Goal: Task Accomplishment & Management: Manage account settings

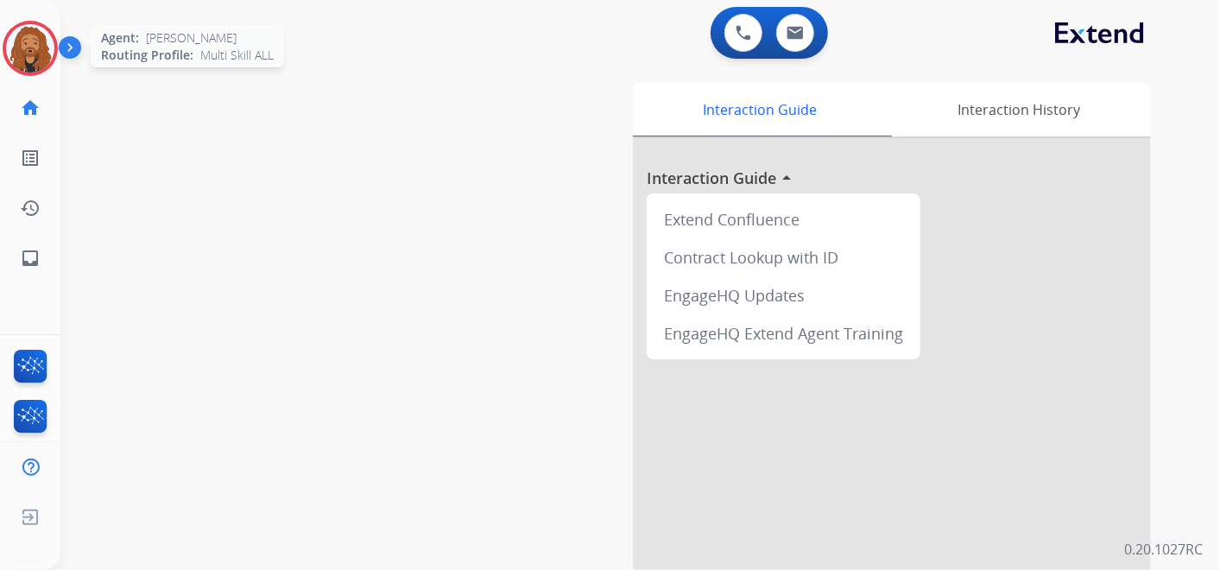
click at [29, 40] on img at bounding box center [30, 48] width 48 height 48
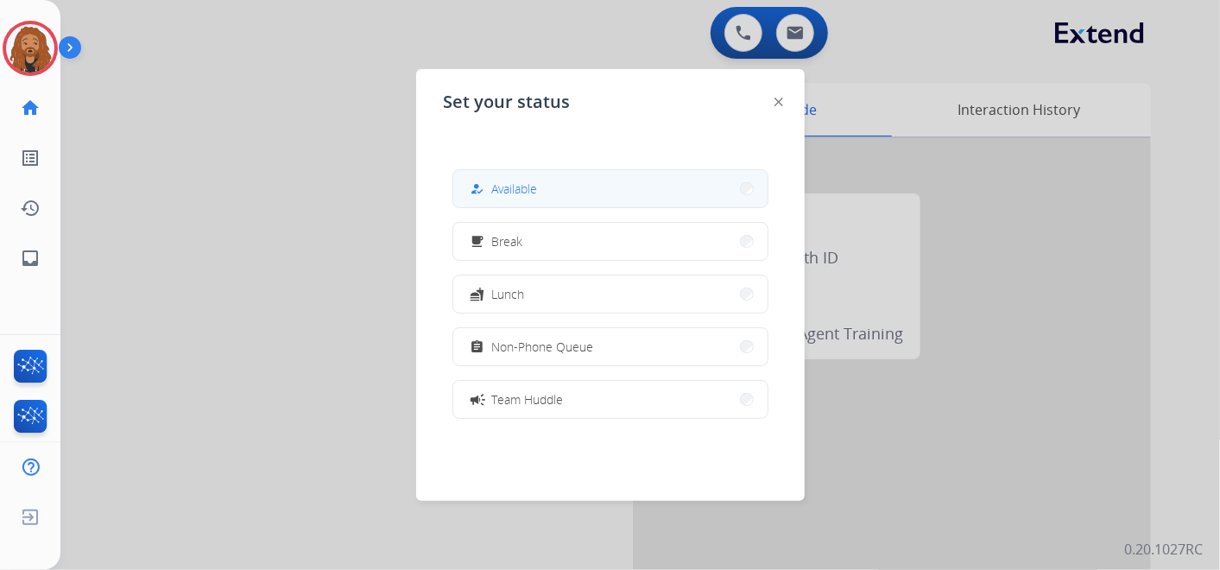
click at [544, 193] on button "how_to_reg Available" at bounding box center [610, 188] width 314 height 37
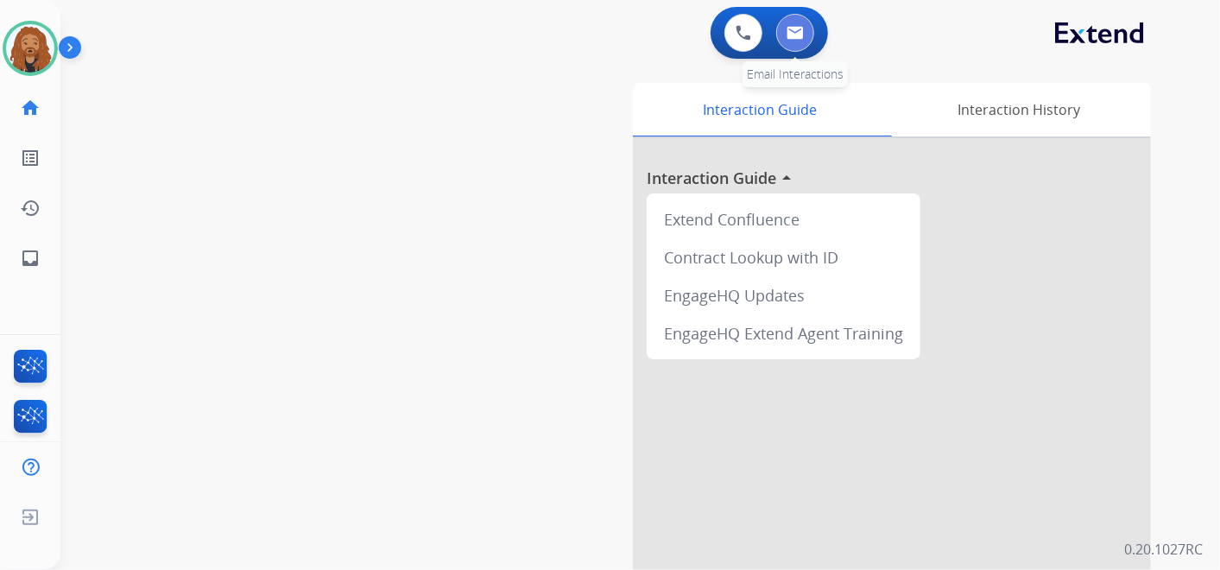
click at [785, 35] on button at bounding box center [795, 33] width 38 height 38
select select "**********"
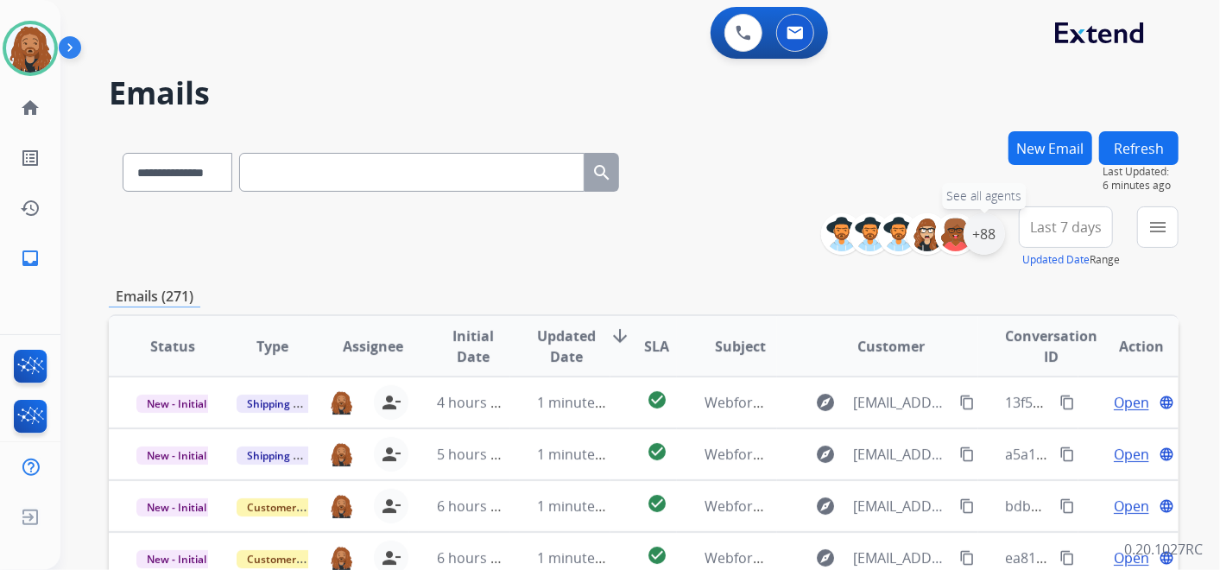
click at [978, 229] on div "+88" at bounding box center [984, 233] width 41 height 41
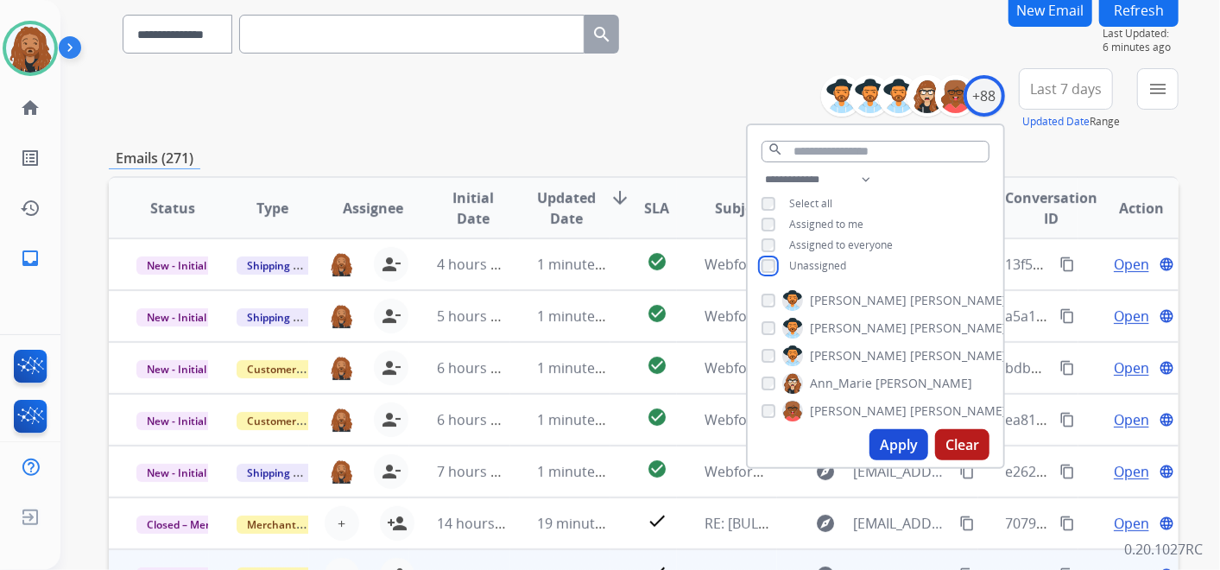
scroll to position [287, 0]
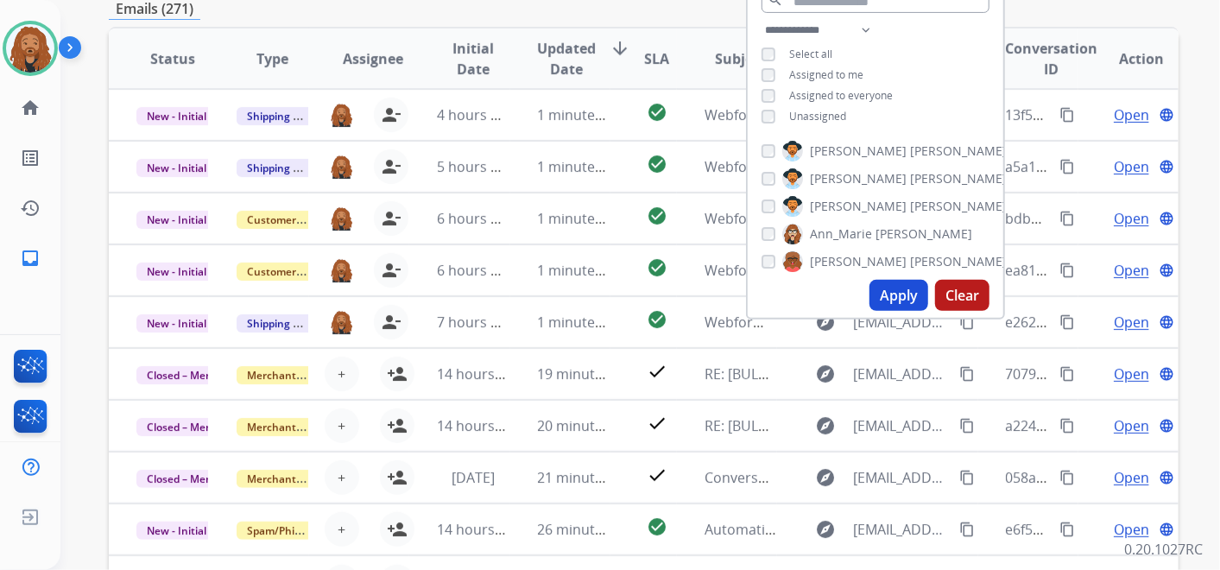
click at [904, 299] on button "Apply" at bounding box center [898, 295] width 59 height 31
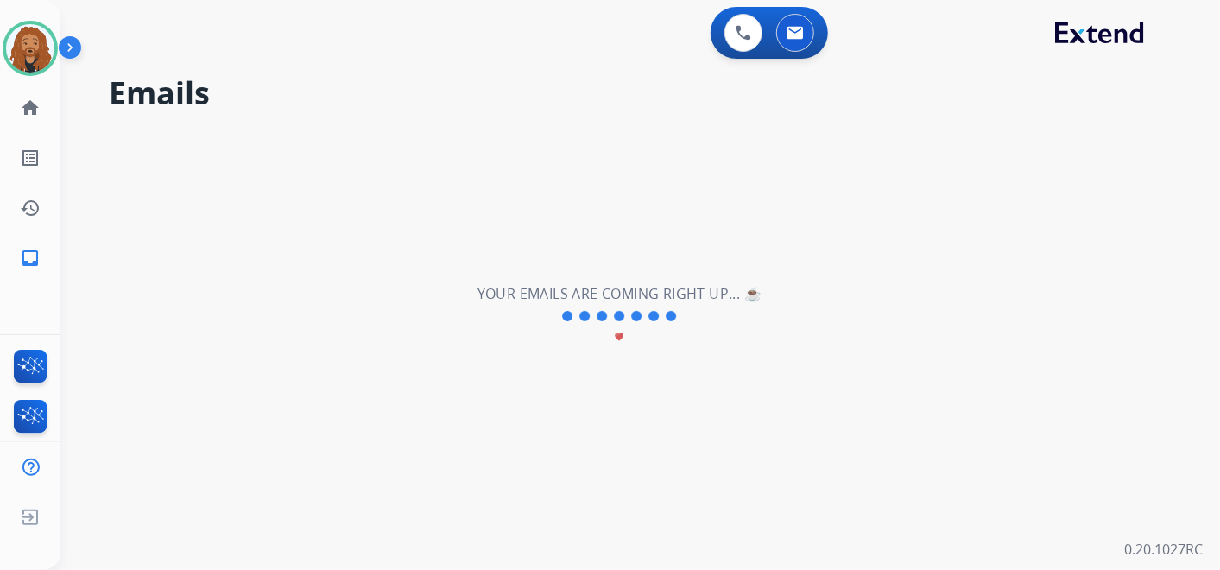
scroll to position [0, 0]
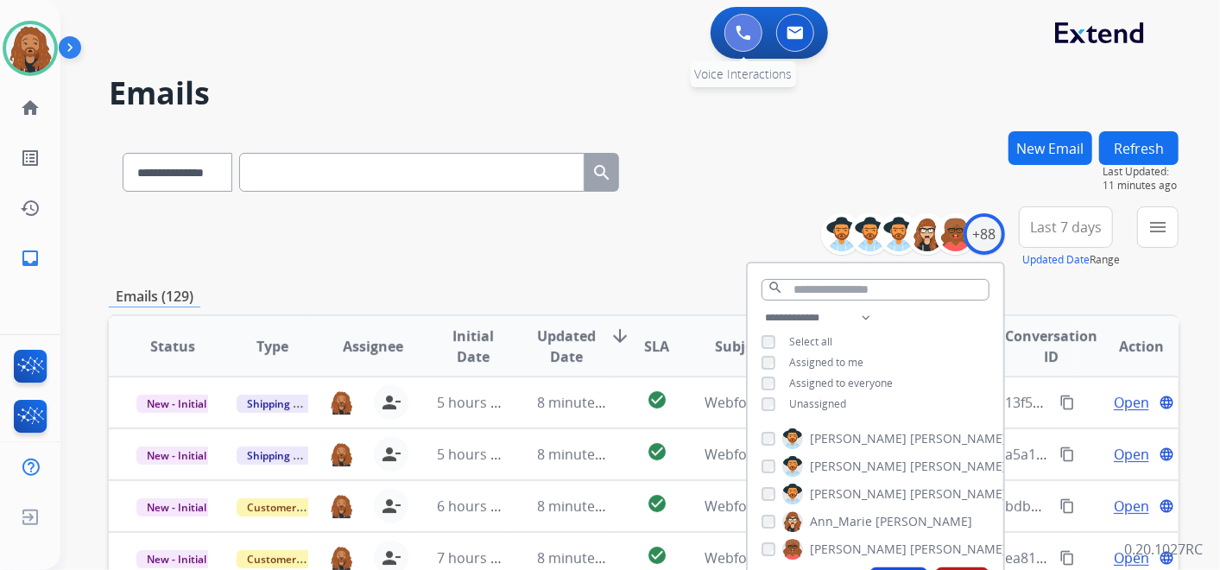
click at [757, 34] on button at bounding box center [743, 33] width 38 height 38
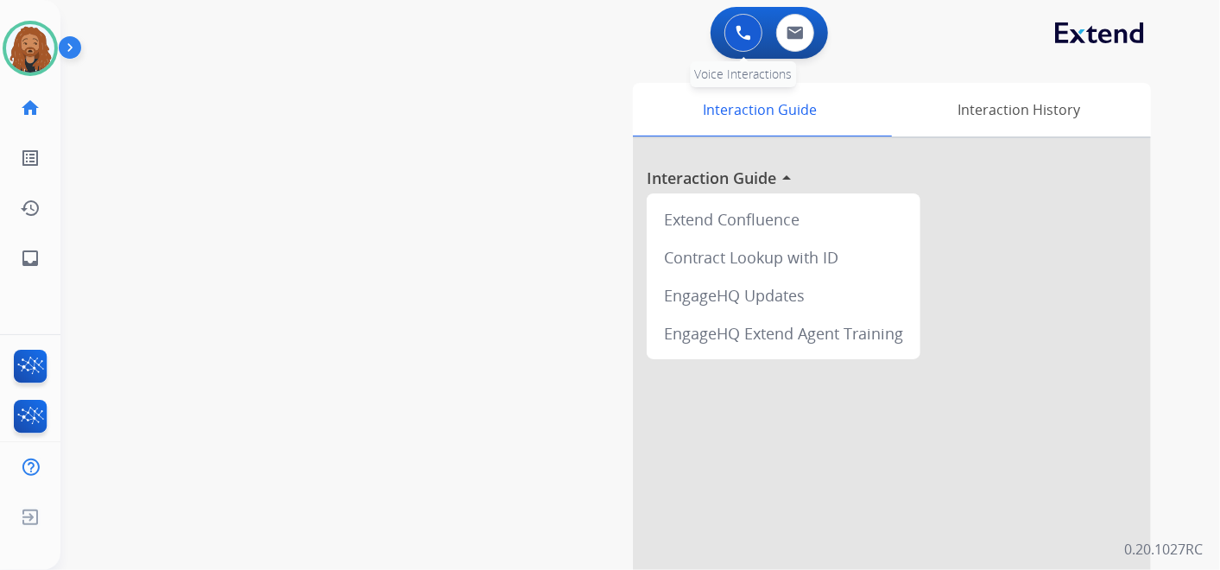
click at [744, 34] on img at bounding box center [744, 33] width 16 height 16
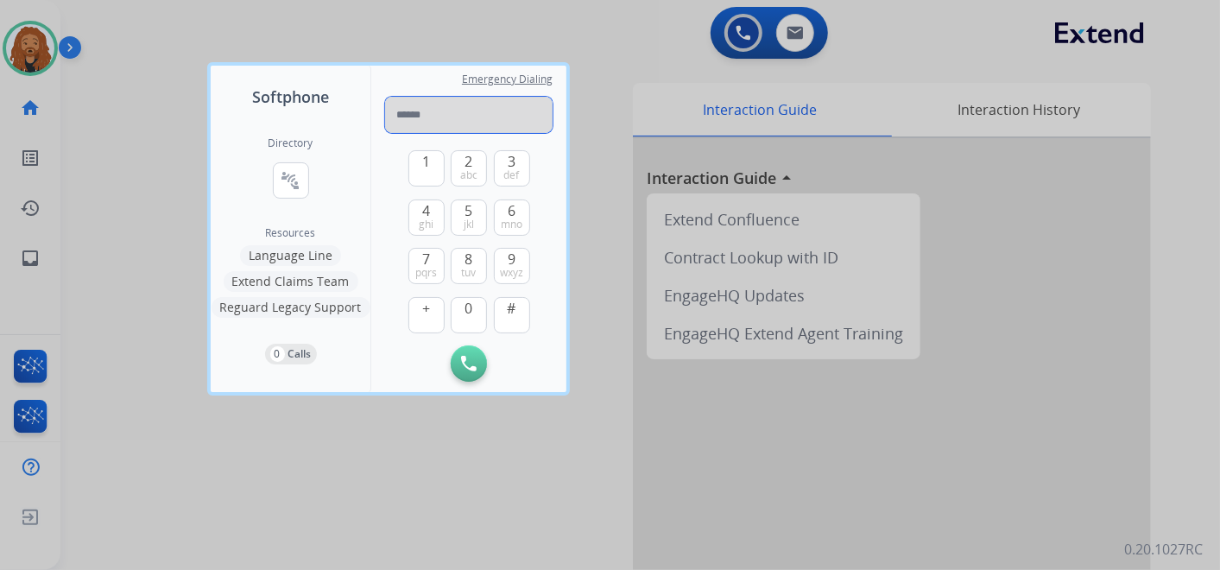
click at [465, 118] on input "tel" at bounding box center [468, 115] width 167 height 36
paste input "**********"
click at [418, 117] on input "**********" at bounding box center [468, 115] width 167 height 36
click at [435, 112] on input "**********" at bounding box center [468, 115] width 167 height 36
type input "**********"
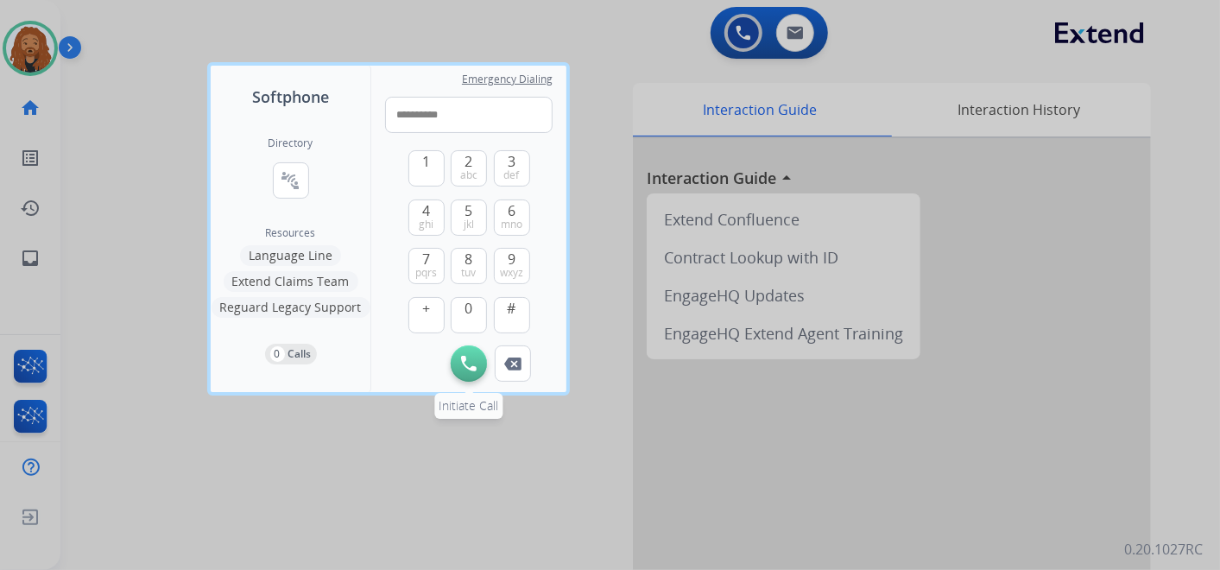
click at [462, 363] on img at bounding box center [469, 364] width 16 height 16
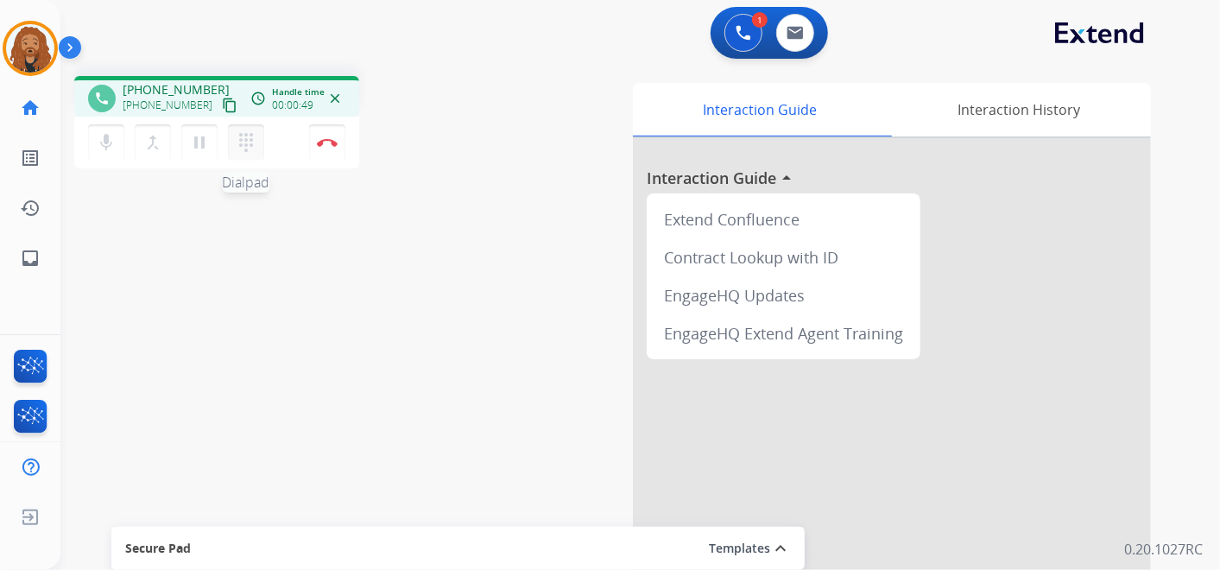
click at [241, 145] on mat-icon "dialpad" at bounding box center [246, 142] width 21 height 21
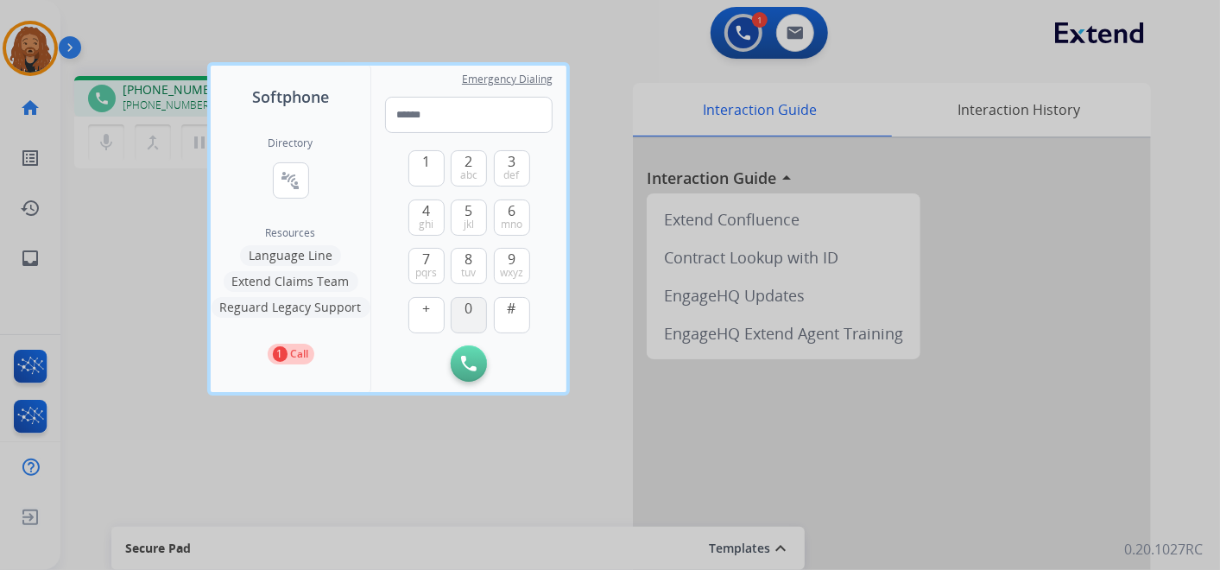
click at [469, 315] on span "0" at bounding box center [469, 308] width 8 height 21
click at [421, 180] on button "1" at bounding box center [426, 168] width 36 height 36
type input "**"
click at [439, 427] on div at bounding box center [610, 285] width 1220 height 570
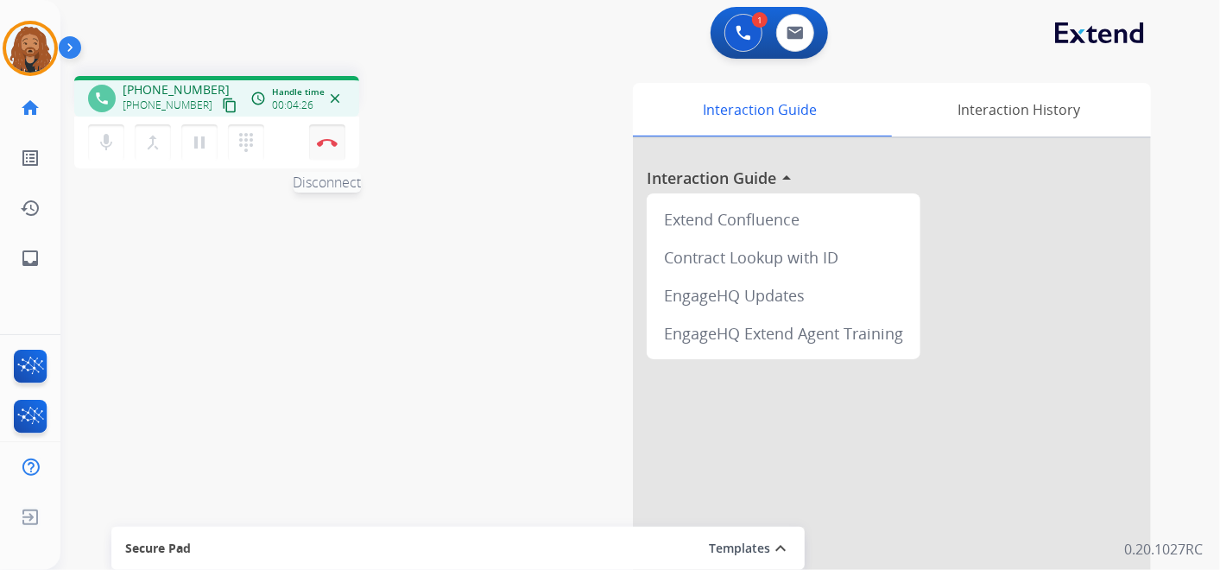
click at [342, 153] on button "Disconnect" at bounding box center [327, 142] width 36 height 36
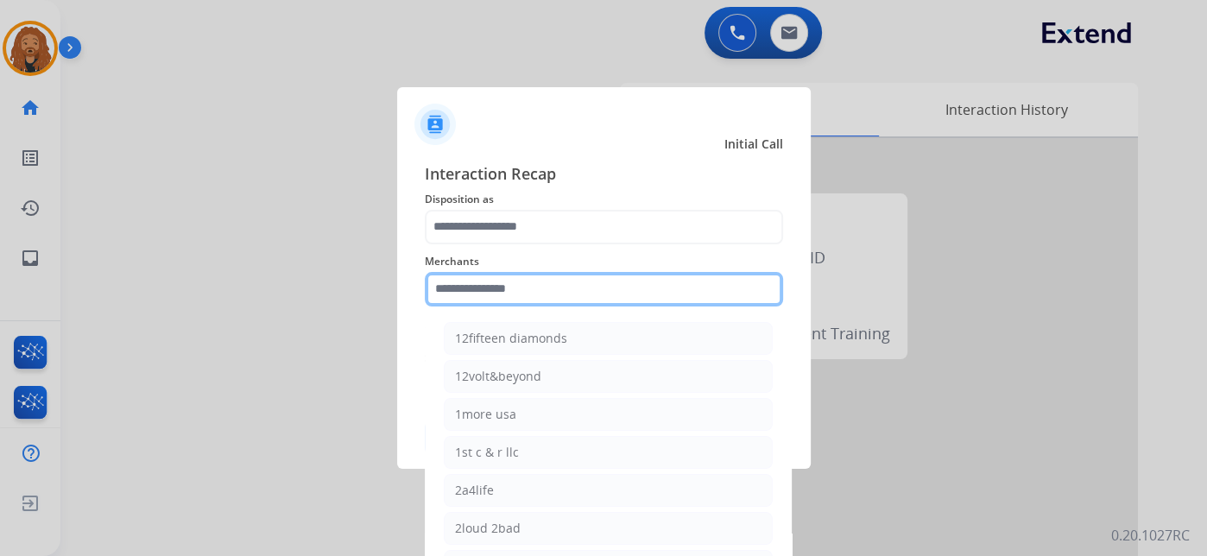
click at [477, 299] on input "text" at bounding box center [604, 289] width 358 height 35
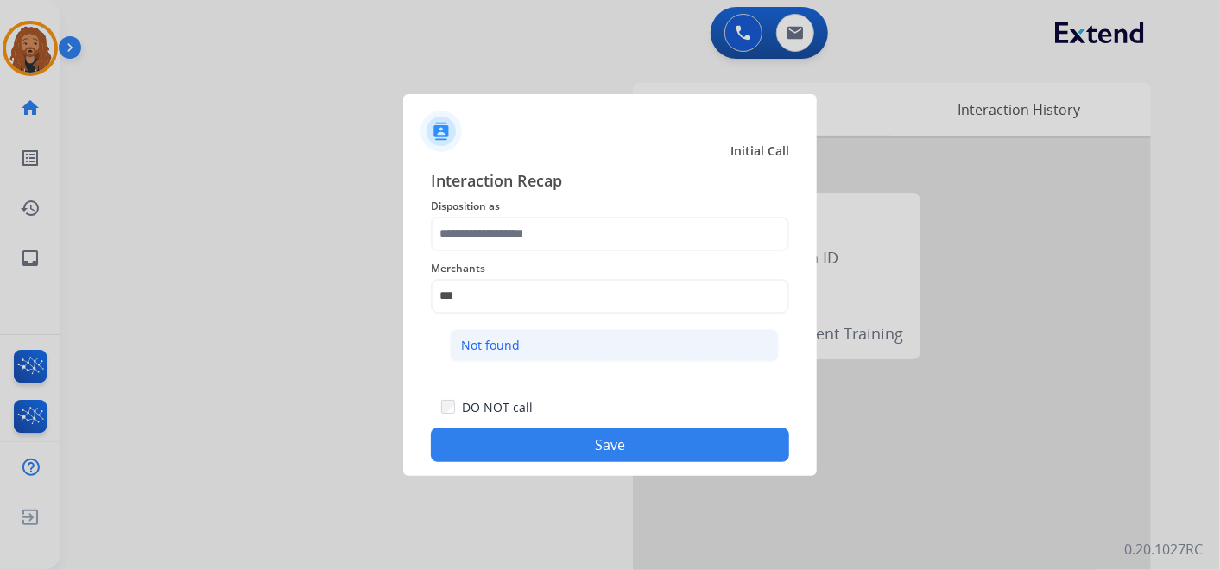
click at [479, 344] on div "Not found" at bounding box center [490, 345] width 59 height 17
type input "*********"
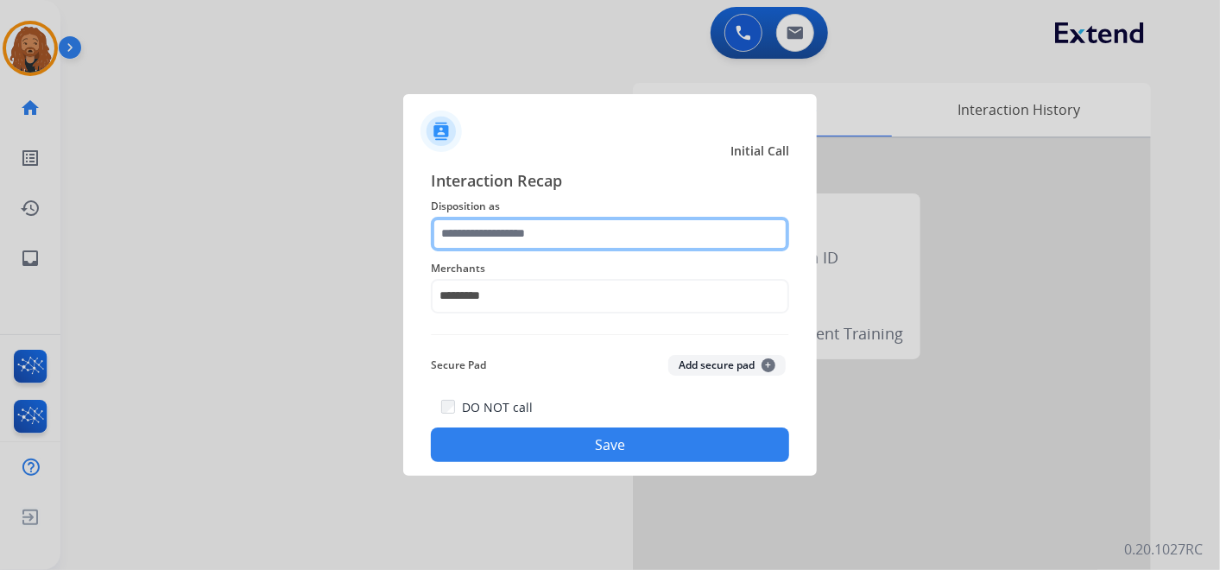
click at [492, 237] on input "text" at bounding box center [610, 234] width 358 height 35
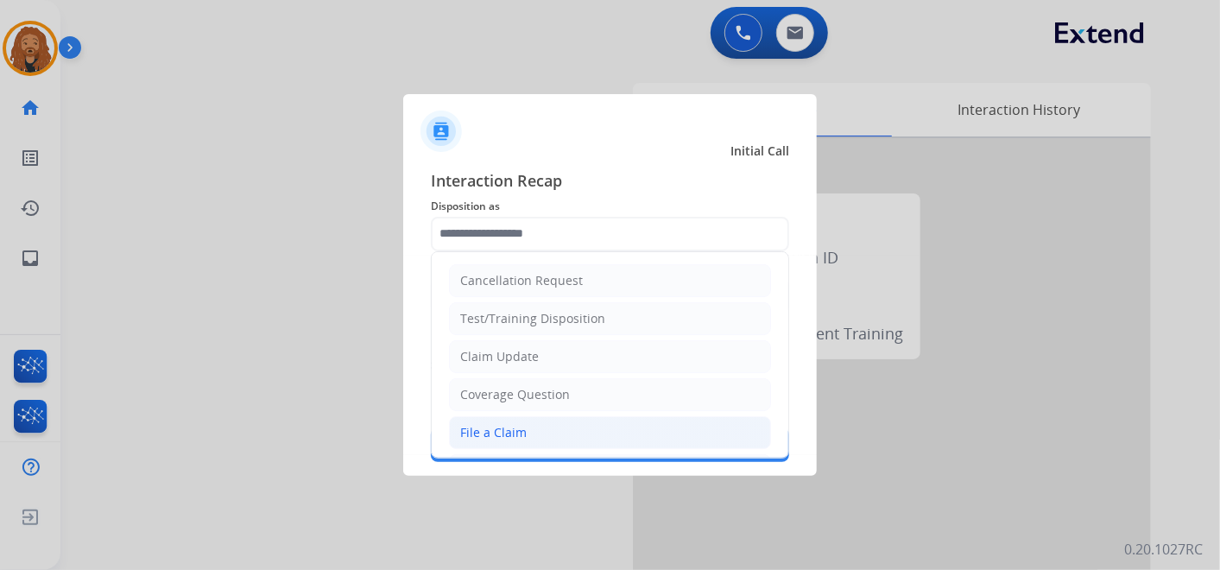
click at [533, 438] on li "File a Claim" at bounding box center [610, 432] width 322 height 33
type input "**********"
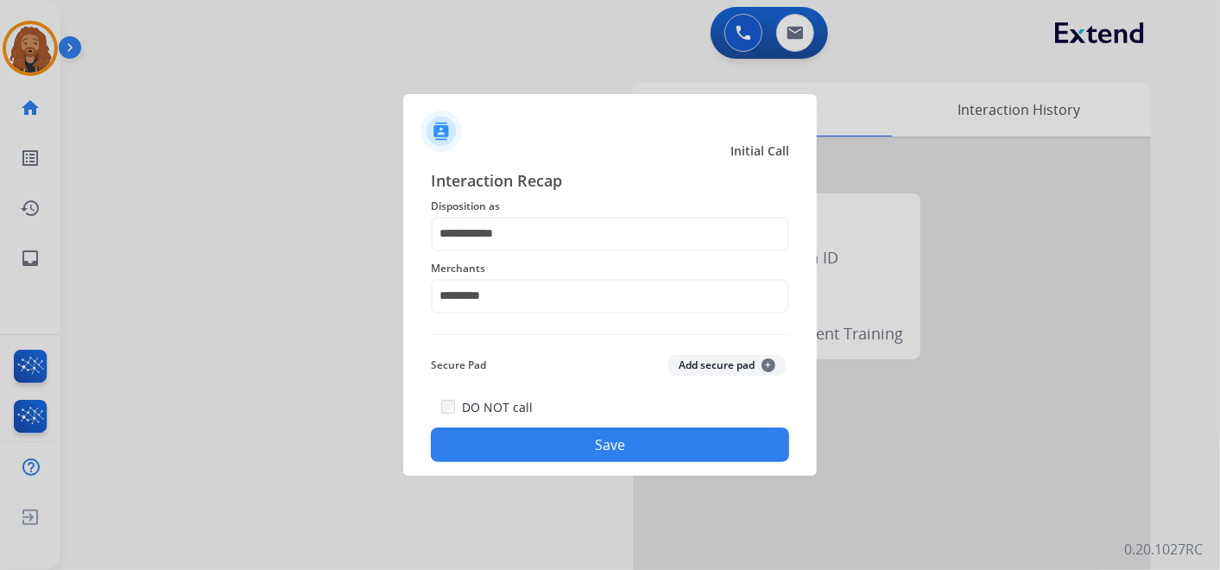
click at [552, 438] on button "Save" at bounding box center [610, 444] width 358 height 35
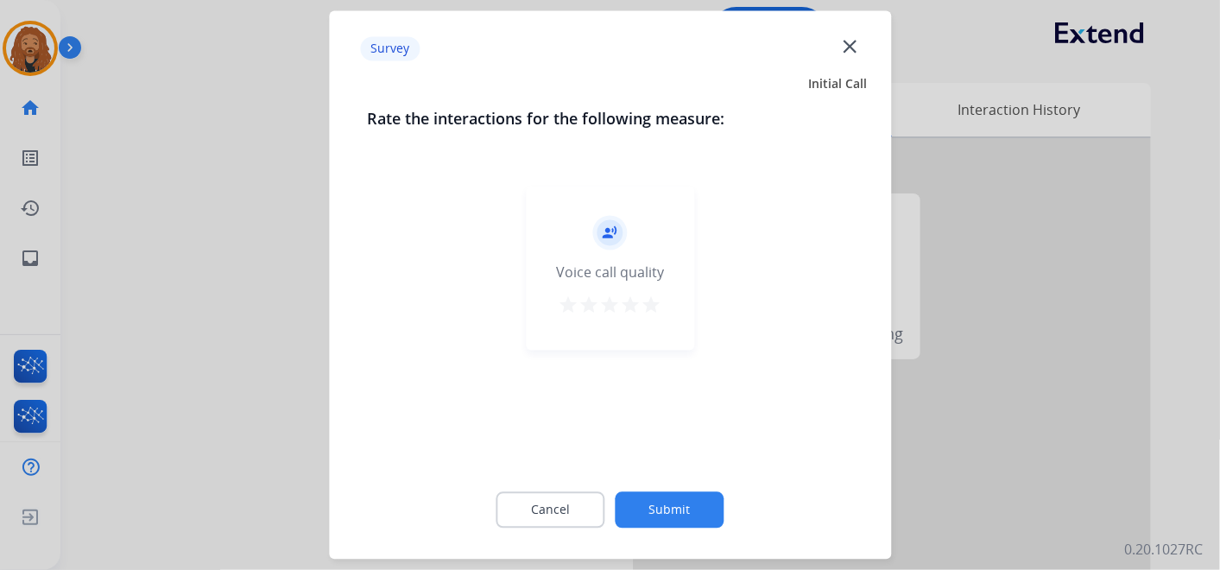
click at [651, 312] on mat-icon "star" at bounding box center [651, 305] width 21 height 21
drag, startPoint x: 656, startPoint y: 506, endPoint x: 755, endPoint y: 340, distance: 193.2
click at [654, 506] on button "Submit" at bounding box center [670, 510] width 109 height 36
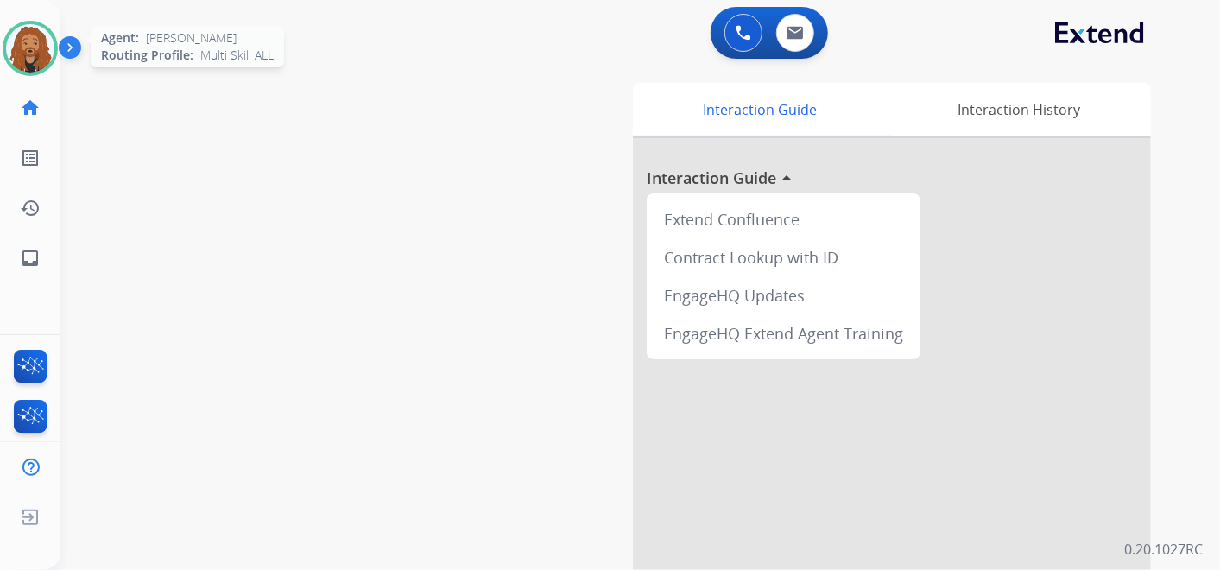
click at [26, 59] on img at bounding box center [30, 48] width 48 height 48
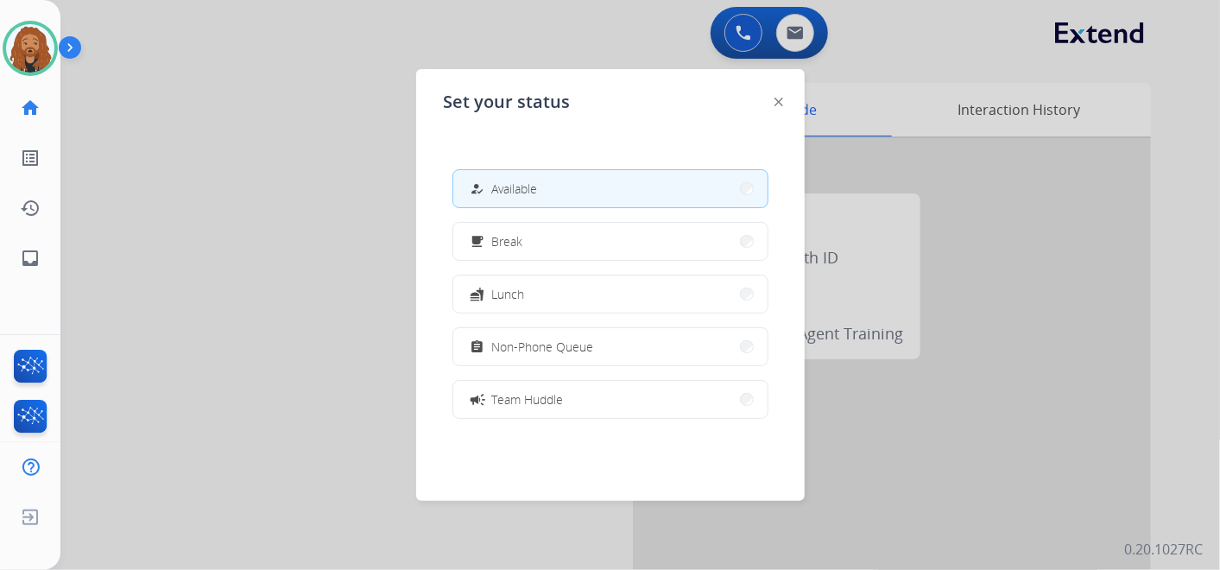
click at [263, 287] on div at bounding box center [610, 285] width 1220 height 570
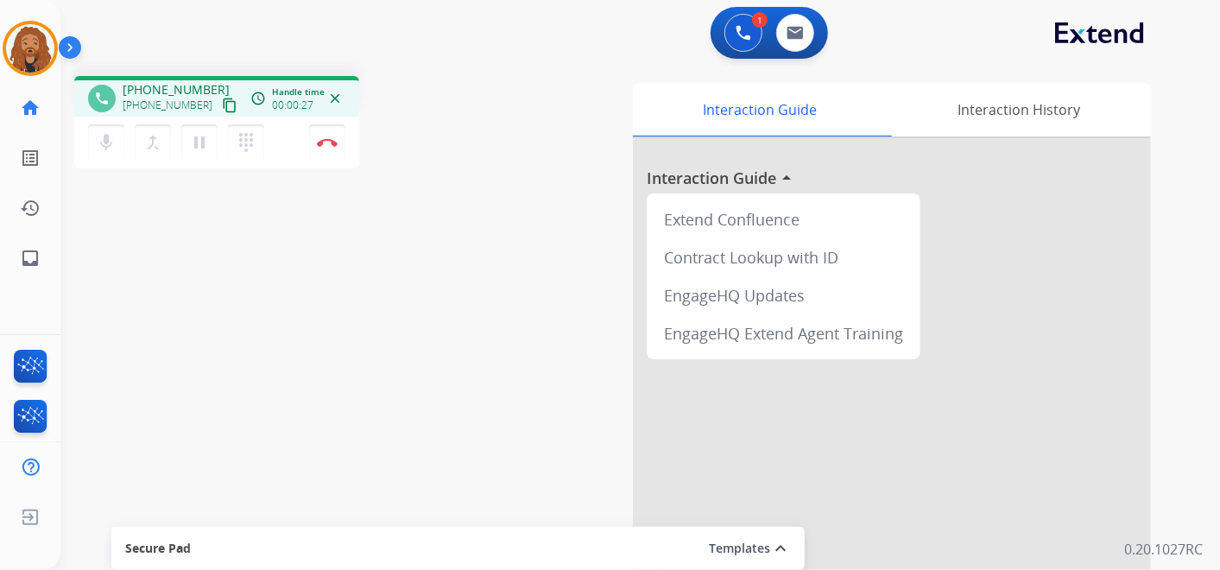
click at [222, 103] on mat-icon "content_copy" at bounding box center [230, 106] width 16 height 16
click at [456, 362] on div "phone +12259786877 +12259786877 content_copy access_time Call metrics Queue 00:…" at bounding box center [619, 422] width 1118 height 720
click at [198, 145] on mat-icon "pause" at bounding box center [199, 142] width 21 height 21
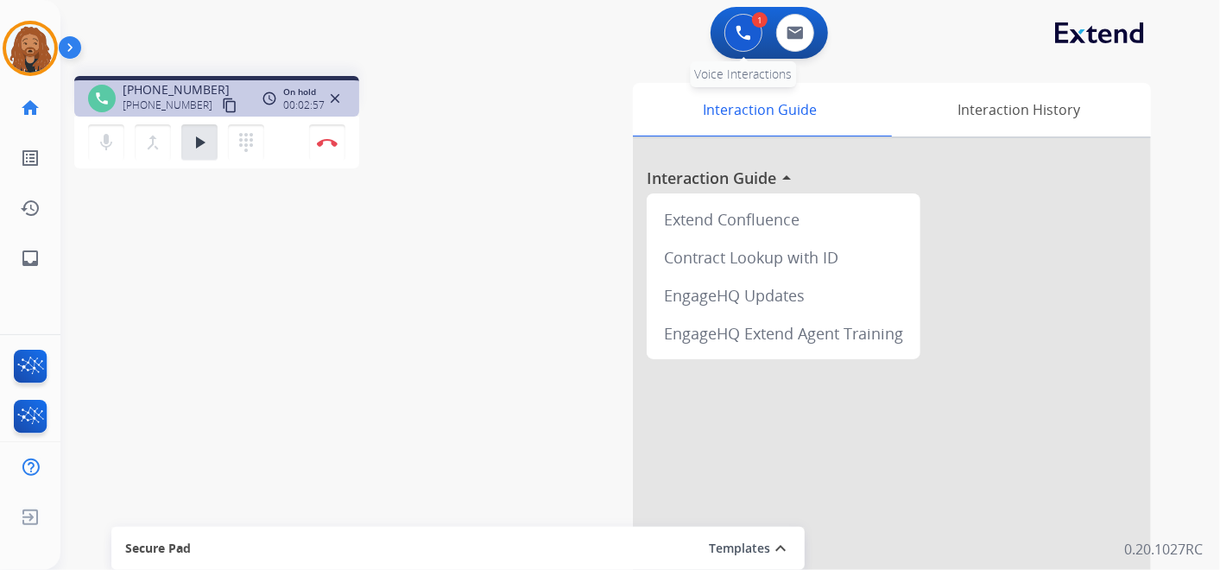
click at [741, 35] on img at bounding box center [744, 33] width 16 height 16
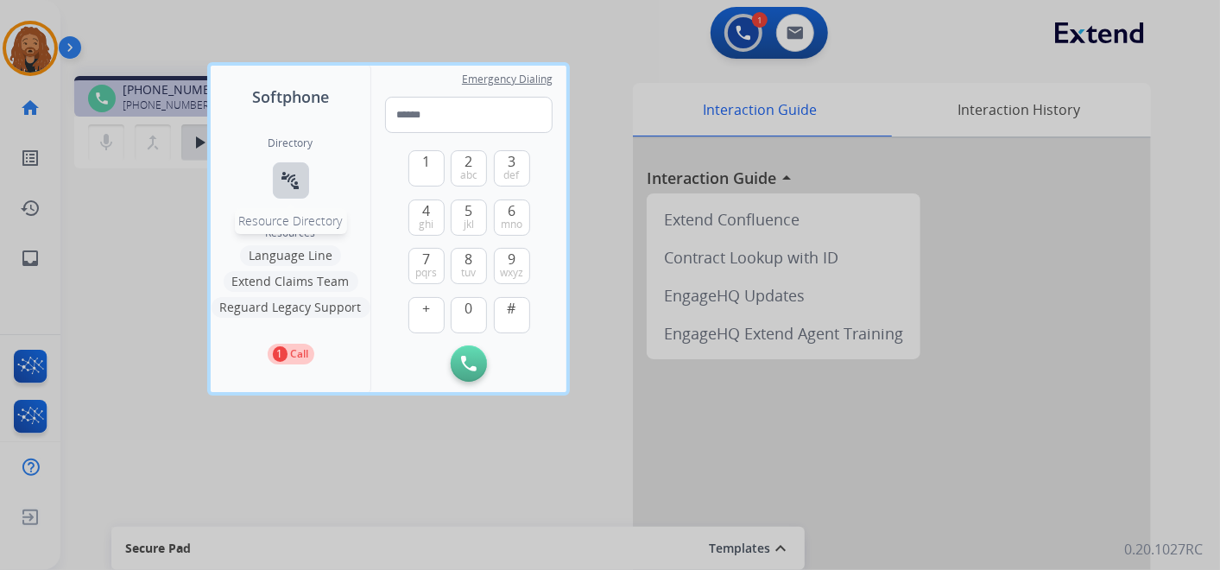
click at [298, 187] on mat-icon "connect_without_contact" at bounding box center [291, 180] width 21 height 21
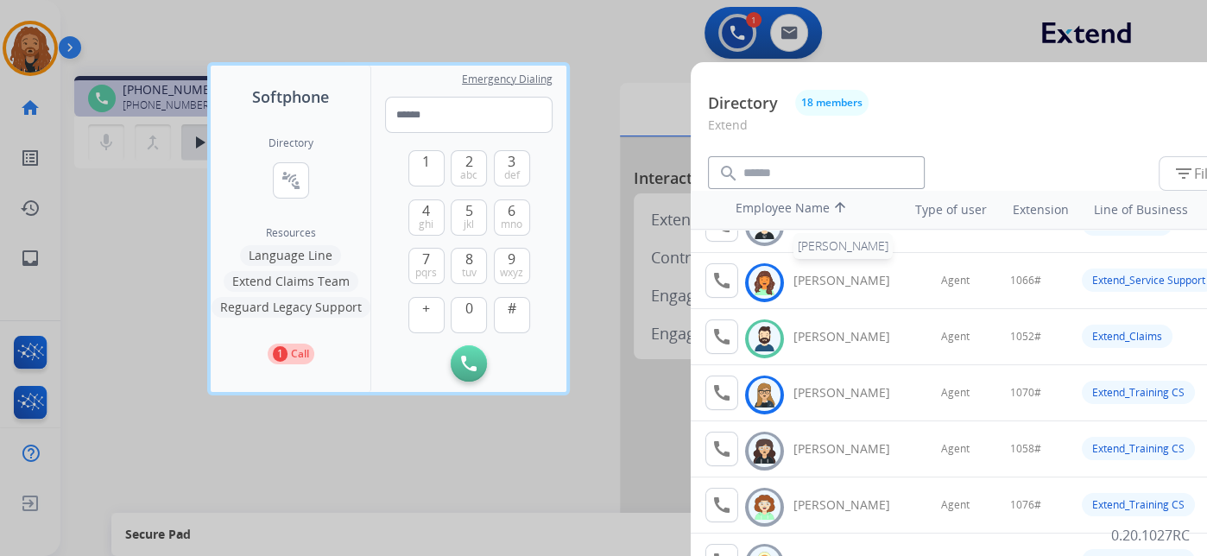
scroll to position [287, 0]
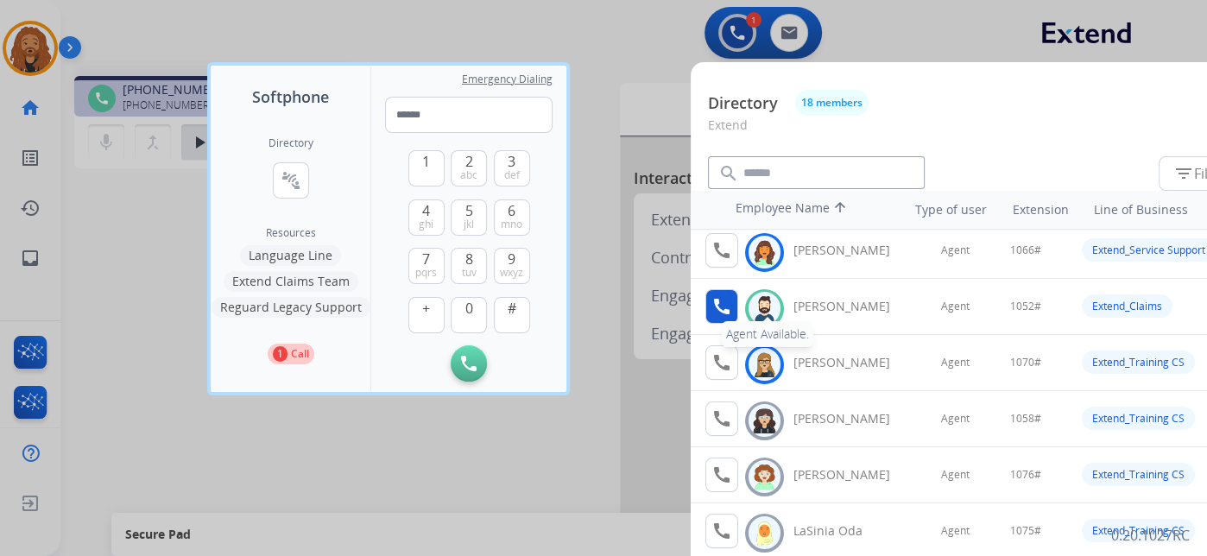
click at [705, 300] on div "call Agent Available. Available Jared Holt" at bounding box center [807, 306] width 204 height 35
click at [730, 296] on mat-icon "call" at bounding box center [721, 306] width 21 height 21
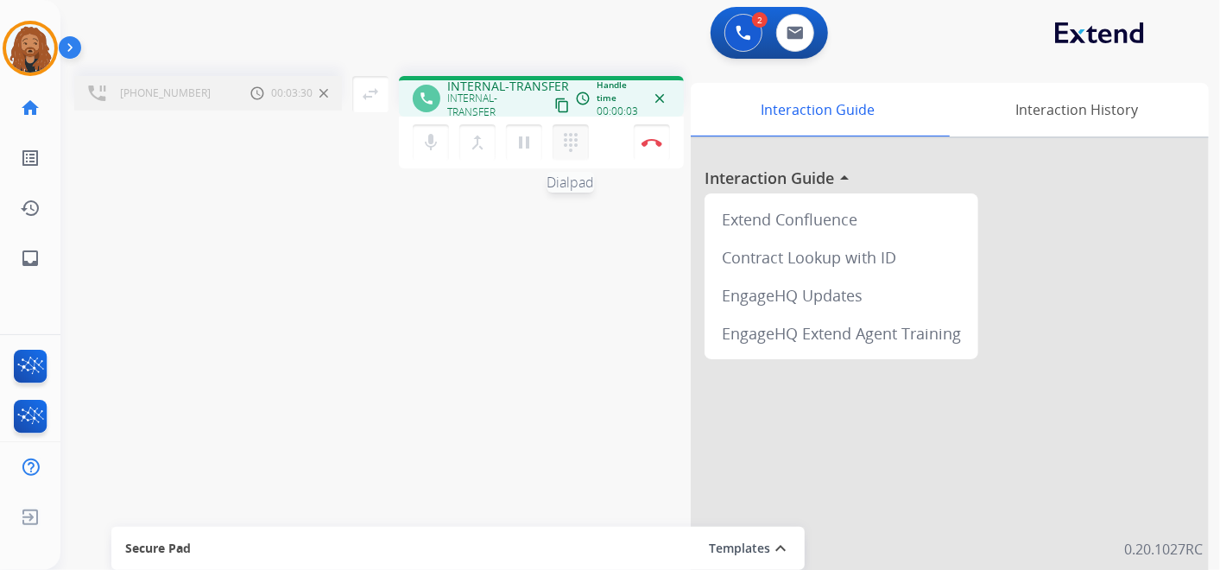
click at [577, 150] on mat-icon "dialpad" at bounding box center [570, 142] width 21 height 21
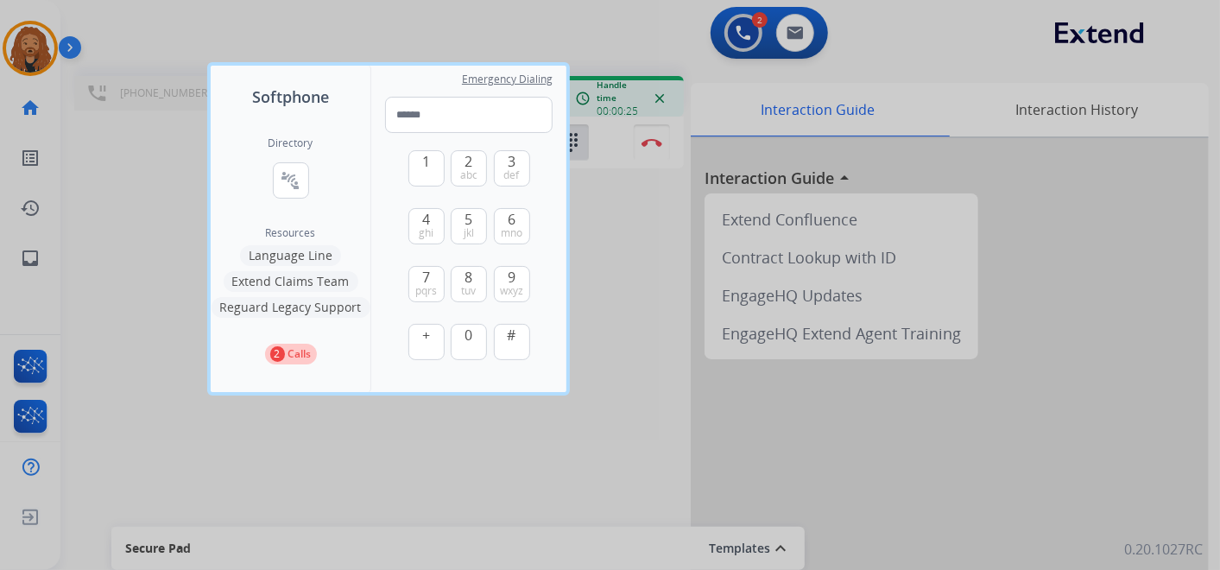
click at [540, 446] on div at bounding box center [610, 285] width 1220 height 570
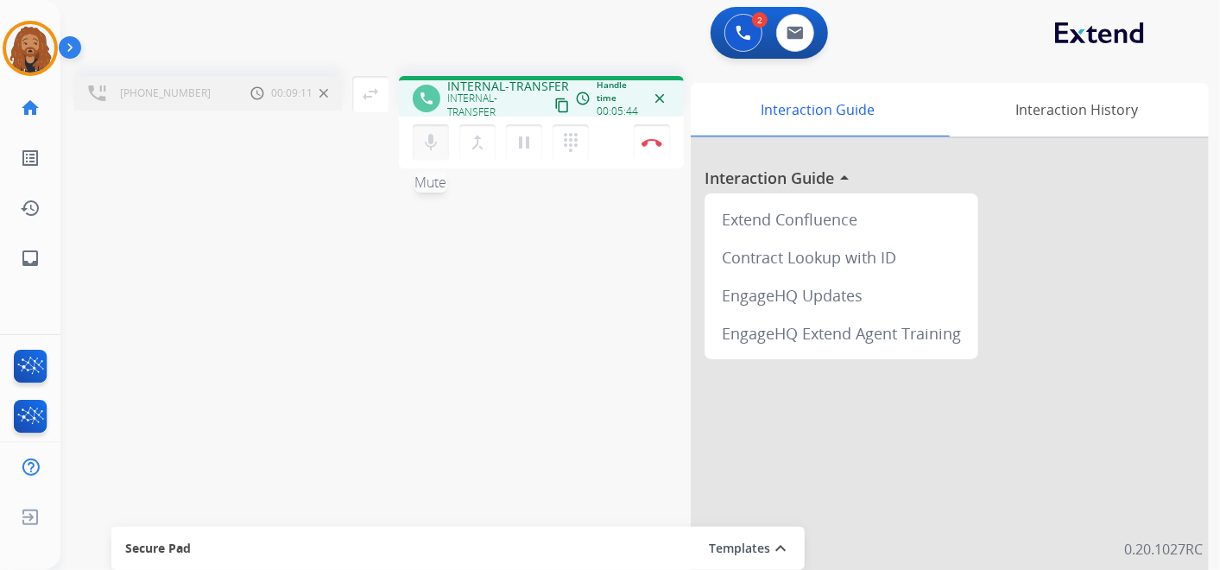
click at [439, 139] on mat-icon "mic" at bounding box center [430, 142] width 21 height 21
click at [437, 141] on mat-icon "mic_off" at bounding box center [430, 142] width 21 height 21
click at [528, 142] on mat-icon "pause" at bounding box center [524, 142] width 21 height 21
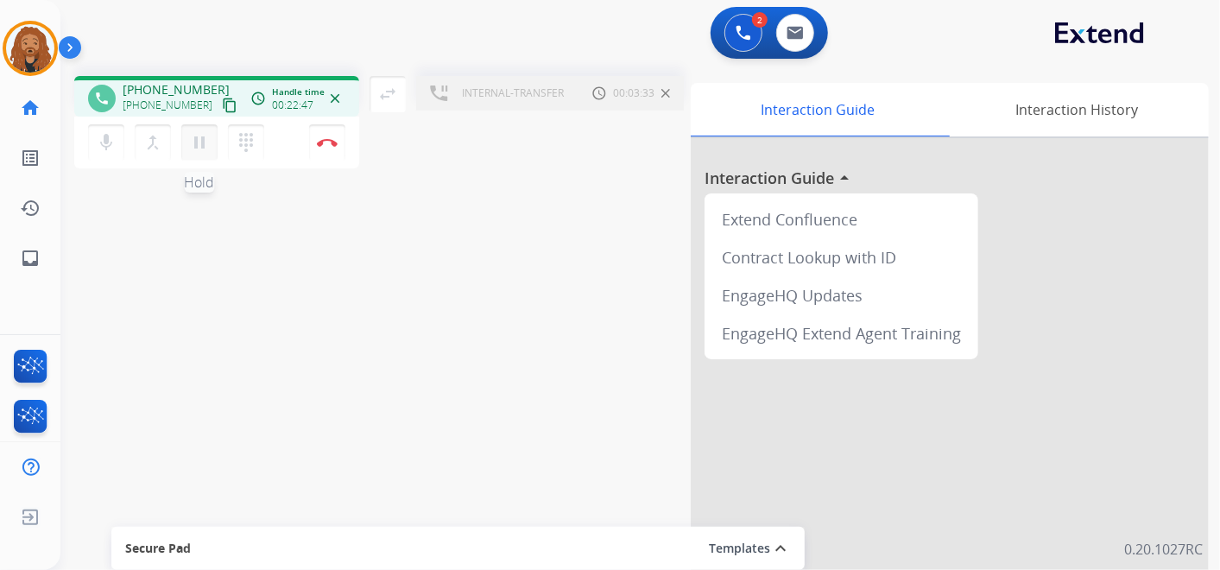
click at [203, 149] on mat-icon "pause" at bounding box center [199, 142] width 21 height 21
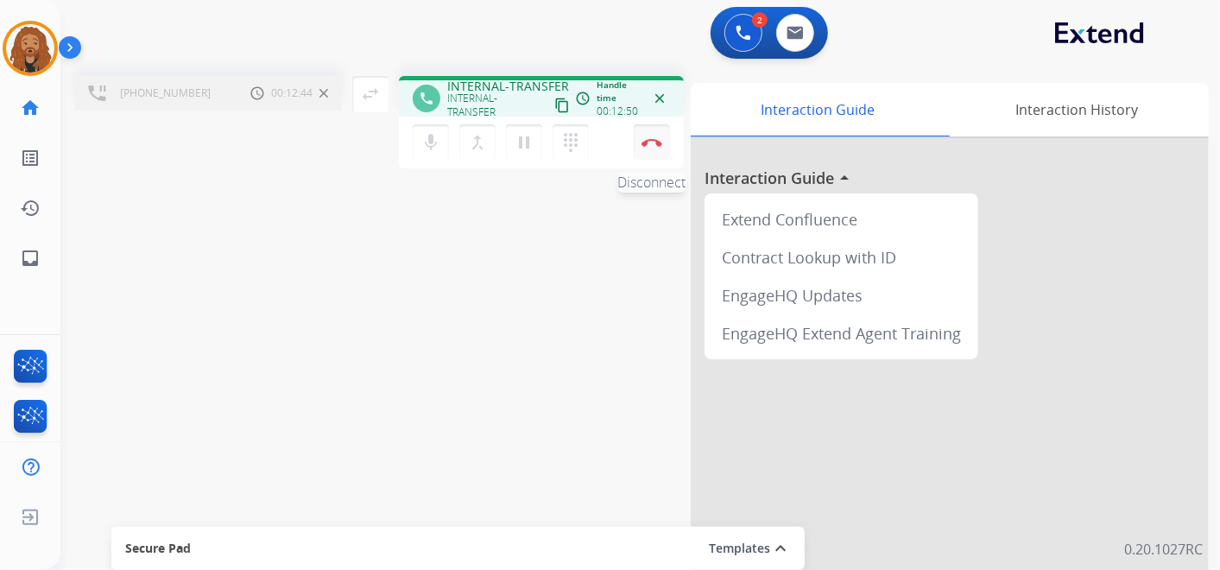
click at [651, 152] on button "Disconnect" at bounding box center [652, 142] width 36 height 36
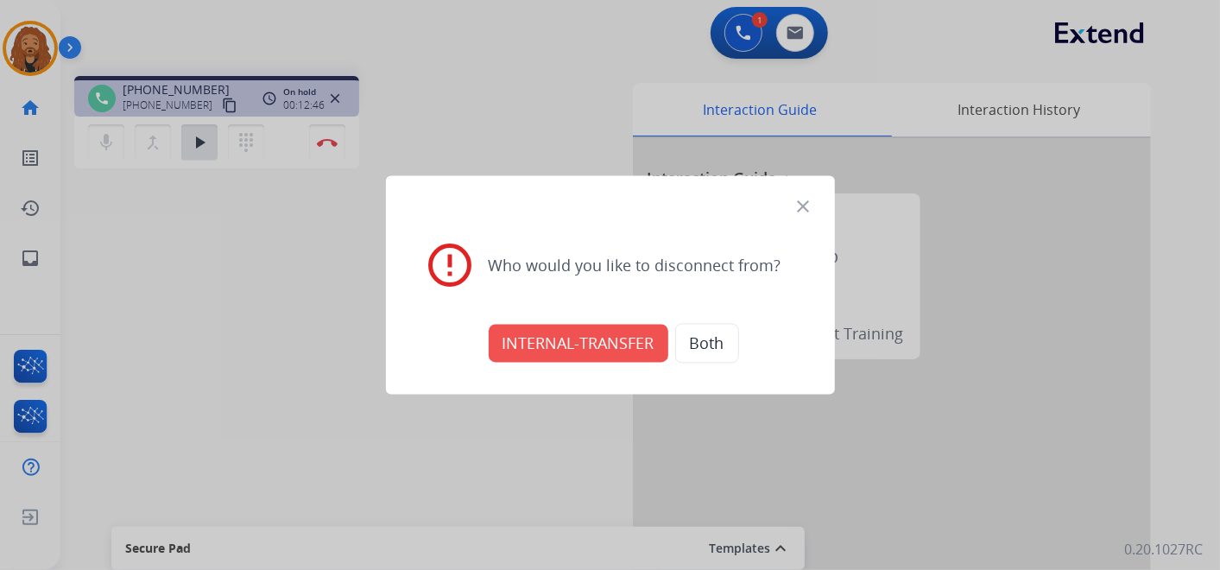
click at [575, 347] on button "INTERNAL-TRANSFER" at bounding box center [579, 344] width 180 height 38
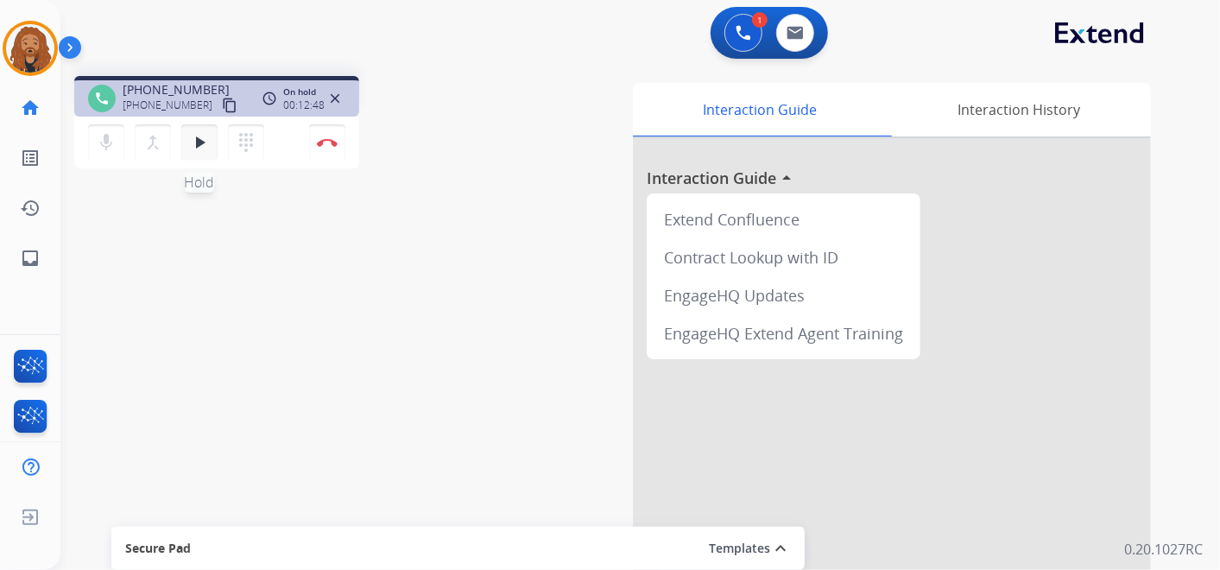
click at [190, 145] on mat-icon "play_arrow" at bounding box center [199, 142] width 21 height 21
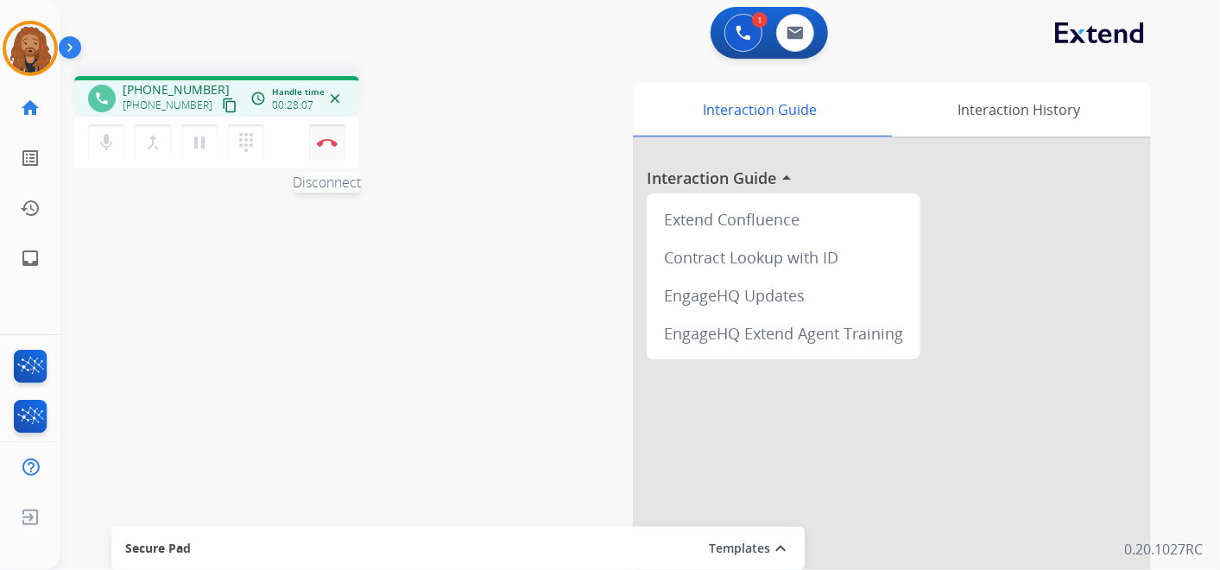
click at [330, 148] on button "Disconnect" at bounding box center [327, 142] width 36 height 36
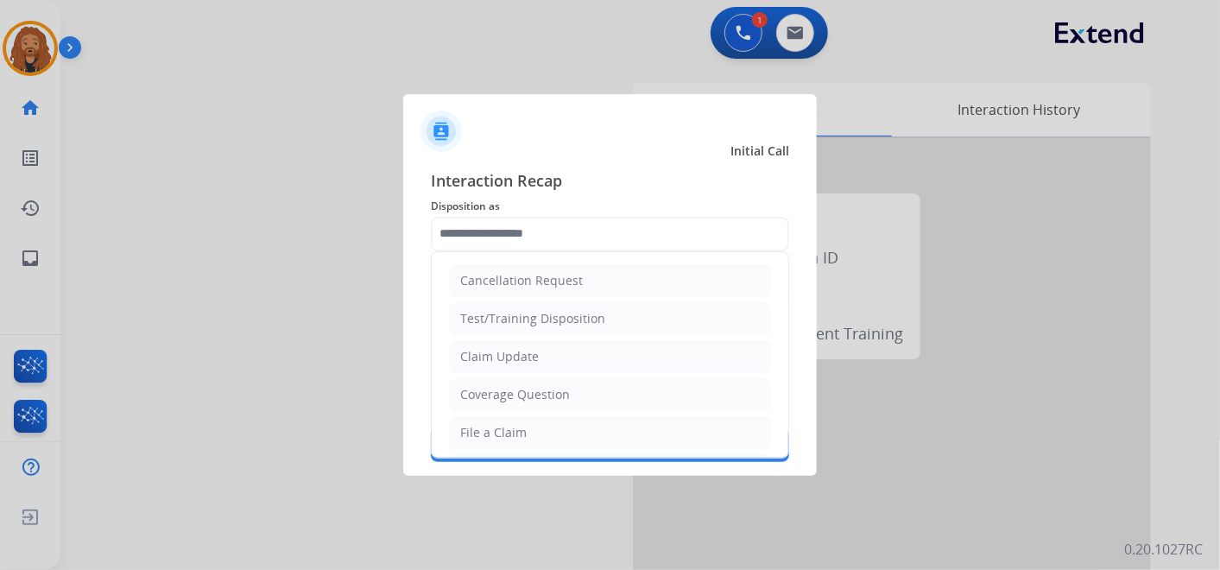
click at [537, 228] on input "text" at bounding box center [610, 234] width 358 height 35
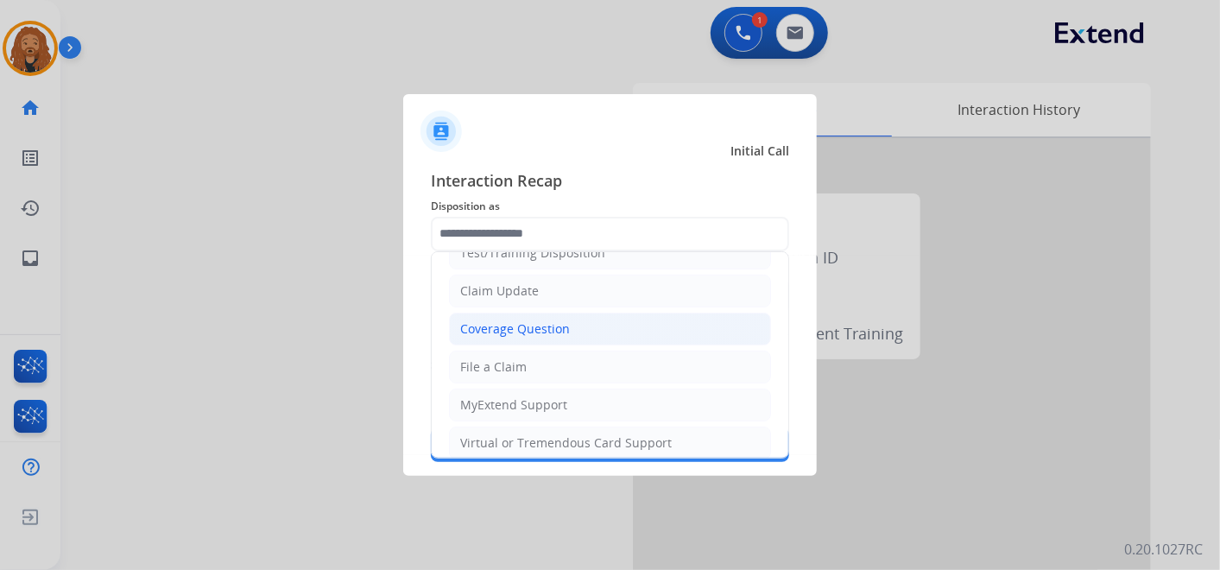
scroll to position [96, 0]
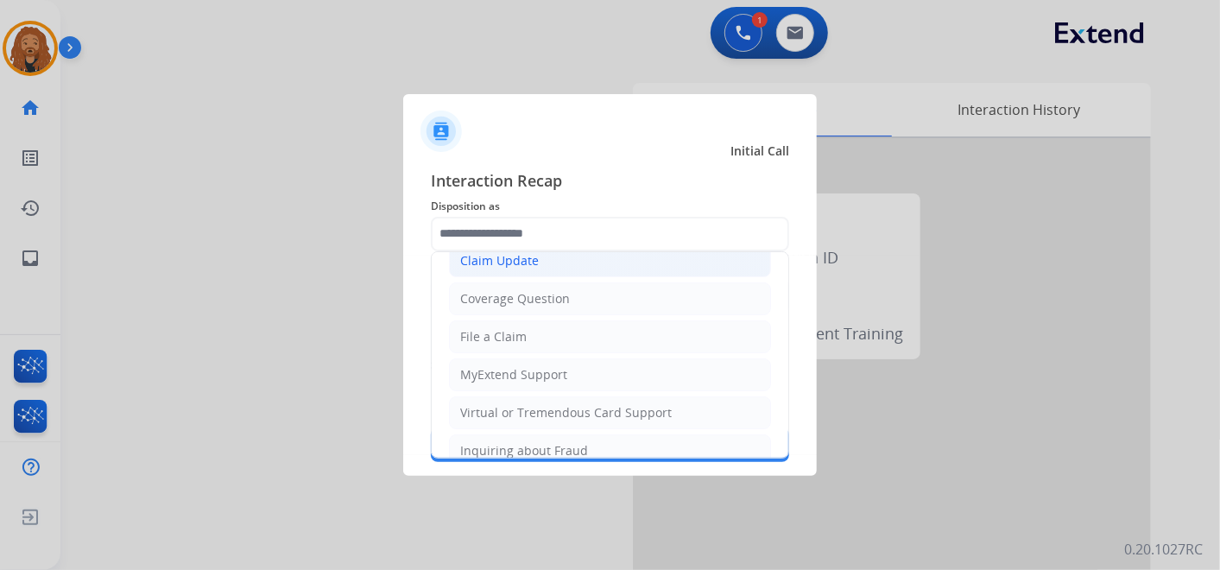
click at [577, 262] on li "Claim Update" at bounding box center [610, 260] width 322 height 33
type input "**********"
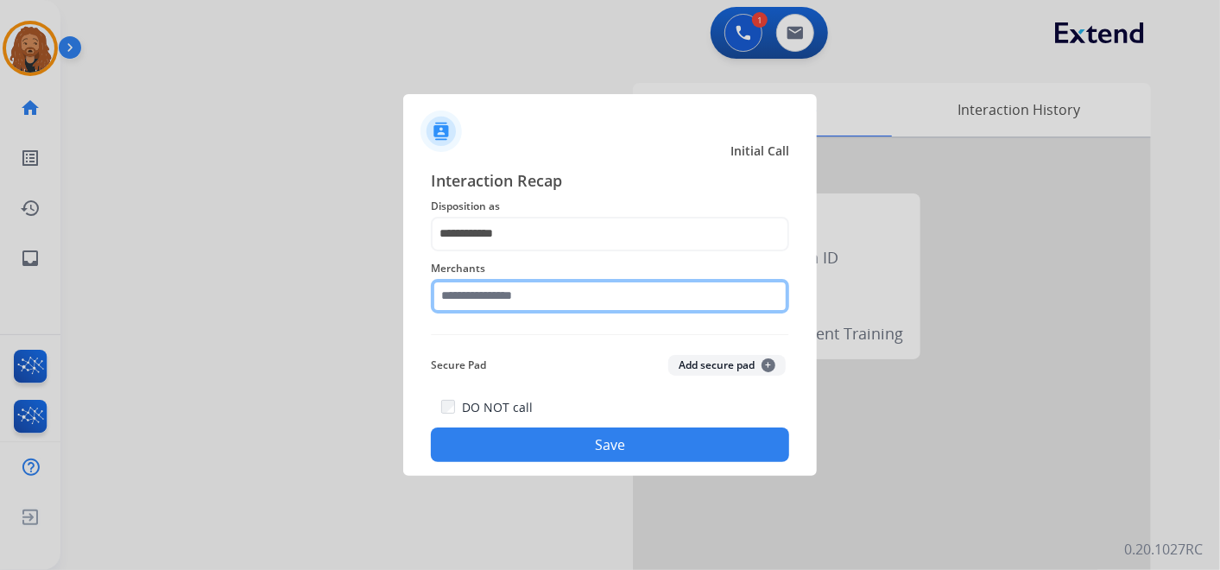
click at [498, 300] on input "text" at bounding box center [610, 296] width 358 height 35
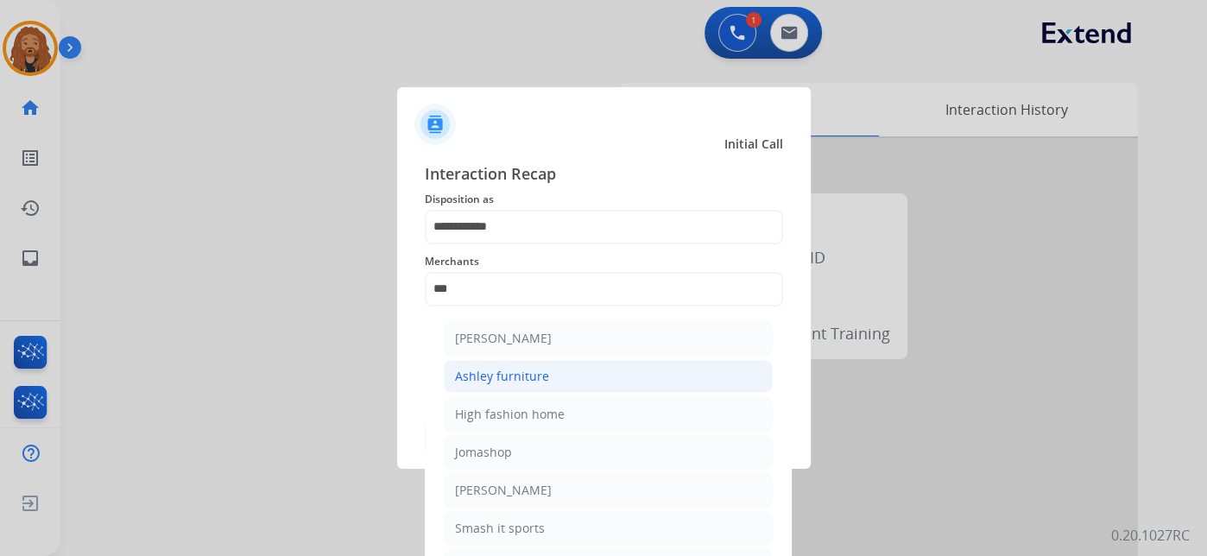
click at [540, 376] on div "Ashley furniture" at bounding box center [502, 376] width 94 height 17
type input "**********"
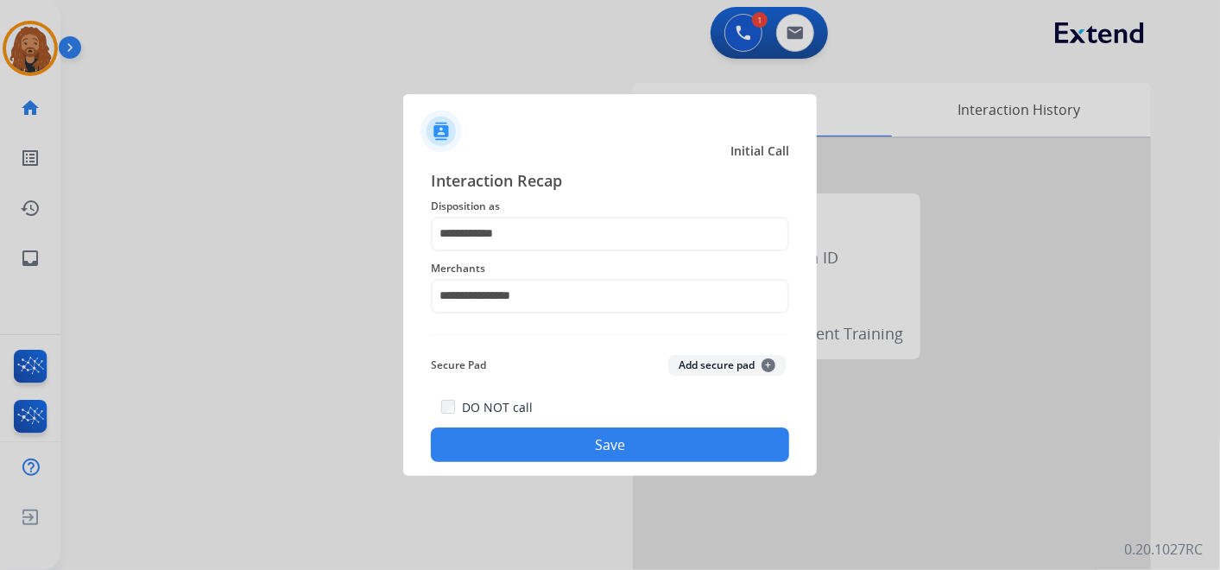
click at [591, 437] on button "Save" at bounding box center [610, 444] width 358 height 35
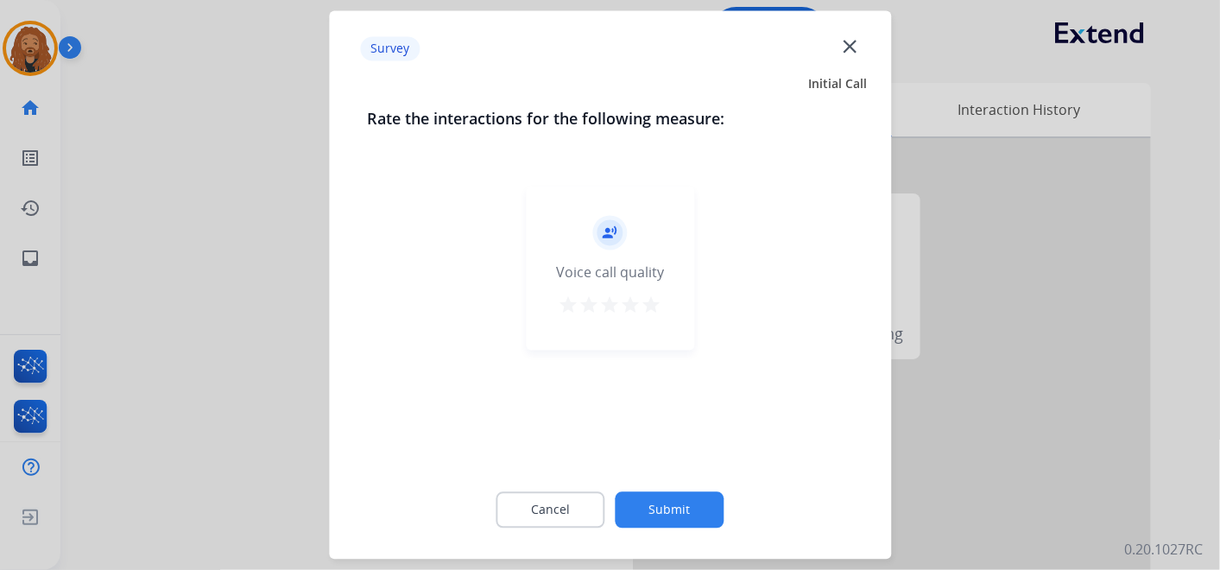
click at [655, 307] on mat-icon "star" at bounding box center [651, 305] width 21 height 21
click at [678, 513] on button "Submit" at bounding box center [670, 510] width 109 height 36
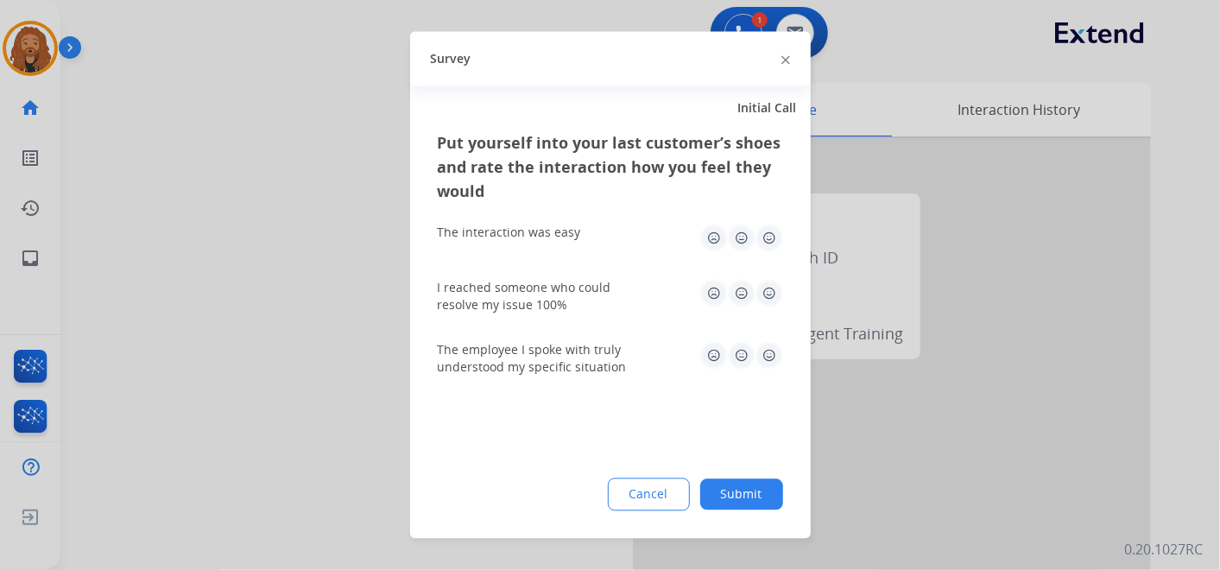
click at [775, 234] on img at bounding box center [769, 238] width 28 height 28
click at [773, 294] on img at bounding box center [769, 294] width 28 height 28
click at [774, 345] on img at bounding box center [769, 356] width 28 height 28
click at [732, 496] on button "Submit" at bounding box center [741, 494] width 83 height 31
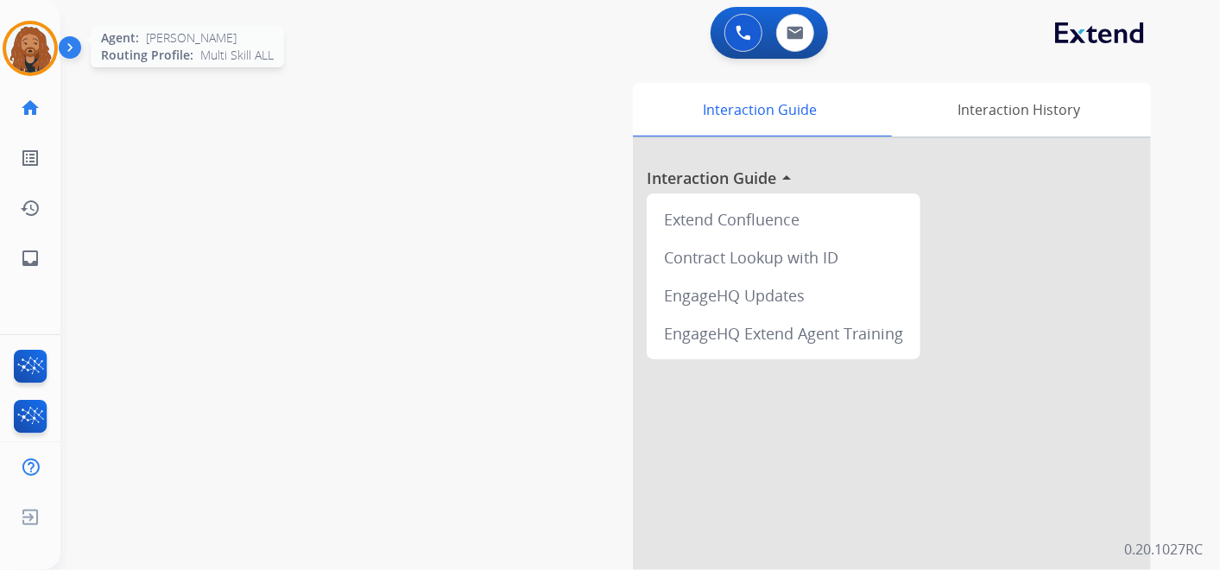
click at [44, 50] on img at bounding box center [30, 48] width 48 height 48
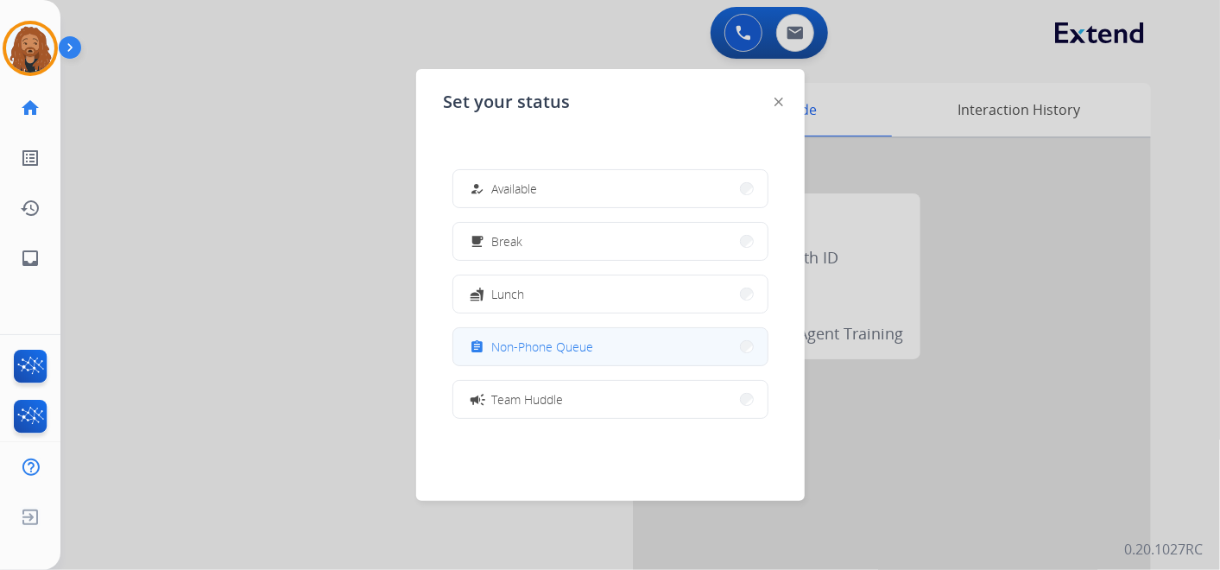
click at [572, 357] on button "assignment Non-Phone Queue" at bounding box center [610, 346] width 314 height 37
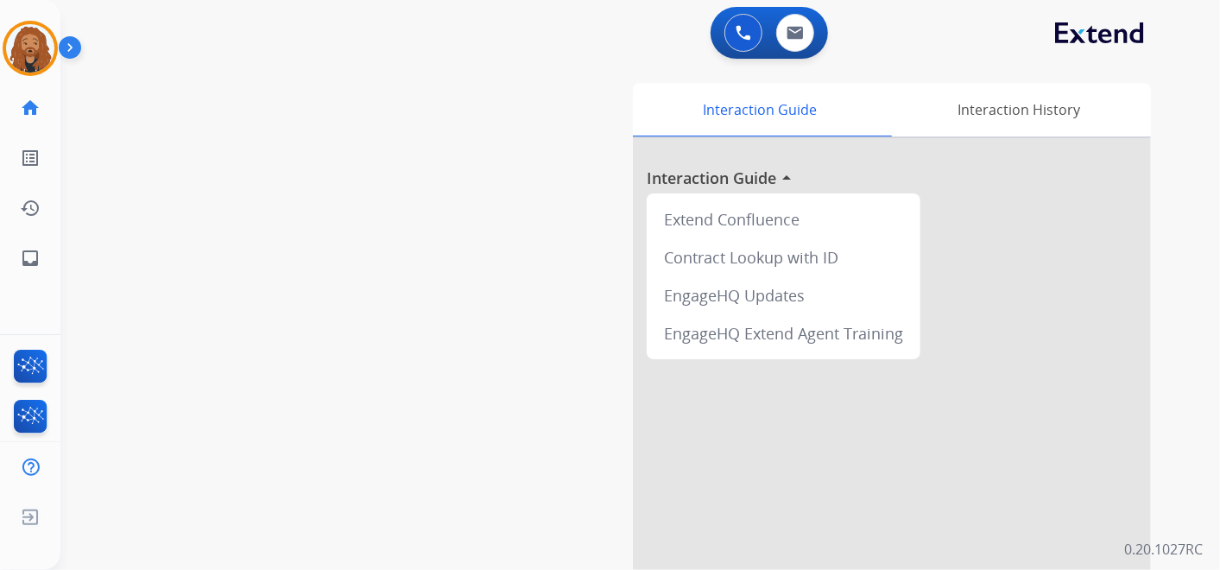
click at [73, 48] on img at bounding box center [73, 51] width 29 height 33
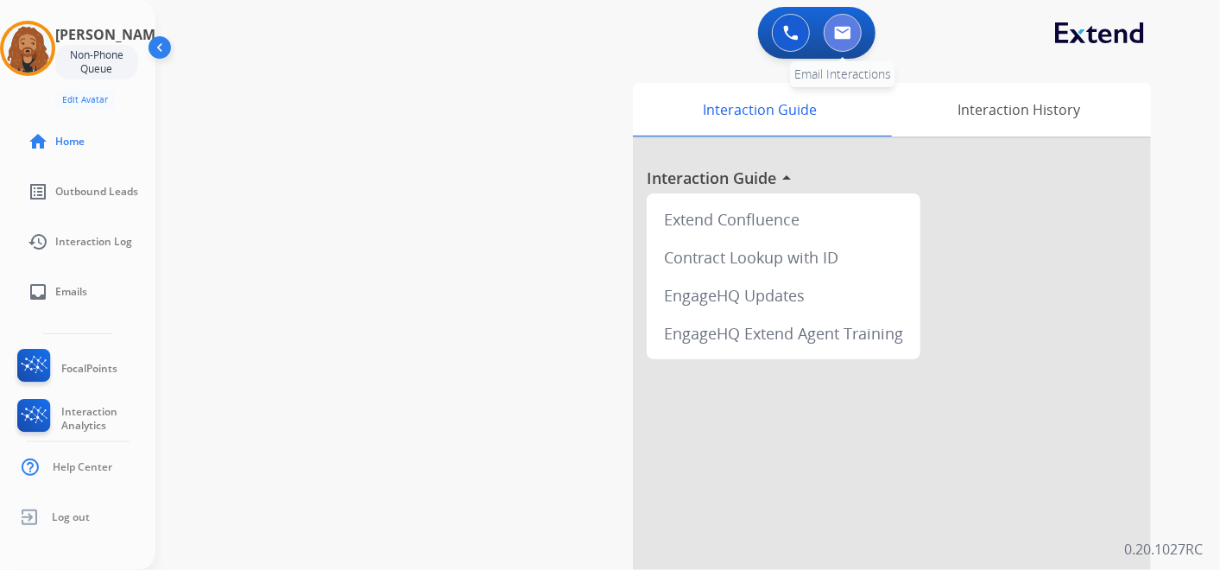
click at [843, 28] on img at bounding box center [842, 33] width 17 height 14
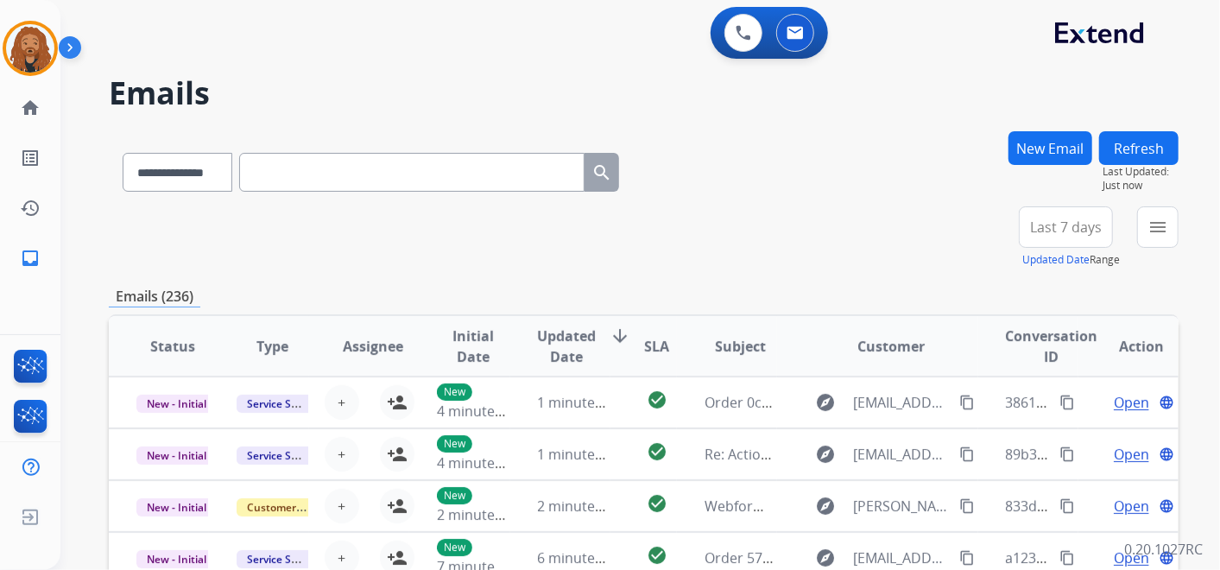
click at [1034, 142] on button "New Email" at bounding box center [1050, 148] width 84 height 34
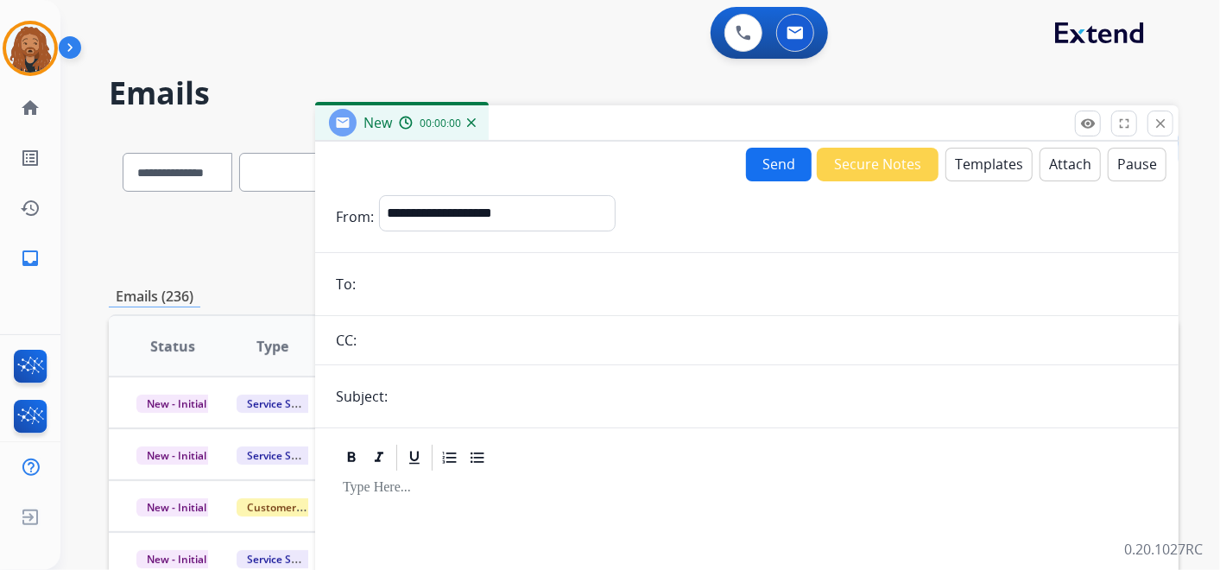
paste div
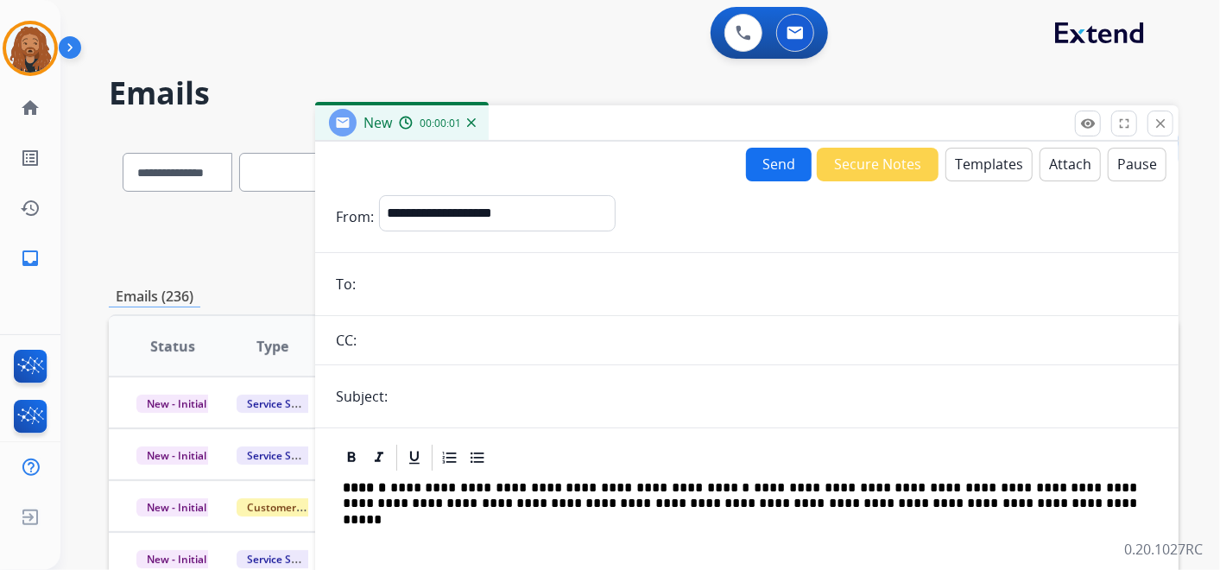
scroll to position [287, 0]
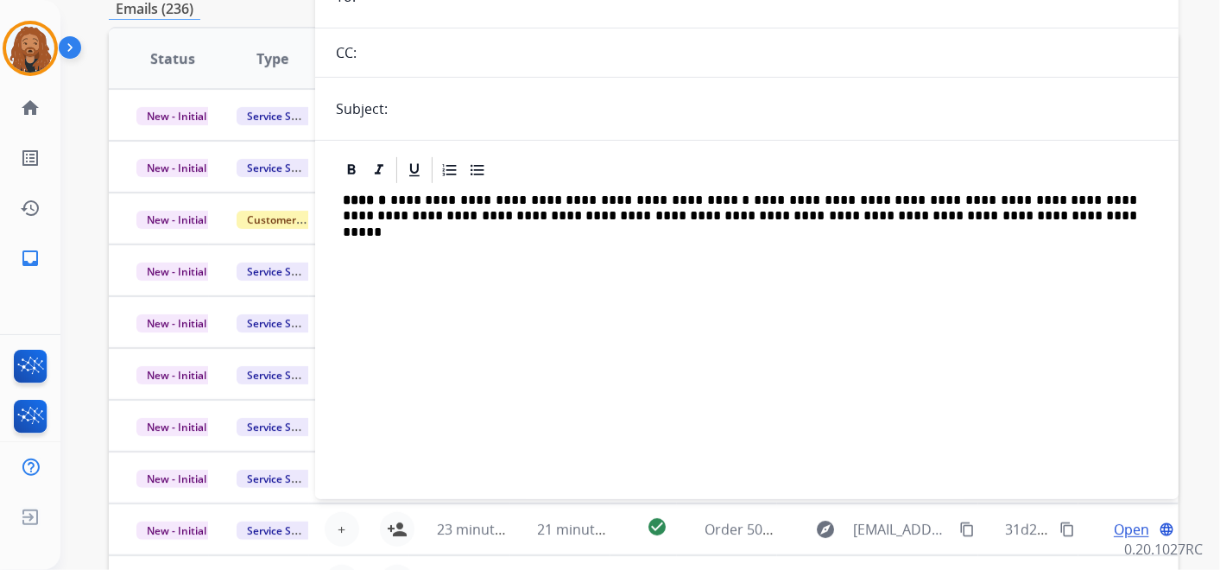
click at [387, 199] on strong "******" at bounding box center [366, 199] width 47 height 13
click at [545, 195] on p "**********" at bounding box center [740, 209] width 794 height 32
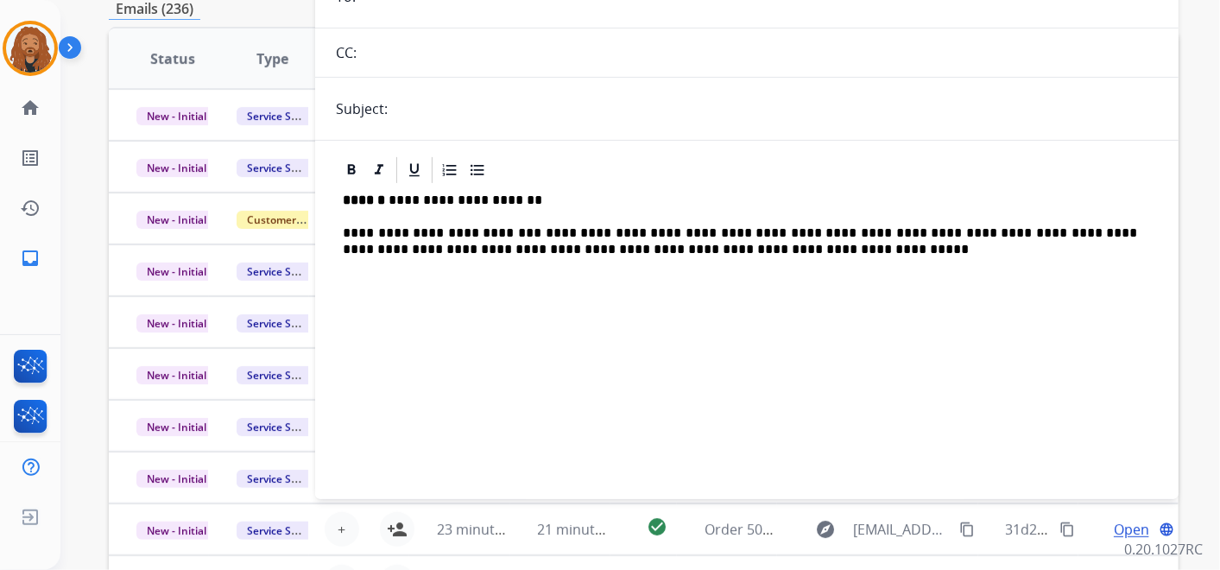
click at [525, 231] on p "**********" at bounding box center [740, 241] width 794 height 32
click at [620, 229] on p "**********" at bounding box center [740, 241] width 794 height 32
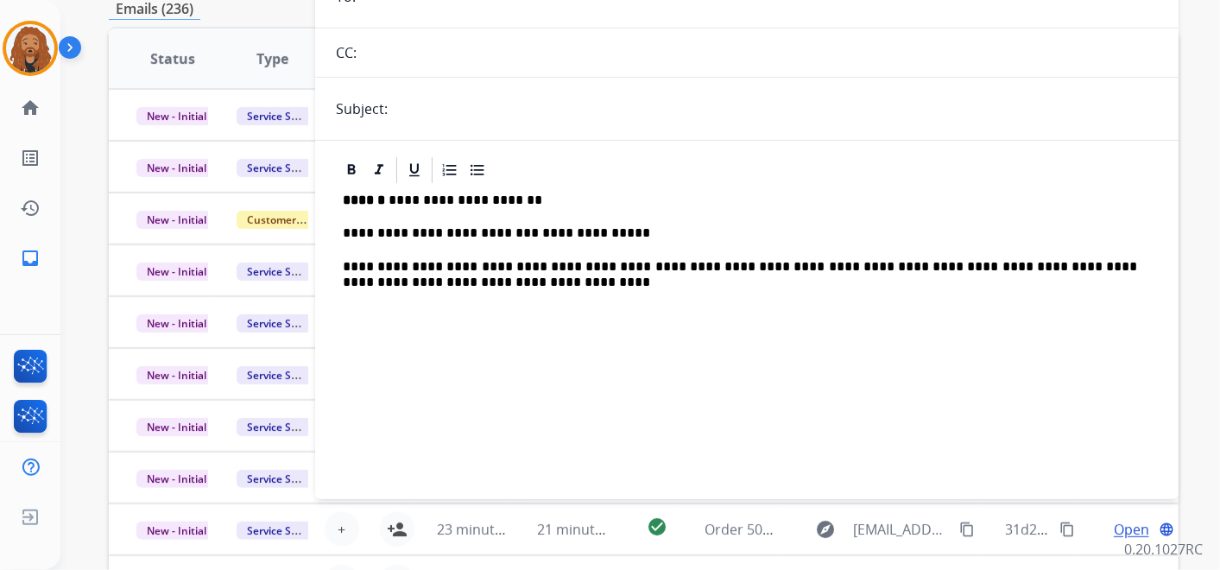
click at [646, 264] on p "**********" at bounding box center [740, 275] width 794 height 32
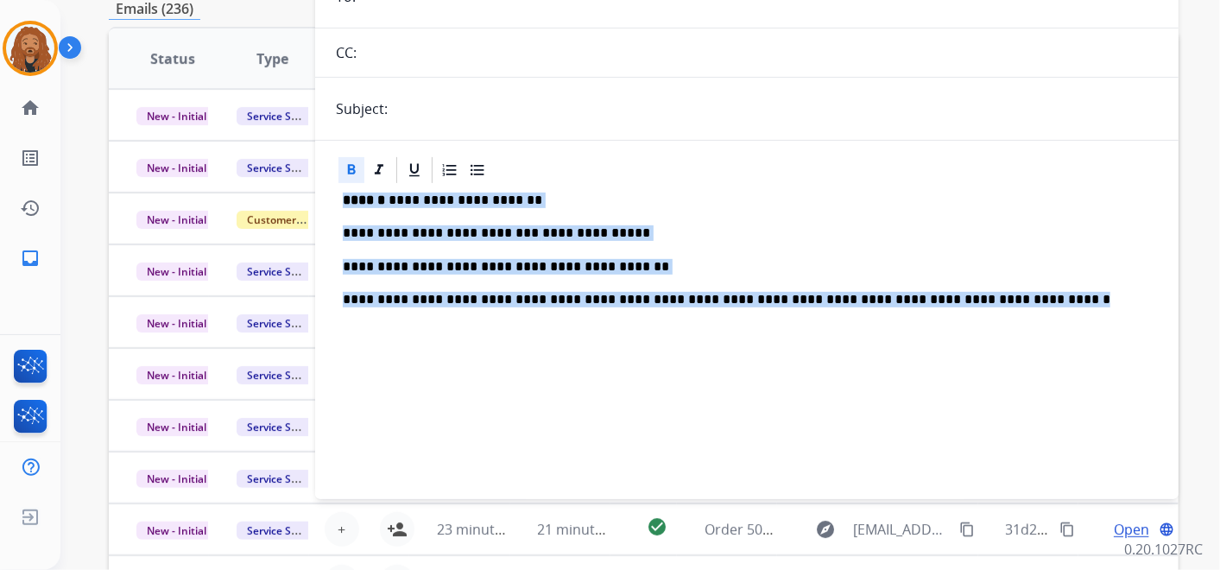
drag, startPoint x: 983, startPoint y: 299, endPoint x: 343, endPoint y: 193, distance: 649.2
click at [343, 193] on div "**********" at bounding box center [747, 334] width 822 height 296
click at [353, 168] on icon at bounding box center [351, 169] width 17 height 17
copy div "**********"
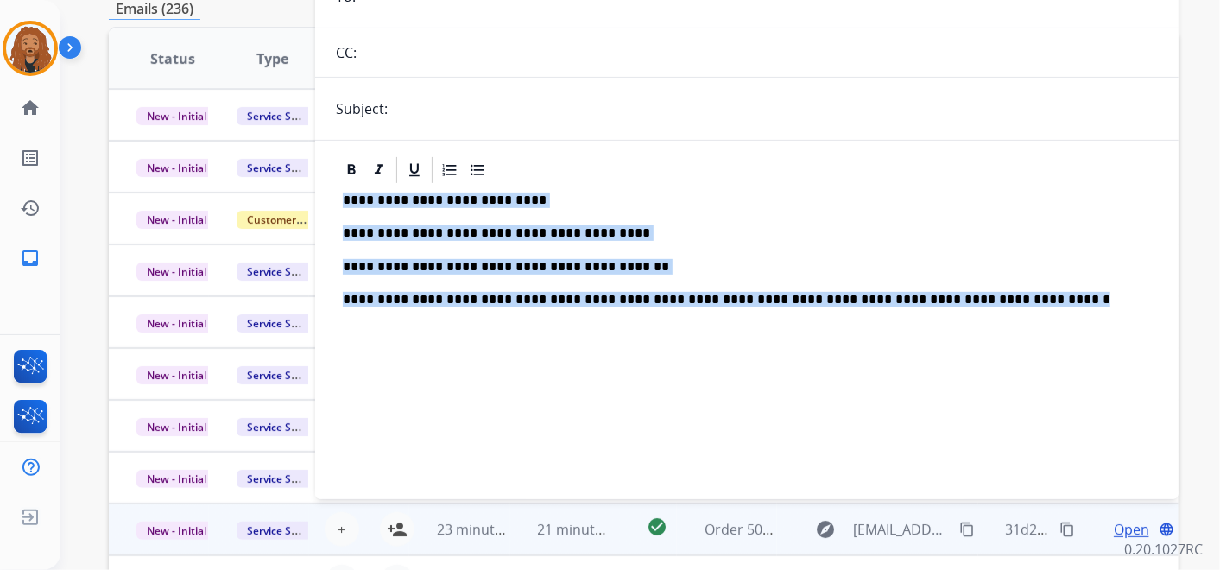
copy div "**********"
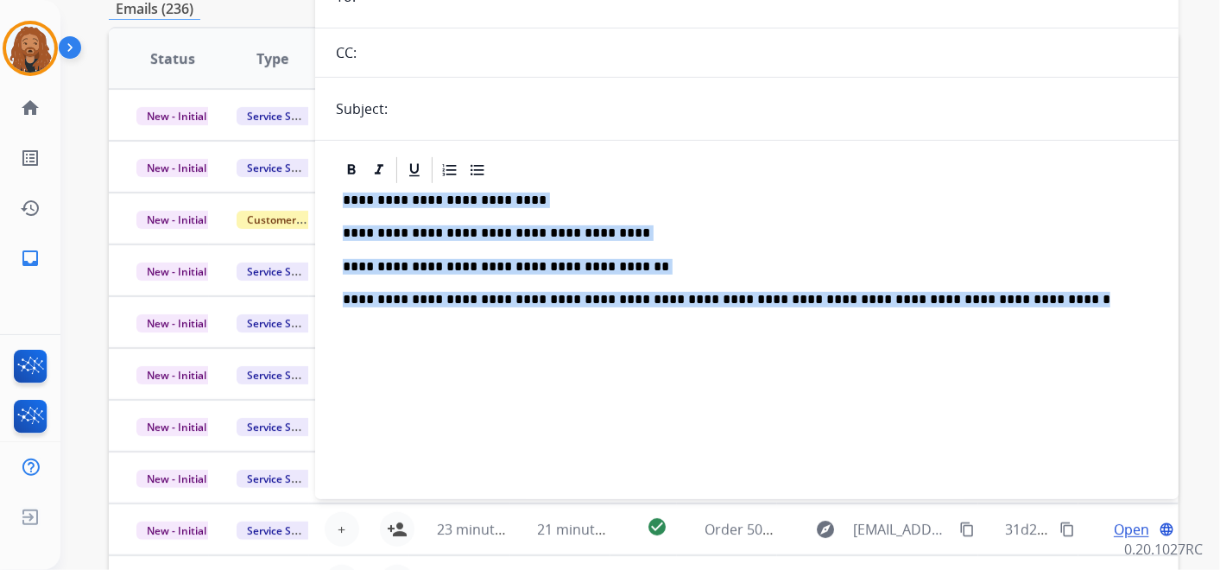
click at [427, 243] on div "**********" at bounding box center [747, 334] width 822 height 296
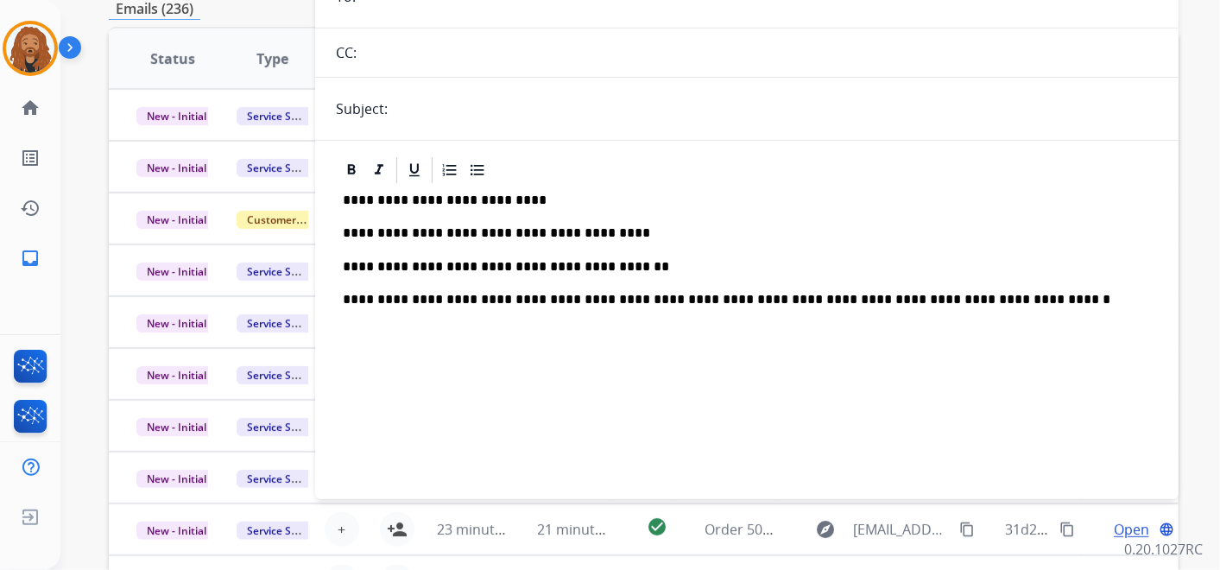
click at [427, 232] on p "**********" at bounding box center [740, 233] width 794 height 16
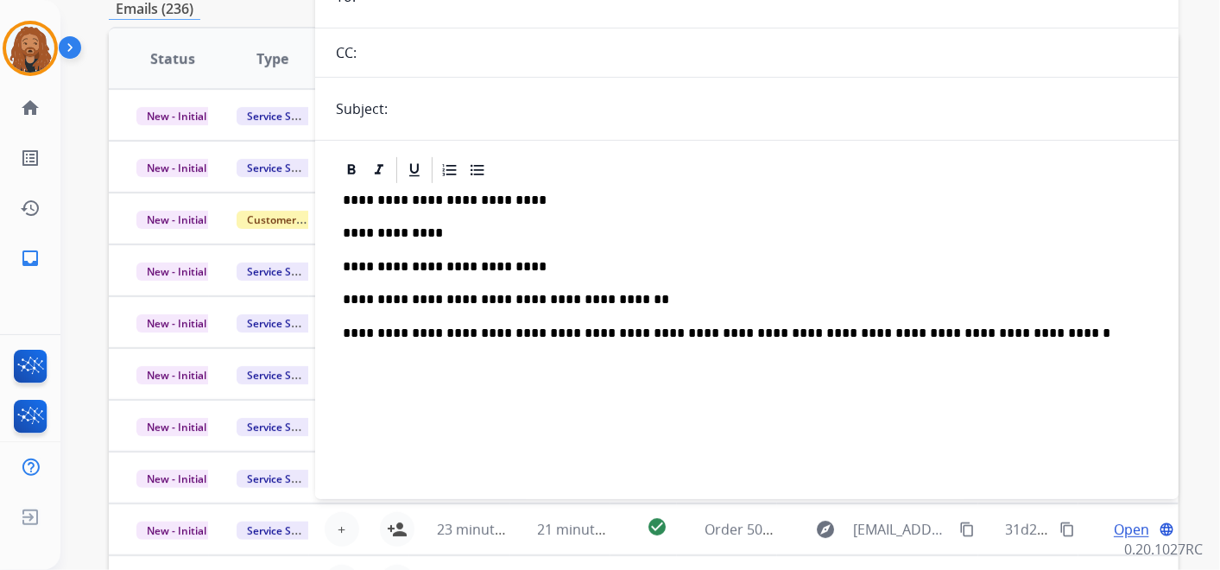
click at [971, 332] on p "**********" at bounding box center [740, 333] width 794 height 16
drag, startPoint x: 341, startPoint y: 194, endPoint x: 537, endPoint y: 196, distance: 196.0
click at [537, 196] on div "**********" at bounding box center [747, 334] width 822 height 296
copy p "**********"
click at [438, 237] on p "**********" at bounding box center [740, 233] width 794 height 16
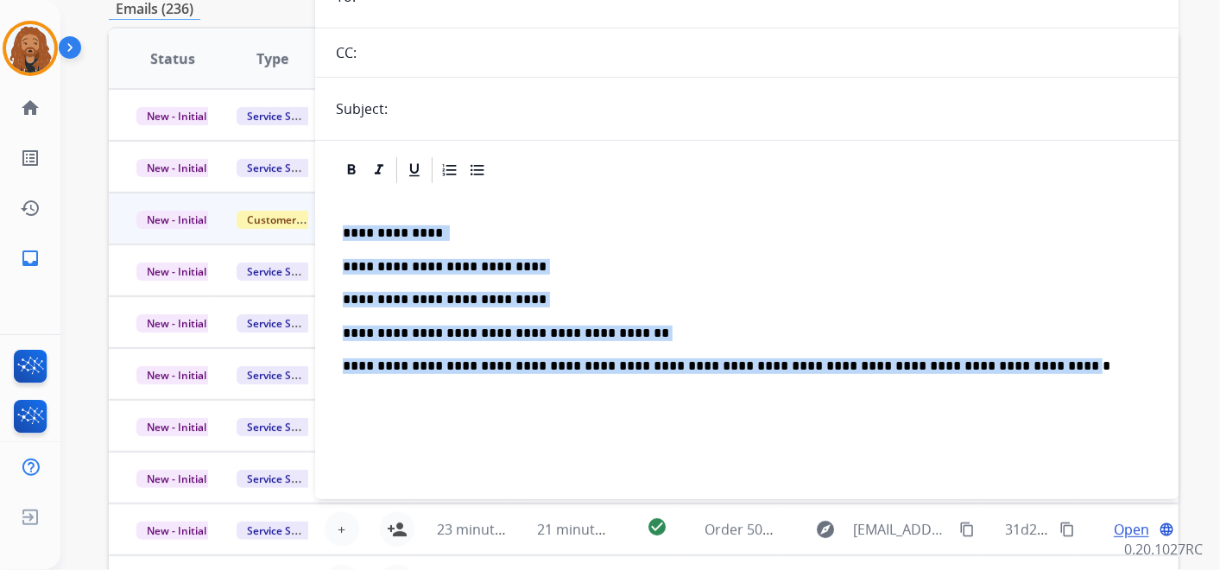
drag, startPoint x: 961, startPoint y: 363, endPoint x: 311, endPoint y: 212, distance: 667.6
click at [311, 212] on div "**********" at bounding box center [644, 269] width 1070 height 851
copy div "**********"
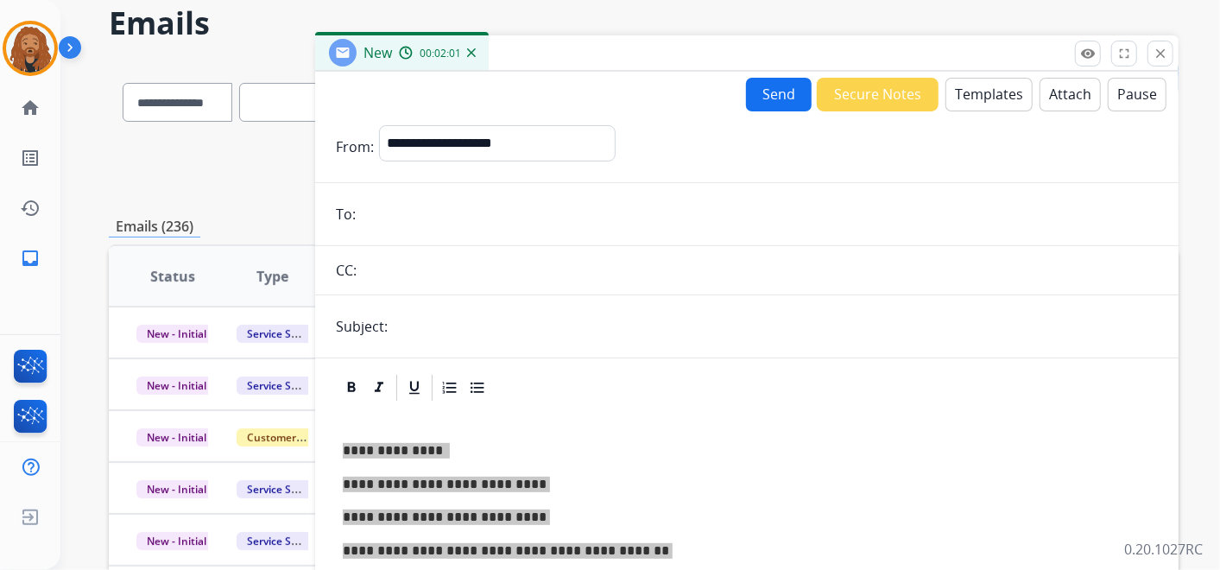
scroll to position [0, 0]
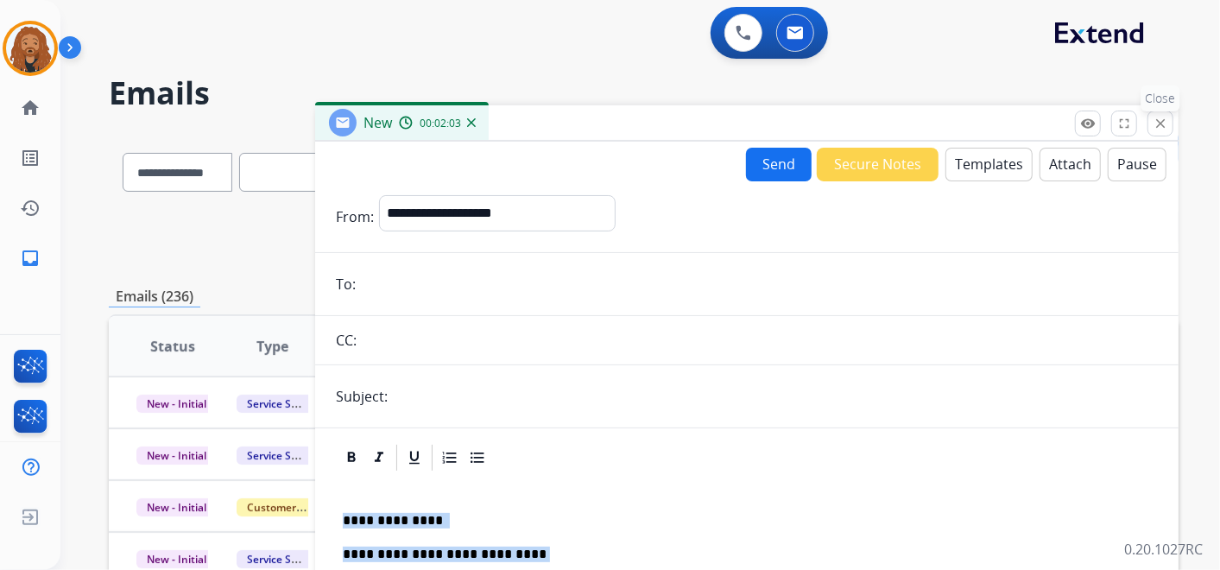
click at [1161, 122] on mat-icon "close" at bounding box center [1161, 124] width 16 height 16
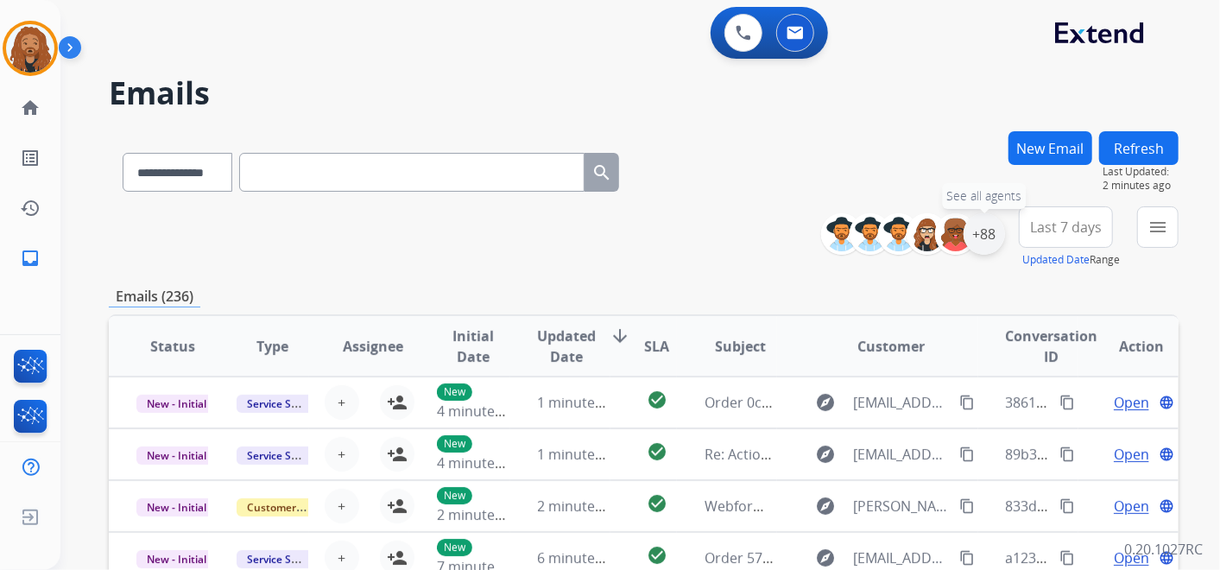
click at [979, 223] on div "+88" at bounding box center [984, 233] width 41 height 41
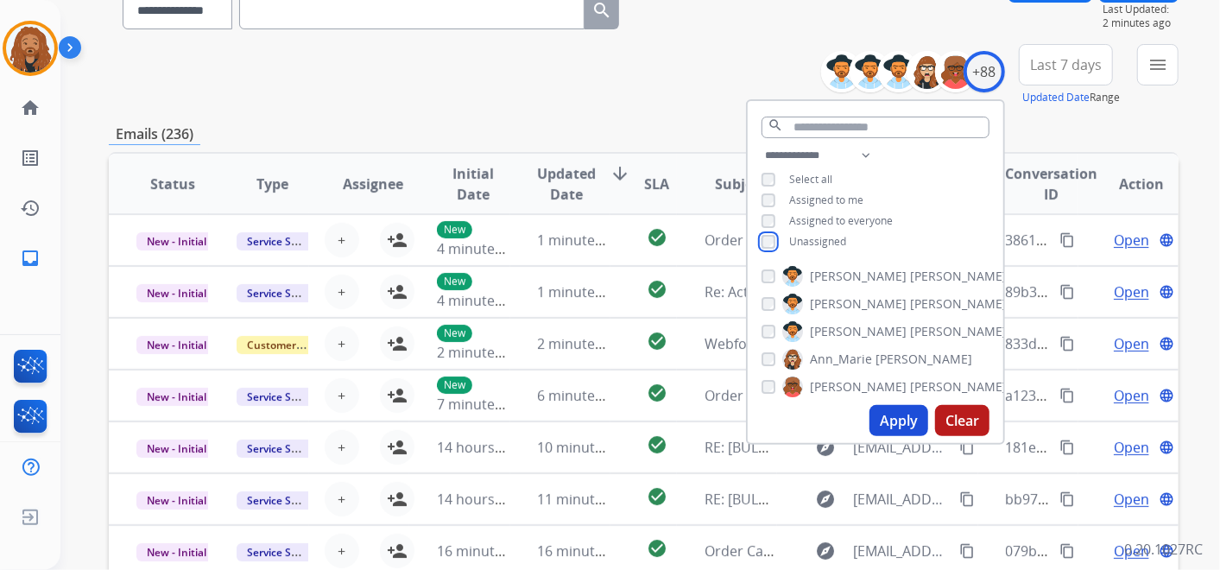
scroll to position [383, 0]
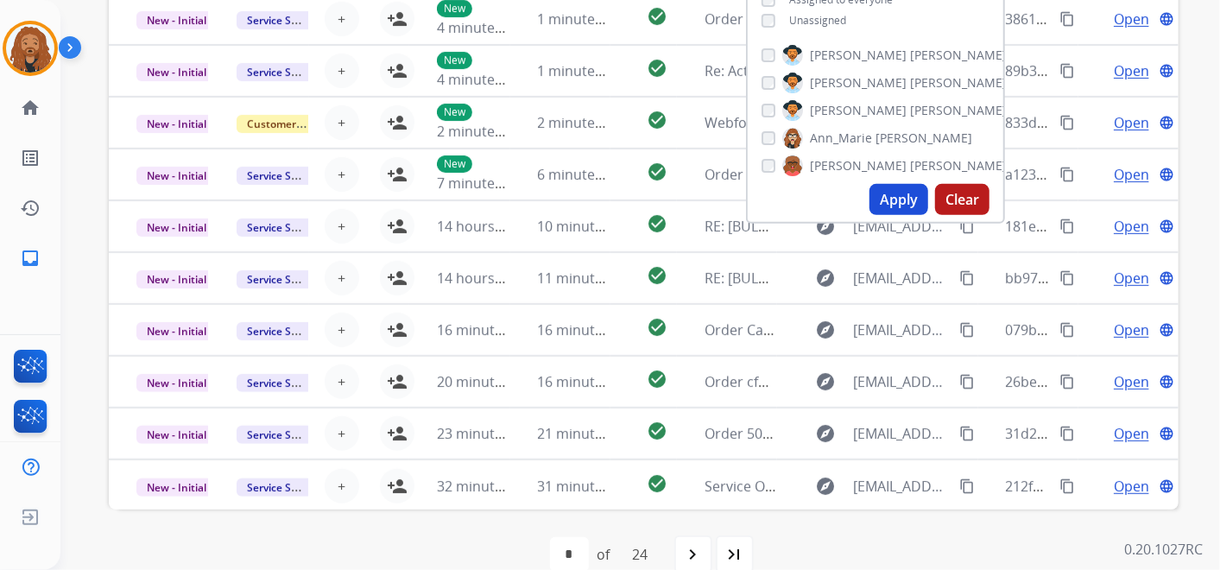
click at [888, 198] on button "Apply" at bounding box center [898, 199] width 59 height 31
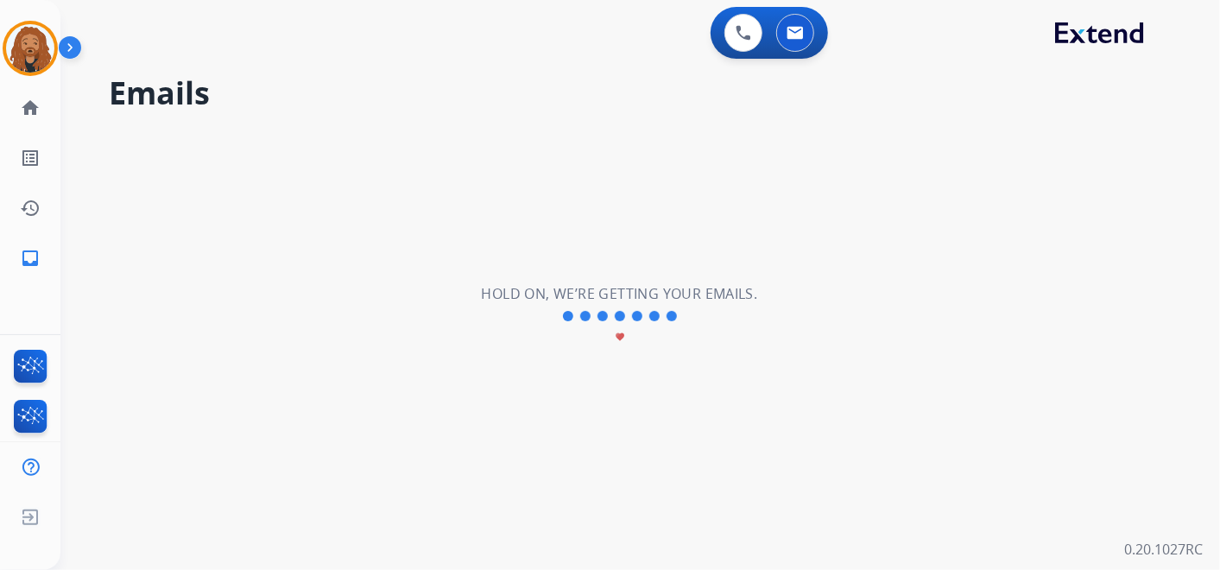
scroll to position [0, 0]
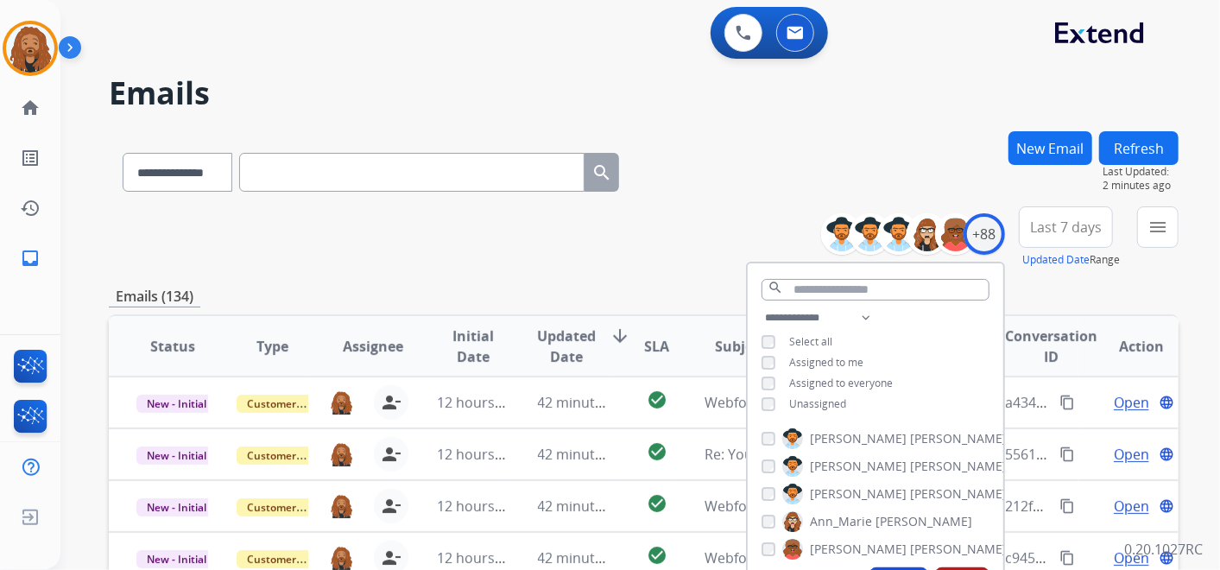
click at [761, 105] on h2 "Emails" at bounding box center [644, 93] width 1070 height 35
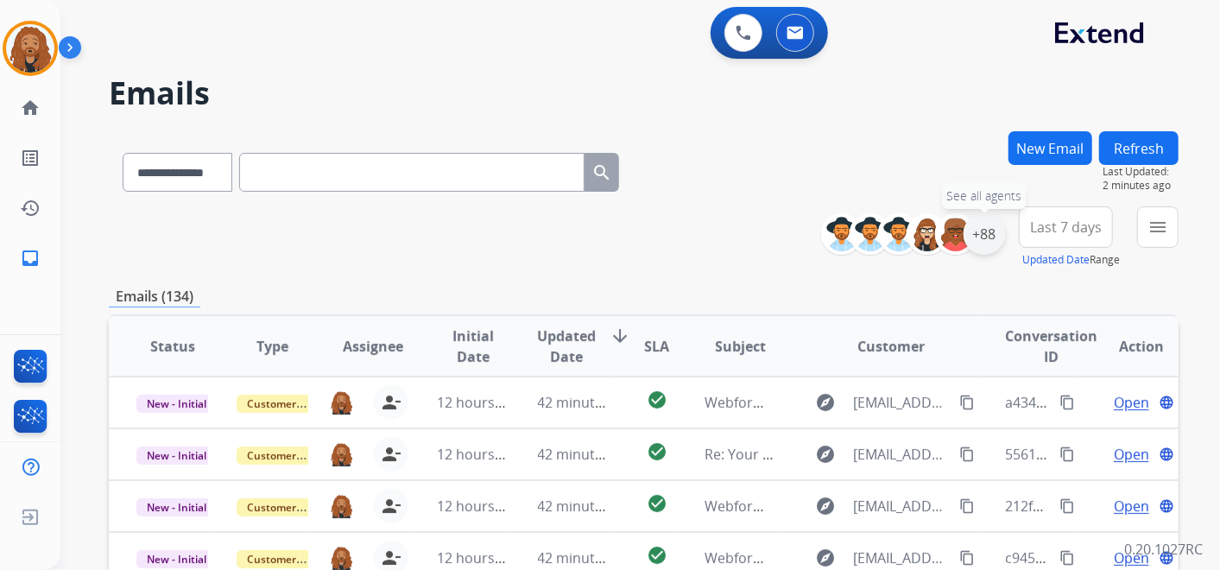
click at [981, 238] on div "+88" at bounding box center [984, 233] width 41 height 41
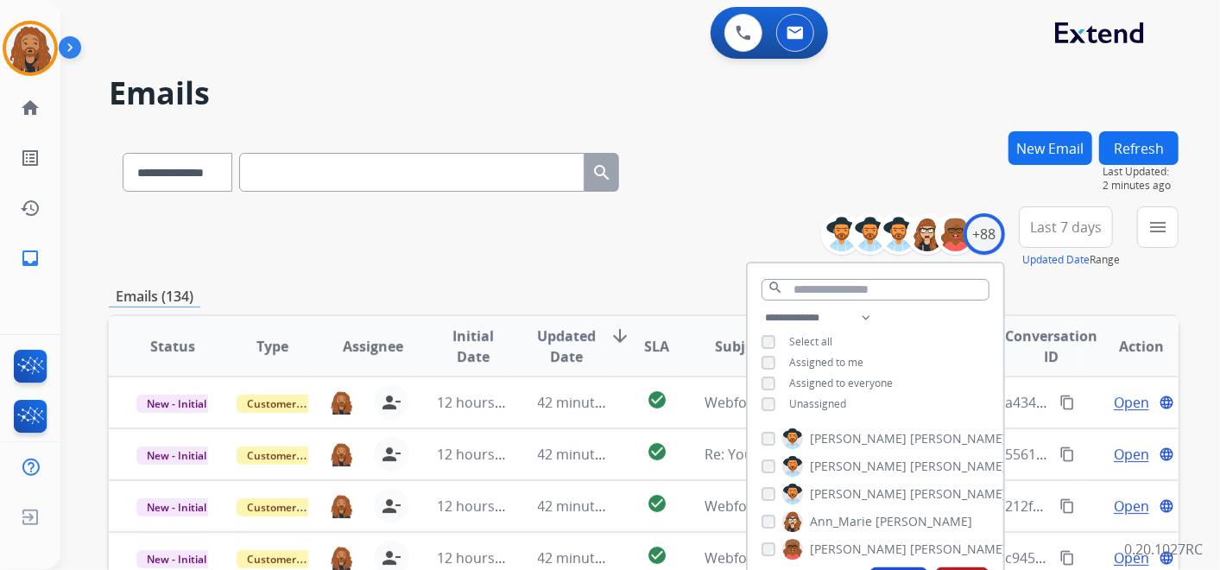
click at [1068, 212] on button "Last 7 days" at bounding box center [1066, 226] width 94 height 41
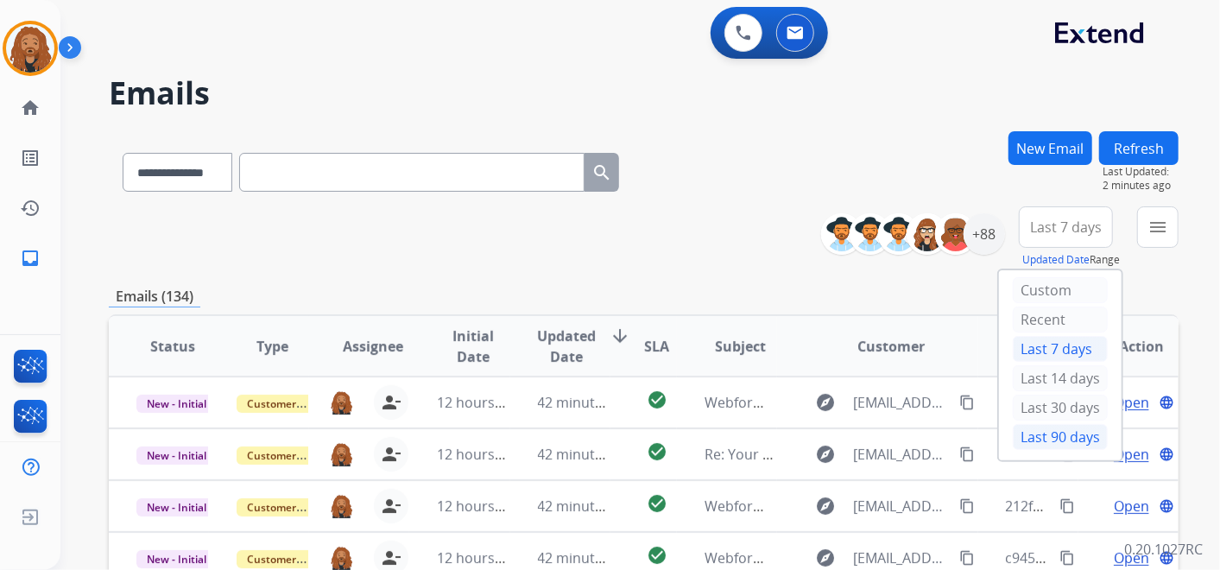
click at [1056, 427] on div "Last 90 days" at bounding box center [1060, 437] width 95 height 26
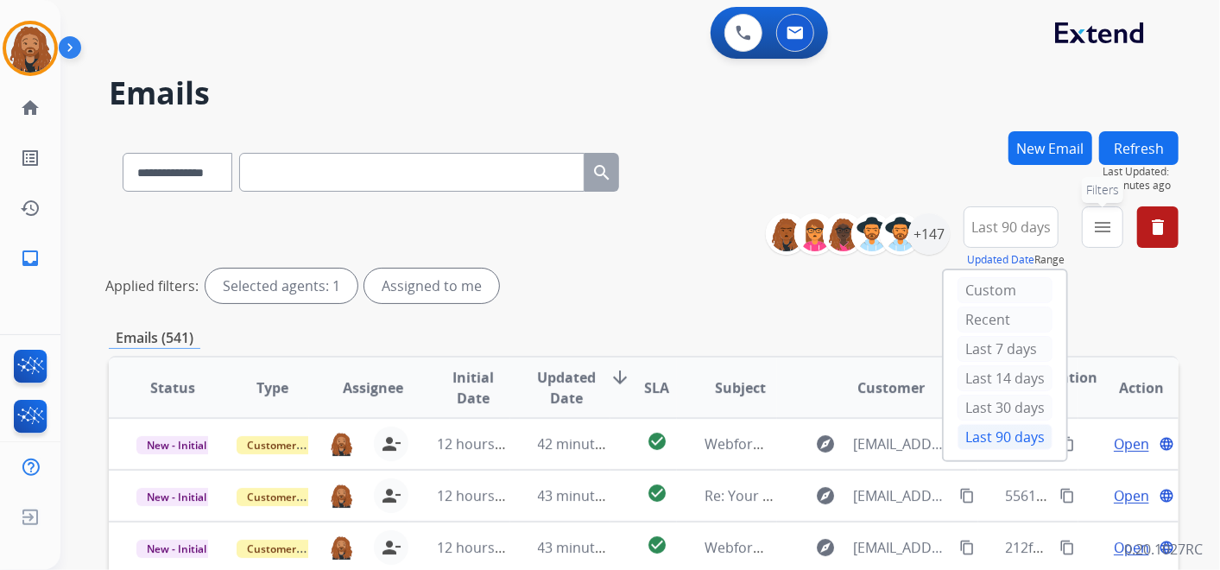
click at [1111, 241] on button "menu Filters" at bounding box center [1102, 226] width 41 height 41
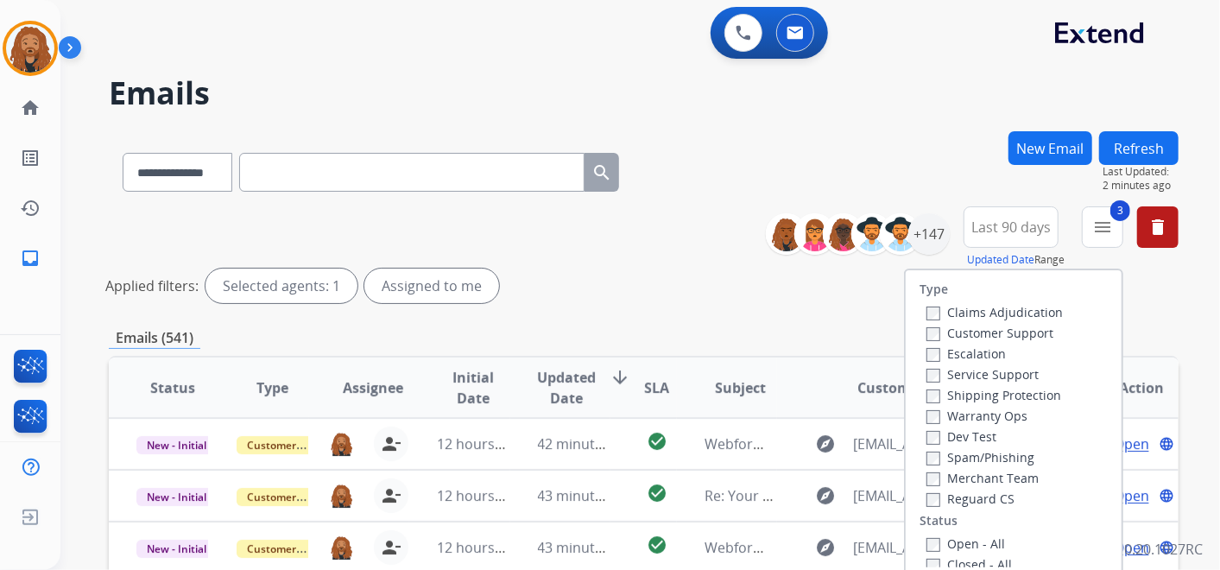
click at [926, 325] on label "Customer Support" at bounding box center [989, 333] width 127 height 16
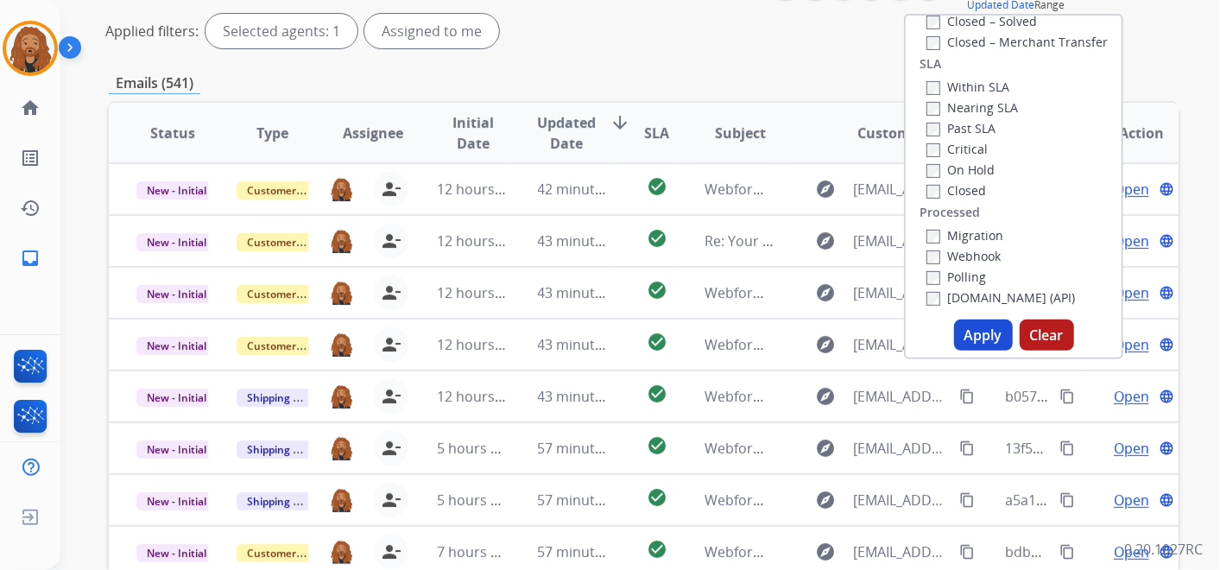
scroll to position [453, 0]
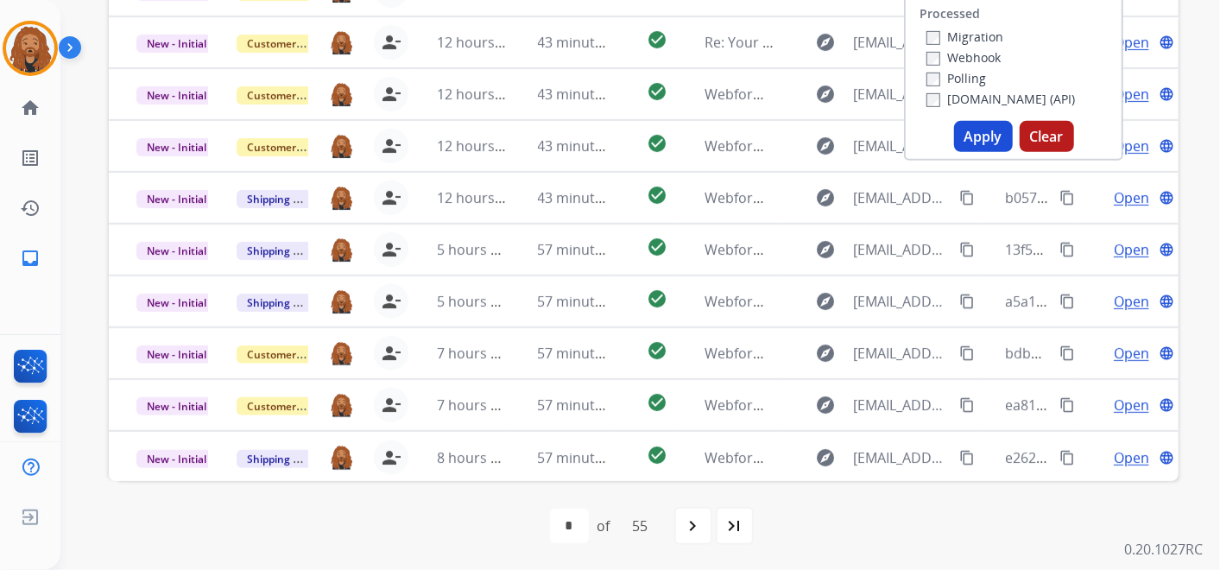
click at [976, 141] on button "Apply" at bounding box center [983, 136] width 59 height 31
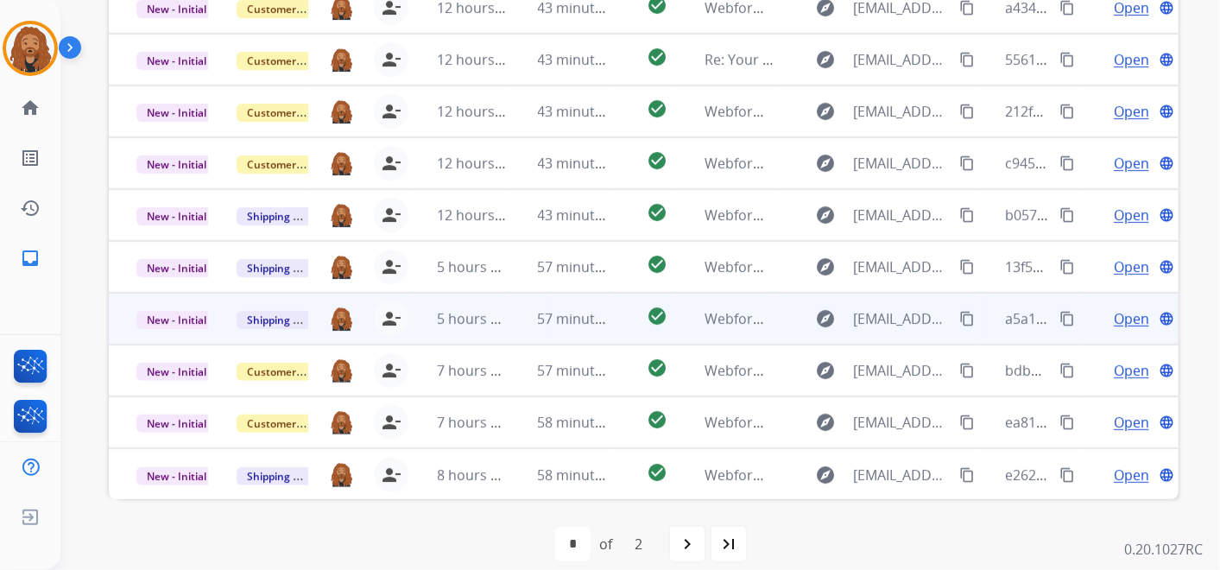
scroll to position [536, 0]
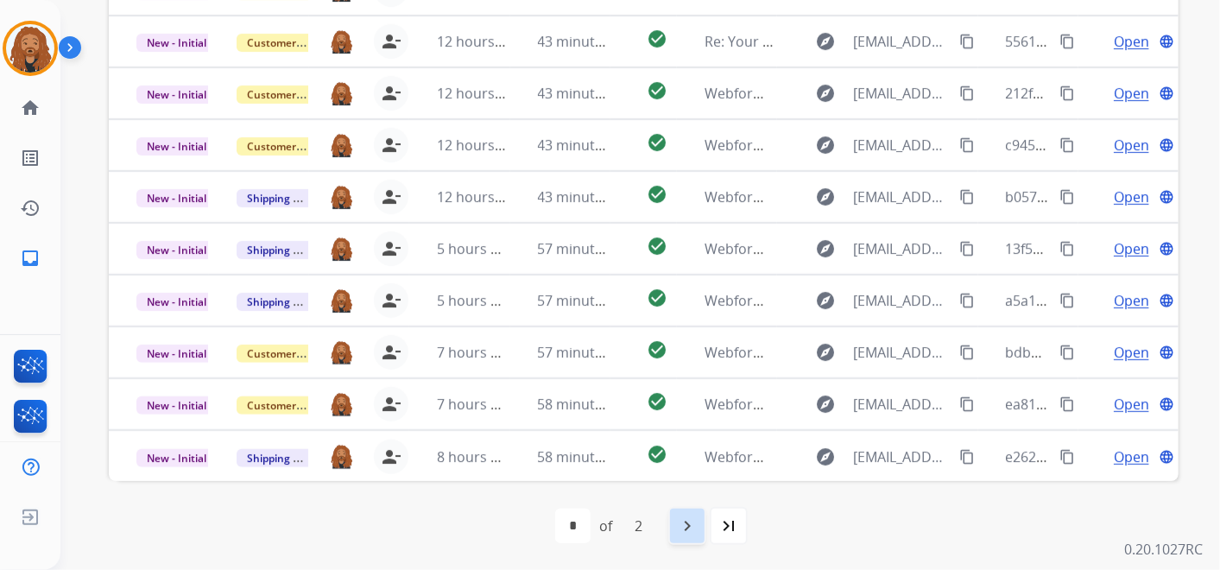
click at [686, 519] on mat-icon "navigate_next" at bounding box center [687, 525] width 21 height 21
select select "*"
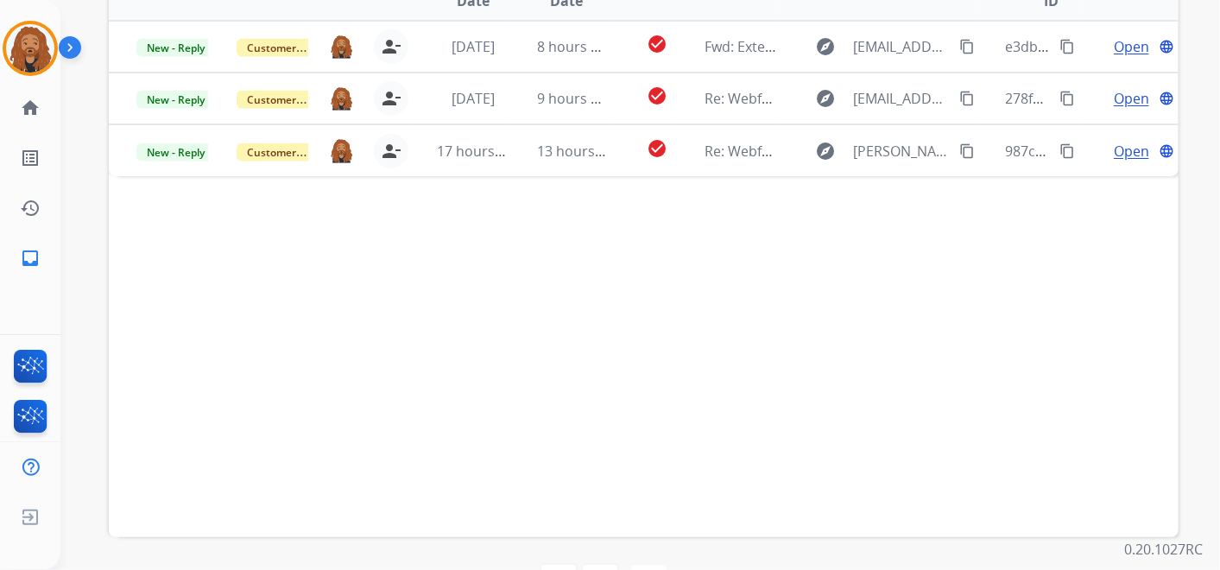
scroll to position [440, 0]
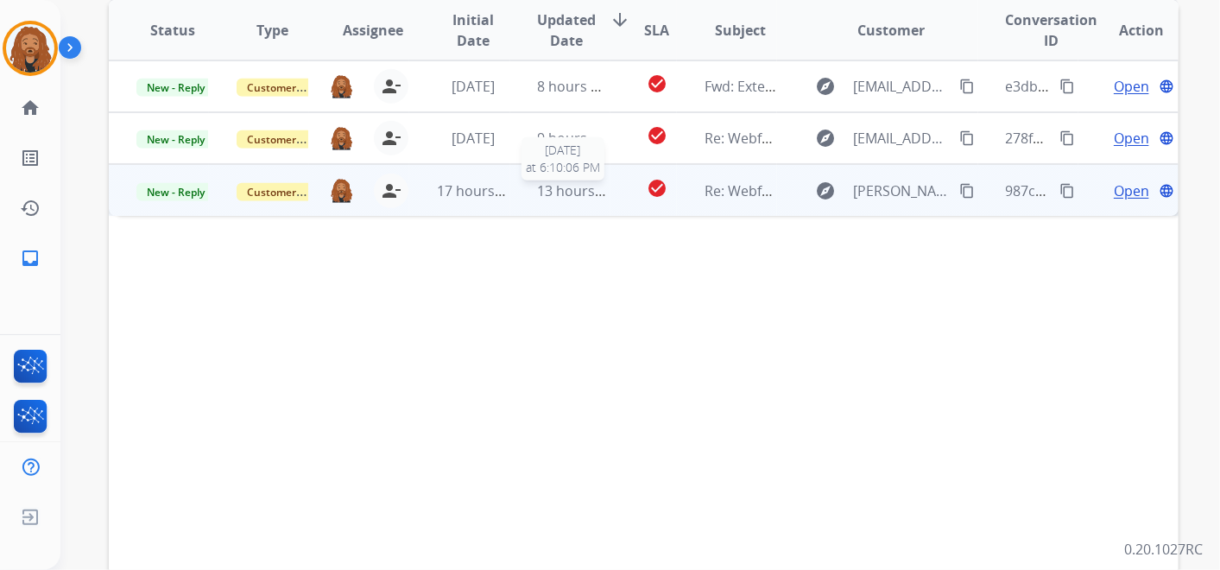
click at [589, 181] on span "13 hours ago" at bounding box center [580, 190] width 85 height 19
click at [569, 204] on td "13 hours ago" at bounding box center [560, 190] width 100 height 52
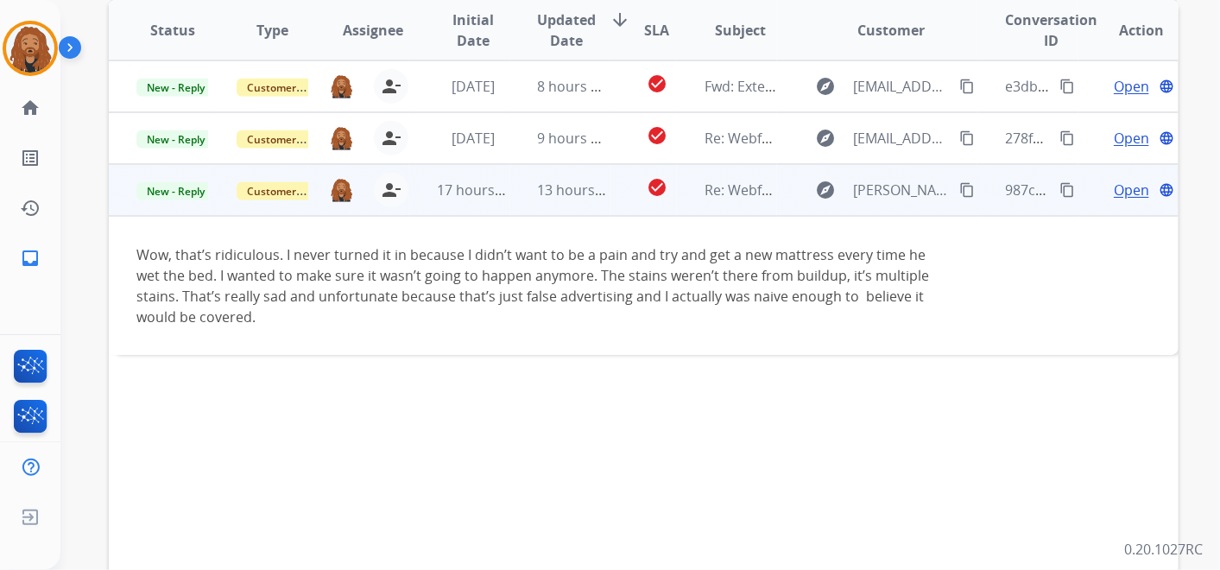
click at [1114, 190] on span "Open" at bounding box center [1131, 190] width 35 height 21
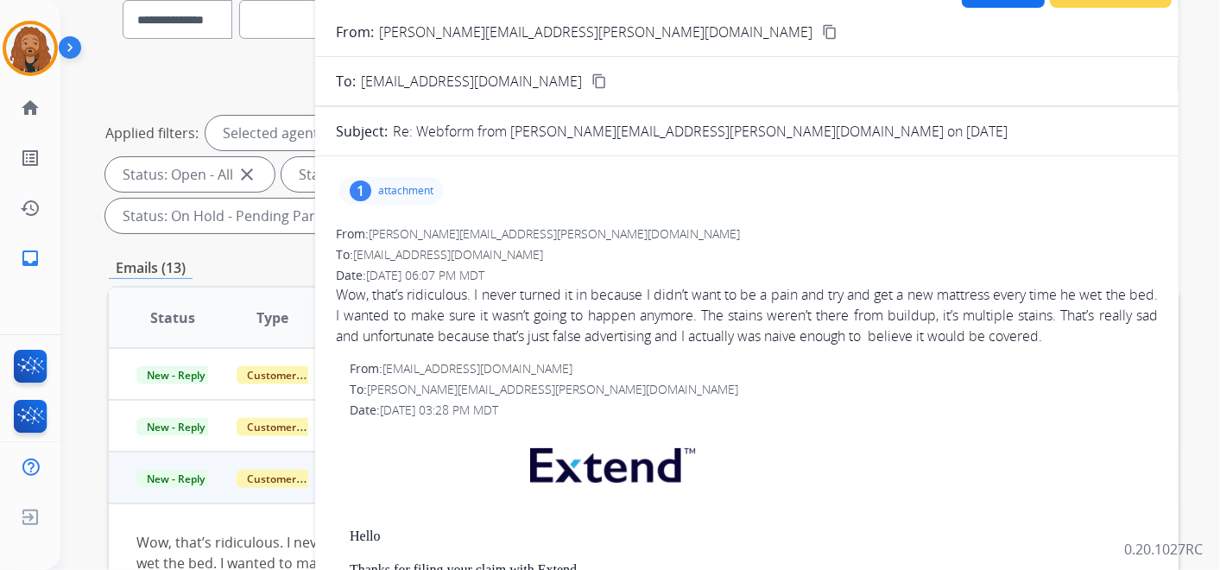
scroll to position [0, 0]
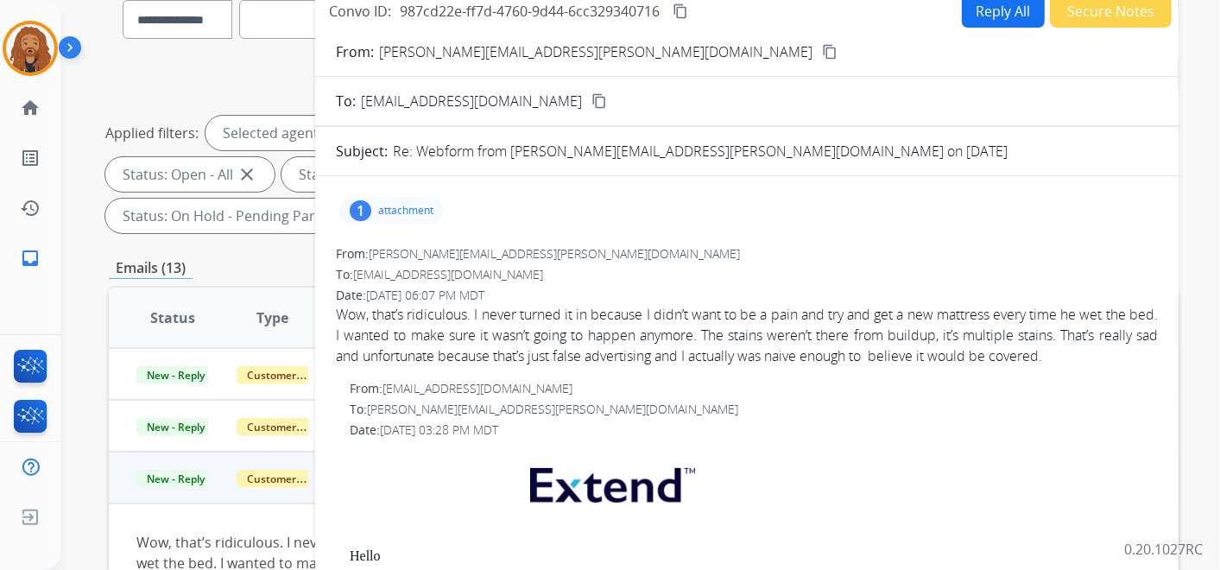
click at [1023, 19] on button "Reply All" at bounding box center [1003, 11] width 83 height 34
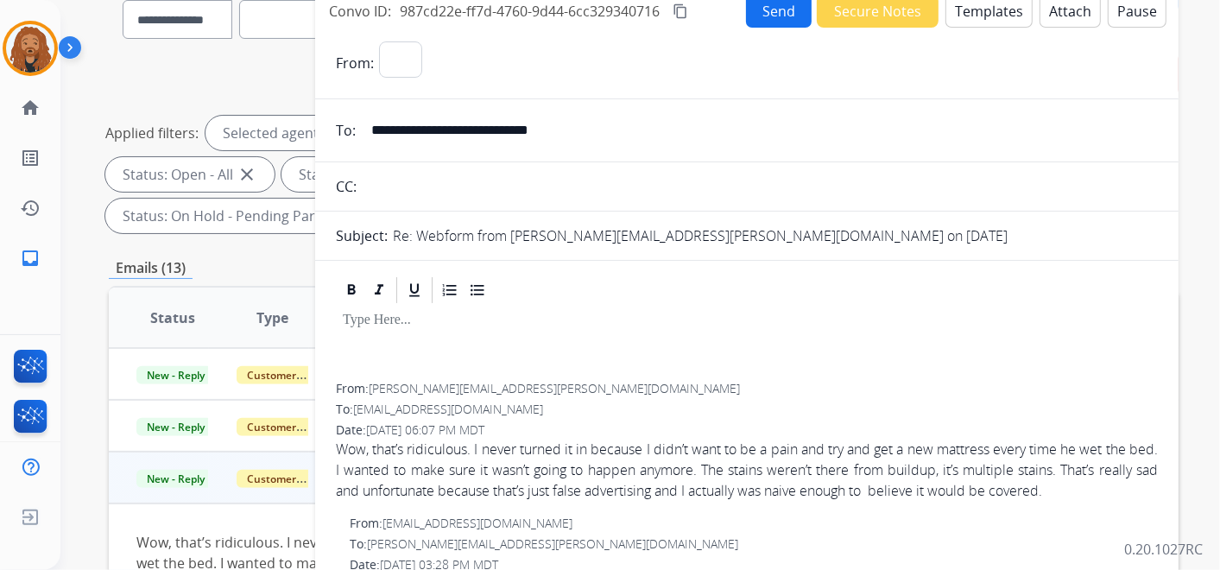
select select "**********"
click at [955, 22] on button "Templates" at bounding box center [988, 11] width 87 height 34
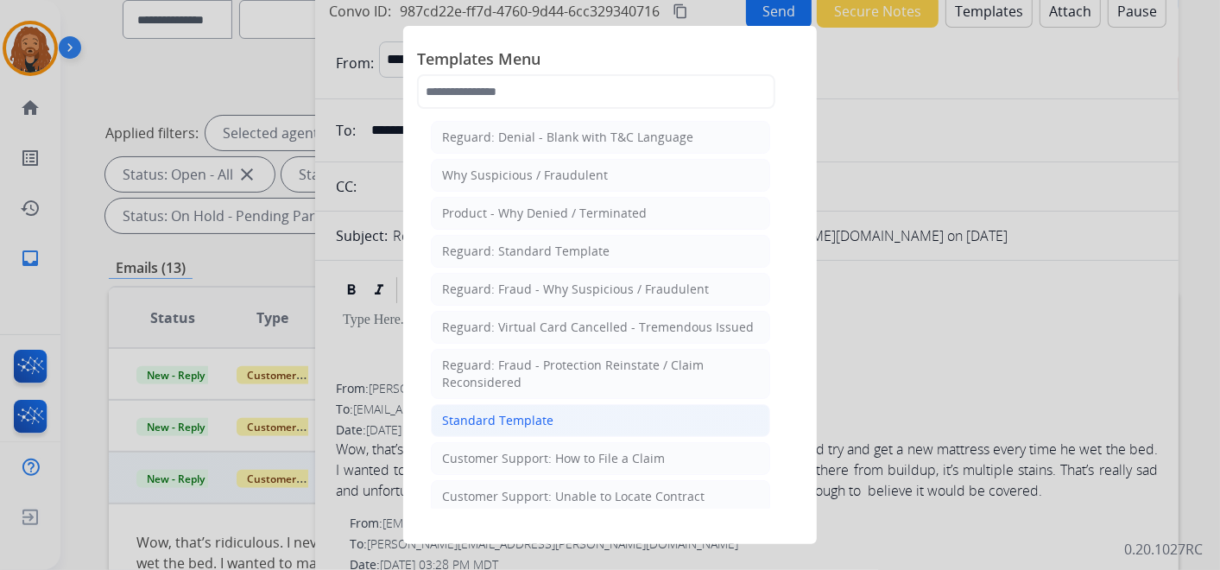
click at [540, 419] on div "Standard Template" at bounding box center [497, 420] width 111 height 17
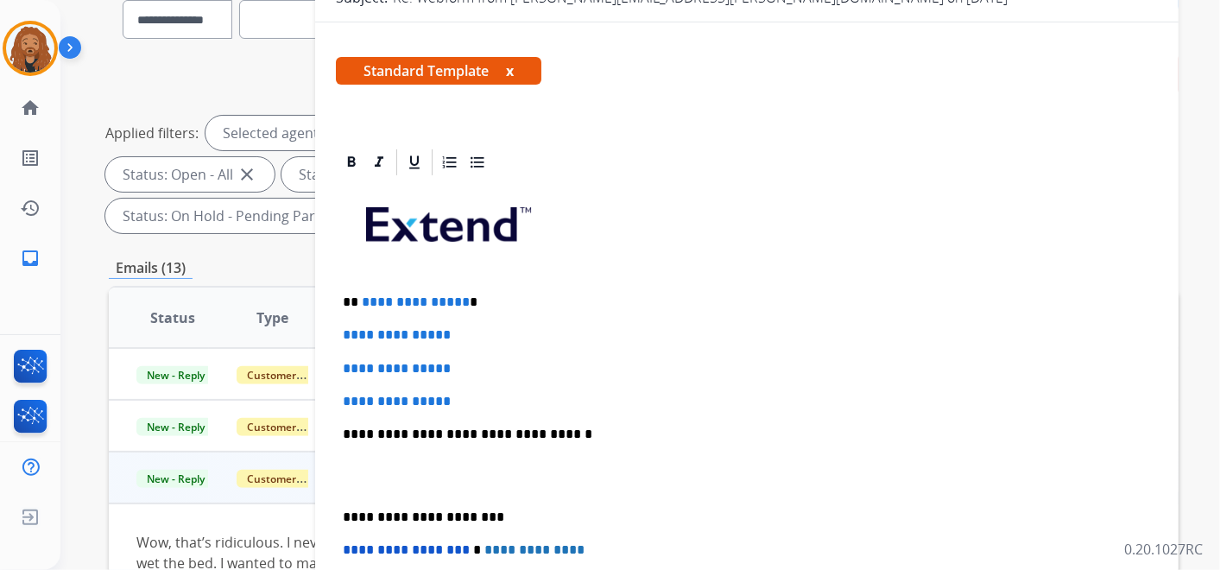
scroll to position [287, 0]
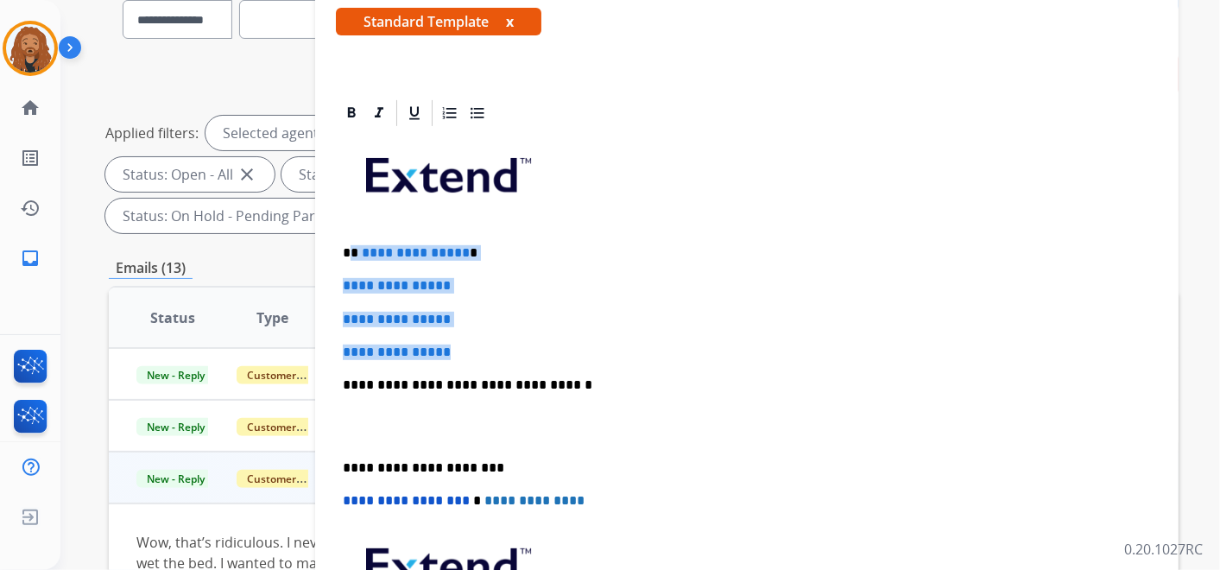
drag, startPoint x: 470, startPoint y: 344, endPoint x: 352, endPoint y: 239, distance: 157.2
click at [352, 239] on div "**********" at bounding box center [747, 426] width 822 height 594
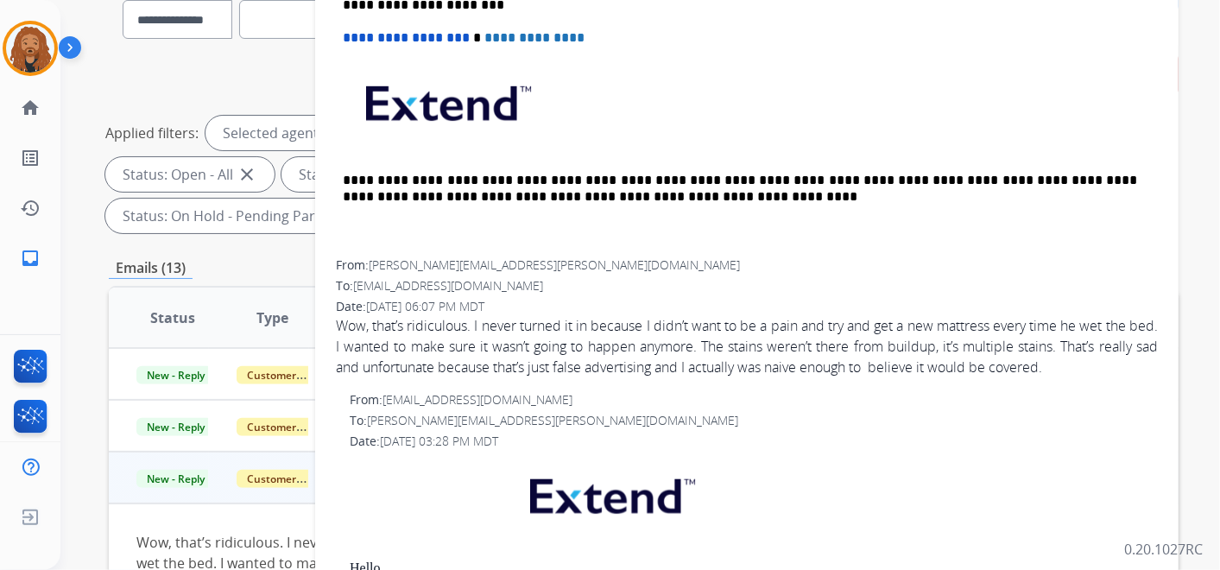
scroll to position [479, 0]
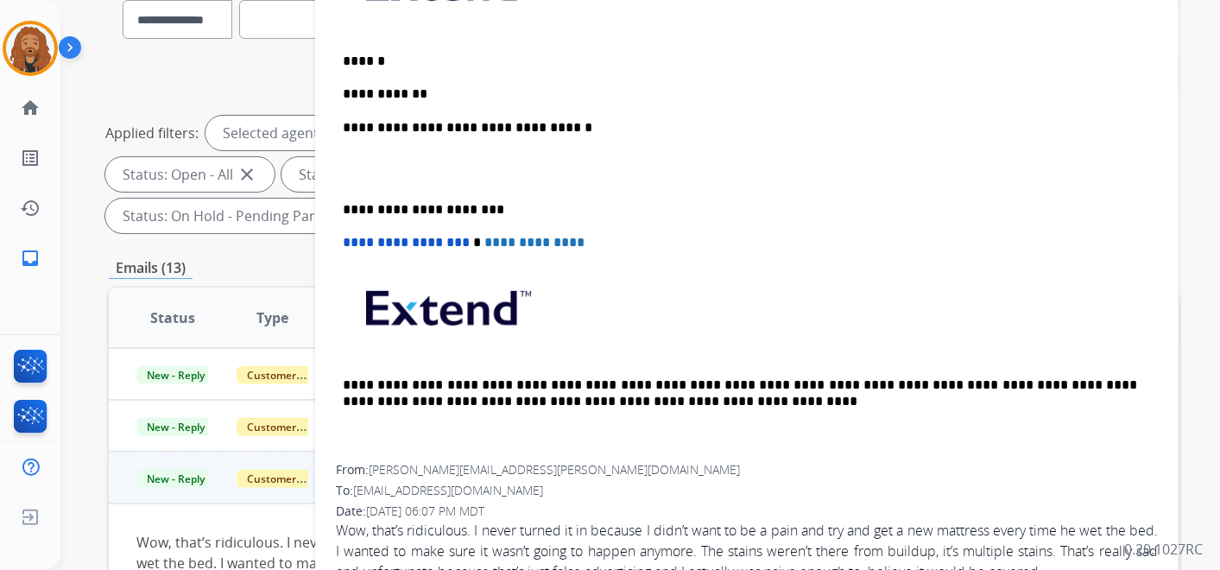
click at [385, 173] on p at bounding box center [747, 169] width 808 height 32
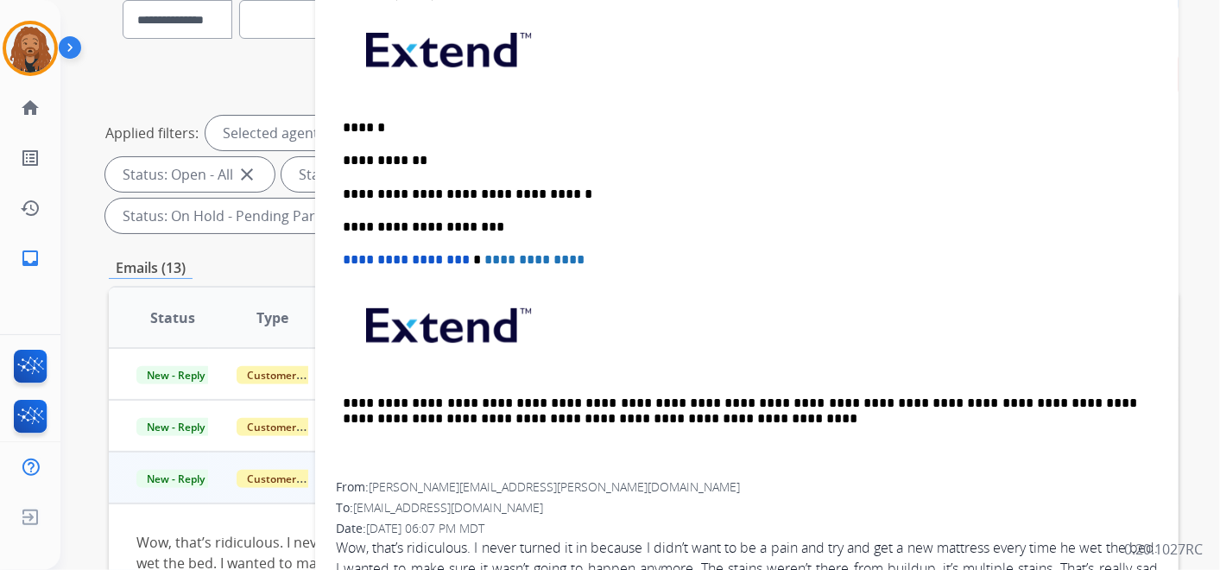
scroll to position [383, 0]
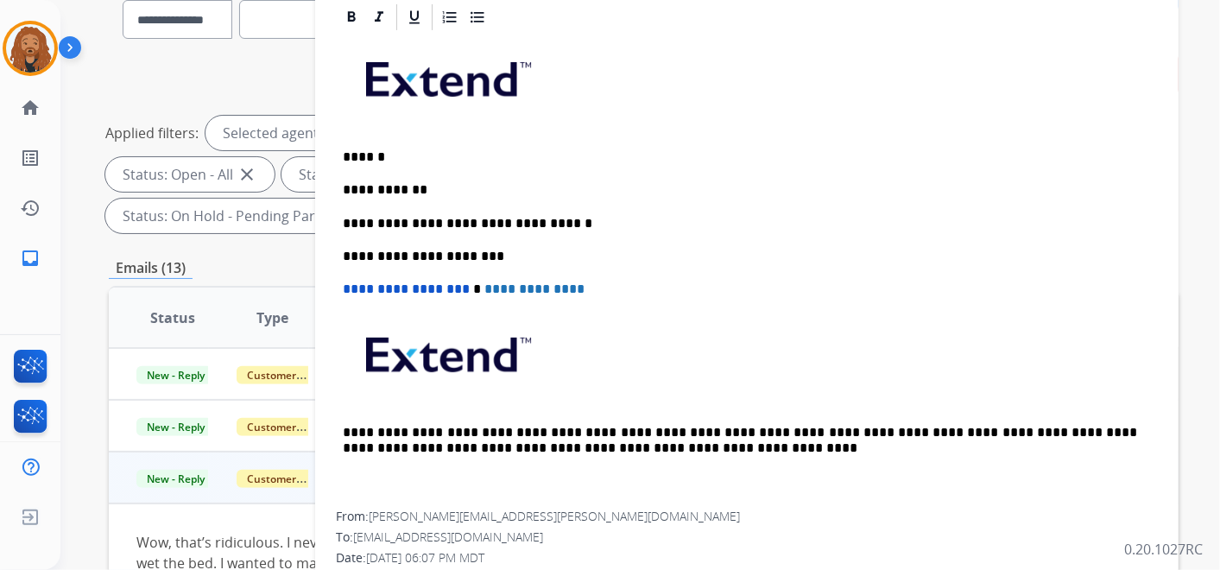
click at [420, 182] on p "**********" at bounding box center [740, 190] width 794 height 16
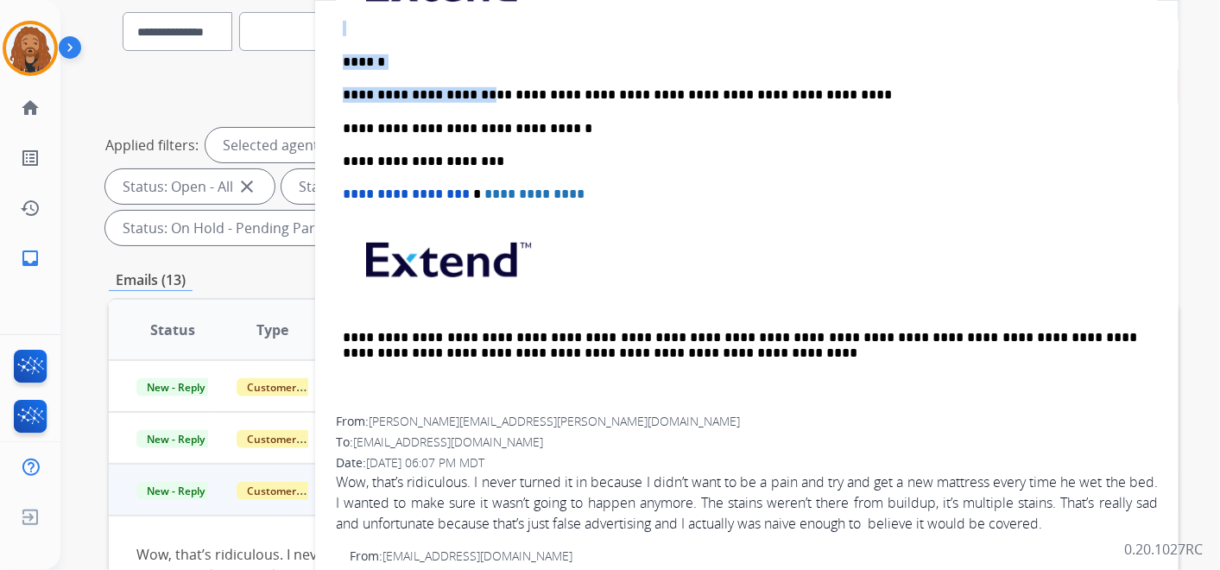
scroll to position [439, 0]
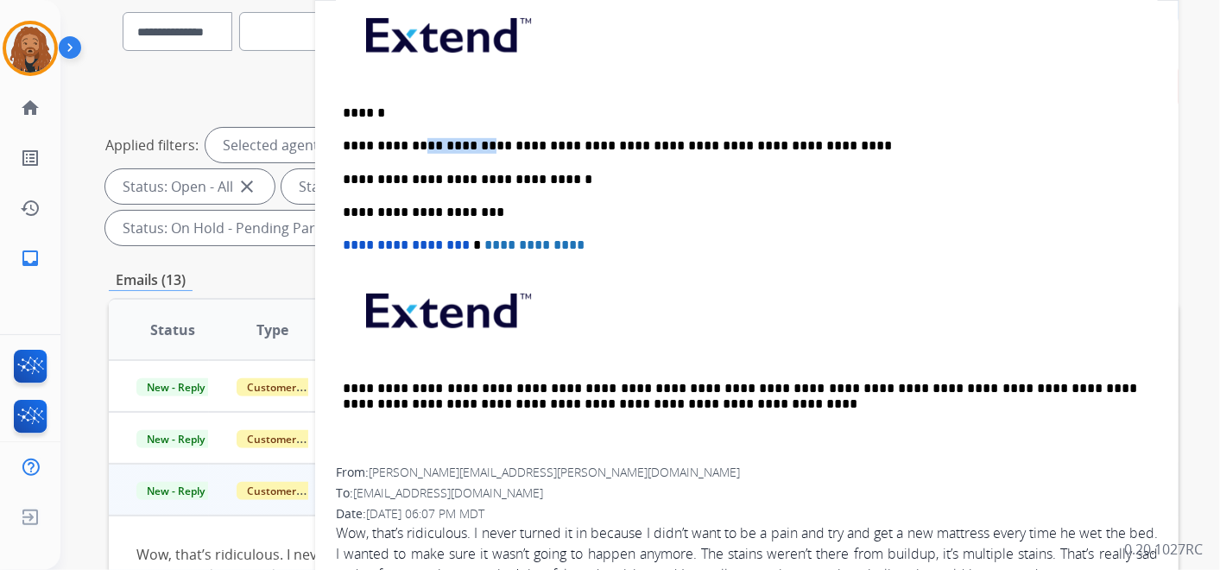
drag, startPoint x: 466, startPoint y: 6, endPoint x: 409, endPoint y: 138, distance: 143.9
click at [409, 138] on p "**********" at bounding box center [740, 146] width 794 height 16
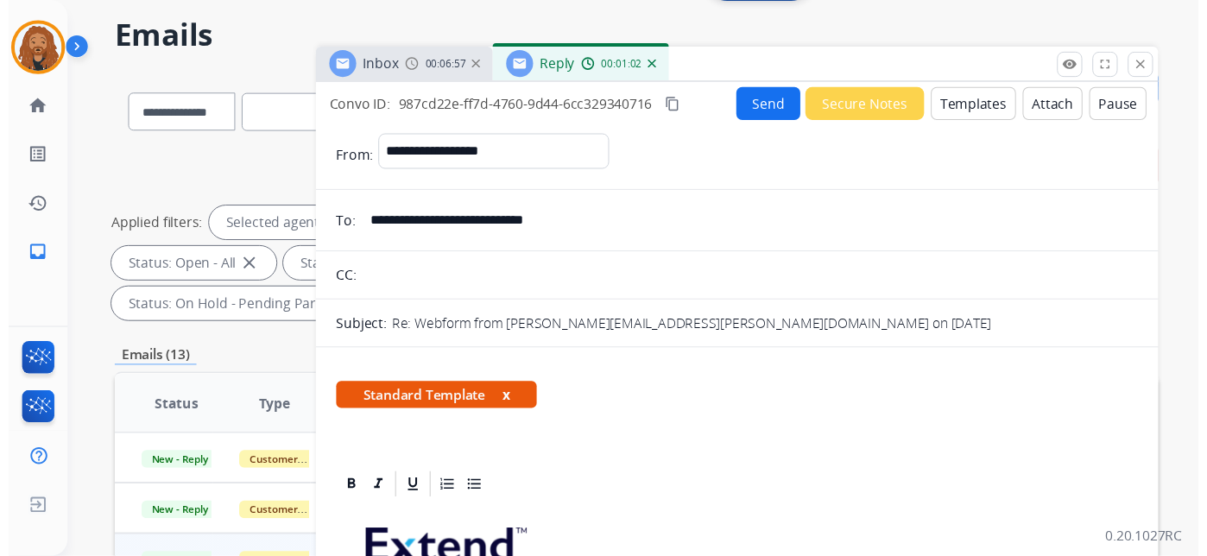
scroll to position [0, 0]
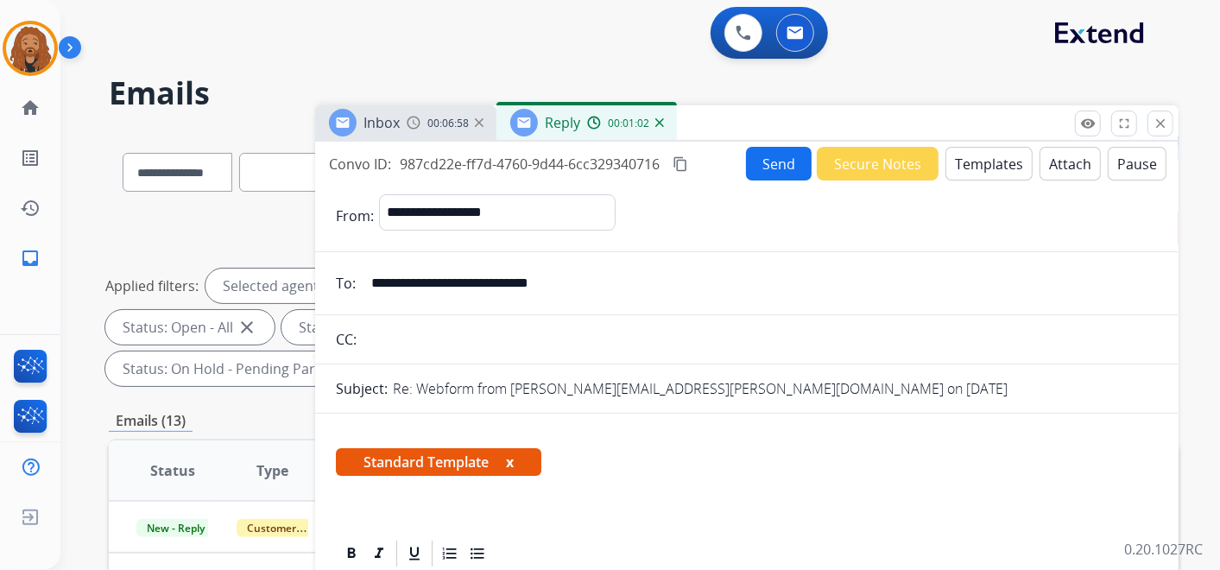
click at [782, 170] on button "Send" at bounding box center [779, 164] width 66 height 34
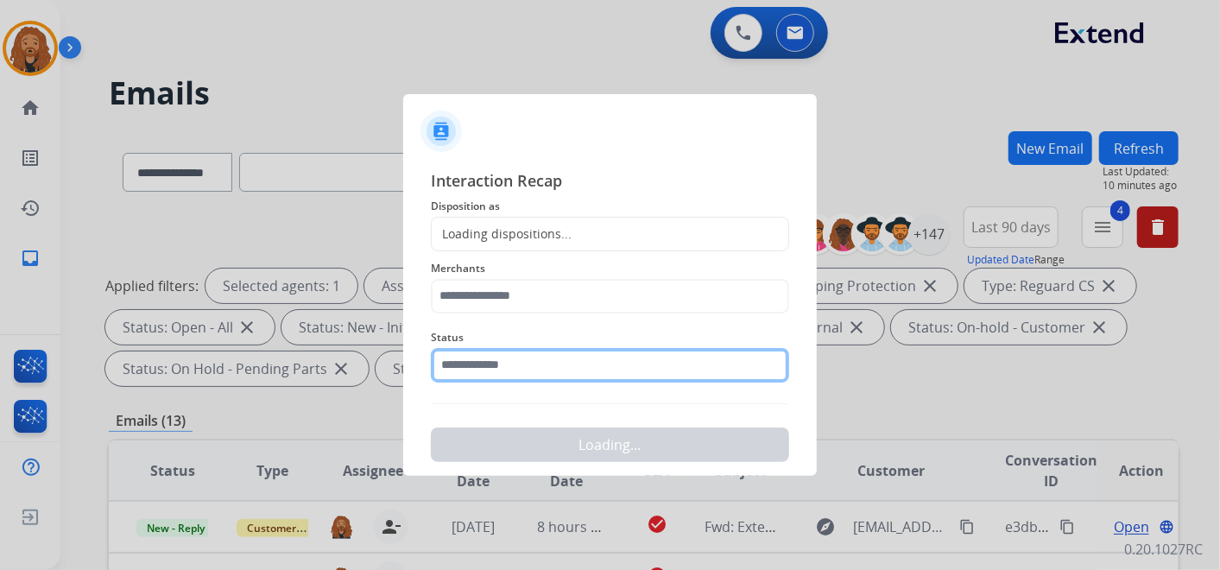
click at [508, 361] on input "text" at bounding box center [610, 365] width 358 height 35
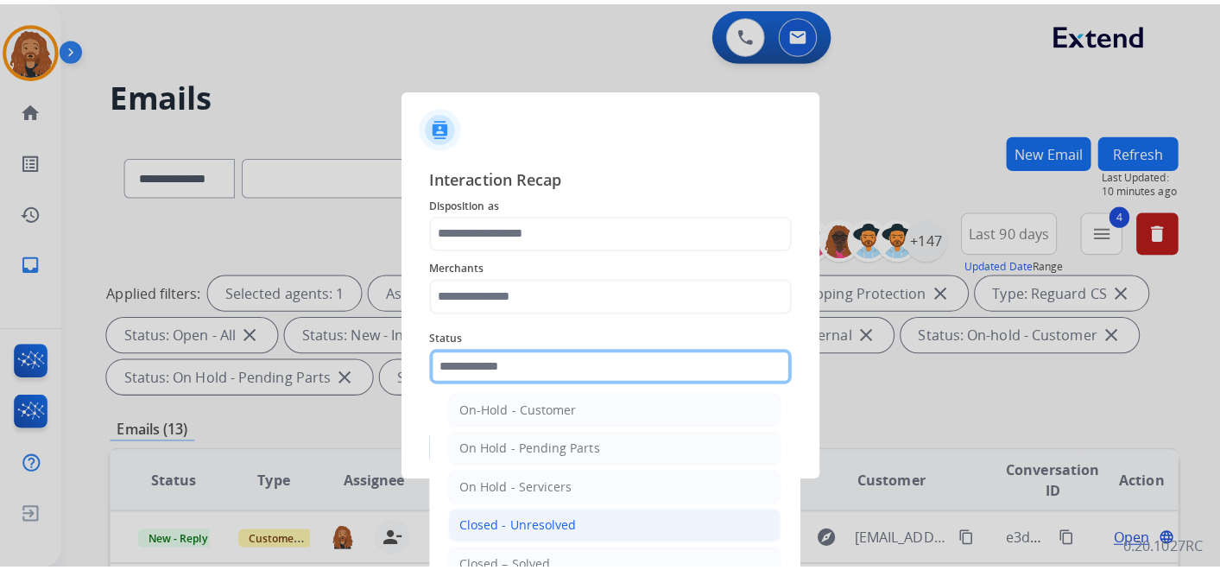
scroll to position [98, 0]
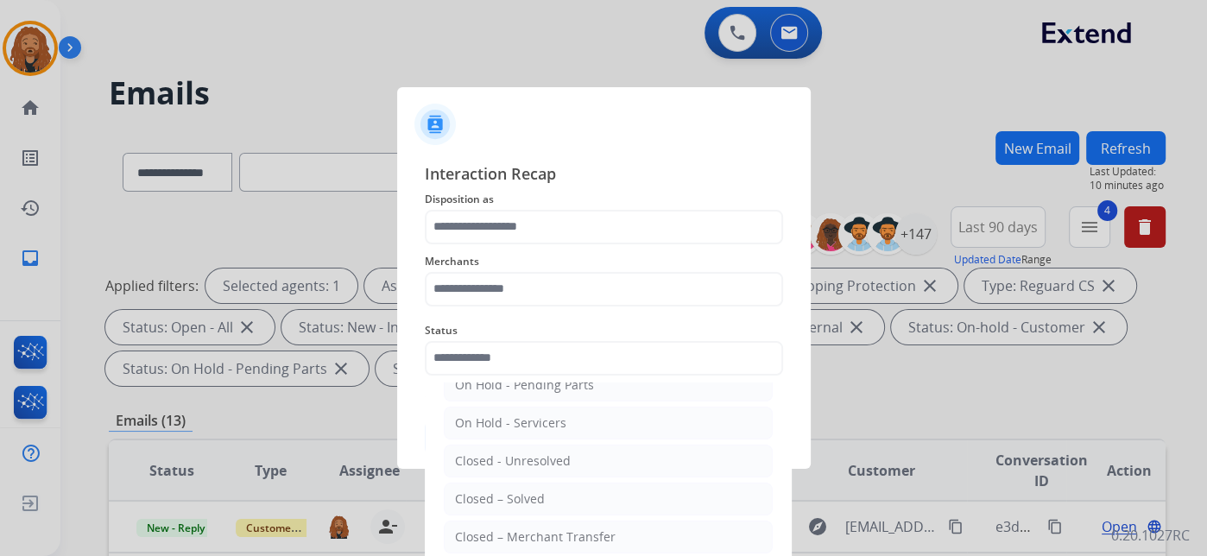
click at [453, 500] on li "Closed – Solved" at bounding box center [608, 499] width 329 height 33
type input "**********"
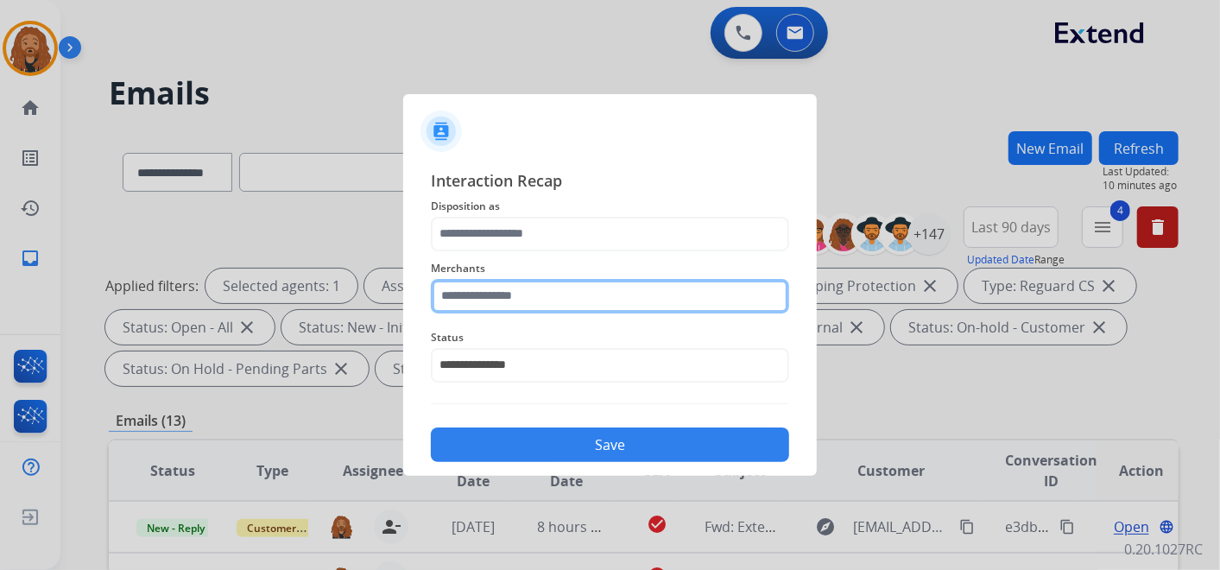
click at [499, 287] on input "text" at bounding box center [610, 296] width 358 height 35
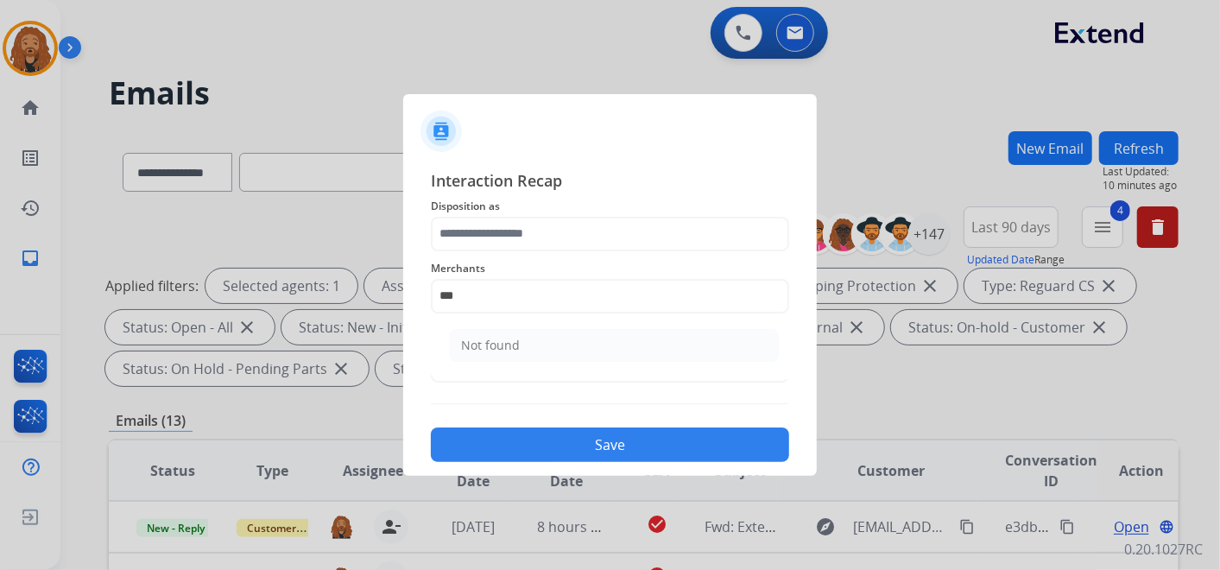
click at [598, 320] on ul "Not found" at bounding box center [614, 349] width 339 height 59
click at [580, 344] on li "Not found" at bounding box center [614, 345] width 329 height 33
type input "*********"
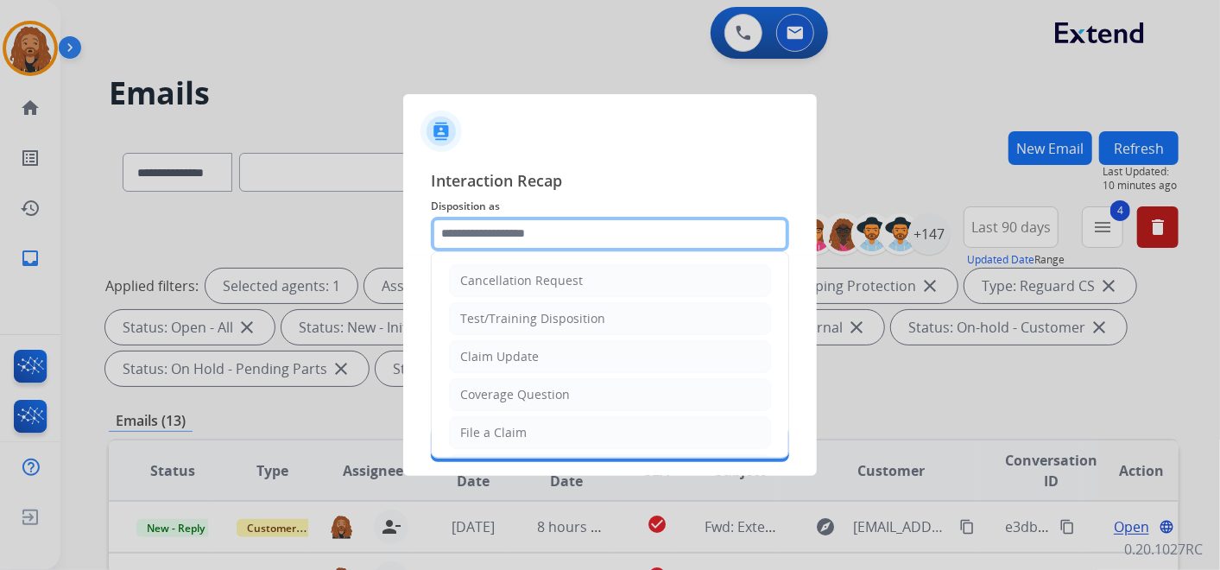
click at [533, 222] on input "text" at bounding box center [610, 234] width 358 height 35
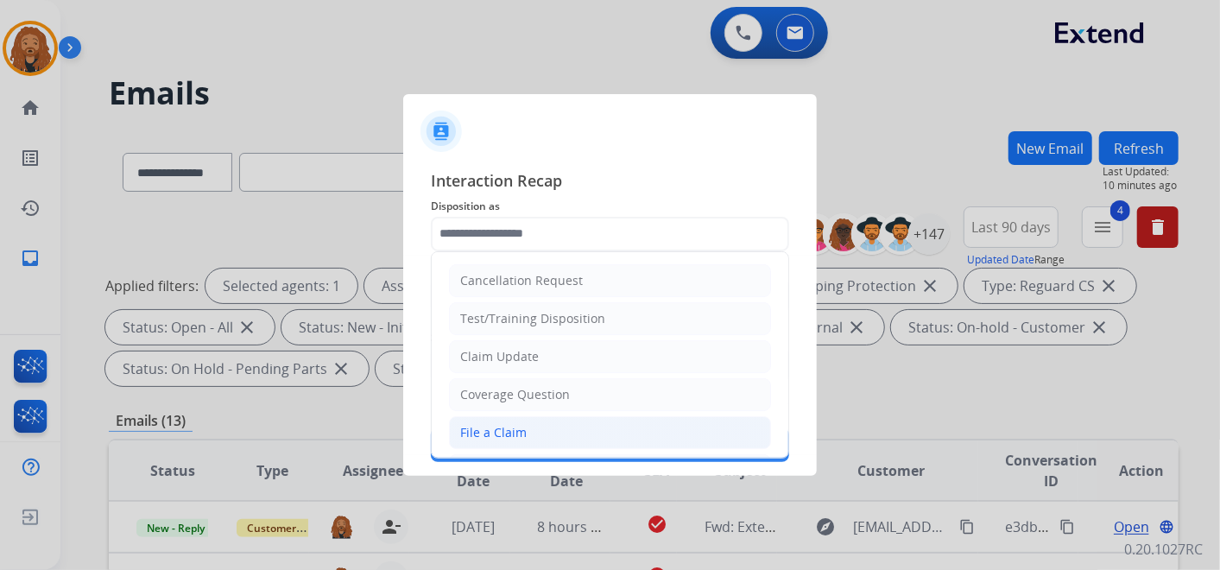
click at [468, 435] on div "File a Claim" at bounding box center [493, 432] width 66 height 17
type input "**********"
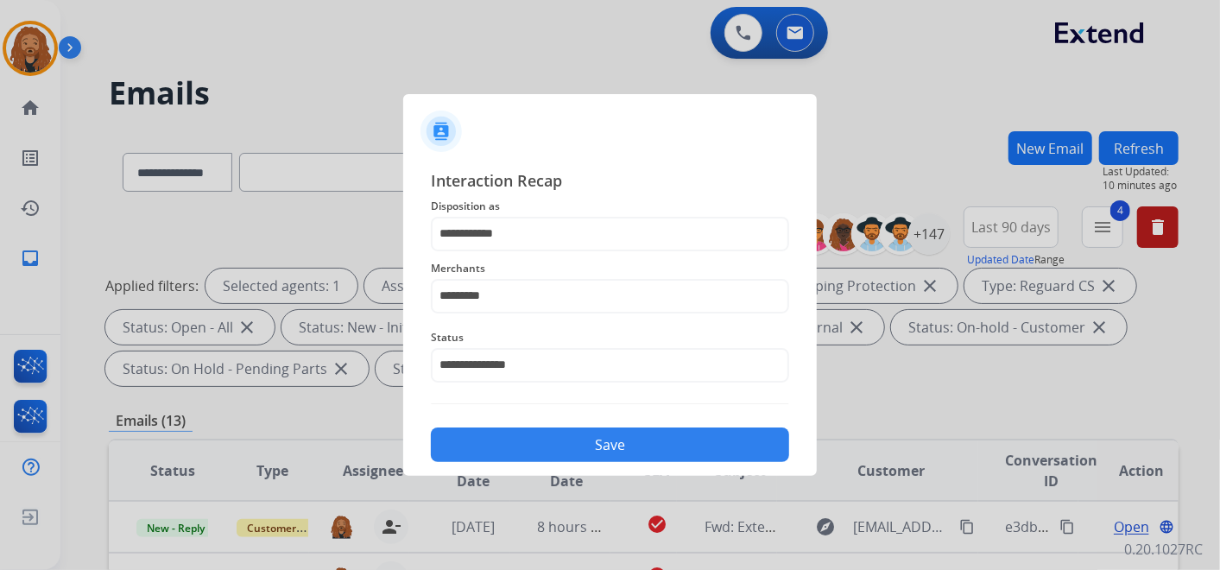
click at [471, 434] on button "Save" at bounding box center [610, 444] width 358 height 35
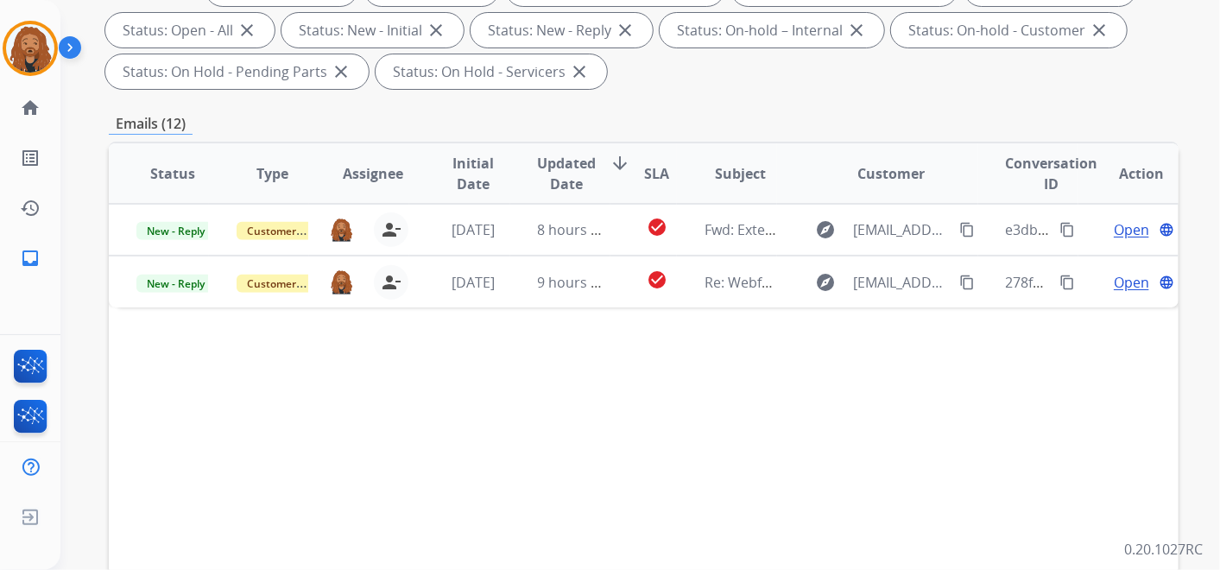
scroll to position [383, 0]
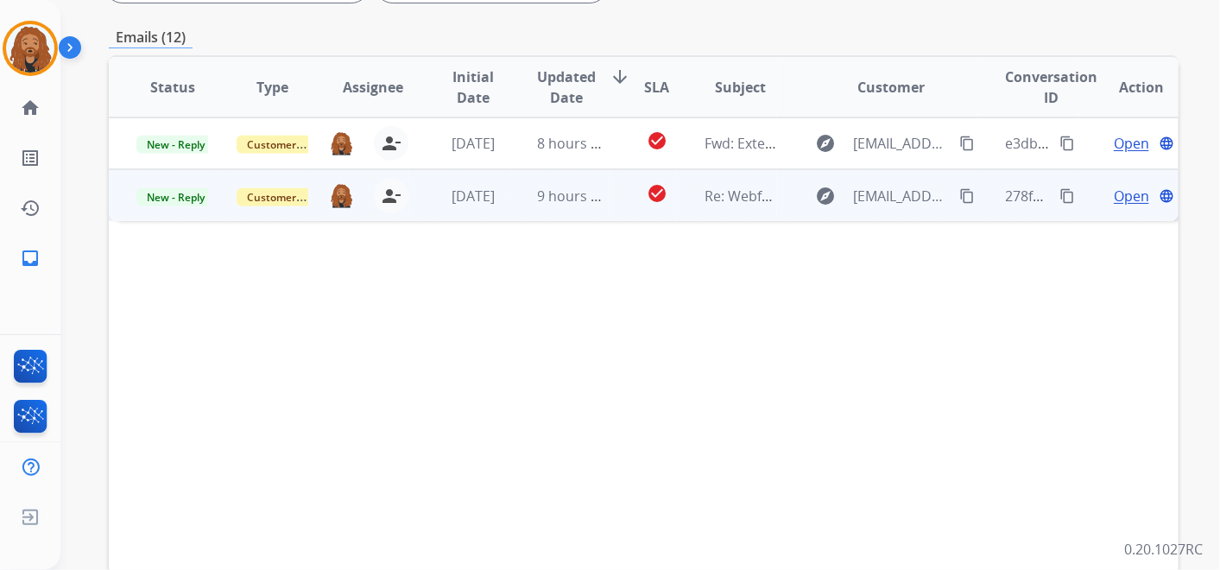
click at [616, 198] on td "check_circle" at bounding box center [643, 195] width 66 height 52
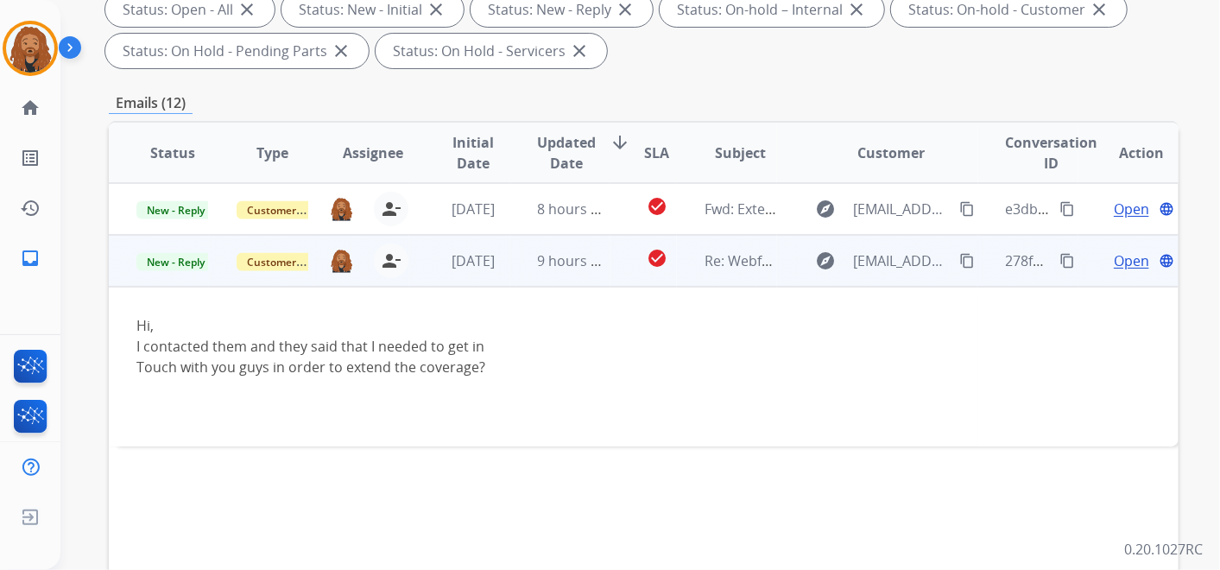
scroll to position [287, 0]
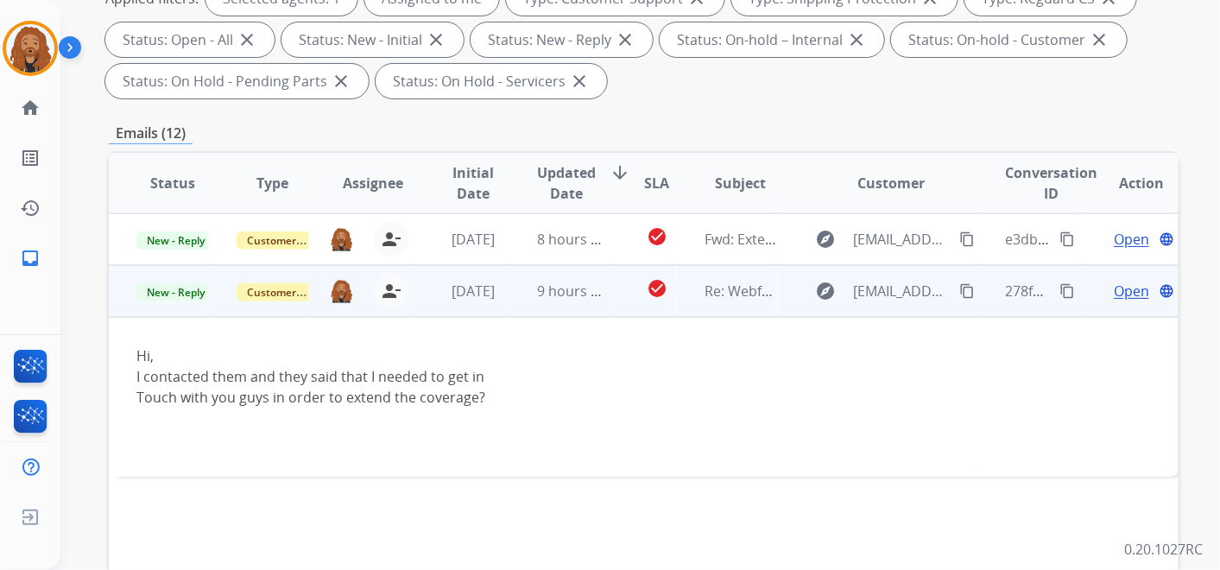
click at [1114, 291] on span "Open" at bounding box center [1131, 291] width 35 height 21
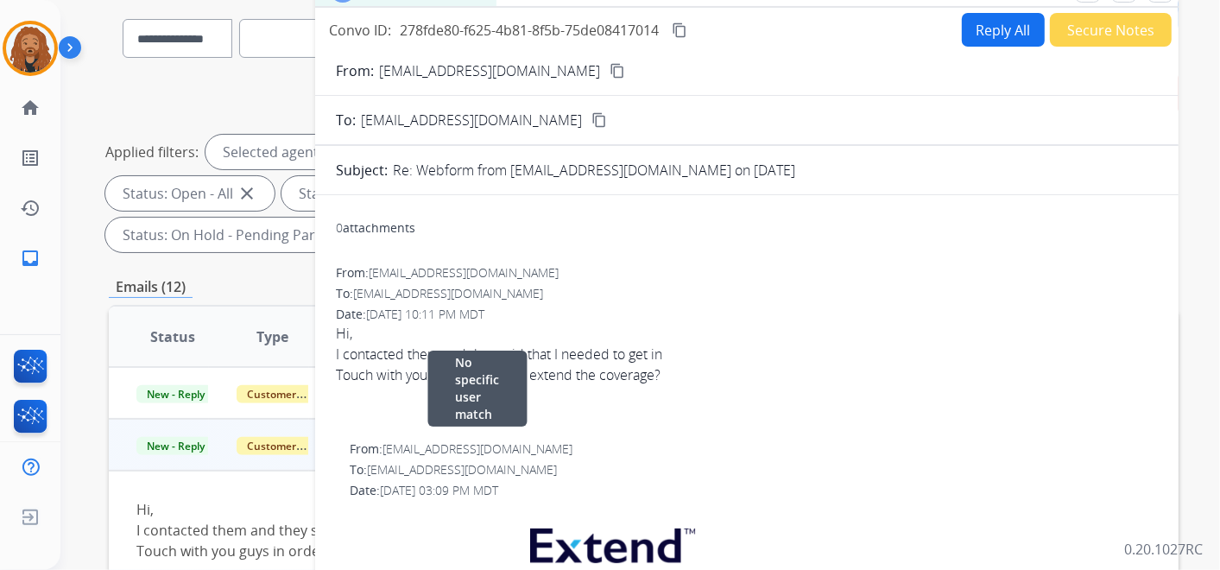
scroll to position [0, 0]
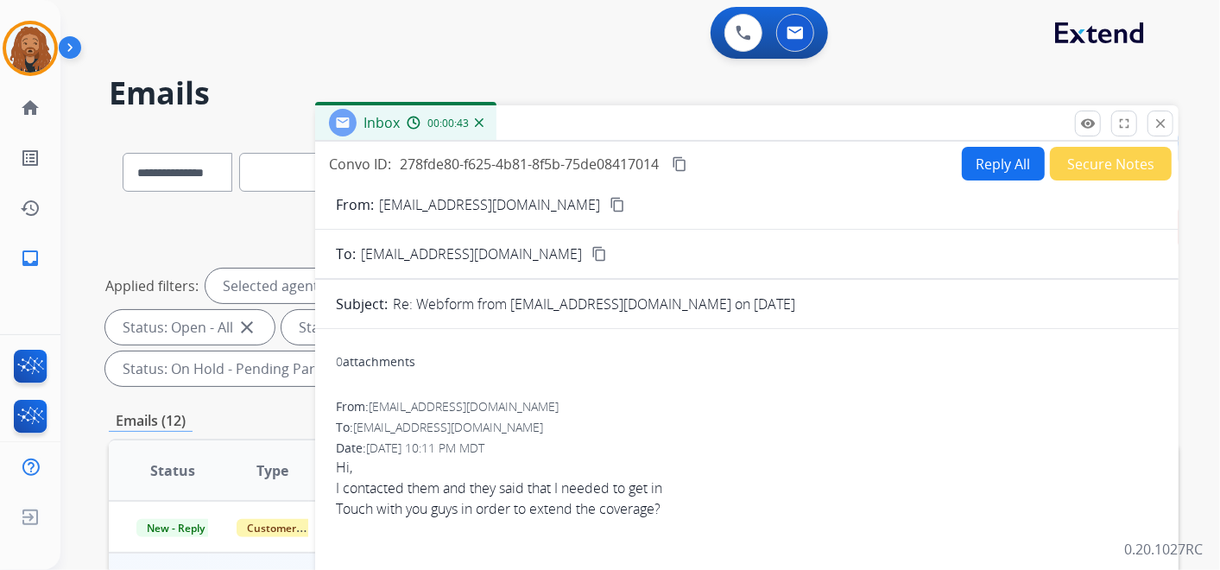
click at [995, 164] on button "Reply All" at bounding box center [1003, 164] width 83 height 34
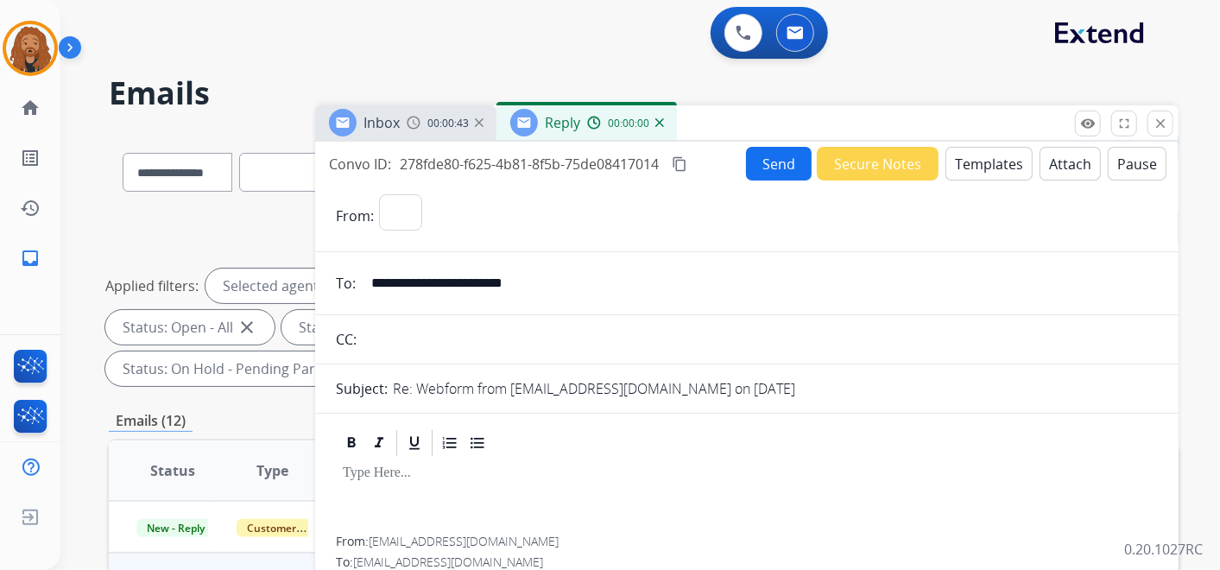
select select "**********"
click at [967, 162] on button "Templates" at bounding box center [988, 164] width 87 height 34
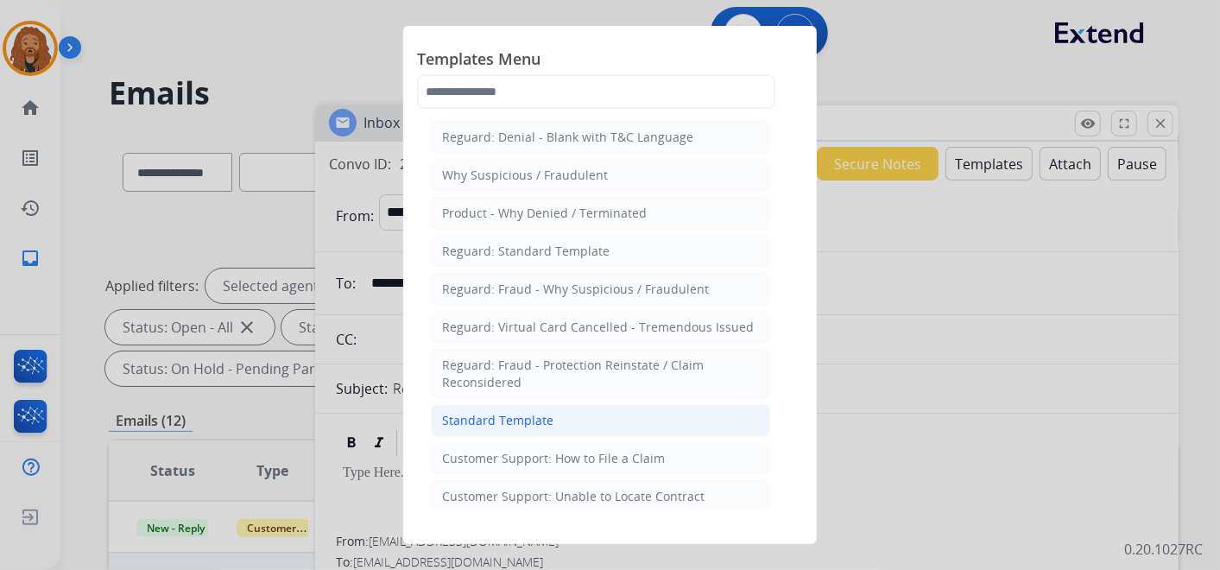
click at [510, 421] on div "Standard Template" at bounding box center [497, 420] width 111 height 17
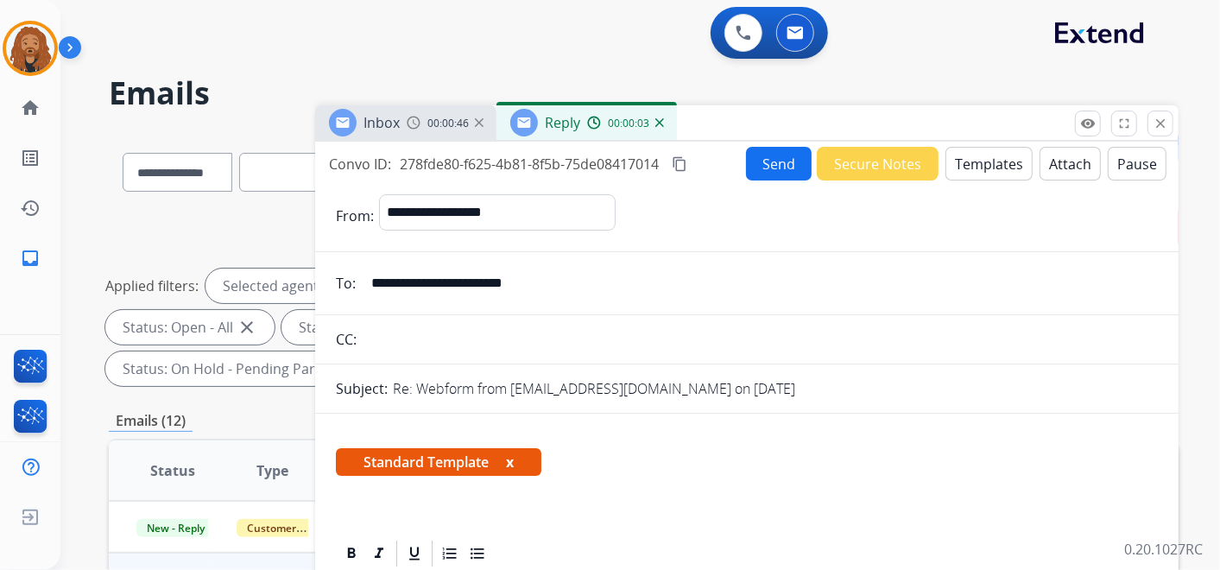
scroll to position [287, 0]
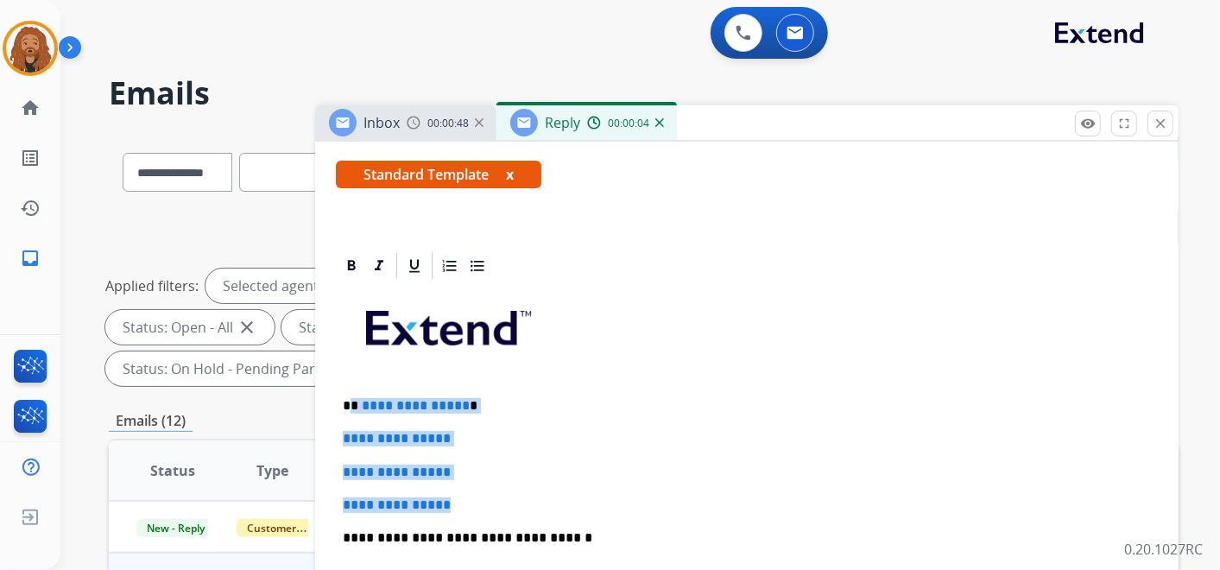
drag, startPoint x: 468, startPoint y: 502, endPoint x: 350, endPoint y: 397, distance: 157.8
click at [350, 397] on div "**********" at bounding box center [747, 578] width 822 height 594
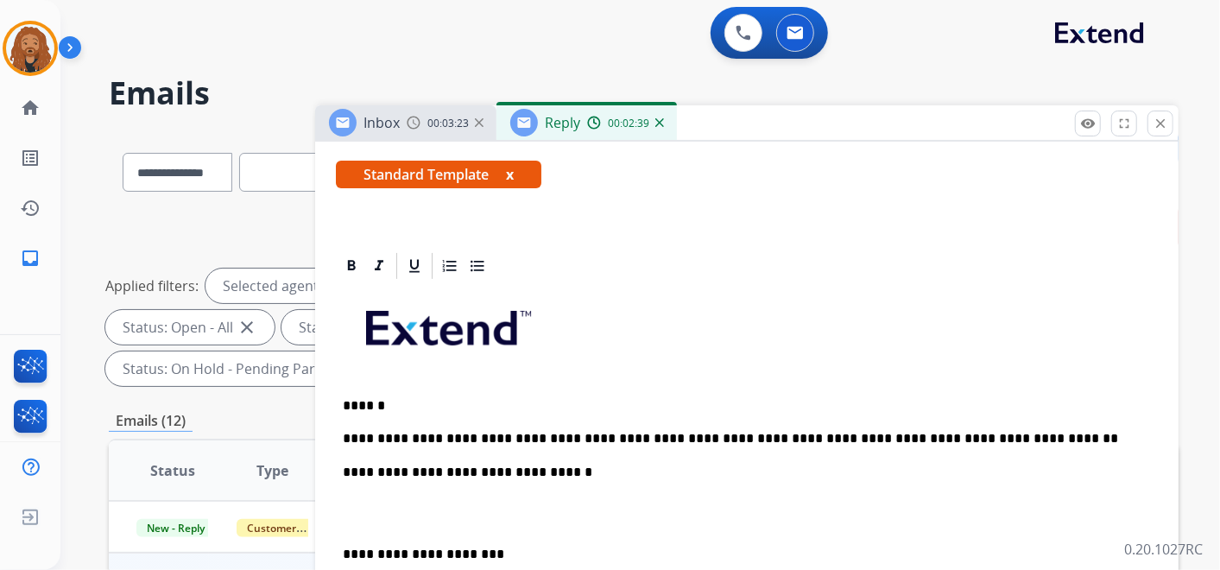
click at [471, 446] on div "**********" at bounding box center [747, 545] width 822 height 528
click at [981, 431] on p "**********" at bounding box center [740, 439] width 794 height 16
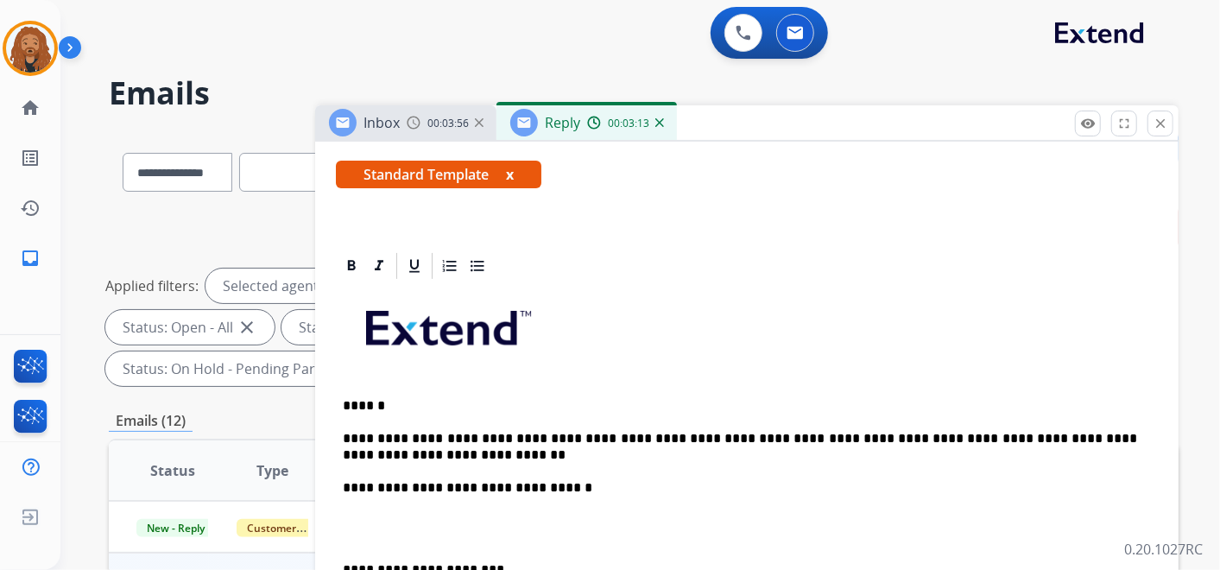
click at [404, 535] on p at bounding box center [747, 529] width 808 height 32
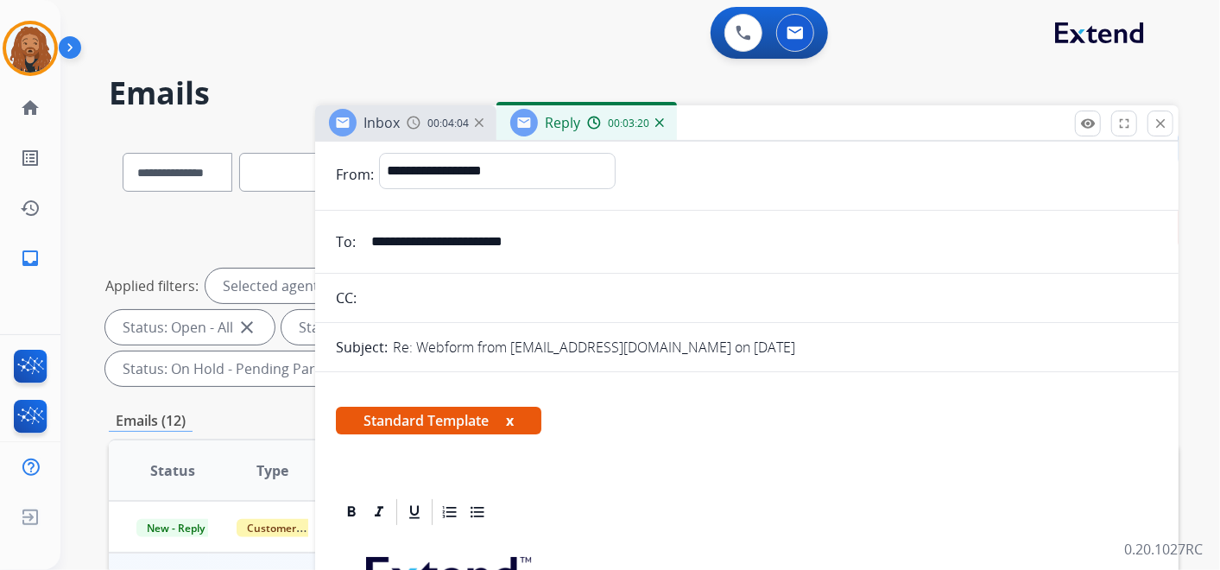
scroll to position [0, 0]
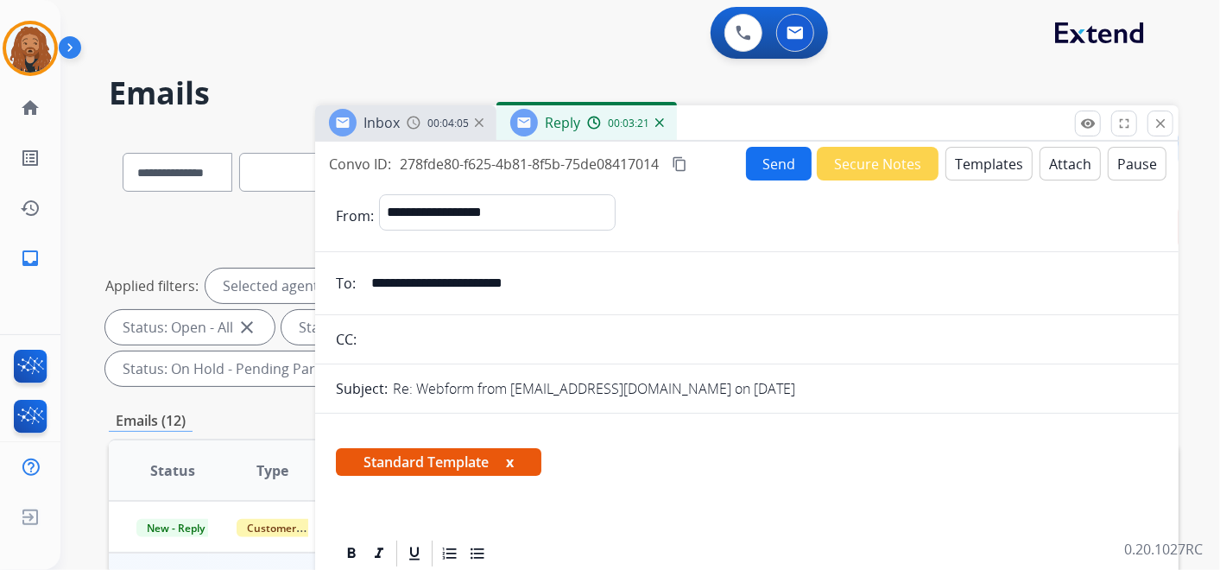
click at [779, 164] on button "Send" at bounding box center [779, 164] width 66 height 34
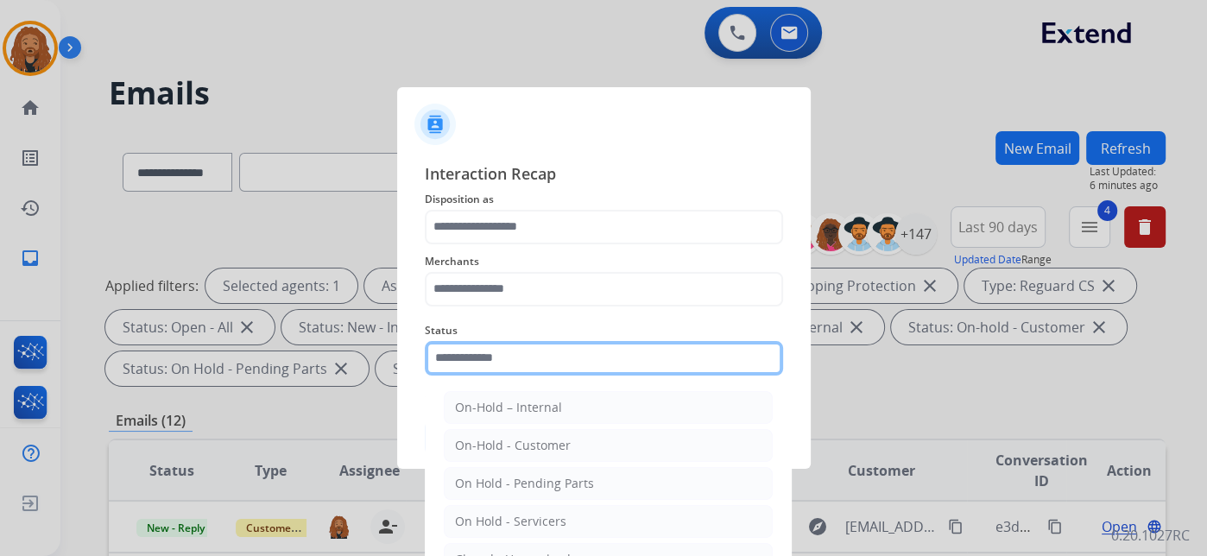
click at [488, 362] on input "text" at bounding box center [604, 358] width 358 height 35
type input "**********"
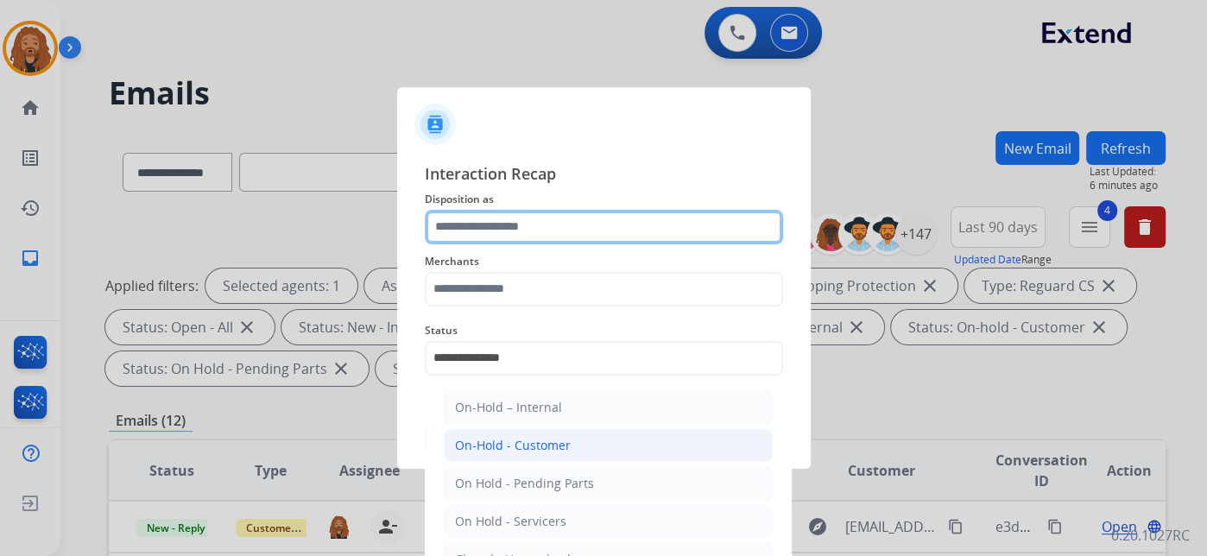
type input "**********"
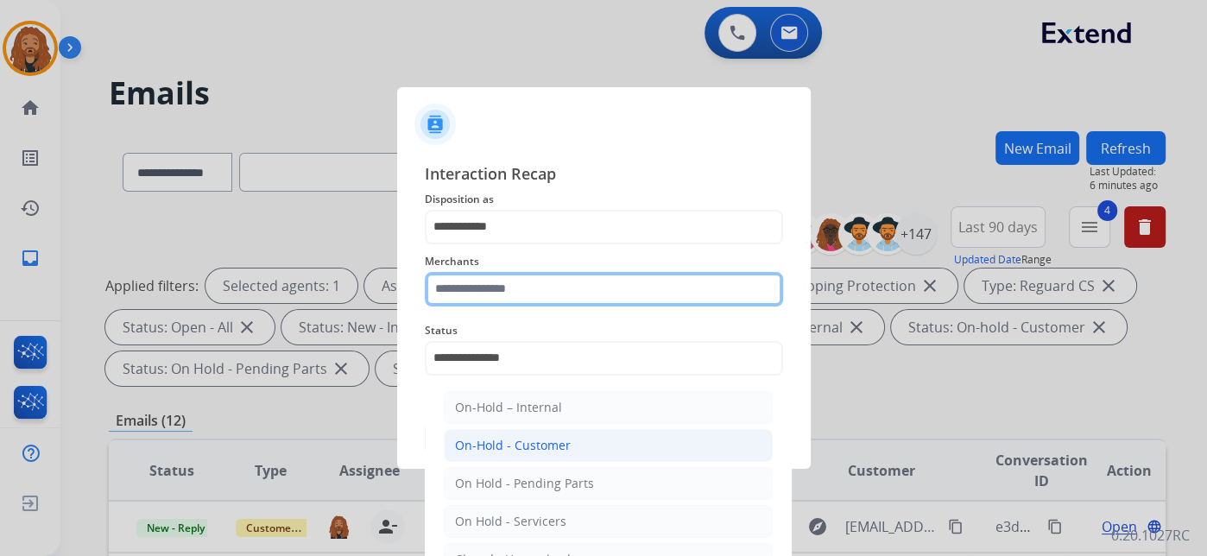
type input "***"
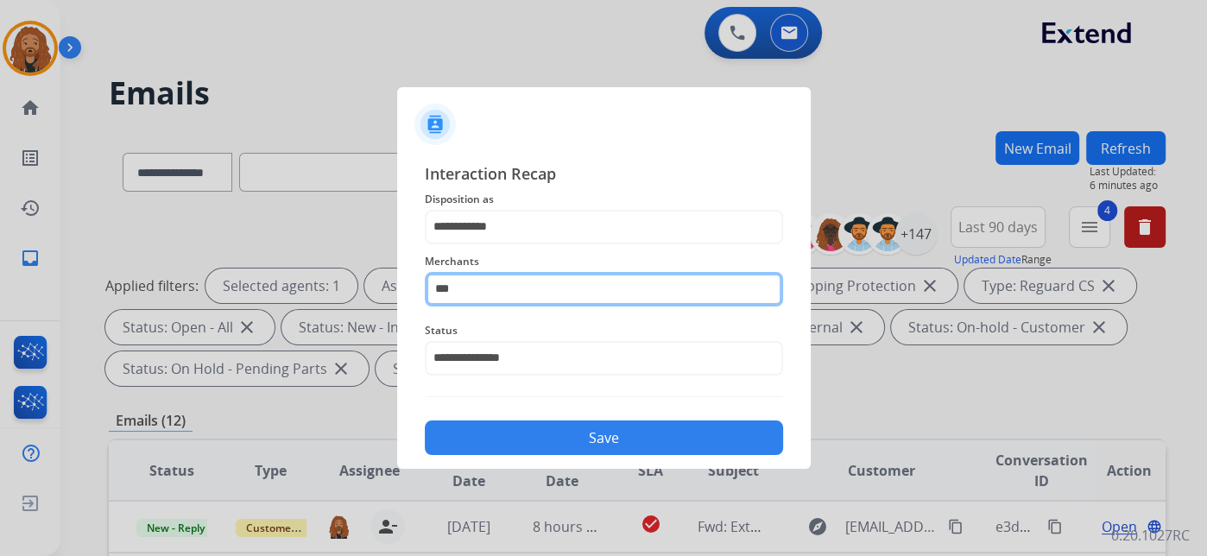
drag, startPoint x: 485, startPoint y: 293, endPoint x: 157, endPoint y: 310, distance: 328.5
click at [0, 311] on app-contact-recap-modal "**********" at bounding box center [0, 278] width 0 height 556
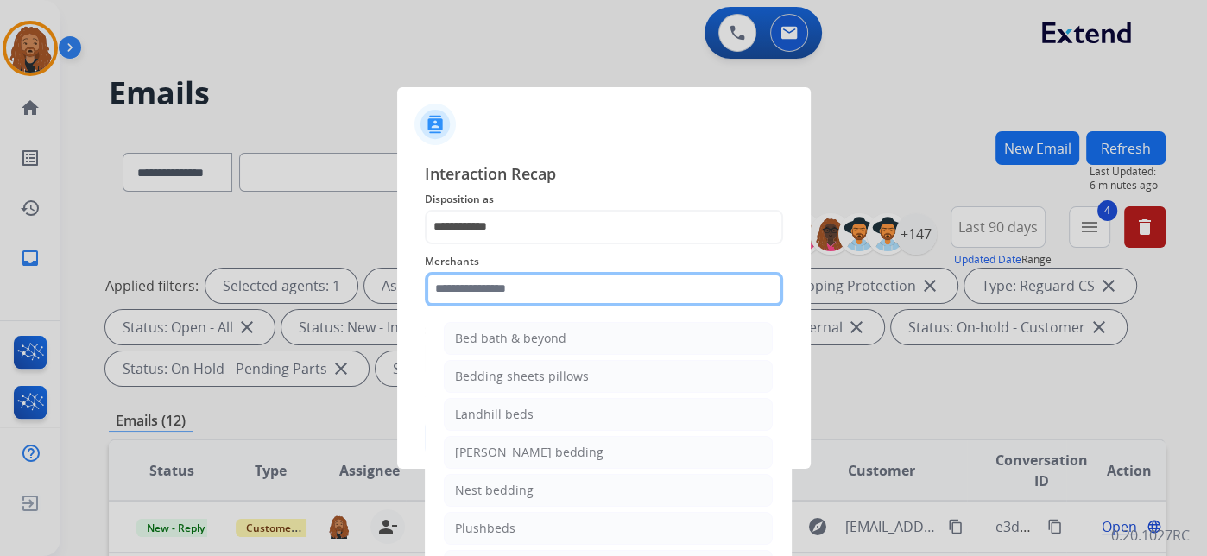
type input "*"
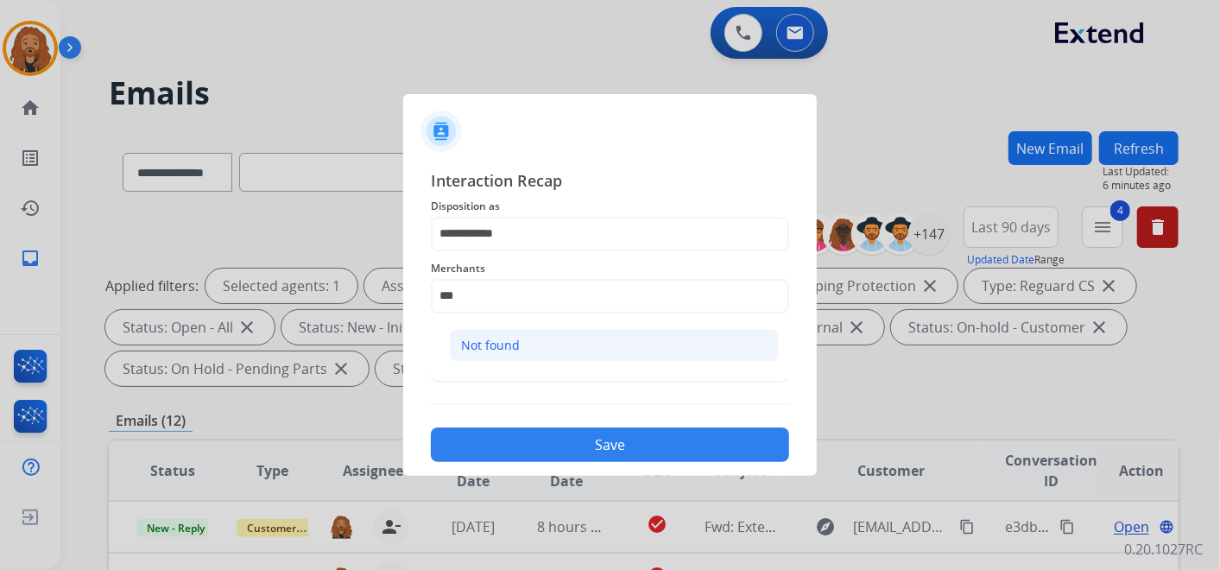
click at [554, 358] on li "Not found" at bounding box center [614, 345] width 329 height 33
type input "*********"
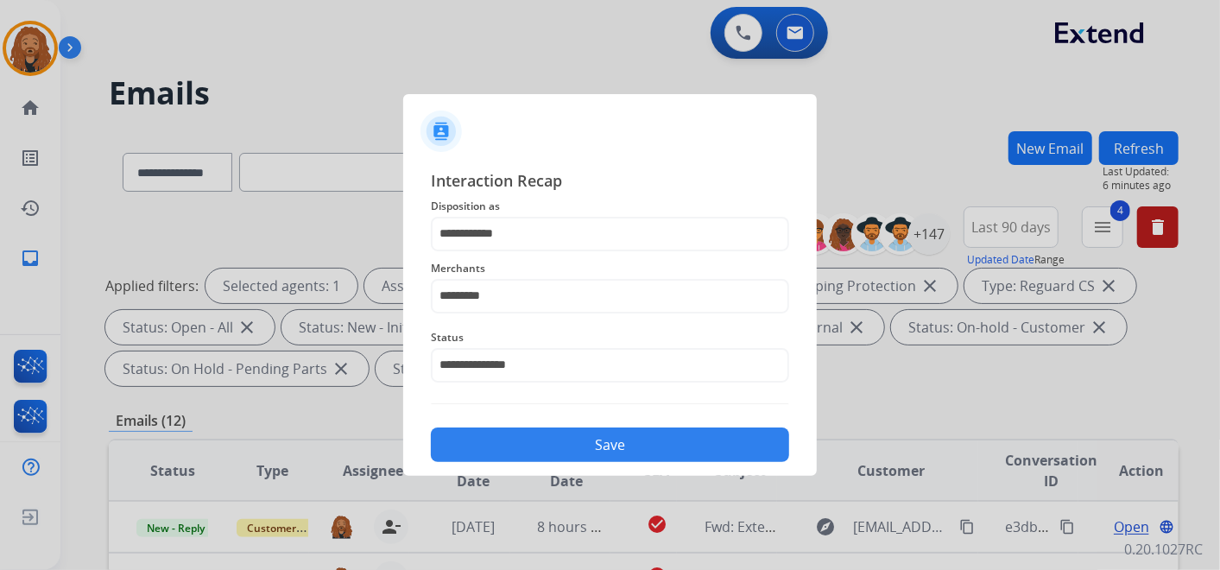
click at [568, 455] on button "Save" at bounding box center [610, 444] width 358 height 35
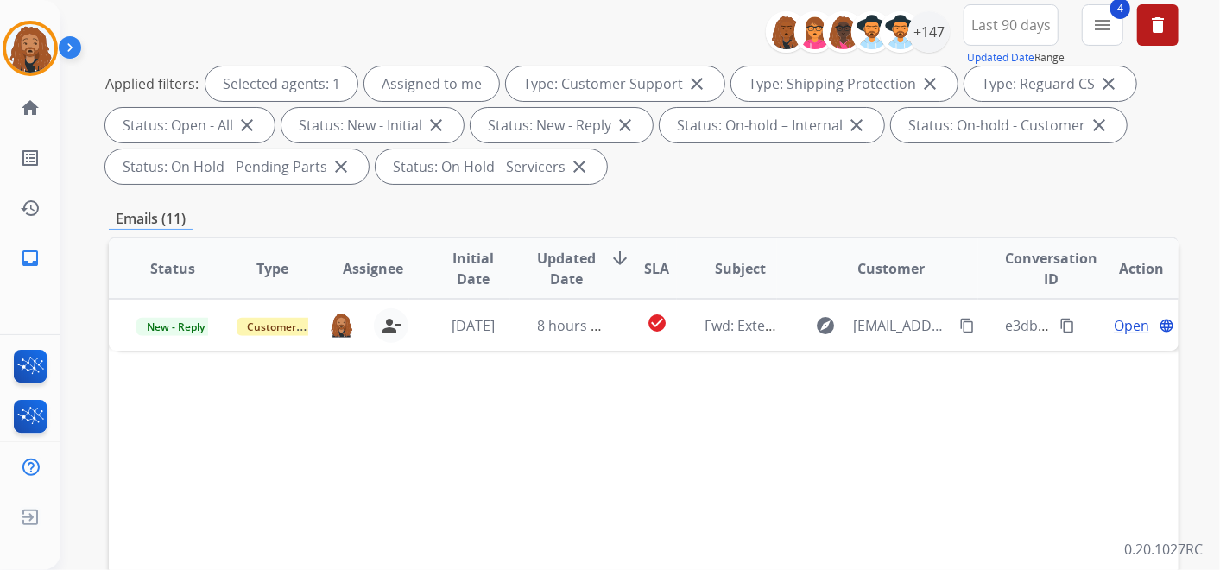
scroll to position [287, 0]
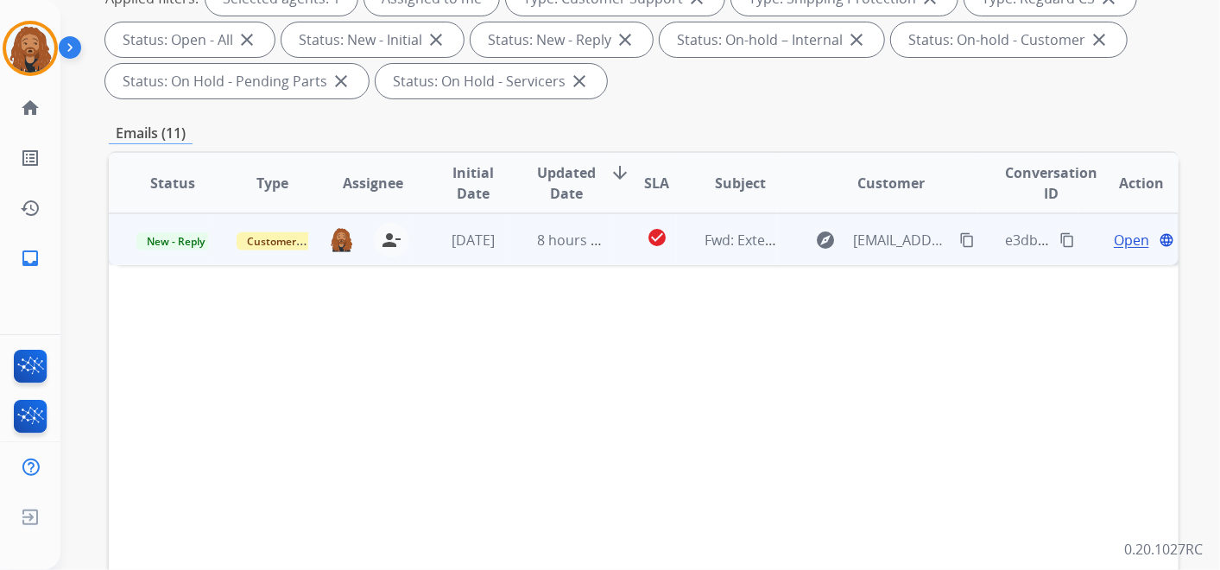
click at [1121, 234] on span "Open" at bounding box center [1131, 240] width 35 height 21
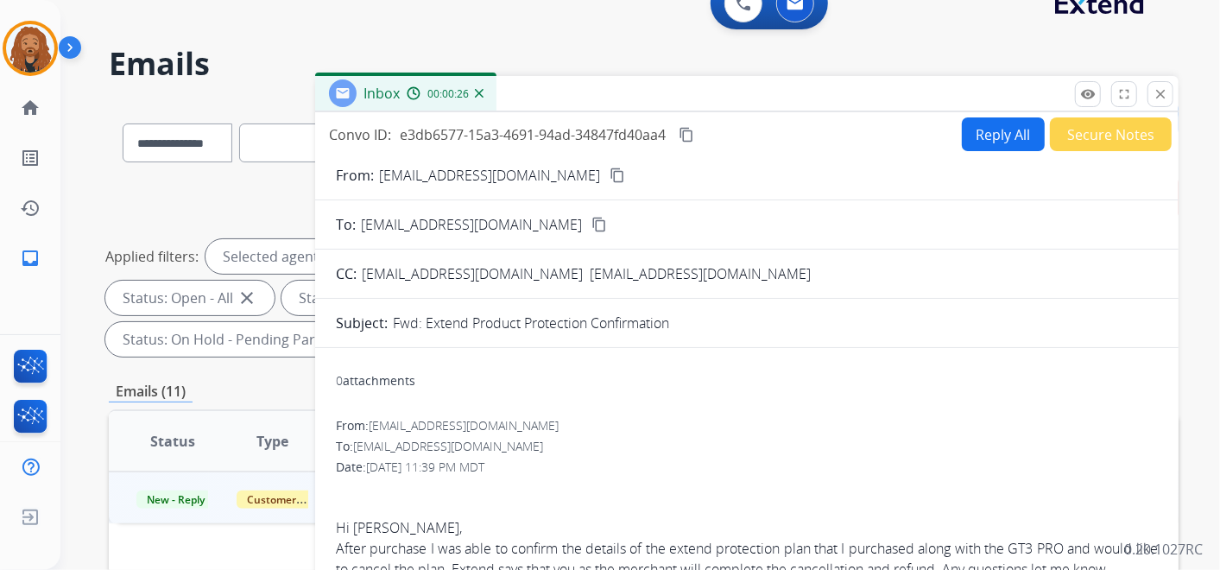
scroll to position [0, 0]
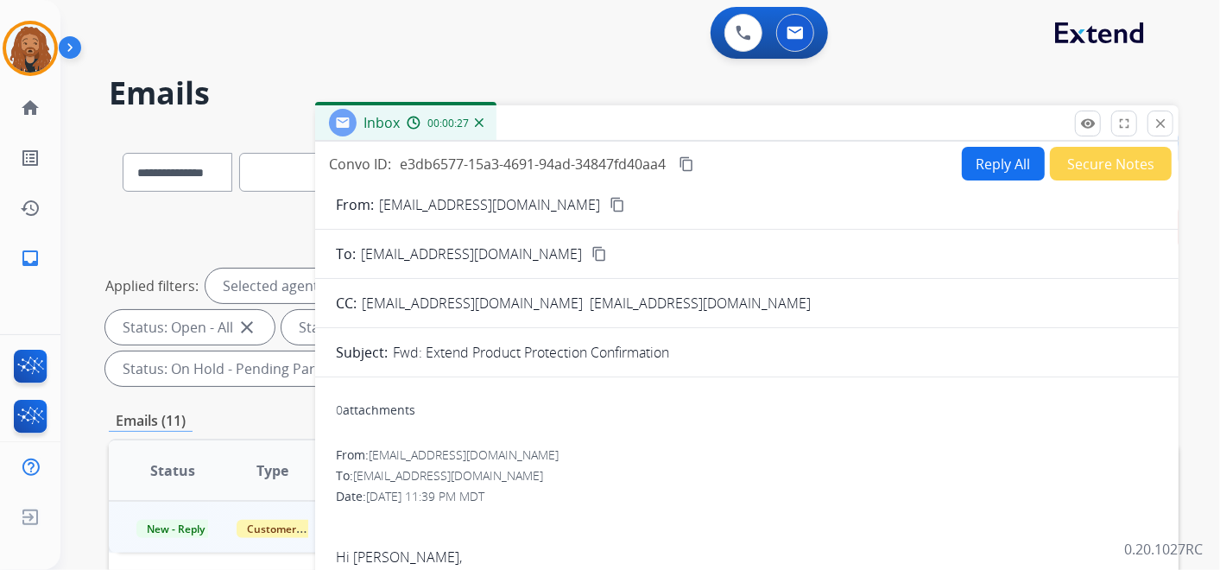
click at [1101, 167] on button "Secure Notes" at bounding box center [1111, 164] width 122 height 34
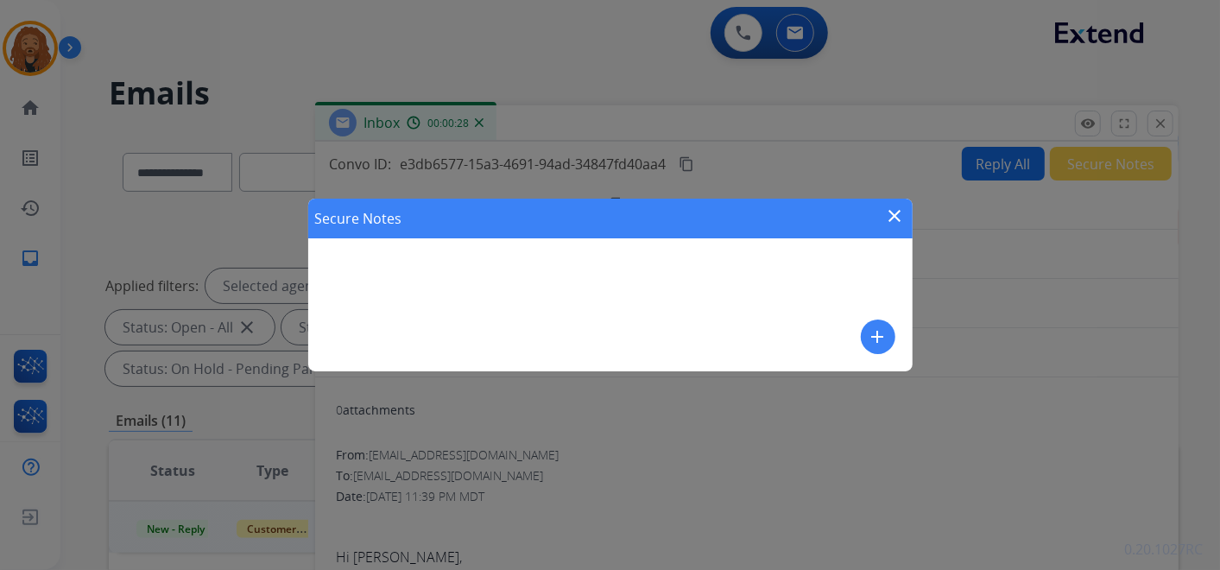
click at [882, 338] on mat-icon "add" at bounding box center [878, 336] width 21 height 21
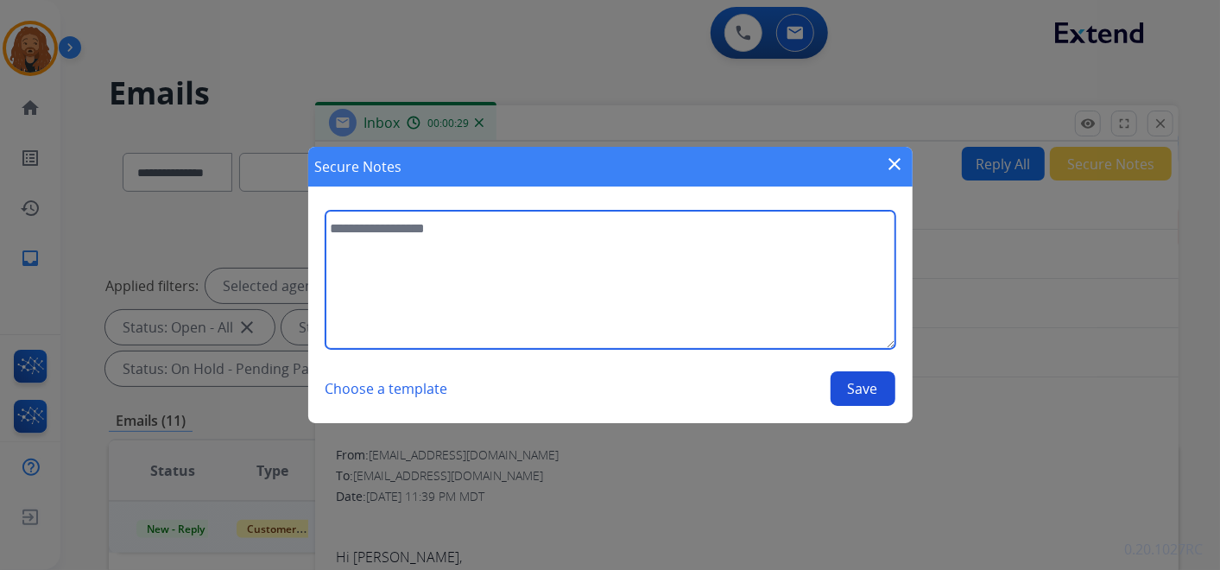
drag, startPoint x: 516, startPoint y: 263, endPoint x: 528, endPoint y: 259, distance: 12.0
click at [528, 260] on textarea at bounding box center [610, 280] width 570 height 138
type textarea "*"
click at [458, 271] on textarea at bounding box center [610, 280] width 570 height 138
click at [513, 267] on textarea at bounding box center [610, 280] width 570 height 138
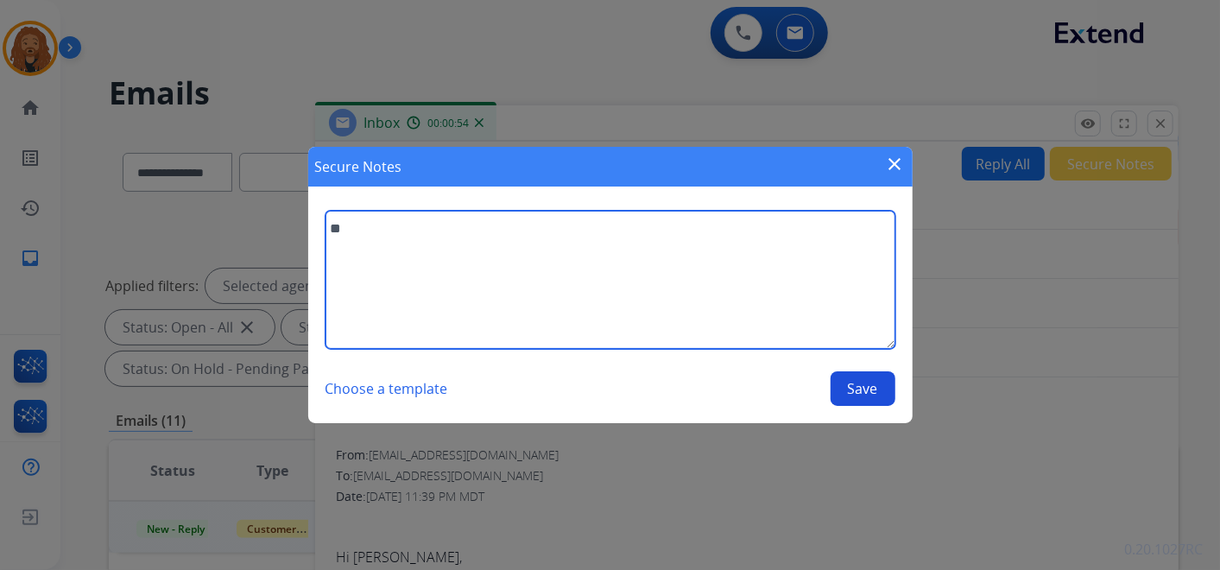
type textarea "*"
type textarea "**********"
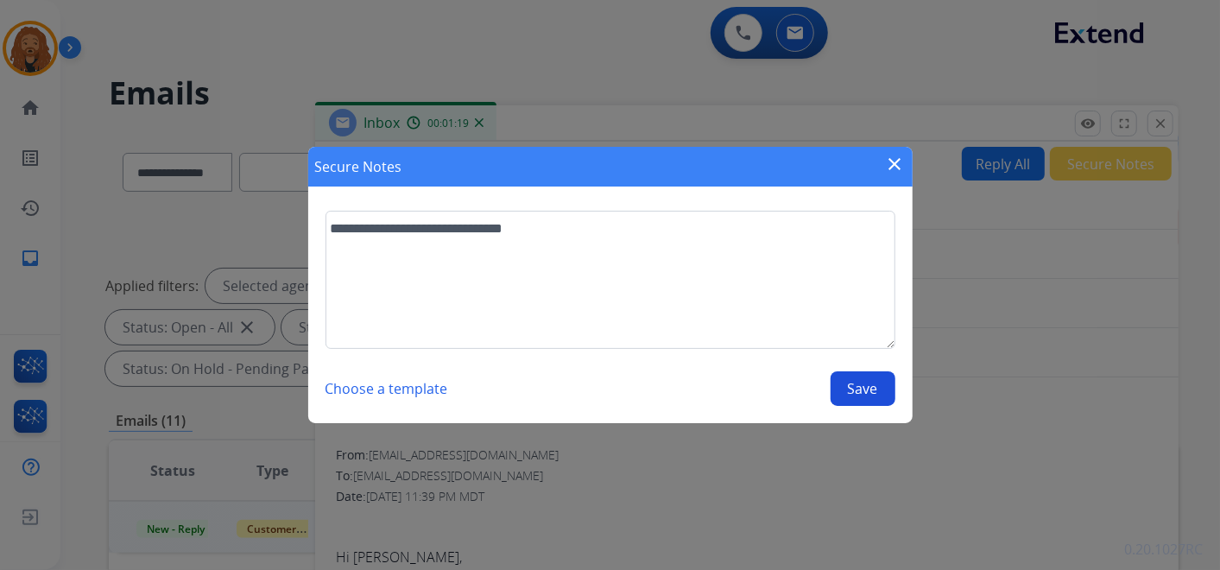
click at [884, 394] on button "Save" at bounding box center [863, 388] width 65 height 35
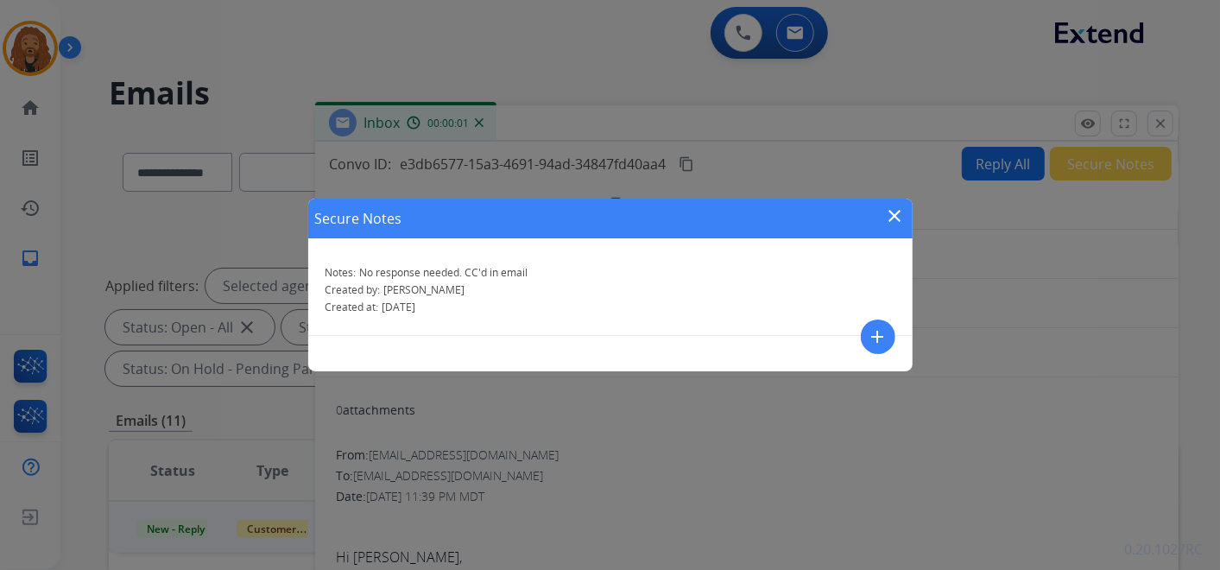
click at [898, 212] on mat-icon "close" at bounding box center [895, 215] width 21 height 21
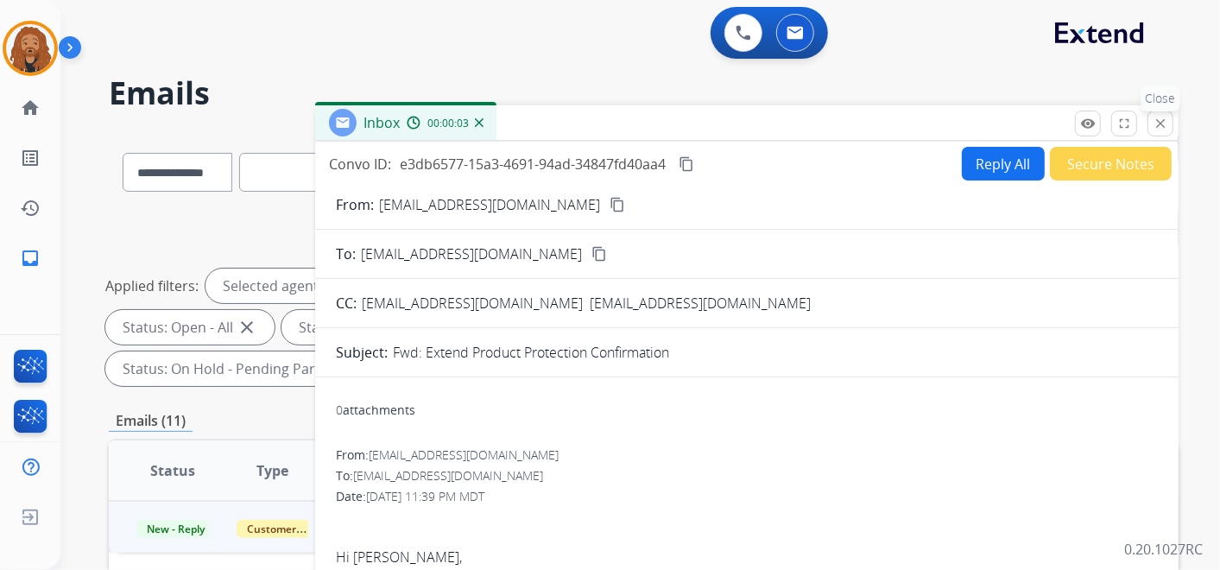
click at [1162, 131] on button "close Close" at bounding box center [1160, 124] width 26 height 26
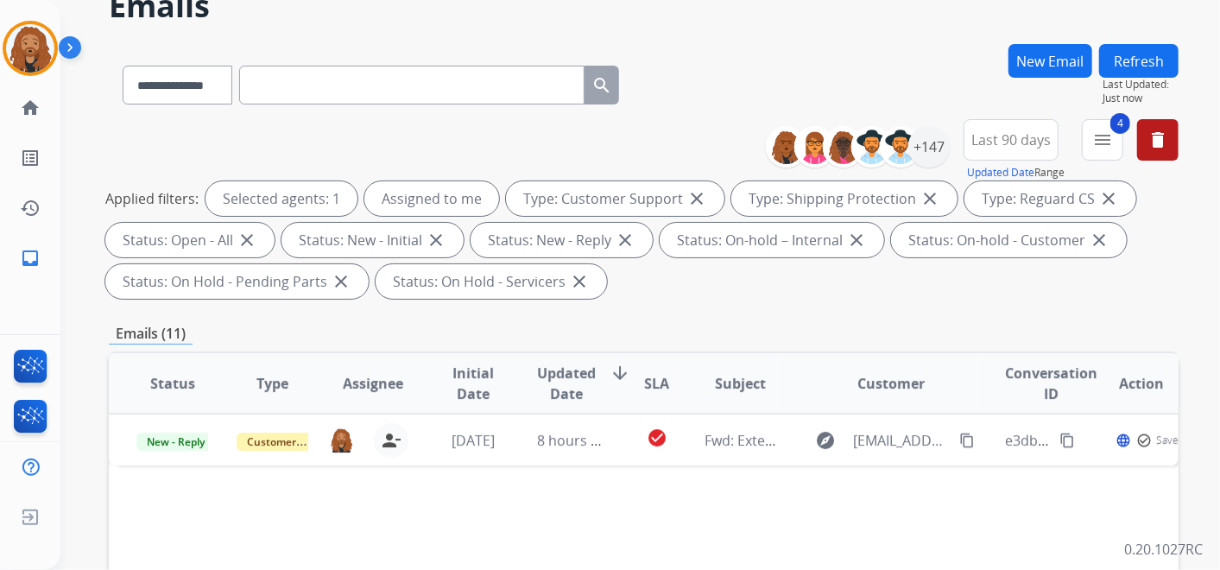
scroll to position [192, 0]
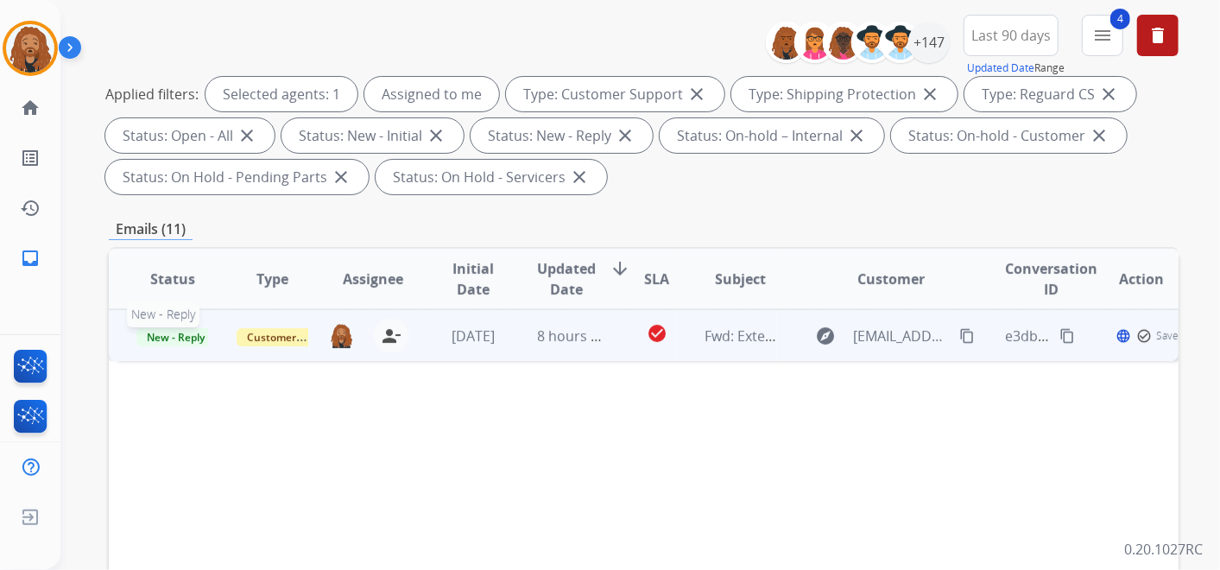
click at [185, 332] on span "New - Reply" at bounding box center [175, 337] width 79 height 18
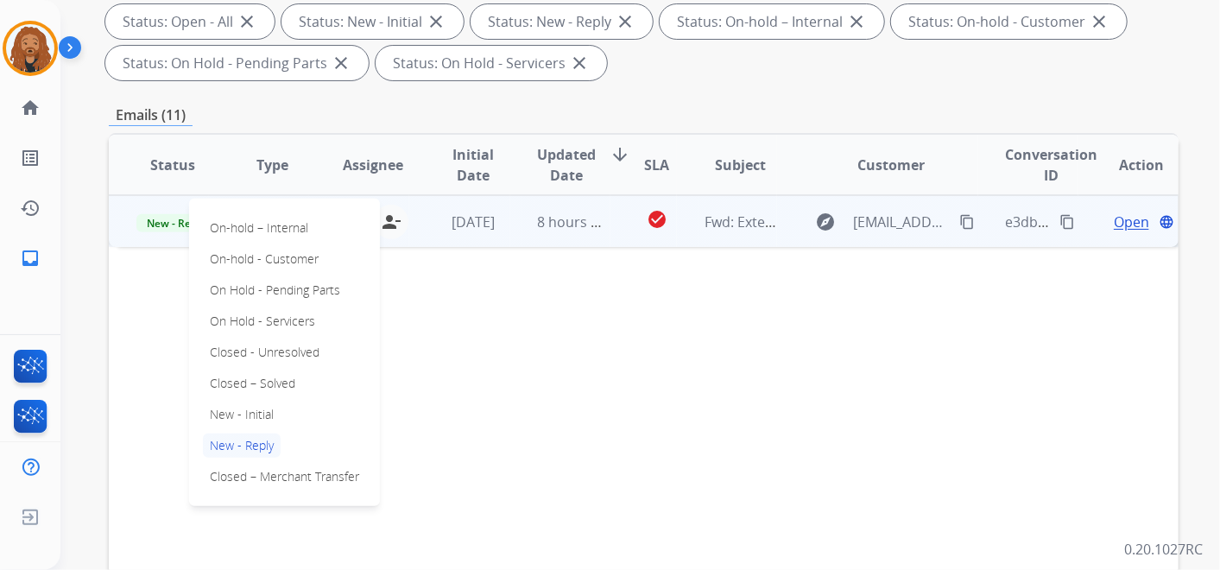
scroll to position [383, 0]
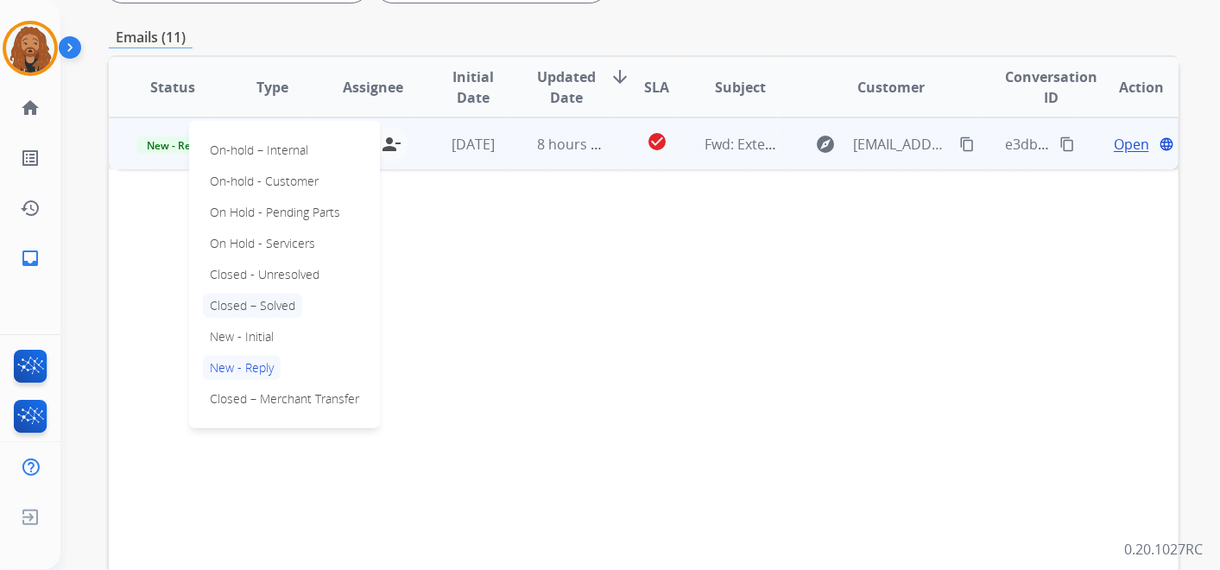
click at [258, 304] on p "Closed – Solved" at bounding box center [252, 306] width 99 height 24
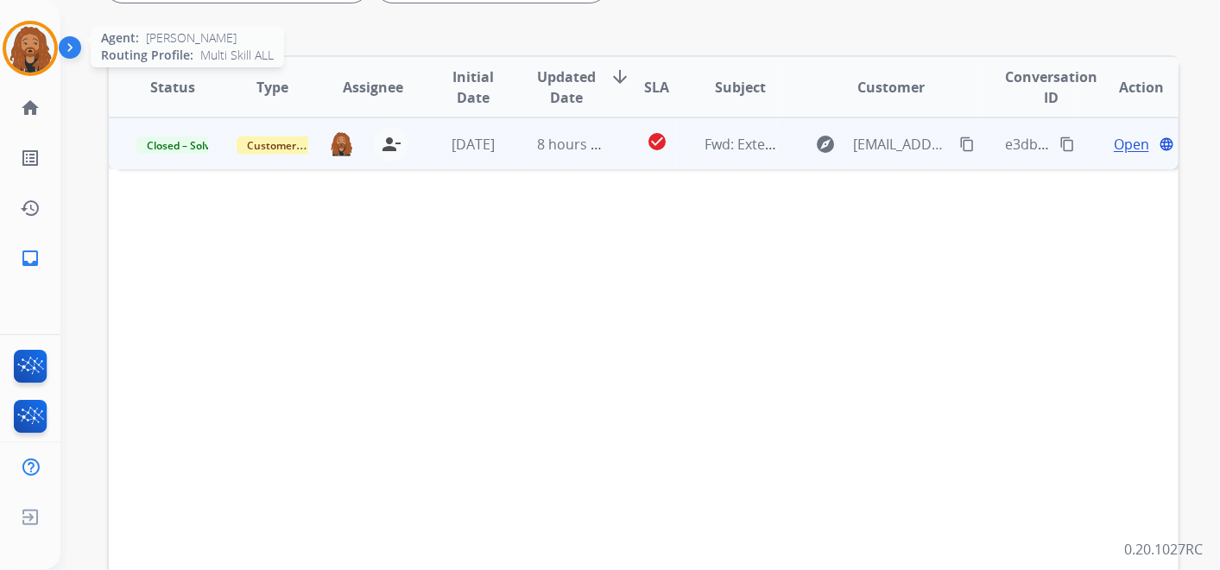
click at [44, 35] on img at bounding box center [30, 48] width 48 height 48
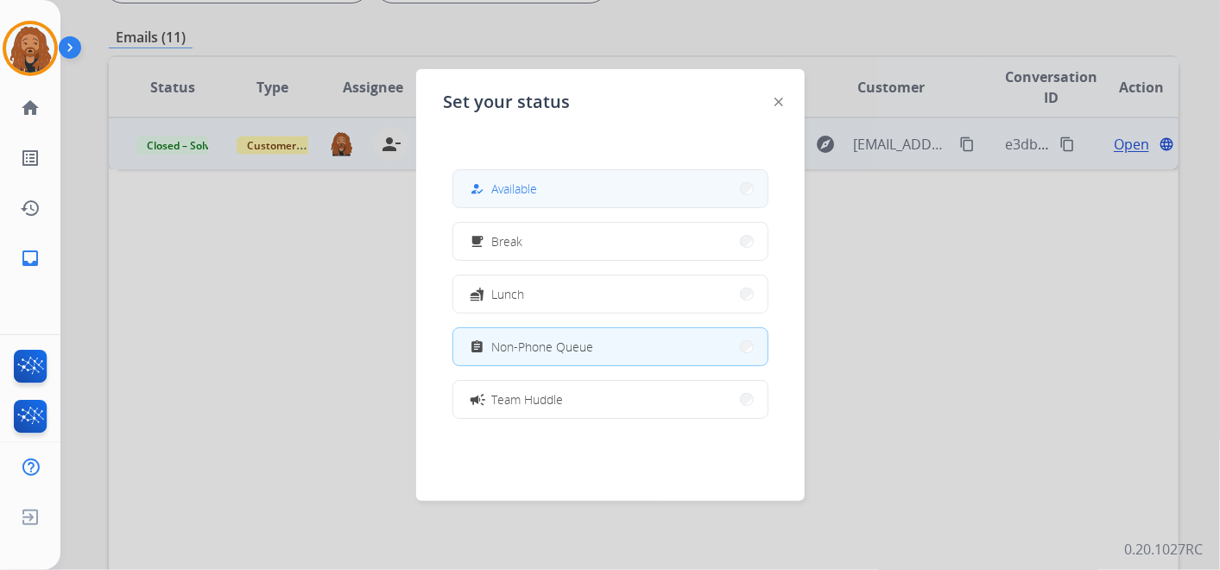
click at [527, 194] on span "Available" at bounding box center [515, 189] width 46 height 18
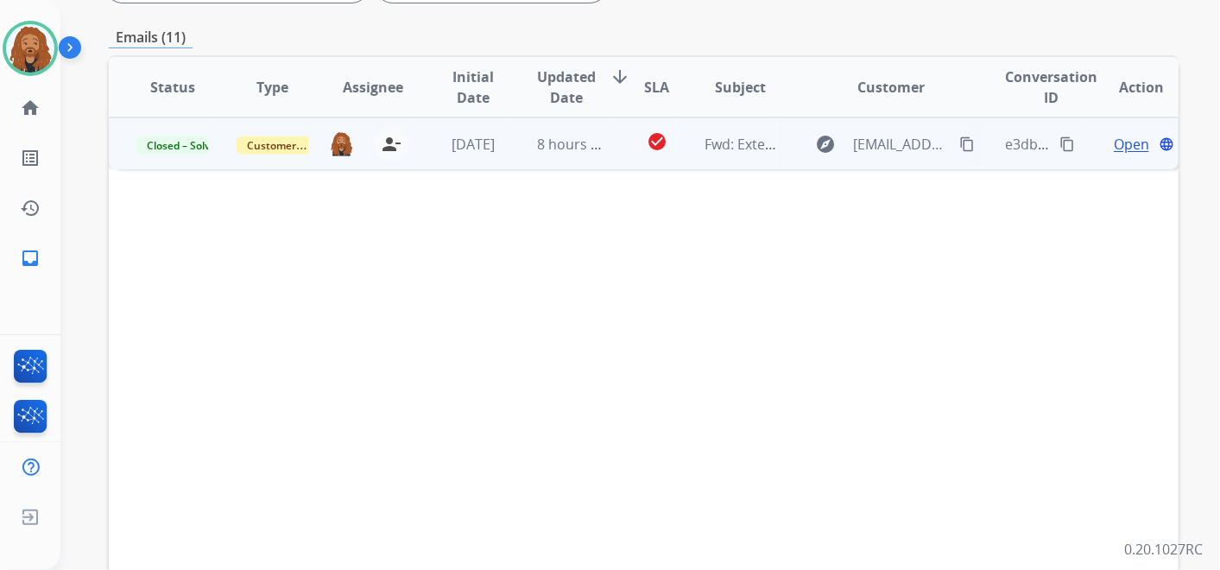
click at [708, 319] on div "Status Type Assignee Initial Date Updated Date arrow_downward SLA Subject Custo…" at bounding box center [644, 344] width 1070 height 578
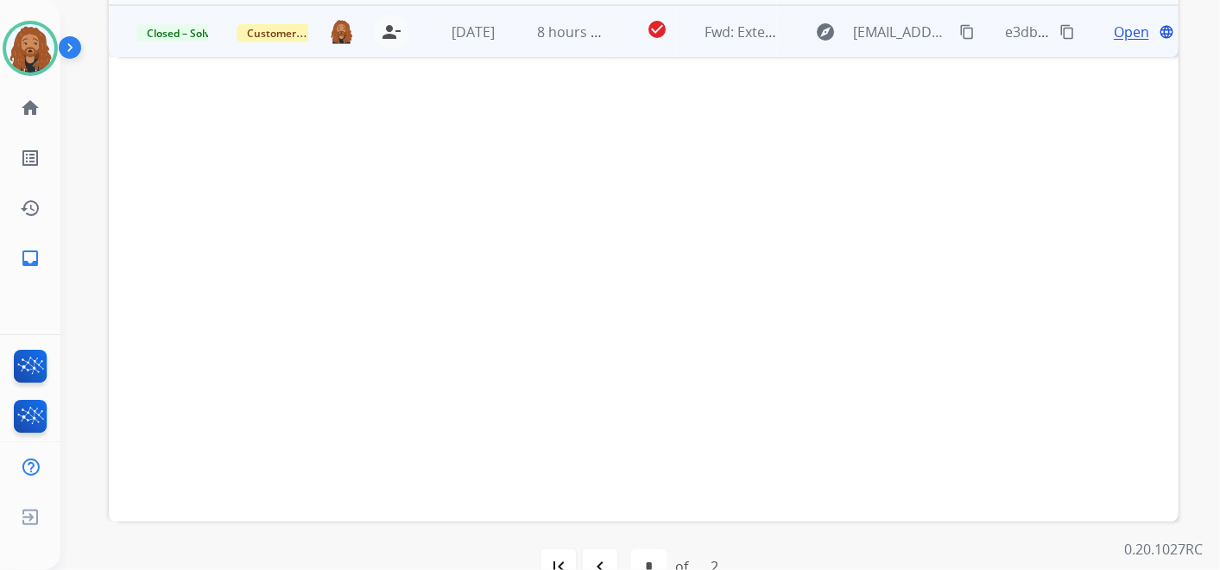
scroll to position [536, 0]
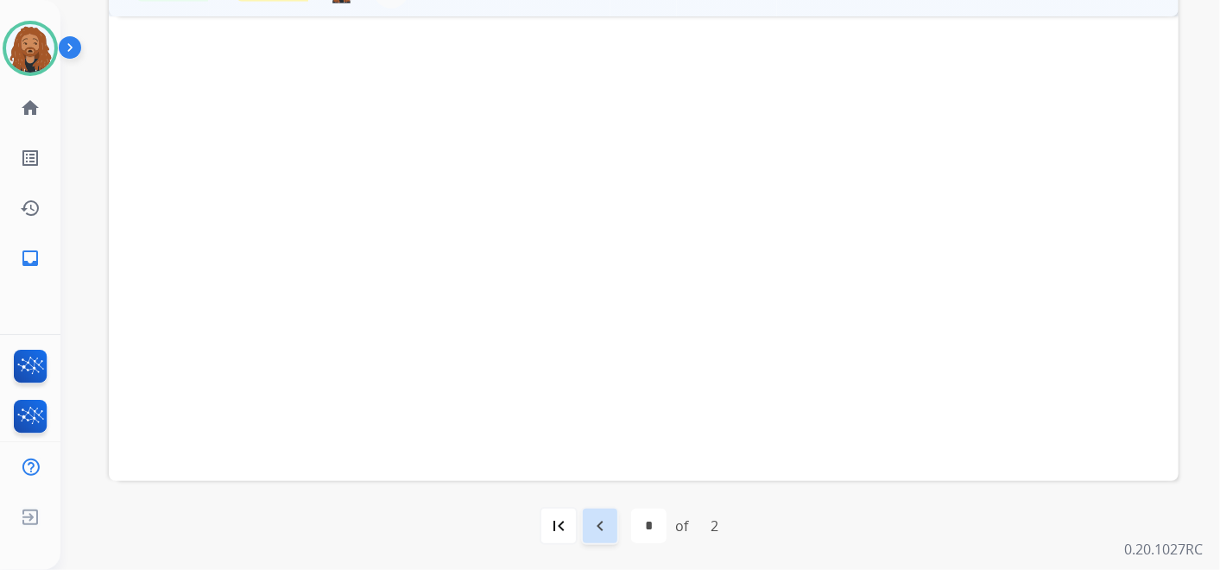
click at [605, 520] on mat-icon "navigate_before" at bounding box center [600, 525] width 21 height 21
select select "*"
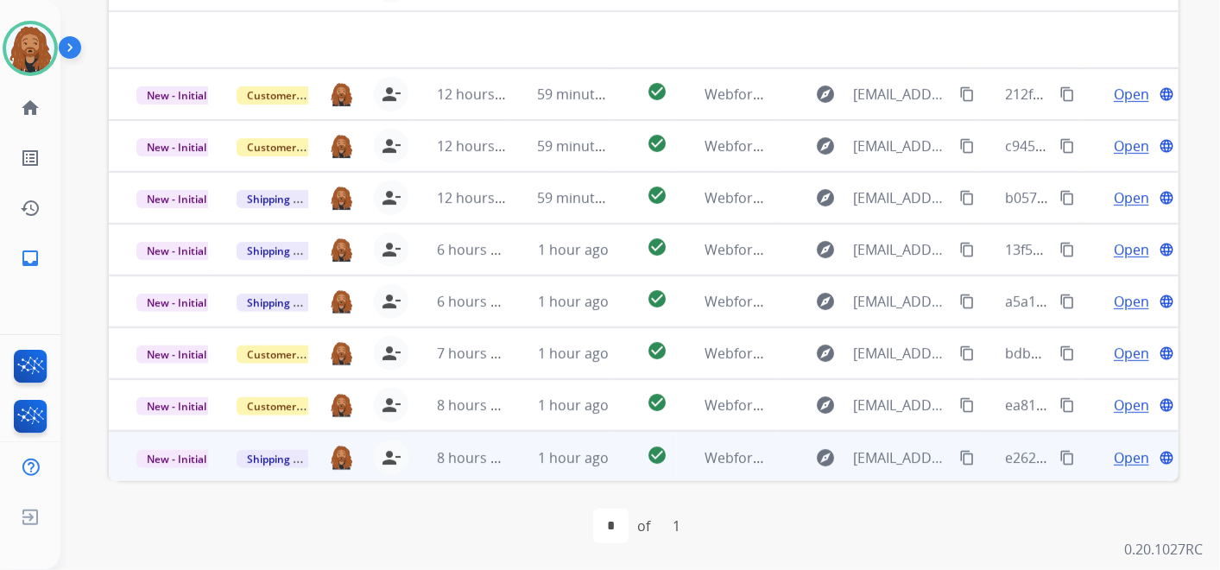
click at [615, 455] on td "check_circle" at bounding box center [643, 457] width 66 height 52
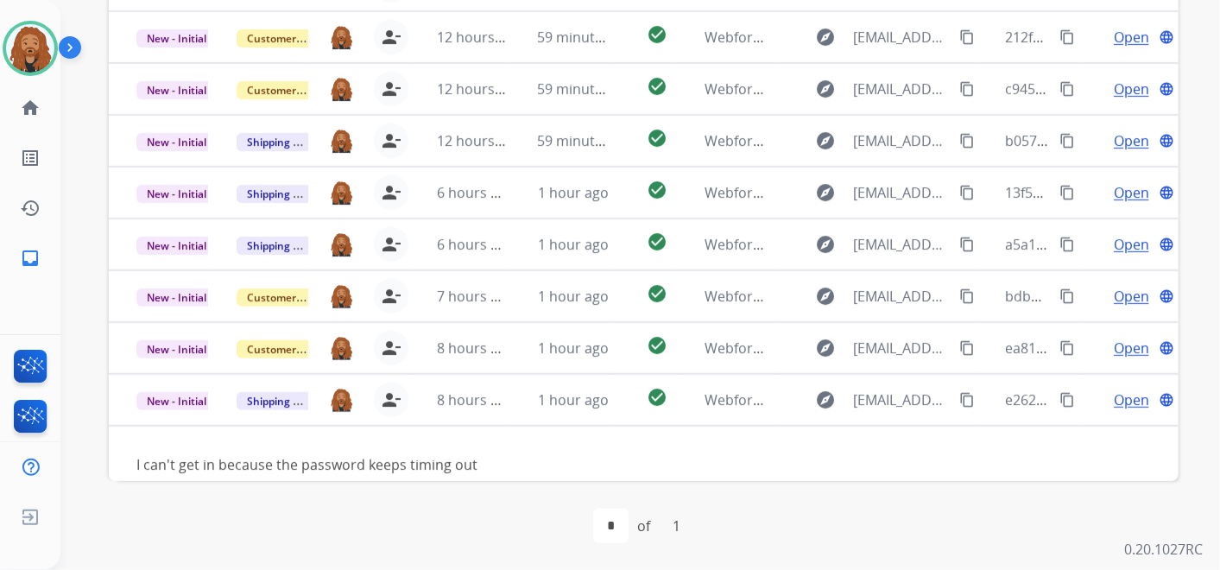
scroll to position [77, 0]
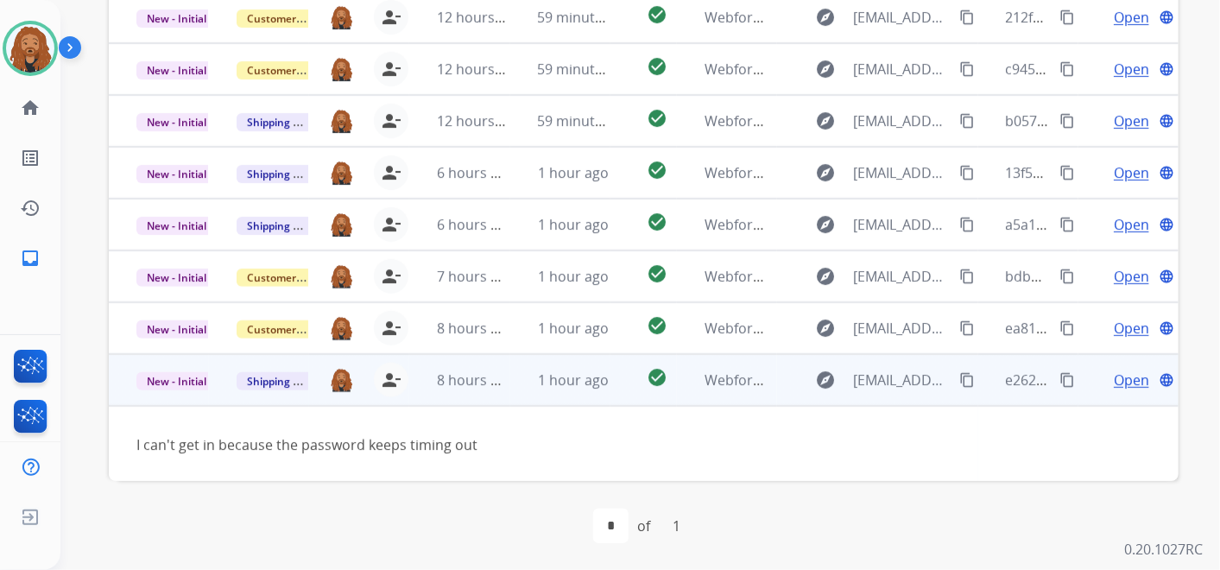
click at [1119, 382] on span "Open" at bounding box center [1131, 380] width 35 height 21
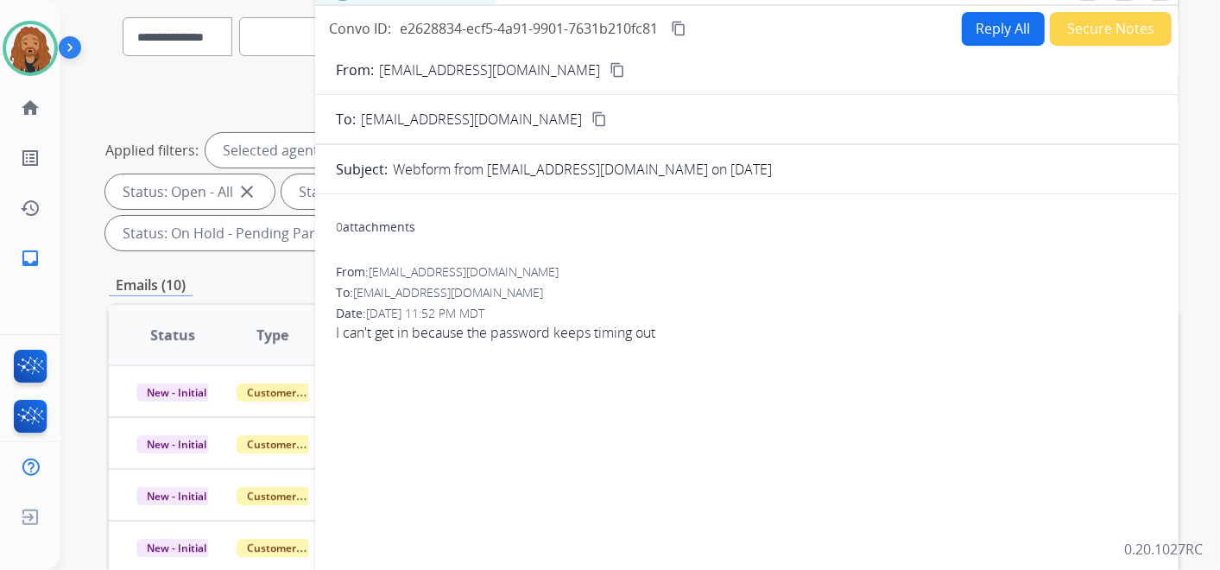
scroll to position [0, 0]
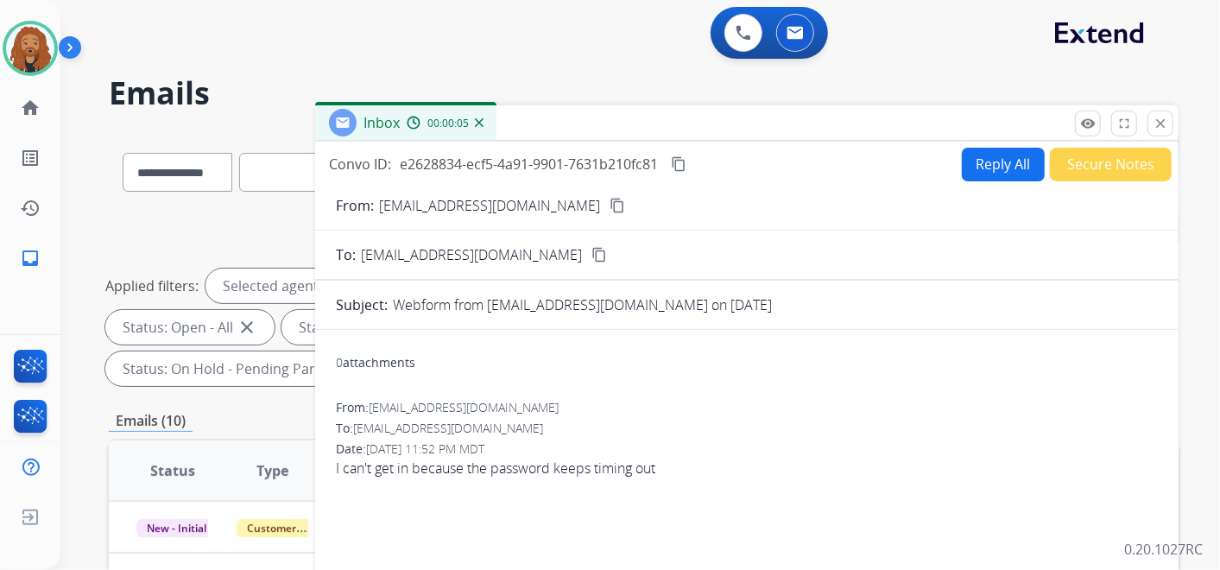
click at [984, 170] on button "Reply All" at bounding box center [1003, 165] width 83 height 34
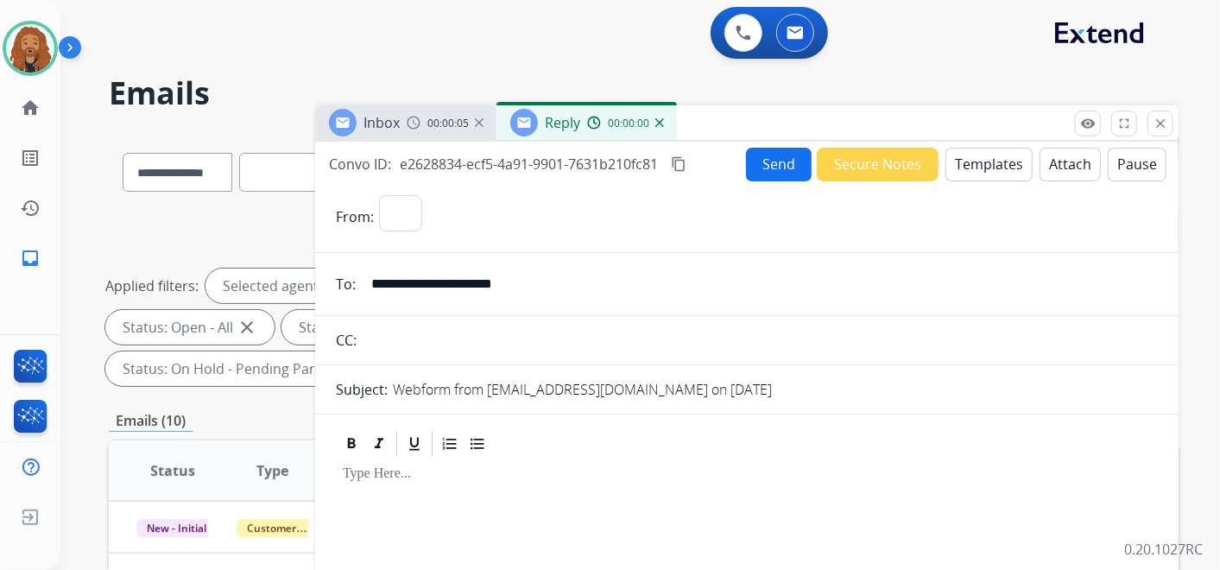
select select "**********"
click at [986, 154] on button "Templates" at bounding box center [988, 165] width 87 height 34
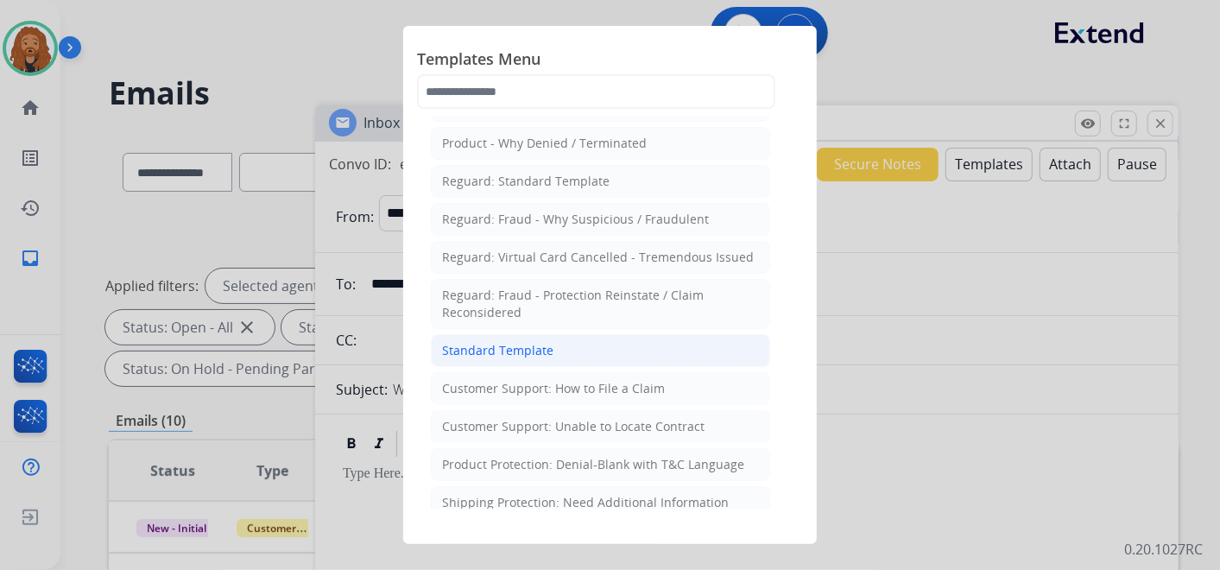
scroll to position [96, 0]
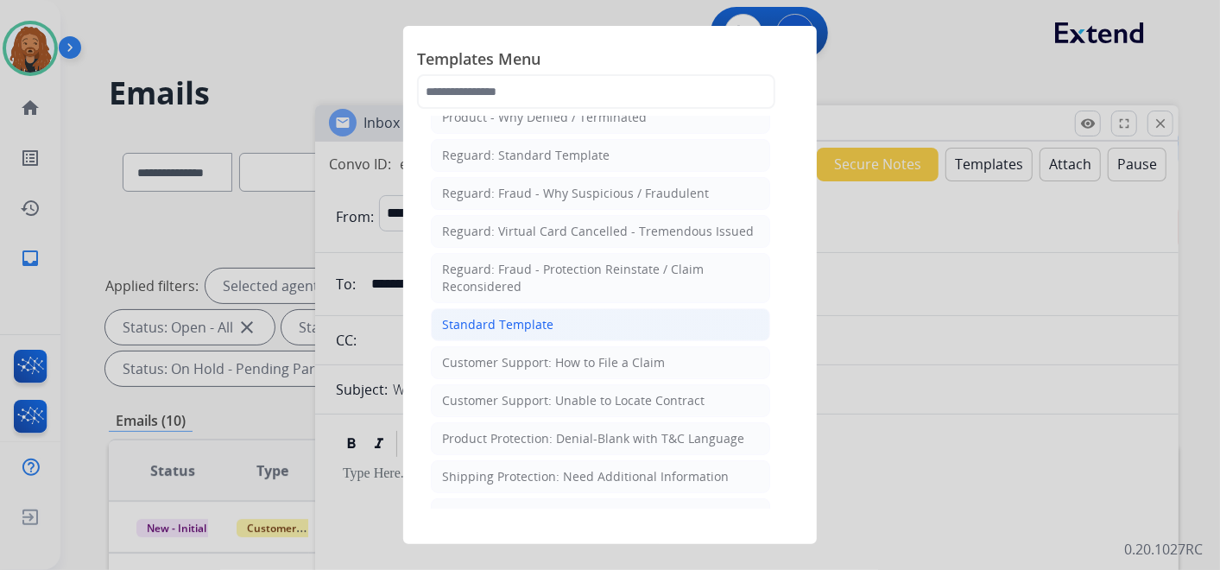
click at [567, 321] on li "Standard Template" at bounding box center [600, 324] width 339 height 33
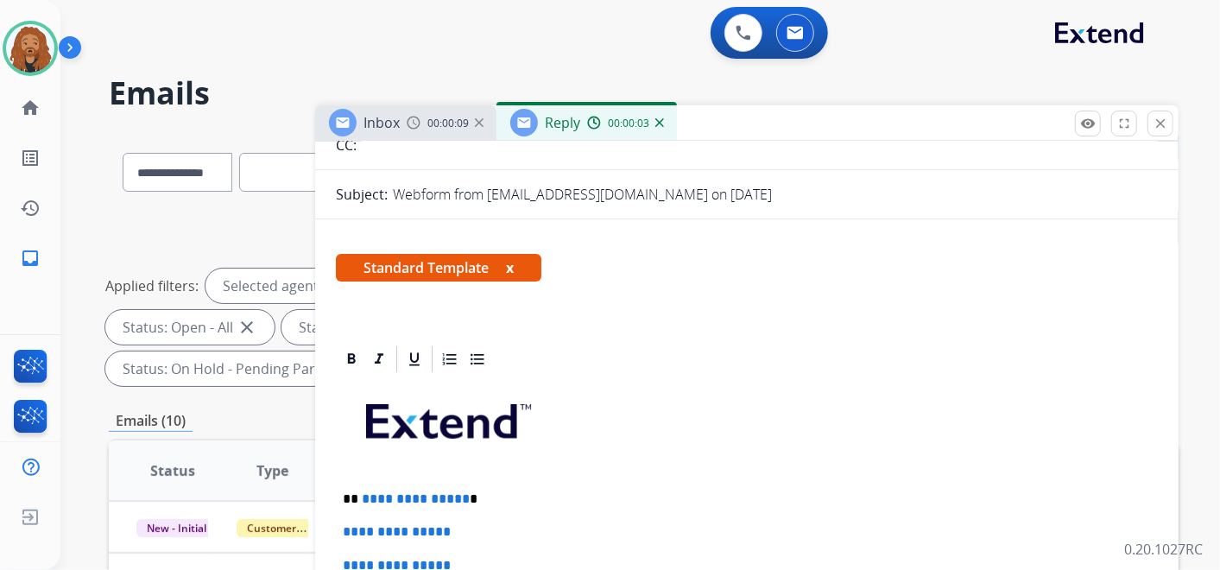
scroll to position [376, 0]
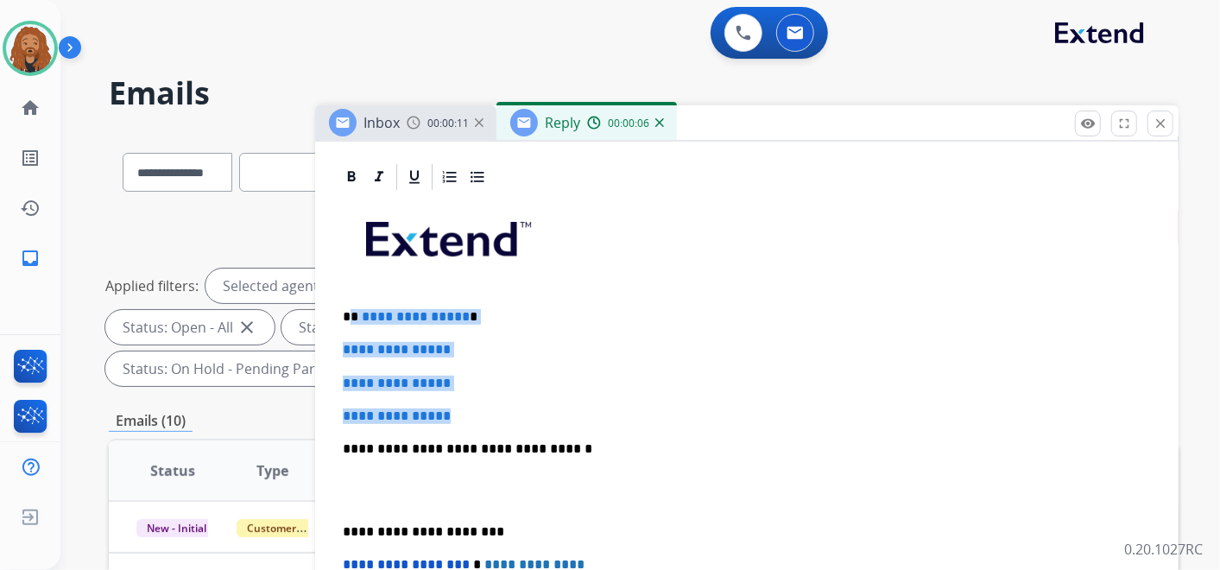
drag, startPoint x: 465, startPoint y: 414, endPoint x: 350, endPoint y: 310, distance: 155.3
click at [350, 310] on div "**********" at bounding box center [747, 490] width 822 height 594
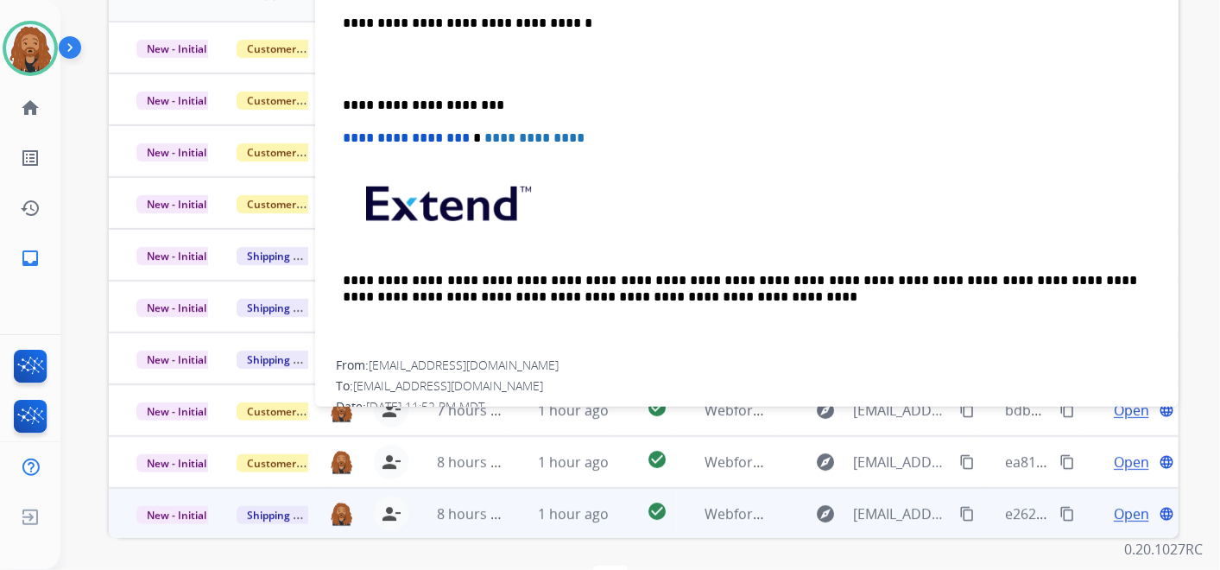
scroll to position [214, 0]
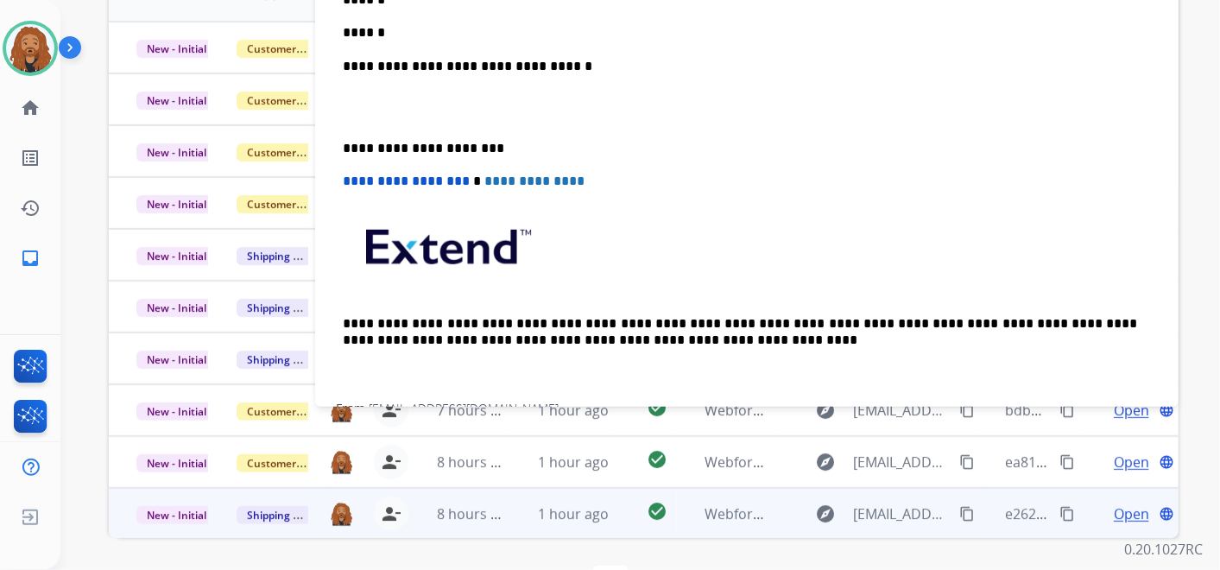
click at [407, 98] on p at bounding box center [747, 108] width 808 height 32
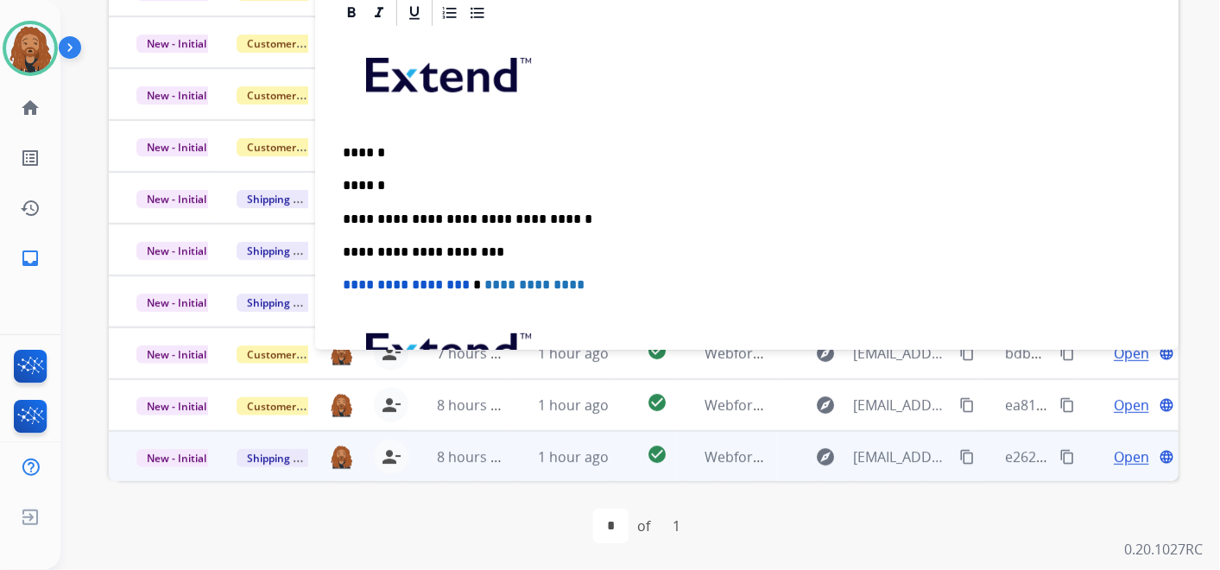
scroll to position [0, 0]
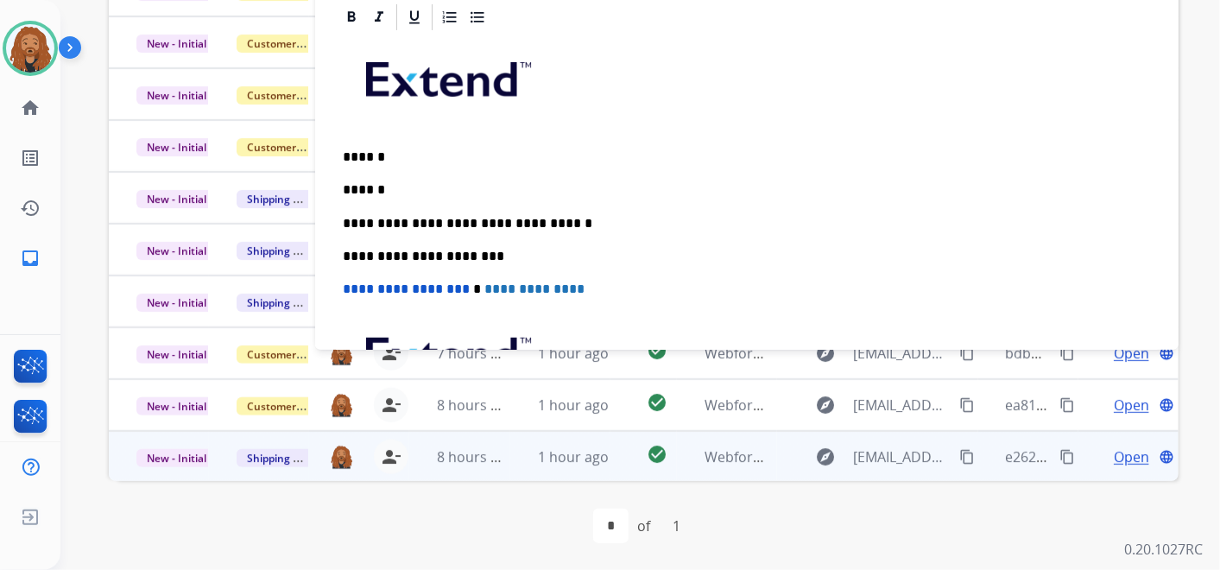
click at [405, 182] on p "******" at bounding box center [740, 190] width 794 height 16
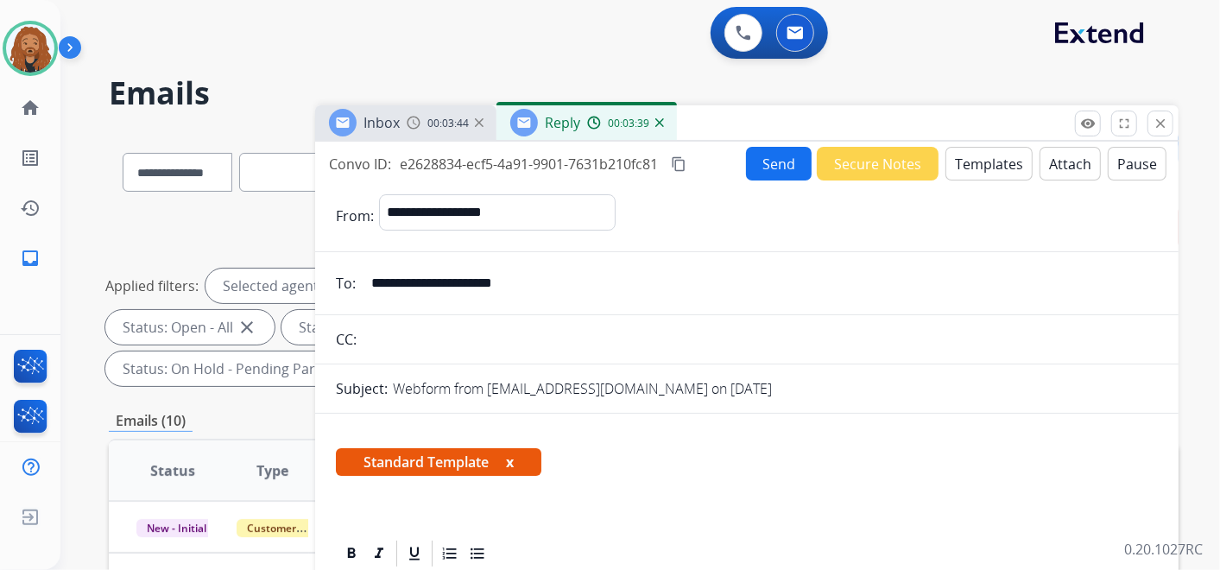
click at [767, 167] on button "Send" at bounding box center [779, 164] width 66 height 34
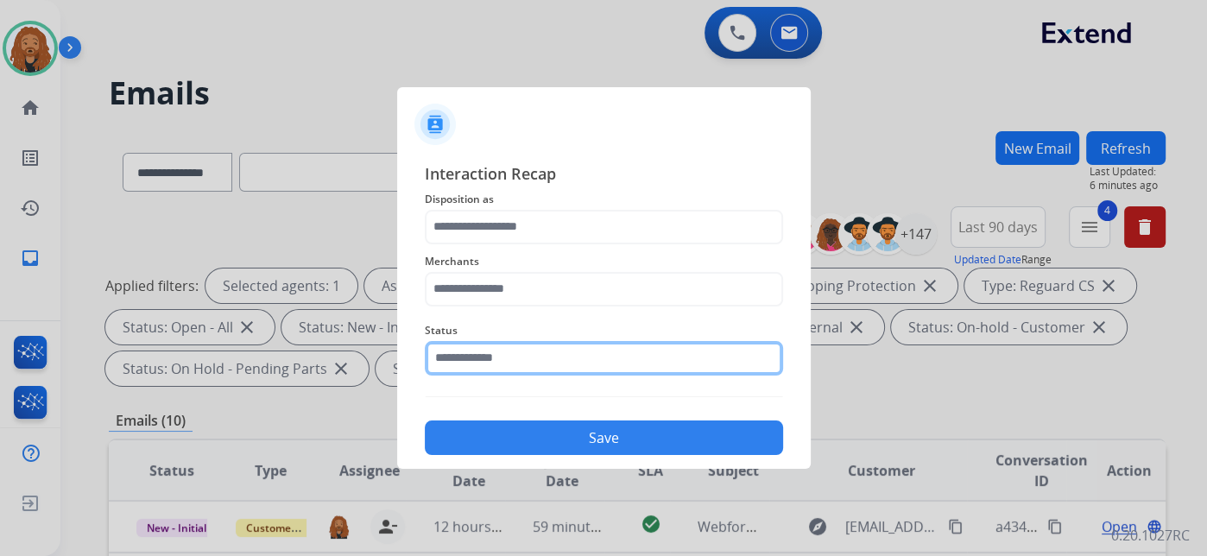
click at [476, 359] on input "text" at bounding box center [604, 358] width 358 height 35
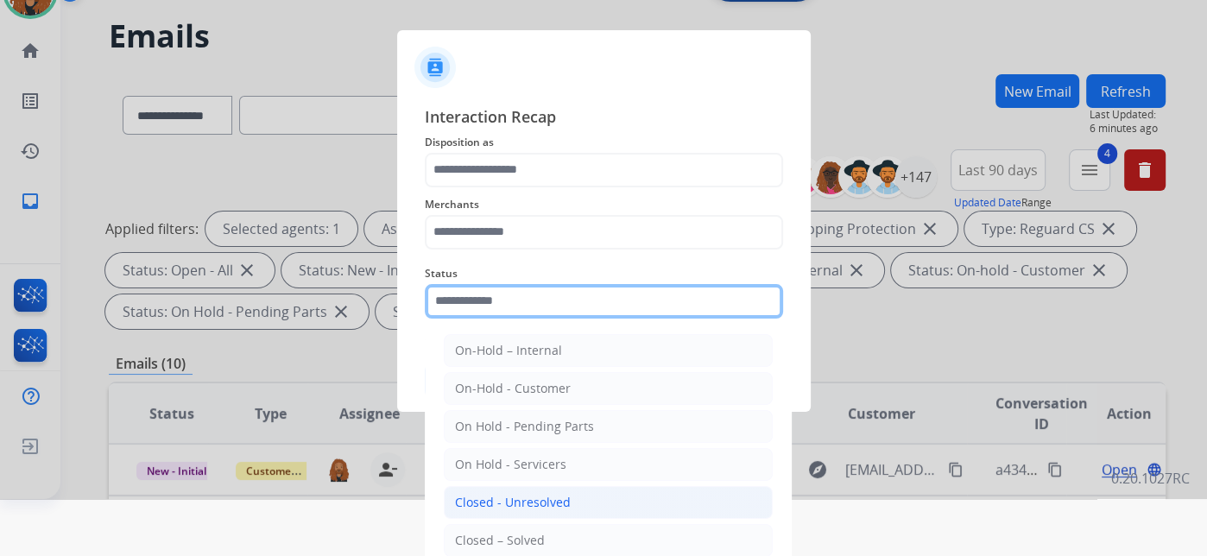
scroll to position [85, 0]
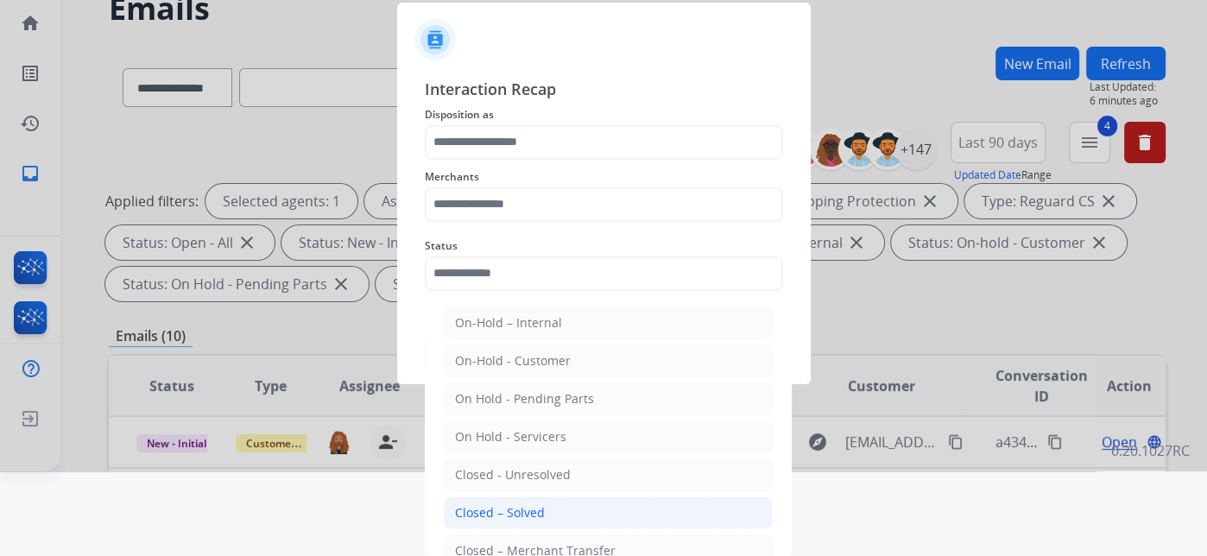
click at [547, 519] on li "Closed – Solved" at bounding box center [608, 512] width 329 height 33
type input "**********"
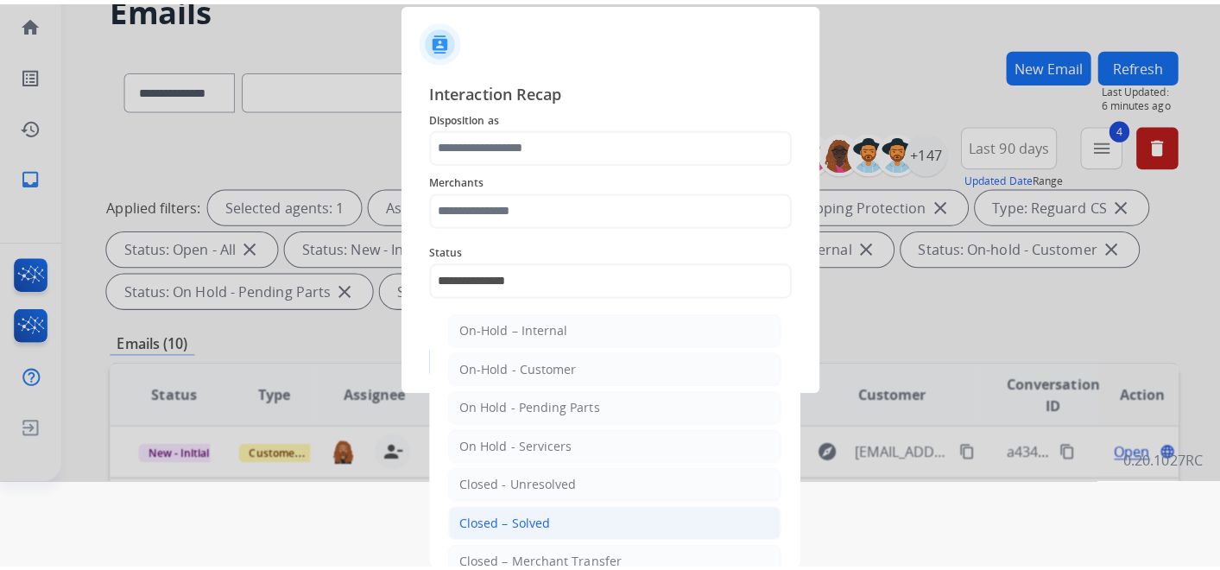
scroll to position [0, 0]
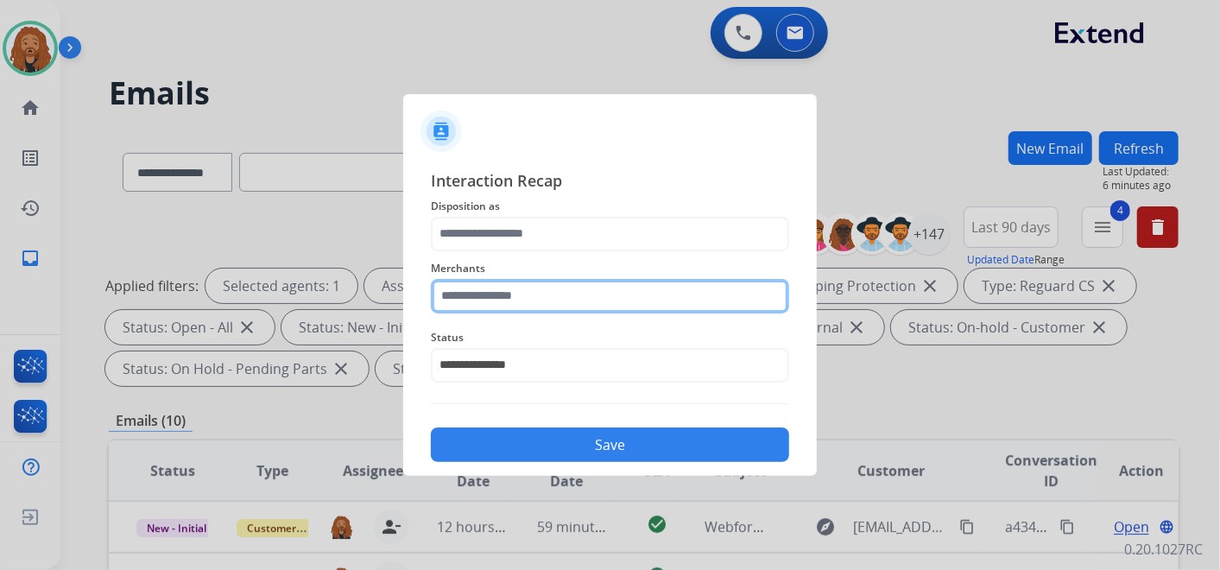
click at [502, 294] on input "text" at bounding box center [610, 296] width 358 height 35
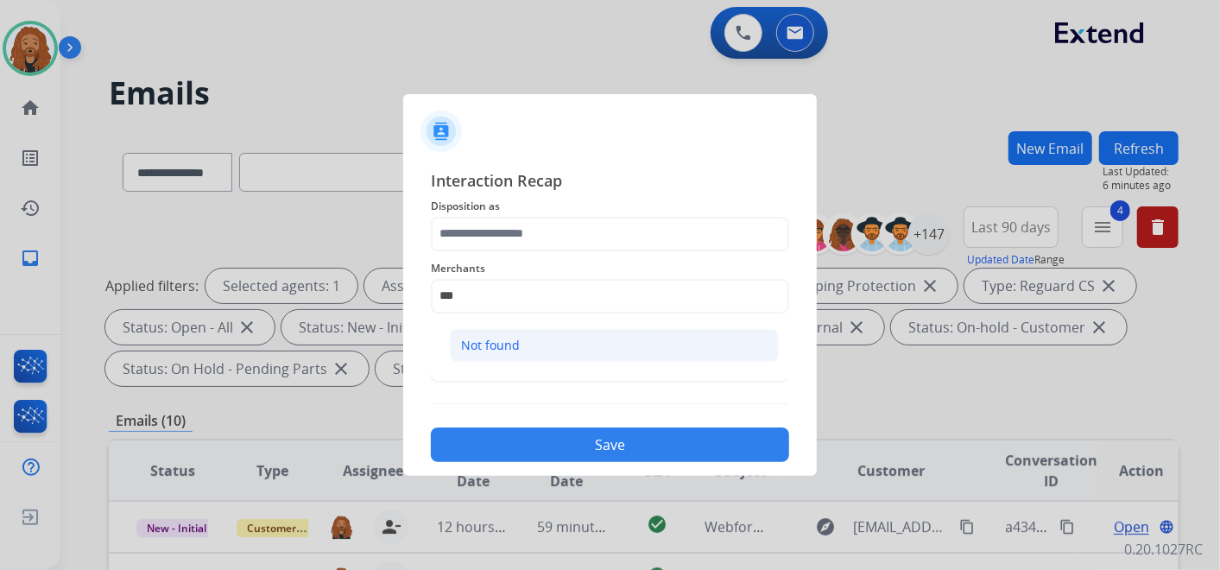
click at [534, 340] on li "Not found" at bounding box center [614, 345] width 329 height 33
type input "*********"
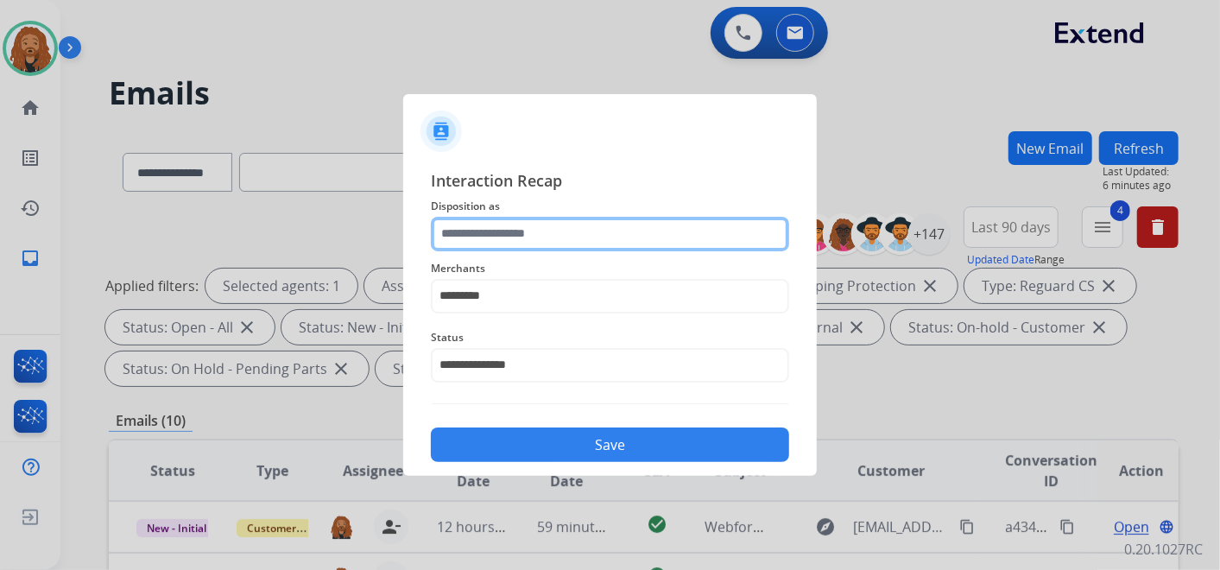
click at [513, 242] on input "text" at bounding box center [610, 234] width 358 height 35
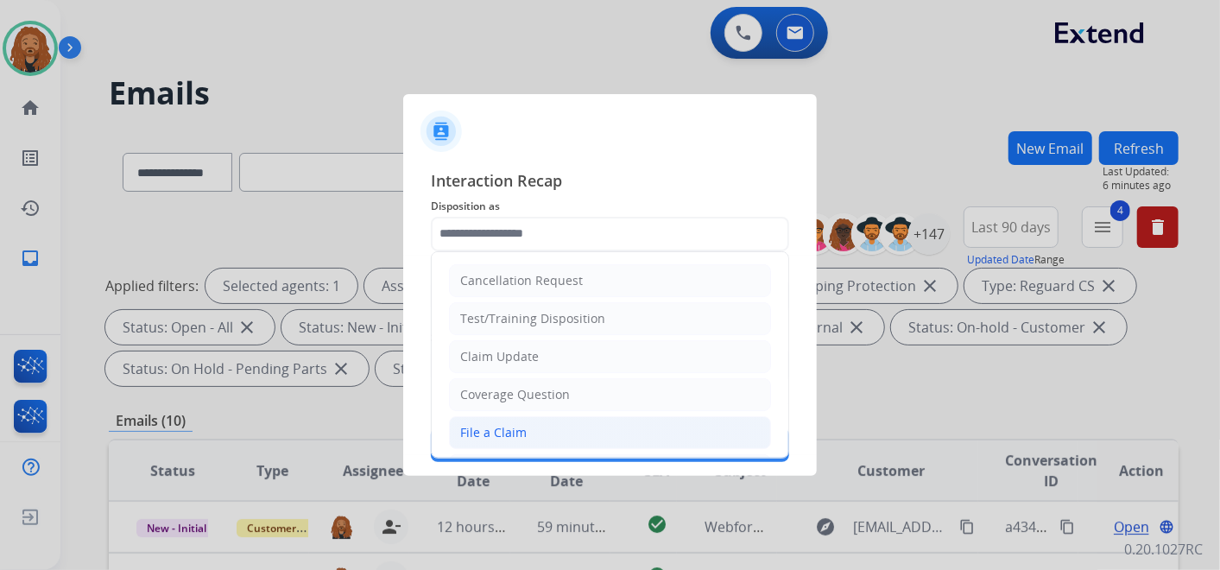
click at [496, 424] on div "File a Claim" at bounding box center [493, 432] width 66 height 17
type input "**********"
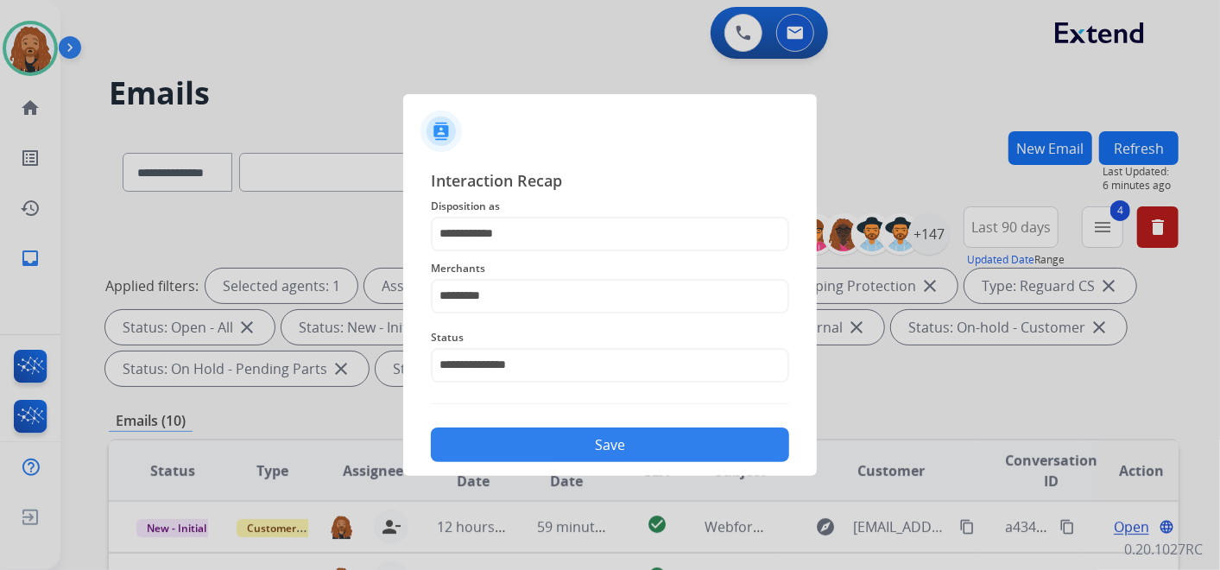
click at [510, 456] on button "Save" at bounding box center [610, 444] width 358 height 35
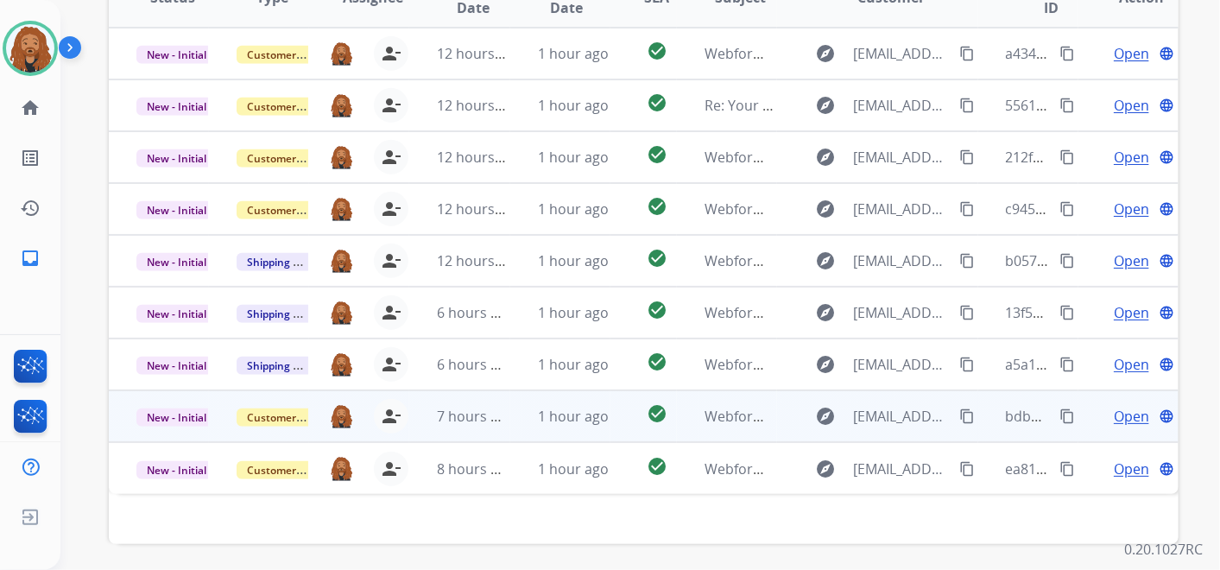
scroll to position [536, 0]
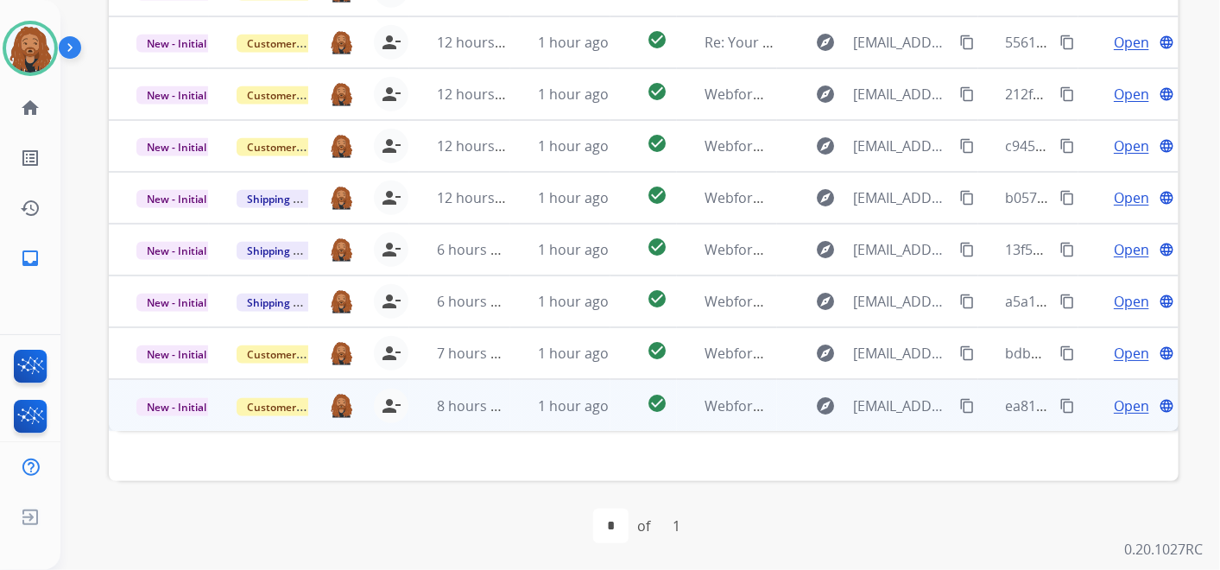
click at [528, 412] on td "1 hour ago" at bounding box center [560, 405] width 100 height 52
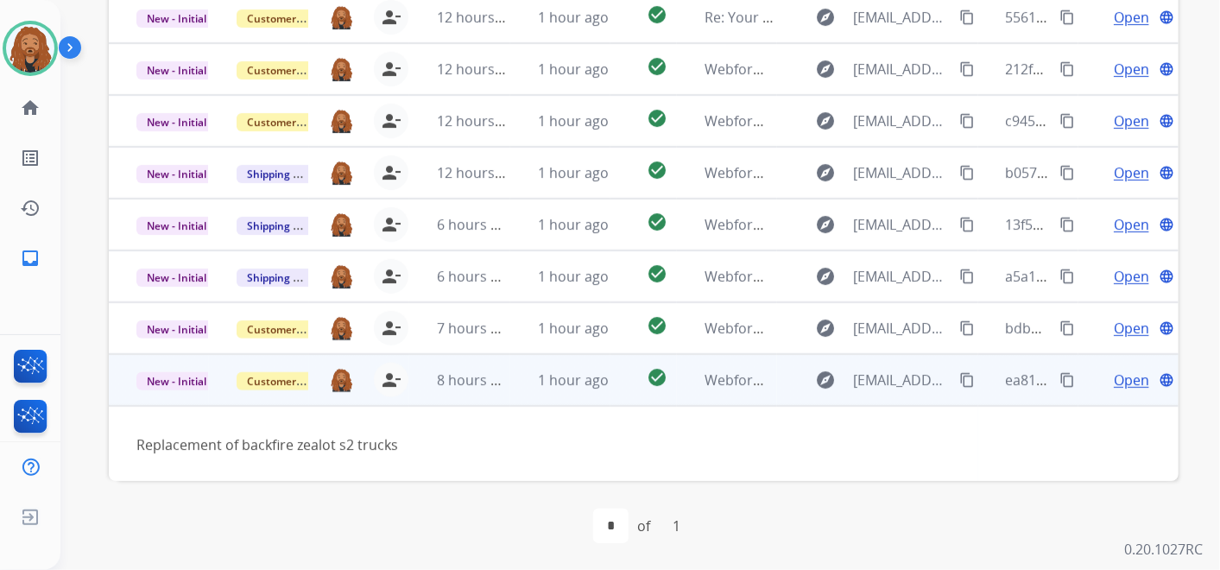
click at [1117, 381] on span "Open" at bounding box center [1131, 380] width 35 height 21
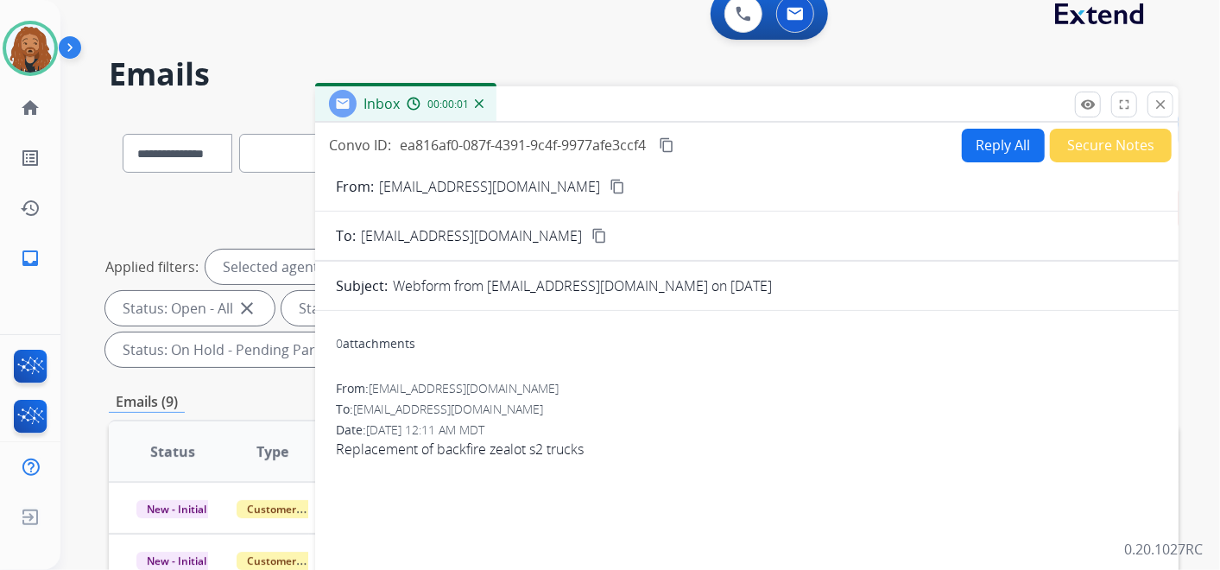
scroll to position [0, 0]
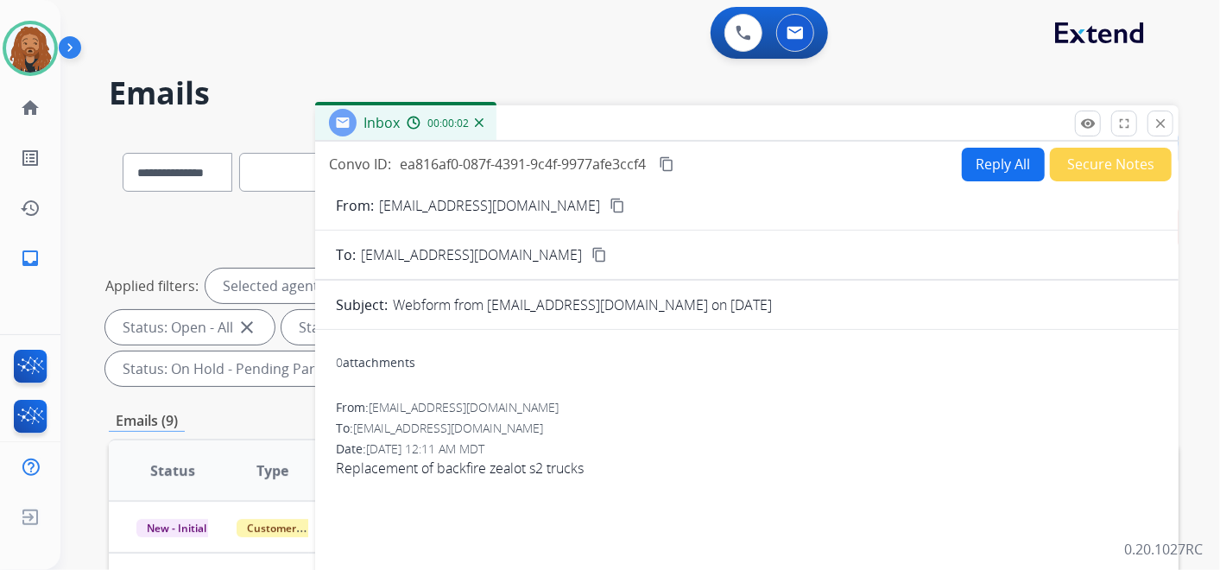
click at [987, 155] on button "Reply All" at bounding box center [1003, 165] width 83 height 34
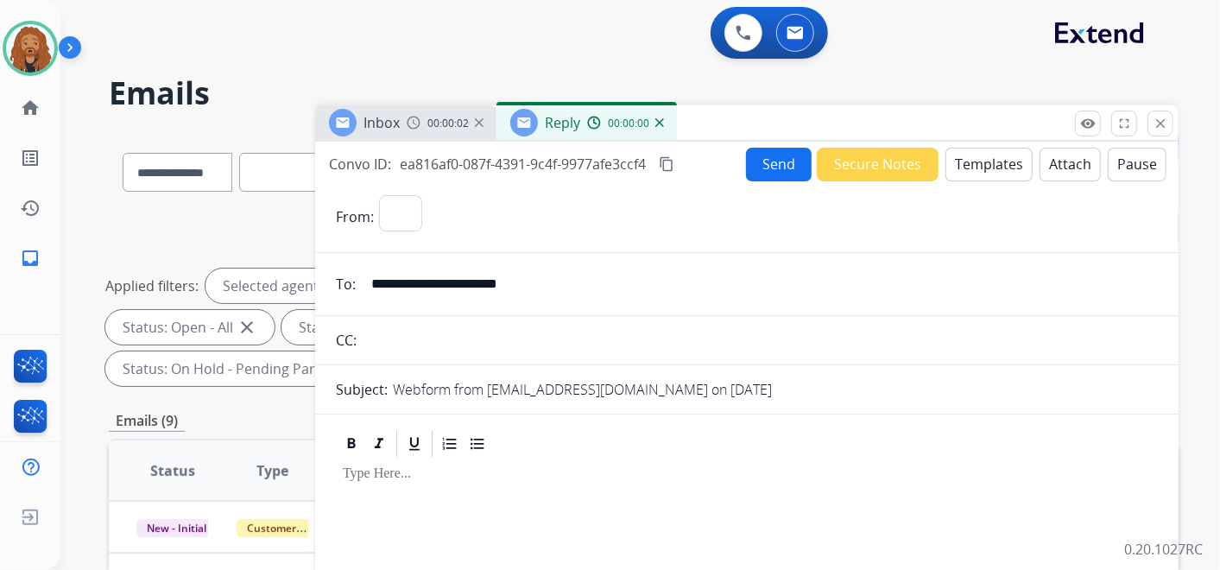
select select "**********"
click at [962, 157] on button "Templates" at bounding box center [988, 165] width 87 height 34
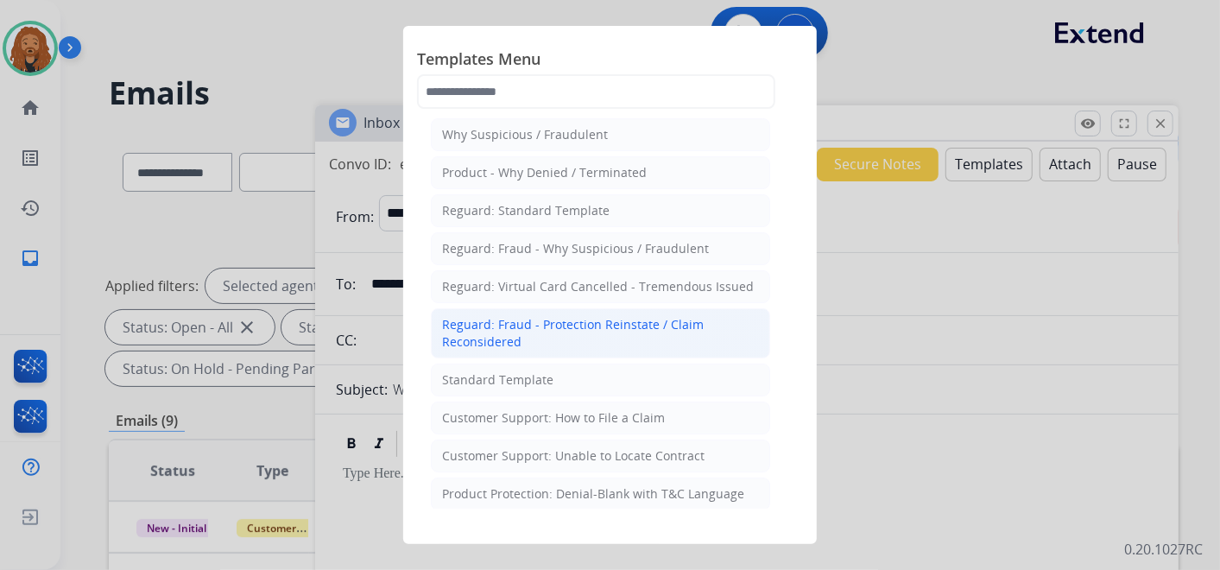
scroll to position [96, 0]
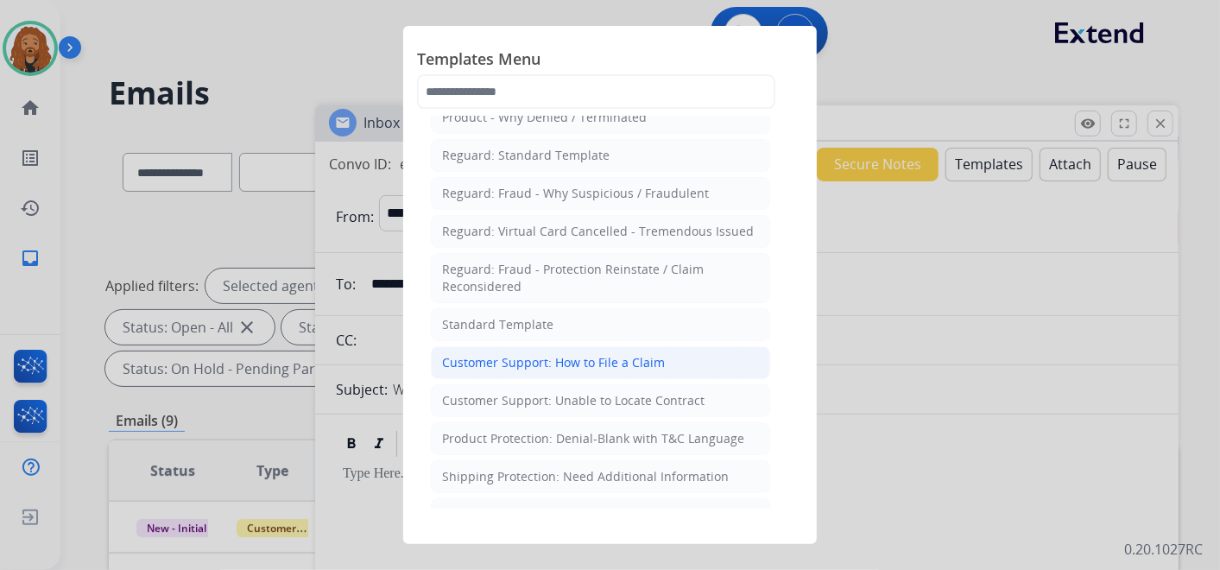
click at [631, 366] on div "Customer Support: How to File a Claim" at bounding box center [553, 362] width 223 height 17
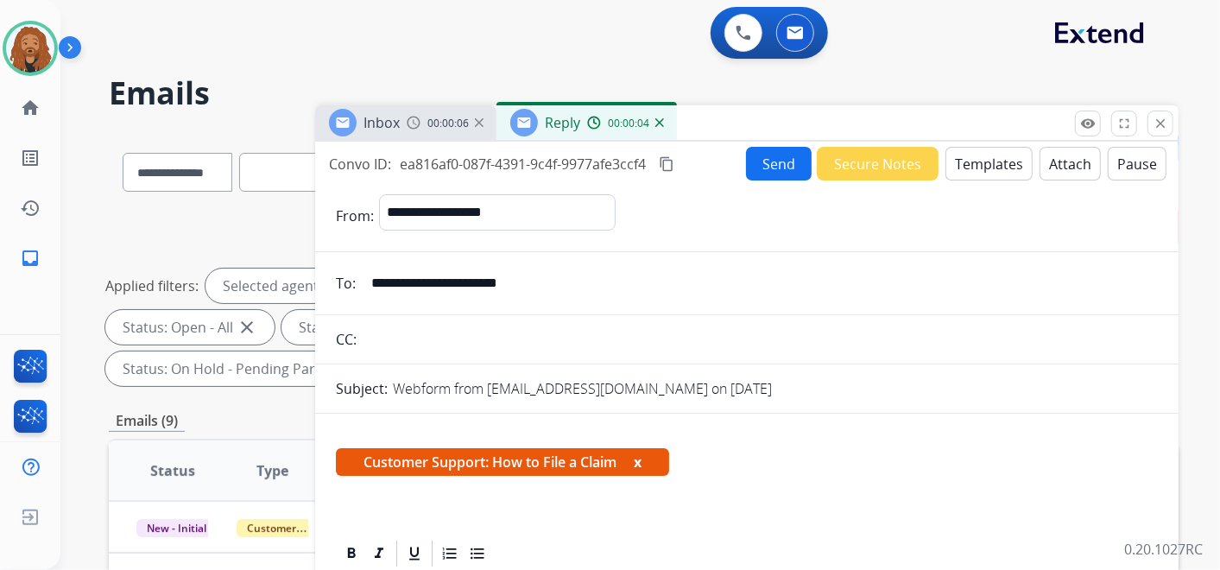
scroll to position [287, 0]
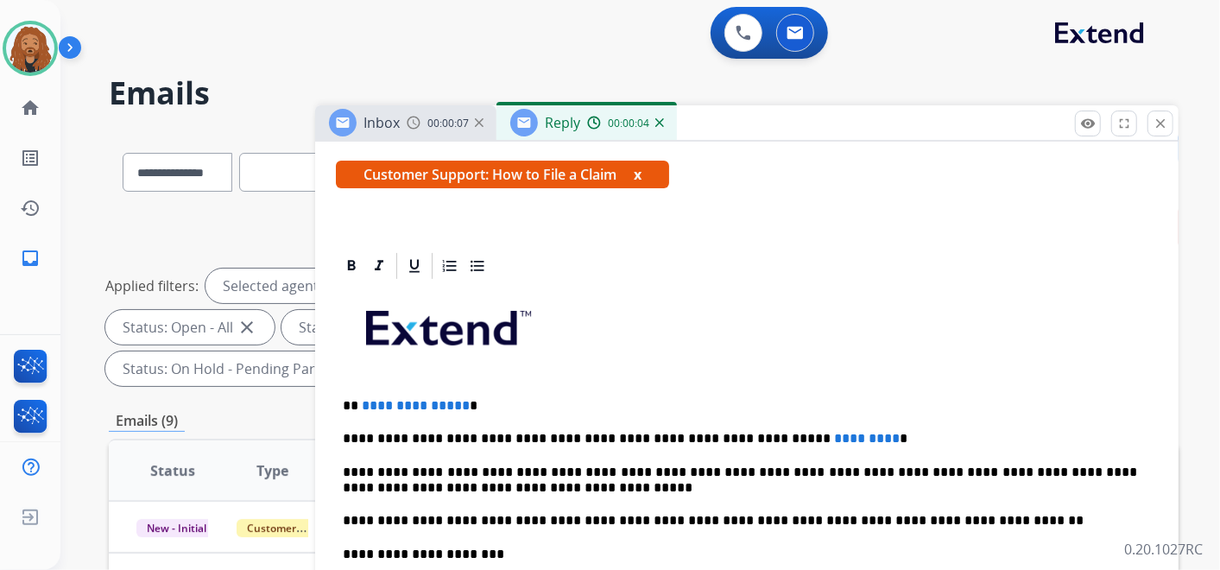
click at [481, 398] on p "**********" at bounding box center [740, 406] width 794 height 16
drag, startPoint x: 821, startPoint y: 439, endPoint x: 732, endPoint y: 437, distance: 88.9
click at [732, 437] on p "**********" at bounding box center [740, 439] width 794 height 16
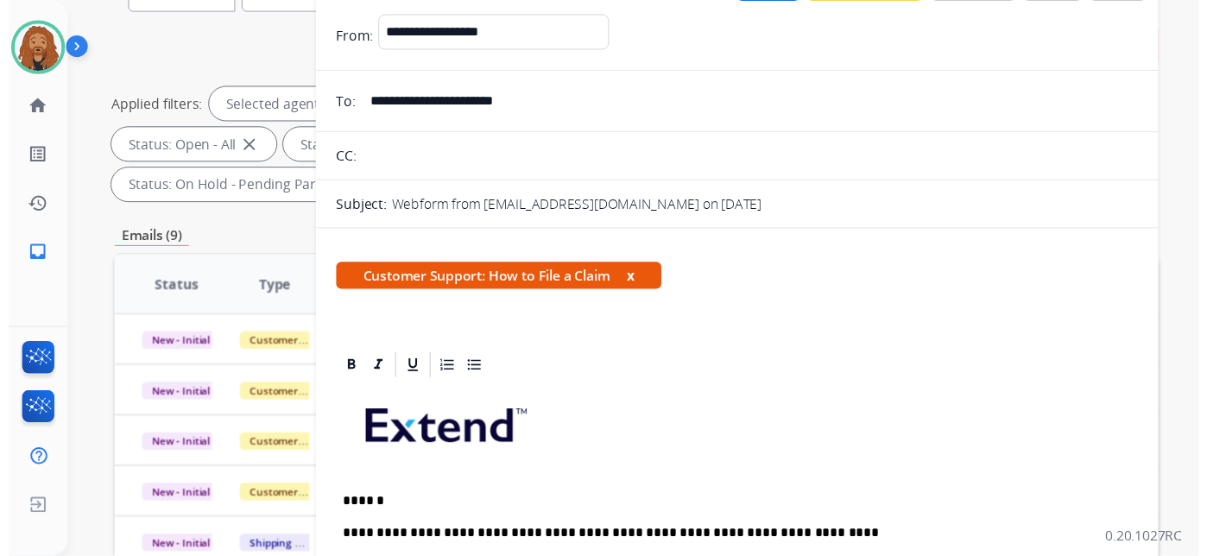
scroll to position [0, 0]
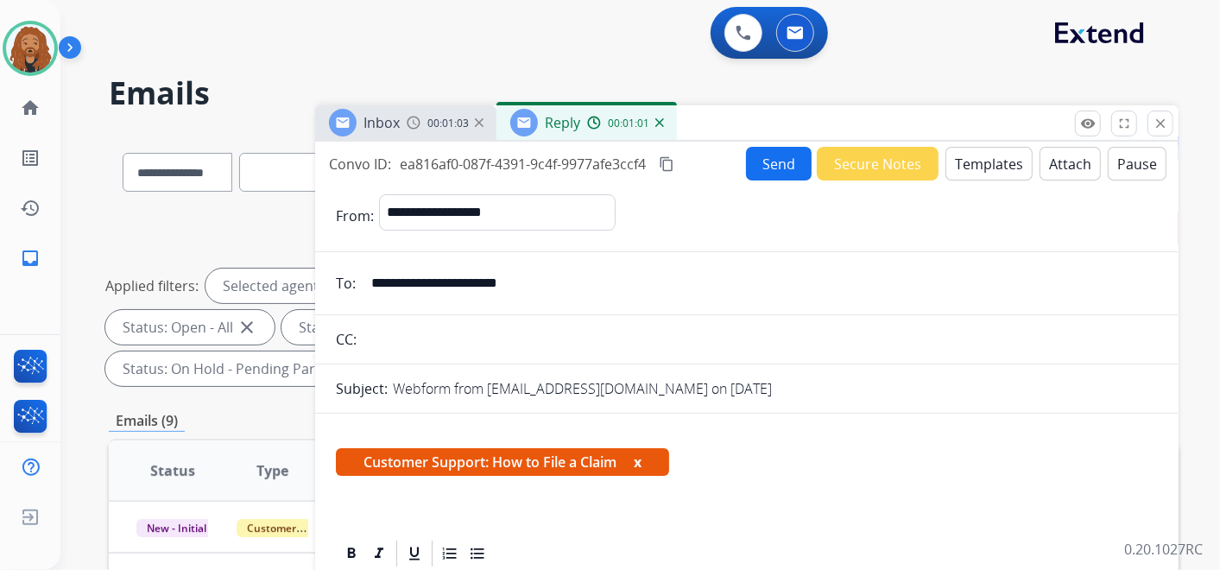
click at [774, 172] on button "Send" at bounding box center [779, 164] width 66 height 34
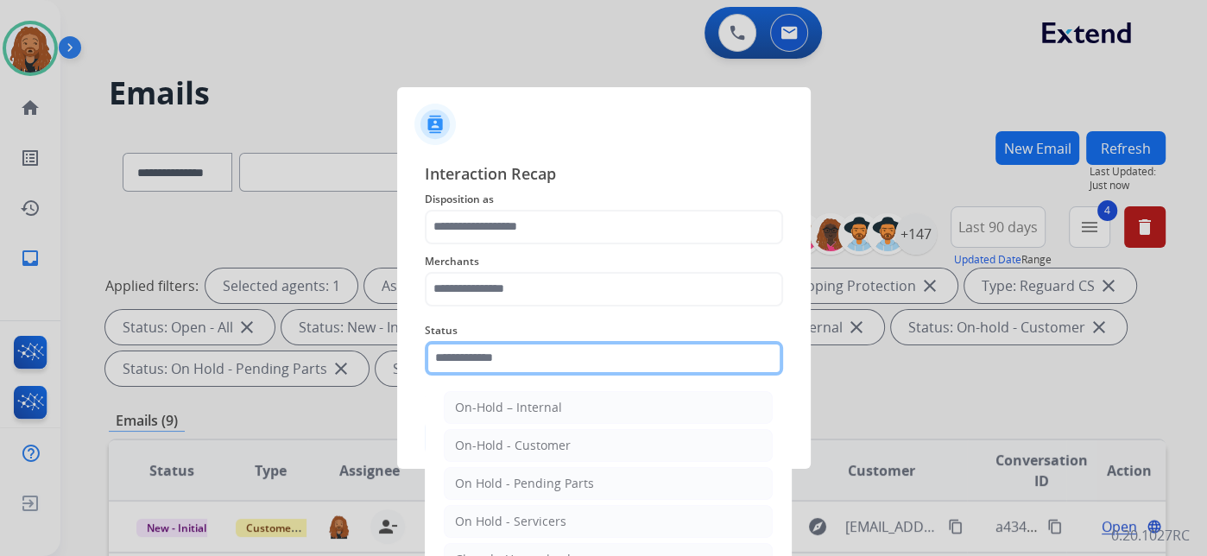
click at [507, 355] on input "text" at bounding box center [604, 358] width 358 height 35
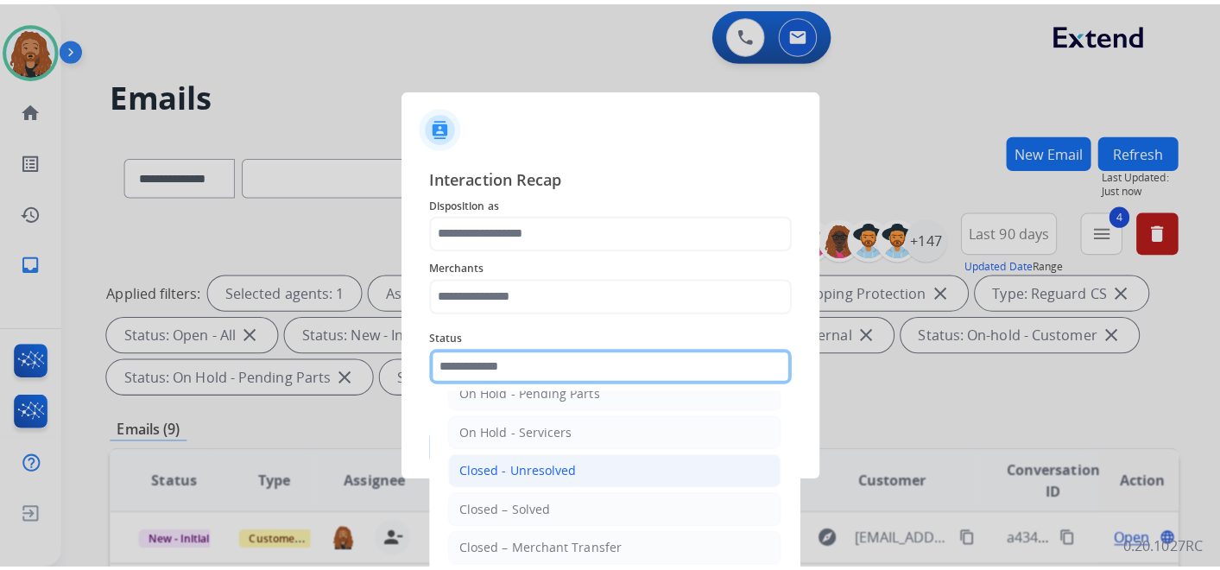
scroll to position [98, 0]
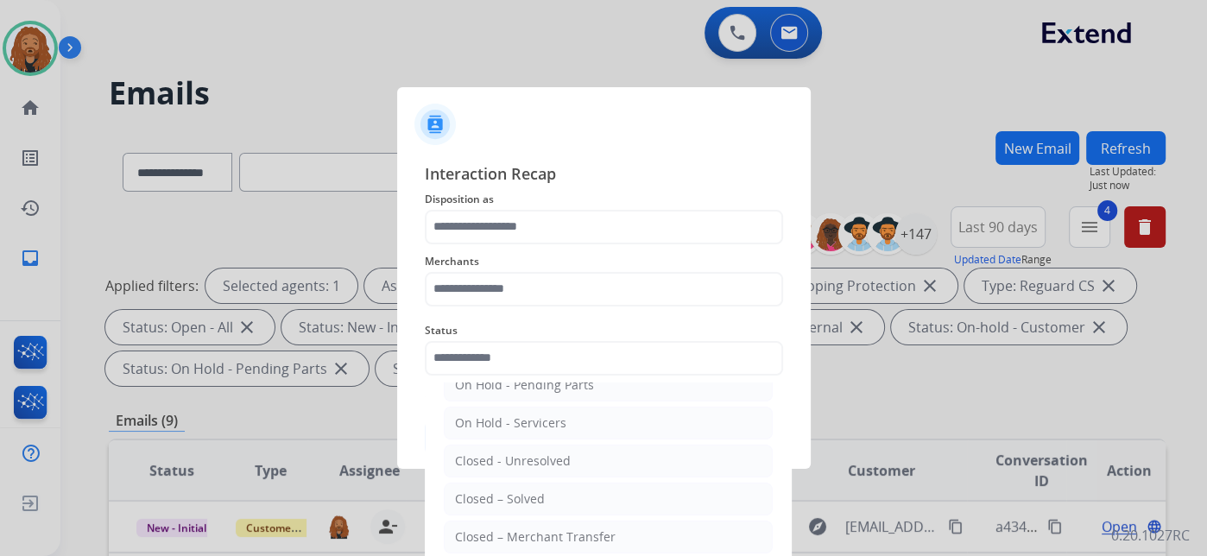
click at [496, 496] on div "Closed – Solved" at bounding box center [500, 498] width 90 height 17
type input "**********"
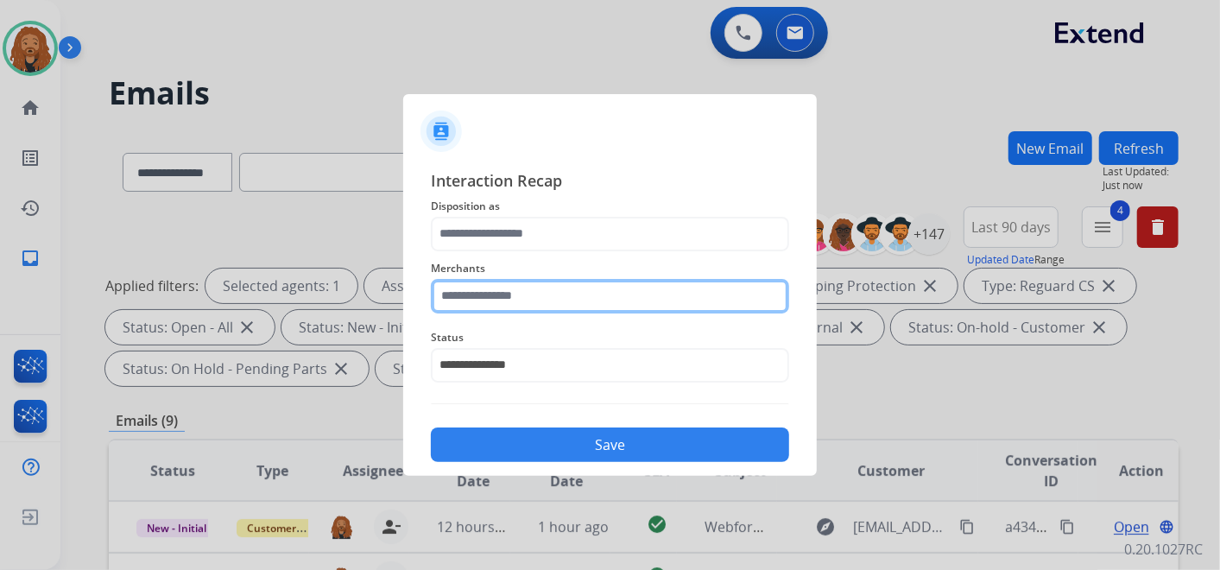
click at [464, 292] on input "text" at bounding box center [610, 296] width 358 height 35
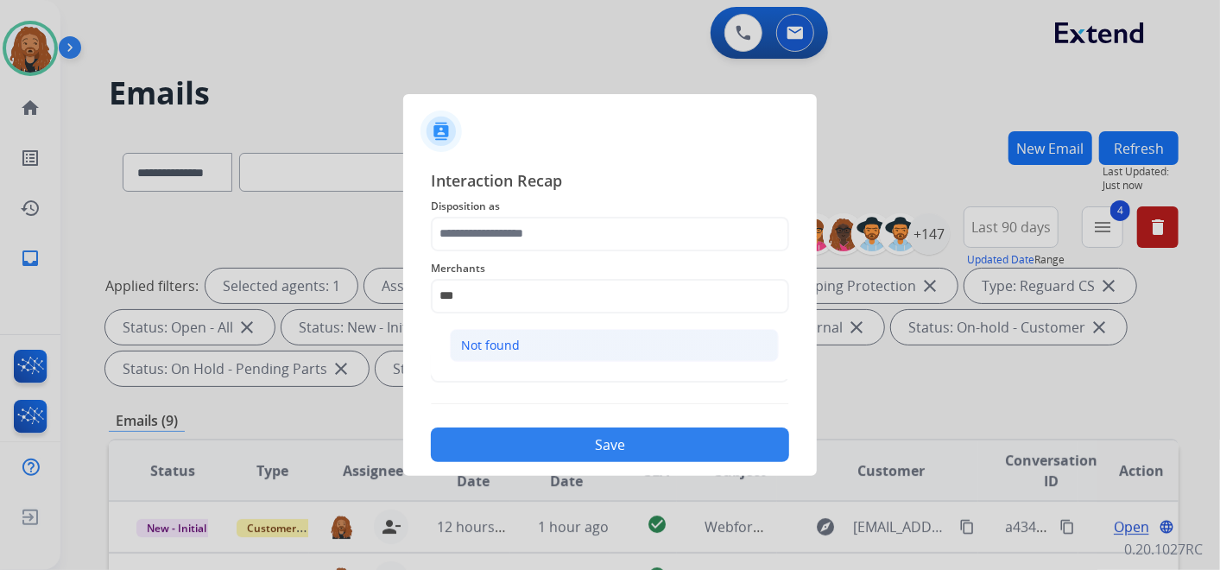
click at [506, 344] on div "Not found" at bounding box center [490, 345] width 59 height 17
type input "*********"
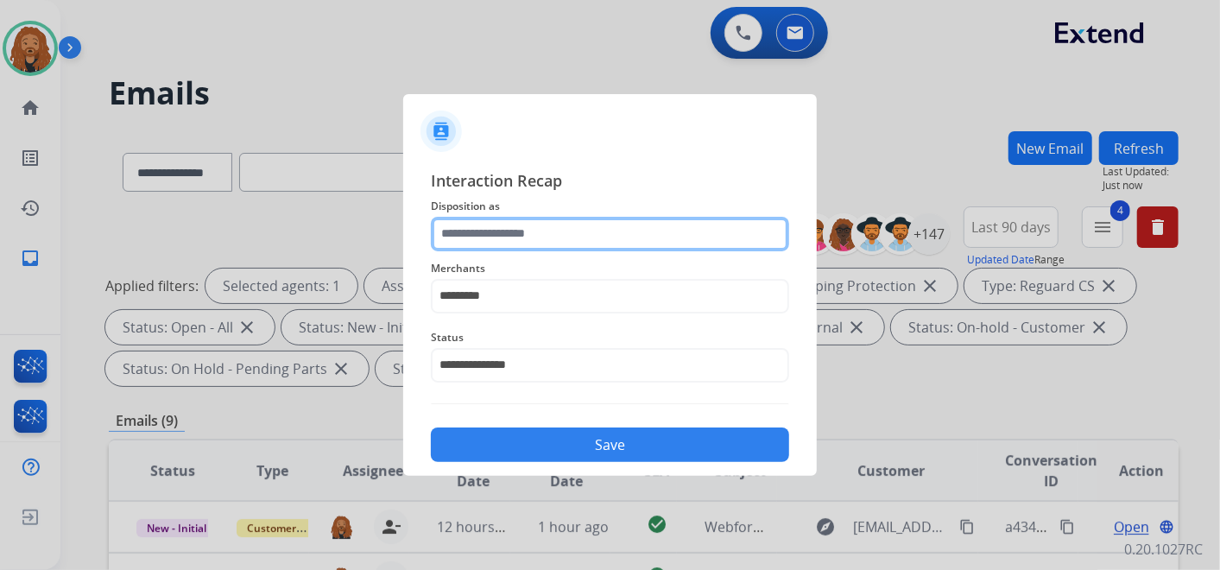
click at [526, 246] on input "text" at bounding box center [610, 234] width 358 height 35
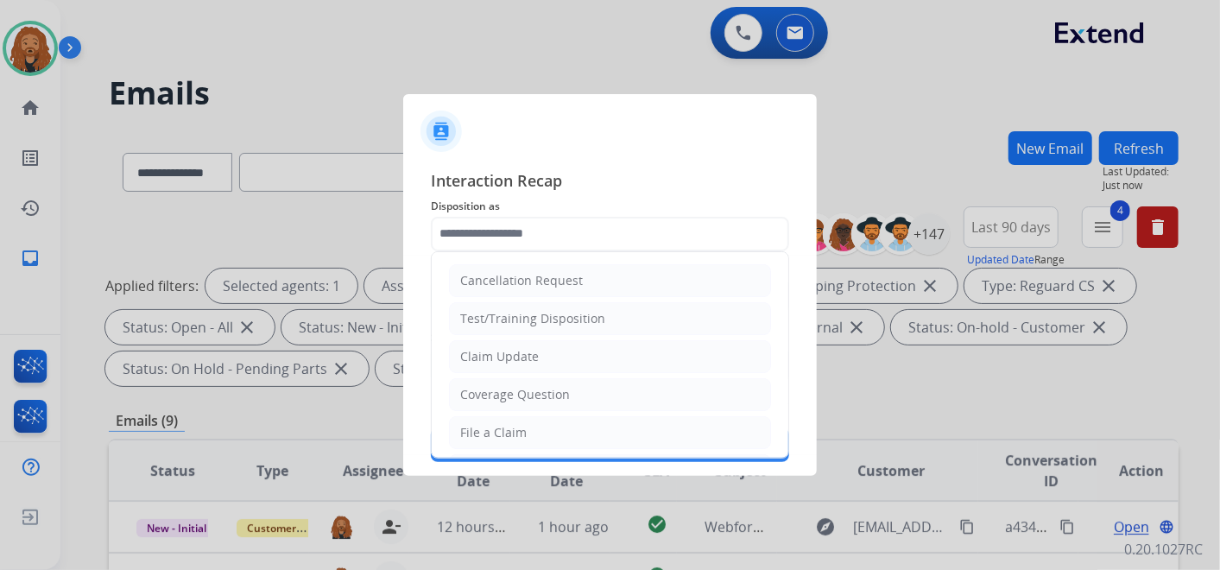
drag, startPoint x: 500, startPoint y: 435, endPoint x: 509, endPoint y: 424, distance: 14.7
click at [500, 435] on div "File a Claim" at bounding box center [493, 432] width 66 height 17
type input "**********"
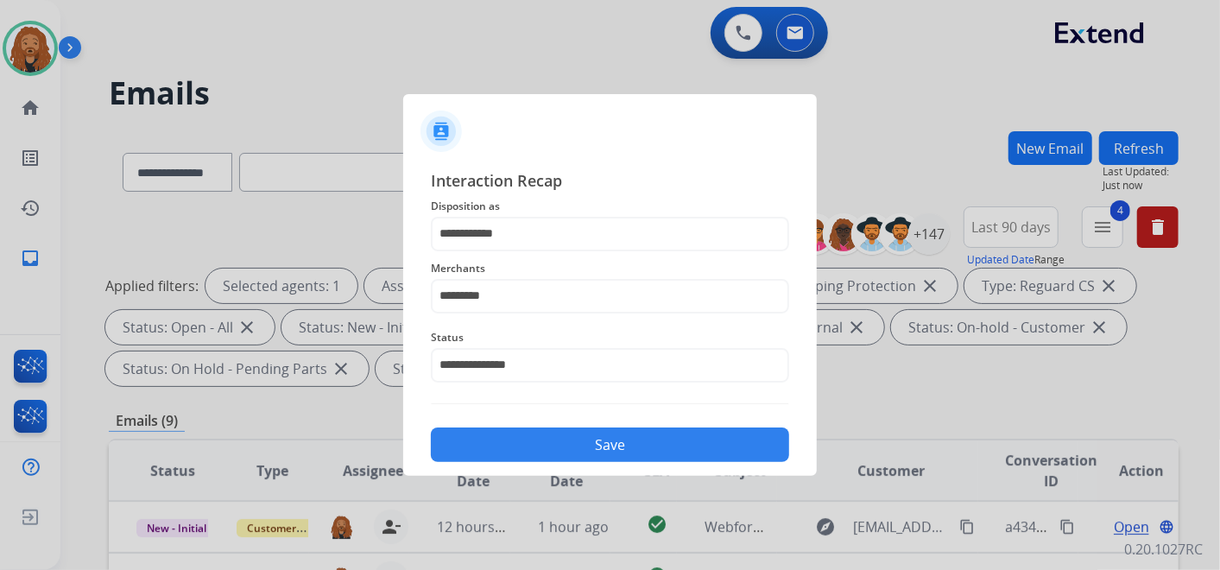
click at [515, 439] on button "Save" at bounding box center [610, 444] width 358 height 35
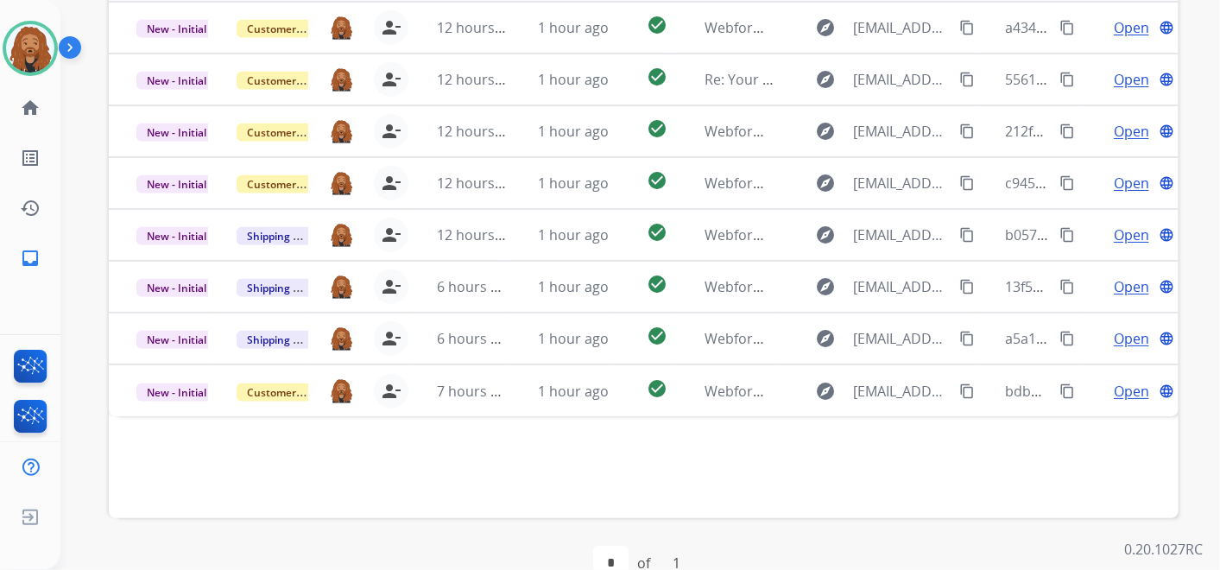
scroll to position [536, 0]
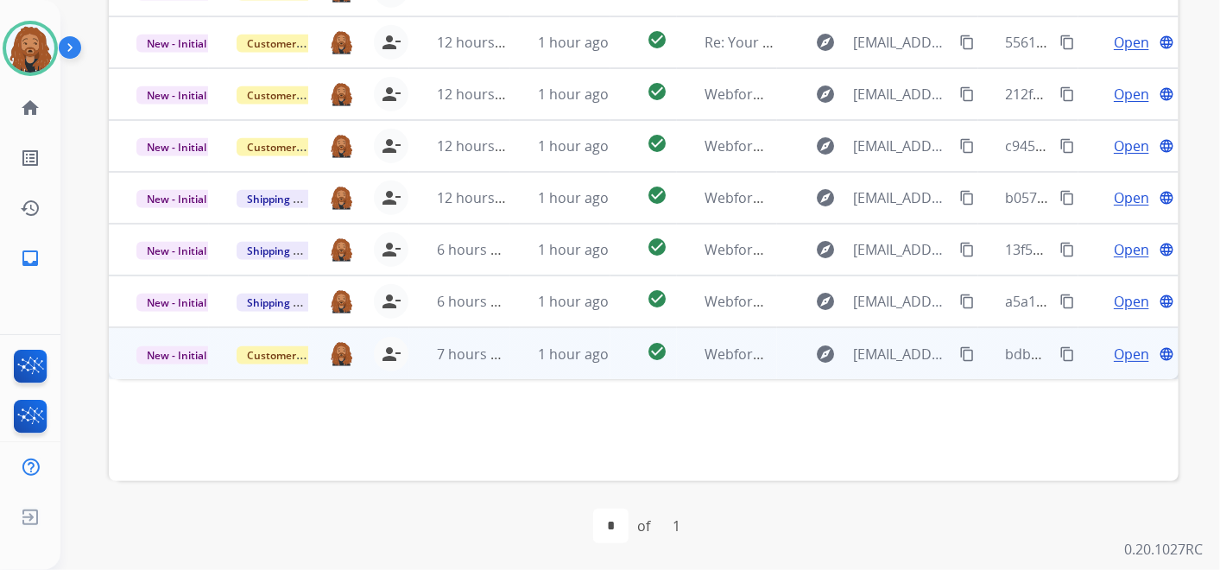
click at [531, 354] on td "1 hour ago" at bounding box center [560, 353] width 100 height 52
click at [1124, 365] on td "Open language" at bounding box center [1128, 353] width 100 height 52
click at [1132, 349] on span "Open" at bounding box center [1131, 353] width 35 height 21
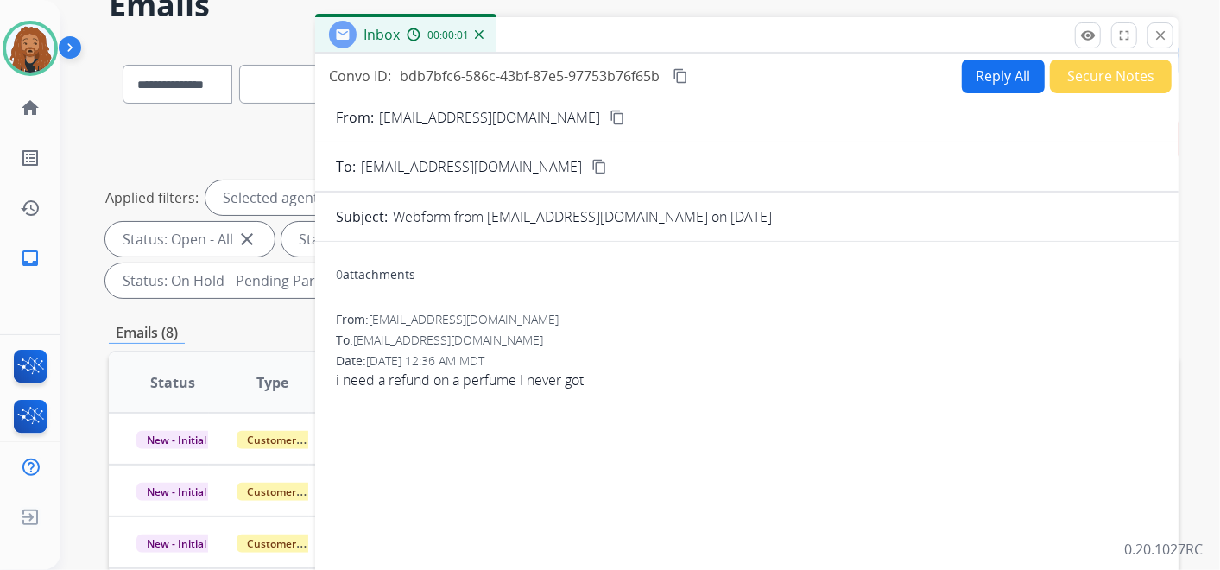
scroll to position [0, 0]
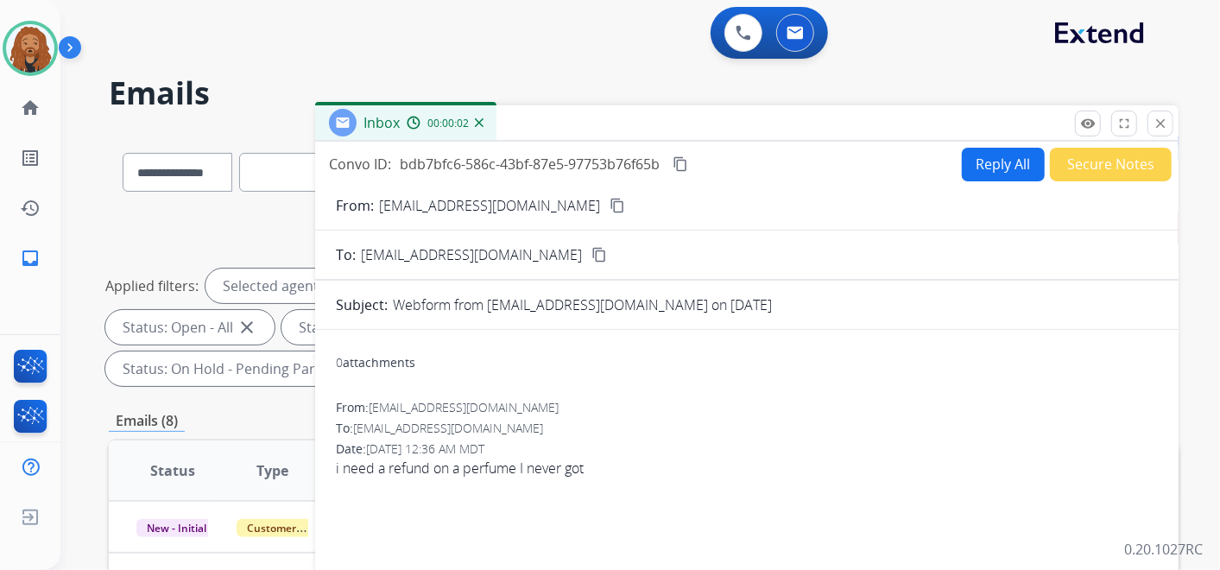
click at [982, 157] on button "Reply All" at bounding box center [1003, 165] width 83 height 34
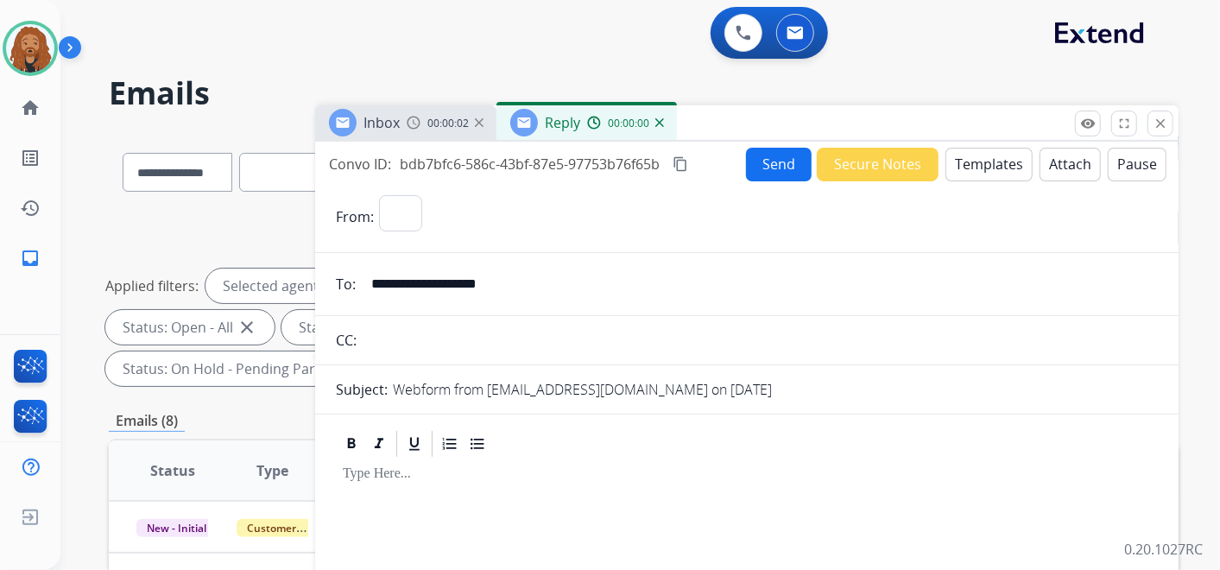
select select "**********"
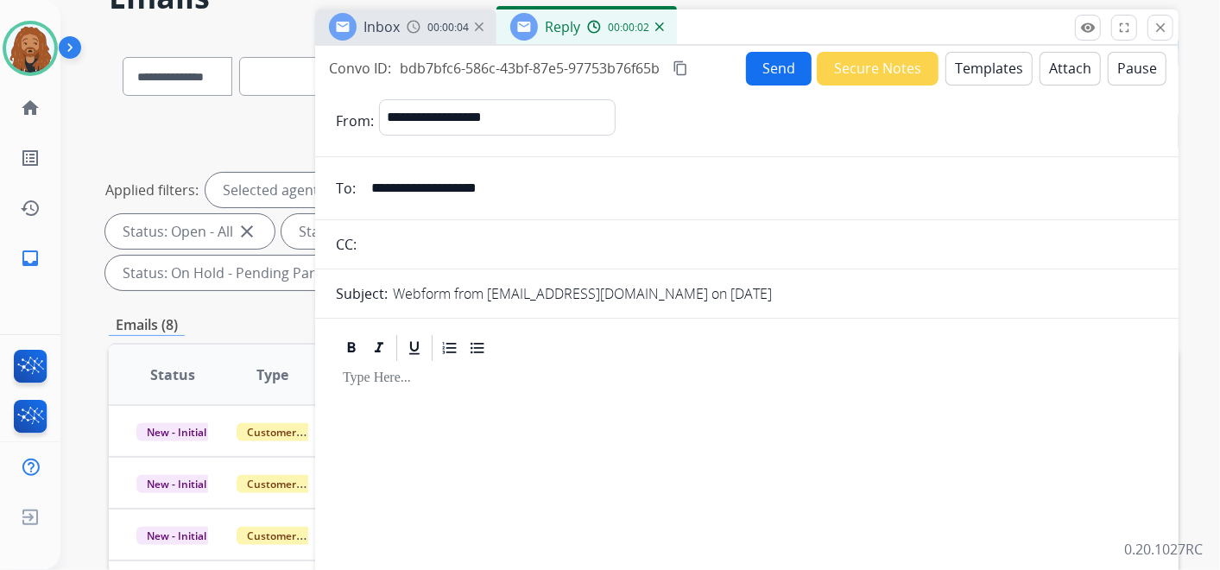
click at [979, 73] on button "Templates" at bounding box center [988, 69] width 87 height 34
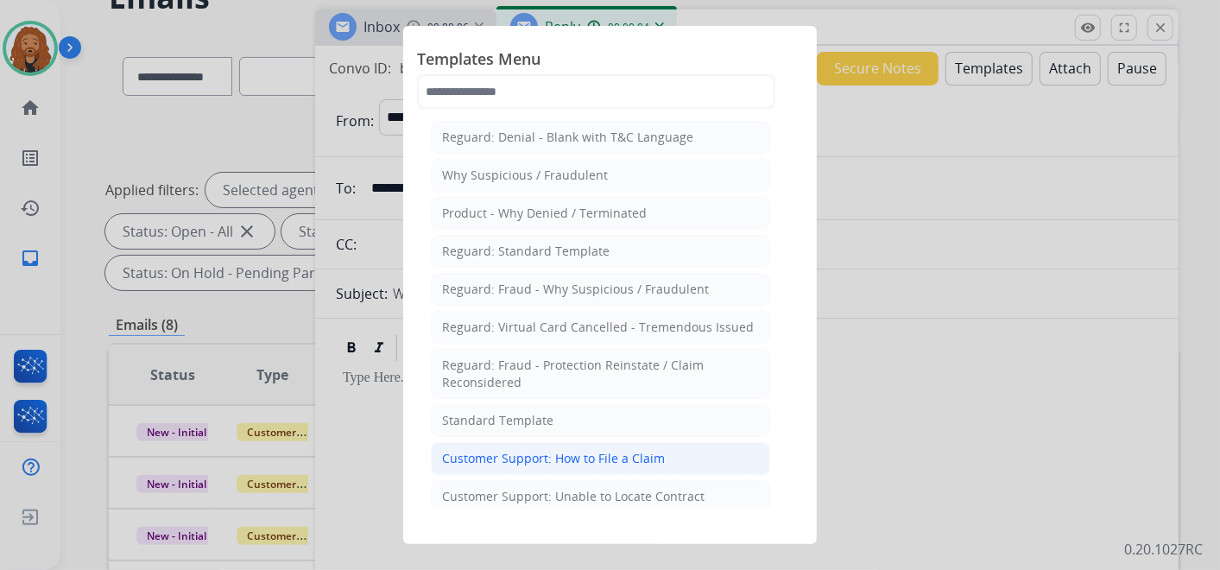
click at [512, 453] on div "Customer Support: How to File a Claim" at bounding box center [553, 458] width 223 height 17
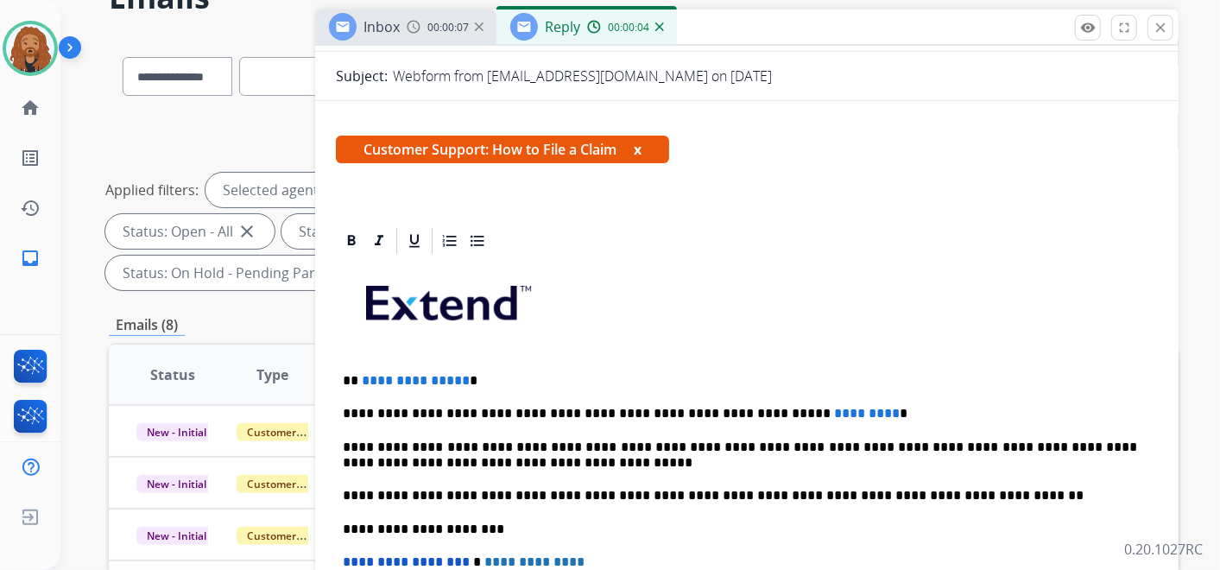
scroll to position [311, 0]
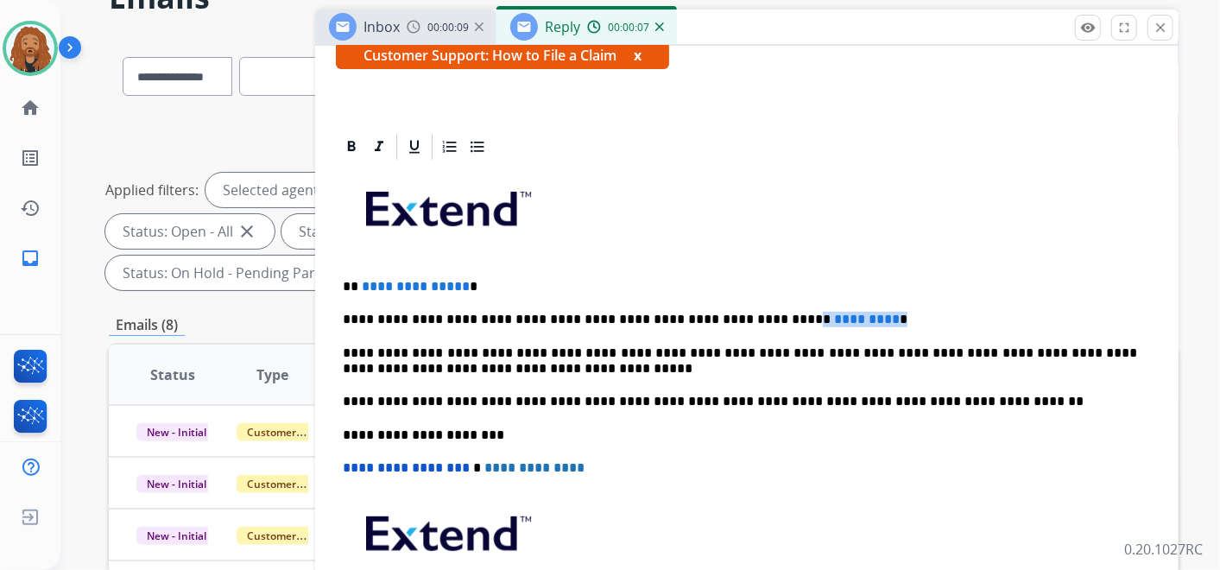
drag, startPoint x: 826, startPoint y: 307, endPoint x: 733, endPoint y: 317, distance: 93.7
click at [733, 317] on div "**********" at bounding box center [747, 426] width 822 height 528
drag, startPoint x: 496, startPoint y: 282, endPoint x: 350, endPoint y: 275, distance: 146.1
click at [350, 275] on div "**********" at bounding box center [747, 426] width 822 height 528
click at [813, 313] on p "**********" at bounding box center [740, 320] width 794 height 16
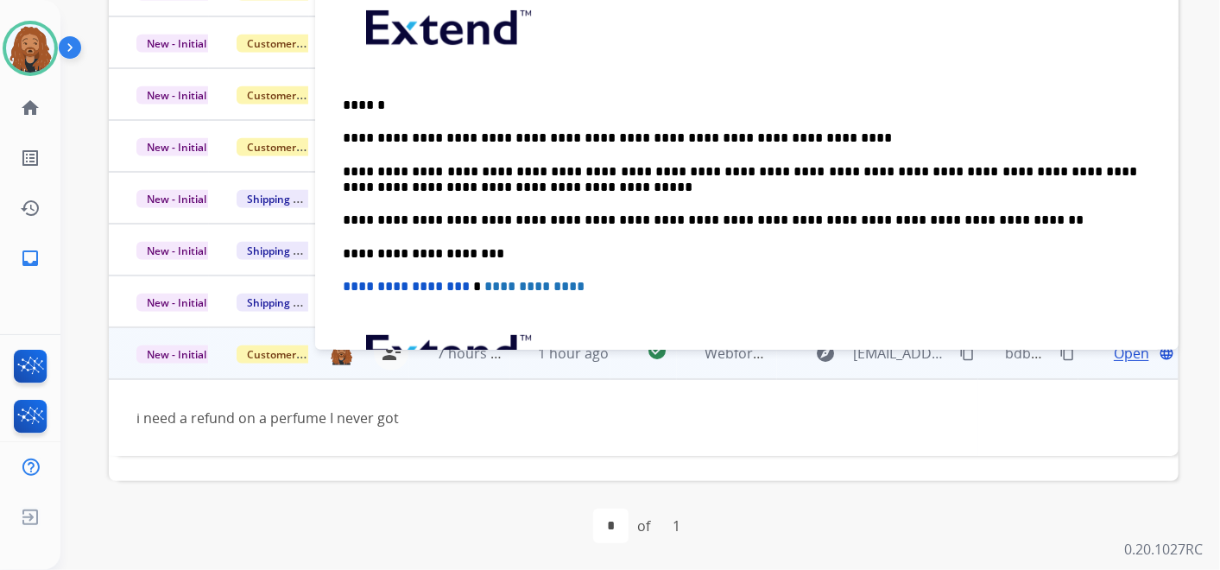
scroll to position [22, 0]
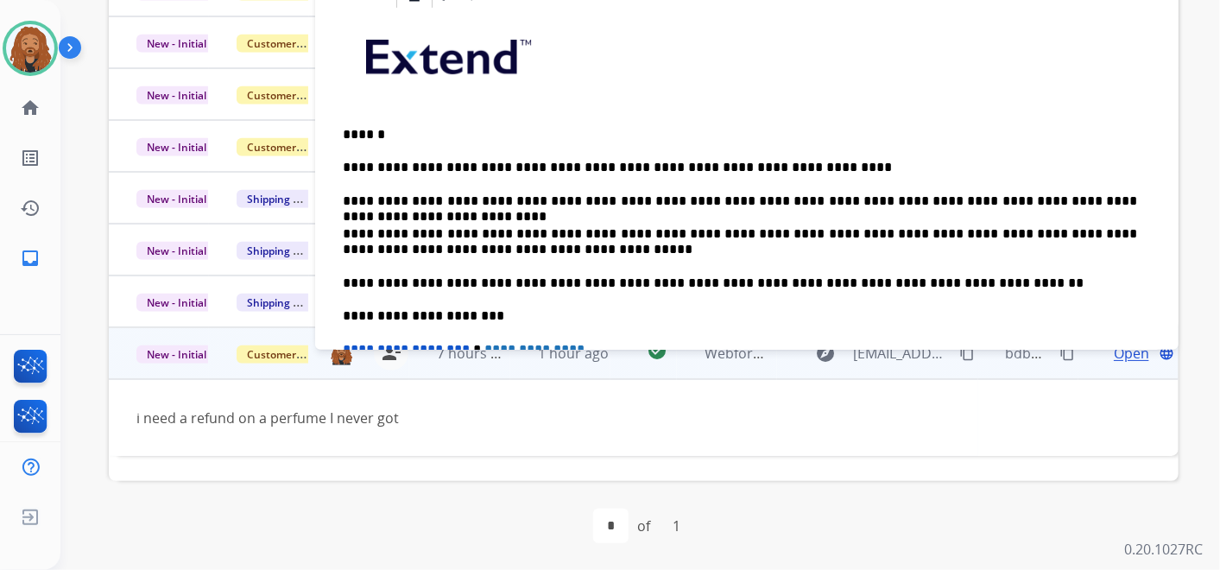
click at [822, 199] on p "**********" at bounding box center [740, 201] width 794 height 16
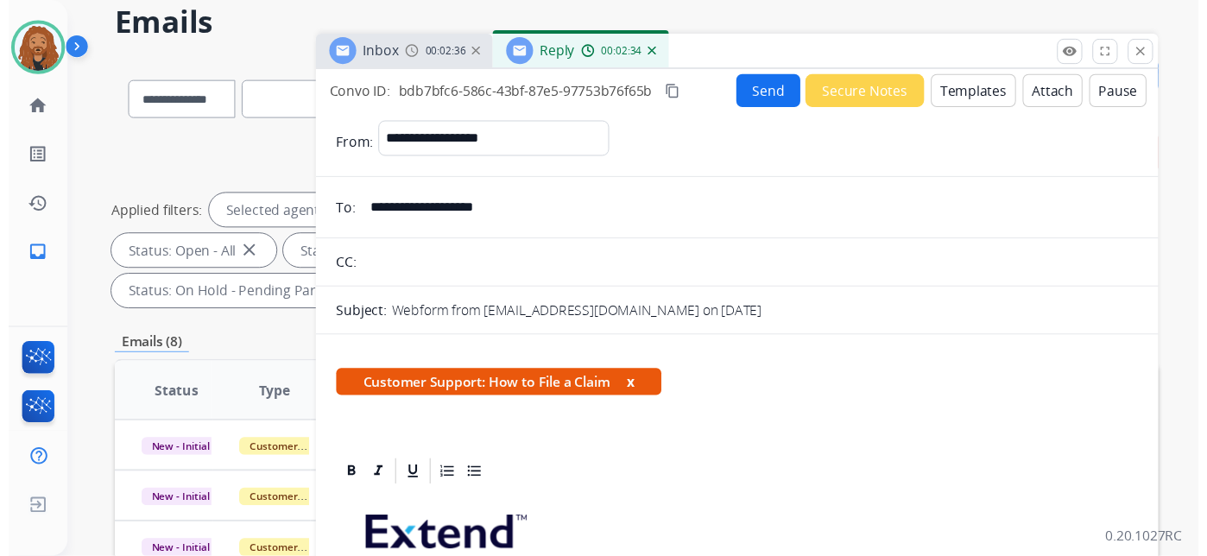
scroll to position [0, 0]
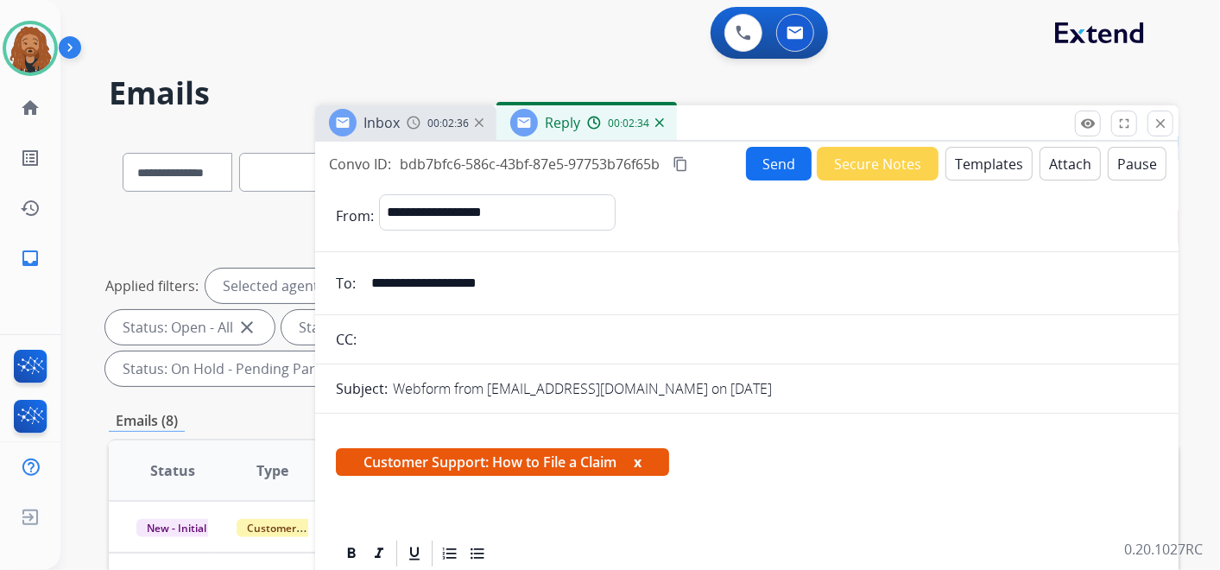
click at [768, 161] on button "Send" at bounding box center [779, 164] width 66 height 34
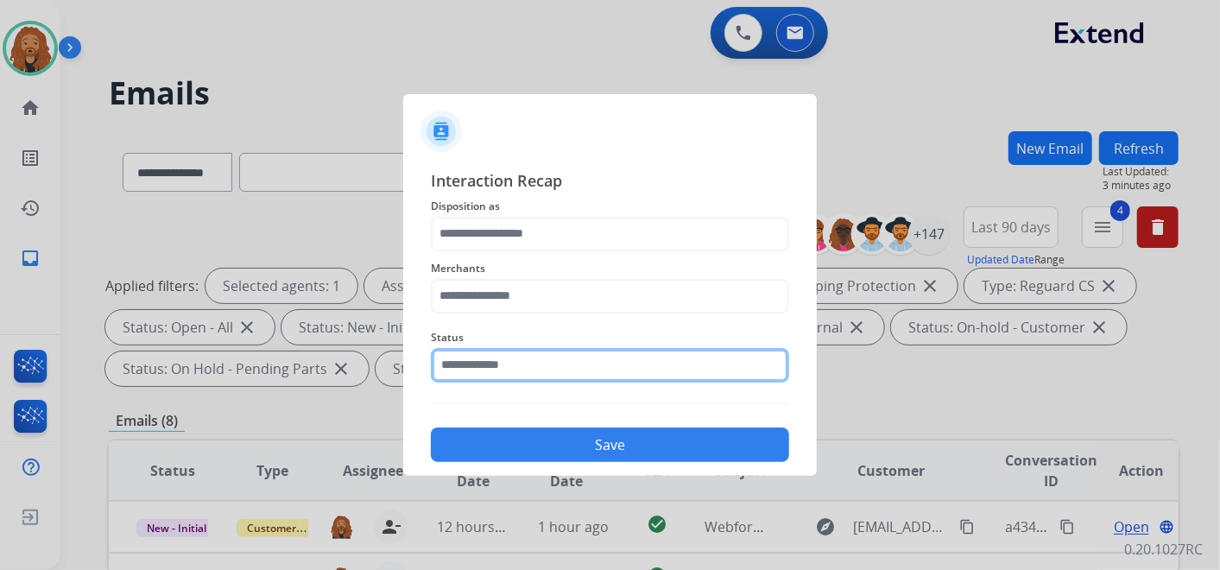
click at [499, 366] on input "text" at bounding box center [610, 365] width 358 height 35
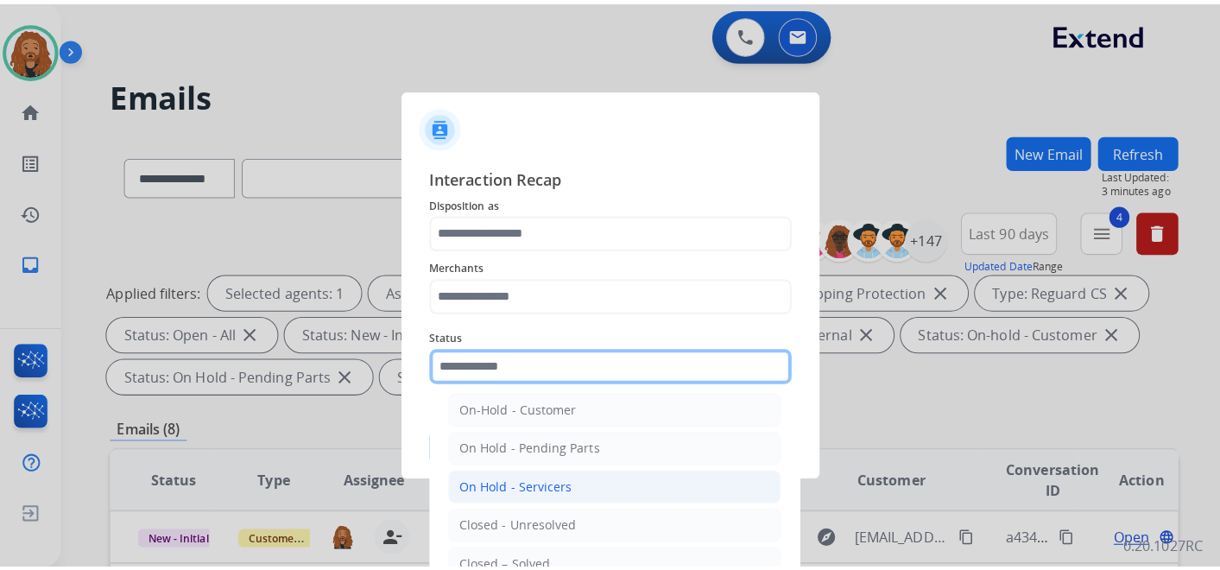
scroll to position [98, 0]
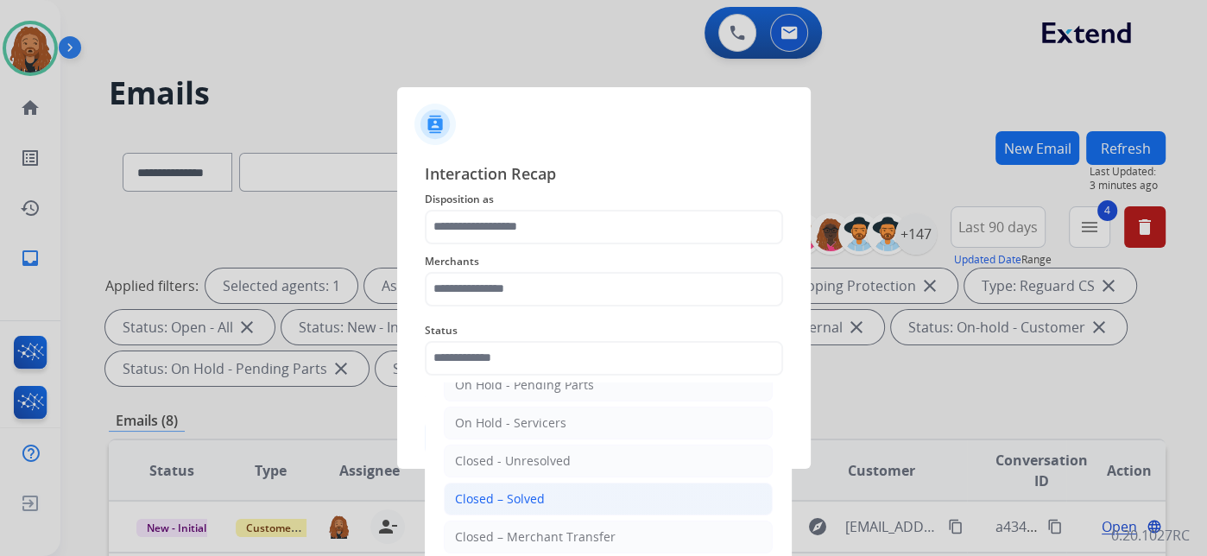
click at [538, 499] on div "Closed – Solved" at bounding box center [500, 498] width 90 height 17
type input "**********"
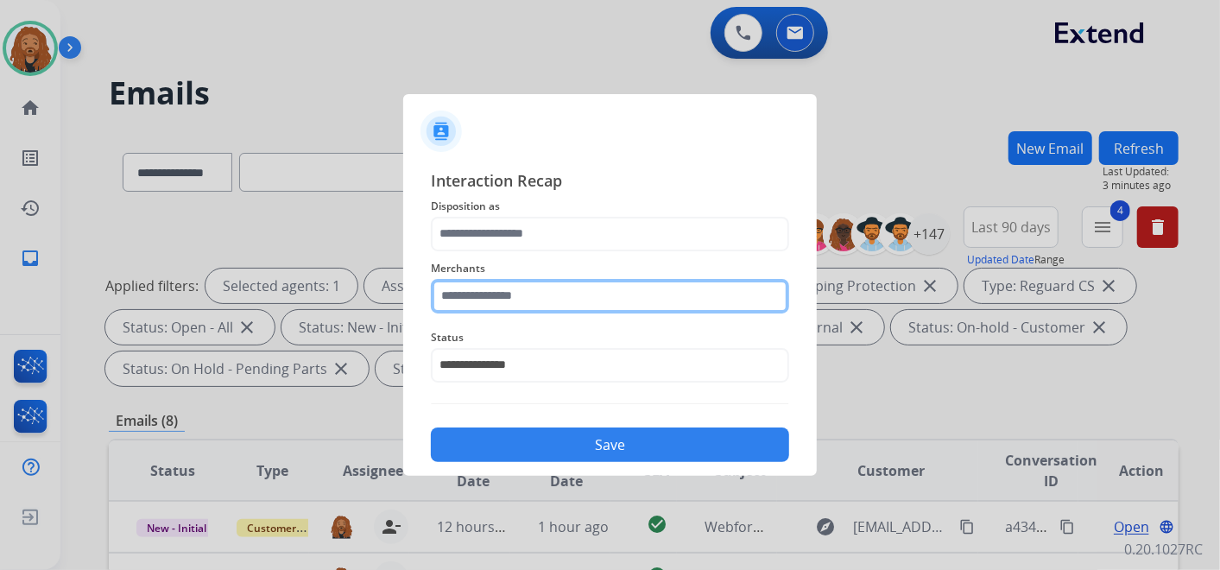
click at [504, 281] on input "text" at bounding box center [610, 296] width 358 height 35
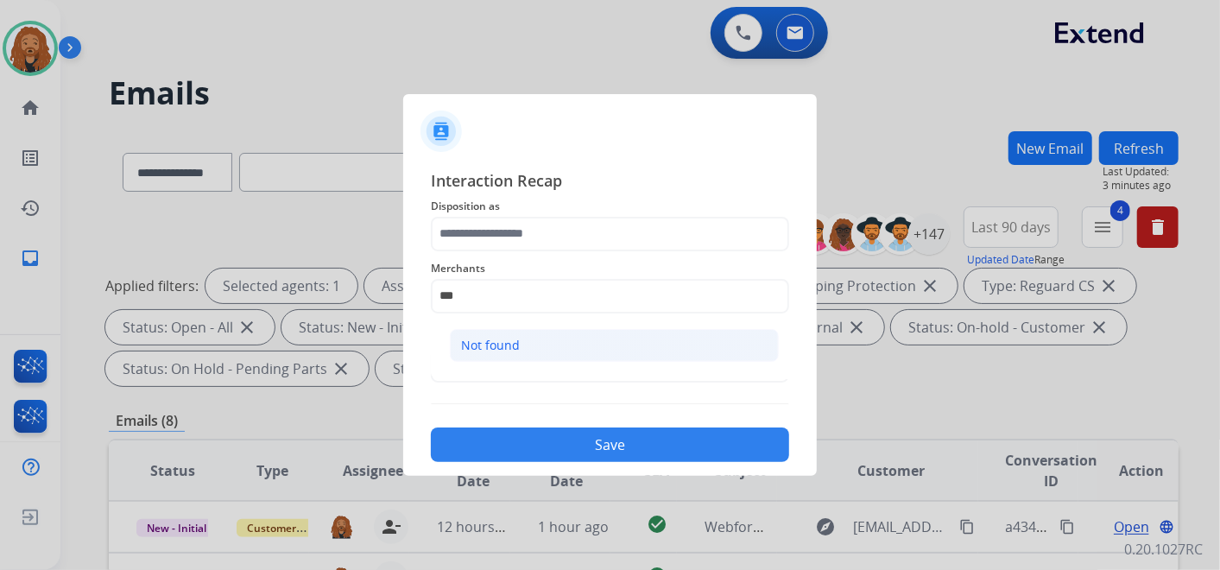
click at [516, 346] on div "Not found" at bounding box center [490, 345] width 59 height 17
type input "*********"
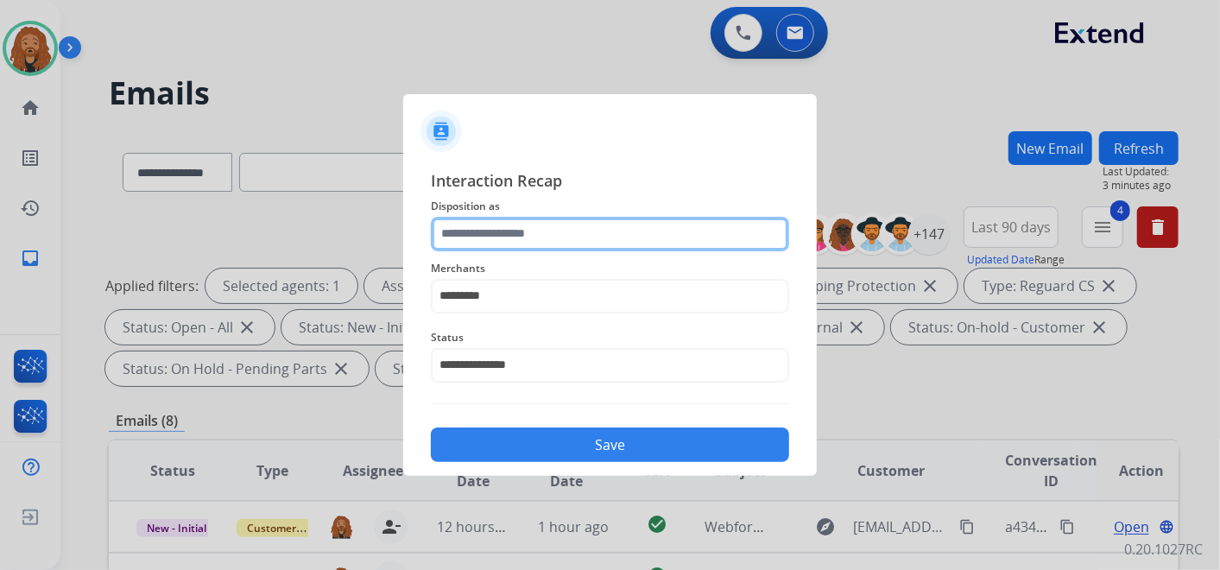
click at [477, 239] on input "text" at bounding box center [610, 234] width 358 height 35
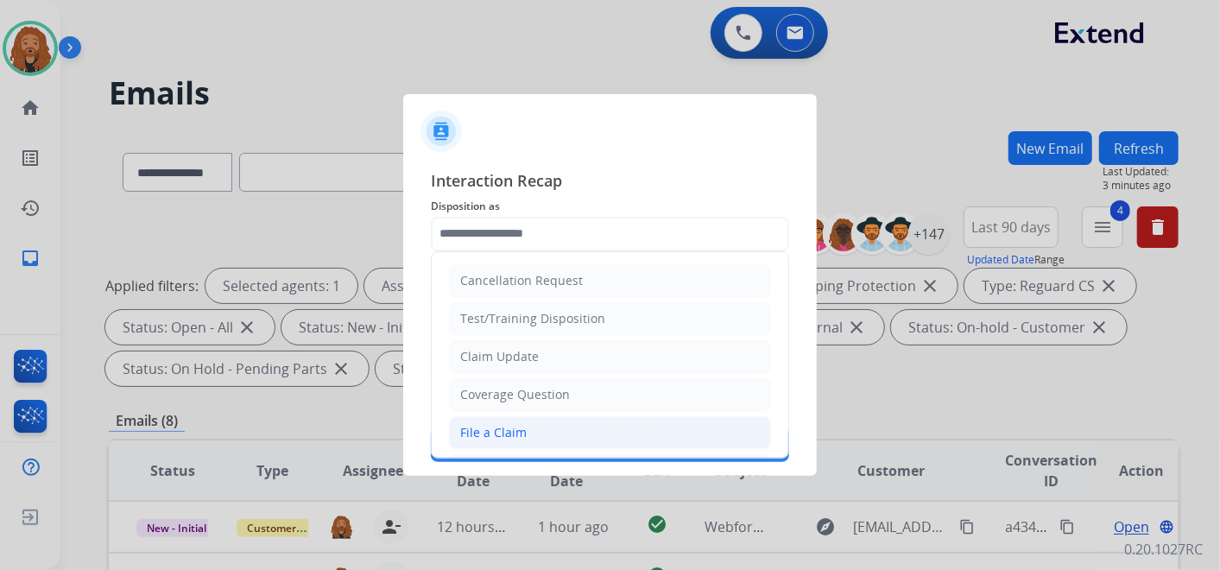
click at [466, 424] on div "File a Claim" at bounding box center [493, 432] width 66 height 17
type input "**********"
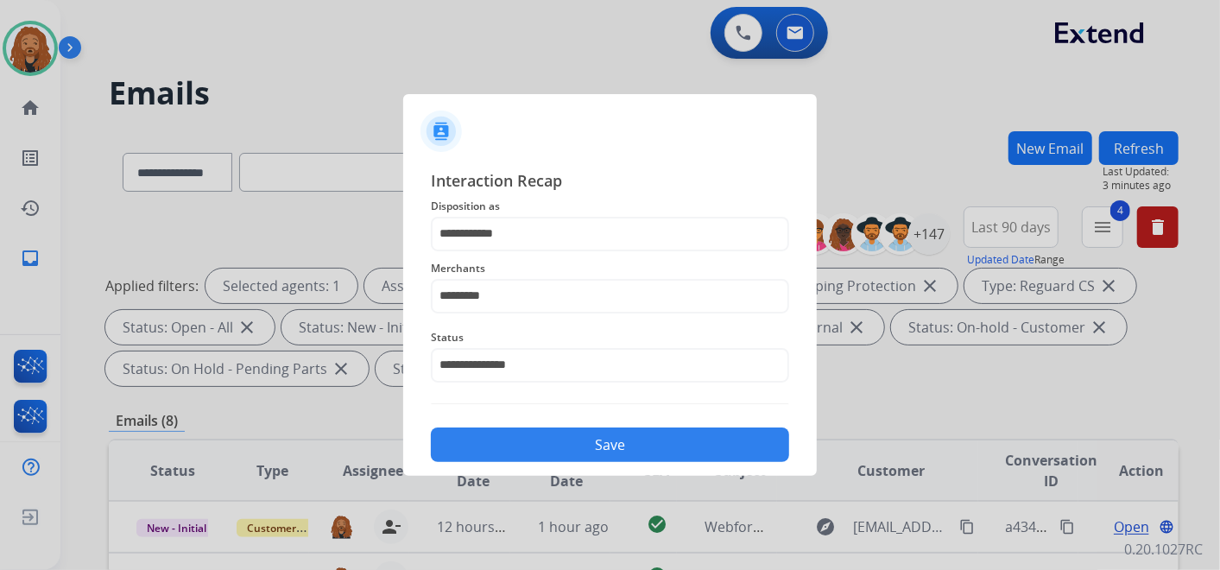
click at [501, 439] on button "Save" at bounding box center [610, 444] width 358 height 35
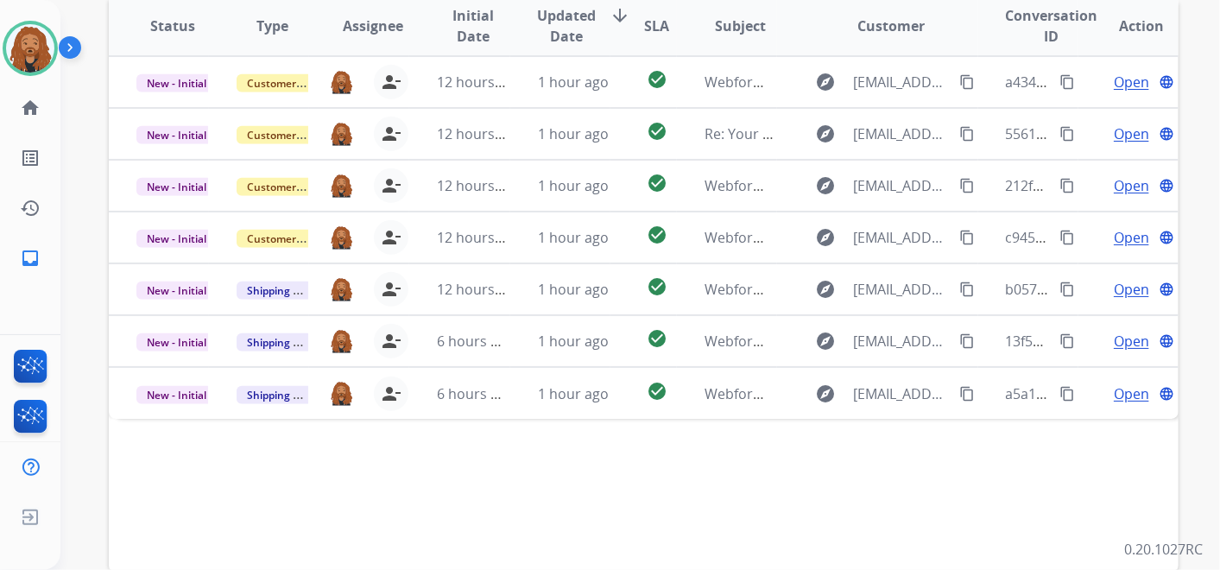
scroll to position [536, 0]
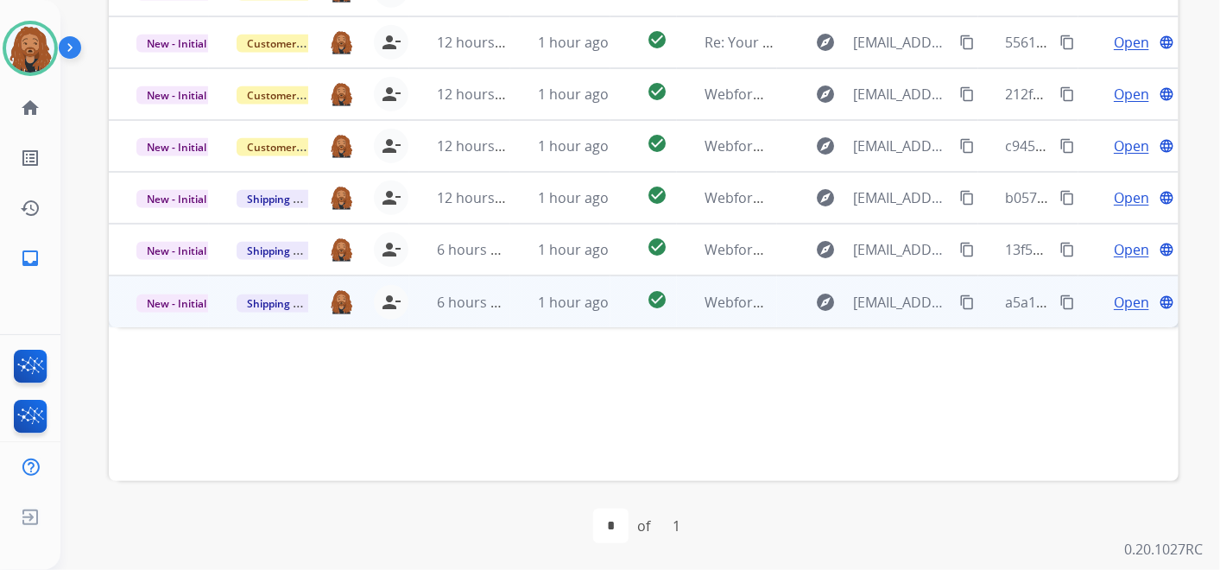
click at [538, 312] on td "1 hour ago" at bounding box center [560, 301] width 100 height 52
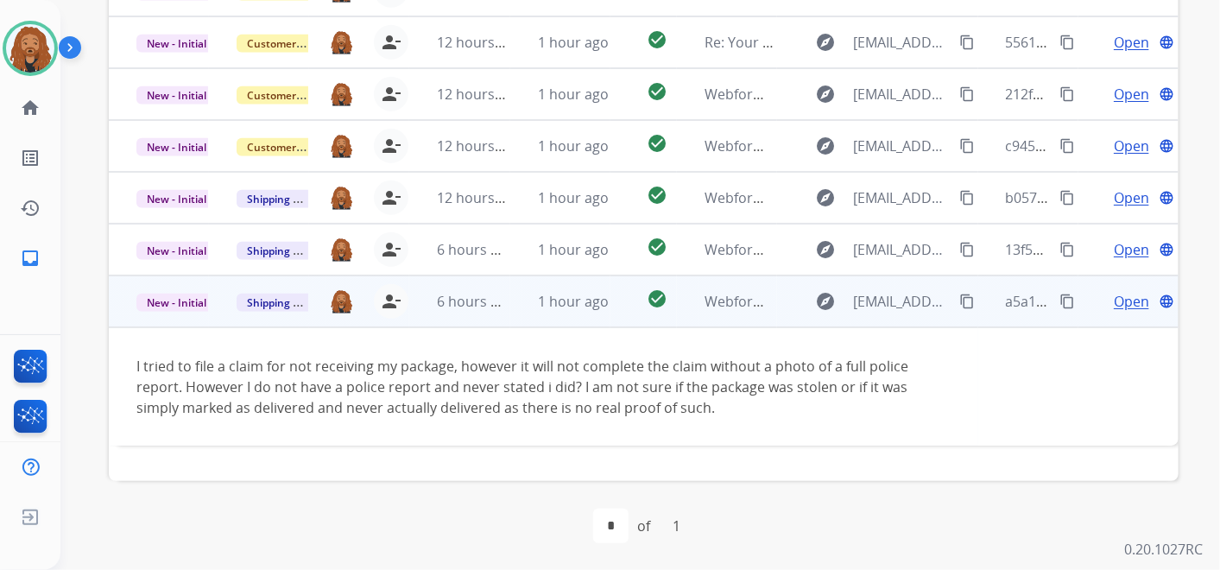
click at [1134, 303] on span "Open" at bounding box center [1131, 301] width 35 height 21
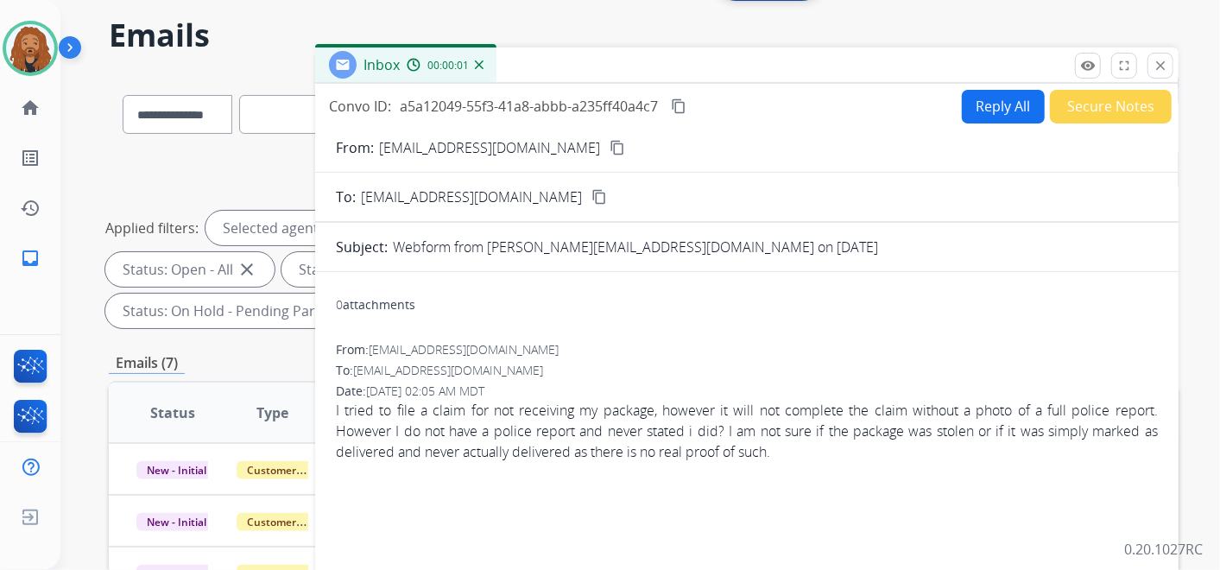
scroll to position [56, 0]
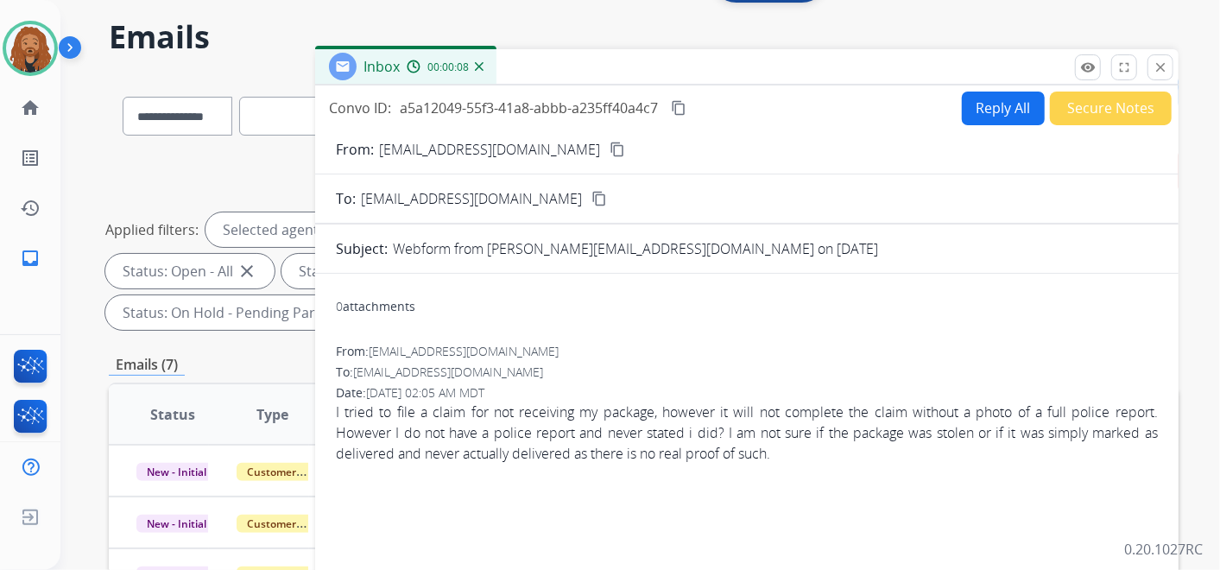
click at [610, 148] on mat-icon "content_copy" at bounding box center [618, 150] width 16 height 16
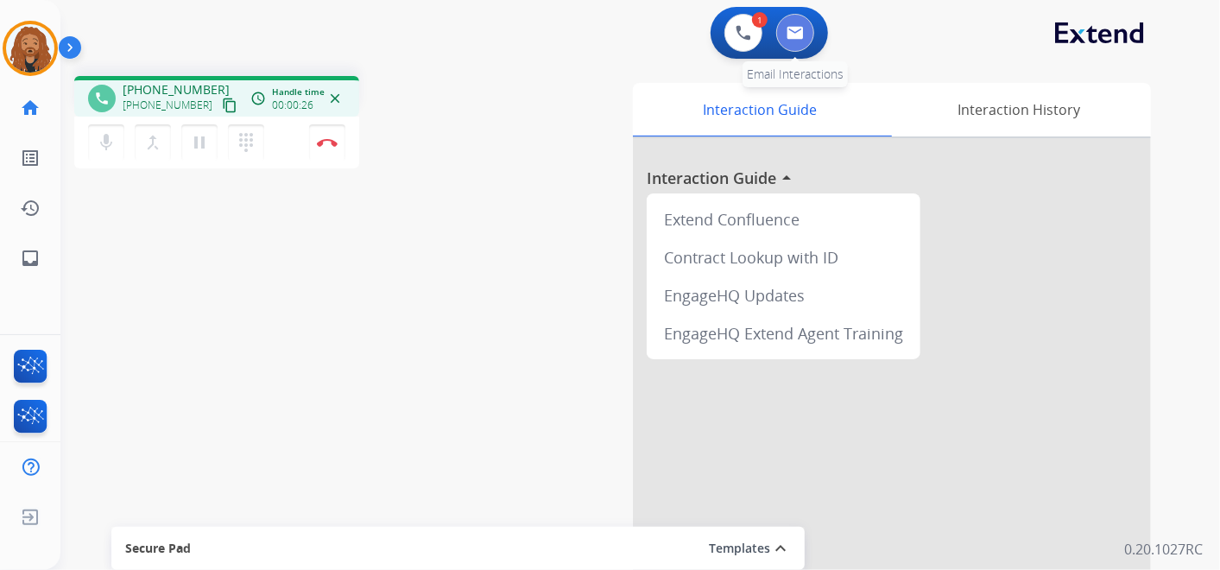
click at [789, 27] on img at bounding box center [795, 33] width 17 height 14
select select "**********"
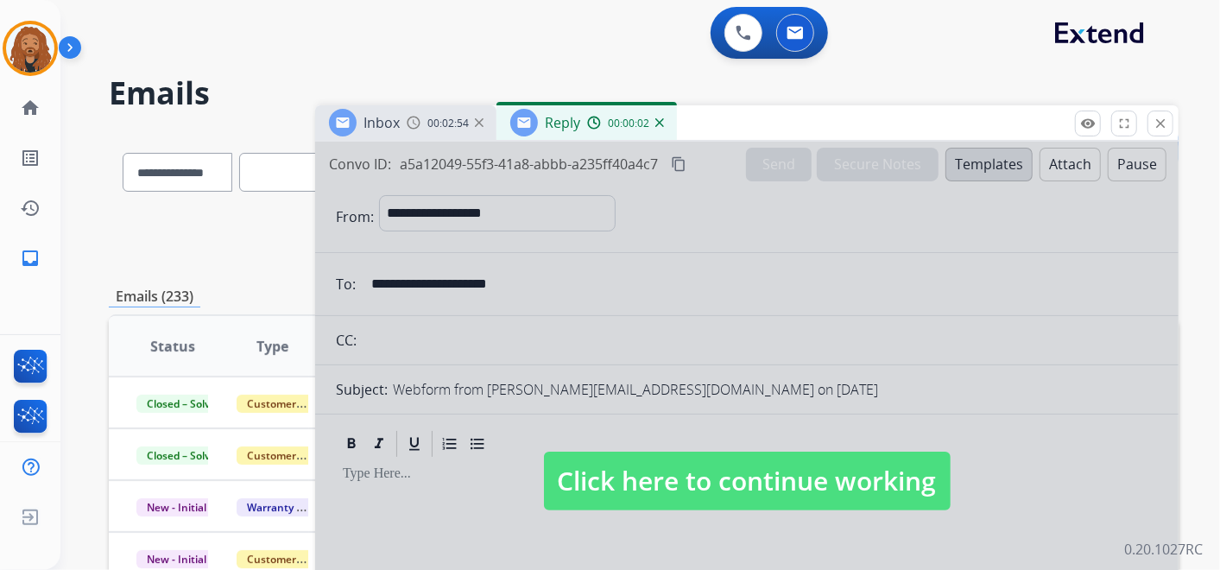
click at [697, 482] on span "Click here to continue working" at bounding box center [747, 481] width 407 height 59
select select
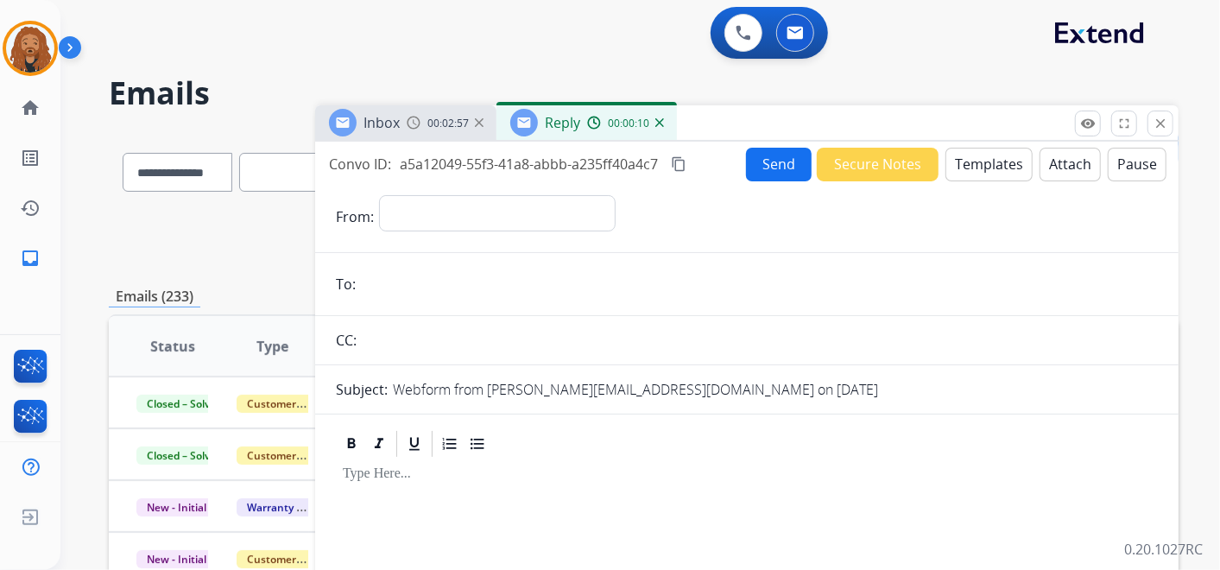
click at [656, 121] on img at bounding box center [659, 122] width 9 height 9
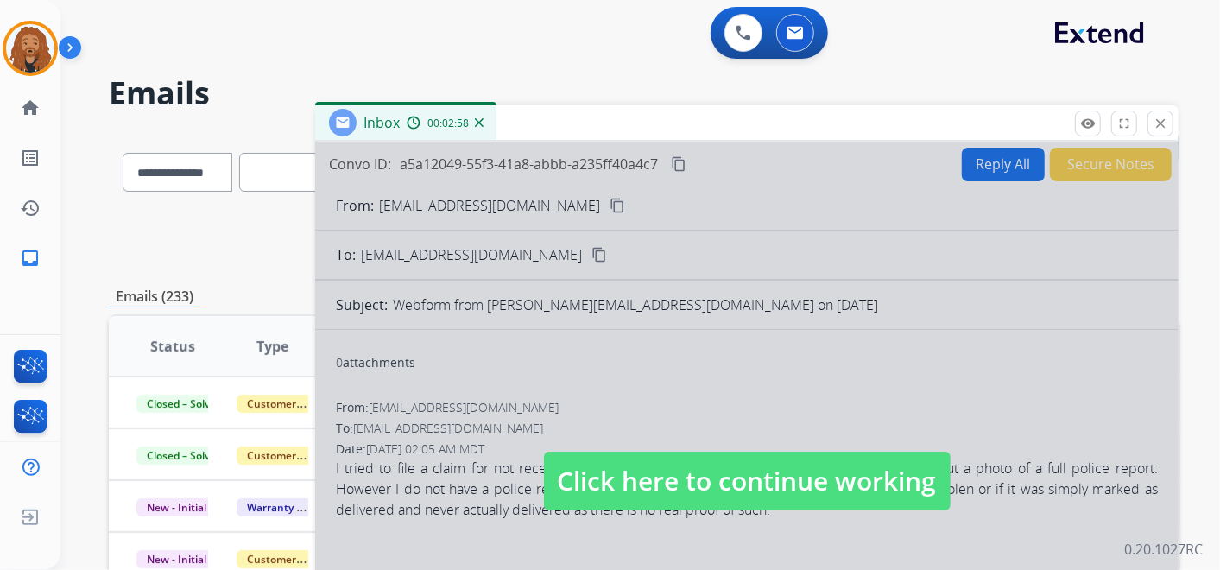
click at [661, 490] on span "Click here to continue working" at bounding box center [747, 481] width 407 height 59
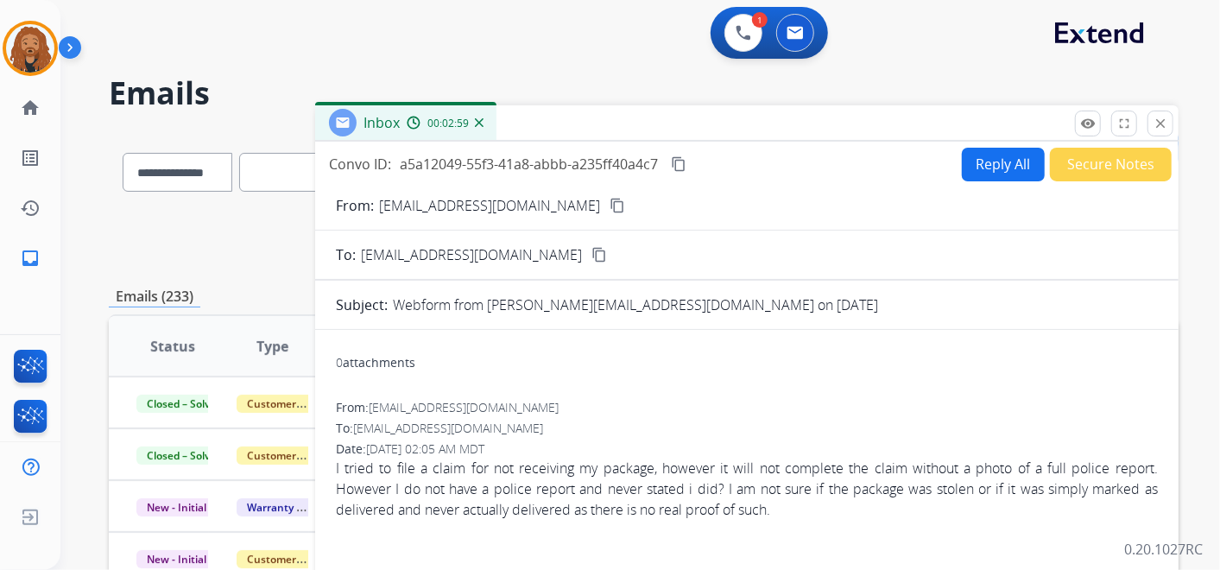
click at [1019, 172] on button "Reply All" at bounding box center [1003, 165] width 83 height 34
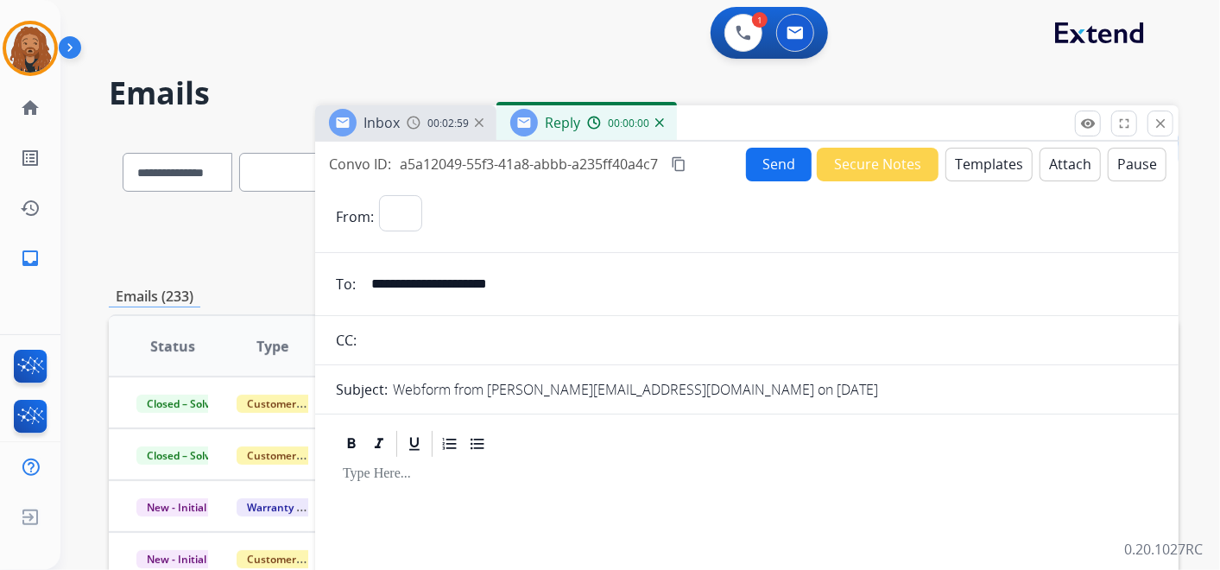
select select "**********"
click at [976, 178] on button "Templates" at bounding box center [988, 165] width 87 height 34
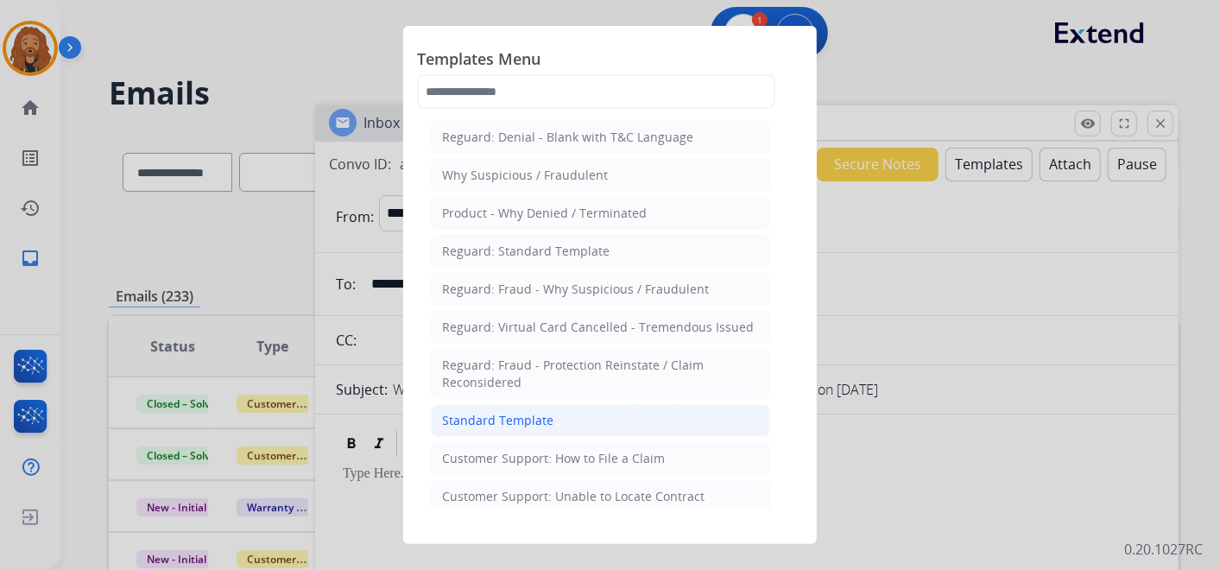
click at [622, 424] on li "Standard Template" at bounding box center [600, 420] width 339 height 33
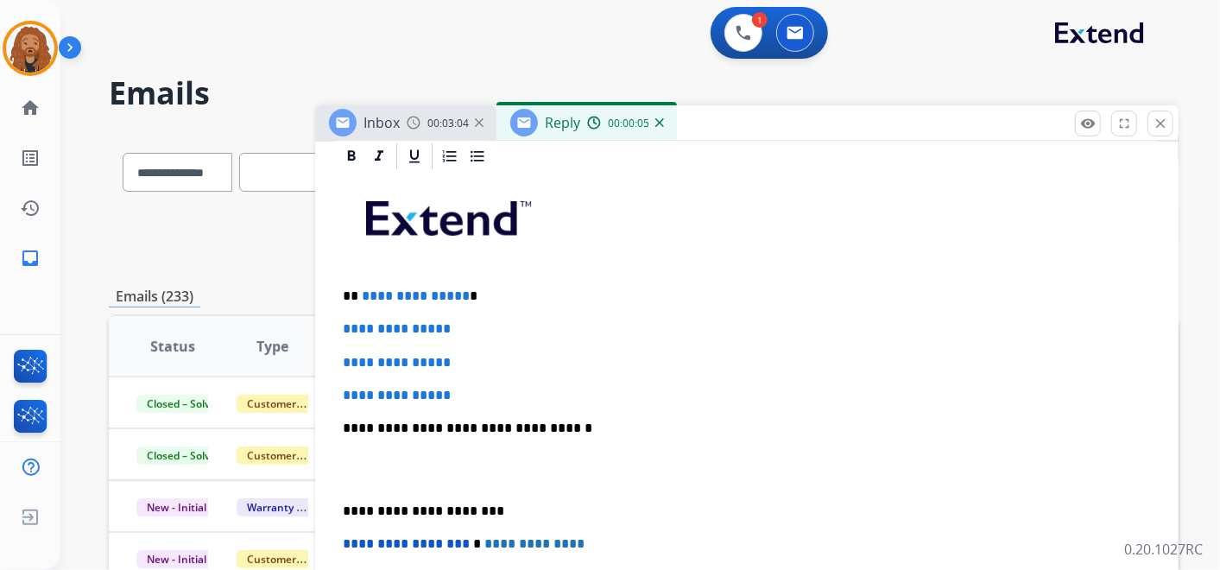
scroll to position [479, 0]
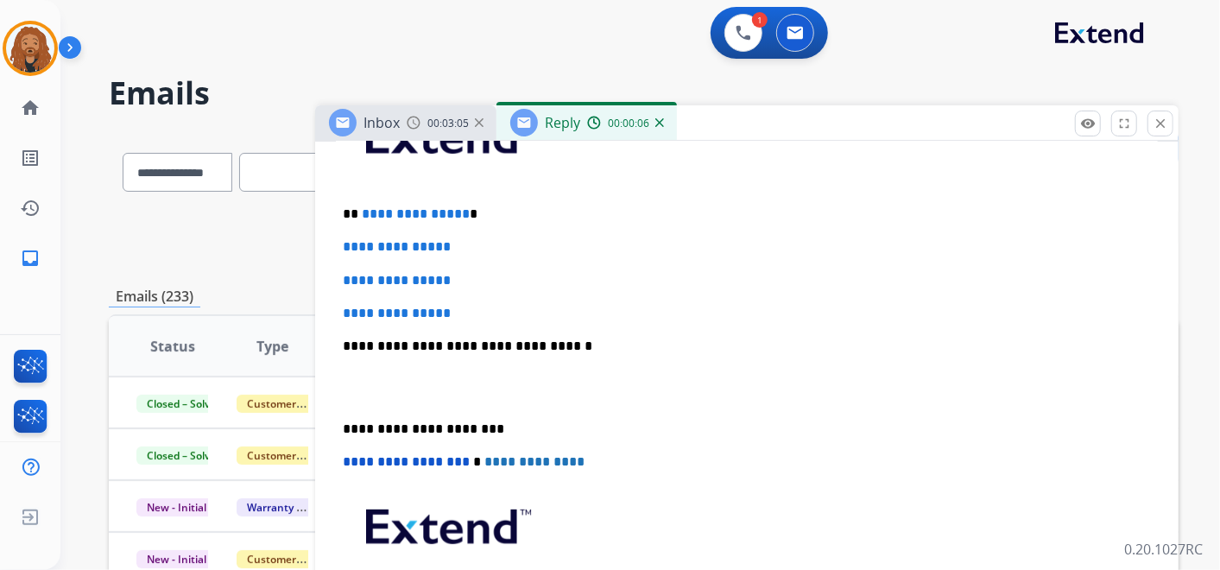
click at [425, 392] on p at bounding box center [747, 388] width 808 height 32
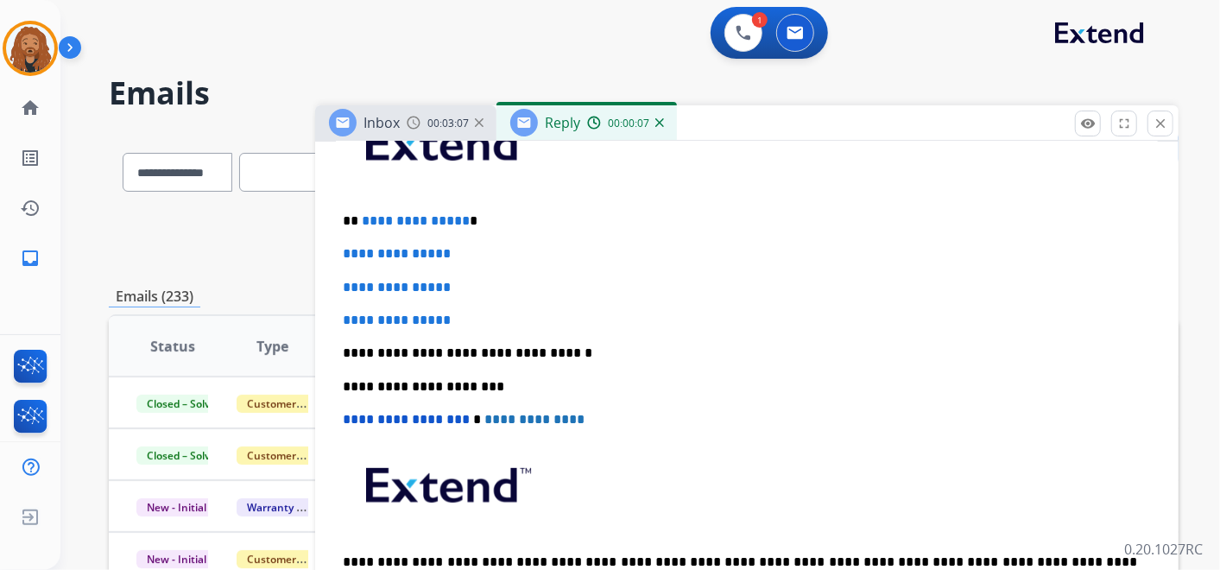
scroll to position [468, 0]
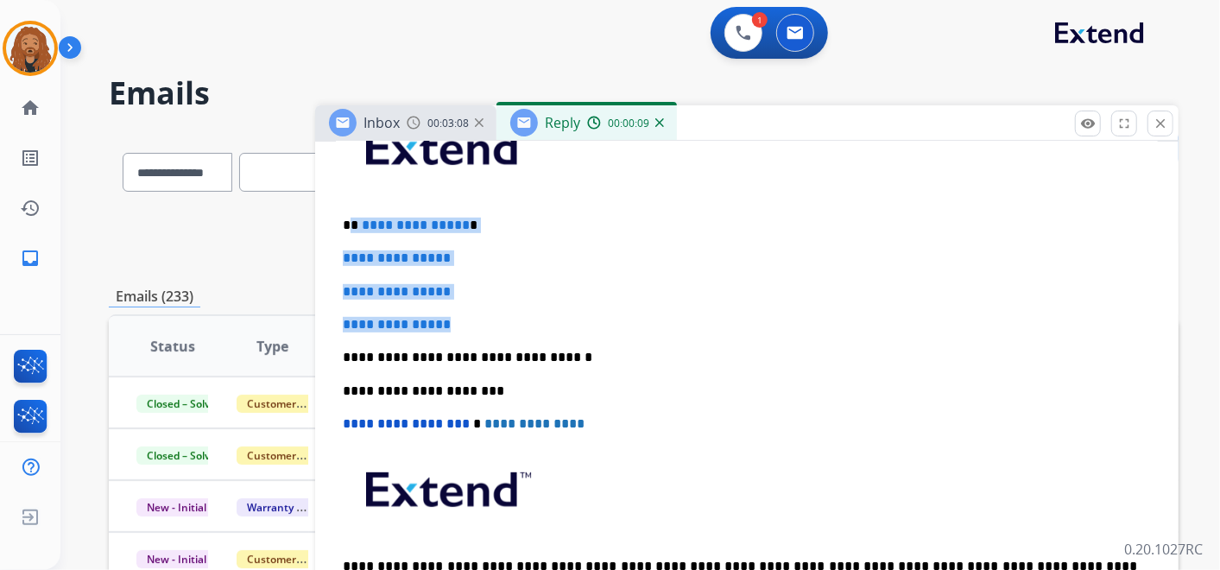
drag, startPoint x: 474, startPoint y: 320, endPoint x: 352, endPoint y: 226, distance: 153.9
click at [352, 226] on div "**********" at bounding box center [747, 373] width 822 height 545
click at [352, 226] on p "**********" at bounding box center [740, 226] width 794 height 16
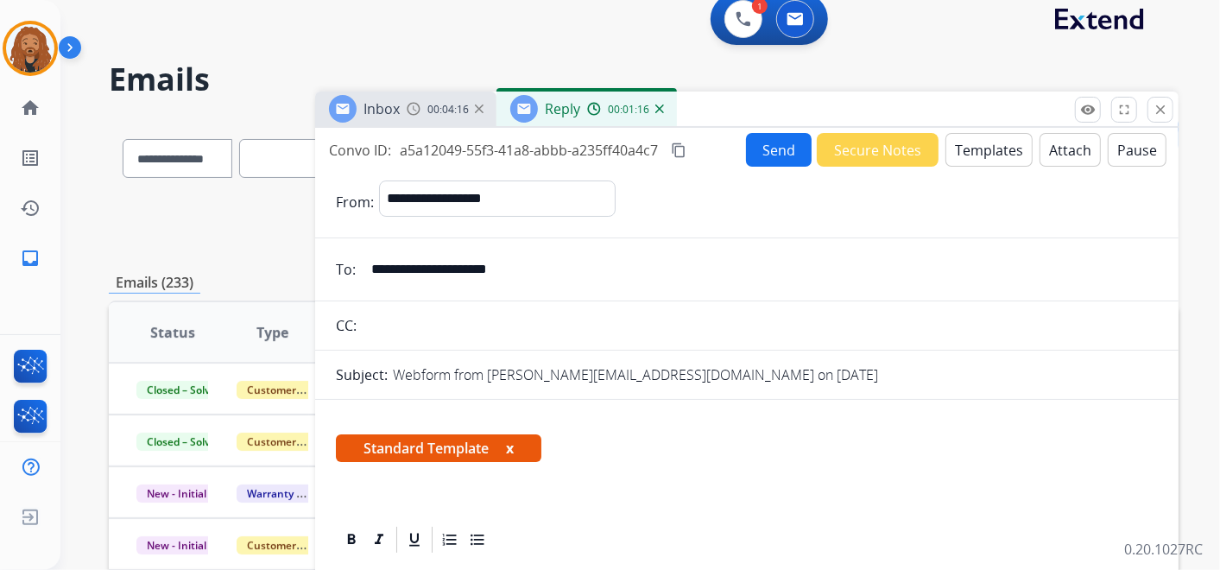
scroll to position [0, 0]
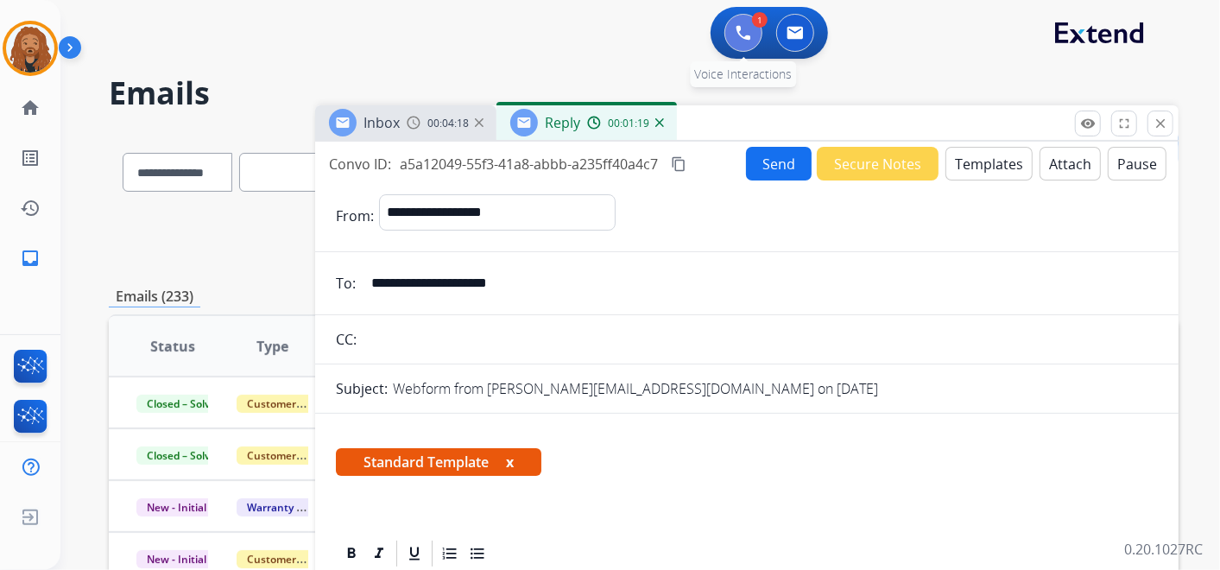
click at [752, 35] on button at bounding box center [743, 33] width 38 height 38
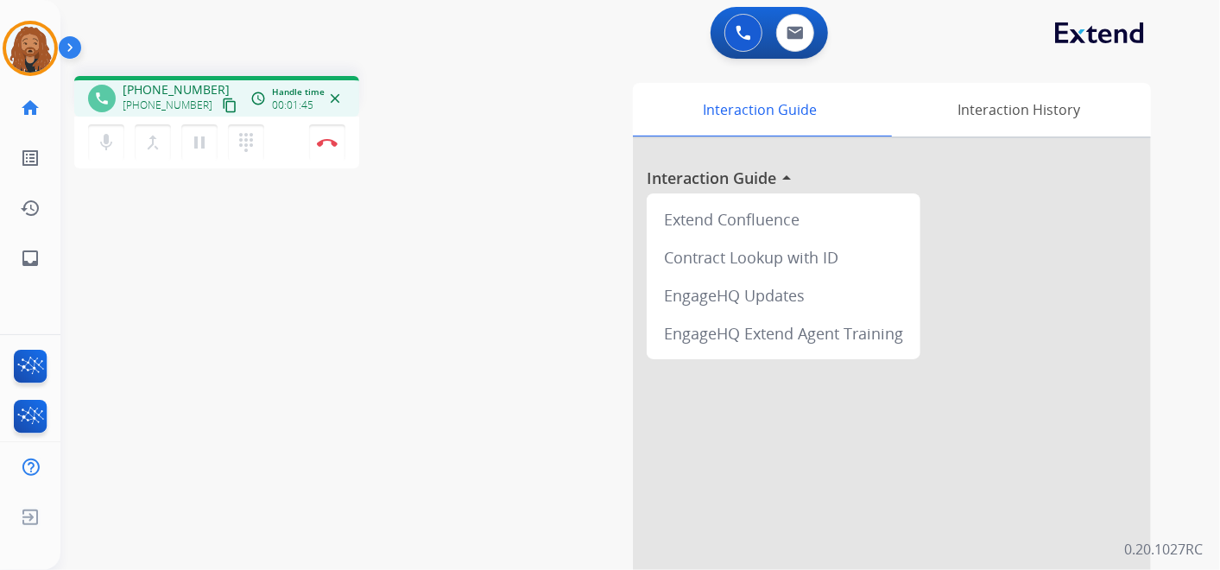
click at [222, 106] on mat-icon "content_copy" at bounding box center [230, 106] width 16 height 16
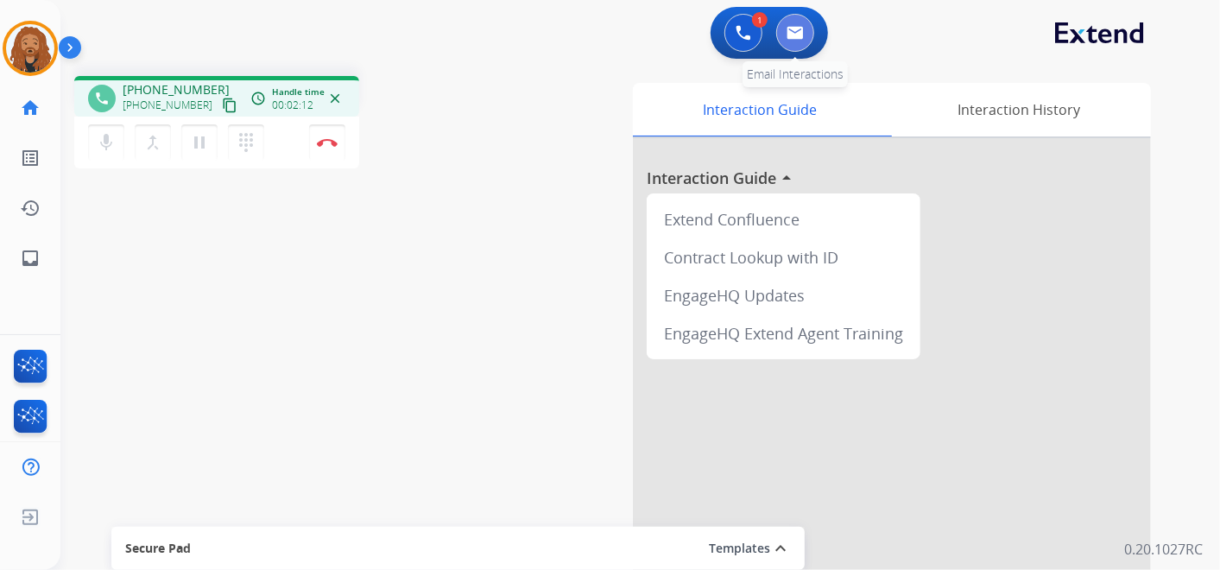
click at [805, 41] on button at bounding box center [795, 33] width 38 height 38
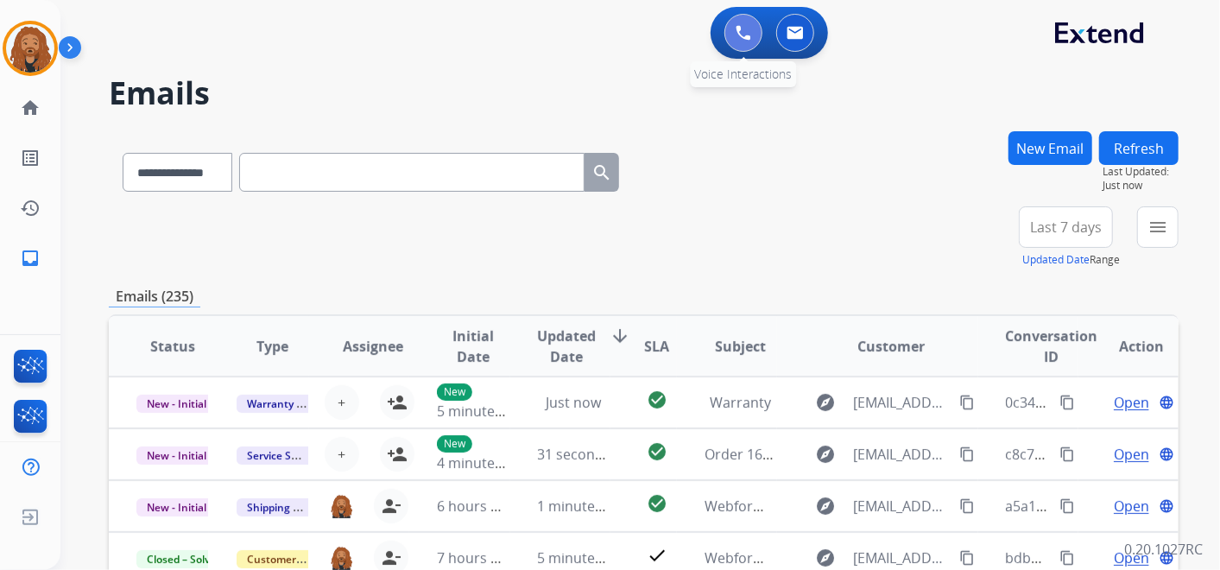
click at [759, 29] on button at bounding box center [743, 33] width 38 height 38
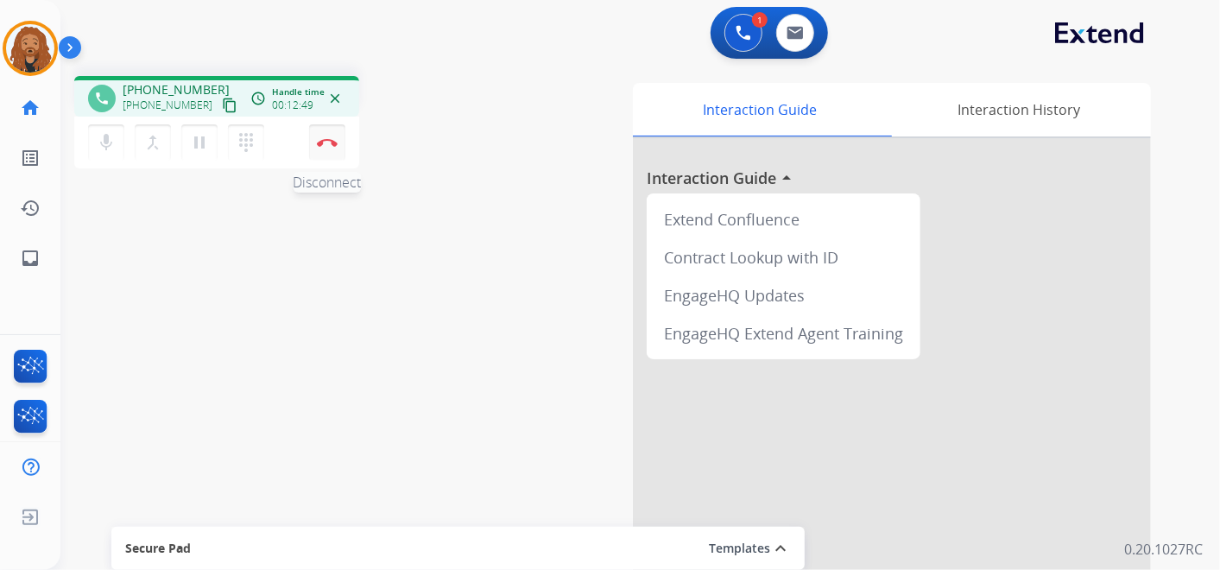
click at [319, 140] on img at bounding box center [327, 142] width 21 height 9
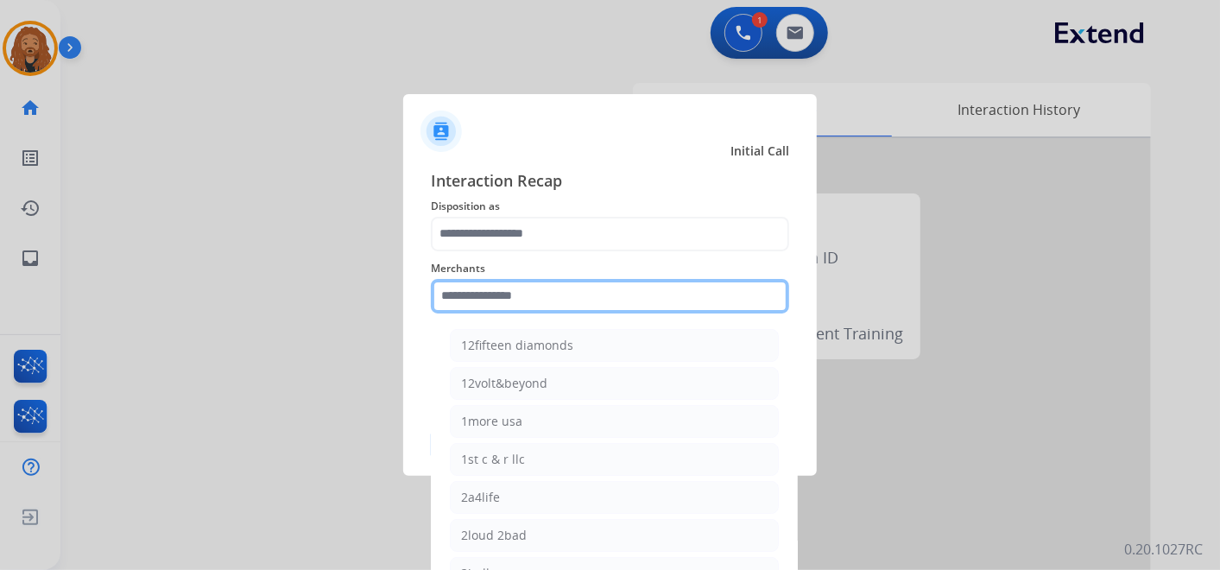
click at [513, 289] on input "text" at bounding box center [610, 296] width 358 height 35
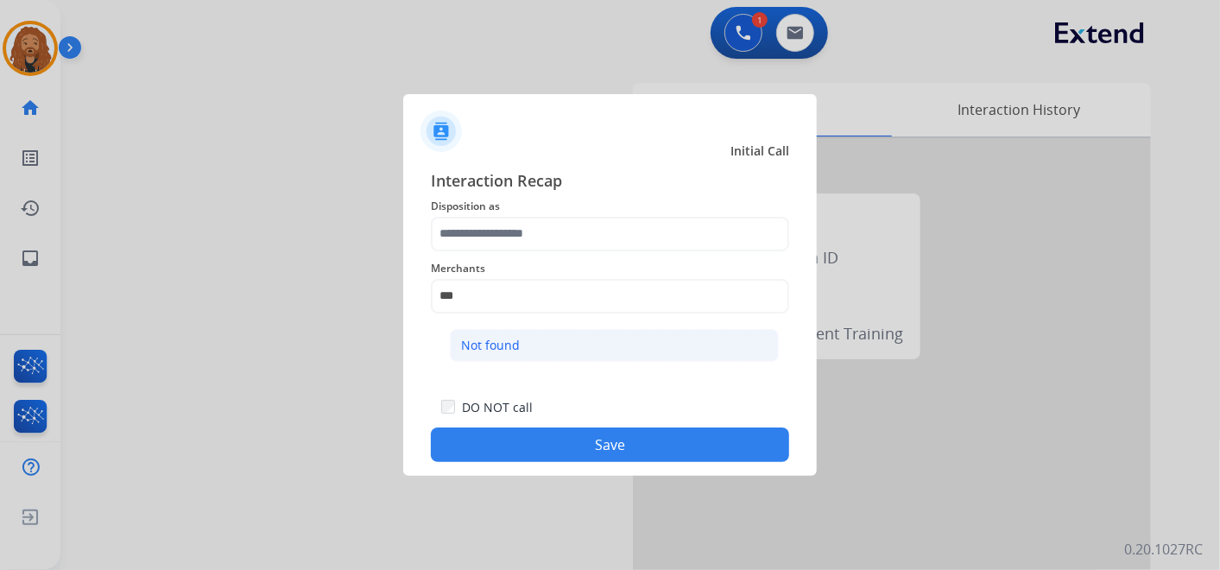
click at [585, 346] on li "Not found" at bounding box center [614, 345] width 329 height 33
type input "*********"
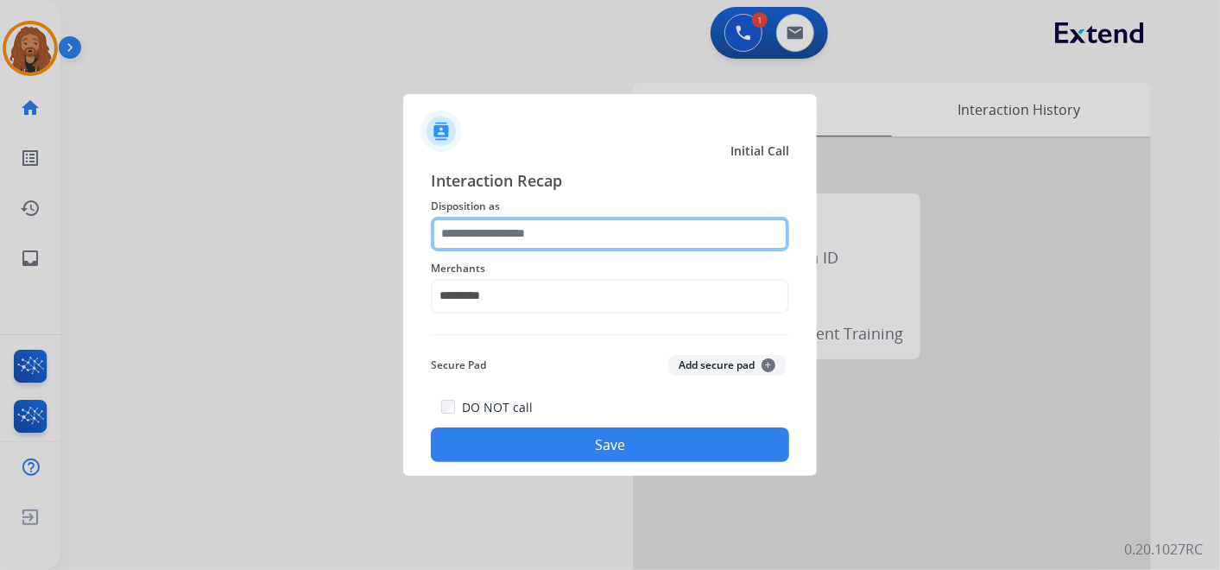
click at [545, 217] on input "text" at bounding box center [610, 234] width 358 height 35
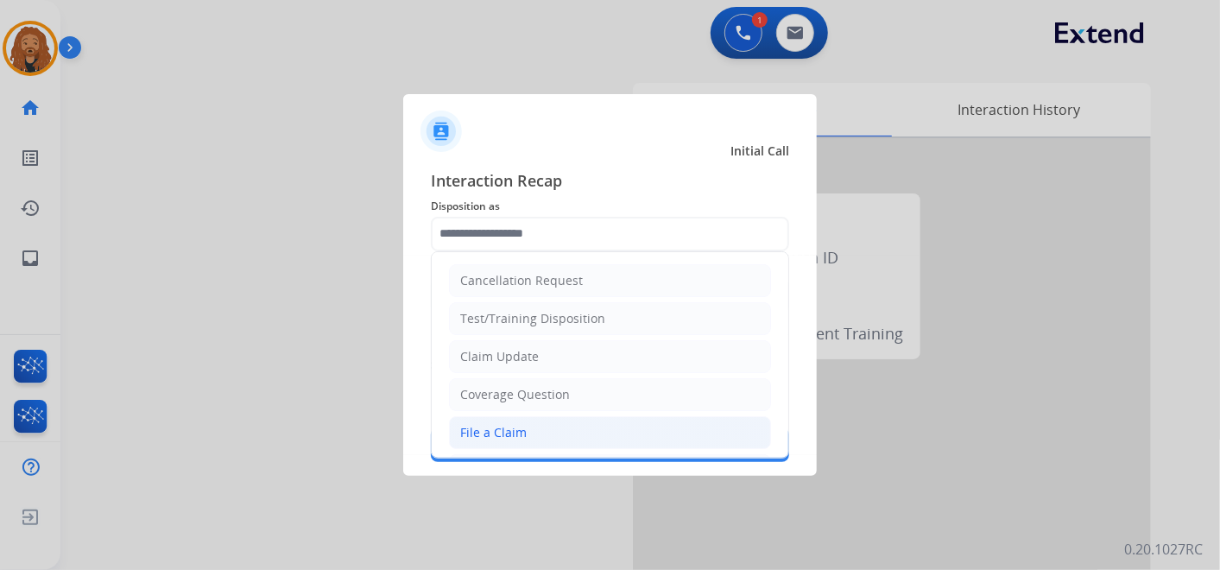
click at [515, 426] on div "File a Claim" at bounding box center [493, 432] width 66 height 17
type input "**********"
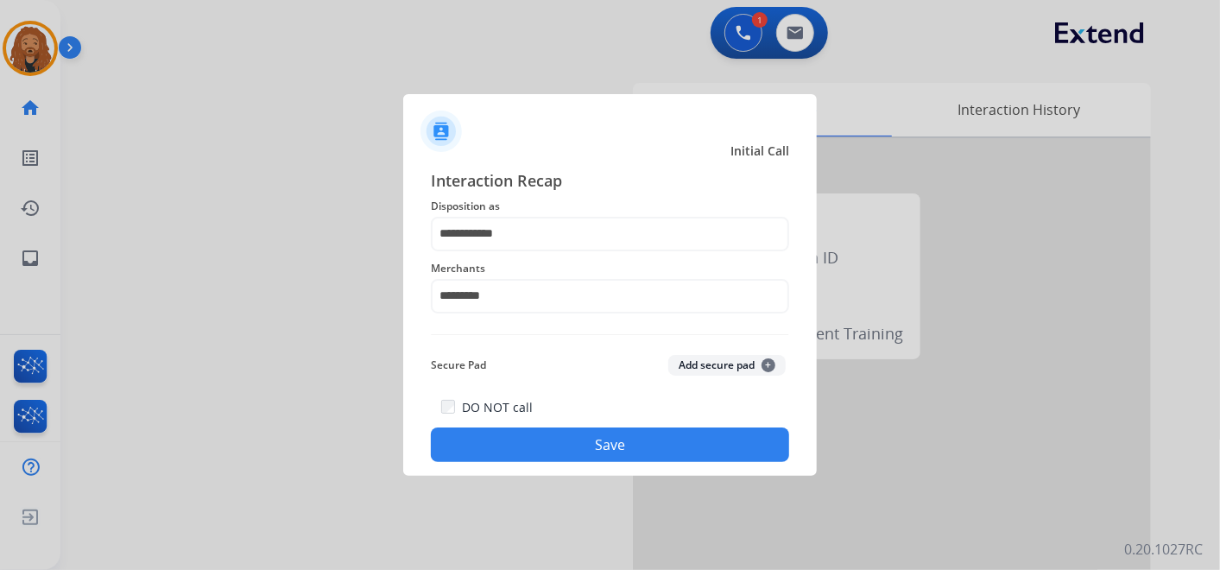
click at [554, 453] on button "Save" at bounding box center [610, 444] width 358 height 35
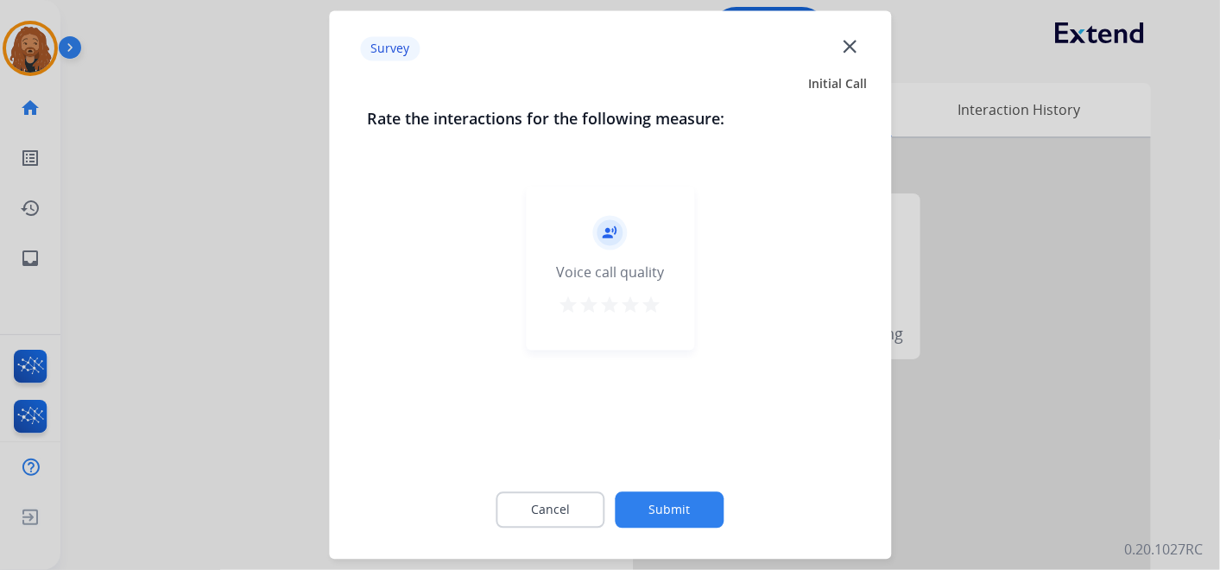
click at [648, 306] on mat-icon "star" at bounding box center [651, 305] width 21 height 21
click at [648, 504] on button "Submit" at bounding box center [670, 510] width 109 height 36
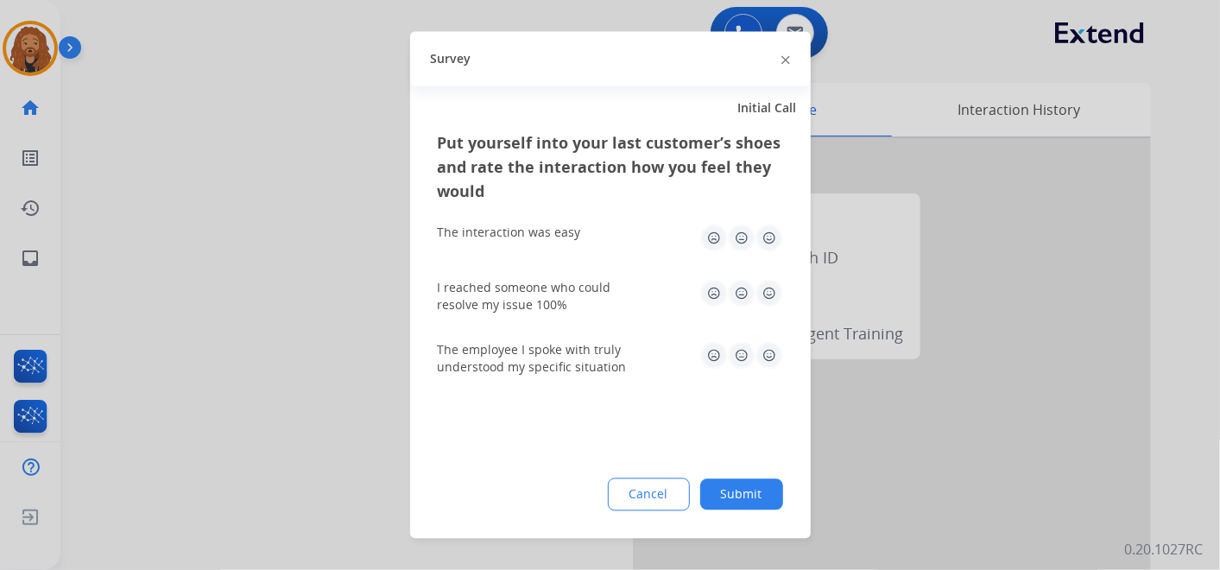
click at [772, 236] on img at bounding box center [769, 238] width 28 height 28
click at [769, 289] on img at bounding box center [769, 294] width 28 height 28
click at [774, 356] on img at bounding box center [769, 356] width 28 height 28
click at [735, 495] on button "Submit" at bounding box center [741, 494] width 83 height 31
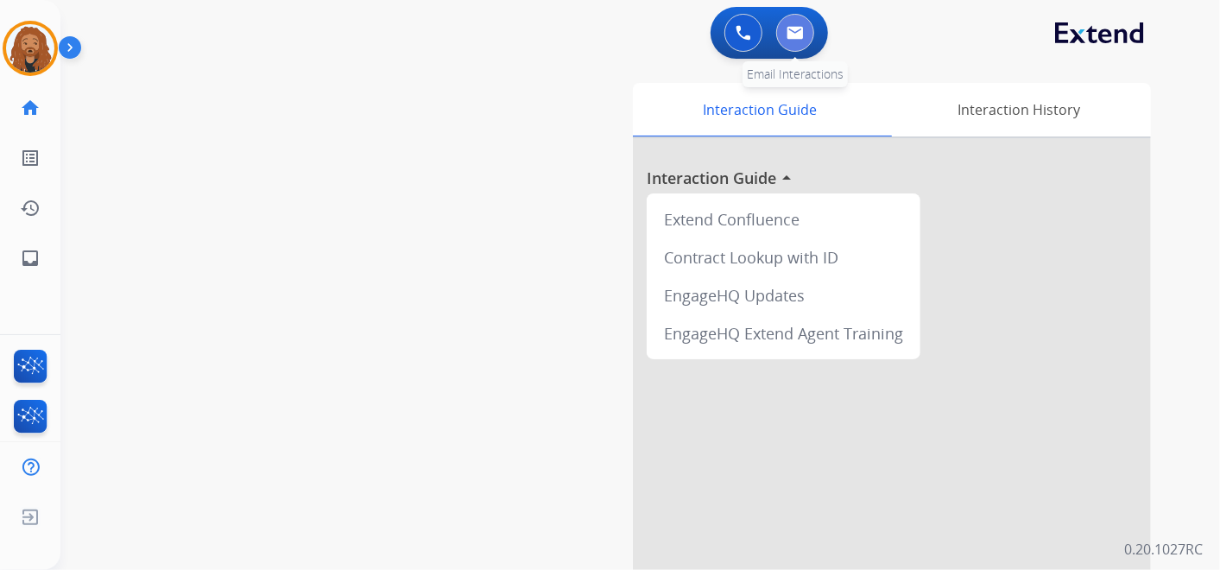
click at [806, 36] on button at bounding box center [795, 33] width 38 height 38
select select "**********"
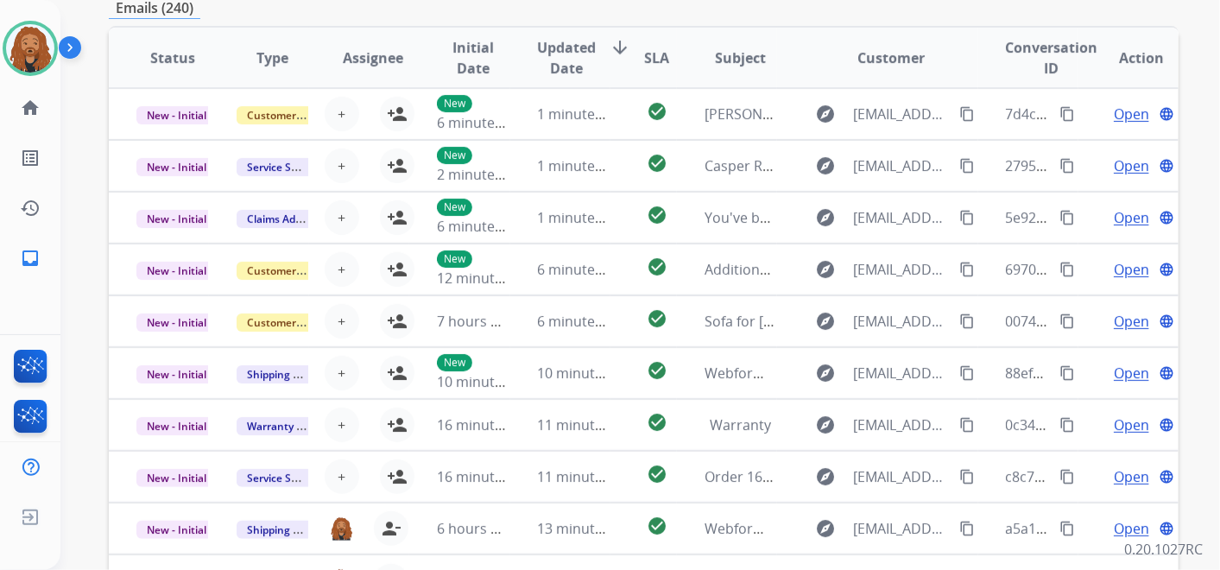
scroll to position [28, 0]
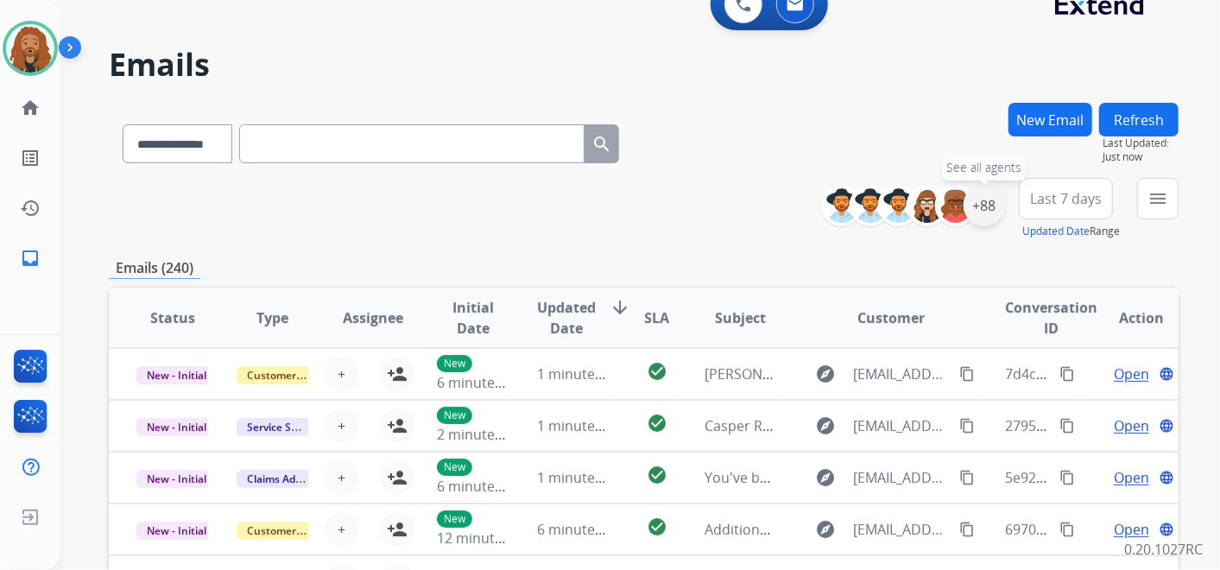
click at [994, 197] on div "+88" at bounding box center [984, 205] width 41 height 41
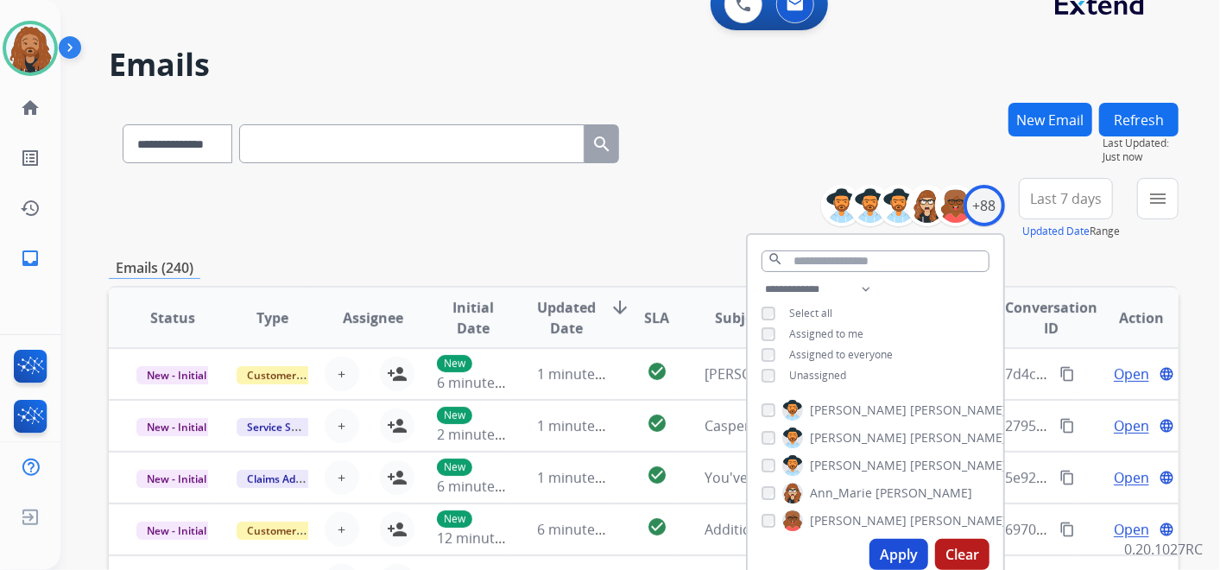
click at [757, 370] on div "**********" at bounding box center [876, 334] width 256 height 111
click at [885, 556] on button "Apply" at bounding box center [898, 554] width 59 height 31
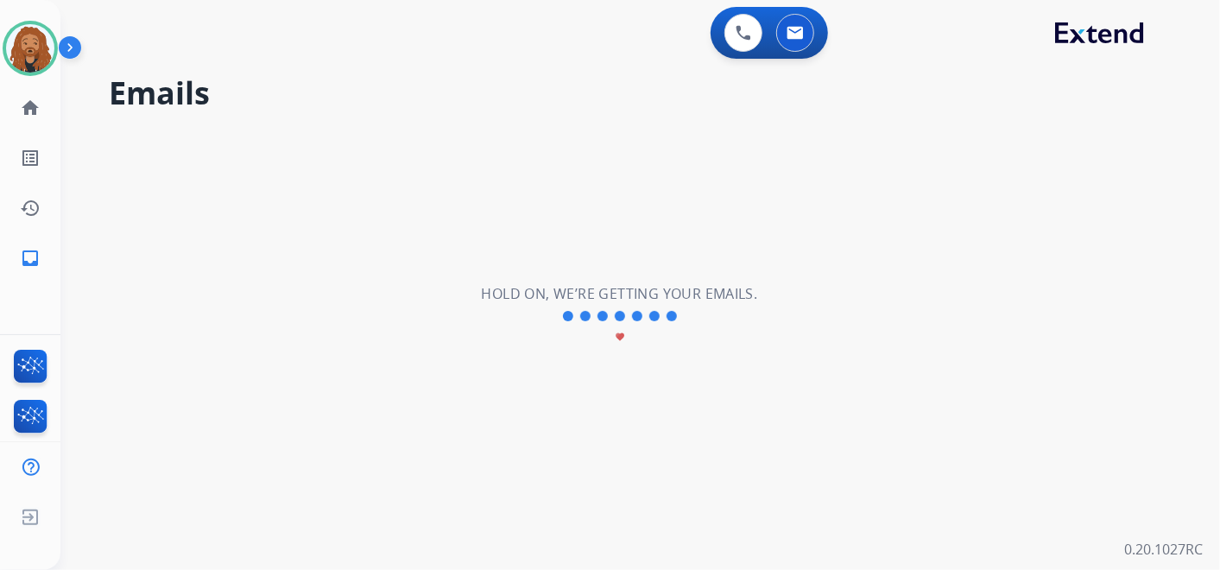
scroll to position [0, 0]
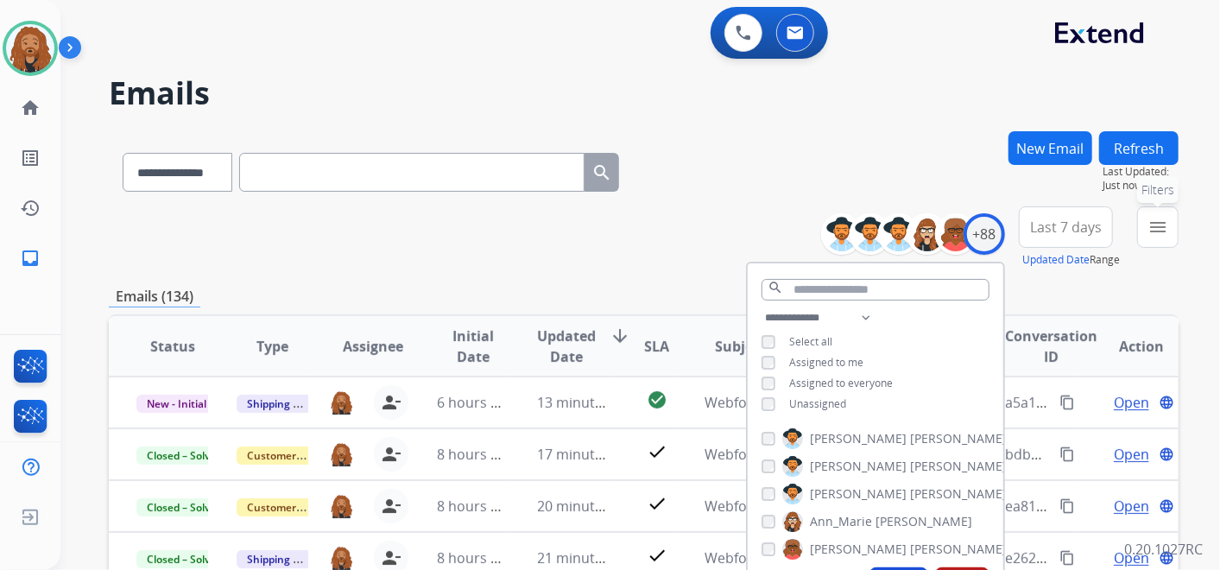
click at [1158, 220] on mat-icon "menu" at bounding box center [1157, 227] width 21 height 21
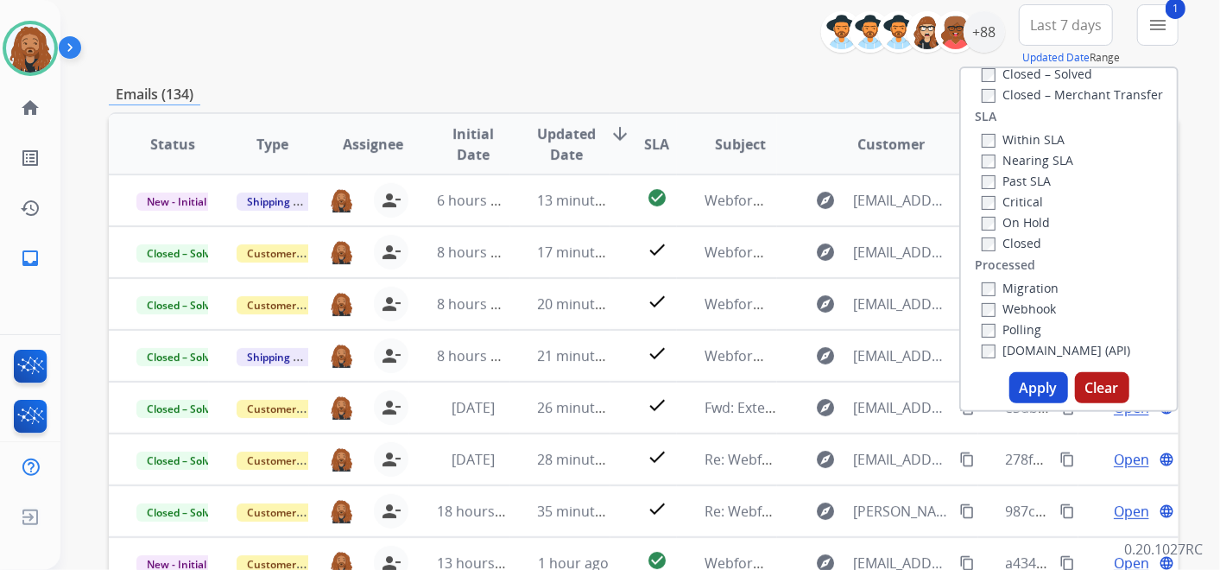
scroll to position [383, 0]
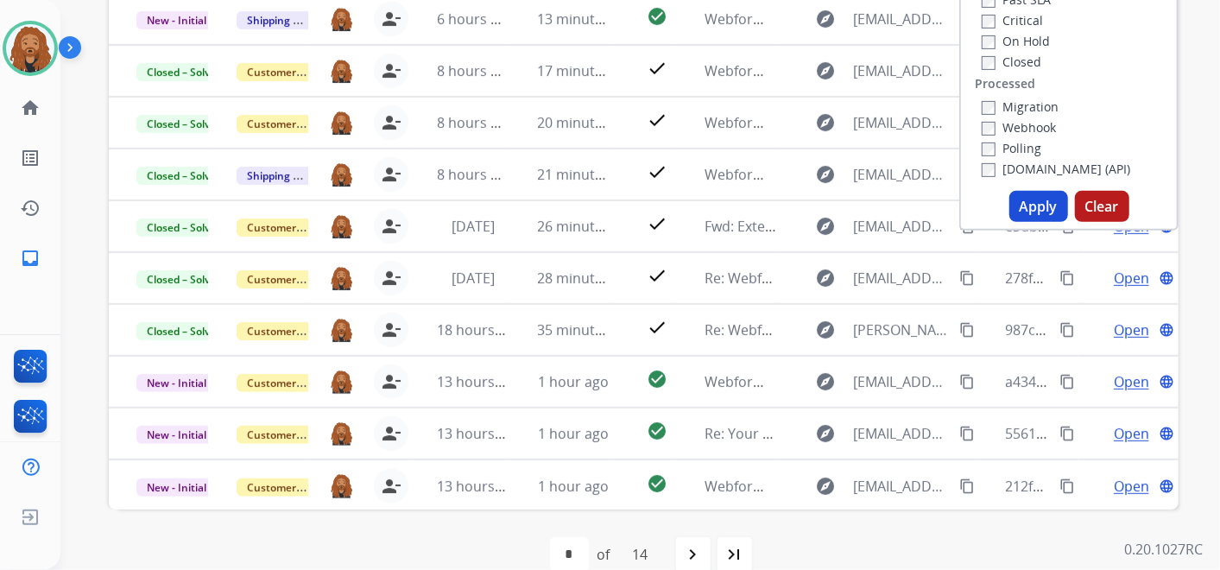
click at [1020, 199] on button "Apply" at bounding box center [1038, 206] width 59 height 31
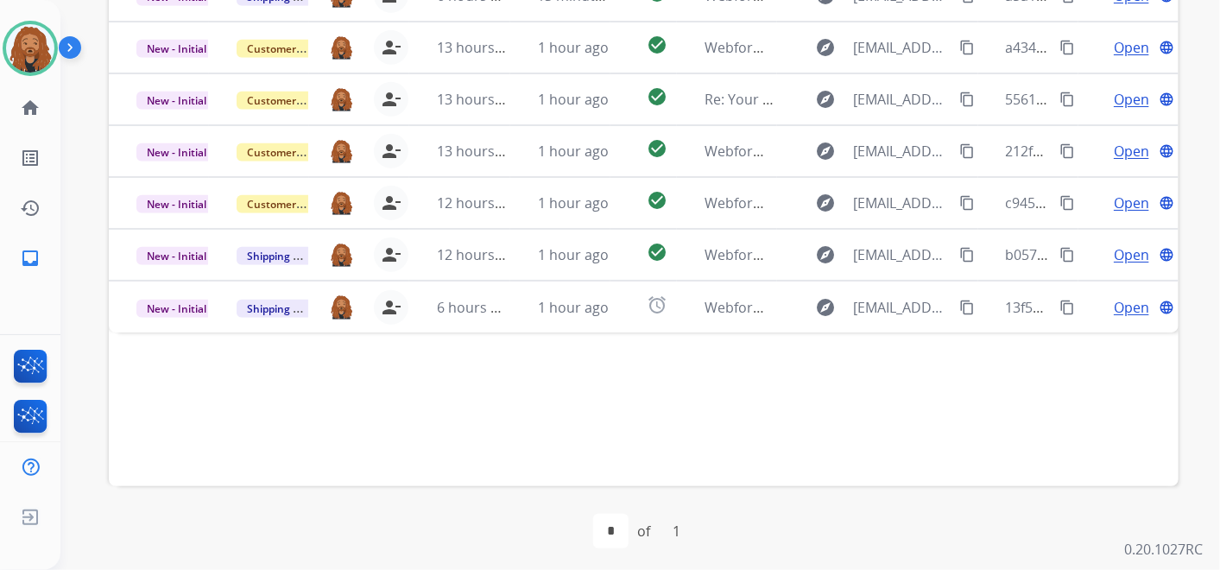
scroll to position [495, 0]
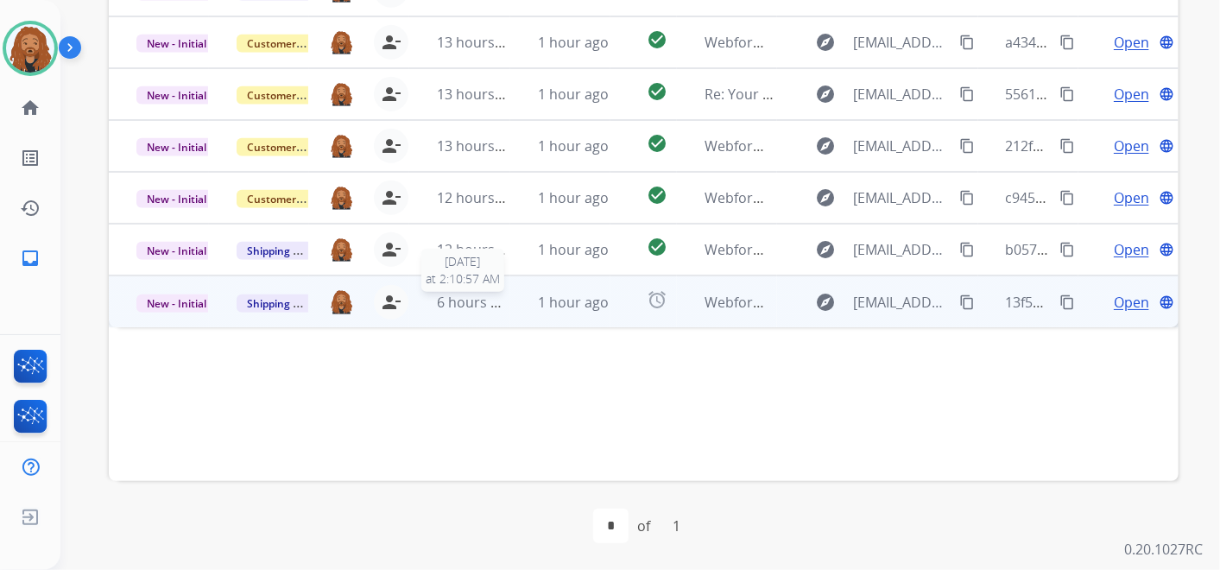
click at [471, 306] on span "6 hours ago" at bounding box center [476, 302] width 78 height 19
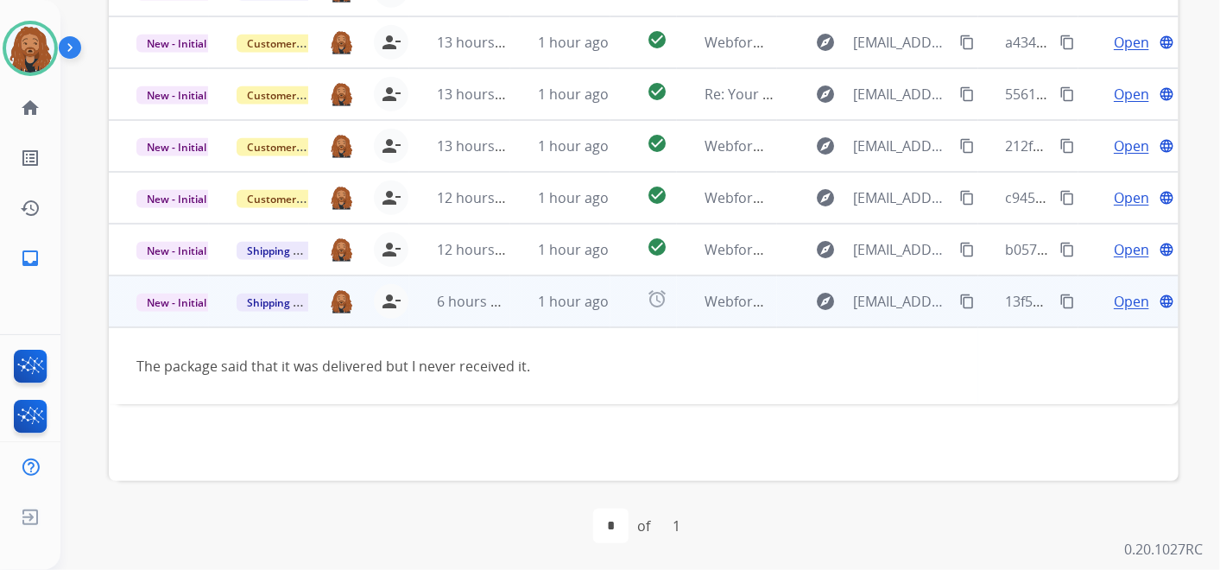
click at [1123, 301] on span "Open" at bounding box center [1131, 301] width 35 height 21
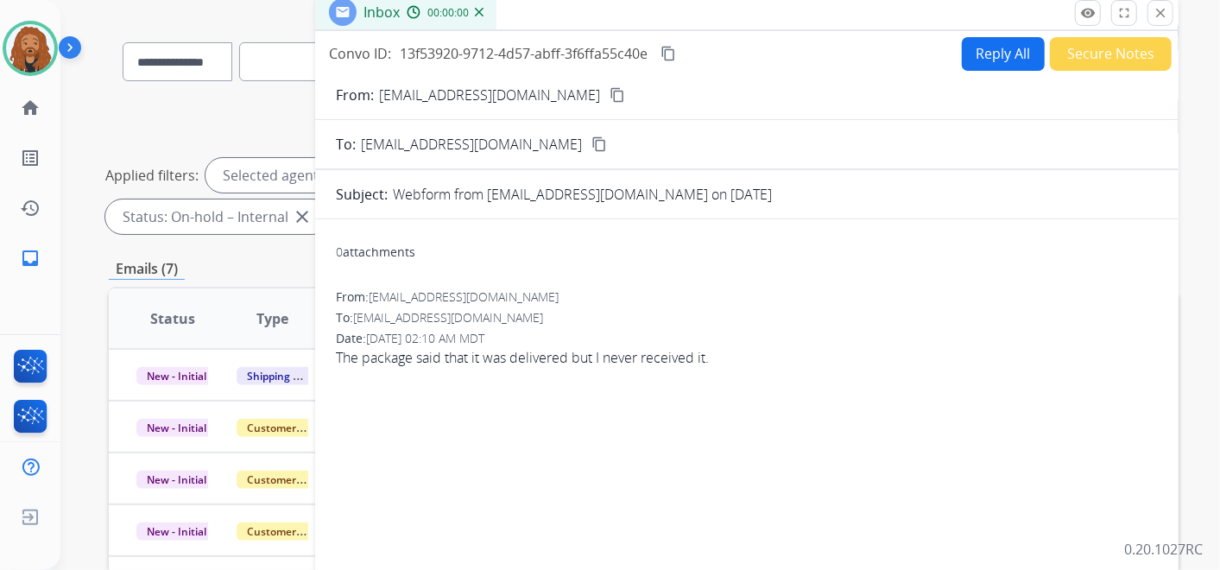
scroll to position [15, 0]
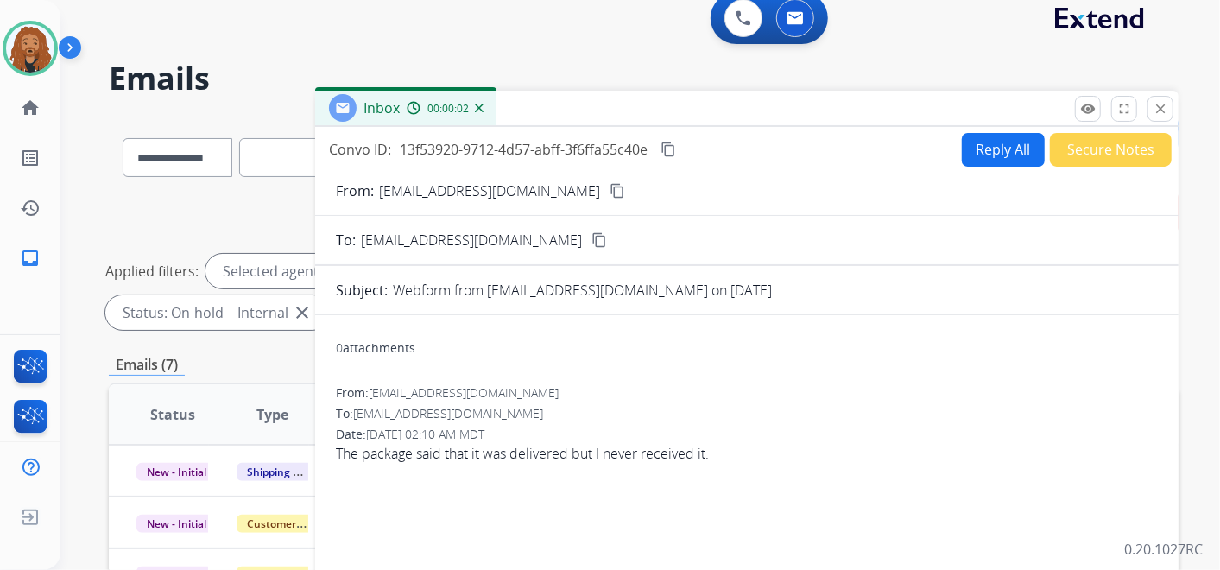
click at [989, 135] on button "Reply All" at bounding box center [1003, 150] width 83 height 34
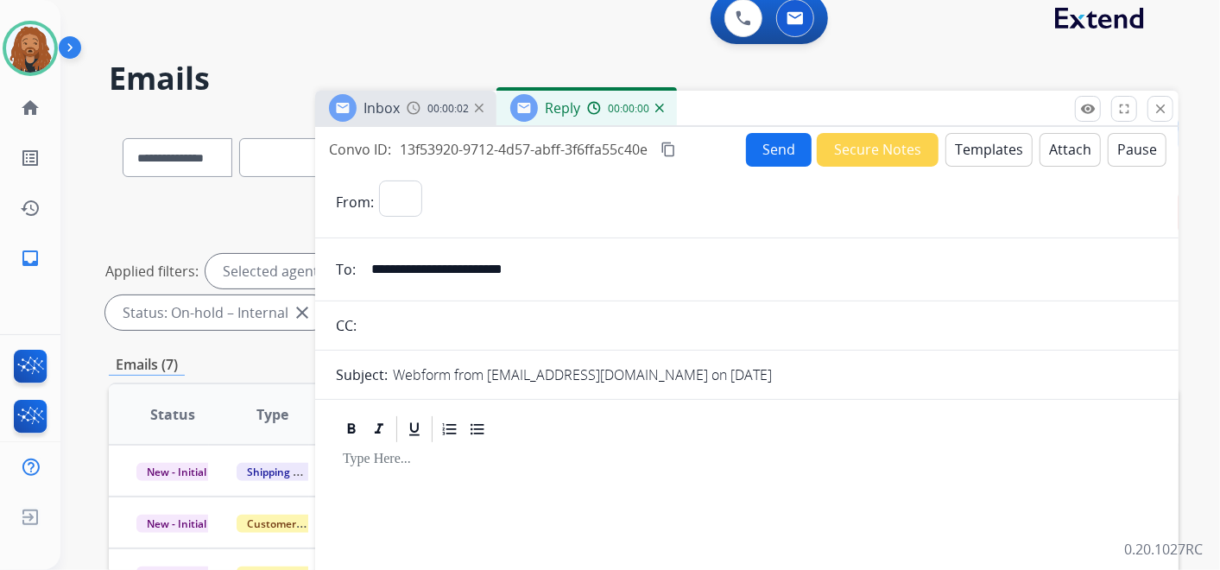
select select "**********"
click at [971, 151] on button "Templates" at bounding box center [988, 150] width 87 height 34
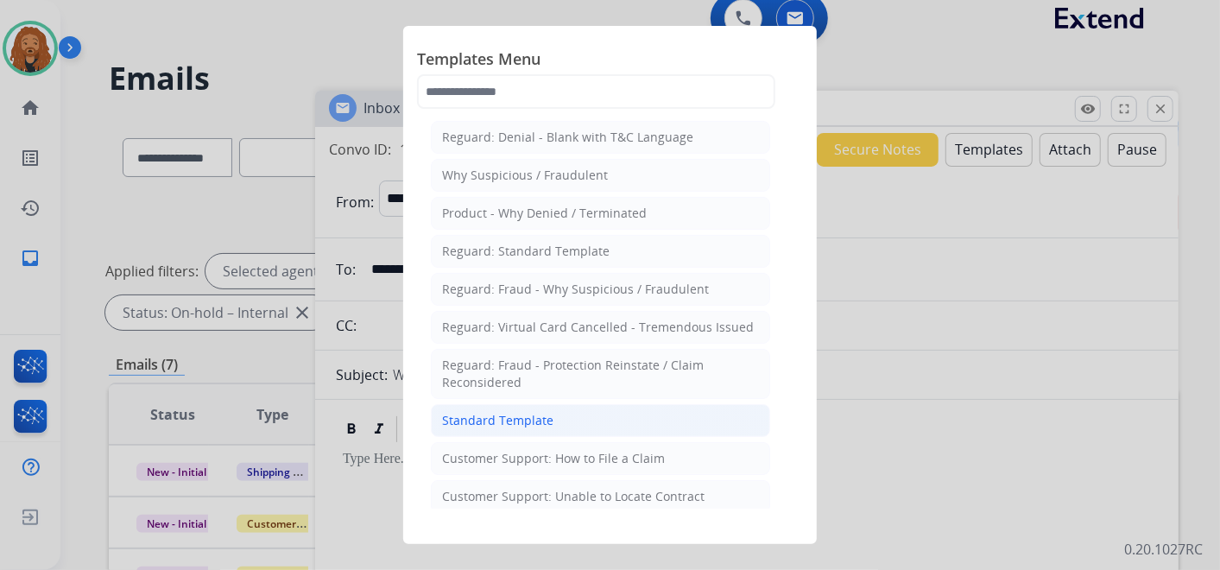
click at [523, 415] on div "Standard Template" at bounding box center [497, 420] width 111 height 17
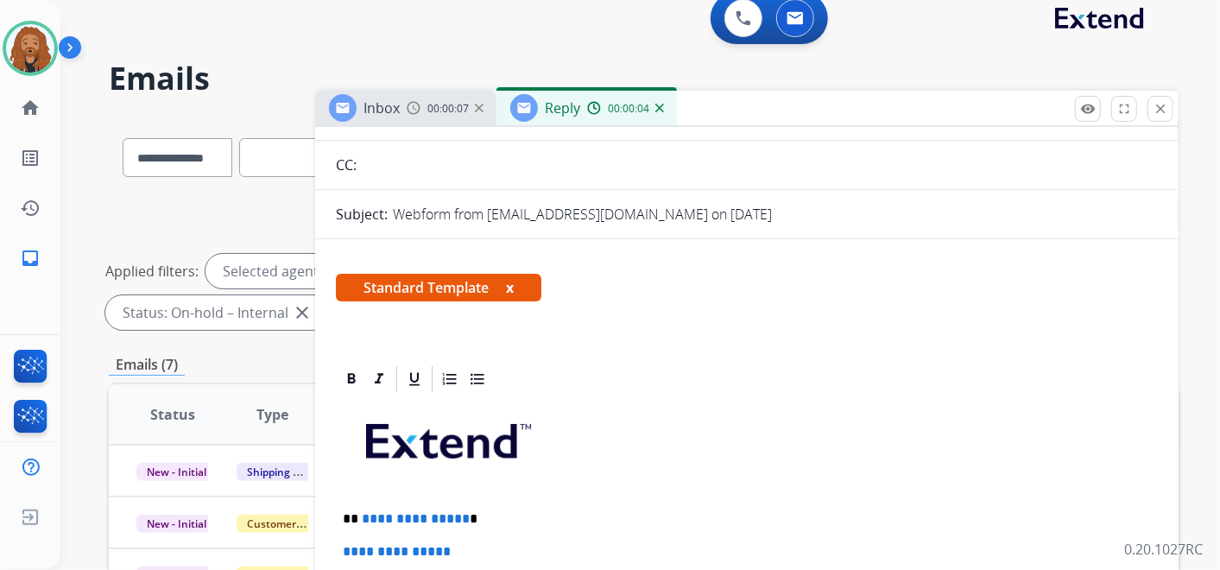
scroll to position [0, 0]
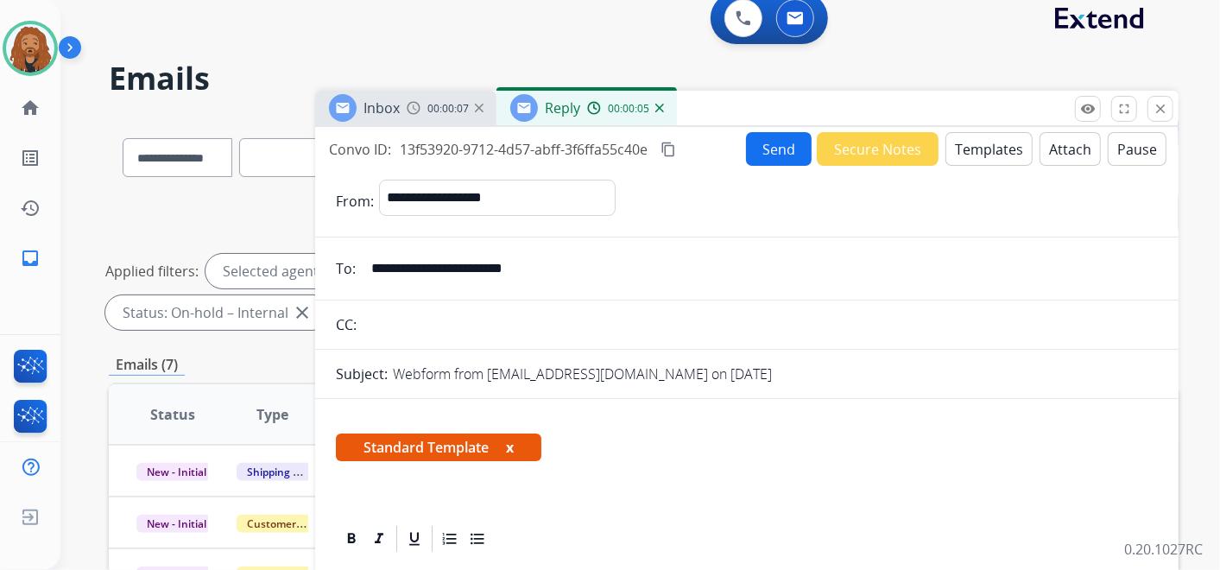
click at [978, 131] on div "**********" at bounding box center [746, 479] width 863 height 705
click at [981, 149] on button "Templates" at bounding box center [988, 149] width 87 height 34
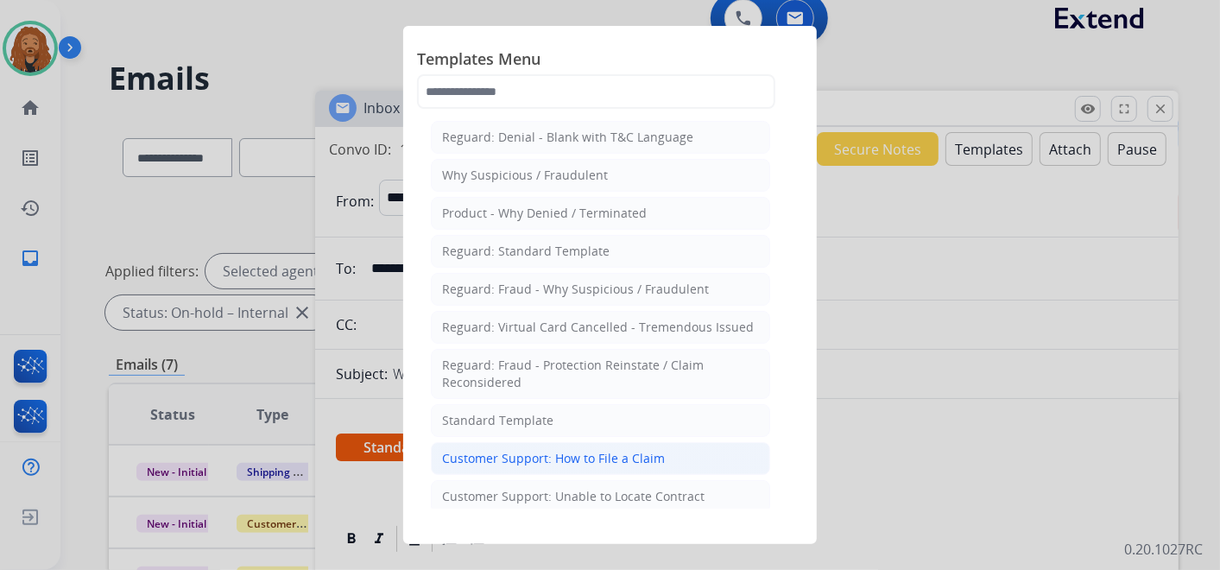
click at [519, 456] on div "Customer Support: How to File a Claim" at bounding box center [553, 458] width 223 height 17
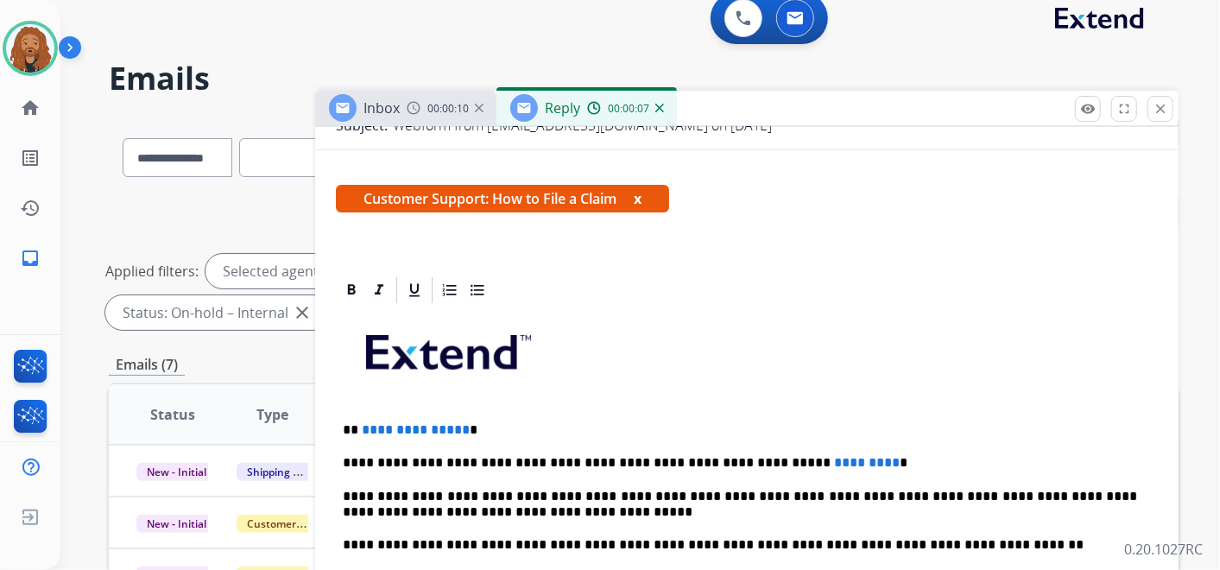
scroll to position [344, 0]
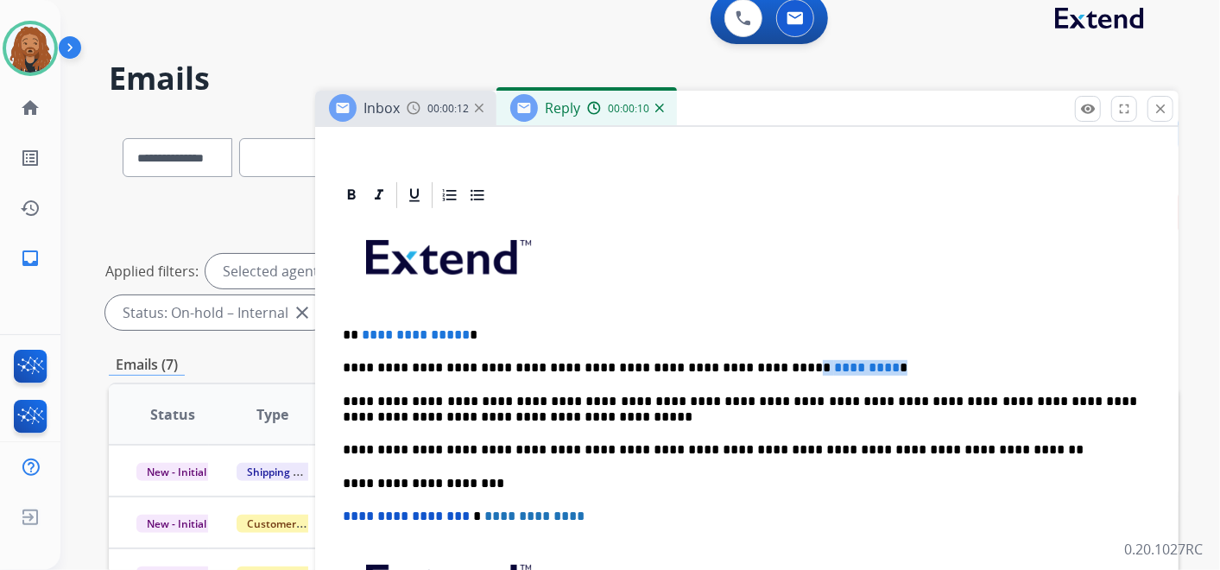
drag, startPoint x: 861, startPoint y: 366, endPoint x: 730, endPoint y: 352, distance: 131.1
click at [730, 352] on div "**********" at bounding box center [747, 475] width 822 height 528
drag, startPoint x: 493, startPoint y: 327, endPoint x: 350, endPoint y: 328, distance: 143.3
click at [350, 328] on p "**********" at bounding box center [740, 335] width 794 height 16
click at [784, 360] on p "**********" at bounding box center [740, 368] width 794 height 16
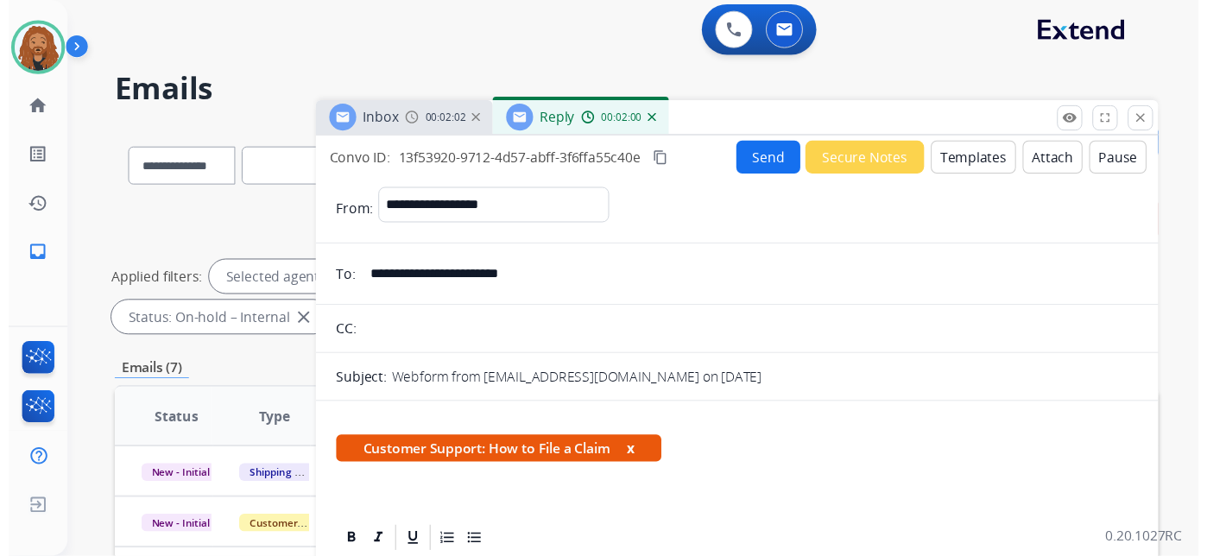
scroll to position [0, 0]
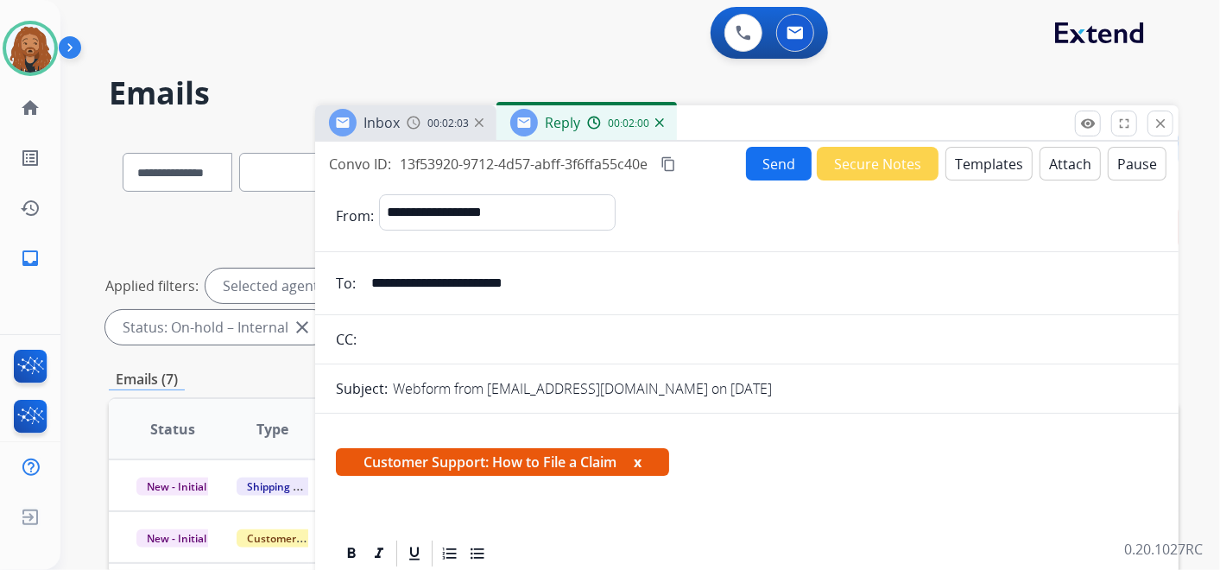
click at [776, 166] on button "Send" at bounding box center [779, 164] width 66 height 34
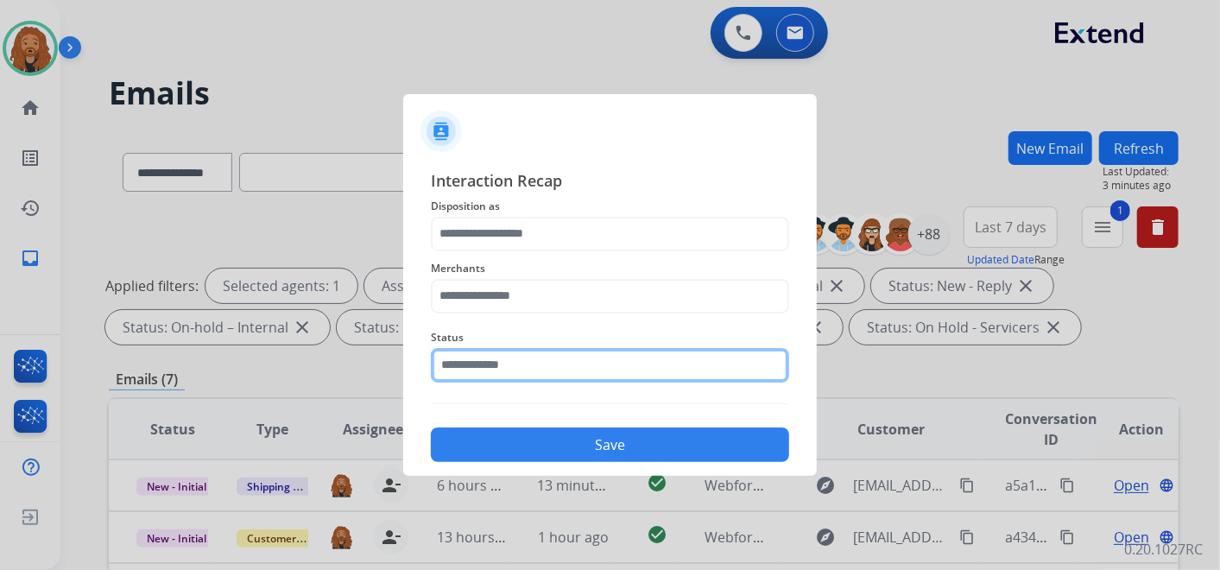
click at [629, 363] on input "text" at bounding box center [610, 365] width 358 height 35
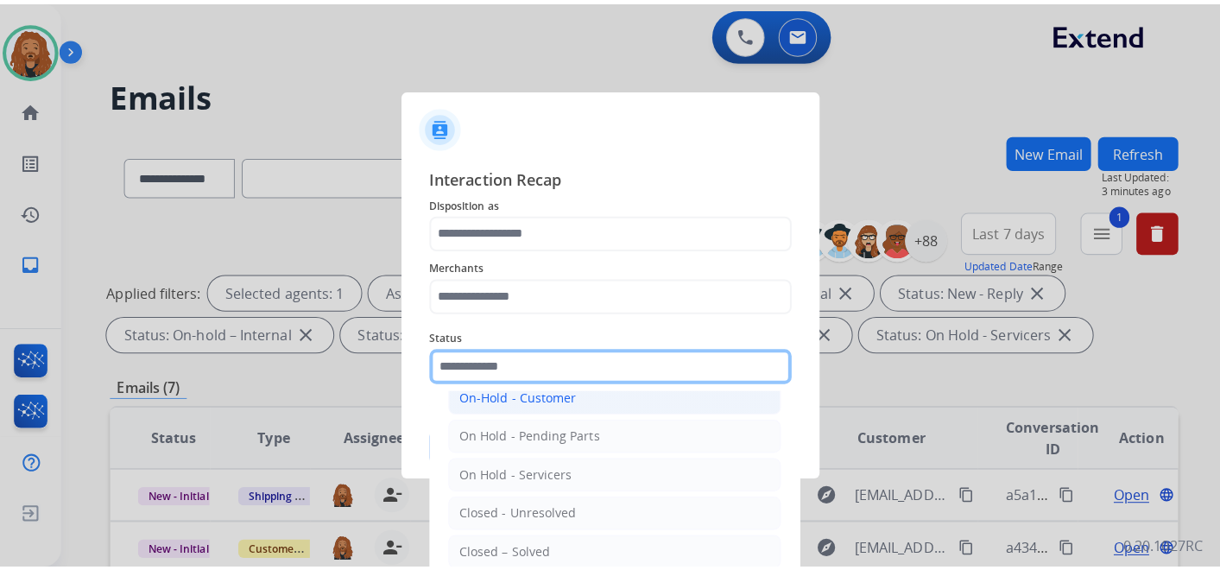
scroll to position [98, 0]
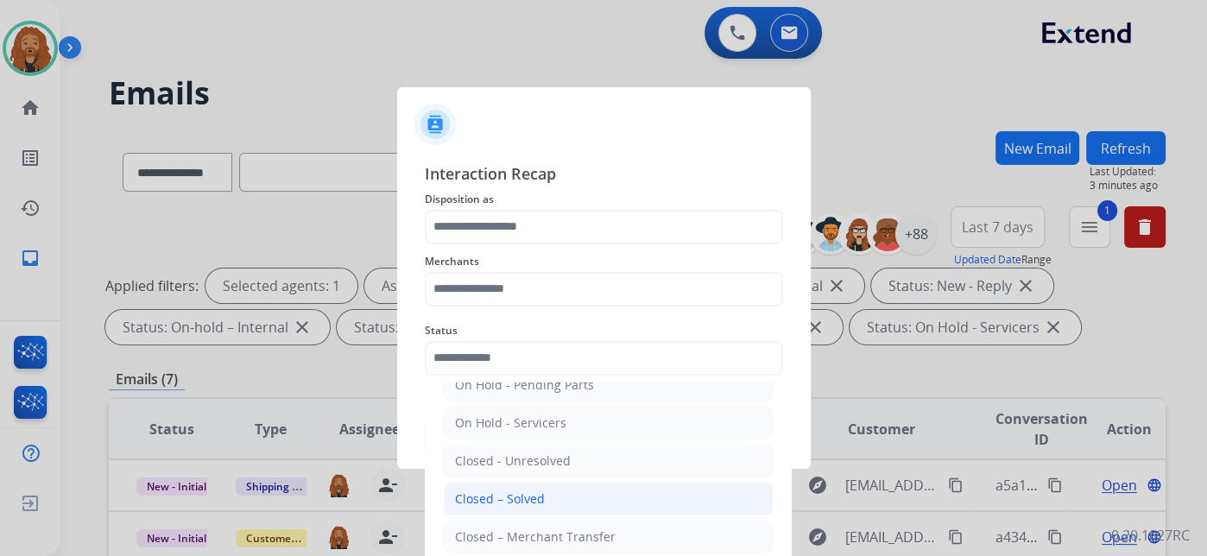
click at [540, 497] on div "Closed – Solved" at bounding box center [500, 498] width 90 height 17
type input "**********"
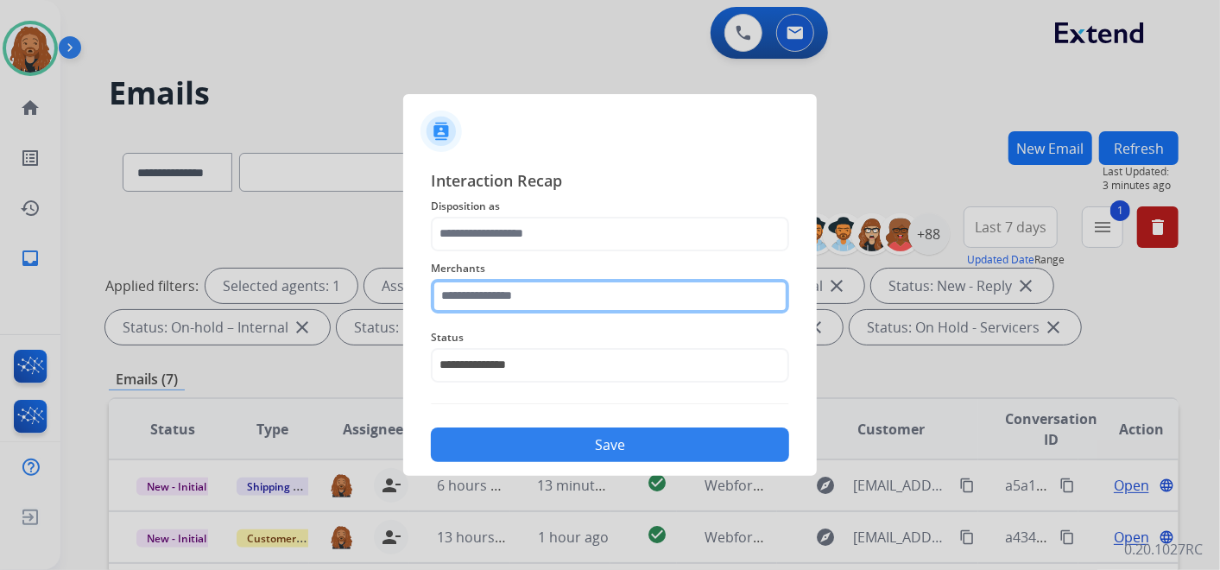
click at [507, 299] on input "text" at bounding box center [610, 296] width 358 height 35
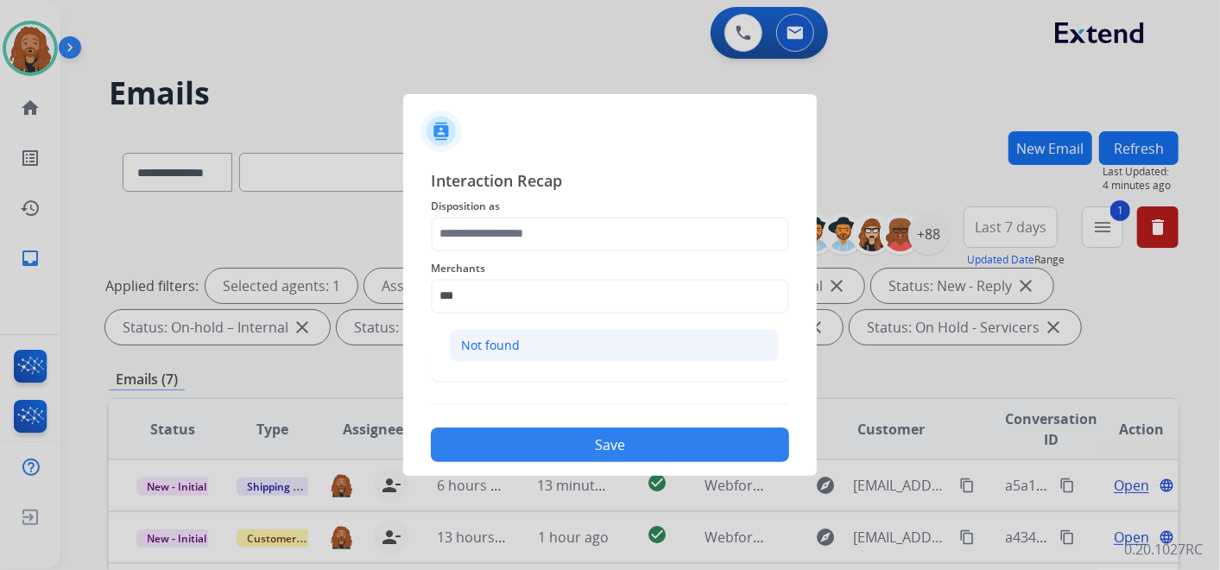
click at [542, 340] on li "Not found" at bounding box center [614, 345] width 329 height 33
type input "*********"
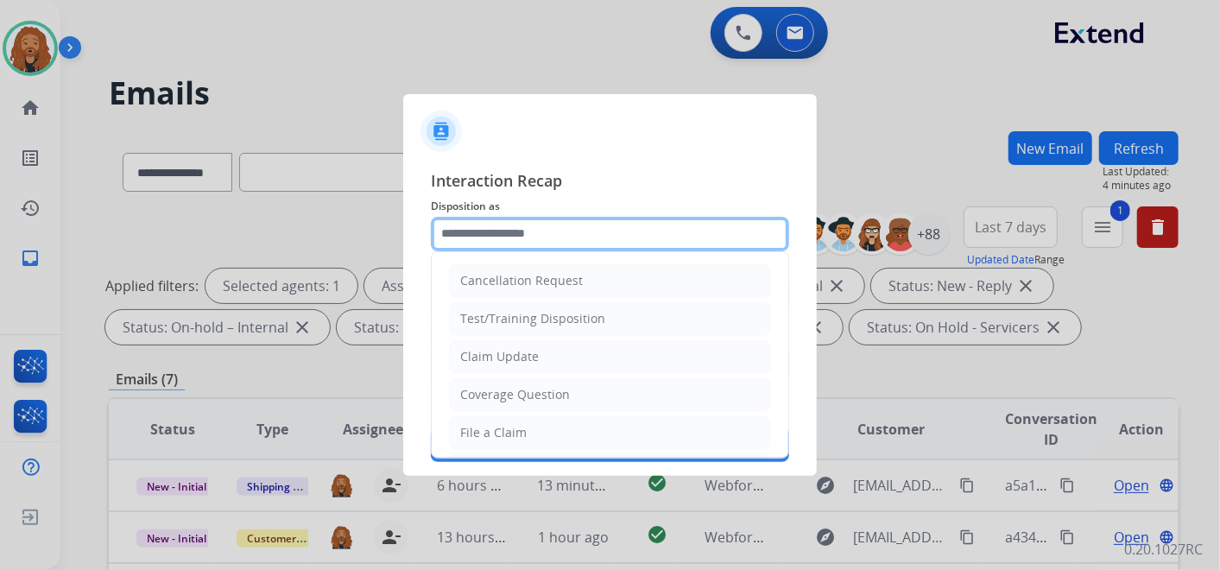
click at [540, 233] on input "text" at bounding box center [610, 234] width 358 height 35
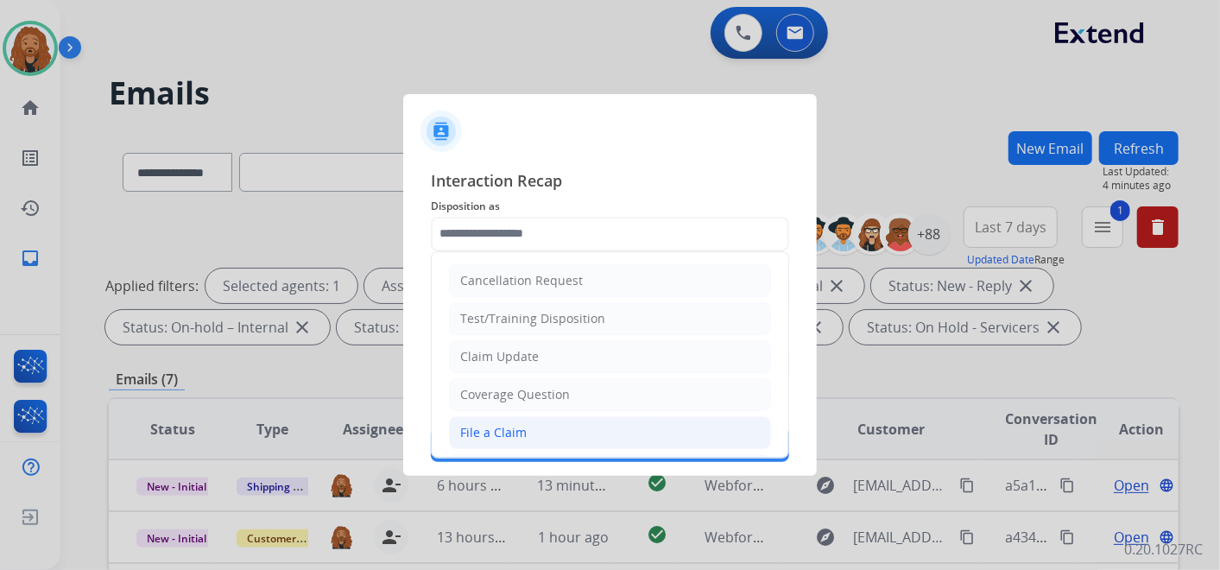
click at [506, 432] on div "File a Claim" at bounding box center [493, 432] width 66 height 17
type input "**********"
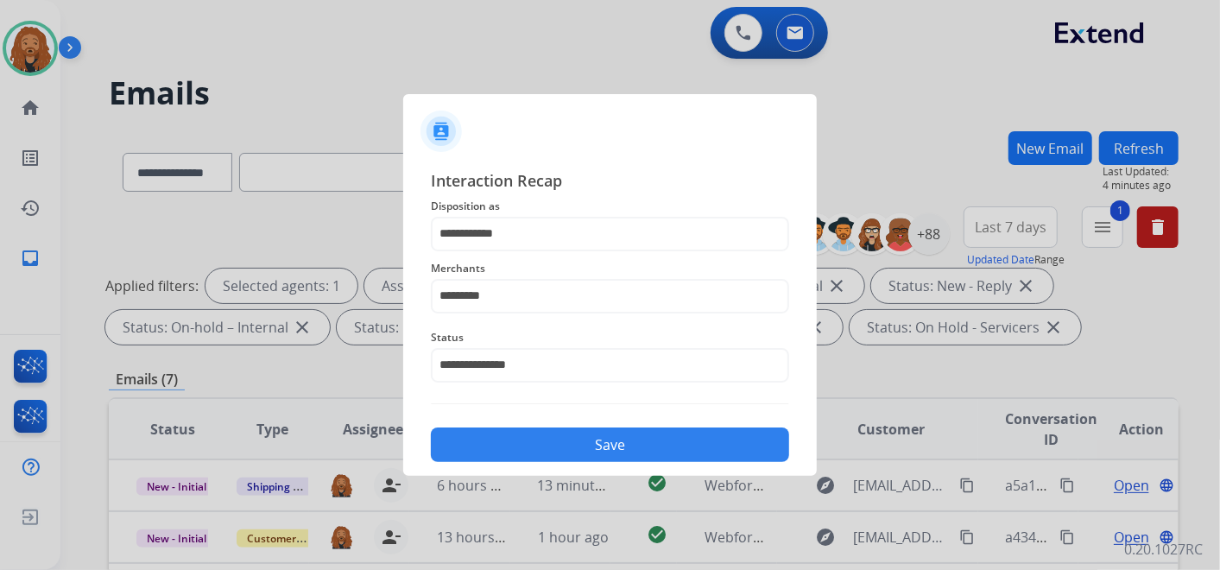
click at [511, 447] on button "Save" at bounding box center [610, 444] width 358 height 35
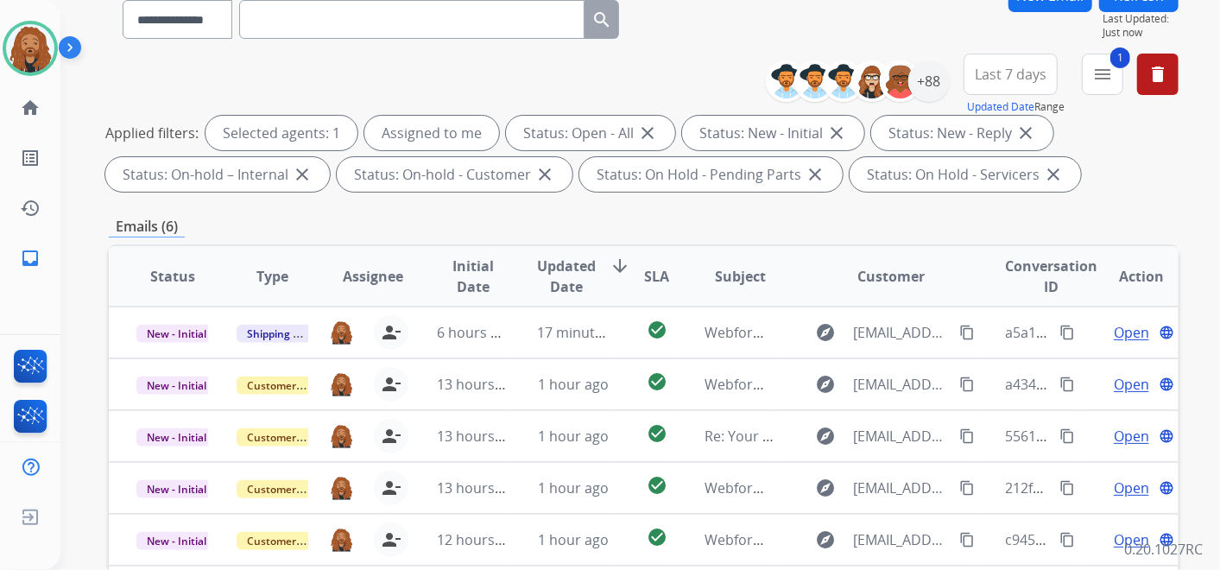
scroll to position [383, 0]
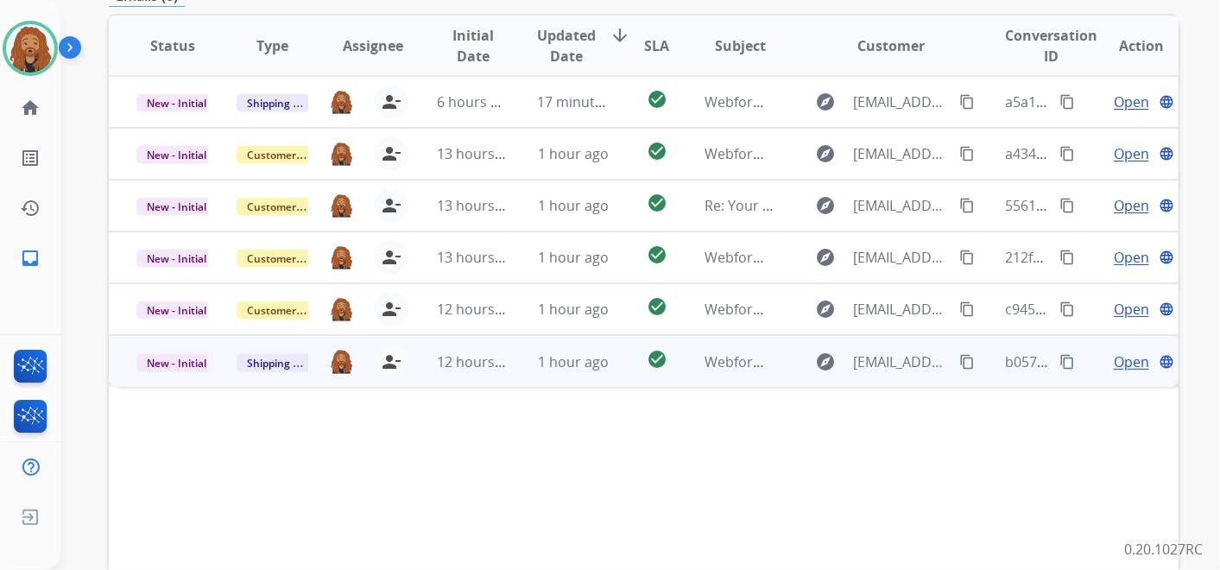
click at [1118, 360] on span "Open" at bounding box center [1131, 361] width 35 height 21
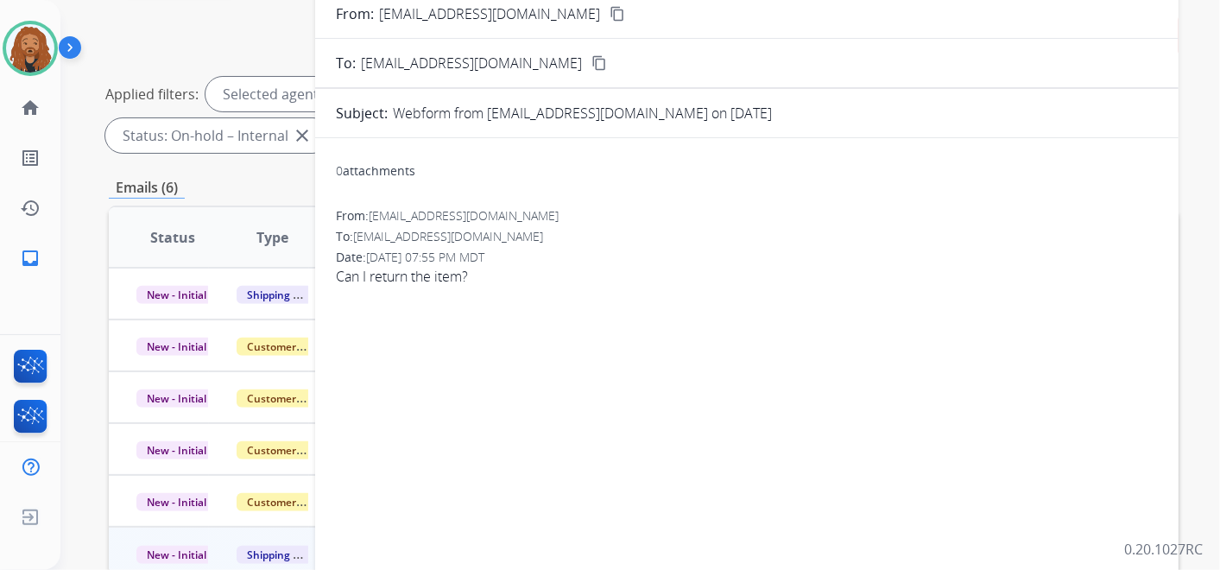
scroll to position [0, 0]
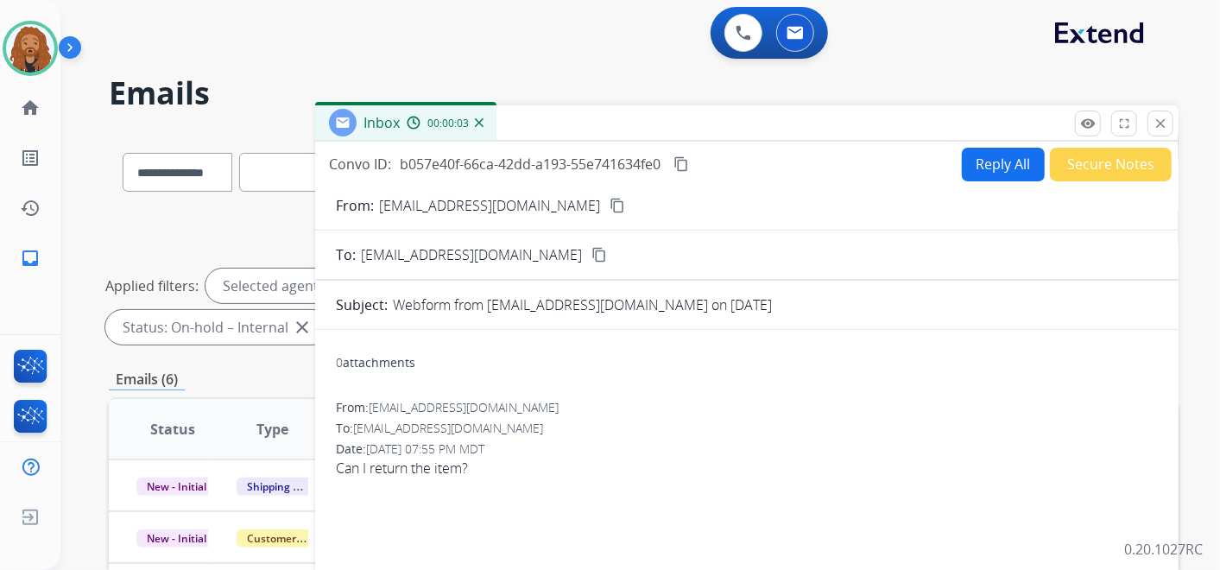
click at [984, 166] on button "Reply All" at bounding box center [1003, 165] width 83 height 34
select select "**********"
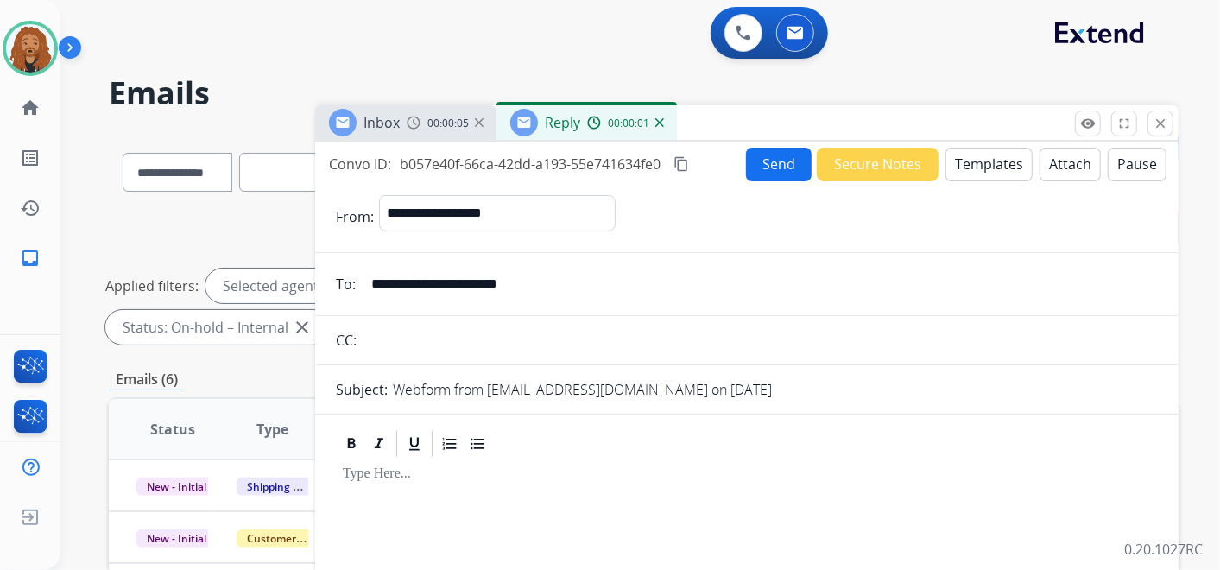
click at [994, 173] on button "Templates" at bounding box center [988, 165] width 87 height 34
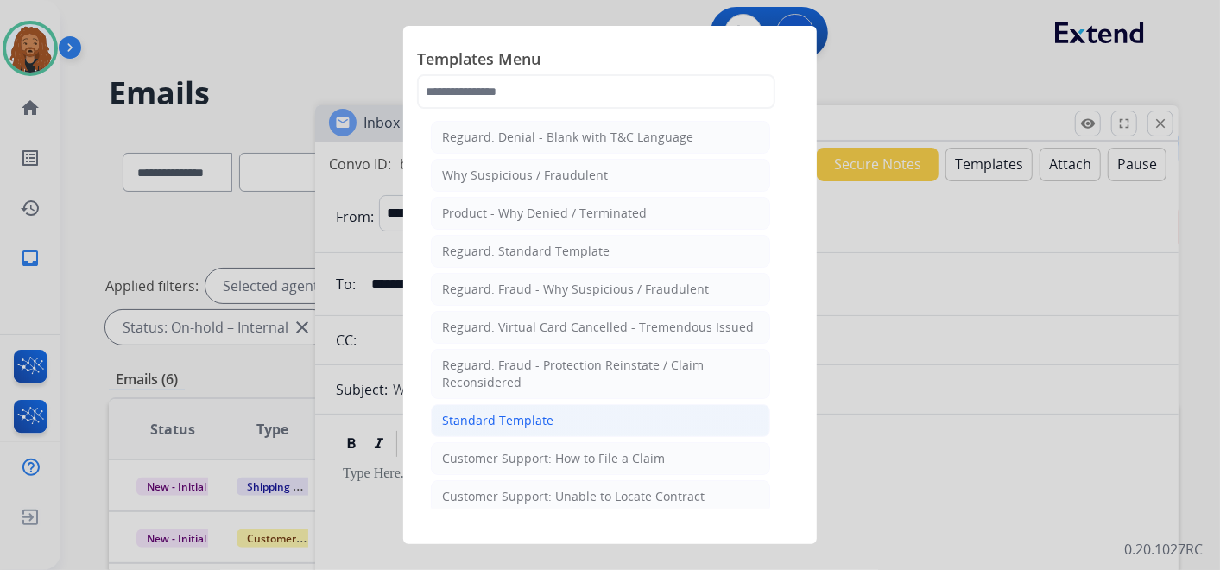
click at [528, 430] on li "Standard Template" at bounding box center [600, 420] width 339 height 33
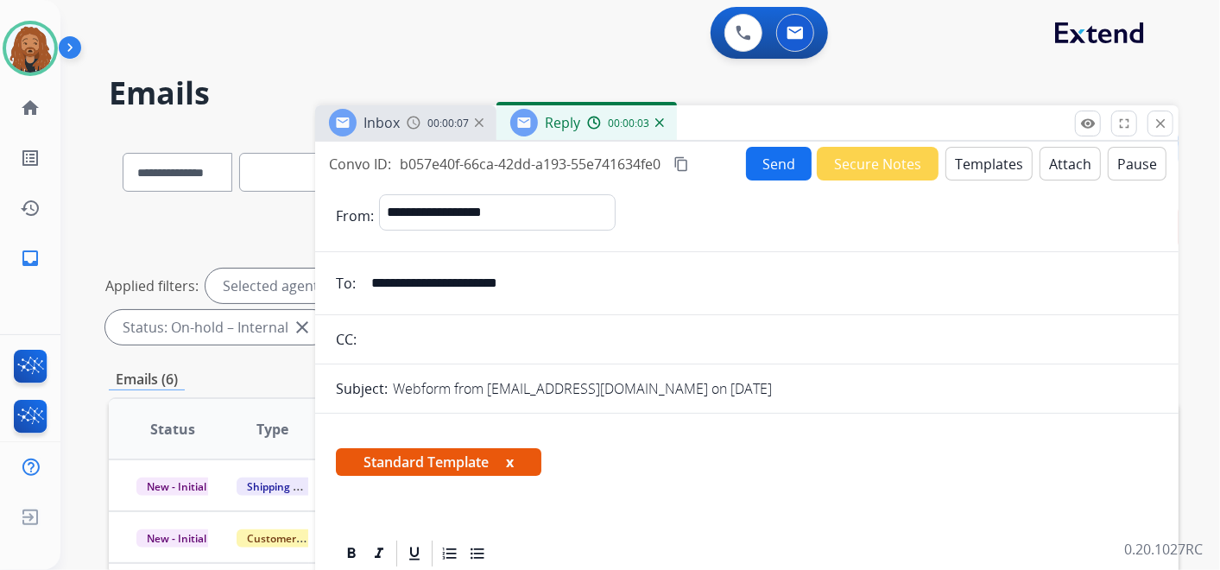
scroll to position [409, 0]
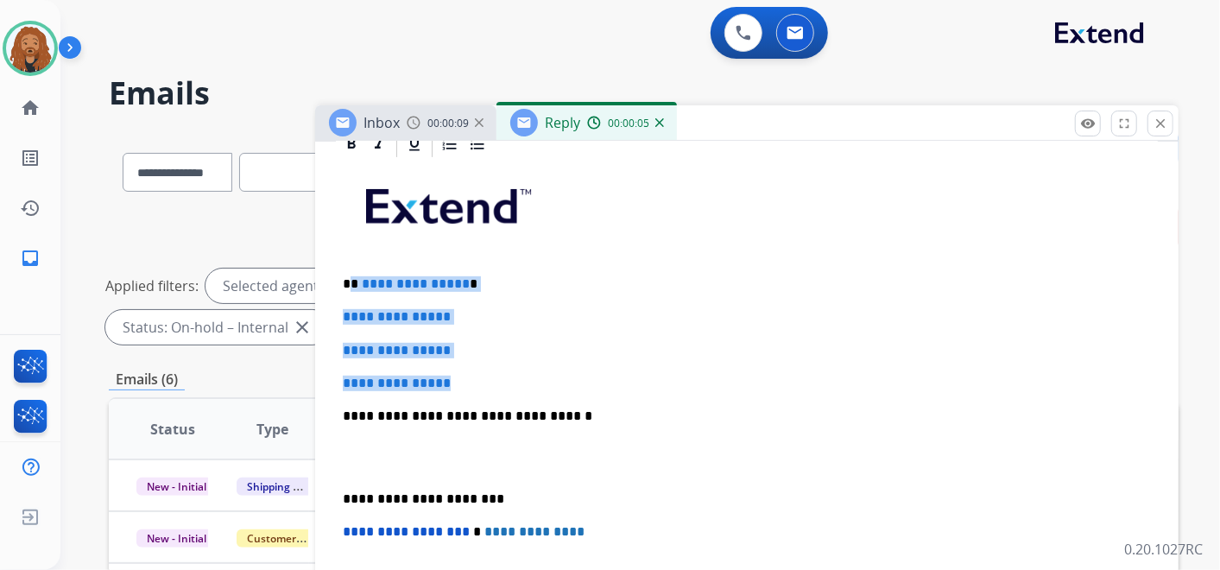
drag, startPoint x: 445, startPoint y: 381, endPoint x: 351, endPoint y: 269, distance: 146.5
click at [351, 269] on div "**********" at bounding box center [747, 457] width 822 height 594
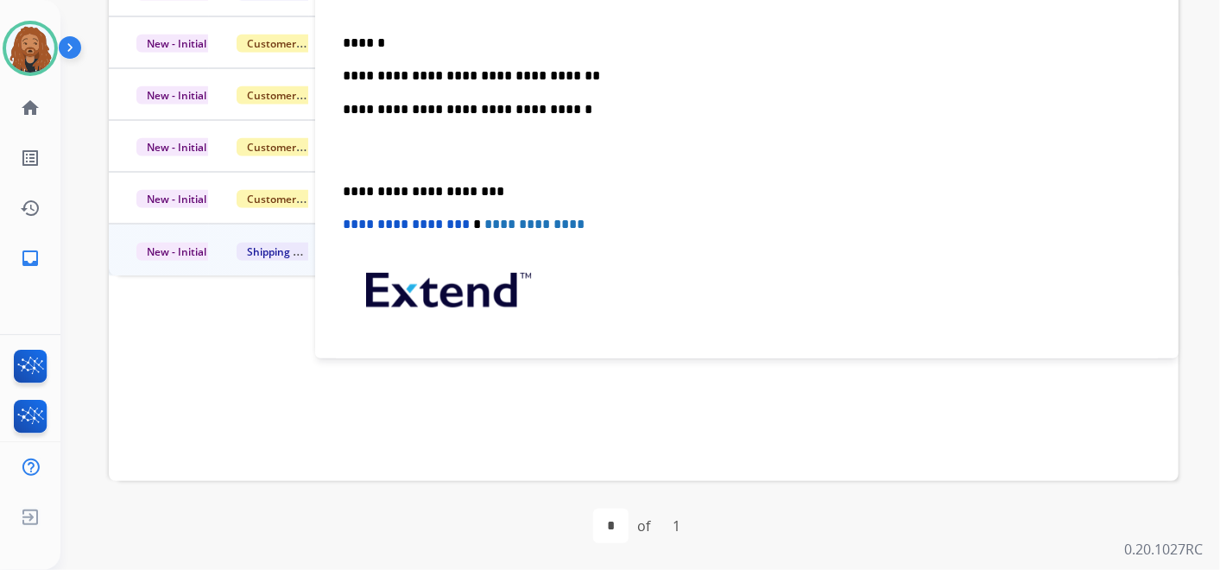
scroll to position [152, 0]
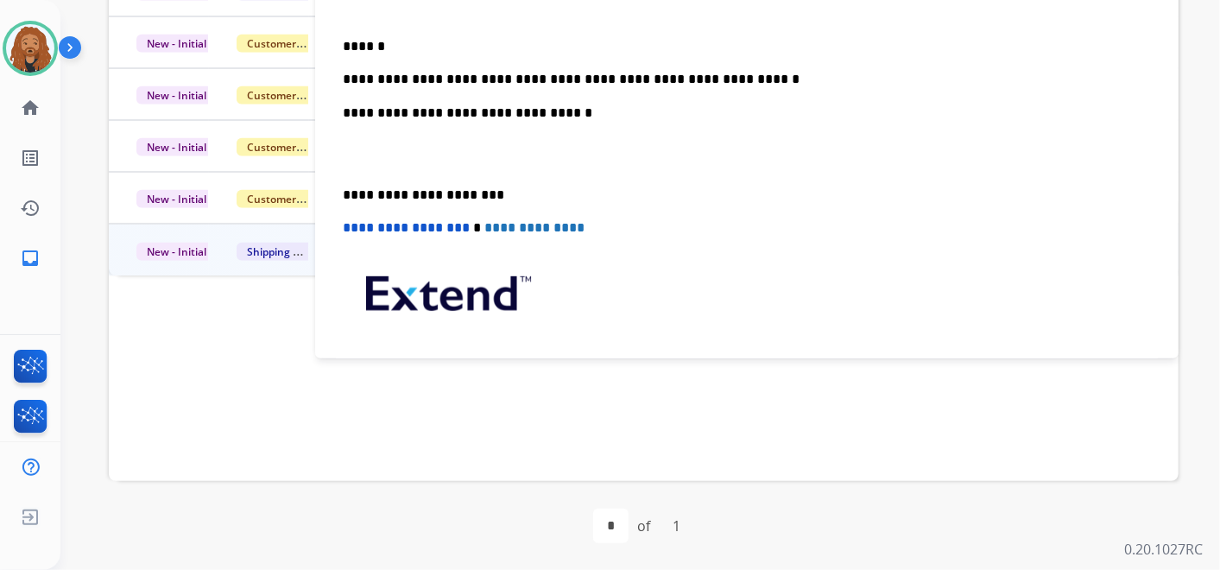
click at [399, 148] on p at bounding box center [747, 154] width 808 height 32
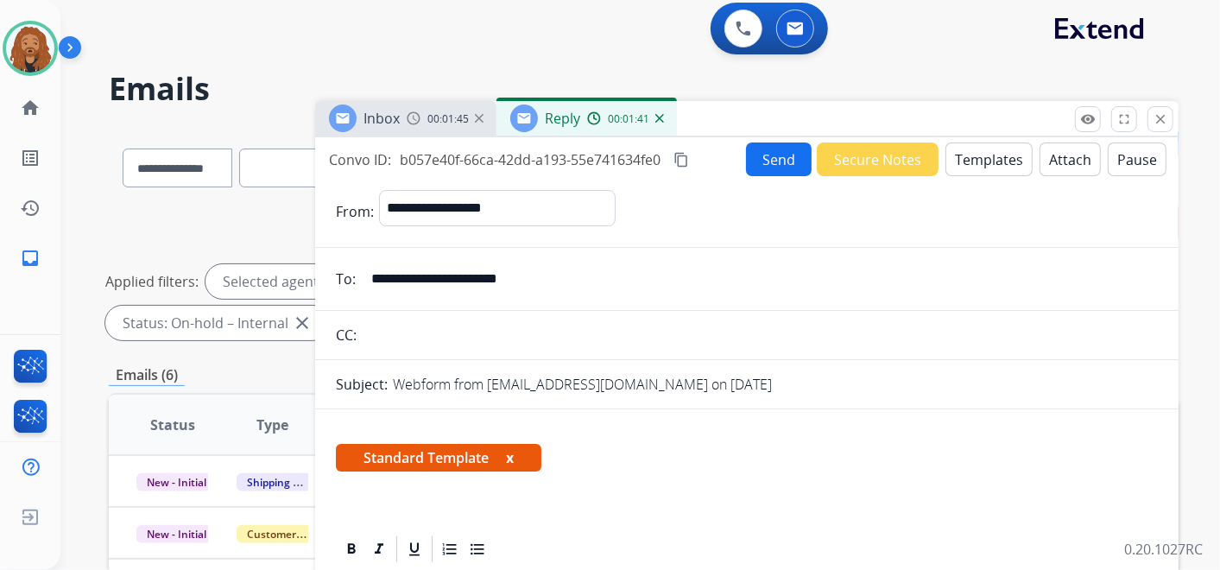
scroll to position [0, 0]
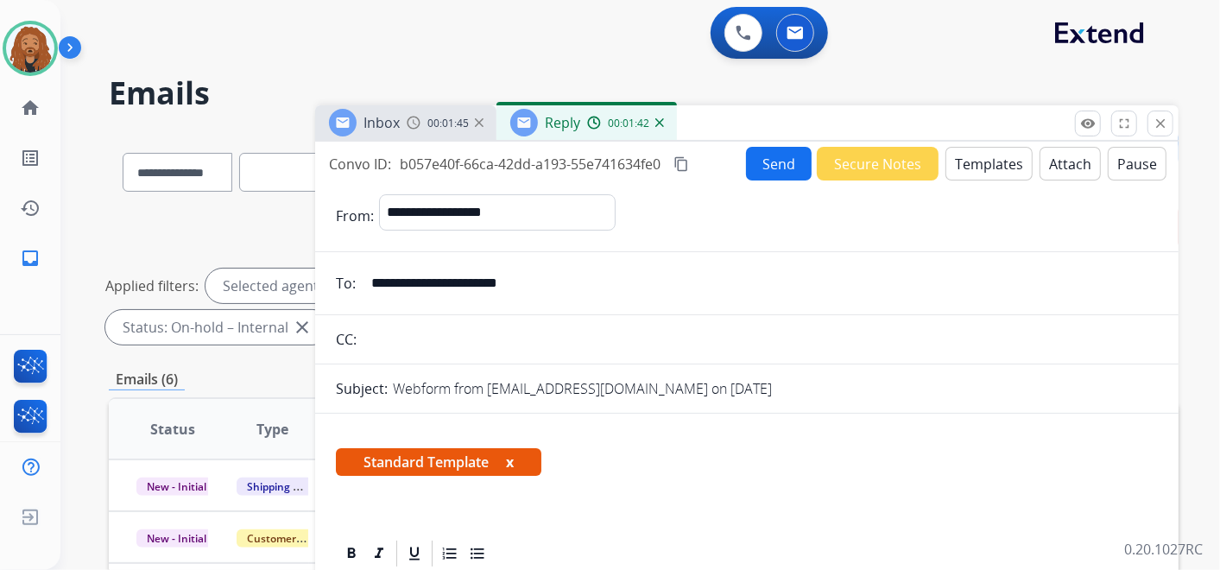
click at [773, 164] on button "Send" at bounding box center [779, 164] width 66 height 34
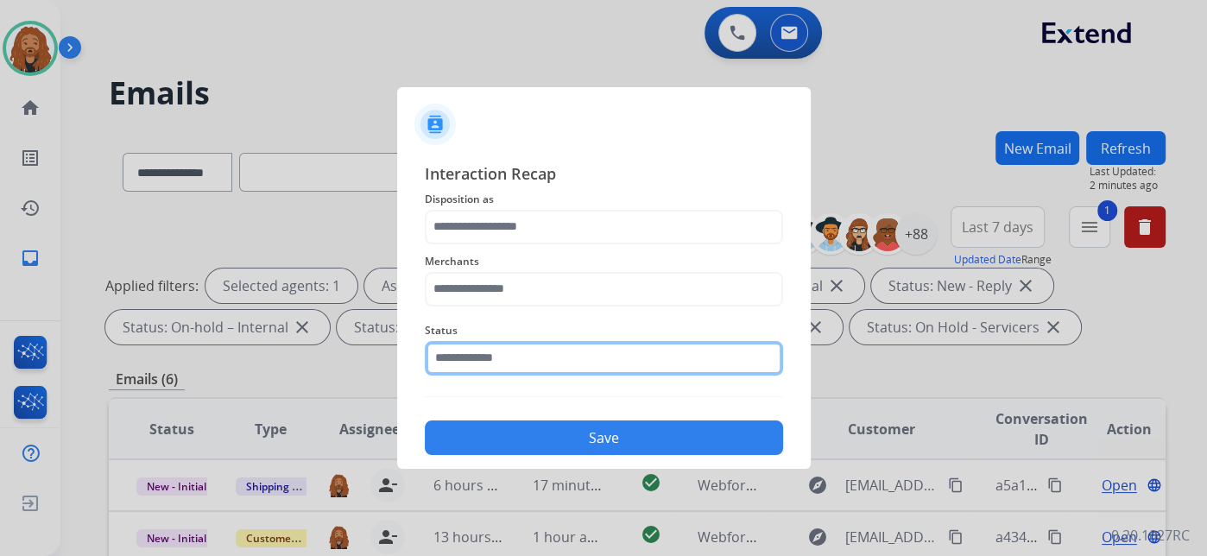
click at [540, 364] on input "text" at bounding box center [604, 358] width 358 height 35
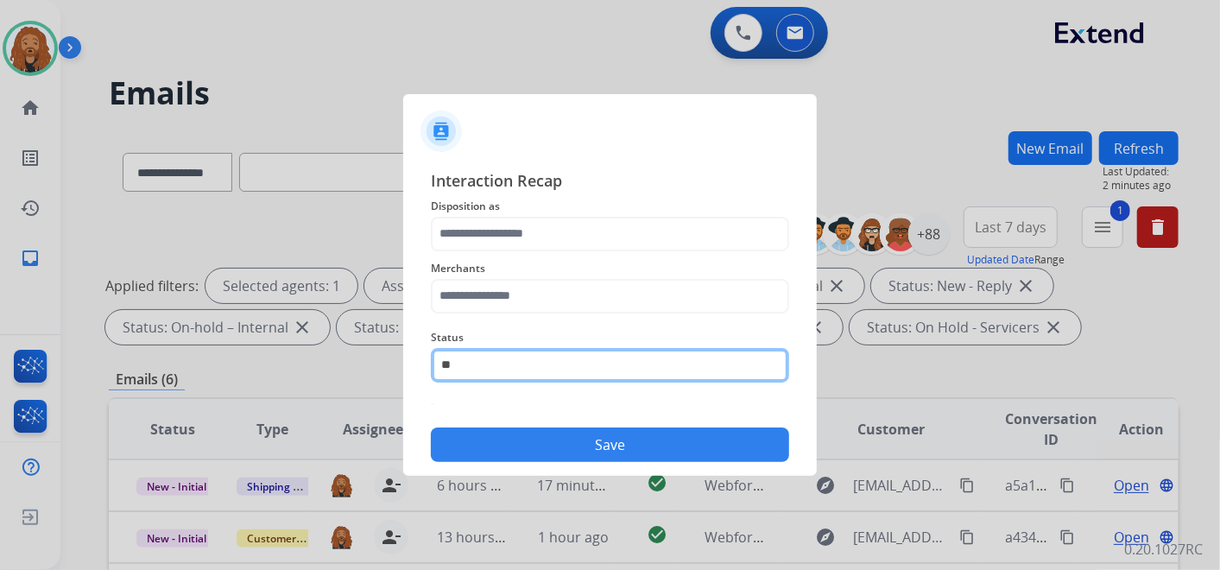
type input "*"
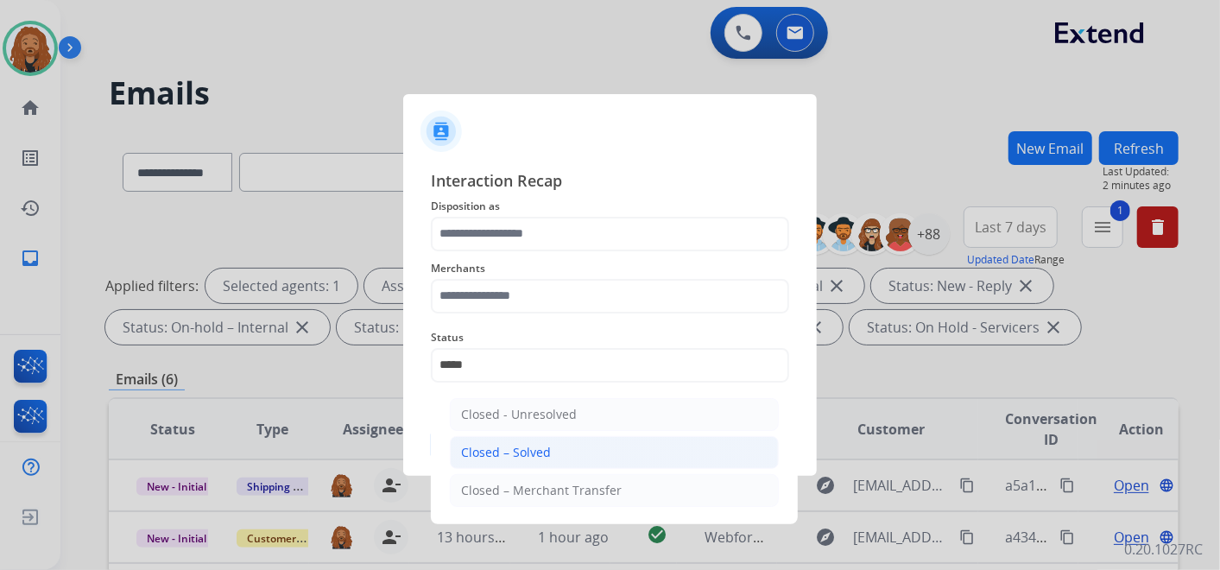
click at [513, 450] on div "Closed – Solved" at bounding box center [506, 452] width 90 height 17
type input "**********"
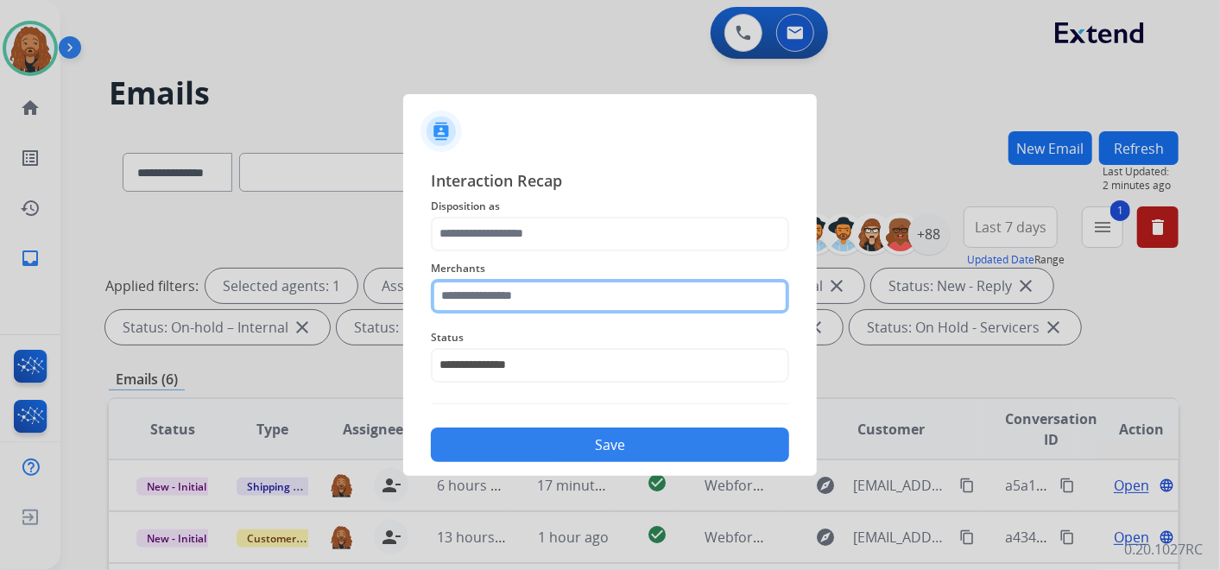
click at [517, 298] on input "text" at bounding box center [610, 296] width 358 height 35
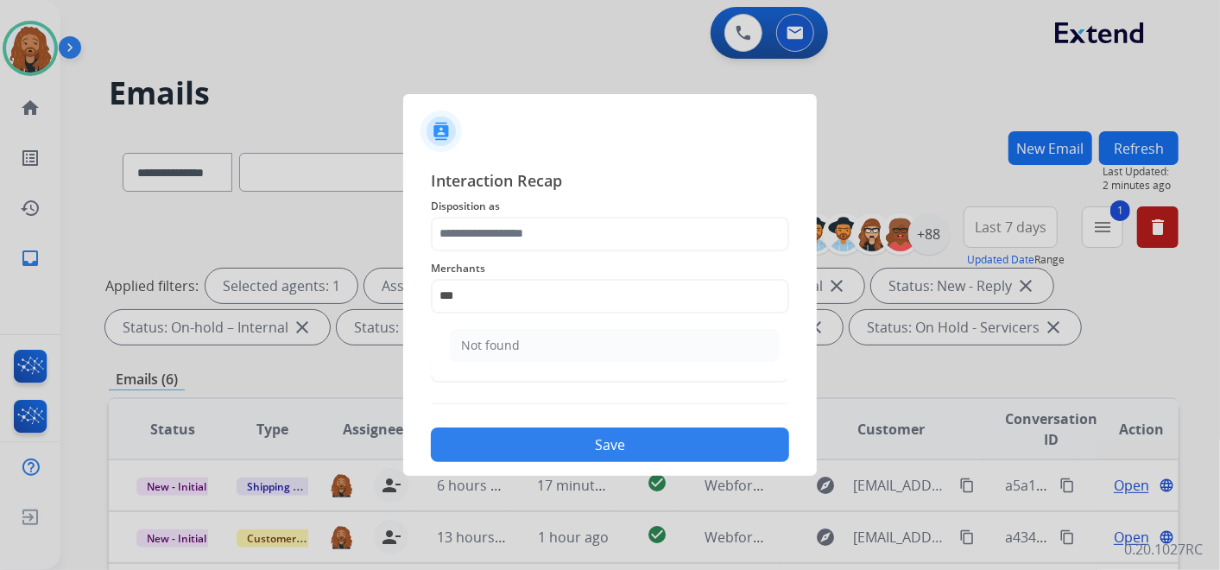
drag, startPoint x: 578, startPoint y: 347, endPoint x: 574, endPoint y: 238, distance: 108.8
click at [577, 347] on li "Not found" at bounding box center [614, 345] width 329 height 33
type input "*********"
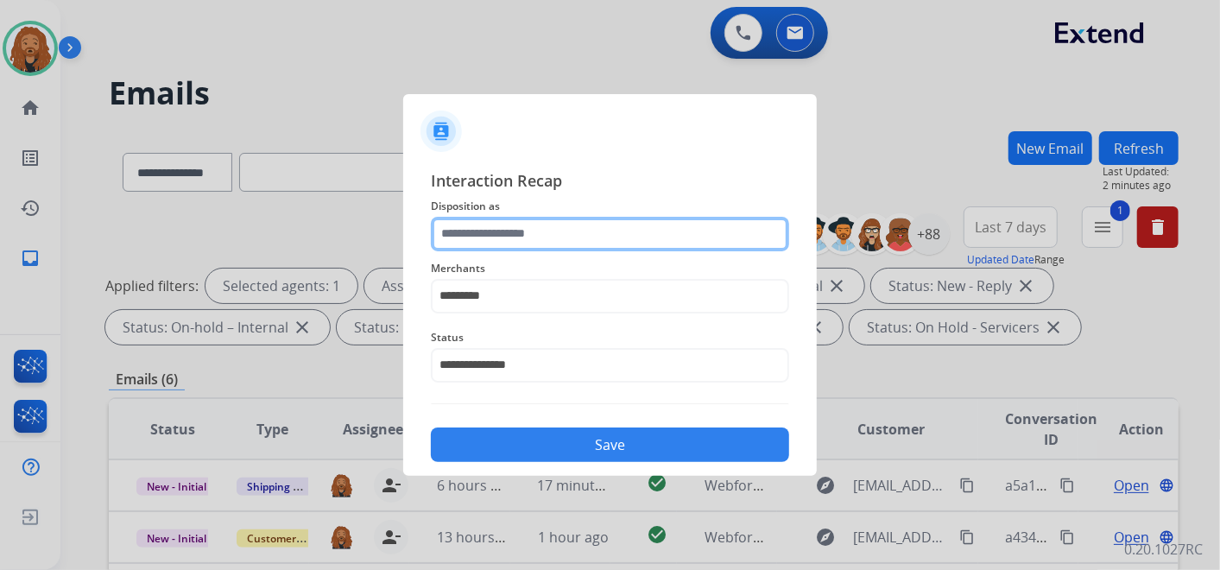
click at [578, 217] on input "text" at bounding box center [610, 234] width 358 height 35
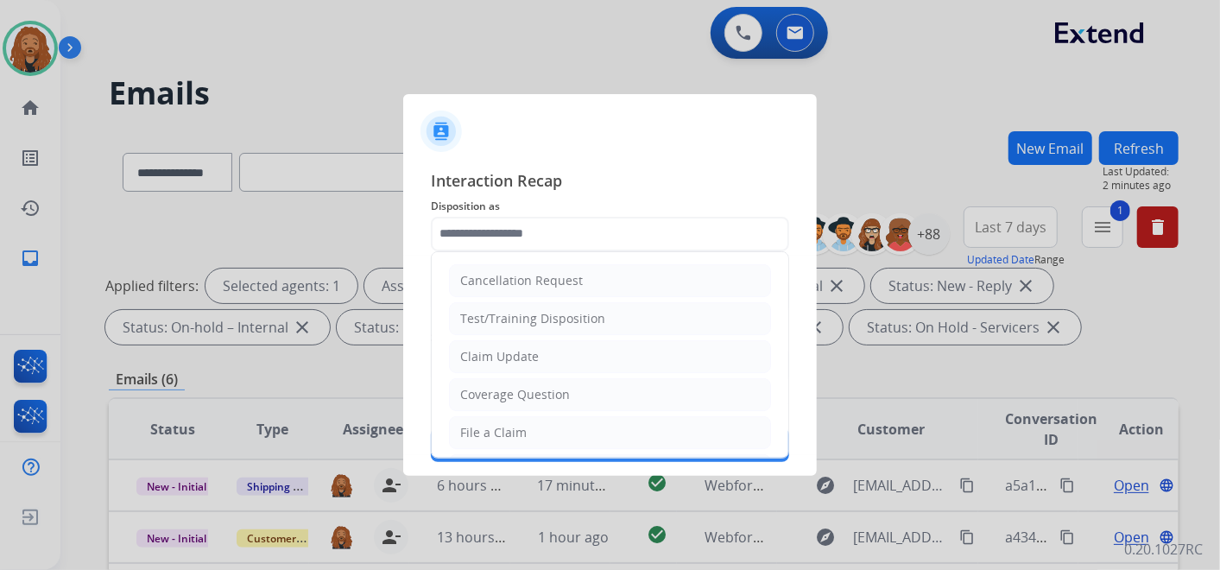
click at [488, 429] on div "File a Claim" at bounding box center [493, 432] width 66 height 17
type input "**********"
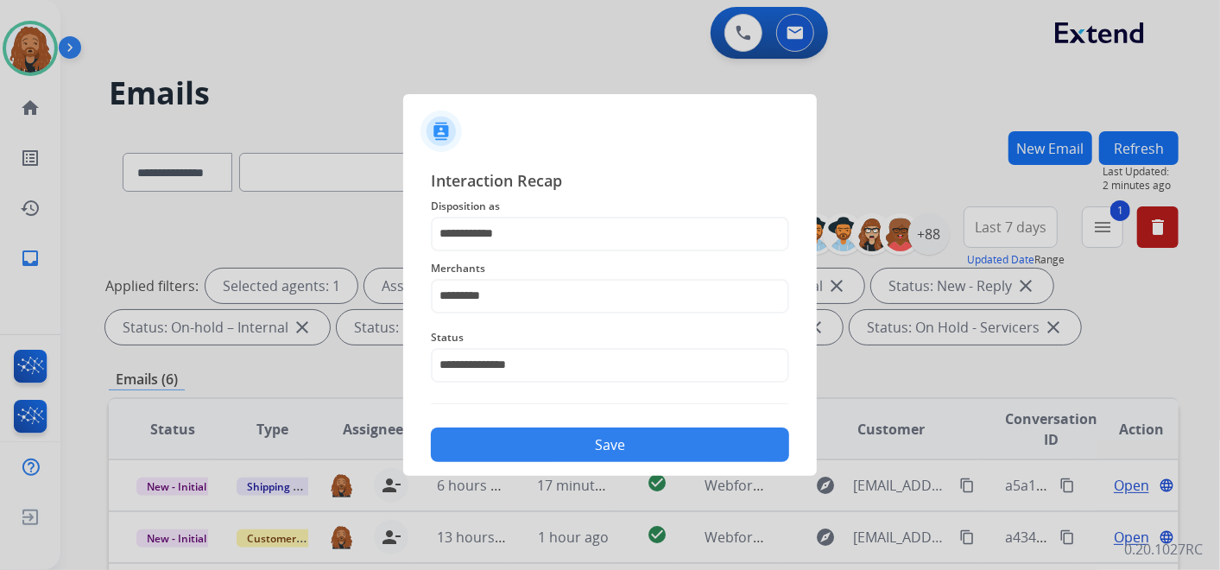
click at [528, 450] on button "Save" at bounding box center [610, 444] width 358 height 35
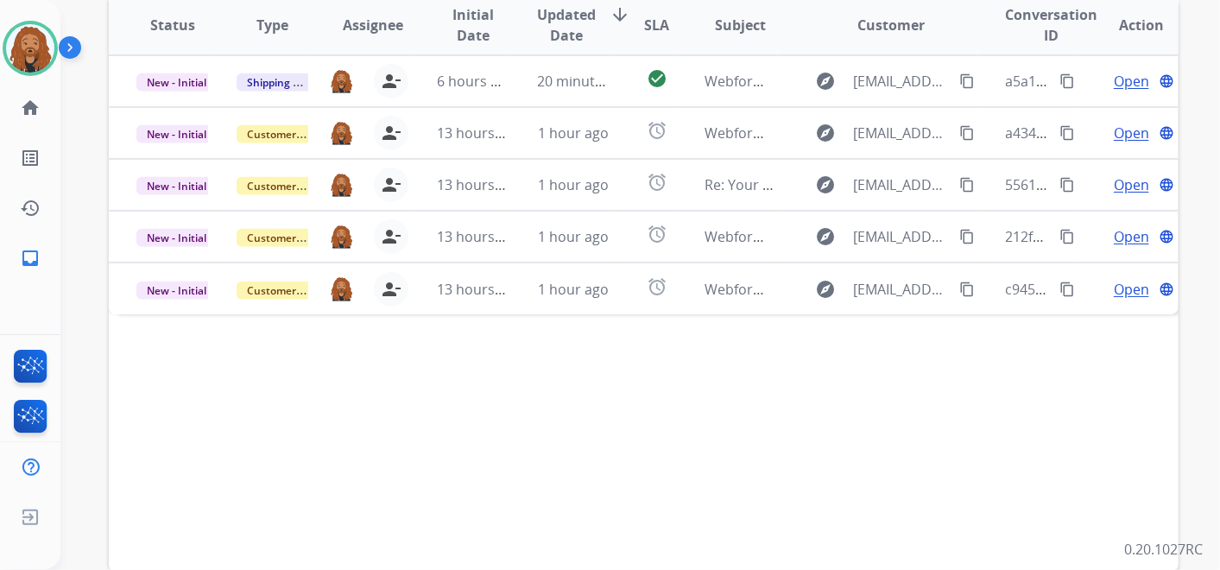
scroll to position [495, 0]
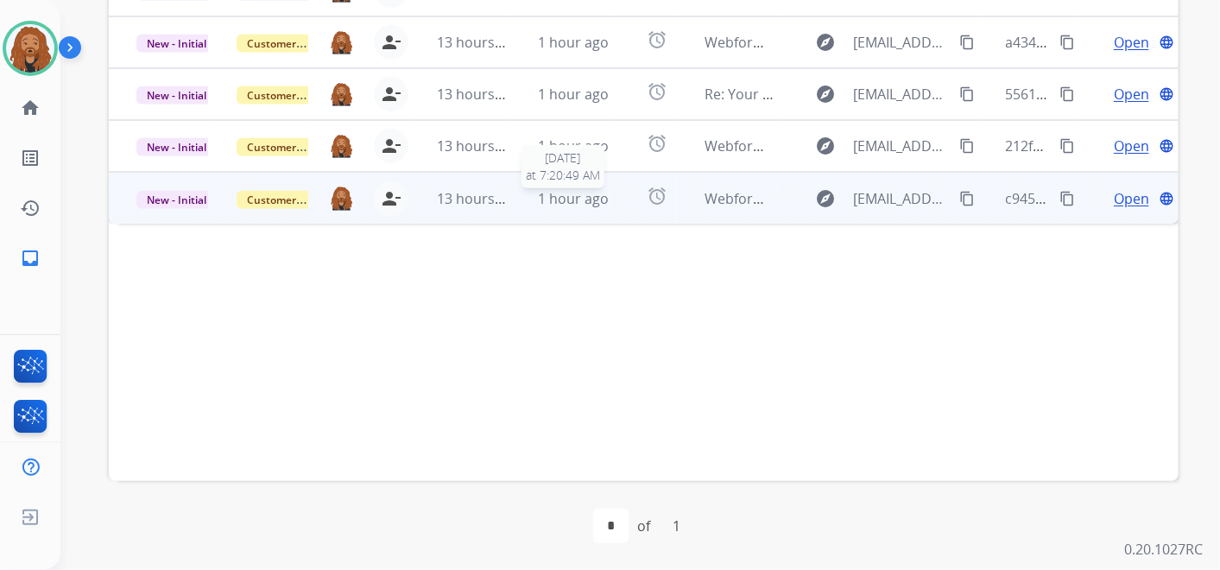
click at [556, 195] on span "1 hour ago" at bounding box center [573, 198] width 71 height 19
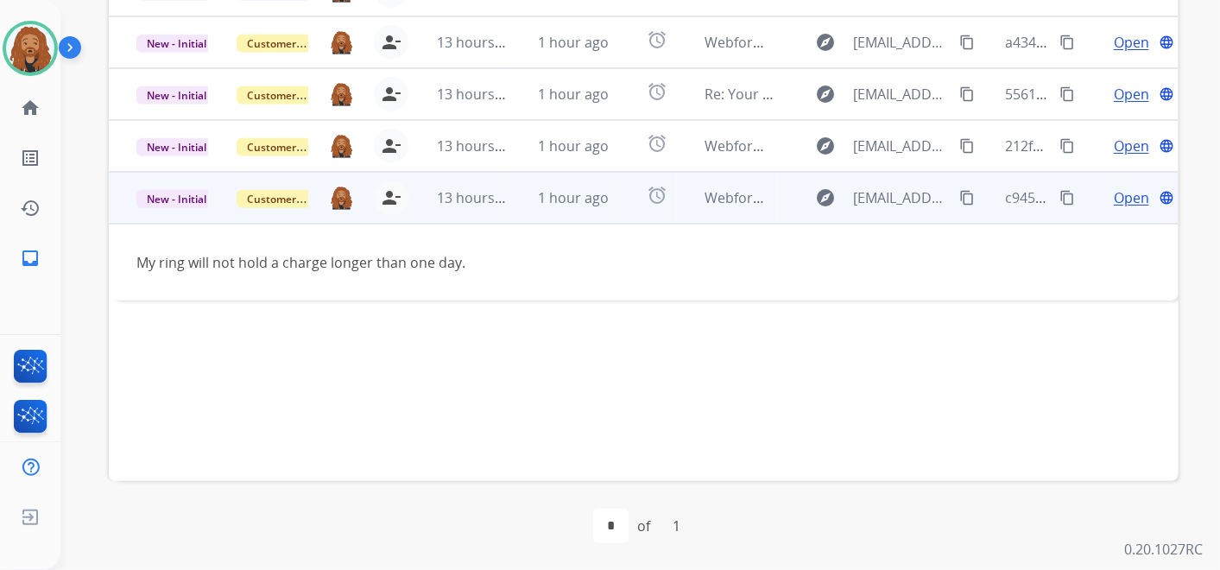
click at [1124, 193] on span "Open" at bounding box center [1131, 197] width 35 height 21
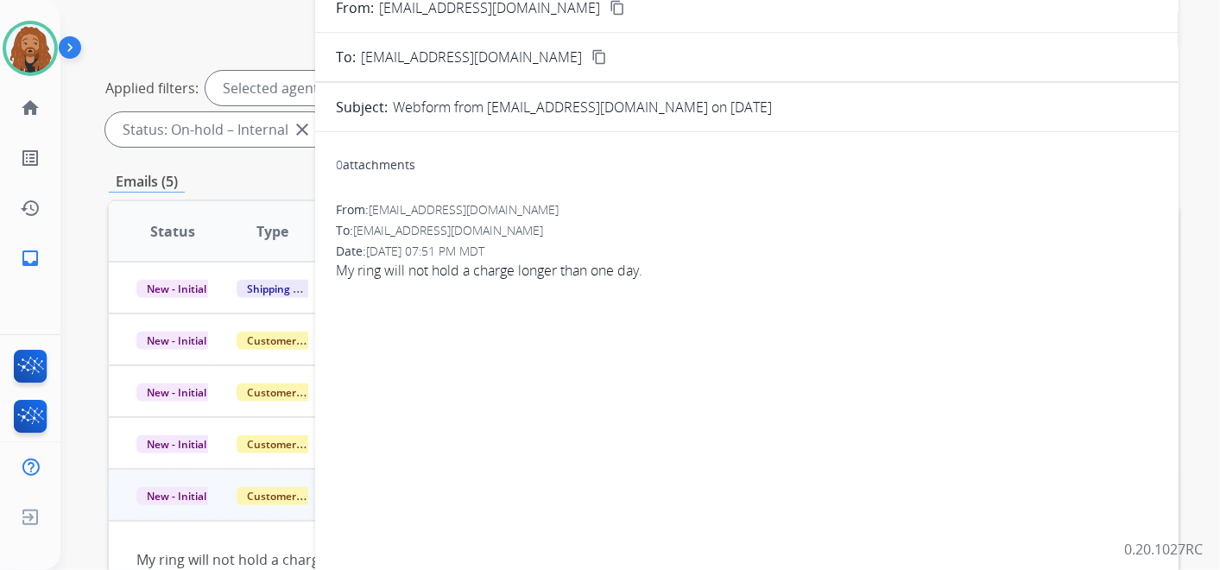
scroll to position [15, 0]
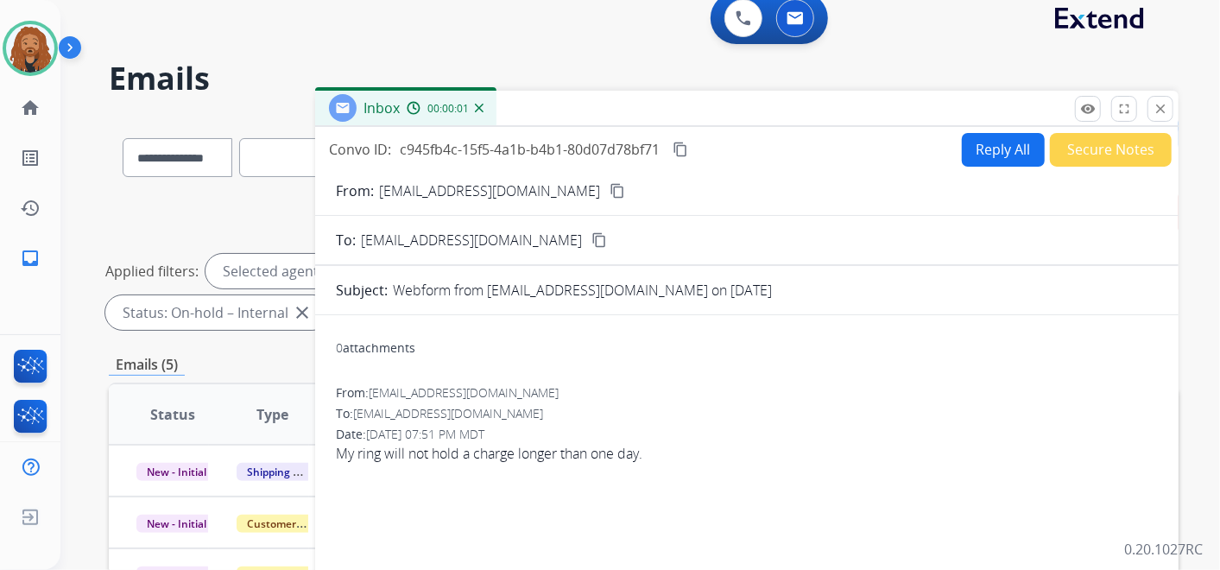
click at [974, 148] on button "Reply All" at bounding box center [1003, 150] width 83 height 34
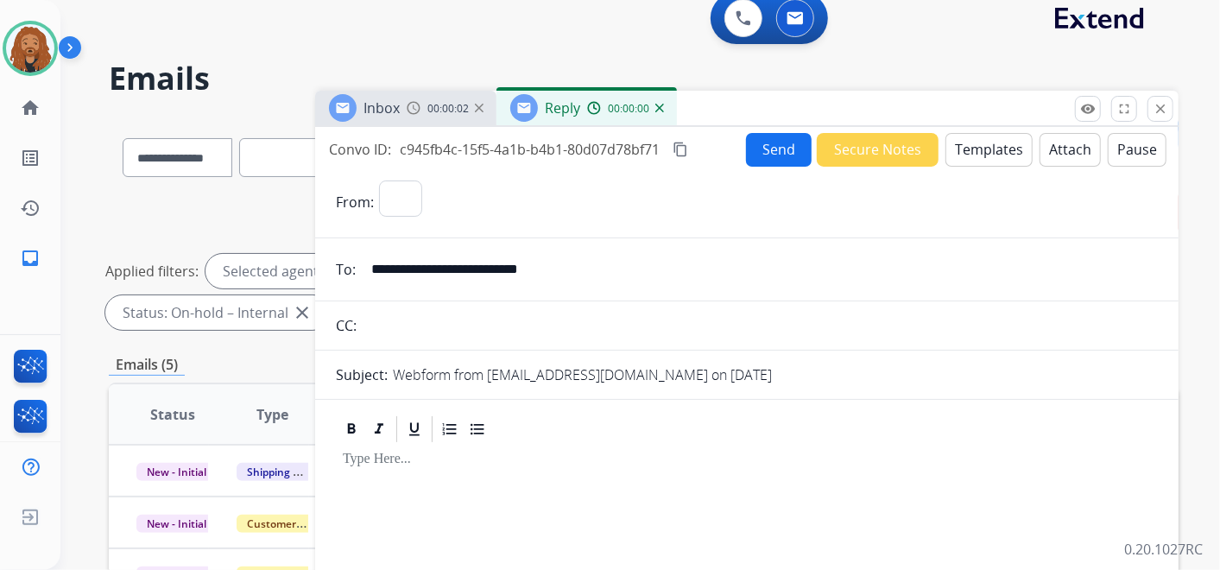
select select "**********"
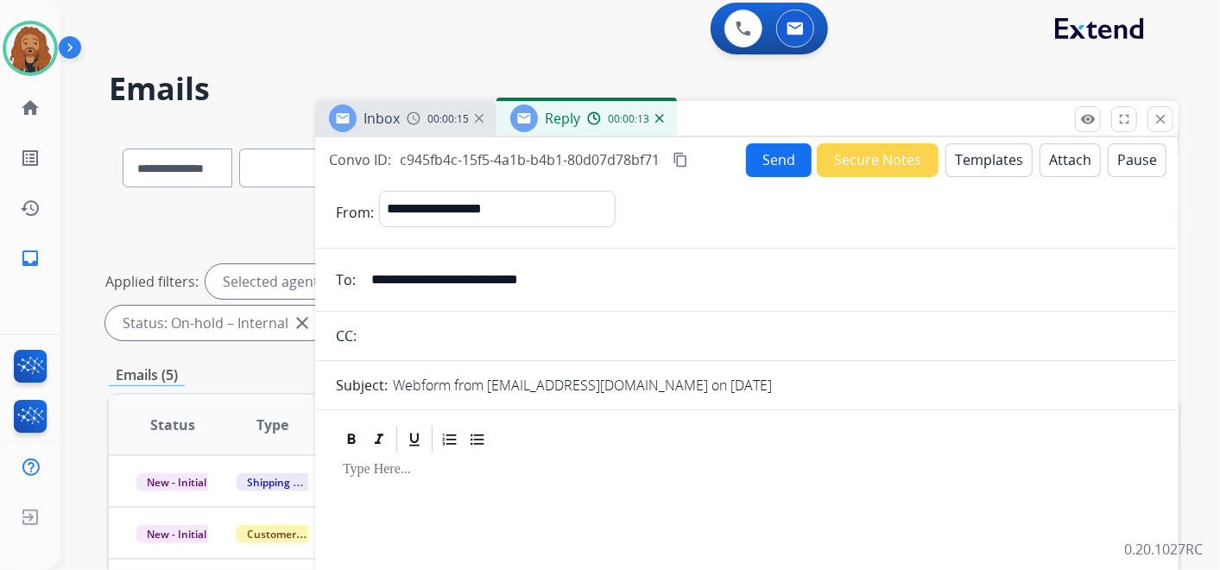
scroll to position [0, 0]
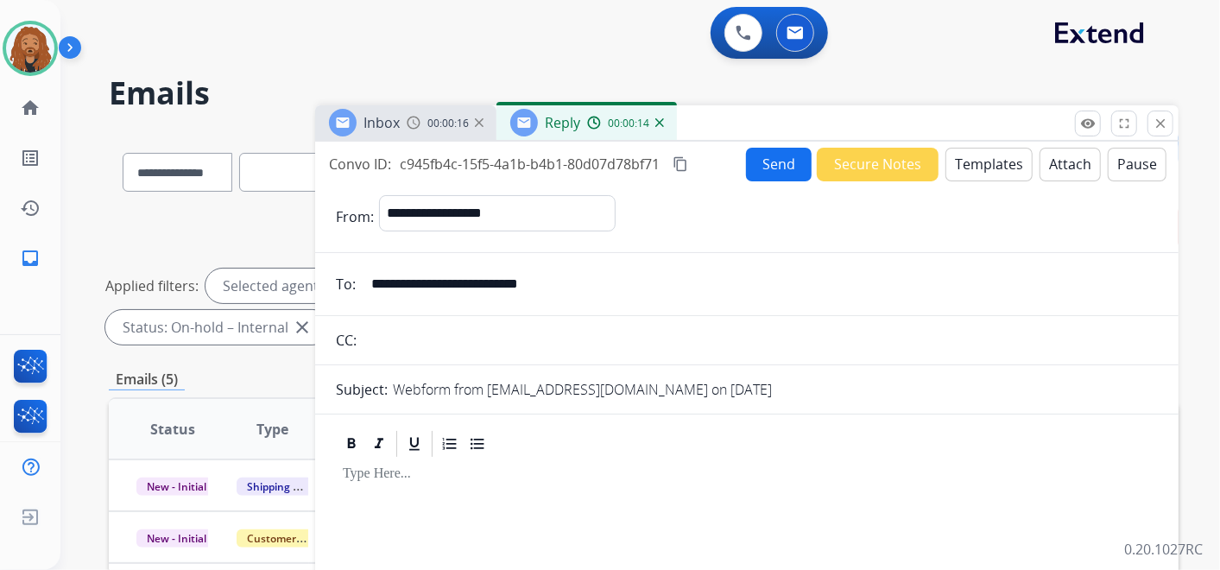
click at [974, 177] on button "Templates" at bounding box center [988, 165] width 87 height 34
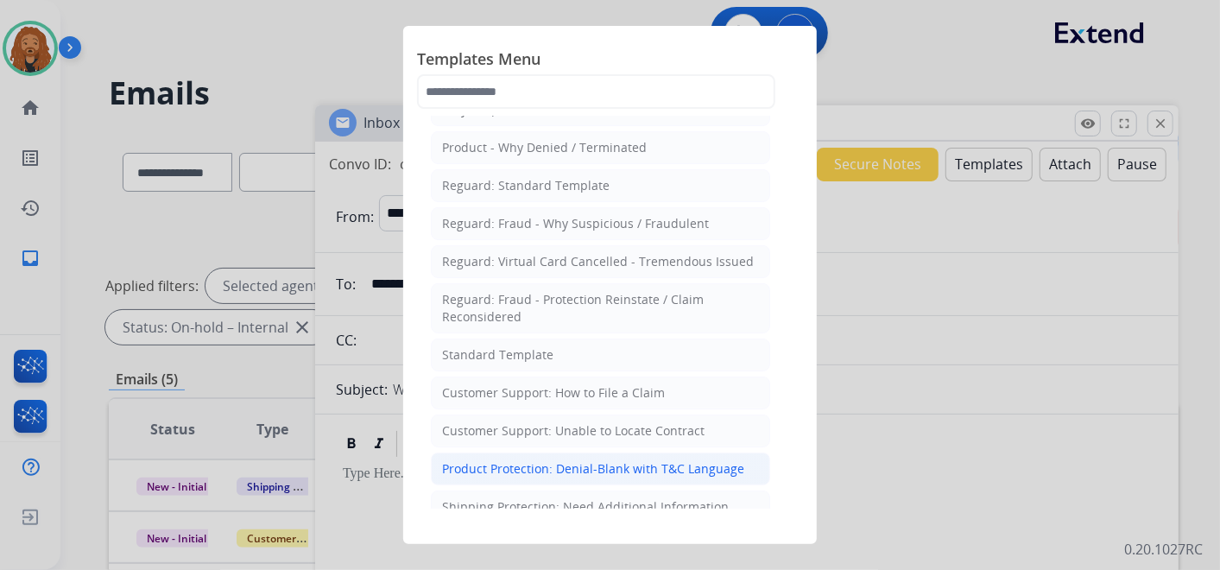
scroll to position [96, 0]
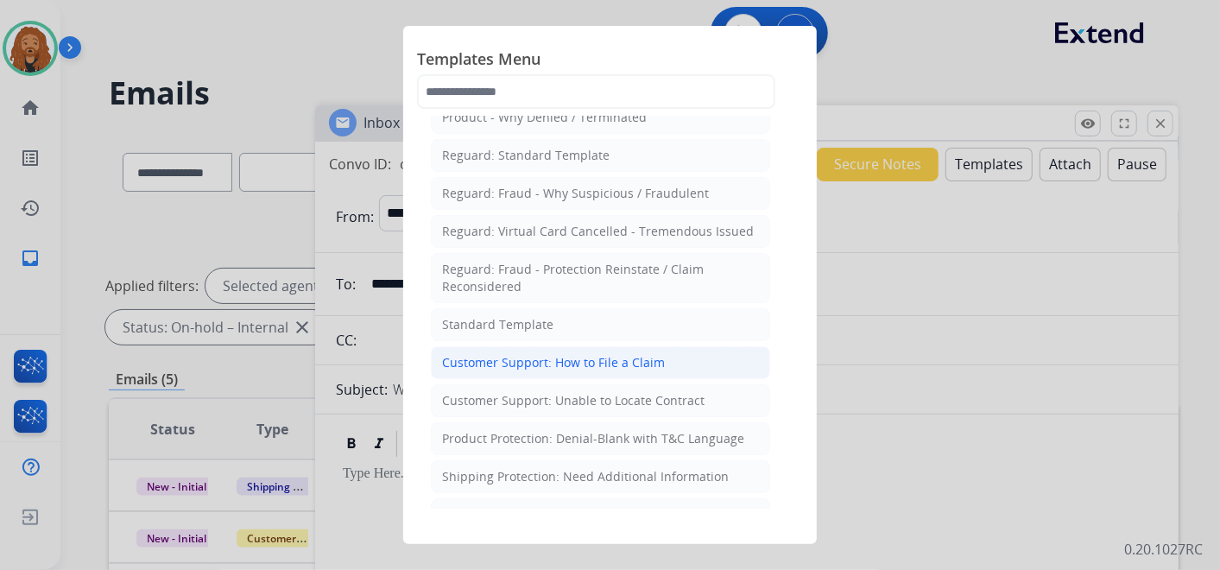
click at [544, 358] on div "Customer Support: How to File a Claim" at bounding box center [553, 362] width 223 height 17
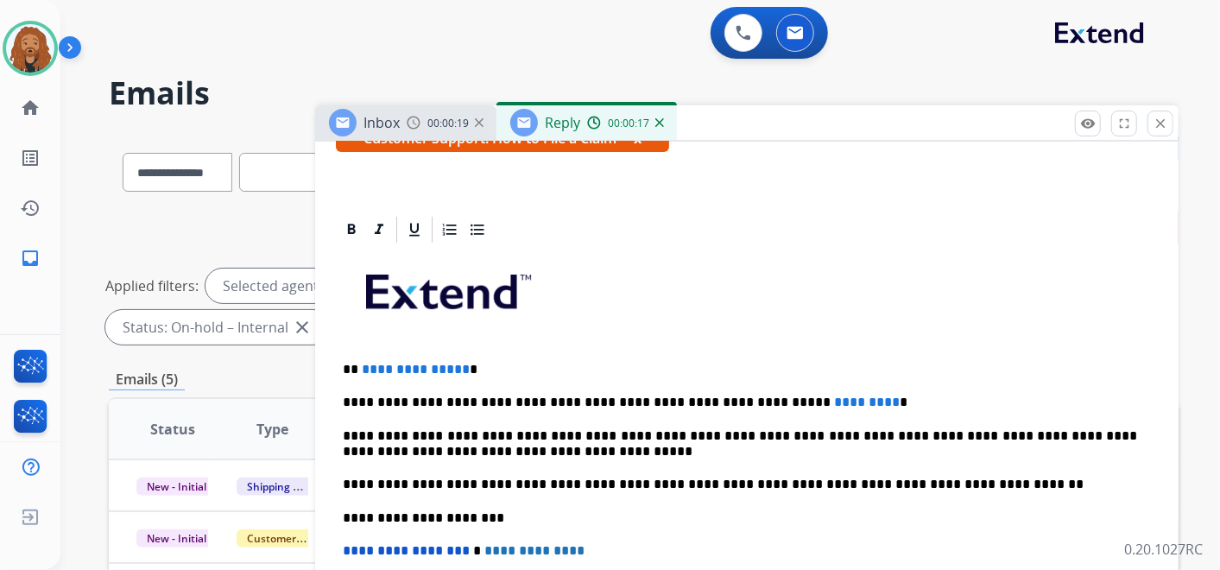
scroll to position [344, 0]
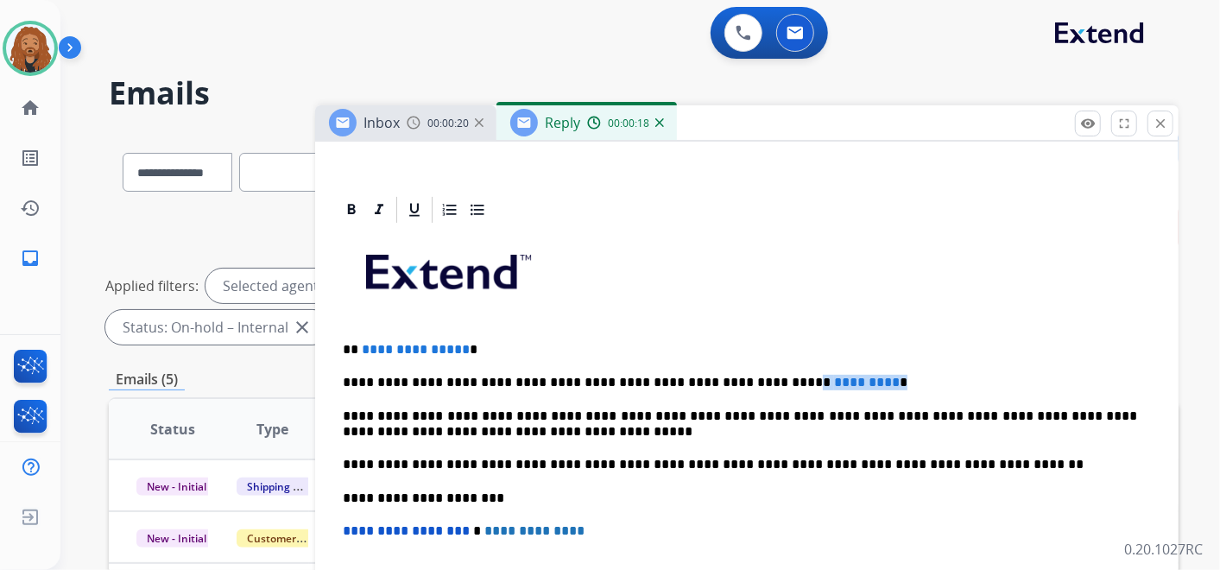
drag, startPoint x: 794, startPoint y: 381, endPoint x: 733, endPoint y: 381, distance: 61.3
click at [733, 381] on p "**********" at bounding box center [740, 383] width 794 height 16
drag, startPoint x: 463, startPoint y: 345, endPoint x: 350, endPoint y: 347, distance: 113.1
click at [350, 347] on p "**********" at bounding box center [740, 350] width 794 height 16
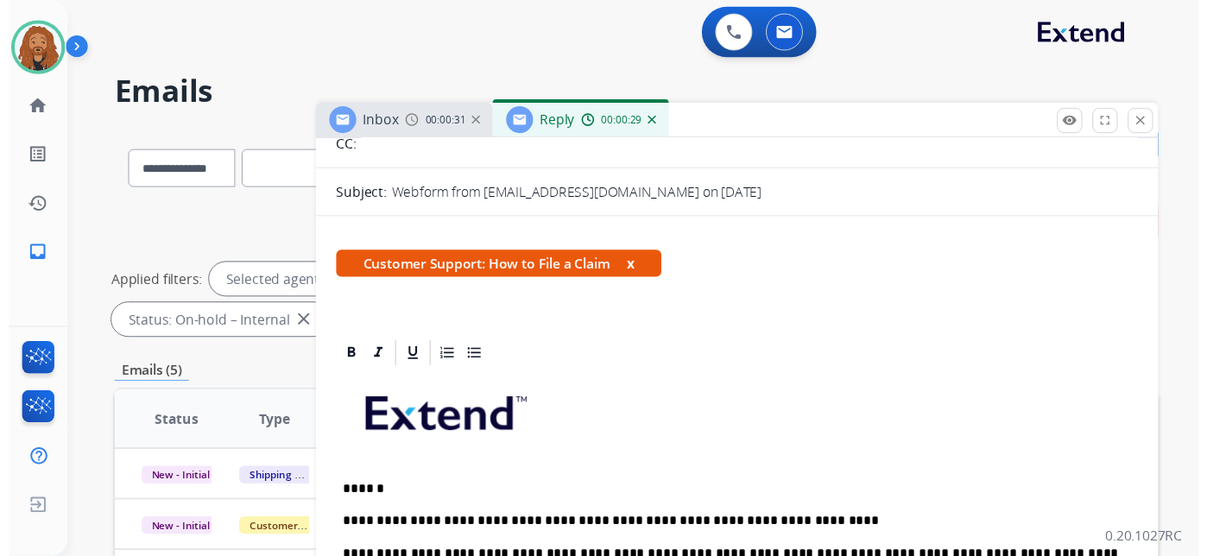
scroll to position [0, 0]
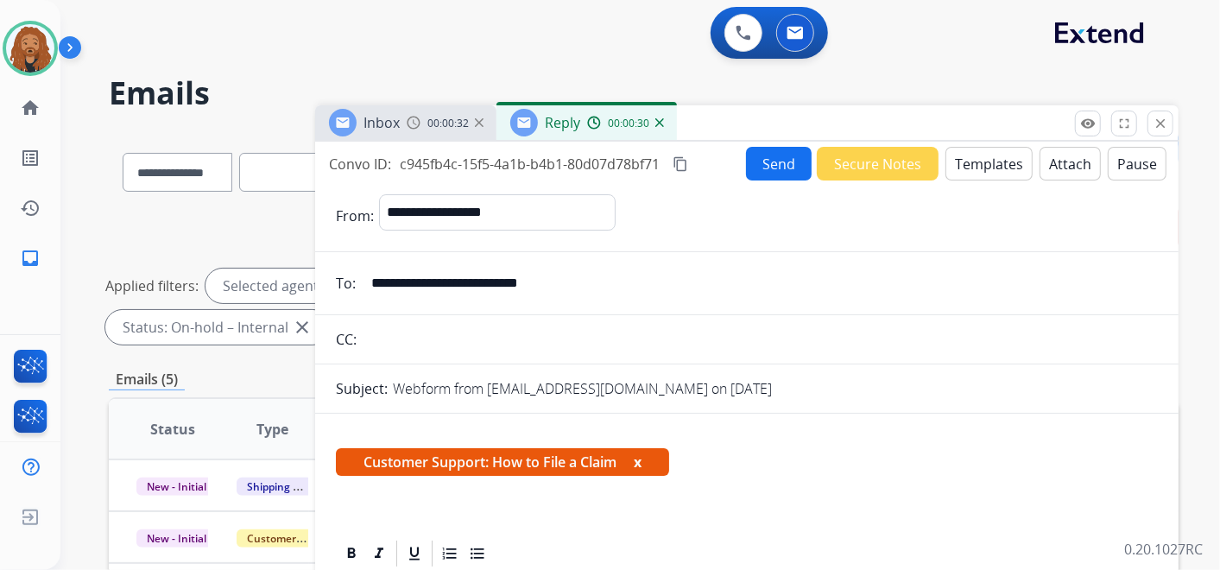
click at [760, 172] on button "Send" at bounding box center [779, 164] width 66 height 34
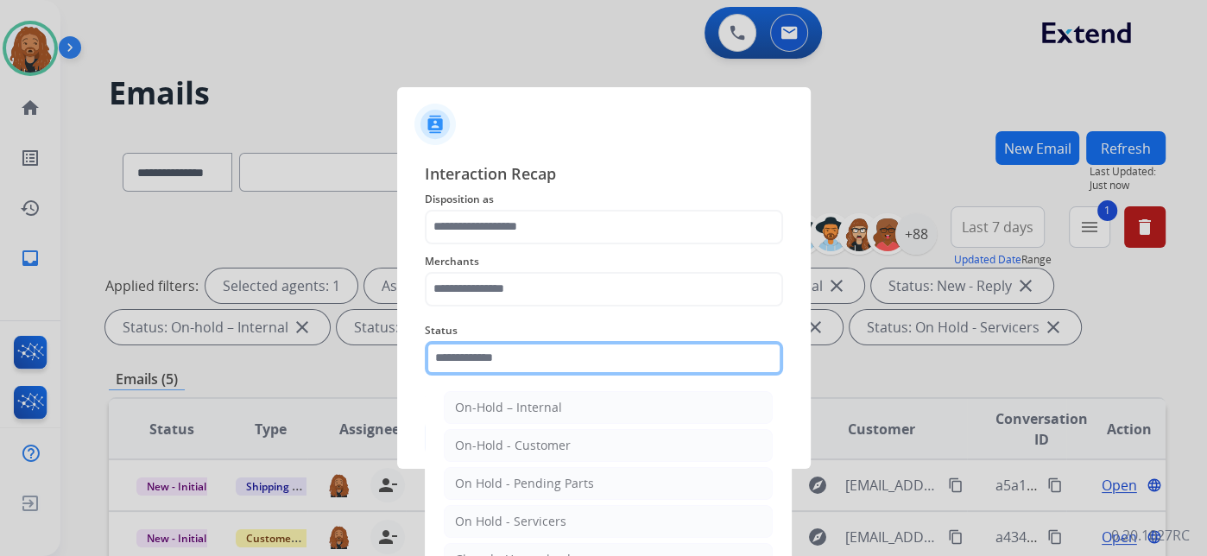
click at [528, 355] on input "text" at bounding box center [604, 358] width 358 height 35
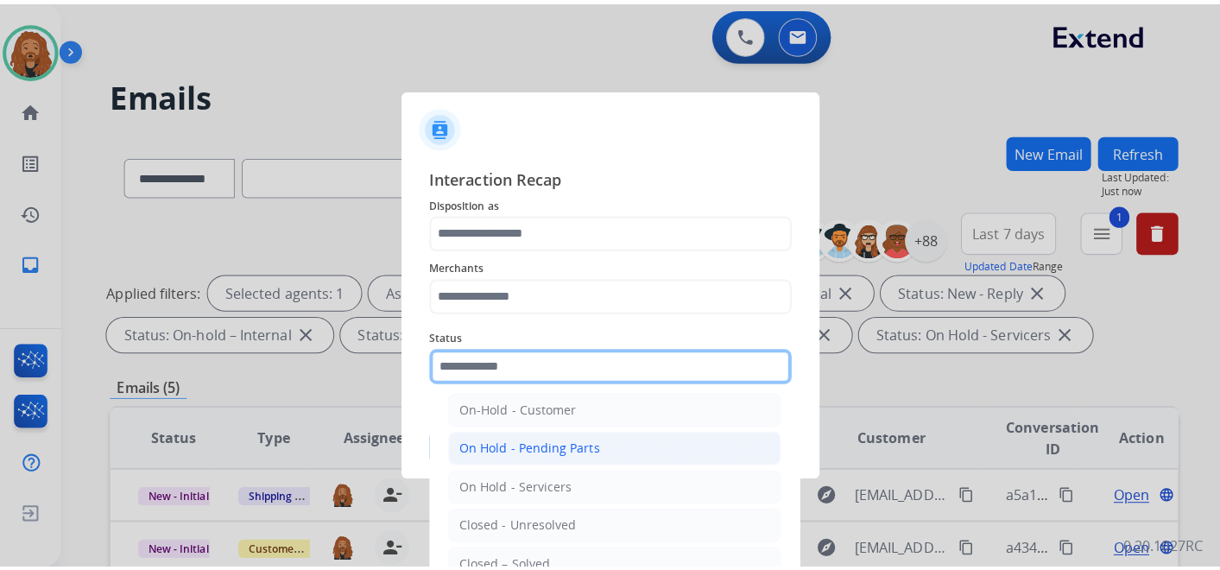
scroll to position [98, 0]
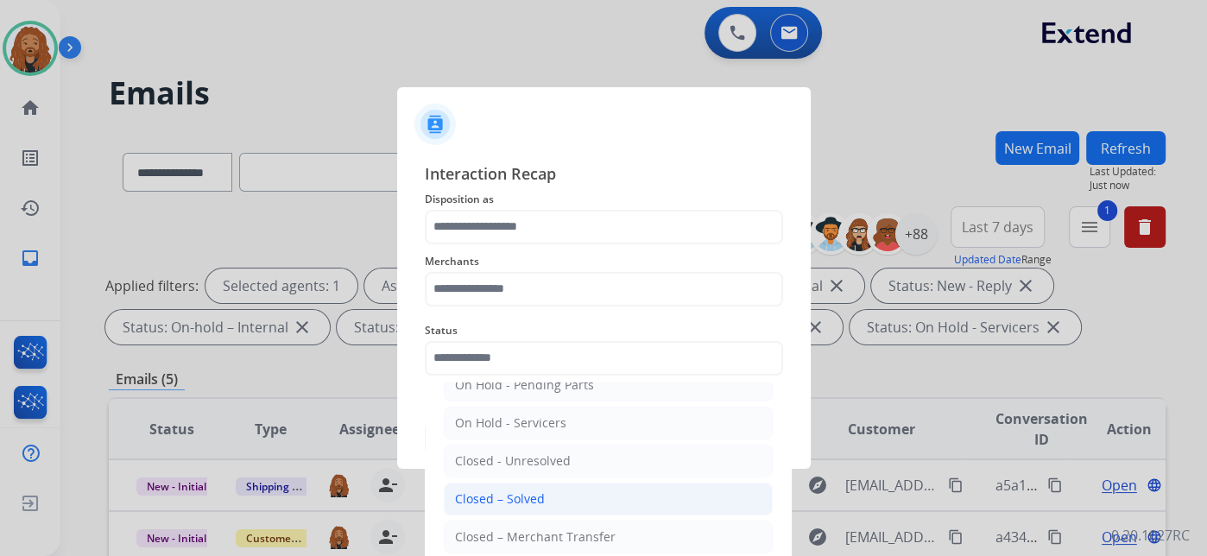
click at [488, 506] on li "Closed – Solved" at bounding box center [608, 499] width 329 height 33
type input "**********"
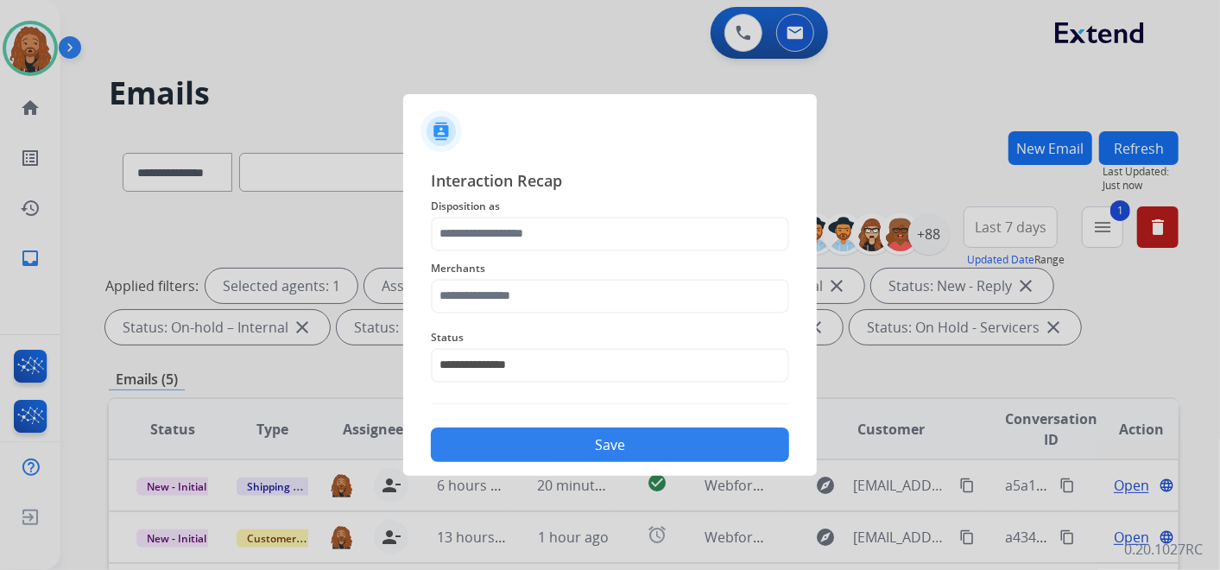
click at [475, 276] on span "Merchants" at bounding box center [610, 268] width 358 height 21
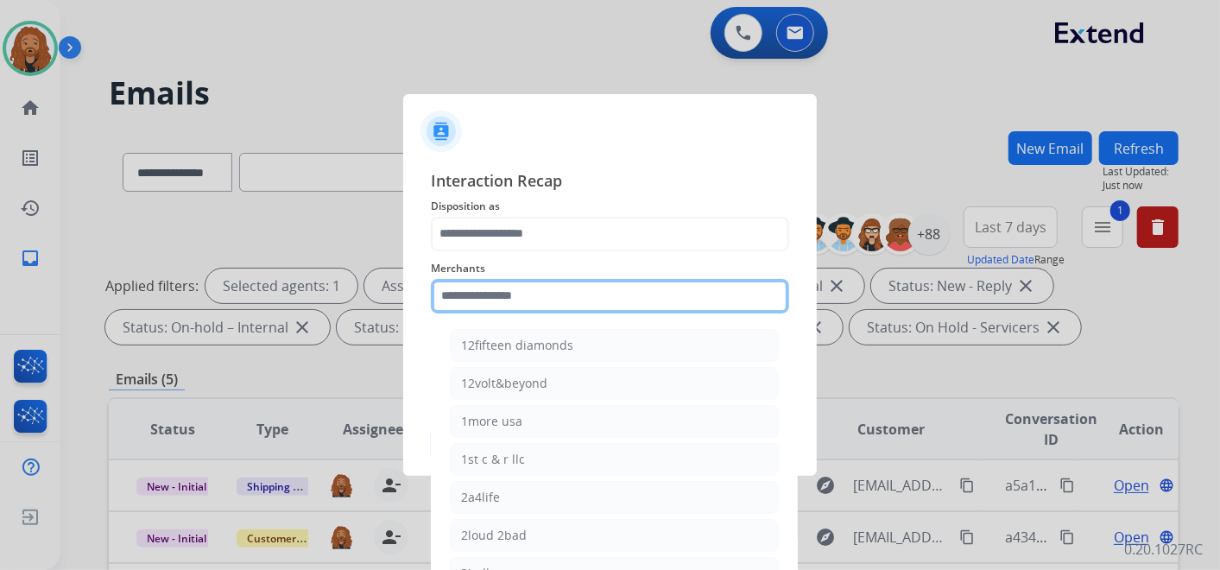
click at [476, 287] on input "text" at bounding box center [610, 296] width 358 height 35
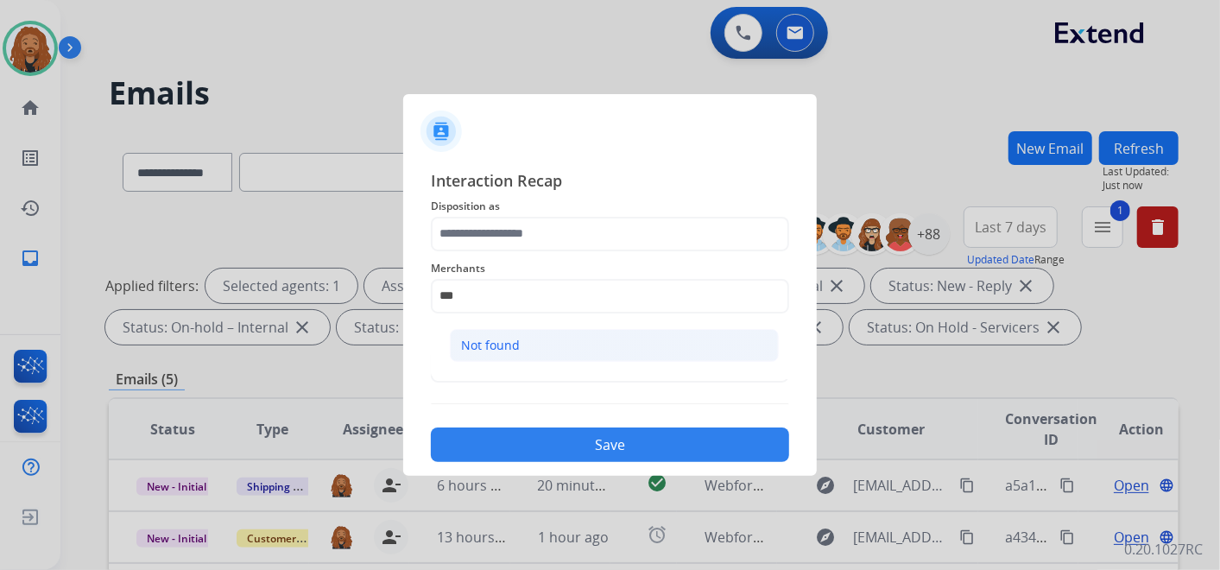
click at [480, 339] on div "Not found" at bounding box center [490, 345] width 59 height 17
type input "*********"
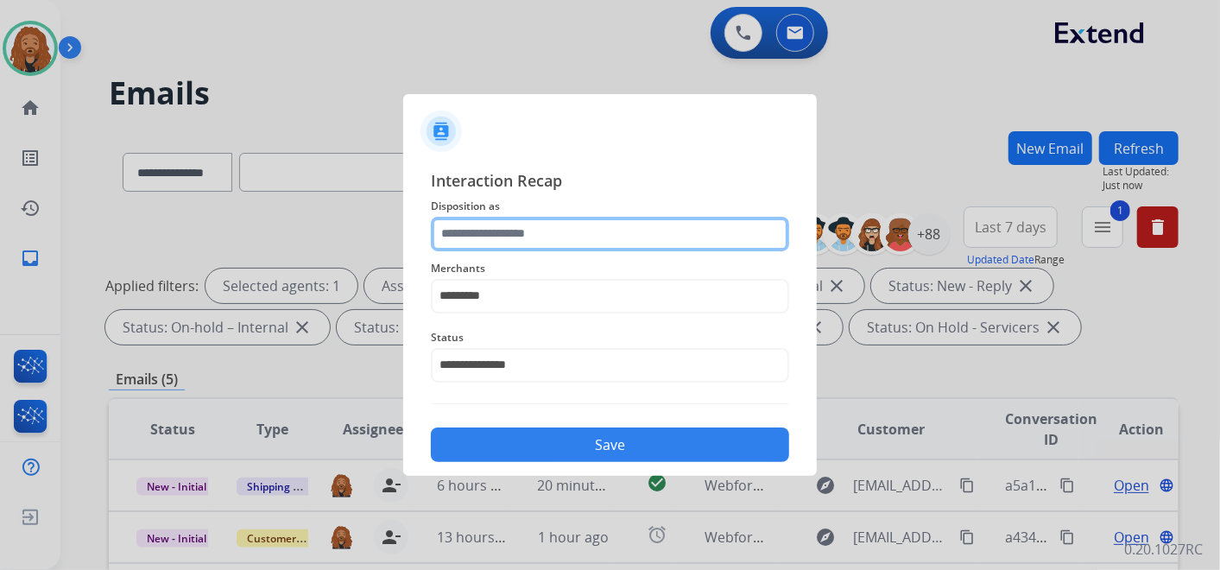
click at [490, 235] on input "text" at bounding box center [610, 234] width 358 height 35
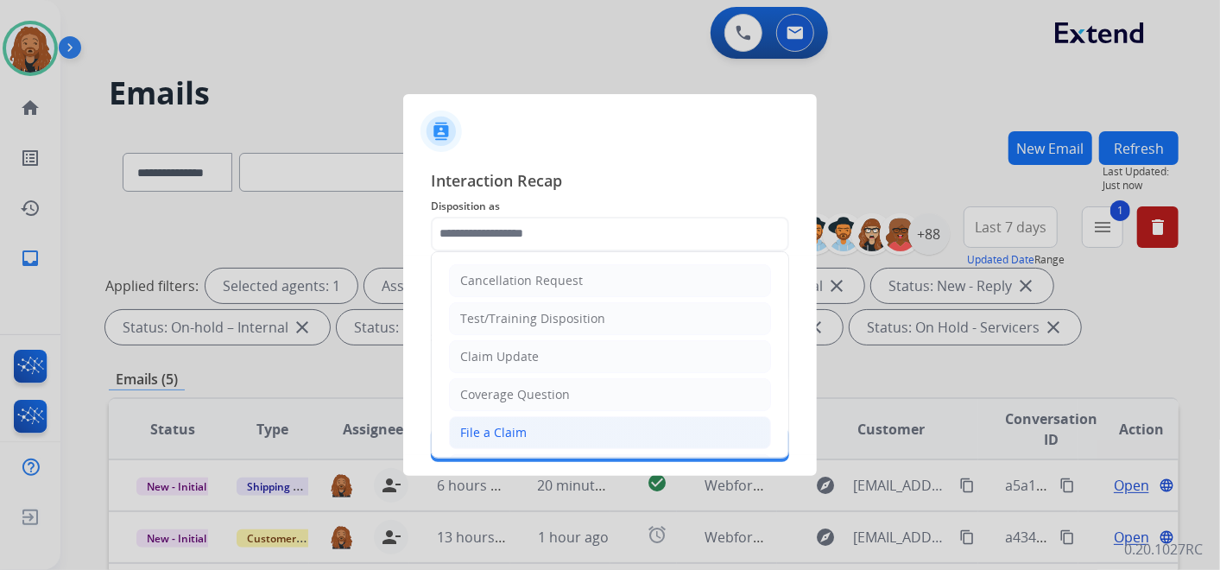
click at [498, 427] on div "File a Claim" at bounding box center [493, 432] width 66 height 17
type input "**********"
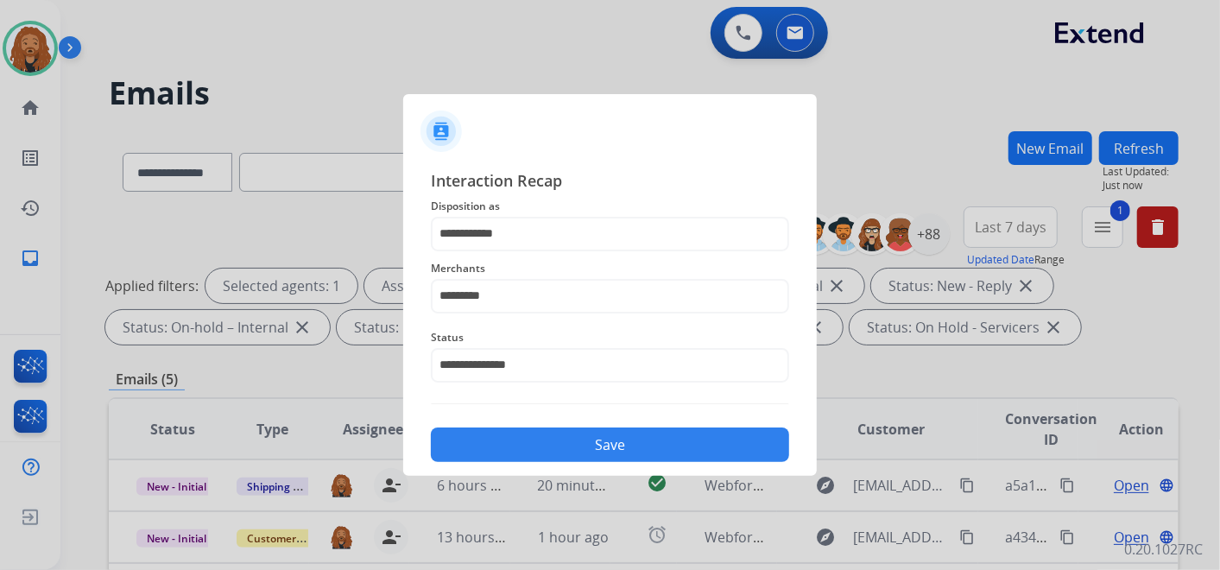
click at [498, 427] on div "Save" at bounding box center [610, 439] width 358 height 45
click at [502, 442] on button "Save" at bounding box center [610, 444] width 358 height 35
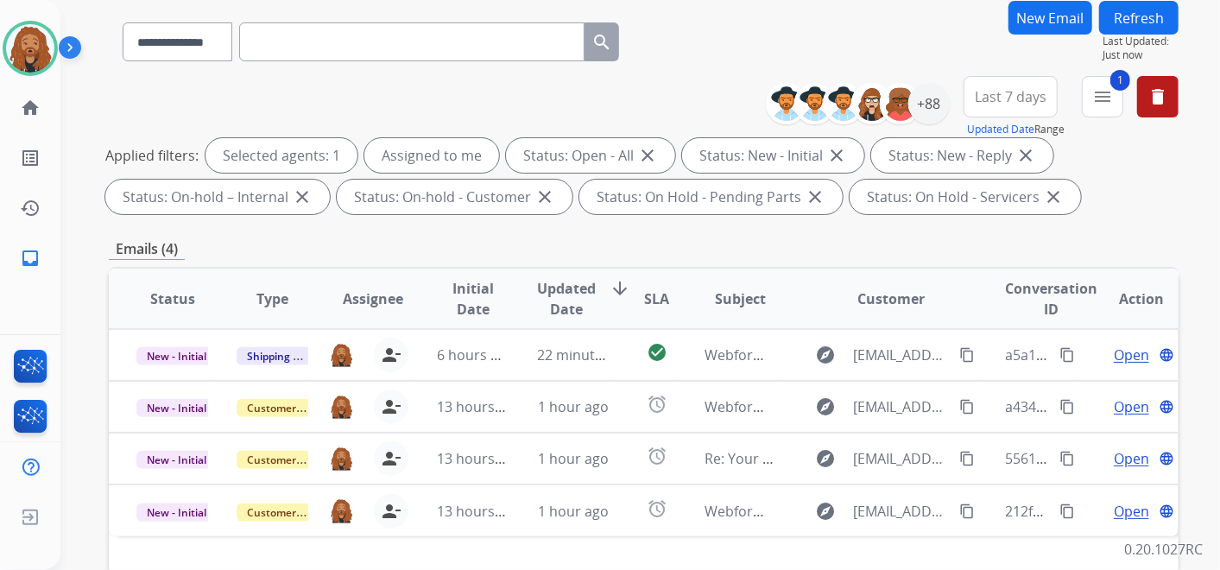
scroll to position [383, 0]
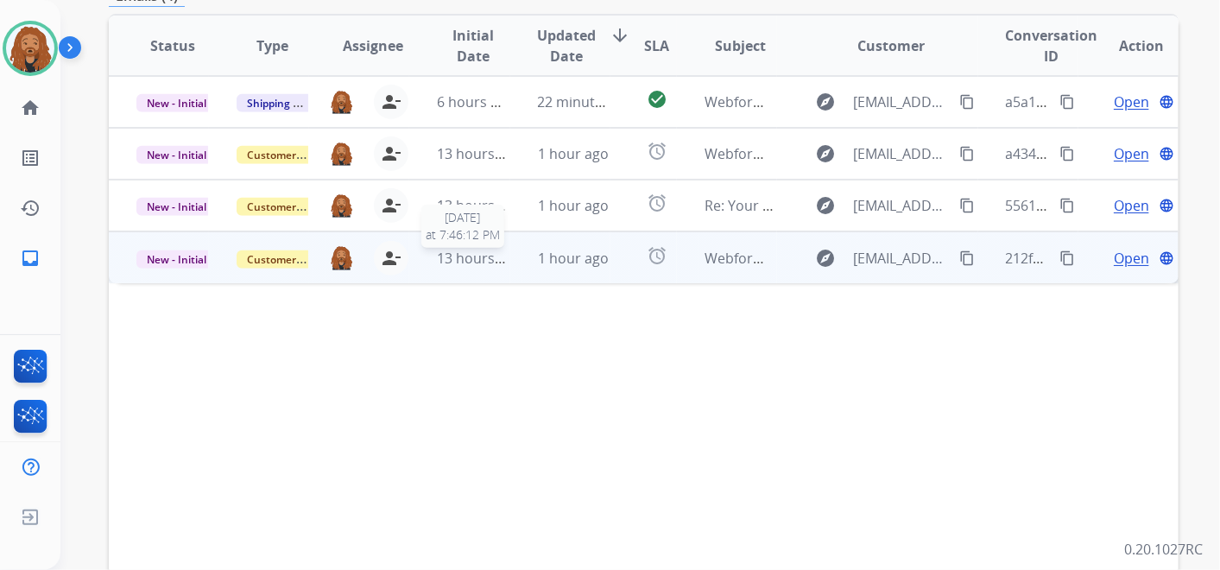
click at [496, 266] on div "13 hours ago" at bounding box center [473, 258] width 72 height 21
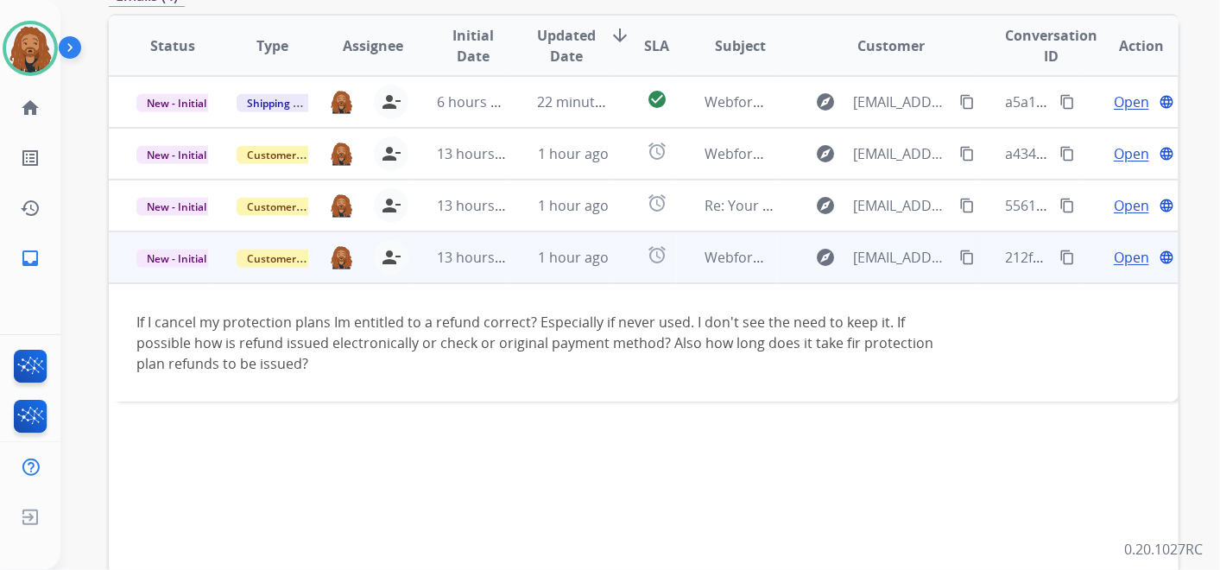
click at [1114, 257] on span "Open" at bounding box center [1131, 257] width 35 height 21
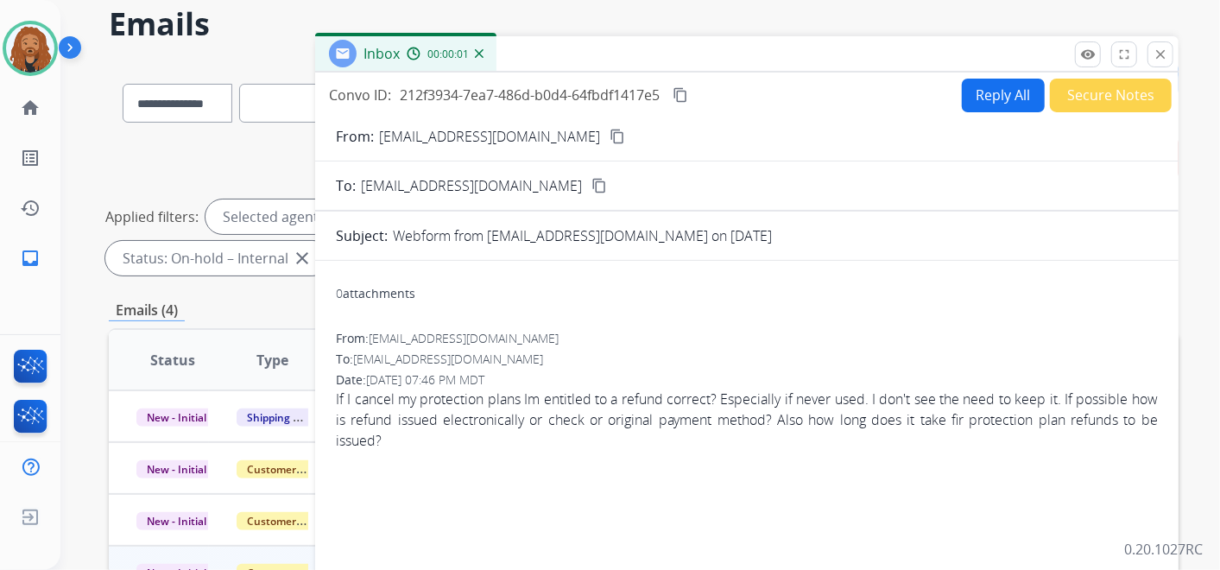
scroll to position [0, 0]
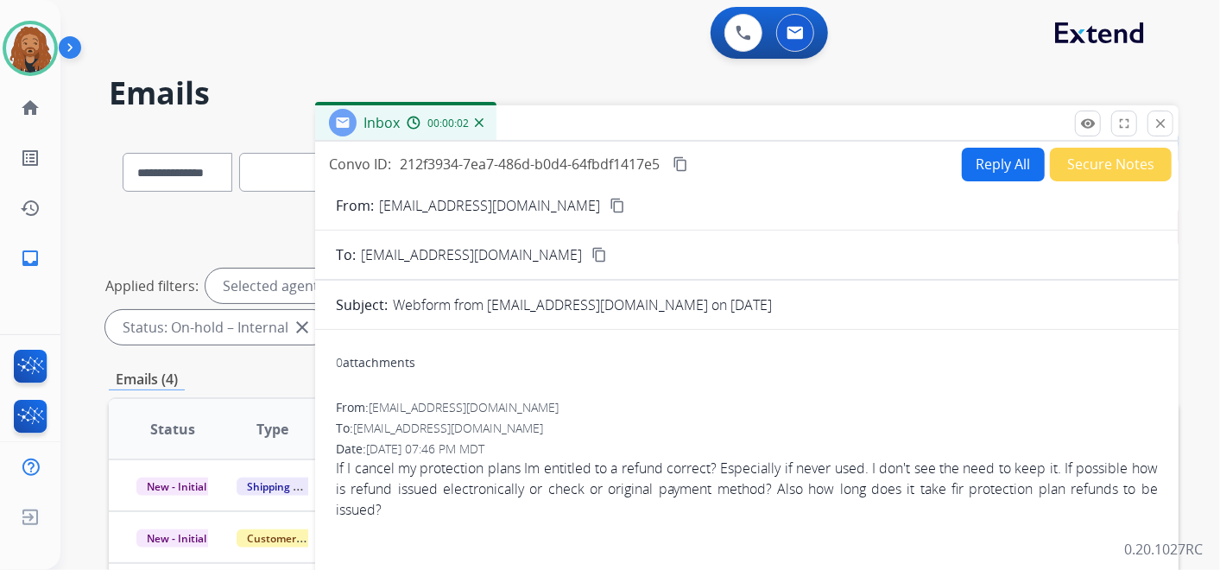
click at [610, 205] on mat-icon "content_copy" at bounding box center [618, 206] width 16 height 16
click at [995, 157] on button "Reply All" at bounding box center [1003, 165] width 83 height 34
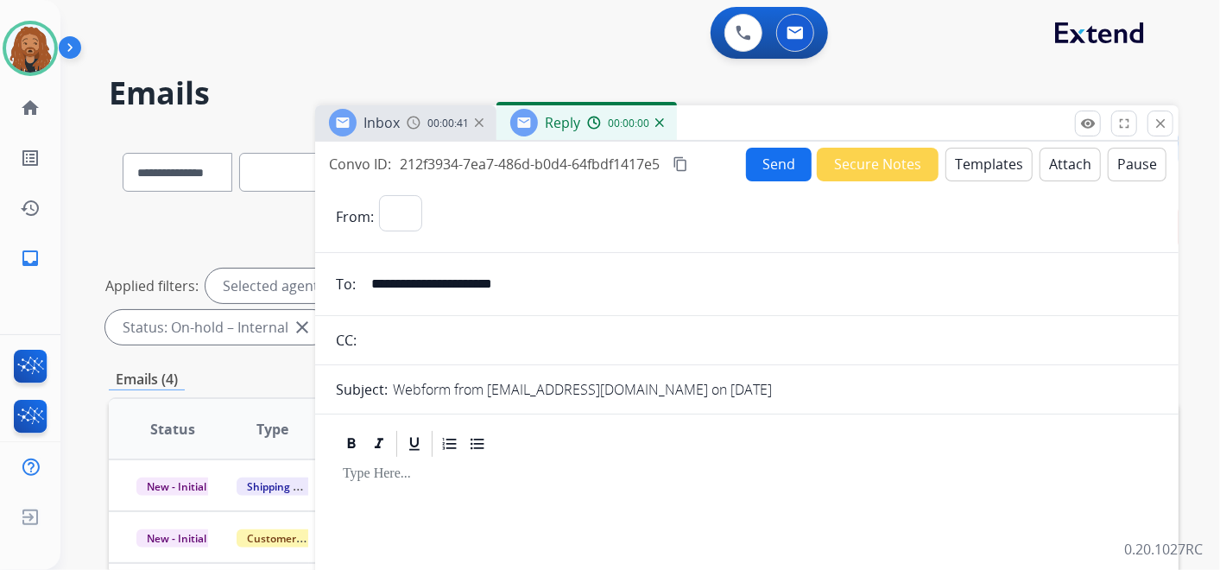
select select "**********"
click at [957, 156] on button "Templates" at bounding box center [988, 165] width 87 height 34
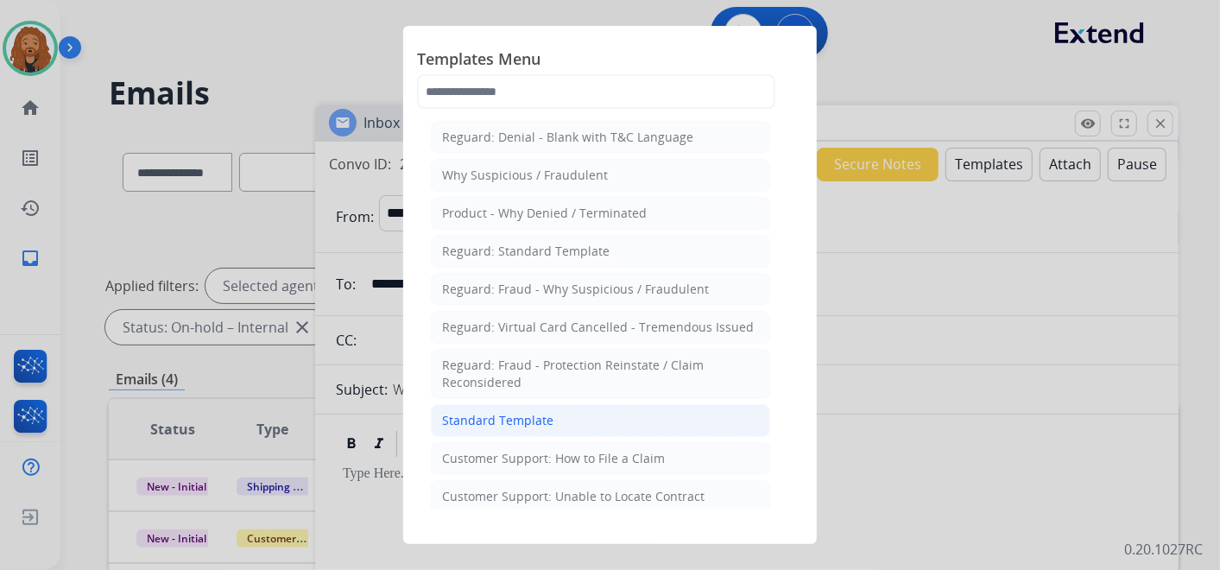
click at [560, 414] on li "Standard Template" at bounding box center [600, 420] width 339 height 33
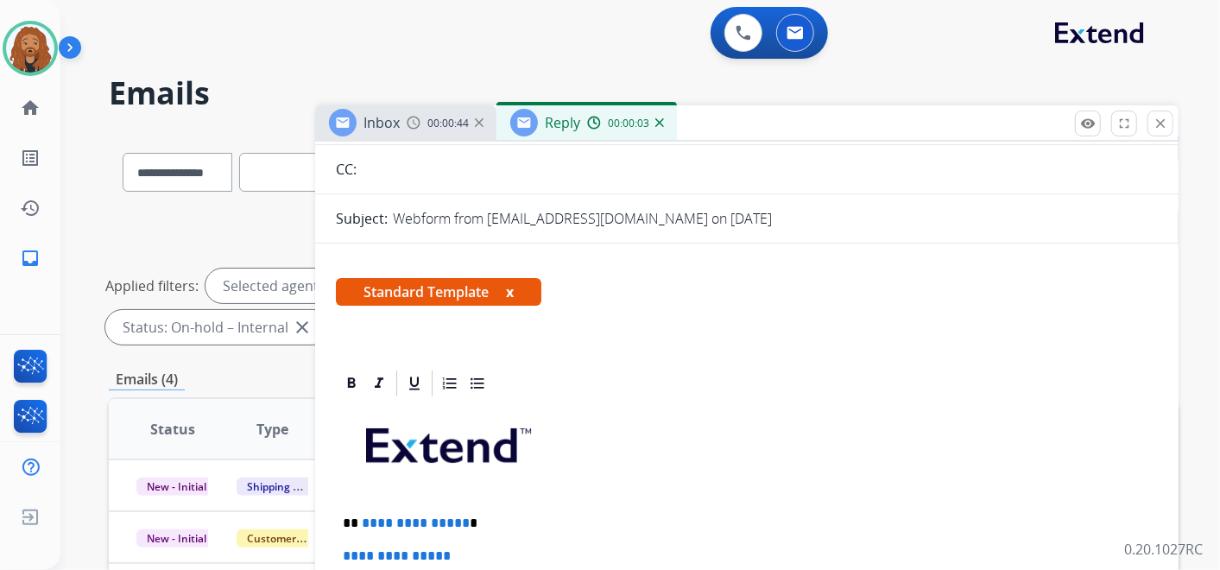
scroll to position [383, 0]
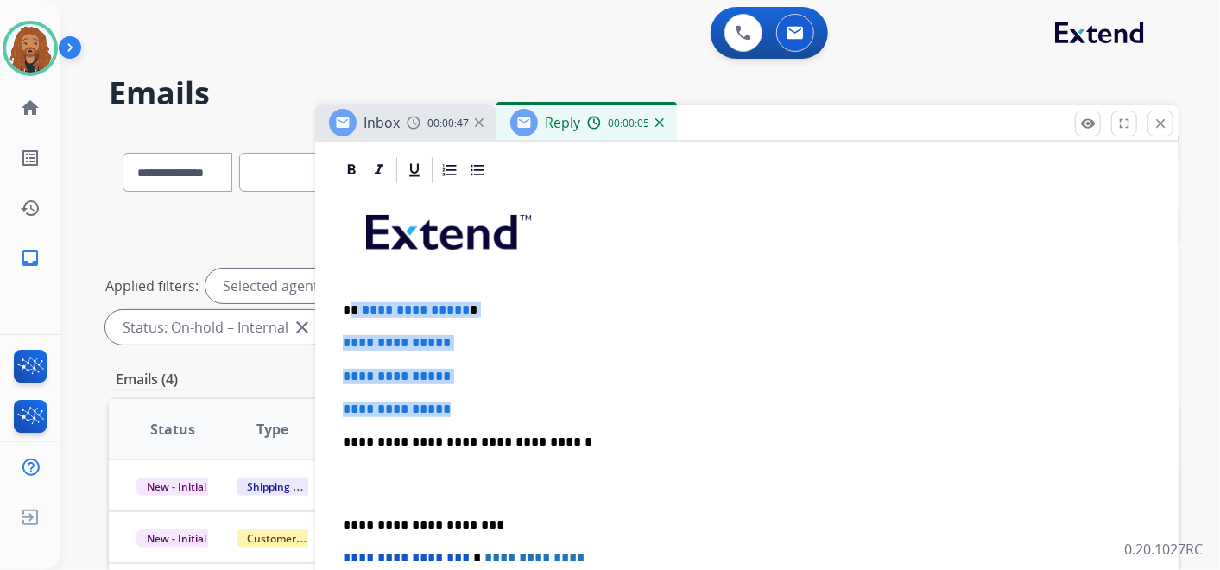
drag, startPoint x: 461, startPoint y: 402, endPoint x: 352, endPoint y: 300, distance: 149.6
click at [352, 300] on div "**********" at bounding box center [747, 483] width 822 height 594
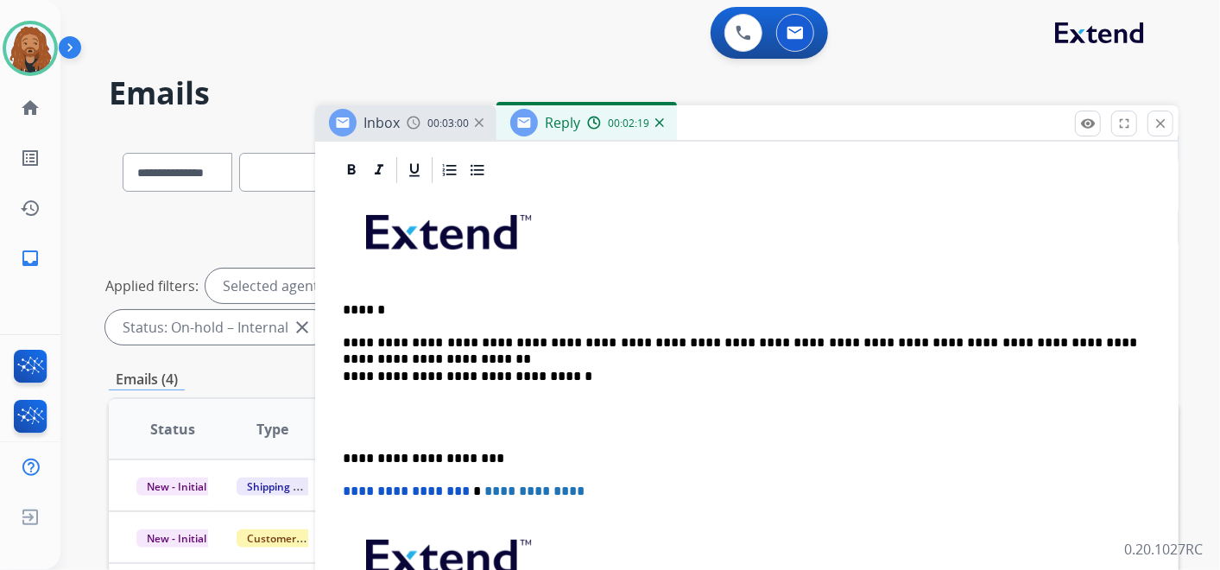
click at [1023, 340] on p "**********" at bounding box center [740, 343] width 794 height 16
click at [1137, 345] on div "**********" at bounding box center [747, 450] width 822 height 528
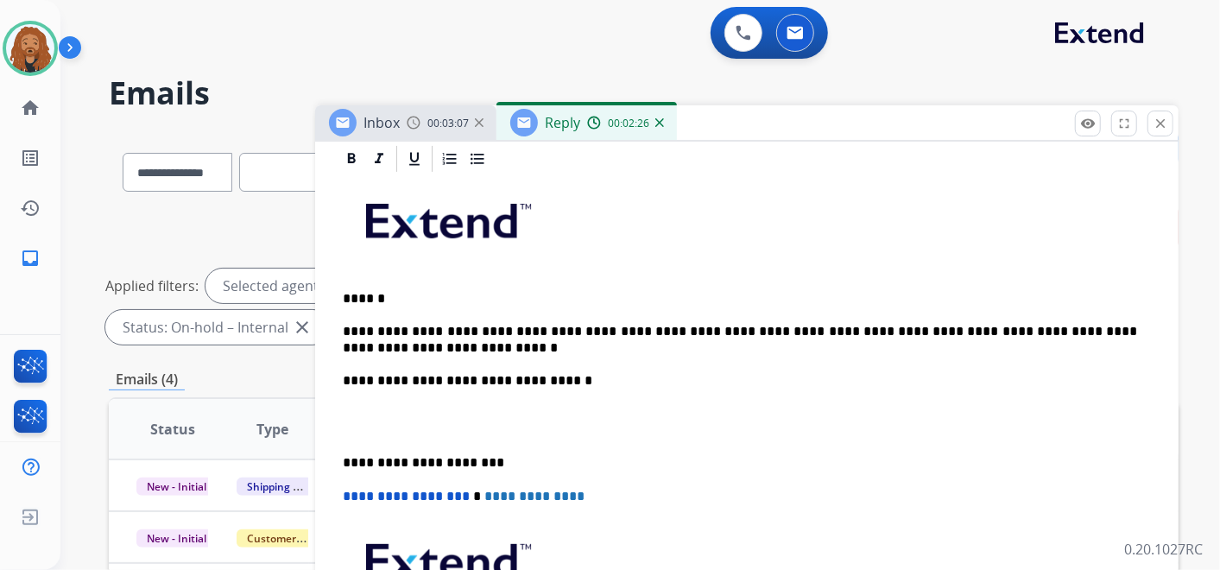
scroll to position [401, 0]
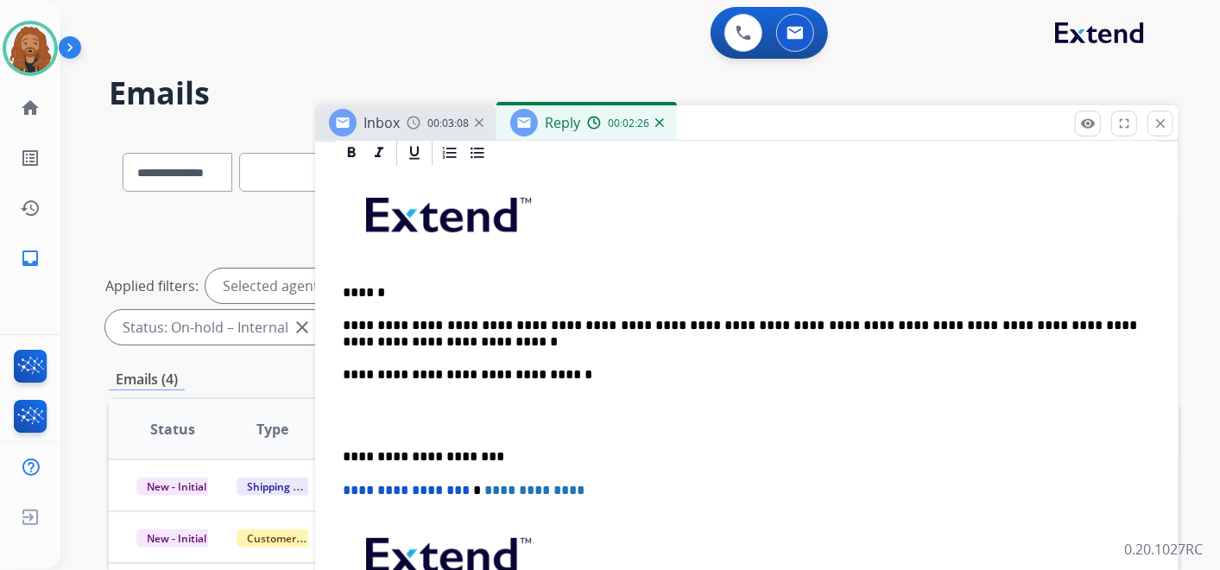
click at [352, 425] on p at bounding box center [747, 416] width 808 height 32
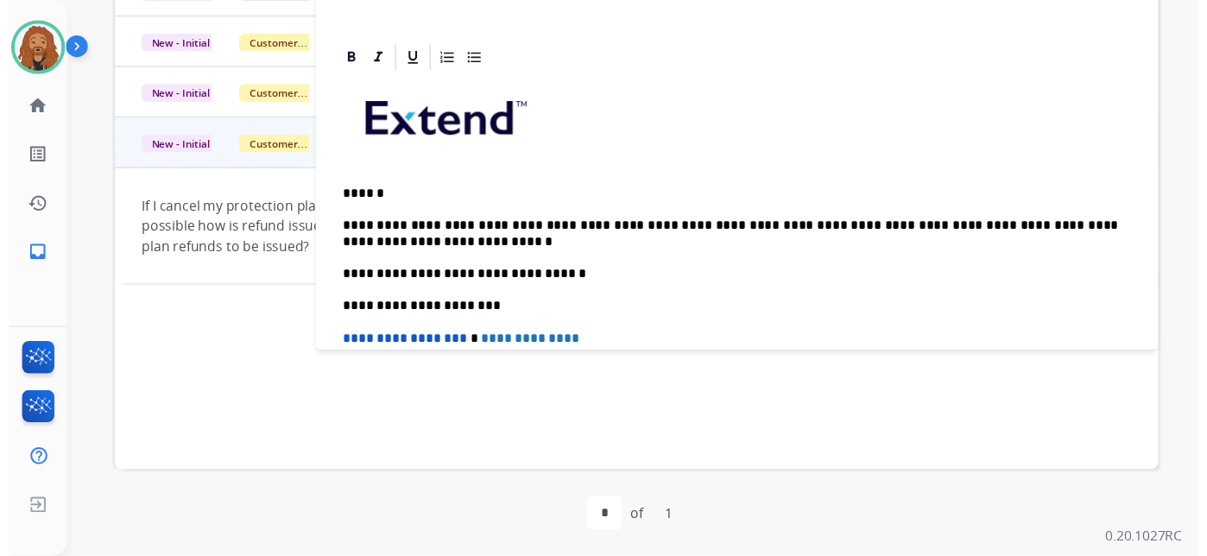
scroll to position [111, 0]
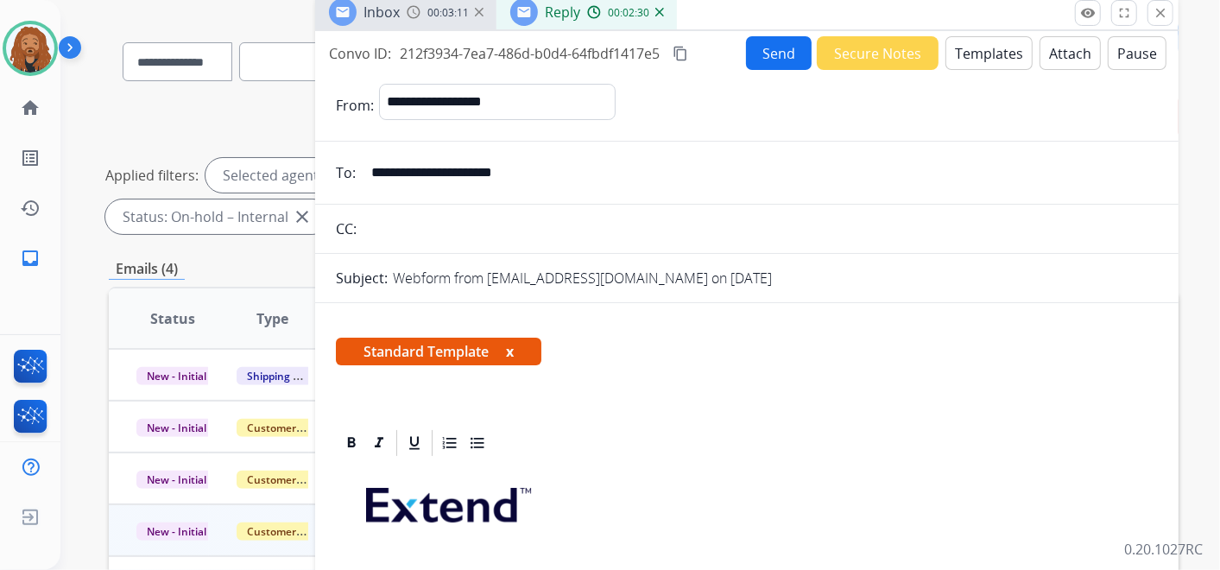
click at [795, 59] on button "Send" at bounding box center [779, 53] width 66 height 34
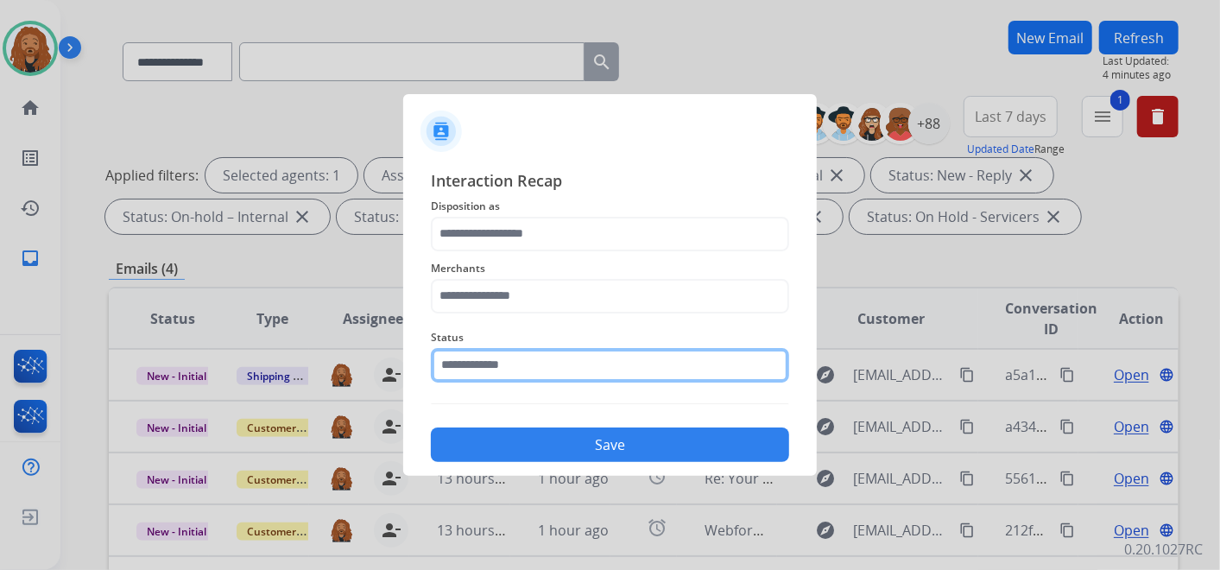
click at [617, 364] on input "text" at bounding box center [610, 365] width 358 height 35
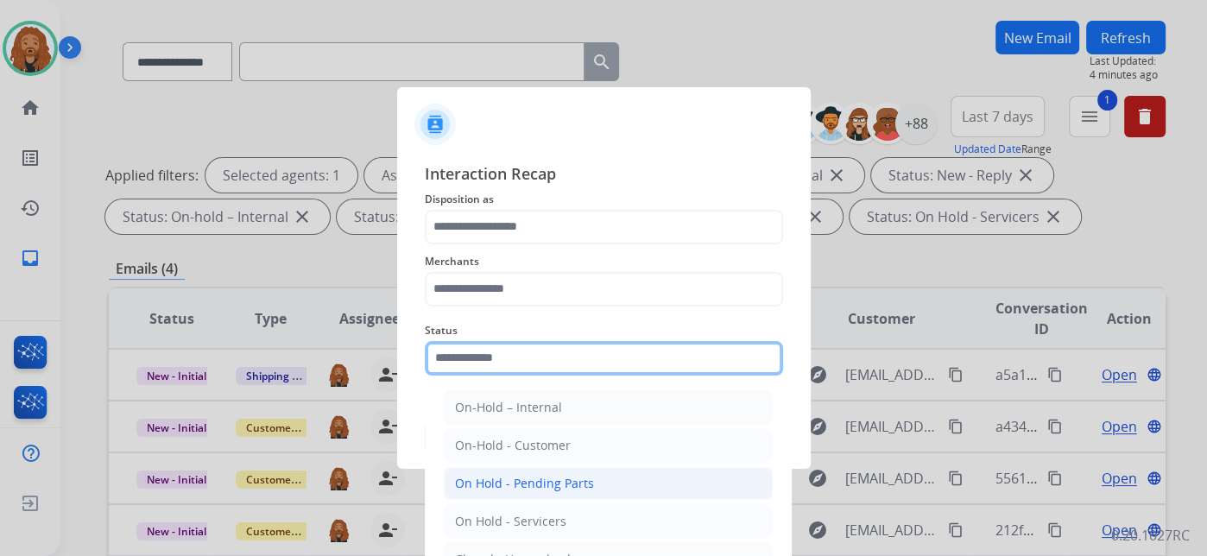
scroll to position [98, 0]
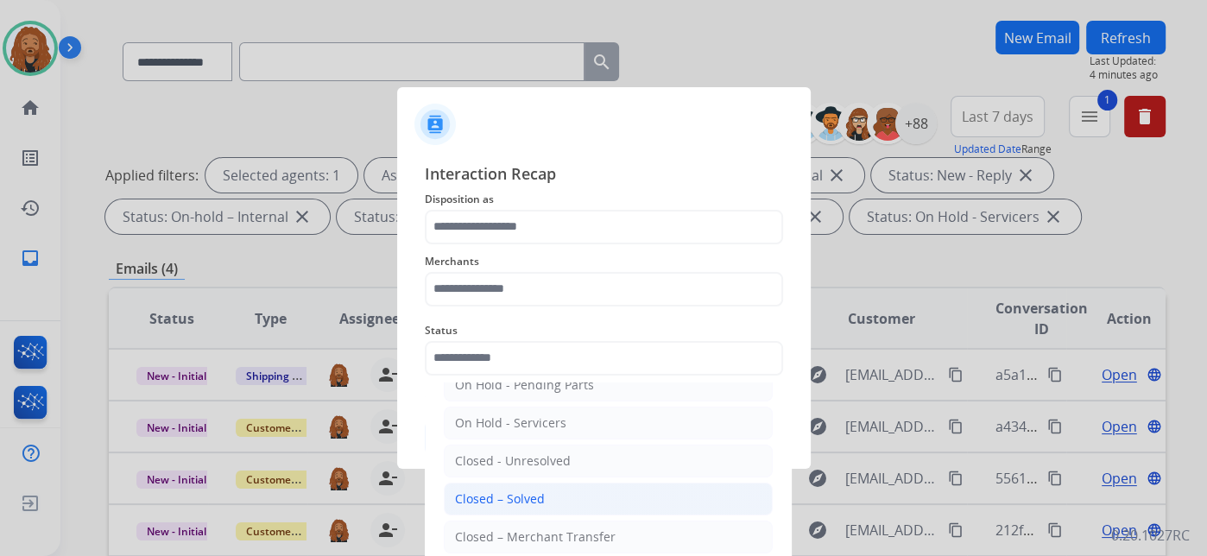
click at [545, 490] on li "Closed – Solved" at bounding box center [608, 499] width 329 height 33
type input "**********"
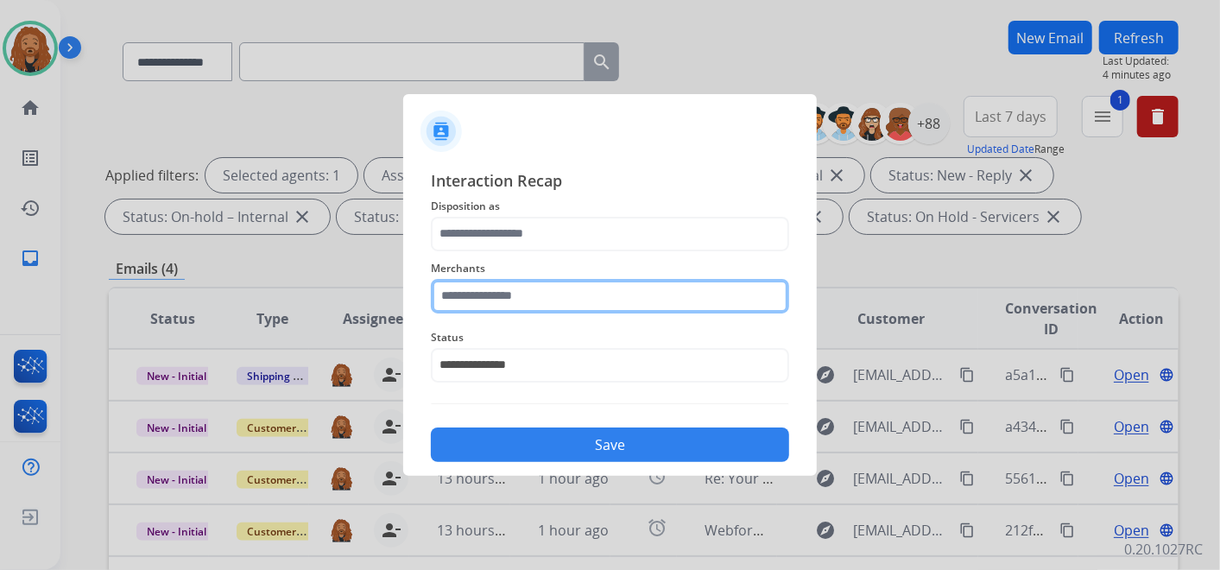
click at [537, 286] on input "text" at bounding box center [610, 296] width 358 height 35
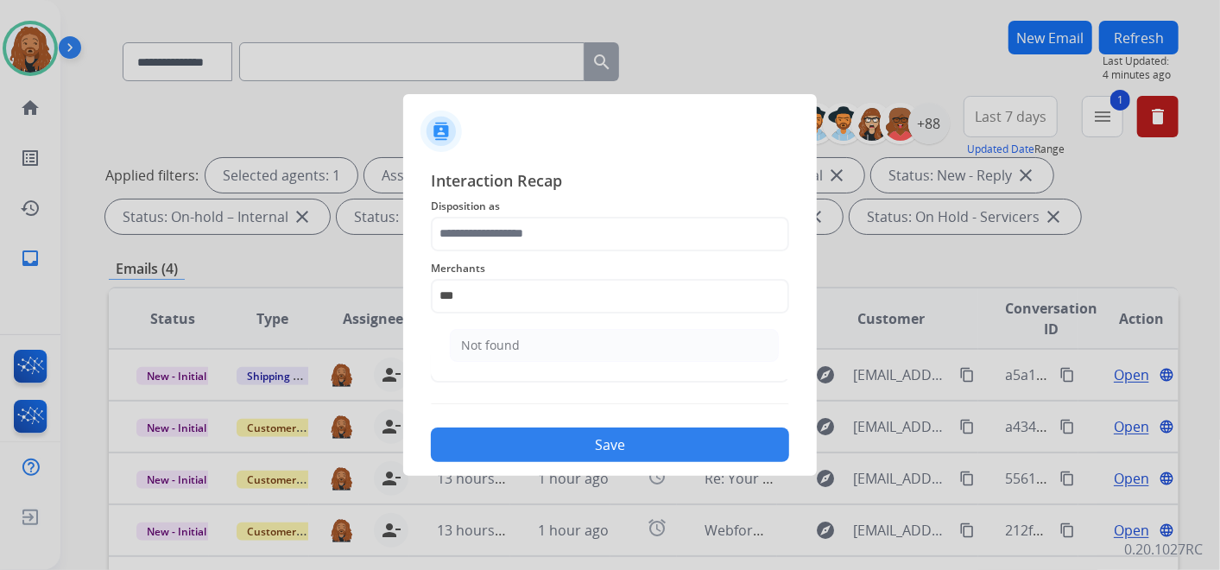
click at [529, 335] on li "Not found" at bounding box center [614, 345] width 329 height 33
type input "*********"
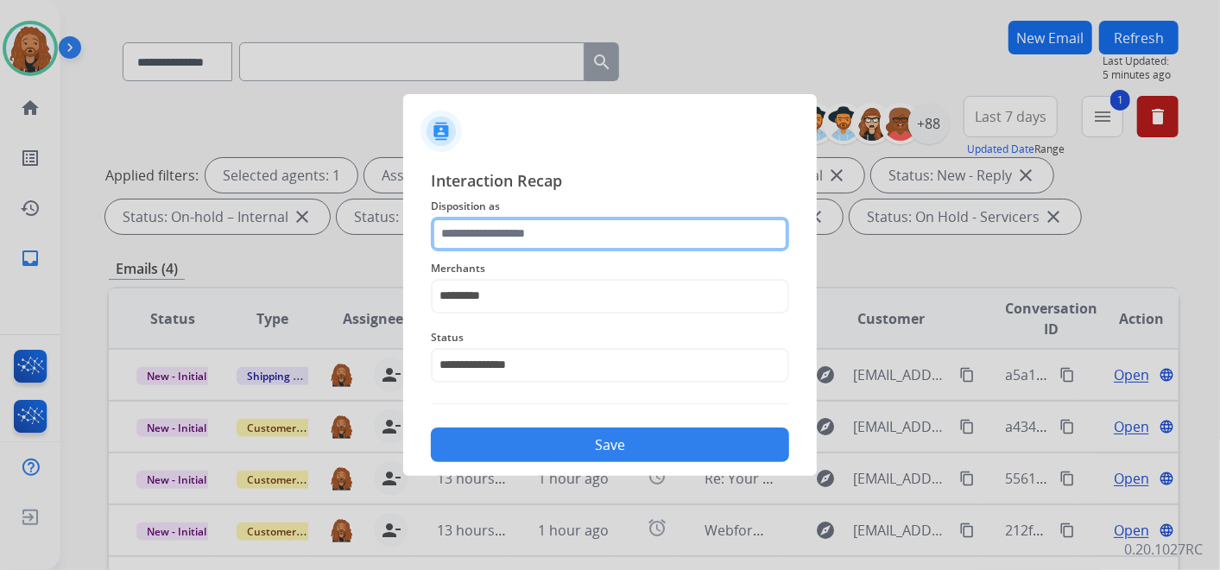
click at [540, 237] on input "text" at bounding box center [610, 234] width 358 height 35
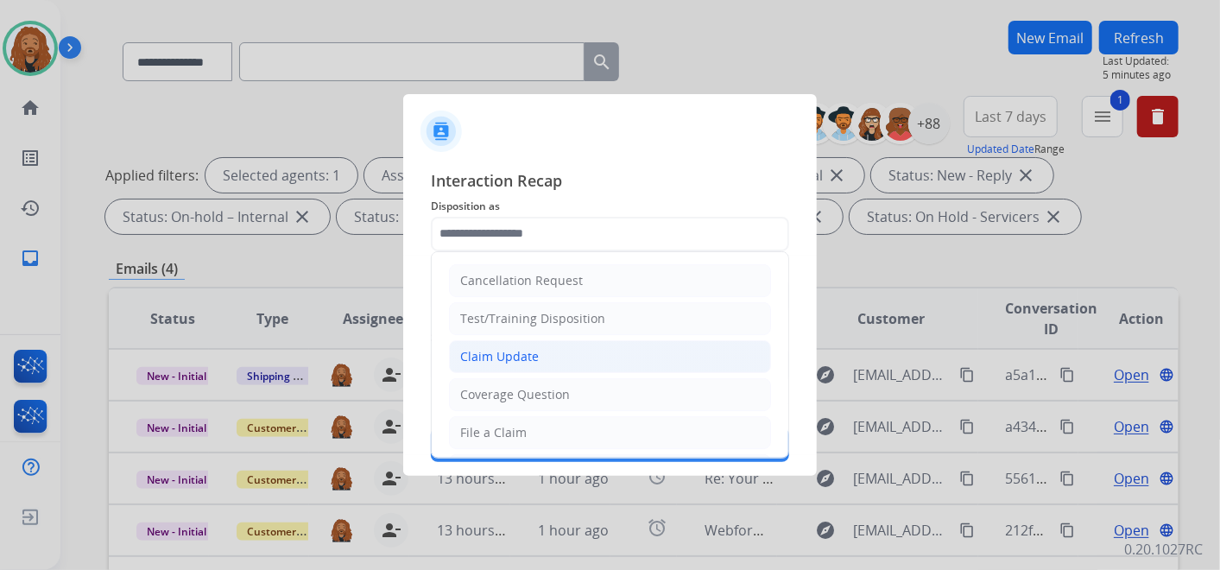
click at [520, 351] on div "Claim Update" at bounding box center [499, 356] width 79 height 17
type input "**********"
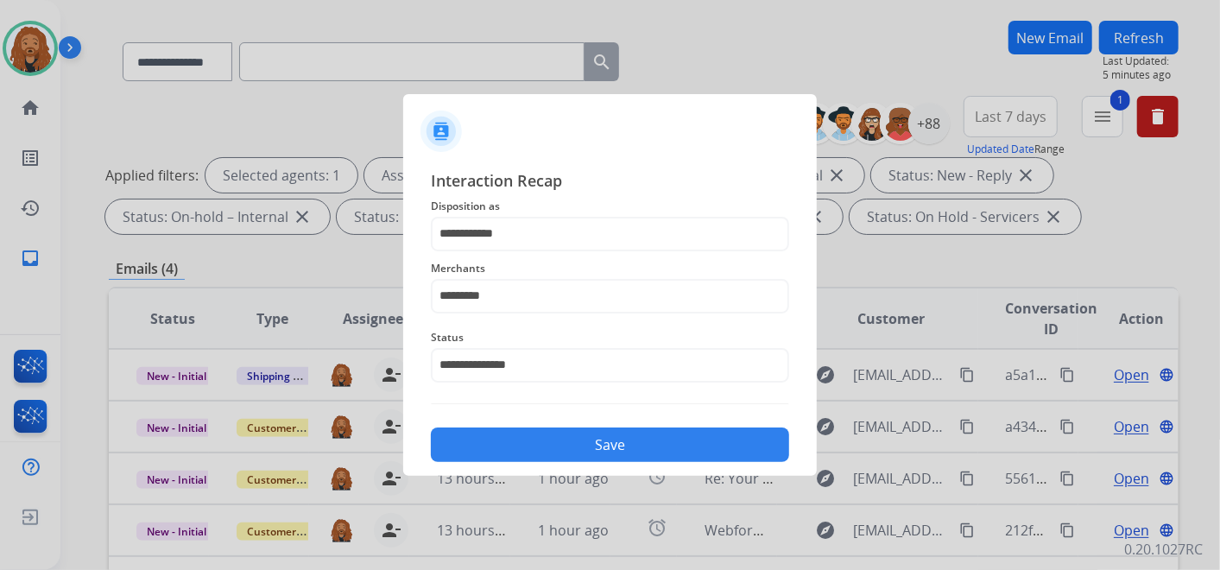
click at [541, 433] on button "Save" at bounding box center [610, 444] width 358 height 35
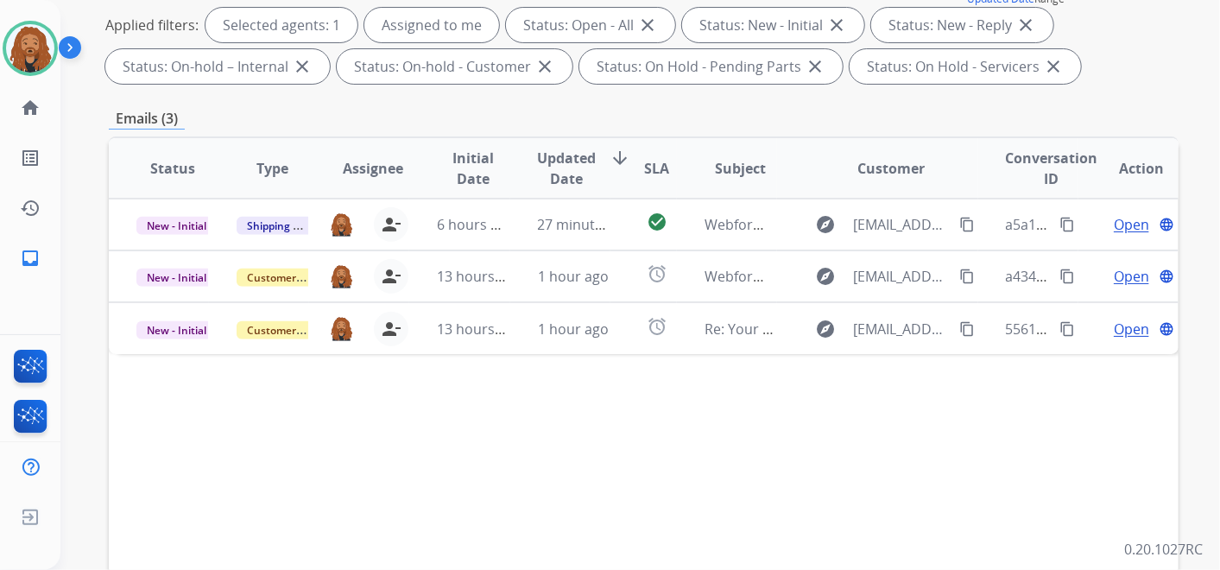
scroll to position [479, 0]
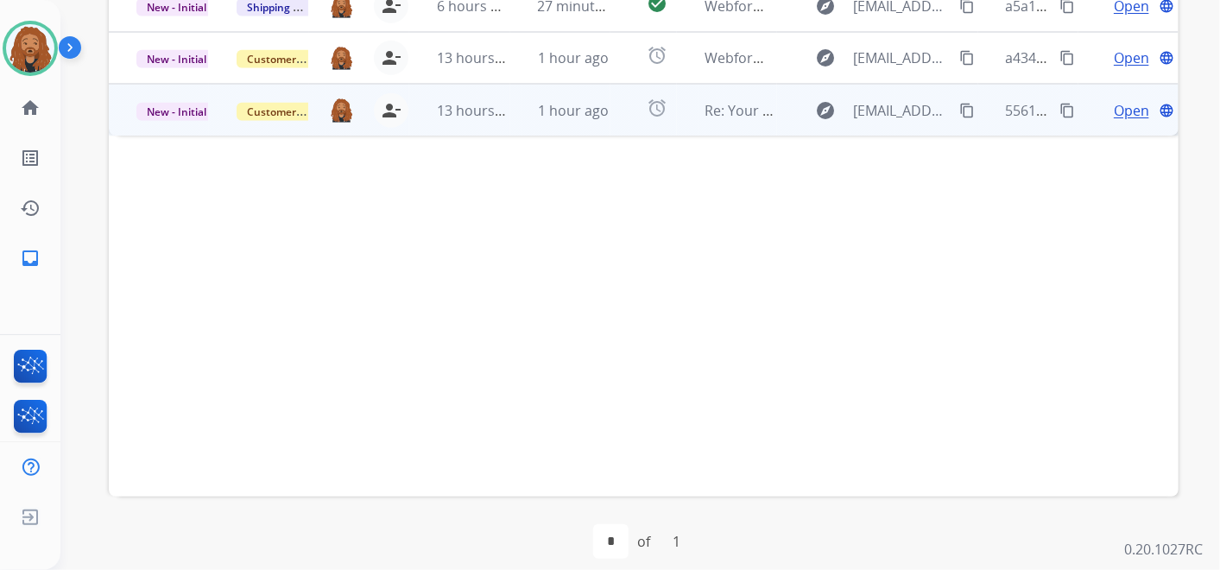
click at [510, 119] on td "1 hour ago" at bounding box center [560, 110] width 100 height 52
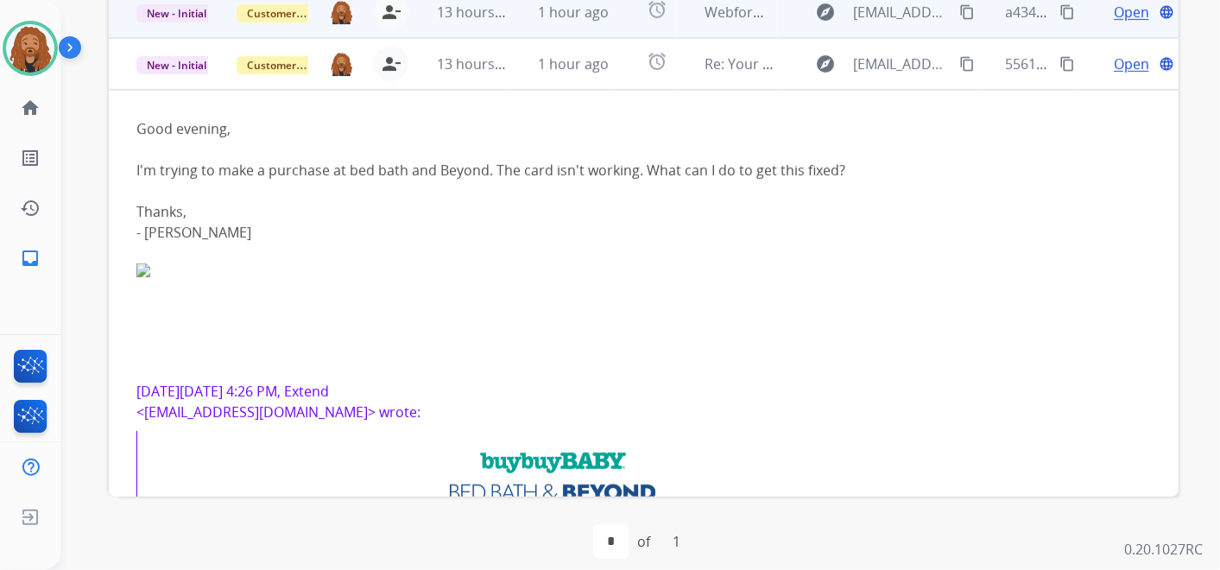
scroll to position [7, 0]
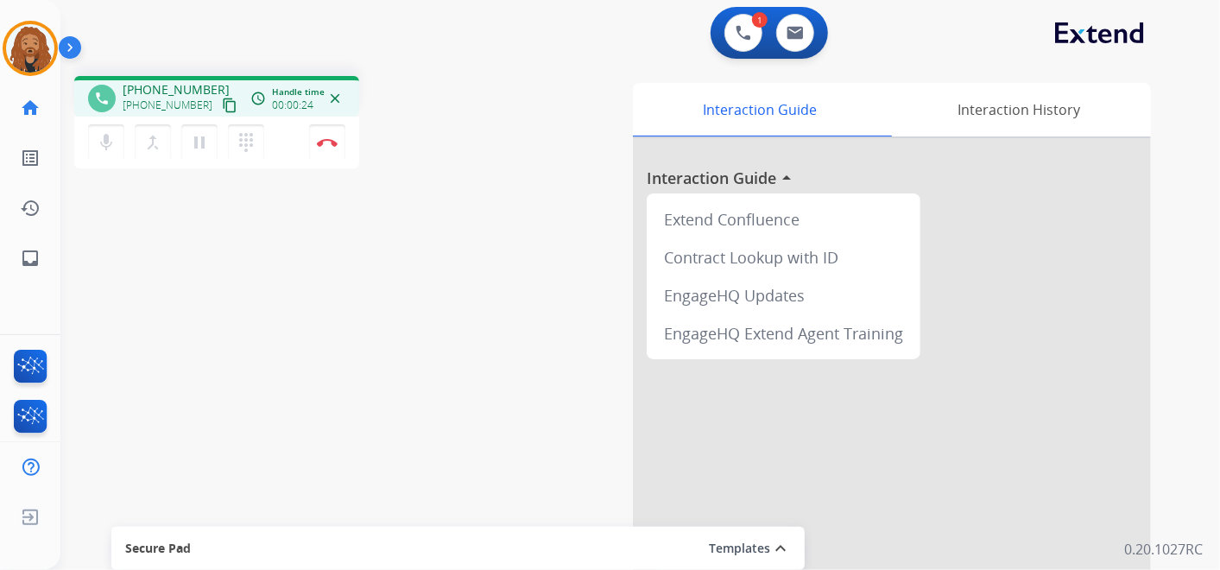
click at [222, 107] on mat-icon "content_copy" at bounding box center [230, 106] width 16 height 16
click at [333, 145] on img at bounding box center [327, 142] width 21 height 9
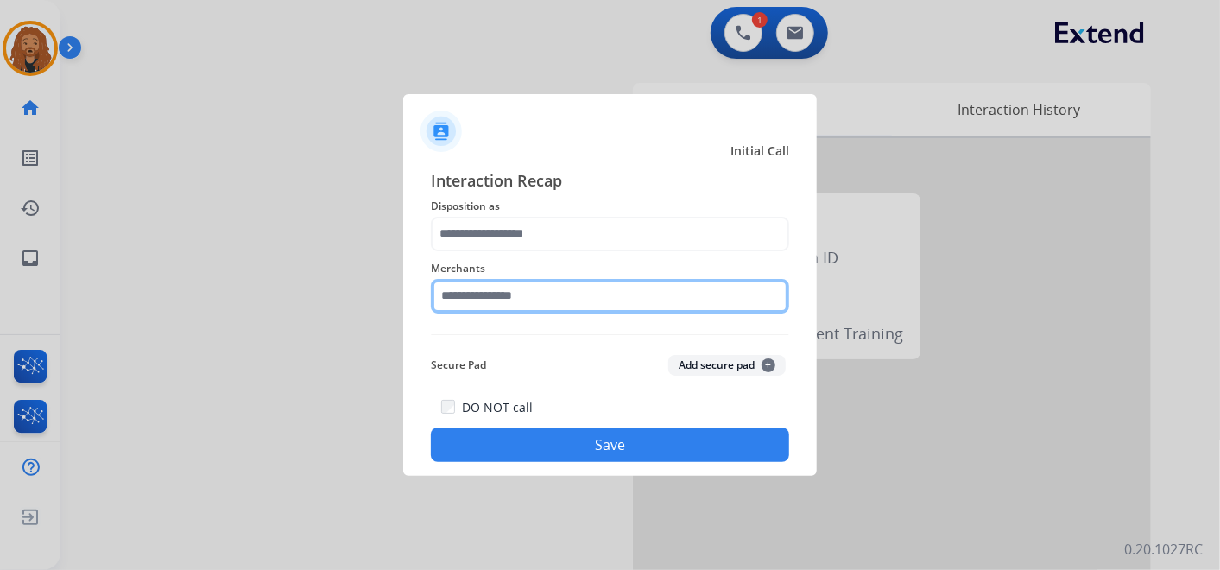
drag, startPoint x: 570, startPoint y: 298, endPoint x: 574, endPoint y: 289, distance: 9.7
click at [571, 297] on input "text" at bounding box center [610, 296] width 358 height 35
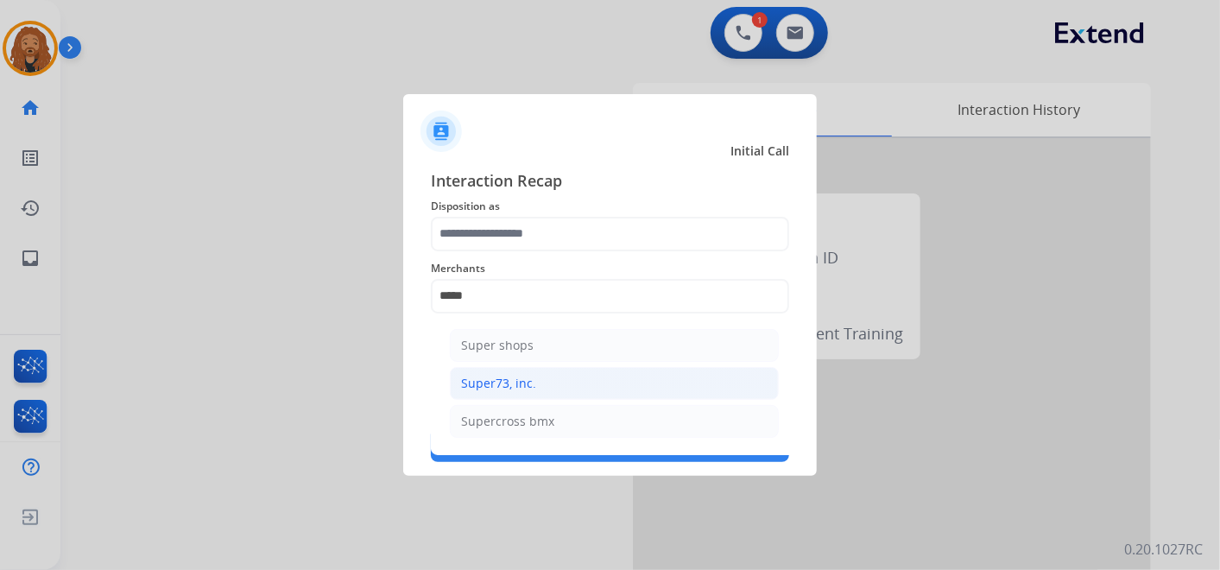
click at [600, 384] on li "Super73, inc." at bounding box center [614, 383] width 329 height 33
type input "**********"
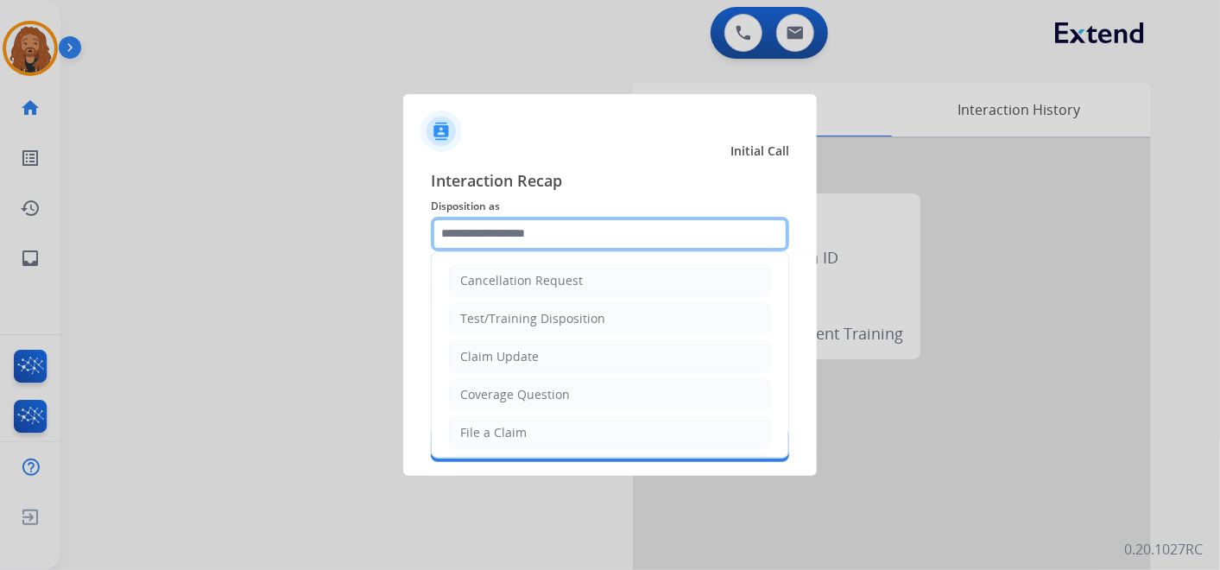
click at [576, 227] on input "text" at bounding box center [610, 234] width 358 height 35
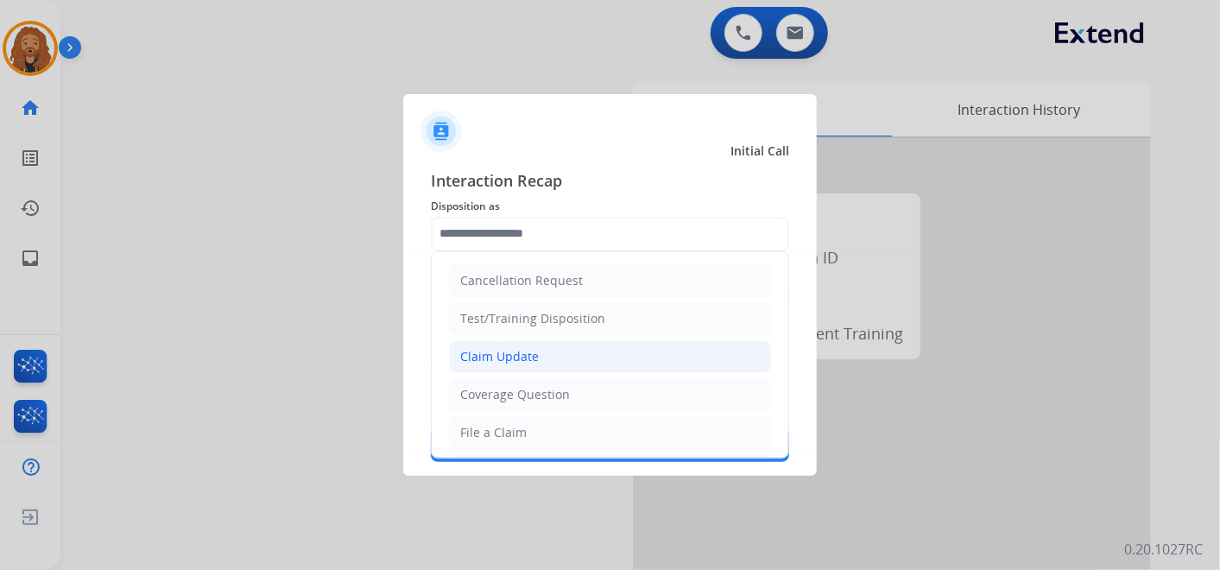
click at [509, 351] on div "Claim Update" at bounding box center [499, 356] width 79 height 17
type input "**********"
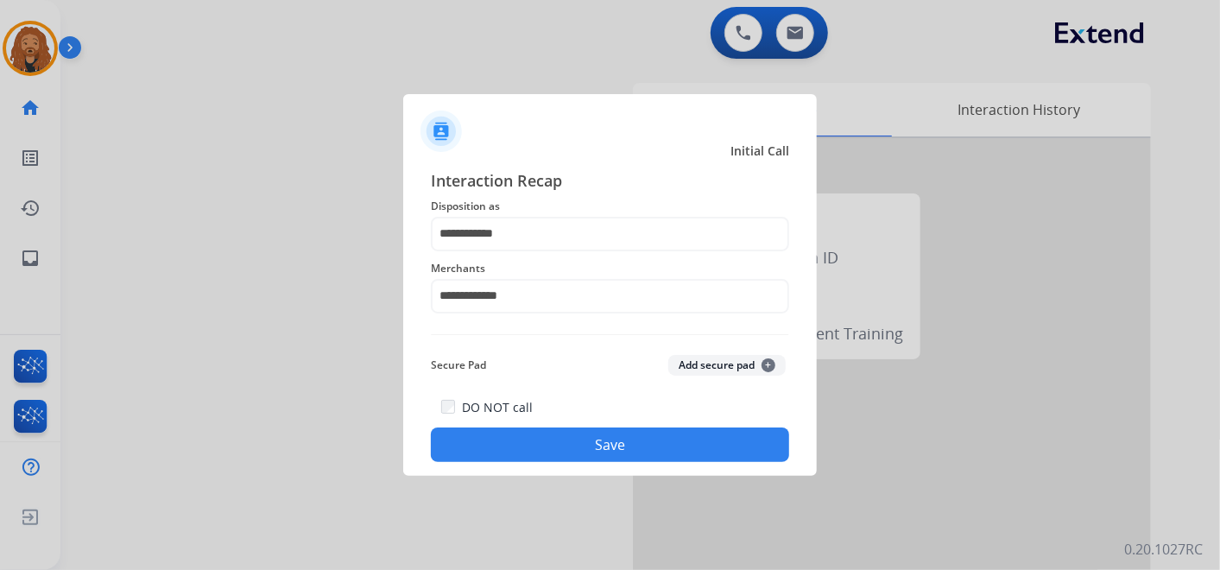
click at [527, 442] on button "Save" at bounding box center [610, 444] width 358 height 35
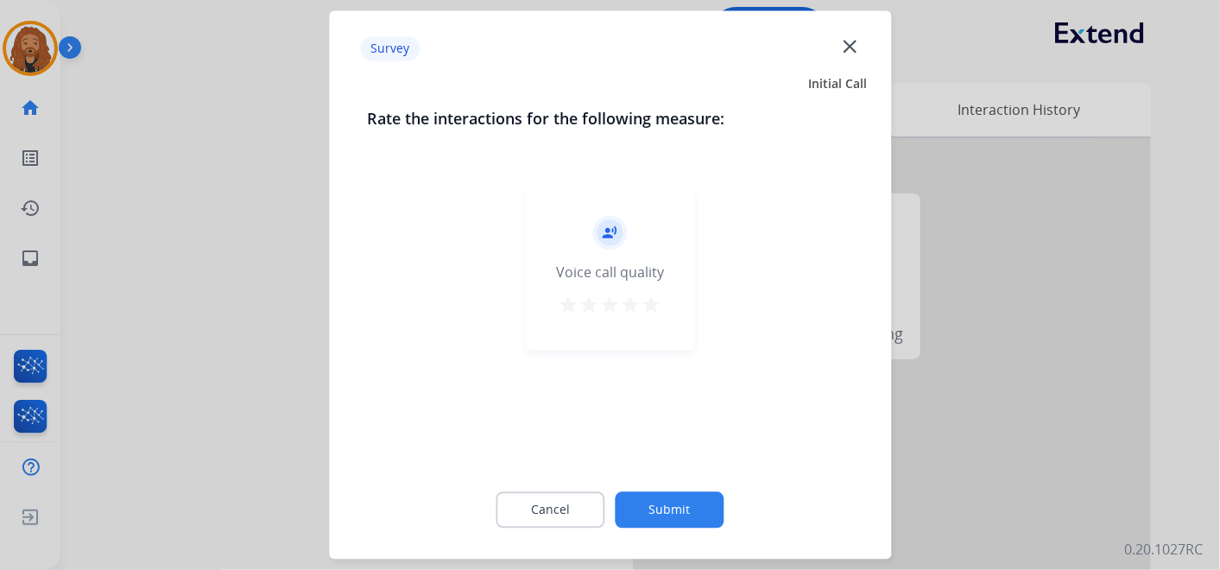
click at [683, 505] on button "Submit" at bounding box center [670, 510] width 109 height 36
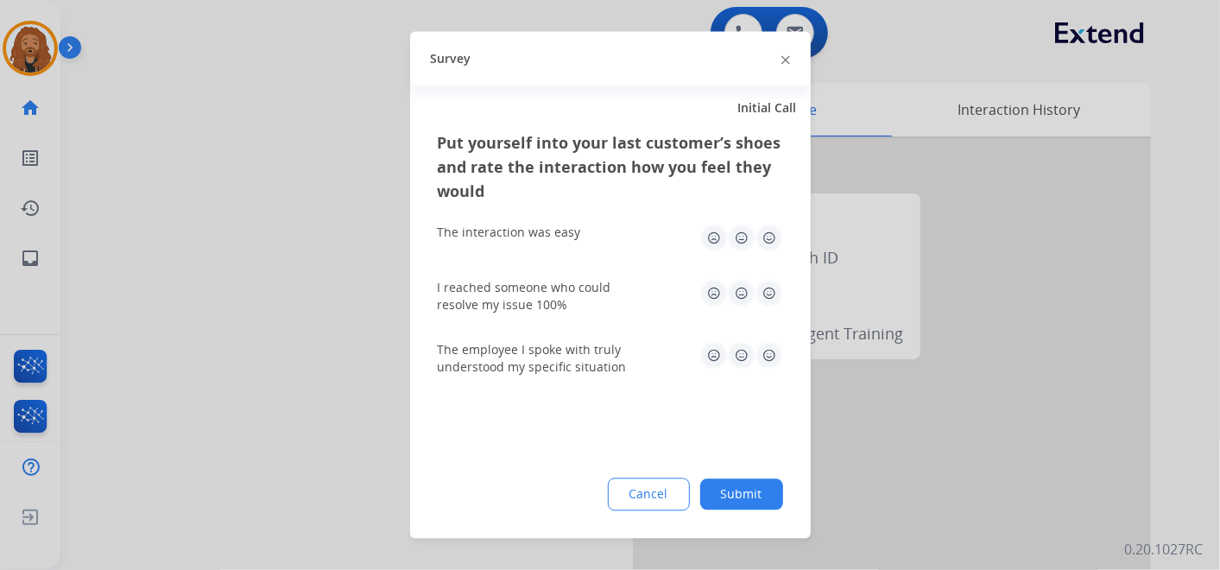
click at [741, 498] on button "Submit" at bounding box center [741, 494] width 83 height 31
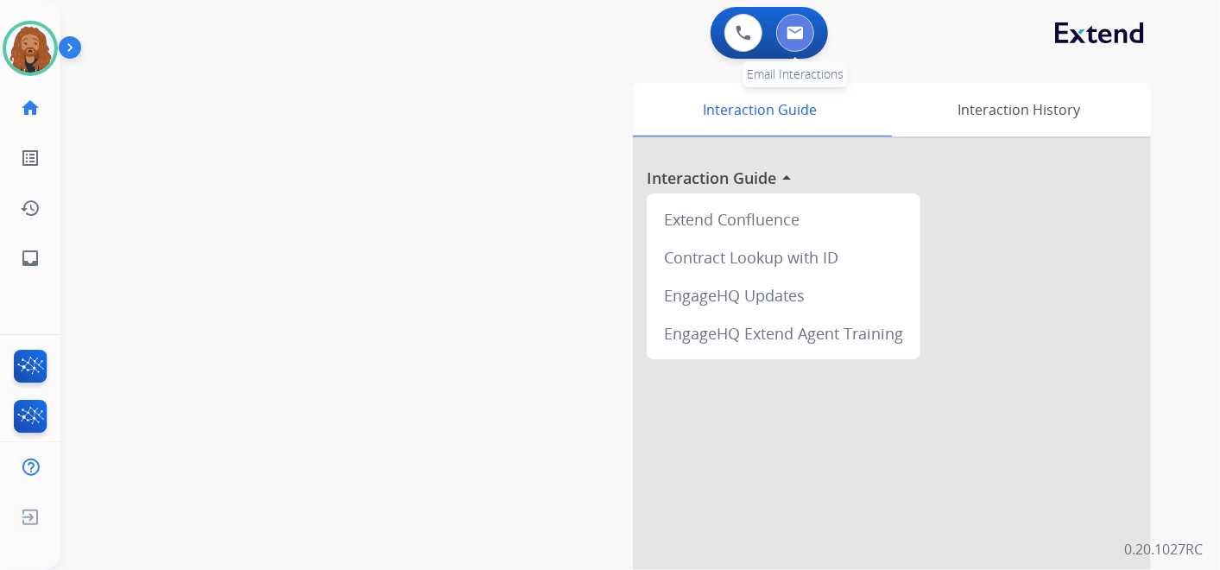
click at [796, 32] on img at bounding box center [795, 33] width 17 height 14
select select "**********"
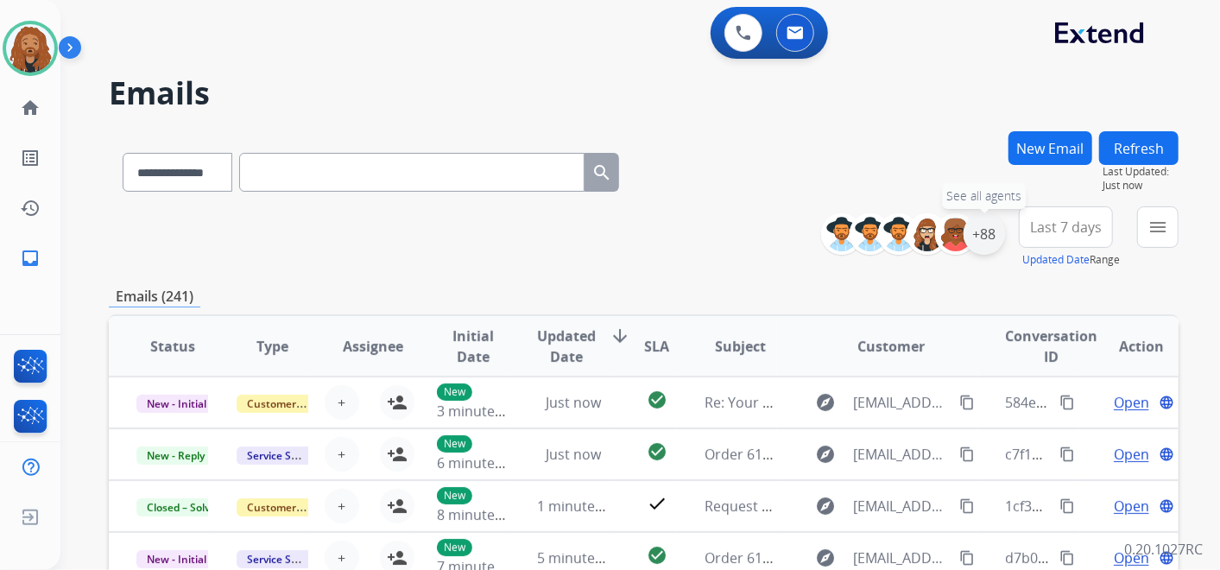
click at [982, 237] on div "+88" at bounding box center [984, 233] width 41 height 41
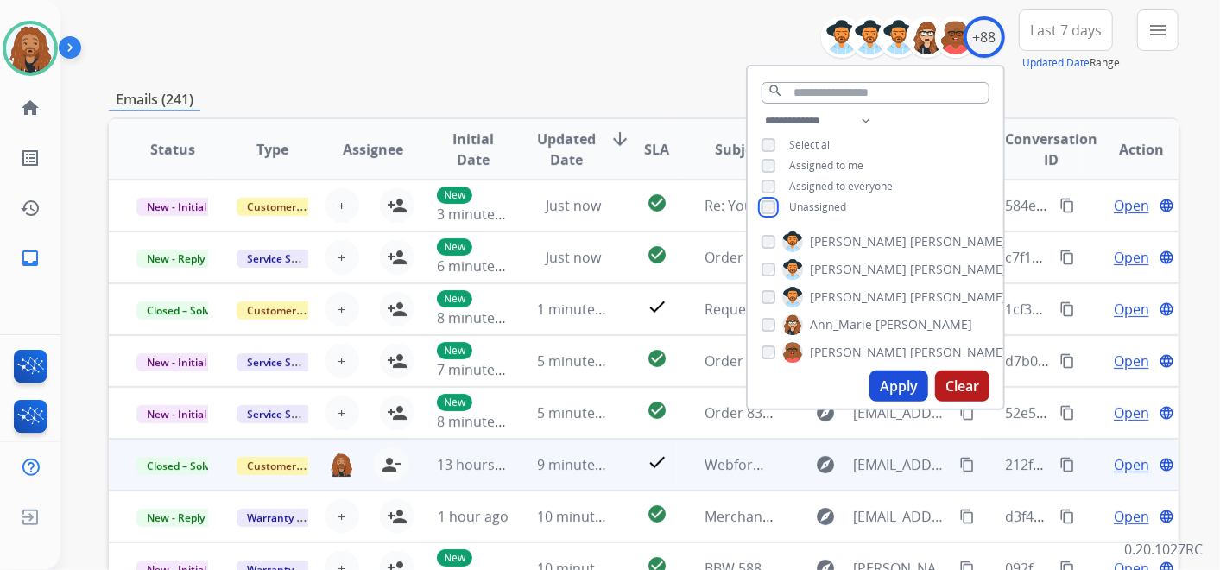
scroll to position [287, 0]
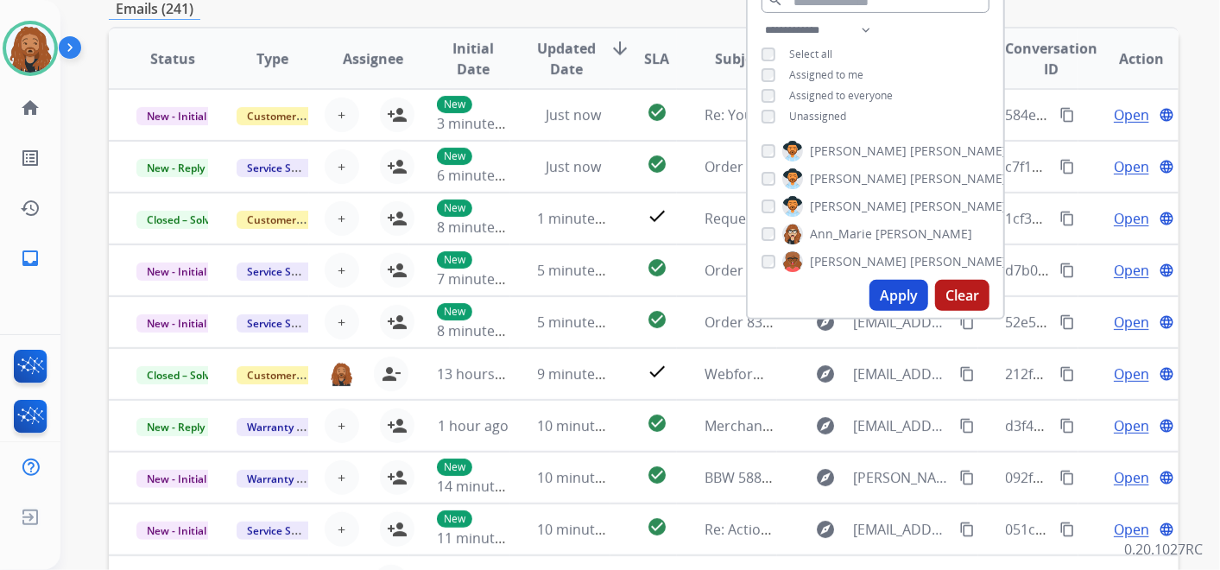
click at [901, 297] on button "Apply" at bounding box center [898, 295] width 59 height 31
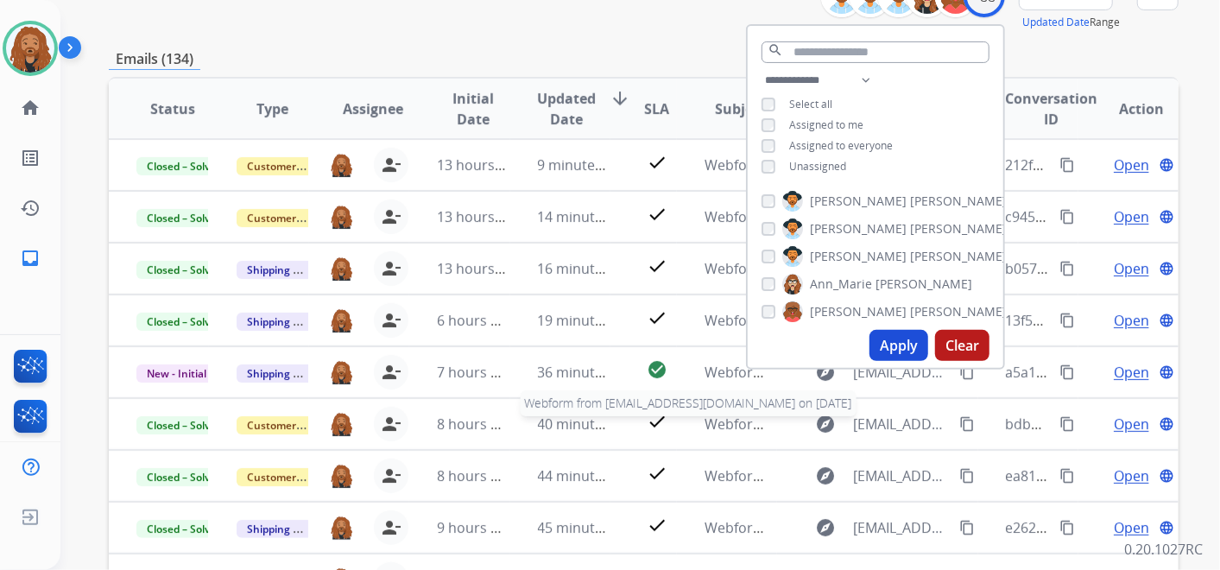
scroll to position [0, 0]
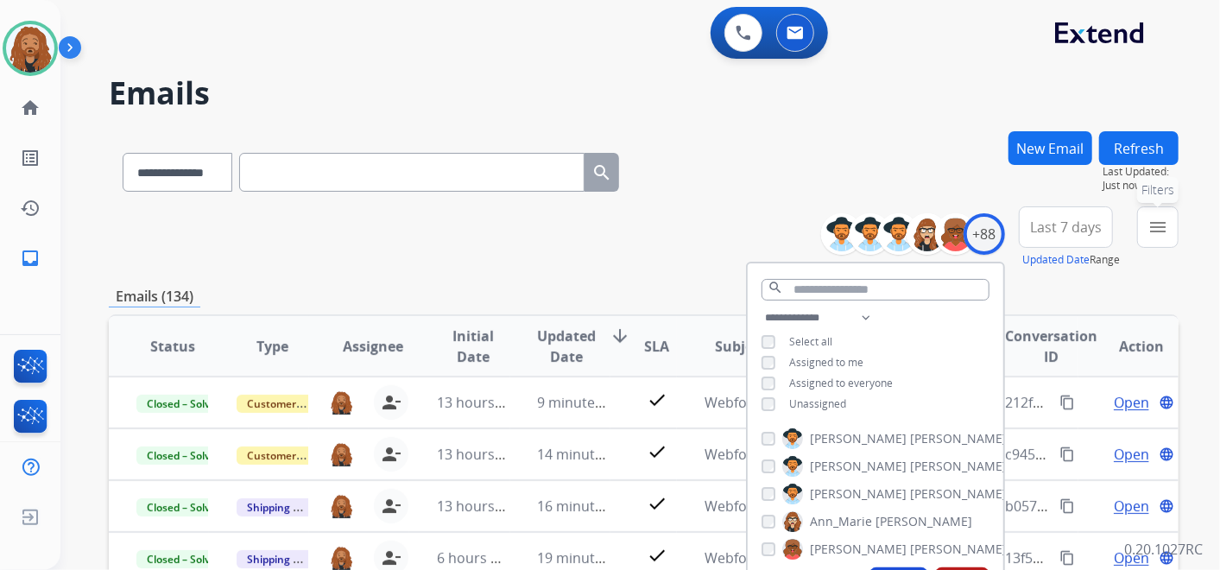
click at [1146, 228] on button "menu Filters" at bounding box center [1157, 226] width 41 height 41
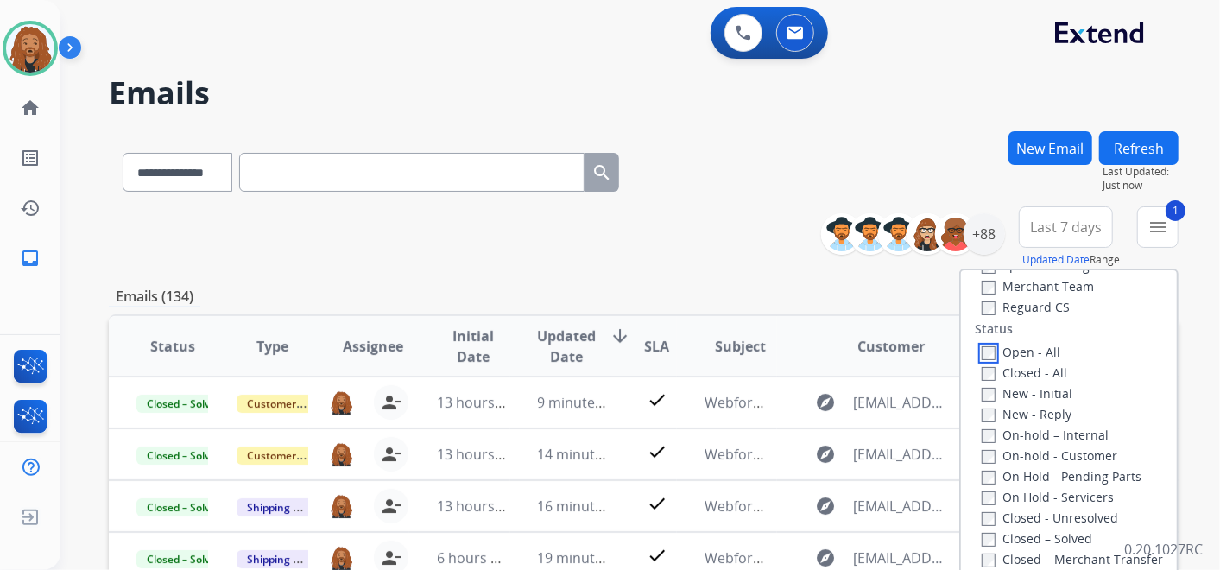
scroll to position [383, 0]
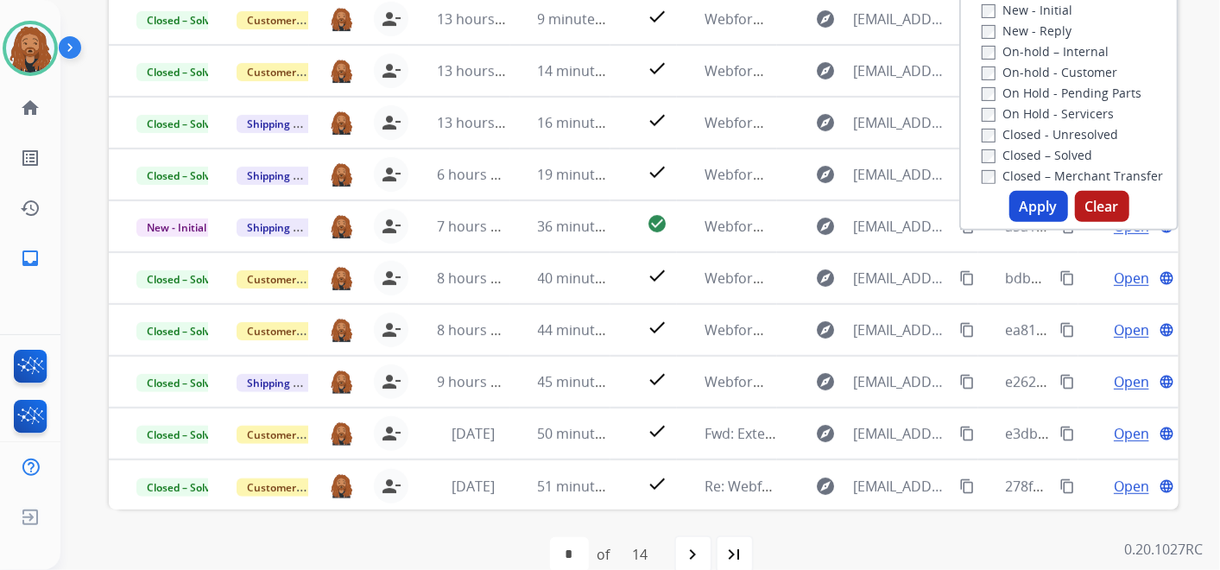
click at [1023, 205] on button "Apply" at bounding box center [1038, 206] width 59 height 31
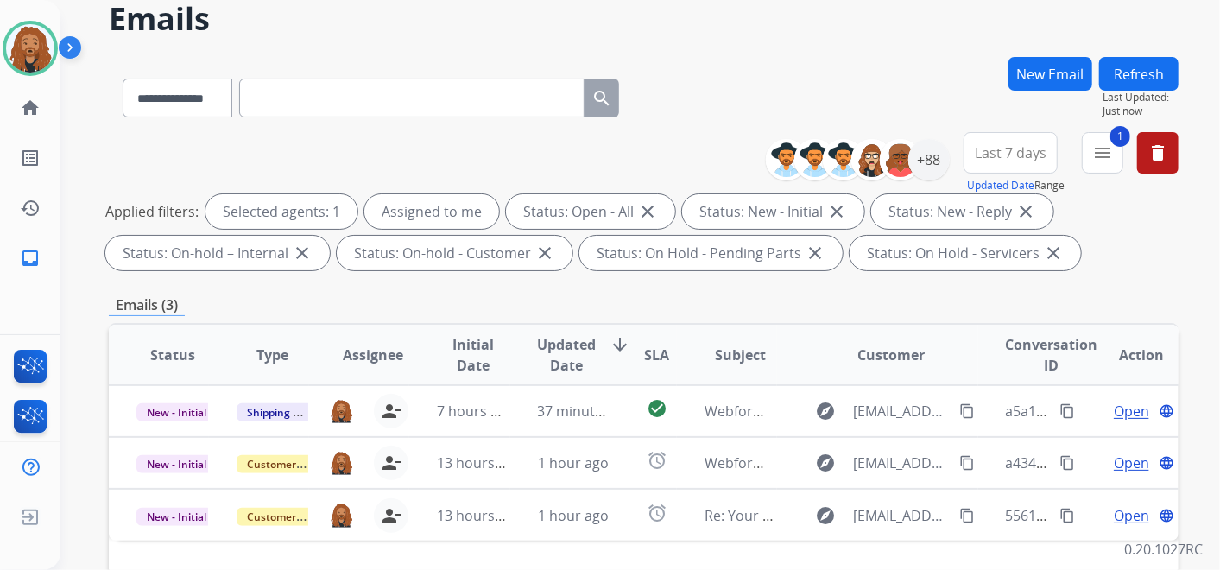
scroll to position [192, 0]
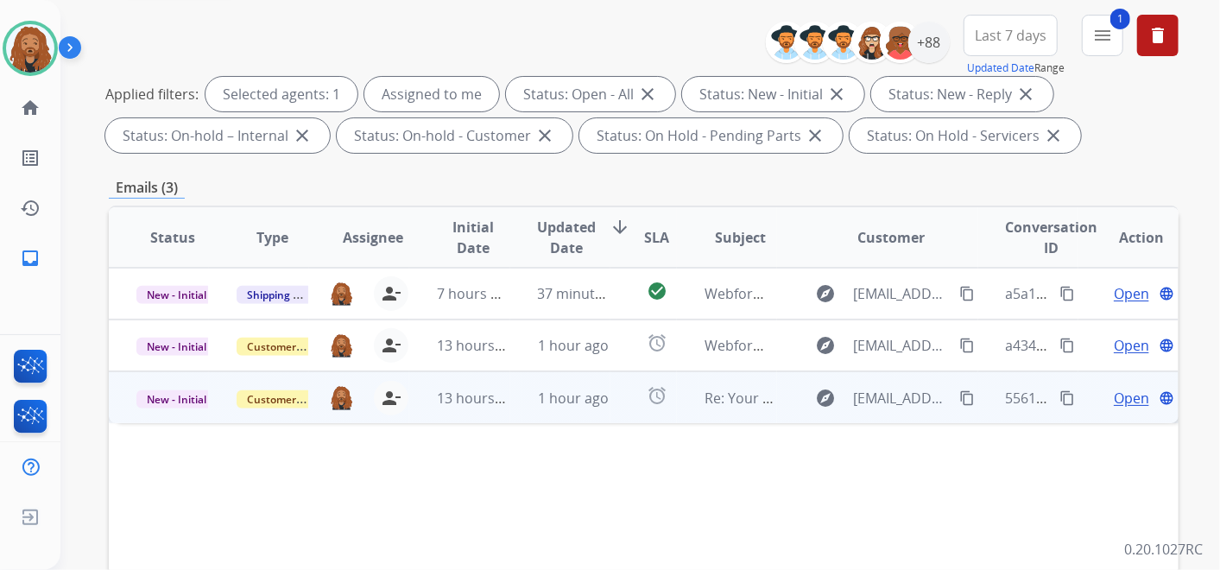
click at [510, 397] on td "1 hour ago" at bounding box center [560, 397] width 100 height 52
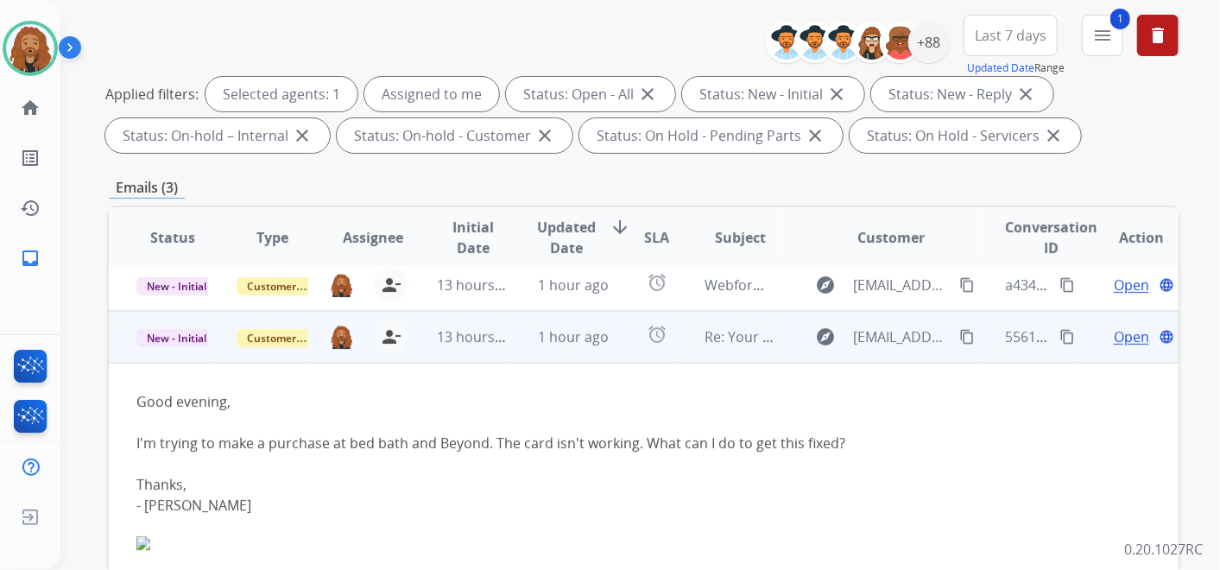
scroll to position [104, 0]
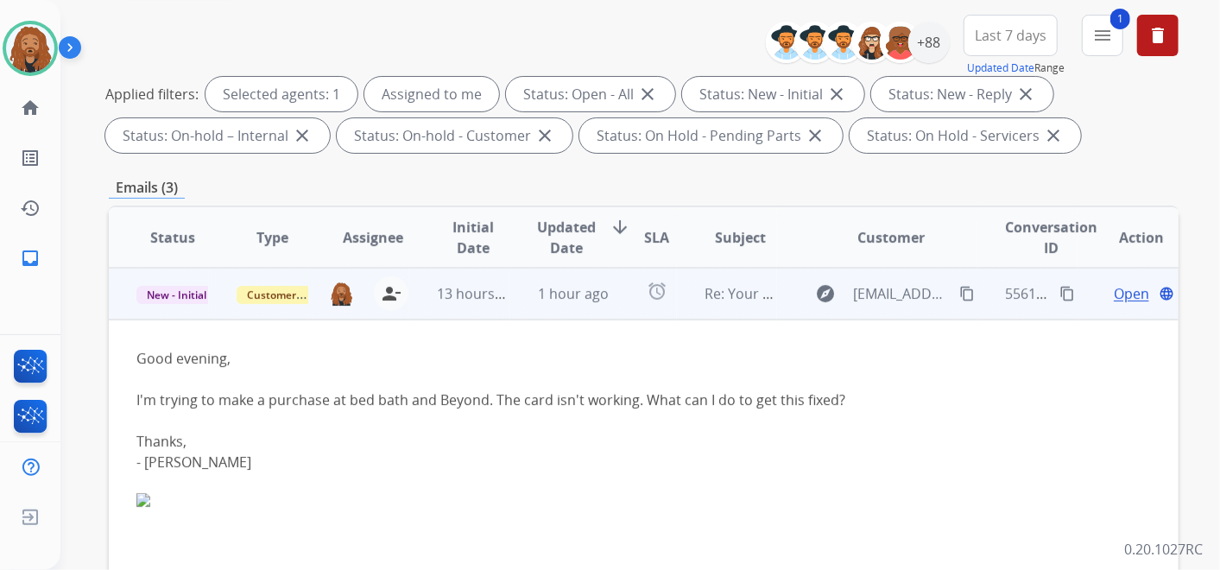
click at [1122, 294] on span "Open" at bounding box center [1131, 293] width 35 height 21
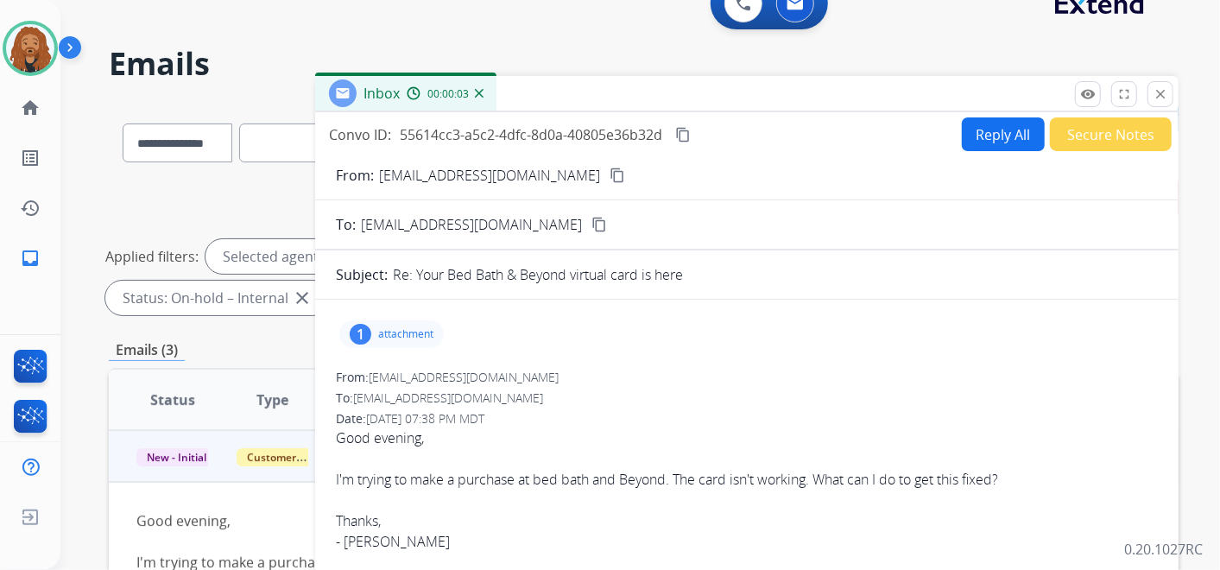
scroll to position [0, 0]
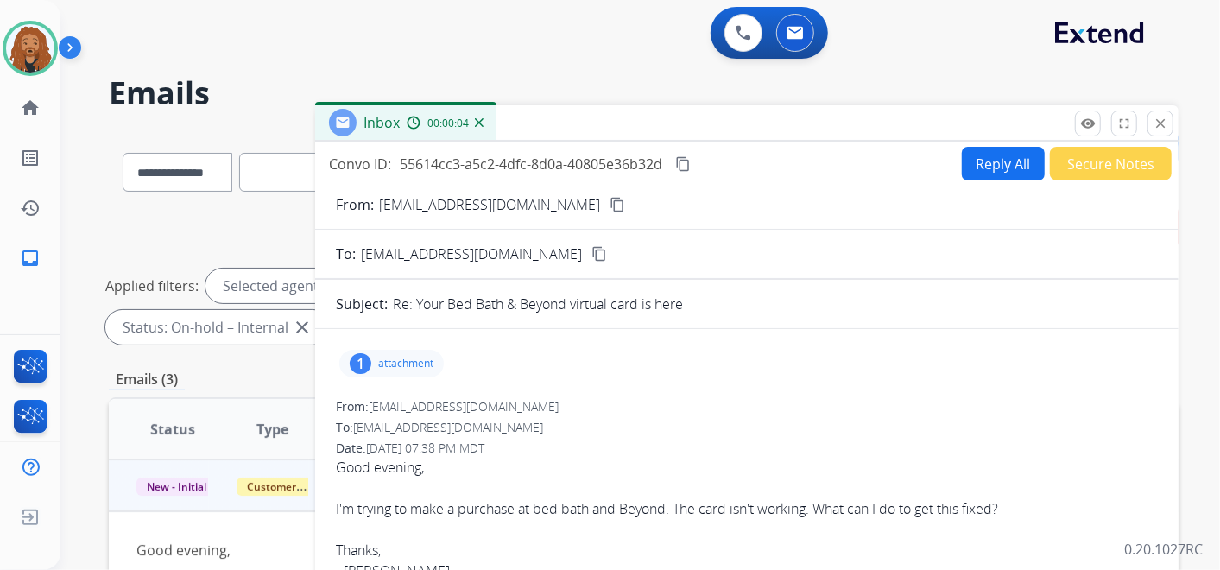
click at [986, 171] on button "Reply All" at bounding box center [1003, 164] width 83 height 34
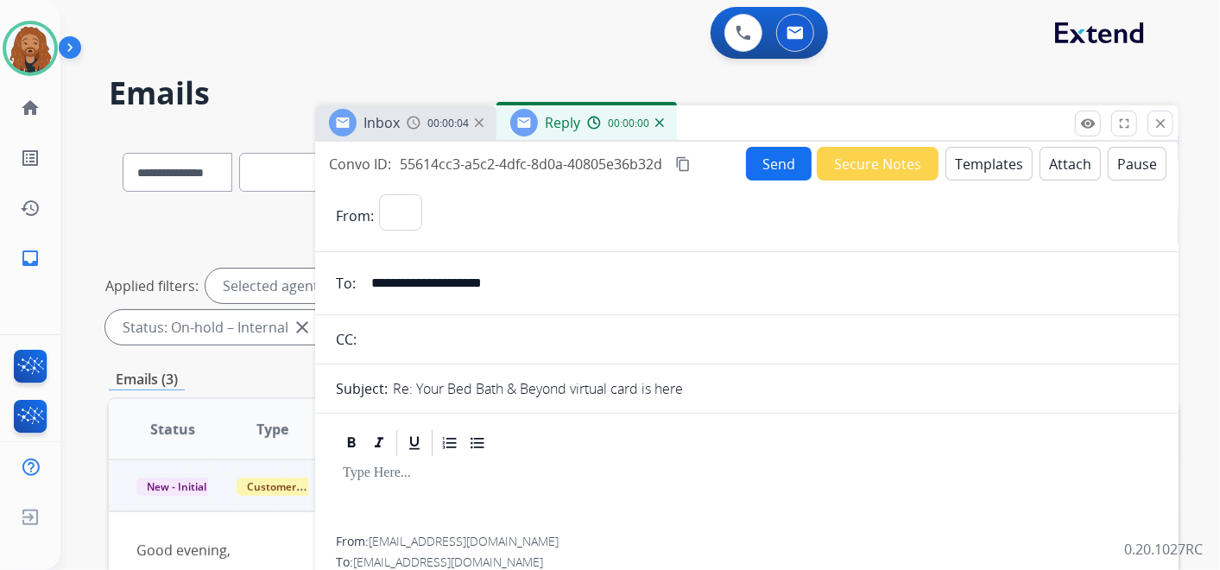
select select "**********"
click at [1013, 155] on button "Templates" at bounding box center [988, 164] width 87 height 34
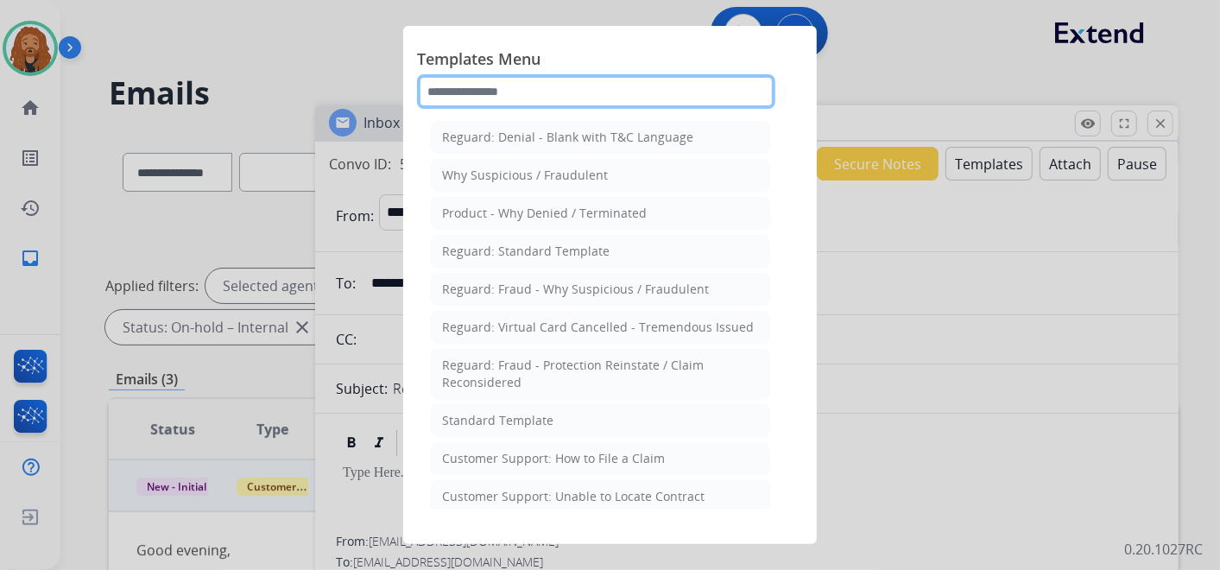
click at [520, 96] on input "text" at bounding box center [596, 91] width 358 height 35
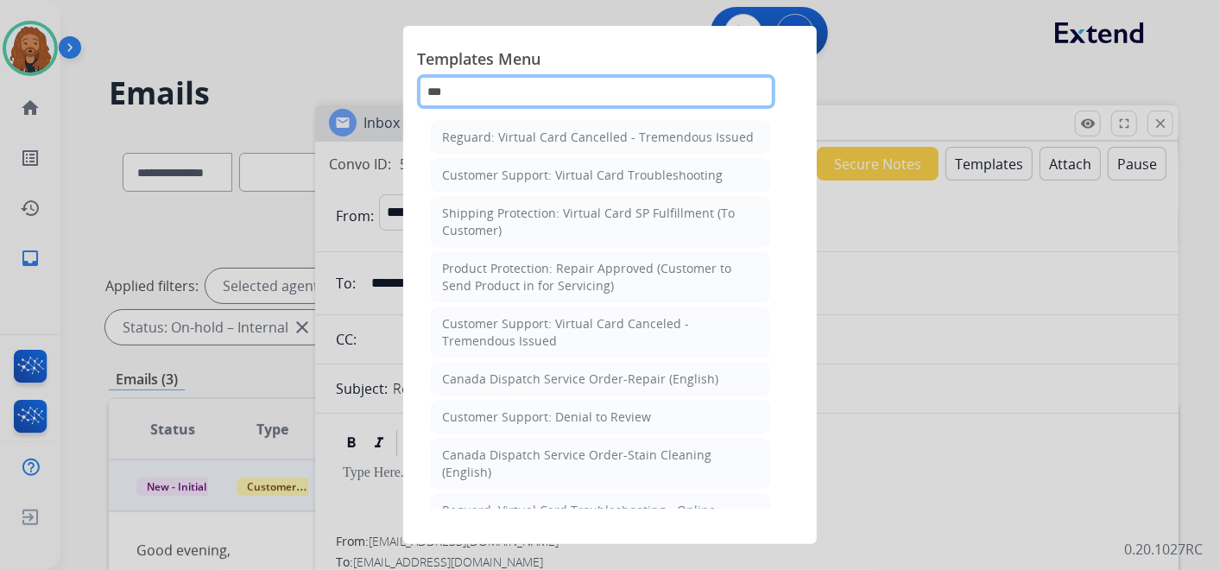
type input "****"
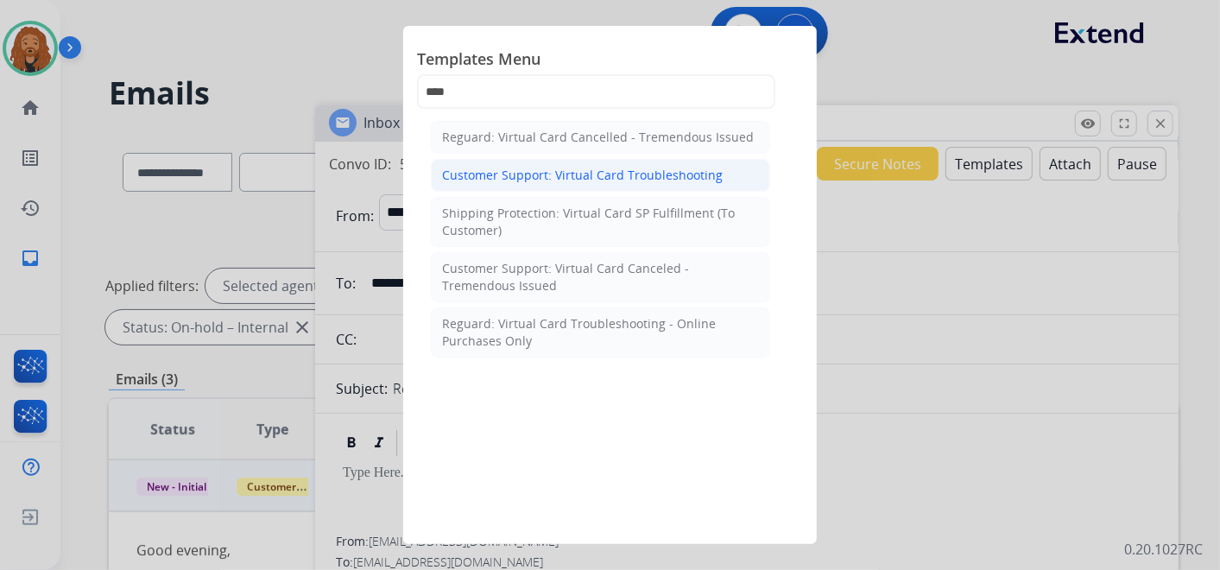
click at [589, 170] on div "Customer Support: Virtual Card Troubleshooting" at bounding box center [582, 175] width 281 height 17
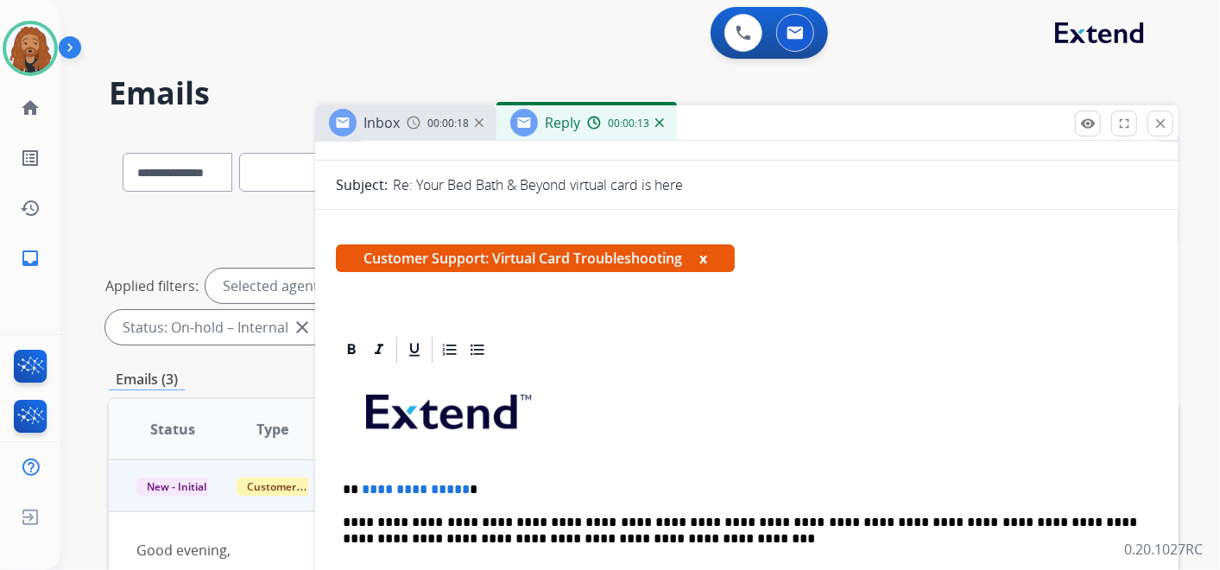
scroll to position [479, 0]
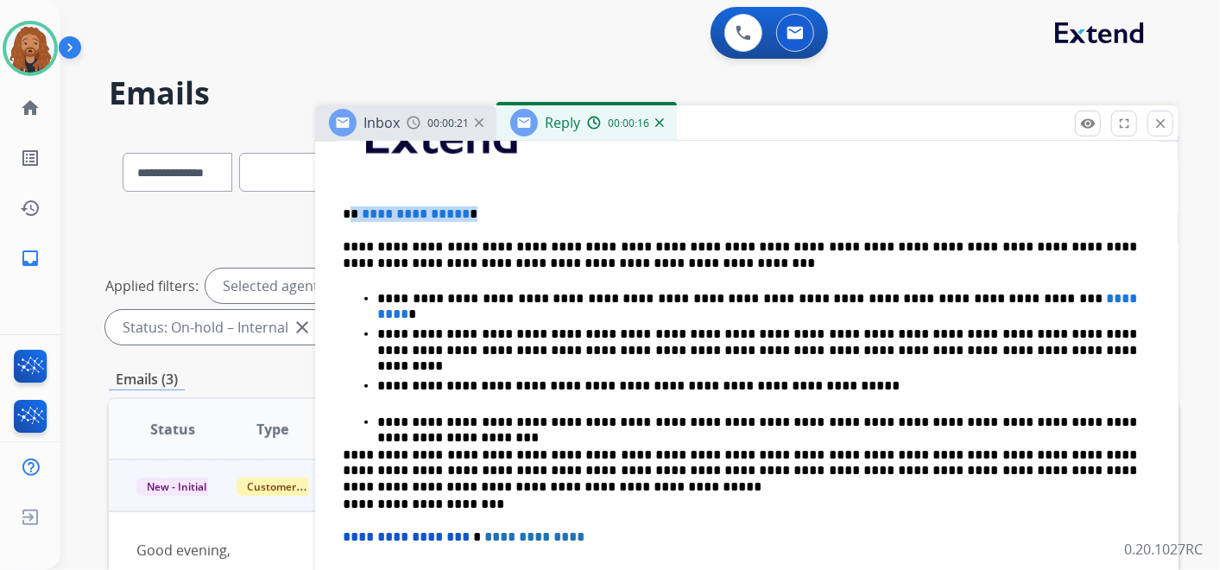
drag, startPoint x: 453, startPoint y: 201, endPoint x: 352, endPoint y: 194, distance: 101.2
click at [352, 194] on div "**********" at bounding box center [747, 424] width 822 height 669
drag, startPoint x: 1008, startPoint y: 298, endPoint x: 807, endPoint y: 300, distance: 201.2
click at [807, 300] on p "**********" at bounding box center [757, 299] width 760 height 16
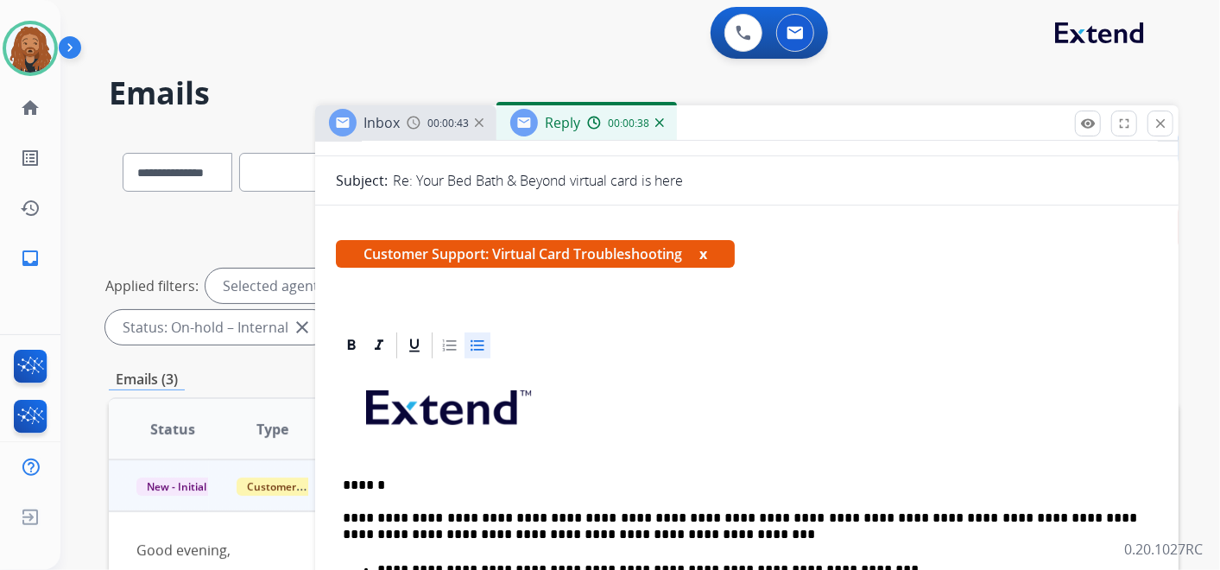
scroll to position [0, 0]
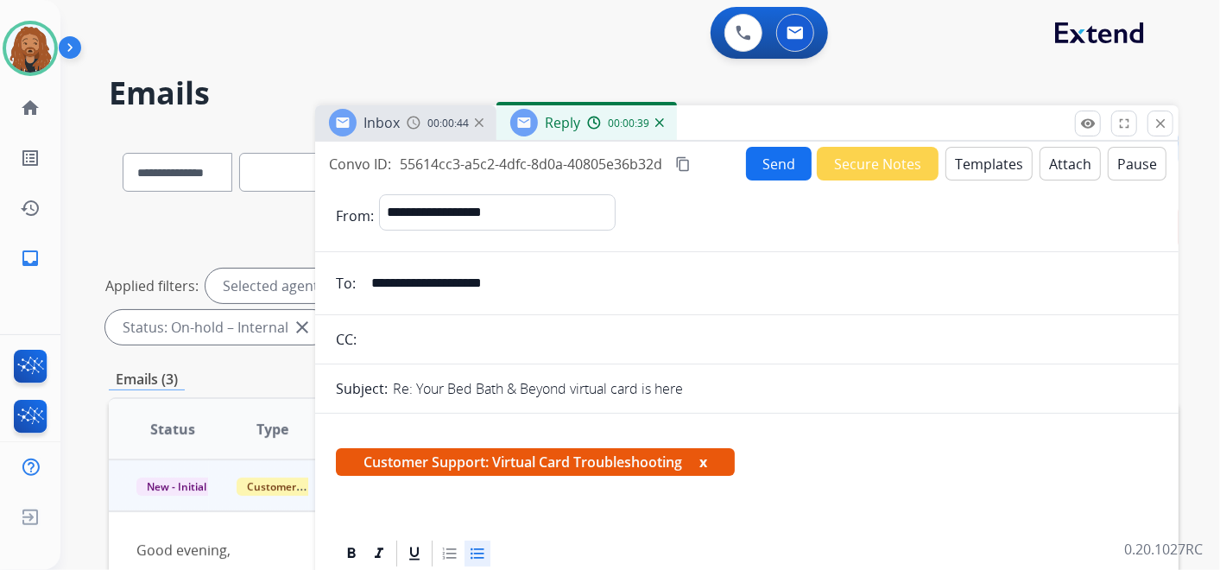
click at [774, 162] on button "Send" at bounding box center [779, 164] width 66 height 34
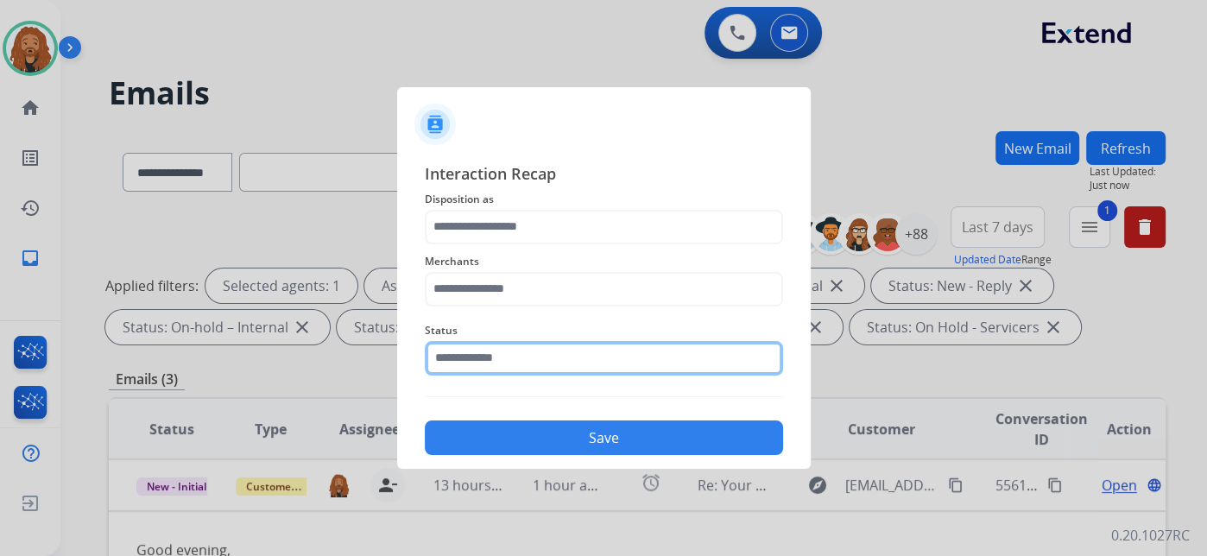
click at [534, 364] on input "text" at bounding box center [604, 358] width 358 height 35
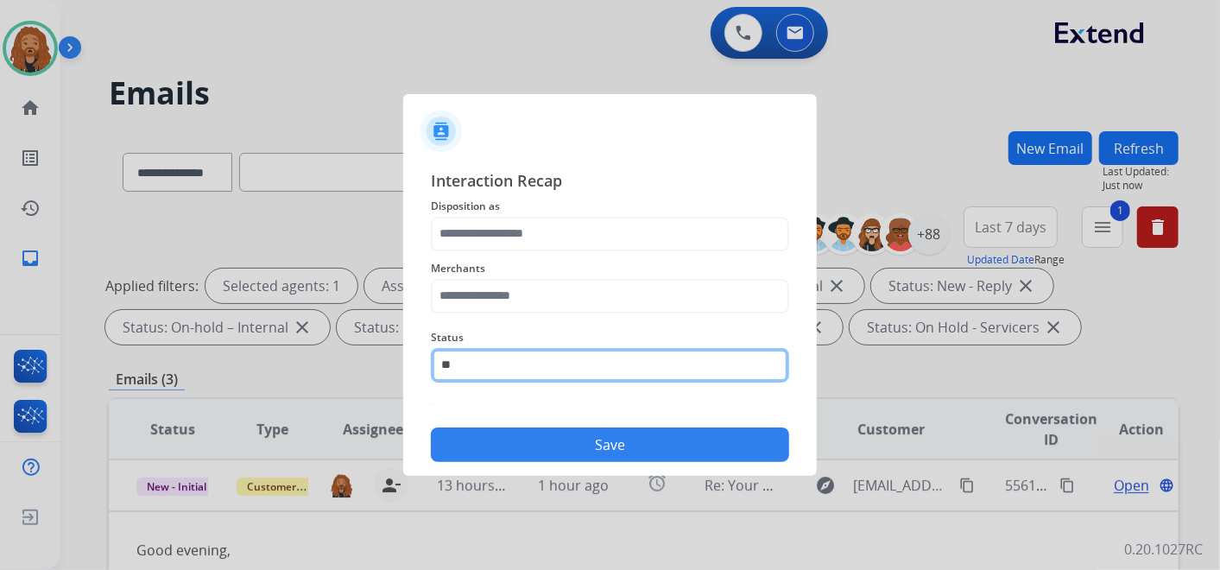
type input "*"
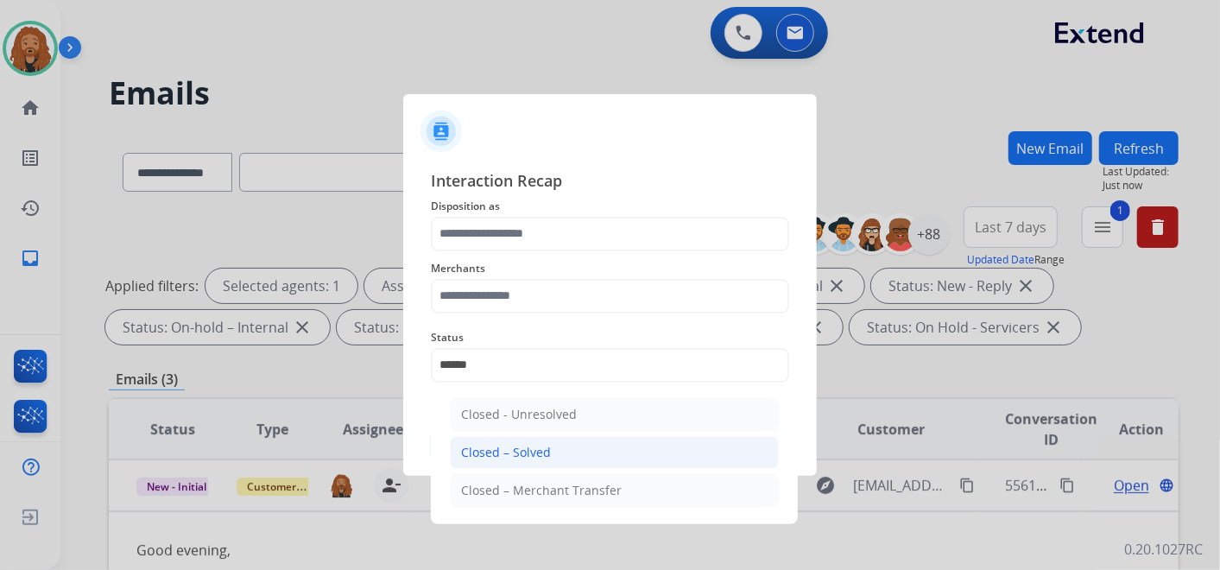
click at [553, 447] on li "Closed – Solved" at bounding box center [614, 452] width 329 height 33
type input "**********"
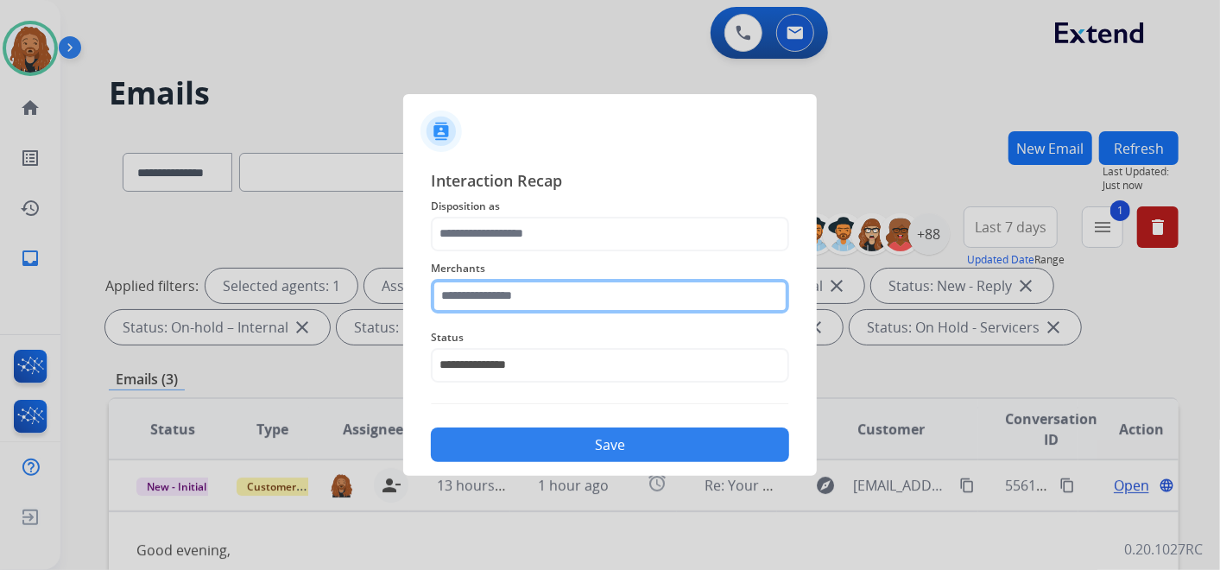
click at [537, 305] on input "text" at bounding box center [610, 296] width 358 height 35
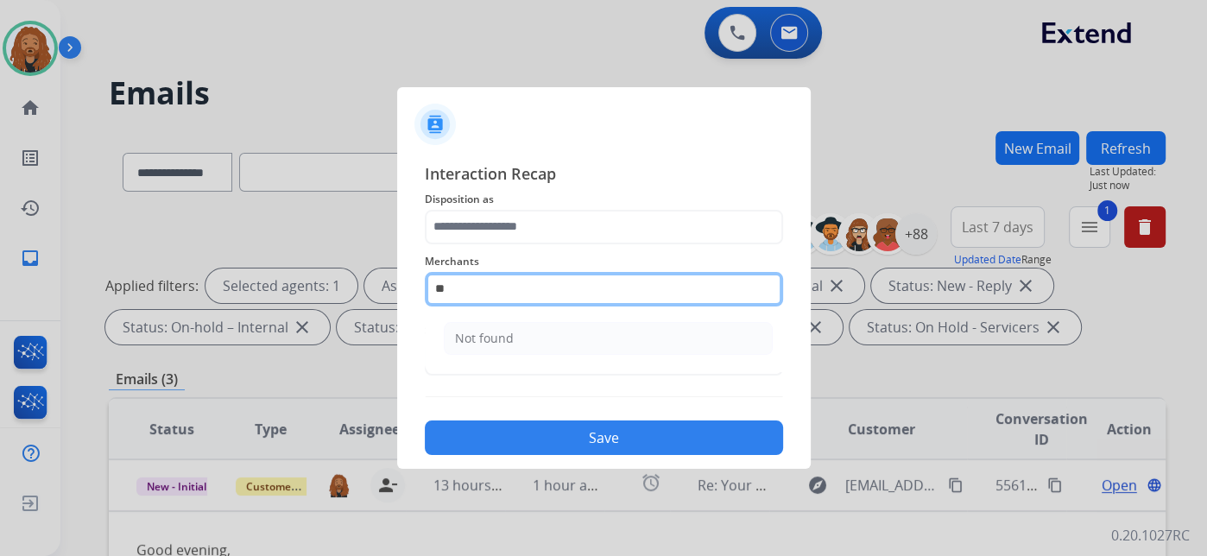
type input "*"
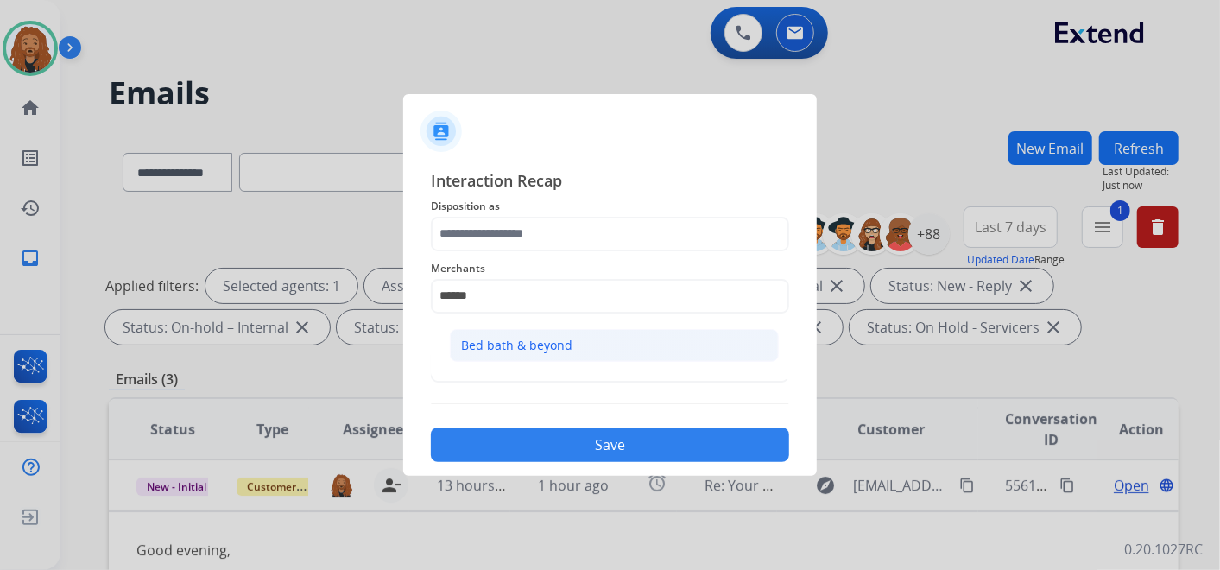
click at [520, 337] on div "Bed bath & beyond" at bounding box center [516, 345] width 111 height 17
type input "**********"
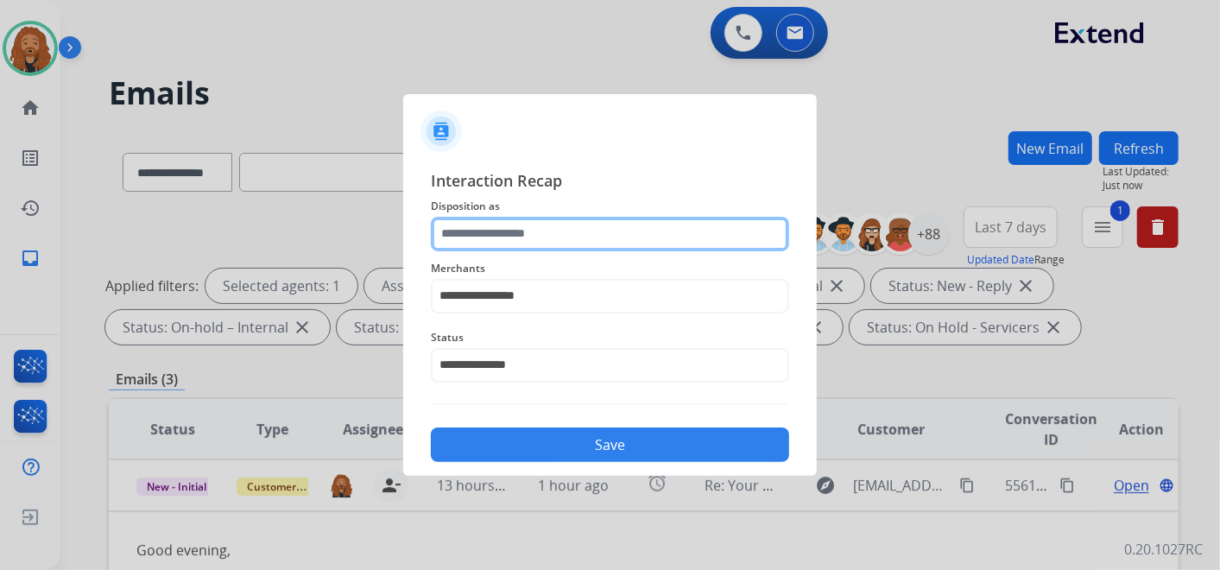
click at [517, 249] on input "text" at bounding box center [610, 234] width 358 height 35
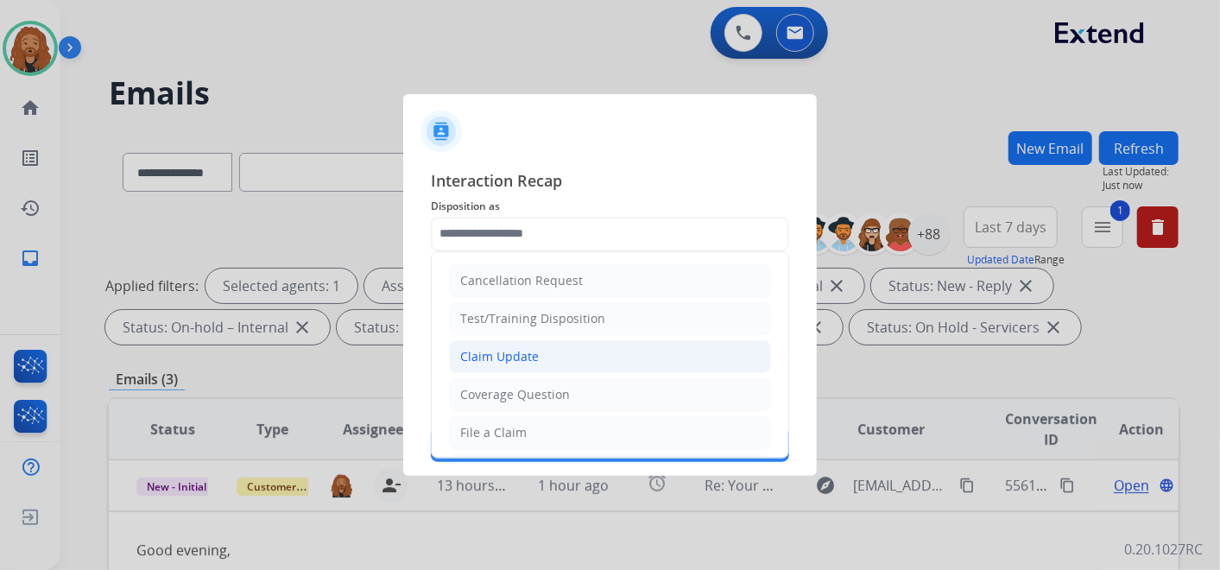
click at [503, 355] on div "Claim Update" at bounding box center [499, 356] width 79 height 17
type input "**********"
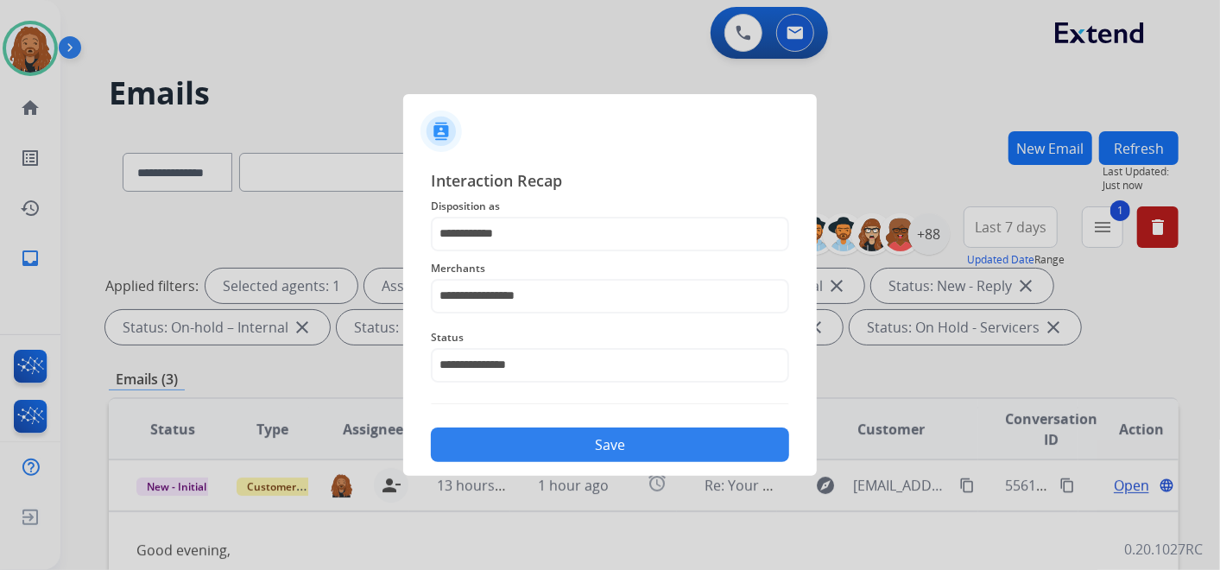
click at [513, 433] on button "Save" at bounding box center [610, 444] width 358 height 35
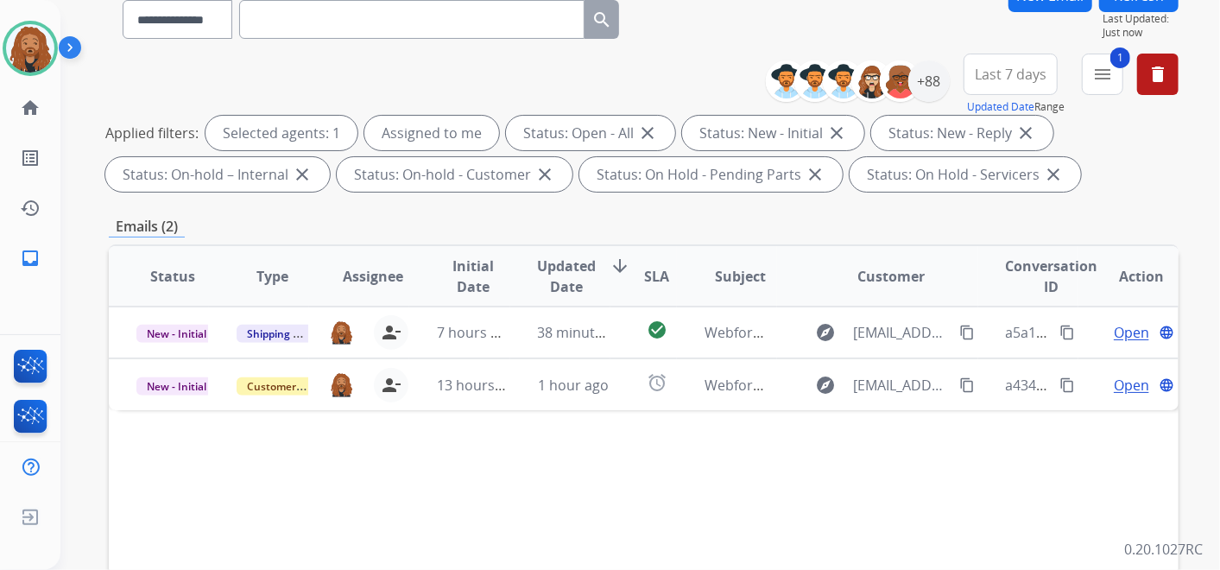
scroll to position [383, 0]
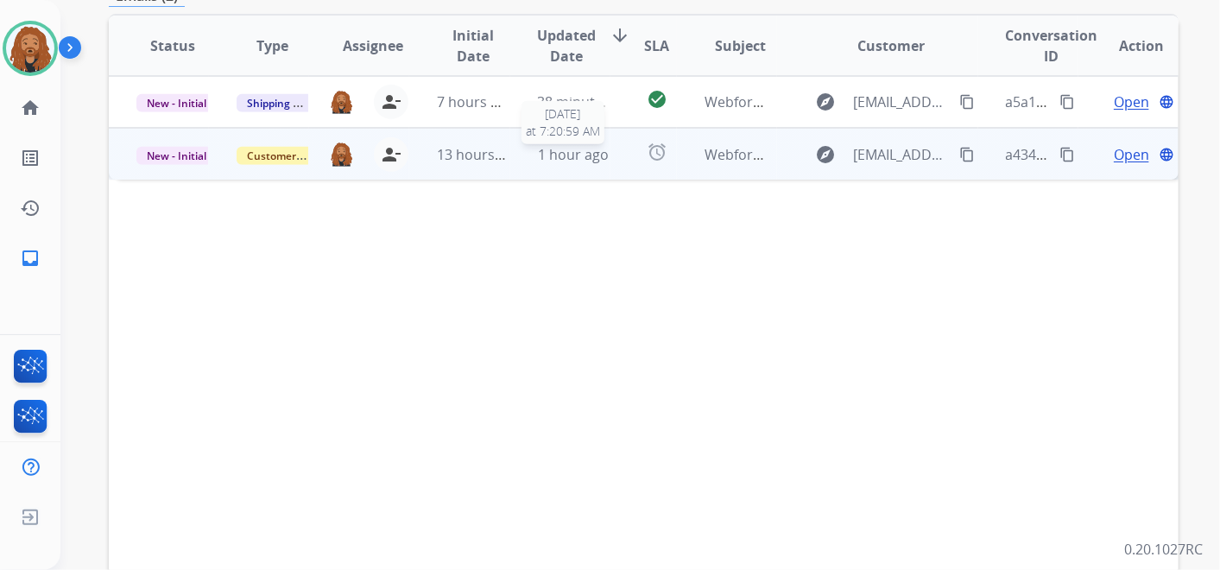
click at [584, 155] on span "1 hour ago" at bounding box center [573, 154] width 71 height 19
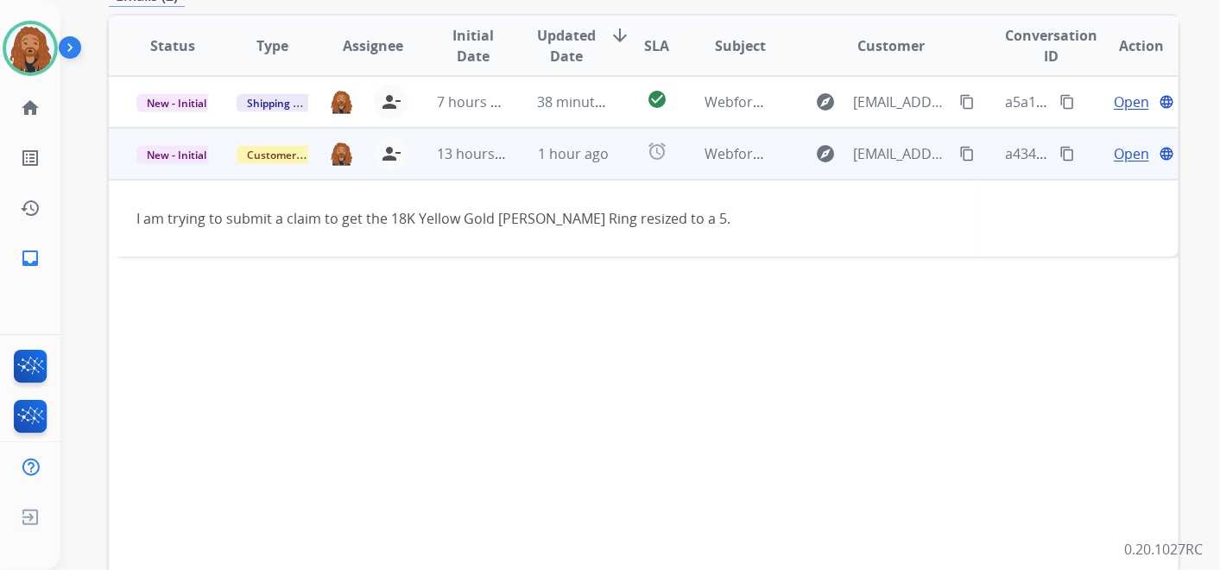
click at [1123, 155] on span "Open" at bounding box center [1131, 153] width 35 height 21
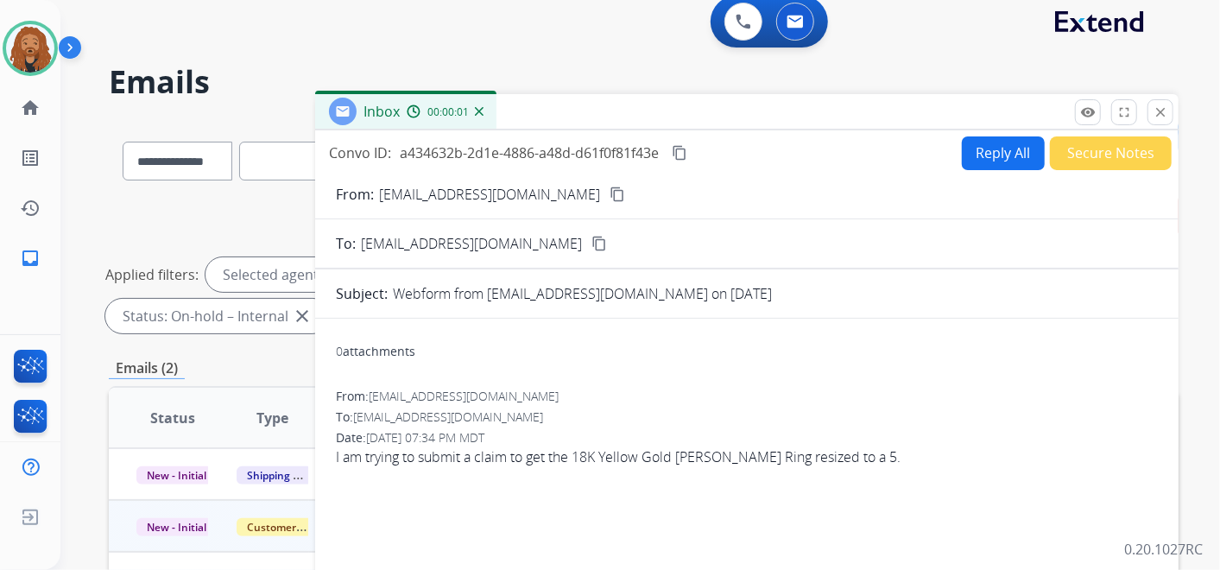
scroll to position [0, 0]
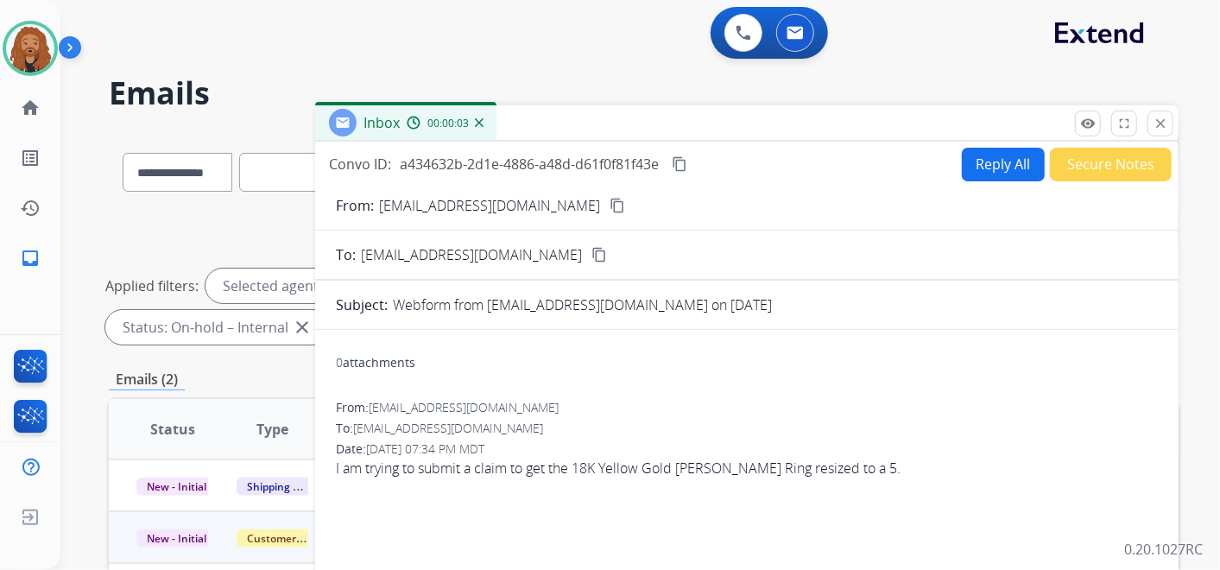
click at [974, 157] on button "Reply All" at bounding box center [1003, 165] width 83 height 34
select select "**********"
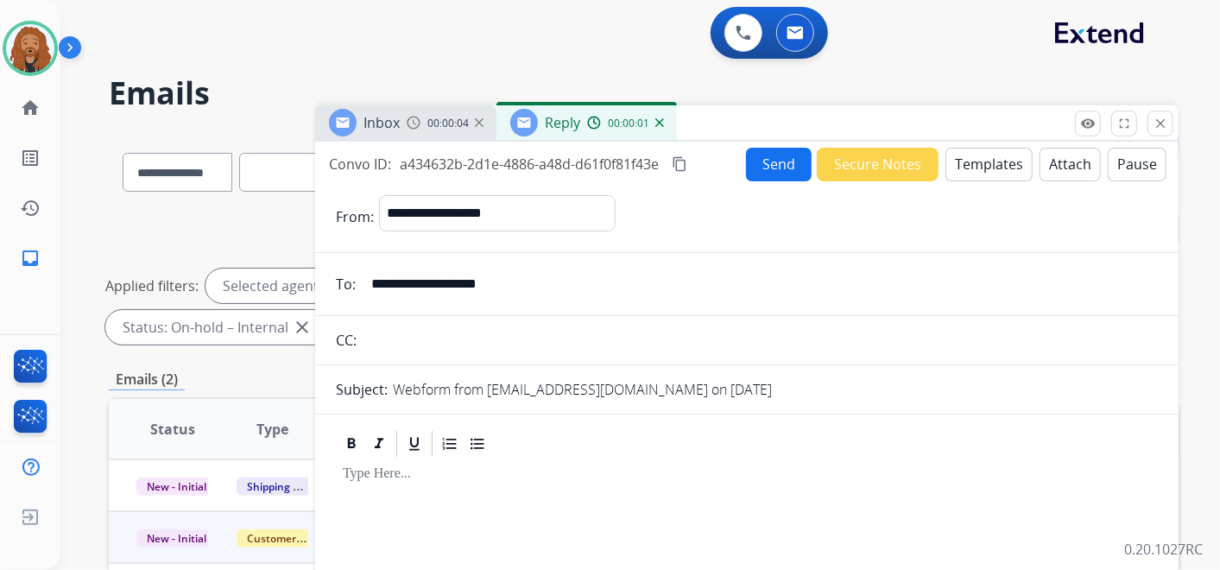
click at [960, 155] on button "Templates" at bounding box center [988, 165] width 87 height 34
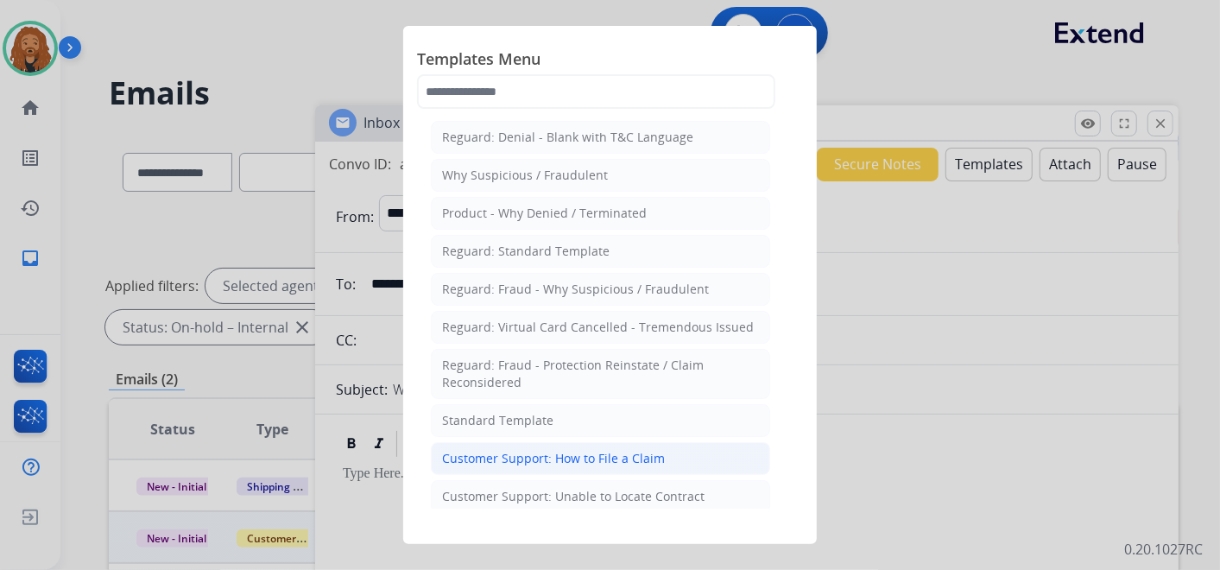
click at [556, 458] on div "Customer Support: How to File a Claim" at bounding box center [553, 458] width 223 height 17
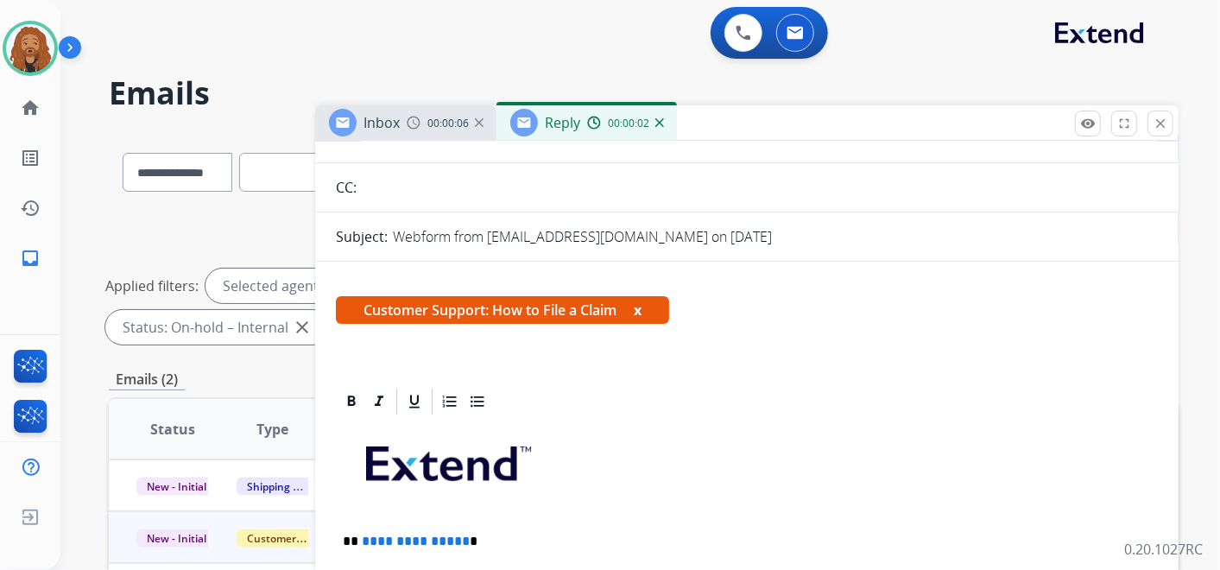
scroll to position [344, 0]
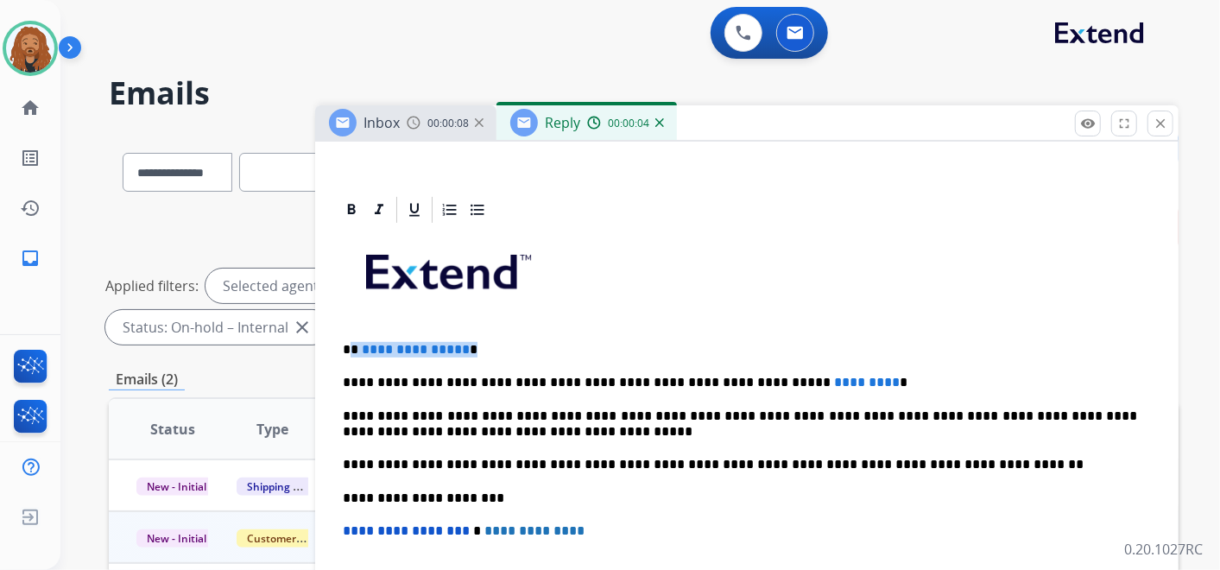
drag, startPoint x: 451, startPoint y: 346, endPoint x: 350, endPoint y: 346, distance: 101.0
click at [350, 346] on p "**********" at bounding box center [740, 350] width 794 height 16
drag, startPoint x: 835, startPoint y: 382, endPoint x: 736, endPoint y: 360, distance: 101.8
click at [736, 360] on div "**********" at bounding box center [747, 489] width 822 height 528
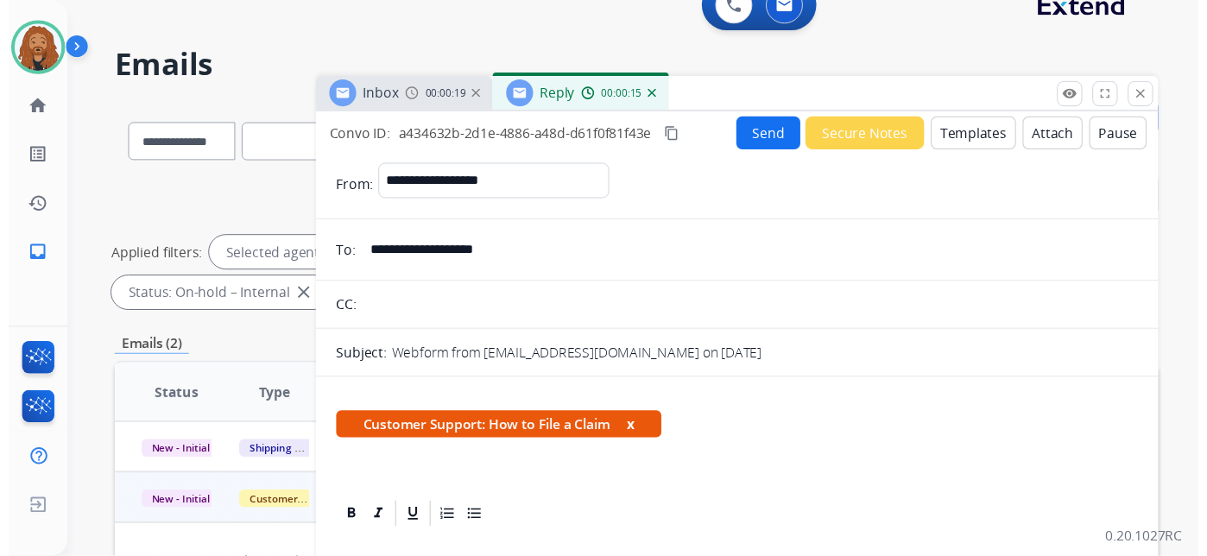
scroll to position [0, 0]
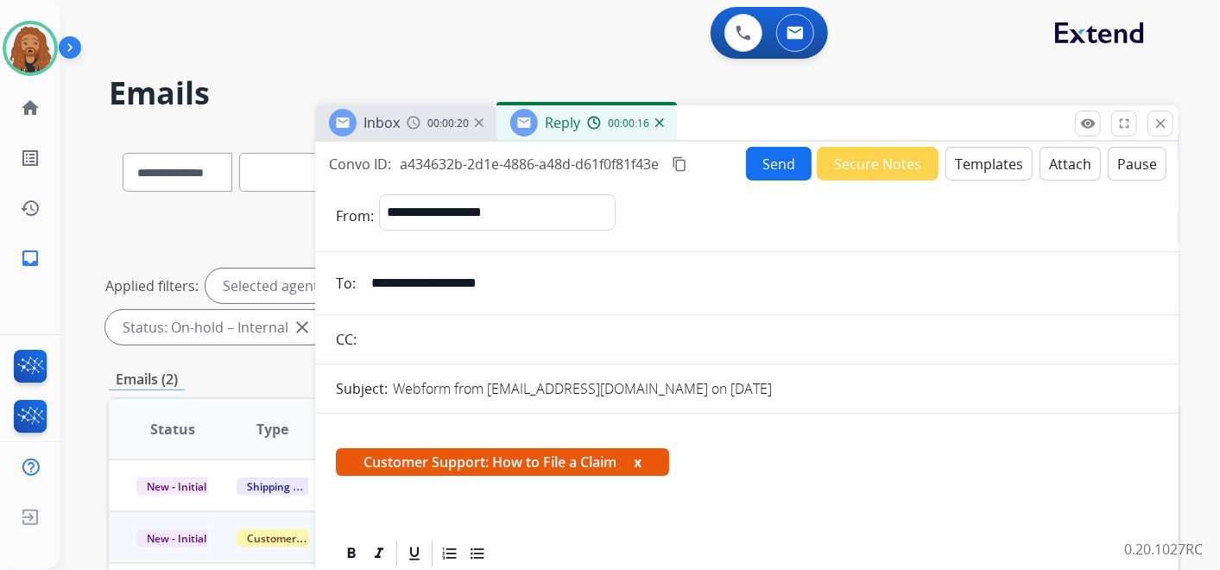
click at [763, 169] on button "Send" at bounding box center [779, 164] width 66 height 34
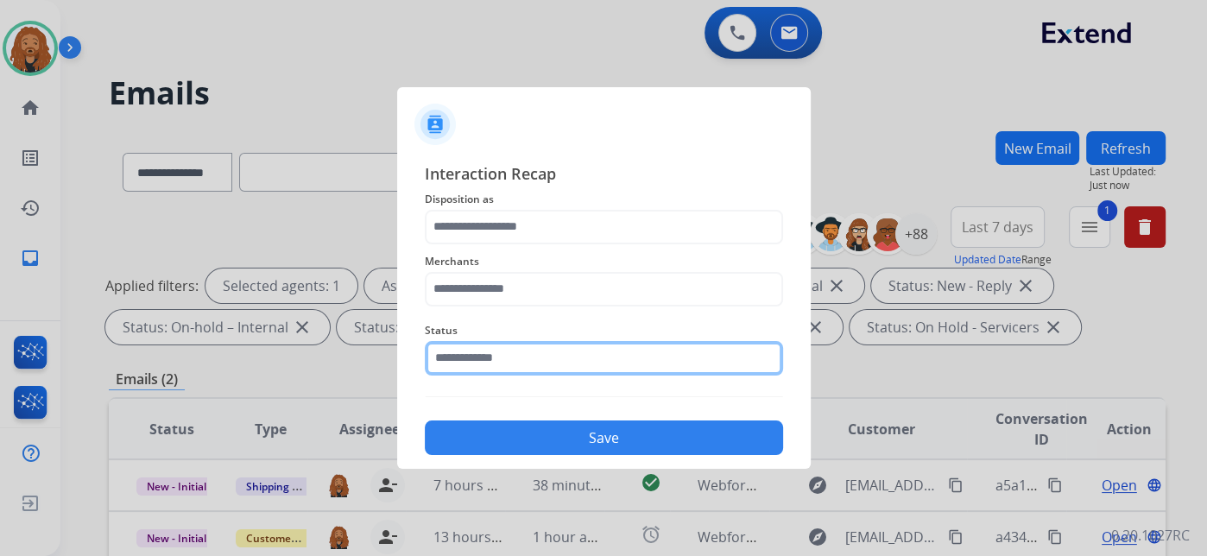
click at [505, 350] on input "text" at bounding box center [604, 358] width 358 height 35
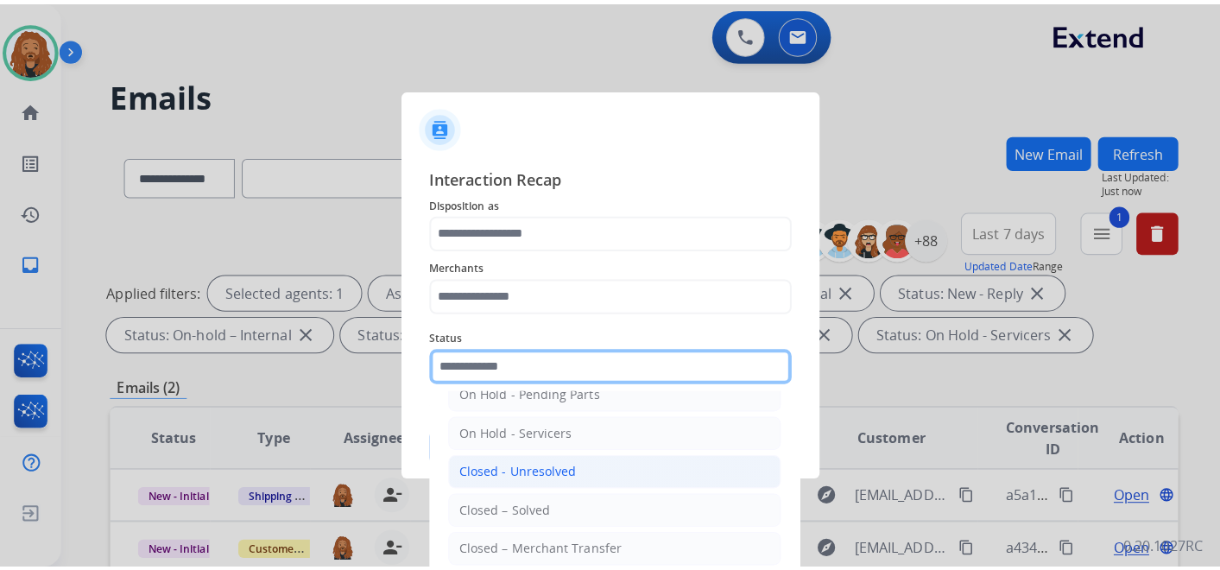
scroll to position [98, 0]
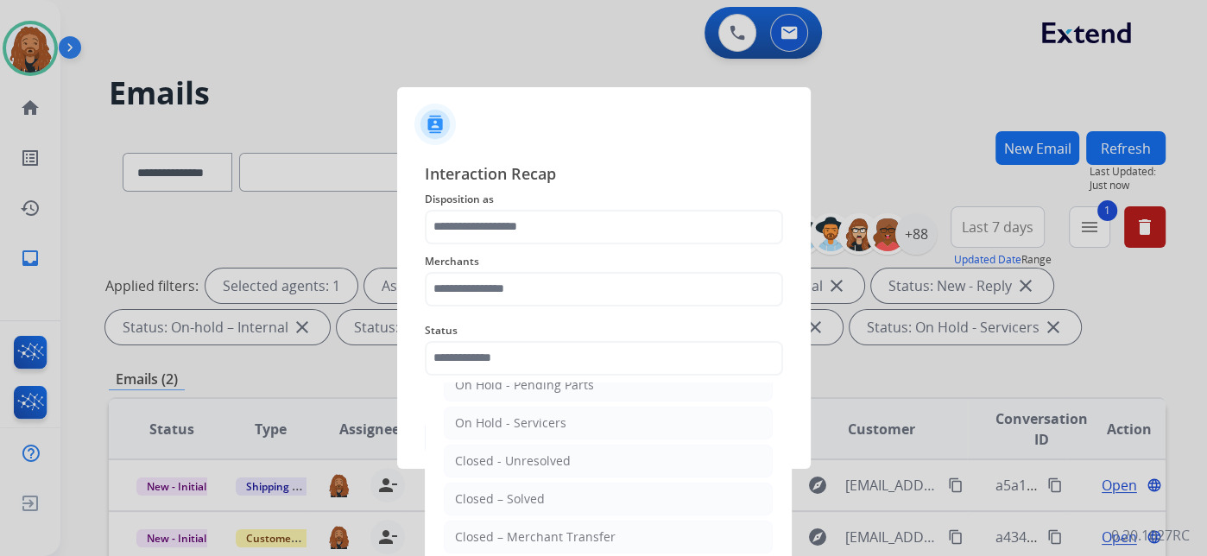
drag, startPoint x: 502, startPoint y: 502, endPoint x: 501, endPoint y: 464, distance: 38.0
click at [502, 502] on div "Closed – Solved" at bounding box center [500, 498] width 90 height 17
type input "**********"
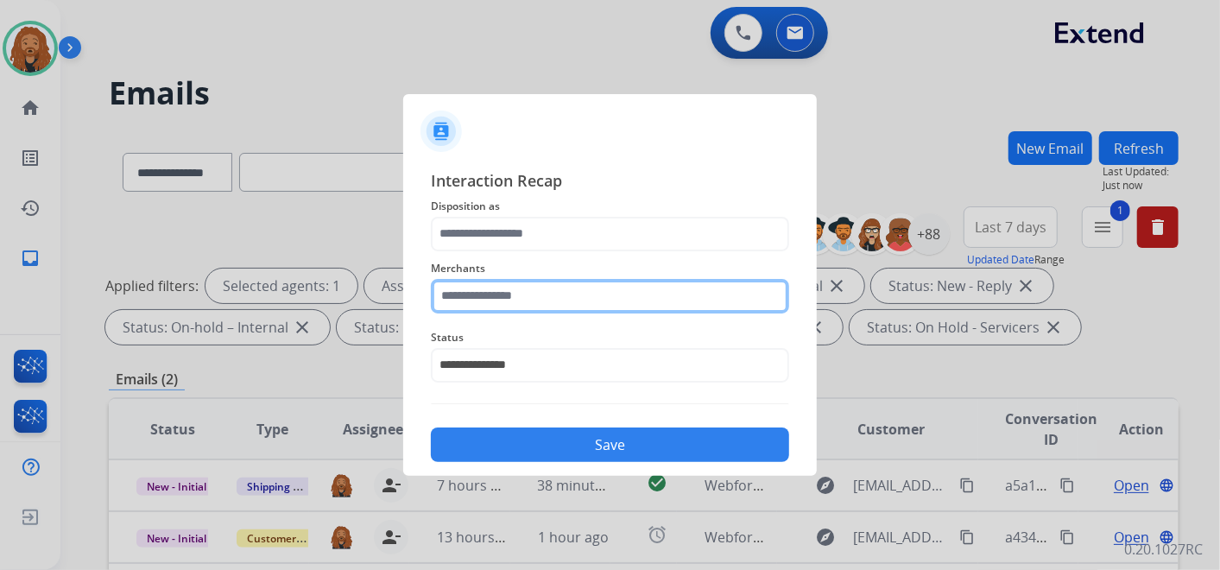
click at [507, 279] on input "text" at bounding box center [610, 296] width 358 height 35
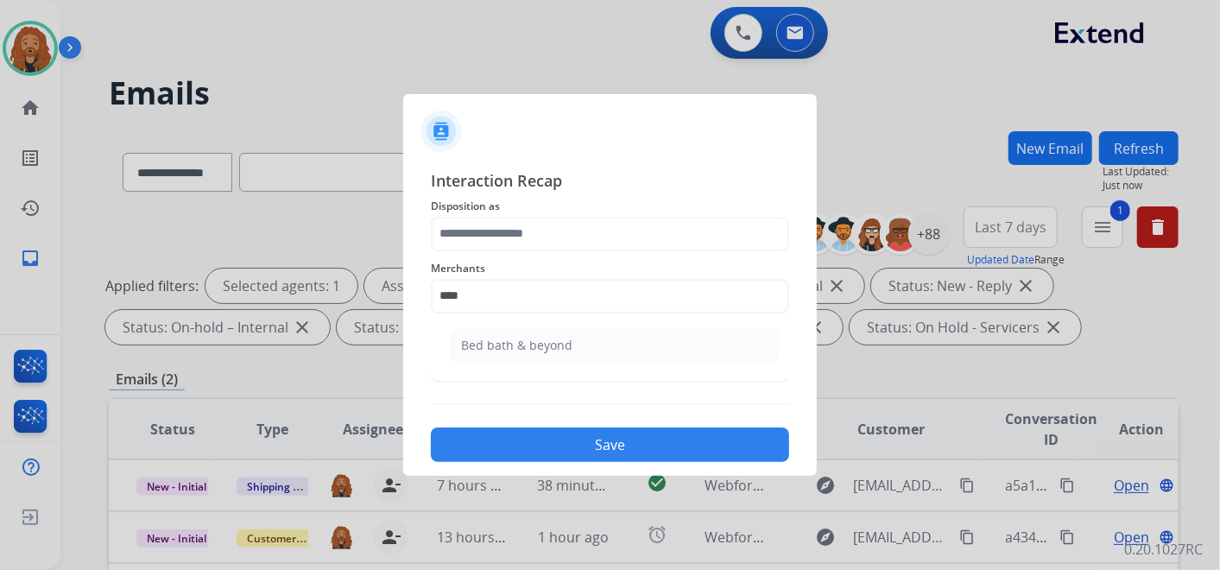
click at [515, 338] on div "Bed bath & beyond" at bounding box center [516, 345] width 111 height 17
type input "**********"
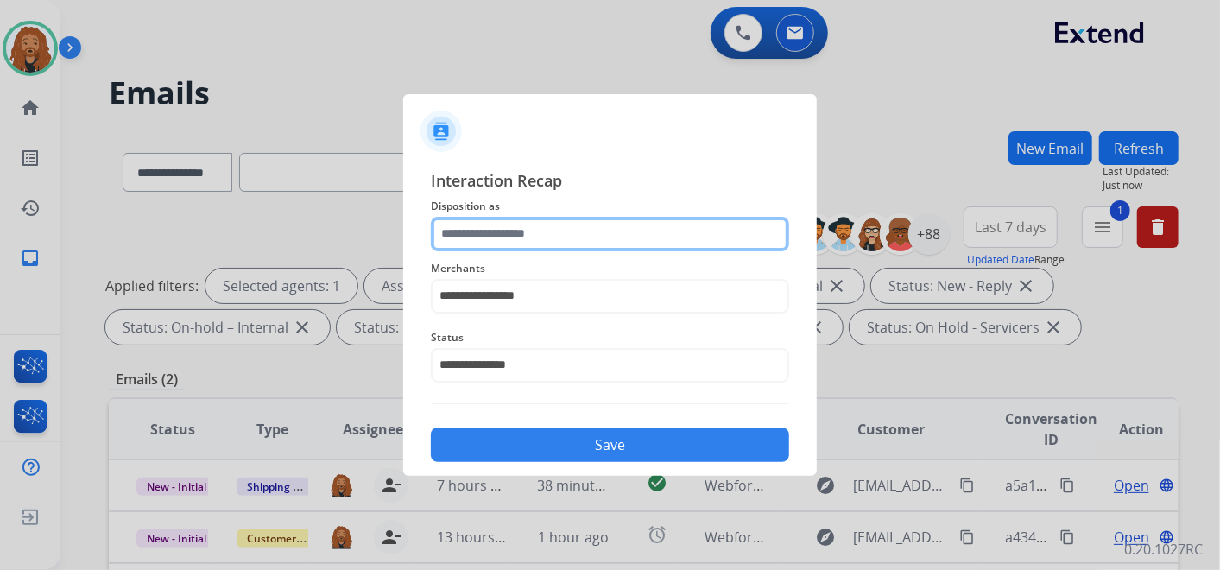
click at [481, 224] on input "text" at bounding box center [610, 234] width 358 height 35
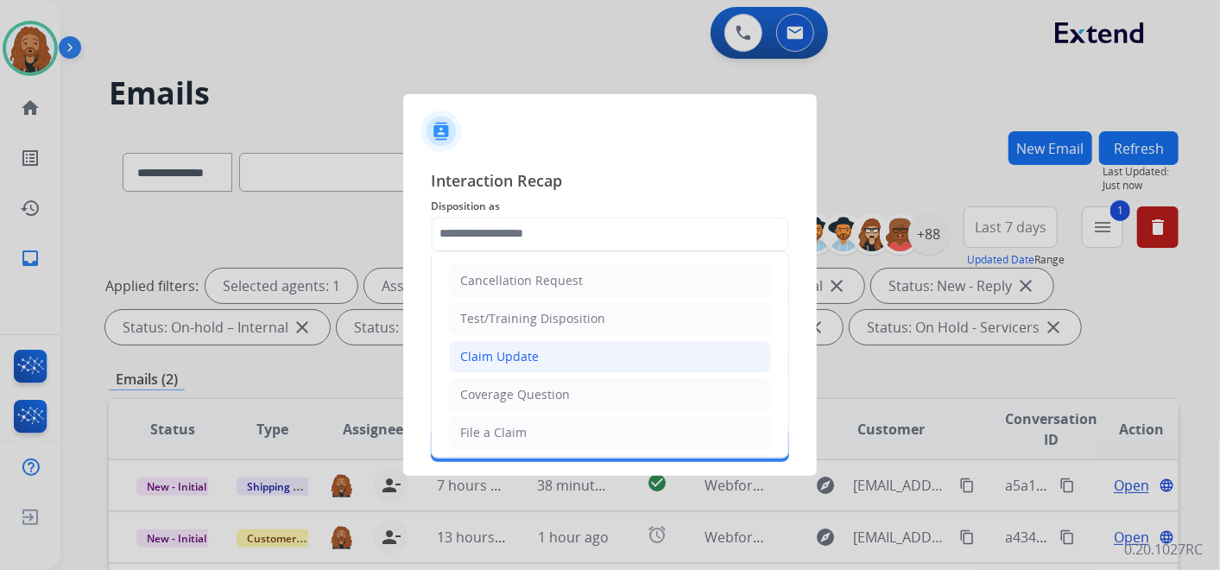
click at [458, 351] on li "Claim Update" at bounding box center [610, 356] width 322 height 33
type input "**********"
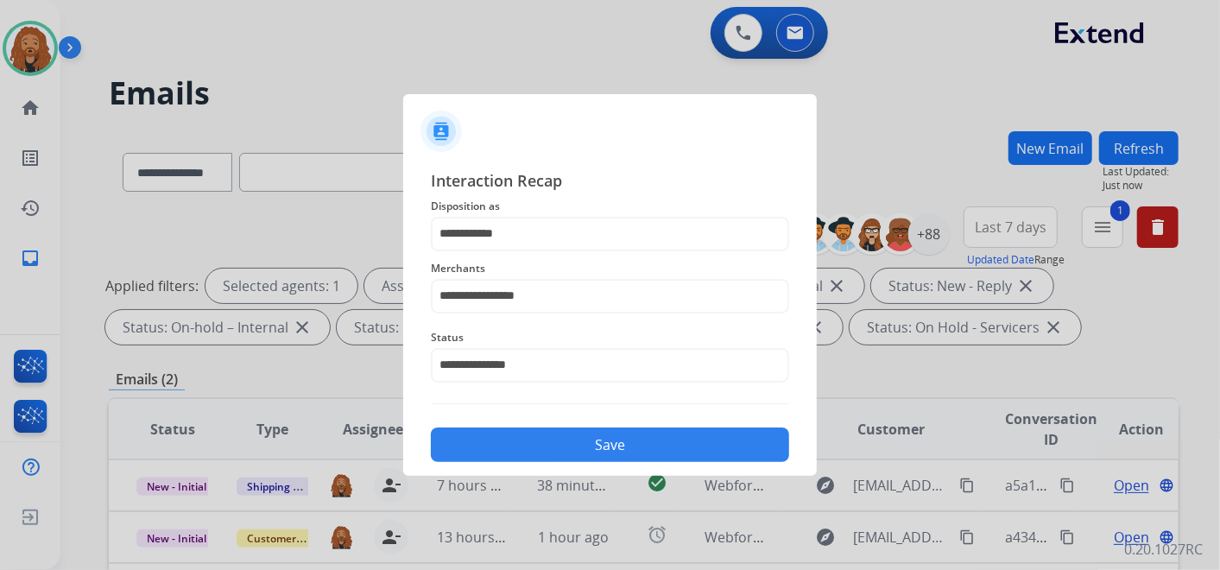
click at [573, 432] on button "Save" at bounding box center [610, 444] width 358 height 35
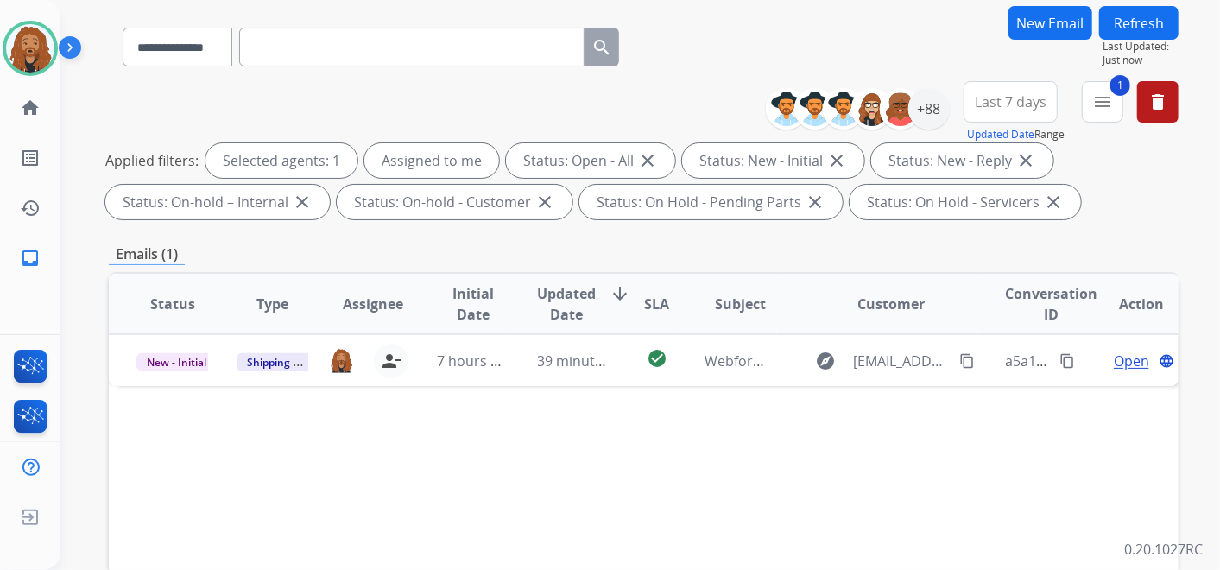
scroll to position [192, 0]
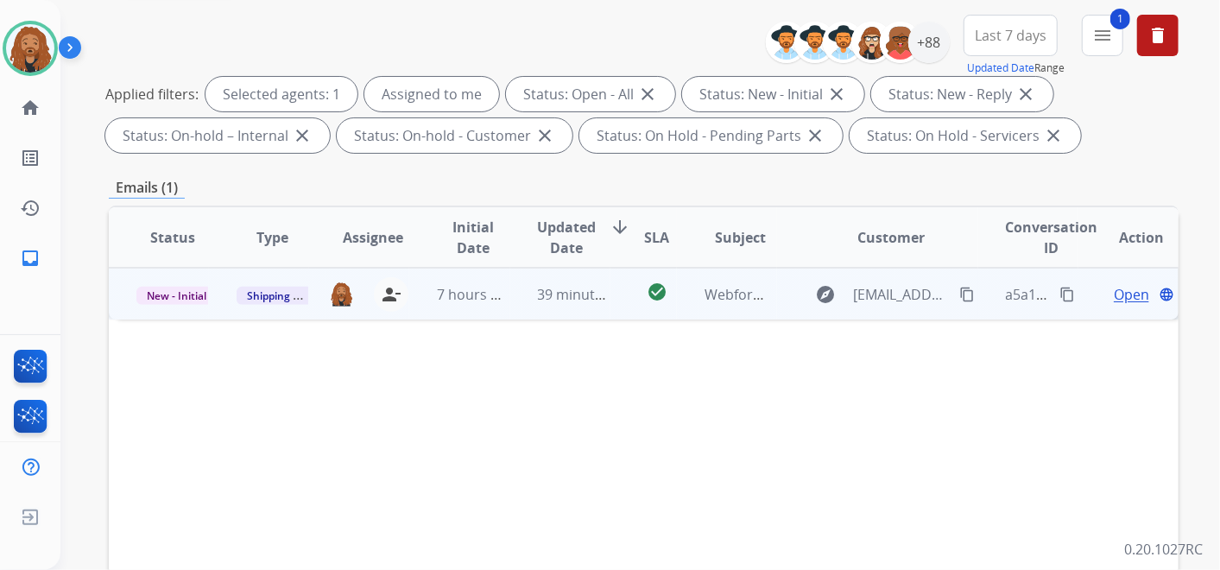
click at [1115, 299] on span "Open" at bounding box center [1131, 294] width 35 height 21
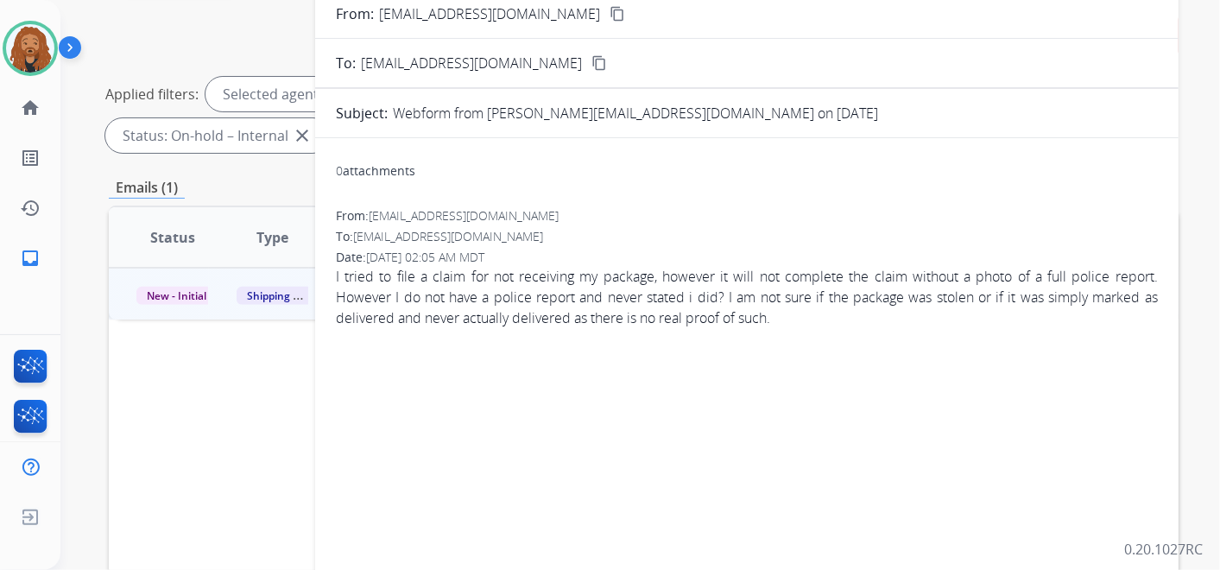
scroll to position [0, 0]
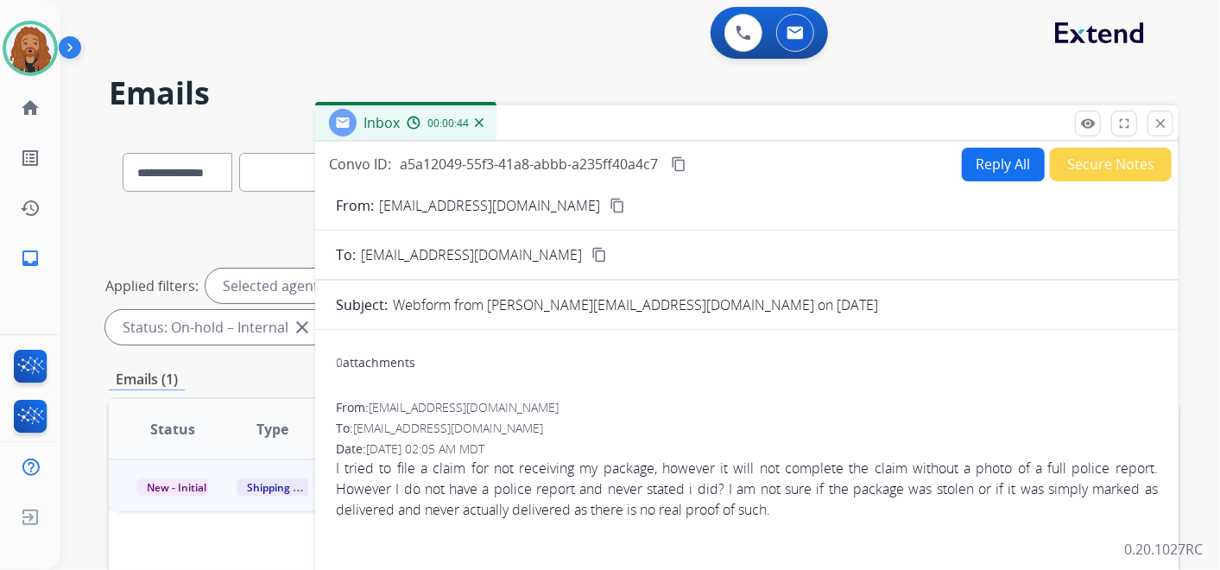
click at [981, 149] on button "Reply All" at bounding box center [1003, 165] width 83 height 34
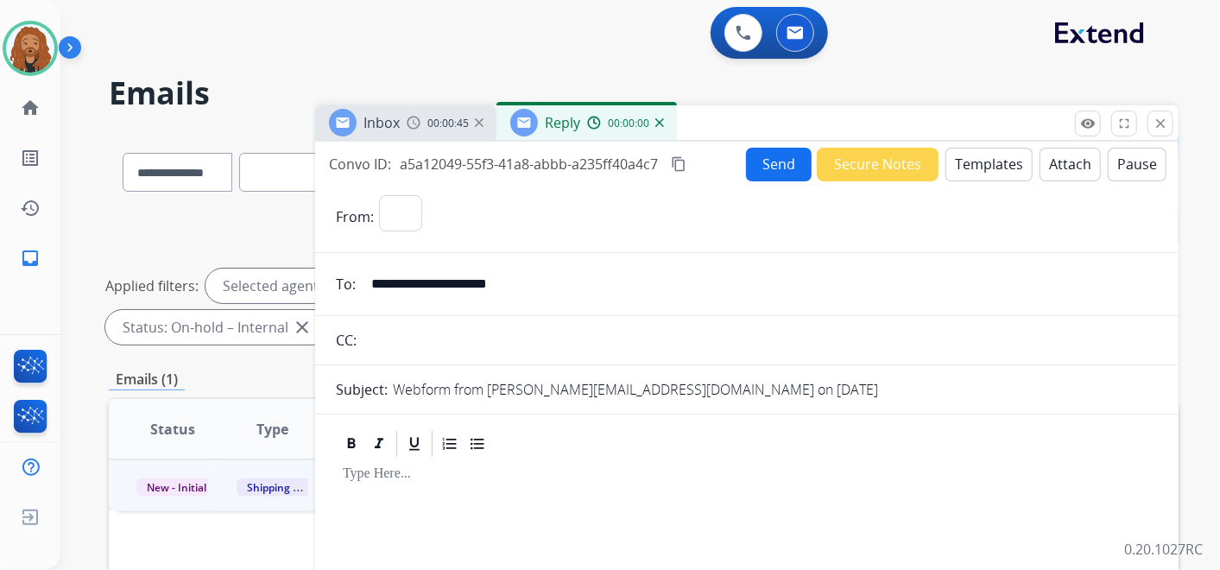
select select "**********"
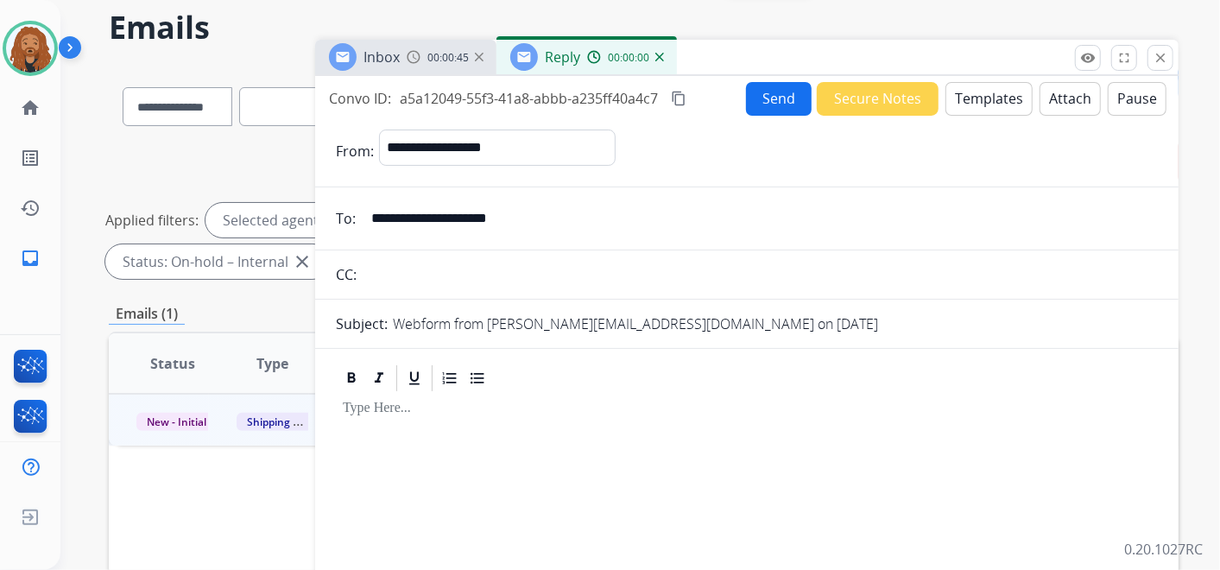
scroll to position [96, 0]
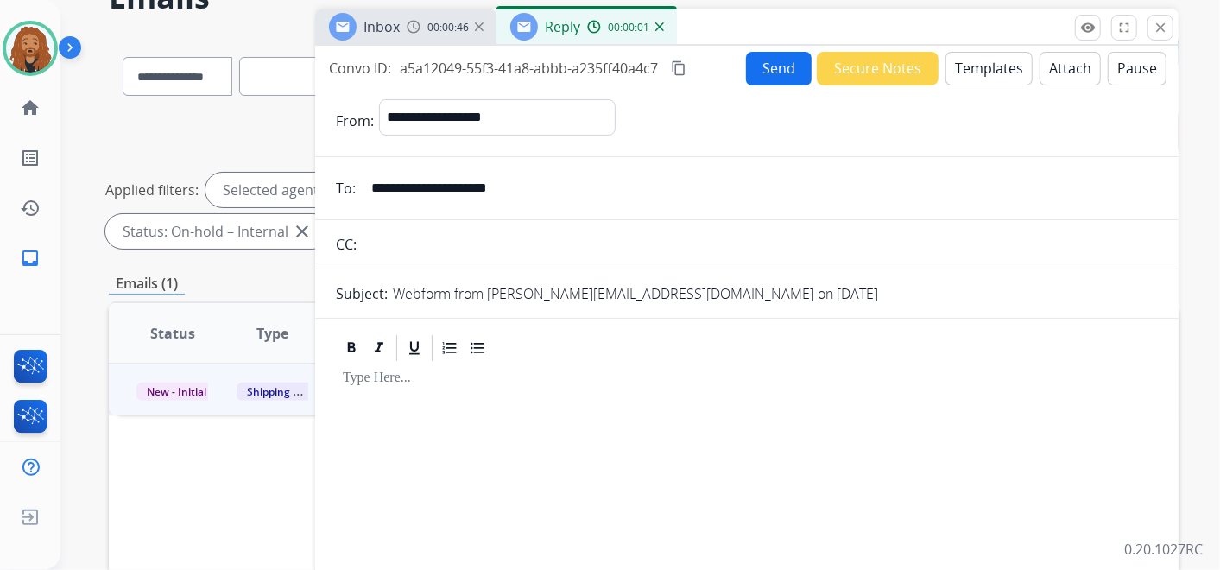
click at [989, 77] on button "Templates" at bounding box center [988, 69] width 87 height 34
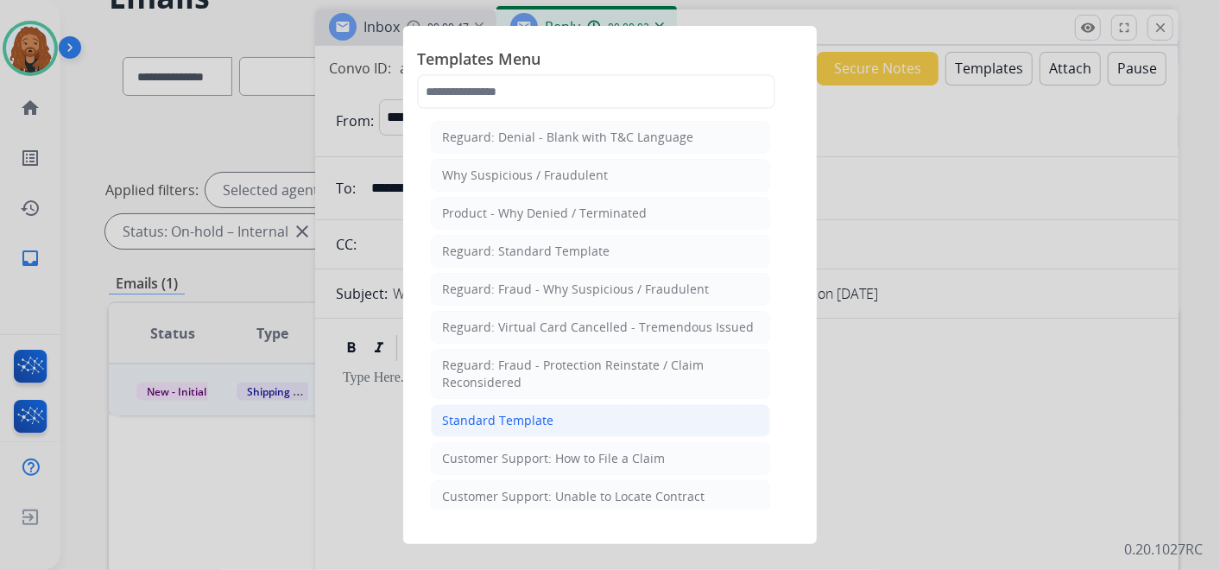
click at [475, 420] on div "Standard Template" at bounding box center [497, 420] width 111 height 17
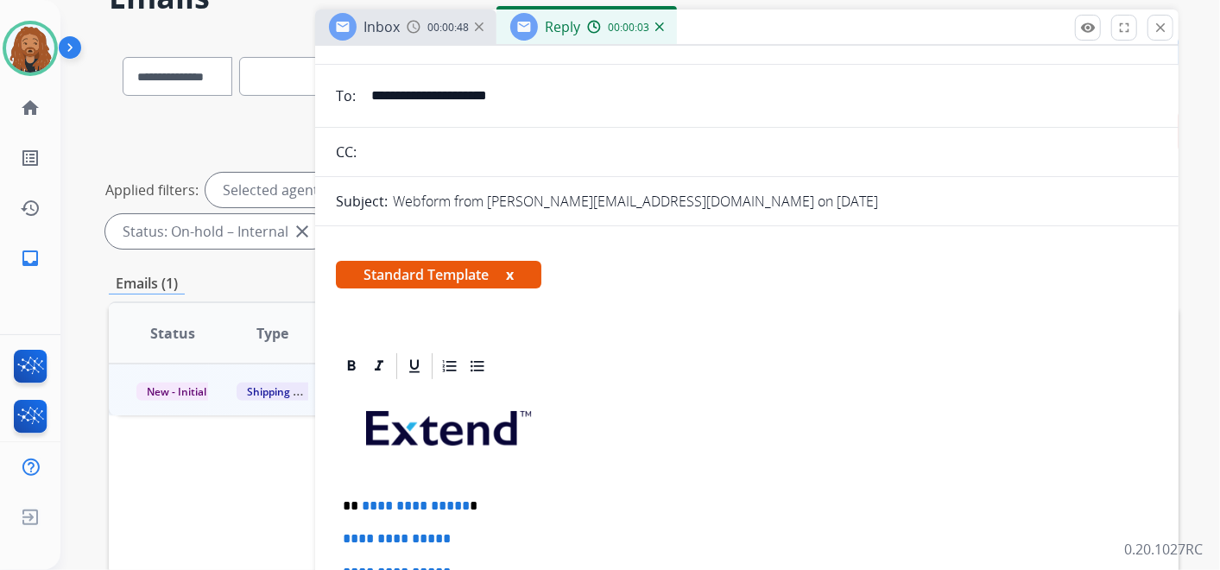
scroll to position [192, 0]
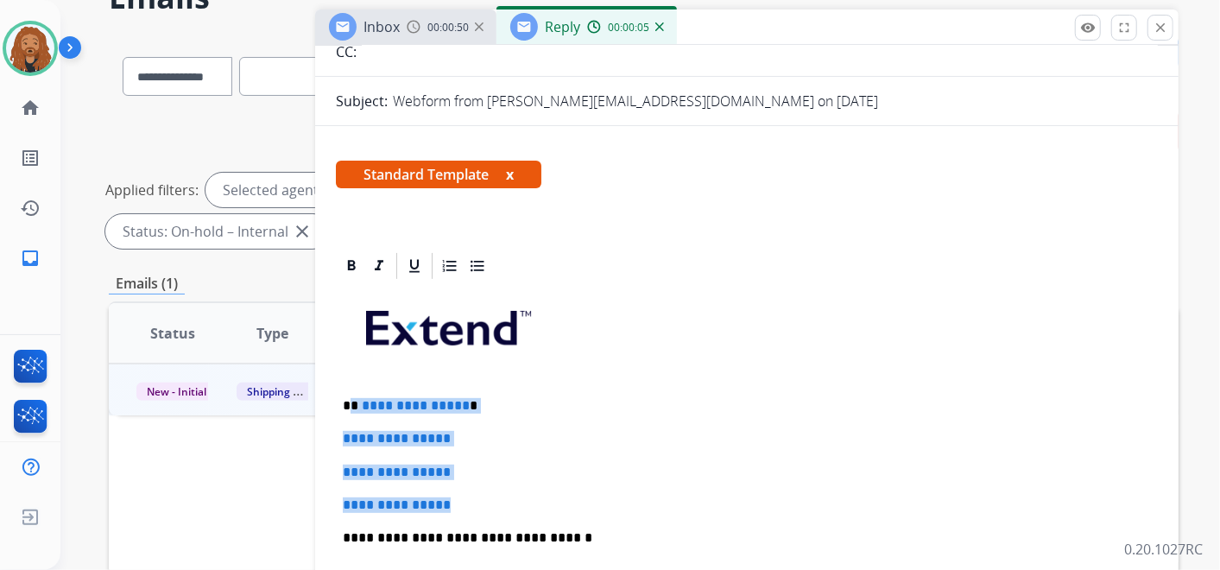
drag, startPoint x: 460, startPoint y: 503, endPoint x: 351, endPoint y: 398, distance: 151.4
click at [351, 398] on div "**********" at bounding box center [747, 578] width 822 height 594
drag, startPoint x: 351, startPoint y: 398, endPoint x: 349, endPoint y: 389, distance: 9.0
click at [351, 398] on p "**********" at bounding box center [740, 406] width 794 height 16
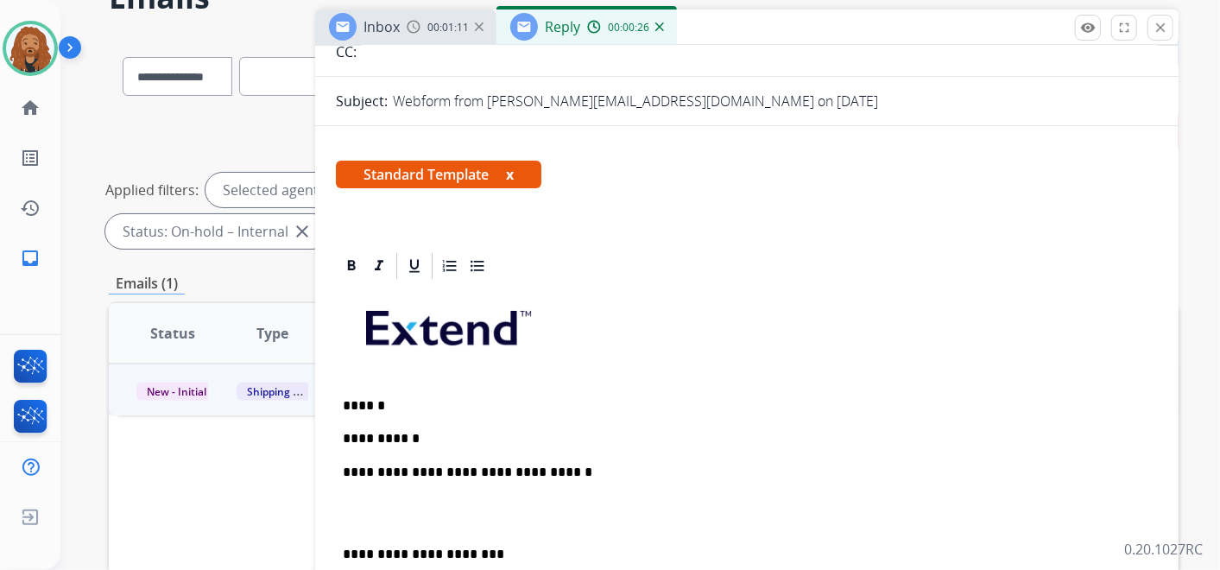
click at [379, 512] on p at bounding box center [747, 513] width 808 height 32
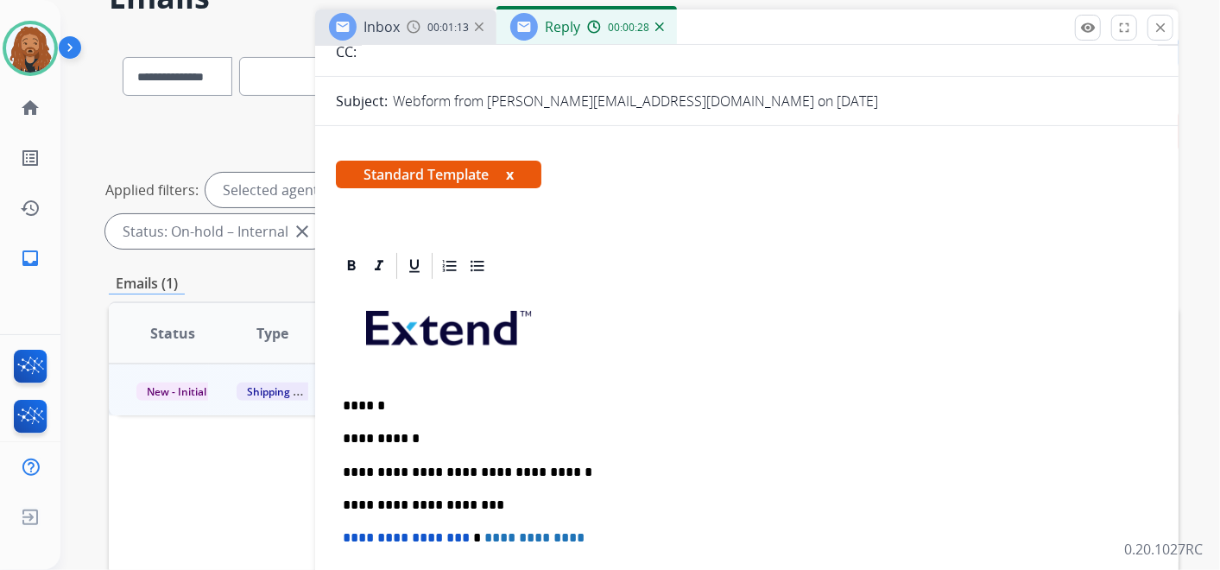
click at [464, 431] on p "**********" at bounding box center [740, 439] width 794 height 16
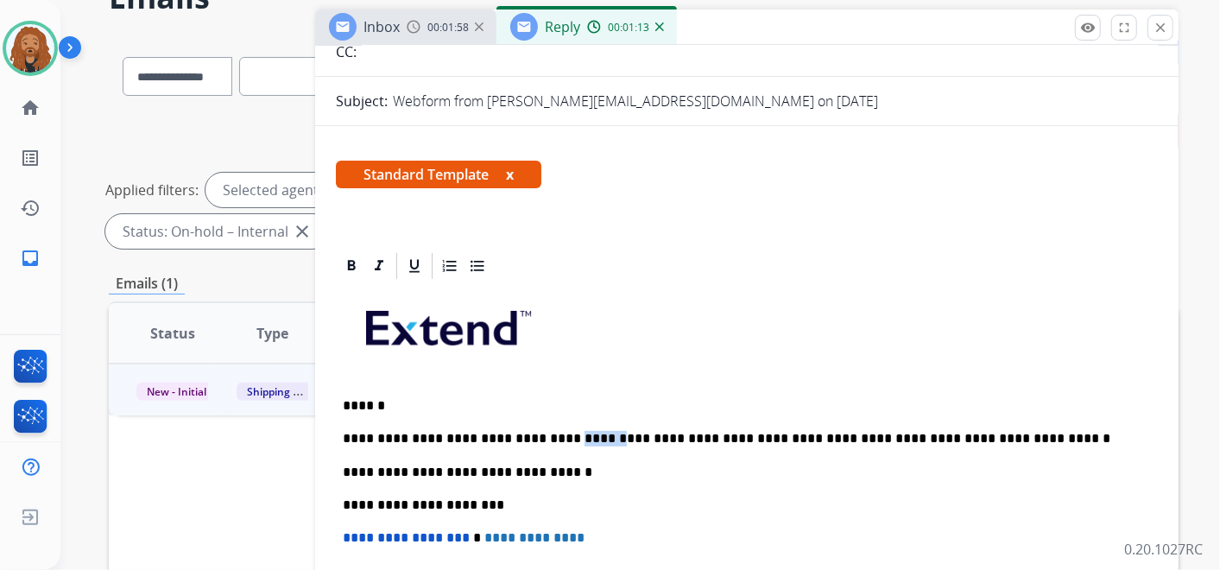
drag, startPoint x: 570, startPoint y: 435, endPoint x: 537, endPoint y: 439, distance: 33.0
click at [537, 439] on p "**********" at bounding box center [740, 439] width 794 height 16
click at [939, 442] on p "**********" at bounding box center [740, 439] width 794 height 16
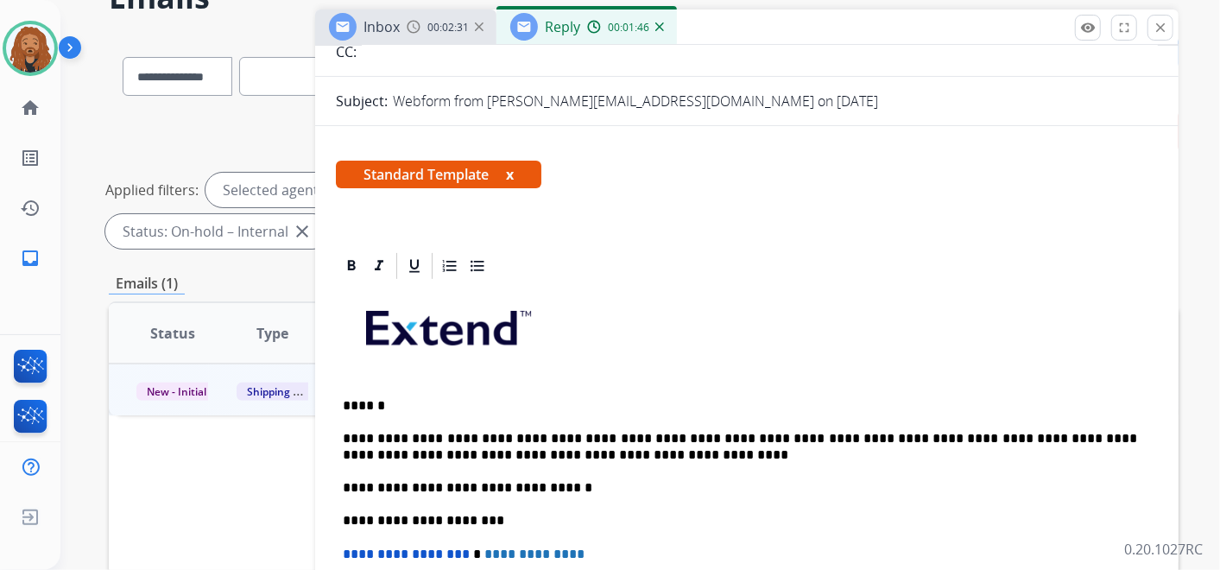
click at [547, 452] on p "**********" at bounding box center [740, 447] width 794 height 32
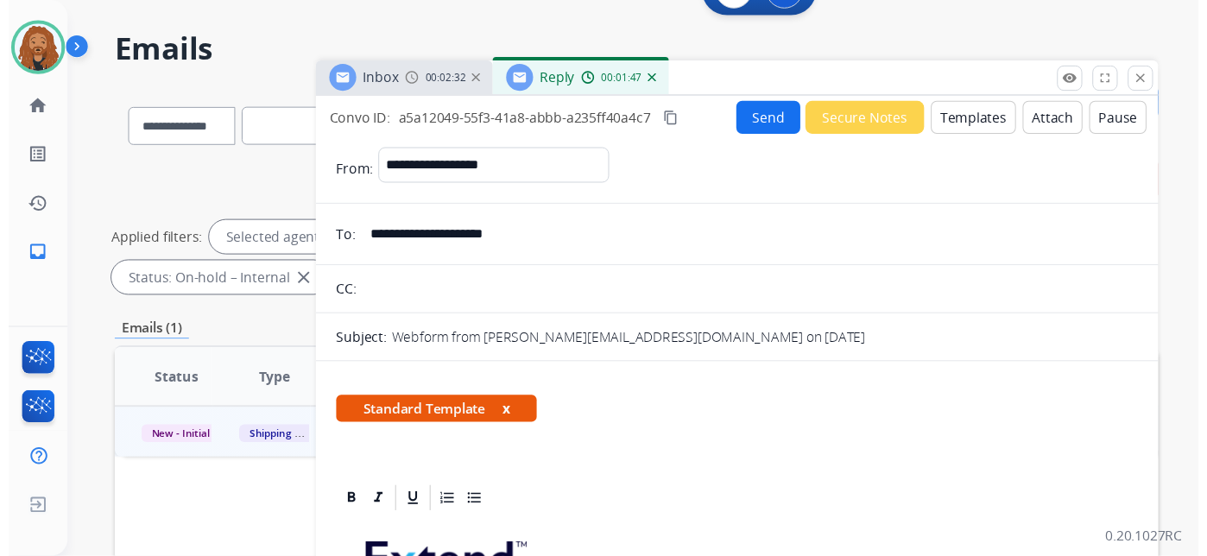
scroll to position [0, 0]
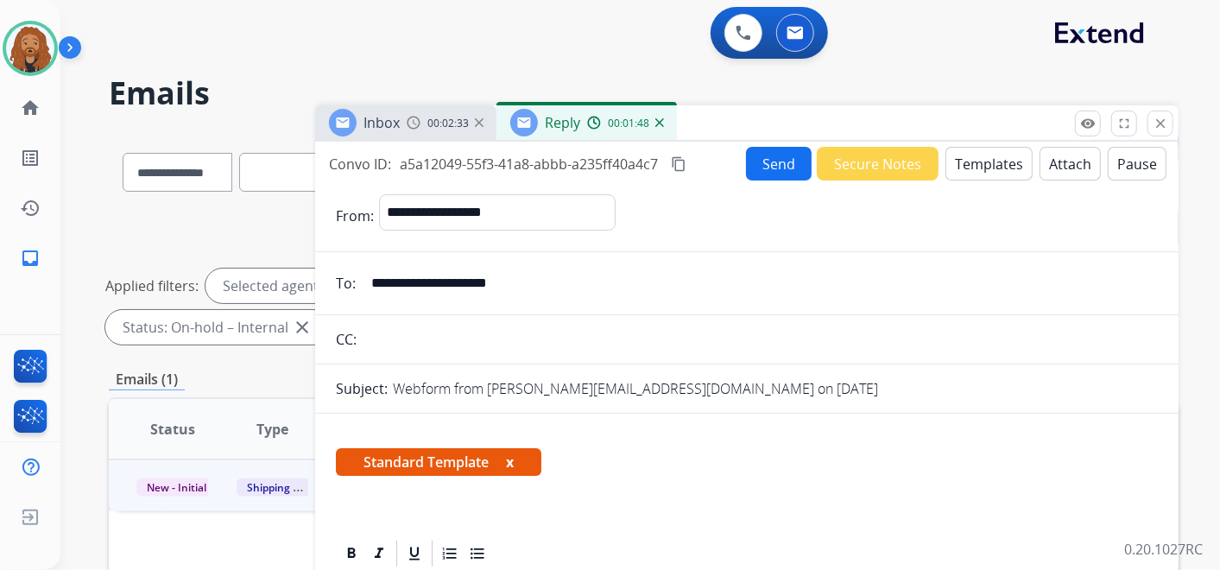
click at [781, 167] on button "Send" at bounding box center [779, 164] width 66 height 34
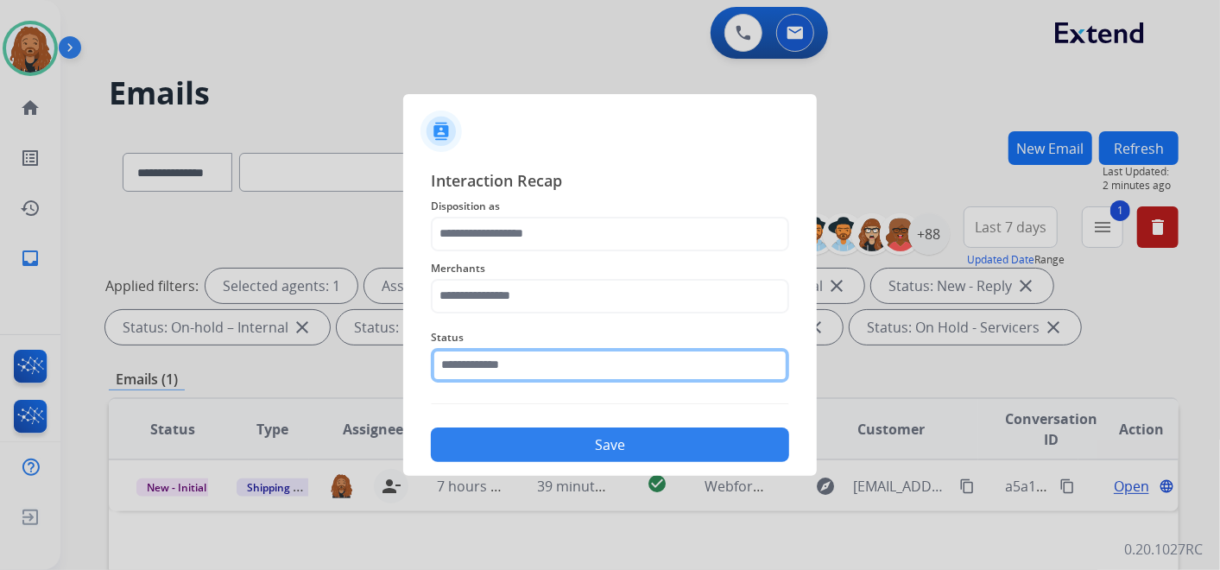
click at [537, 376] on div "Status" at bounding box center [610, 354] width 358 height 69
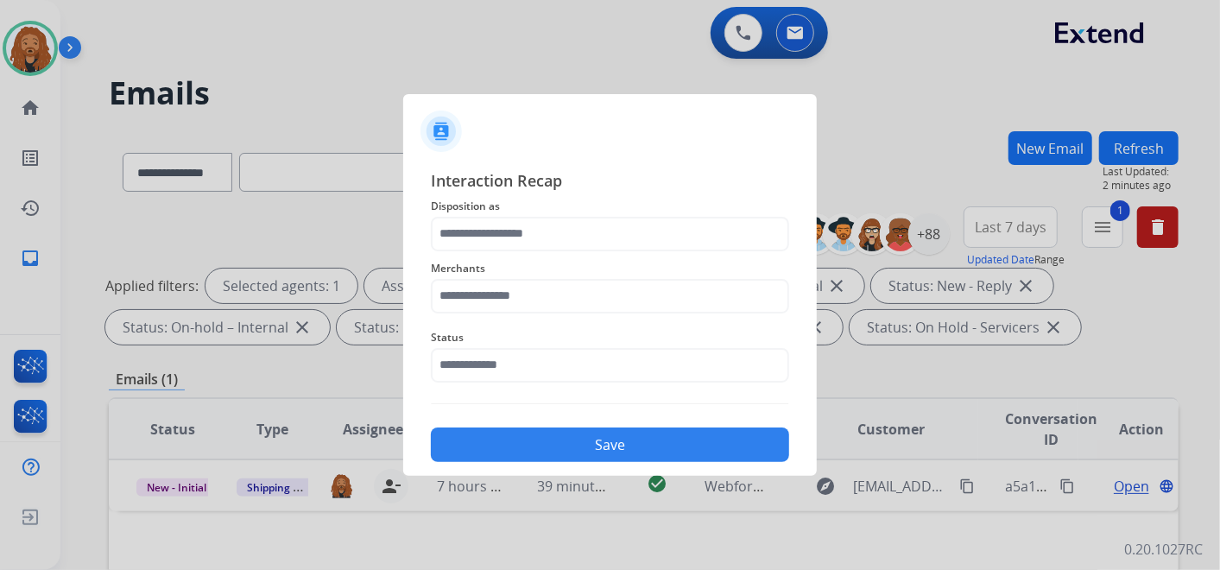
click at [537, 376] on div "Status" at bounding box center [610, 354] width 358 height 69
click at [496, 341] on span "Status" at bounding box center [610, 337] width 358 height 21
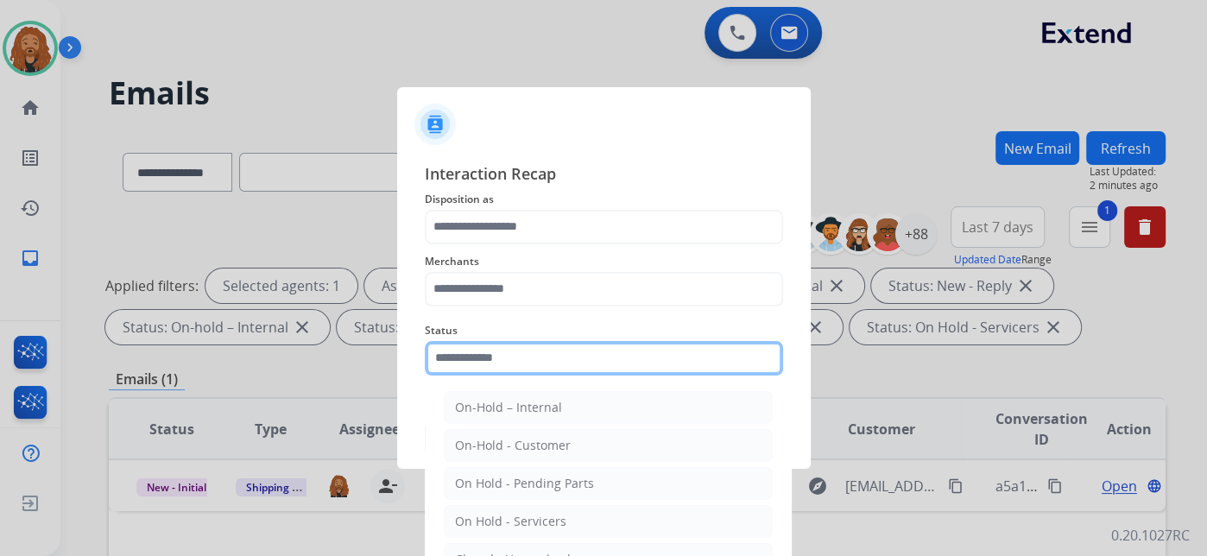
click at [485, 357] on input "text" at bounding box center [604, 358] width 358 height 35
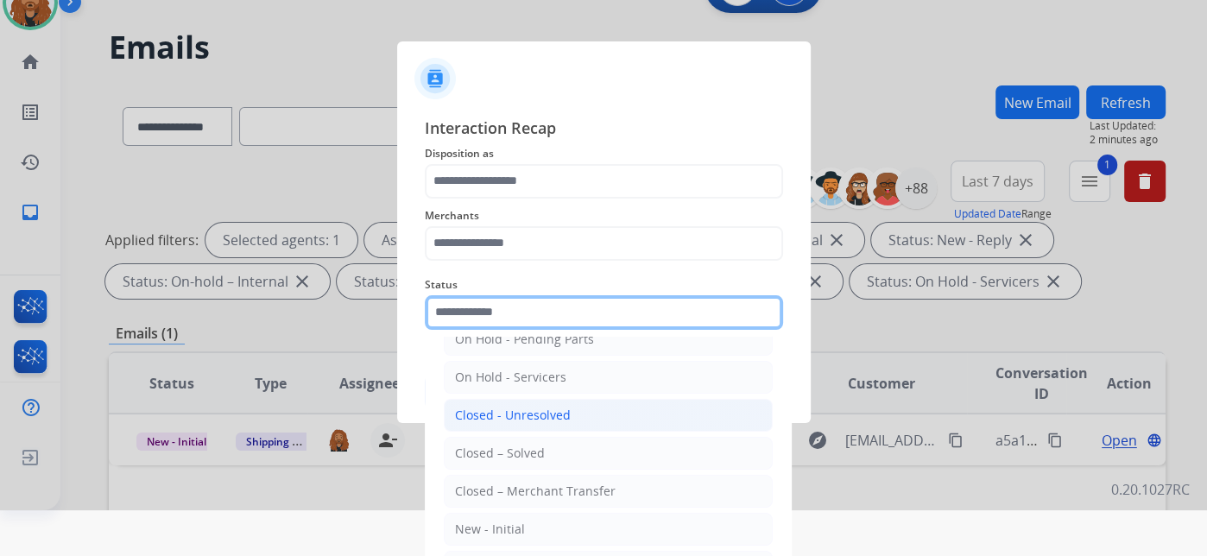
scroll to position [85, 0]
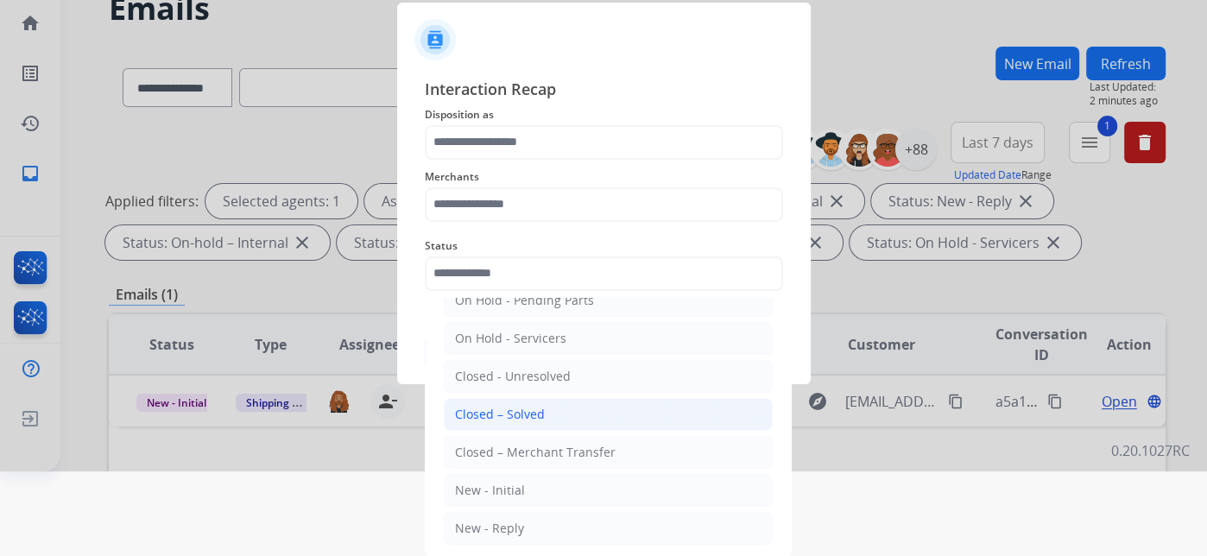
click at [533, 414] on div "Closed – Solved" at bounding box center [500, 414] width 90 height 17
type input "**********"
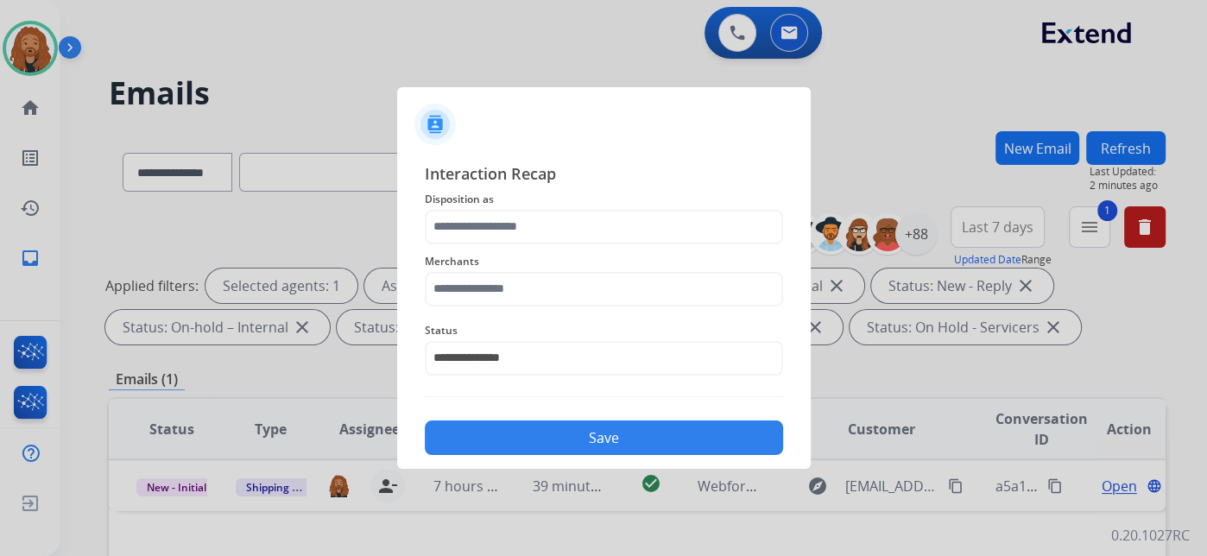
scroll to position [0, 0]
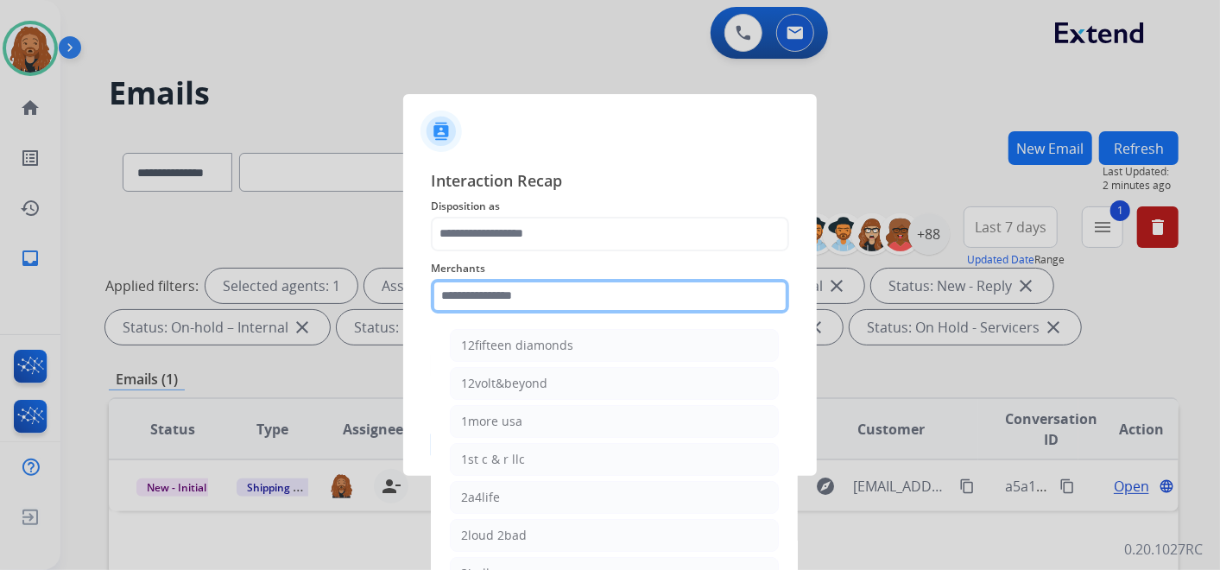
click at [513, 305] on input "text" at bounding box center [610, 296] width 358 height 35
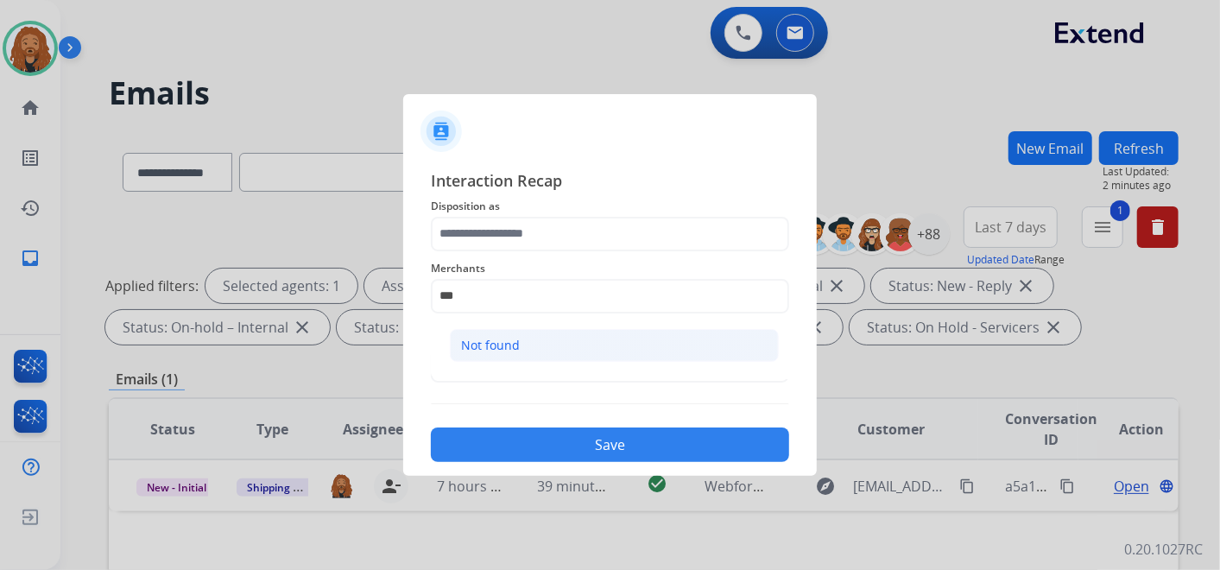
click at [490, 353] on li "Not found" at bounding box center [614, 345] width 329 height 33
type input "*********"
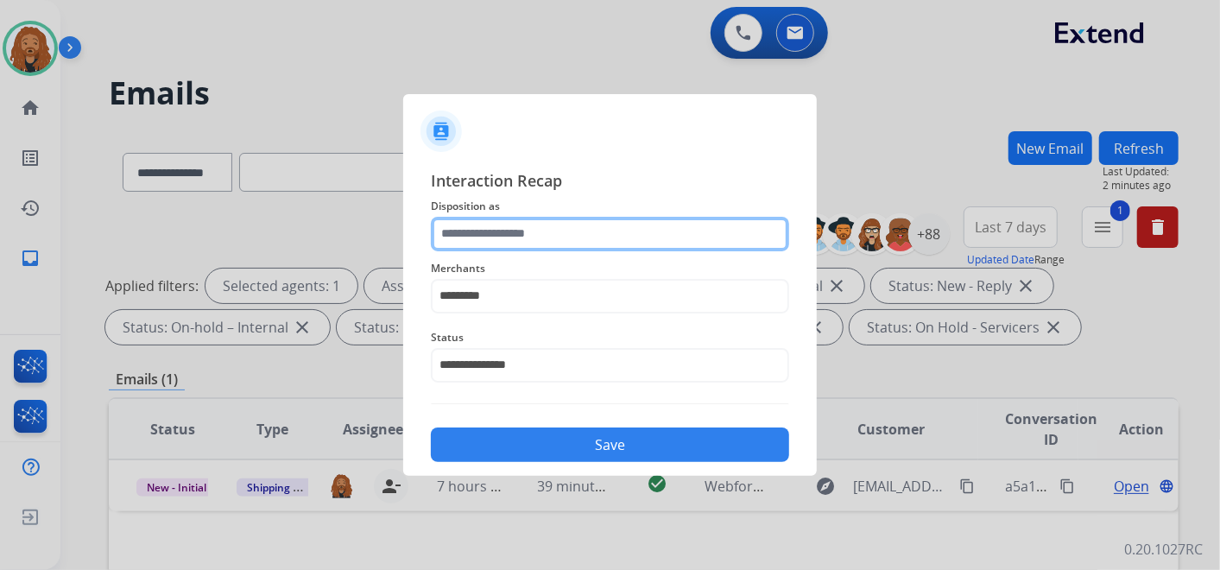
click at [548, 223] on input "text" at bounding box center [610, 234] width 358 height 35
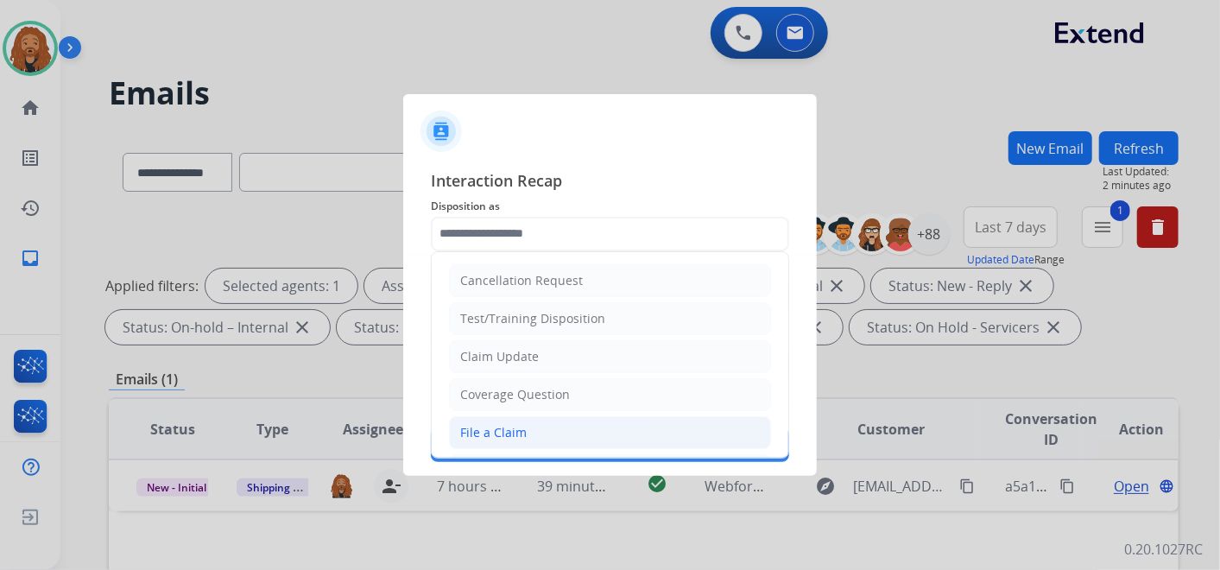
click at [505, 433] on div "File a Claim" at bounding box center [493, 432] width 66 height 17
type input "**********"
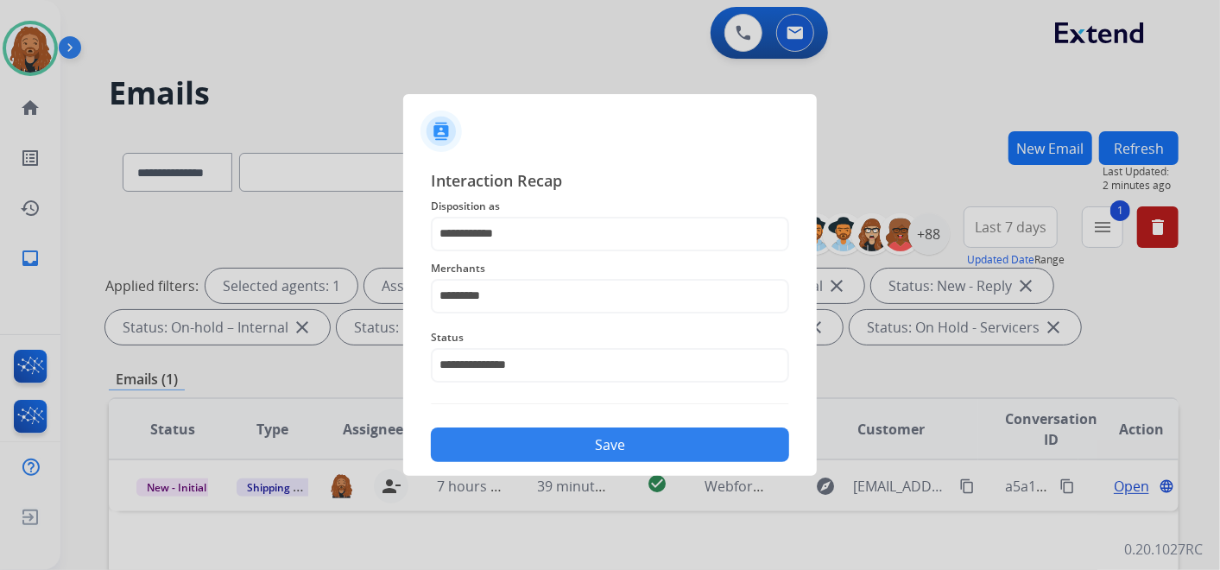
click at [505, 433] on button "Save" at bounding box center [610, 444] width 358 height 35
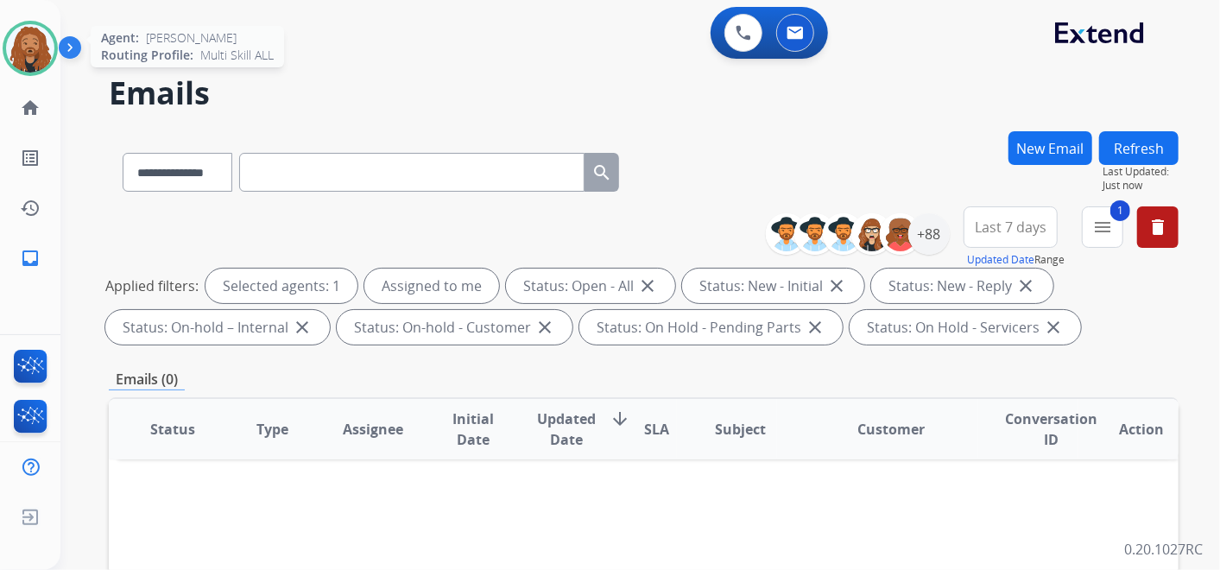
click at [41, 51] on img at bounding box center [30, 48] width 48 height 48
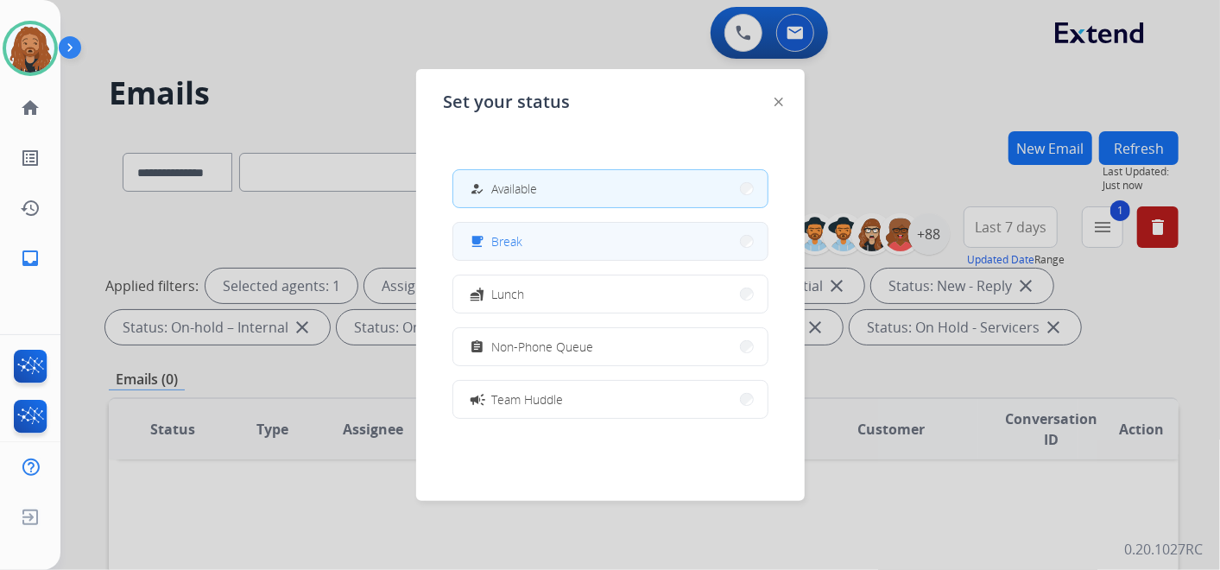
click at [533, 246] on button "free_breakfast Break" at bounding box center [610, 241] width 314 height 37
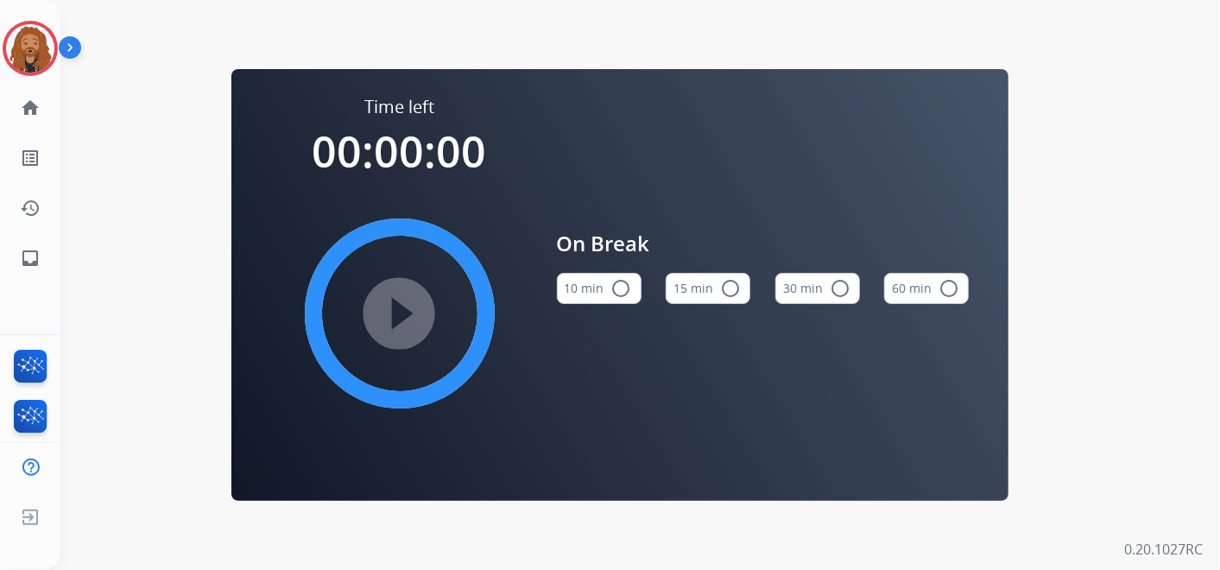
click at [712, 294] on button "15 min radio_button_unchecked" at bounding box center [708, 288] width 85 height 31
click at [410, 312] on mat-icon "play_circle_filled" at bounding box center [399, 313] width 21 height 21
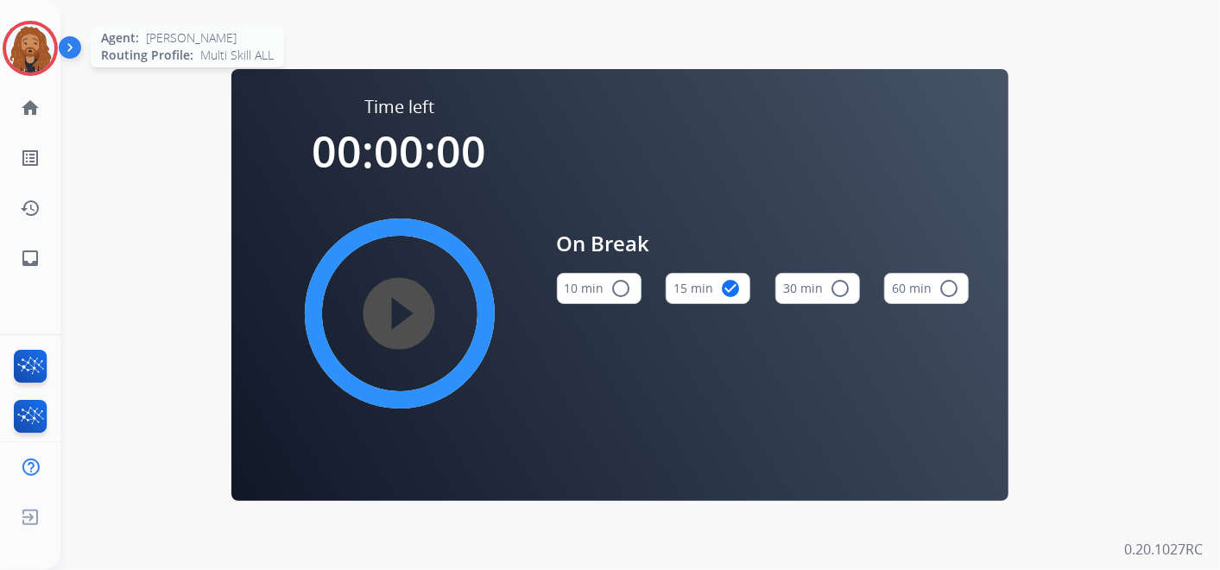
click at [5, 31] on div "Agent: Dominique Routing Profile: Multi Skill ALL" at bounding box center [30, 48] width 55 height 55
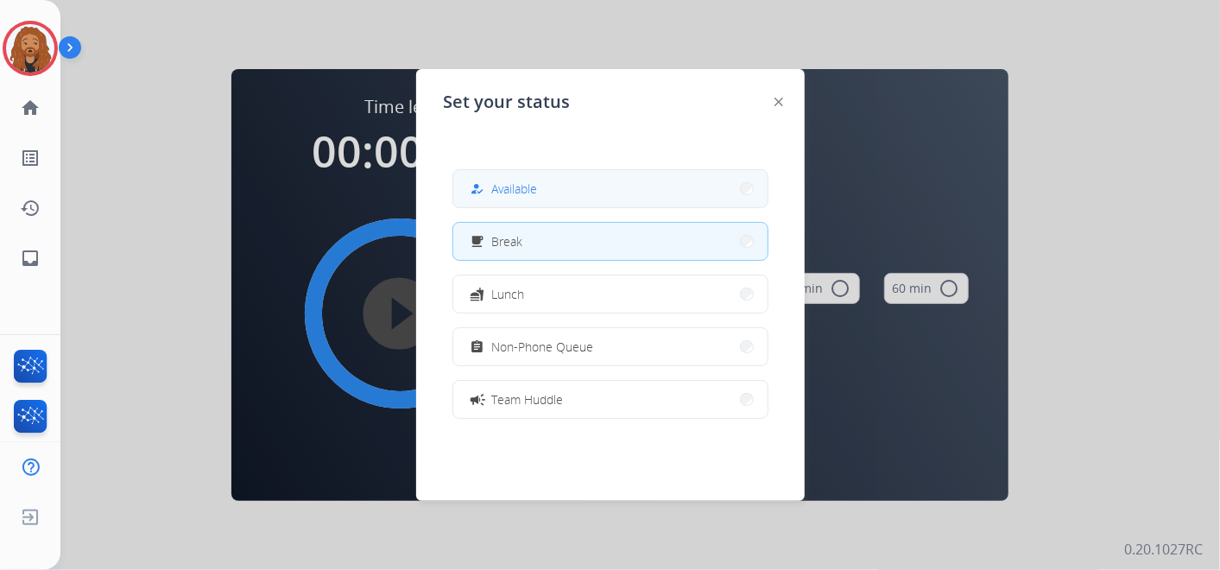
click at [599, 197] on button "how_to_reg Available" at bounding box center [610, 188] width 314 height 37
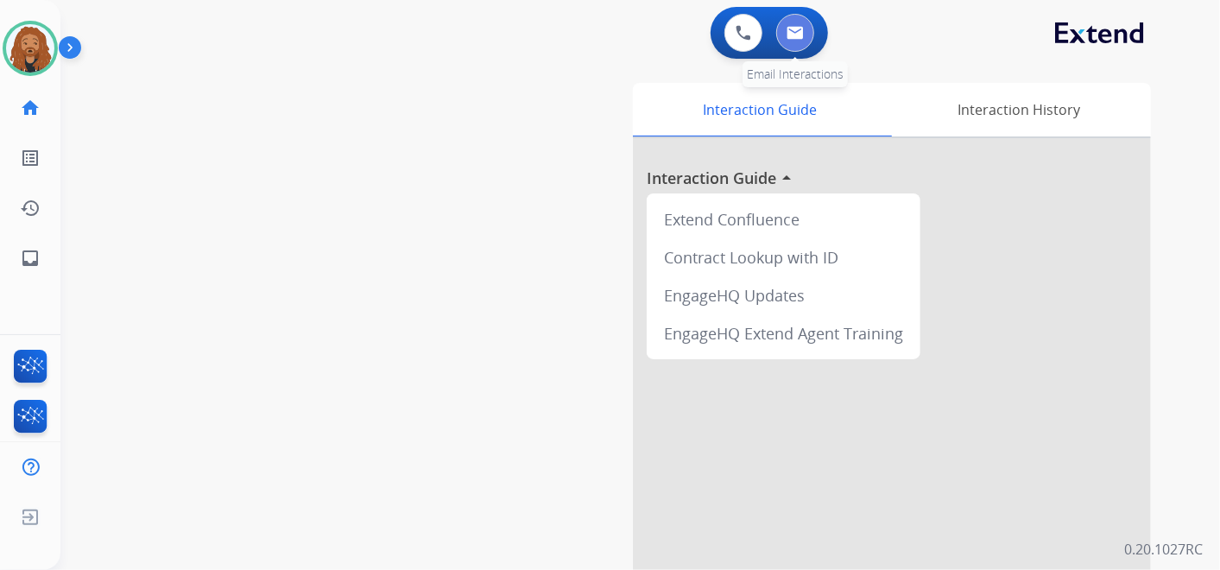
click at [799, 35] on img at bounding box center [795, 33] width 17 height 14
select select "**********"
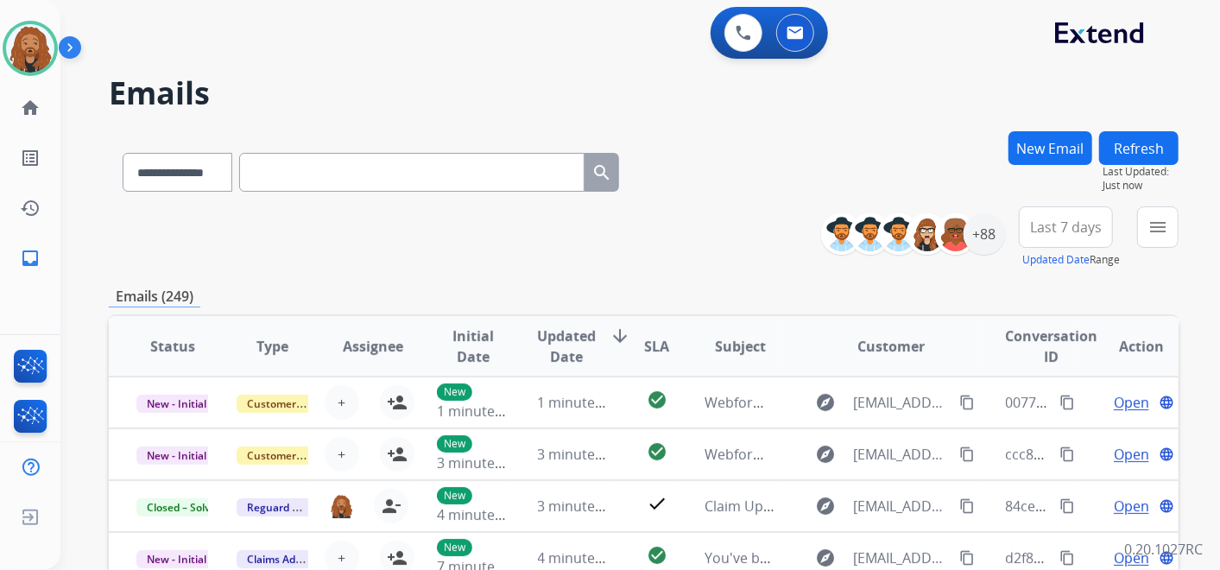
click at [675, 287] on div "Emails (249)" at bounding box center [644, 297] width 1070 height 22
click at [988, 243] on div "+88" at bounding box center [984, 233] width 41 height 41
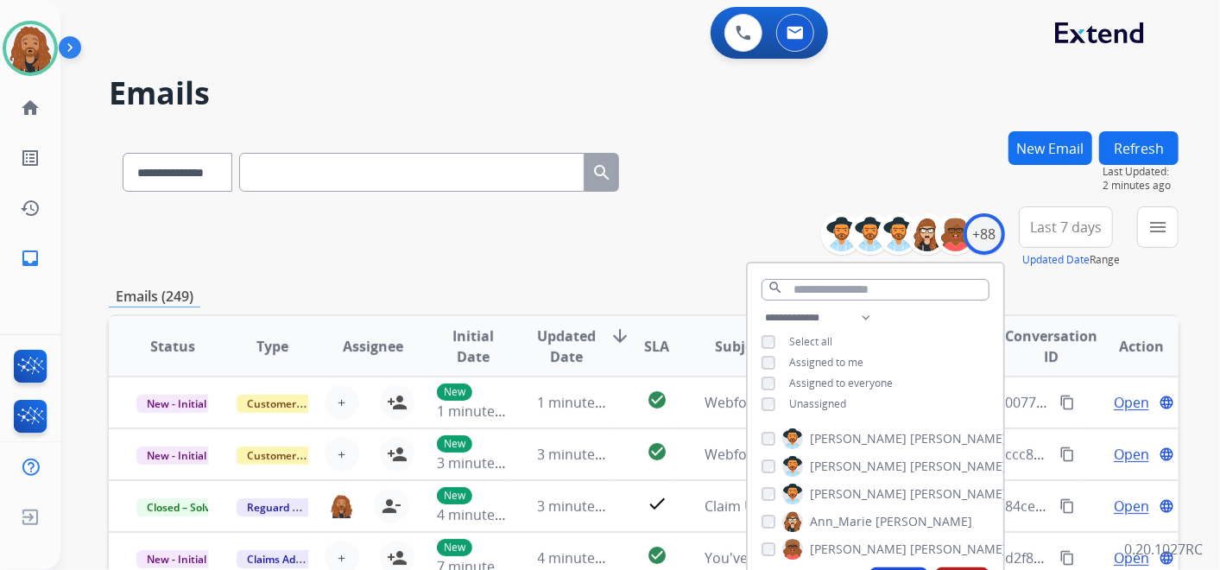
click at [772, 397] on div "Unassigned" at bounding box center [803, 404] width 85 height 14
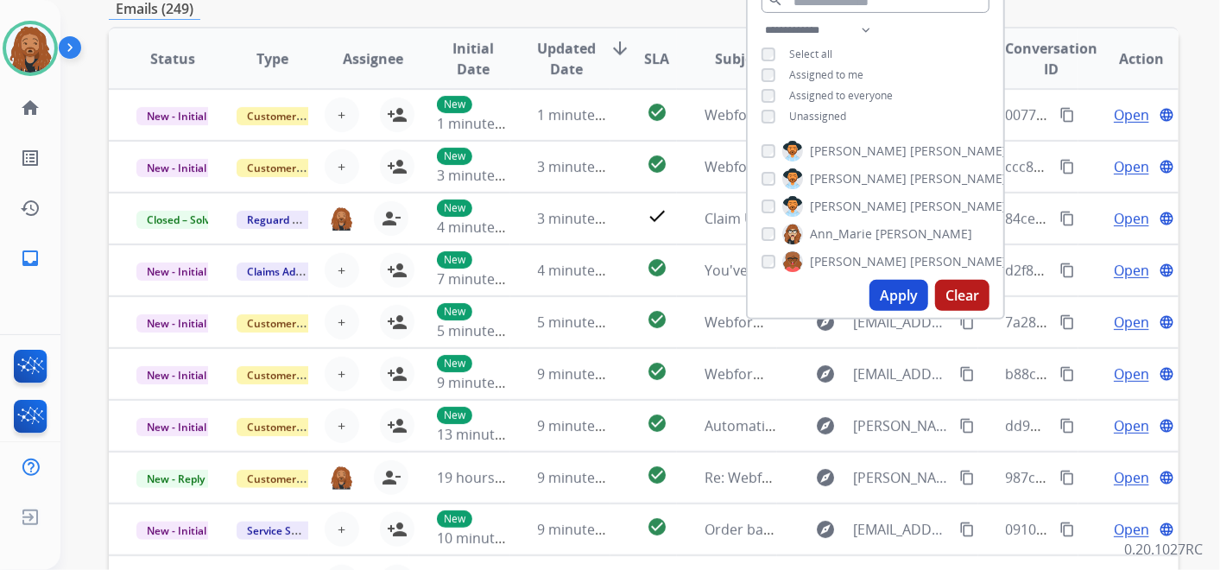
click at [898, 293] on button "Apply" at bounding box center [898, 295] width 59 height 31
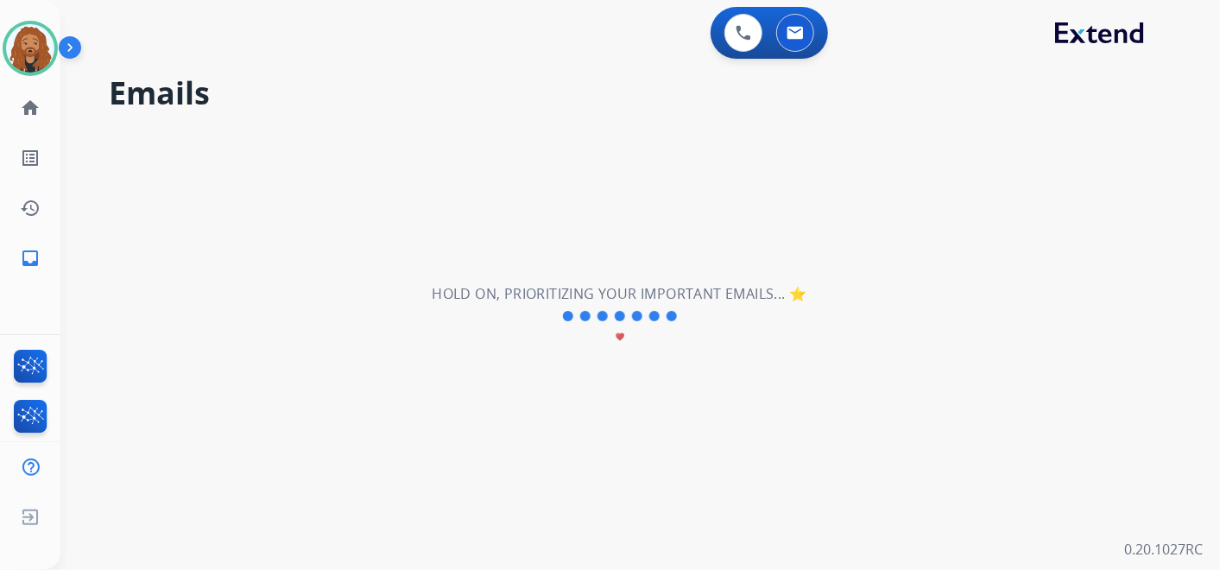
scroll to position [0, 0]
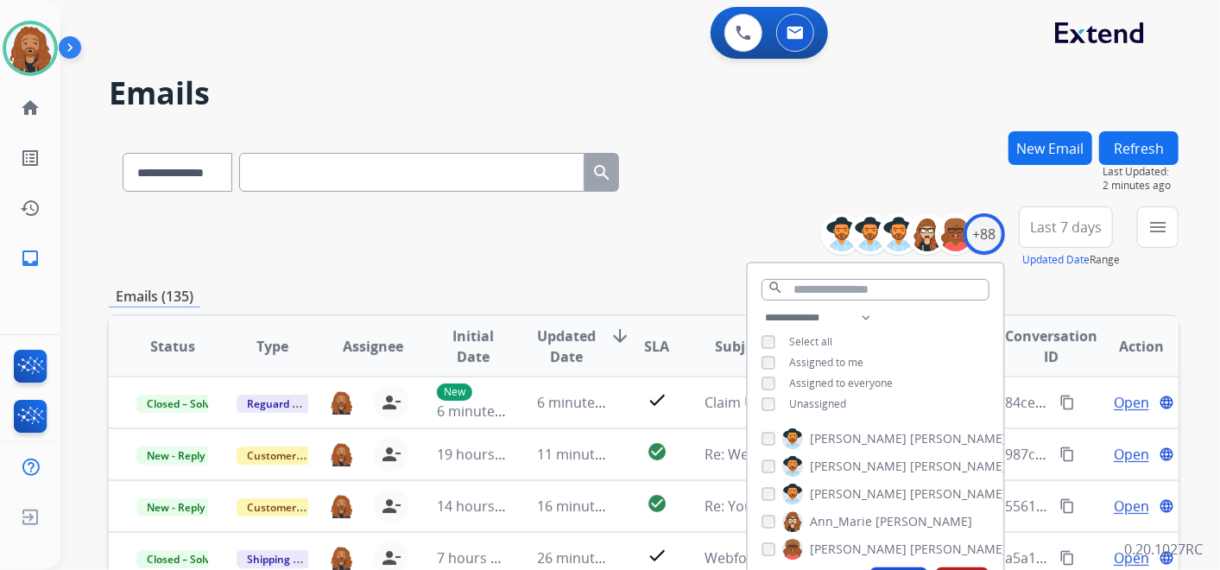
click at [1038, 225] on span "Last 7 days" at bounding box center [1066, 227] width 72 height 7
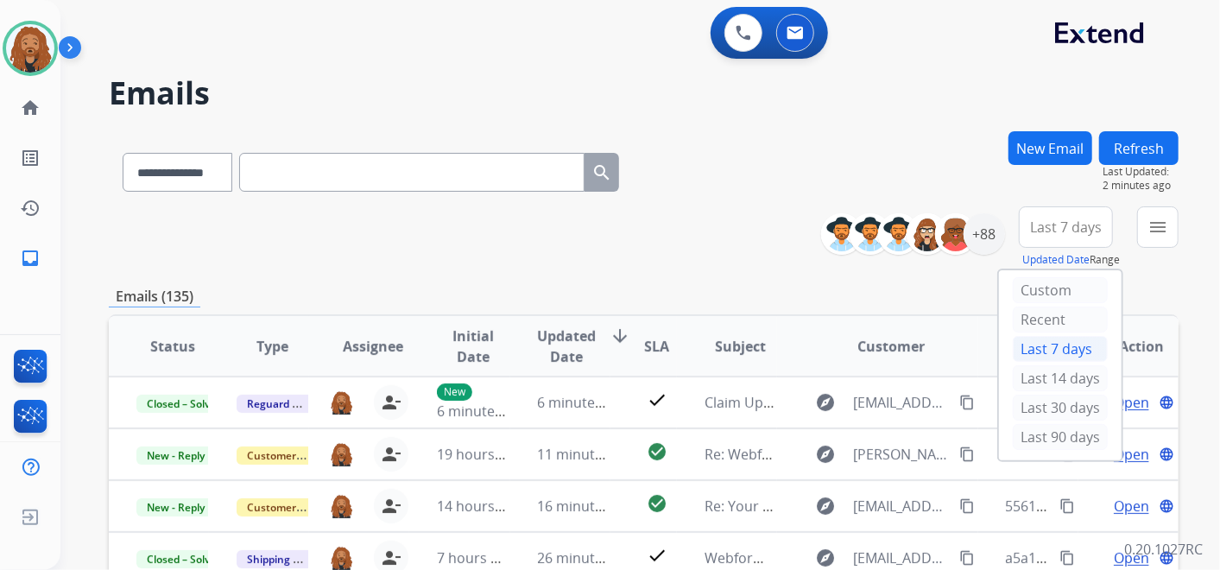
click at [1052, 427] on div "Last 90 days" at bounding box center [1060, 437] width 95 height 26
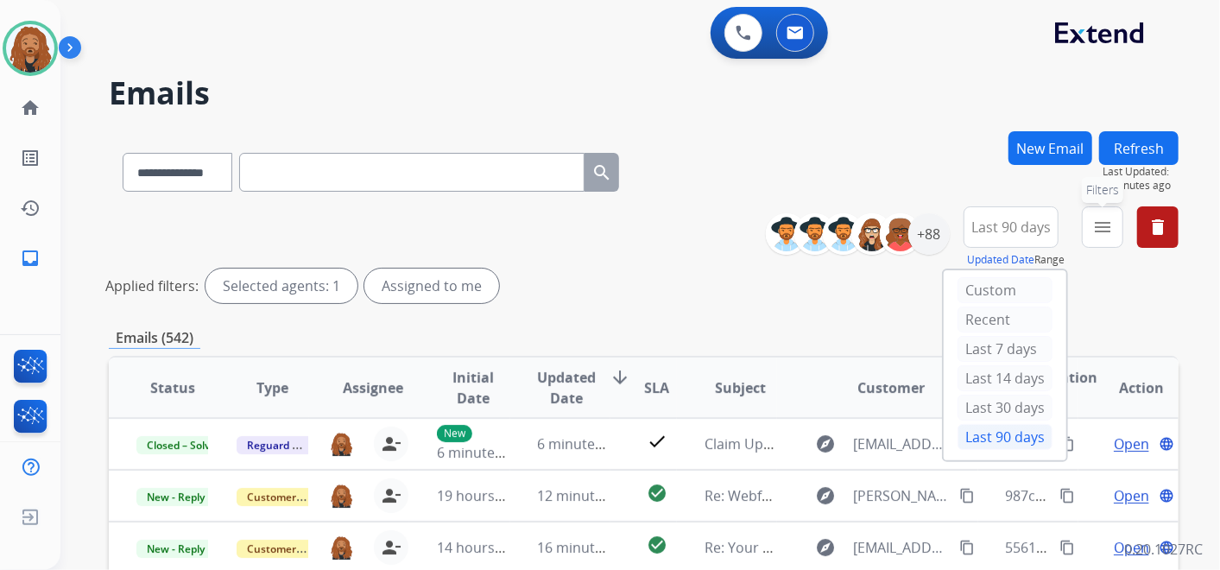
click at [1109, 237] on button "menu Filters" at bounding box center [1102, 226] width 41 height 41
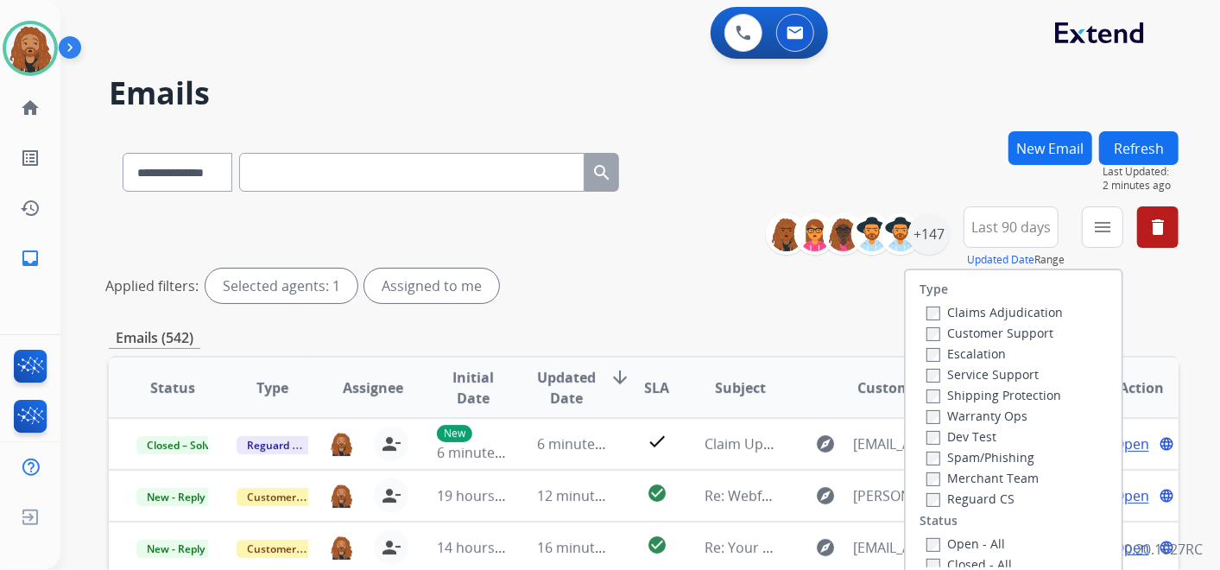
click at [932, 535] on label "Open - All" at bounding box center [965, 543] width 79 height 16
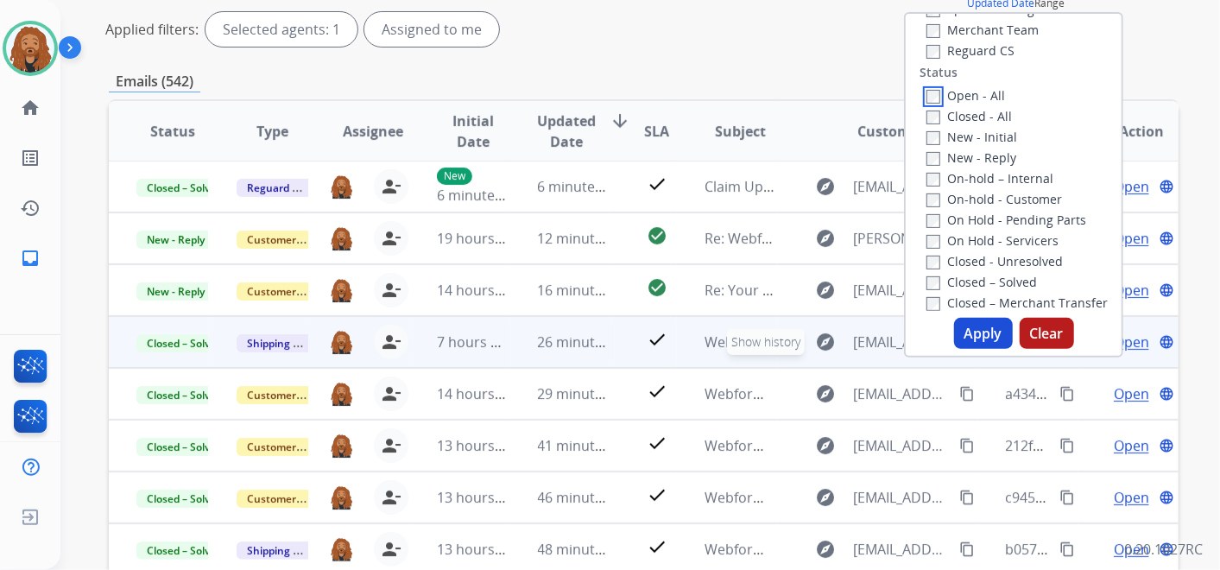
scroll to position [287, 0]
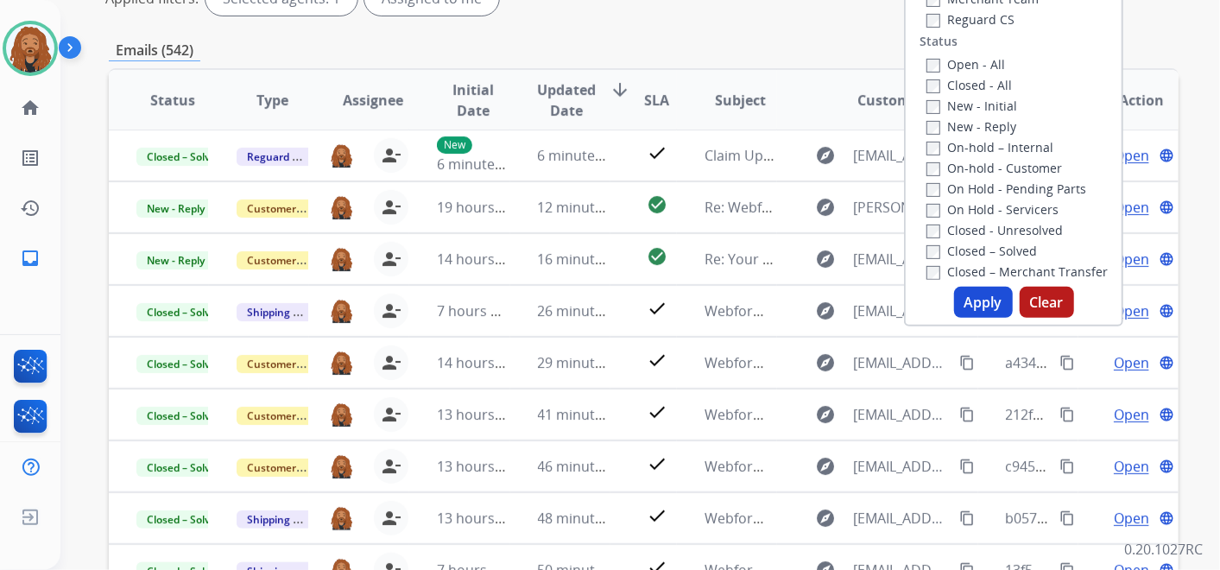
click at [987, 305] on button "Apply" at bounding box center [983, 302] width 59 height 31
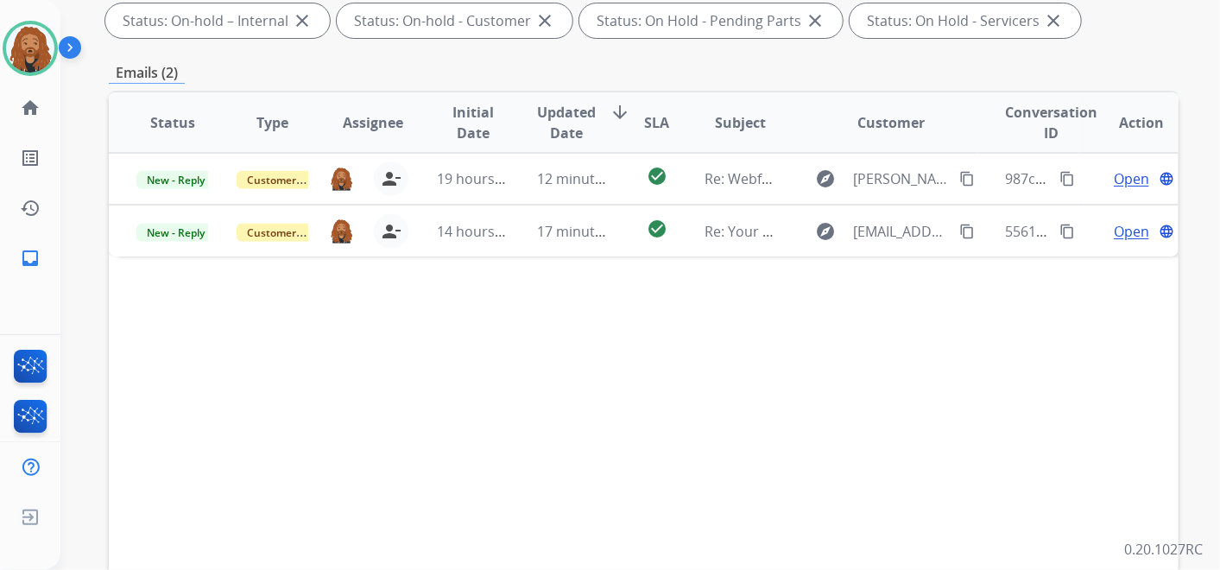
scroll to position [192, 0]
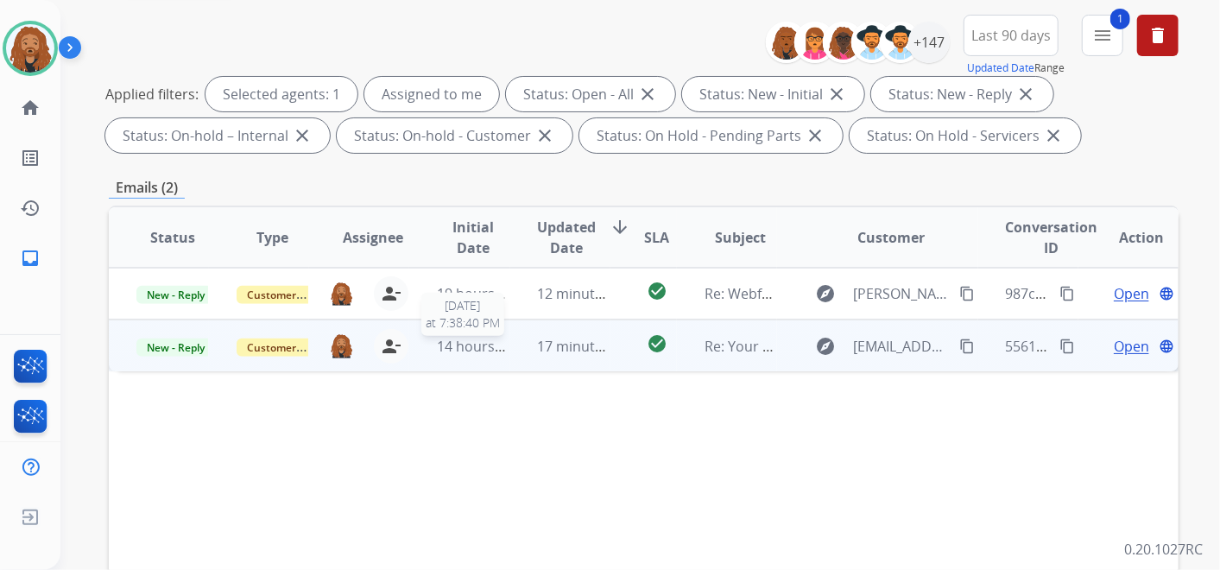
click at [492, 350] on span "14 hours ago" at bounding box center [479, 346] width 85 height 19
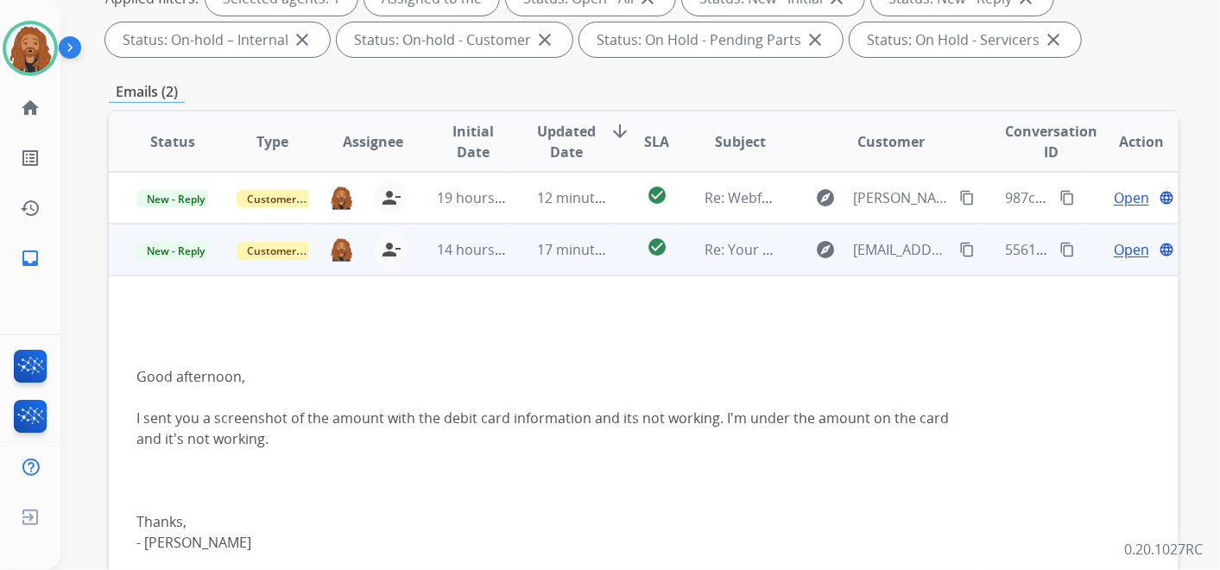
scroll to position [383, 0]
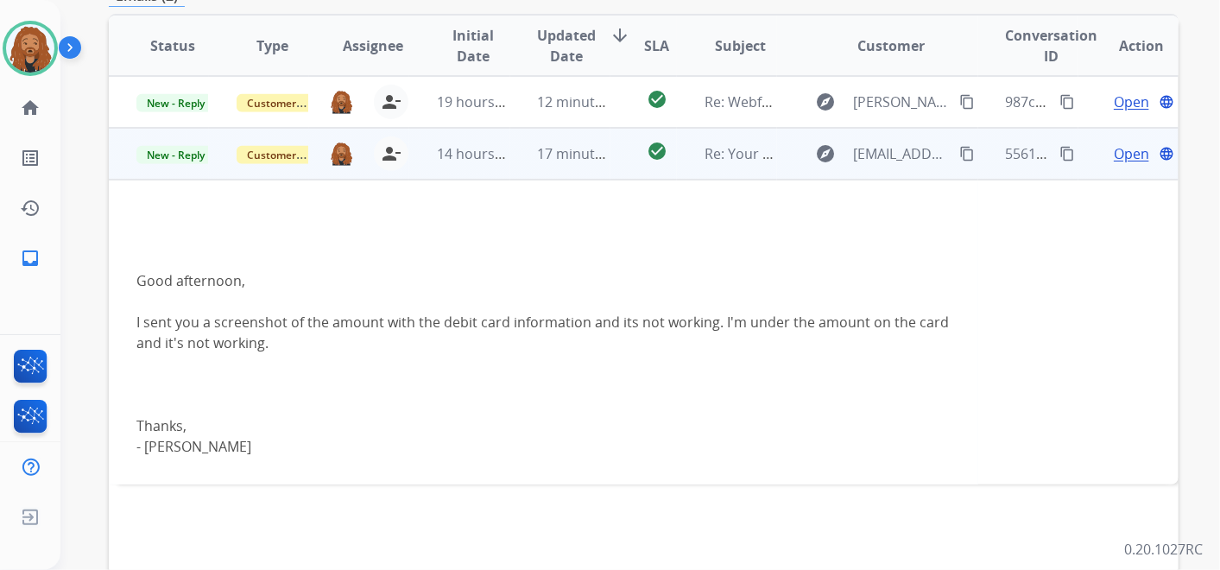
click at [1124, 153] on span "Open" at bounding box center [1131, 153] width 35 height 21
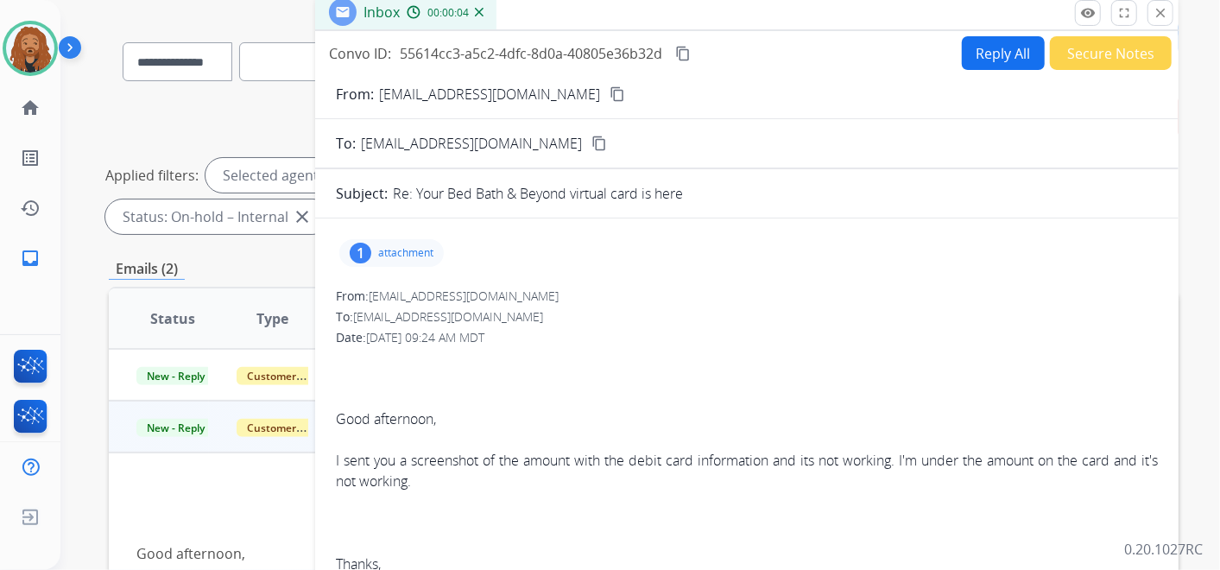
scroll to position [96, 0]
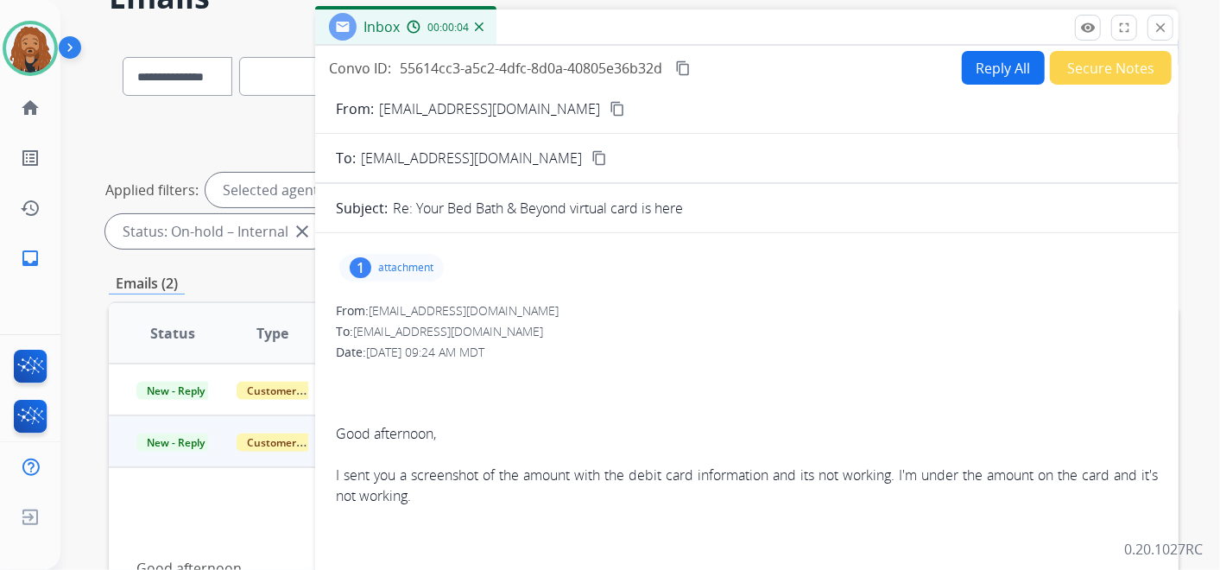
click at [395, 256] on div "1 attachment" at bounding box center [391, 268] width 104 height 28
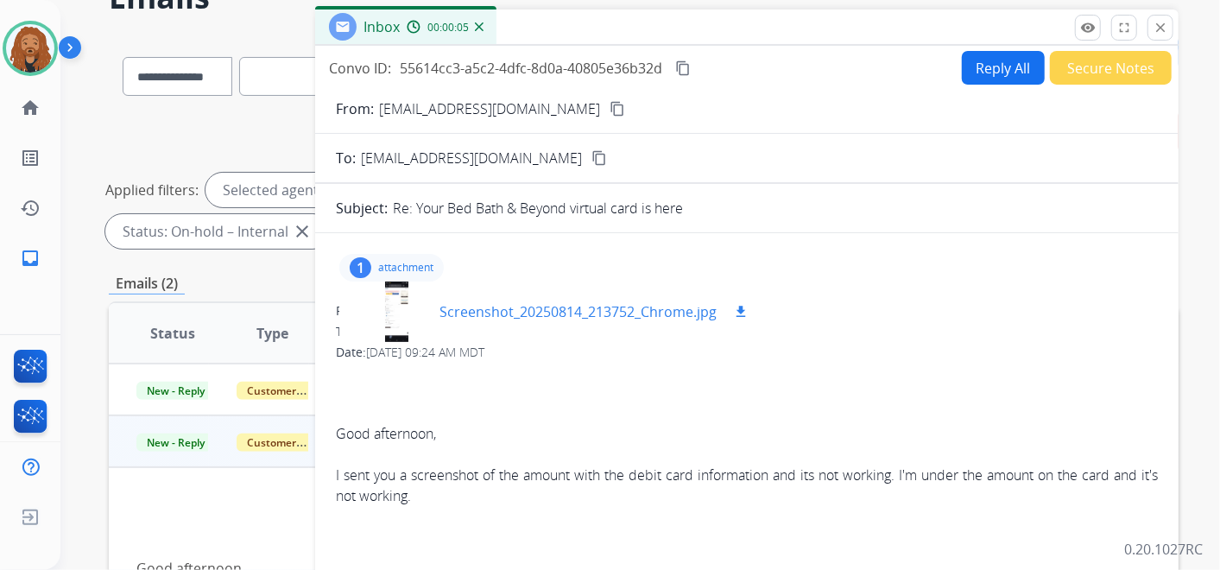
click at [581, 303] on p "Screenshot_20250814_213752_Chrome.jpg" at bounding box center [577, 311] width 277 height 21
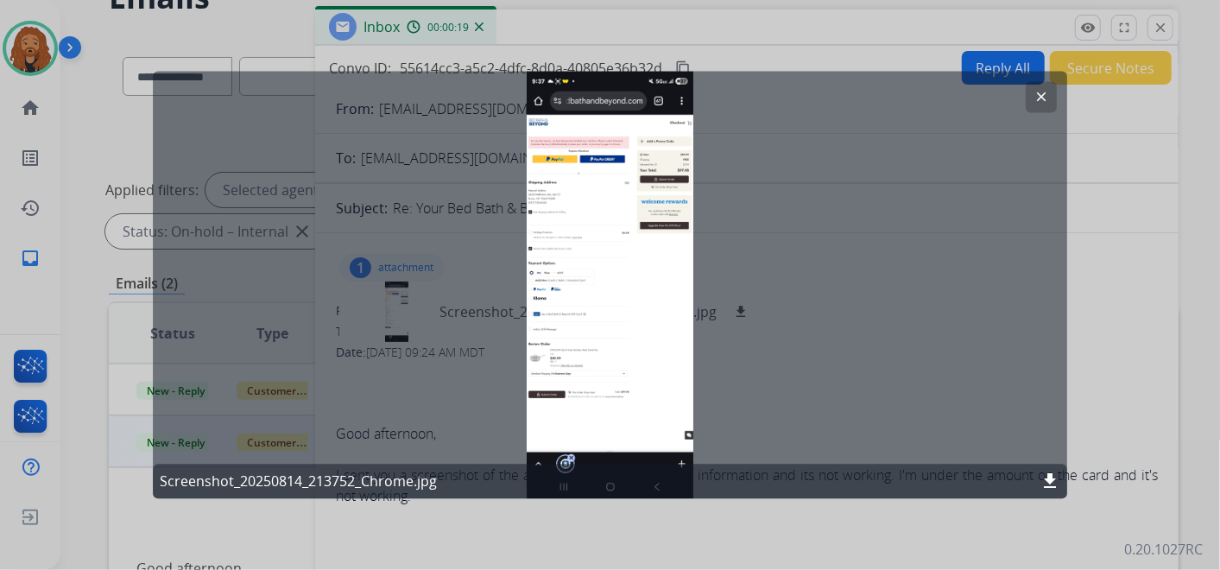
click at [1040, 104] on mat-icon "clear" at bounding box center [1041, 98] width 16 height 16
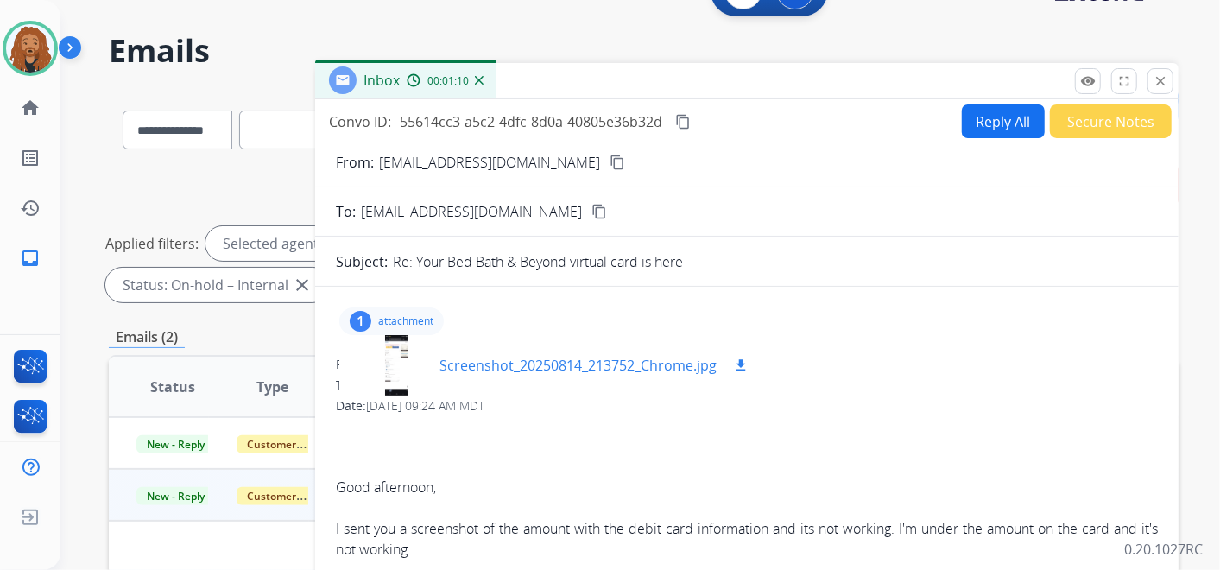
scroll to position [0, 0]
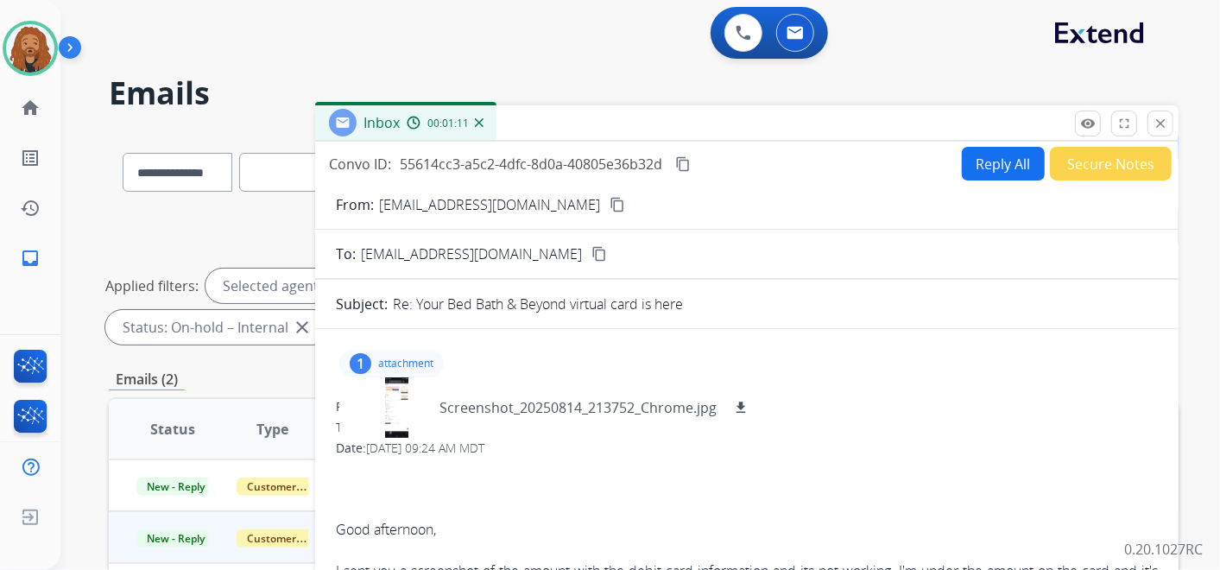
drag, startPoint x: 856, startPoint y: 280, endPoint x: 838, endPoint y: 414, distance: 135.0
click at [837, 414] on div "From: mandino1987@yahoo.com To: support@extend.com Date: 08/15/2025 - 09:24 AM …" at bounding box center [747, 551] width 822 height 307
click at [610, 198] on mat-icon "content_copy" at bounding box center [618, 205] width 16 height 16
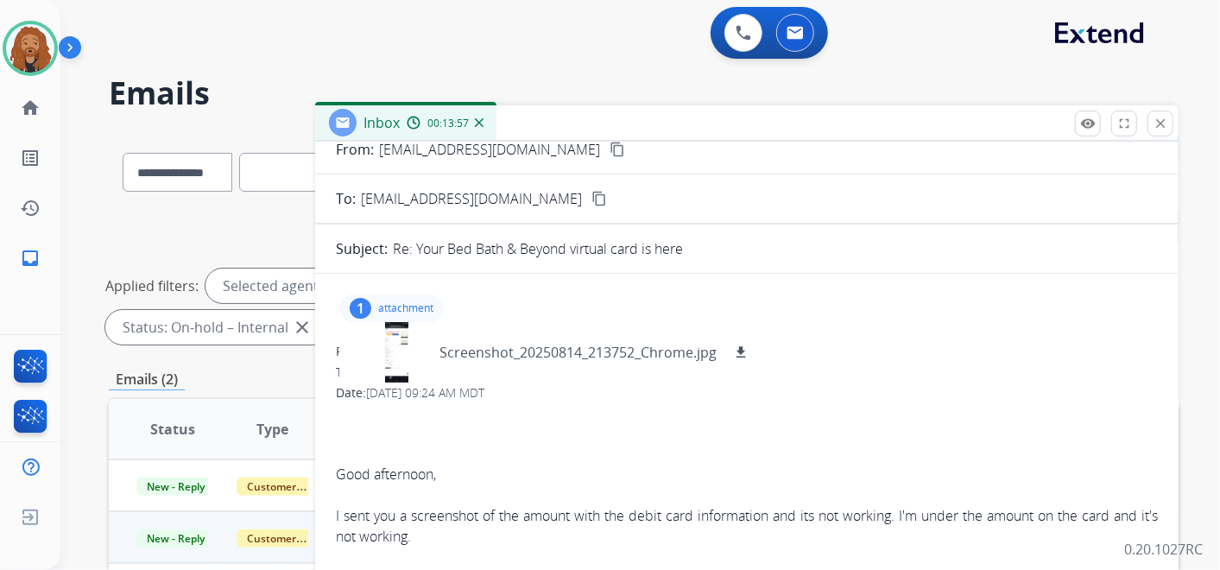
scroll to position [96, 0]
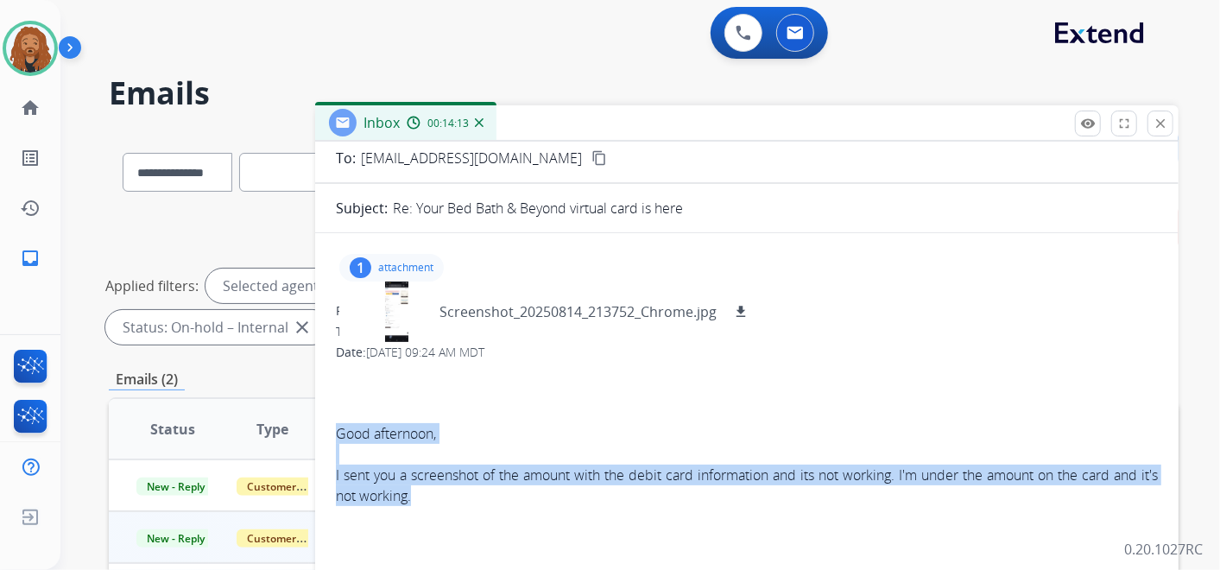
drag, startPoint x: 338, startPoint y: 429, endPoint x: 436, endPoint y: 499, distance: 120.7
click at [436, 499] on span "Good afternoon, I sent you a screenshot of the amount with the debit card infor…" at bounding box center [747, 485] width 822 height 249
copy span "Good afternoon, I sent you a screenshot of the amount with the debit card infor…"
click at [626, 303] on p "Screenshot_20250814_213752_Chrome.jpg" at bounding box center [577, 311] width 277 height 21
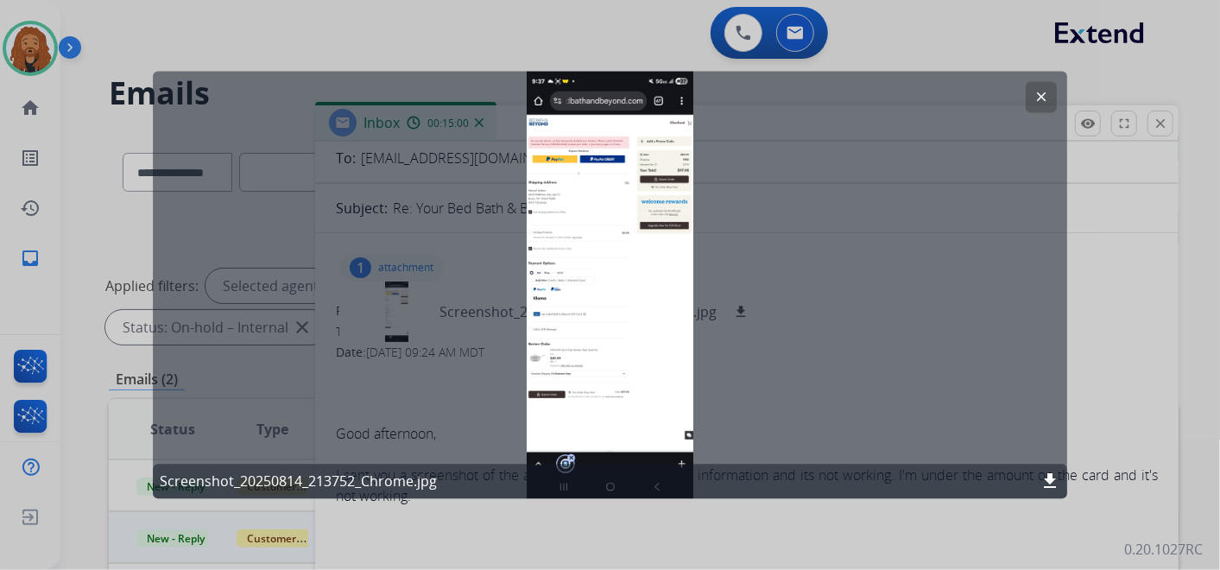
click at [1038, 93] on mat-icon "clear" at bounding box center [1041, 98] width 16 height 16
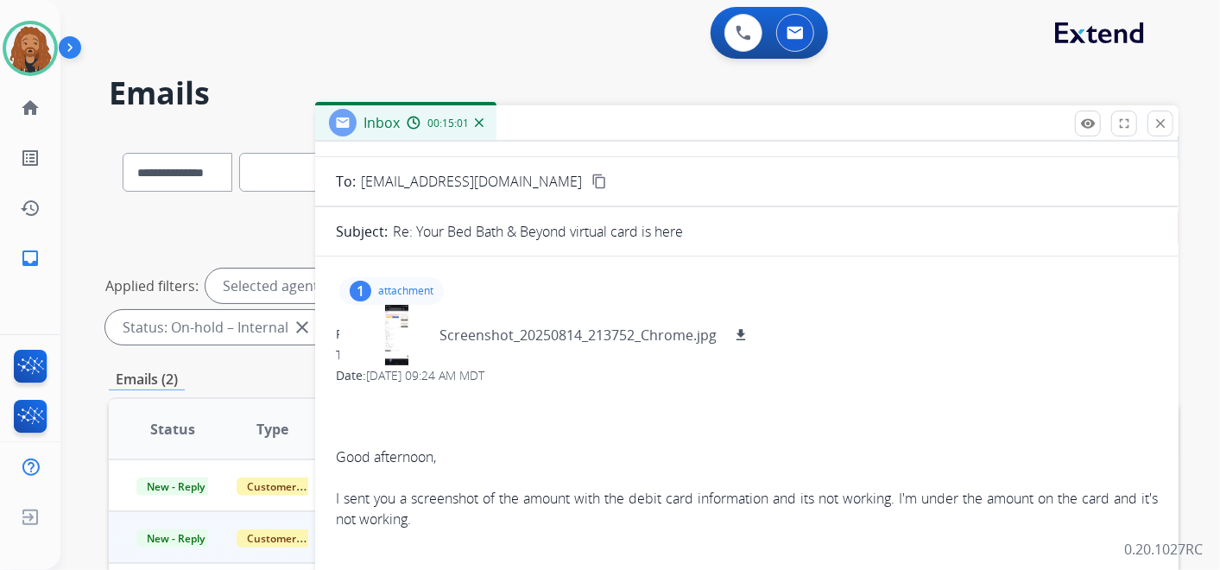
scroll to position [0, 0]
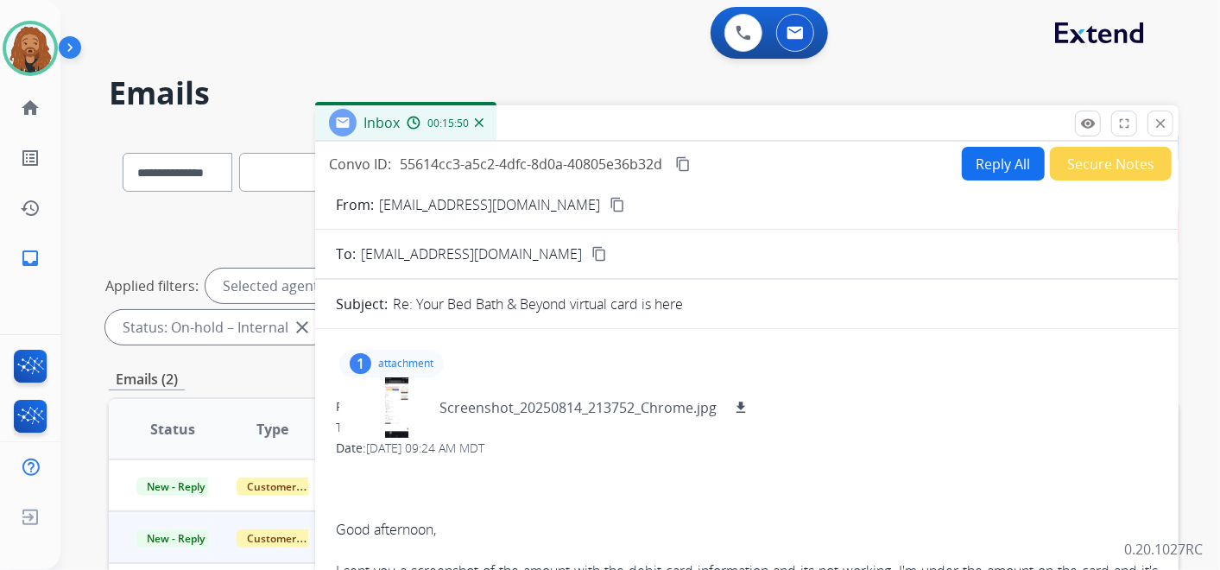
click at [983, 168] on button "Reply All" at bounding box center [1003, 164] width 83 height 34
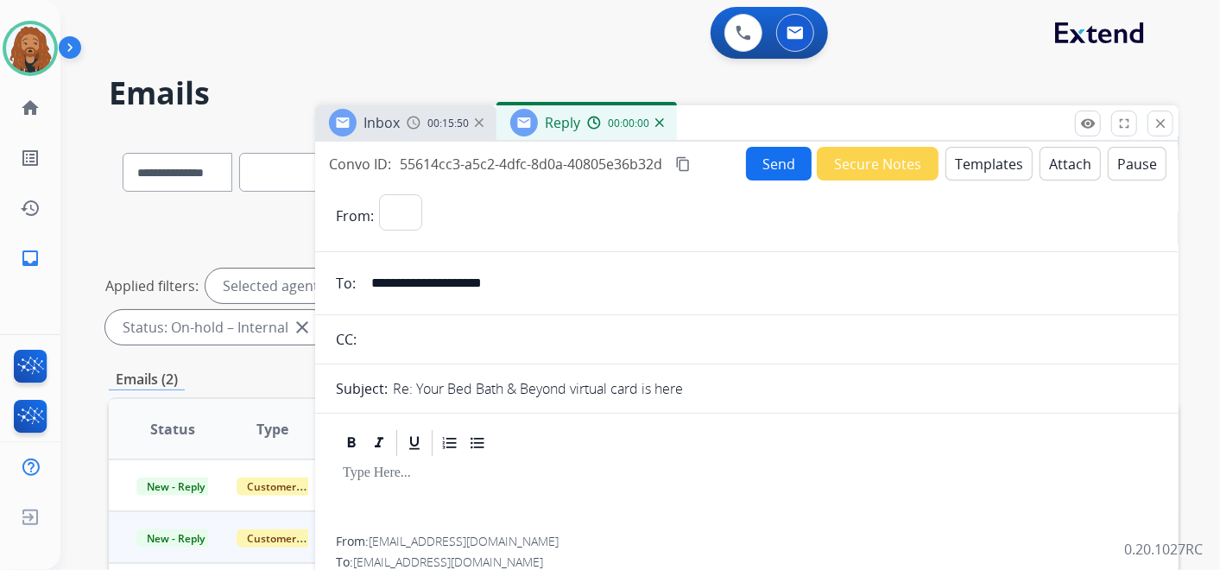
select select "**********"
click at [967, 161] on button "Templates" at bounding box center [988, 164] width 87 height 34
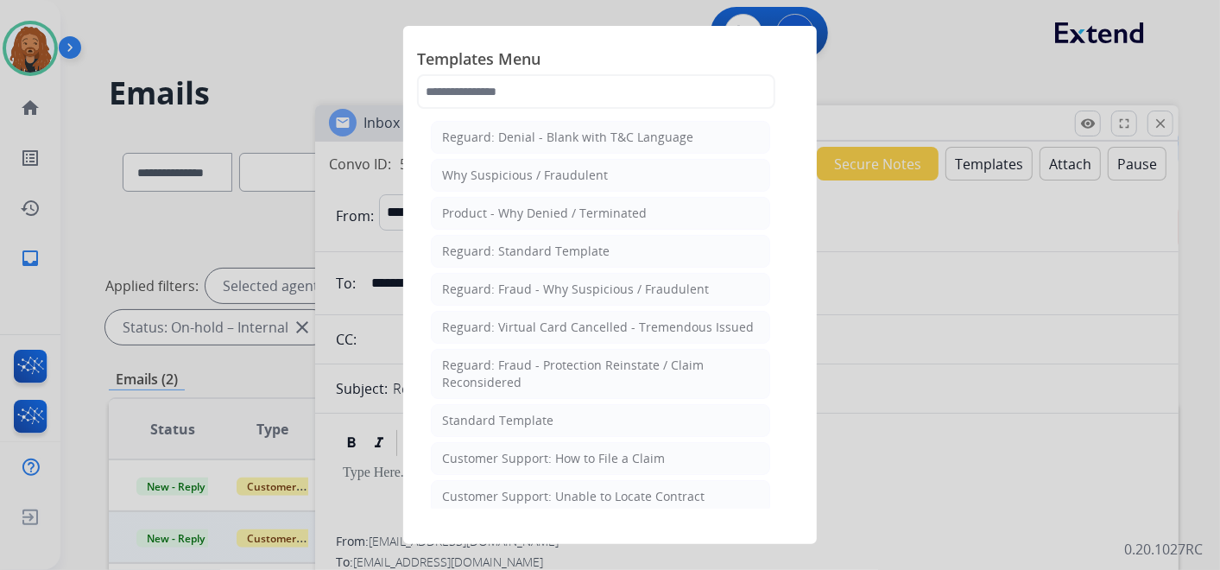
click at [1046, 420] on div at bounding box center [610, 285] width 1220 height 570
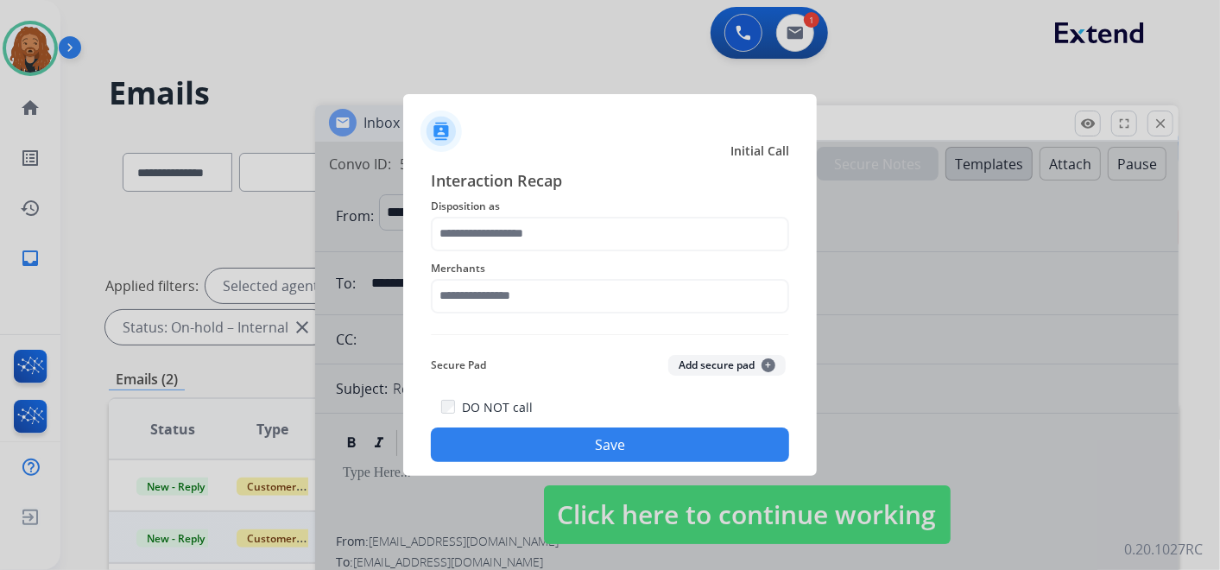
click at [546, 448] on button "Save" at bounding box center [610, 444] width 358 height 35
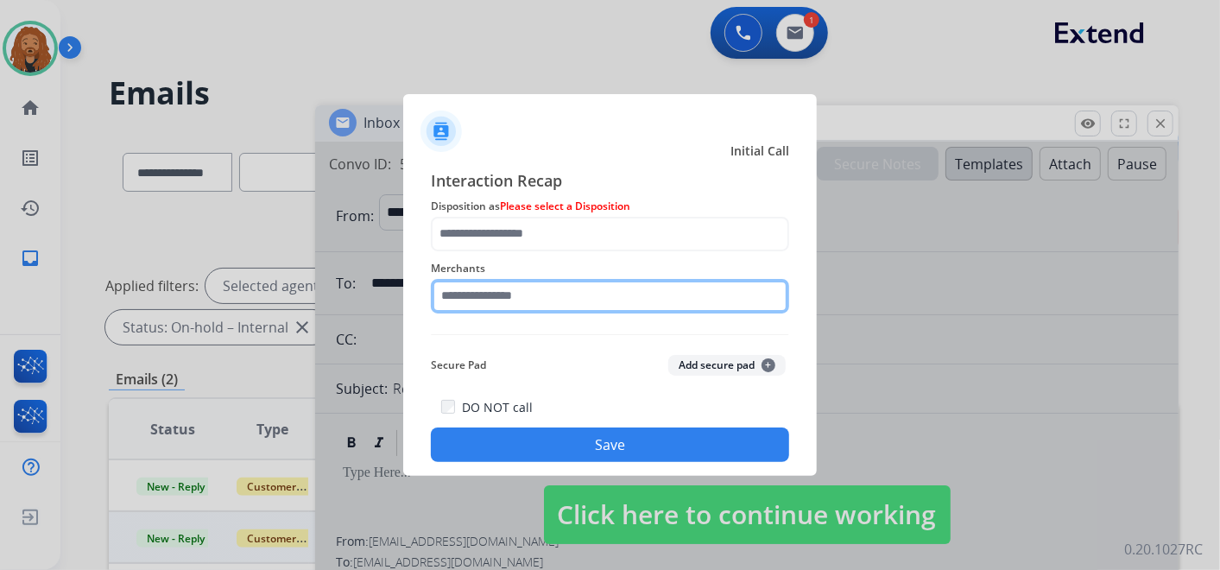
click at [540, 300] on input "text" at bounding box center [610, 296] width 358 height 35
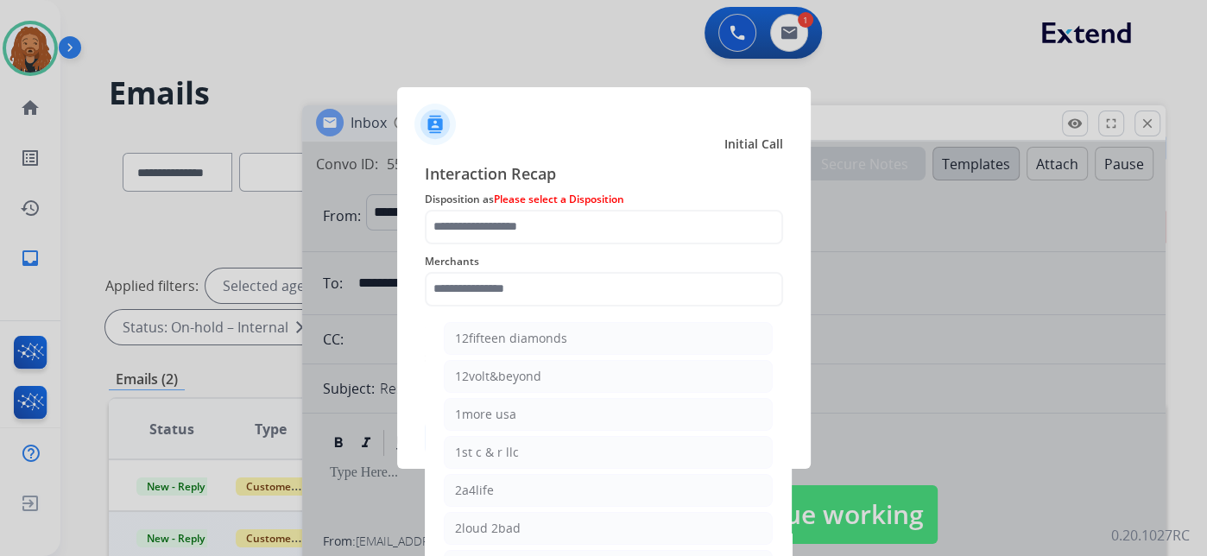
click at [550, 155] on div "Interaction Recap Disposition as Please select a Disposition Merchants 12fiftee…" at bounding box center [604, 309] width 414 height 322
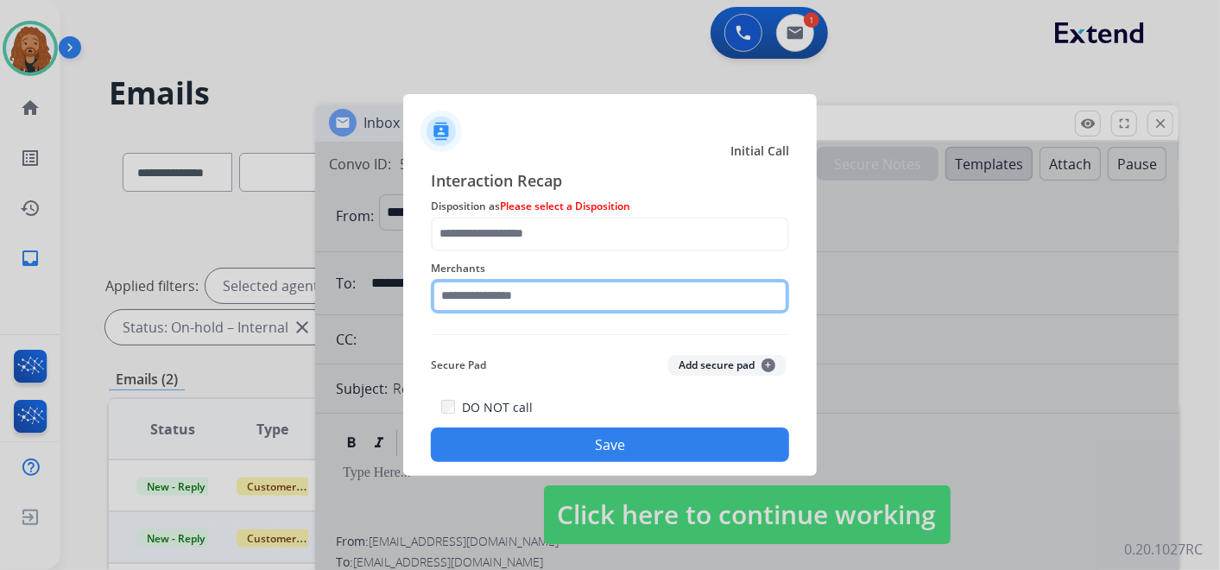
click at [534, 288] on input "text" at bounding box center [610, 296] width 358 height 35
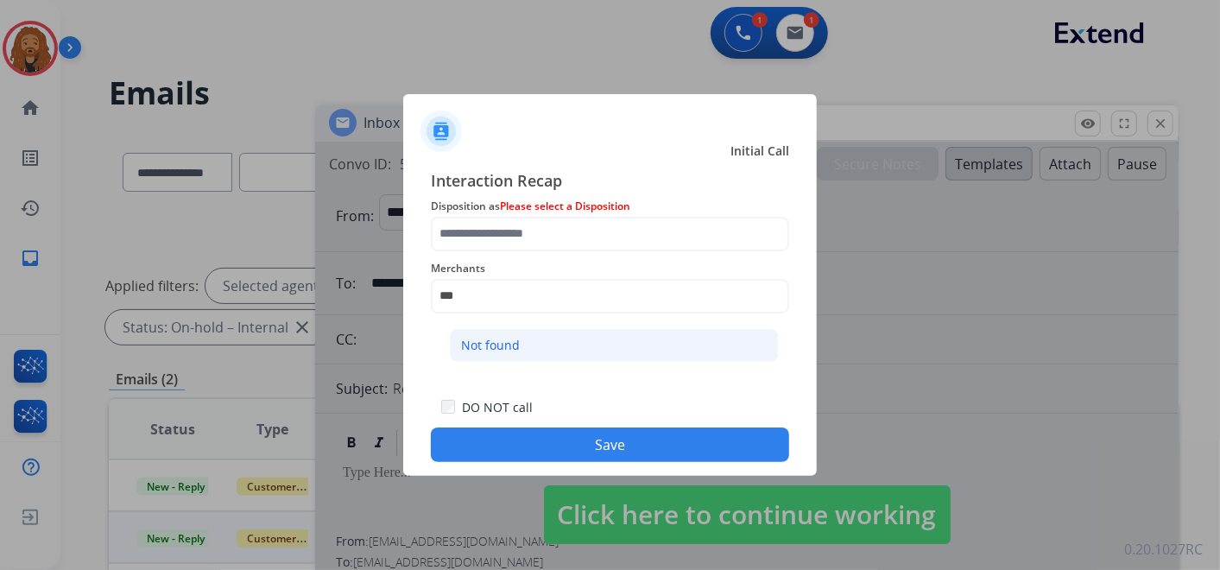
click at [466, 343] on div "Not found" at bounding box center [490, 345] width 59 height 17
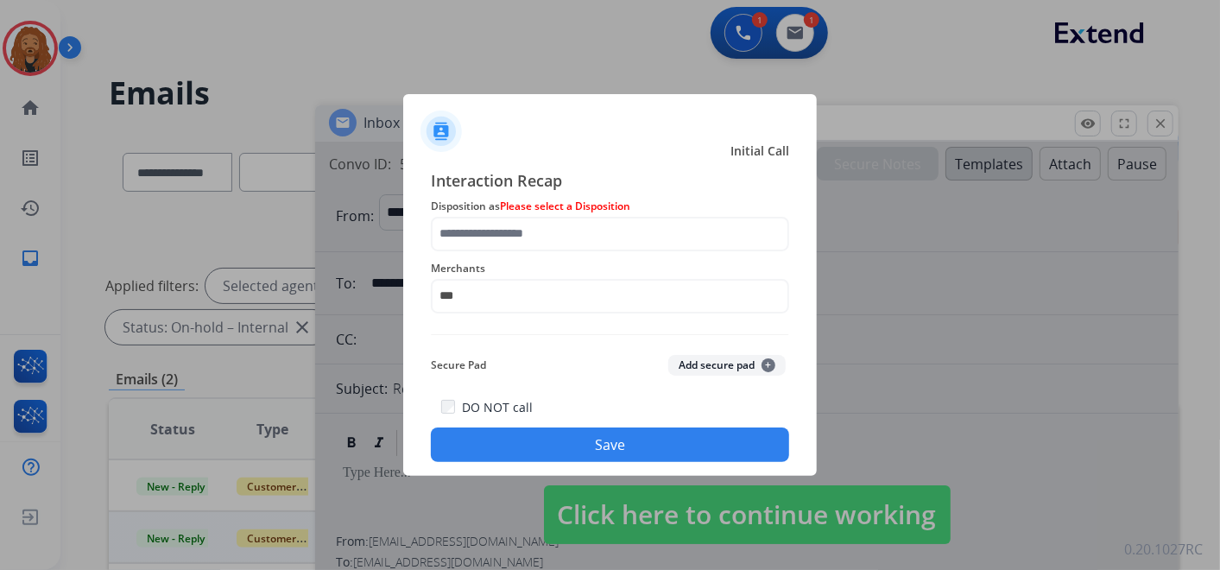
type input "*********"
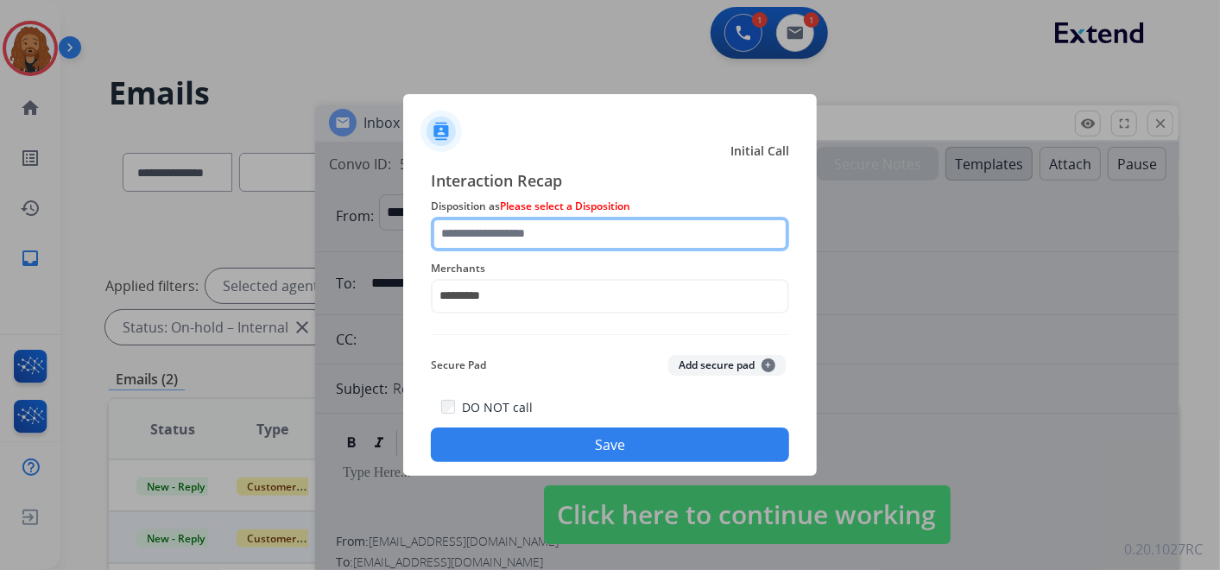
click at [538, 239] on input "text" at bounding box center [610, 234] width 358 height 35
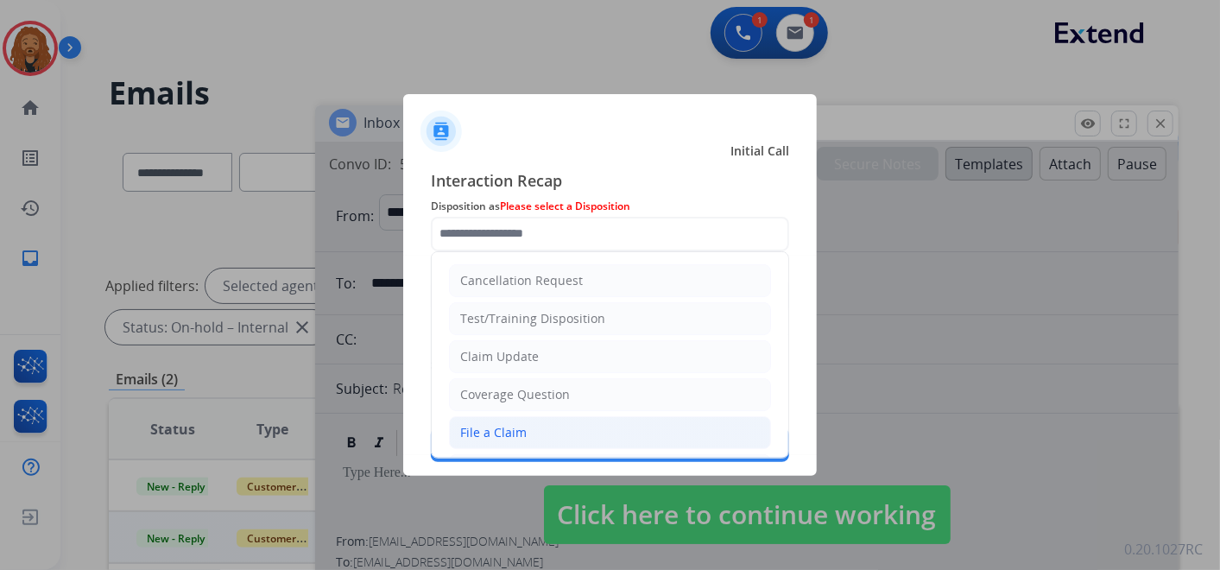
click at [538, 434] on li "File a Claim" at bounding box center [610, 432] width 322 height 33
type input "**********"
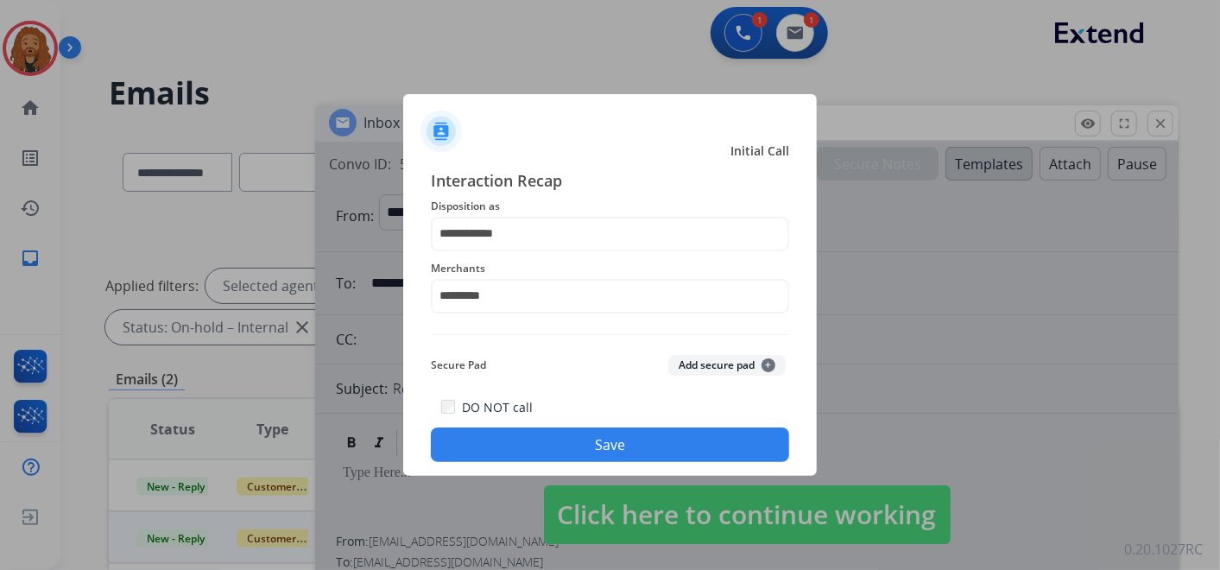
click at [536, 445] on button "Save" at bounding box center [610, 444] width 358 height 35
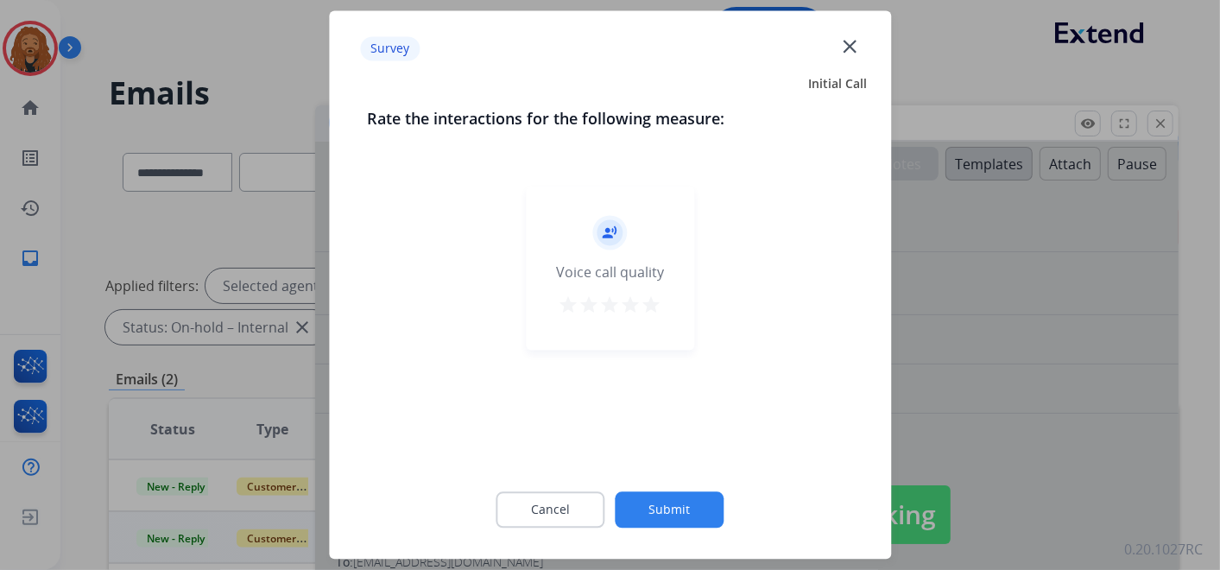
click at [677, 505] on button "Submit" at bounding box center [670, 510] width 109 height 36
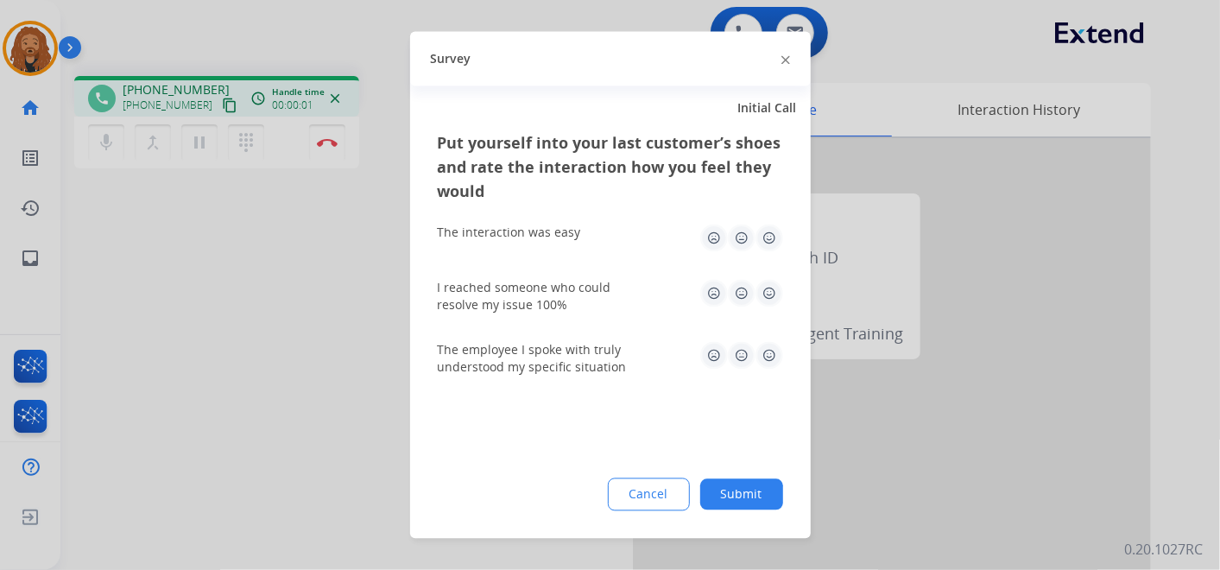
click at [731, 496] on button "Submit" at bounding box center [741, 494] width 83 height 31
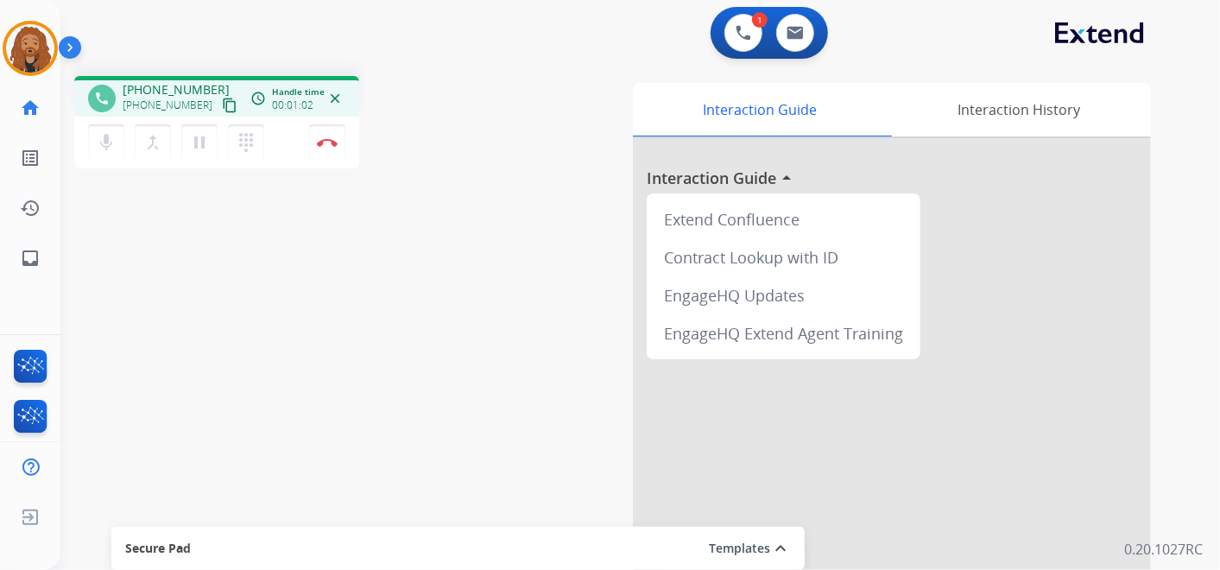
click at [222, 101] on mat-icon "content_copy" at bounding box center [230, 106] width 16 height 16
click at [1190, 550] on p "0.20.1027RC" at bounding box center [1163, 549] width 79 height 21
click at [330, 148] on button "Disconnect" at bounding box center [327, 142] width 36 height 36
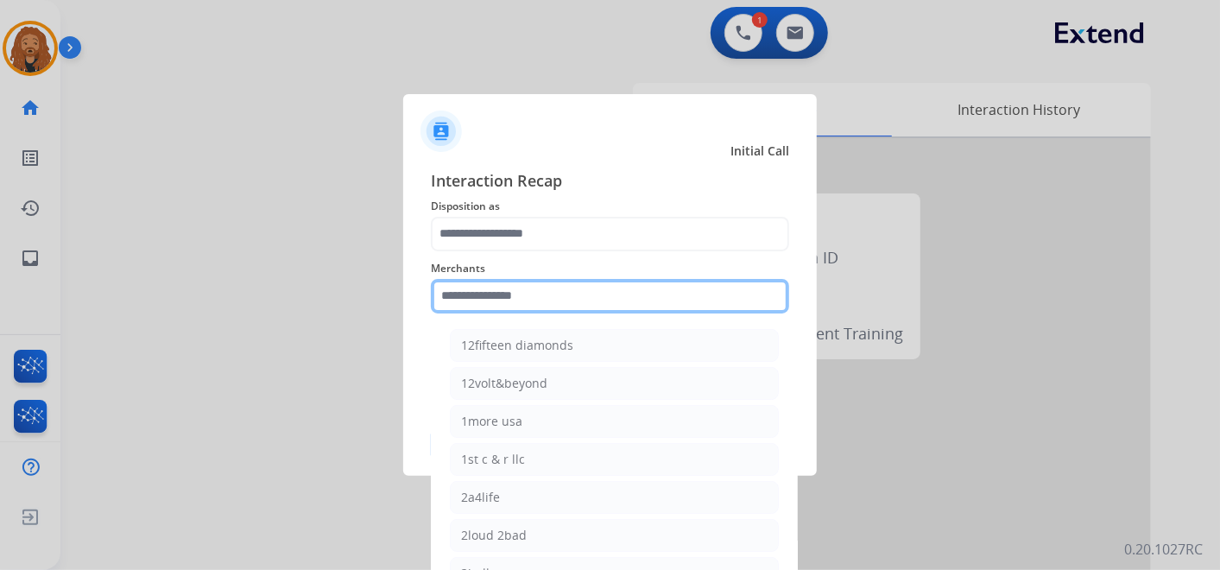
click at [545, 303] on input "text" at bounding box center [610, 296] width 358 height 35
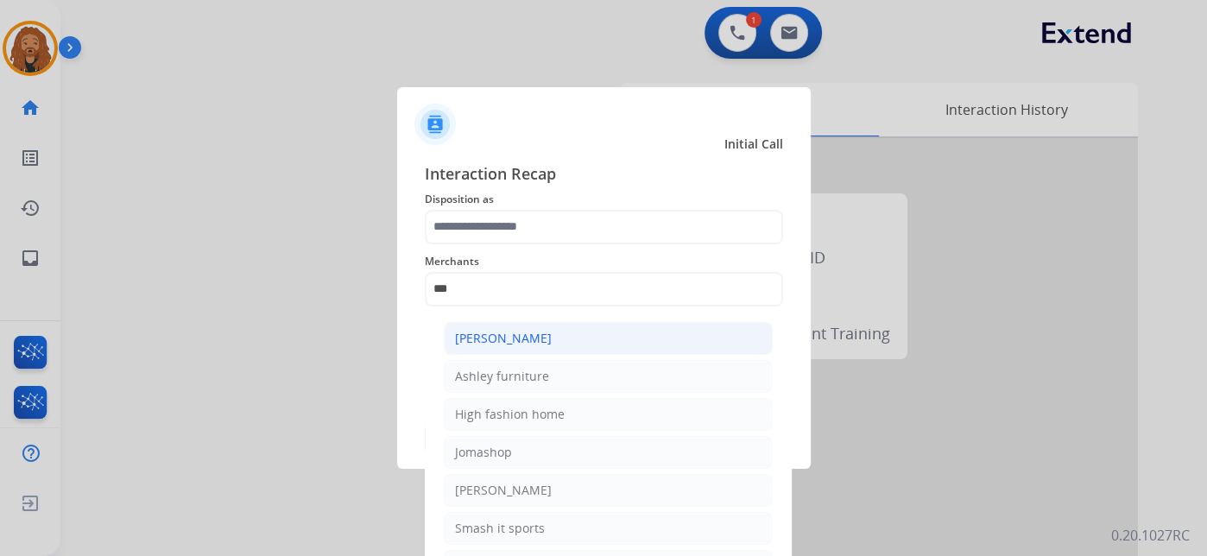
click at [485, 350] on li "[PERSON_NAME]" at bounding box center [608, 338] width 329 height 33
type input "**********"
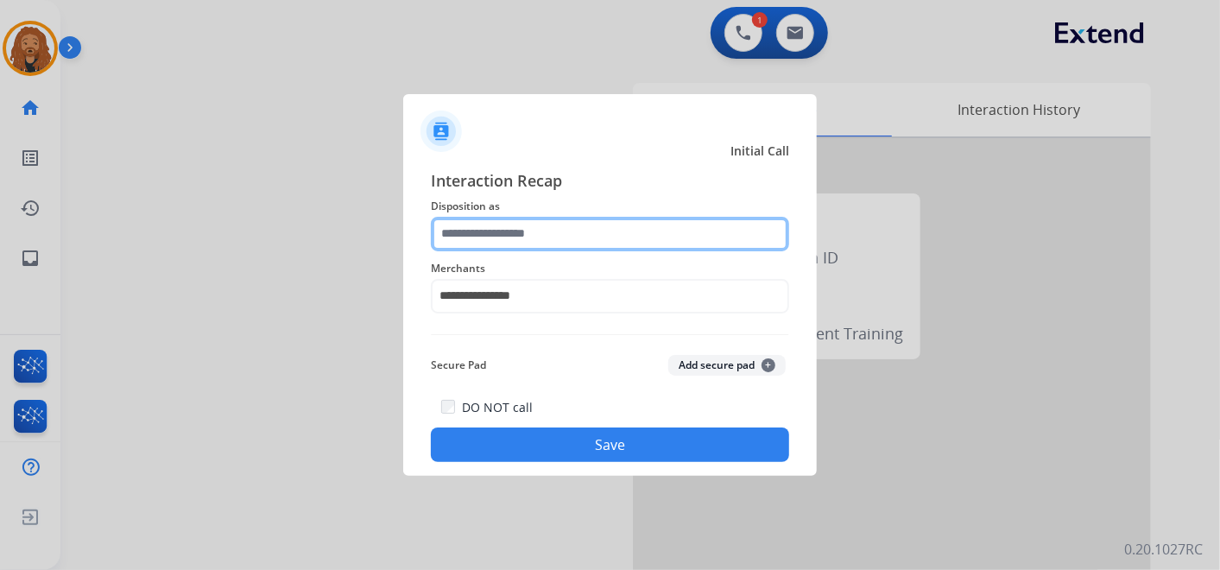
click at [510, 226] on input "text" at bounding box center [610, 234] width 358 height 35
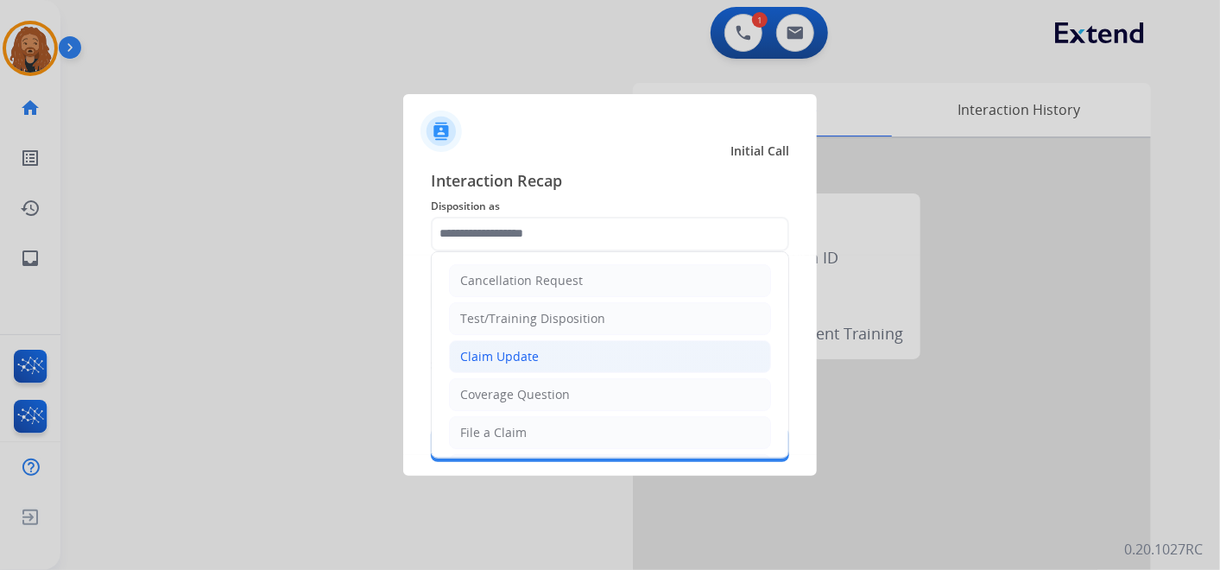
click at [518, 360] on div "Claim Update" at bounding box center [499, 356] width 79 height 17
type input "**********"
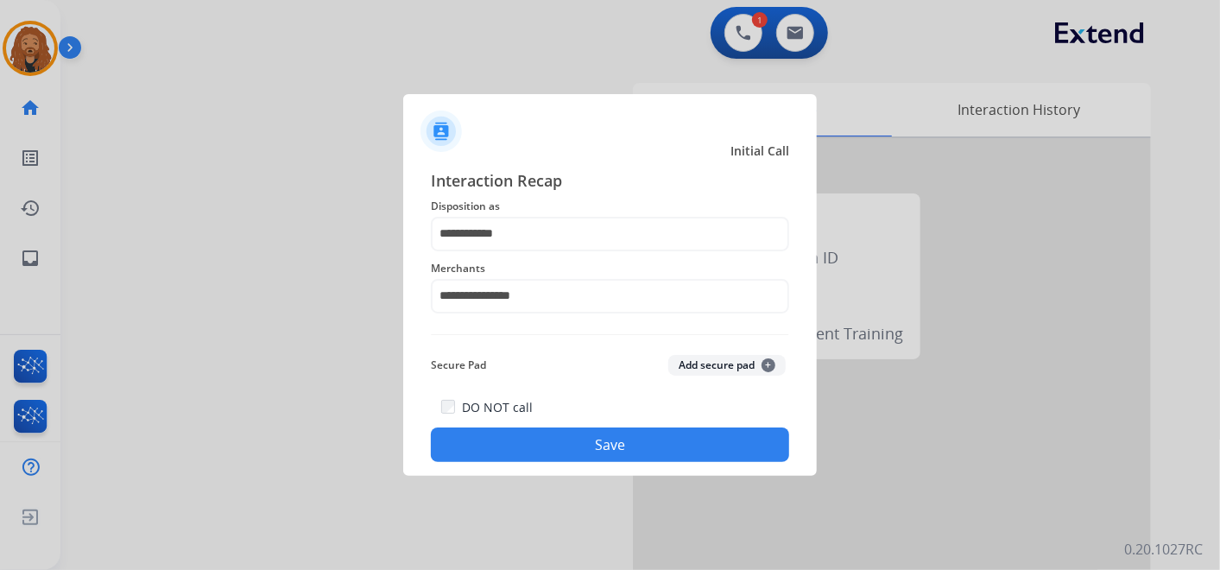
click at [539, 446] on button "Save" at bounding box center [610, 444] width 358 height 35
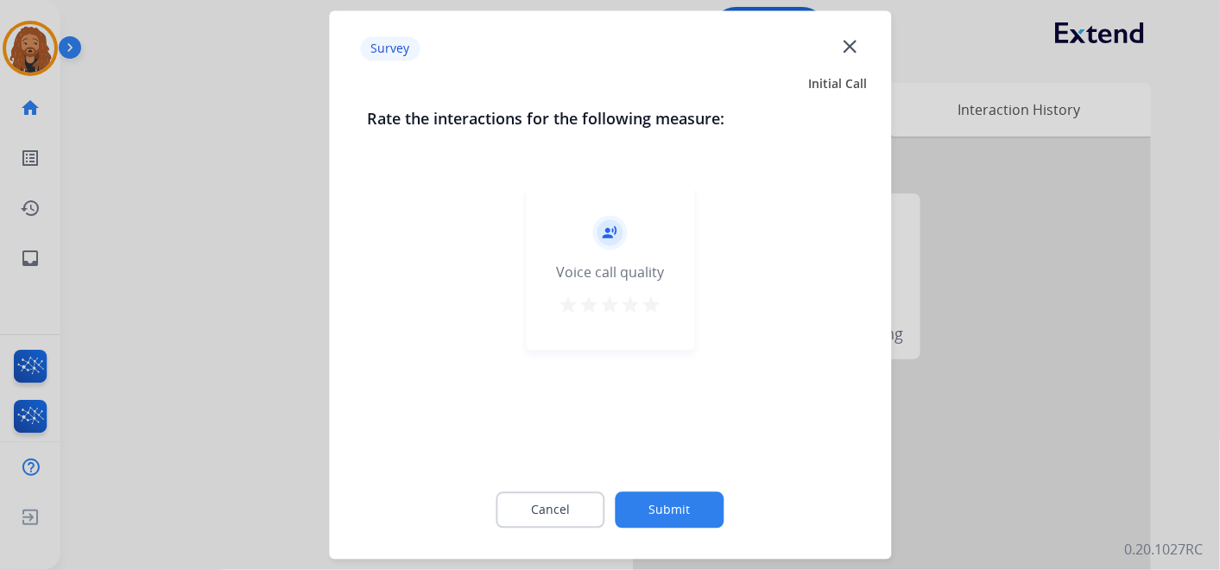
click at [654, 306] on mat-icon "star" at bounding box center [651, 305] width 21 height 21
click at [680, 520] on button "Submit" at bounding box center [670, 510] width 109 height 36
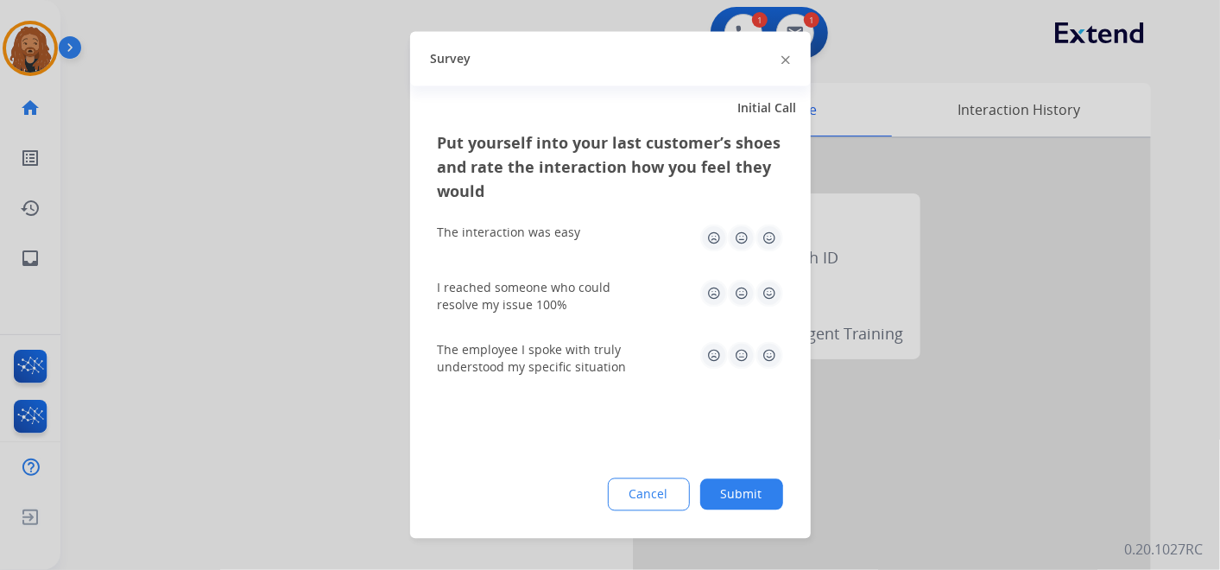
click at [769, 305] on img at bounding box center [769, 294] width 28 height 28
drag, startPoint x: 769, startPoint y: 305, endPoint x: 769, endPoint y: 288, distance: 16.4
click at [769, 305] on img at bounding box center [769, 294] width 28 height 28
click at [772, 243] on img at bounding box center [769, 238] width 28 height 28
click at [774, 351] on img at bounding box center [769, 356] width 28 height 28
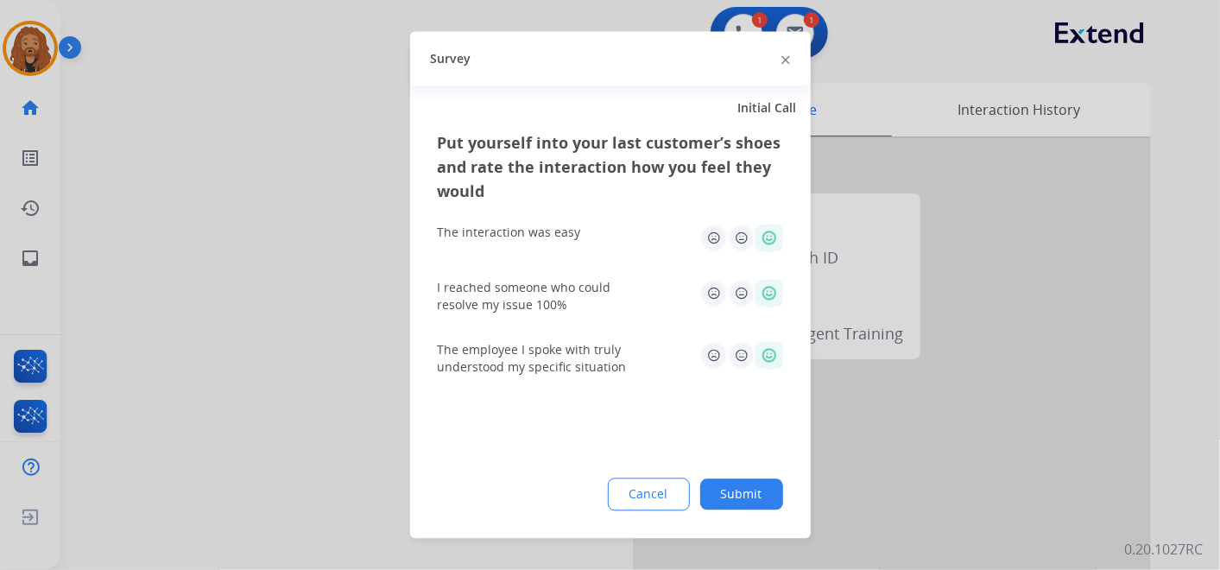
click at [746, 481] on button "Submit" at bounding box center [741, 494] width 83 height 31
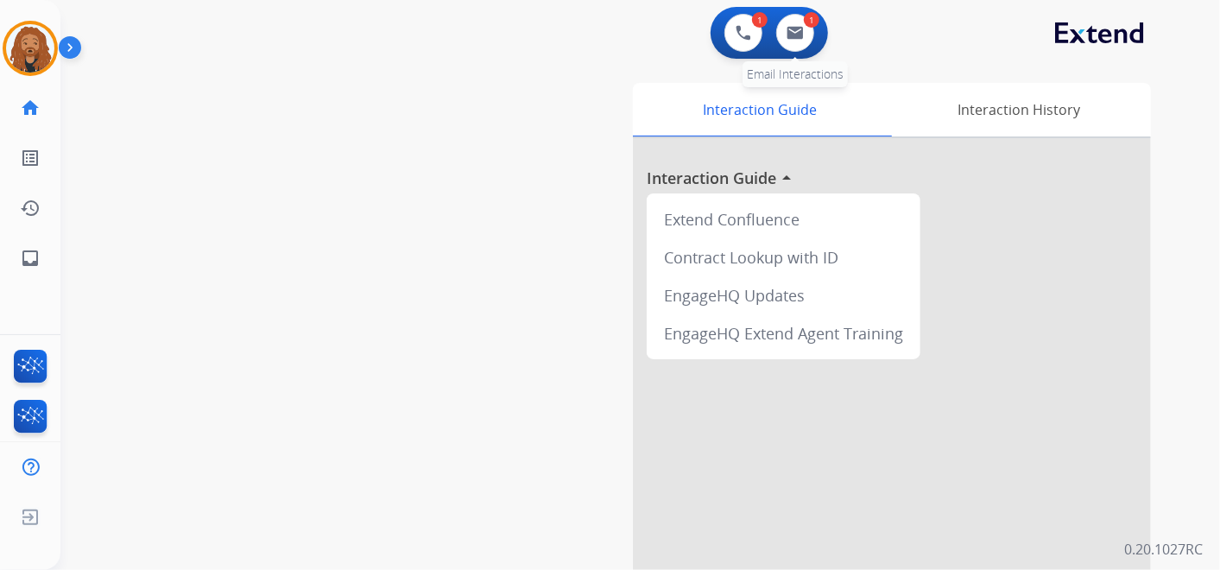
click at [813, 27] on div "1" at bounding box center [812, 20] width 16 height 16
click at [793, 41] on button at bounding box center [795, 33] width 38 height 38
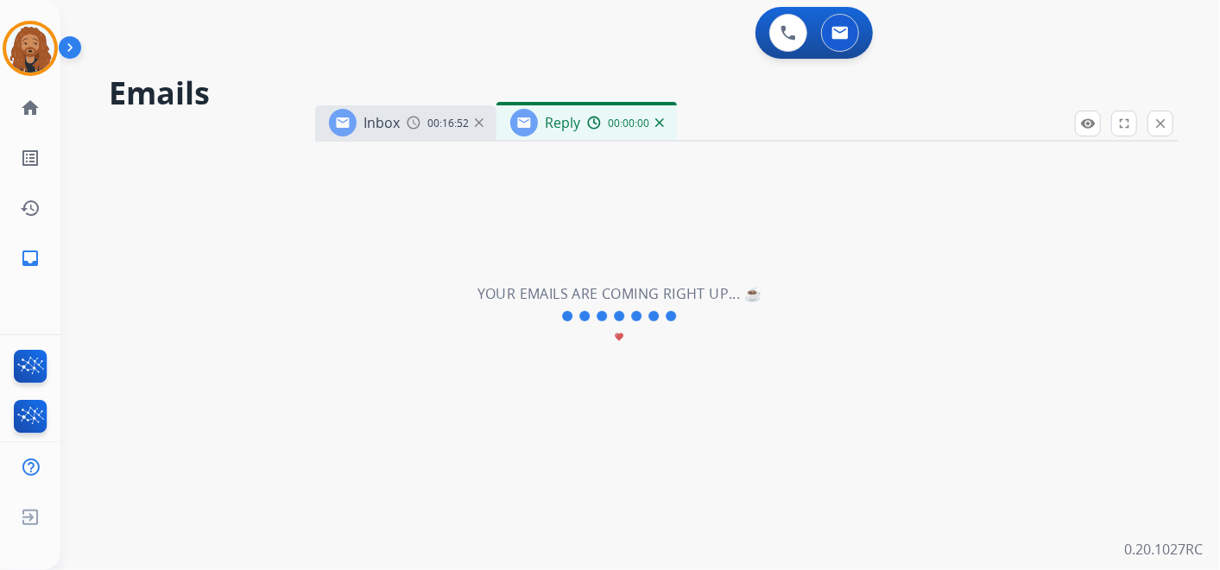
select select "**********"
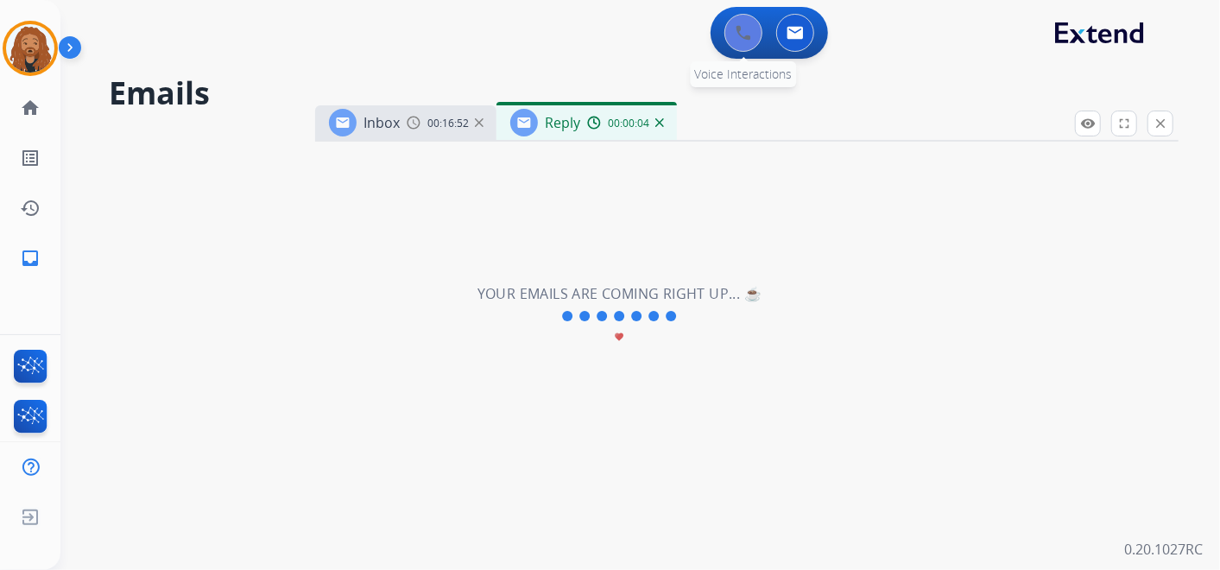
click at [737, 32] on img at bounding box center [744, 33] width 16 height 16
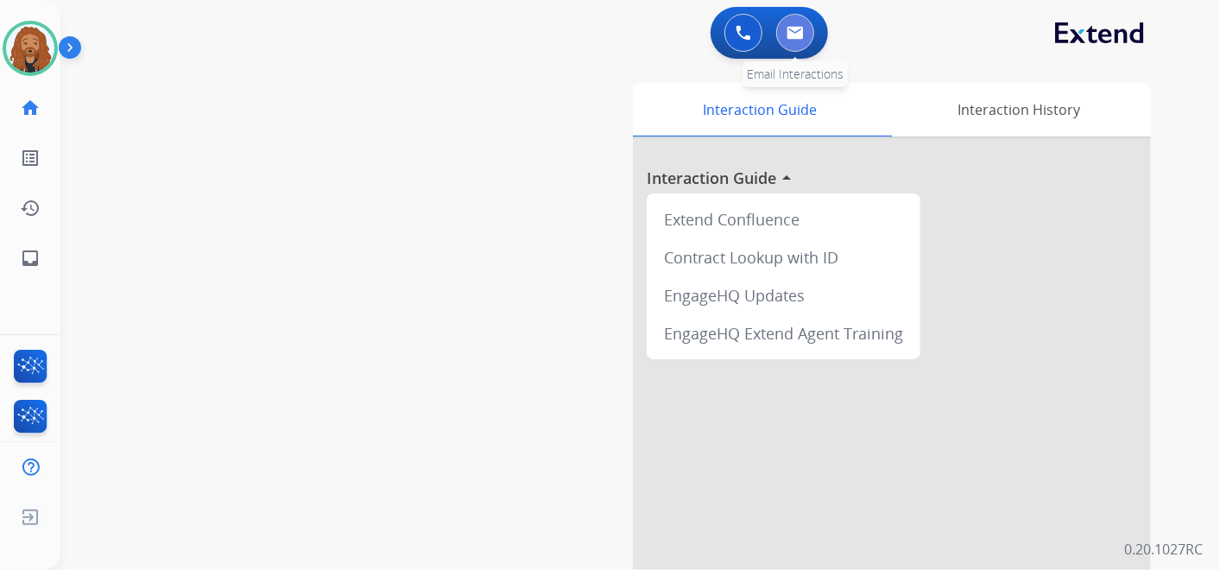
click at [798, 51] on button at bounding box center [795, 33] width 38 height 38
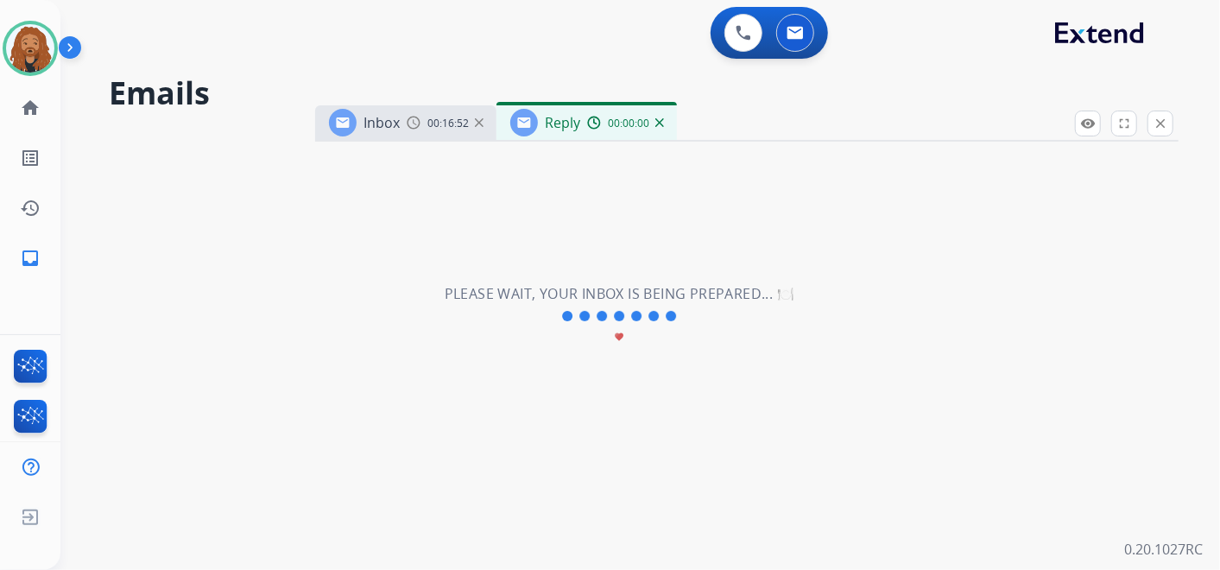
select select "**********"
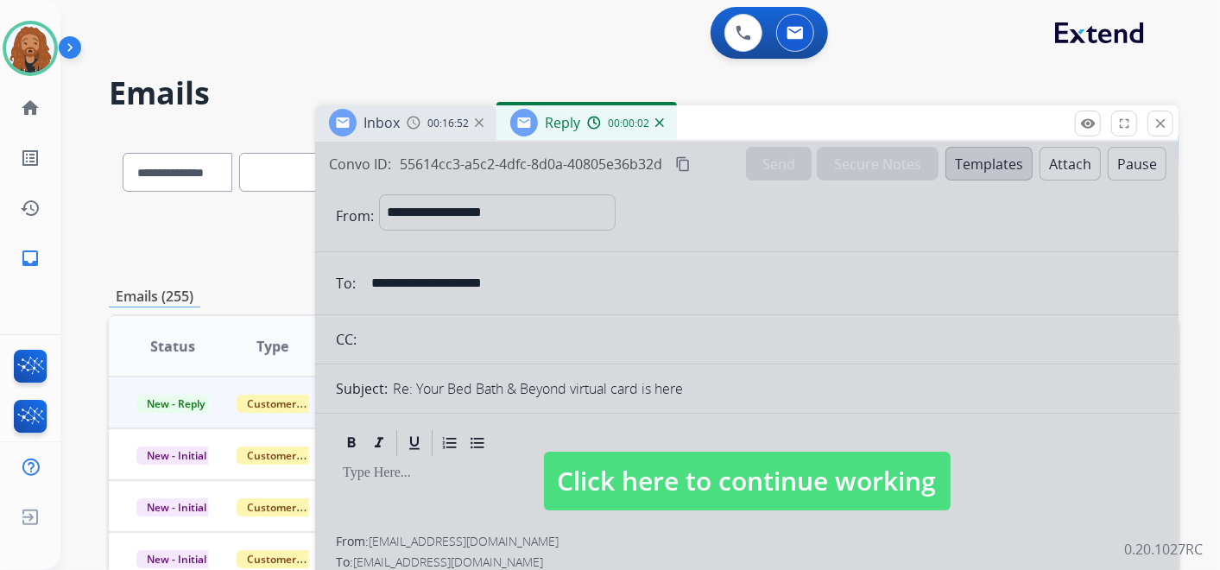
click at [660, 425] on div at bounding box center [746, 464] width 863 height 645
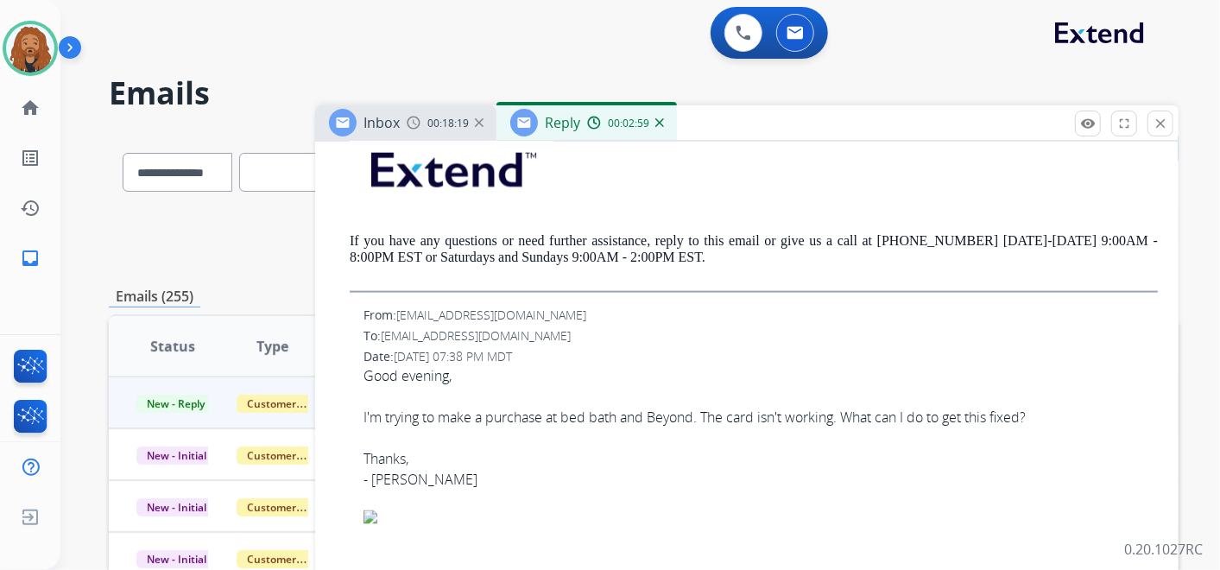
scroll to position [1247, 0]
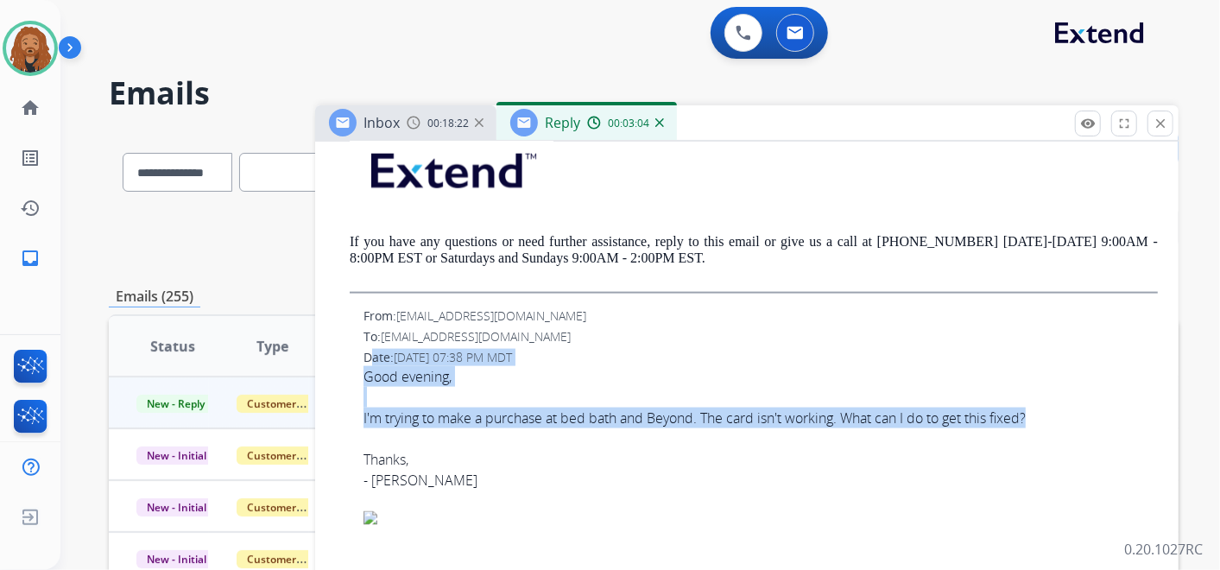
drag, startPoint x: 360, startPoint y: 363, endPoint x: 1061, endPoint y: 414, distance: 703.0
click at [1061, 414] on div "I'm trying to make a purchase at bed bath and Beyond. The card isn't working. W…" at bounding box center [760, 418] width 794 height 21
copy div "Date: 08/14/2025 - 07:38 PM MDT Good evening, I'm trying to make a purchase at …"
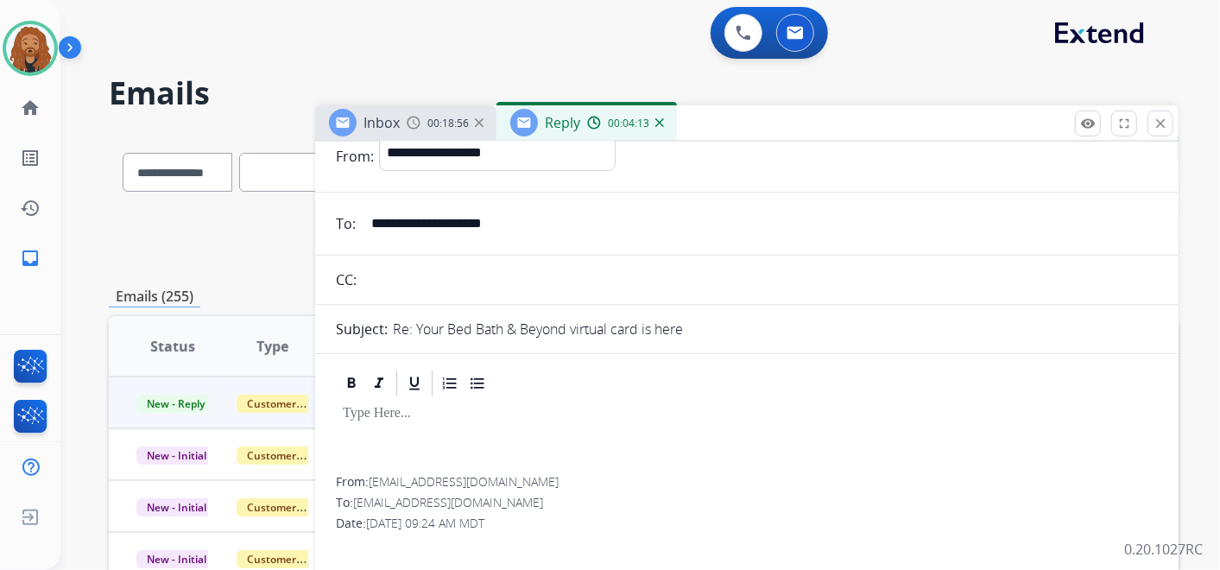
scroll to position [0, 0]
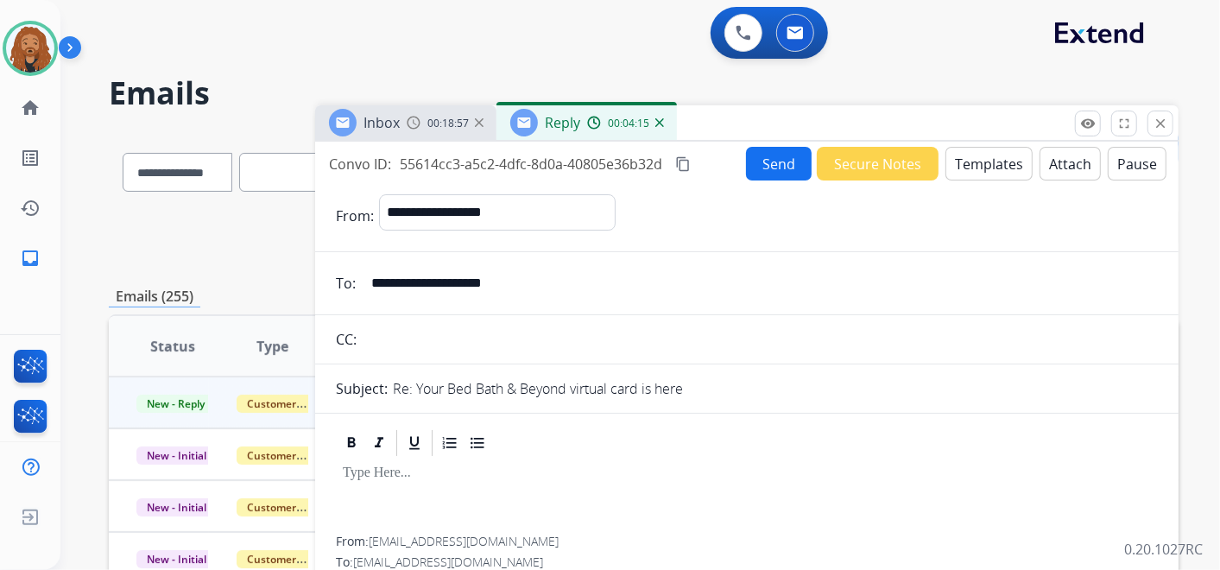
click at [691, 158] on mat-icon "content_copy" at bounding box center [683, 164] width 16 height 16
click at [970, 165] on button "Templates" at bounding box center [988, 164] width 87 height 34
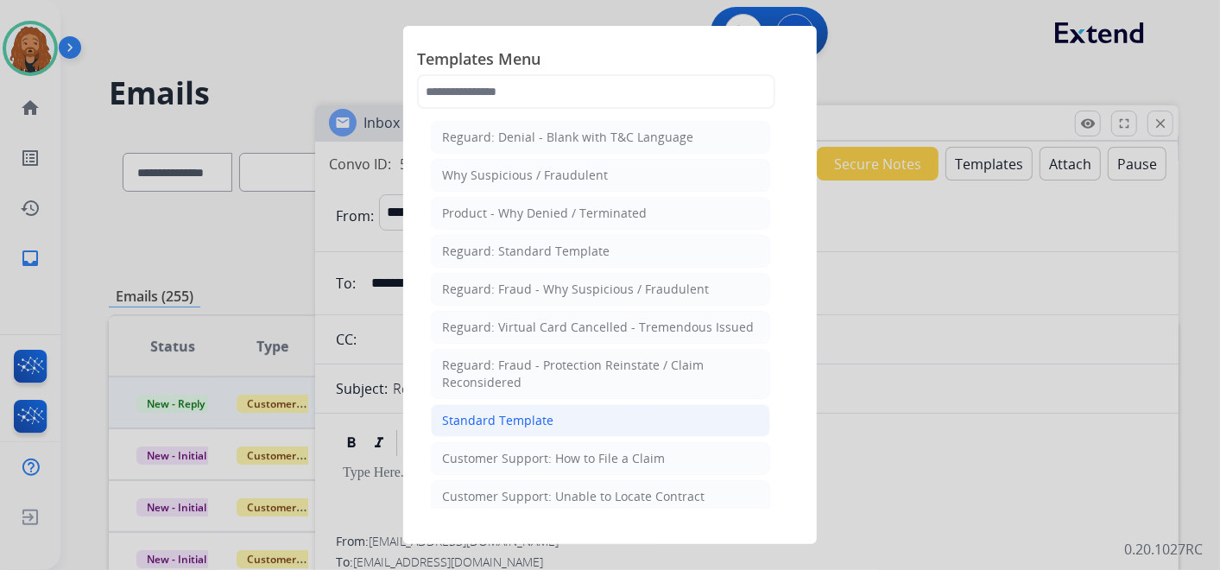
click at [554, 416] on li "Standard Template" at bounding box center [600, 420] width 339 height 33
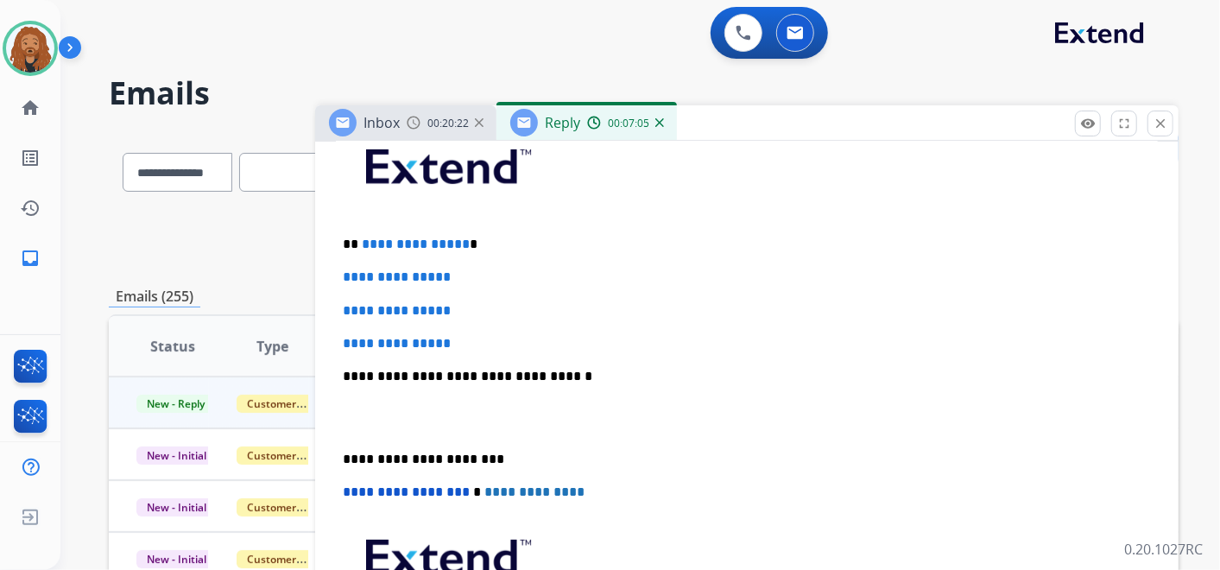
scroll to position [479, 0]
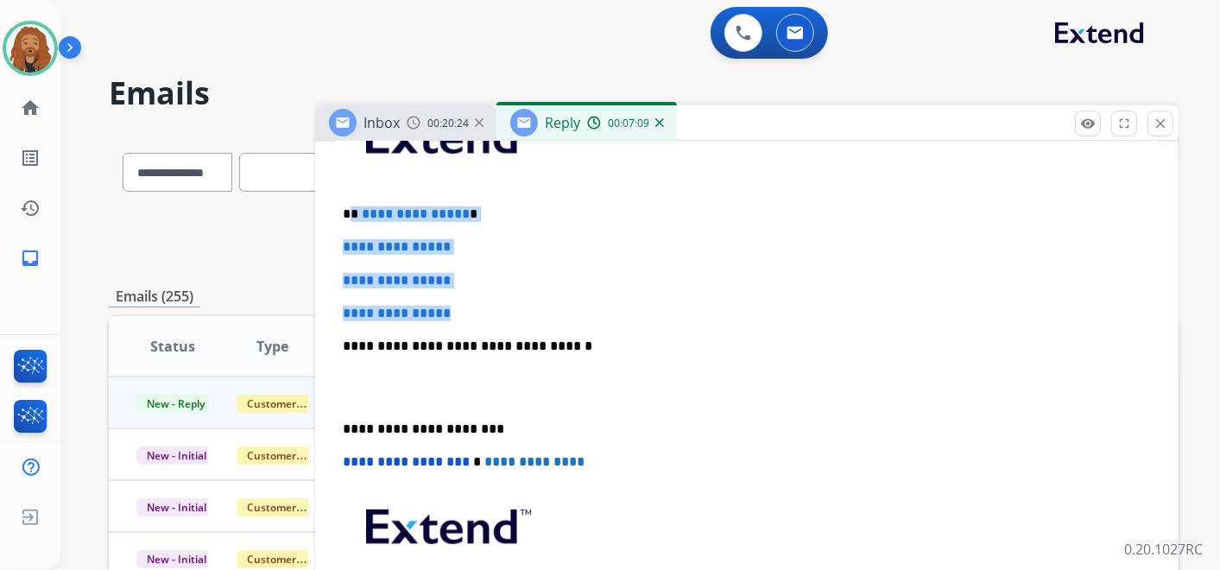
drag, startPoint x: 468, startPoint y: 306, endPoint x: 348, endPoint y: 204, distance: 157.4
click at [348, 204] on div "**********" at bounding box center [747, 387] width 822 height 594
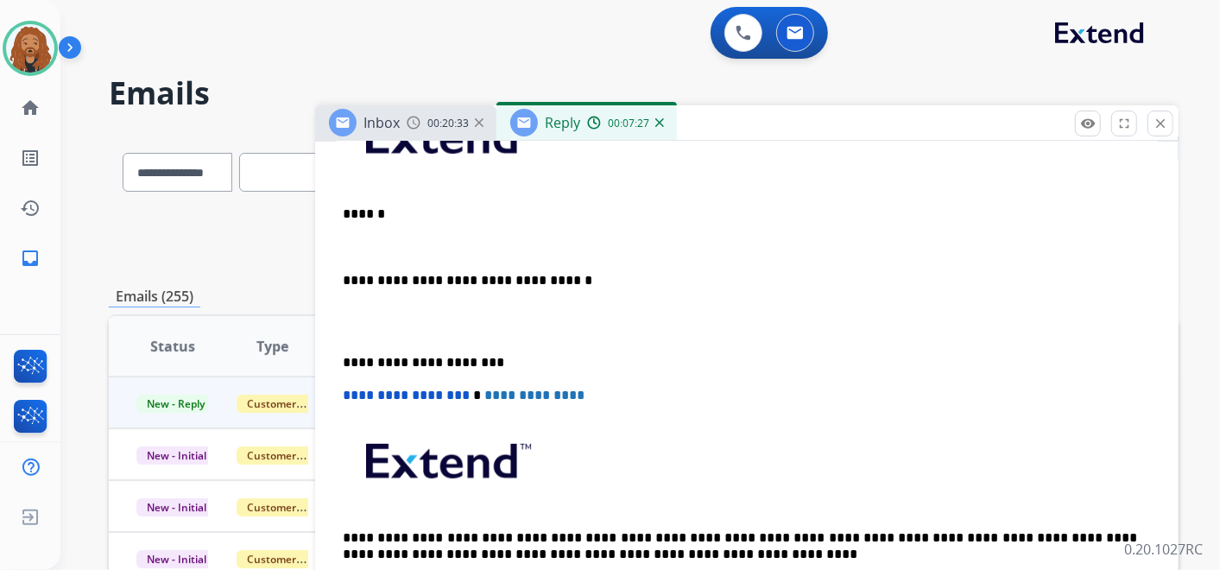
click at [389, 332] on p at bounding box center [747, 322] width 808 height 32
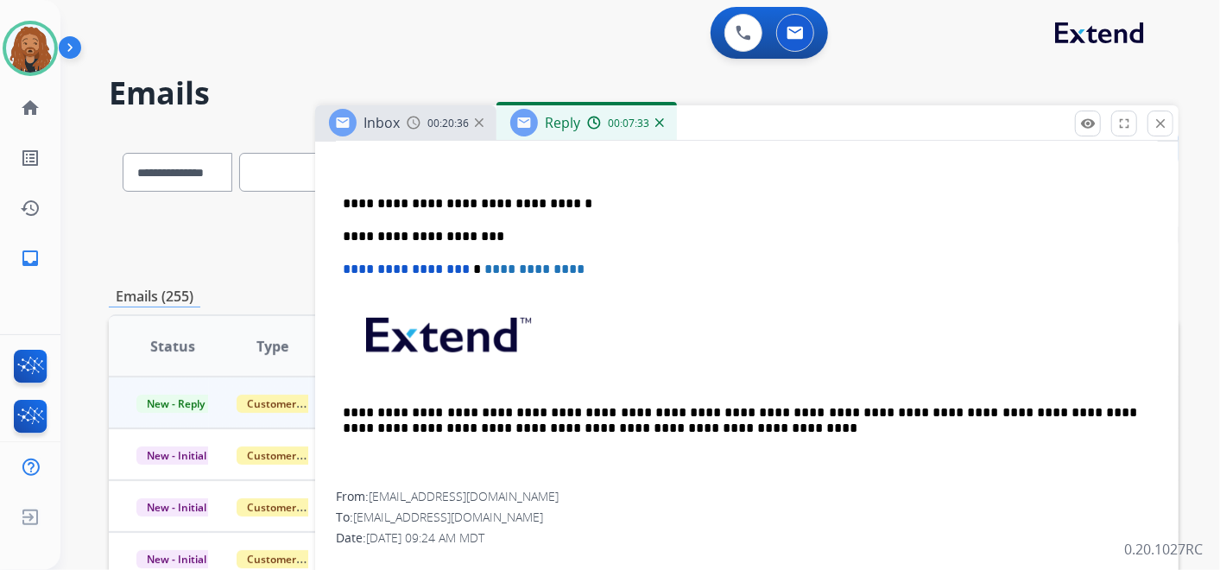
scroll to position [383, 0]
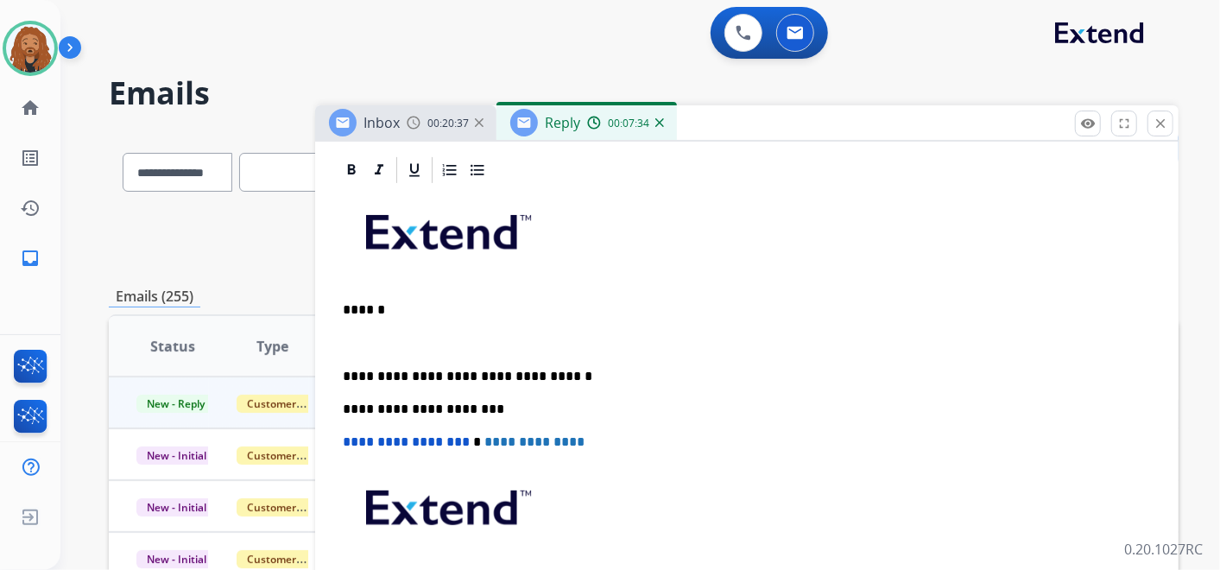
click at [392, 335] on p at bounding box center [747, 343] width 808 height 16
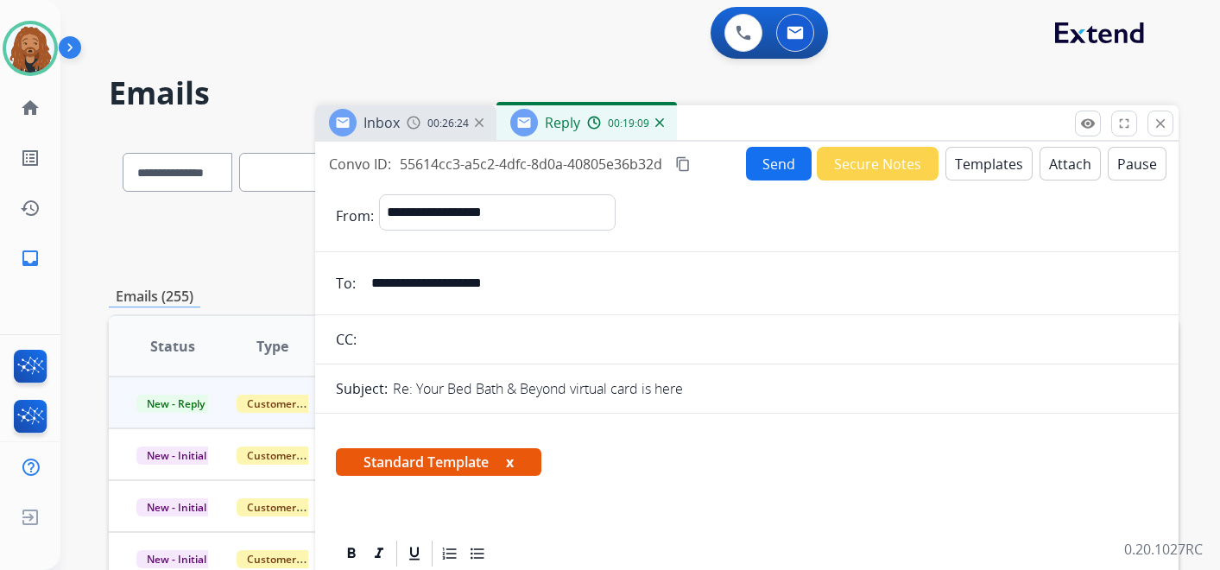
select select "**********"
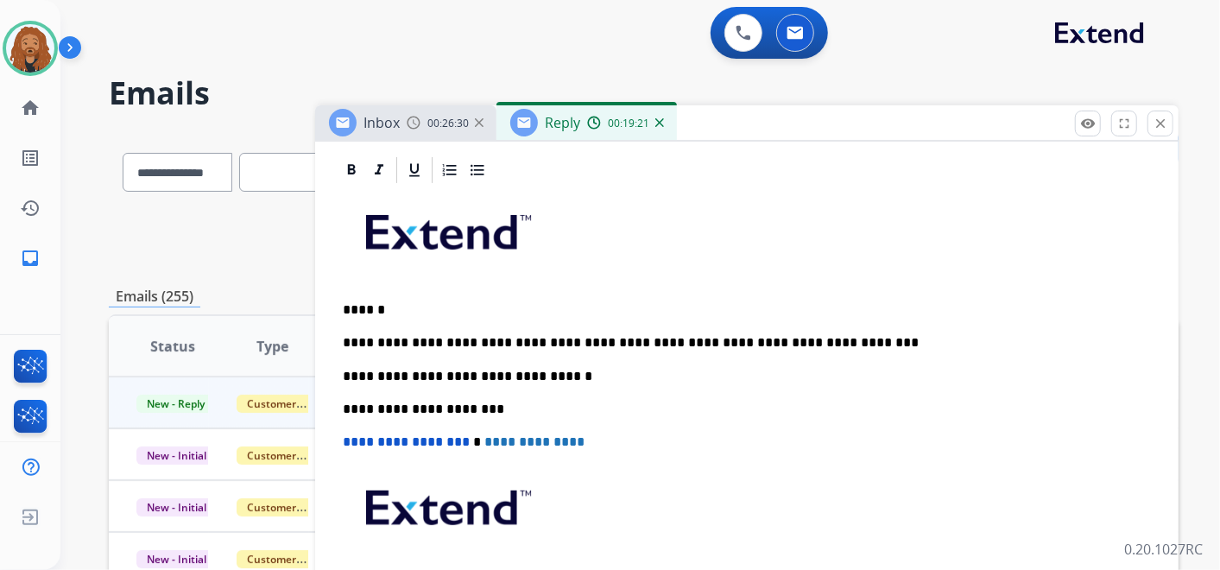
click at [812, 336] on p "**********" at bounding box center [740, 343] width 794 height 16
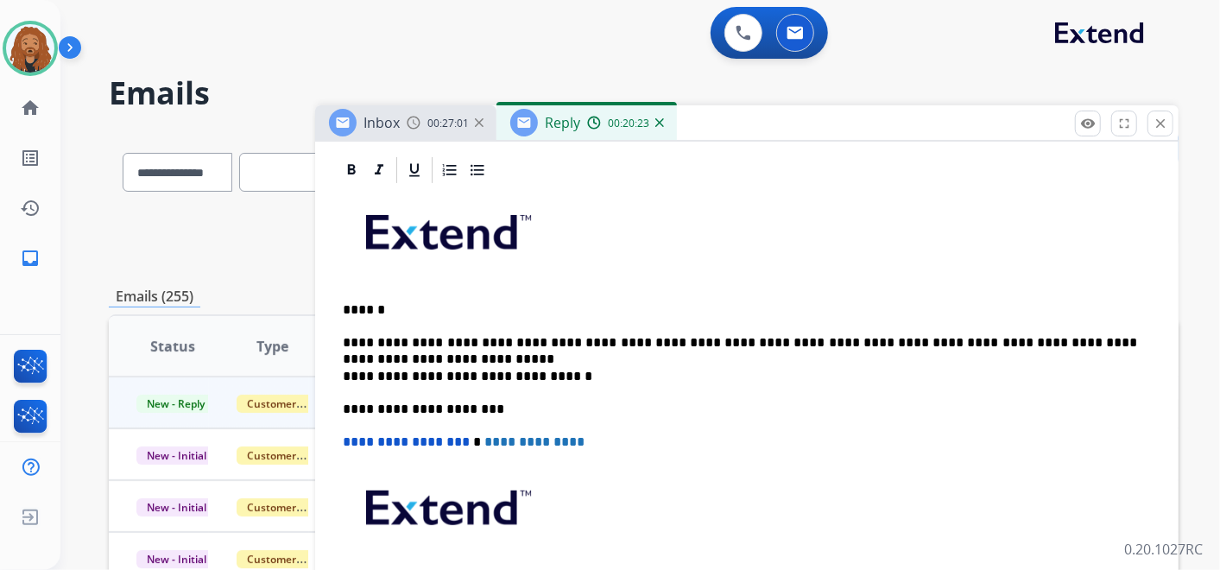
scroll to position [0, 0]
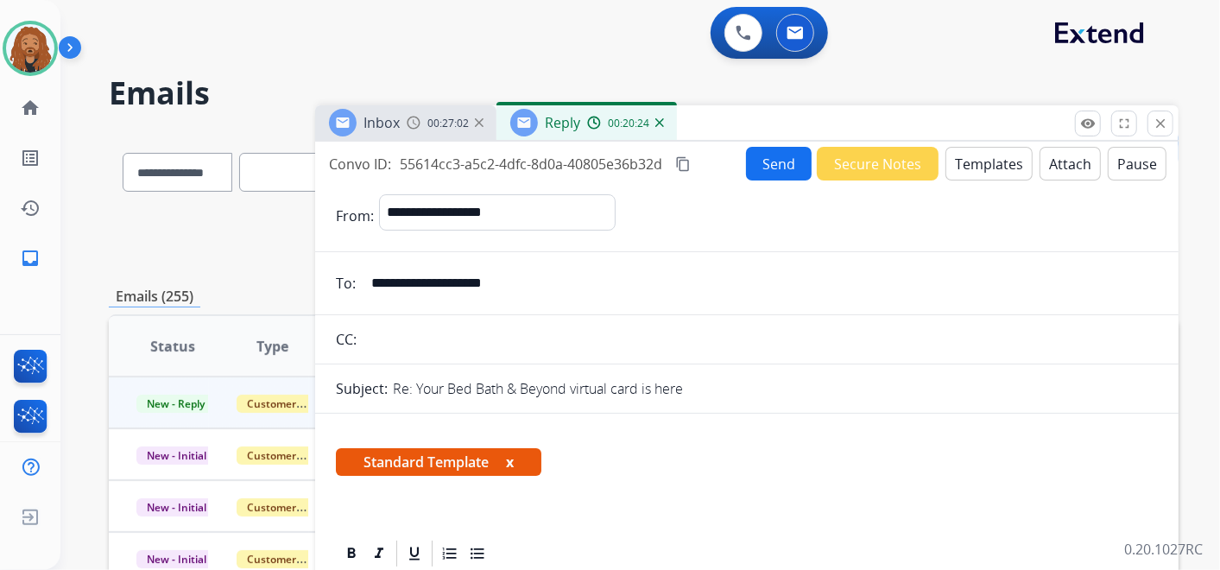
click at [760, 167] on button "Send" at bounding box center [779, 164] width 66 height 34
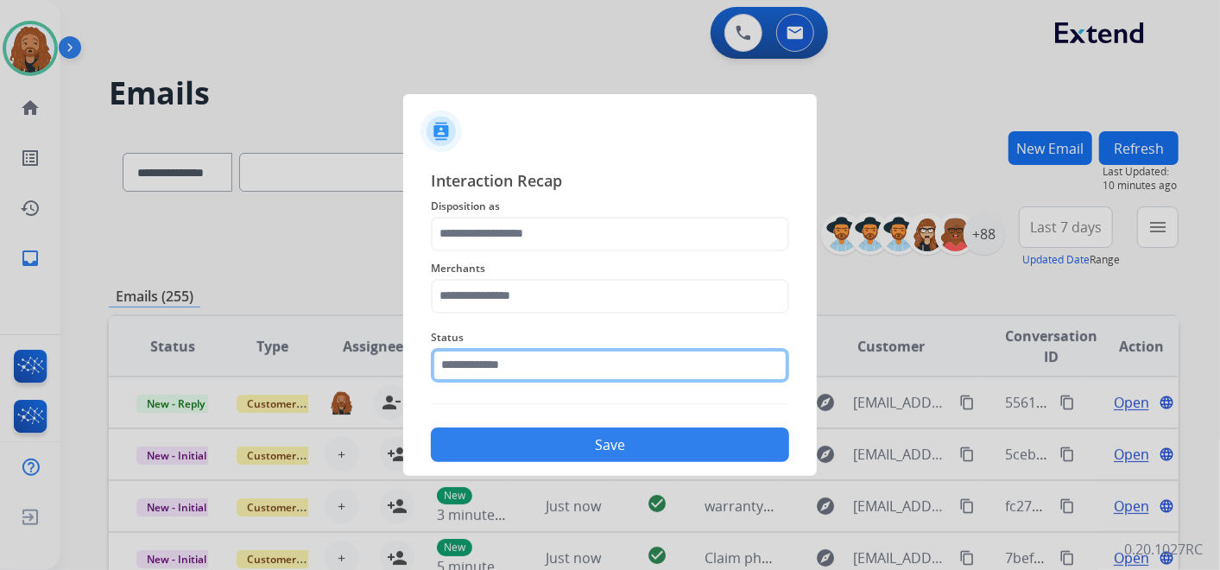
click at [666, 380] on div "Status" at bounding box center [610, 354] width 358 height 69
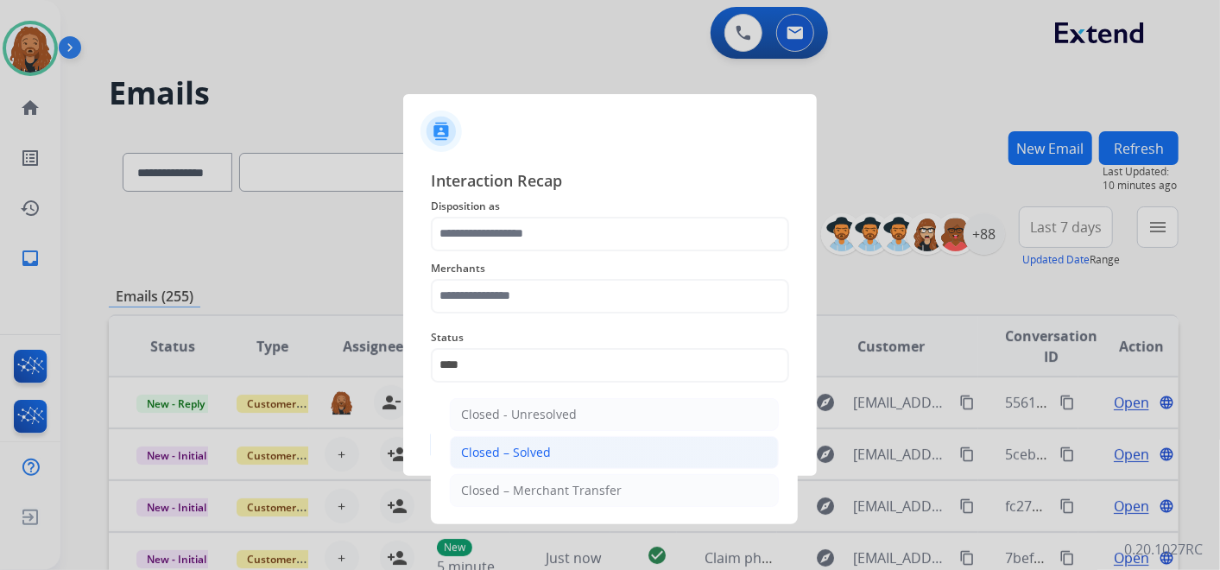
click at [541, 441] on li "Closed – Solved" at bounding box center [614, 452] width 329 height 33
type input "**********"
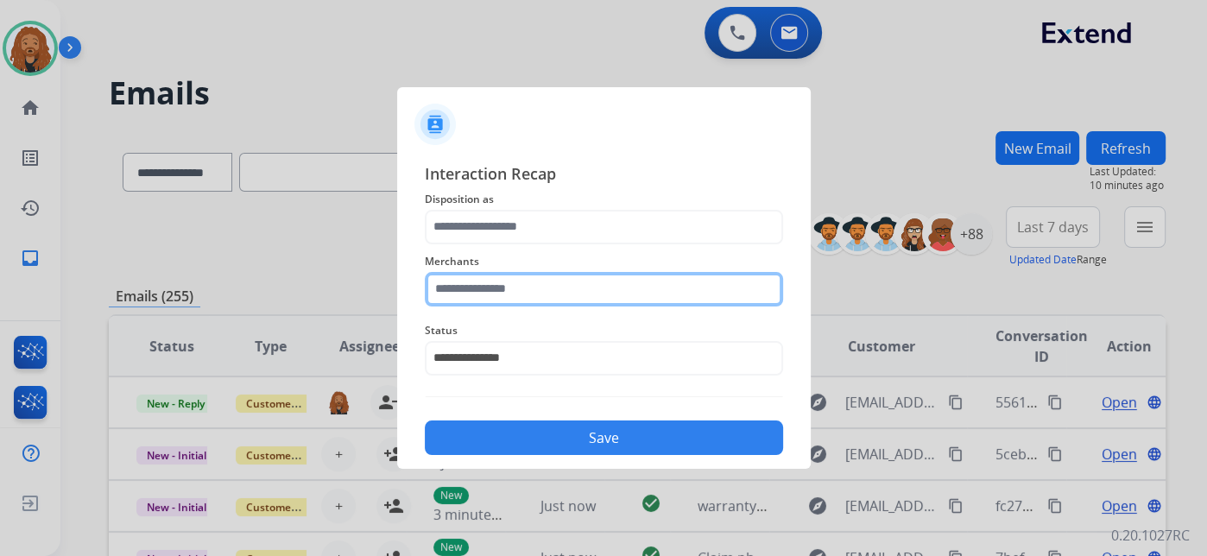
click at [521, 278] on input "text" at bounding box center [604, 289] width 358 height 35
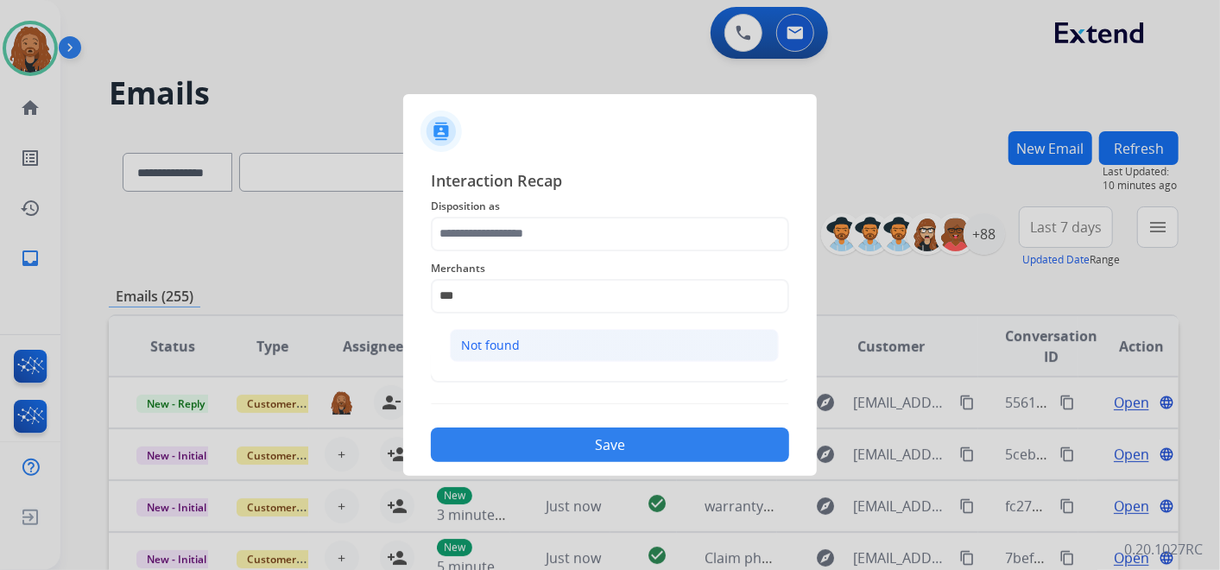
click at [508, 343] on div "Not found" at bounding box center [490, 345] width 59 height 17
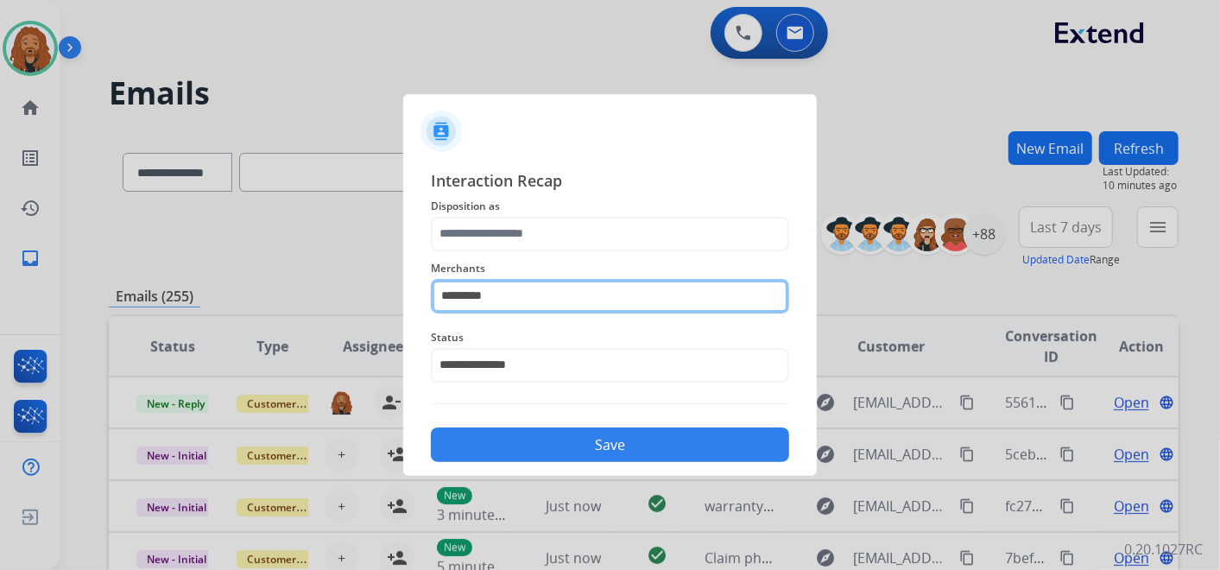
drag, startPoint x: 530, startPoint y: 302, endPoint x: 205, endPoint y: 297, distance: 325.5
click at [0, 297] on app-contact-recap-modal "**********" at bounding box center [0, 285] width 0 height 570
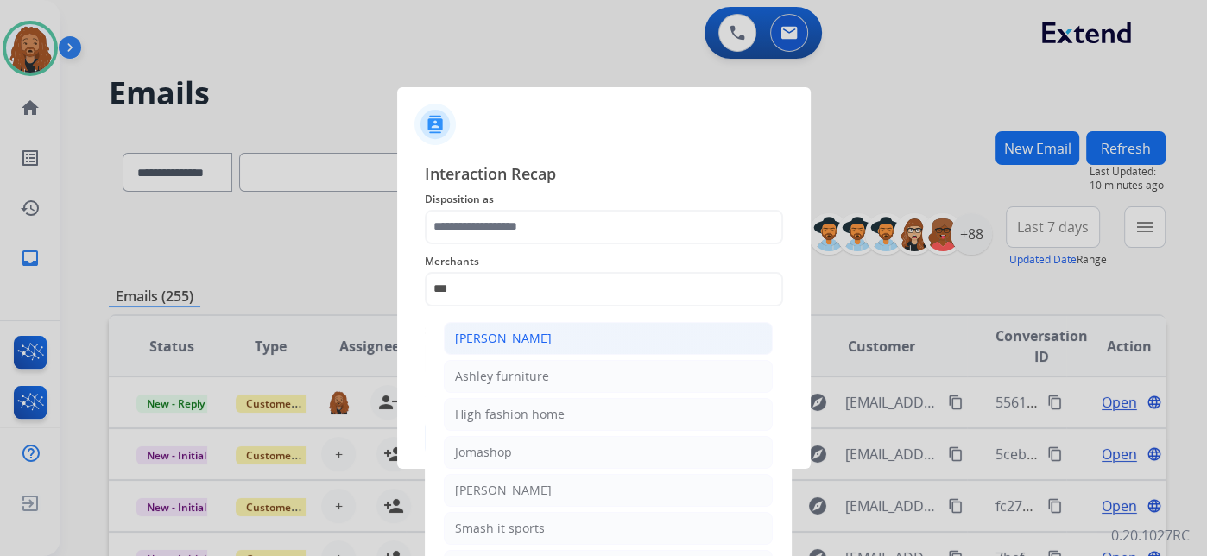
click at [547, 344] on div "[PERSON_NAME]" at bounding box center [503, 338] width 97 height 17
type input "**********"
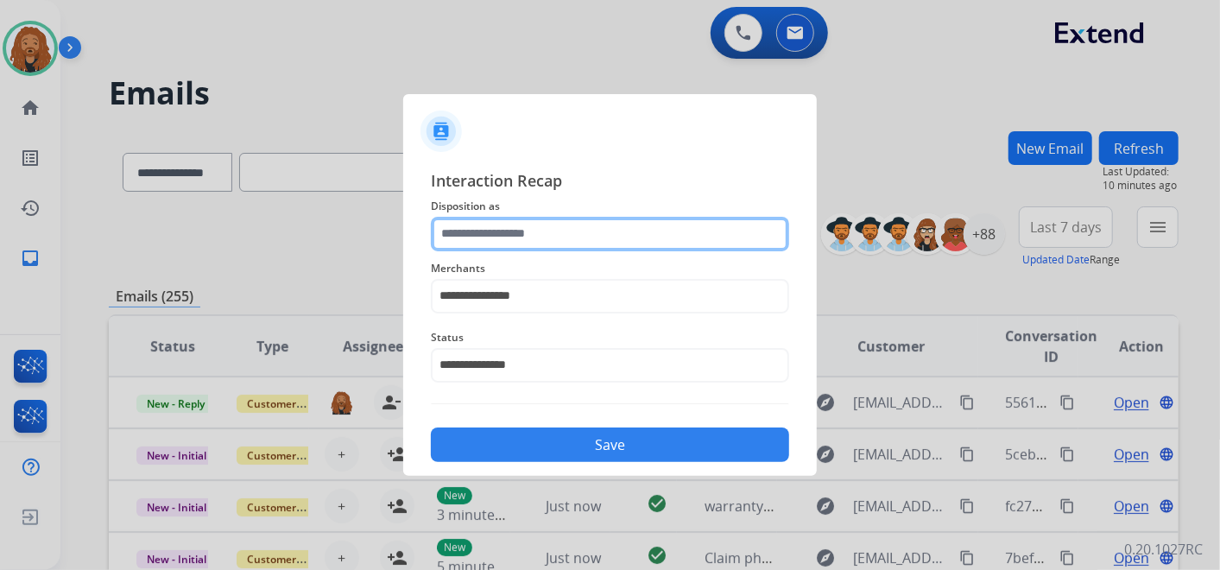
click at [518, 226] on input "text" at bounding box center [610, 234] width 358 height 35
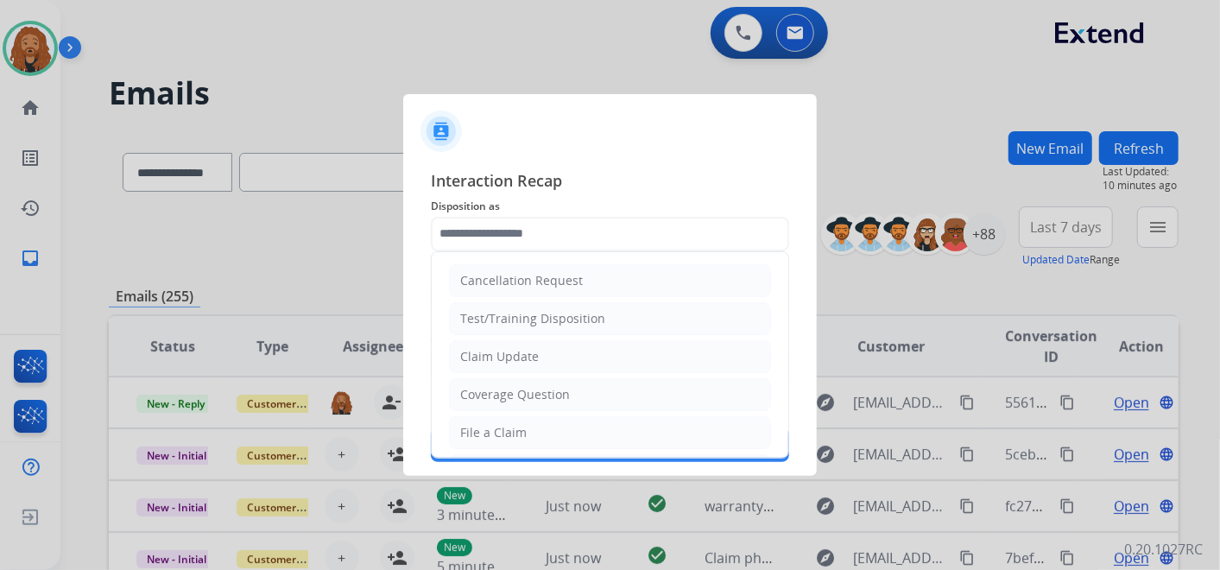
drag, startPoint x: 488, startPoint y: 433, endPoint x: 717, endPoint y: 344, distance: 246.6
click at [490, 433] on div "File a Claim" at bounding box center [493, 432] width 66 height 17
type input "**********"
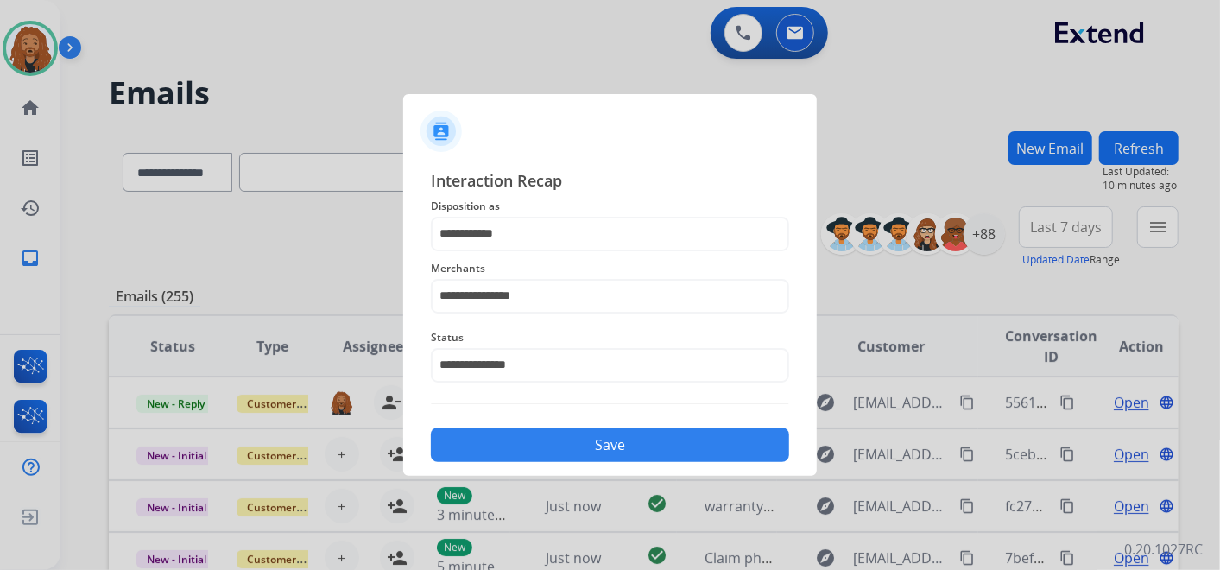
click at [594, 438] on button "Save" at bounding box center [610, 444] width 358 height 35
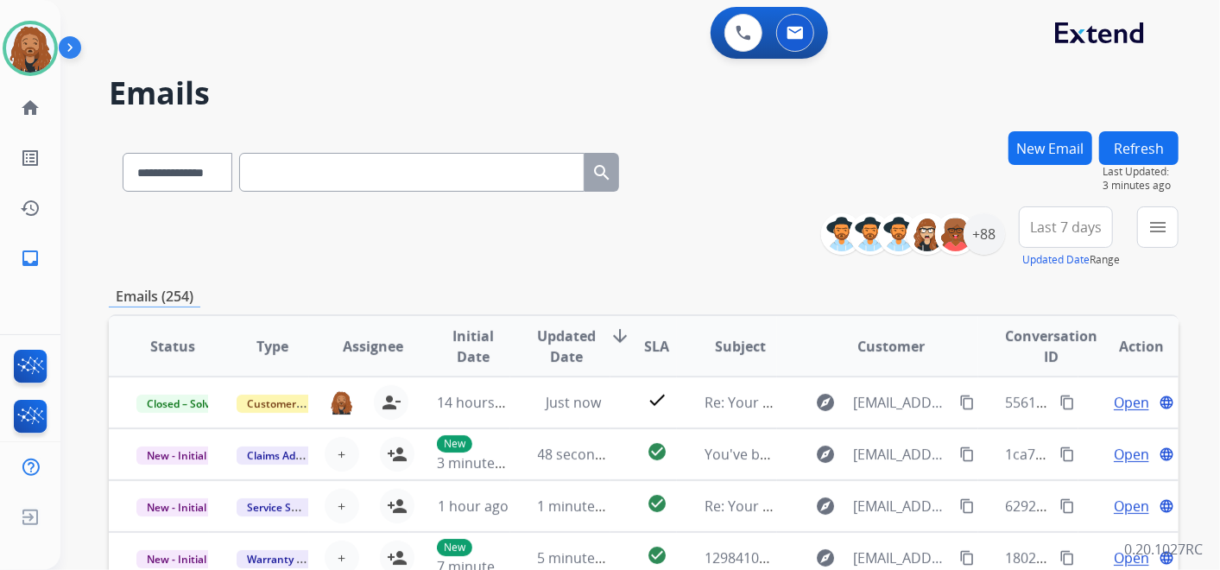
click at [1071, 224] on span "Last 7 days" at bounding box center [1066, 227] width 72 height 7
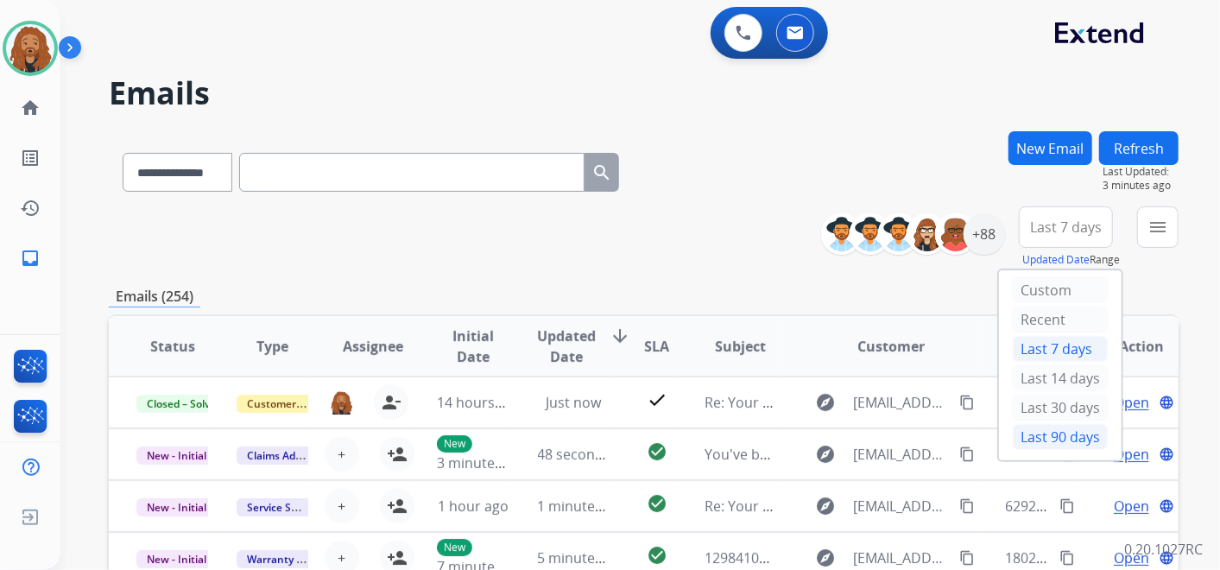
click at [1043, 439] on div "Last 90 days" at bounding box center [1060, 437] width 95 height 26
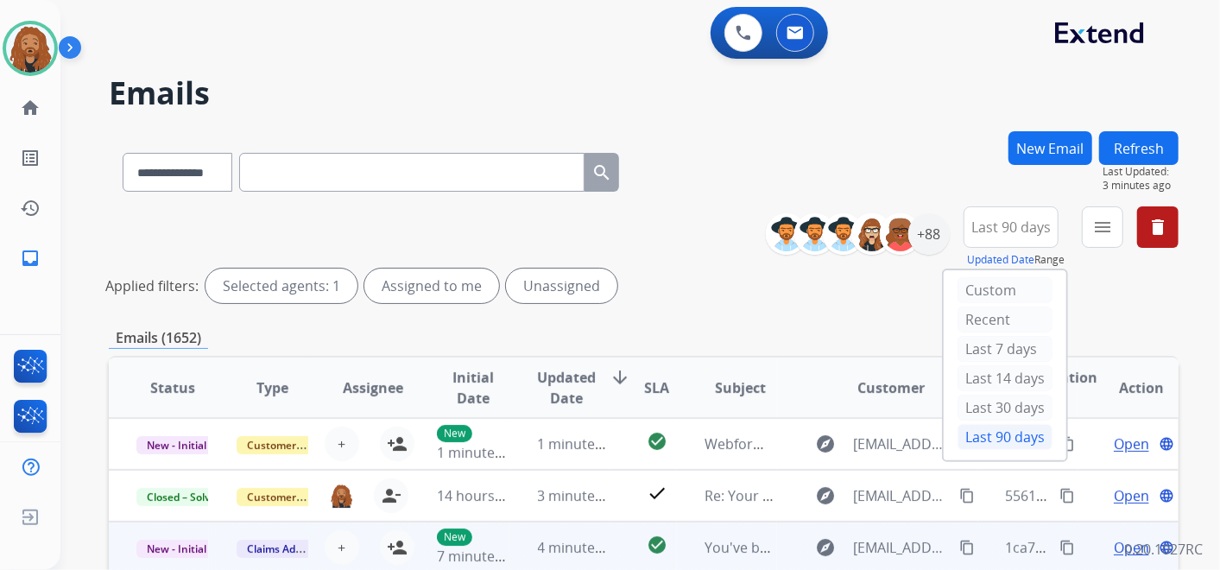
scroll to position [96, 0]
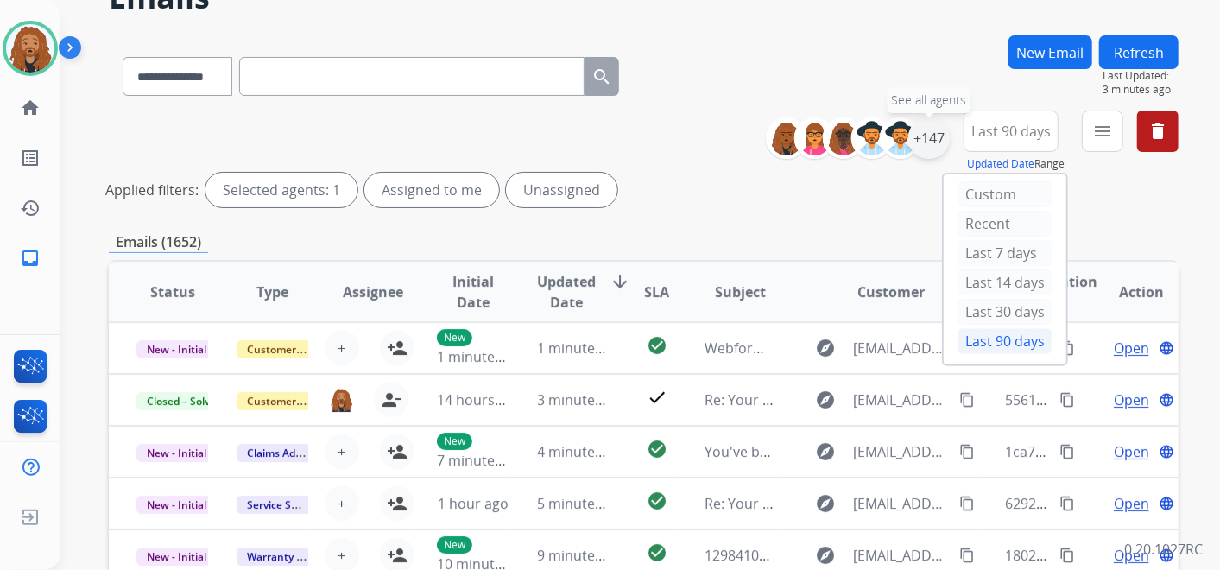
click at [927, 128] on div "+147" at bounding box center [928, 137] width 41 height 41
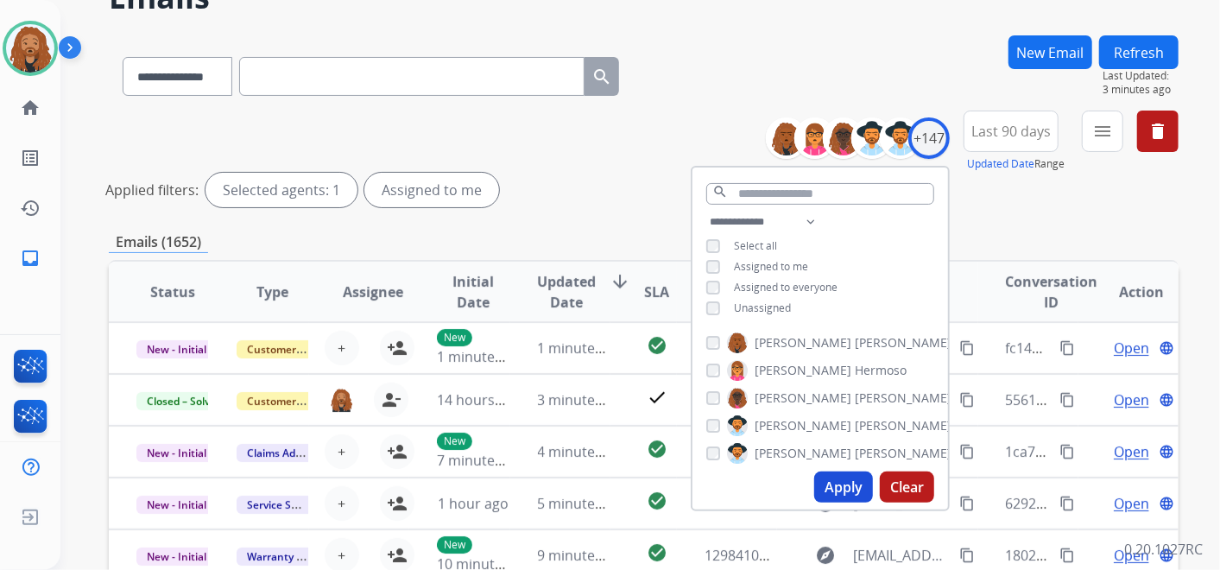
click at [853, 485] on button "Apply" at bounding box center [843, 486] width 59 height 31
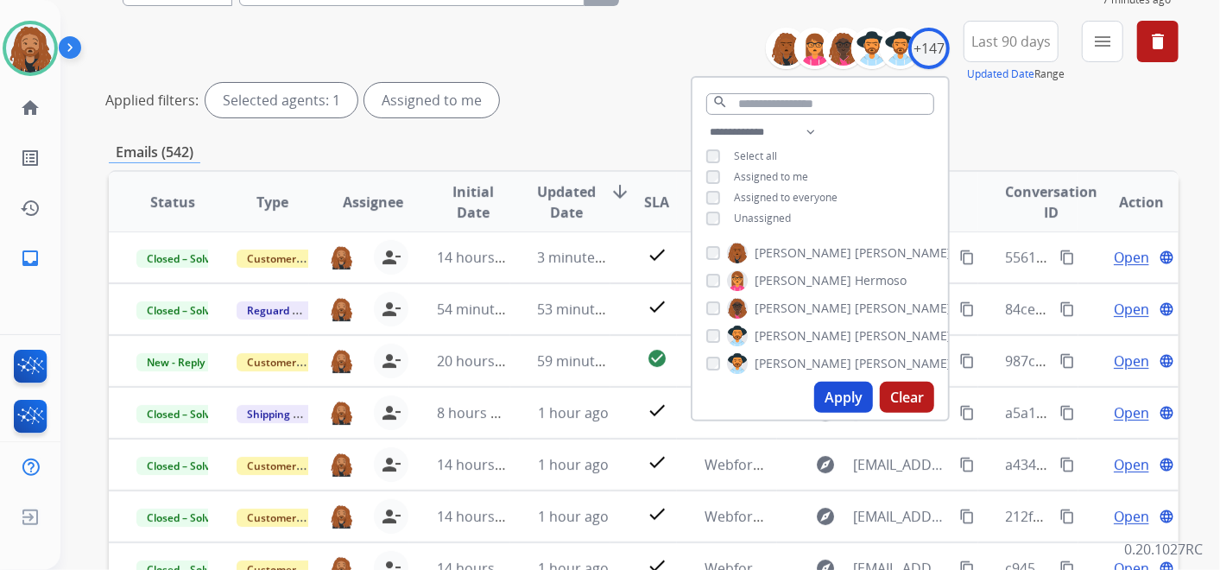
scroll to position [192, 0]
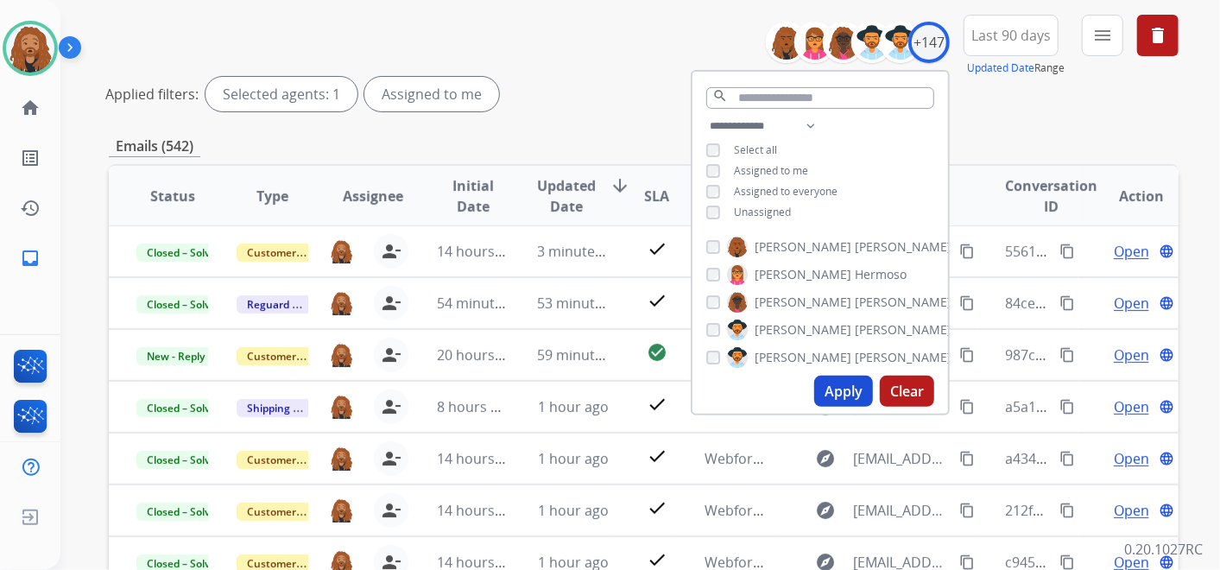
click at [831, 398] on button "Apply" at bounding box center [843, 391] width 59 height 31
click at [1095, 54] on button "menu Filters" at bounding box center [1102, 35] width 41 height 41
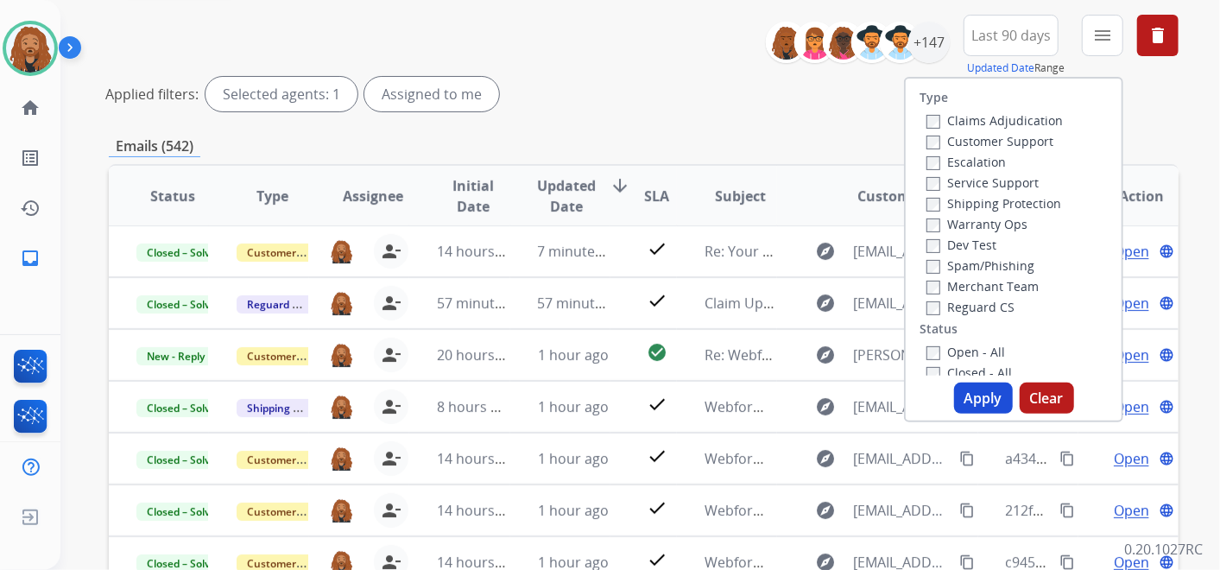
click at [931, 345] on label "Open - All" at bounding box center [965, 352] width 79 height 16
click at [967, 400] on button "Apply" at bounding box center [983, 397] width 59 height 31
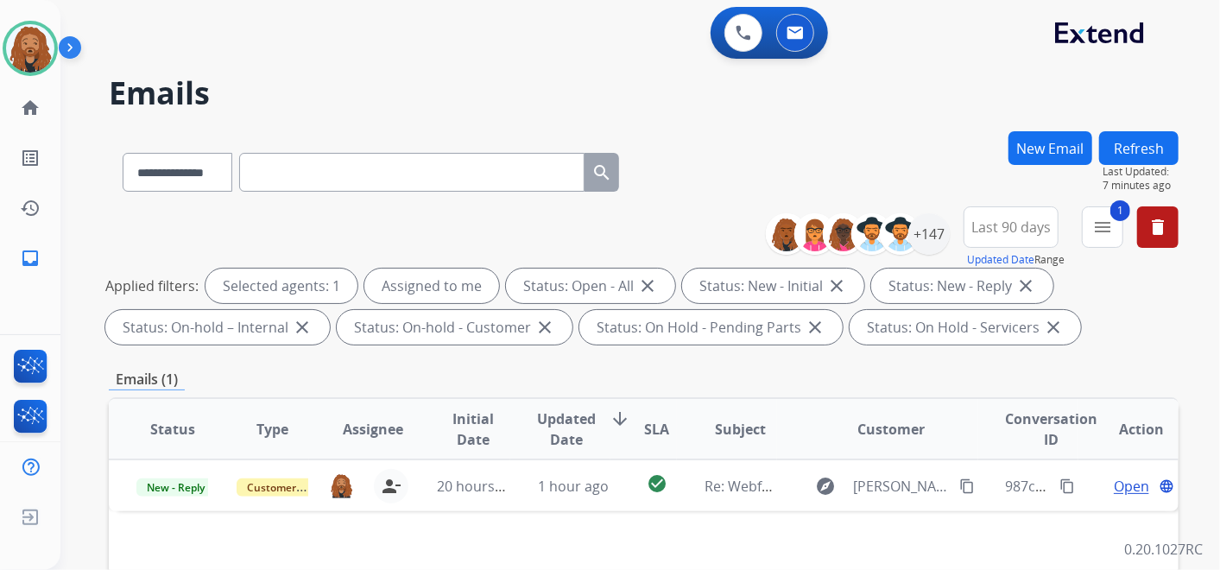
scroll to position [0, 0]
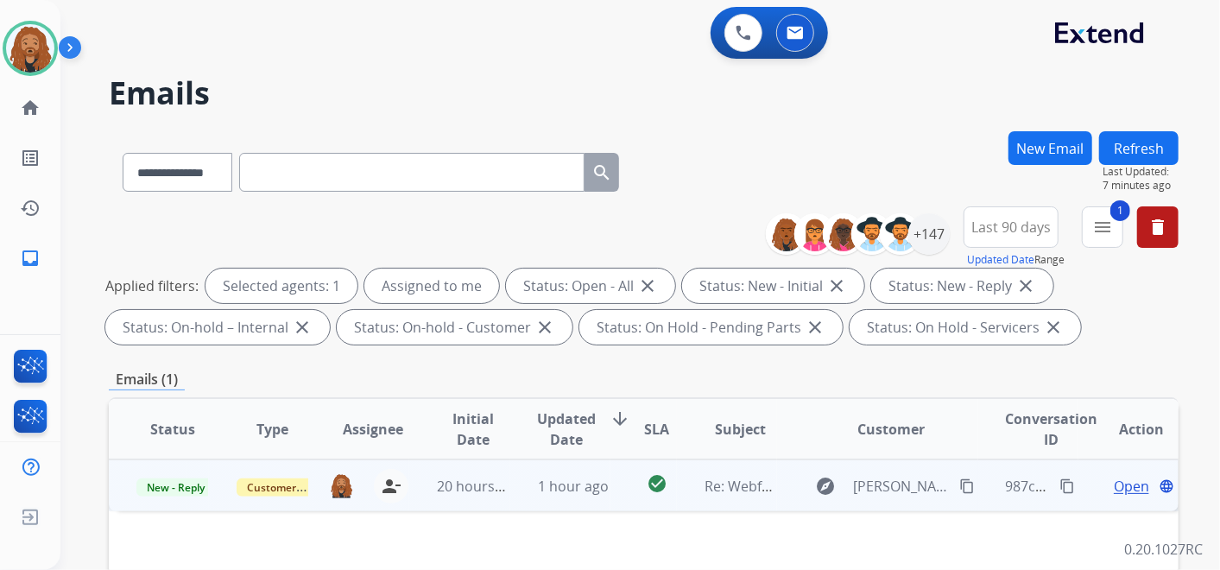
click at [1117, 485] on span "Open" at bounding box center [1131, 486] width 35 height 21
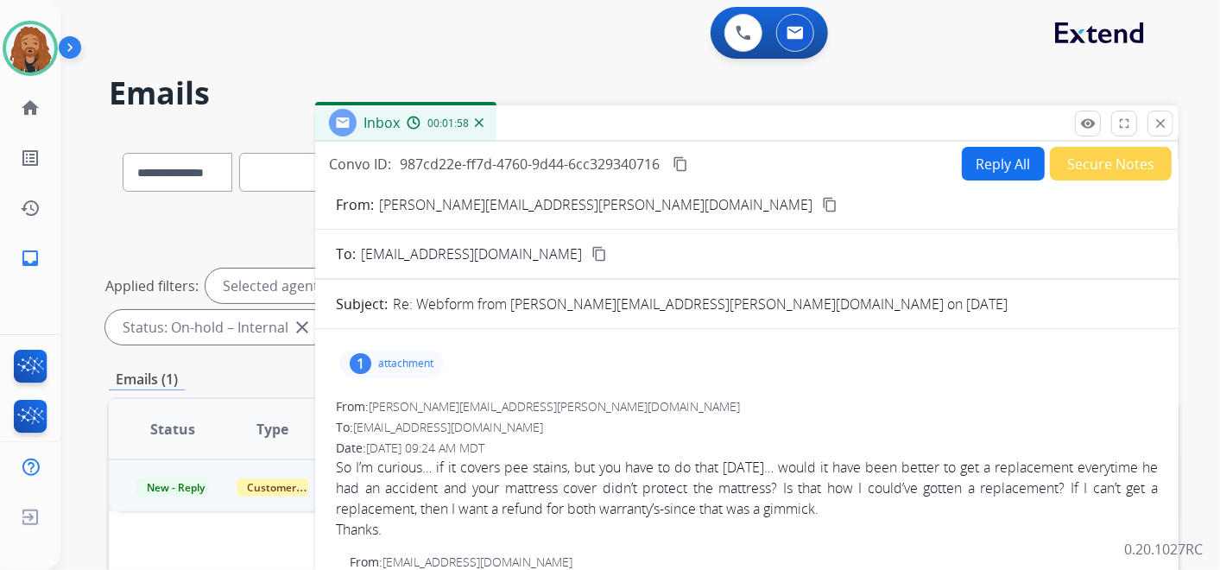
click at [416, 367] on p "attachment" at bounding box center [405, 364] width 55 height 14
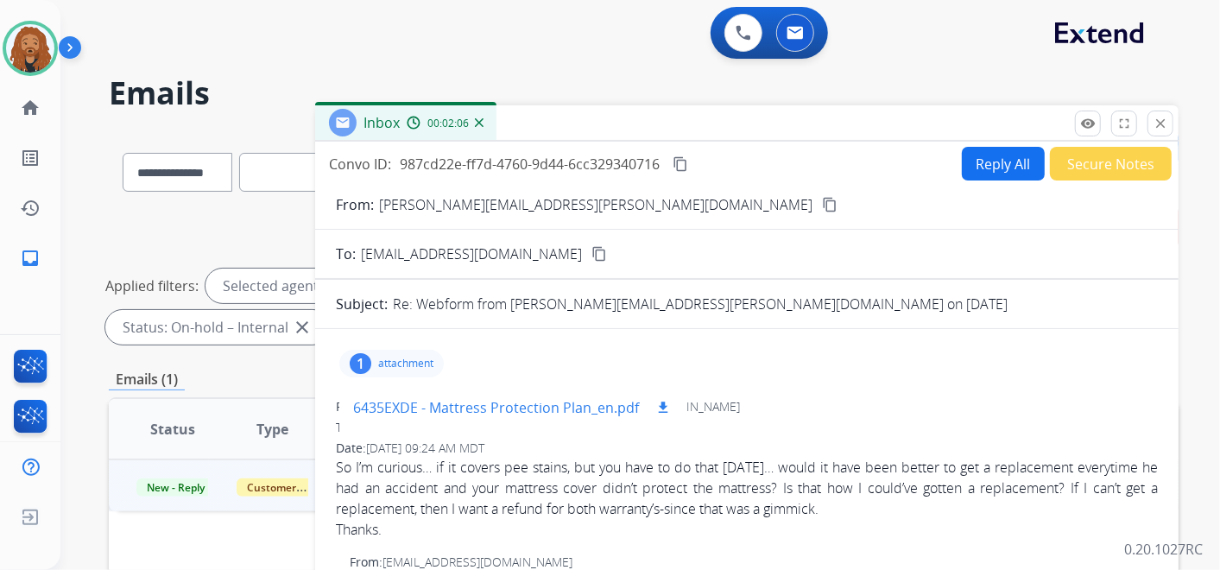
click at [606, 412] on p "6435EXDE - Mattress Protection Plan_en.pdf" at bounding box center [496, 407] width 286 height 21
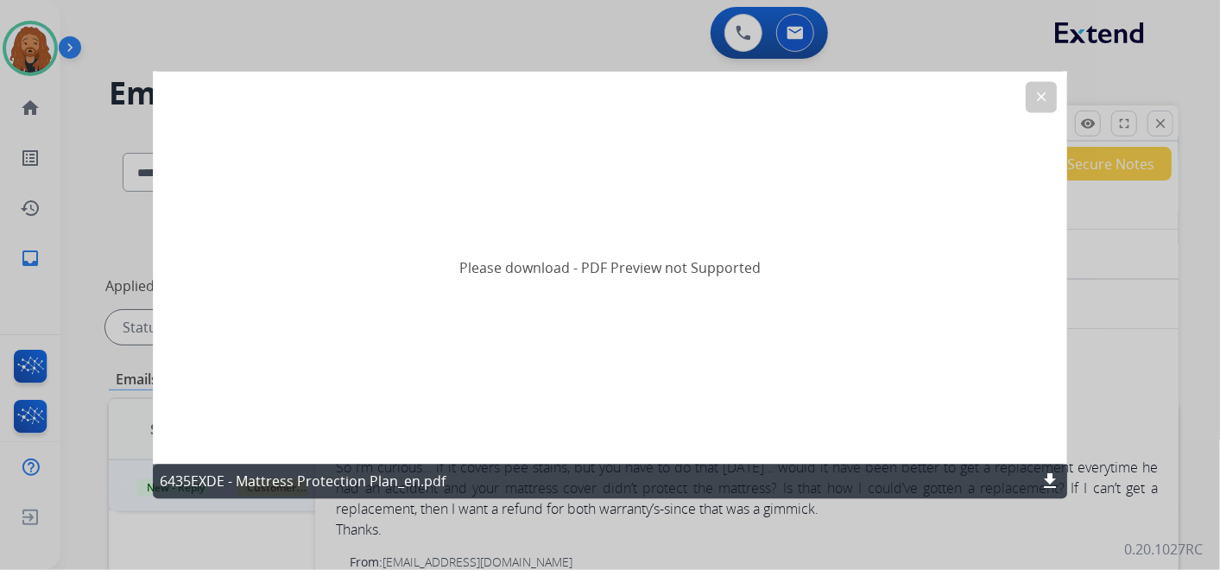
click at [1039, 94] on mat-icon "clear" at bounding box center [1041, 98] width 16 height 16
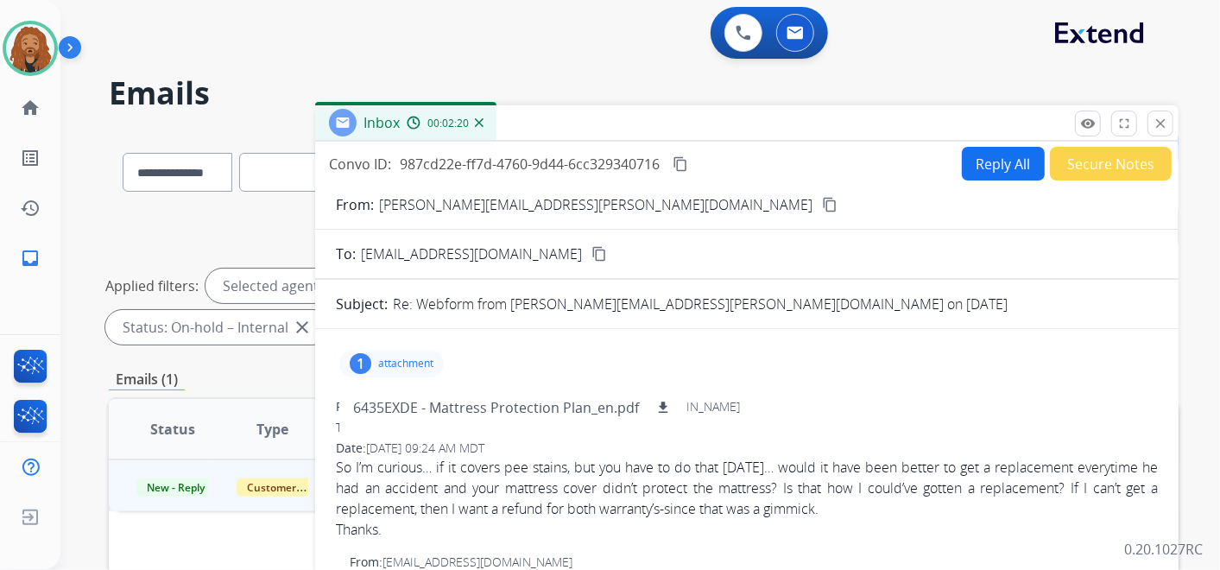
click at [995, 172] on button "Reply All" at bounding box center [1003, 164] width 83 height 34
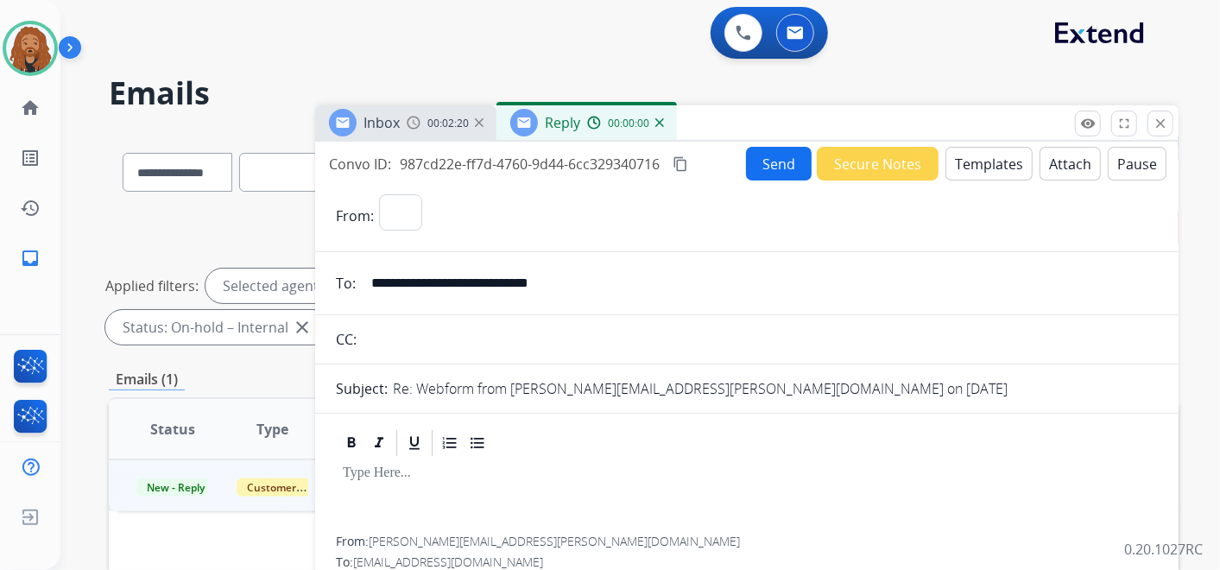
select select "**********"
drag, startPoint x: 584, startPoint y: 291, endPoint x: 363, endPoint y: 287, distance: 220.2
click at [363, 287] on input "**********" at bounding box center [759, 283] width 797 height 35
click at [989, 160] on button "Templates" at bounding box center [988, 164] width 87 height 34
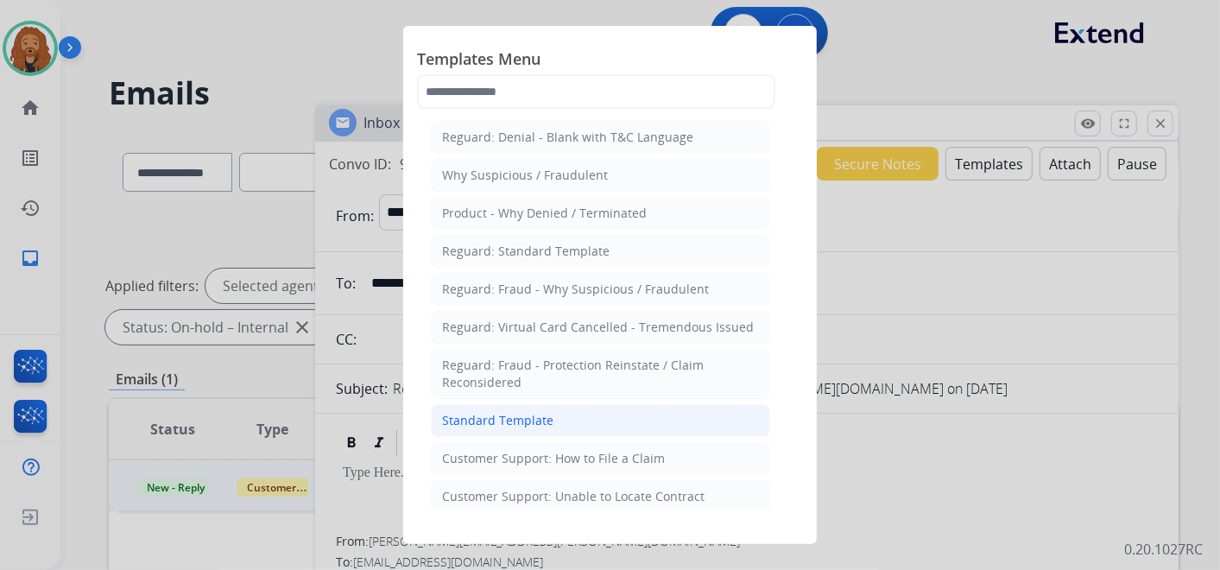
click at [566, 424] on li "Standard Template" at bounding box center [600, 420] width 339 height 33
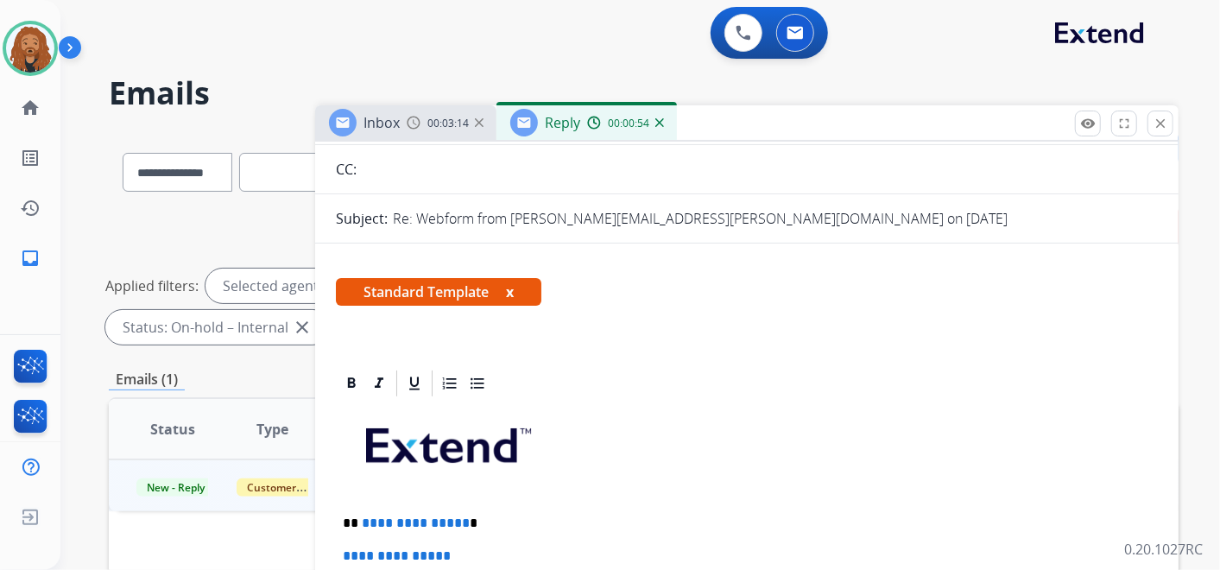
scroll to position [383, 0]
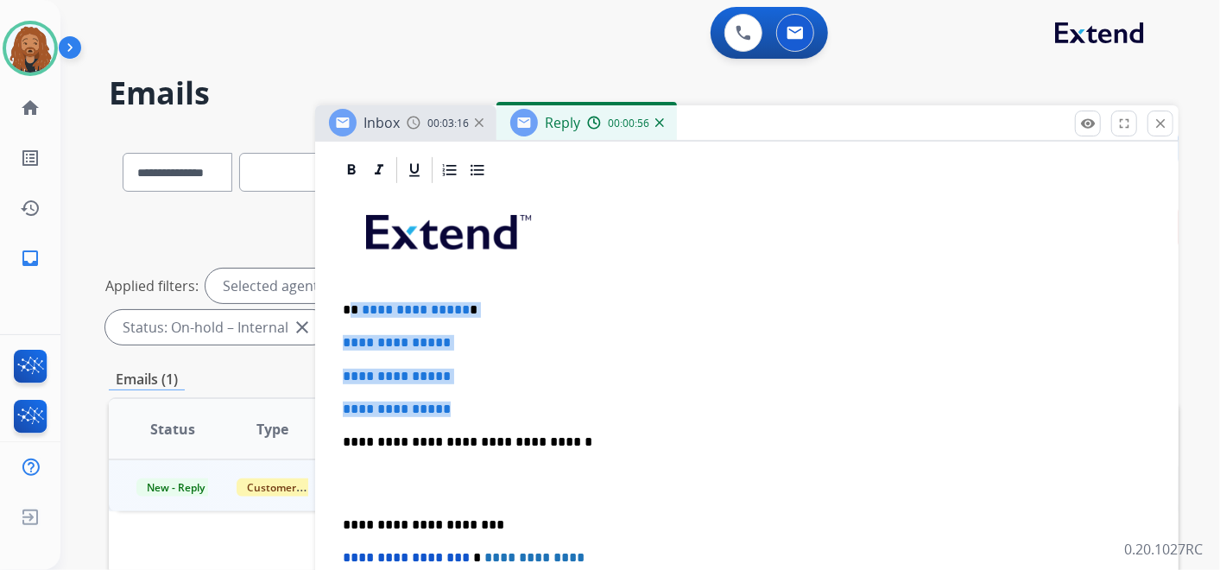
drag, startPoint x: 480, startPoint y: 389, endPoint x: 351, endPoint y: 307, distance: 152.1
click at [351, 307] on div "**********" at bounding box center [747, 483] width 822 height 594
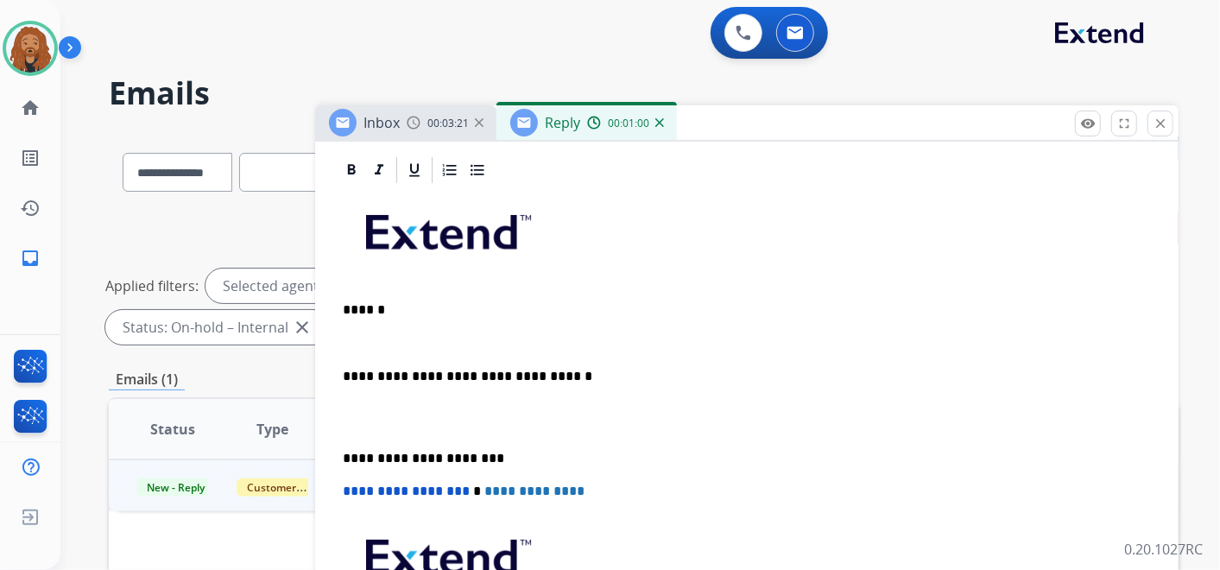
click at [352, 432] on div "**********" at bounding box center [747, 450] width 822 height 528
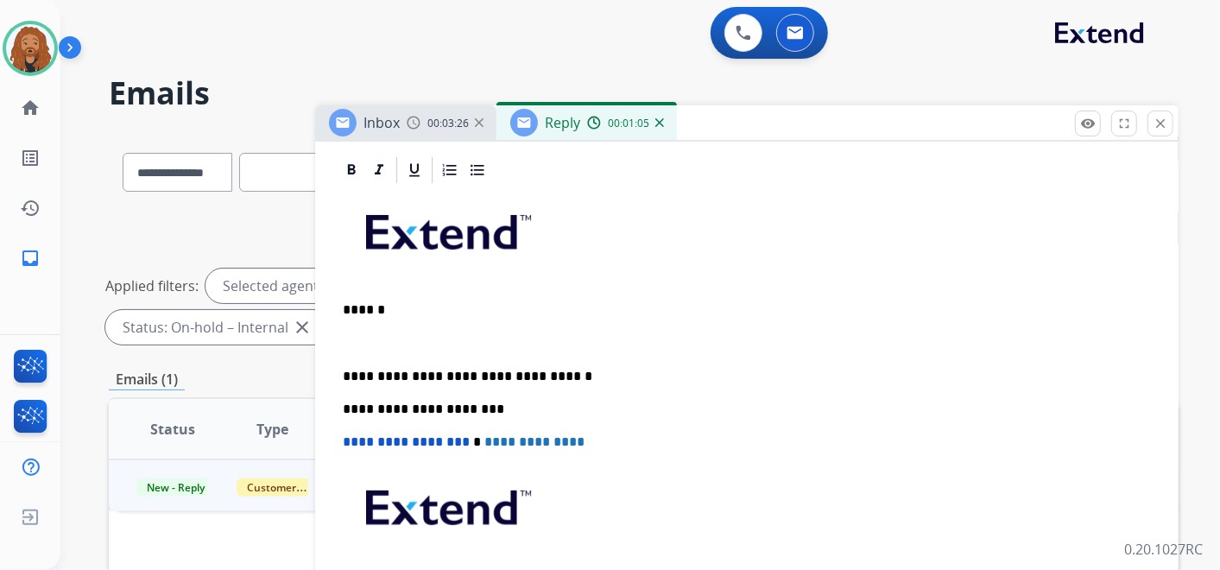
click at [404, 321] on div "**********" at bounding box center [747, 425] width 822 height 478
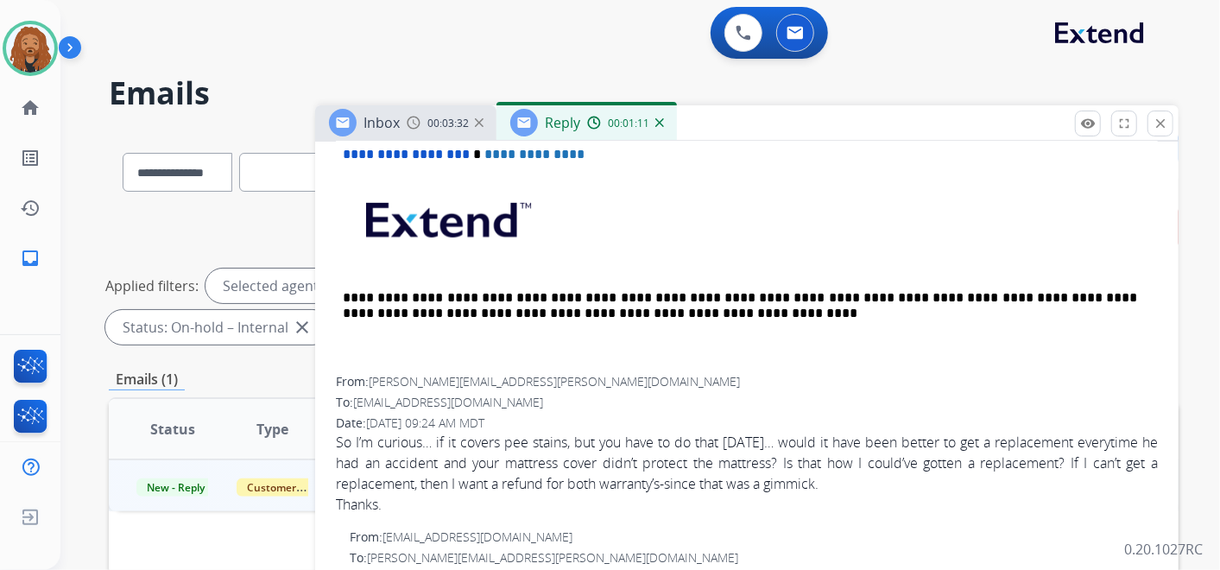
scroll to position [479, 0]
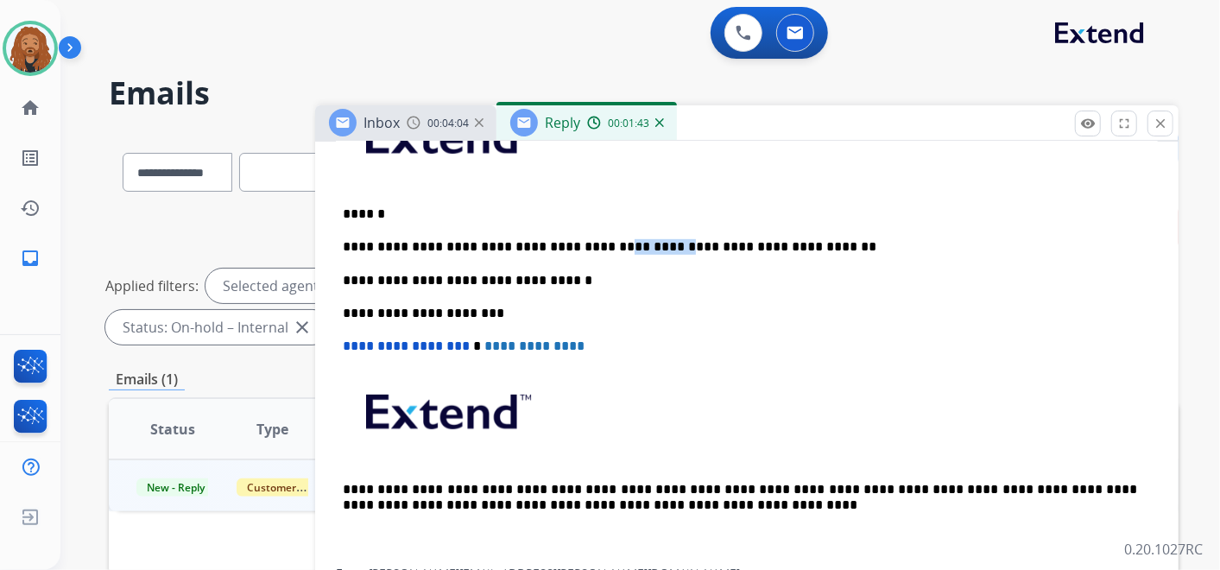
drag, startPoint x: 607, startPoint y: 239, endPoint x: 562, endPoint y: 237, distance: 44.9
click at [562, 239] on p "**********" at bounding box center [740, 247] width 794 height 16
drag, startPoint x: 495, startPoint y: 243, endPoint x: 413, endPoint y: 246, distance: 82.1
click at [413, 246] on p "**********" at bounding box center [740, 247] width 794 height 16
click at [582, 239] on p "**********" at bounding box center [740, 247] width 794 height 16
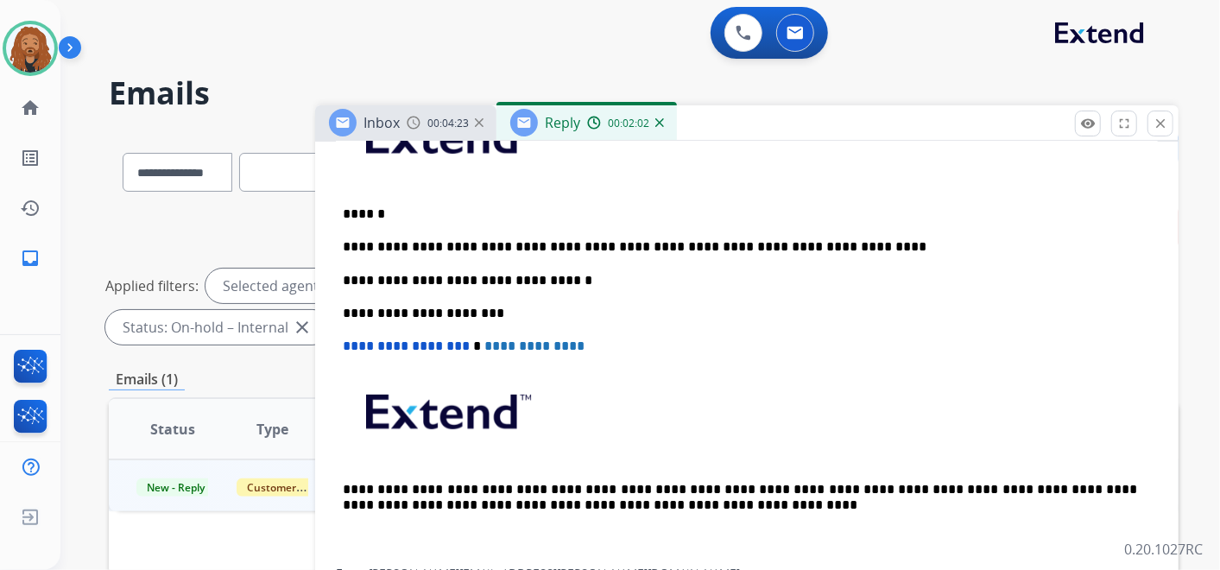
click at [841, 239] on p "**********" at bounding box center [740, 247] width 794 height 16
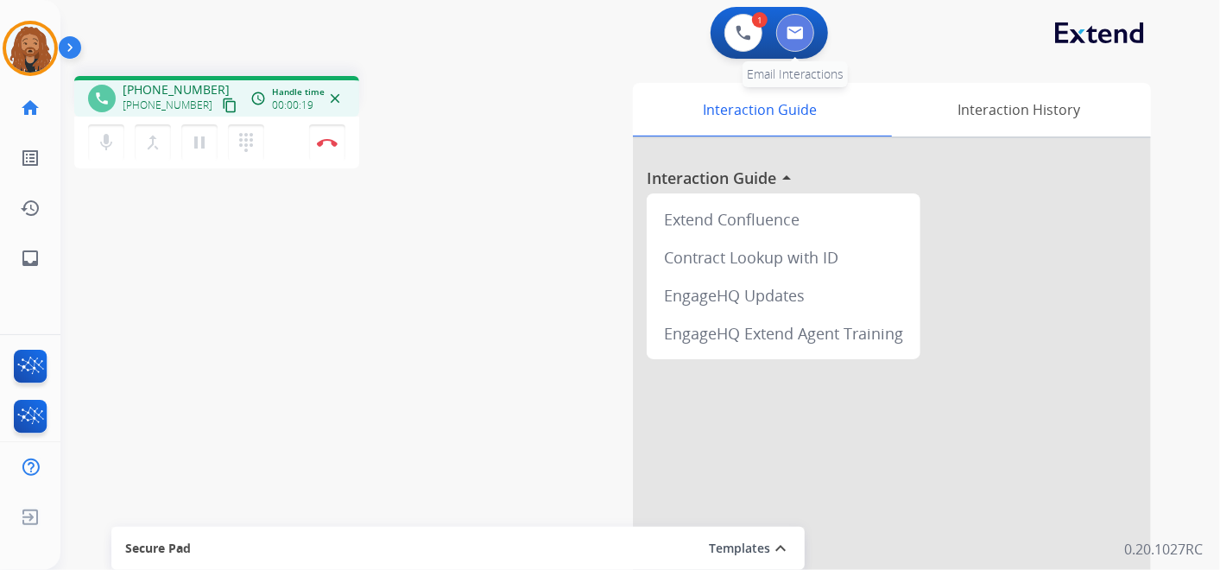
click at [796, 45] on button at bounding box center [795, 33] width 38 height 38
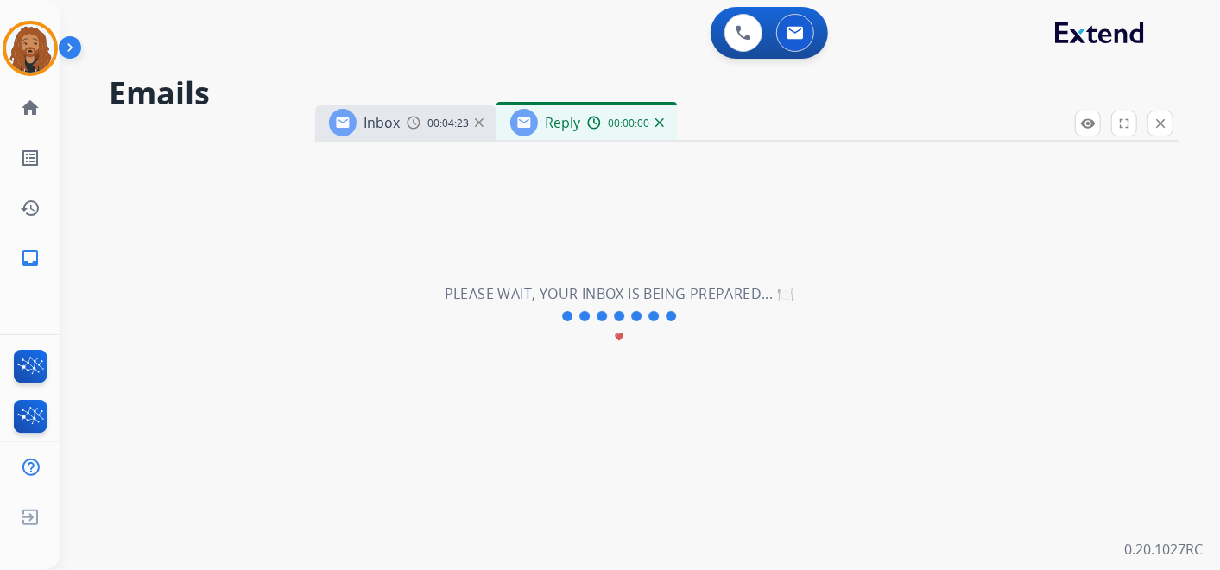
select select "**********"
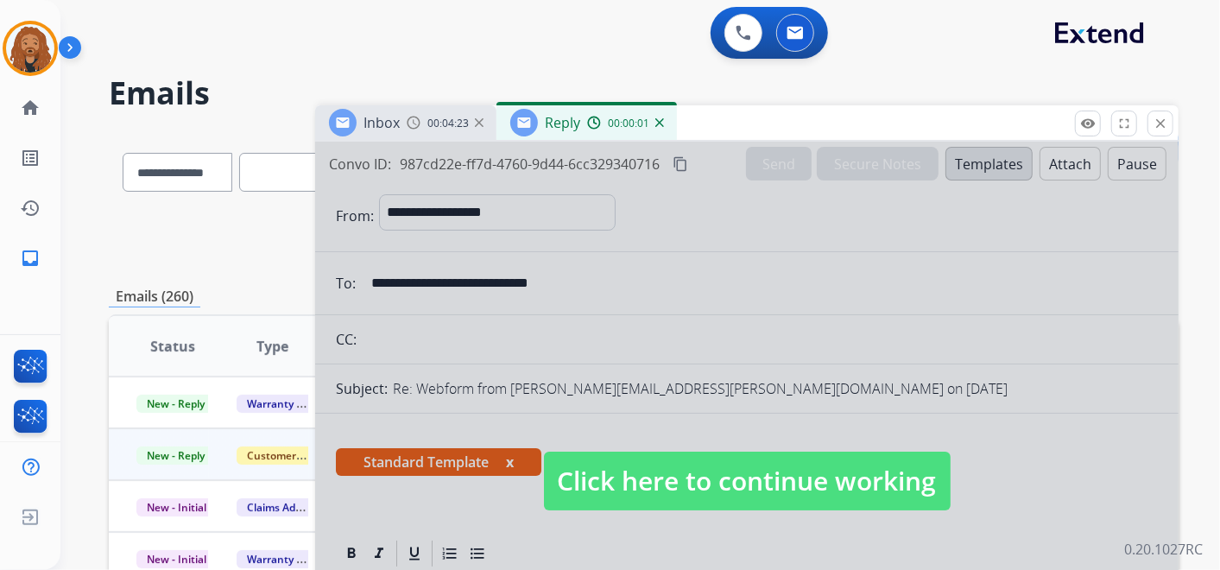
click at [692, 490] on span "Click here to continue working" at bounding box center [747, 481] width 407 height 59
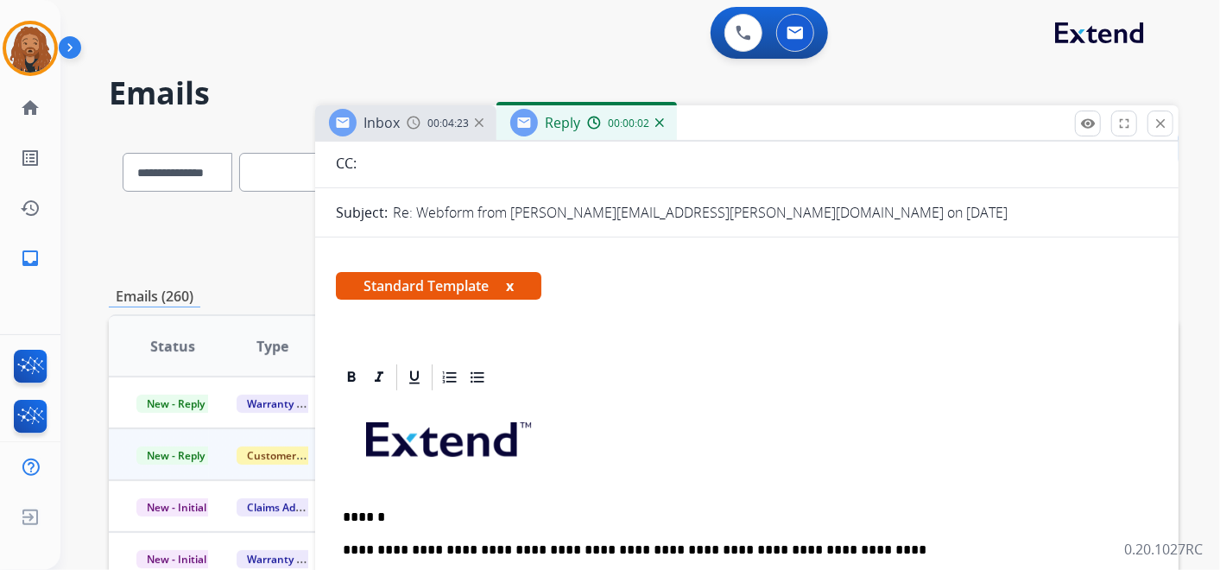
scroll to position [383, 0]
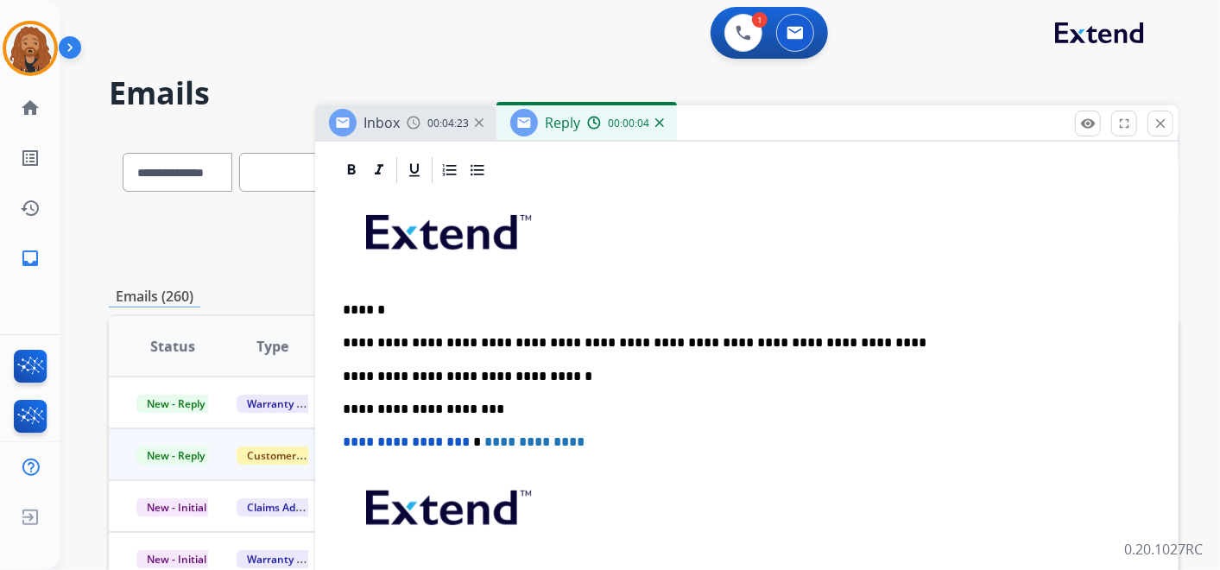
click at [848, 339] on p "**********" at bounding box center [740, 343] width 794 height 16
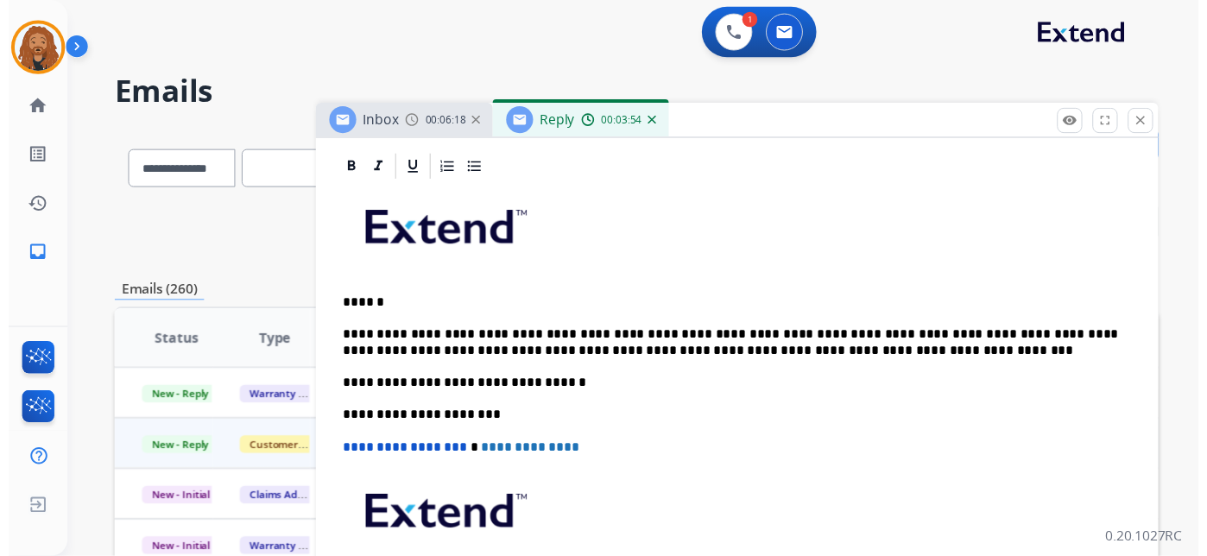
scroll to position [0, 0]
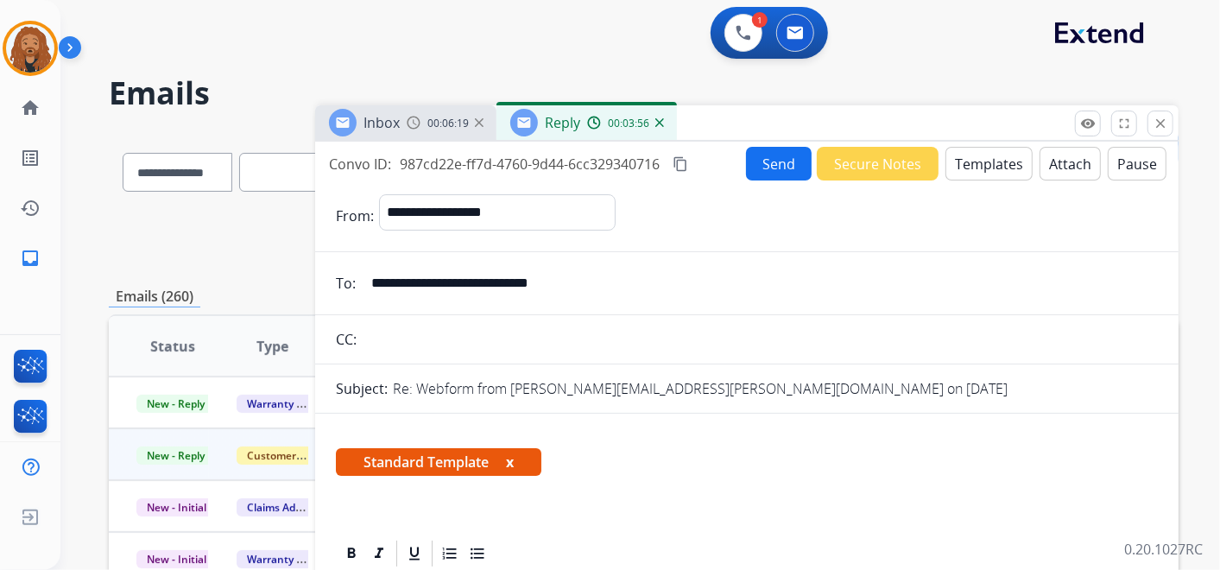
click at [782, 157] on button "Send" at bounding box center [779, 164] width 66 height 34
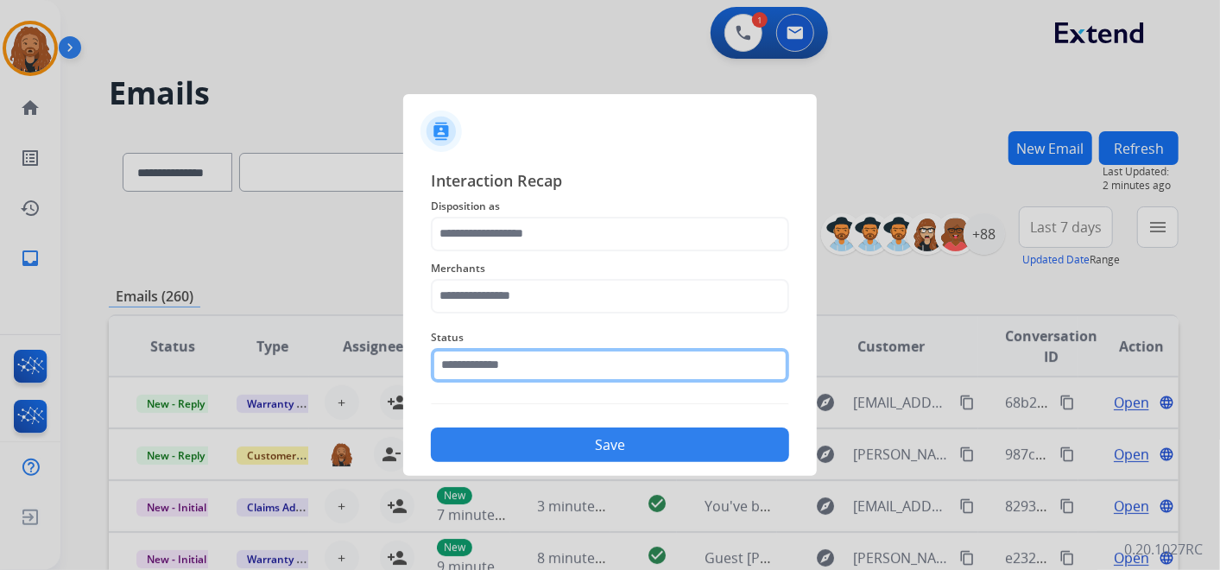
click at [508, 364] on input "text" at bounding box center [610, 365] width 358 height 35
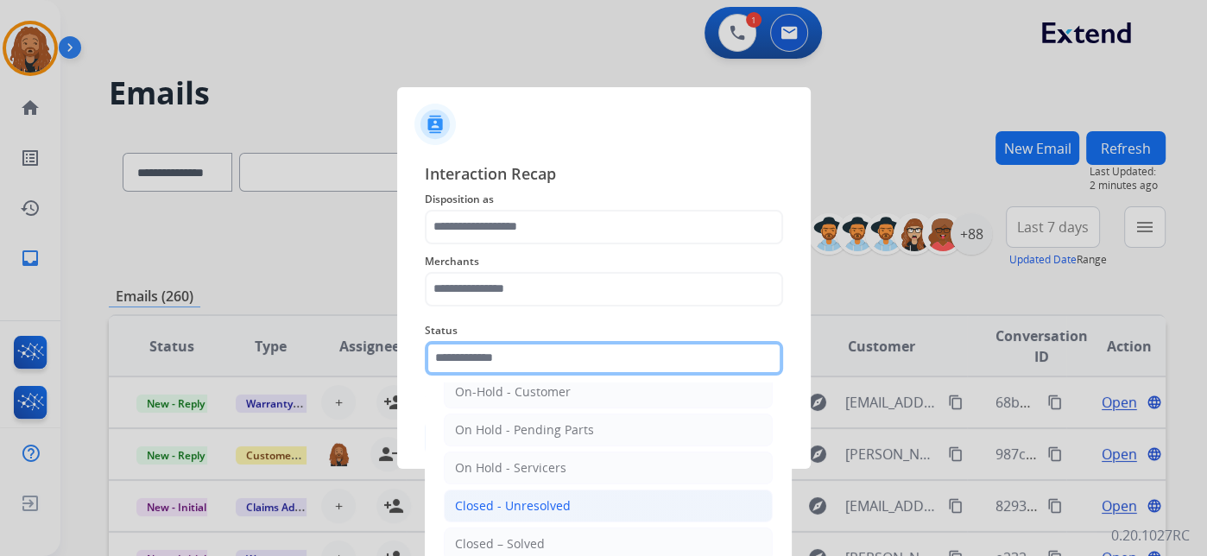
scroll to position [98, 0]
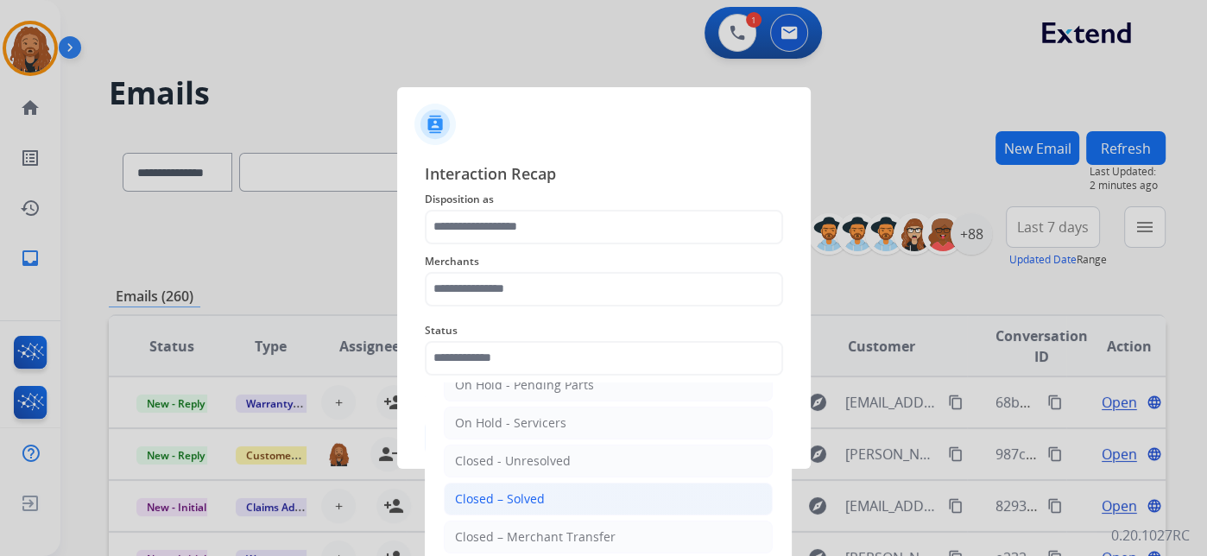
click at [523, 504] on li "Closed – Solved" at bounding box center [608, 499] width 329 height 33
type input "**********"
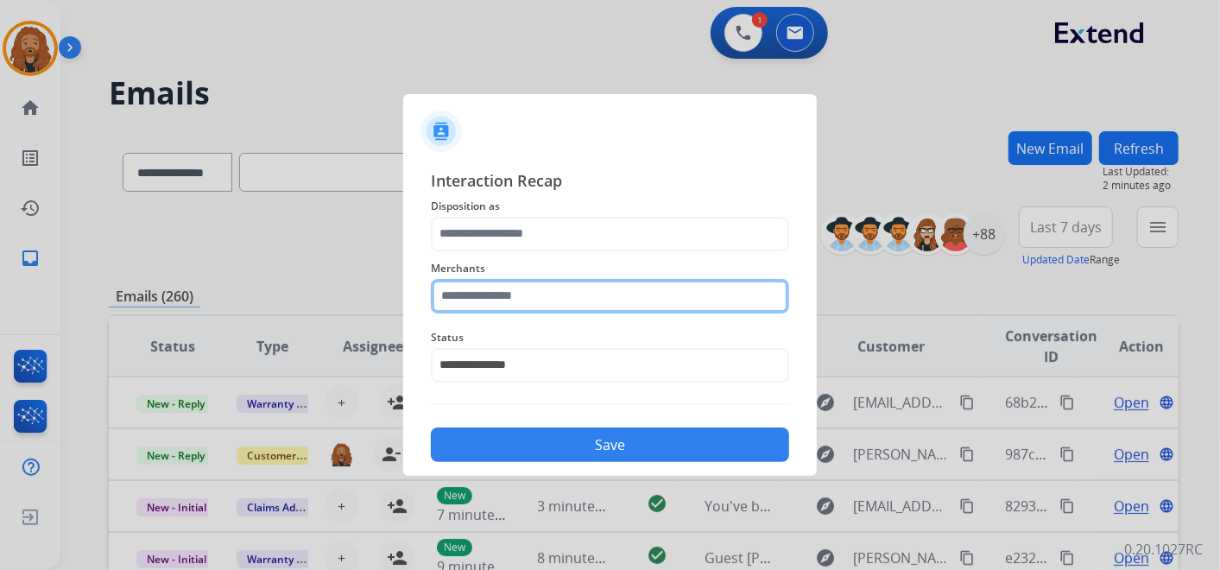
click at [522, 296] on input "text" at bounding box center [610, 296] width 358 height 35
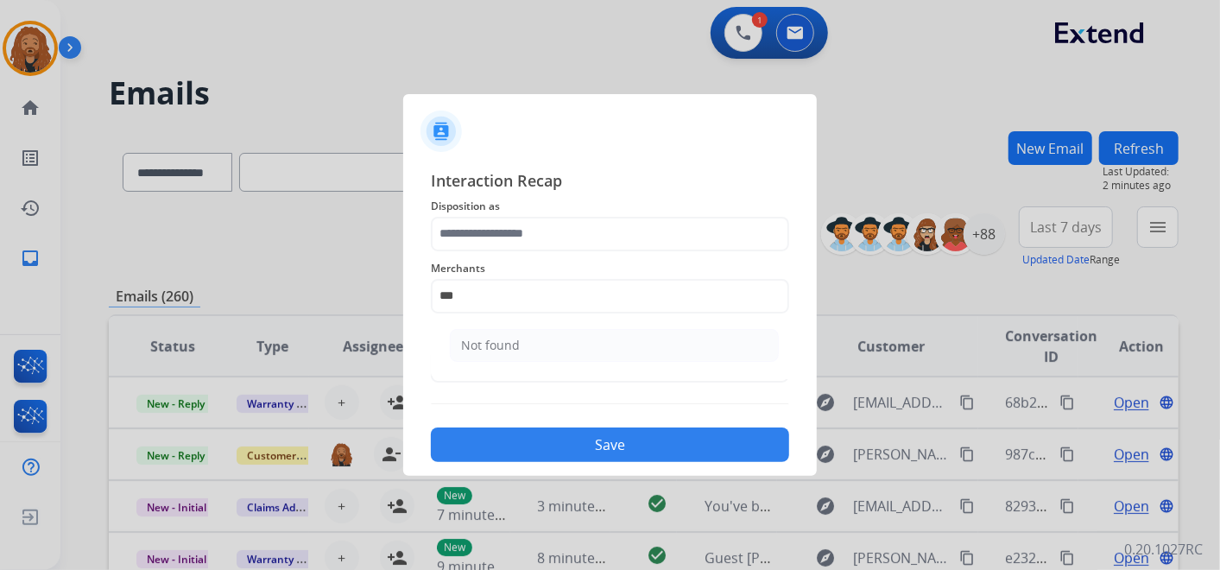
click at [708, 357] on li "Not found" at bounding box center [614, 345] width 329 height 33
type input "*********"
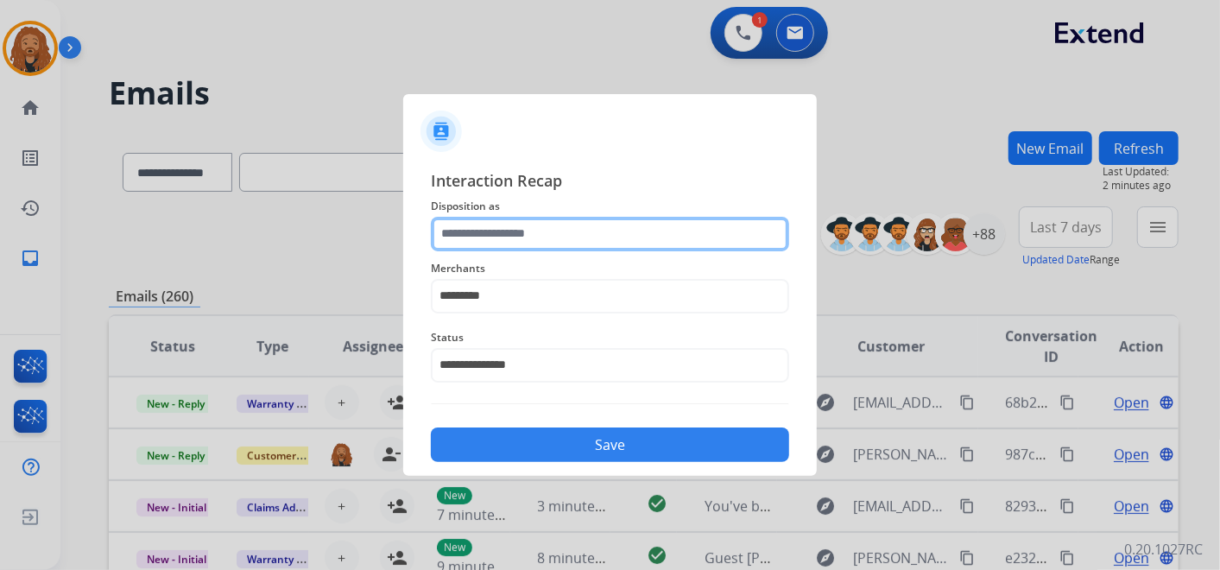
click at [578, 242] on input "text" at bounding box center [610, 234] width 358 height 35
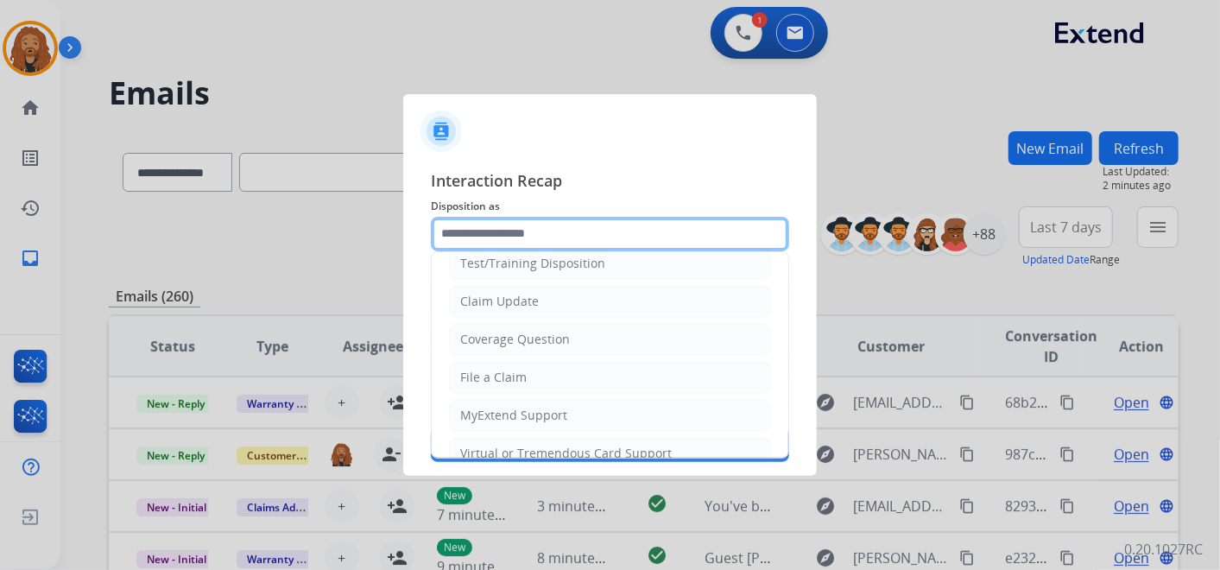
scroll to position [96, 0]
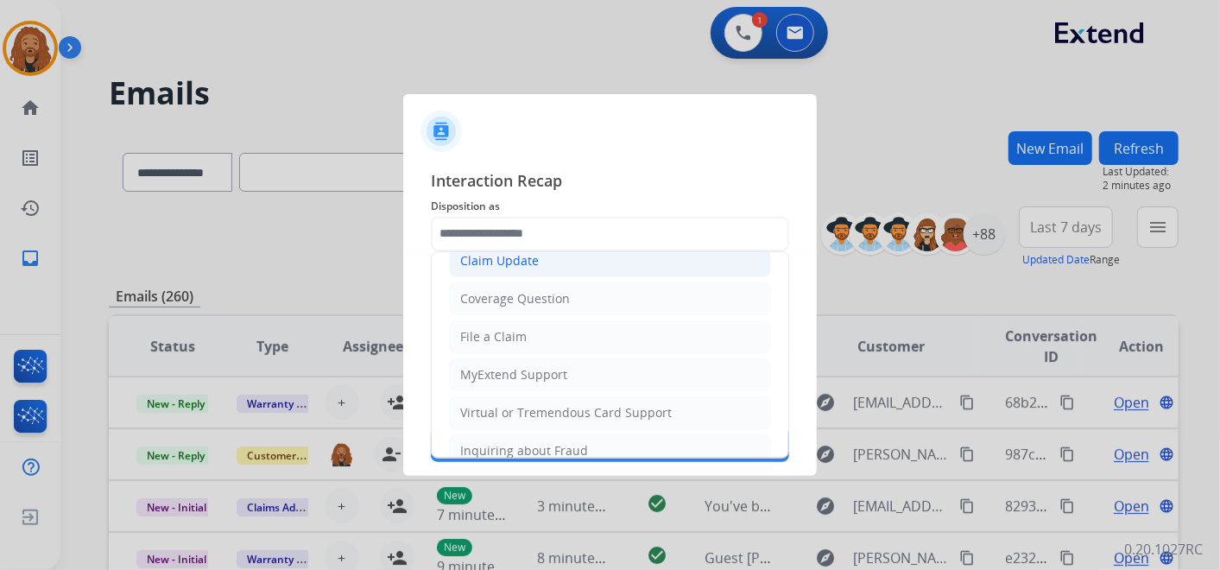
click at [513, 263] on div "Claim Update" at bounding box center [499, 260] width 79 height 17
type input "**********"
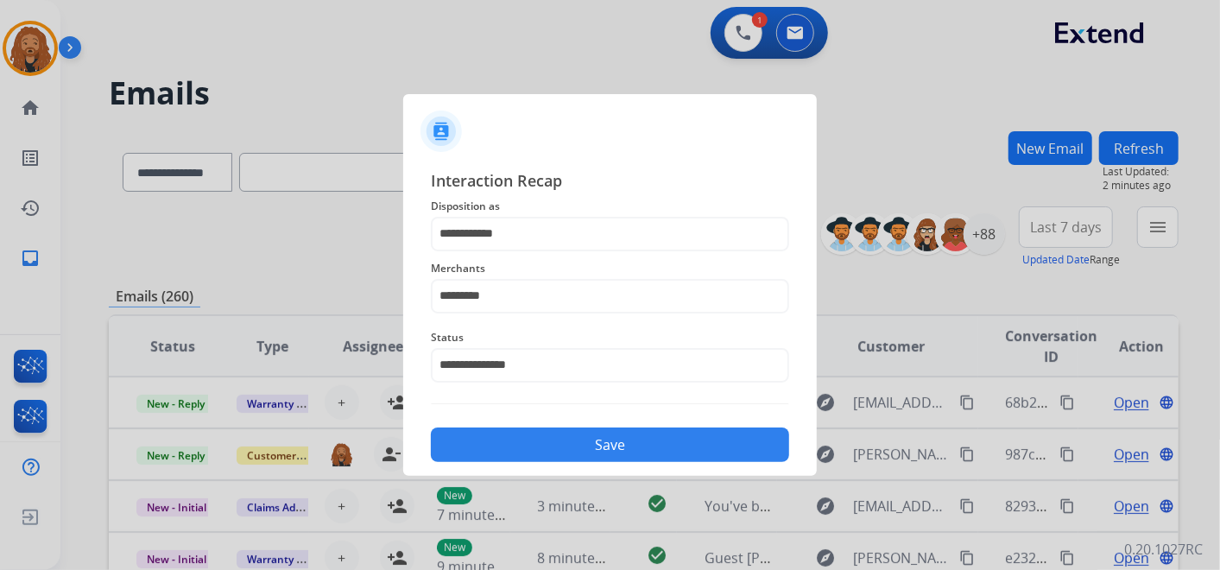
click at [551, 441] on button "Save" at bounding box center [610, 444] width 358 height 35
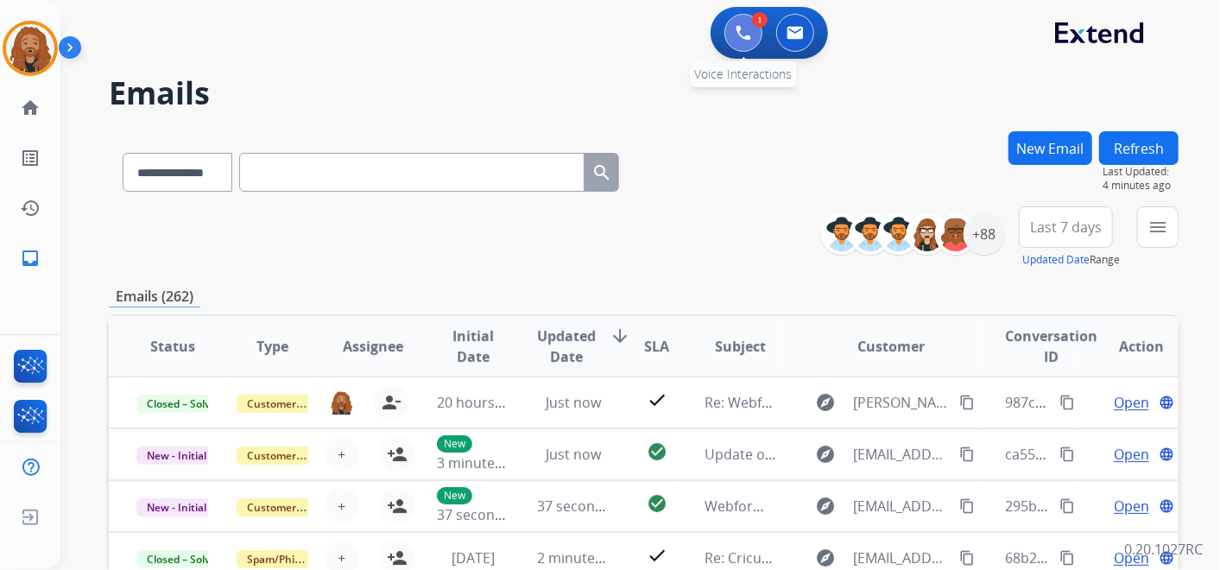
click at [749, 34] on img at bounding box center [744, 33] width 16 height 16
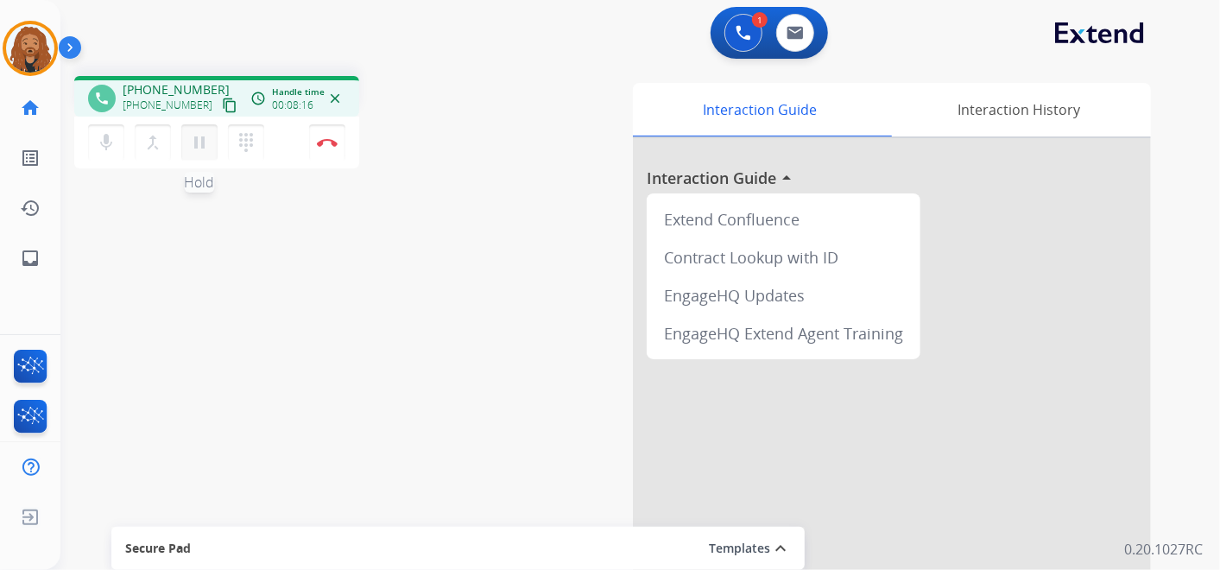
click at [191, 142] on mat-icon "pause" at bounding box center [199, 142] width 21 height 21
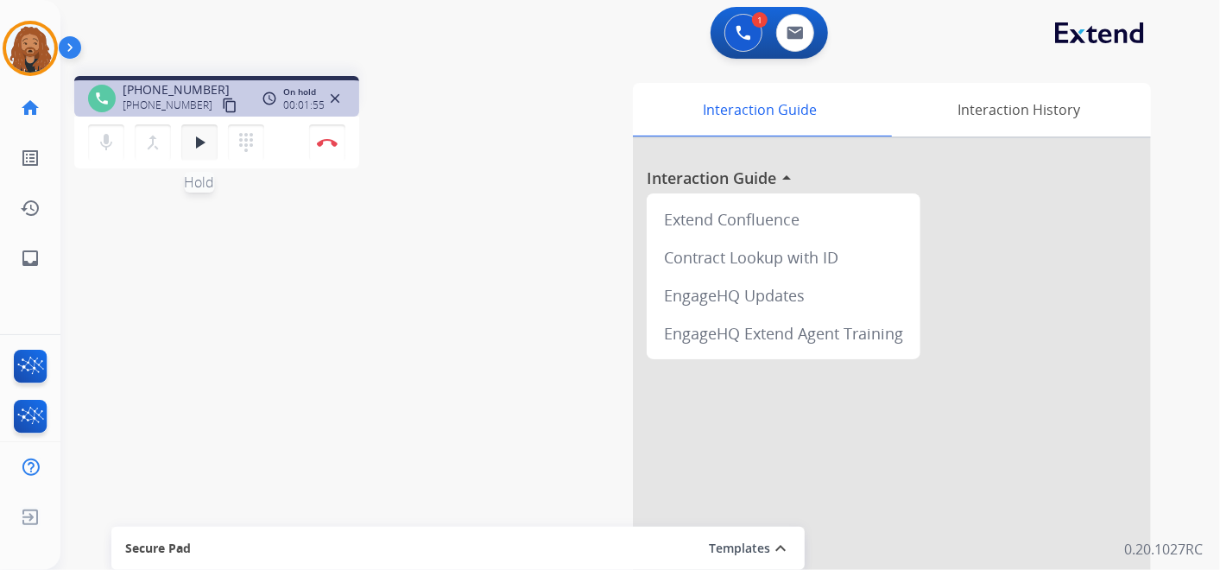
click at [203, 145] on mat-icon "play_arrow" at bounding box center [199, 142] width 21 height 21
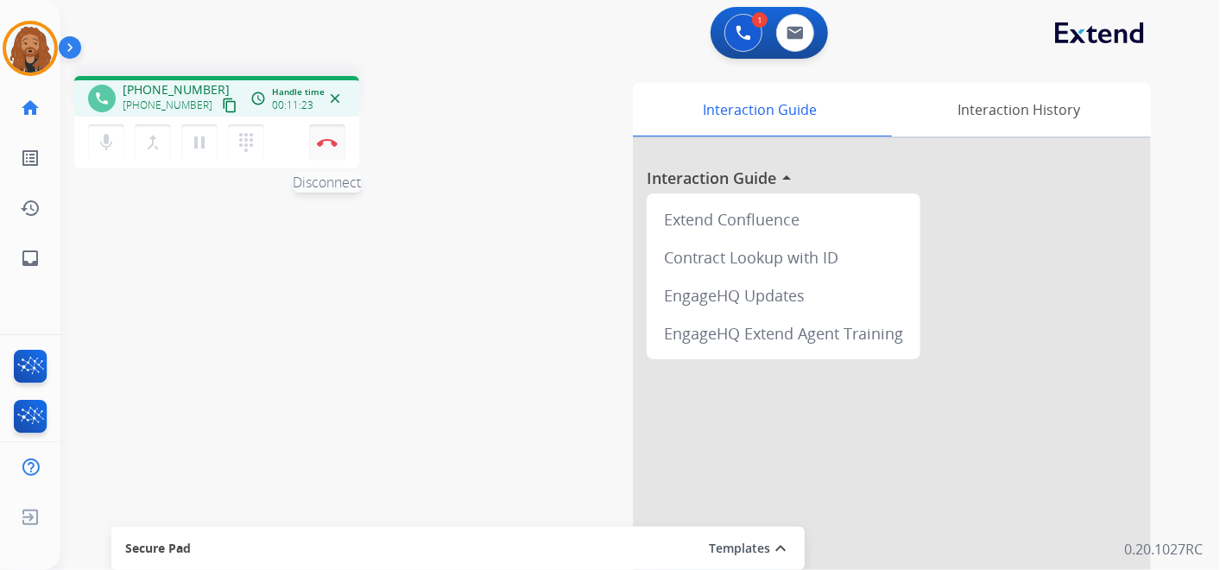
click at [320, 144] on img at bounding box center [327, 142] width 21 height 9
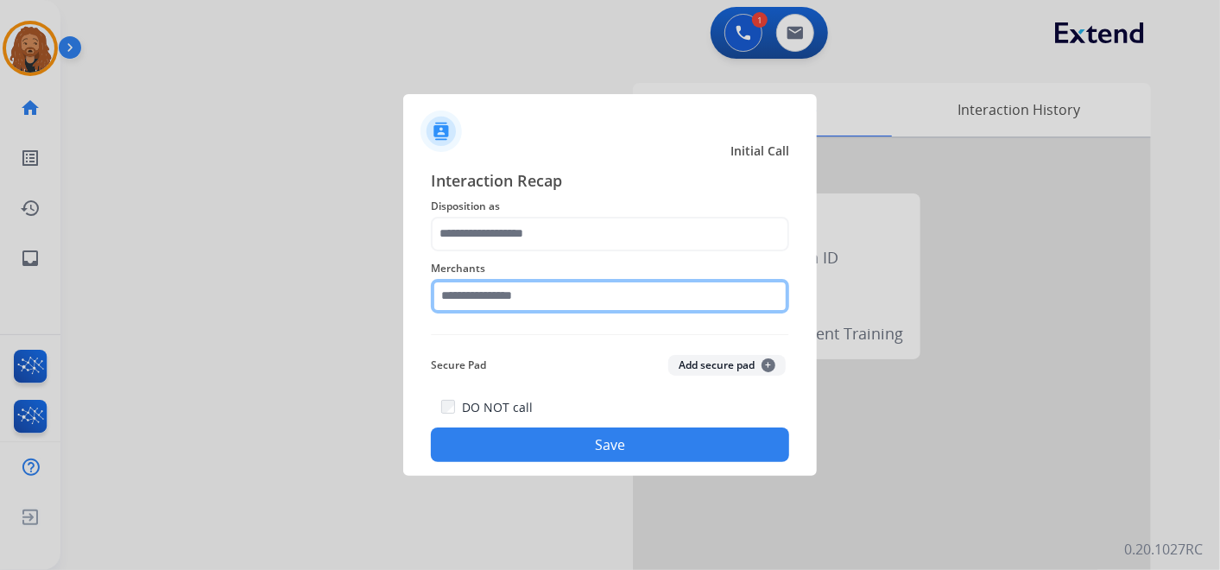
click at [503, 286] on input "text" at bounding box center [610, 296] width 358 height 35
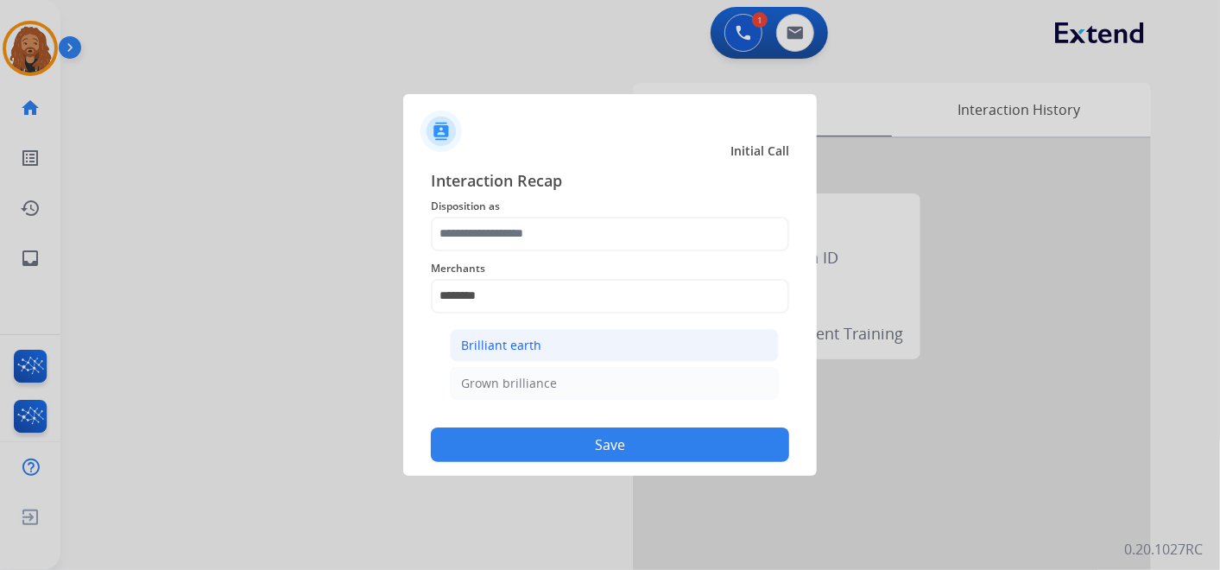
click at [515, 357] on li "Brilliant earth" at bounding box center [614, 345] width 329 height 33
type input "**********"
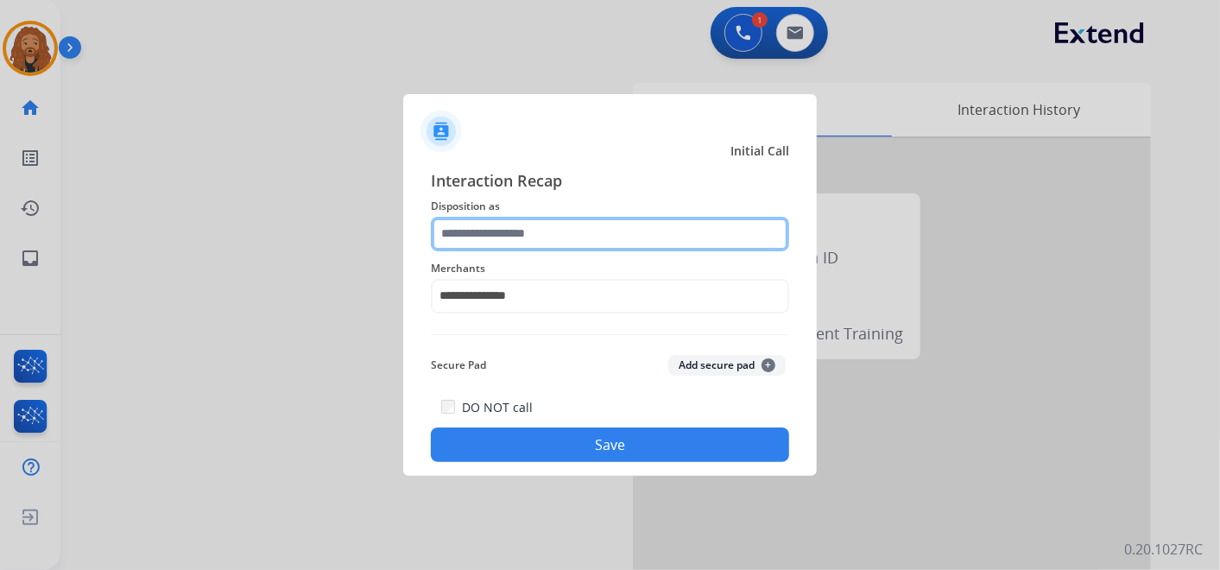
click at [525, 239] on input "text" at bounding box center [610, 234] width 358 height 35
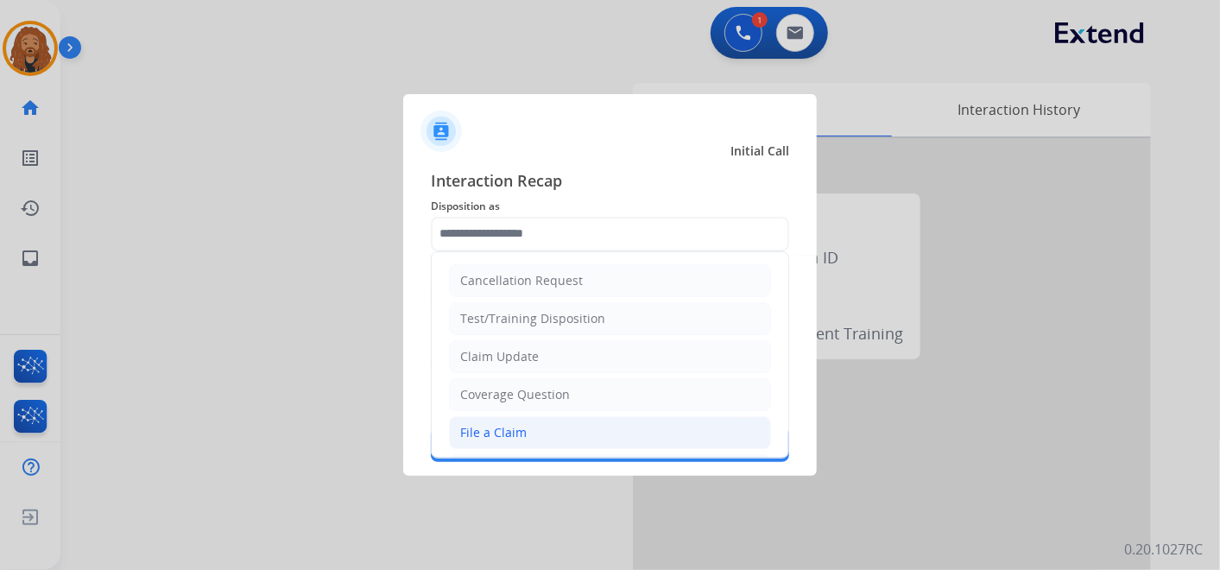
click at [517, 433] on div "File a Claim" at bounding box center [493, 432] width 66 height 17
type input "**********"
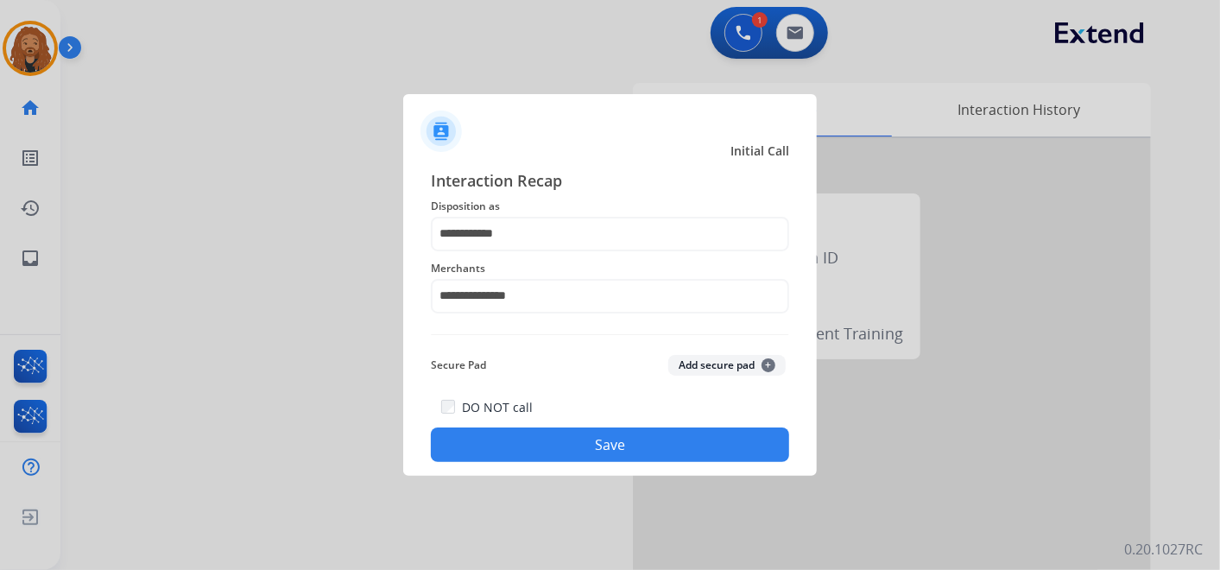
click at [541, 443] on button "Save" at bounding box center [610, 444] width 358 height 35
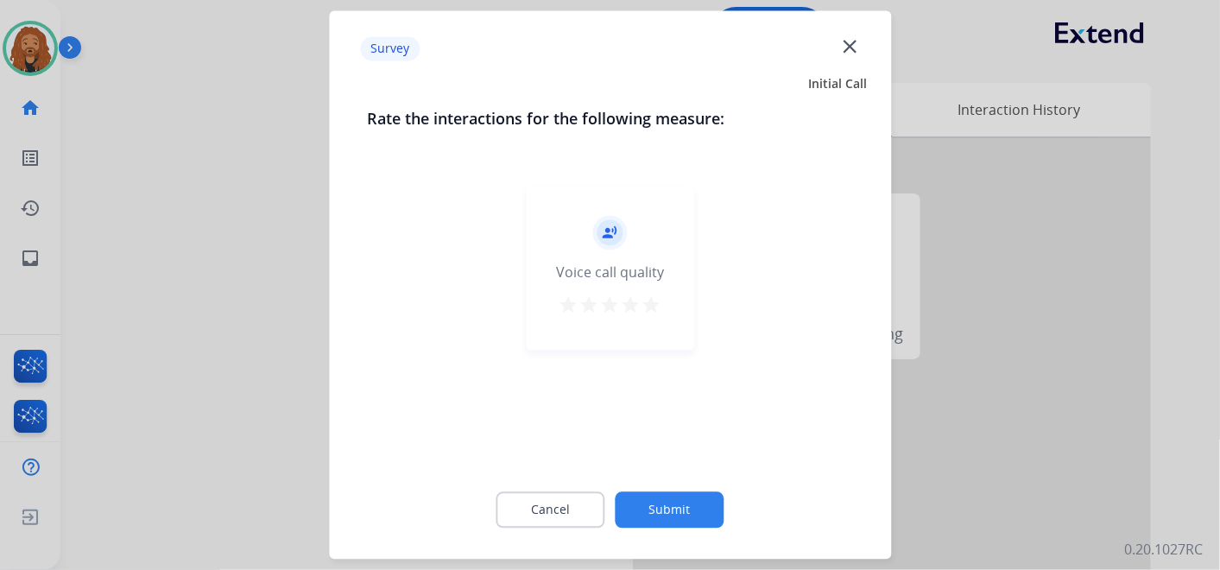
drag, startPoint x: 652, startPoint y: 298, endPoint x: 652, endPoint y: 313, distance: 14.7
click at [651, 298] on mat-icon "star" at bounding box center [651, 305] width 21 height 21
click at [668, 515] on button "Submit" at bounding box center [670, 510] width 109 height 36
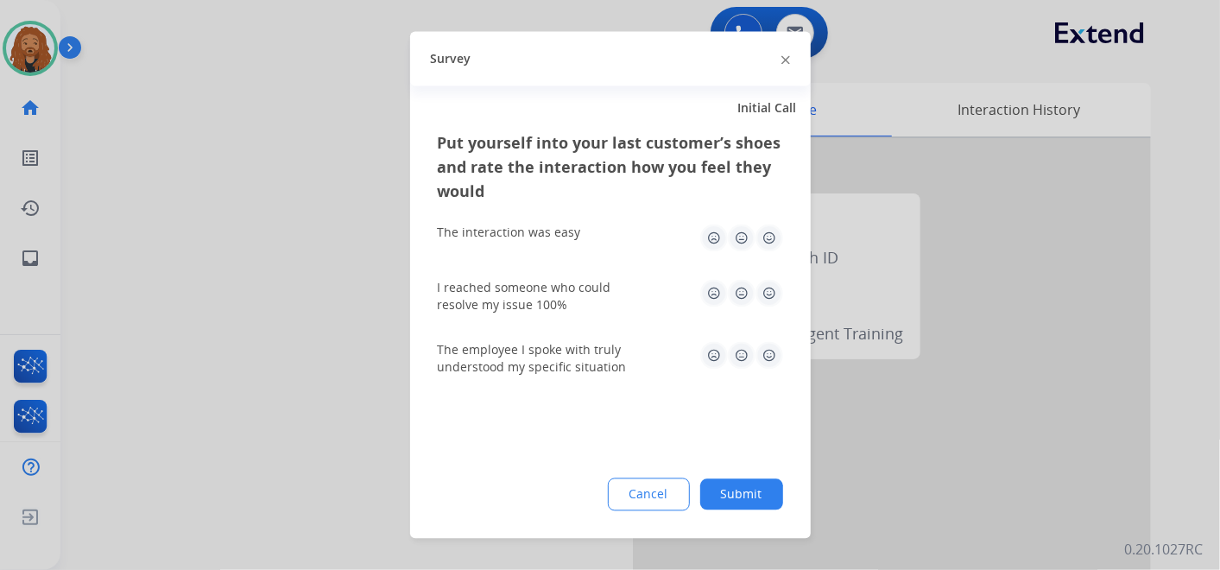
click at [765, 352] on img at bounding box center [769, 356] width 28 height 28
click at [772, 281] on img at bounding box center [769, 294] width 28 height 28
click at [767, 223] on div "The interaction was easy" at bounding box center [610, 238] width 345 height 55
click at [770, 237] on img at bounding box center [769, 238] width 28 height 28
click at [744, 485] on button "Submit" at bounding box center [741, 494] width 83 height 31
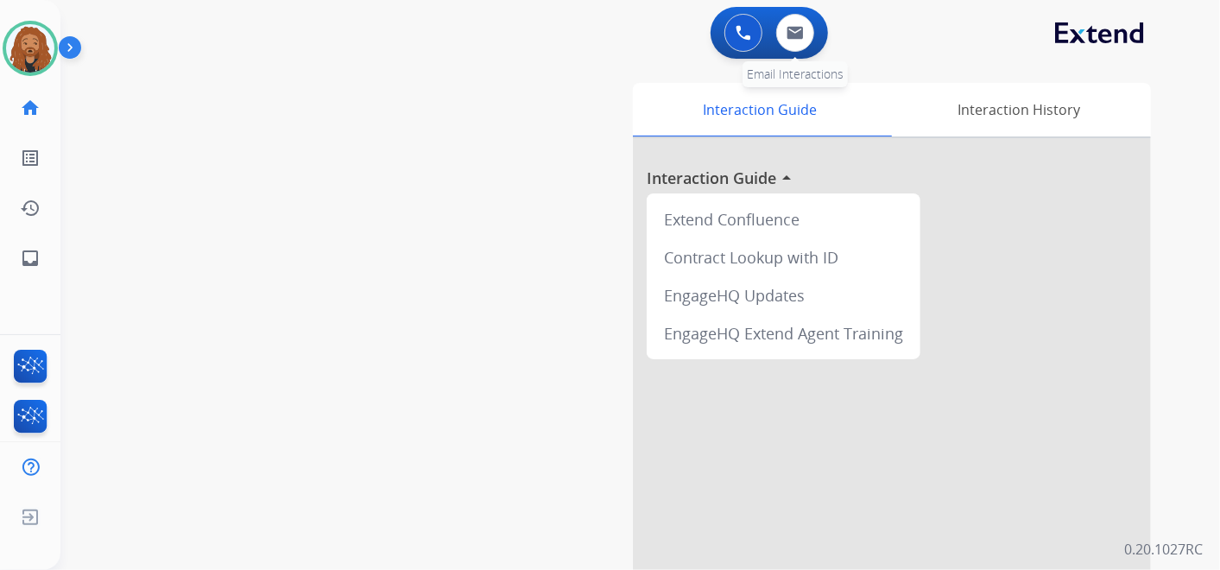
click at [809, 47] on div "0 Email Interactions" at bounding box center [795, 33] width 52 height 38
click at [794, 41] on button at bounding box center [795, 33] width 38 height 38
select select "**********"
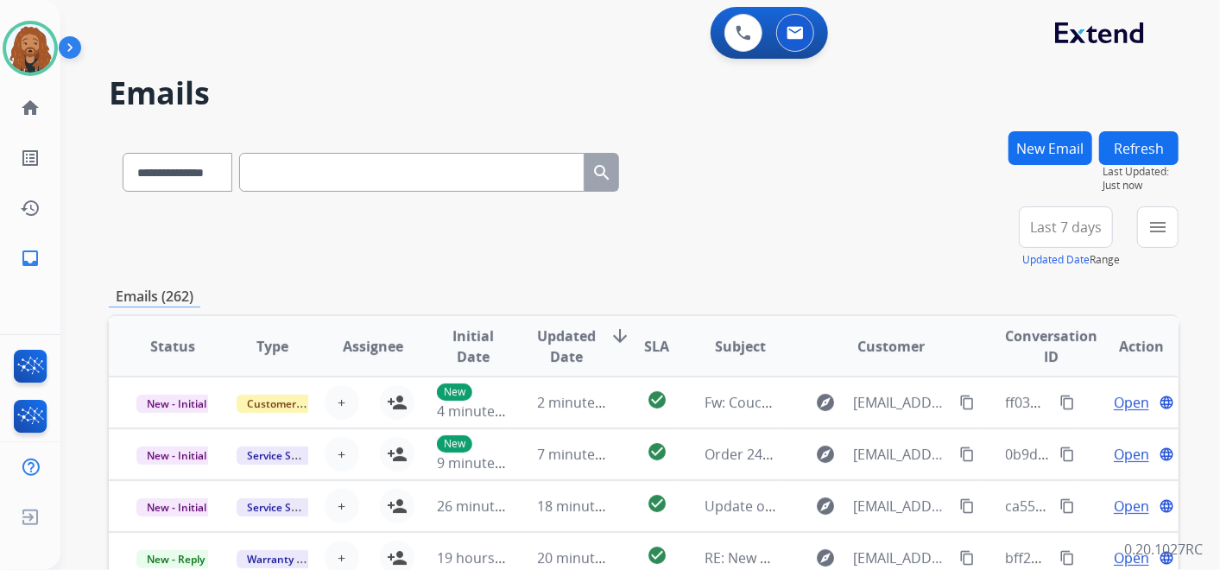
click at [1075, 228] on span "Last 7 days" at bounding box center [1066, 227] width 72 height 7
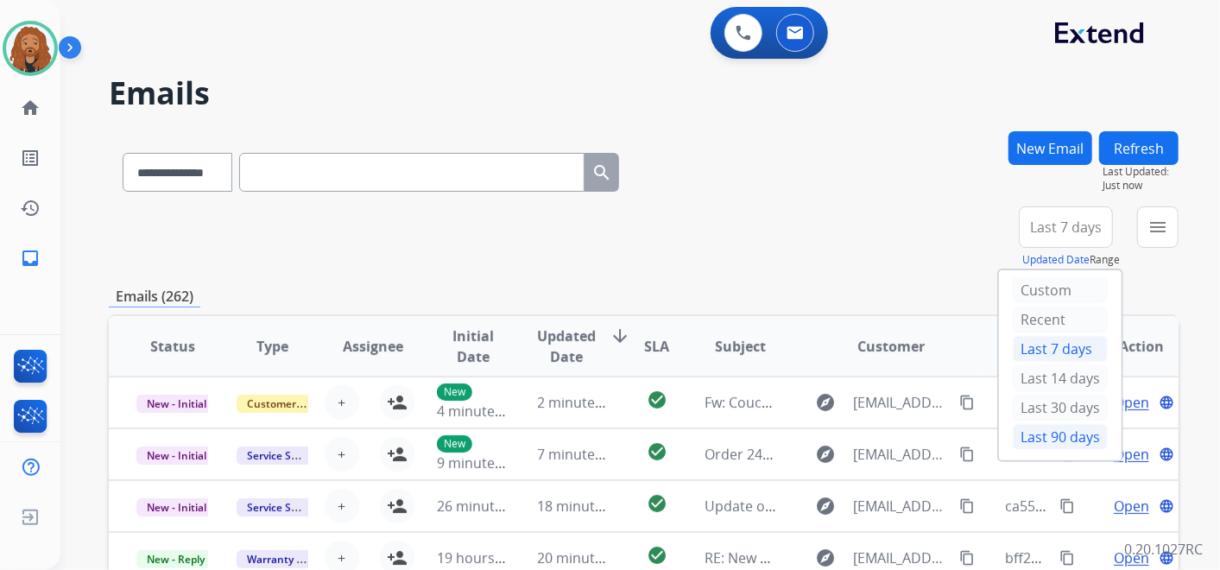
click at [1025, 434] on div "Last 90 days" at bounding box center [1060, 437] width 95 height 26
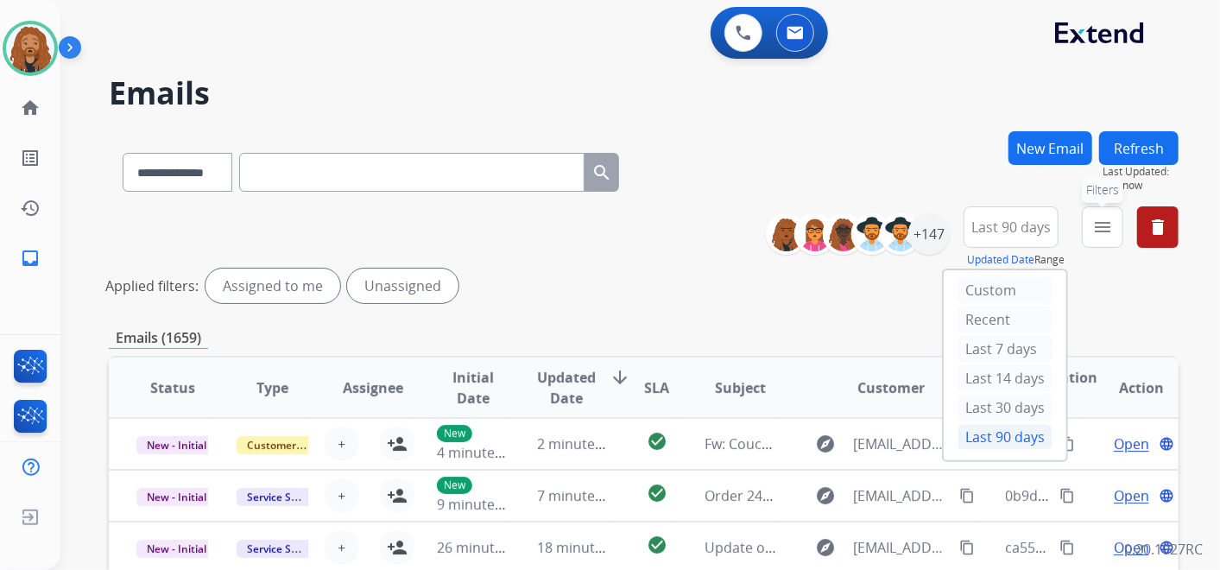
click at [1109, 234] on mat-icon "menu" at bounding box center [1102, 227] width 21 height 21
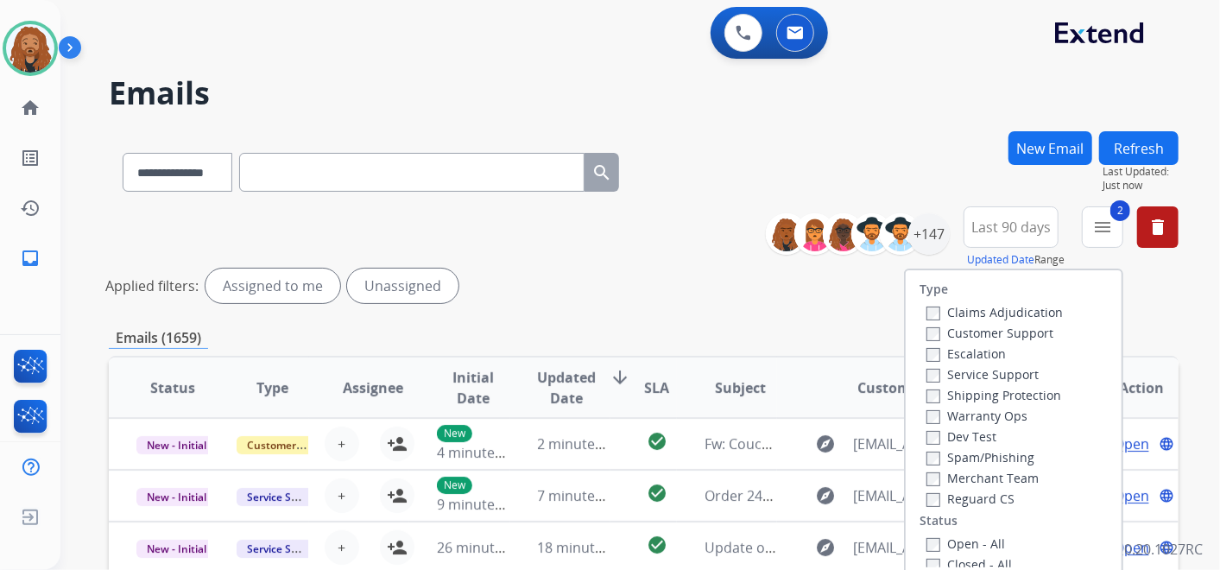
click at [951, 400] on label "Shipping Protection" at bounding box center [993, 395] width 135 height 16
click at [962, 330] on label "Customer Support" at bounding box center [989, 333] width 127 height 16
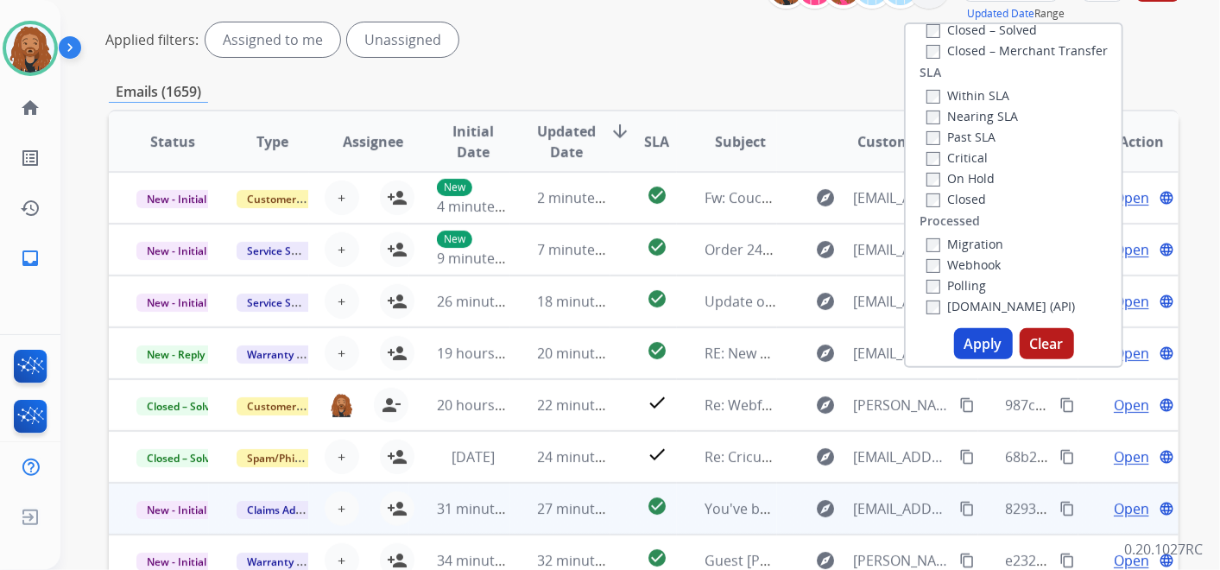
scroll to position [453, 0]
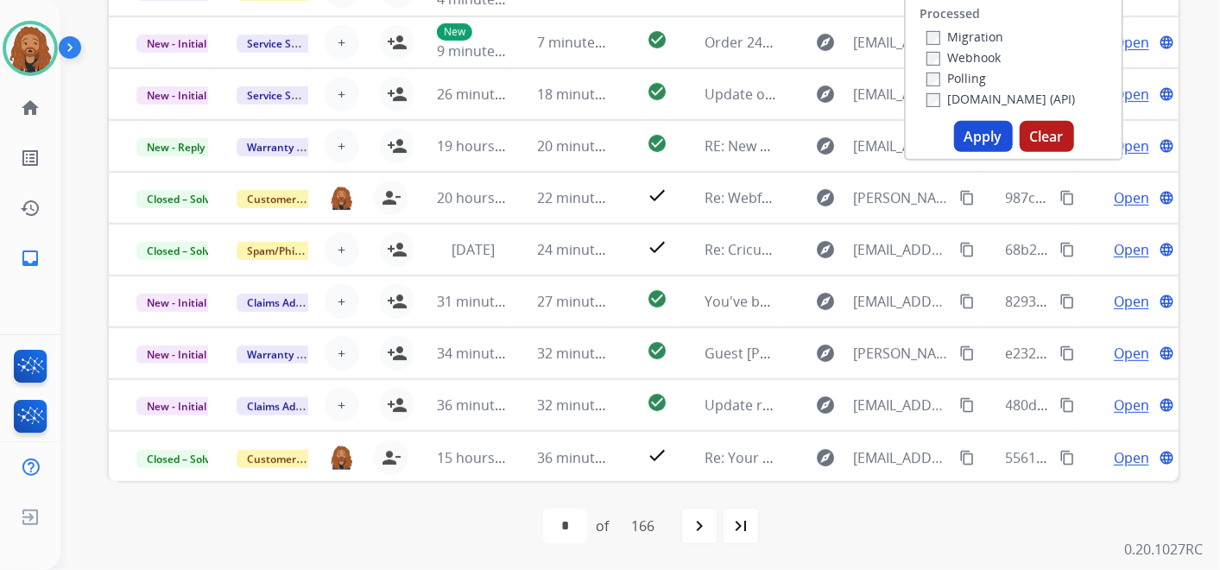
click at [963, 133] on button "Apply" at bounding box center [983, 136] width 59 height 31
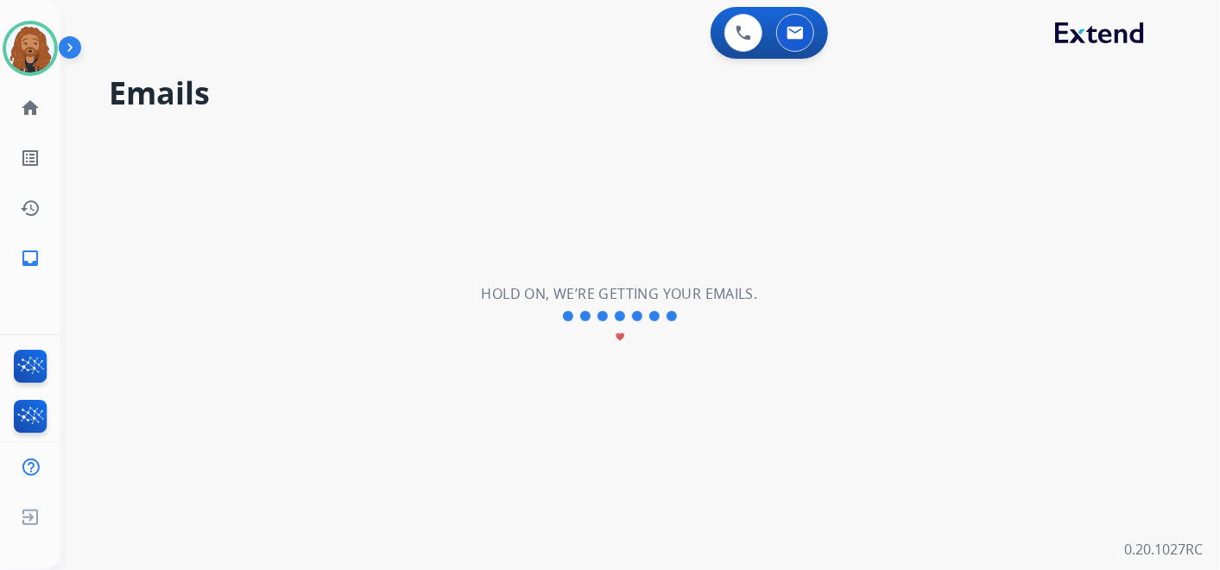
scroll to position [0, 0]
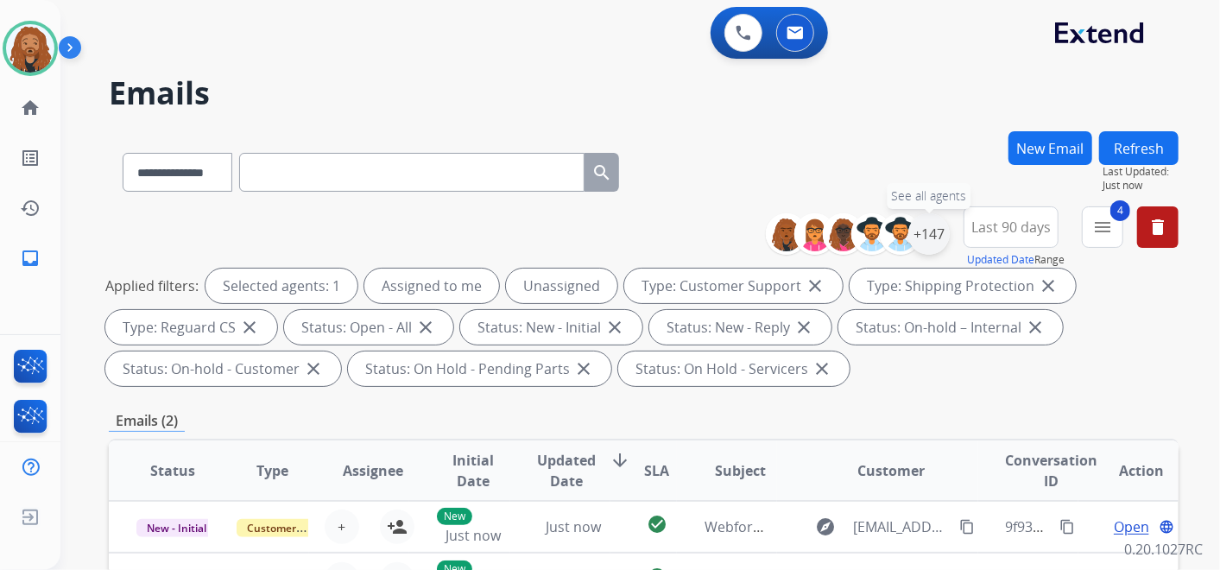
click at [929, 237] on div "+147" at bounding box center [928, 233] width 41 height 41
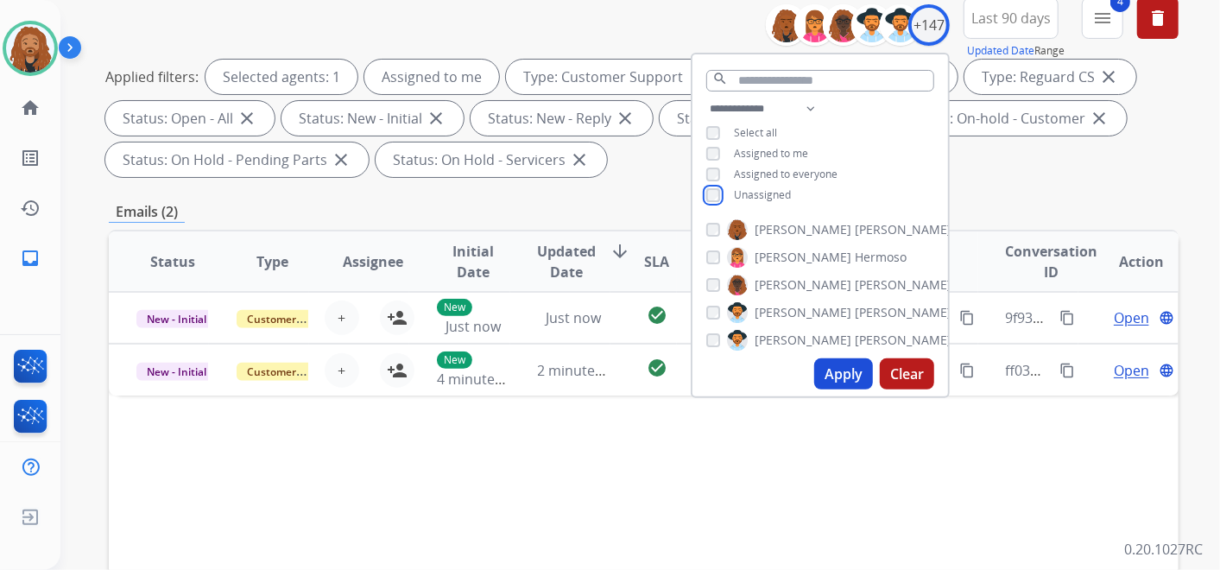
scroll to position [287, 0]
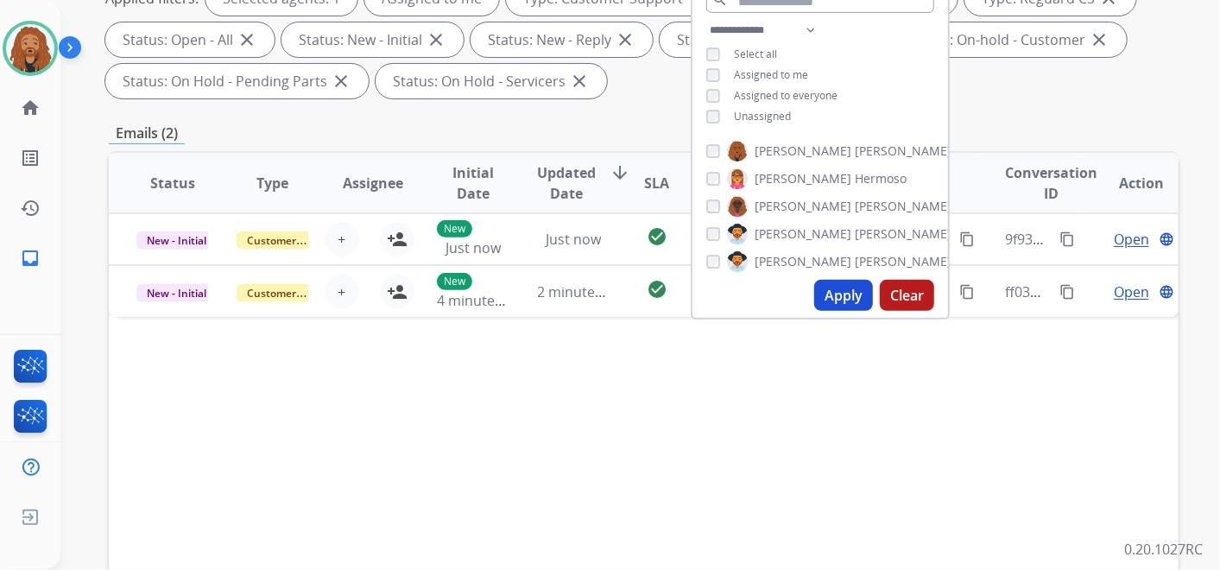
click at [854, 298] on button "Apply" at bounding box center [843, 295] width 59 height 31
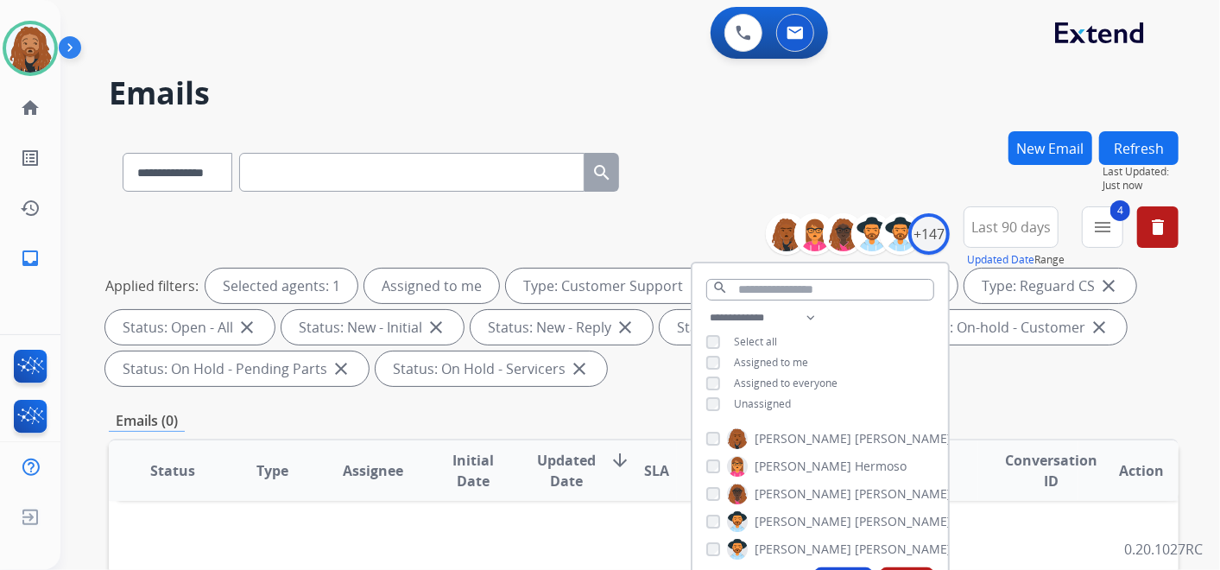
click at [888, 157] on div "**********" at bounding box center [644, 168] width 1070 height 75
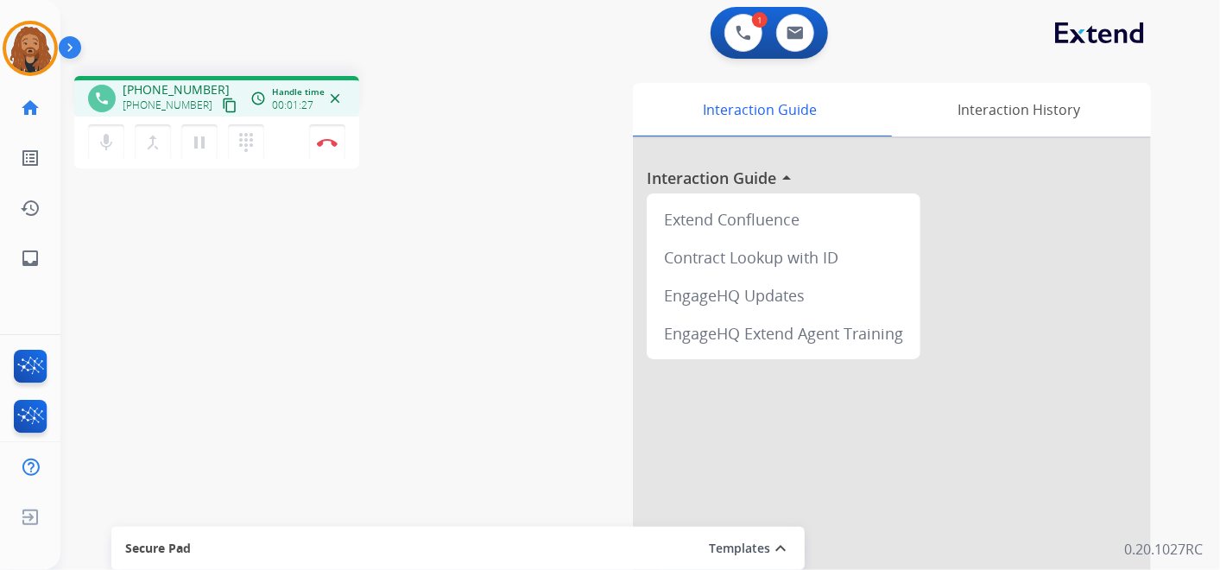
click at [222, 108] on mat-icon "content_copy" at bounding box center [230, 106] width 16 height 16
click at [319, 153] on button "Disconnect" at bounding box center [327, 142] width 36 height 36
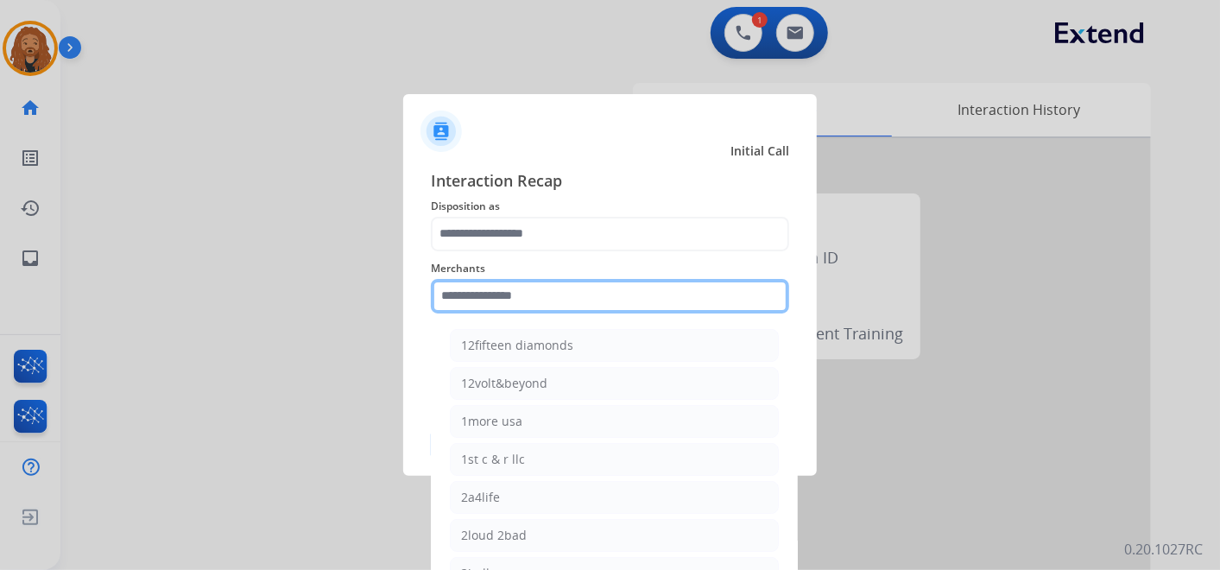
click at [564, 313] on div "Merchants 12fifteen diamonds 12volt&beyond 1more usa 1st c & r llc 2a4life 2lou…" at bounding box center [610, 285] width 358 height 69
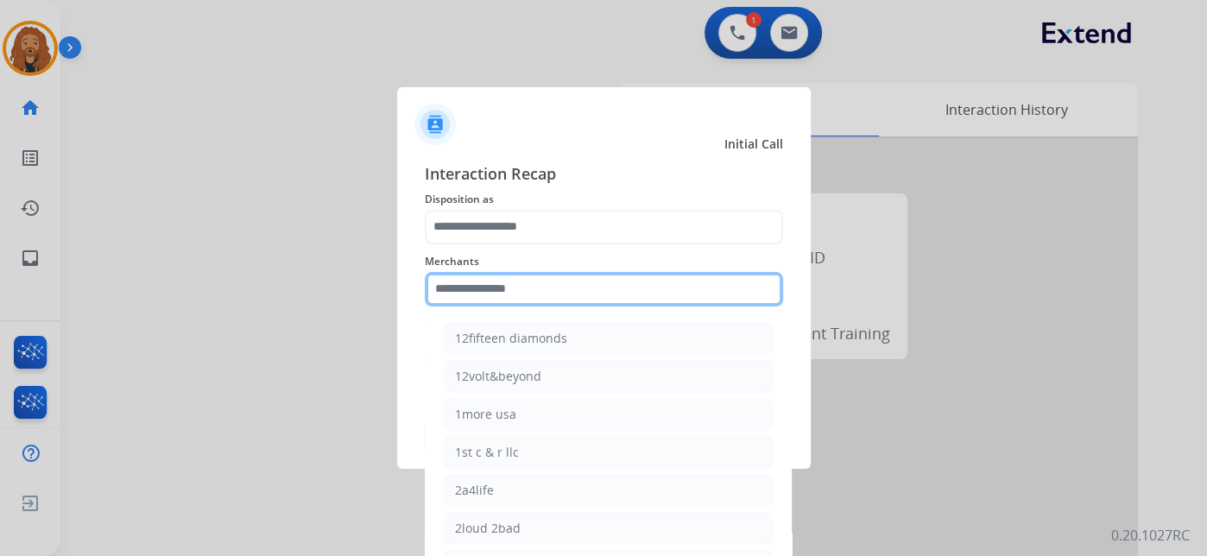
type input "*"
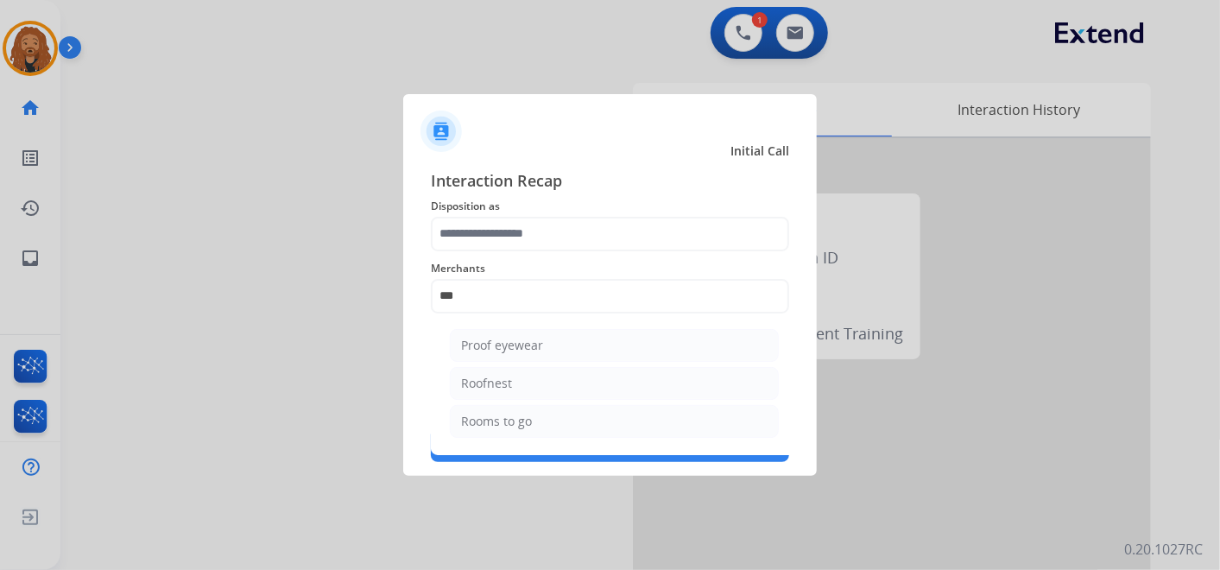
click at [523, 427] on li "Rooms to go" at bounding box center [614, 421] width 329 height 33
type input "**********"
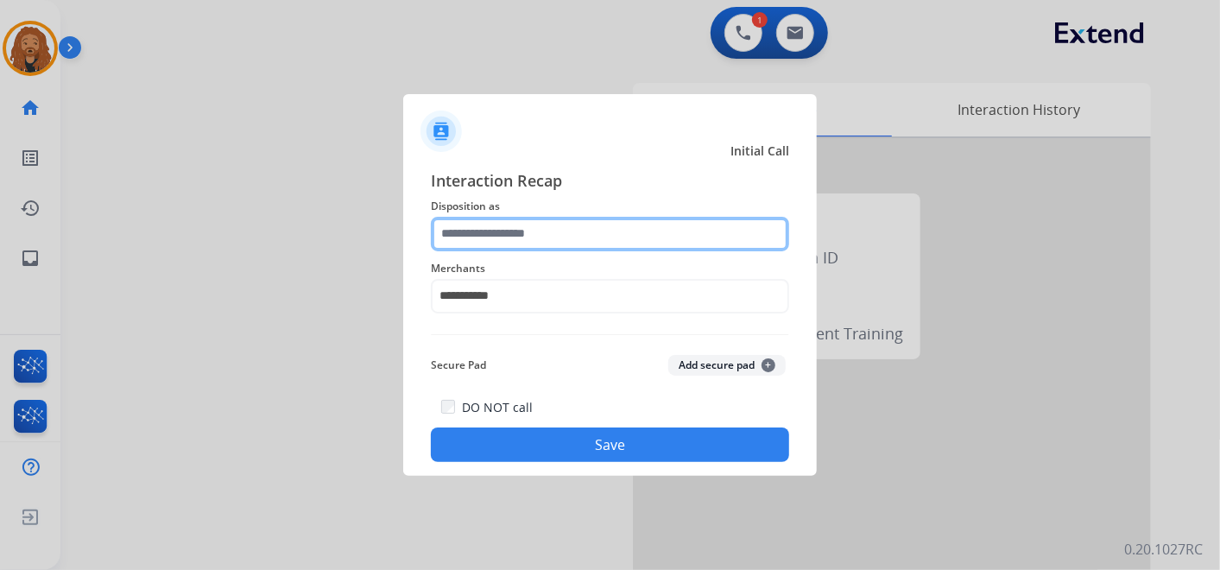
click at [486, 217] on input "text" at bounding box center [610, 234] width 358 height 35
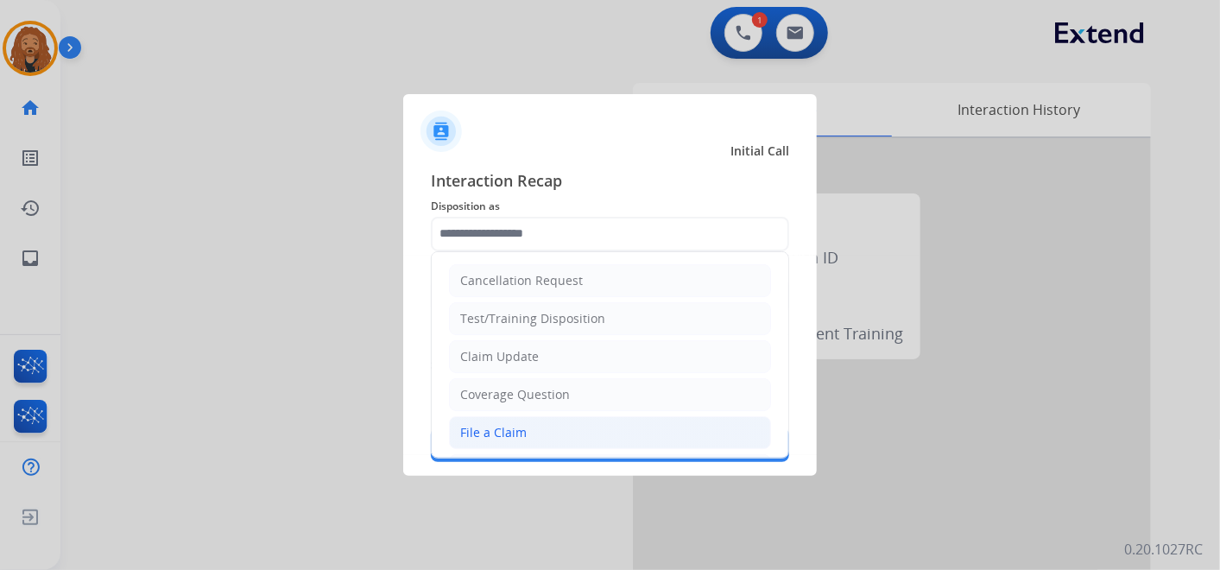
click at [526, 425] on li "File a Claim" at bounding box center [610, 432] width 322 height 33
type input "**********"
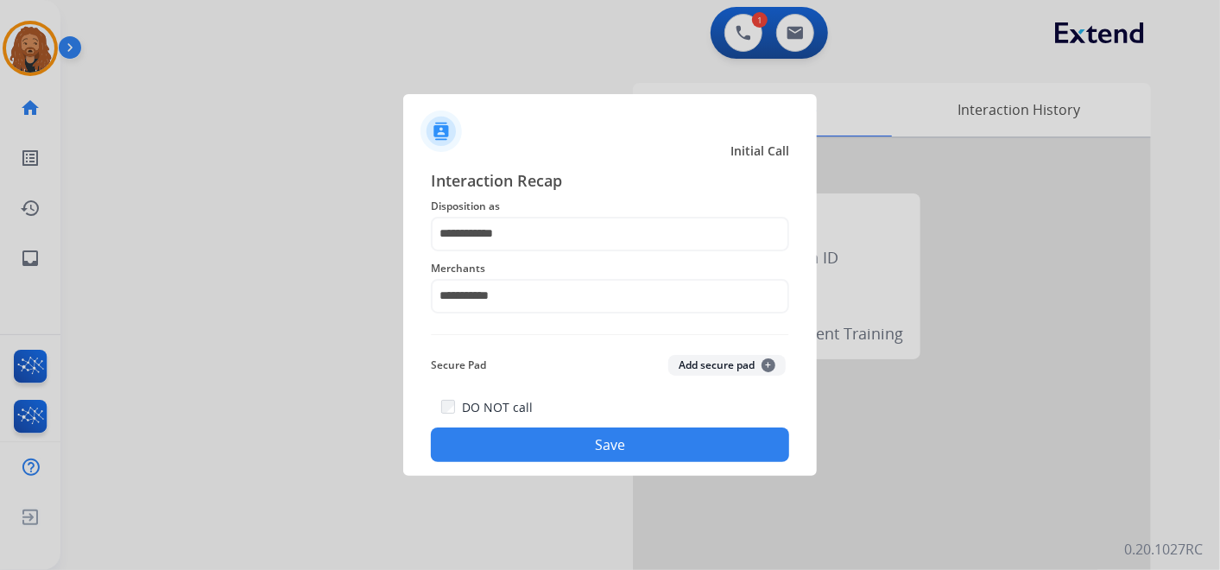
click at [553, 446] on button "Save" at bounding box center [610, 444] width 358 height 35
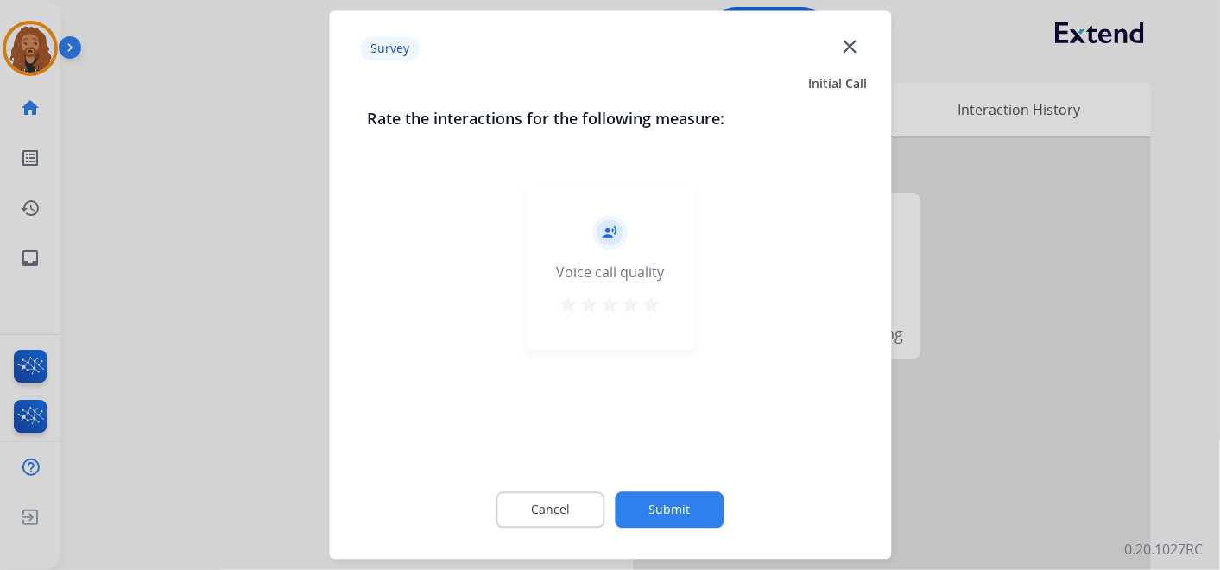
drag, startPoint x: 662, startPoint y: 308, endPoint x: 678, endPoint y: 444, distance: 136.4
click at [660, 308] on div "record_voice_over Voice call quality star star star star star" at bounding box center [610, 268] width 168 height 164
click at [649, 302] on mat-icon "star" at bounding box center [651, 305] width 21 height 21
click at [663, 502] on button "Submit" at bounding box center [670, 510] width 109 height 36
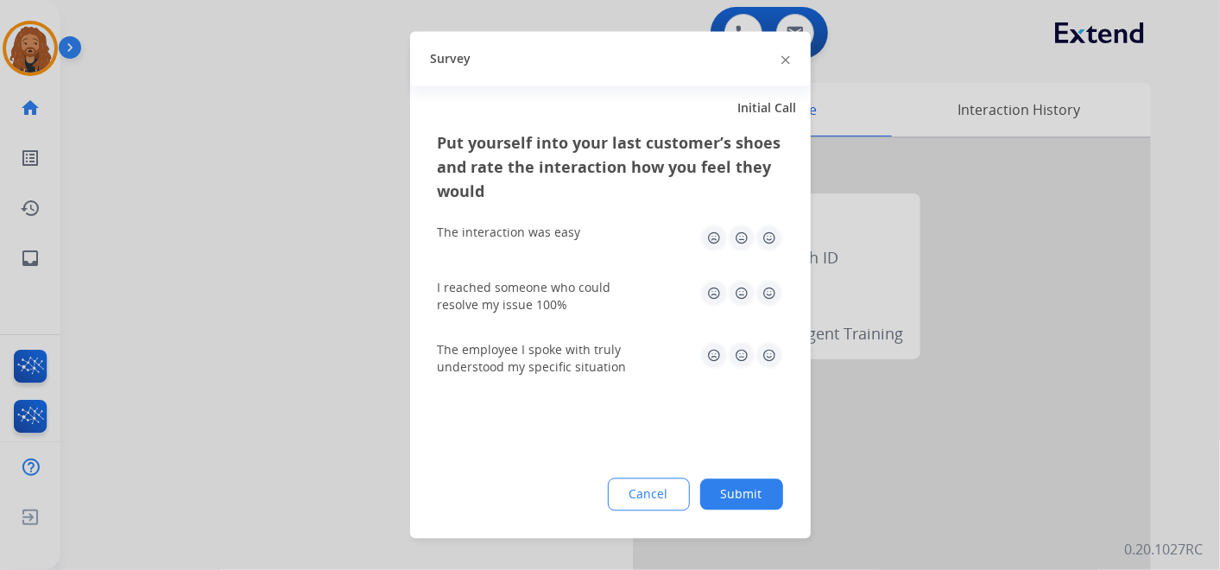
click at [761, 294] on img at bounding box center [769, 294] width 28 height 28
click at [772, 241] on img at bounding box center [769, 238] width 28 height 28
click at [772, 357] on img at bounding box center [769, 356] width 28 height 28
drag, startPoint x: 734, startPoint y: 500, endPoint x: 704, endPoint y: 453, distance: 55.6
click at [734, 501] on button "Submit" at bounding box center [741, 494] width 83 height 31
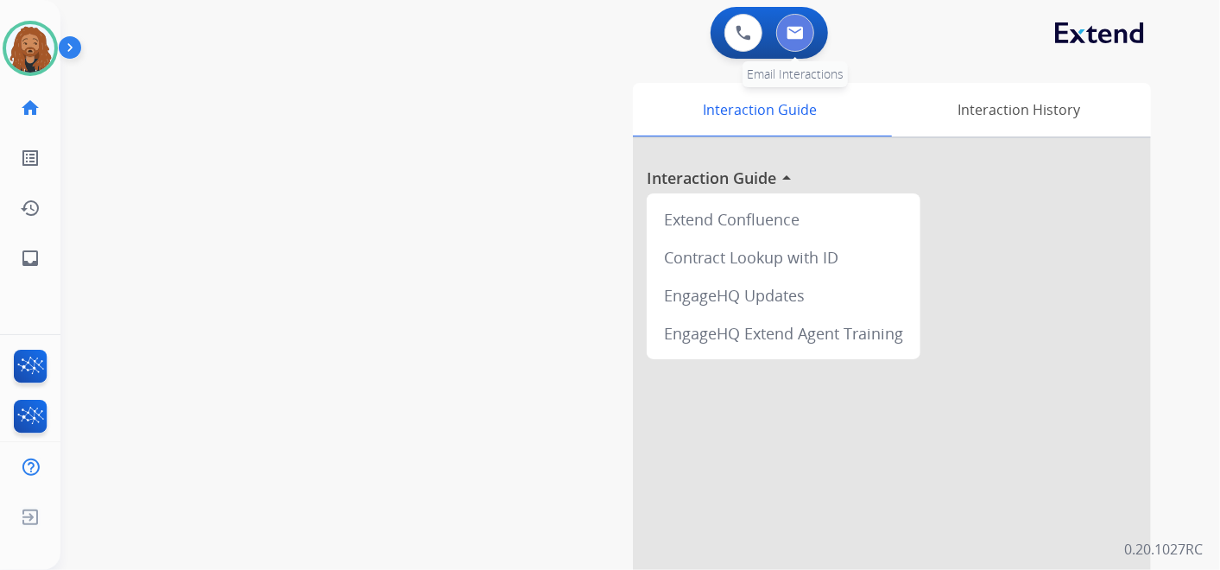
click at [796, 28] on img at bounding box center [795, 33] width 17 height 14
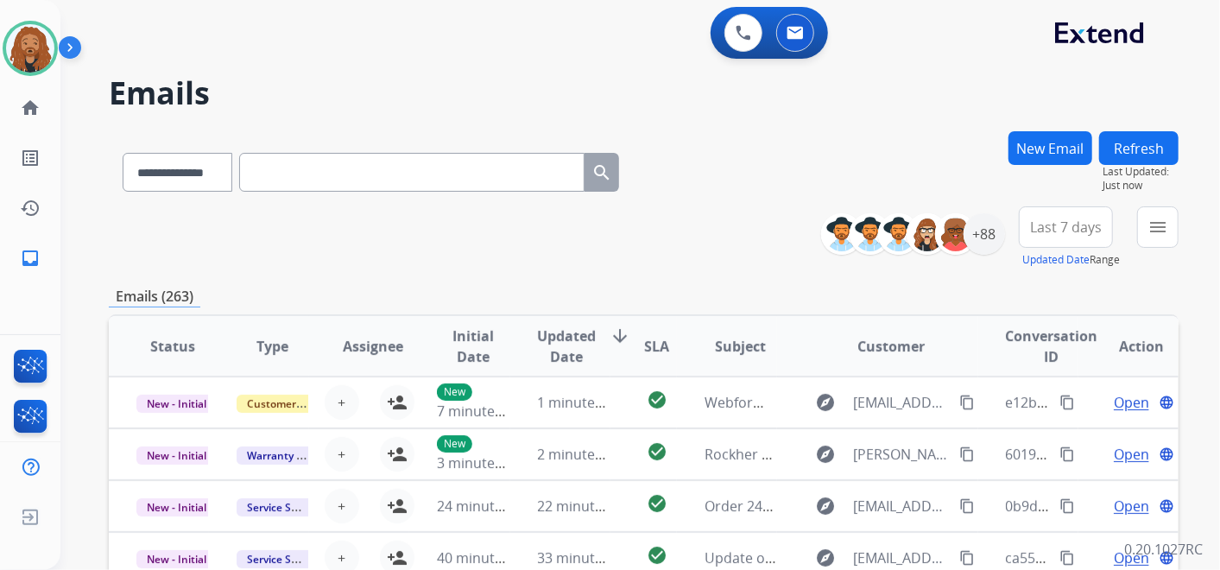
click at [355, 175] on input "text" at bounding box center [411, 172] width 345 height 39
paste input "**********"
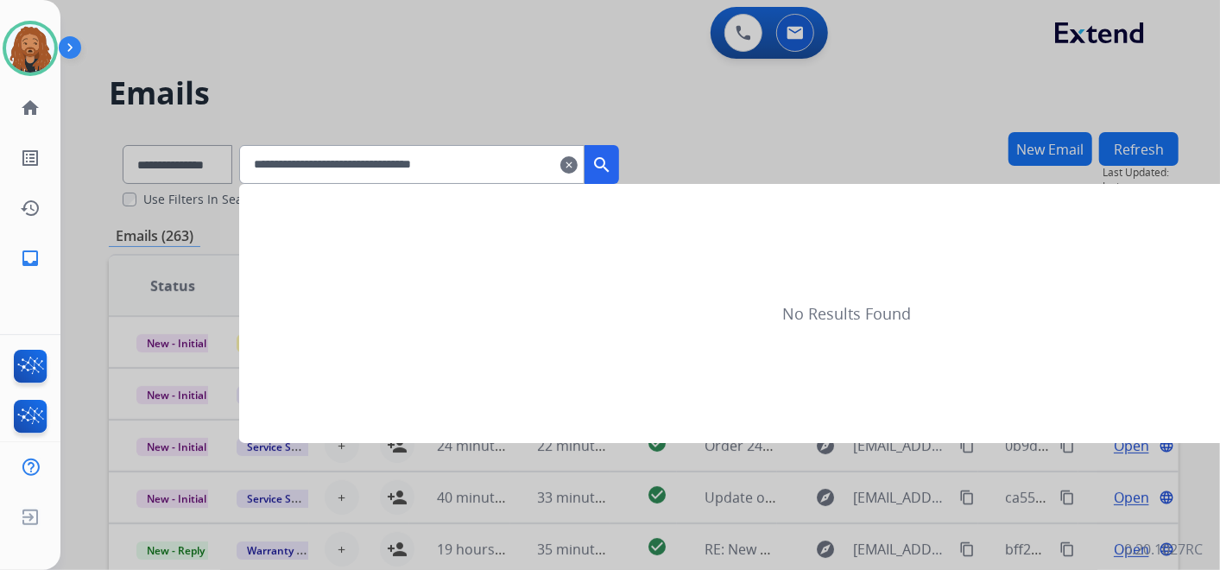
type input "**********"
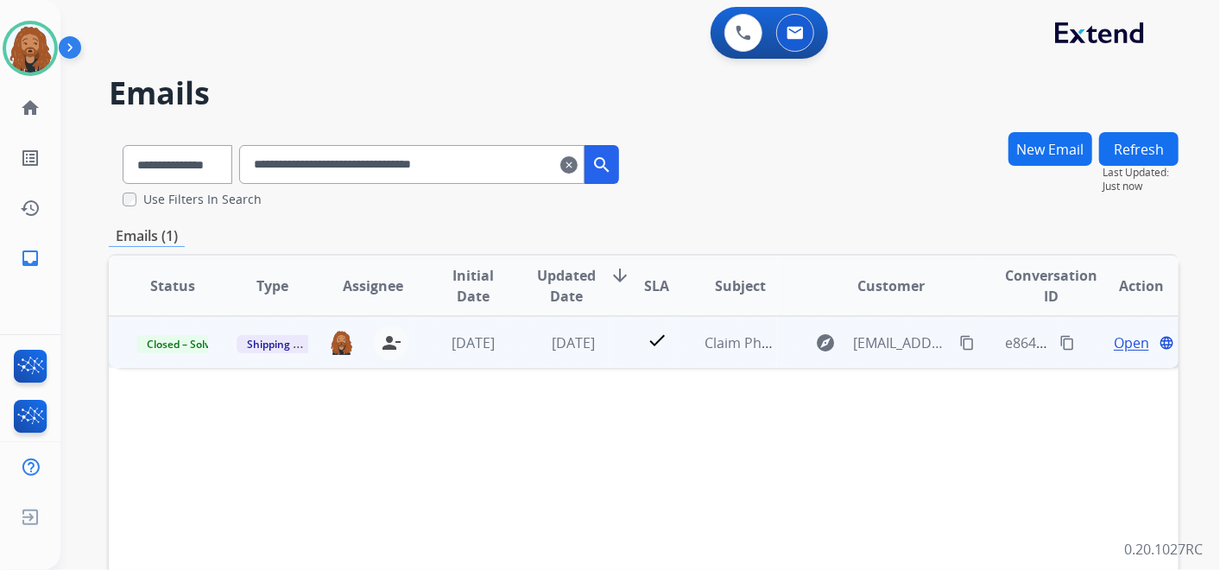
click at [1125, 350] on span "Open" at bounding box center [1131, 342] width 35 height 21
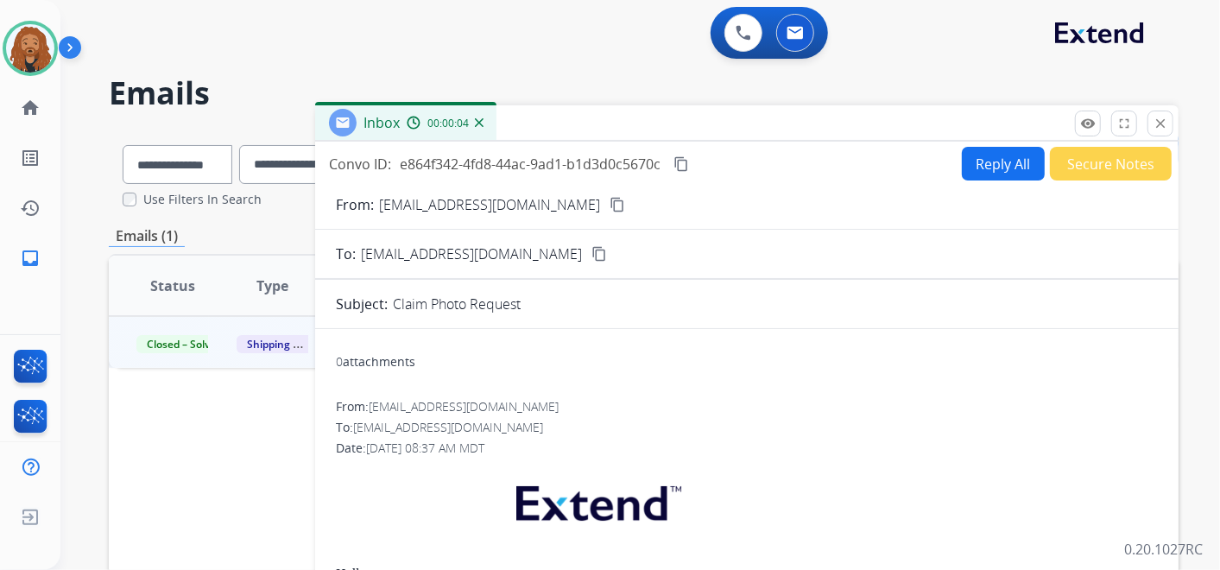
click at [976, 162] on button "Reply All" at bounding box center [1003, 164] width 83 height 34
select select "**********"
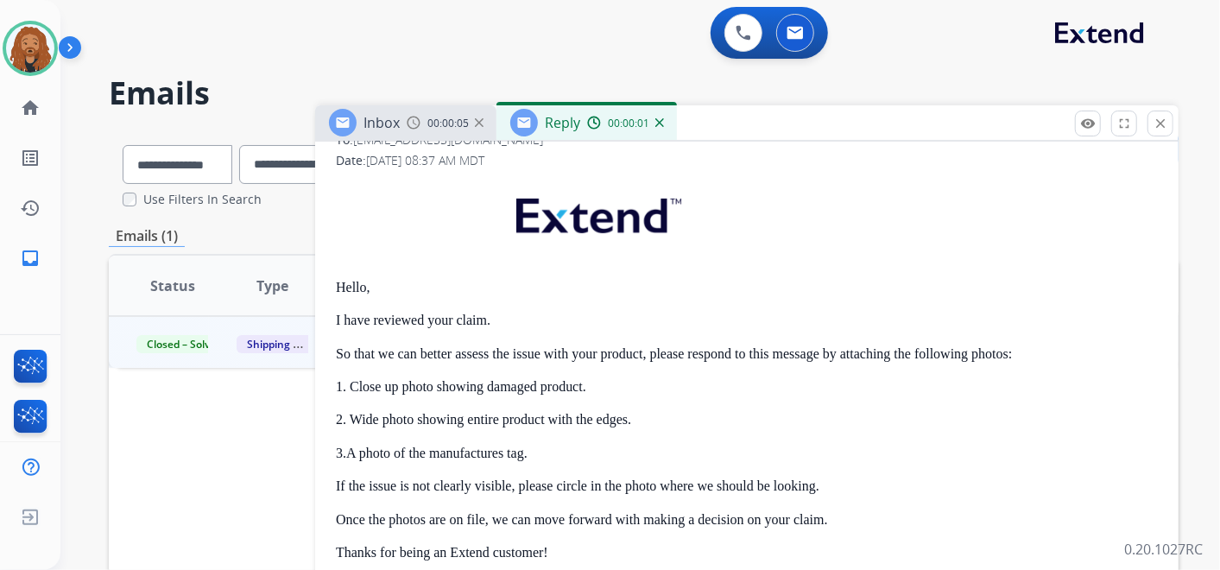
scroll to position [419, 0]
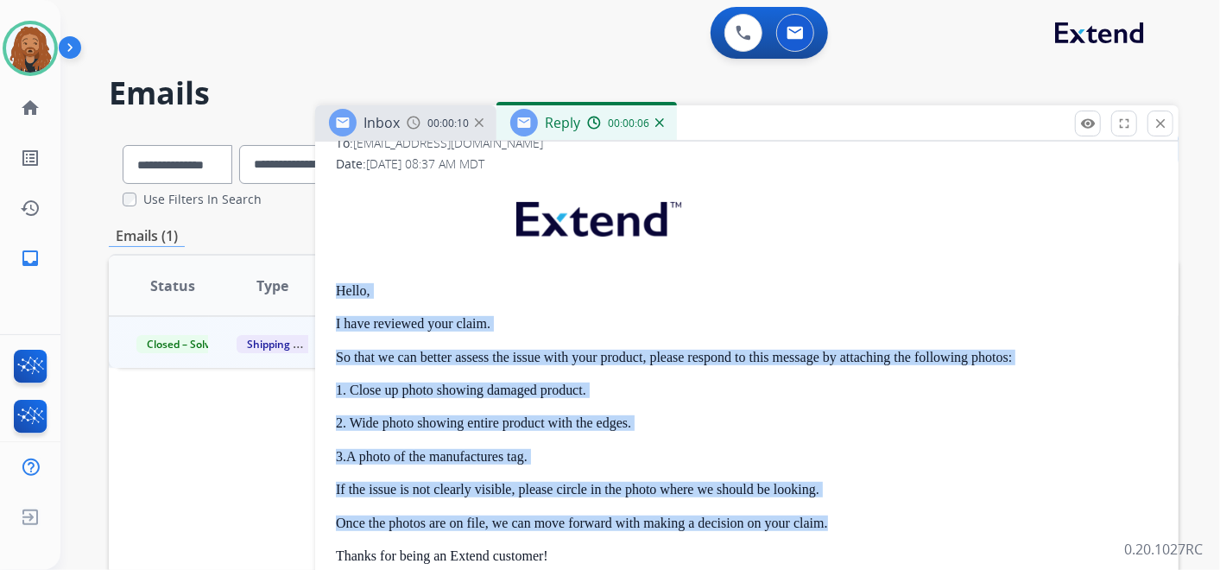
drag, startPoint x: 332, startPoint y: 288, endPoint x: 829, endPoint y: 496, distance: 538.7
click at [829, 496] on div "From: shipping@extend.com To: shanemstr@gmail.com Date: 08/13/2025 - 08:37 AM M…" at bounding box center [746, 416] width 863 height 814
copy div "Hello, I have reviewed your claim. So that we can better assess the issue with …"
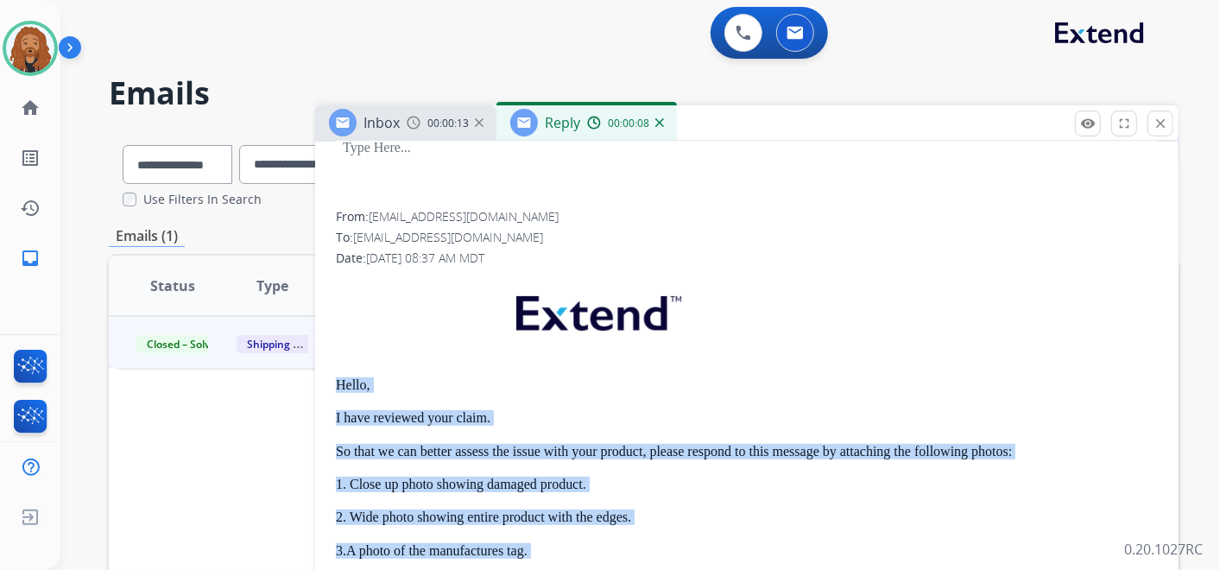
scroll to position [0, 0]
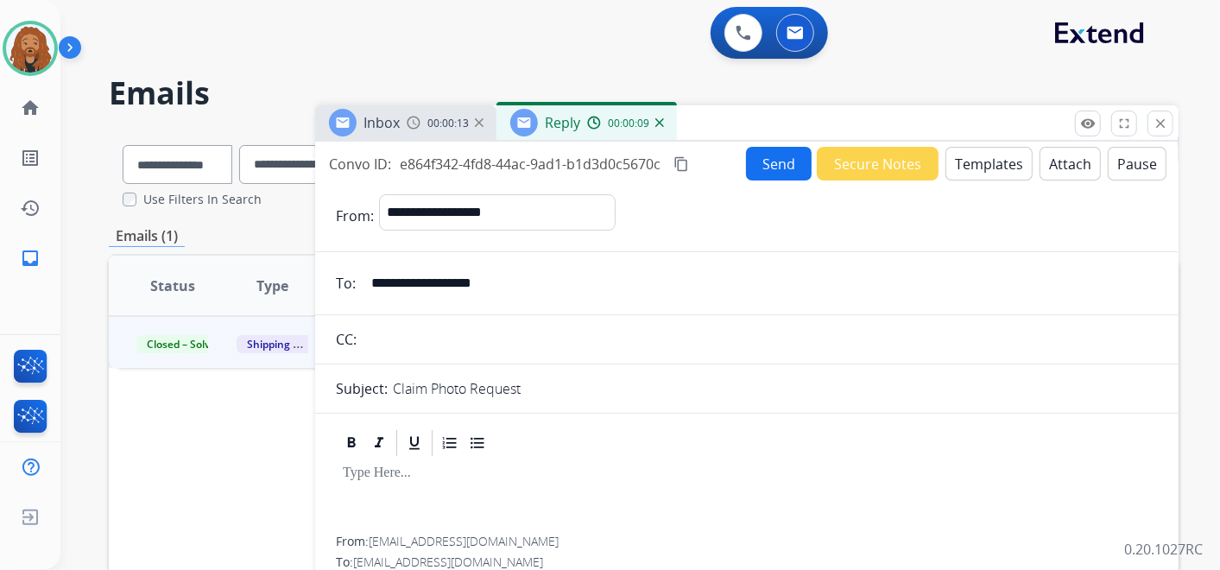
click at [976, 155] on button "Templates" at bounding box center [988, 164] width 87 height 34
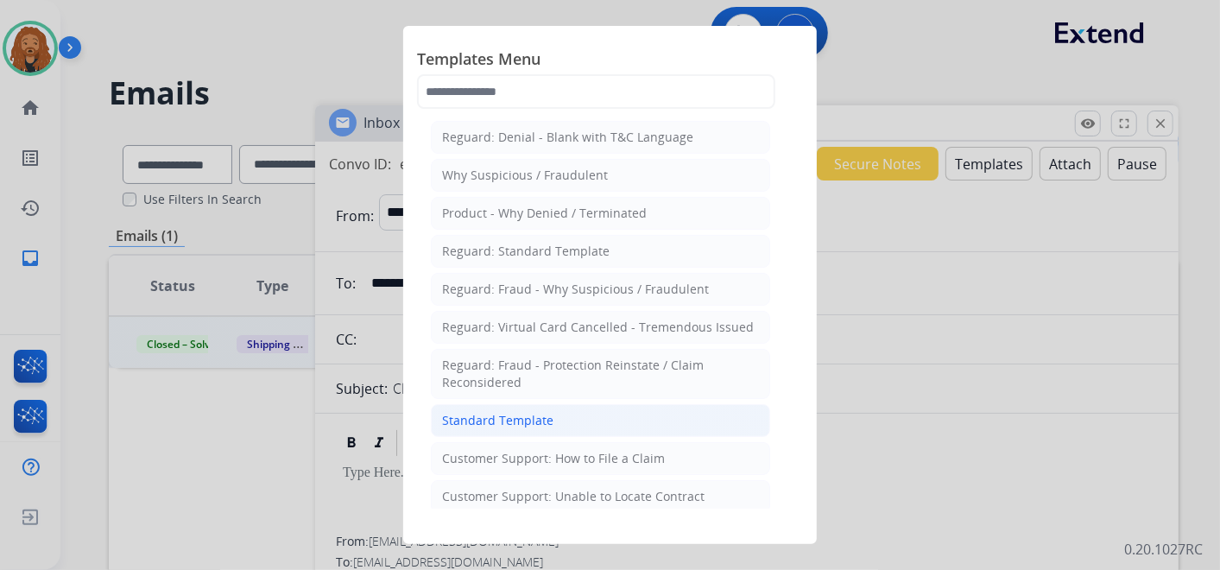
click at [508, 412] on div "Standard Template" at bounding box center [497, 420] width 111 height 17
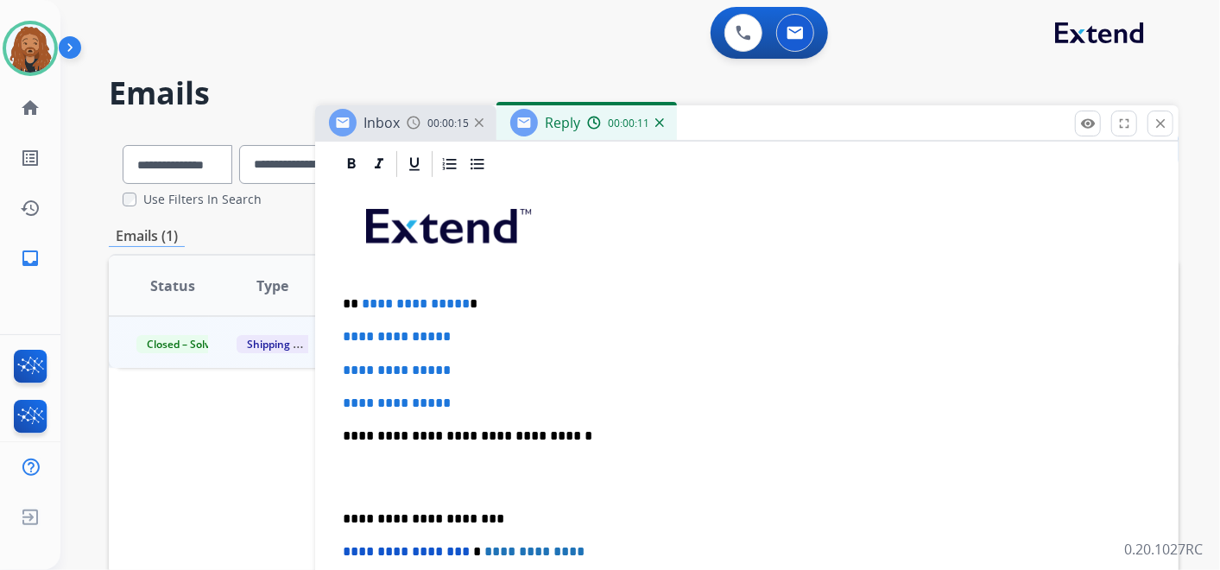
scroll to position [479, 0]
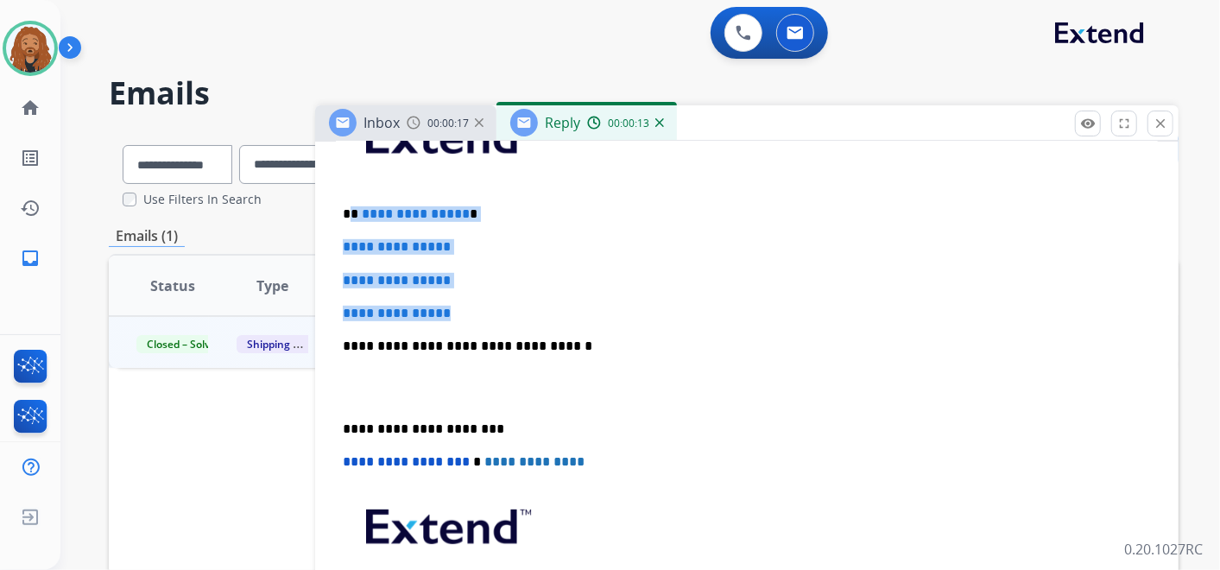
drag, startPoint x: 476, startPoint y: 311, endPoint x: 352, endPoint y: 194, distance: 169.8
click at [352, 194] on div "**********" at bounding box center [747, 387] width 822 height 594
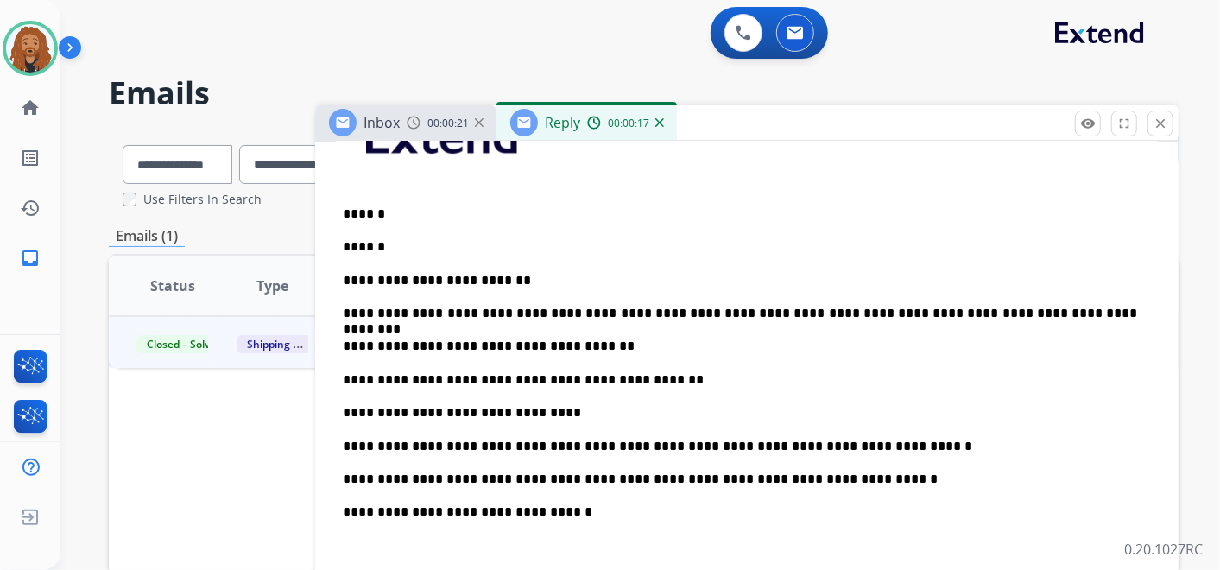
click at [385, 227] on div "**********" at bounding box center [747, 470] width 822 height 760
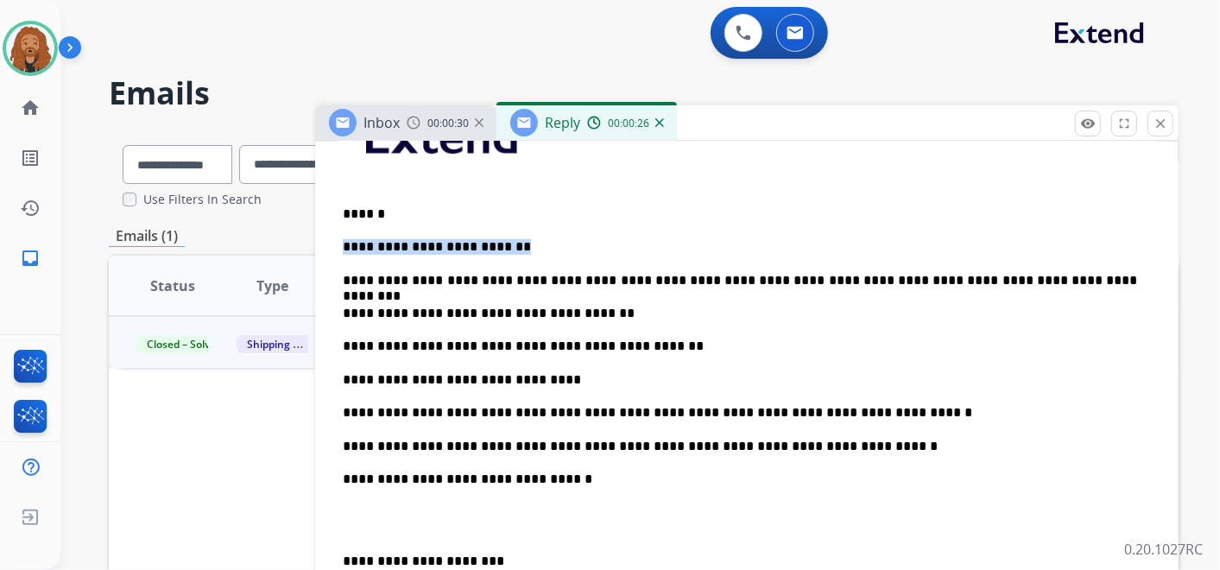
drag, startPoint x: 516, startPoint y: 241, endPoint x: 333, endPoint y: 246, distance: 183.1
click at [350, 278] on p "**********" at bounding box center [740, 281] width 794 height 16
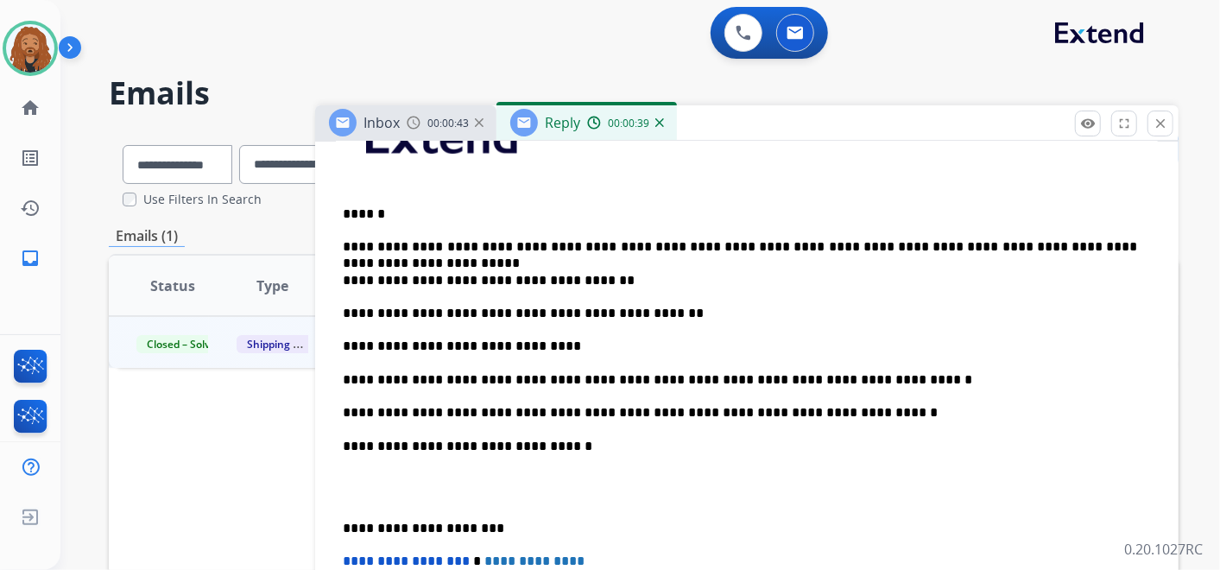
scroll to position [0, 0]
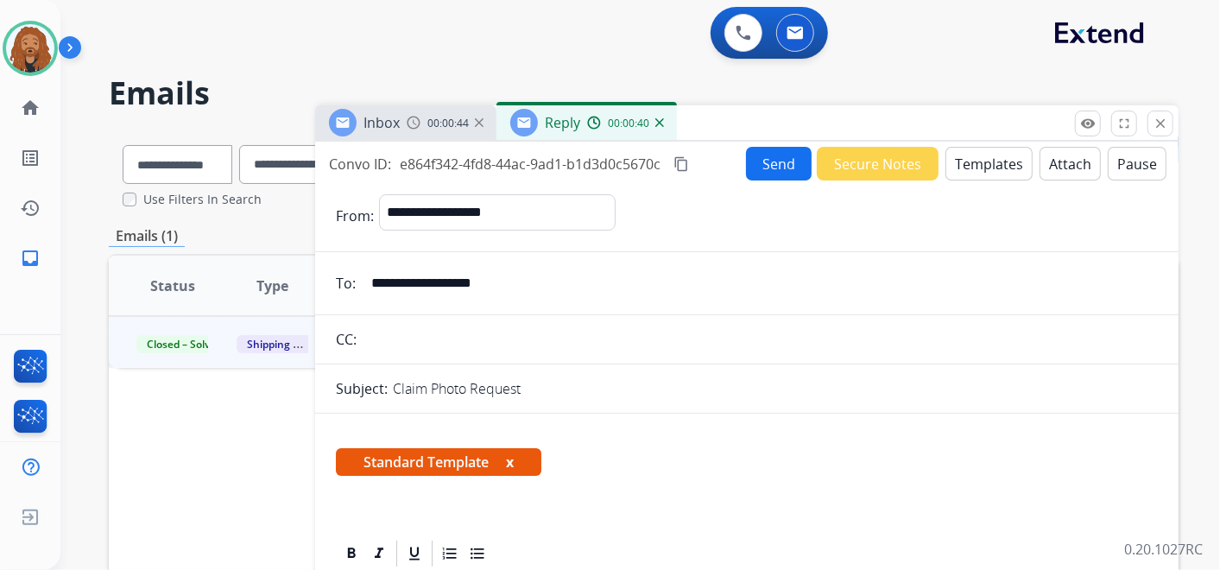
click at [764, 161] on button "Send" at bounding box center [779, 164] width 66 height 34
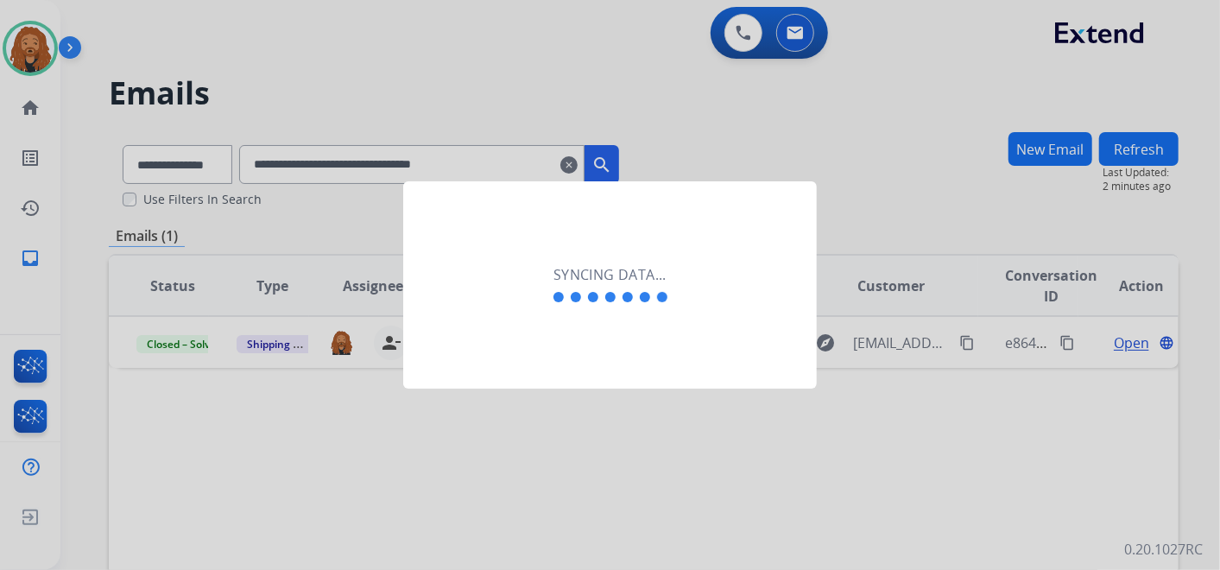
click at [502, 105] on div at bounding box center [610, 285] width 1220 height 570
click at [608, 303] on div at bounding box center [610, 295] width 121 height 21
click at [533, 147] on div at bounding box center [610, 285] width 1220 height 570
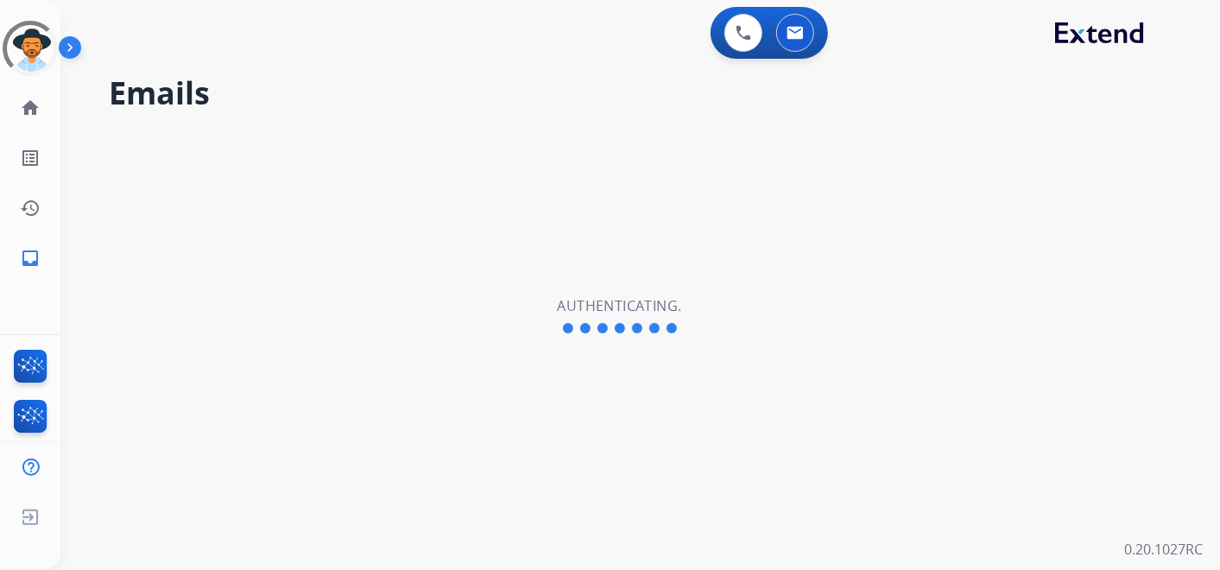
select select "**********"
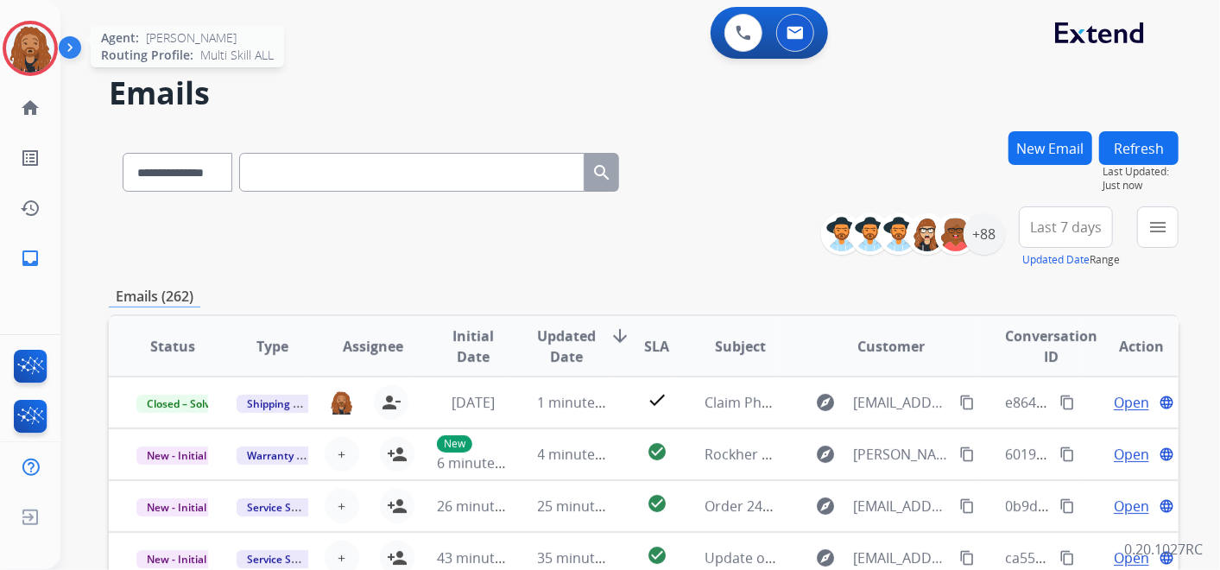
click at [30, 55] on img at bounding box center [30, 48] width 48 height 48
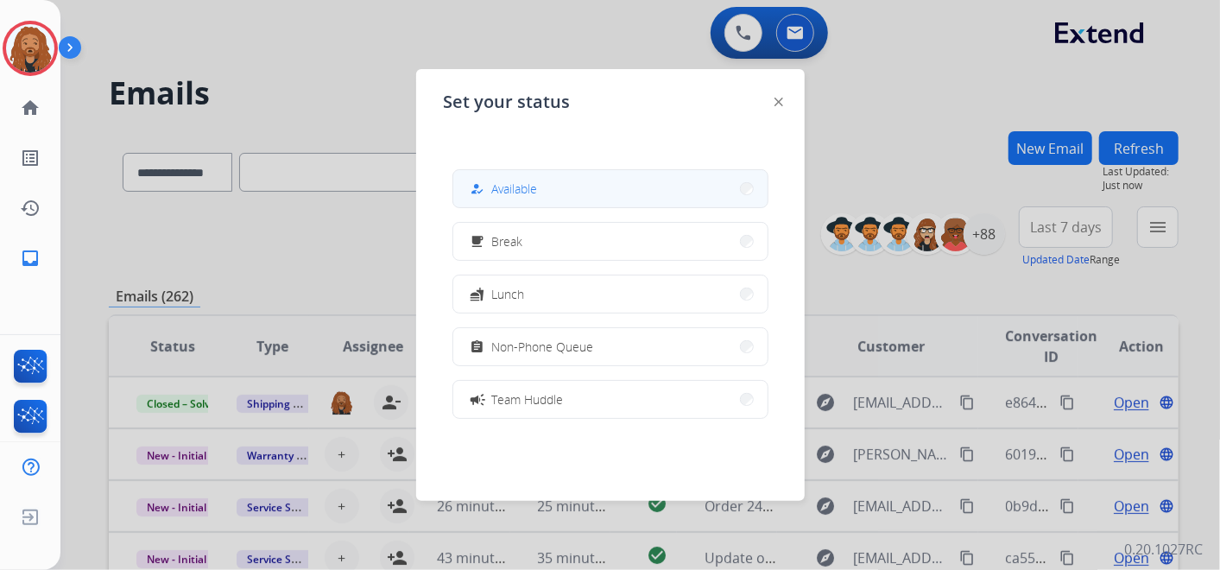
click at [517, 182] on span "Available" at bounding box center [515, 189] width 46 height 18
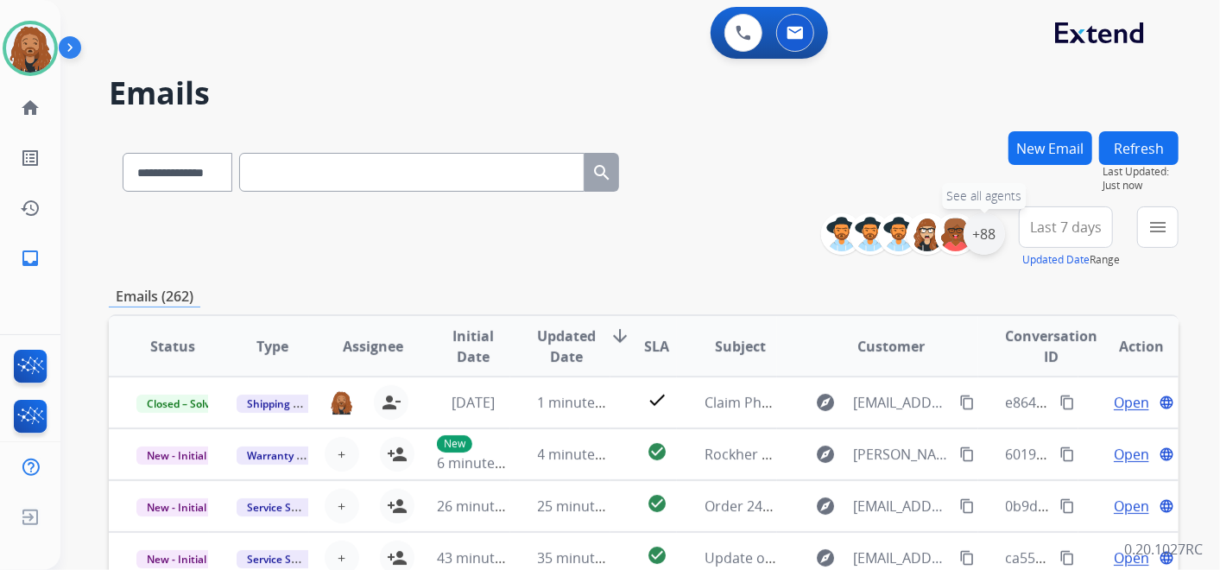
click at [984, 243] on div "+88" at bounding box center [984, 233] width 41 height 41
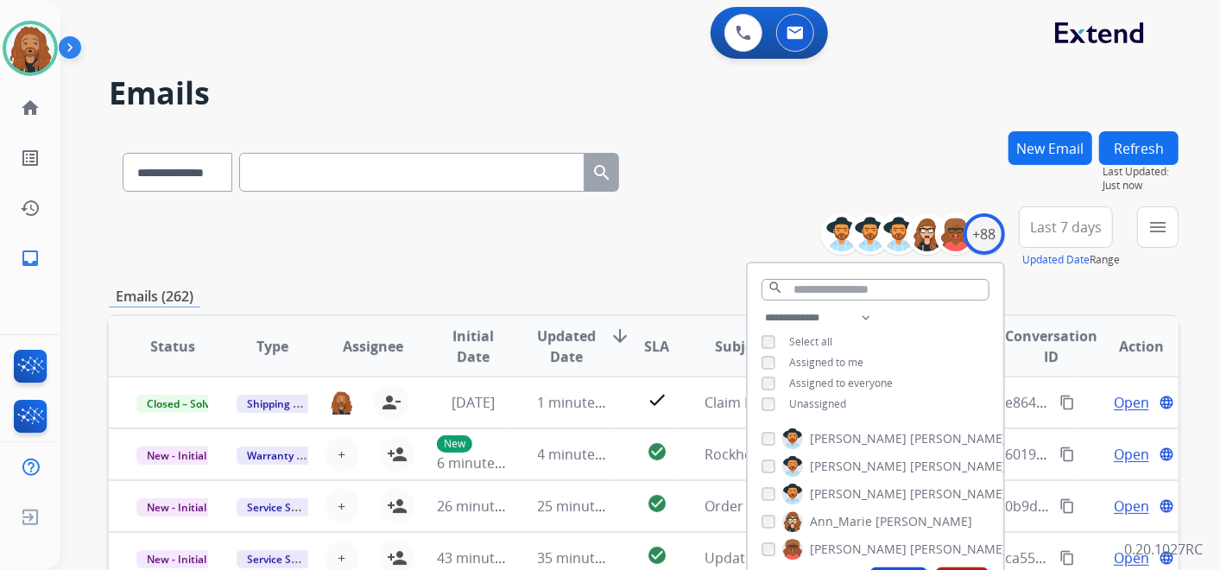
click at [647, 222] on div "**********" at bounding box center [644, 237] width 1070 height 62
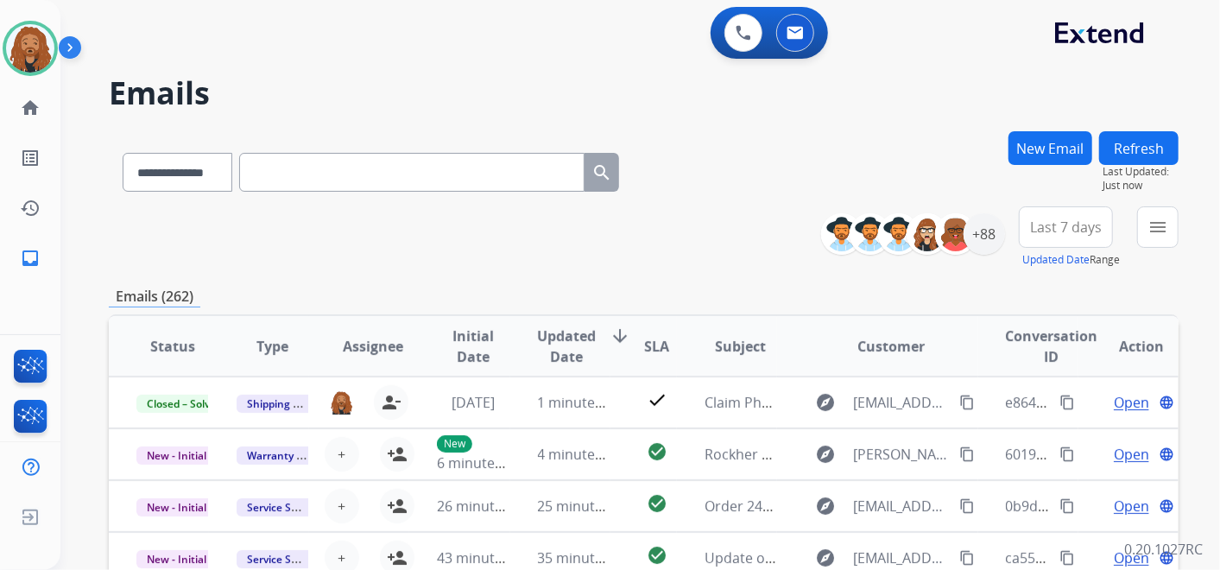
click at [401, 156] on input "text" at bounding box center [411, 172] width 345 height 39
paste input "**********"
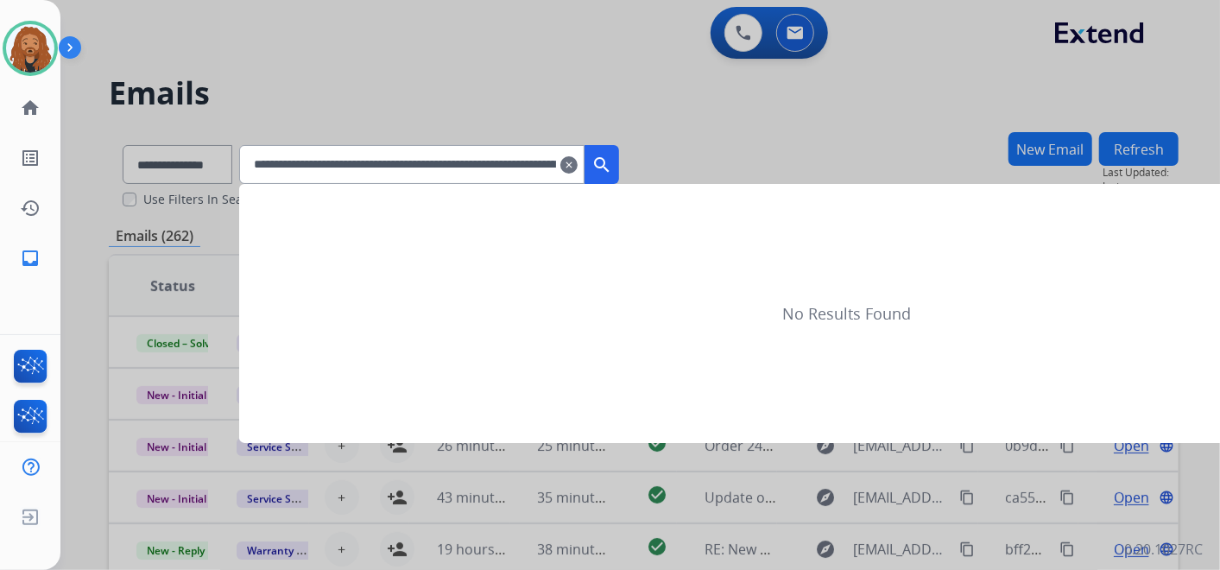
scroll to position [0, 2352]
type input "**********"
click at [578, 170] on mat-icon "clear" at bounding box center [568, 165] width 17 height 21
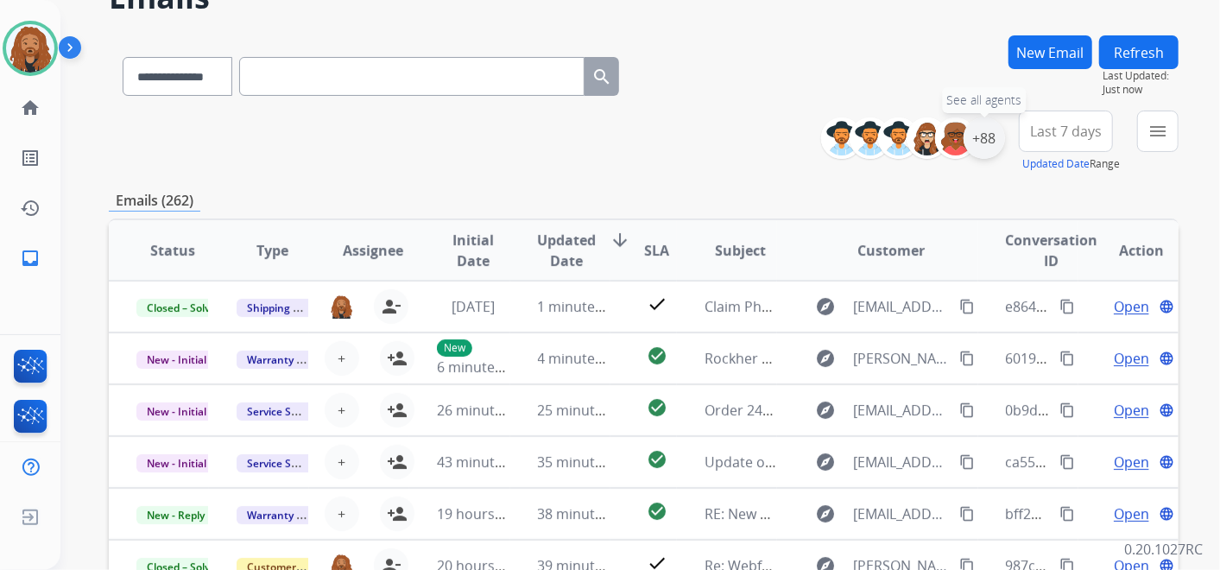
click at [984, 148] on div "+88" at bounding box center [984, 137] width 41 height 41
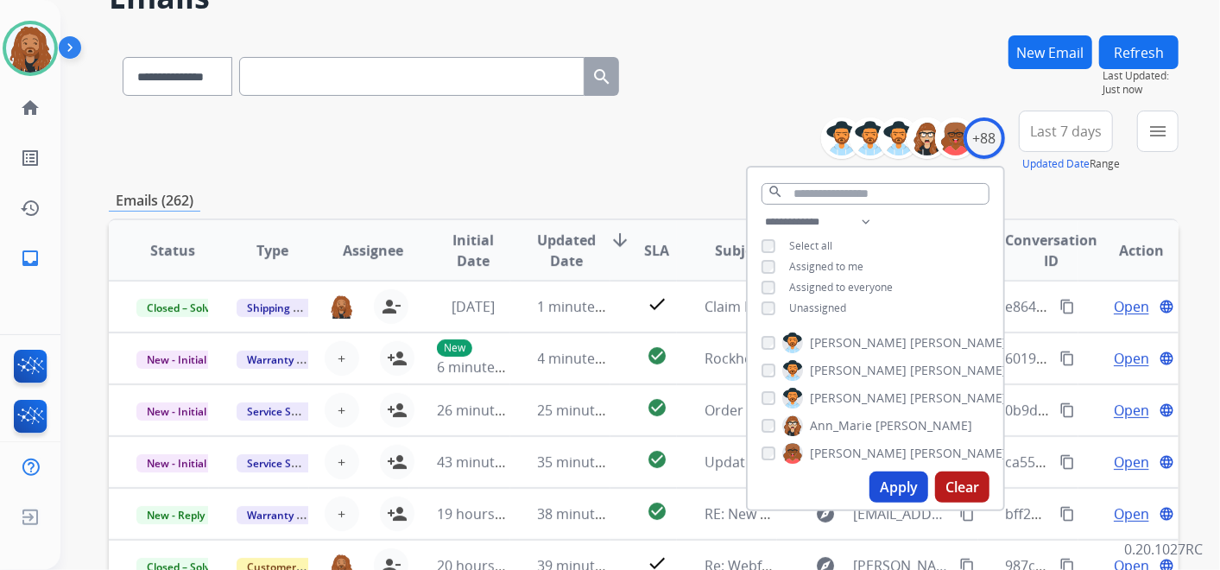
click at [910, 490] on button "Apply" at bounding box center [898, 486] width 59 height 31
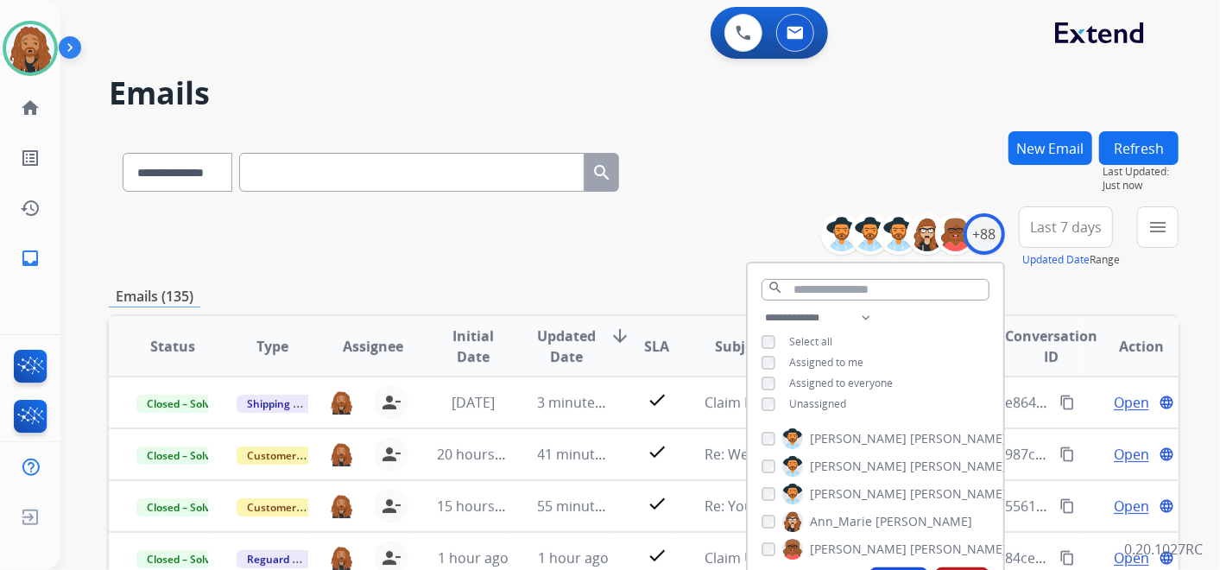
click at [1085, 224] on span "Last 7 days" at bounding box center [1066, 227] width 72 height 7
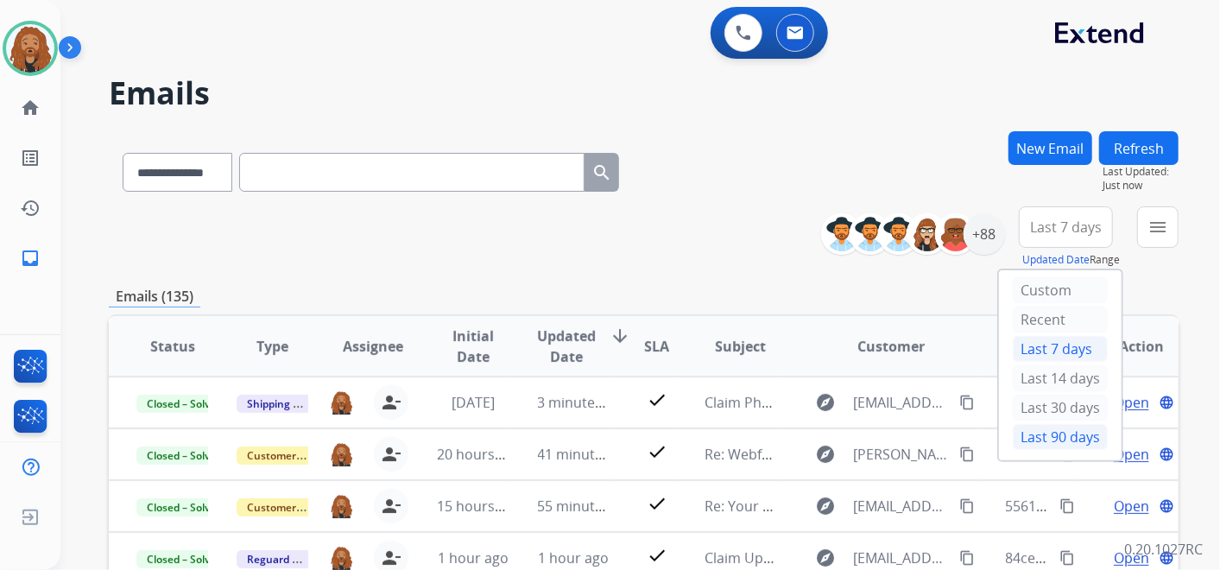
click at [1031, 437] on div "Last 90 days" at bounding box center [1060, 437] width 95 height 26
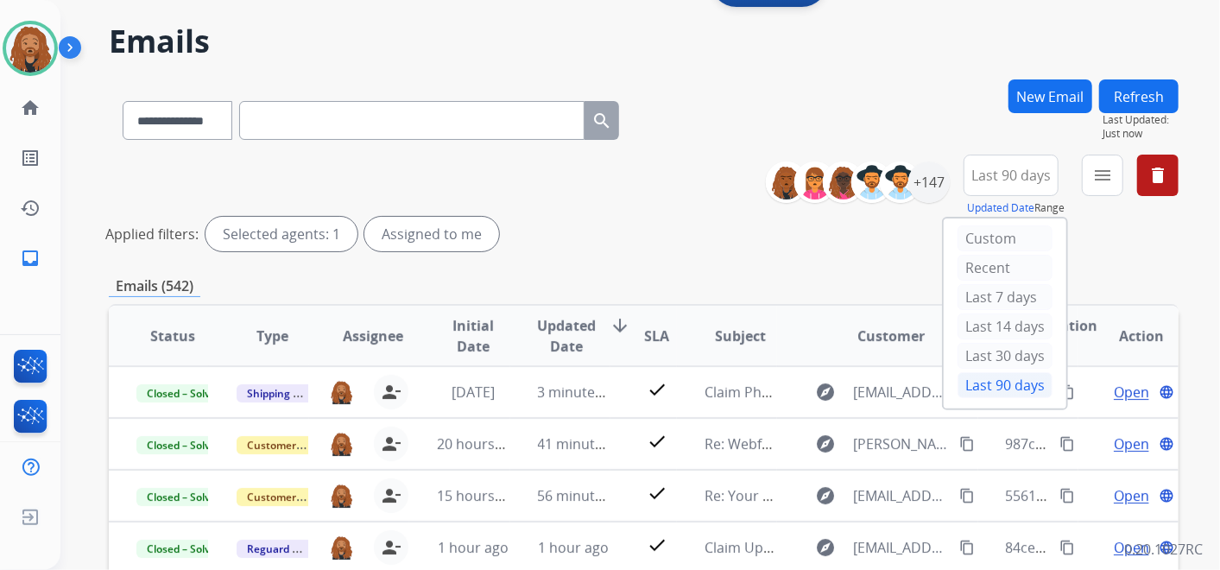
scroll to position [96, 0]
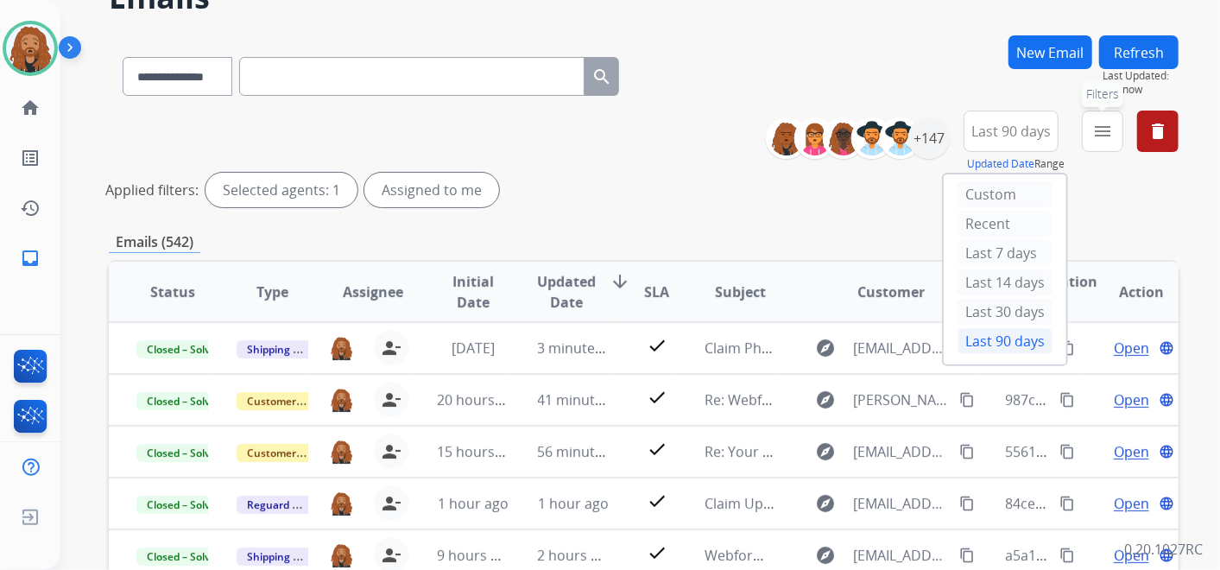
click at [1109, 136] on mat-icon "menu" at bounding box center [1102, 131] width 21 height 21
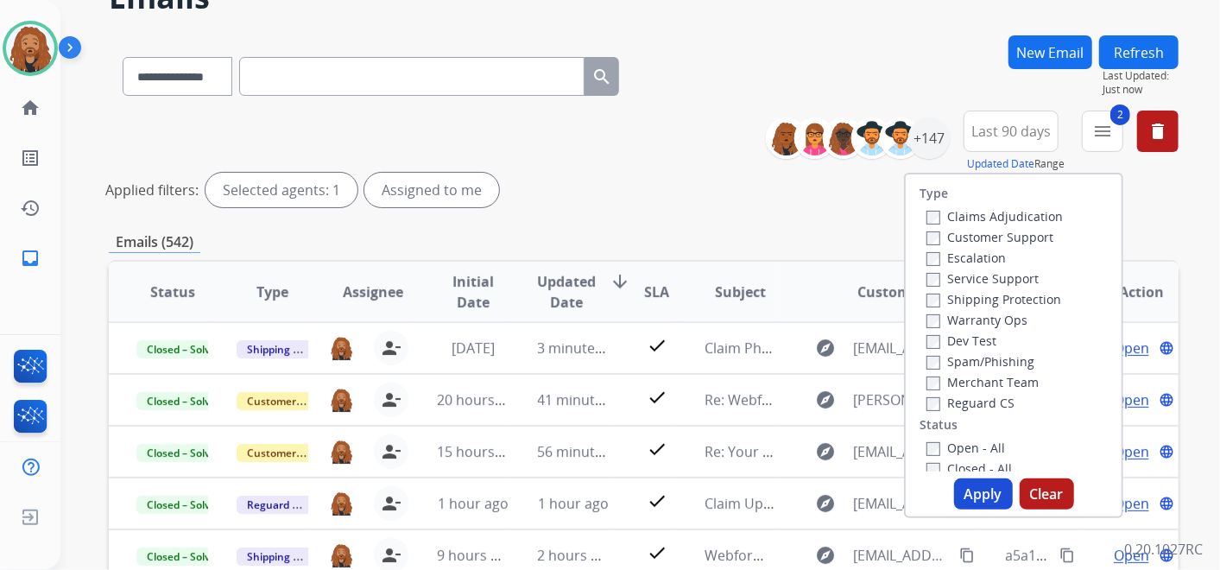
click at [938, 295] on label "Shipping Protection" at bounding box center [993, 299] width 135 height 16
click at [943, 236] on label "Customer Support" at bounding box center [989, 237] width 127 height 16
click at [982, 490] on button "Apply" at bounding box center [983, 493] width 59 height 31
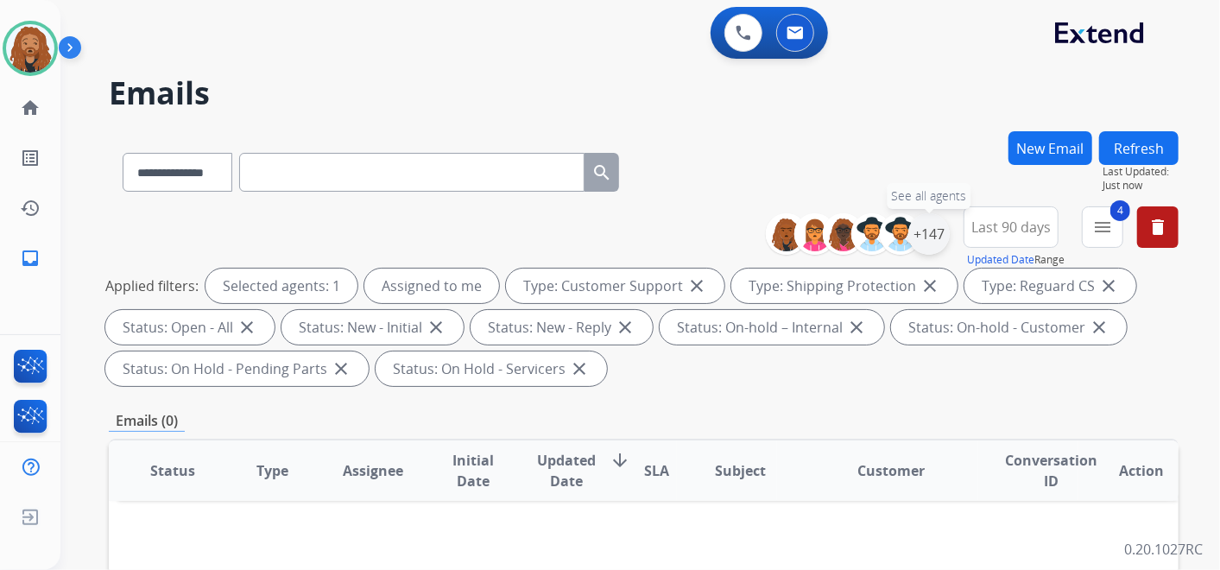
click at [927, 234] on div "+147" at bounding box center [928, 233] width 41 height 41
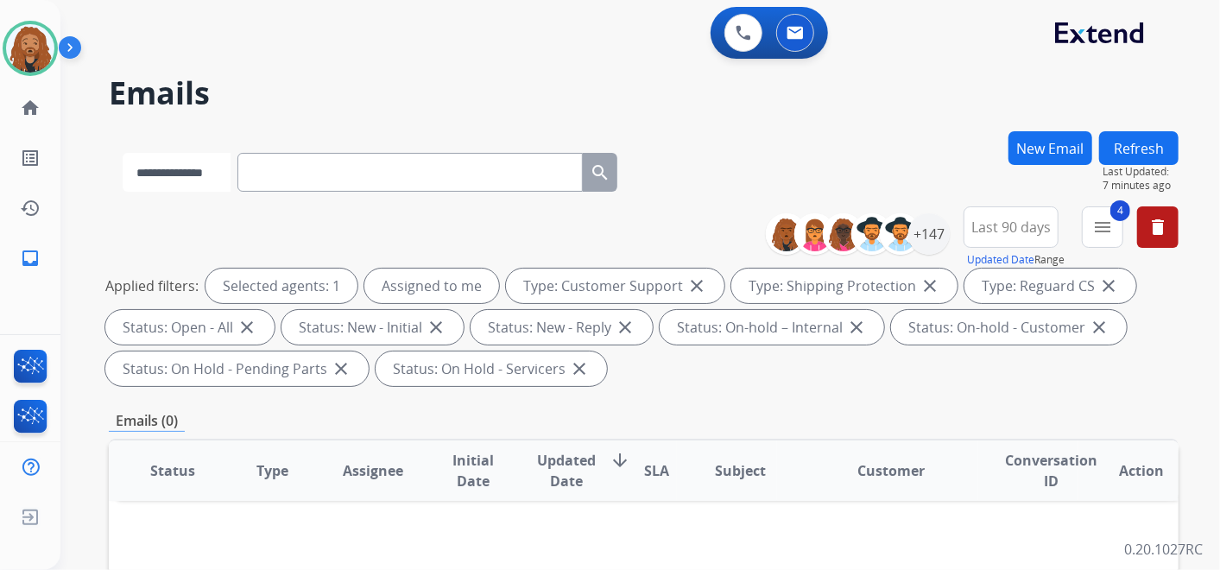
click at [205, 173] on select "**********" at bounding box center [177, 172] width 108 height 39
select select "**********"
click at [123, 153] on select "**********" at bounding box center [177, 172] width 108 height 39
drag, startPoint x: 291, startPoint y: 181, endPoint x: 306, endPoint y: 173, distance: 17.0
click at [291, 180] on input "text" at bounding box center [411, 172] width 345 height 39
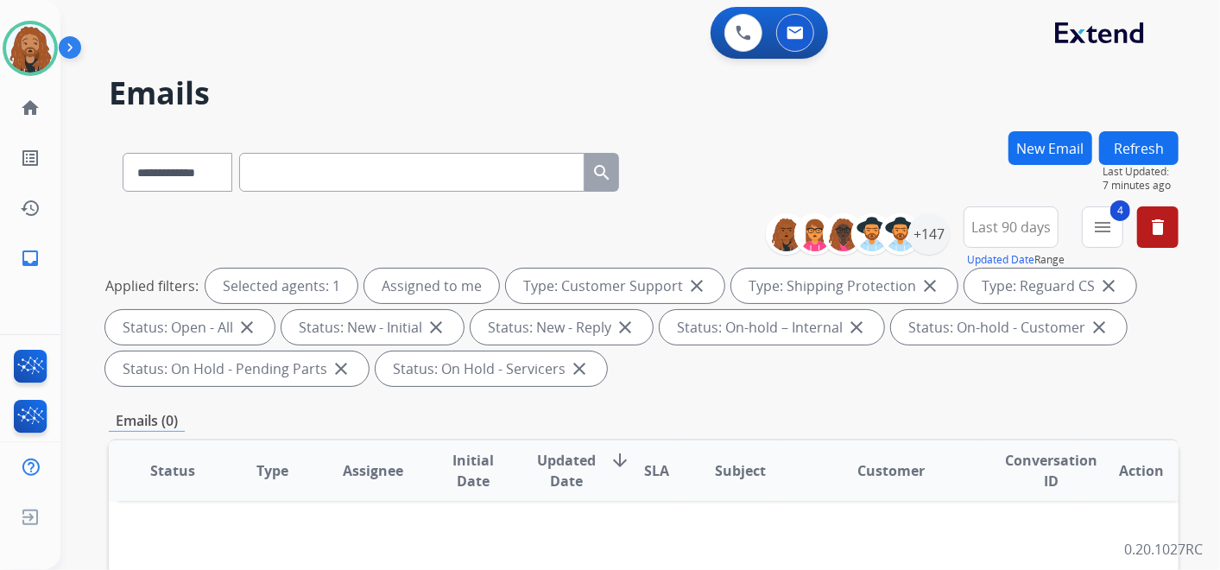
paste input "**********"
type input "**********"
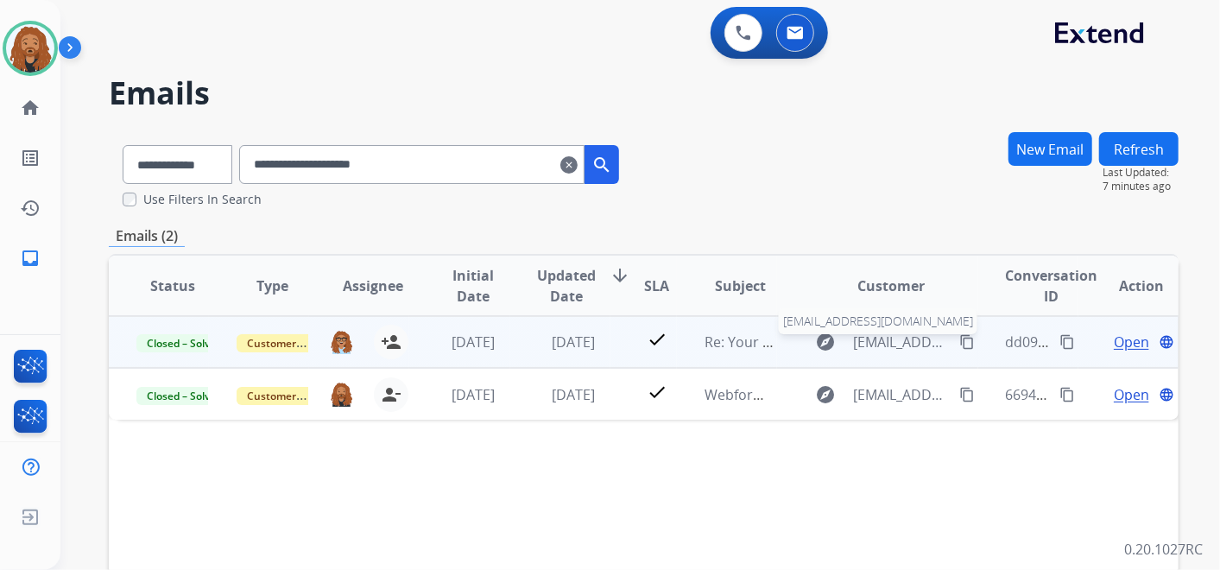
click at [853, 342] on span "[EMAIL_ADDRESS][DOMAIN_NAME]" at bounding box center [901, 342] width 96 height 21
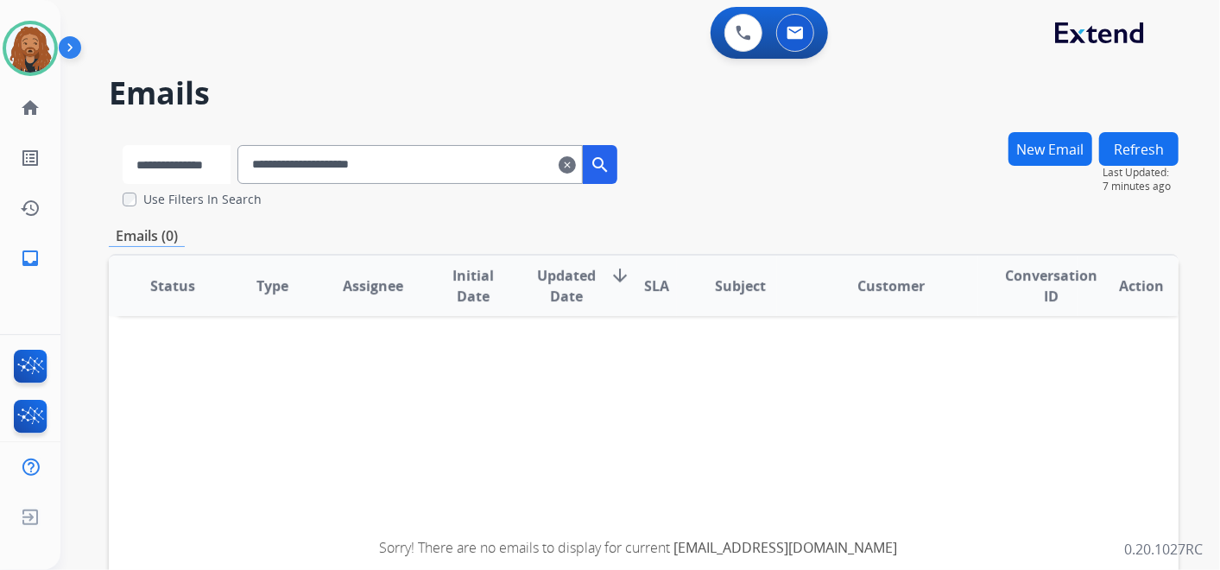
click at [174, 162] on select "**********" at bounding box center [177, 164] width 108 height 39
click at [123, 145] on select "**********" at bounding box center [177, 164] width 108 height 39
click at [612, 169] on mat-icon "search" at bounding box center [601, 165] width 21 height 21
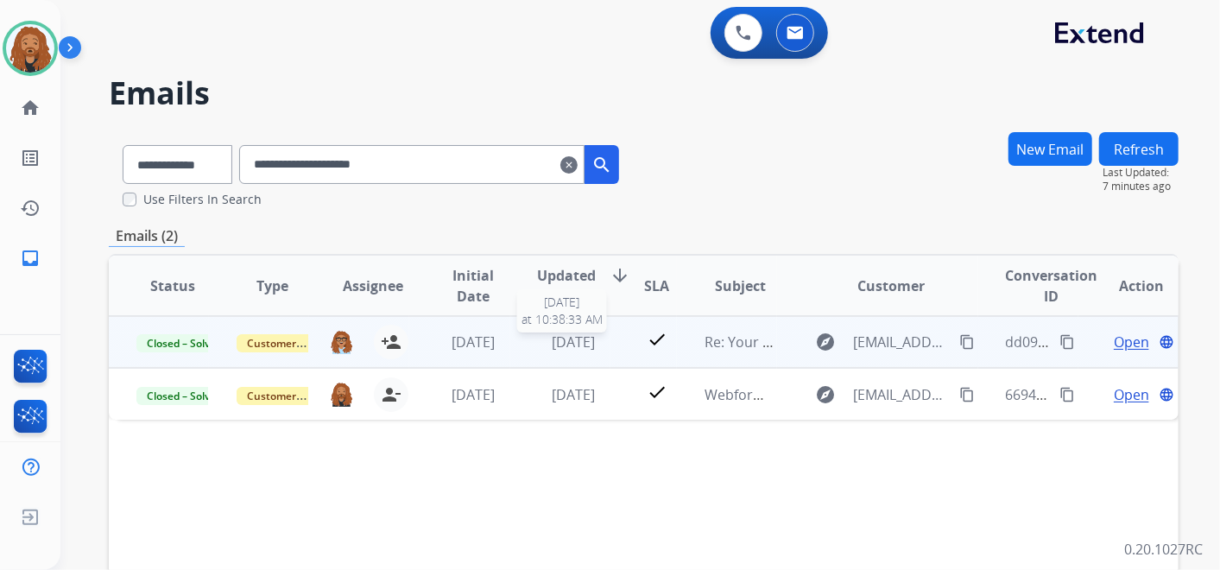
click at [591, 345] on span "[DATE]" at bounding box center [573, 341] width 43 height 19
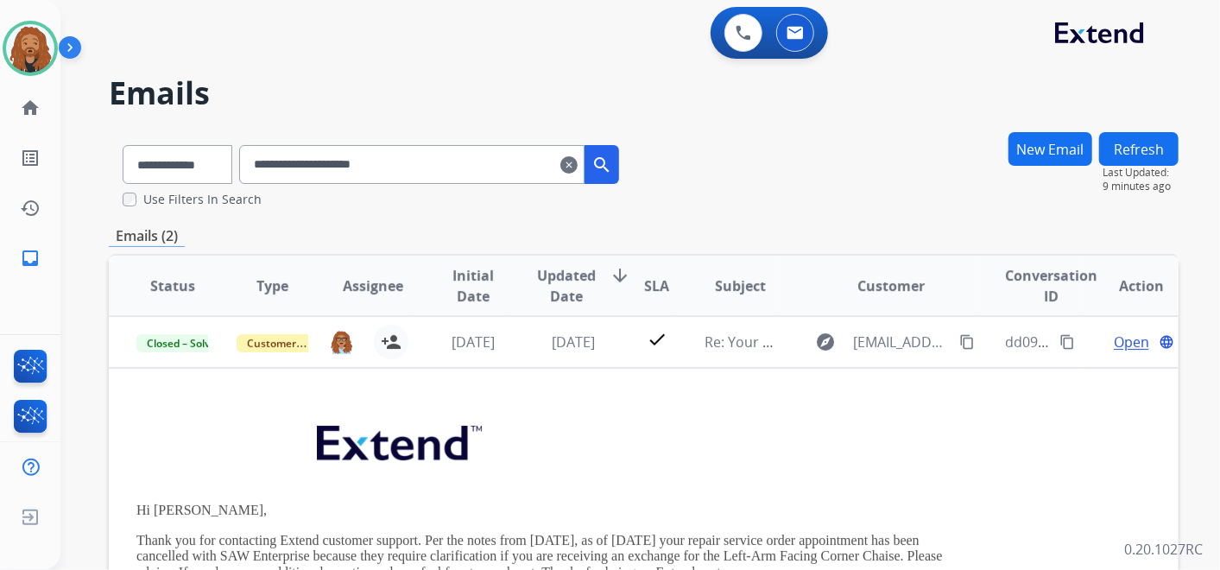
drag, startPoint x: 496, startPoint y: 156, endPoint x: 110, endPoint y: 183, distance: 387.7
click at [110, 183] on div "**********" at bounding box center [371, 161] width 524 height 60
click at [584, 153] on input "**********" at bounding box center [411, 164] width 345 height 39
click at [578, 167] on mat-icon "clear" at bounding box center [568, 165] width 17 height 21
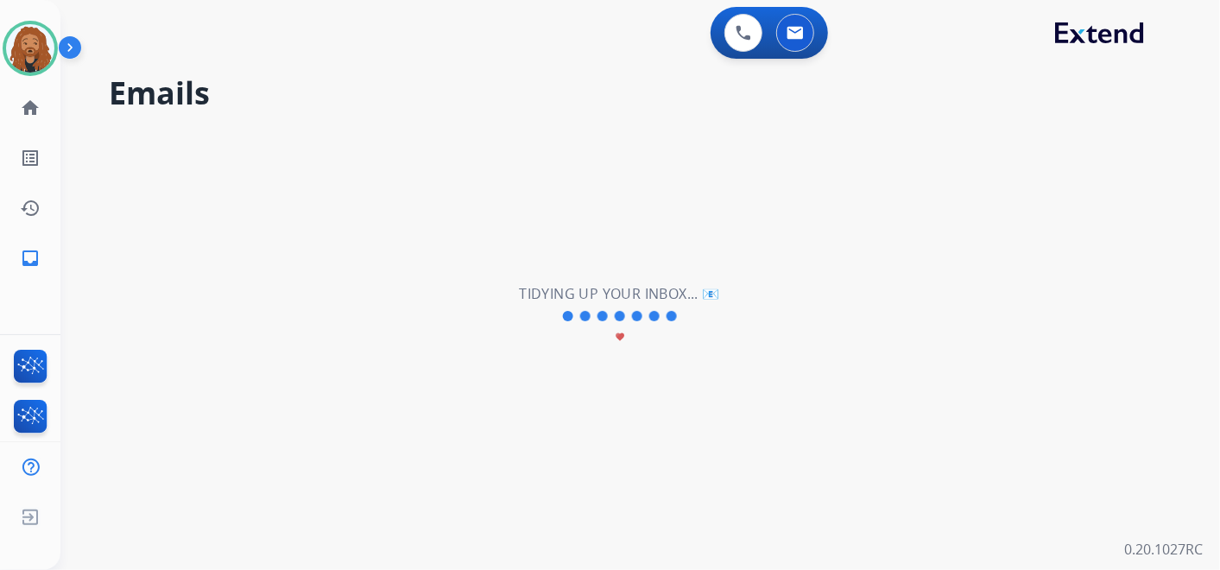
select select "**********"
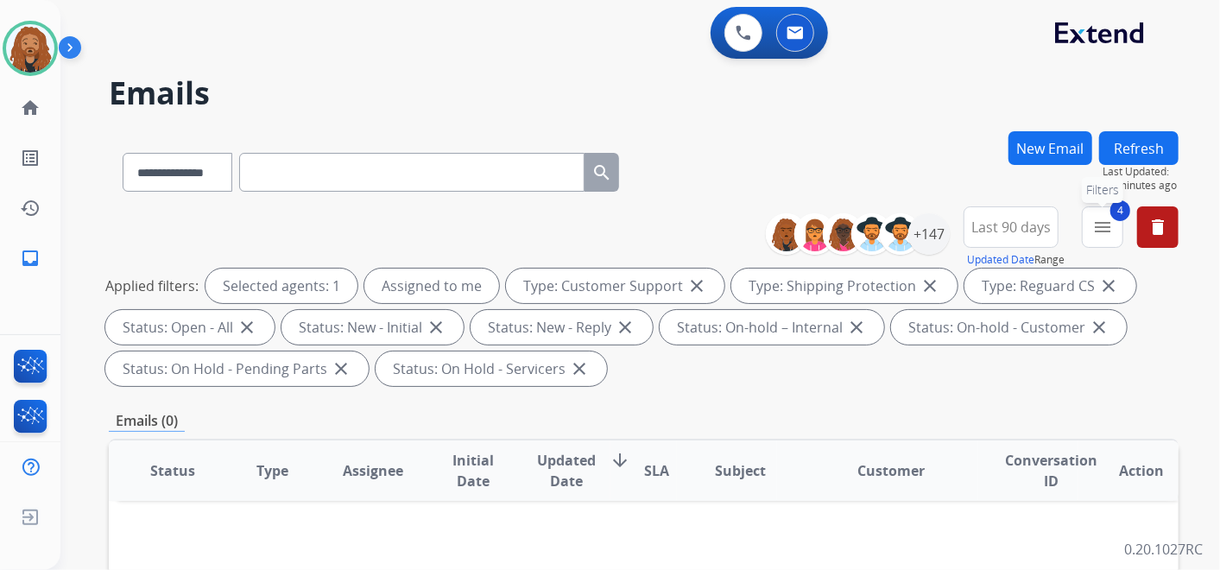
click at [1105, 223] on mat-icon "menu" at bounding box center [1102, 227] width 21 height 21
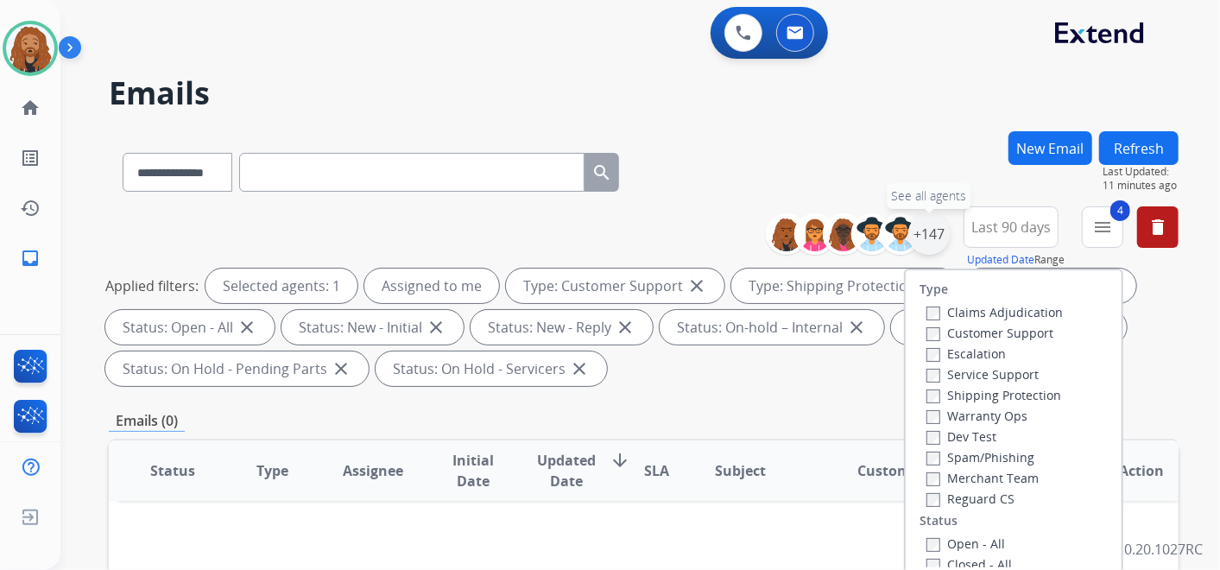
click at [914, 240] on div "+147" at bounding box center [928, 233] width 41 height 41
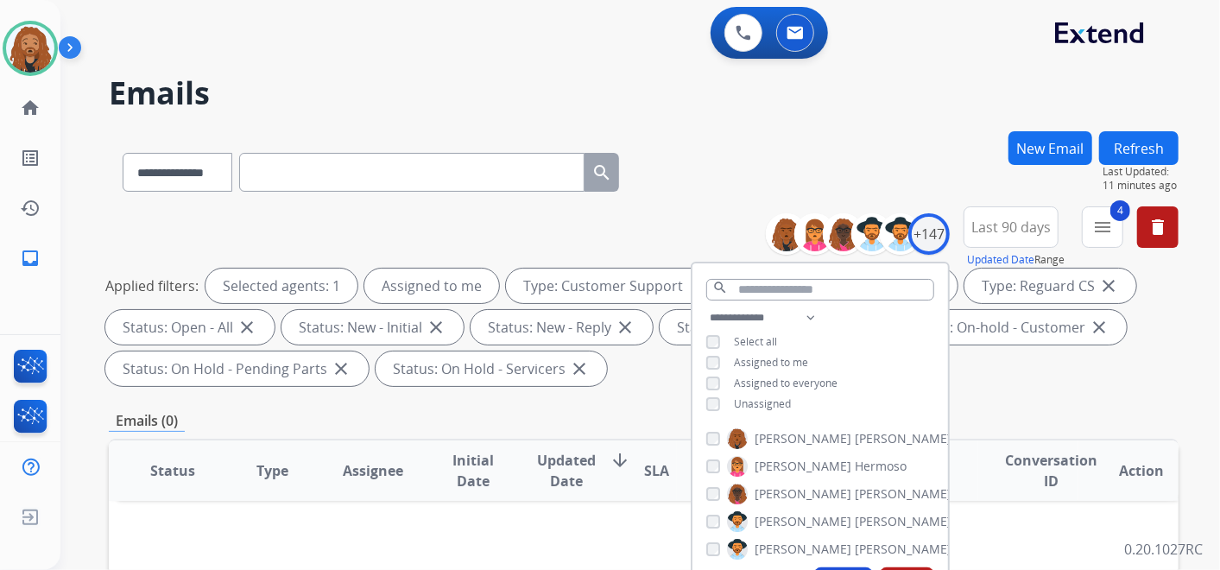
click at [787, 169] on div "**********" at bounding box center [644, 168] width 1070 height 75
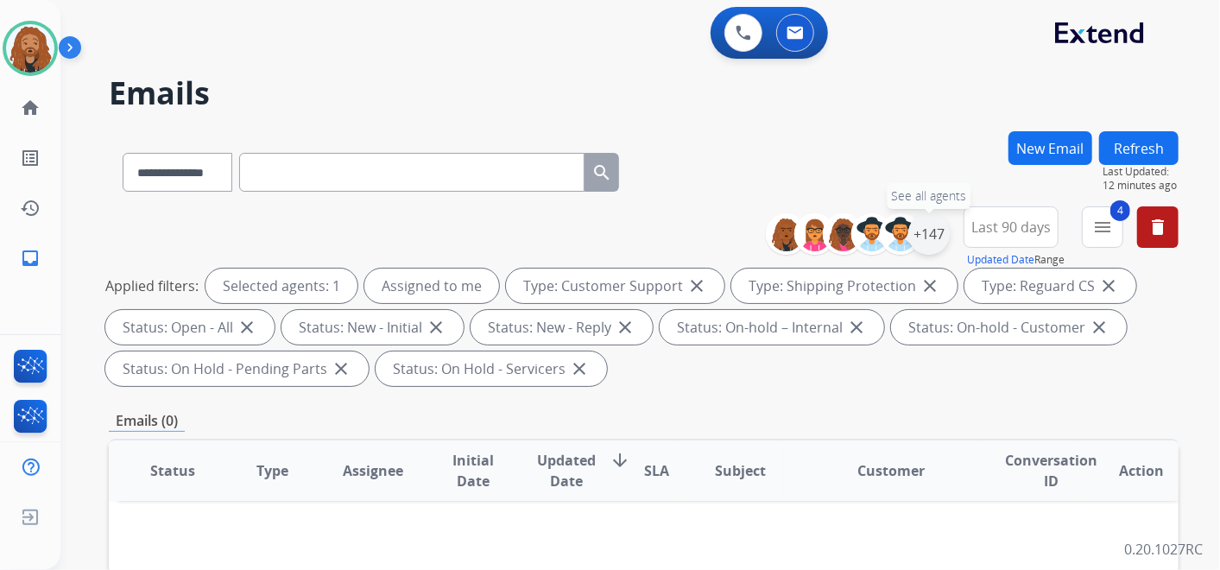
click at [932, 224] on div "+147" at bounding box center [928, 233] width 41 height 41
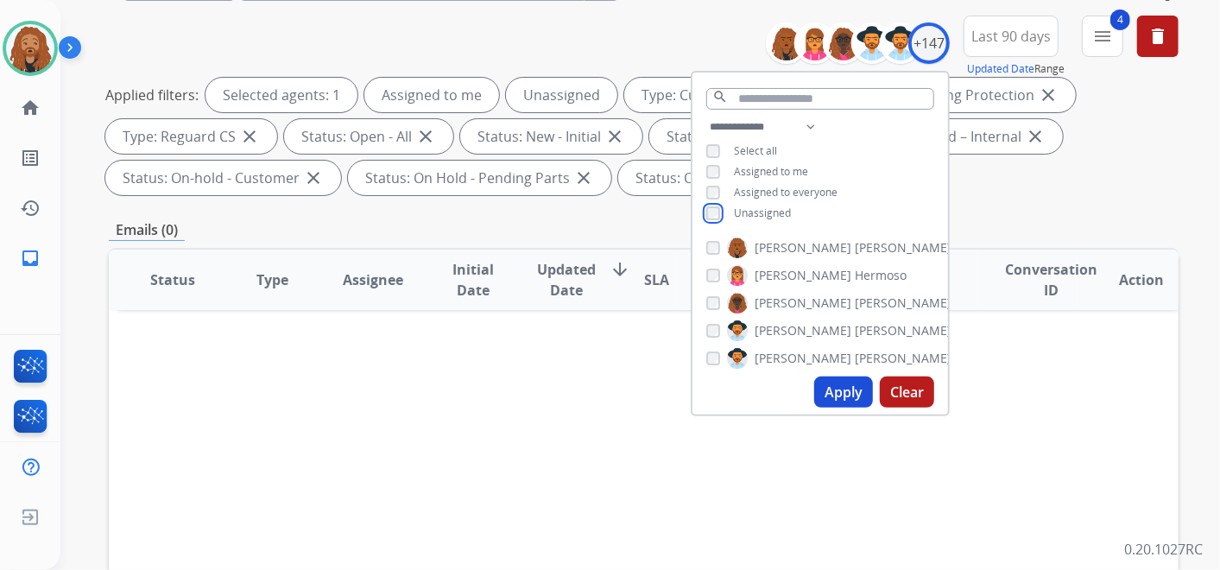
scroll to position [287, 0]
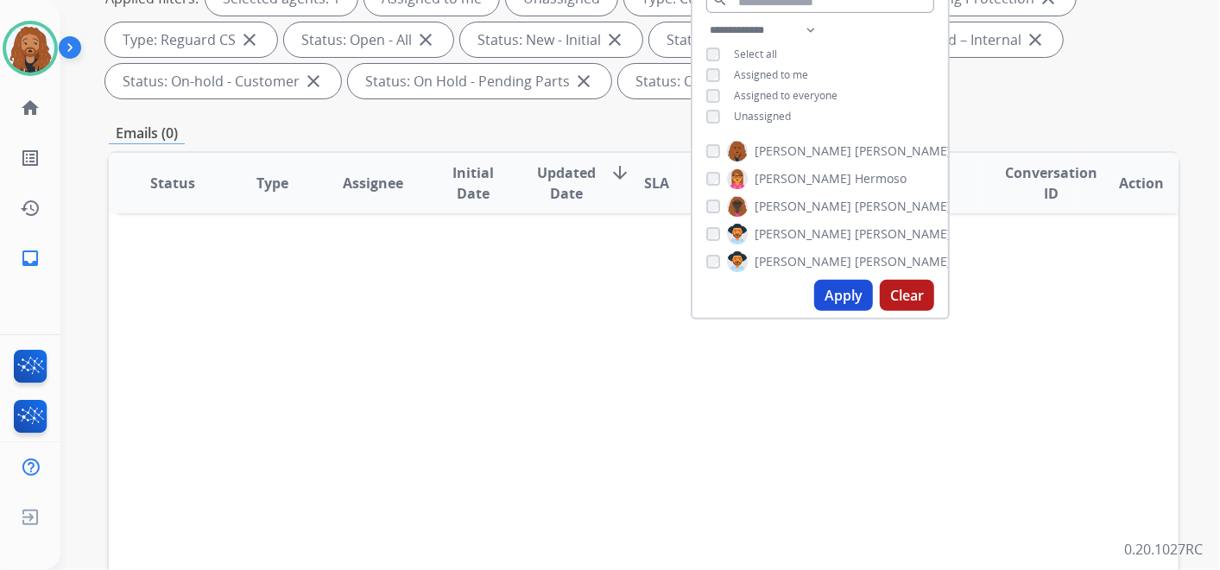
click at [839, 300] on button "Apply" at bounding box center [843, 295] width 59 height 31
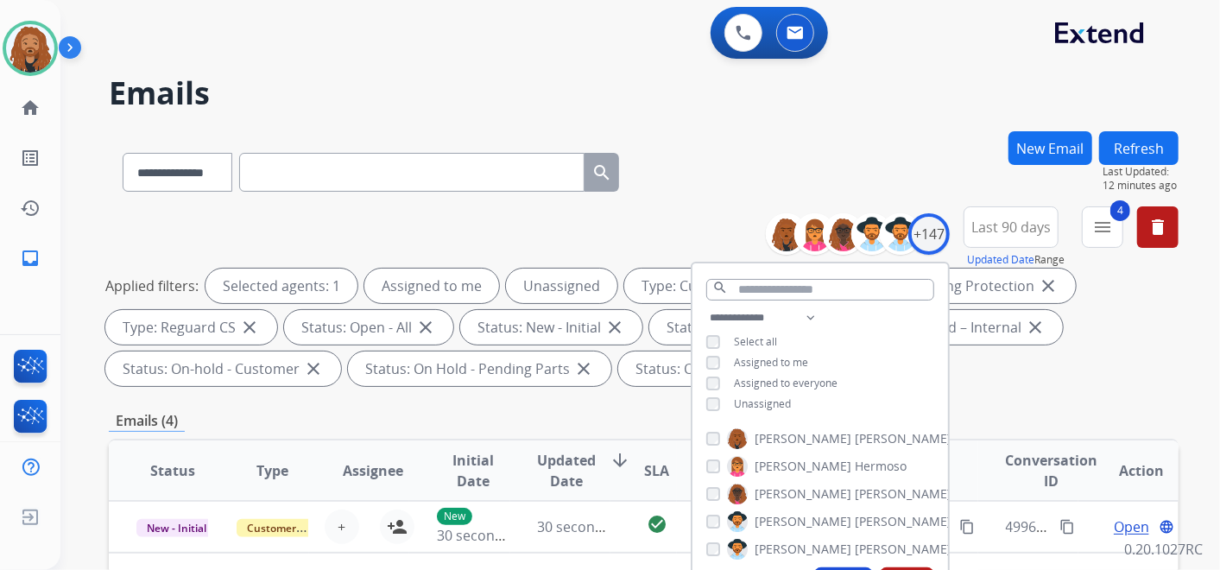
click at [713, 167] on div "**********" at bounding box center [644, 168] width 1070 height 75
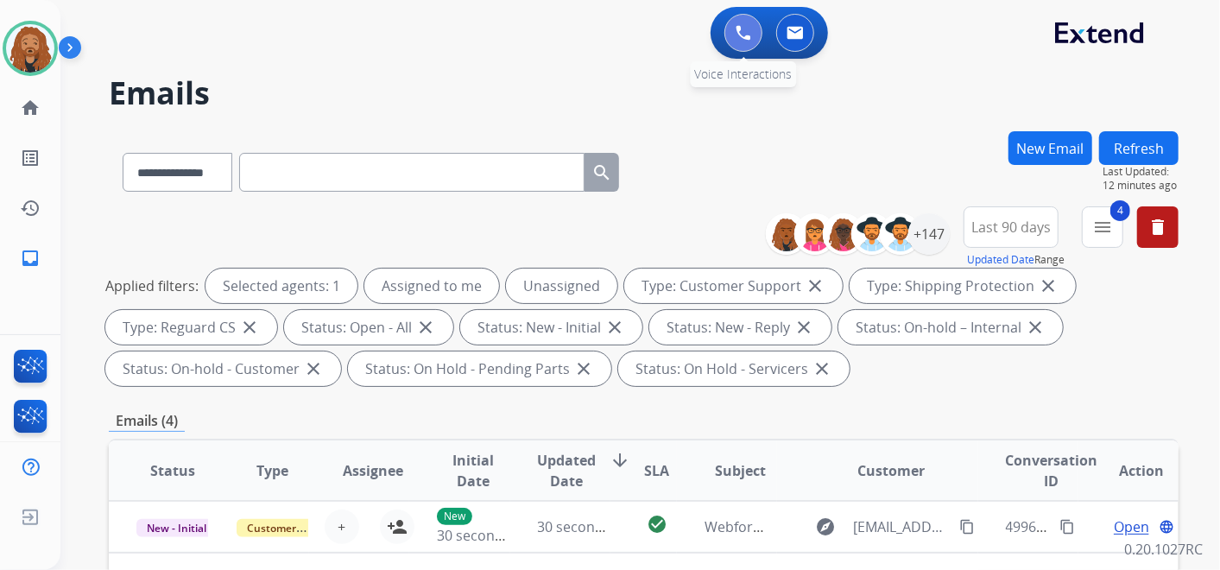
click at [729, 36] on button at bounding box center [743, 33] width 38 height 38
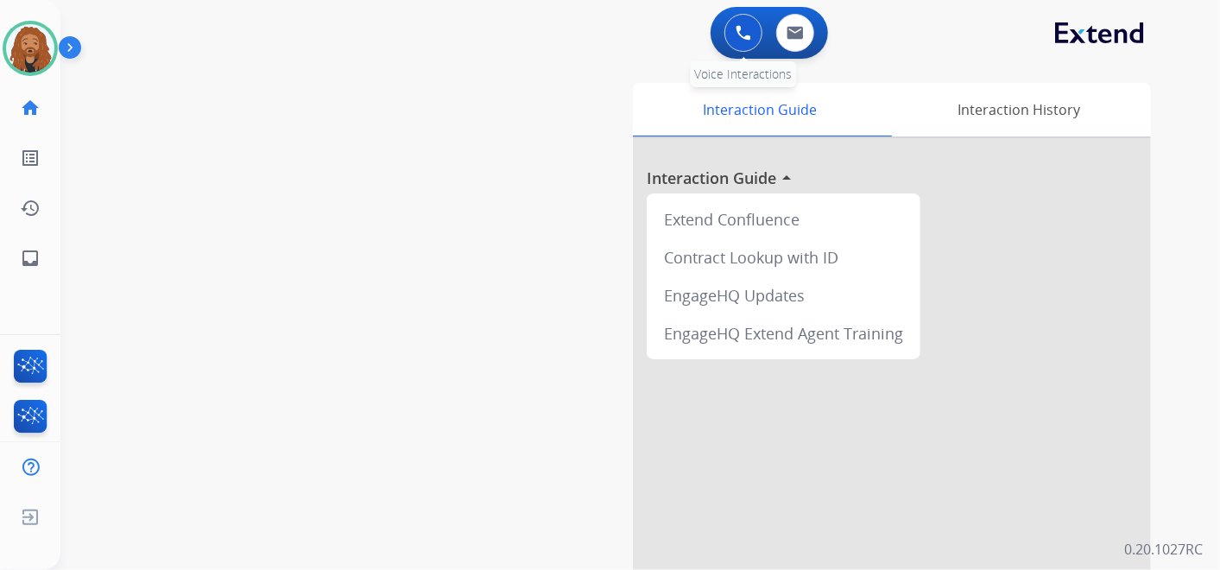
click at [737, 22] on button at bounding box center [743, 33] width 38 height 38
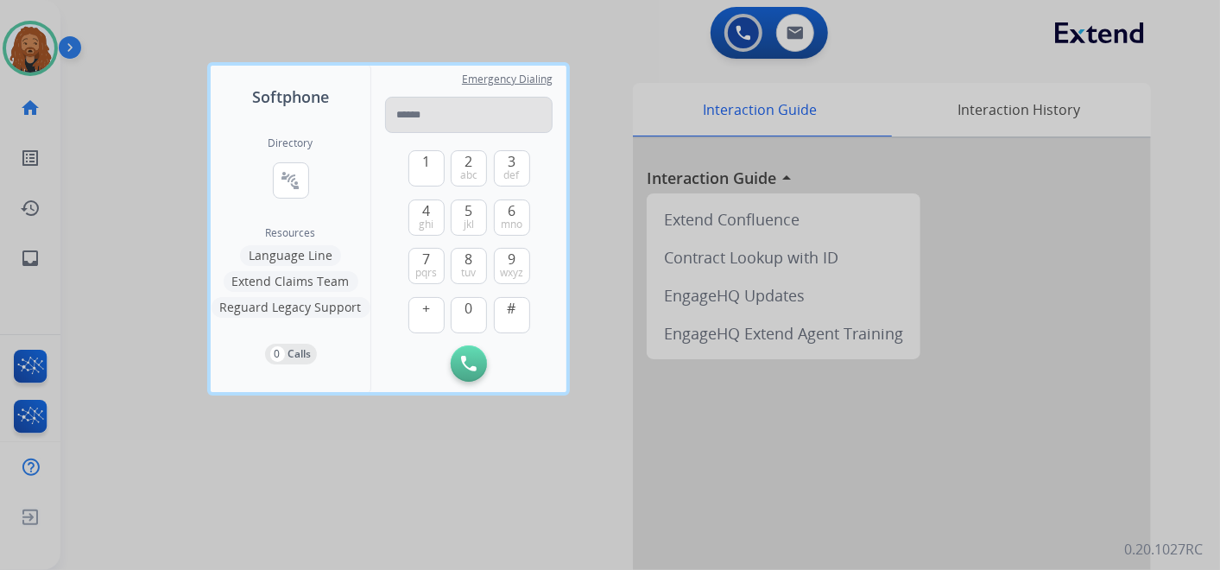
click at [408, 121] on input "tel" at bounding box center [468, 115] width 167 height 36
type input "**********"
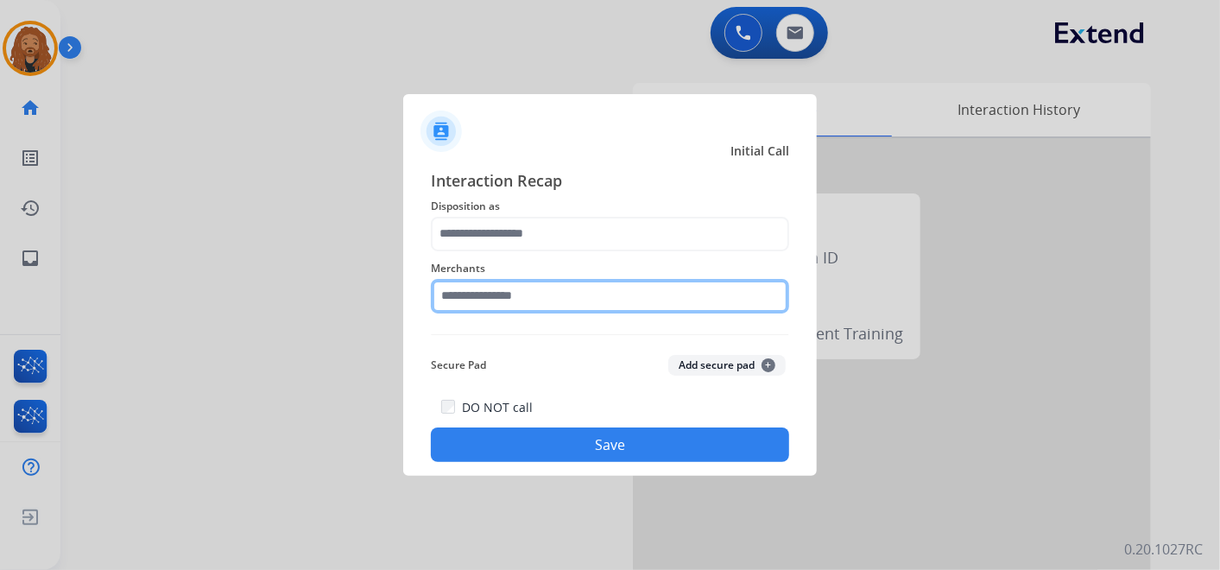
click at [576, 297] on input "text" at bounding box center [610, 296] width 358 height 35
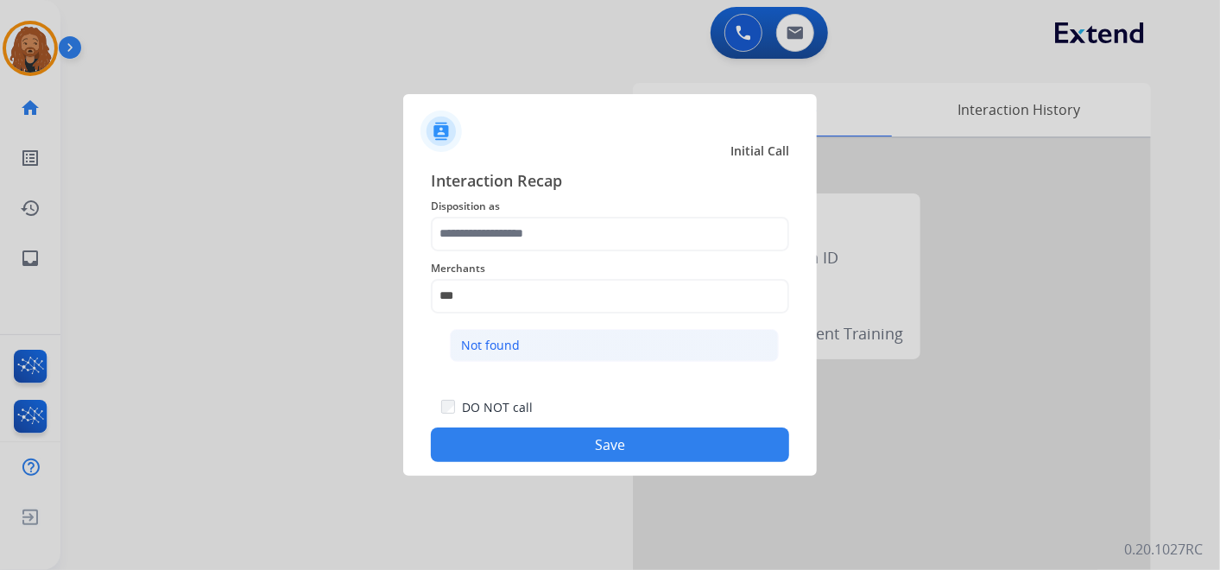
click at [489, 347] on div "Not found" at bounding box center [490, 345] width 59 height 17
type input "*********"
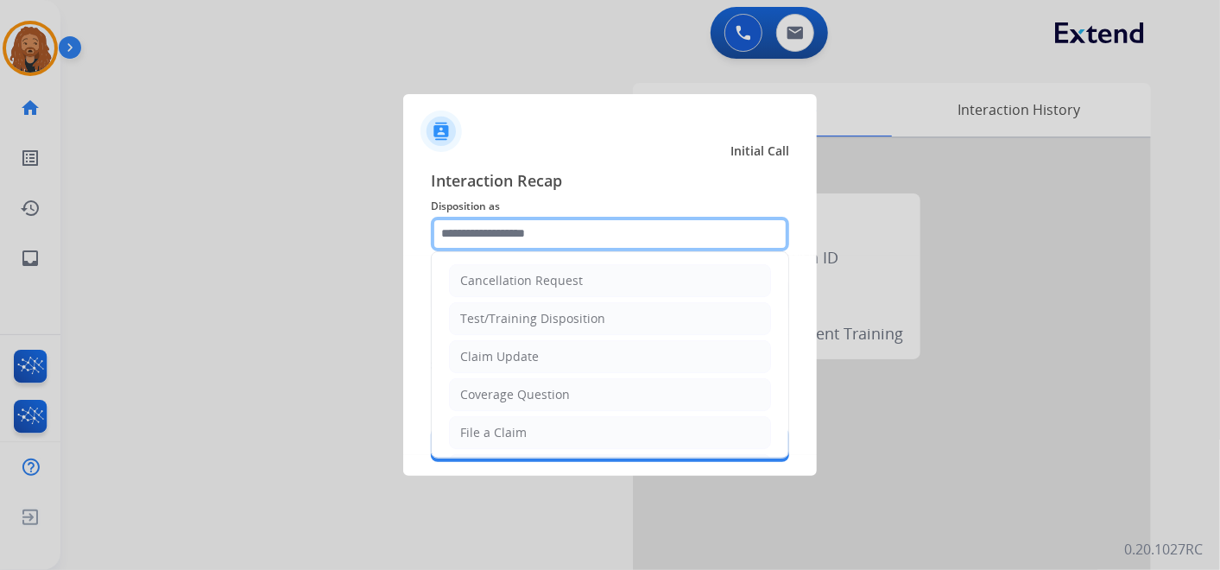
click at [502, 234] on input "text" at bounding box center [610, 234] width 358 height 35
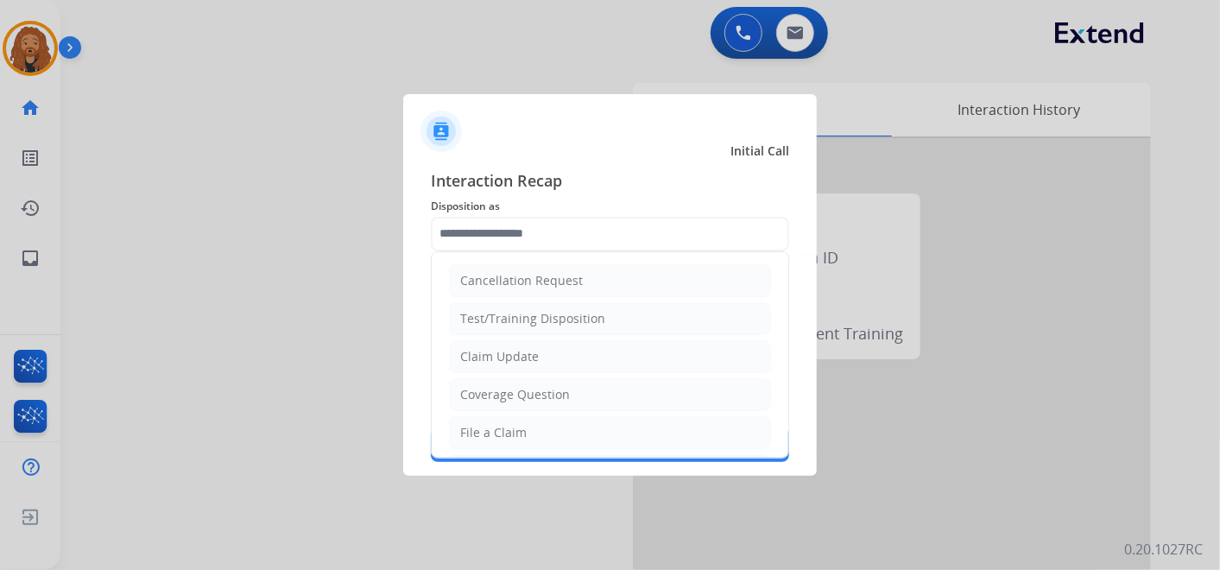
click at [490, 436] on div "File a Claim" at bounding box center [493, 432] width 66 height 17
type input "**********"
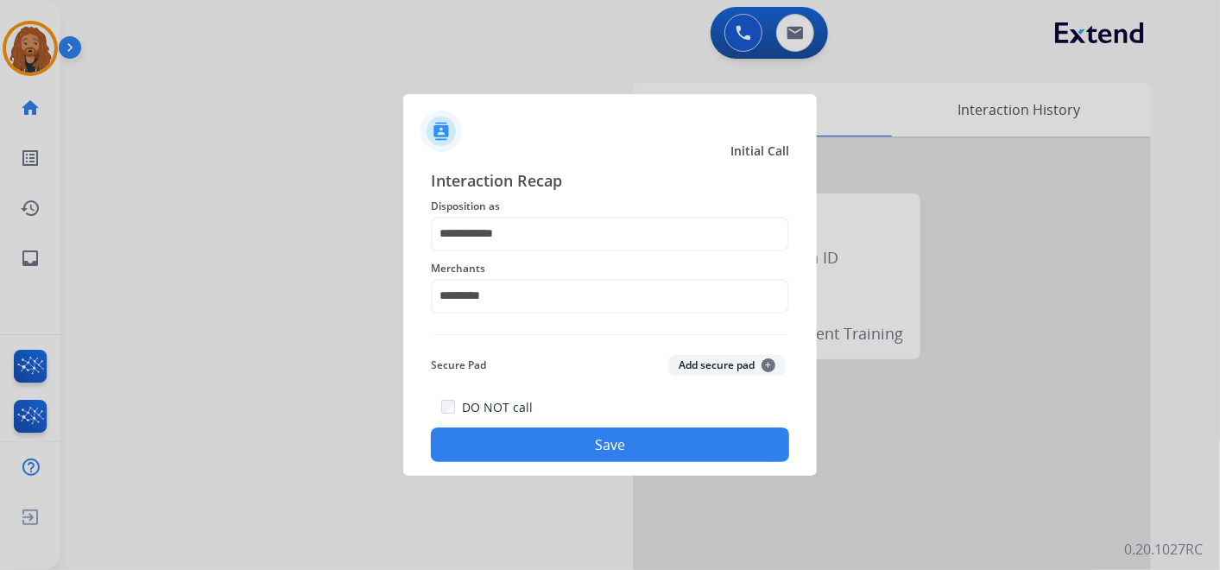
click at [505, 445] on button "Save" at bounding box center [610, 444] width 358 height 35
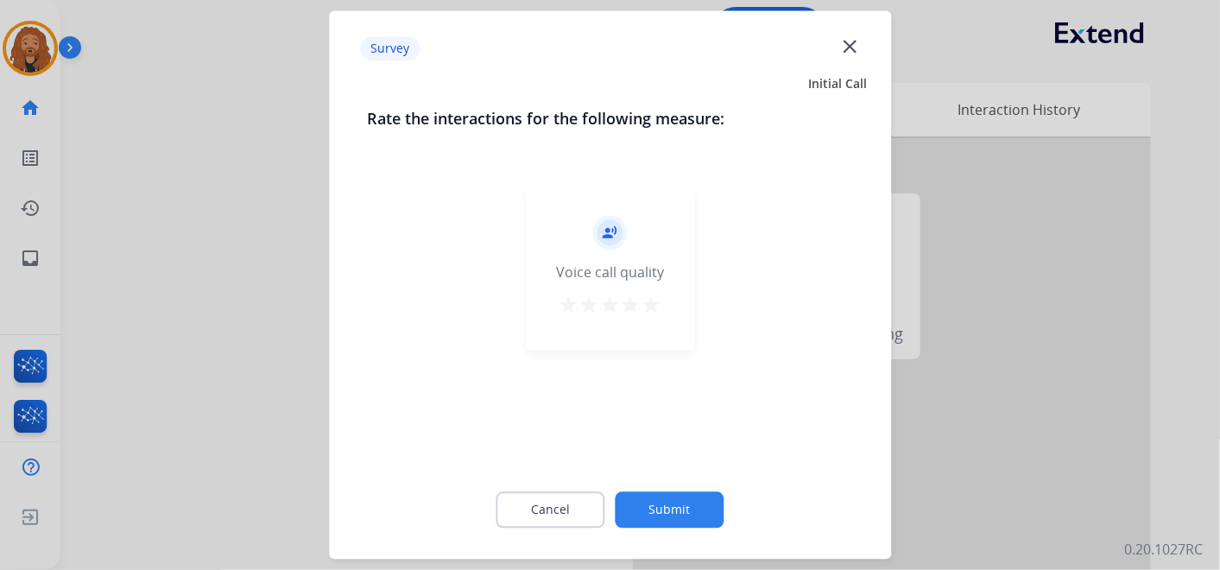
click at [654, 303] on mat-icon "star" at bounding box center [651, 305] width 21 height 21
click at [654, 521] on button "Submit" at bounding box center [670, 510] width 109 height 36
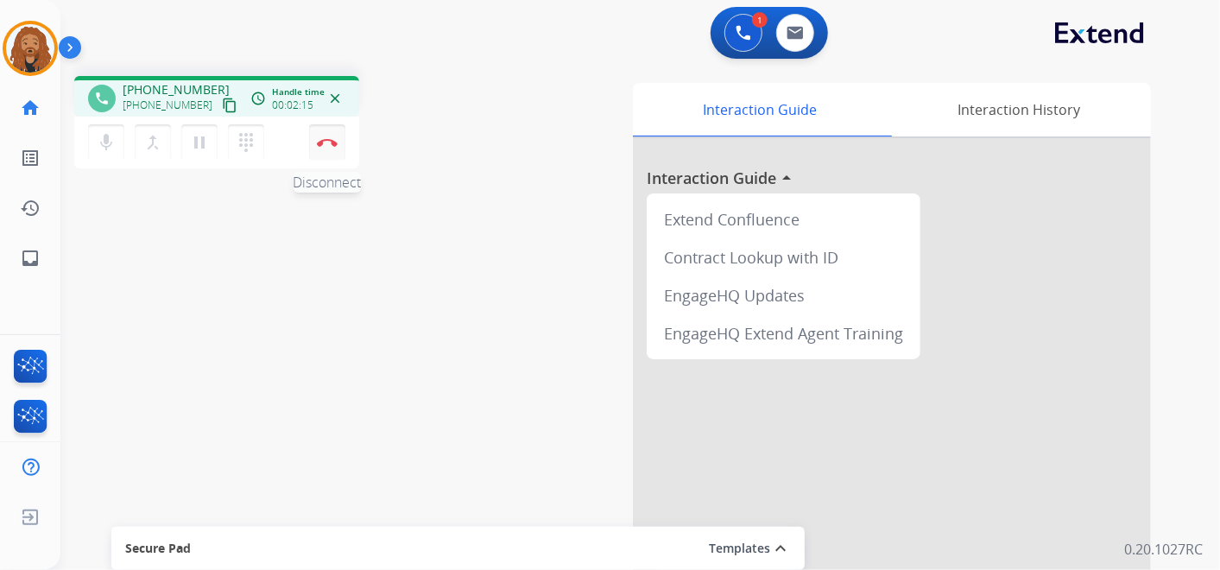
click at [329, 142] on img at bounding box center [327, 142] width 21 height 9
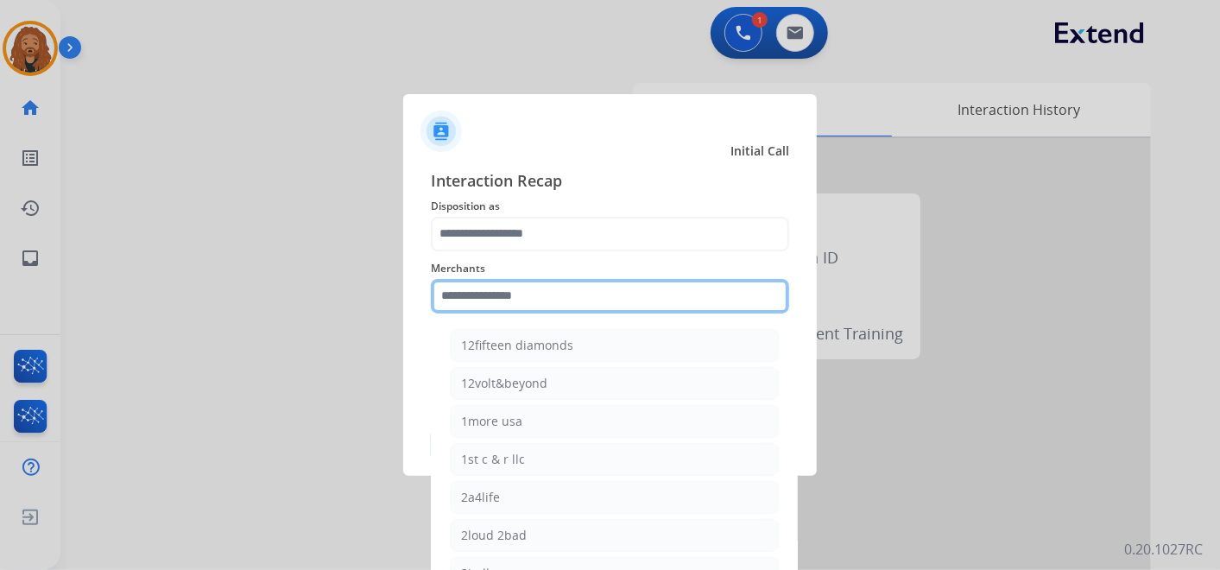
click at [571, 309] on div "Merchants 12fifteen diamonds 12volt&beyond 1more usa 1st c & r llc 2a4life 2lou…" at bounding box center [610, 285] width 358 height 69
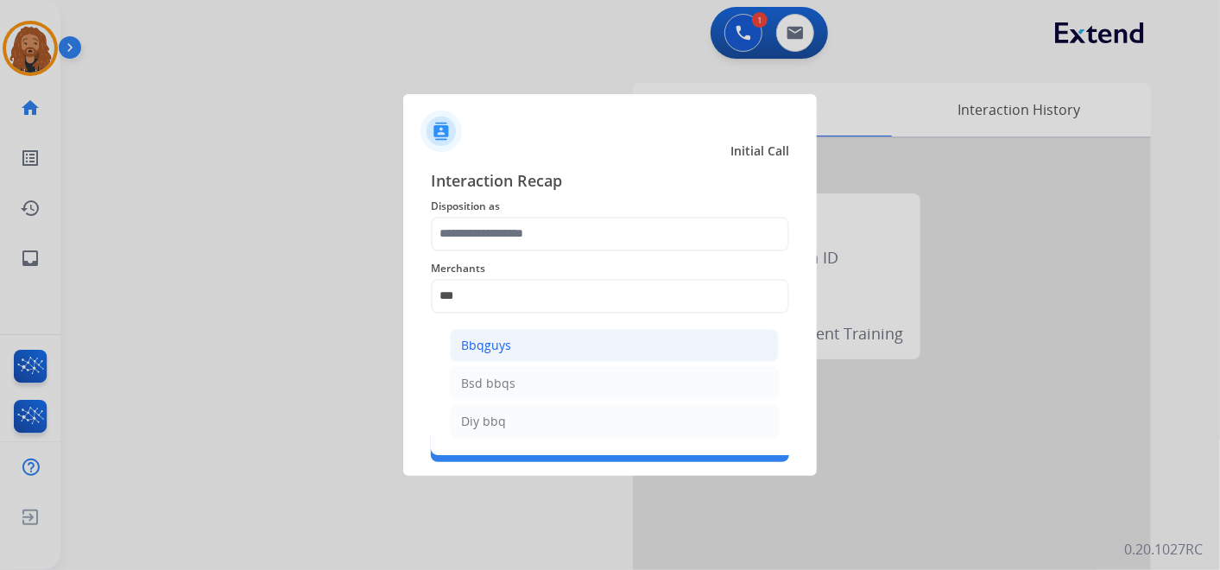
click at [518, 338] on li "Bbqguys" at bounding box center [614, 345] width 329 height 33
type input "*******"
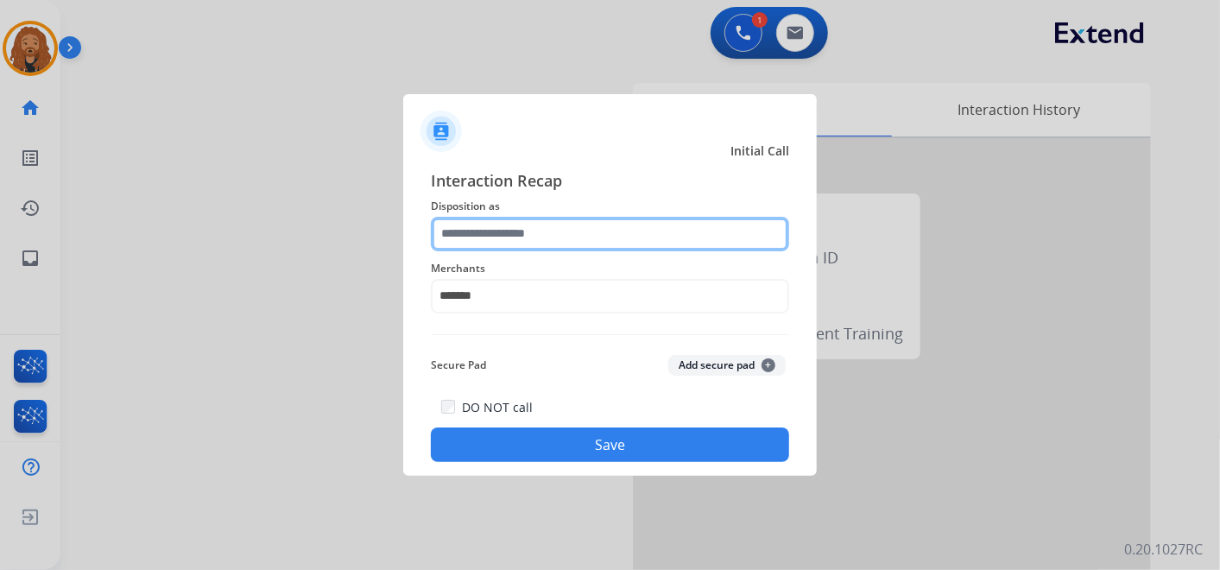
click at [483, 239] on input "text" at bounding box center [610, 234] width 358 height 35
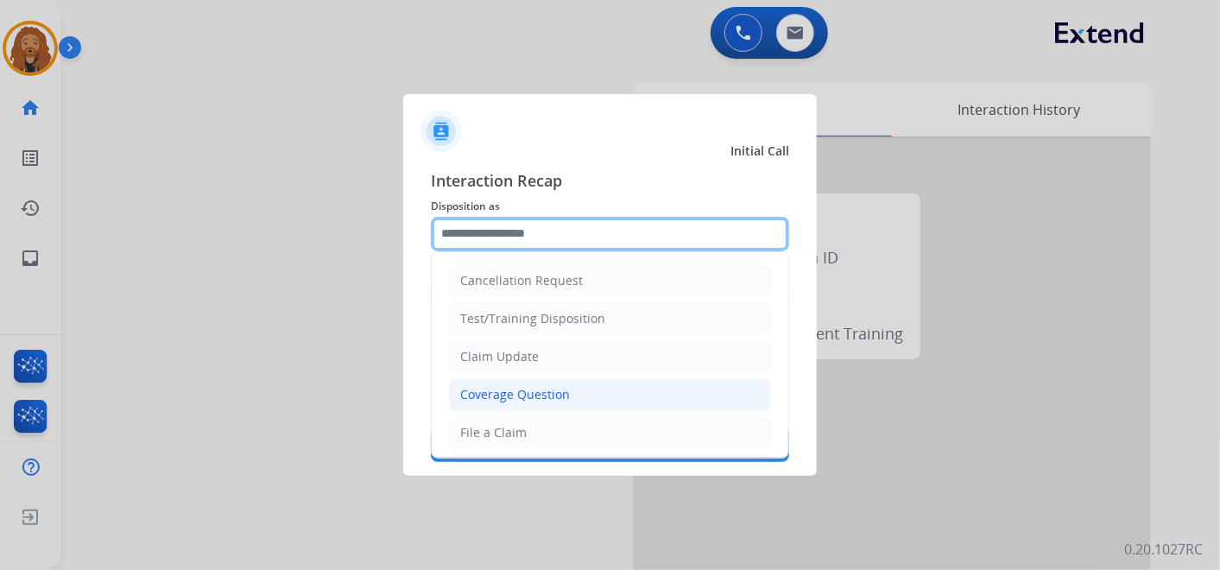
scroll to position [192, 0]
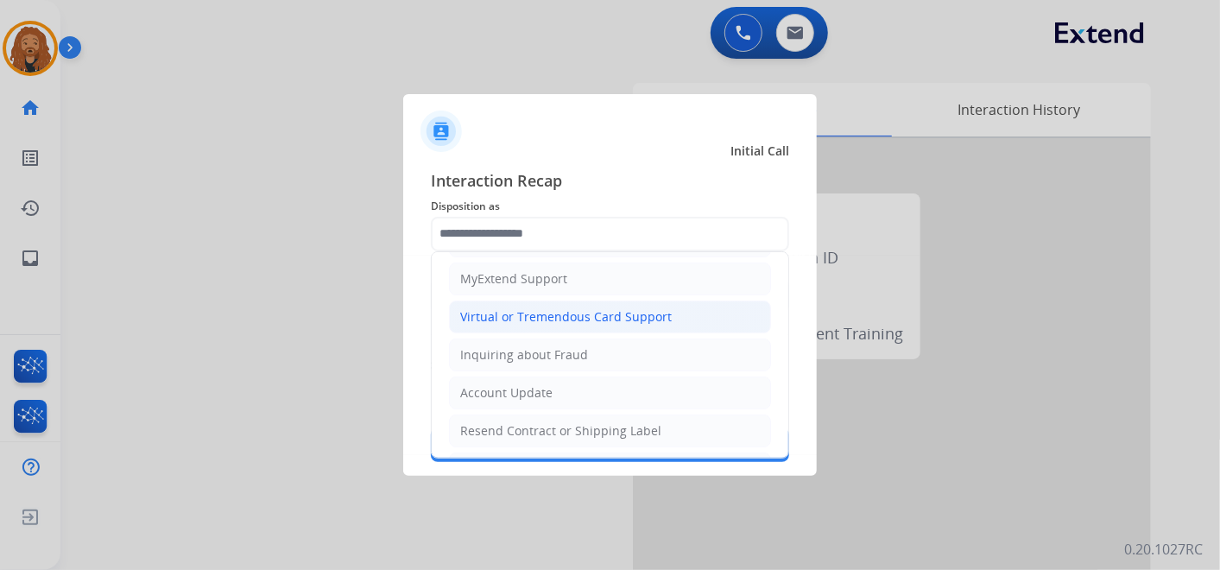
click at [519, 314] on div "Virtual or Tremendous Card Support" at bounding box center [566, 316] width 212 height 17
type input "**********"
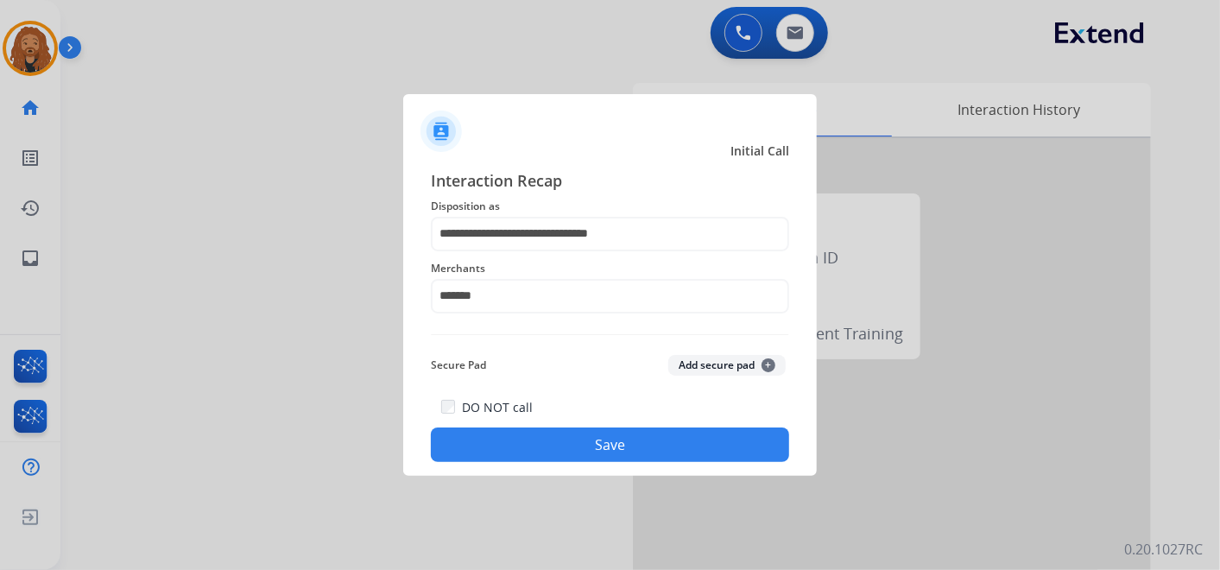
click at [537, 441] on button "Save" at bounding box center [610, 444] width 358 height 35
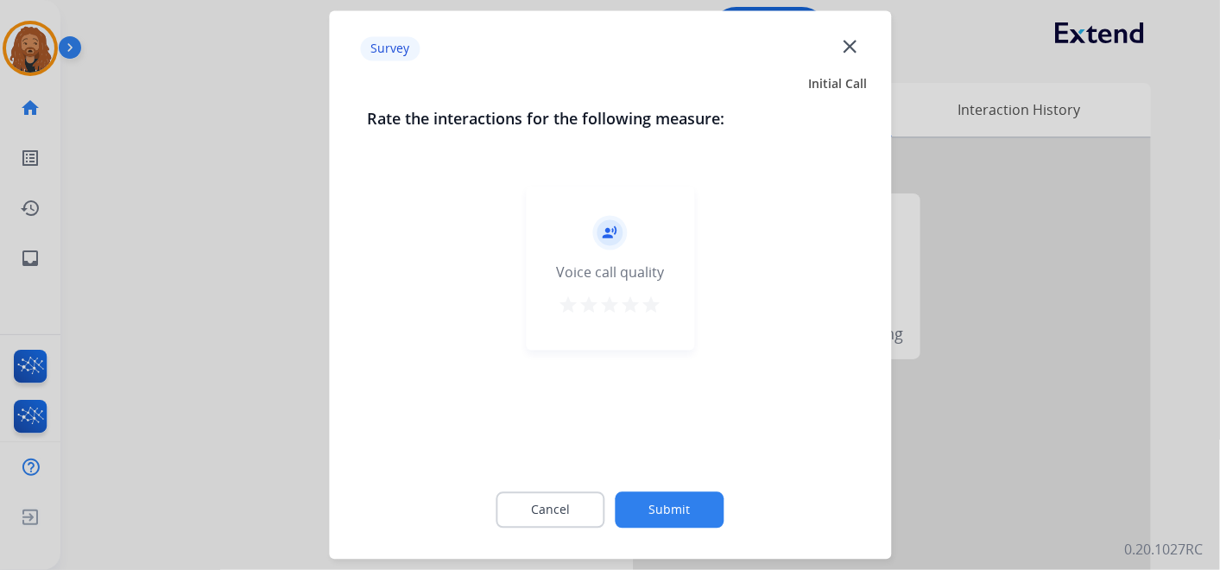
click at [647, 305] on mat-icon "star" at bounding box center [651, 305] width 21 height 21
click at [673, 510] on button "Submit" at bounding box center [670, 510] width 109 height 36
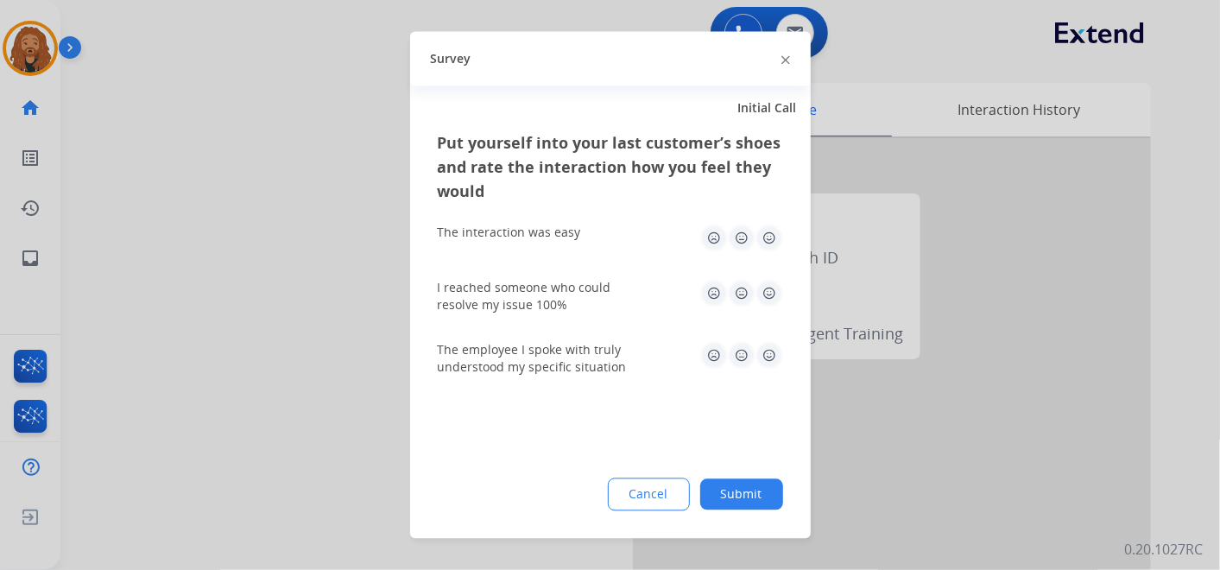
click at [768, 353] on img at bounding box center [769, 356] width 28 height 28
click at [764, 294] on img at bounding box center [769, 294] width 28 height 28
click at [766, 248] on img at bounding box center [769, 238] width 28 height 28
click at [735, 487] on button "Submit" at bounding box center [741, 494] width 83 height 31
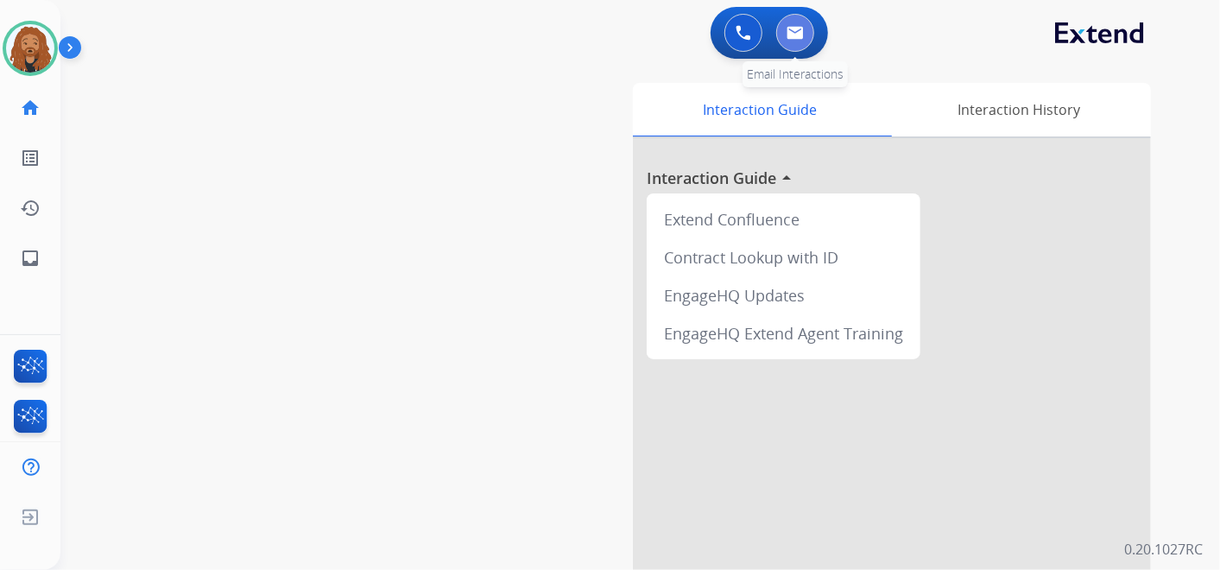
click at [803, 32] on button at bounding box center [795, 33] width 38 height 38
select select "**********"
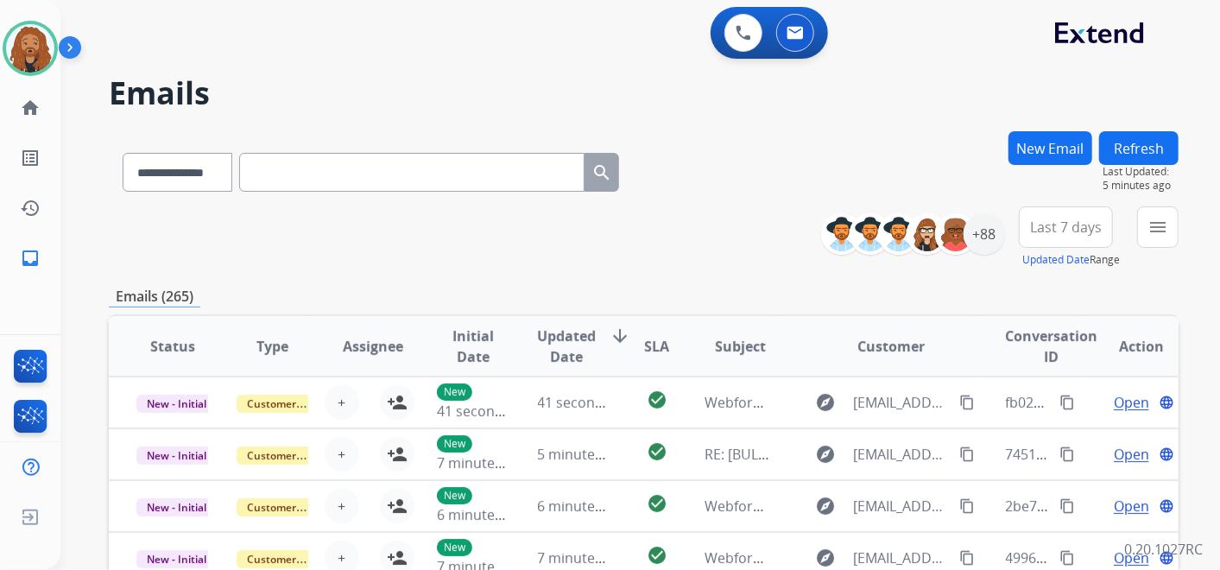
click at [1062, 237] on button "Last 7 days" at bounding box center [1066, 226] width 94 height 41
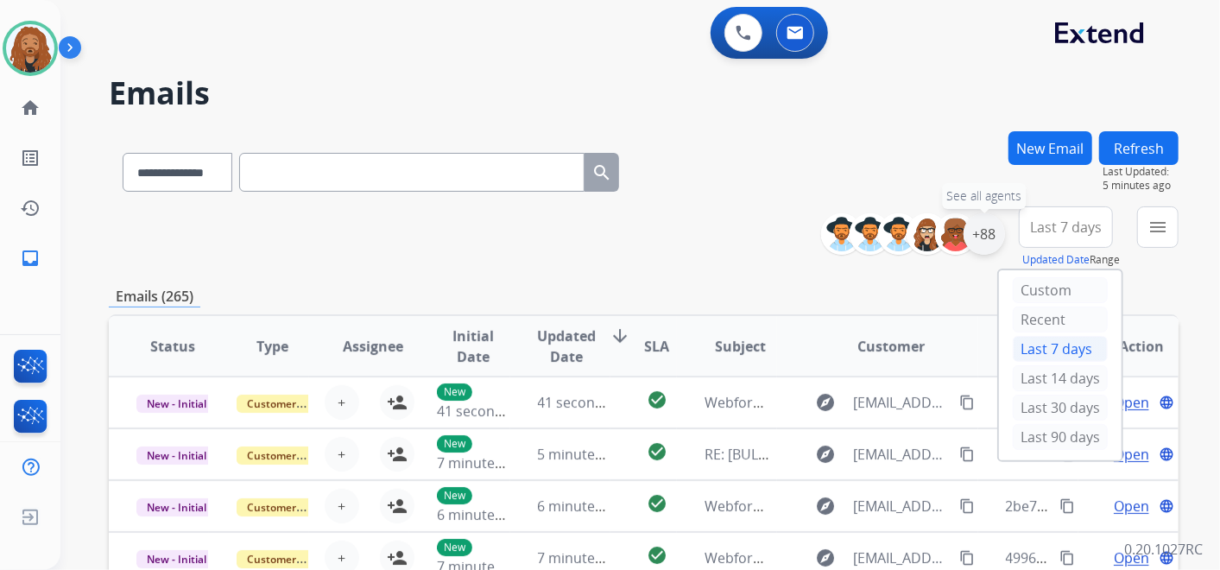
click at [983, 231] on div "+88" at bounding box center [984, 233] width 41 height 41
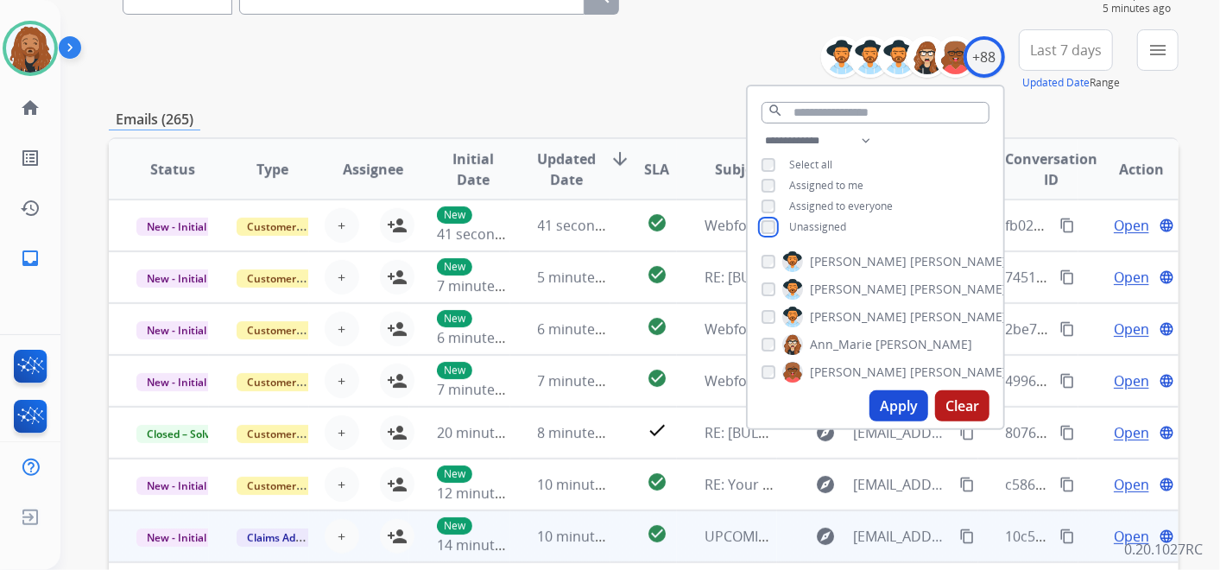
scroll to position [287, 0]
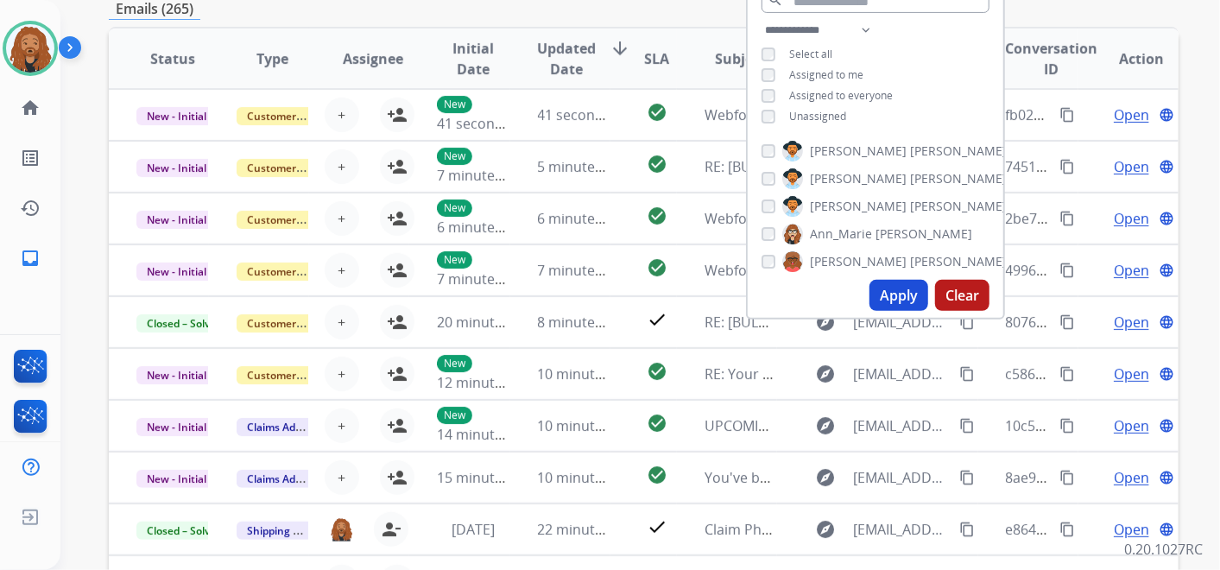
click at [887, 294] on button "Apply" at bounding box center [898, 295] width 59 height 31
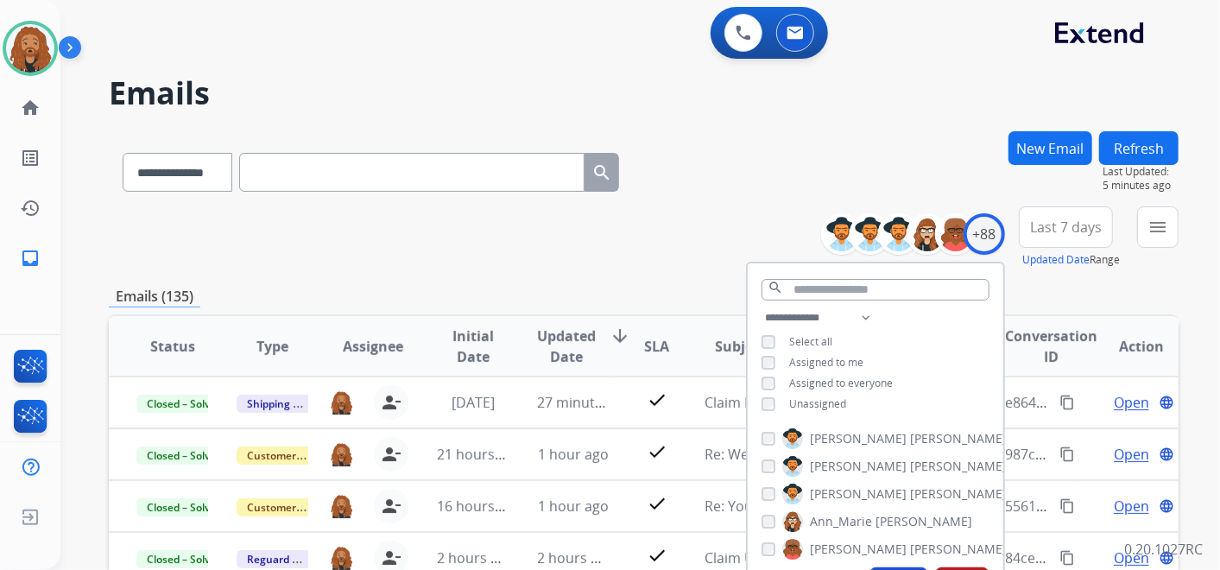
click at [1075, 242] on button "Last 7 days" at bounding box center [1066, 226] width 94 height 41
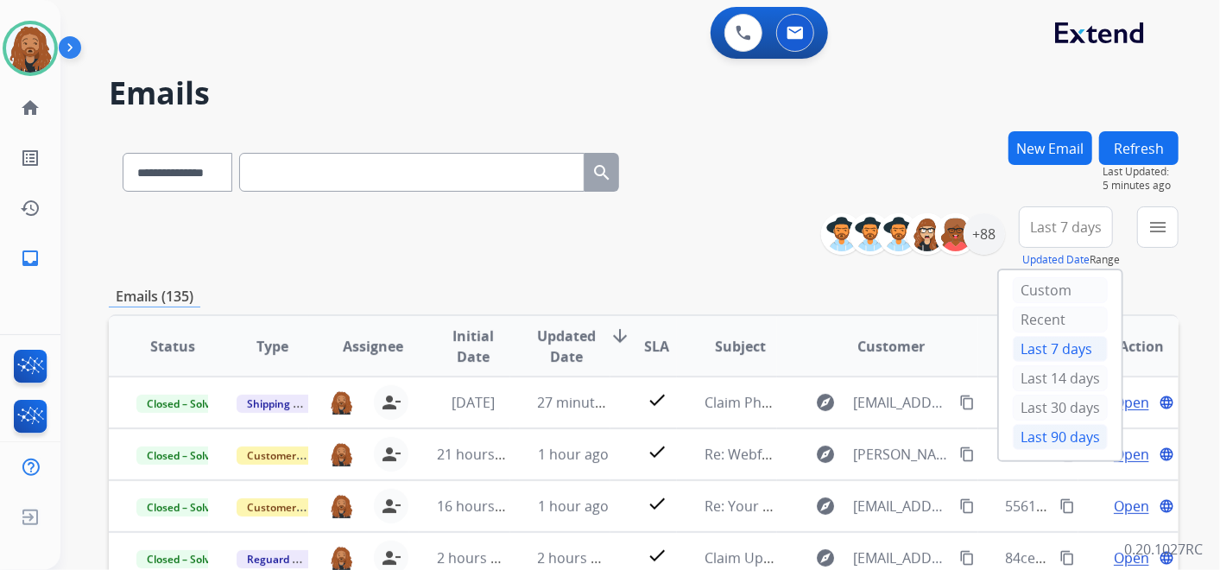
click at [1029, 434] on div "Last 90 days" at bounding box center [1060, 437] width 95 height 26
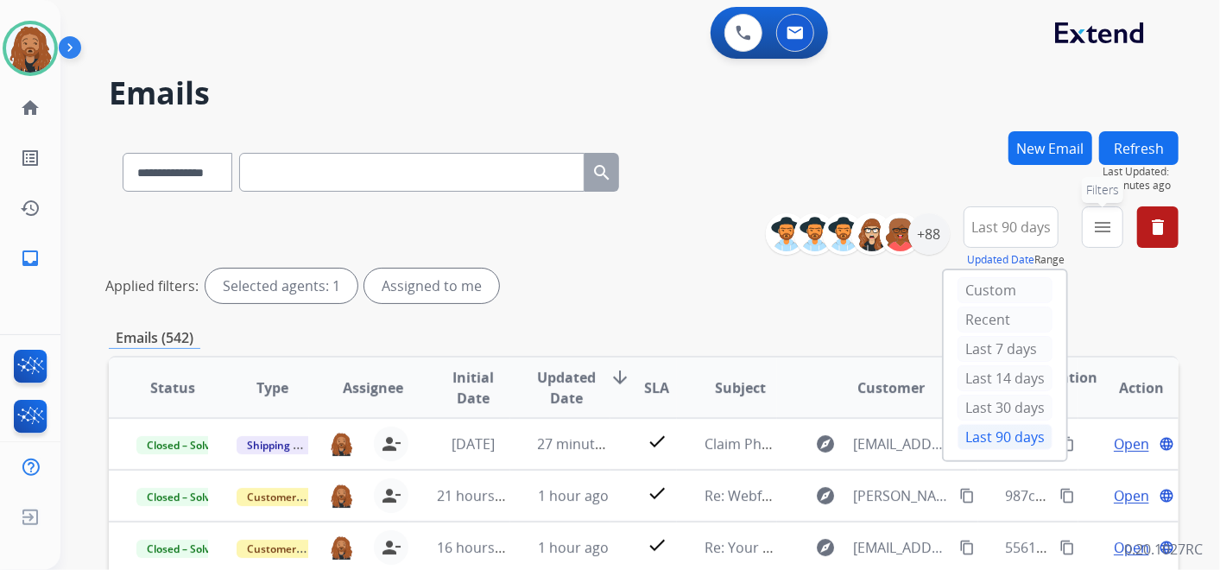
click at [1107, 237] on mat-icon "menu" at bounding box center [1102, 227] width 21 height 21
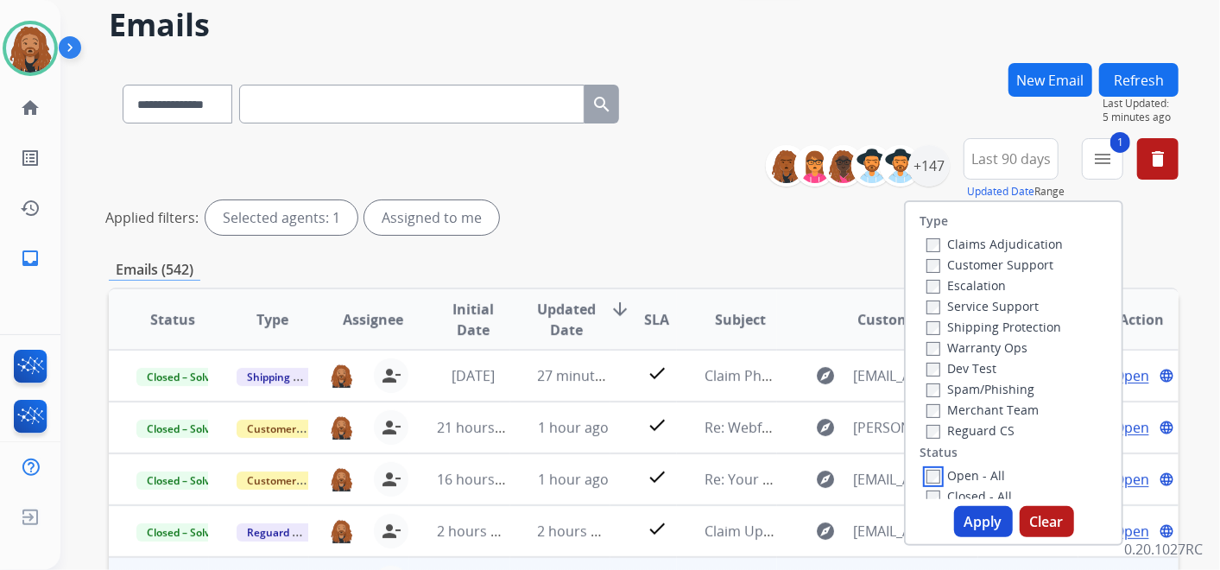
scroll to position [287, 0]
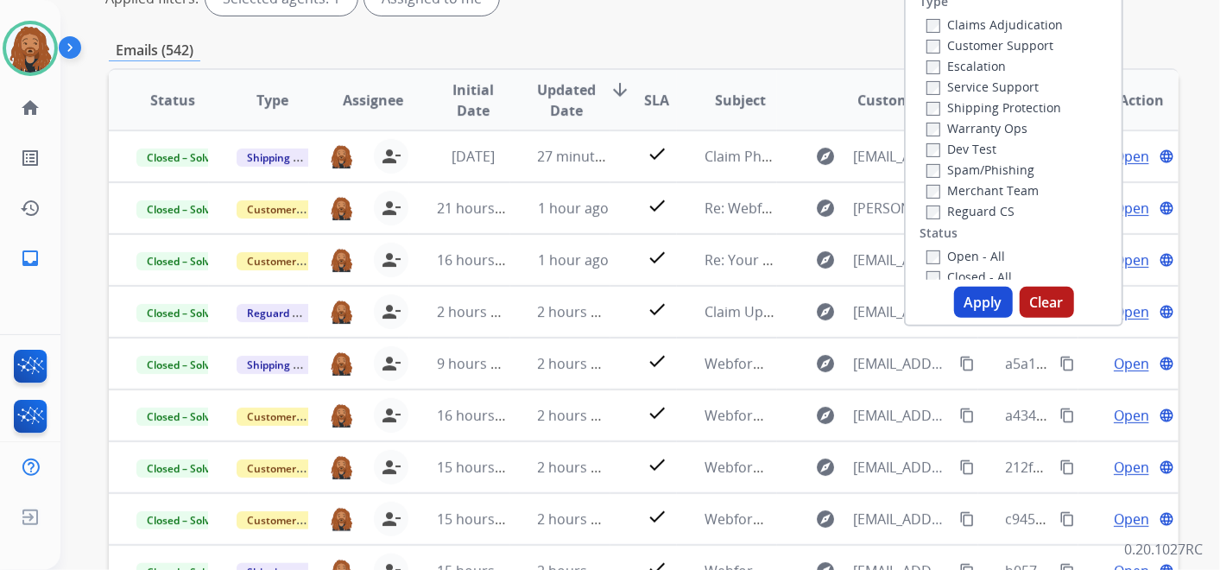
click at [976, 306] on button "Apply" at bounding box center [983, 302] width 59 height 31
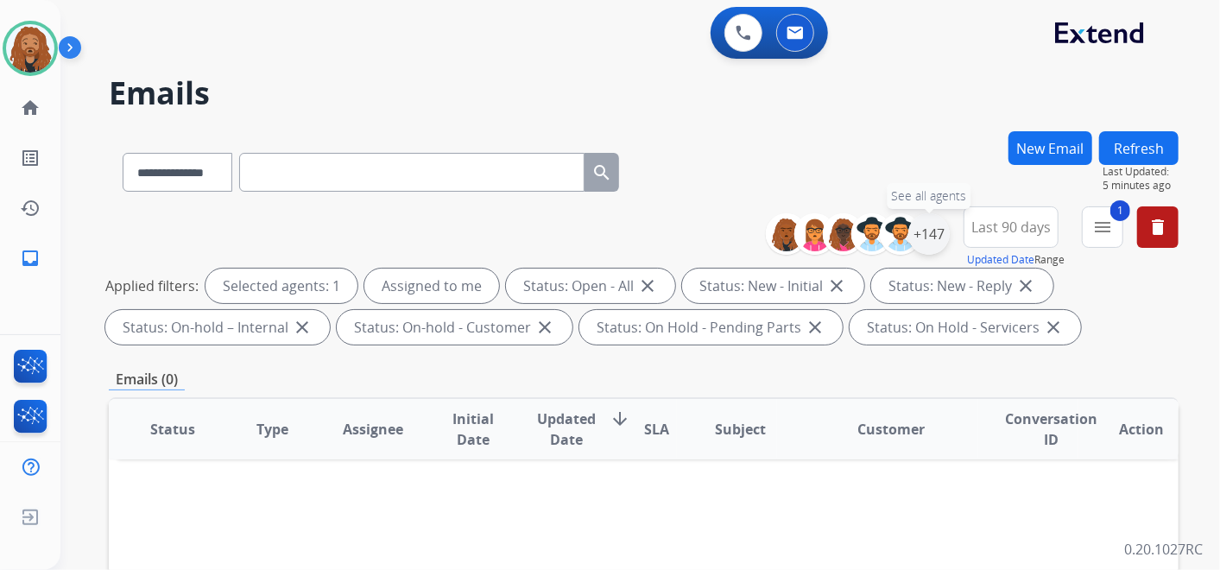
click at [939, 225] on div "+147" at bounding box center [928, 233] width 41 height 41
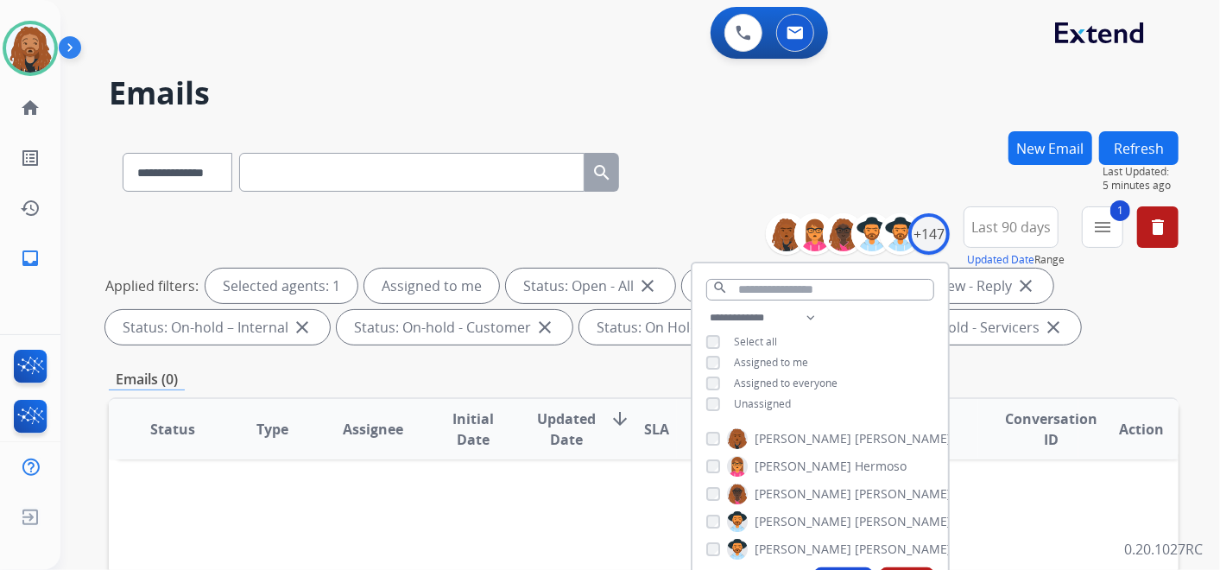
click at [713, 410] on div "**********" at bounding box center [820, 362] width 256 height 111
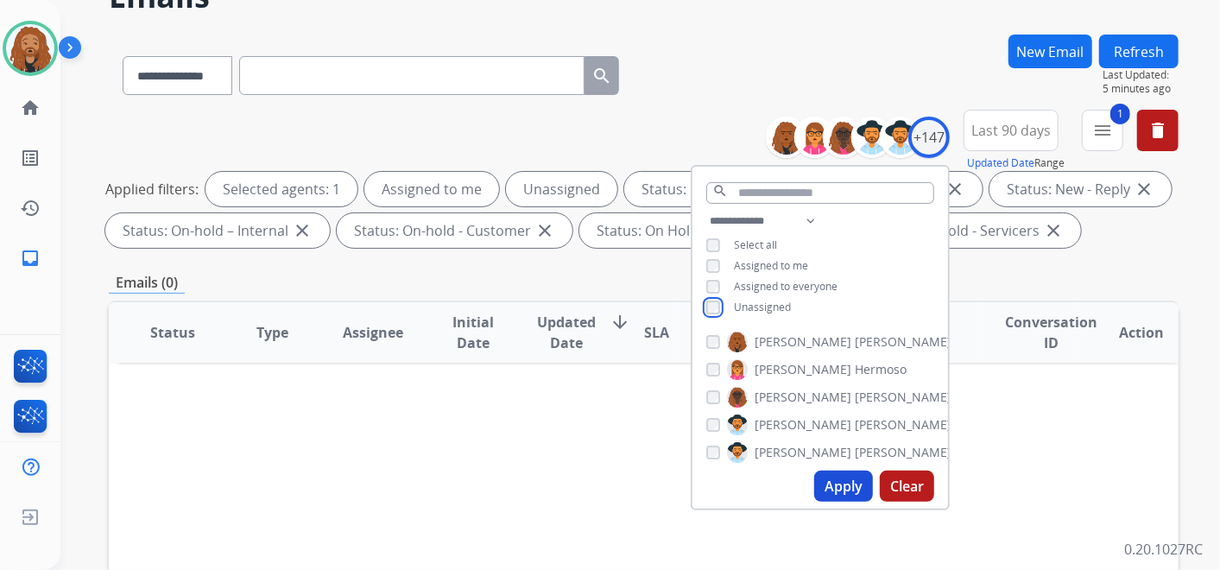
scroll to position [192, 0]
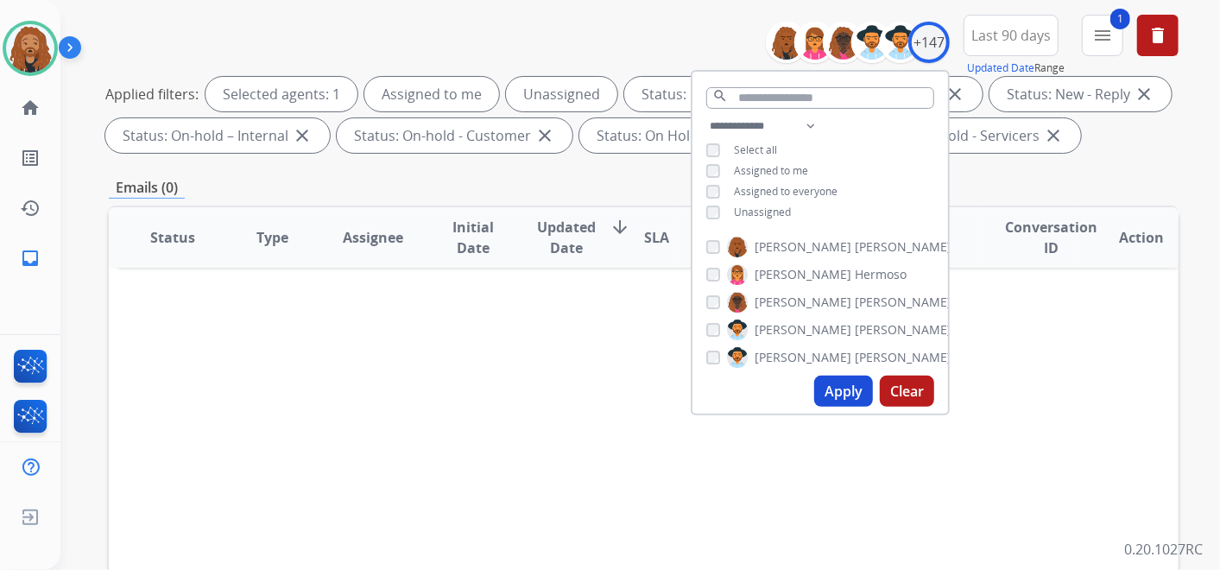
click at [831, 389] on button "Apply" at bounding box center [843, 391] width 59 height 31
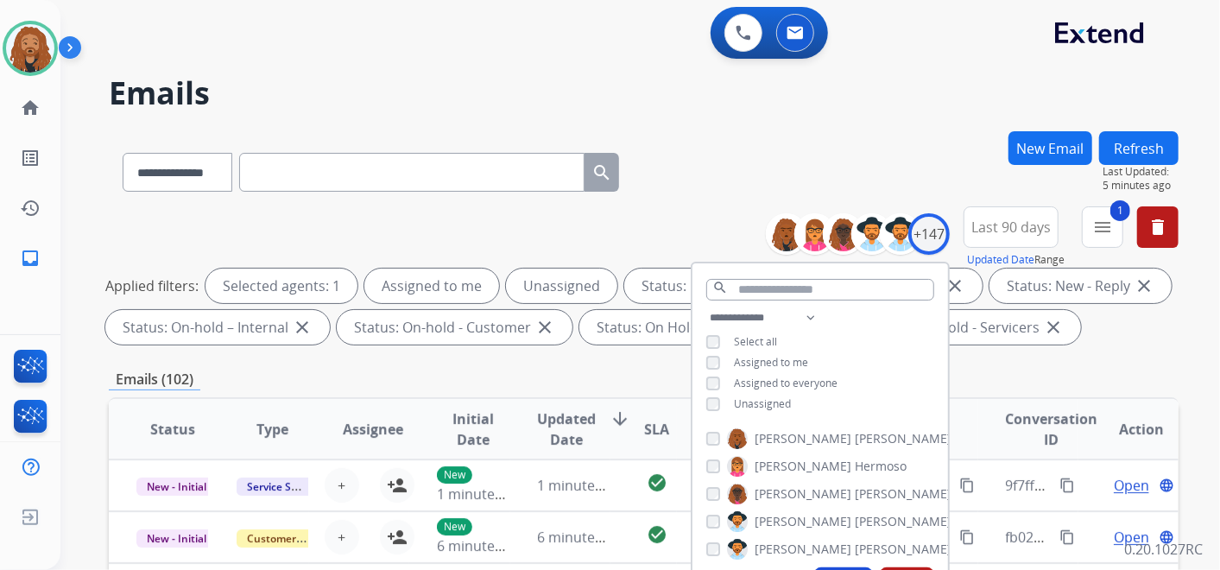
click at [729, 142] on div "**********" at bounding box center [644, 168] width 1070 height 75
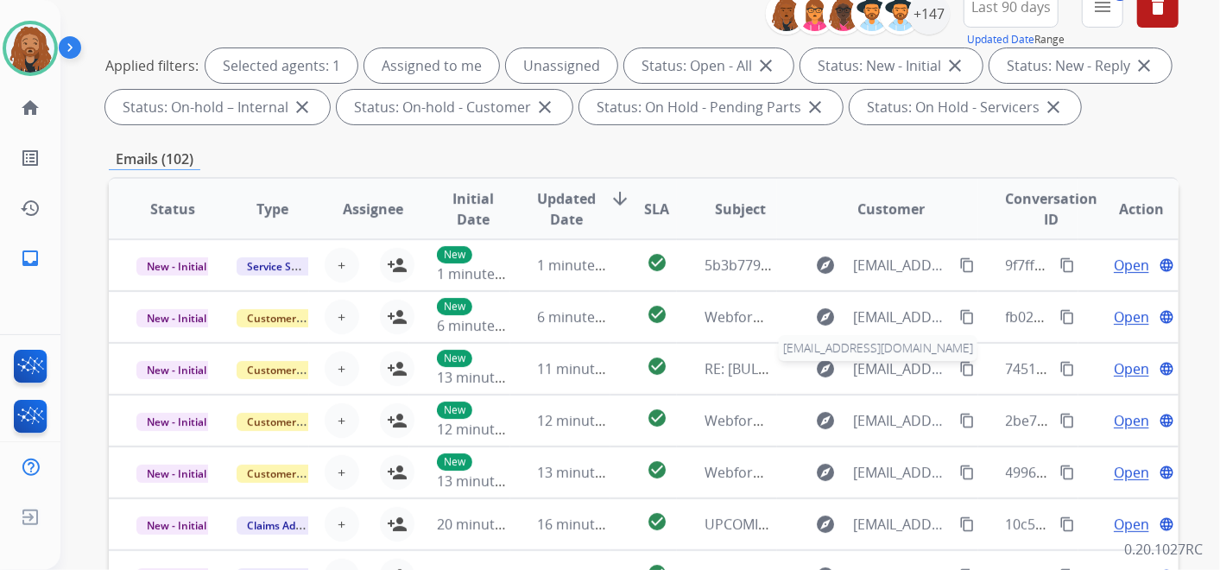
scroll to position [111, 0]
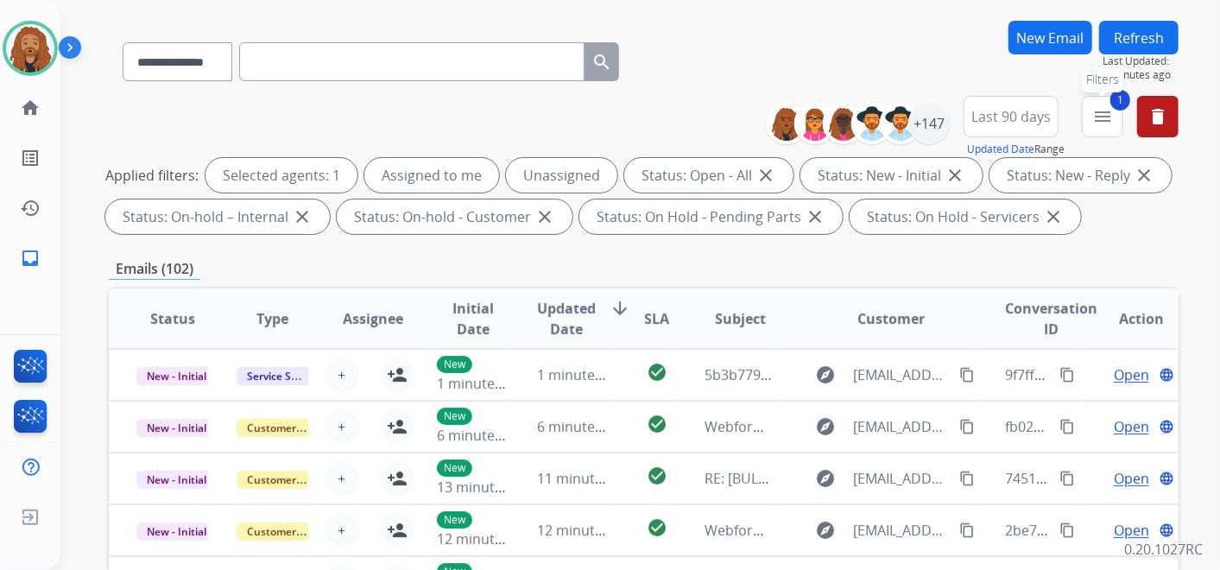
click at [1103, 126] on button "1 menu Filters" at bounding box center [1102, 116] width 41 height 41
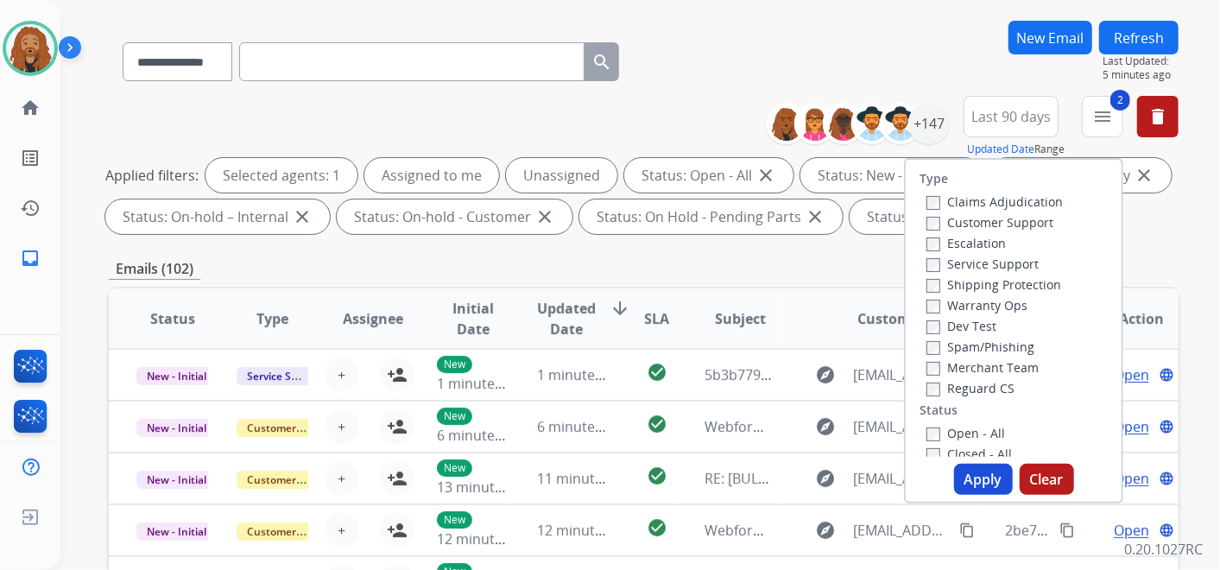
click at [948, 283] on label "Shipping Protection" at bounding box center [993, 284] width 135 height 16
click at [962, 214] on label "Customer Support" at bounding box center [989, 222] width 127 height 16
click at [983, 476] on button "Apply" at bounding box center [983, 479] width 59 height 31
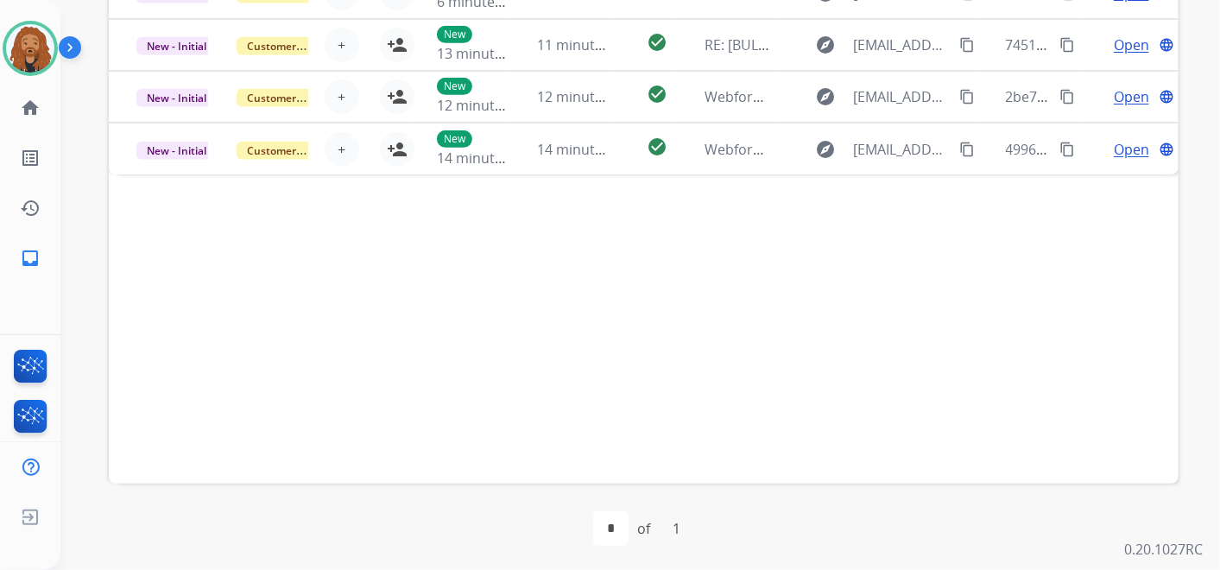
scroll to position [536, 0]
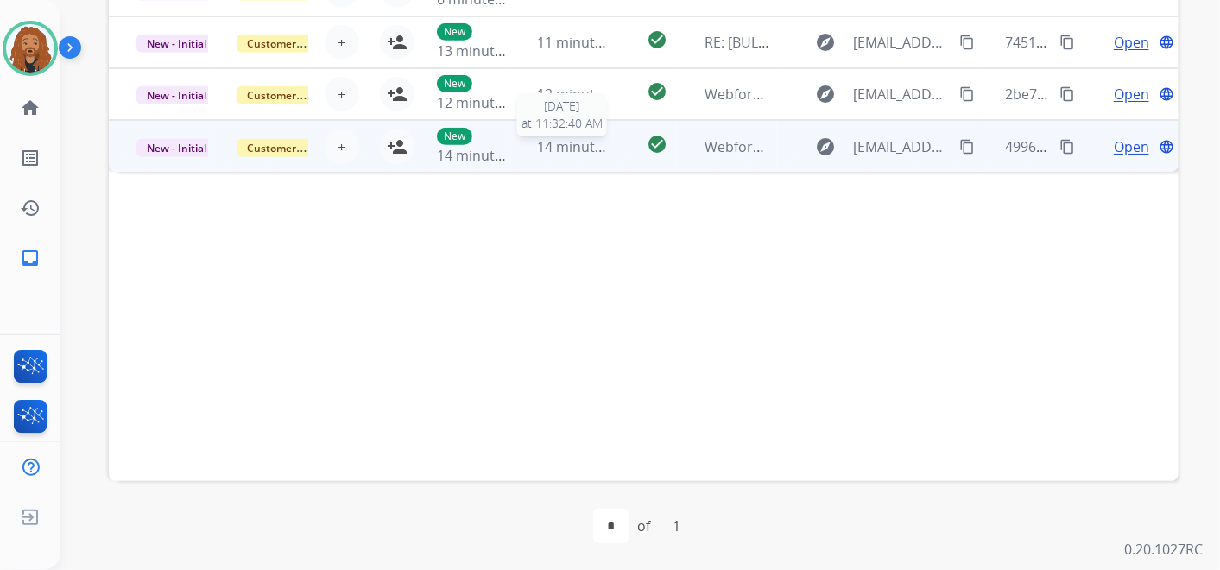
click at [544, 137] on span "14 minutes ago" at bounding box center [588, 146] width 100 height 19
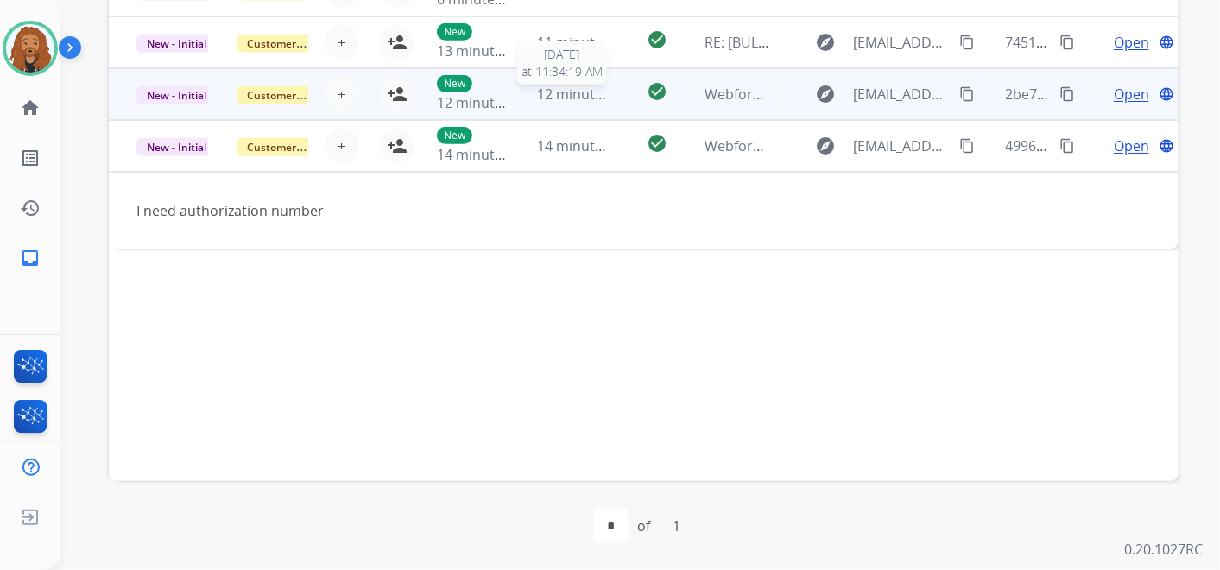
click at [551, 97] on span "12 minutes ago" at bounding box center [588, 94] width 100 height 19
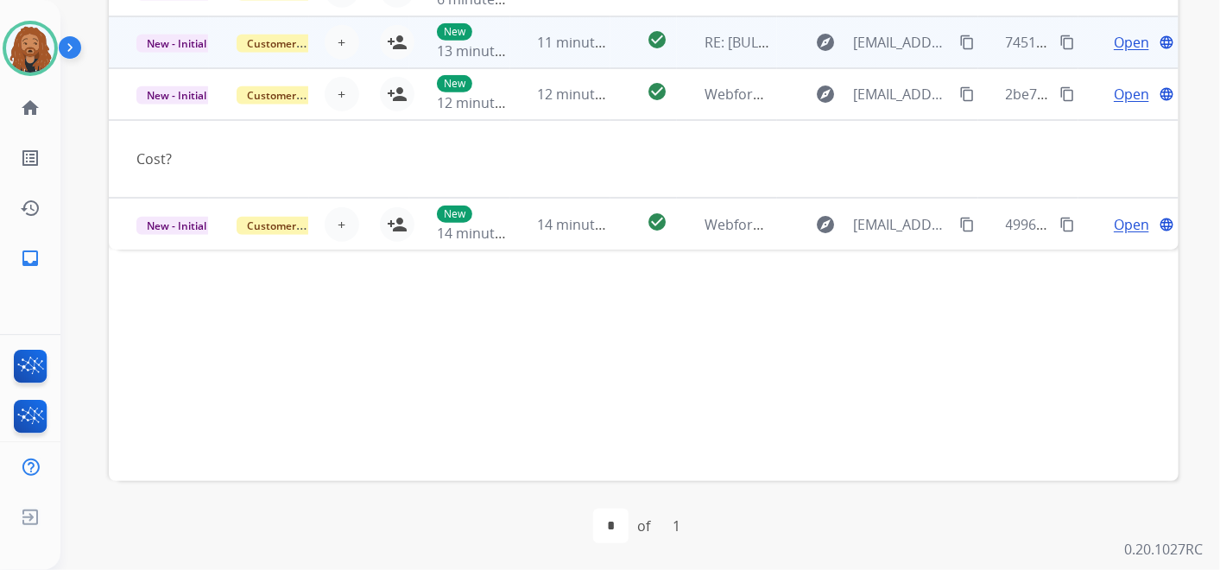
click at [567, 49] on span "11 minutes ago" at bounding box center [588, 42] width 100 height 19
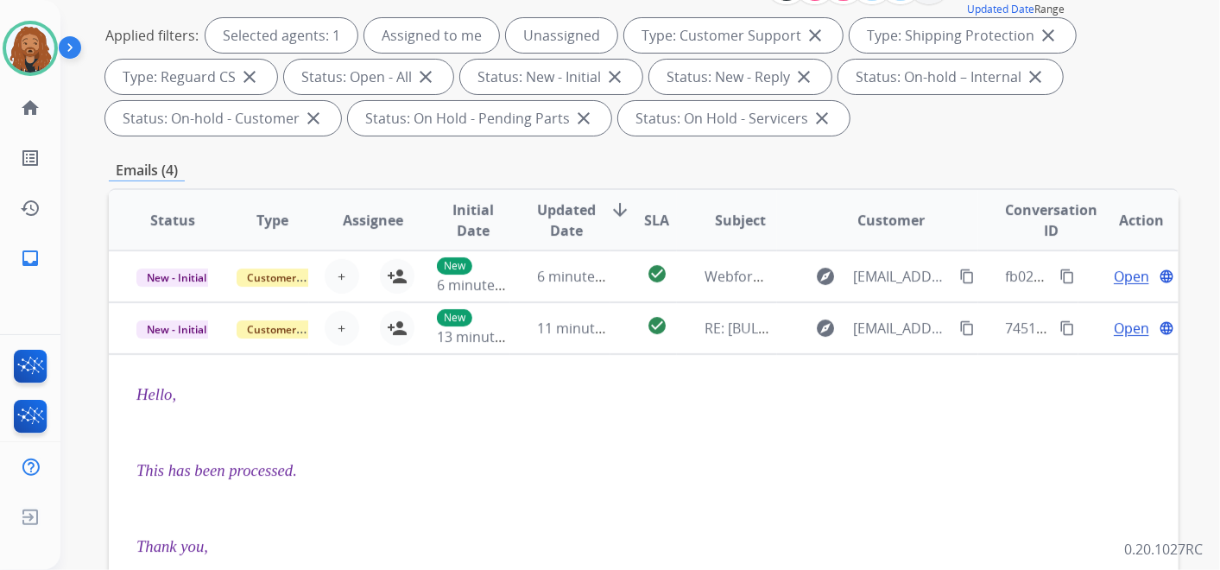
scroll to position [249, 0]
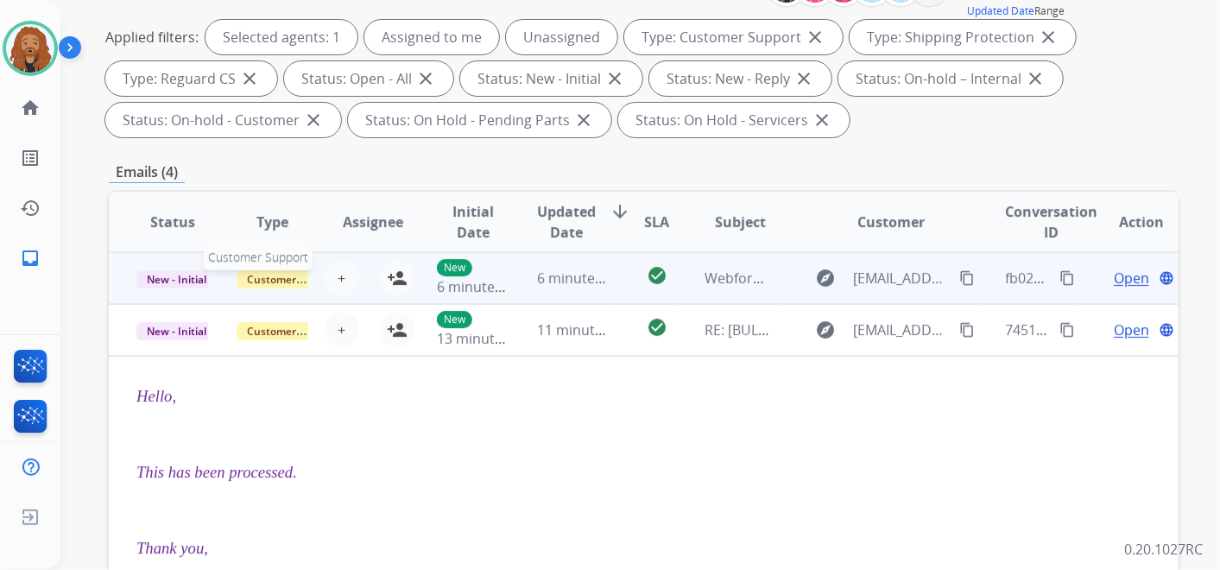
click at [298, 281] on span "Customer Support" at bounding box center [293, 279] width 112 height 18
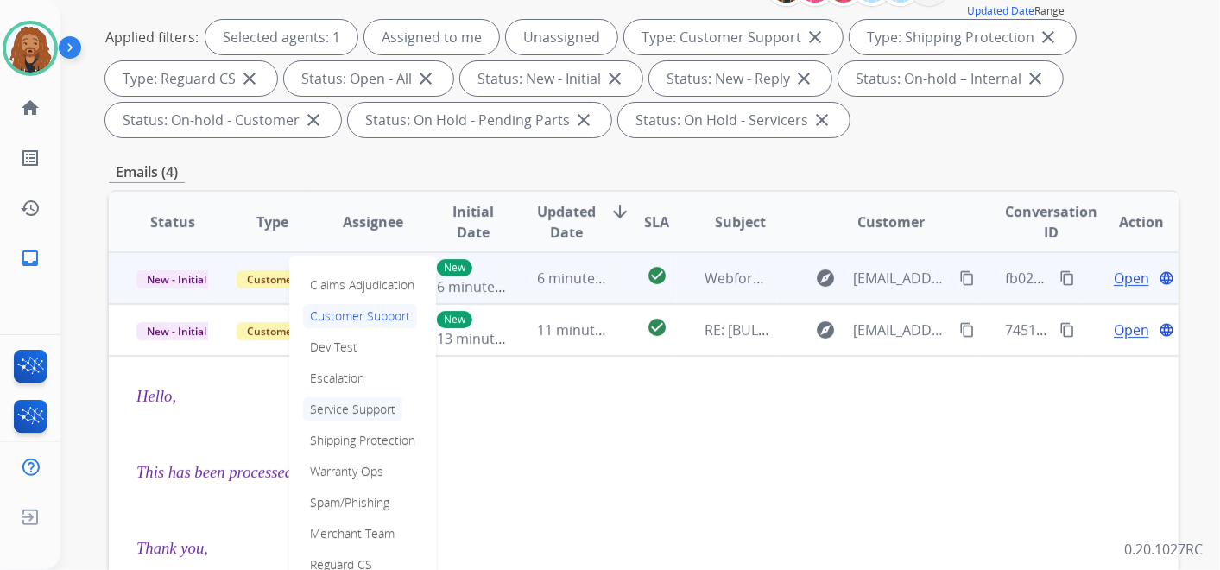
click at [363, 407] on p "Service Support" at bounding box center [352, 409] width 99 height 24
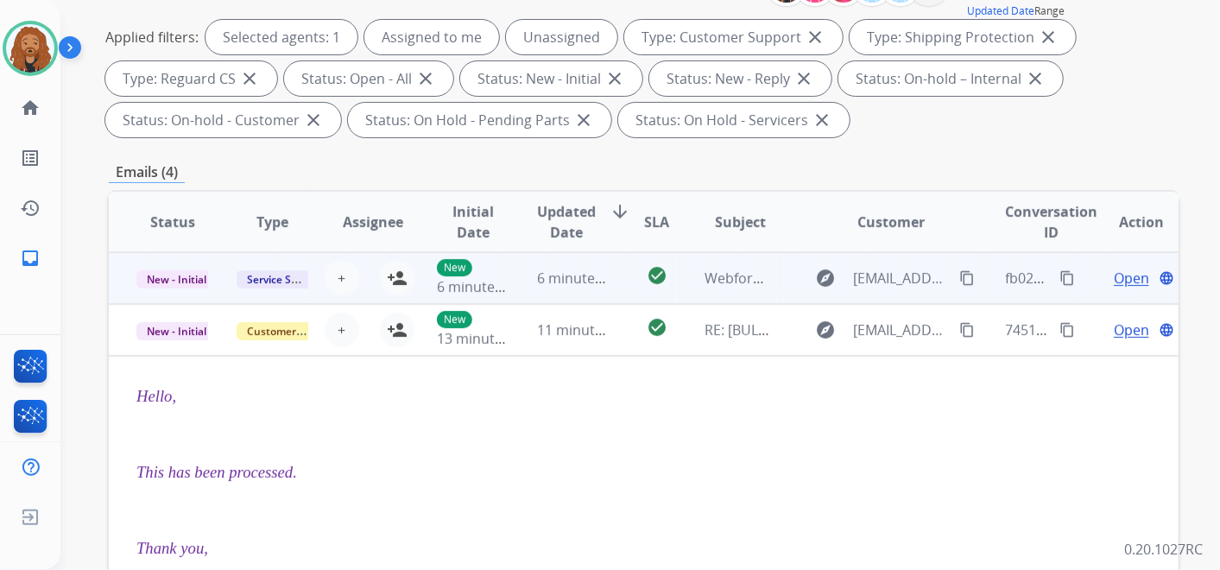
click at [1128, 283] on span "Open" at bounding box center [1131, 278] width 35 height 21
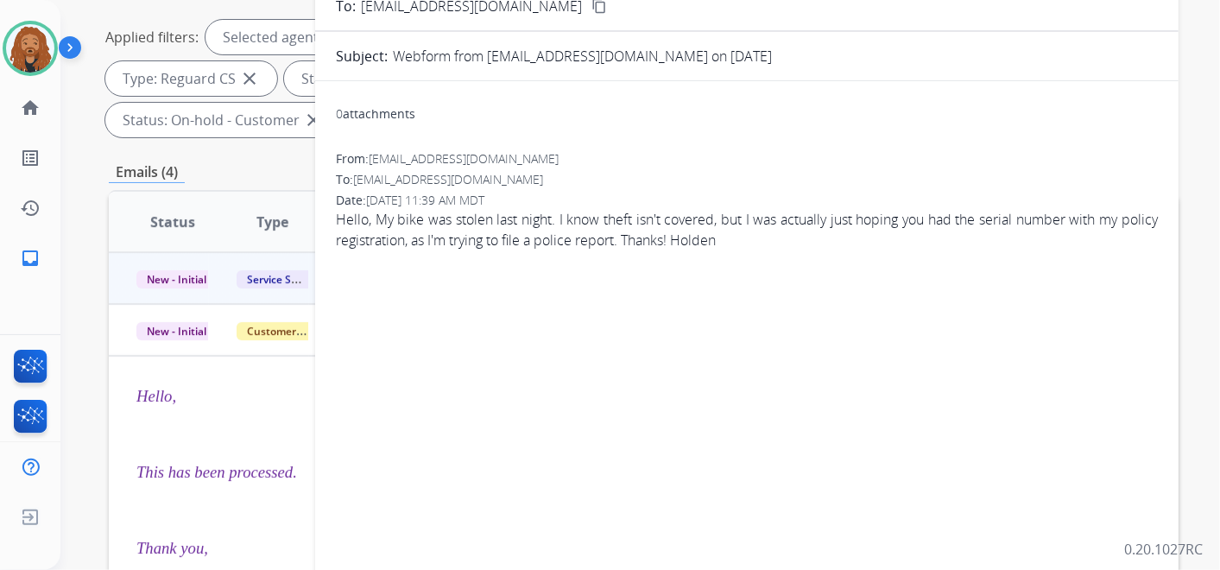
scroll to position [0, 0]
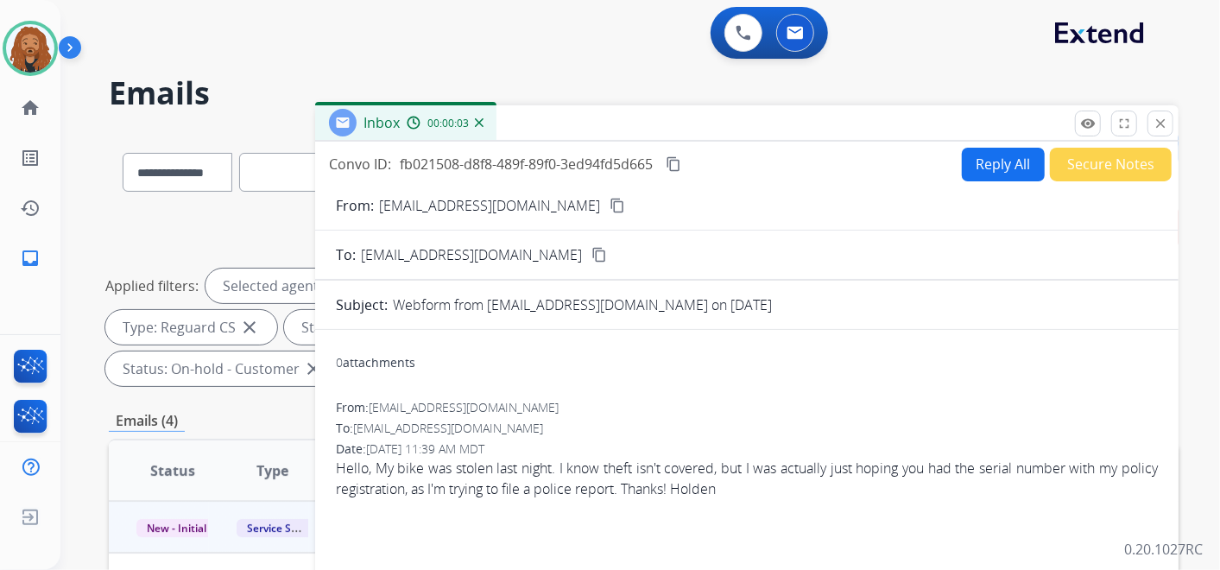
drag, startPoint x: 1164, startPoint y: 121, endPoint x: 1122, endPoint y: 132, distance: 42.9
click at [1162, 121] on mat-icon "close" at bounding box center [1161, 124] width 16 height 16
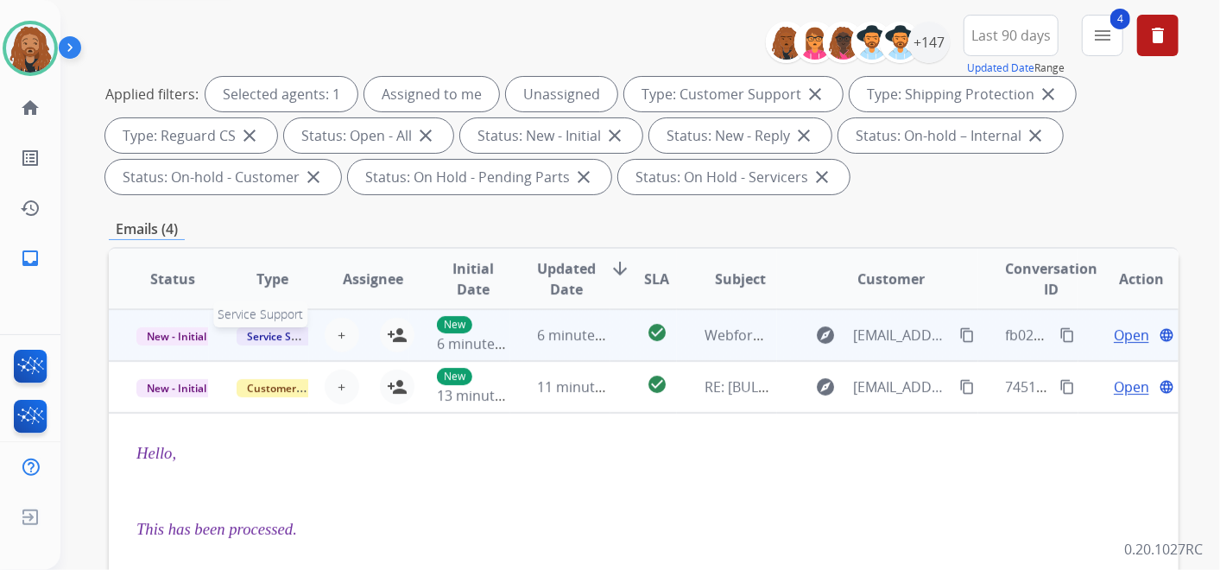
click at [269, 328] on span "Service Support" at bounding box center [286, 336] width 98 height 18
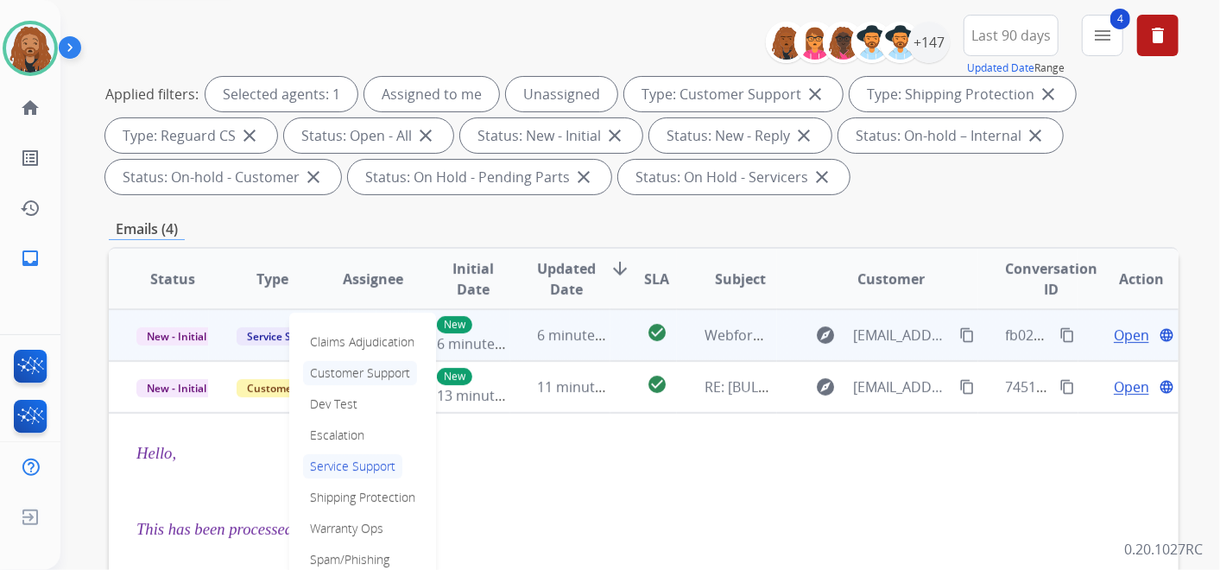
click at [357, 373] on p "Customer Support" at bounding box center [360, 373] width 114 height 24
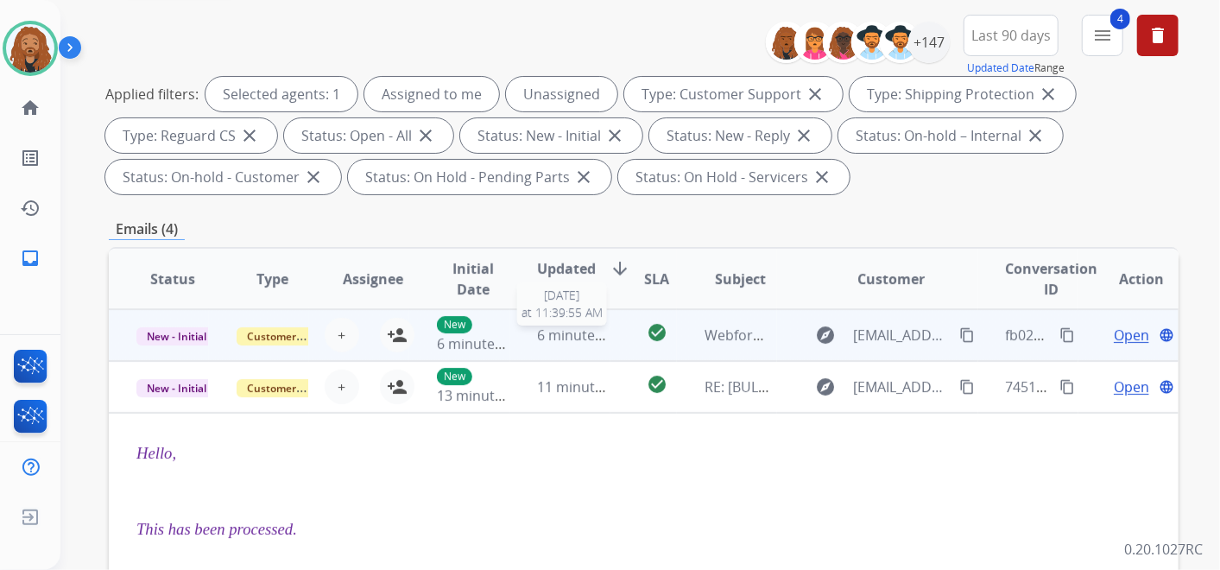
click at [573, 325] on span "6 minutes ago" at bounding box center [584, 334] width 92 height 19
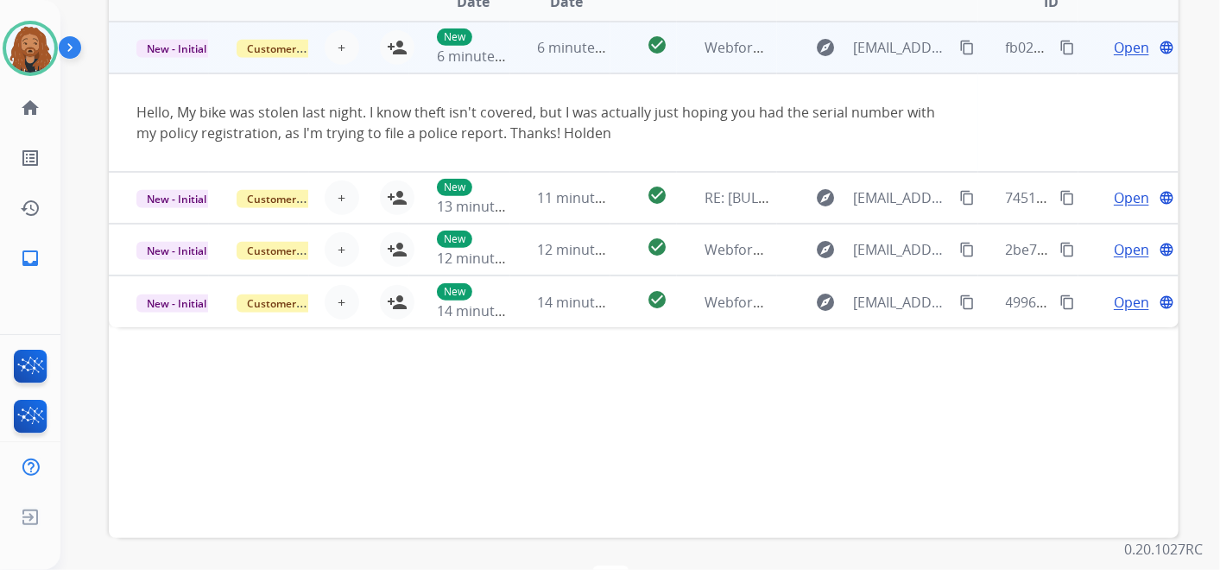
scroll to position [383, 0]
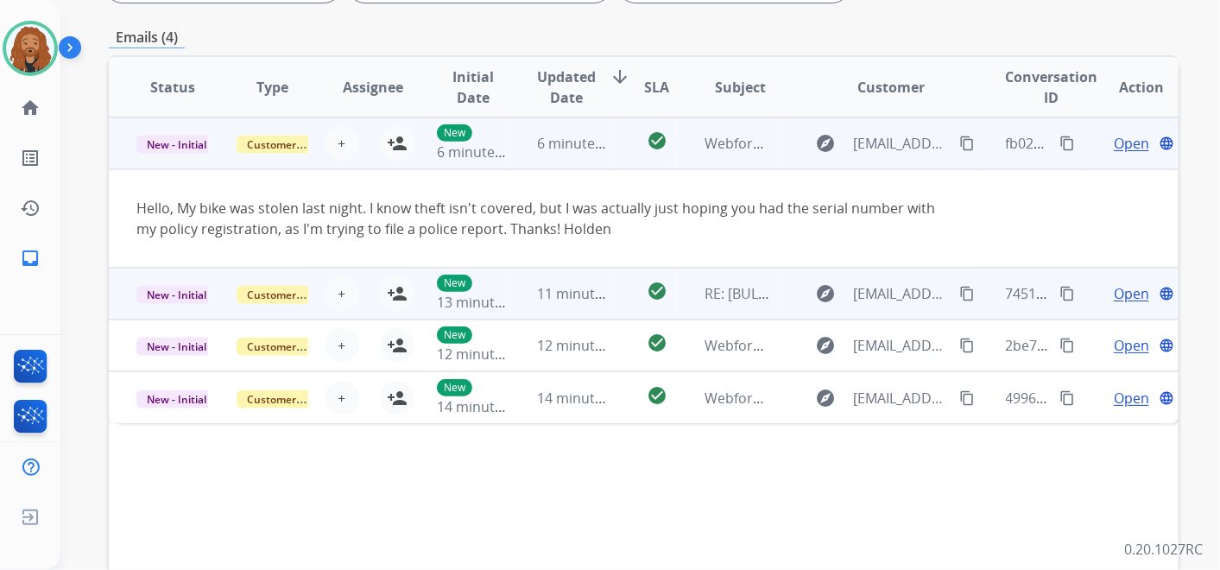
click at [1122, 294] on span "Open" at bounding box center [1131, 293] width 35 height 21
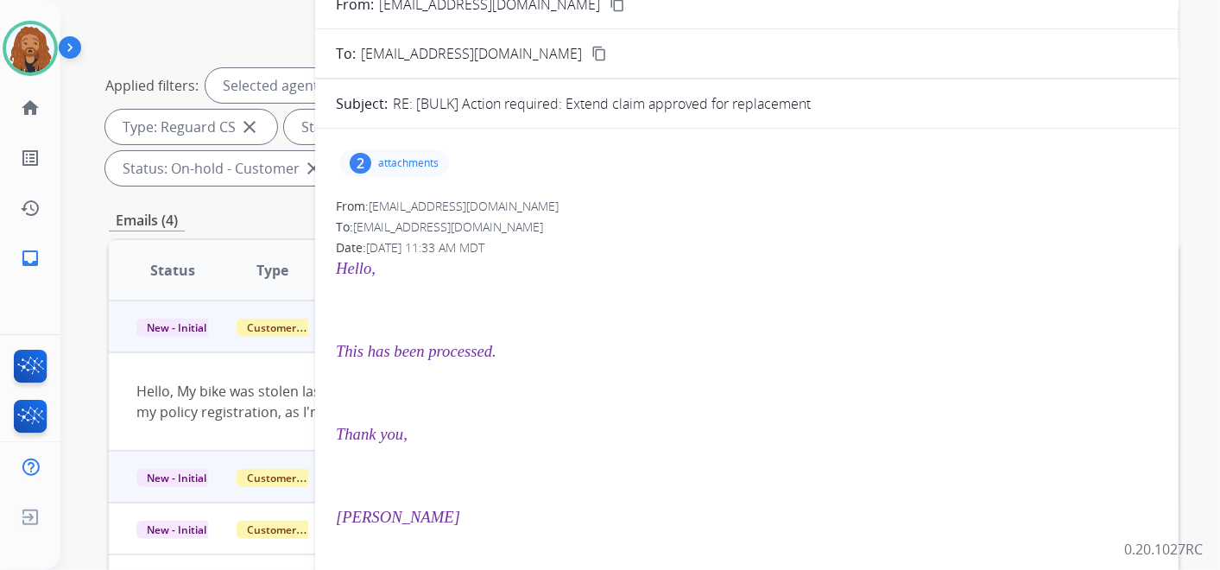
scroll to position [0, 0]
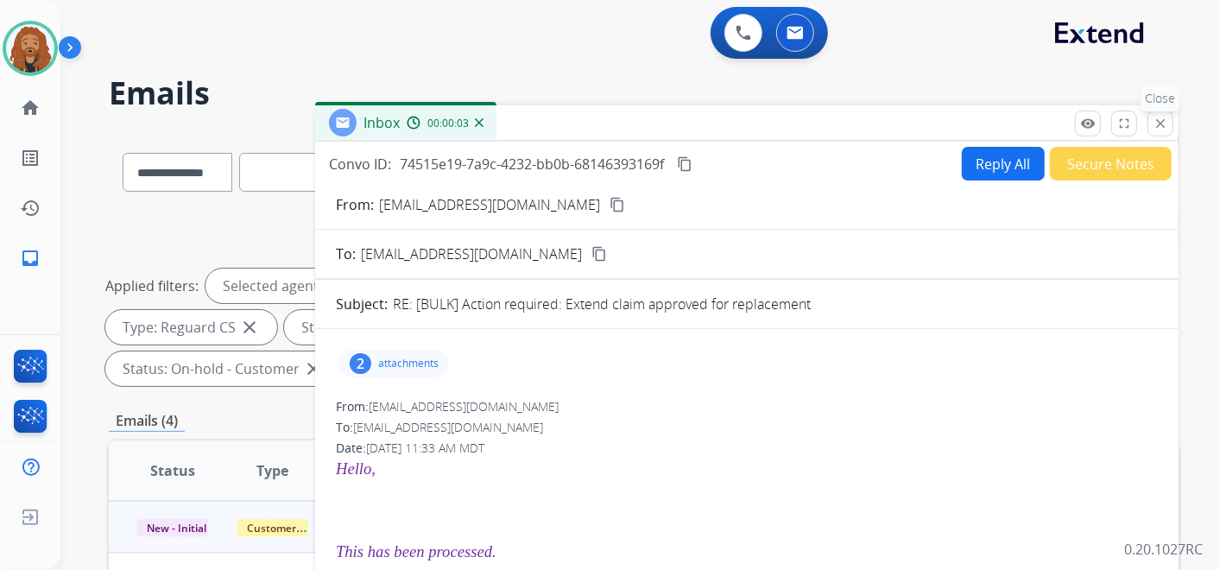
click at [1162, 125] on mat-icon "close" at bounding box center [1161, 124] width 16 height 16
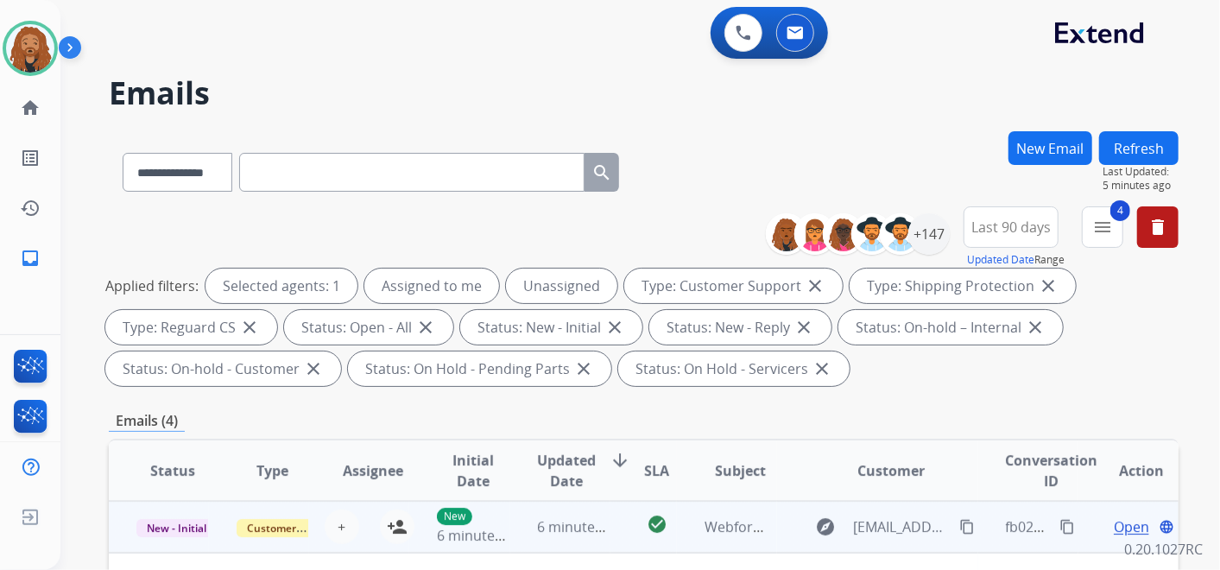
scroll to position [287, 0]
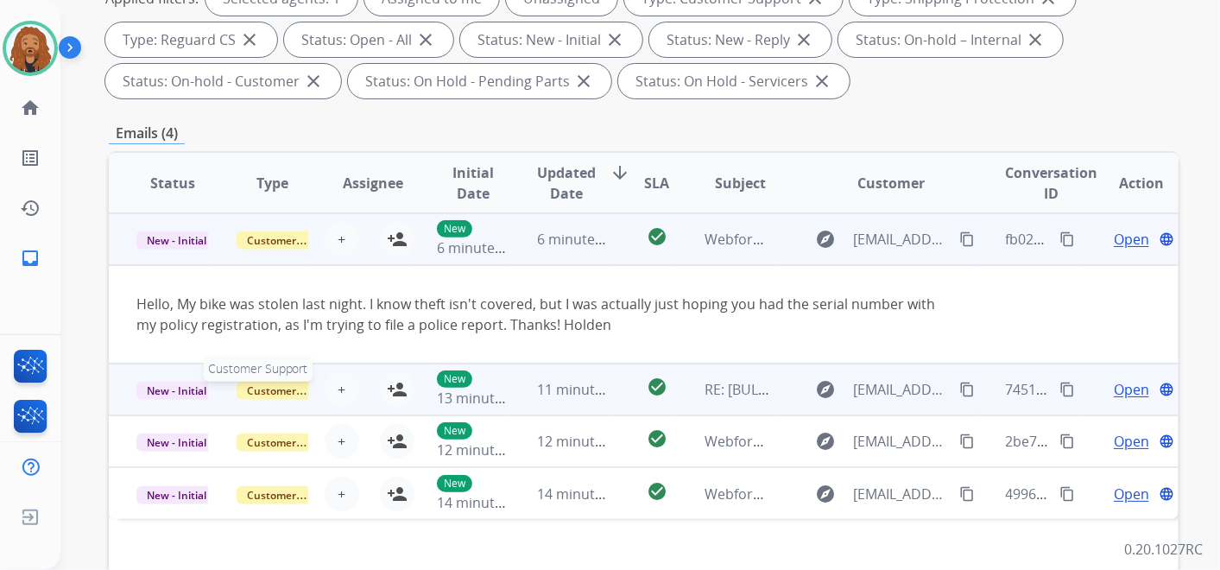
click at [272, 387] on span "Customer Support" at bounding box center [293, 391] width 112 height 18
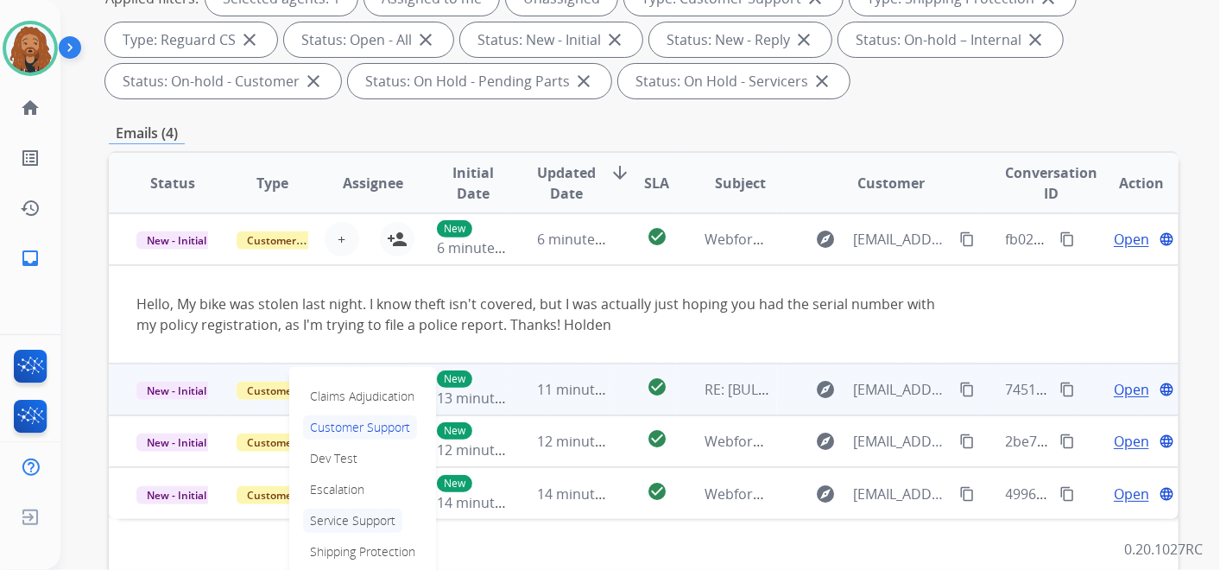
click at [352, 518] on p "Service Support" at bounding box center [352, 521] width 99 height 24
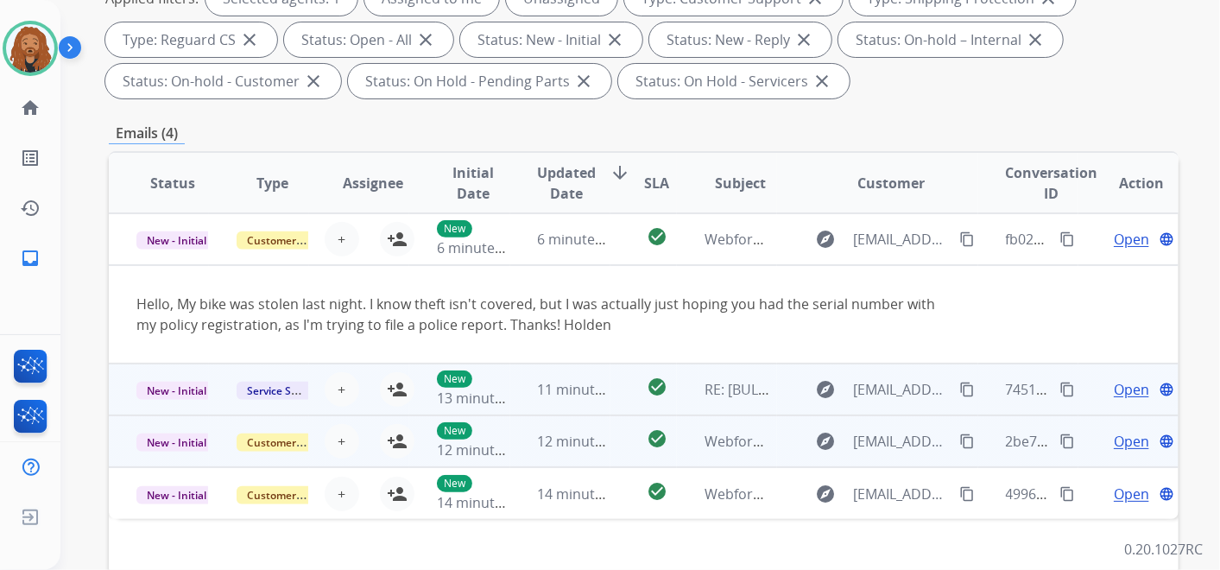
click at [521, 453] on td "12 minutes ago" at bounding box center [560, 441] width 100 height 52
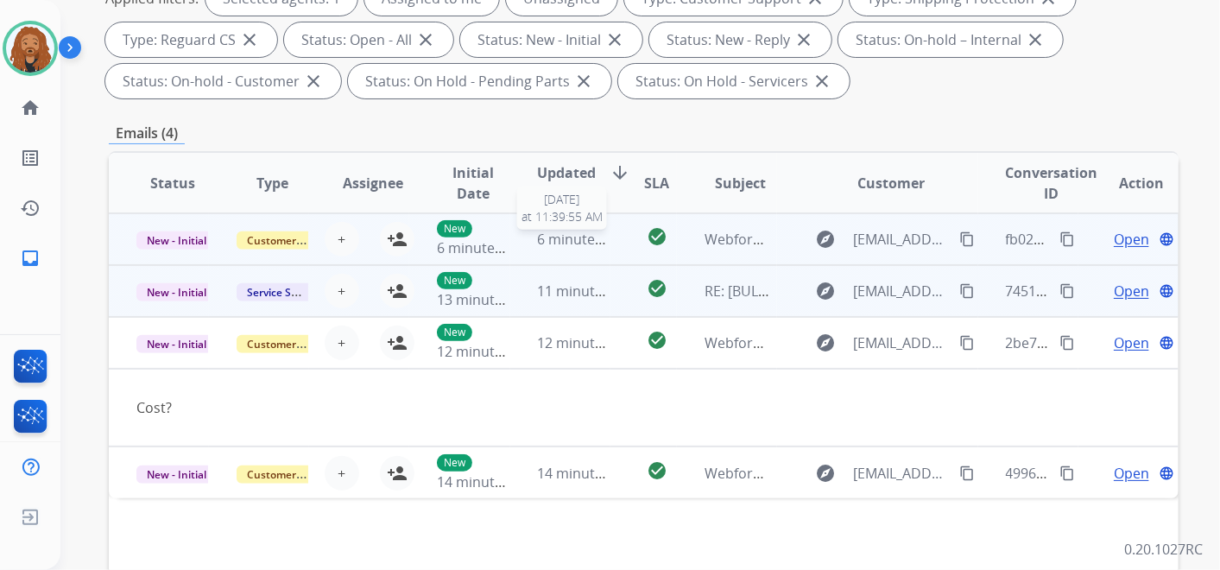
click at [540, 237] on span "6 minutes ago" at bounding box center [584, 239] width 92 height 19
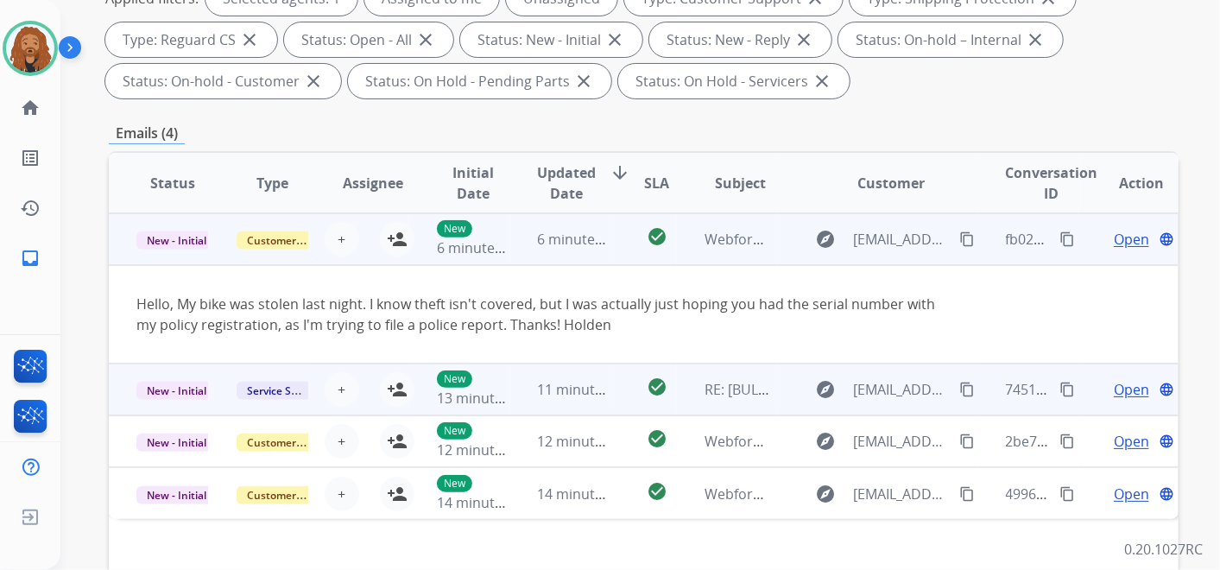
click at [1115, 237] on span "Open" at bounding box center [1131, 239] width 35 height 21
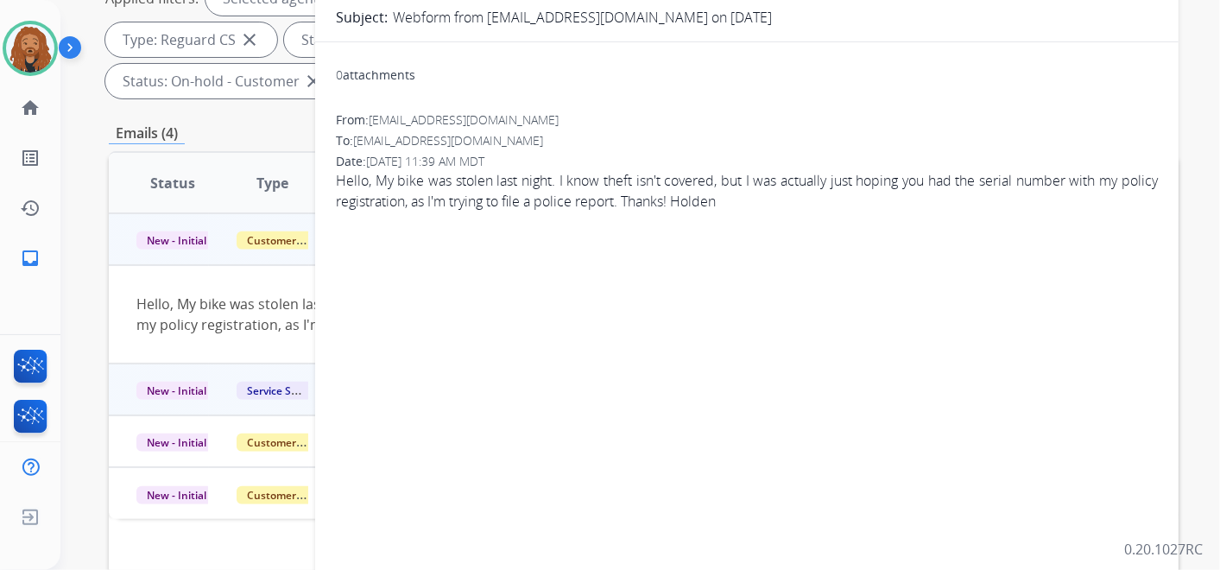
scroll to position [0, 0]
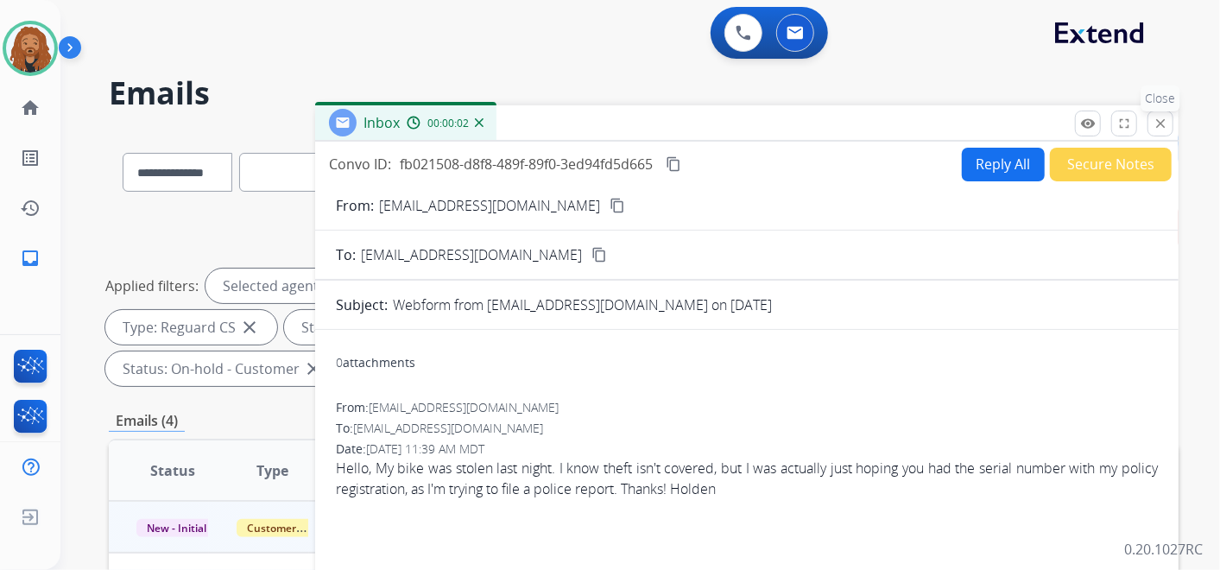
click at [1163, 121] on mat-icon "close" at bounding box center [1161, 124] width 16 height 16
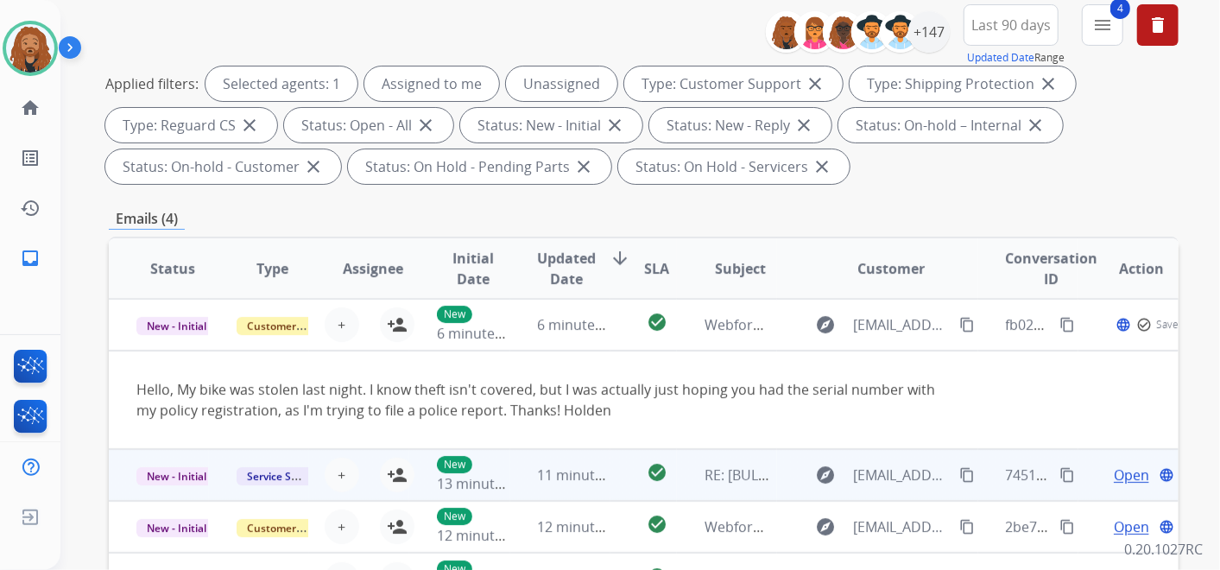
scroll to position [287, 0]
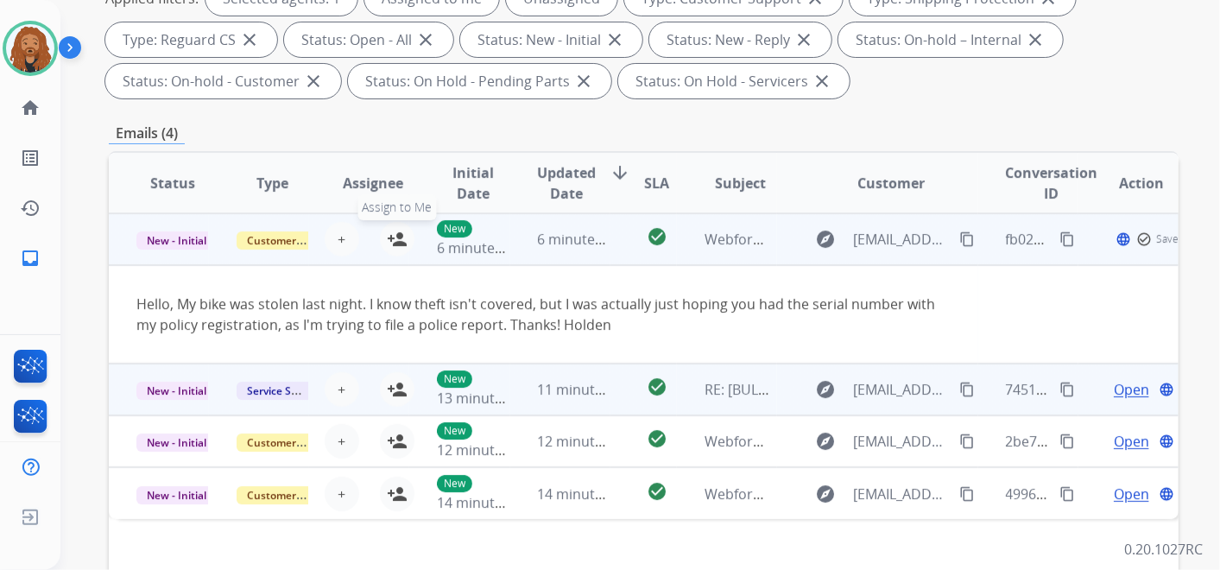
click at [392, 237] on mat-icon "person_add" at bounding box center [397, 239] width 21 height 21
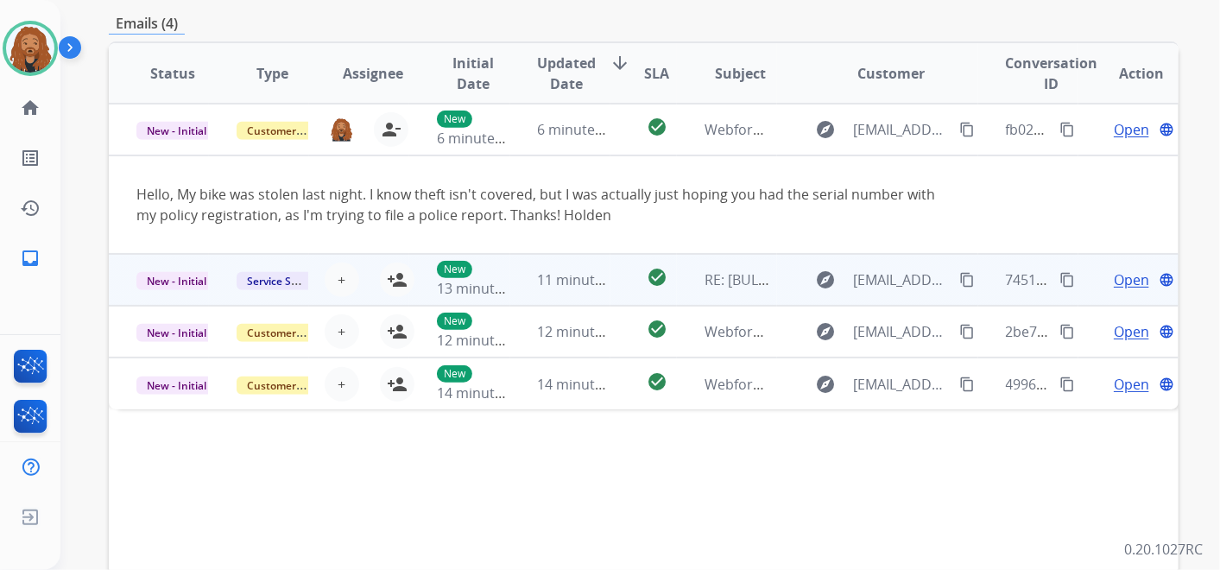
scroll to position [536, 0]
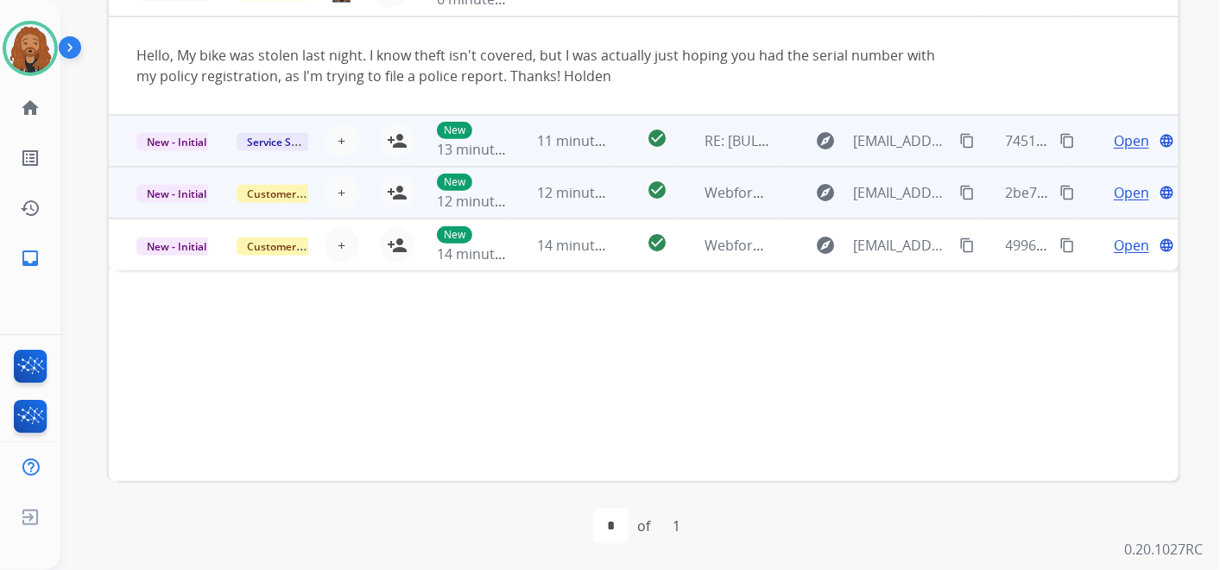
click at [525, 202] on td "12 minutes ago" at bounding box center [560, 193] width 100 height 52
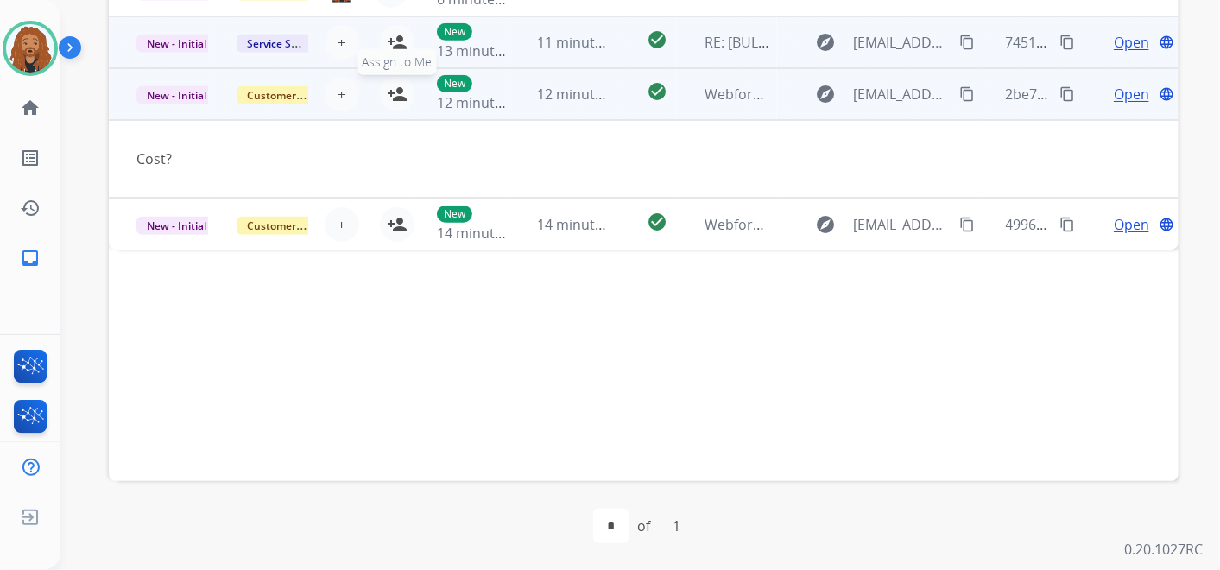
drag, startPoint x: 397, startPoint y: 91, endPoint x: 401, endPoint y: 153, distance: 62.3
click at [398, 91] on mat-icon "person_add" at bounding box center [397, 94] width 21 height 21
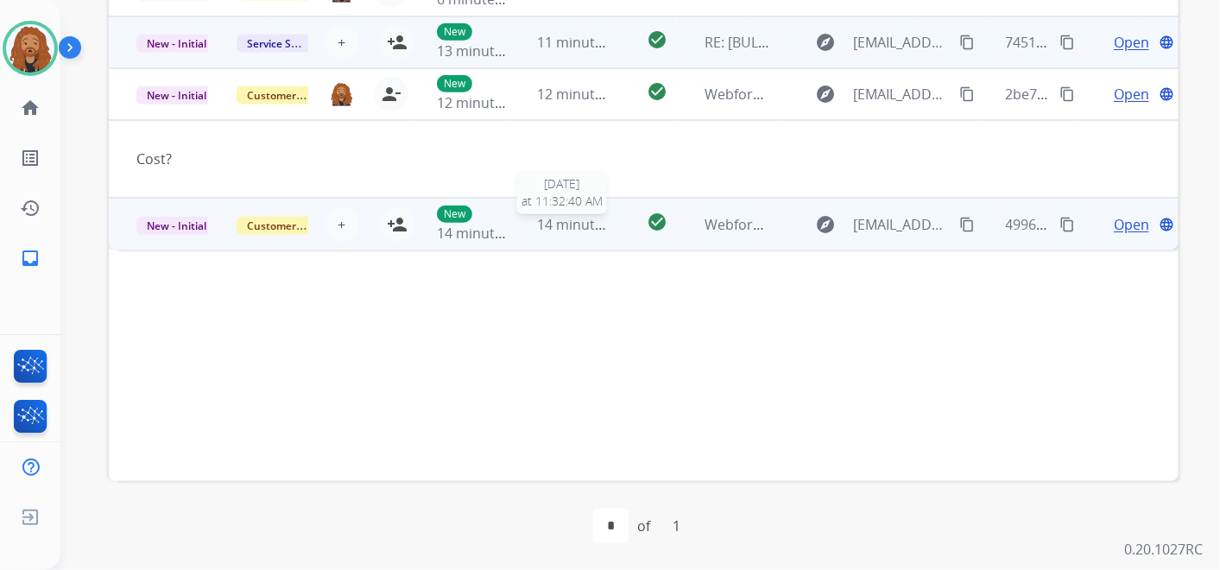
click at [582, 220] on span "14 minutes ago" at bounding box center [588, 224] width 100 height 19
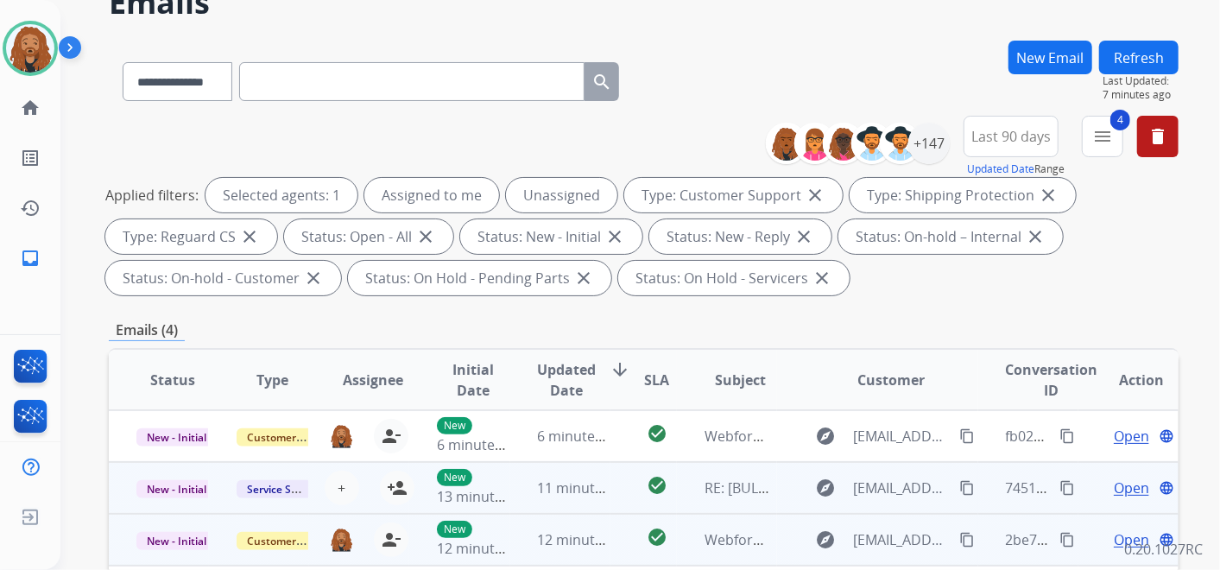
scroll to position [192, 0]
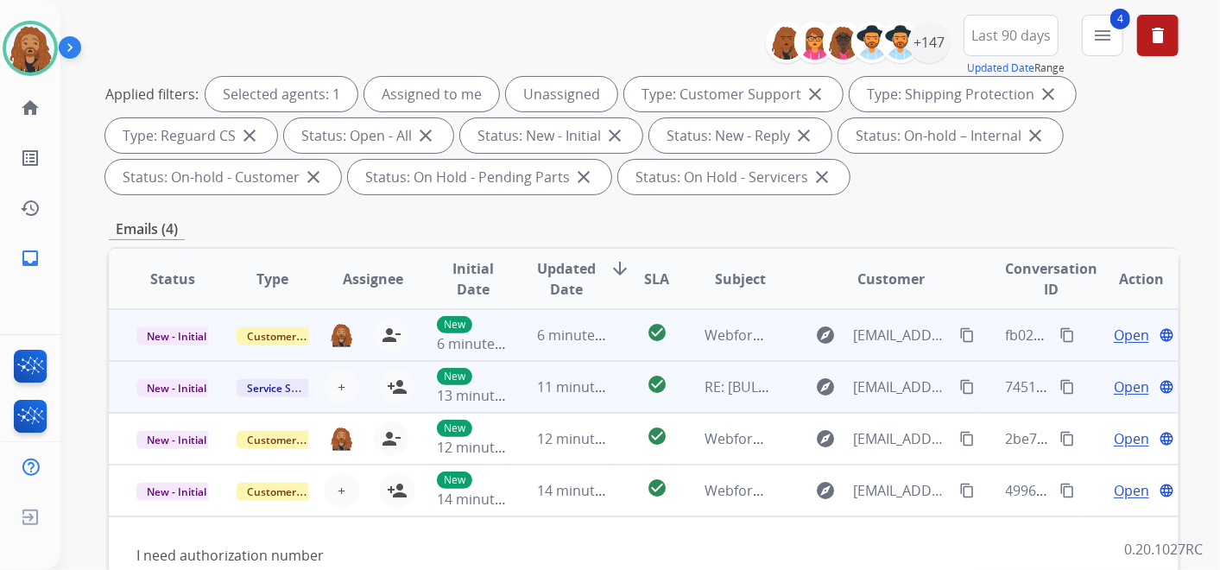
click at [1114, 340] on span "Open" at bounding box center [1131, 335] width 35 height 21
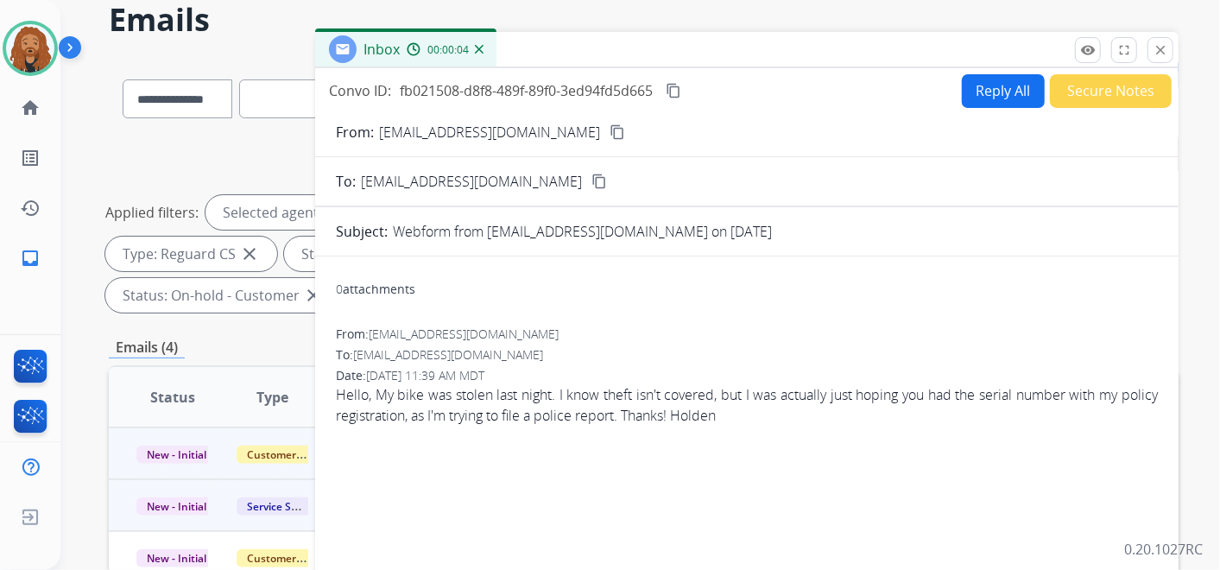
scroll to position [0, 0]
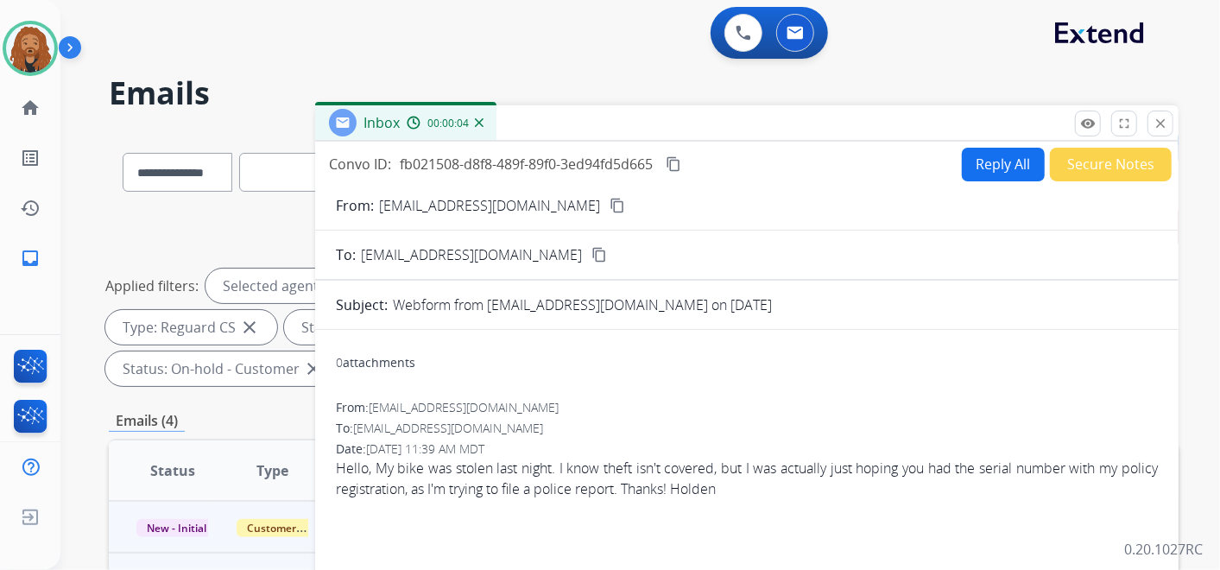
click at [974, 161] on button "Reply All" at bounding box center [1003, 165] width 83 height 34
select select "**********"
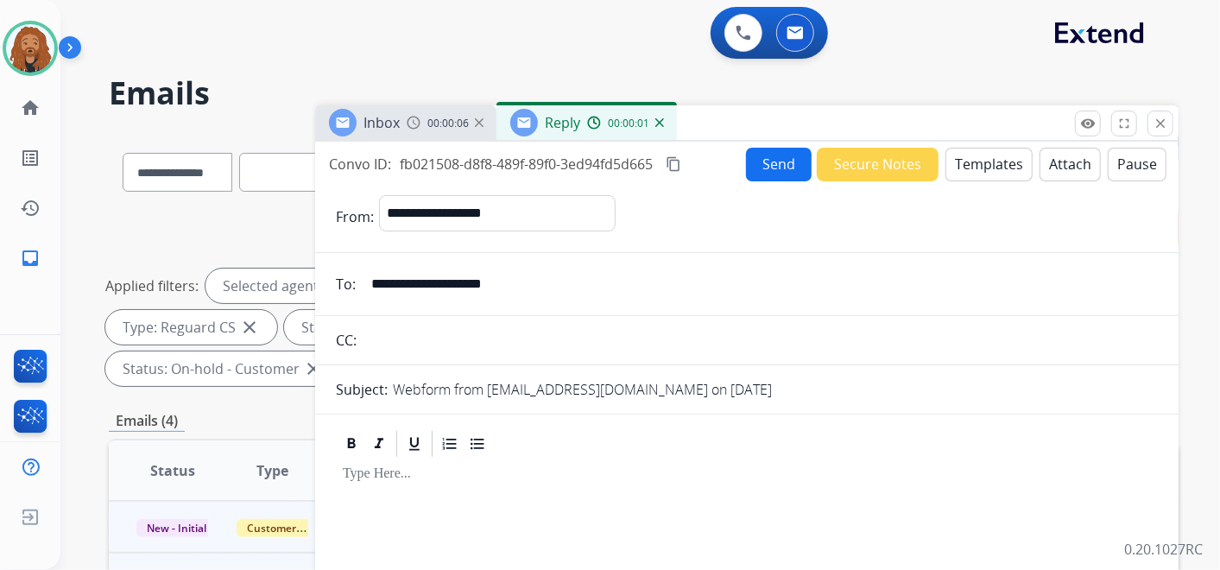
click at [984, 167] on button "Templates" at bounding box center [988, 165] width 87 height 34
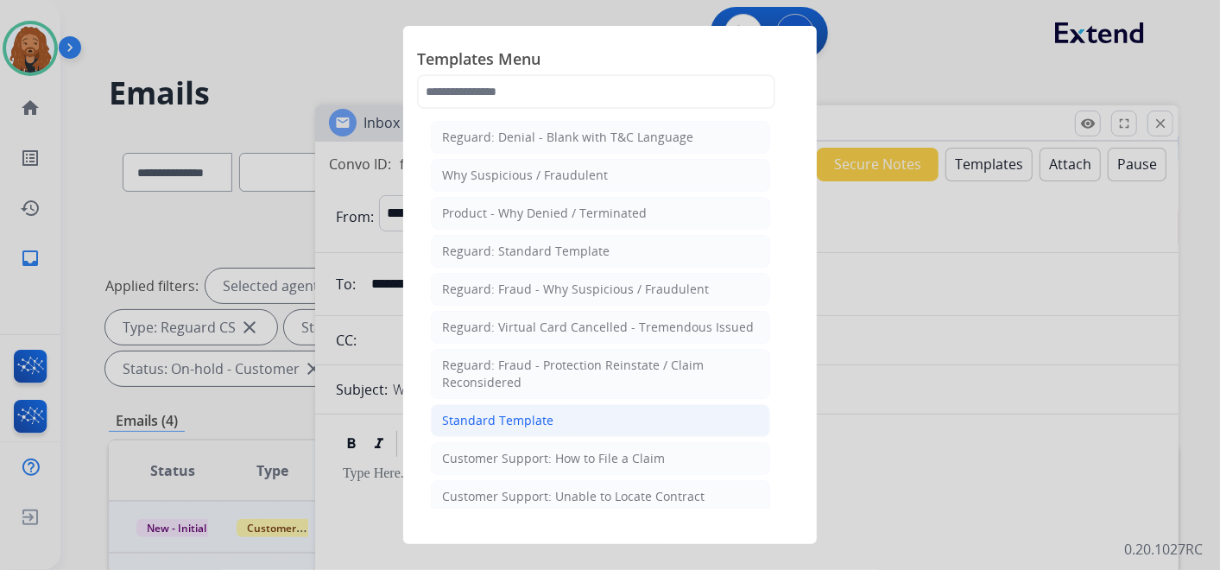
click at [492, 414] on div "Standard Template" at bounding box center [497, 420] width 111 height 17
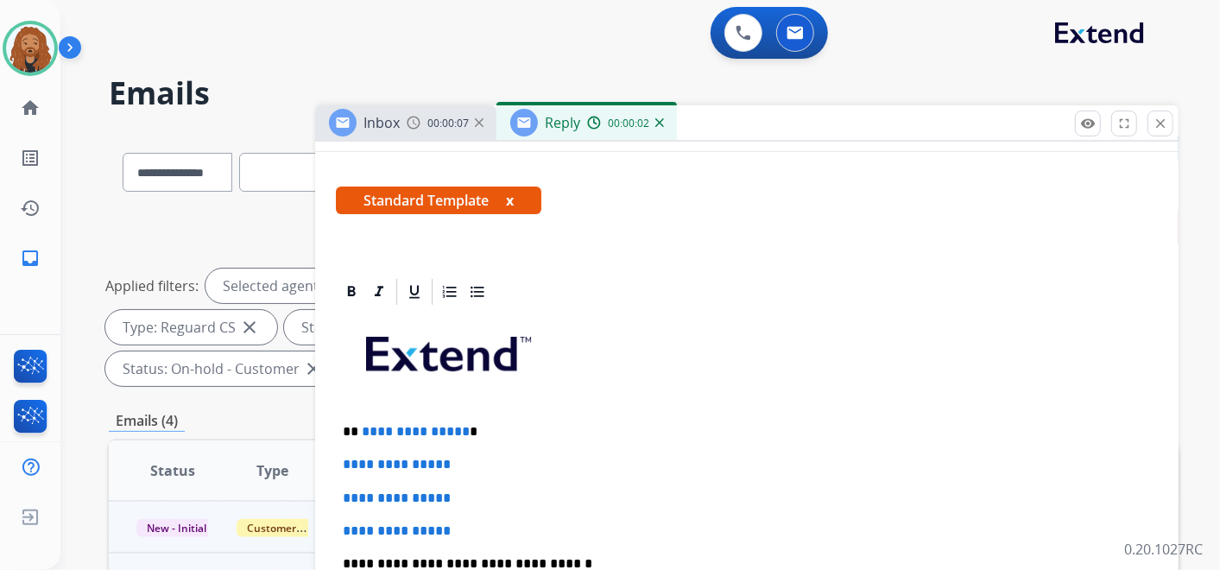
scroll to position [397, 0]
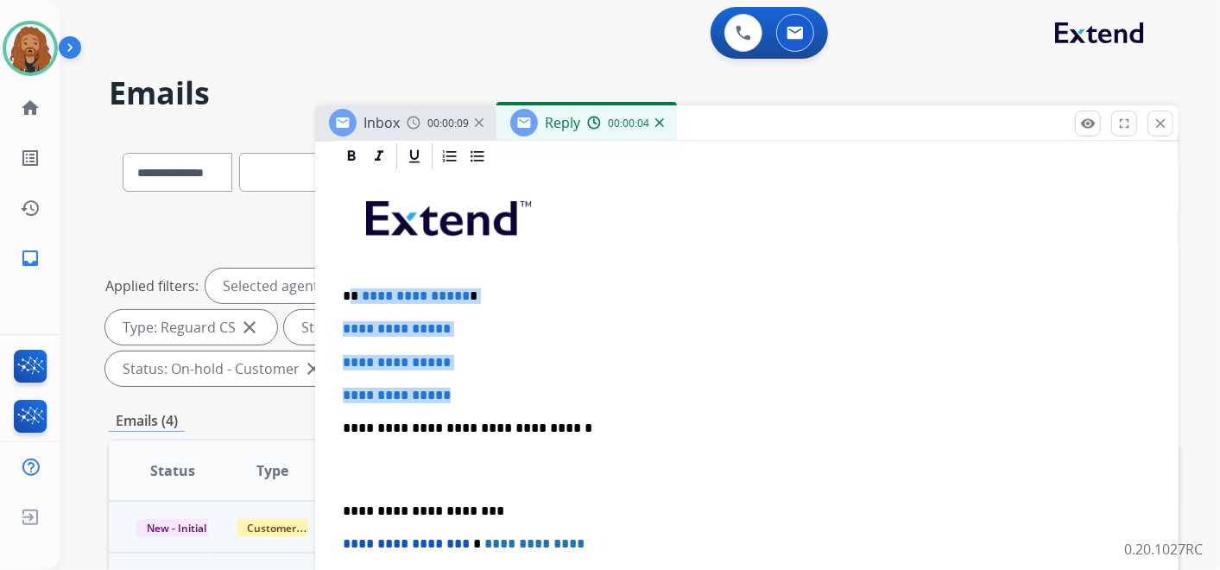
drag, startPoint x: 471, startPoint y: 385, endPoint x: 352, endPoint y: 288, distance: 152.8
click at [352, 288] on div "**********" at bounding box center [747, 469] width 822 height 594
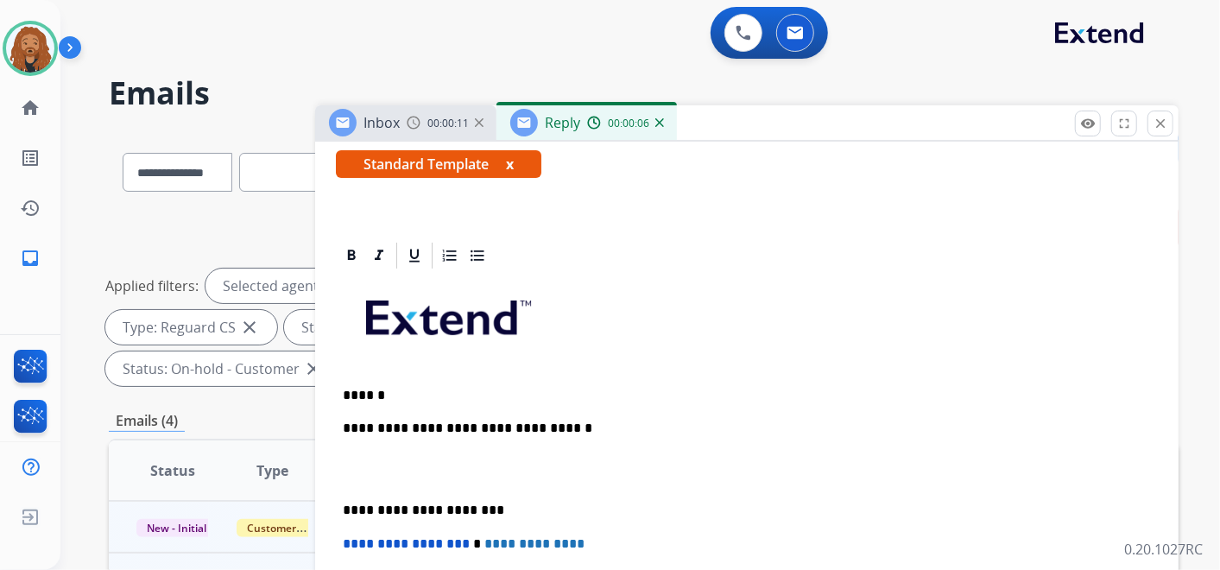
scroll to position [331, 0]
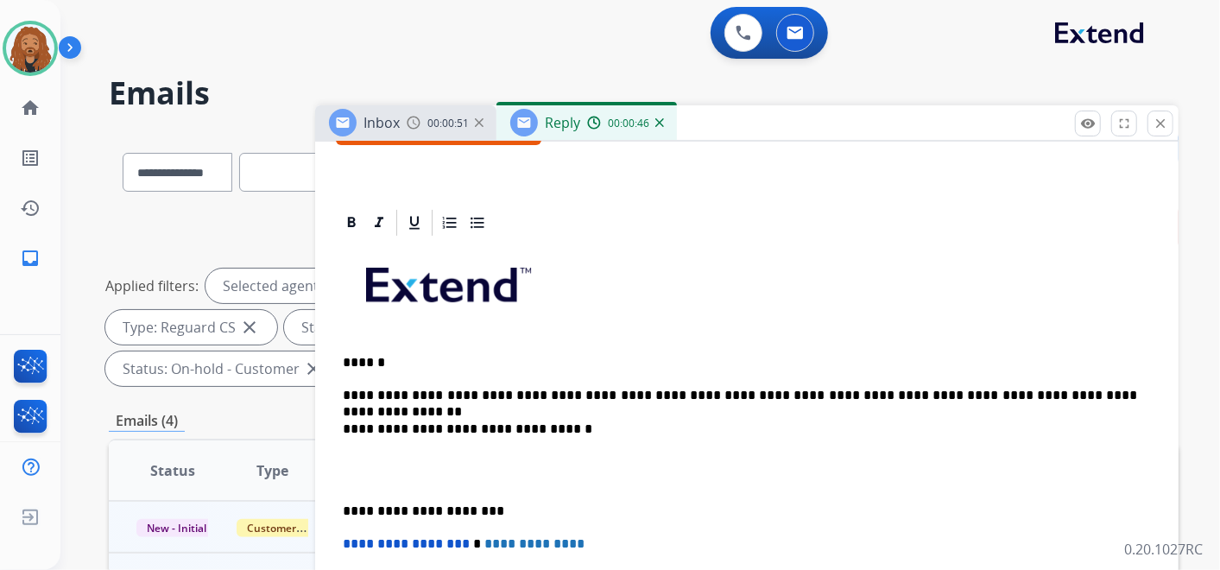
click at [424, 470] on p at bounding box center [747, 470] width 808 height 32
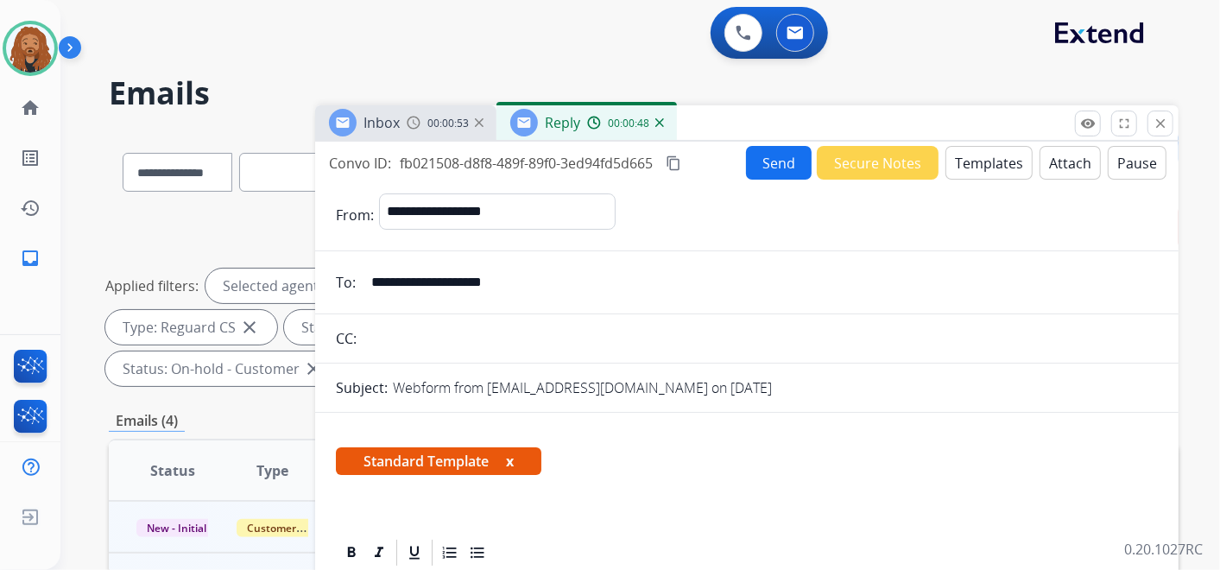
scroll to position [0, 0]
click at [769, 162] on button "Send" at bounding box center [779, 164] width 66 height 34
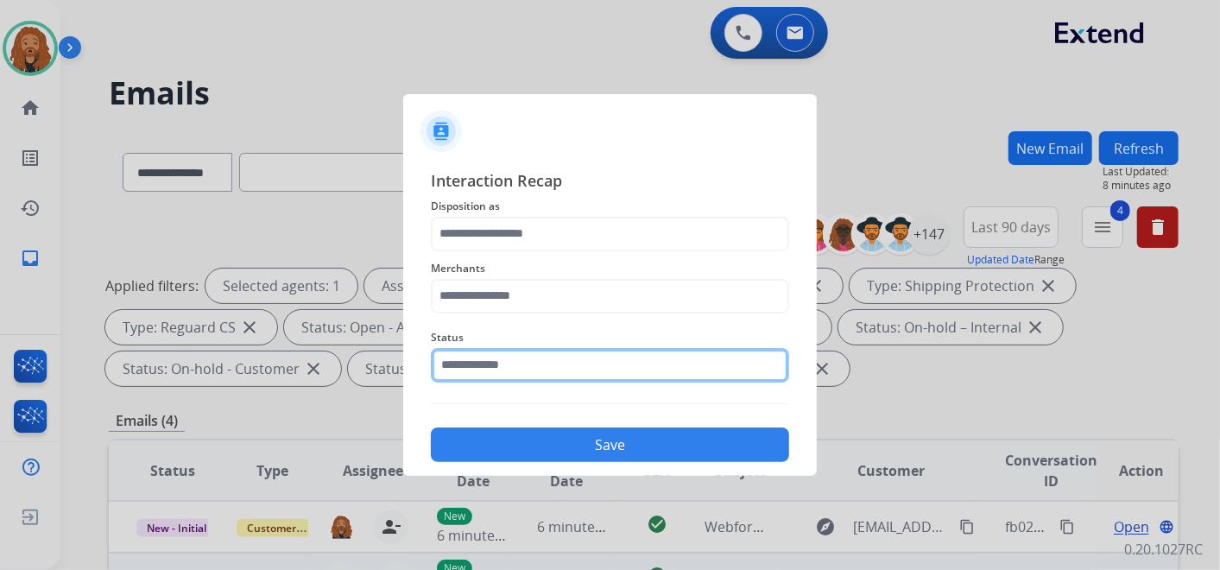
click at [525, 364] on input "text" at bounding box center [610, 365] width 358 height 35
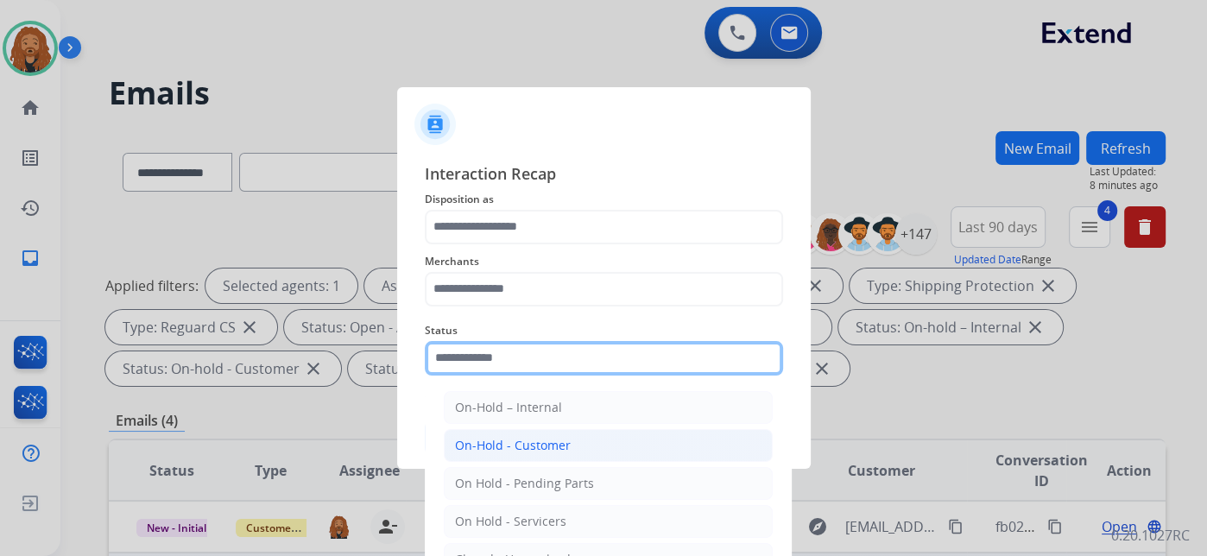
type input "**********"
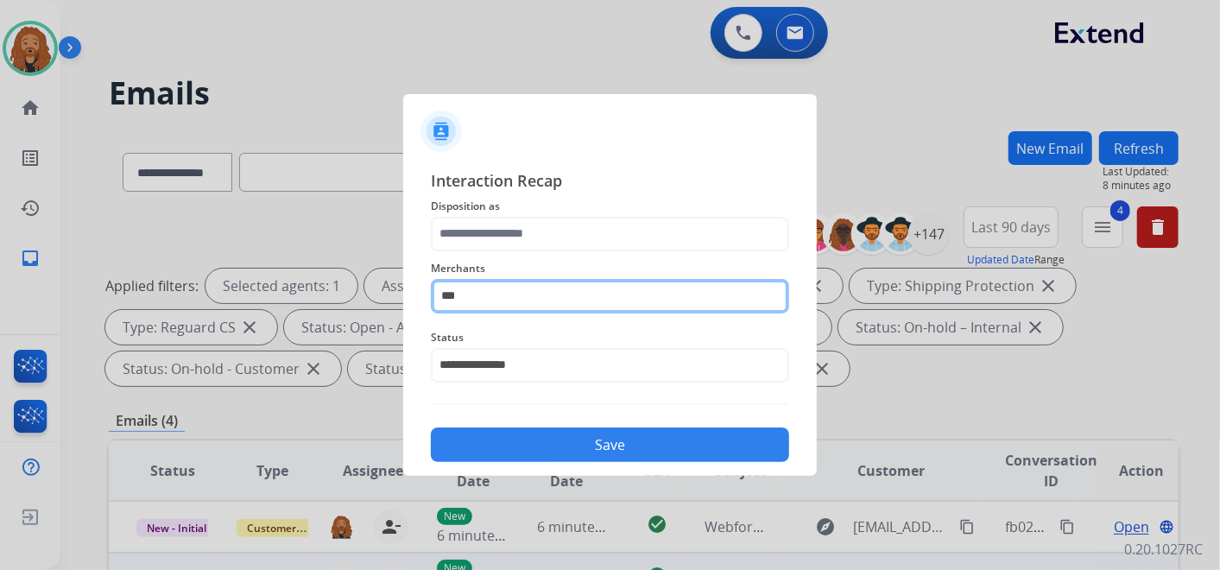
click at [490, 300] on input "***" at bounding box center [610, 296] width 358 height 35
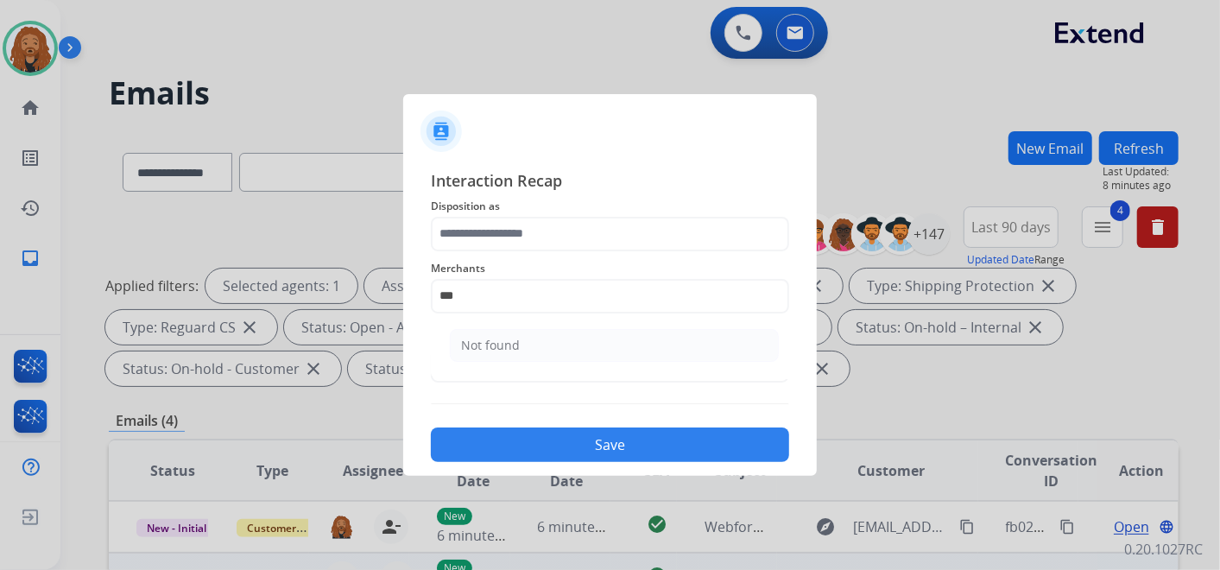
click at [461, 343] on div "Not found" at bounding box center [490, 345] width 59 height 17
type input "*********"
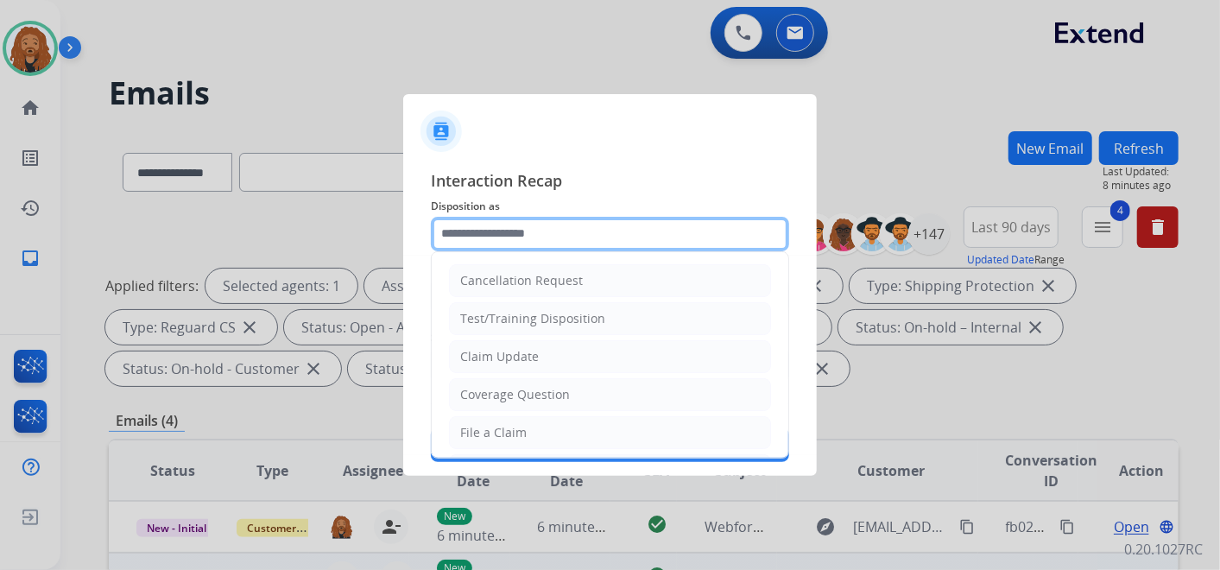
click at [483, 225] on input "text" at bounding box center [610, 234] width 358 height 35
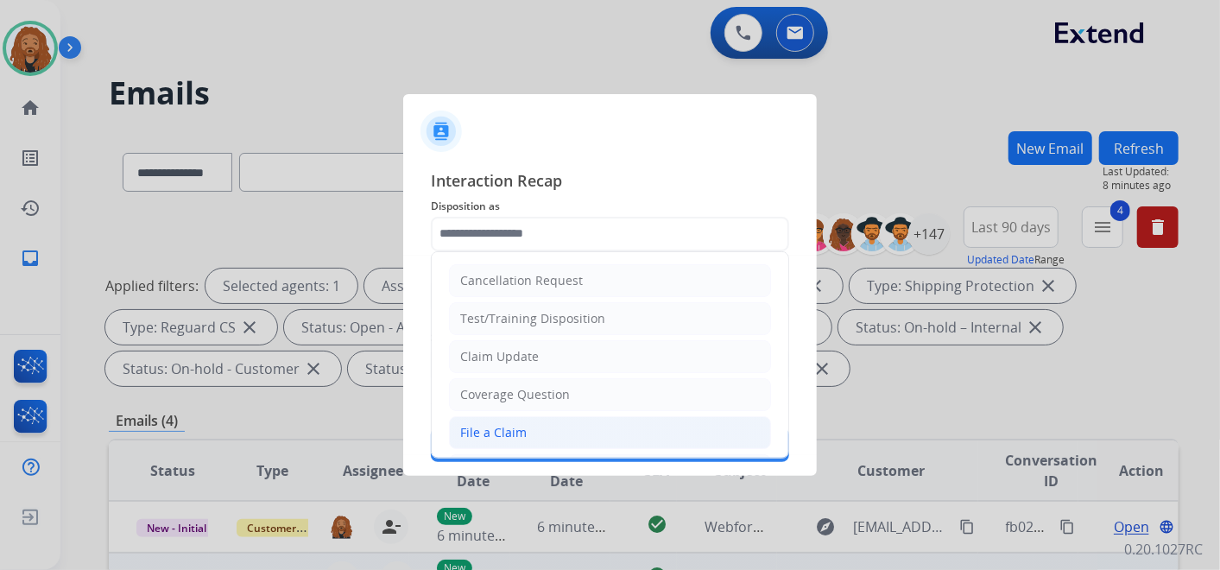
click at [522, 417] on li "File a Claim" at bounding box center [610, 432] width 322 height 33
type input "**********"
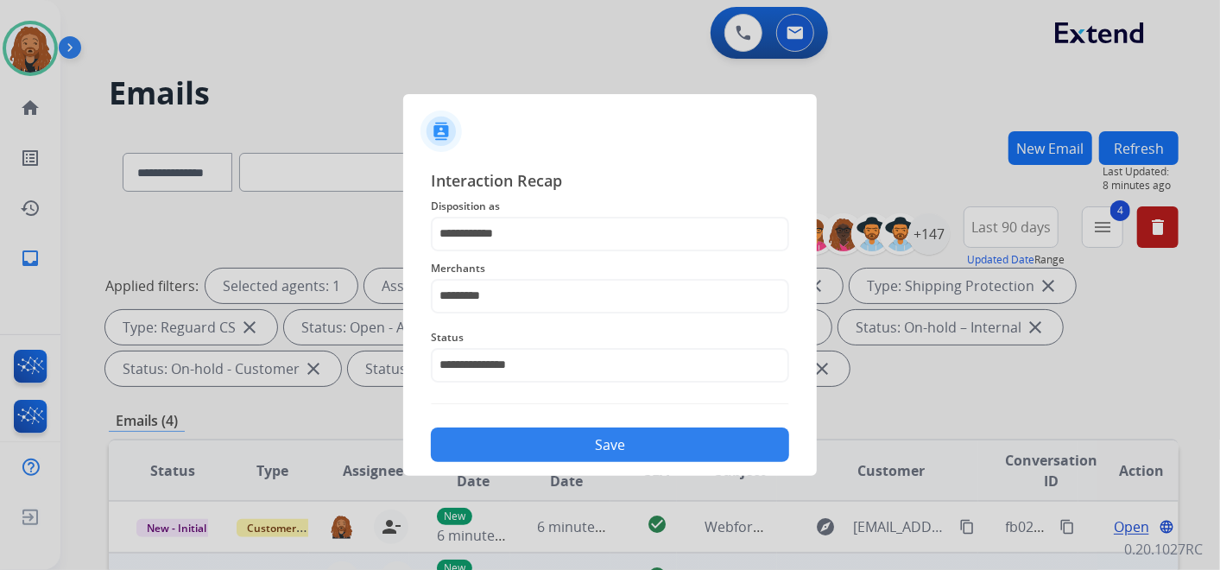
click at [520, 445] on button "Save" at bounding box center [610, 444] width 358 height 35
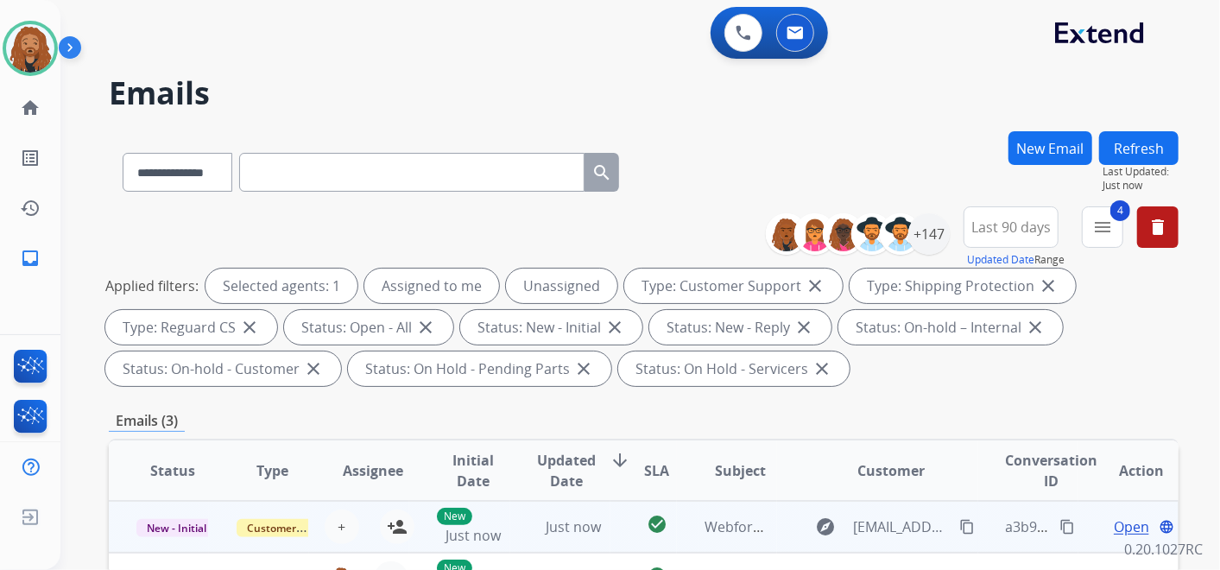
scroll to position [383, 0]
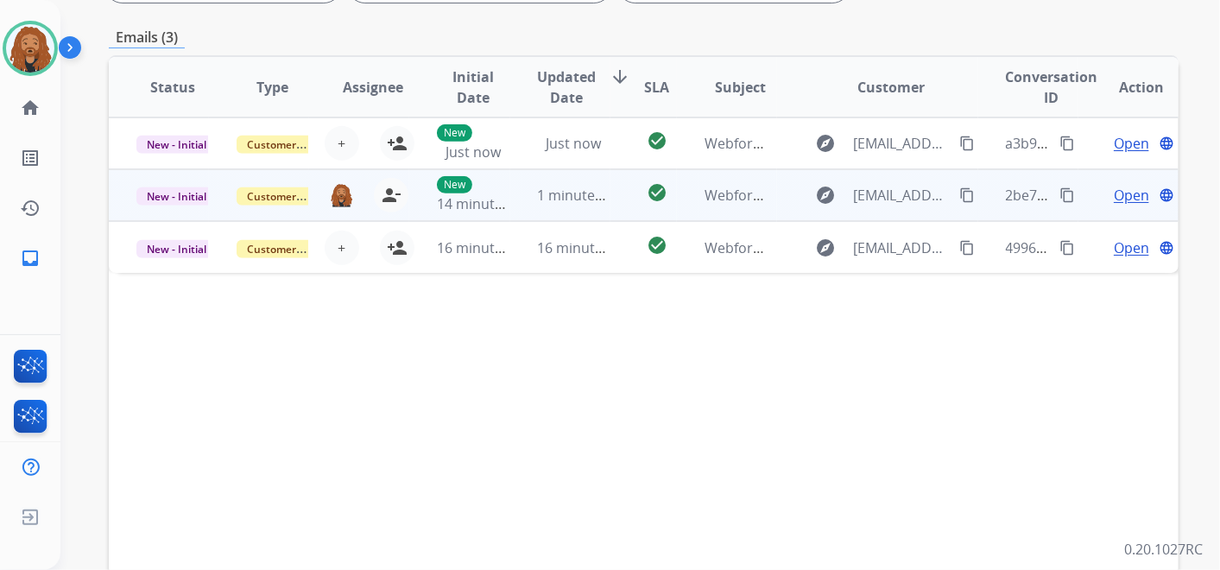
click at [1129, 191] on span "Open" at bounding box center [1131, 195] width 35 height 21
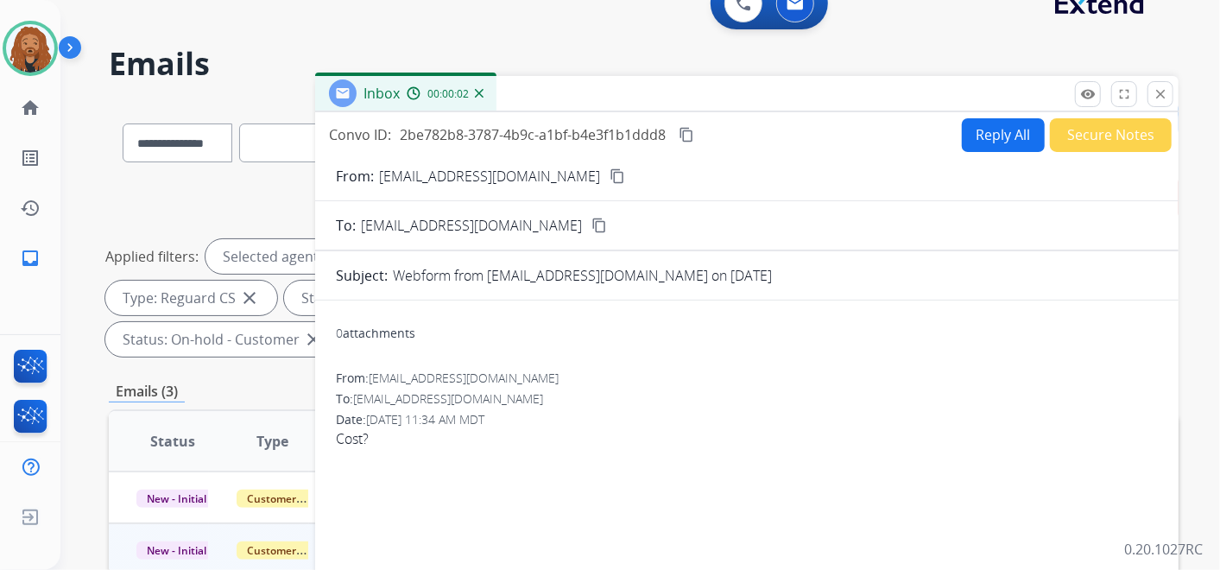
scroll to position [0, 0]
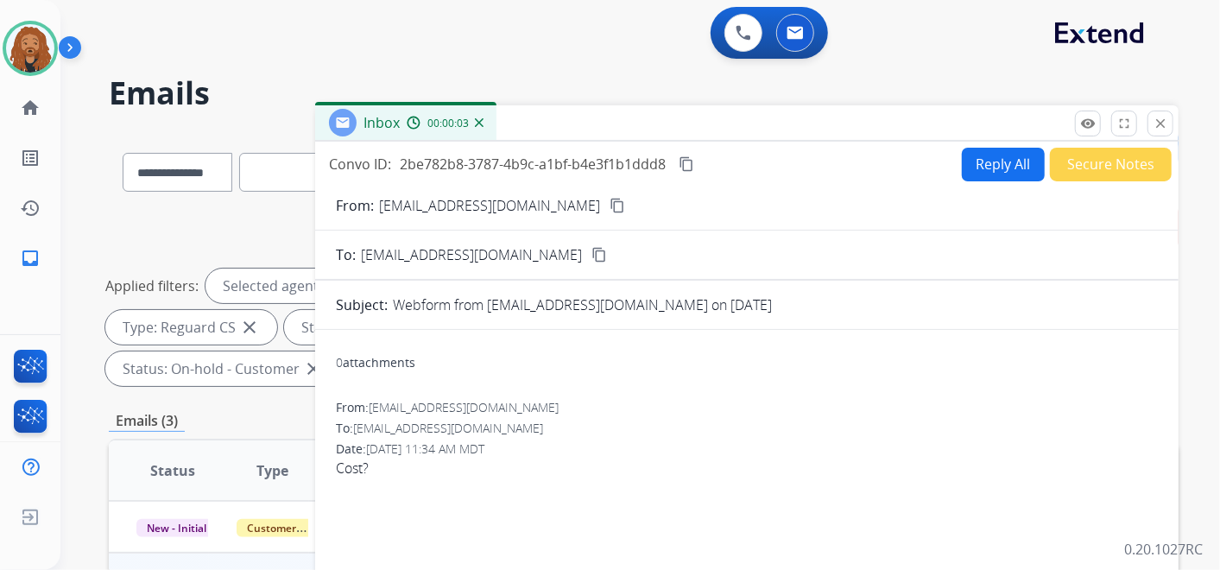
click at [971, 174] on button "Reply All" at bounding box center [1003, 165] width 83 height 34
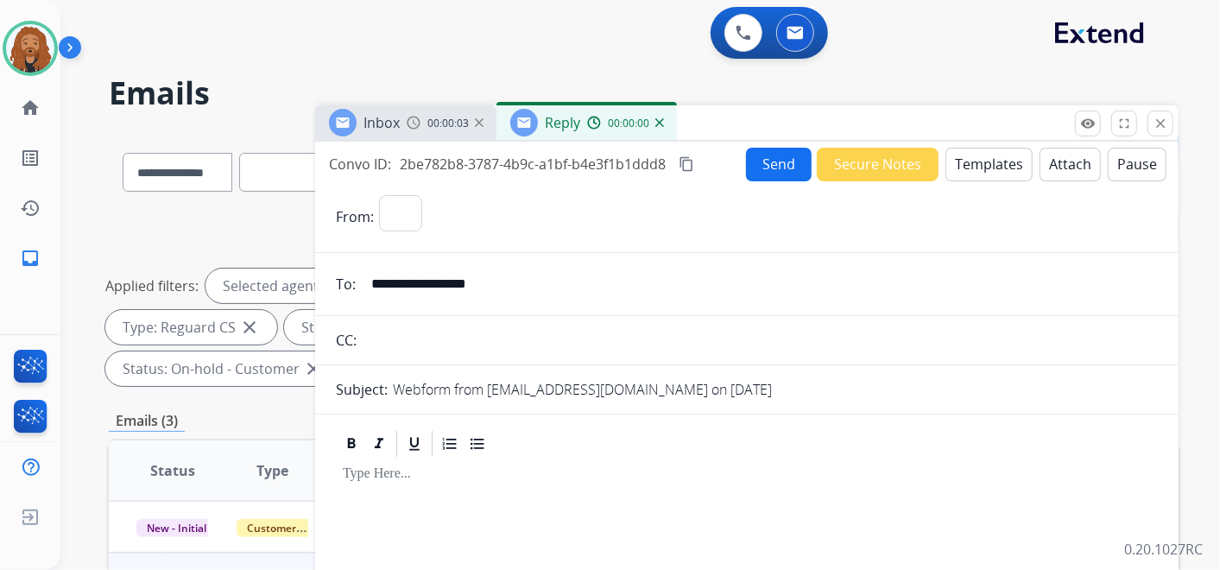
select select "**********"
click at [995, 159] on button "Templates" at bounding box center [988, 165] width 87 height 34
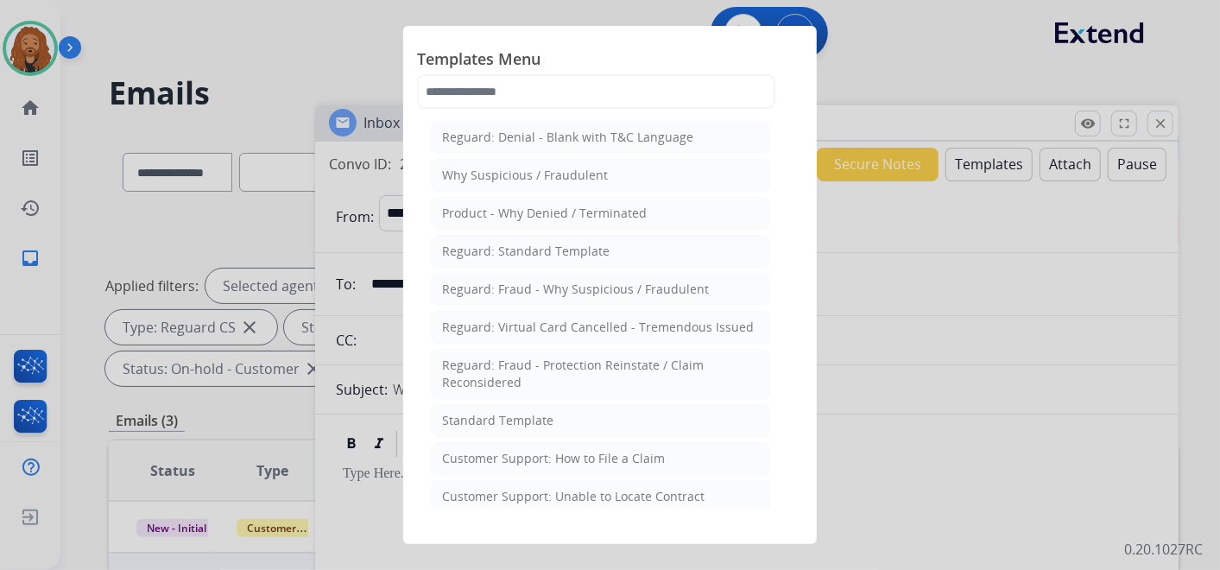
click at [587, 407] on li "Standard Template" at bounding box center [600, 420] width 339 height 33
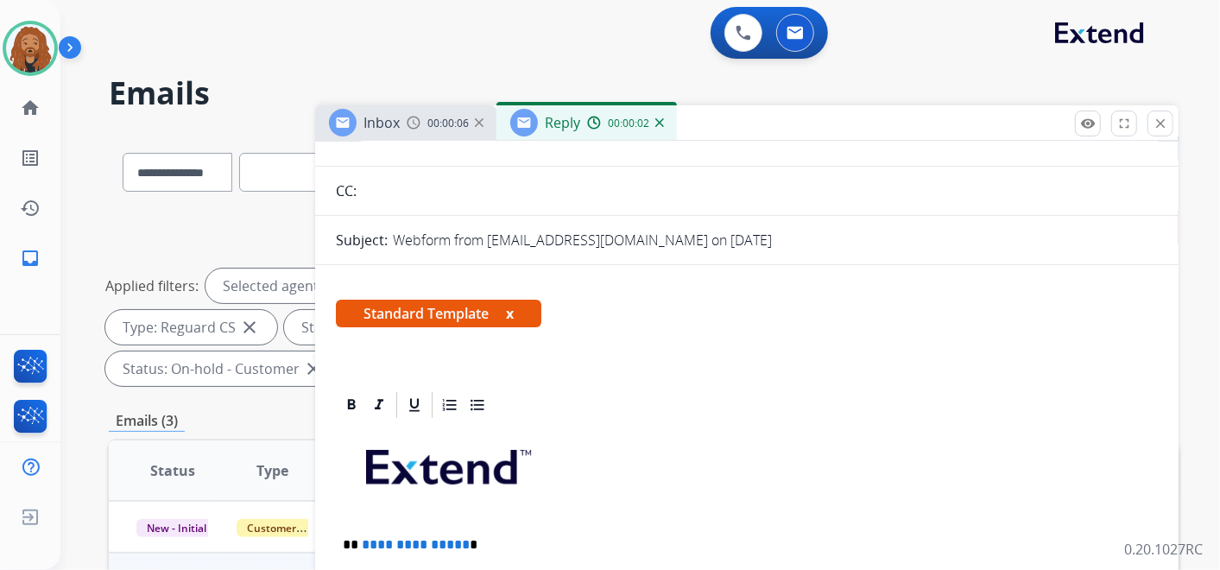
scroll to position [287, 0]
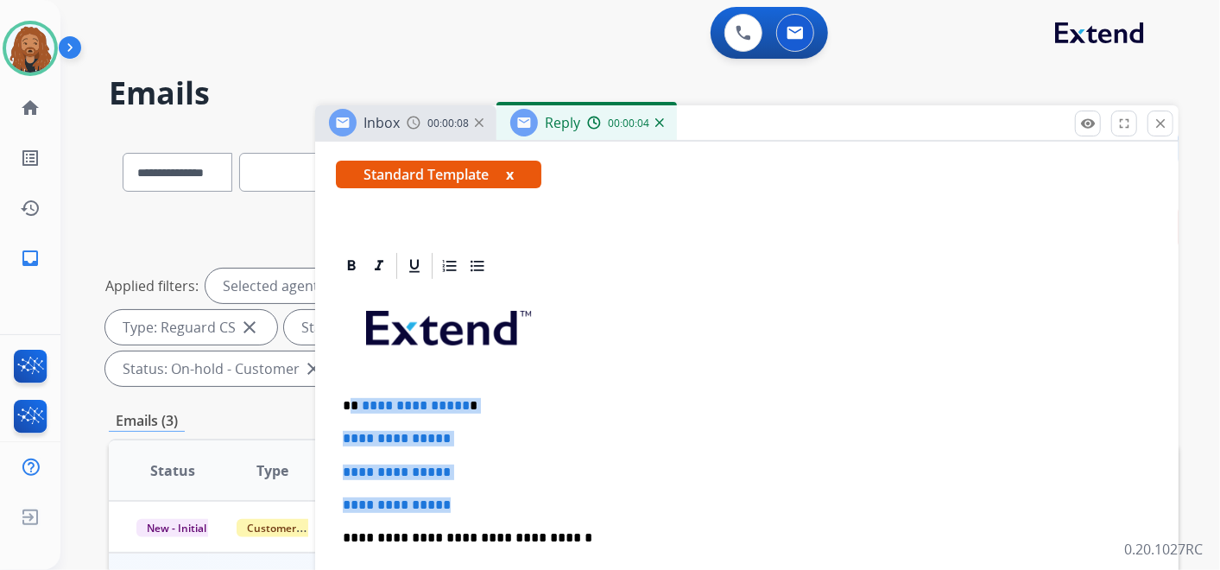
drag, startPoint x: 458, startPoint y: 501, endPoint x: 352, endPoint y: 385, distance: 157.0
click at [352, 385] on div "**********" at bounding box center [747, 578] width 822 height 594
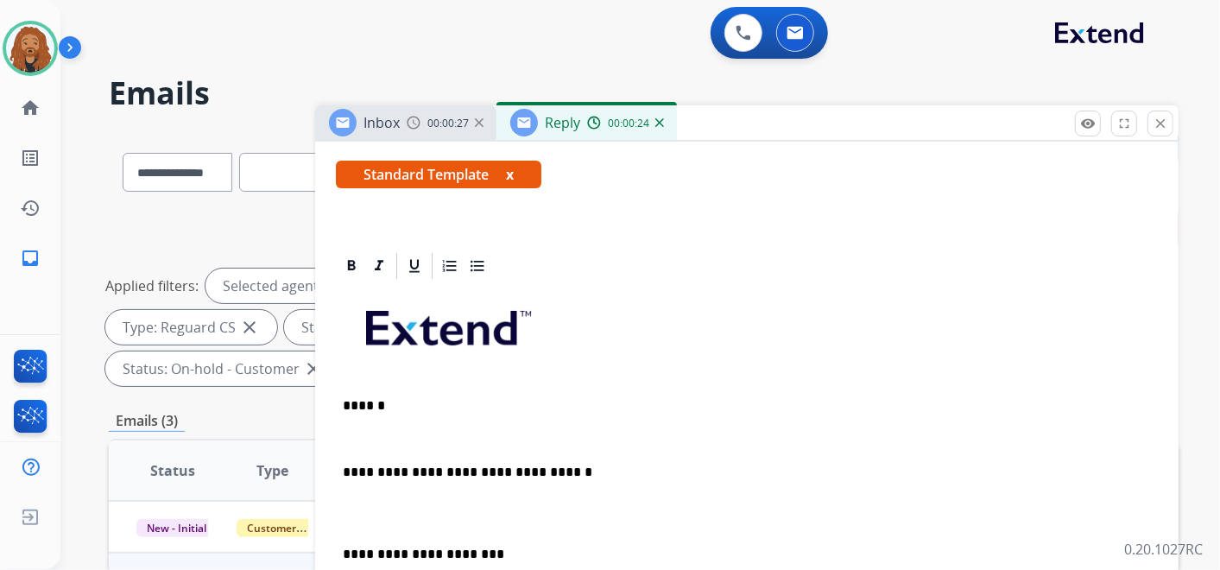
click at [369, 514] on p at bounding box center [747, 513] width 808 height 32
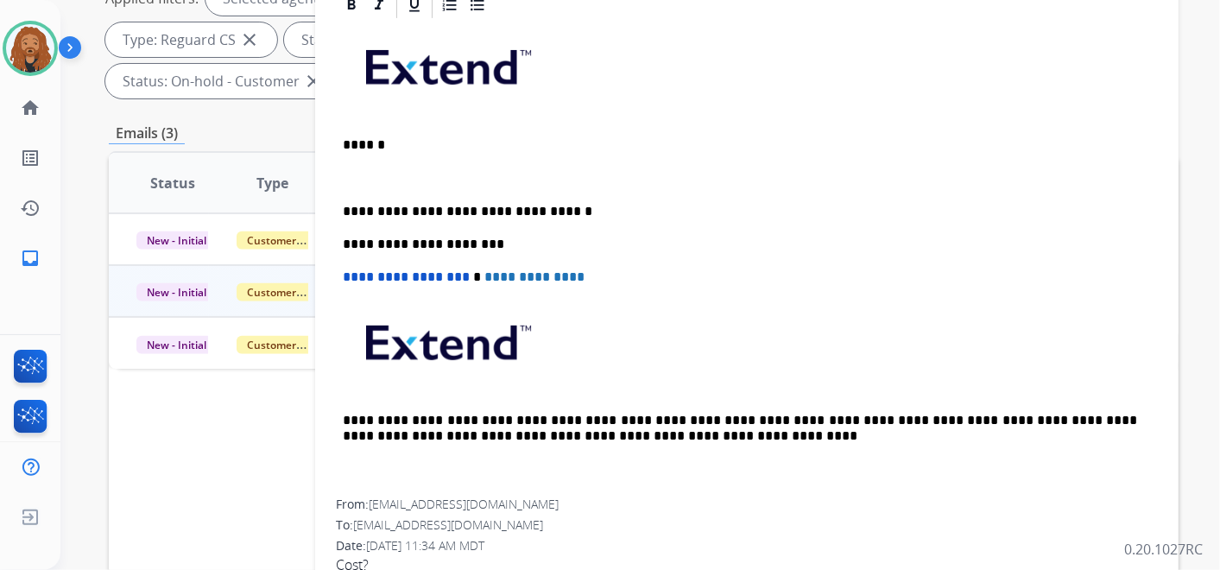
click at [362, 170] on p at bounding box center [747, 178] width 808 height 16
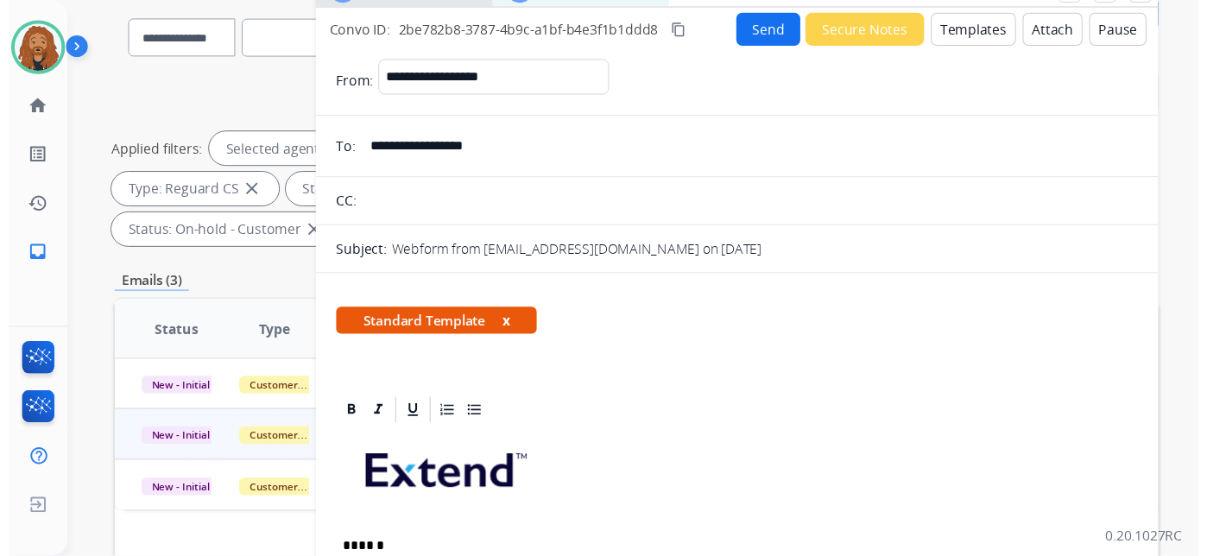
scroll to position [0, 0]
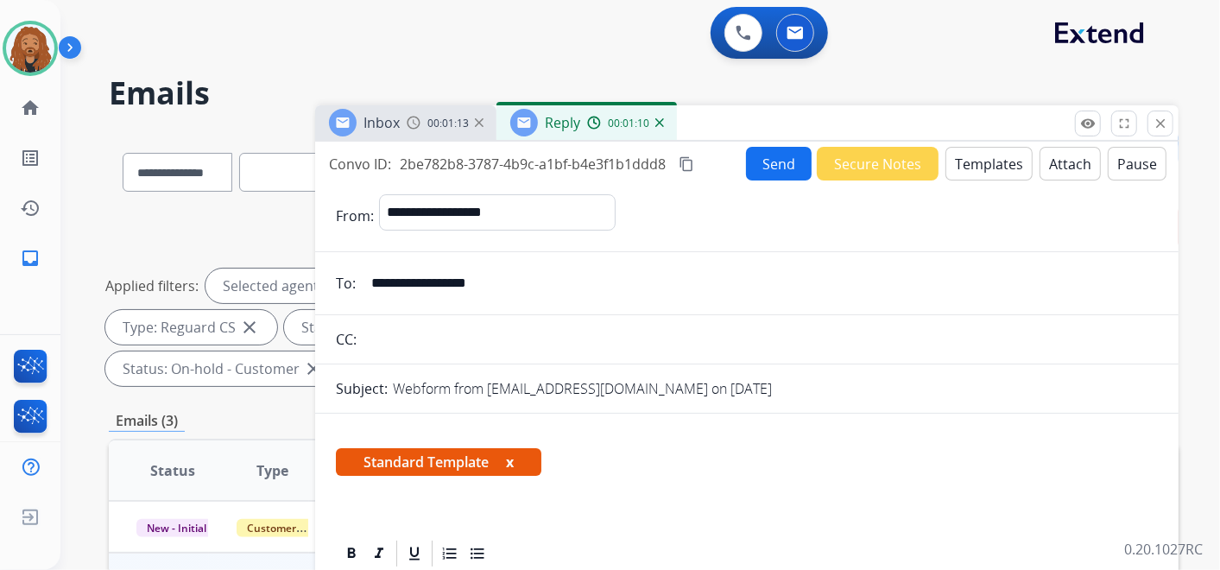
click at [780, 159] on button "Send" at bounding box center [779, 164] width 66 height 34
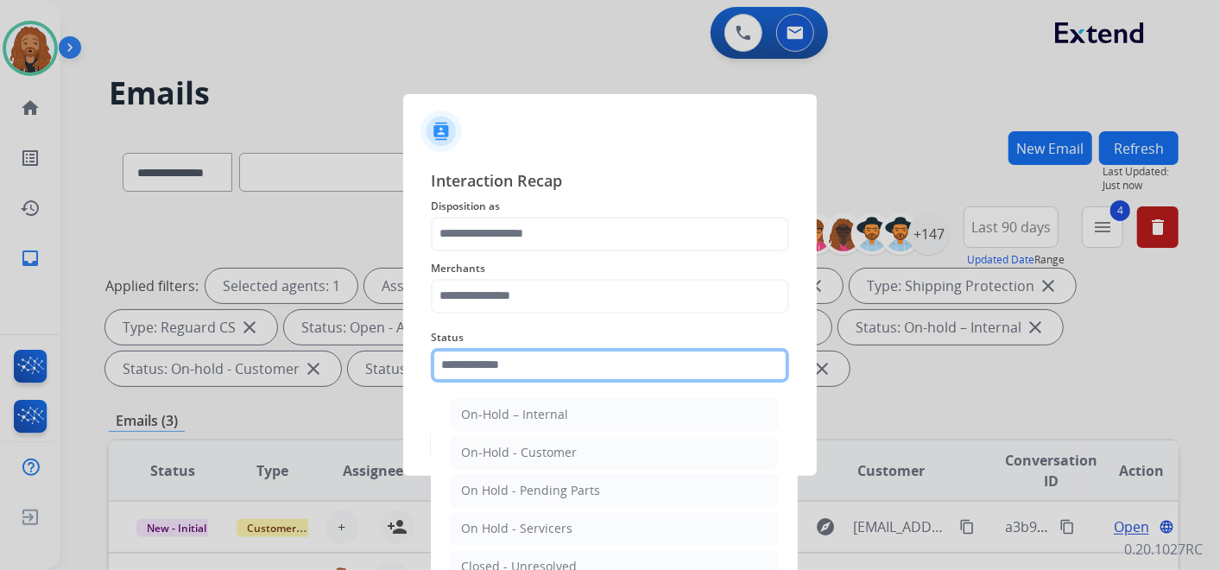
click at [542, 366] on input "text" at bounding box center [610, 365] width 358 height 35
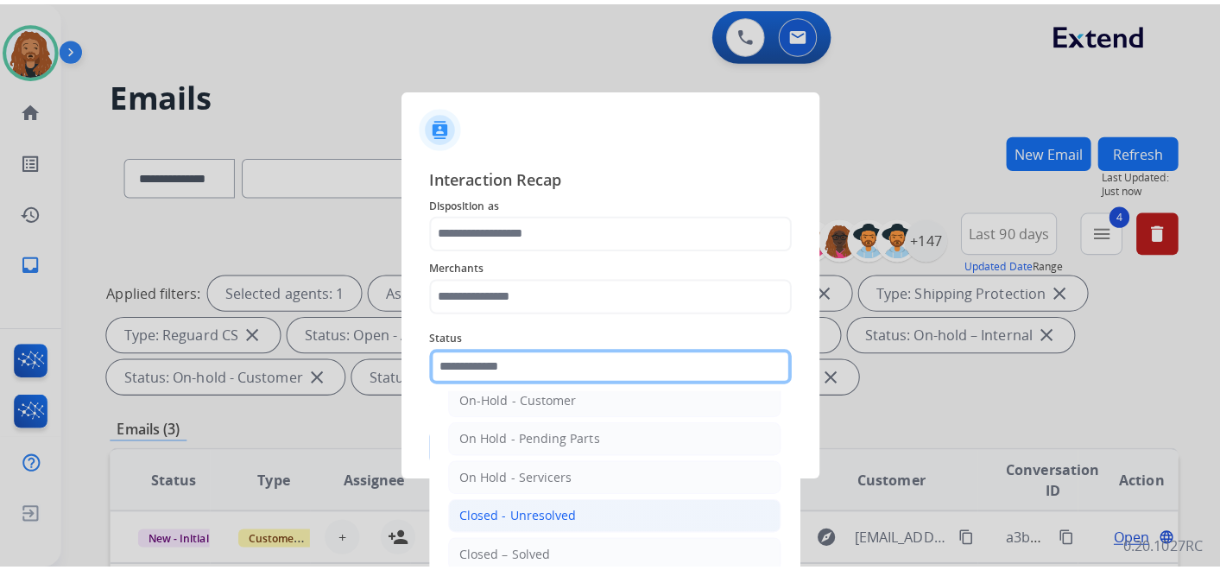
scroll to position [98, 0]
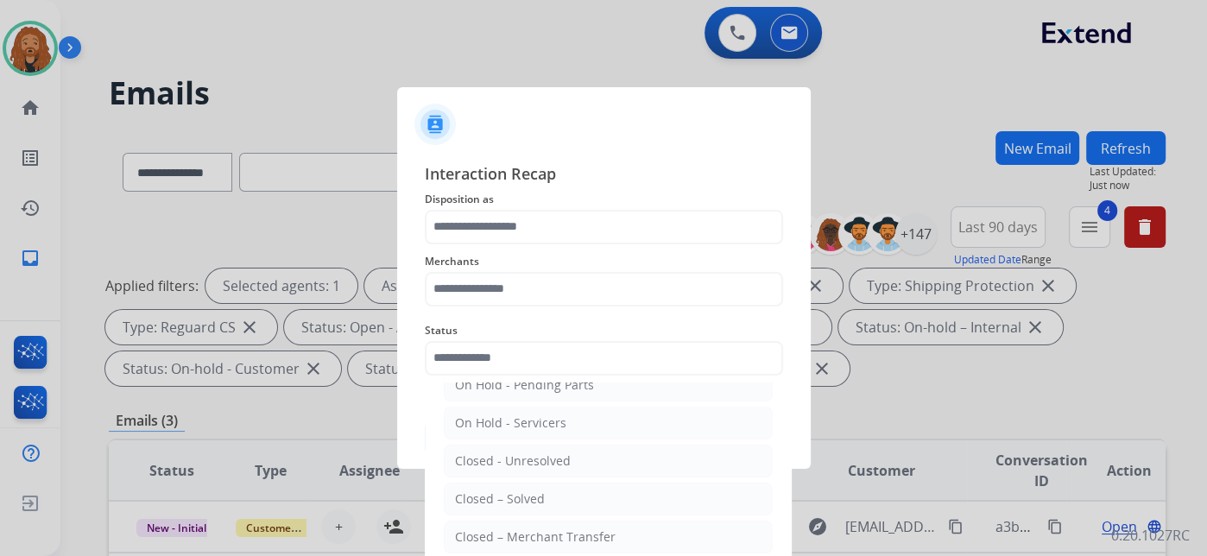
drag, startPoint x: 529, startPoint y: 490, endPoint x: 502, endPoint y: 433, distance: 63.0
click at [529, 490] on div "Closed – Solved" at bounding box center [500, 498] width 90 height 17
type input "**********"
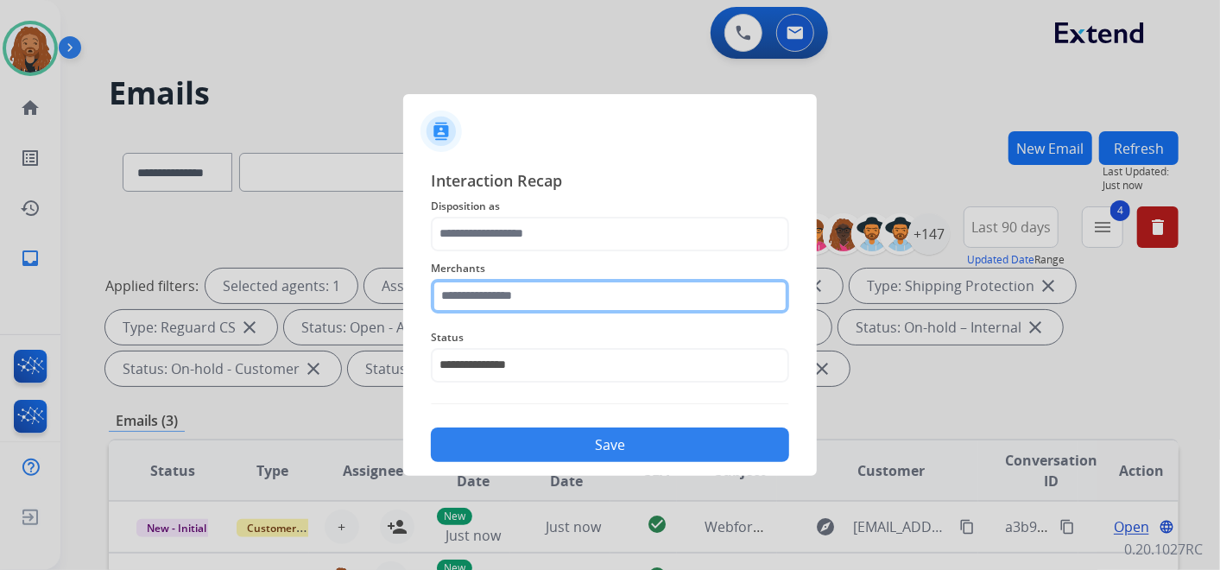
click at [465, 291] on input "text" at bounding box center [610, 296] width 358 height 35
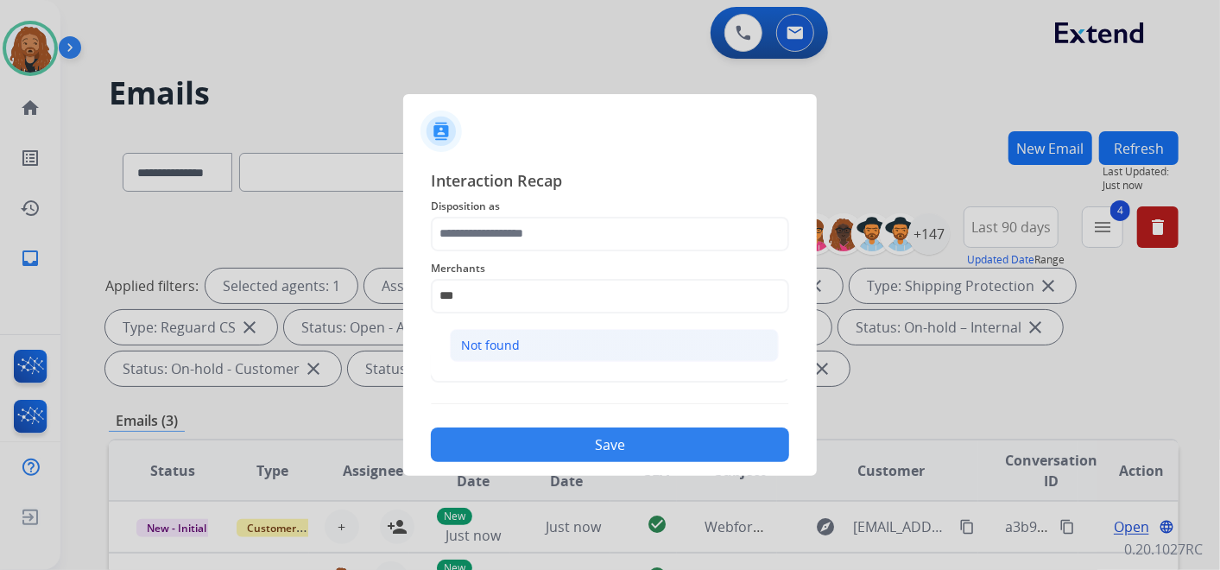
click at [573, 334] on li "Not found" at bounding box center [614, 345] width 329 height 33
type input "*********"
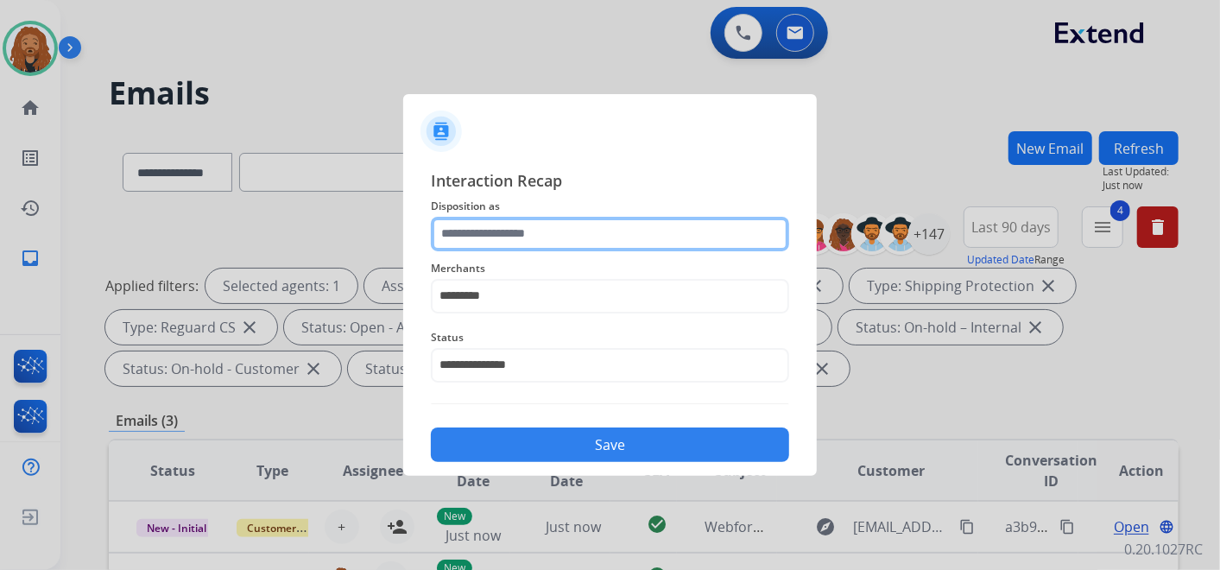
click at [507, 217] on input "text" at bounding box center [610, 234] width 358 height 35
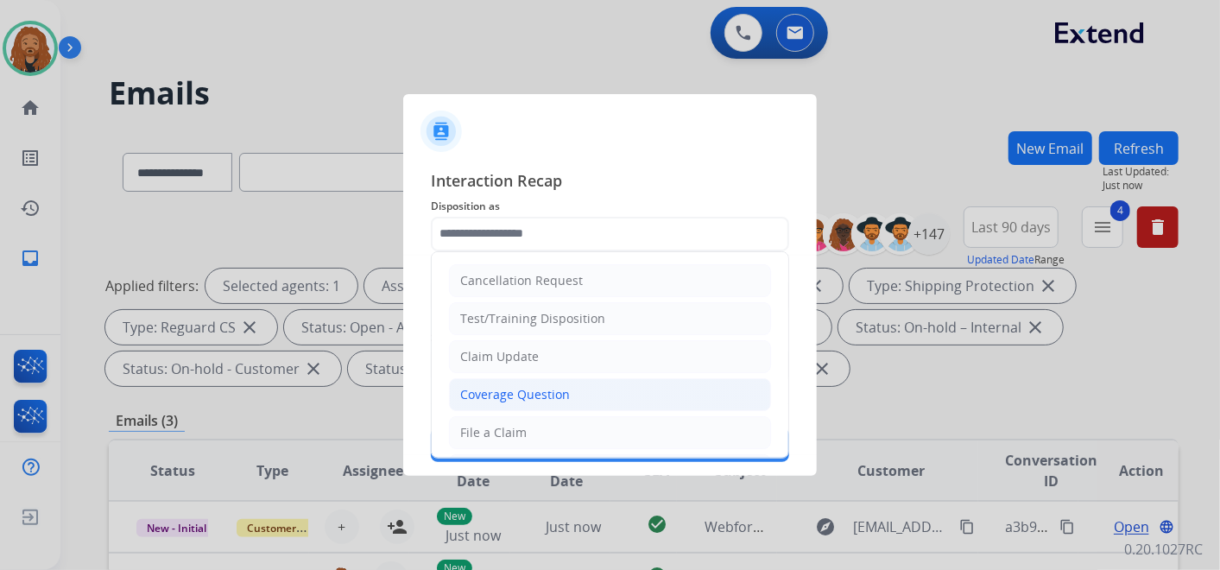
click at [476, 397] on div "Coverage Question" at bounding box center [515, 394] width 110 height 17
type input "**********"
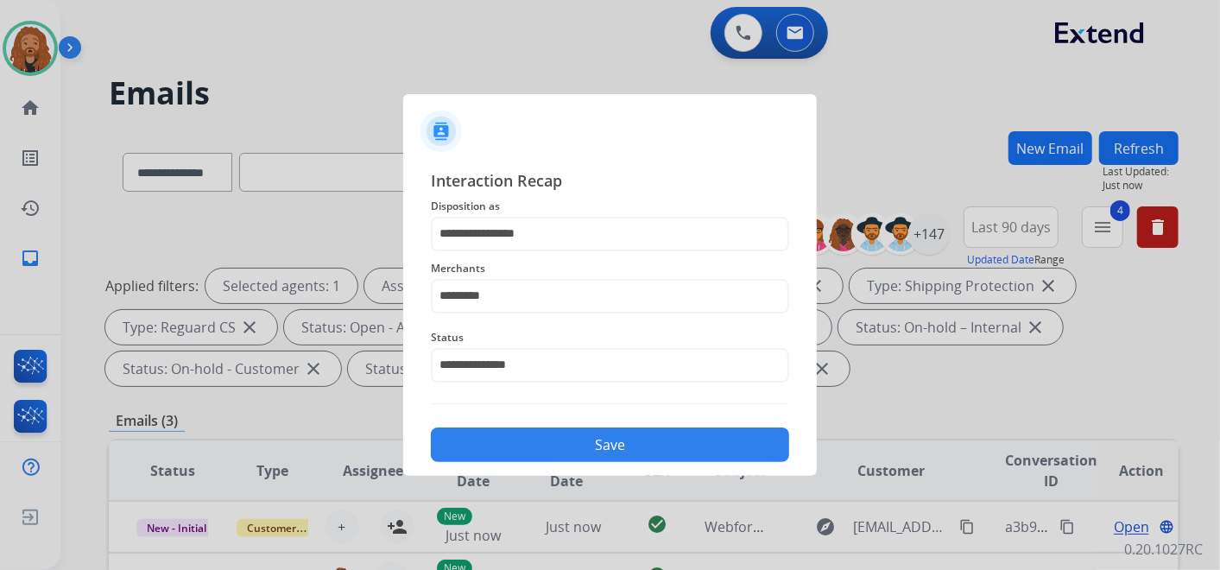
click at [524, 444] on button "Save" at bounding box center [610, 444] width 358 height 35
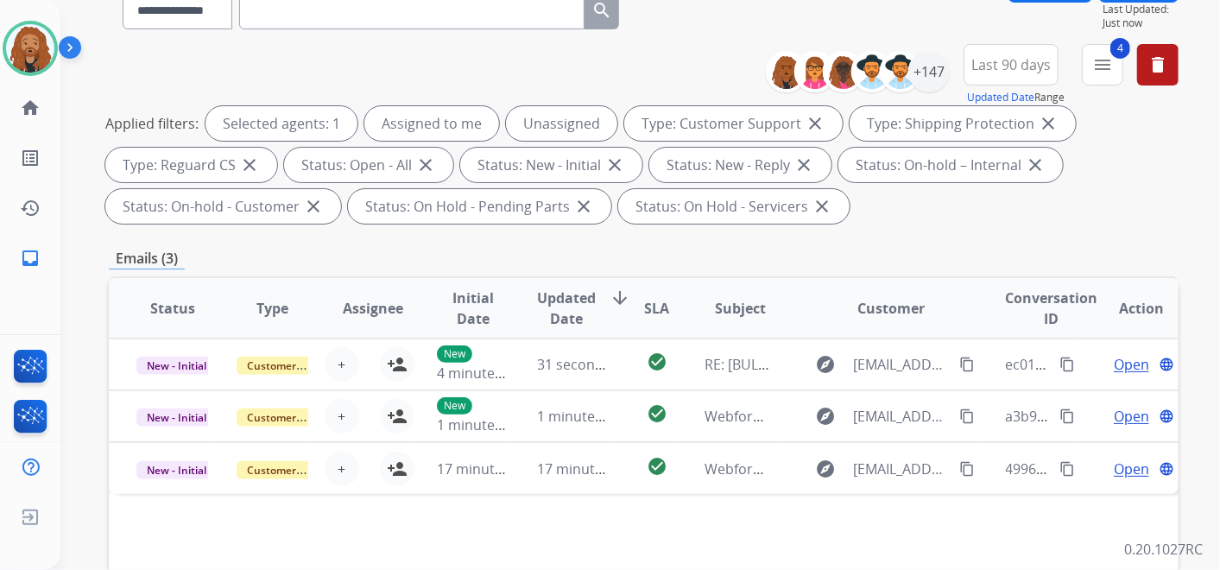
scroll to position [287, 0]
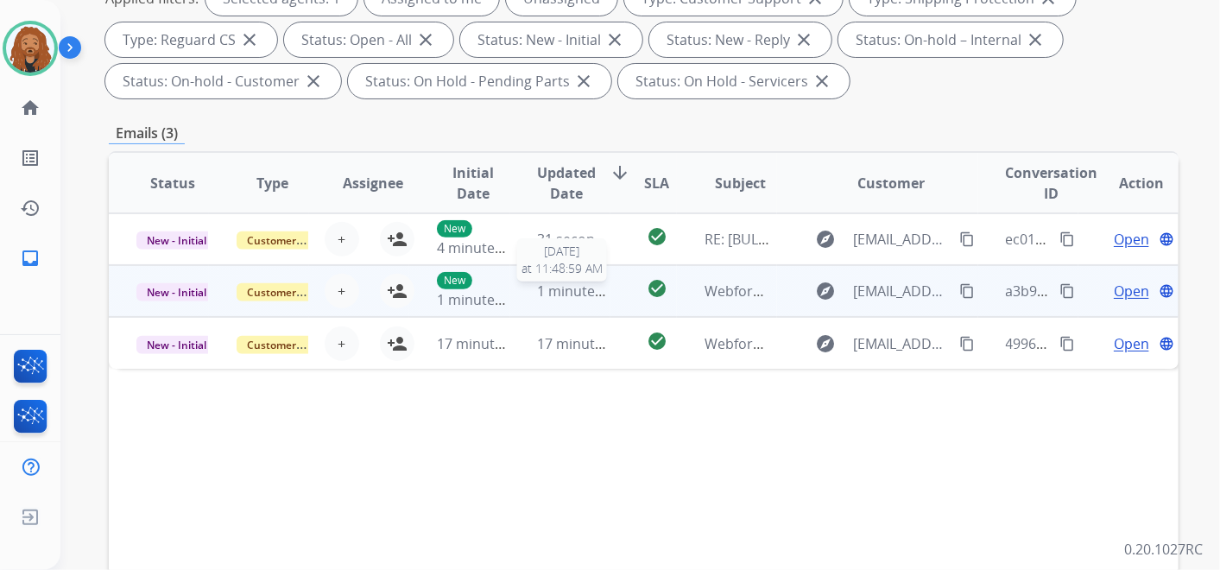
click at [578, 290] on span "1 minute ago" at bounding box center [580, 290] width 85 height 19
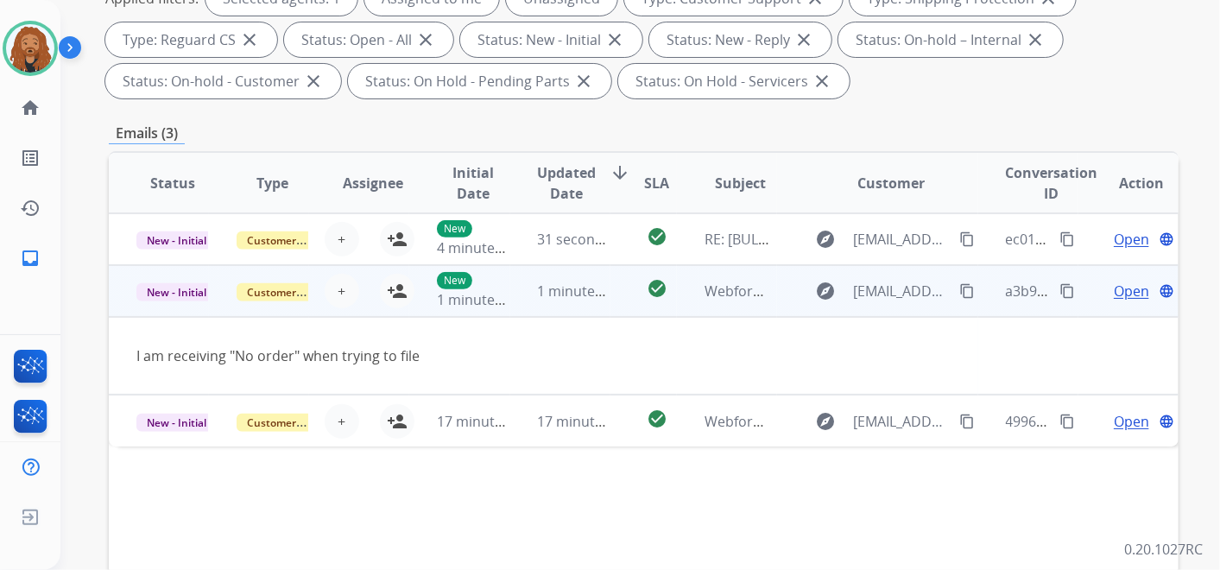
click at [1114, 289] on span "Open" at bounding box center [1131, 291] width 35 height 21
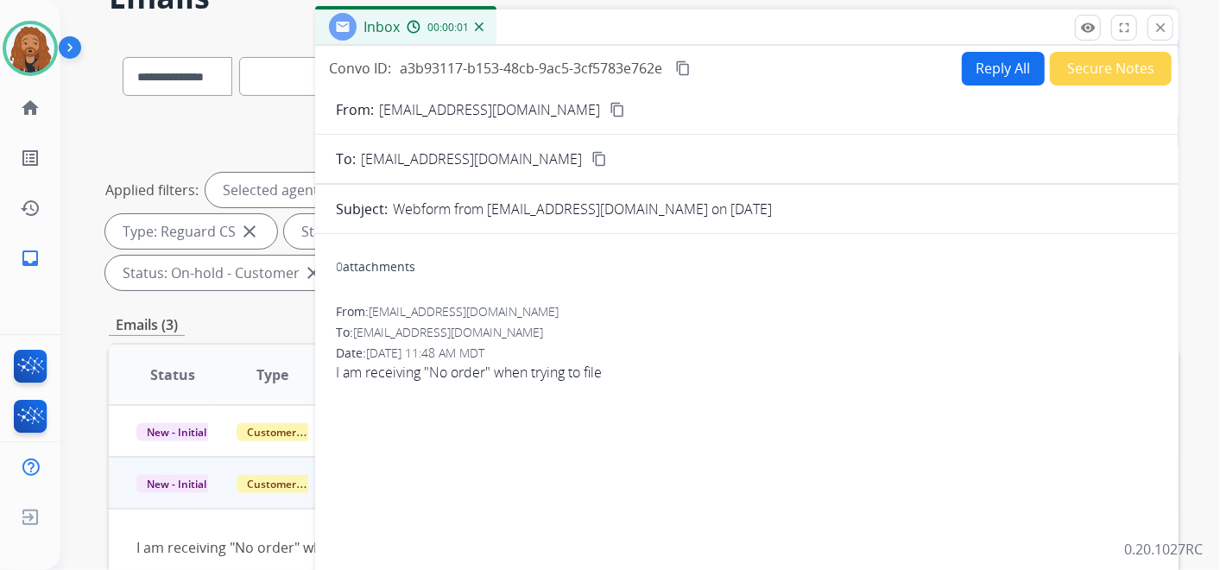
scroll to position [0, 0]
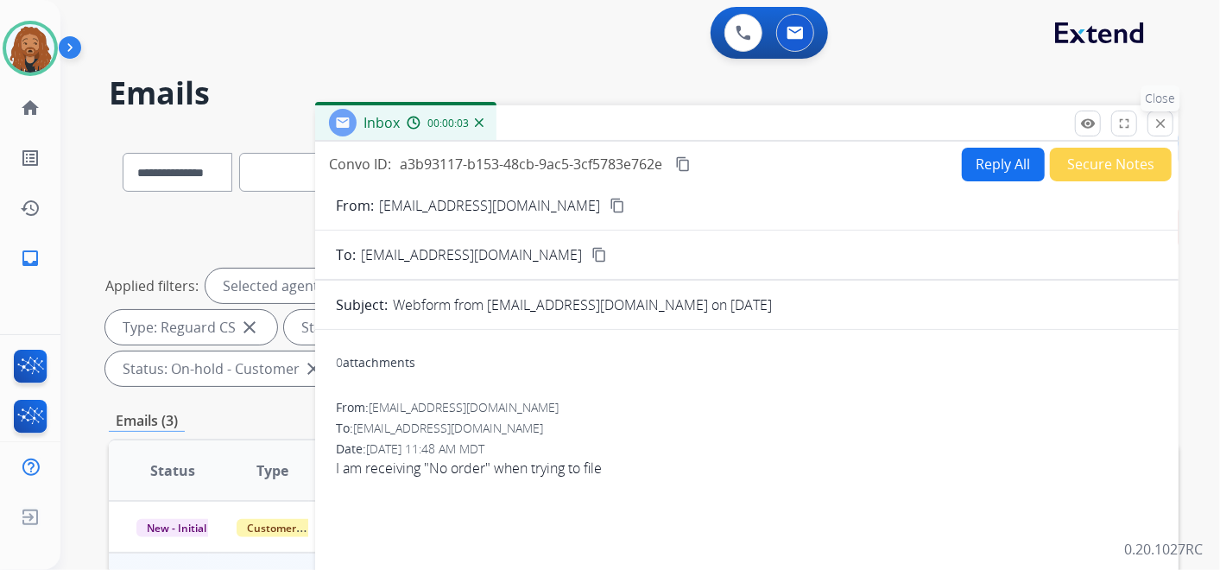
click at [1166, 123] on mat-icon "close" at bounding box center [1161, 124] width 16 height 16
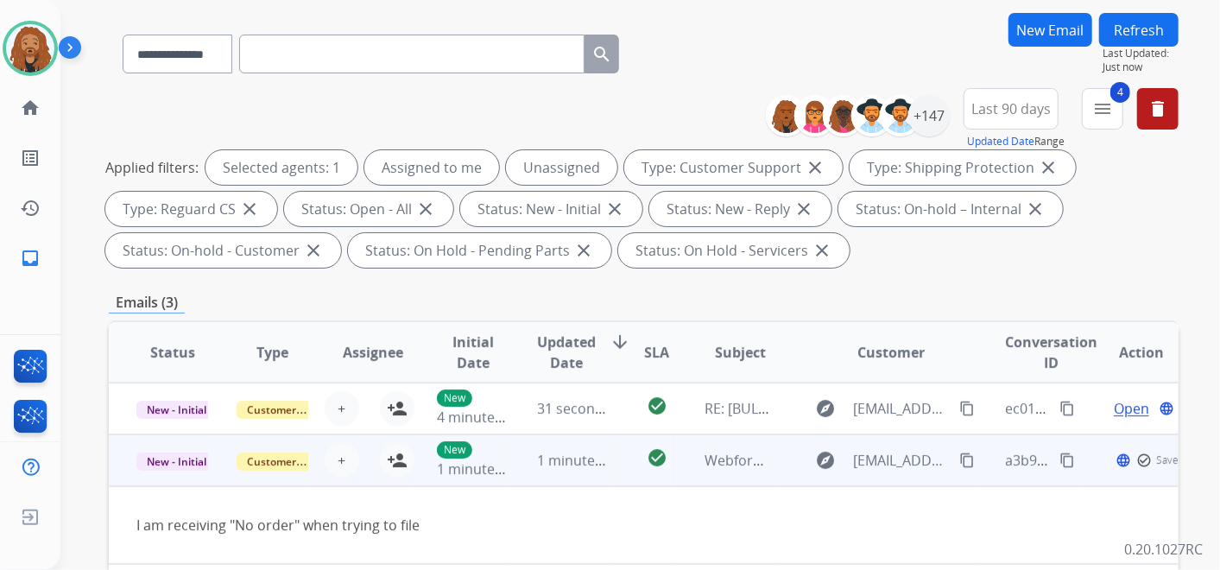
scroll to position [192, 0]
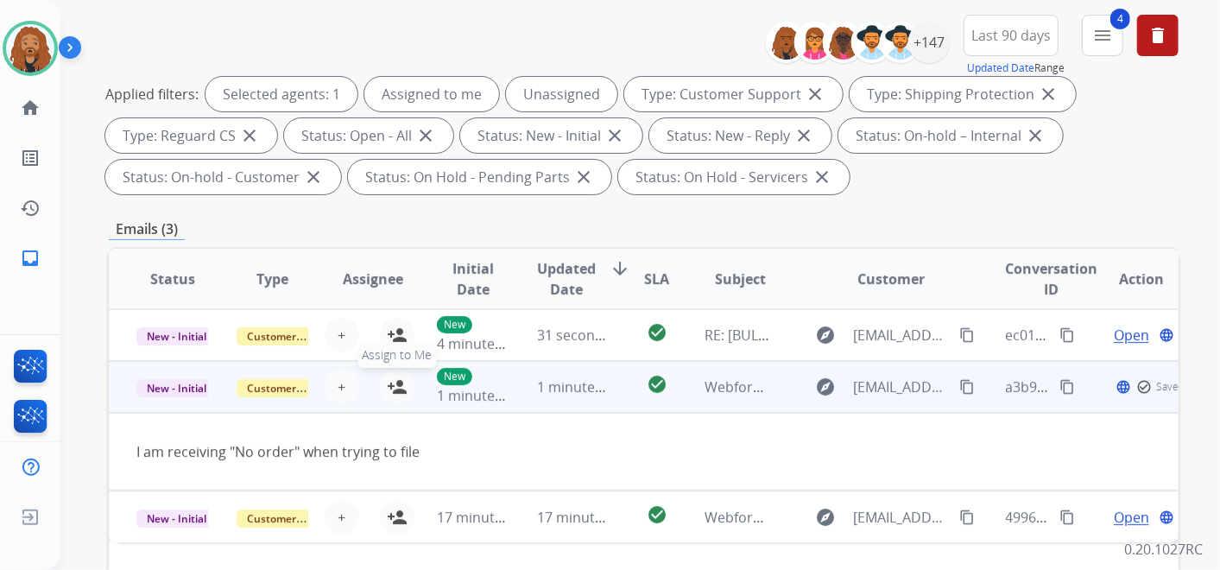
click at [399, 382] on mat-icon "person_add" at bounding box center [397, 386] width 21 height 21
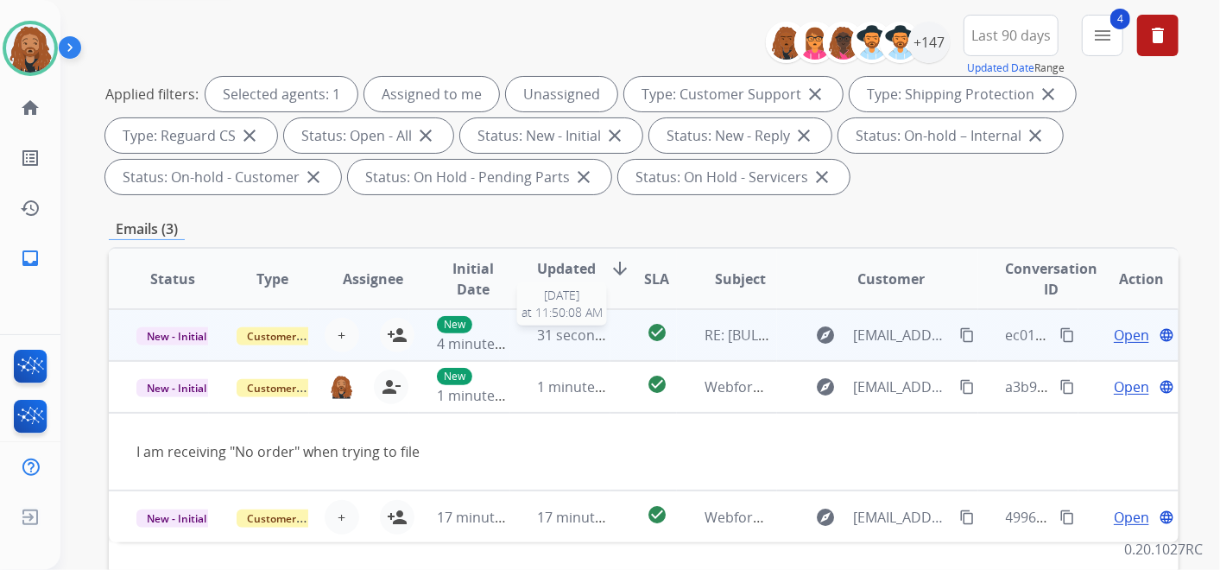
click at [591, 333] on span "31 seconds ago" at bounding box center [588, 334] width 101 height 19
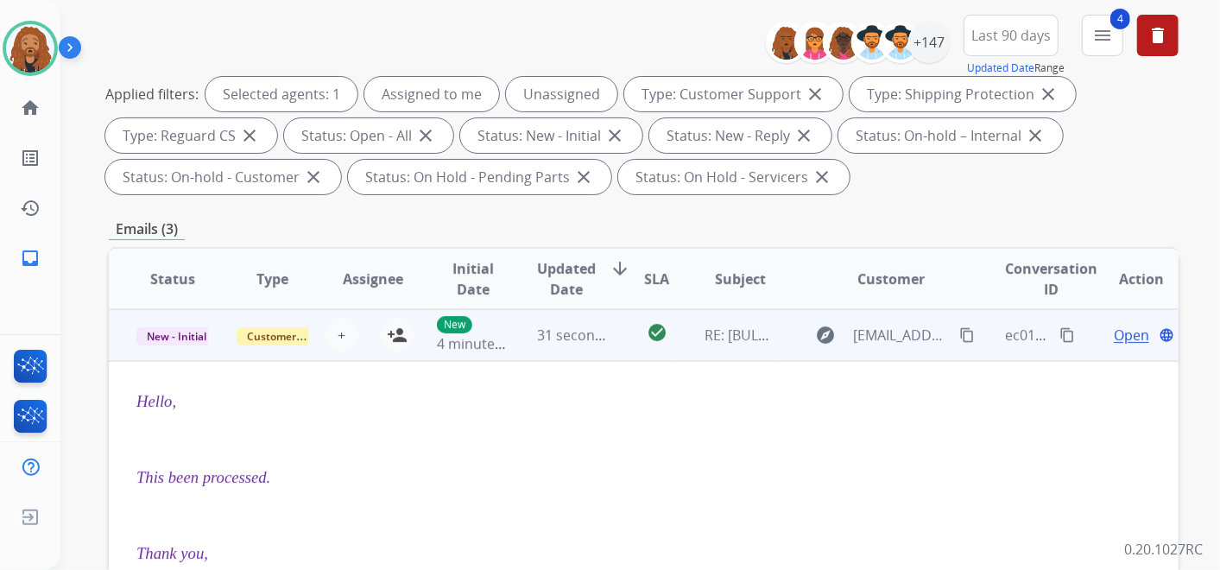
click at [1115, 335] on span "Open" at bounding box center [1131, 335] width 35 height 21
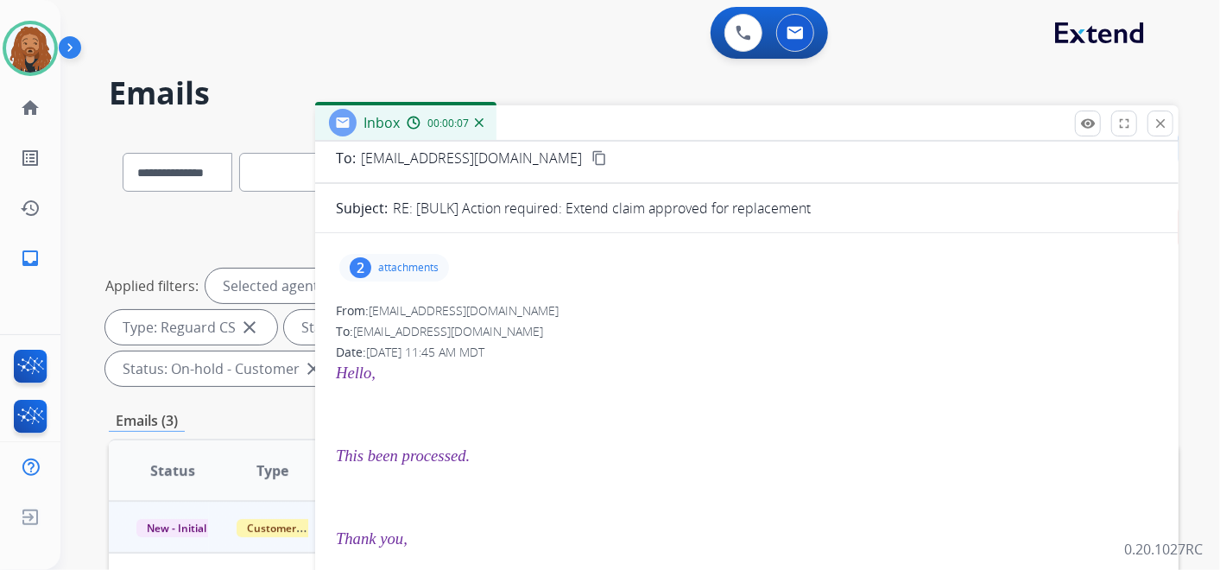
scroll to position [0, 0]
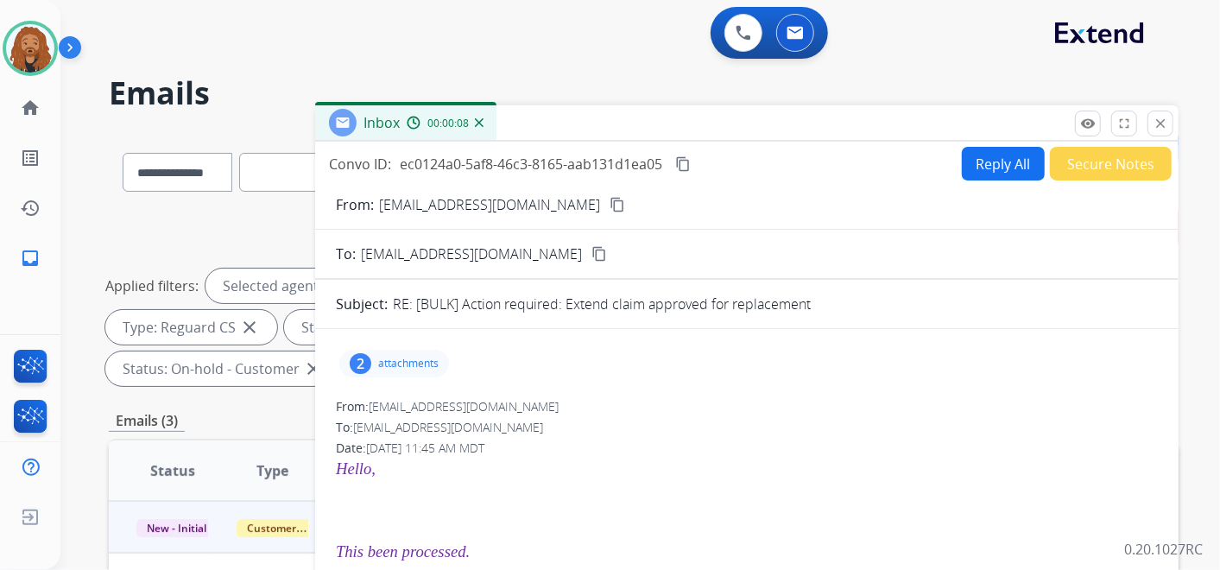
drag, startPoint x: 1164, startPoint y: 120, endPoint x: 1072, endPoint y: 172, distance: 105.2
click at [1164, 120] on mat-icon "close" at bounding box center [1161, 124] width 16 height 16
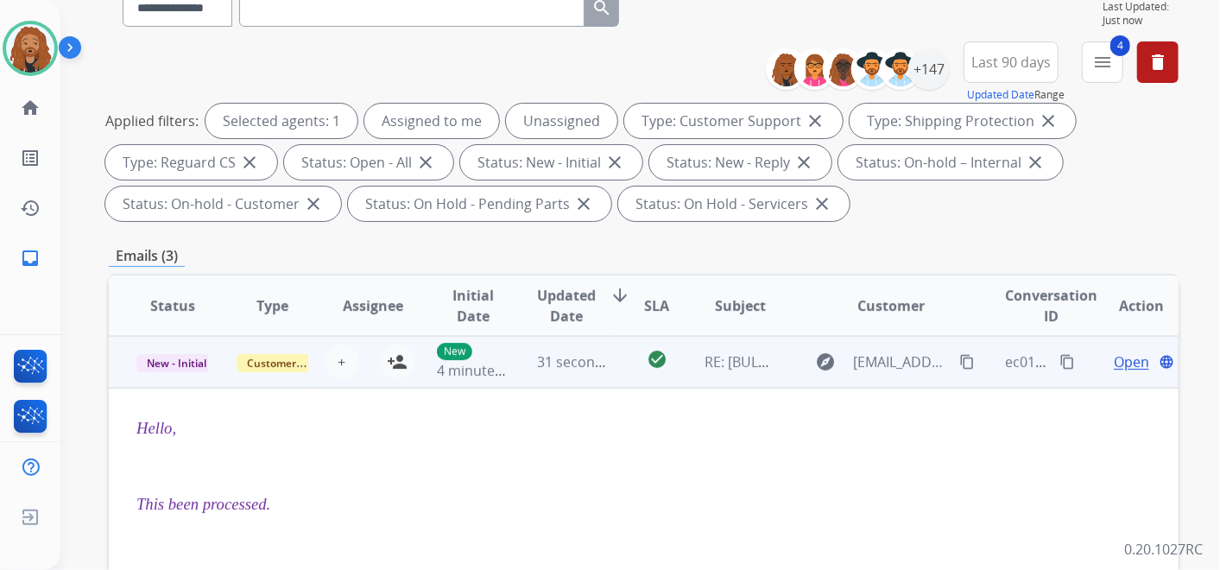
scroll to position [383, 0]
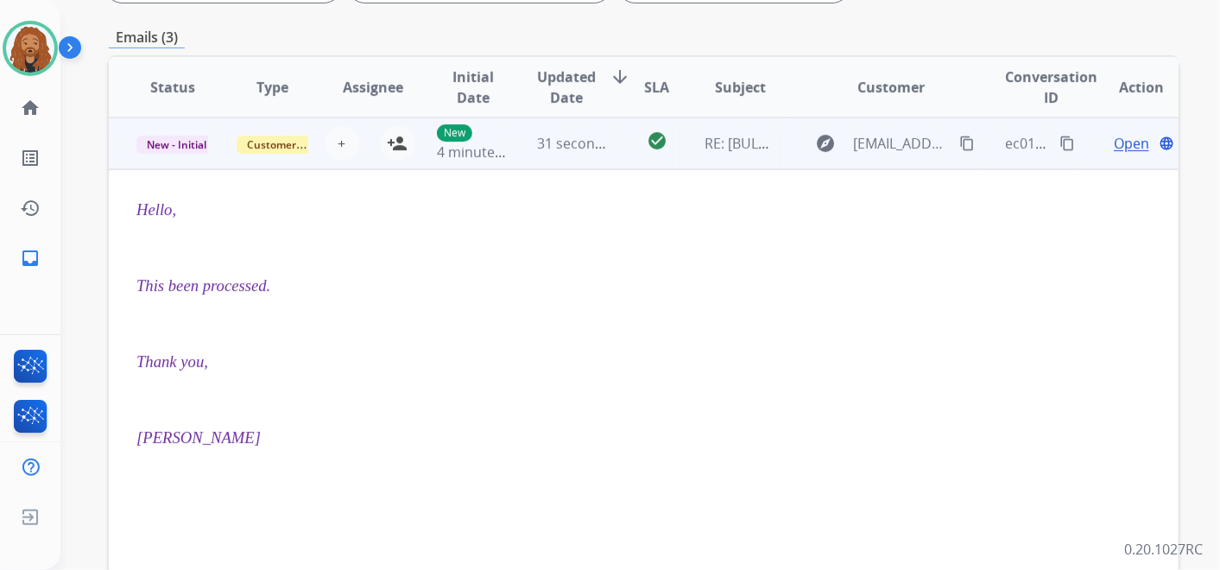
click at [263, 150] on span "Customer Support" at bounding box center [293, 145] width 112 height 18
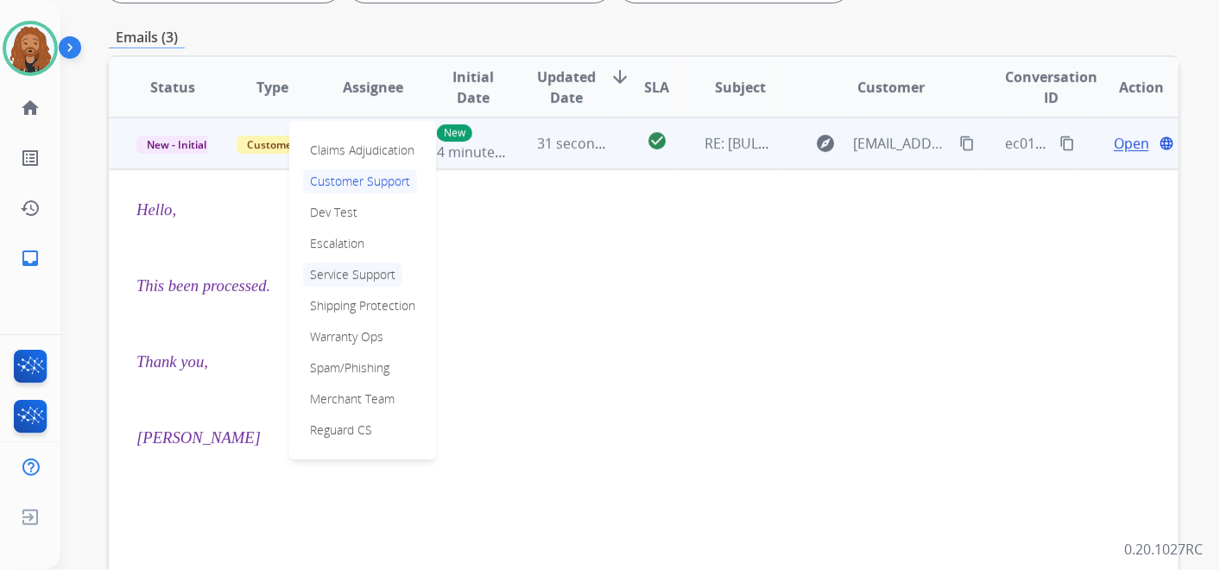
click at [350, 274] on p "Service Support" at bounding box center [352, 274] width 99 height 24
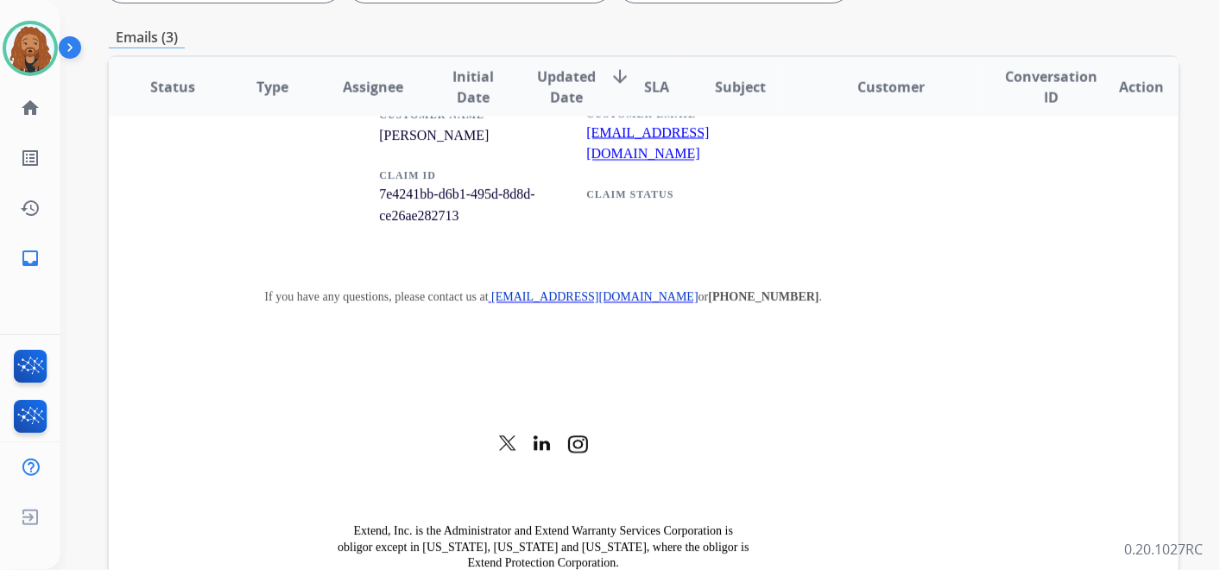
scroll to position [1904, 0]
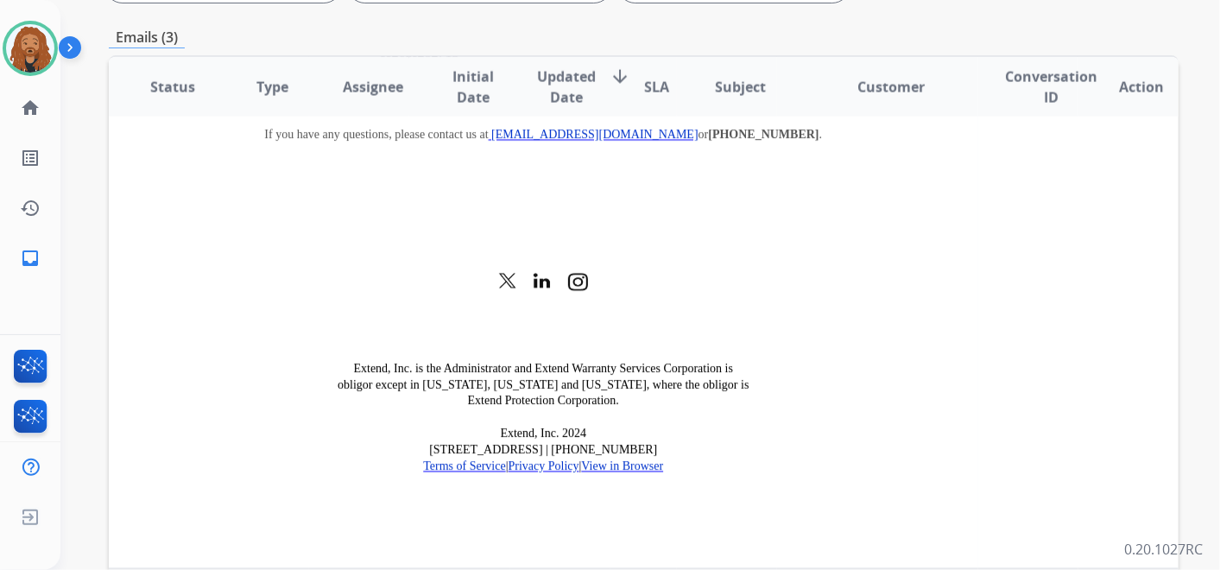
click at [1124, 554] on p "0.20.1027RC" at bounding box center [1163, 549] width 79 height 21
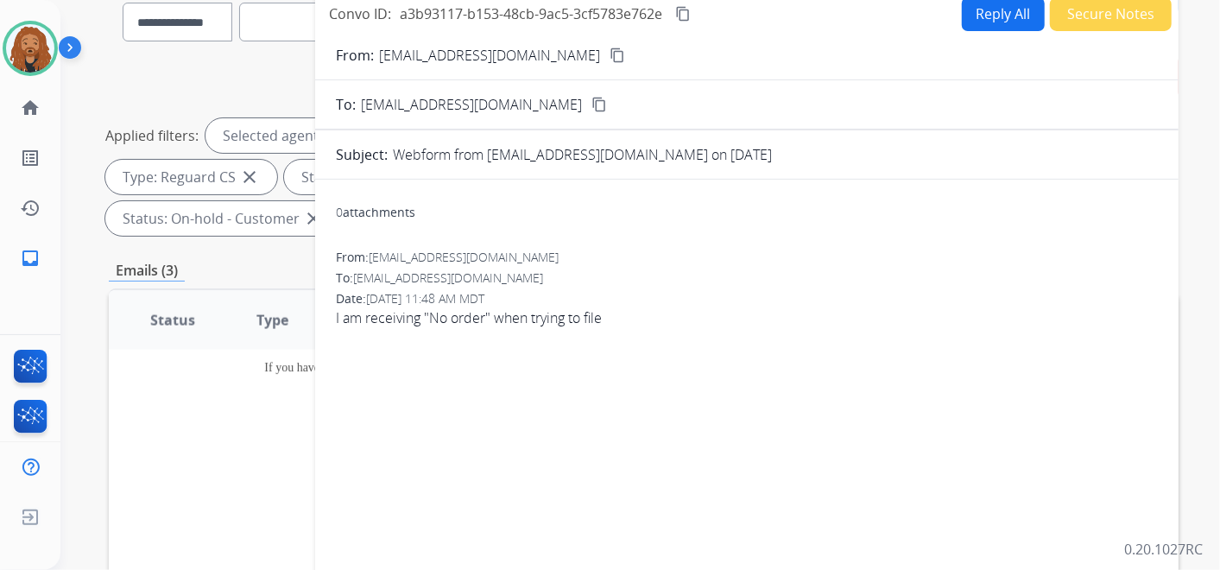
scroll to position [0, 0]
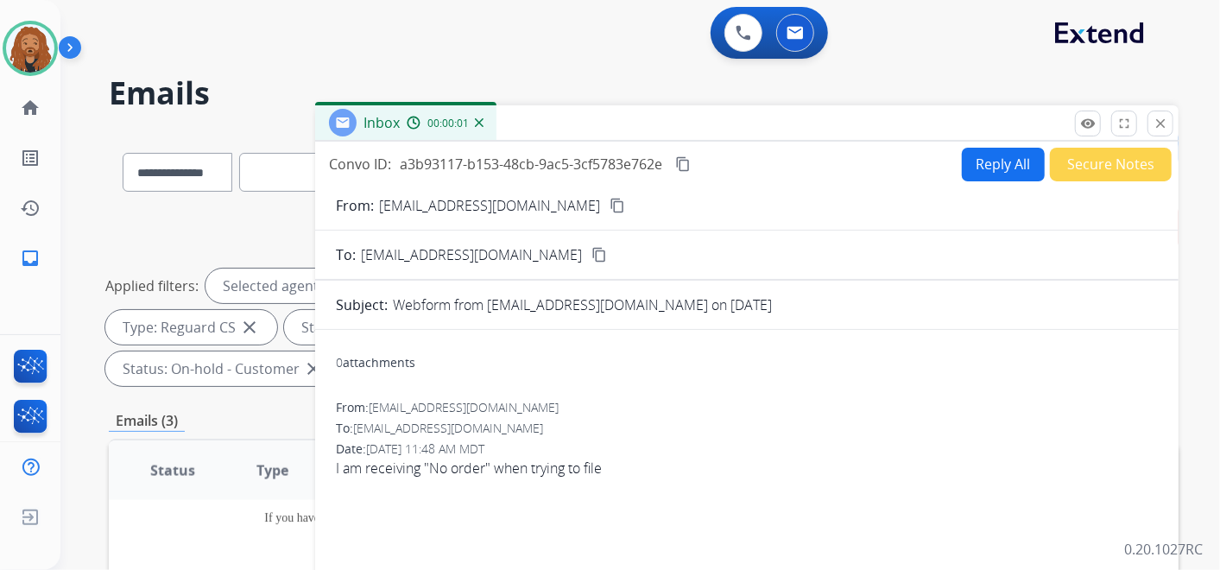
click at [610, 202] on mat-icon "content_copy" at bounding box center [618, 206] width 16 height 16
click at [1026, 157] on button "Reply All" at bounding box center [1003, 165] width 83 height 34
select select "**********"
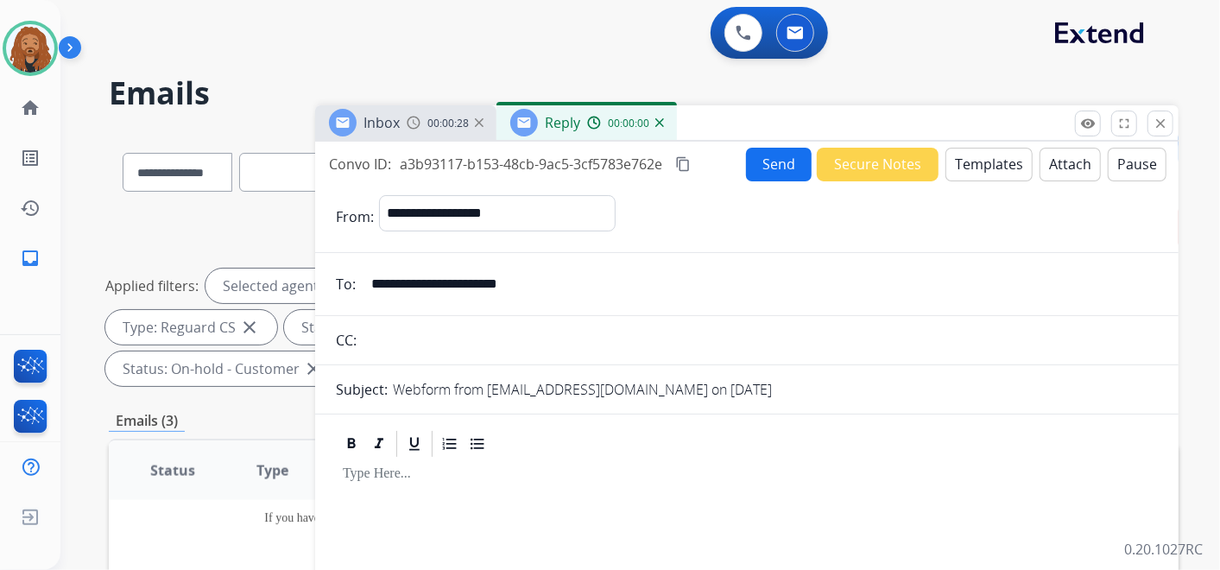
click at [981, 174] on button "Templates" at bounding box center [988, 165] width 87 height 34
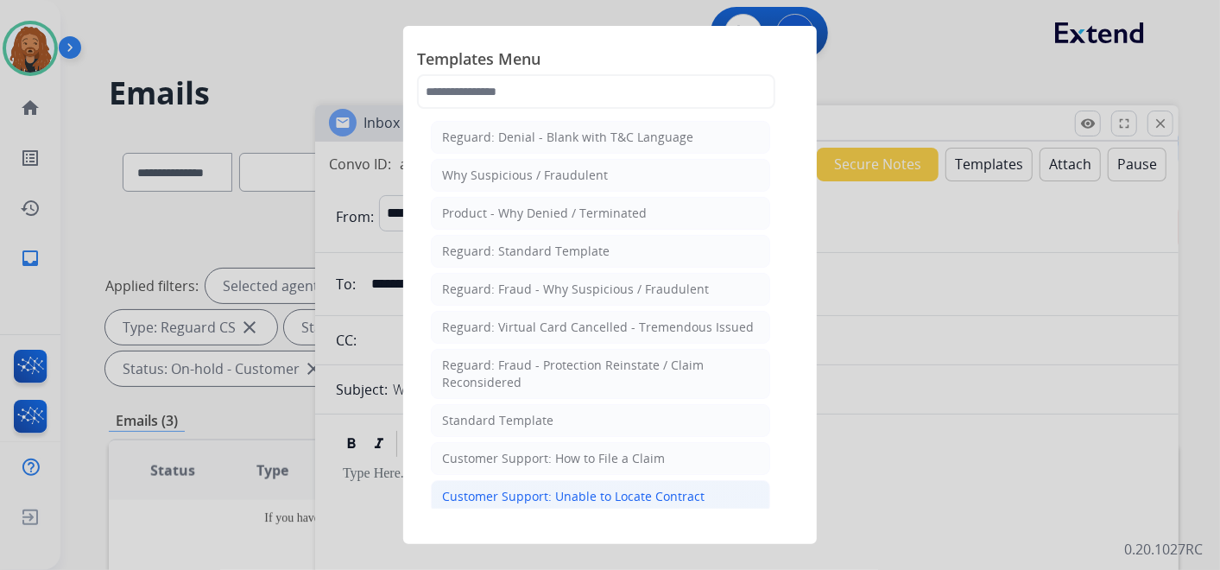
click at [584, 494] on div "Customer Support: Unable to Locate Contract" at bounding box center [573, 496] width 262 height 17
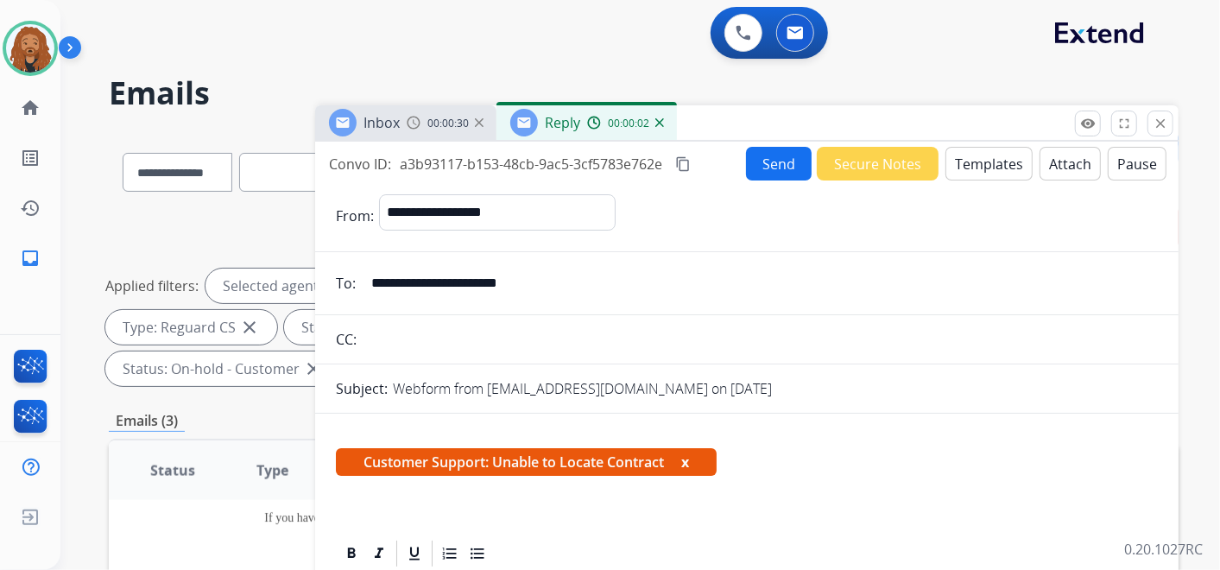
scroll to position [383, 0]
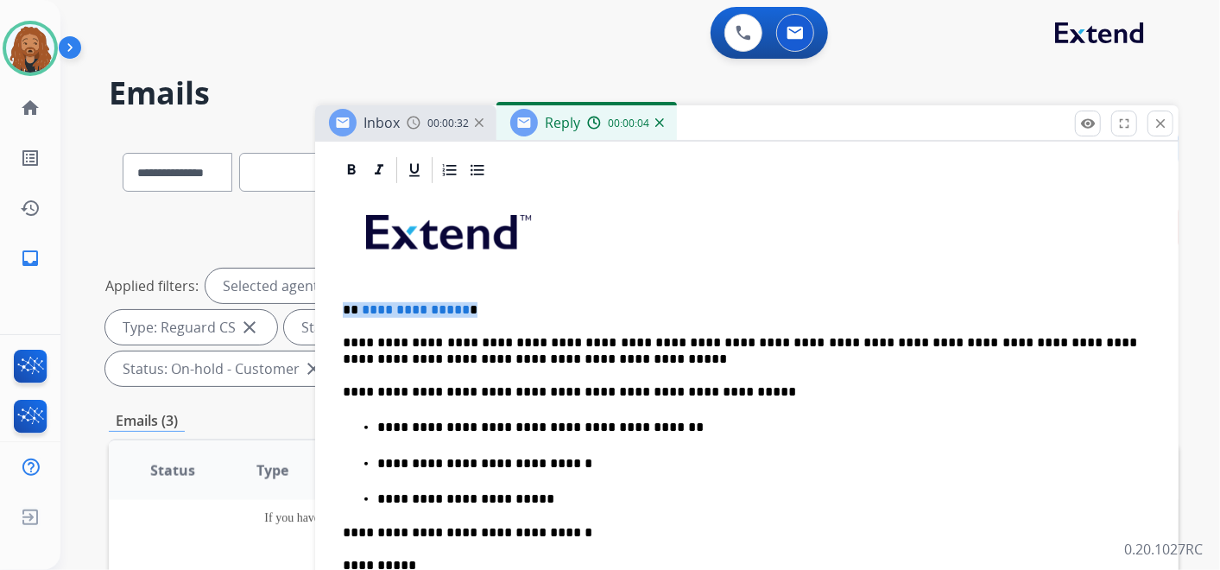
drag, startPoint x: 470, startPoint y: 313, endPoint x: 345, endPoint y: 295, distance: 125.5
click at [346, 296] on div "**********" at bounding box center [747, 520] width 822 height 668
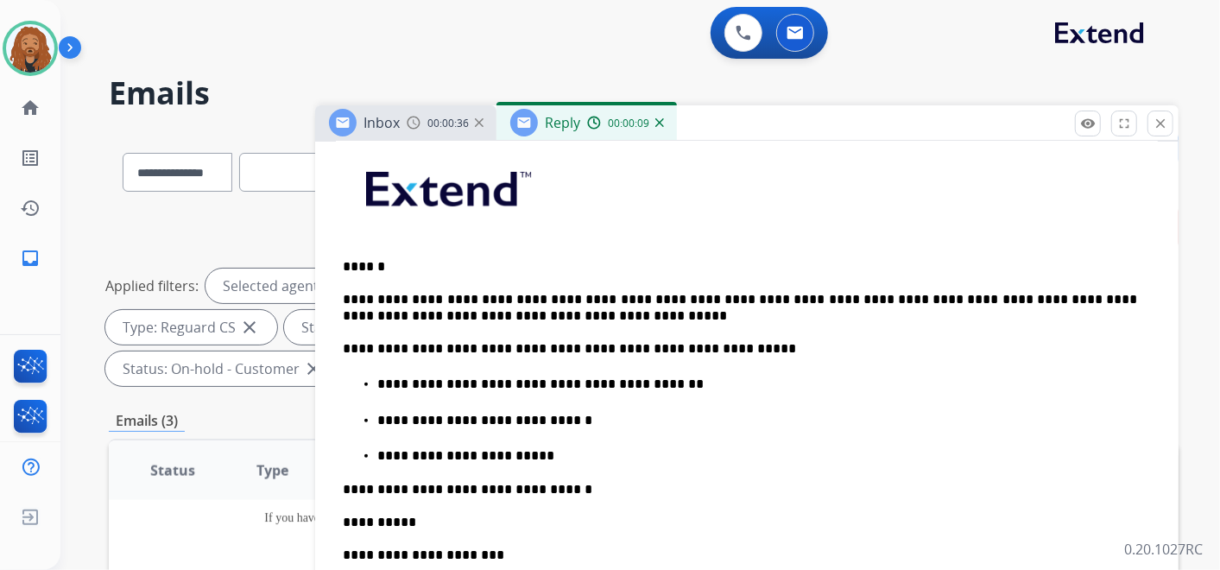
scroll to position [451, 0]
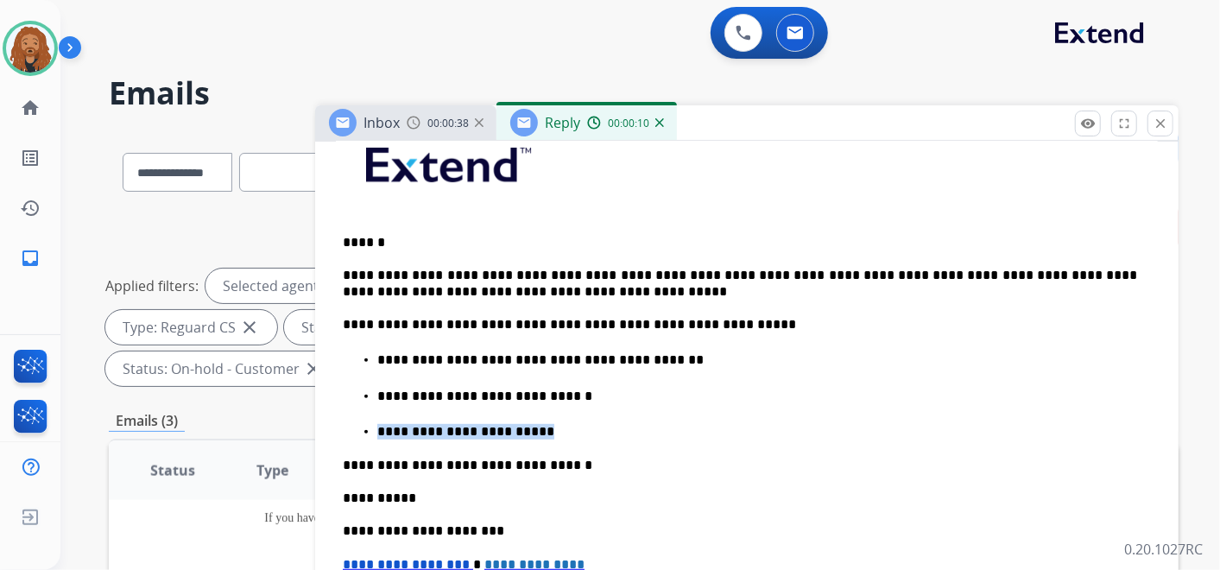
drag, startPoint x: 547, startPoint y: 424, endPoint x: 416, endPoint y: 416, distance: 130.6
click at [416, 416] on ul "**********" at bounding box center [747, 395] width 808 height 90
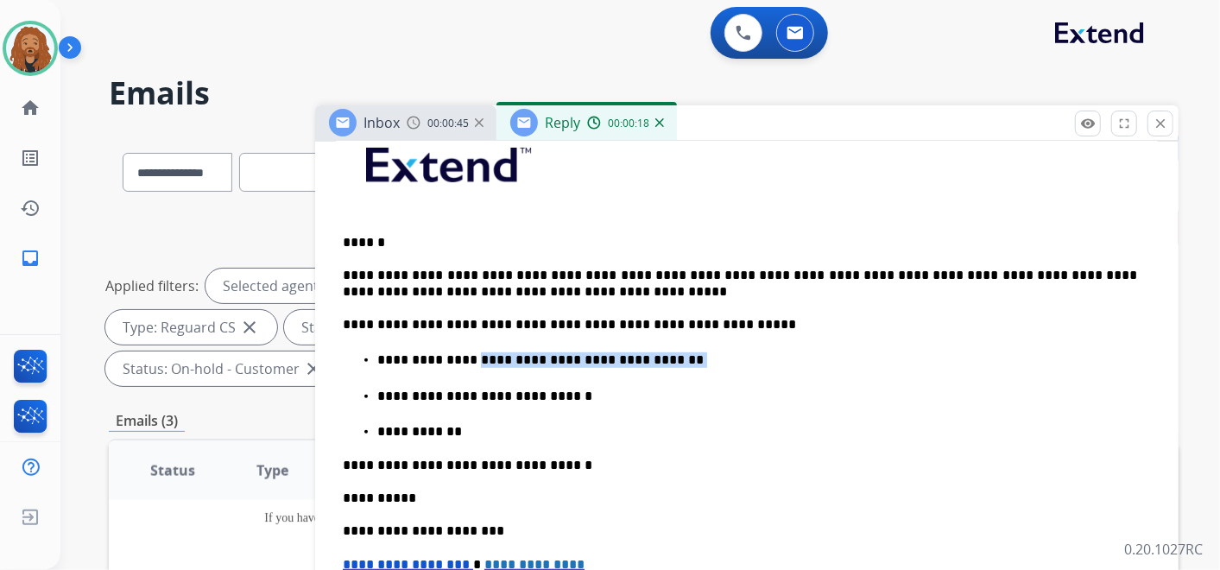
drag, startPoint x: 513, startPoint y: 353, endPoint x: 643, endPoint y: 365, distance: 130.9
click at [643, 365] on ul "**********" at bounding box center [747, 395] width 808 height 90
copy p "**********"
click at [501, 424] on p "**********" at bounding box center [757, 432] width 760 height 16
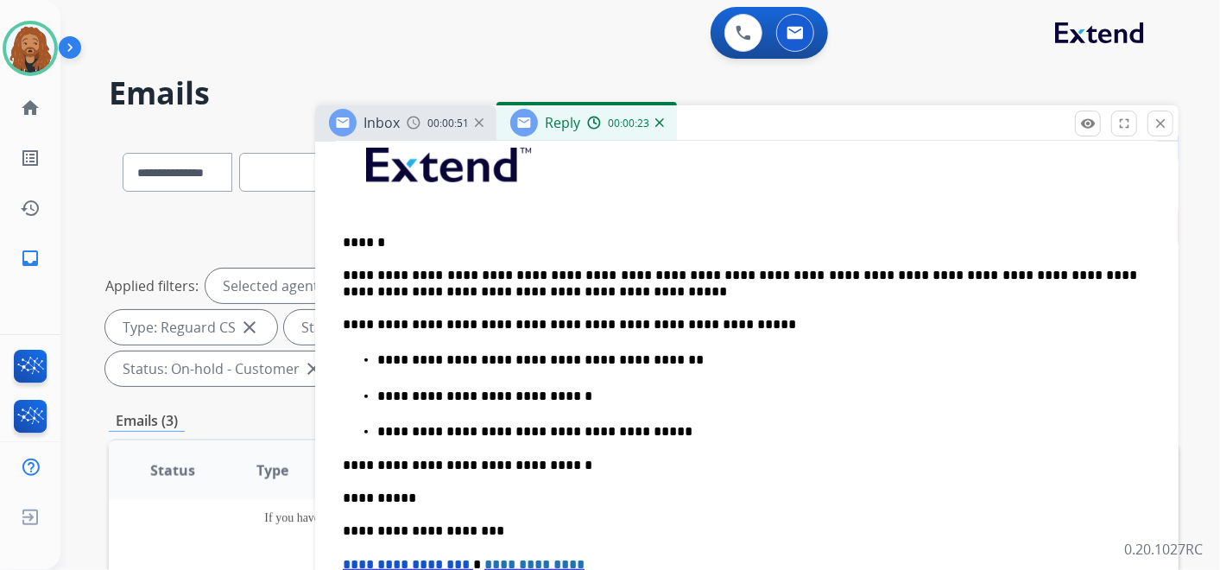
click at [462, 427] on p "**********" at bounding box center [757, 432] width 760 height 16
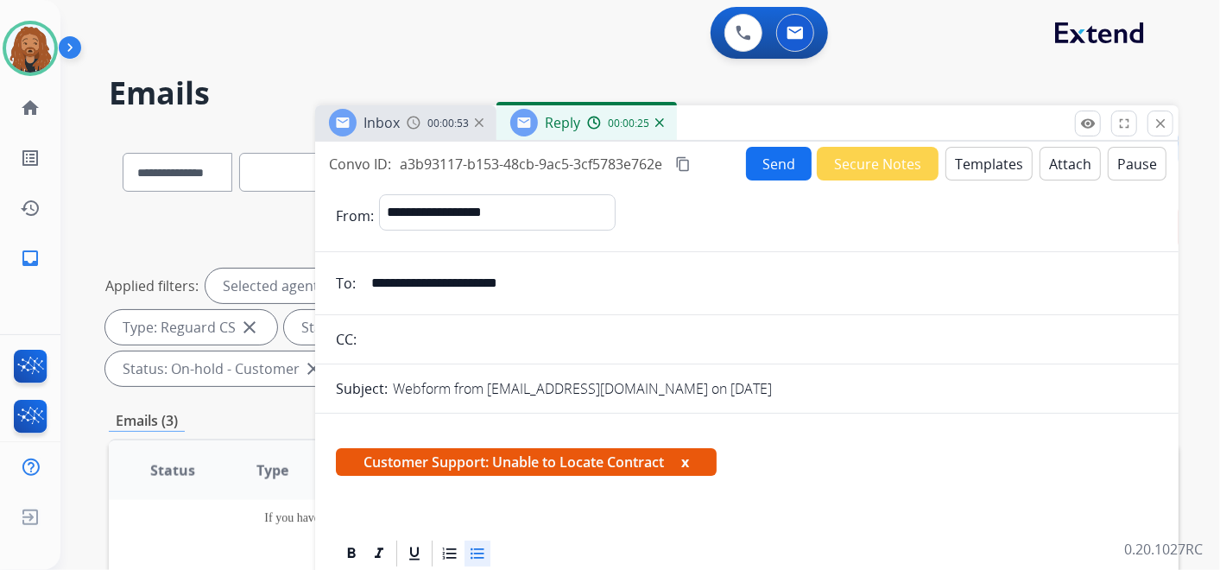
click at [789, 153] on button "Send" at bounding box center [779, 164] width 66 height 34
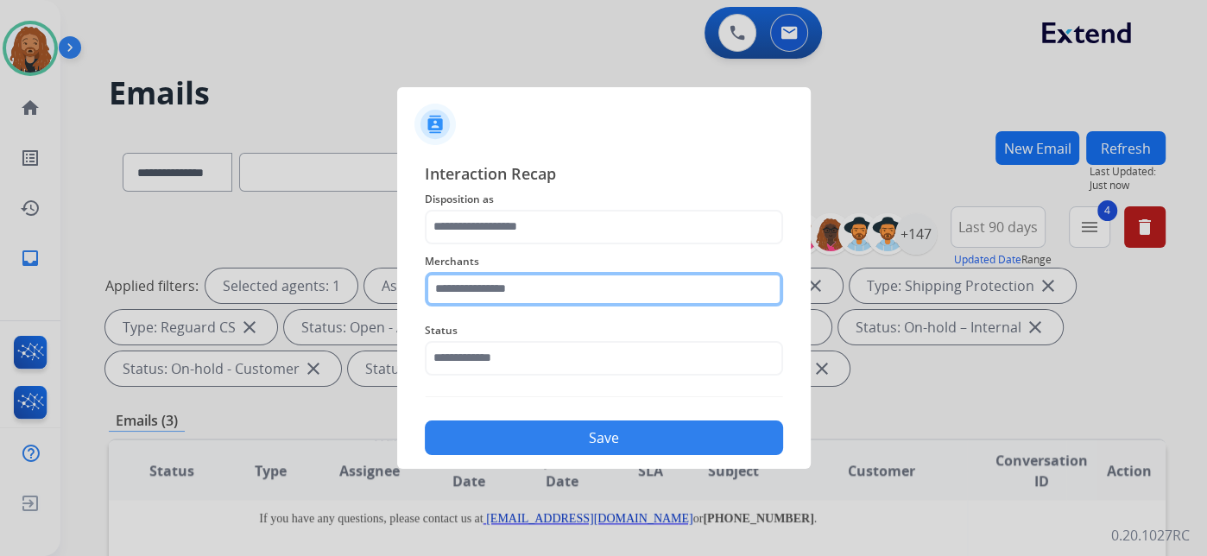
click at [504, 300] on input "text" at bounding box center [604, 289] width 358 height 35
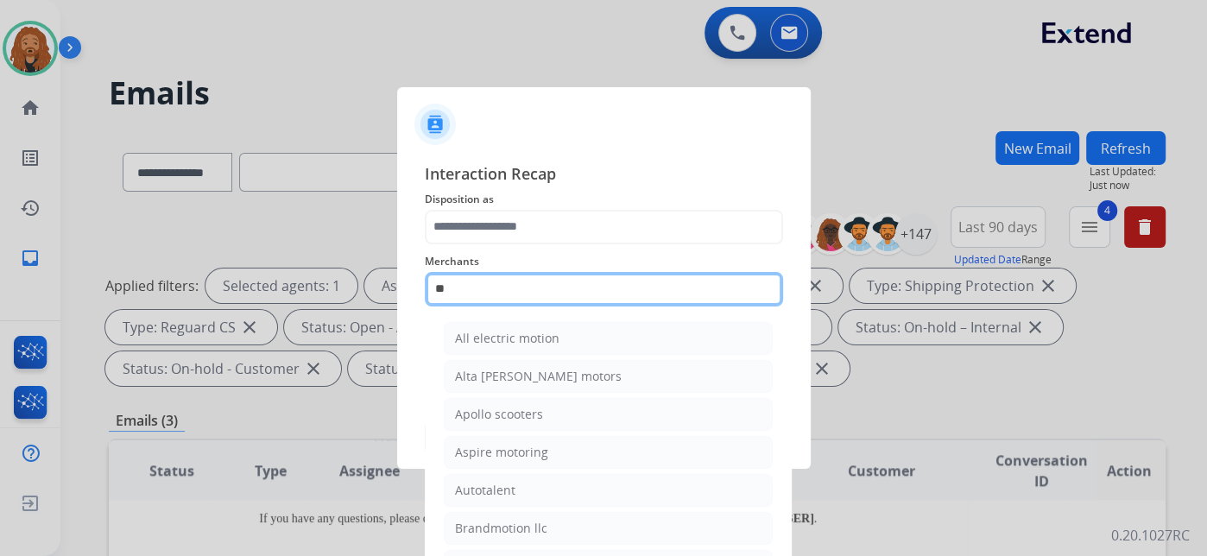
type input "*"
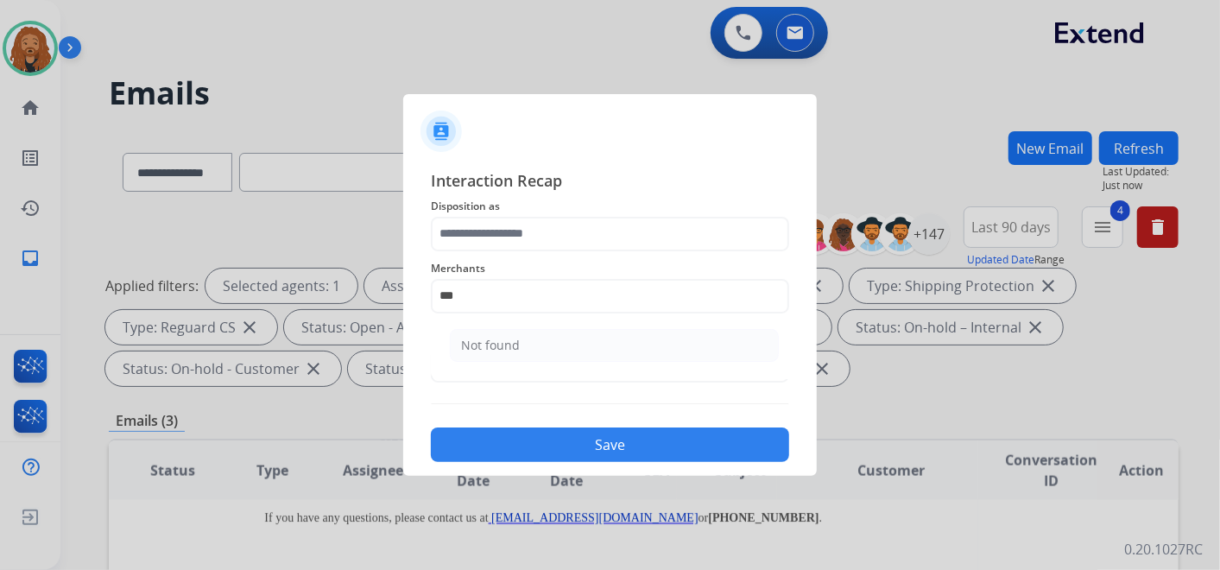
click at [509, 350] on div "Not found" at bounding box center [490, 345] width 59 height 17
type input "*********"
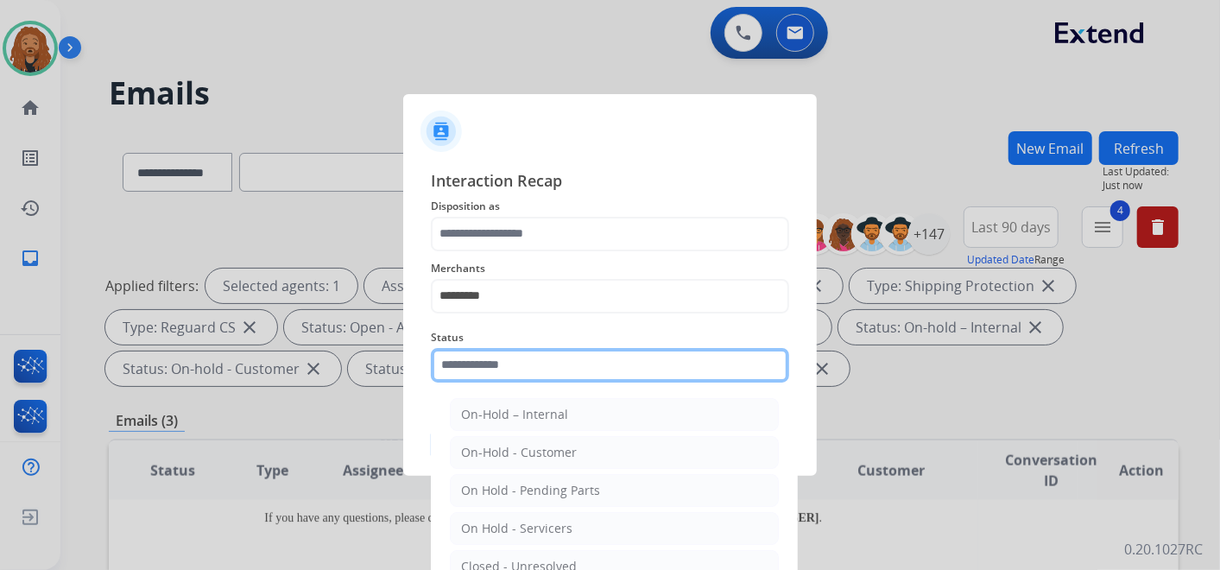
click at [509, 369] on input "text" at bounding box center [610, 365] width 358 height 35
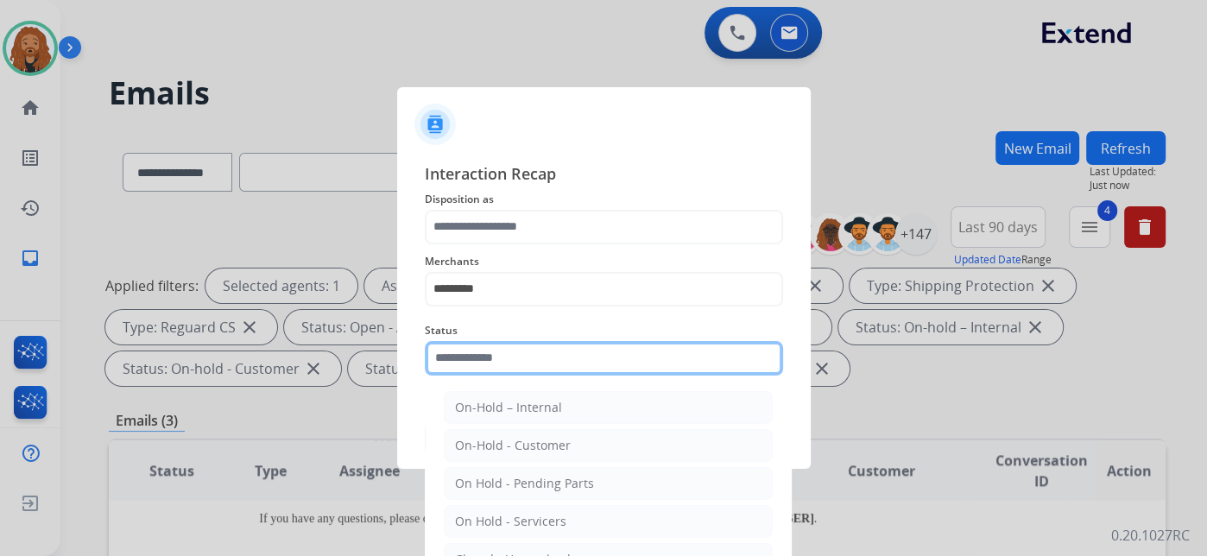
type input "**********"
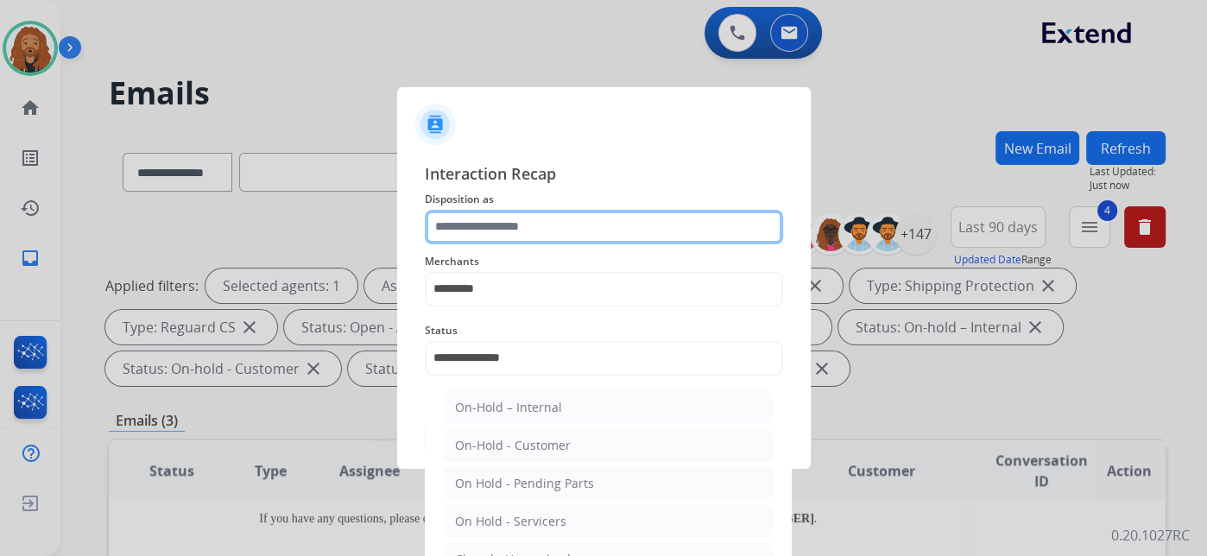
type input "**********"
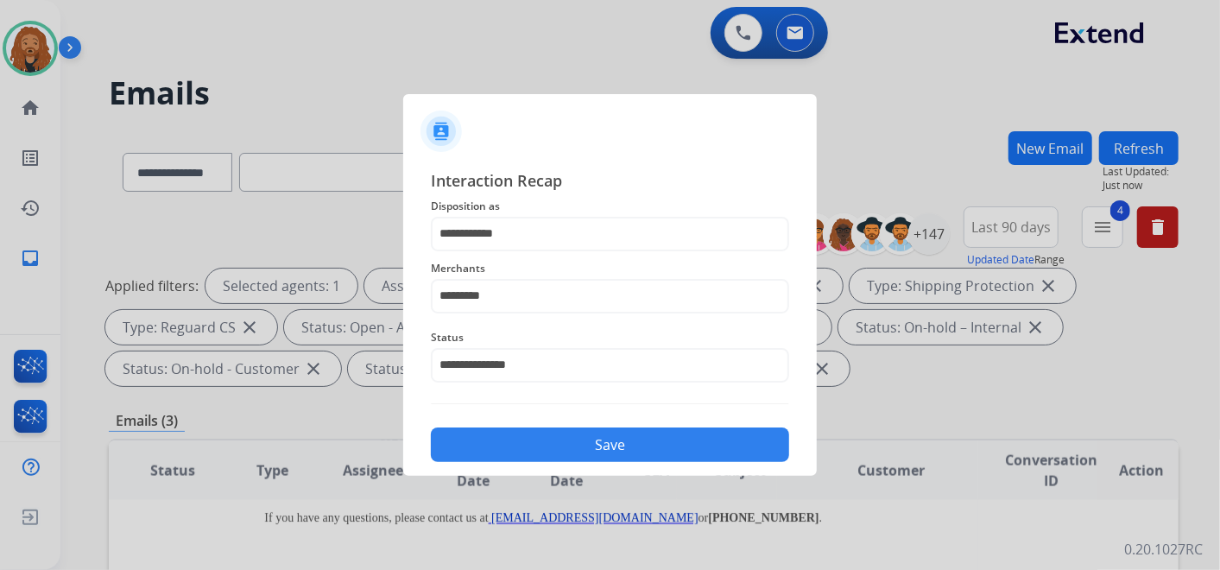
click at [614, 469] on div "**********" at bounding box center [610, 316] width 414 height 322
click at [606, 458] on button "Save" at bounding box center [610, 444] width 358 height 35
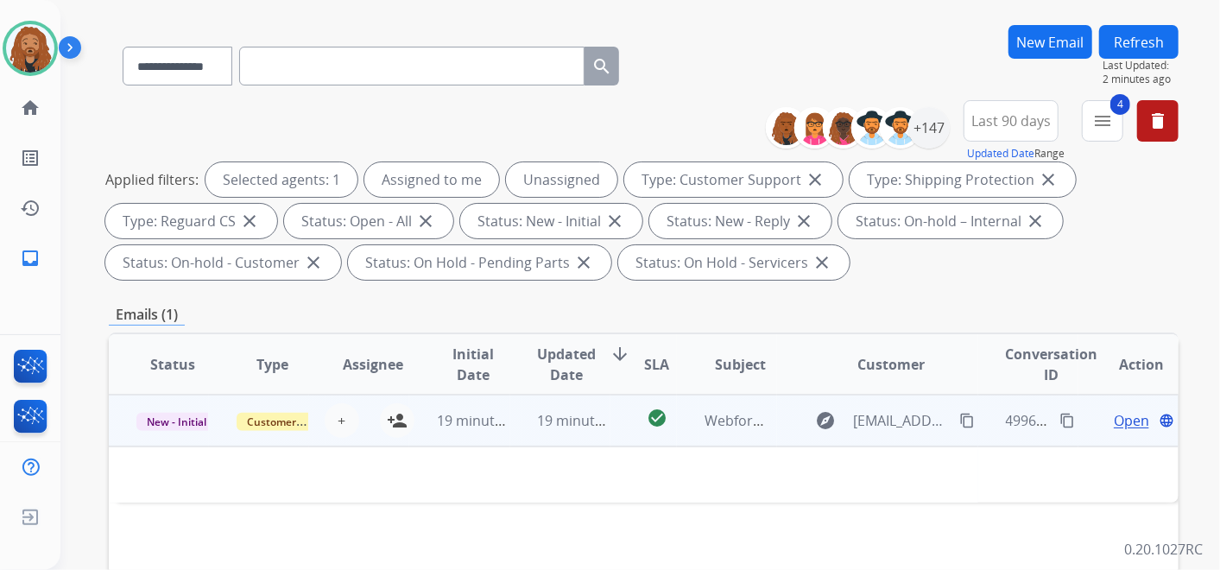
scroll to position [192, 0]
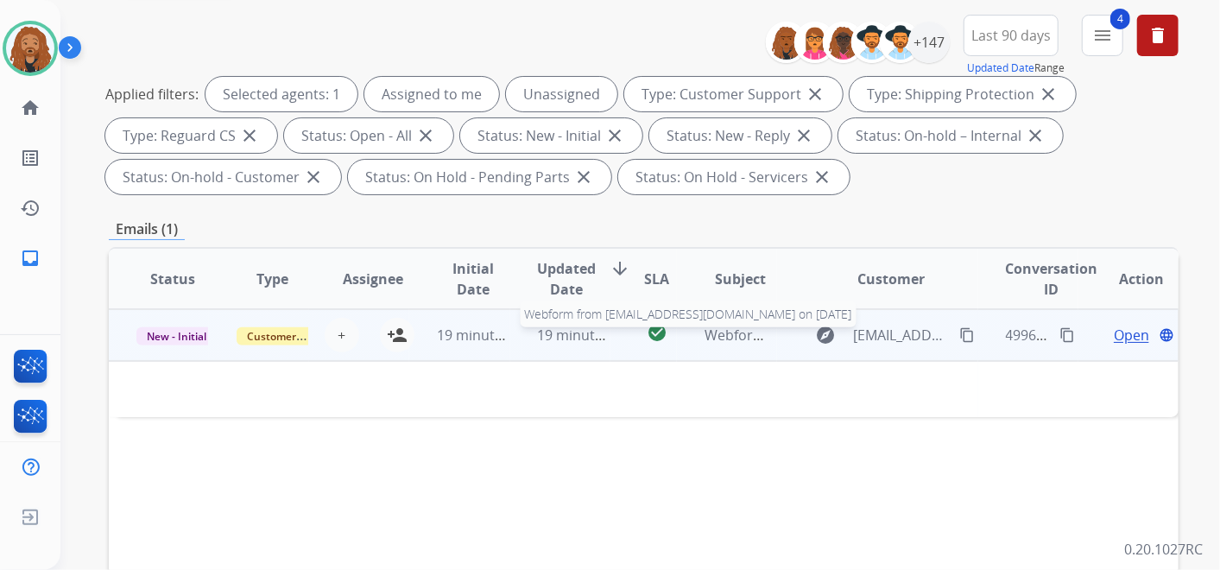
click at [714, 341] on span "Webform from [EMAIL_ADDRESS][DOMAIN_NAME] on [DATE]" at bounding box center [900, 334] width 391 height 19
click at [714, 341] on span "Webform from [EMAIL_ADDRESS][DOMAIN_NAME] on [DATE]" at bounding box center [900, 335] width 391 height 19
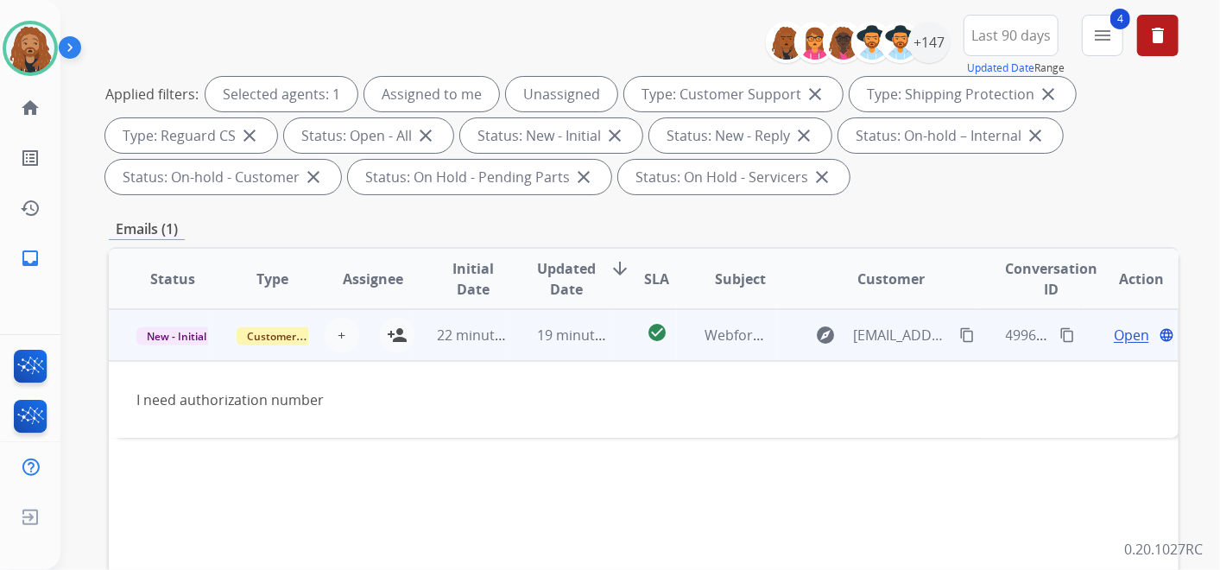
drag, startPoint x: 714, startPoint y: 341, endPoint x: 631, endPoint y: 421, distance: 115.4
click at [631, 421] on td "I need authorization number" at bounding box center [543, 399] width 869 height 77
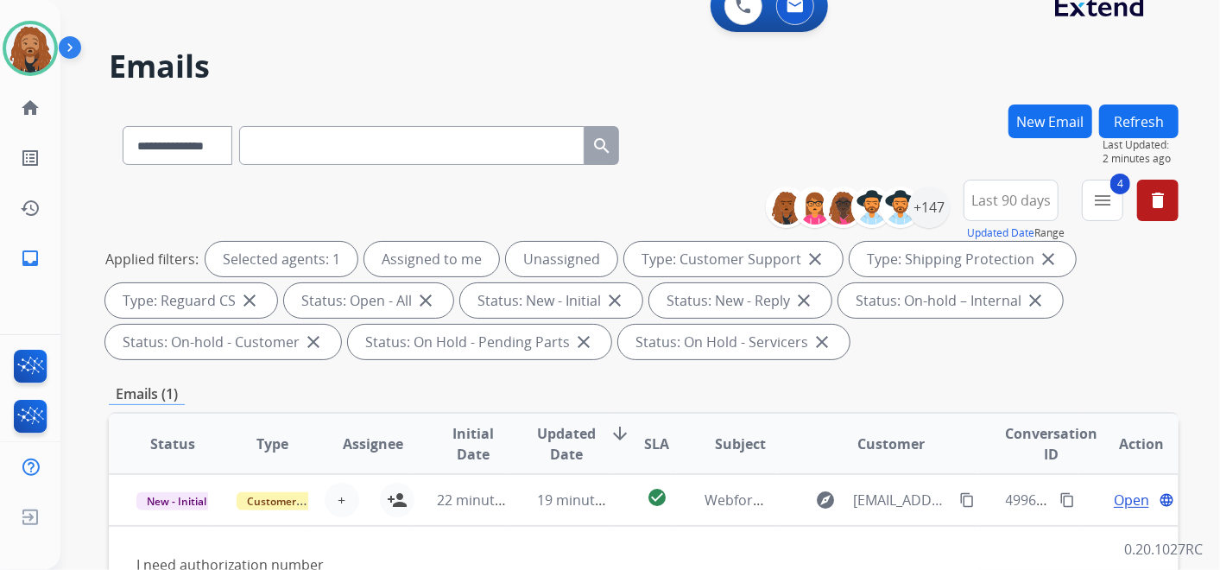
scroll to position [0, 0]
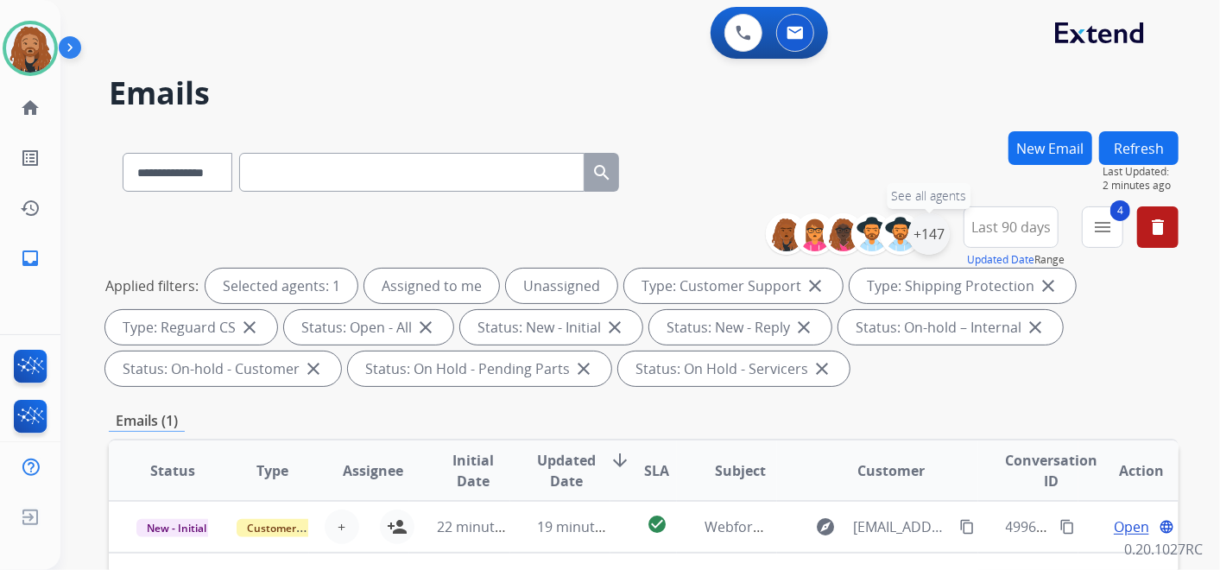
click at [936, 234] on div "+147" at bounding box center [928, 233] width 41 height 41
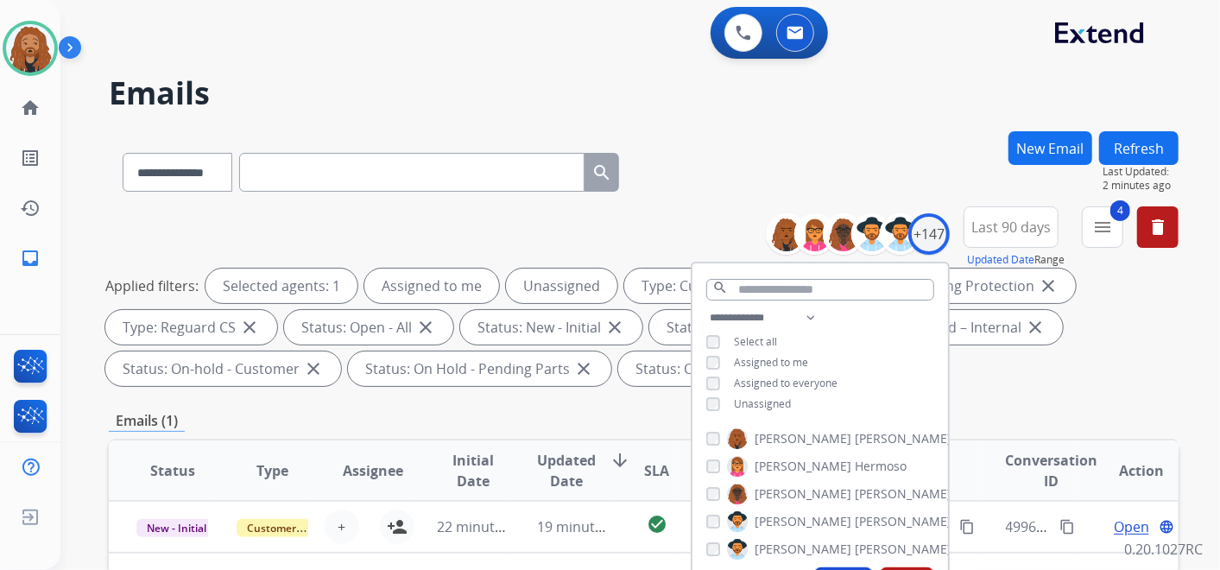
click at [721, 401] on div "Unassigned" at bounding box center [748, 404] width 85 height 14
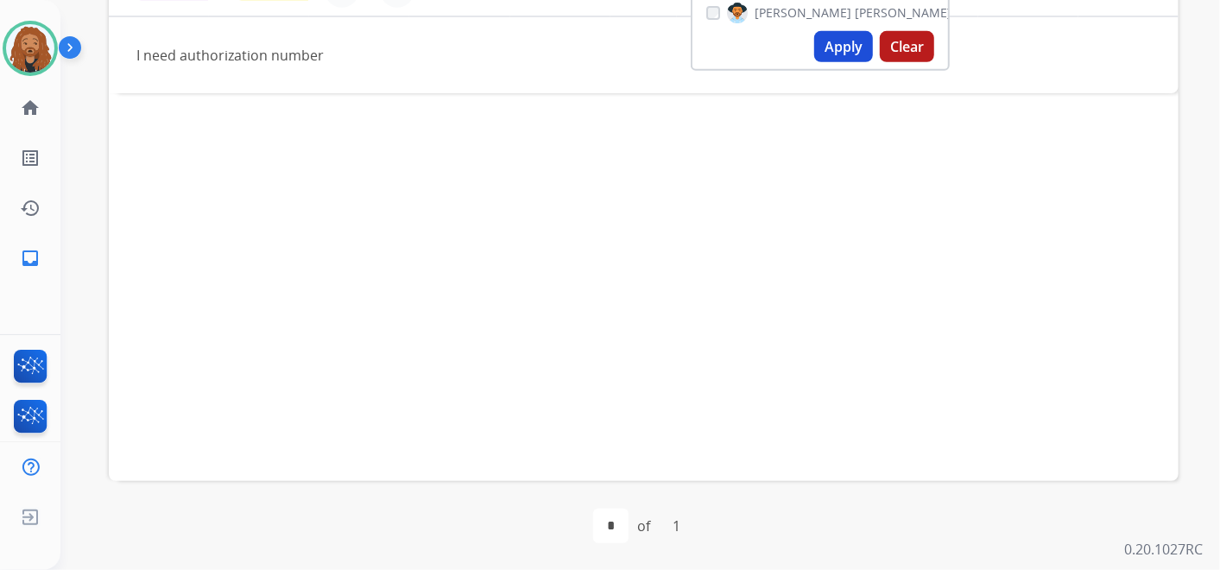
scroll to position [249, 0]
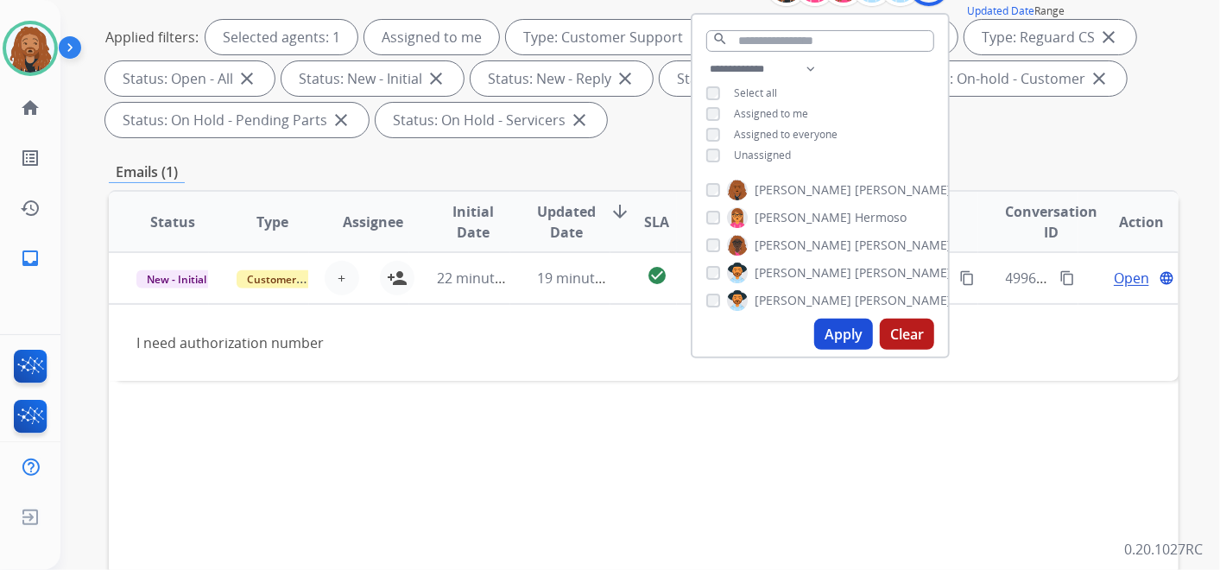
click at [818, 343] on button "Apply" at bounding box center [843, 334] width 59 height 31
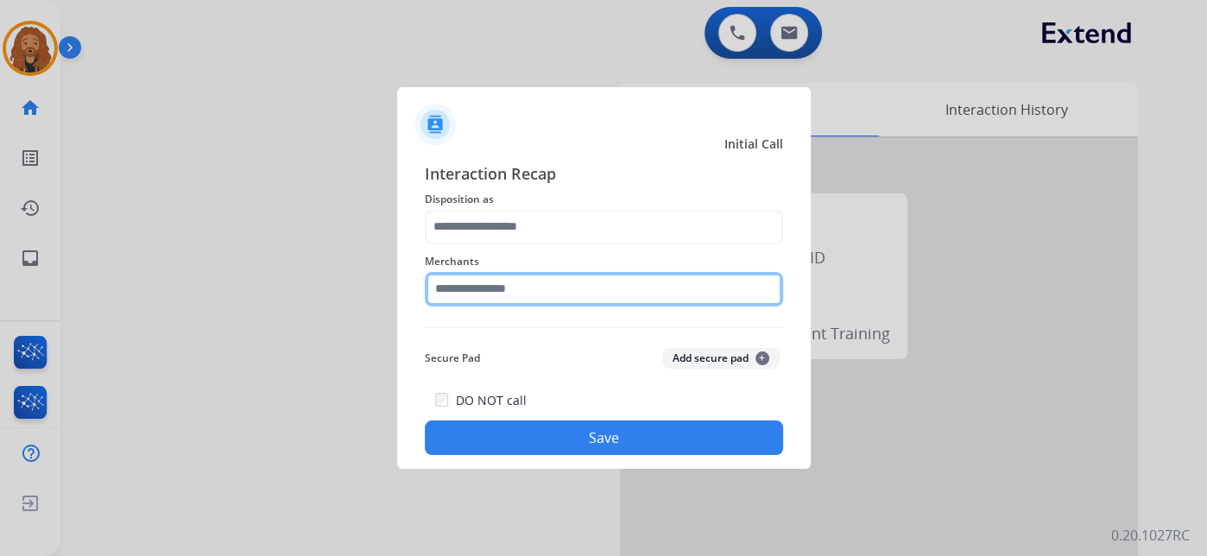
click at [570, 282] on input "text" at bounding box center [604, 289] width 358 height 35
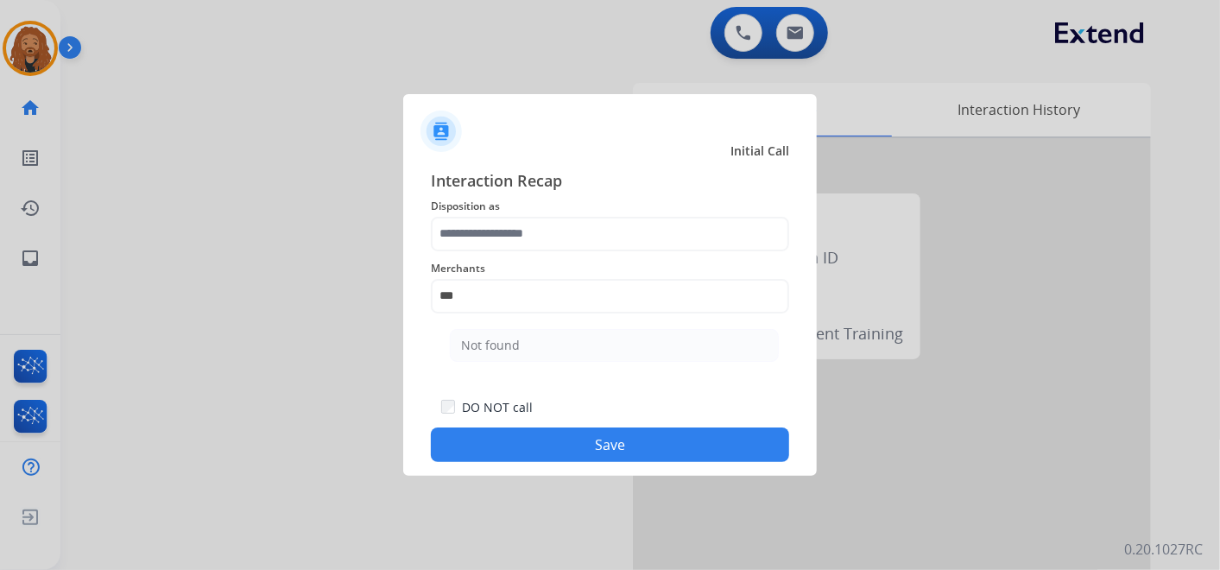
click at [563, 349] on li "Not found" at bounding box center [614, 345] width 329 height 33
type input "*********"
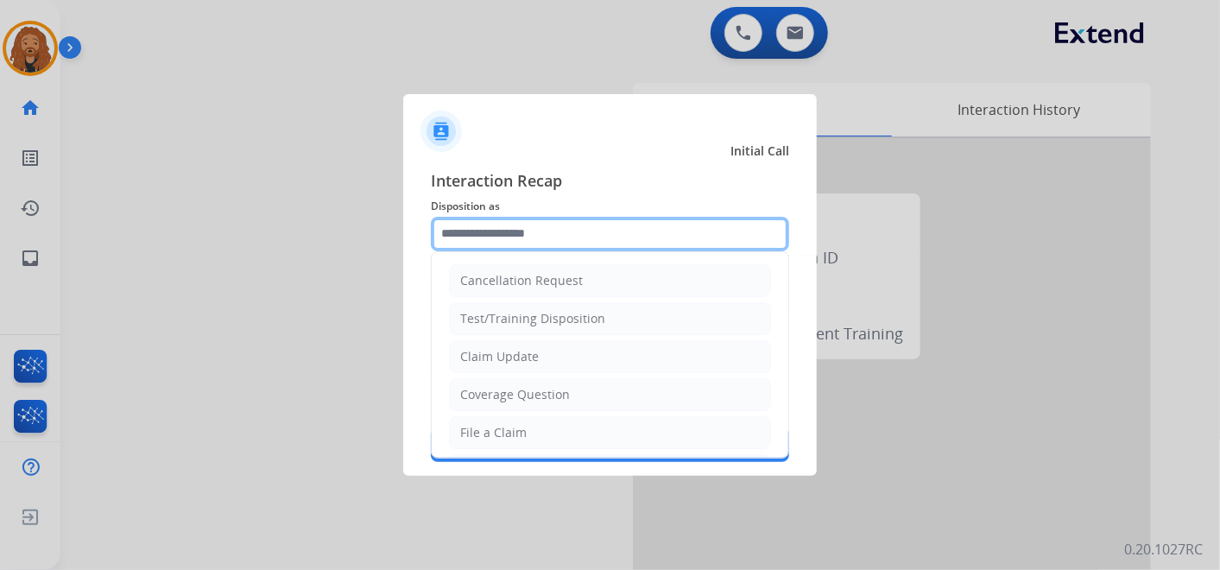
click at [537, 231] on input "text" at bounding box center [610, 234] width 358 height 35
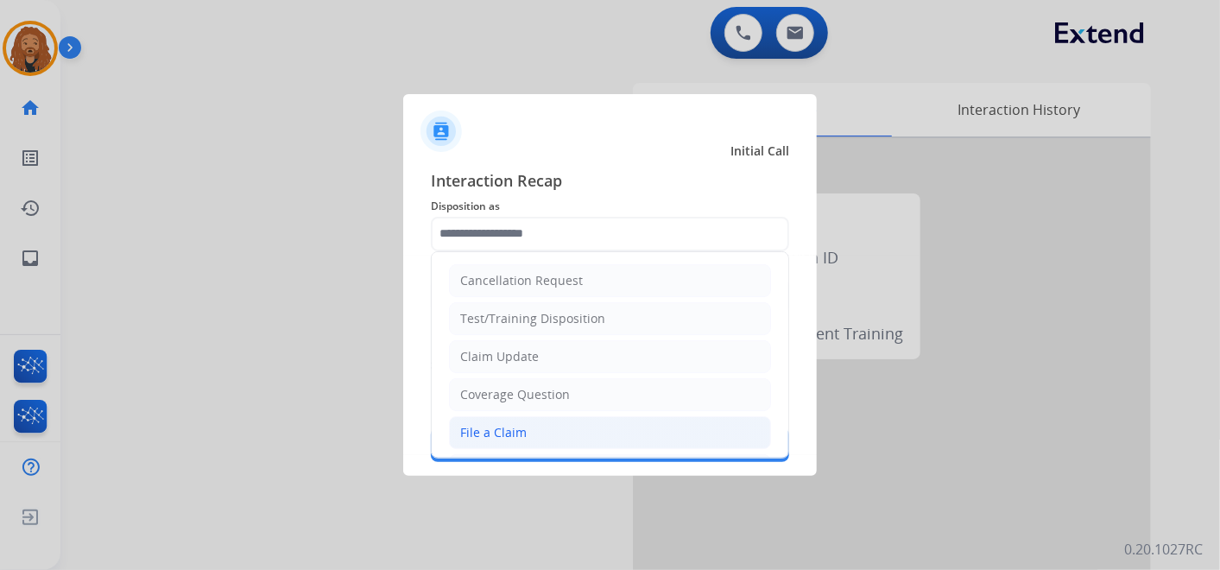
click at [523, 432] on li "File a Claim" at bounding box center [610, 432] width 322 height 33
type input "**********"
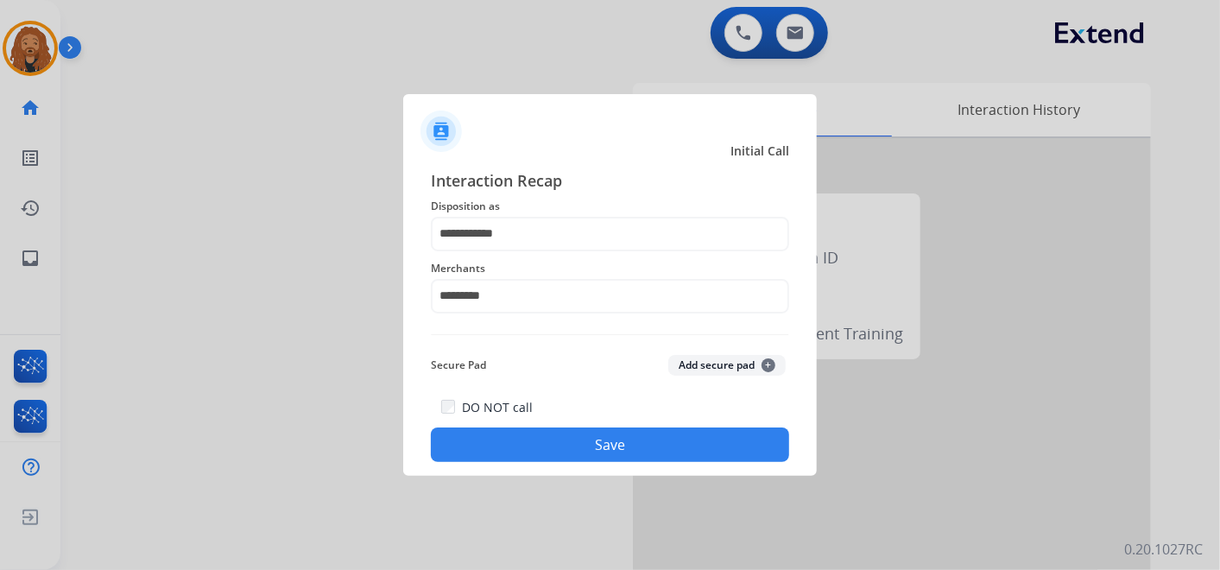
click at [508, 457] on button "Save" at bounding box center [610, 444] width 358 height 35
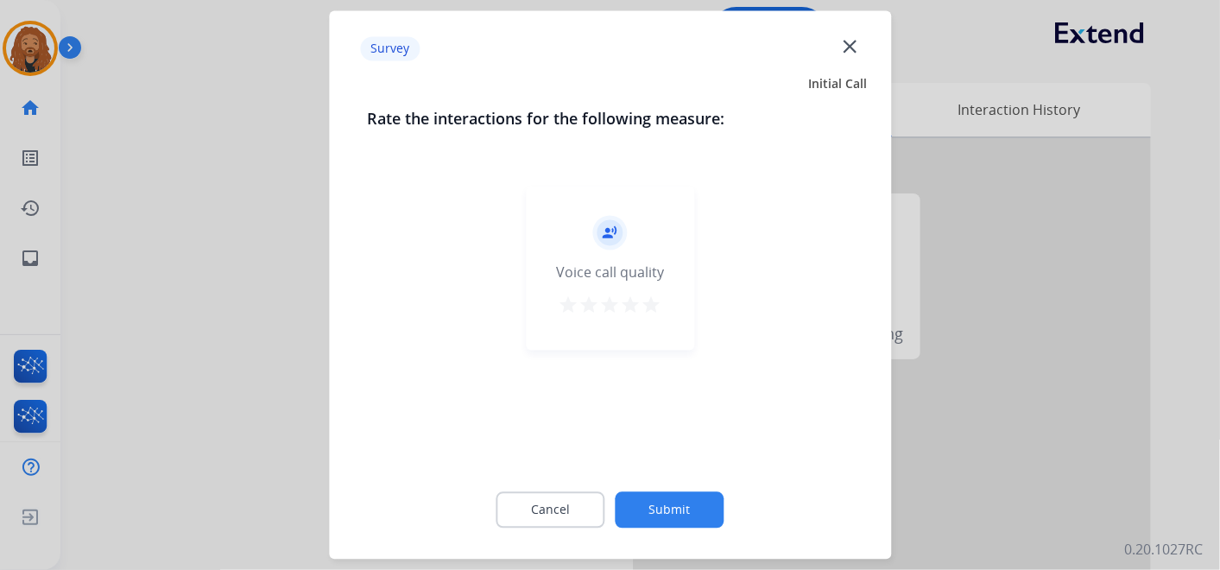
click at [693, 510] on button "Submit" at bounding box center [670, 510] width 109 height 36
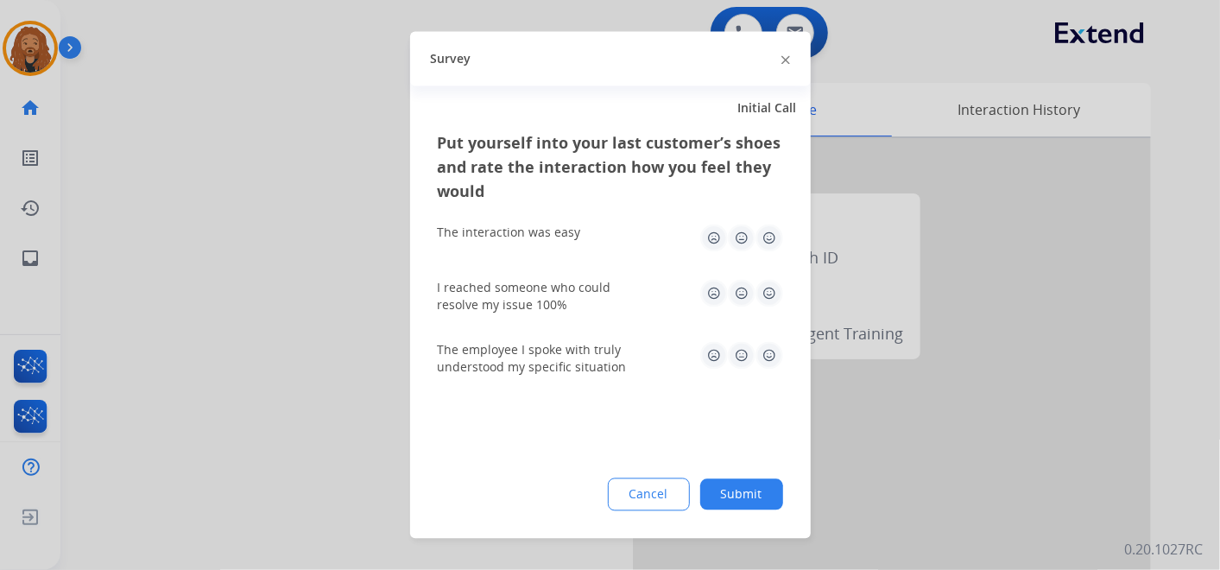
click at [772, 490] on button "Submit" at bounding box center [741, 494] width 83 height 31
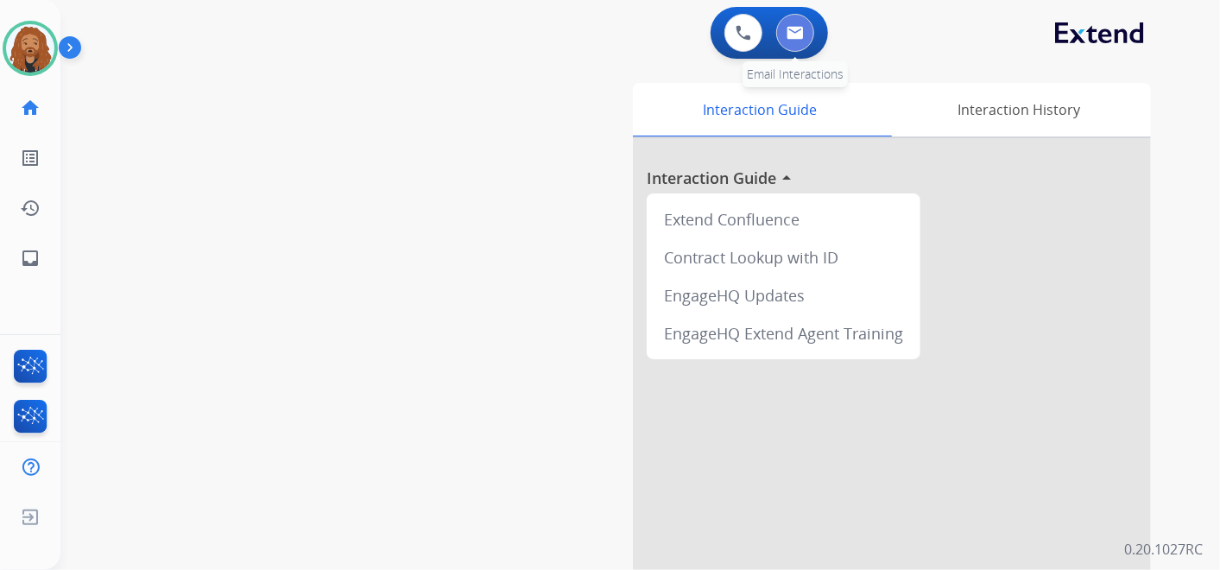
click at [784, 43] on button at bounding box center [795, 33] width 38 height 38
select select "**********"
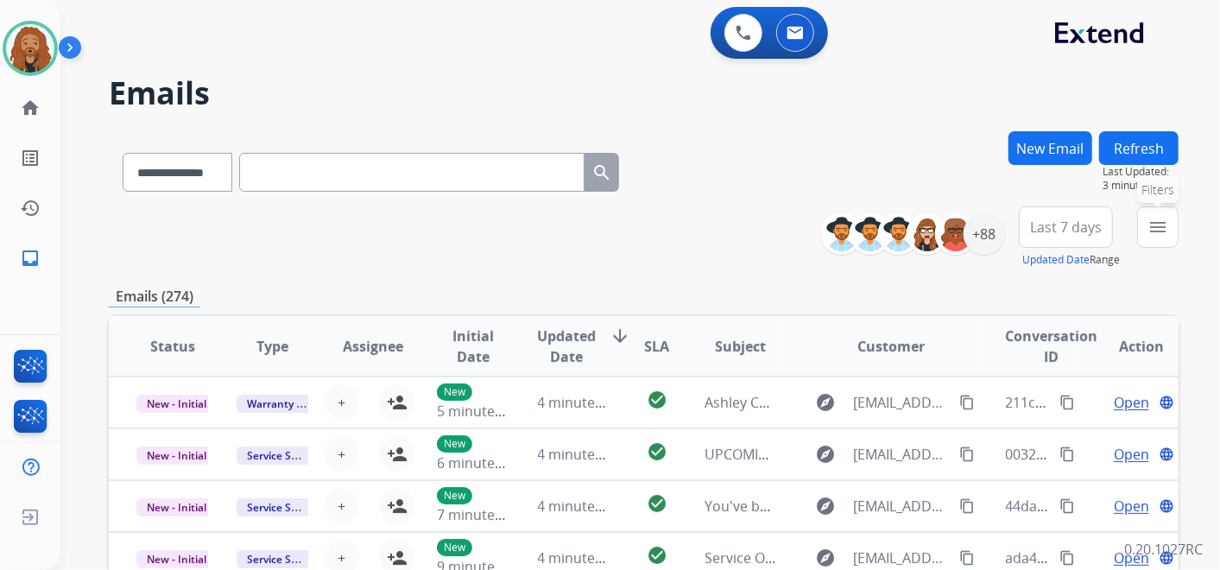
click at [1164, 218] on mat-icon "menu" at bounding box center [1157, 227] width 21 height 21
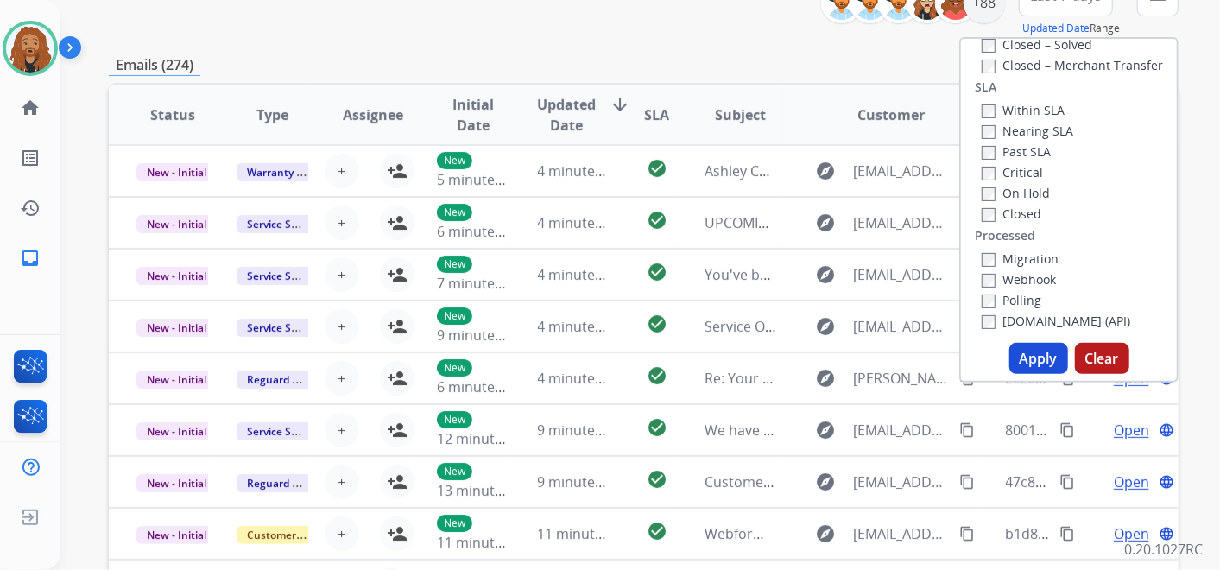
scroll to position [412, 0]
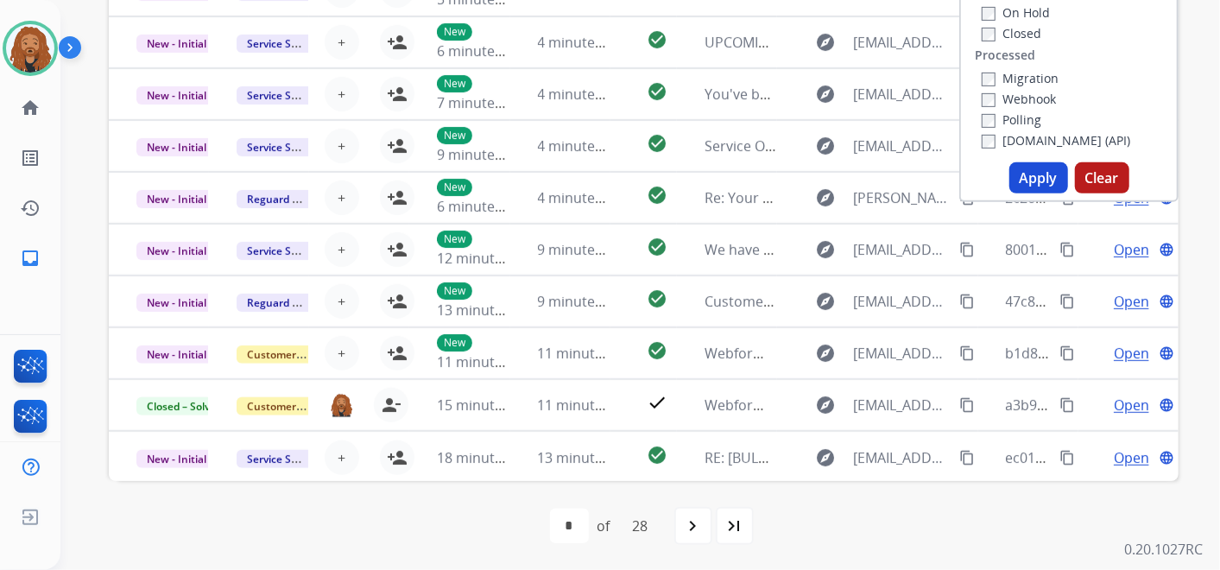
click at [1019, 181] on button "Apply" at bounding box center [1038, 177] width 59 height 31
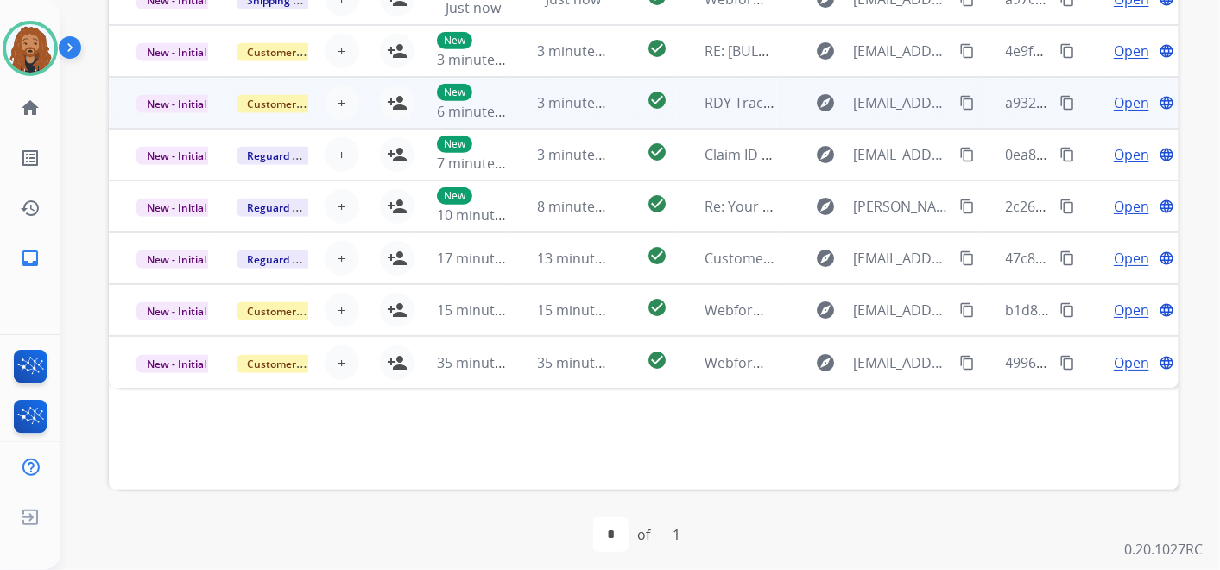
scroll to position [536, 0]
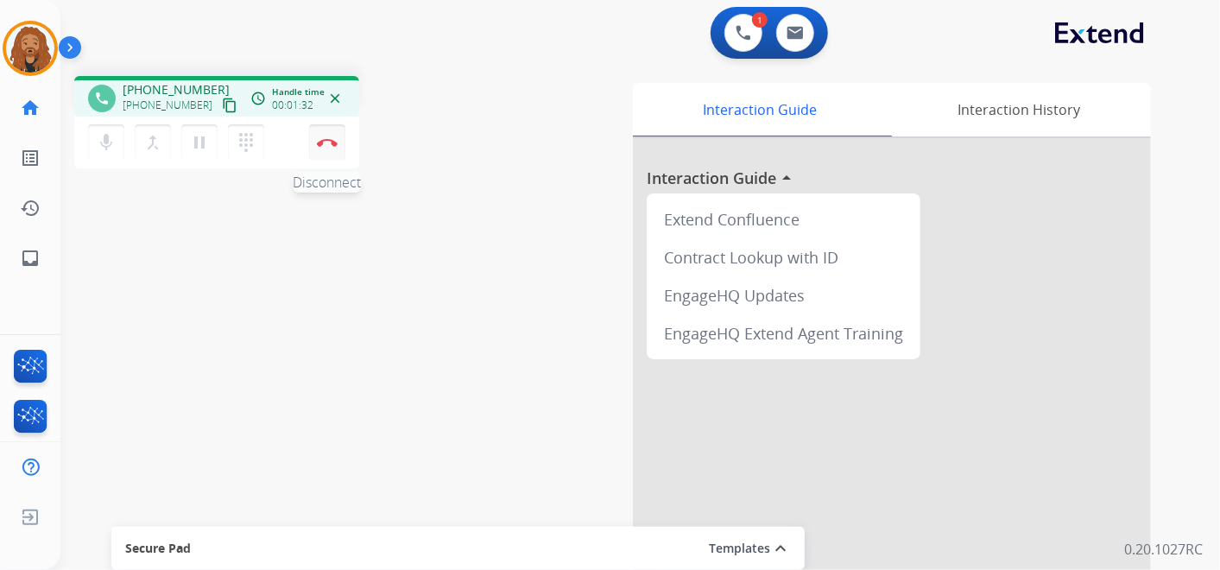
click at [324, 146] on button "Disconnect" at bounding box center [327, 142] width 36 height 36
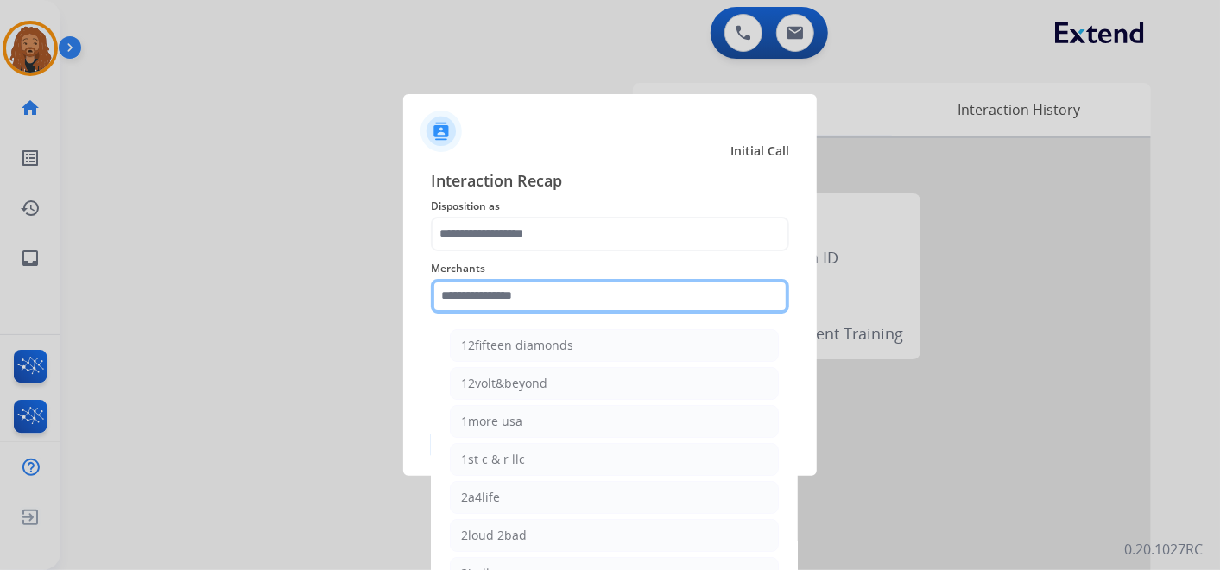
click at [522, 298] on input "text" at bounding box center [610, 296] width 358 height 35
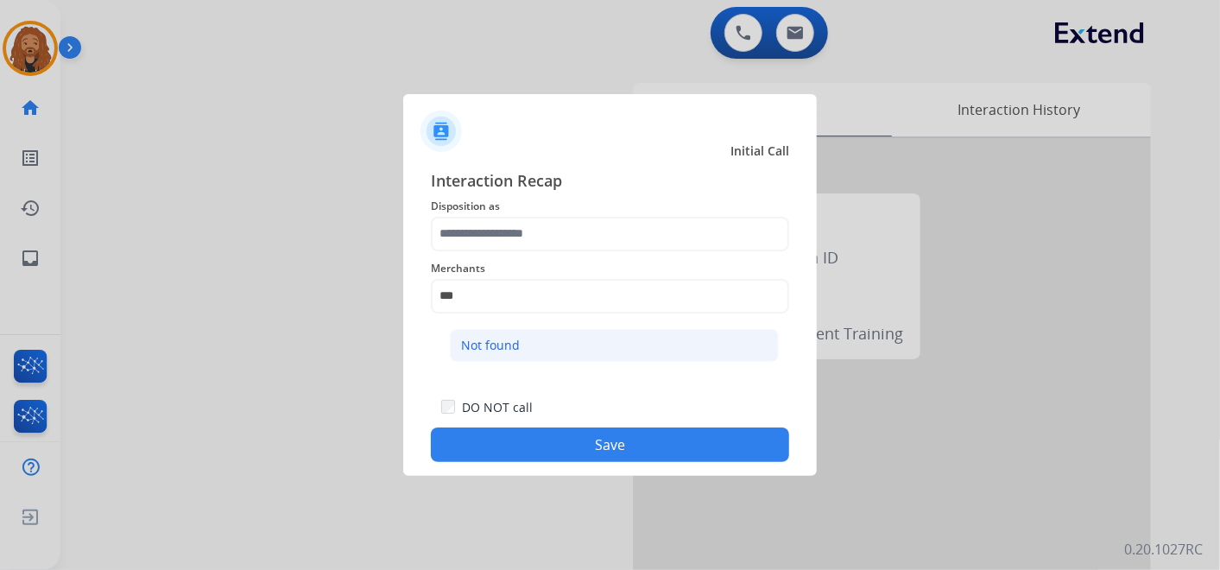
click at [504, 334] on li "Not found" at bounding box center [614, 345] width 329 height 33
type input "*********"
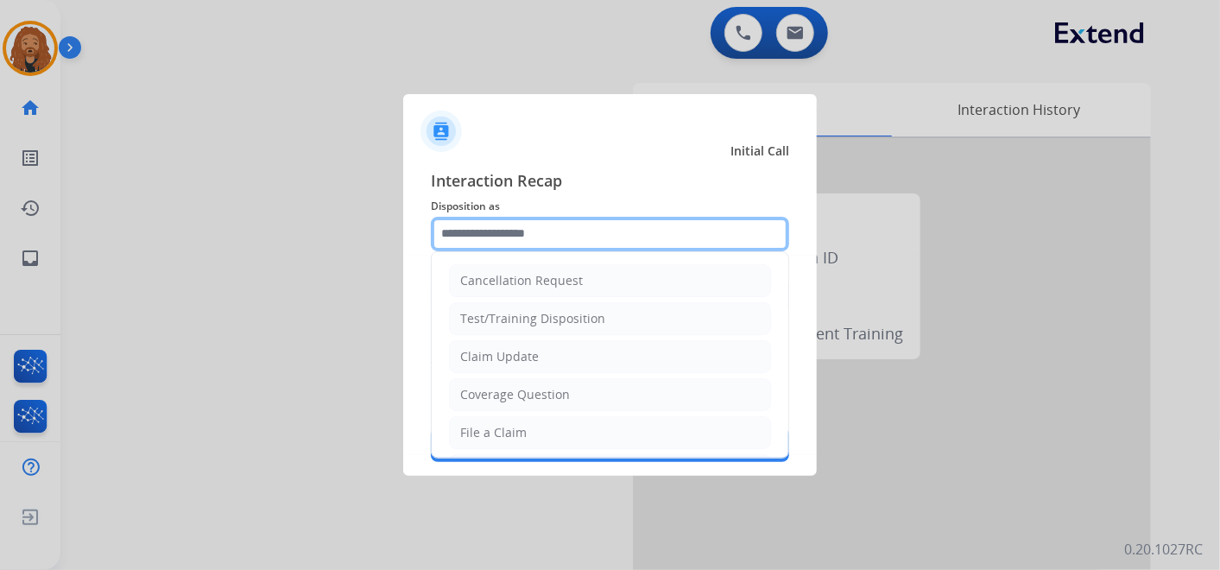
drag, startPoint x: 508, startPoint y: 239, endPoint x: 502, endPoint y: 275, distance: 35.8
click at [507, 239] on input "text" at bounding box center [610, 234] width 358 height 35
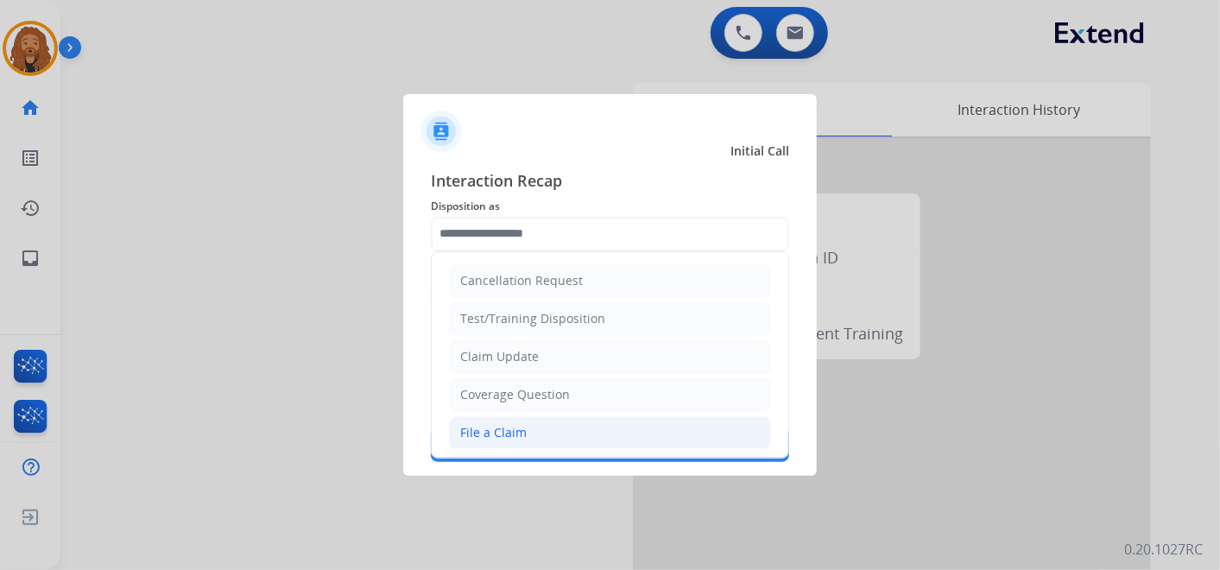
click at [510, 427] on div "File a Claim" at bounding box center [493, 432] width 66 height 17
type input "**********"
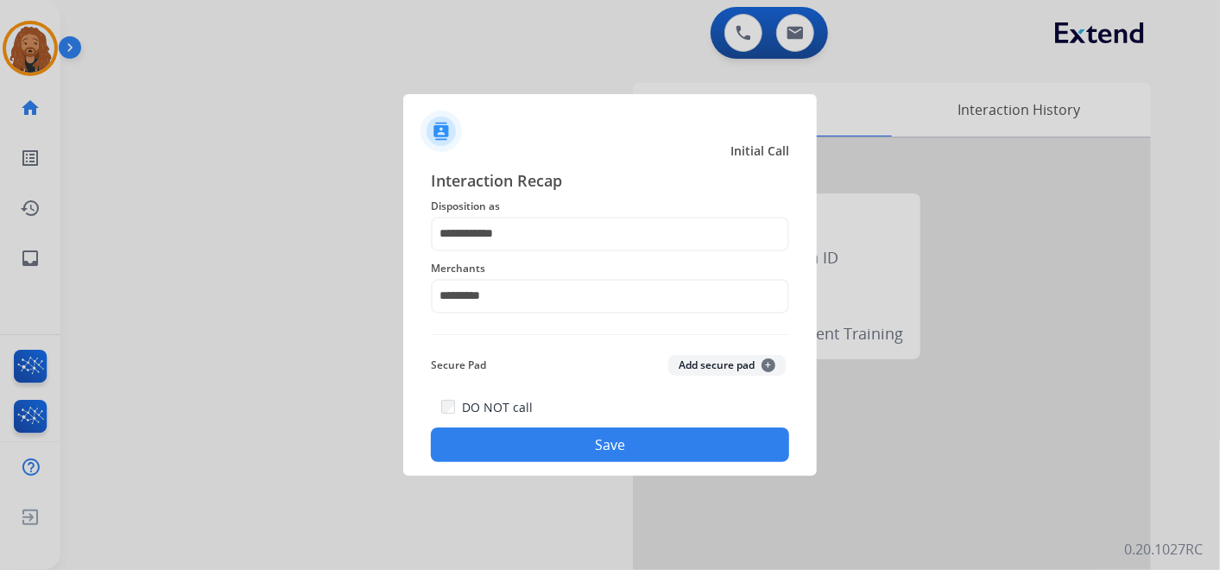
click at [560, 453] on button "Save" at bounding box center [610, 444] width 358 height 35
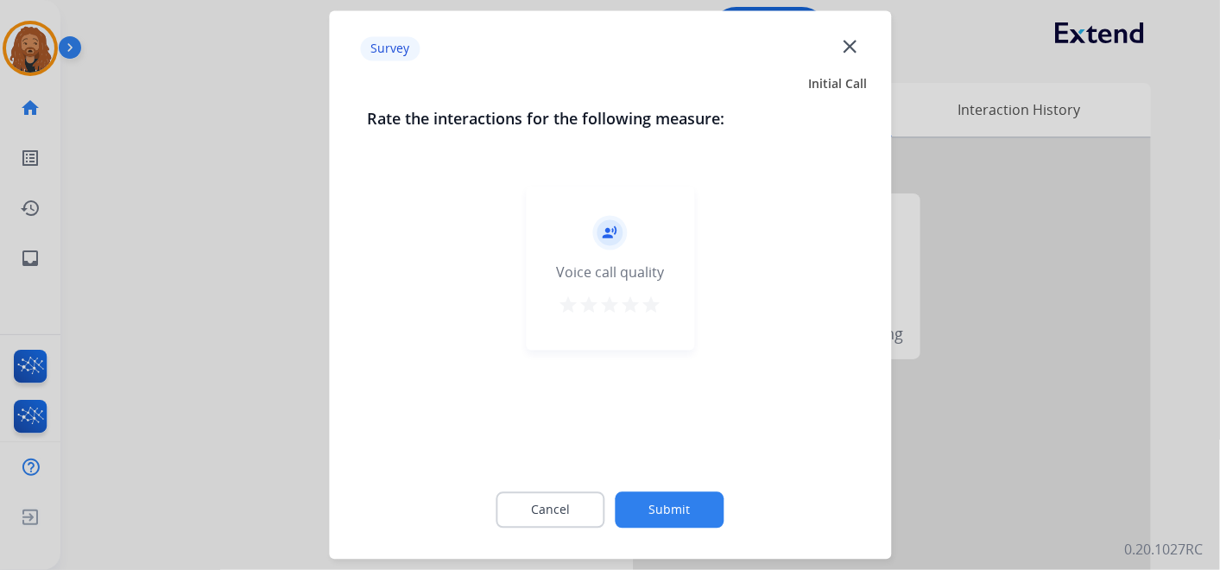
click at [652, 498] on button "Submit" at bounding box center [670, 510] width 109 height 36
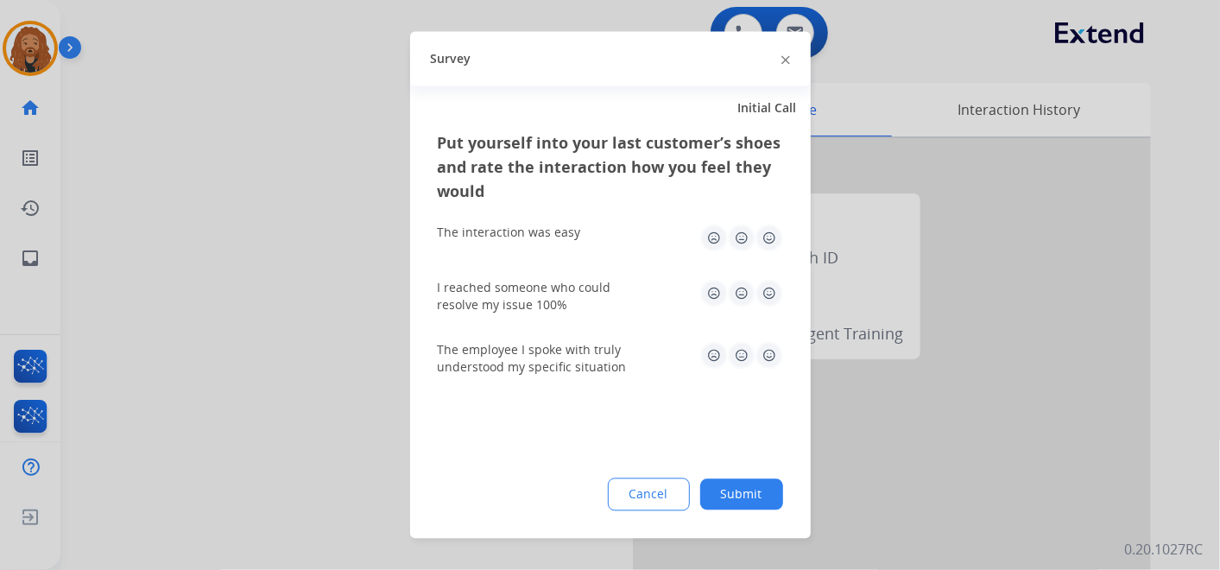
drag, startPoint x: 768, startPoint y: 350, endPoint x: 761, endPoint y: 313, distance: 36.9
click at [768, 351] on img at bounding box center [769, 356] width 28 height 28
click at [762, 302] on img at bounding box center [769, 294] width 28 height 28
click at [768, 239] on img at bounding box center [769, 238] width 28 height 28
click at [774, 505] on button "Submit" at bounding box center [741, 494] width 83 height 31
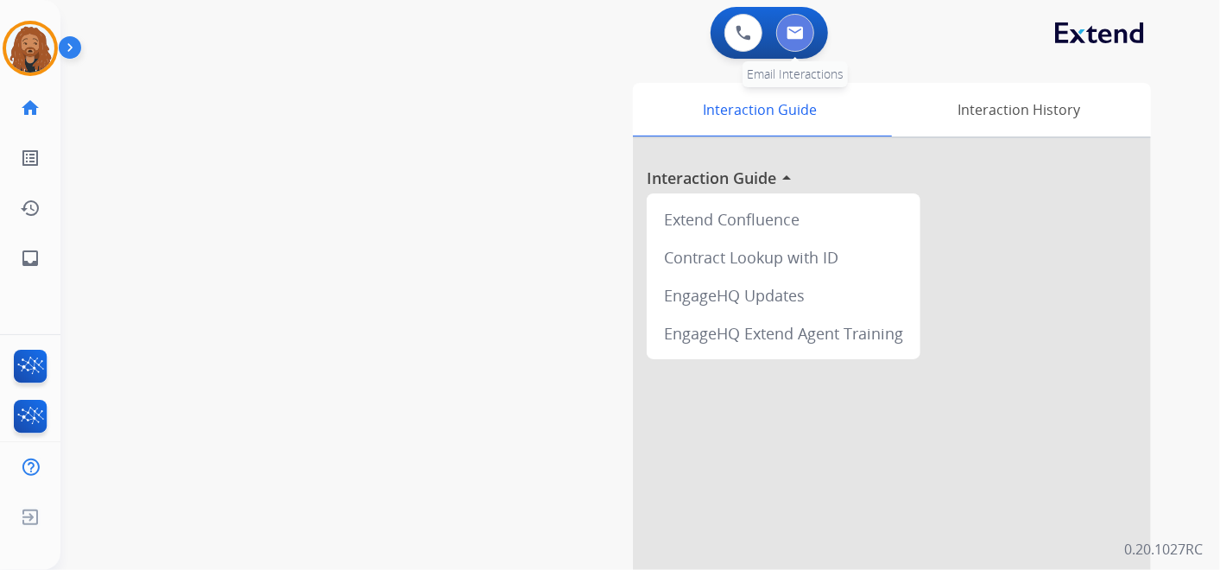
click at [808, 35] on button at bounding box center [795, 33] width 38 height 38
select select "**********"
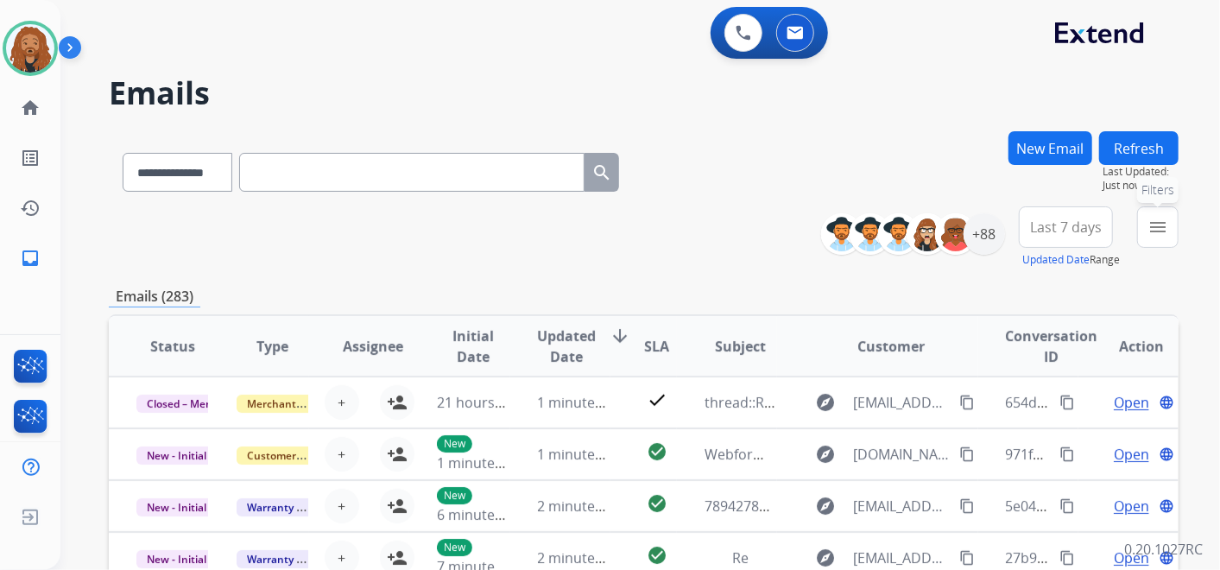
click at [1163, 227] on mat-icon "menu" at bounding box center [1157, 227] width 21 height 21
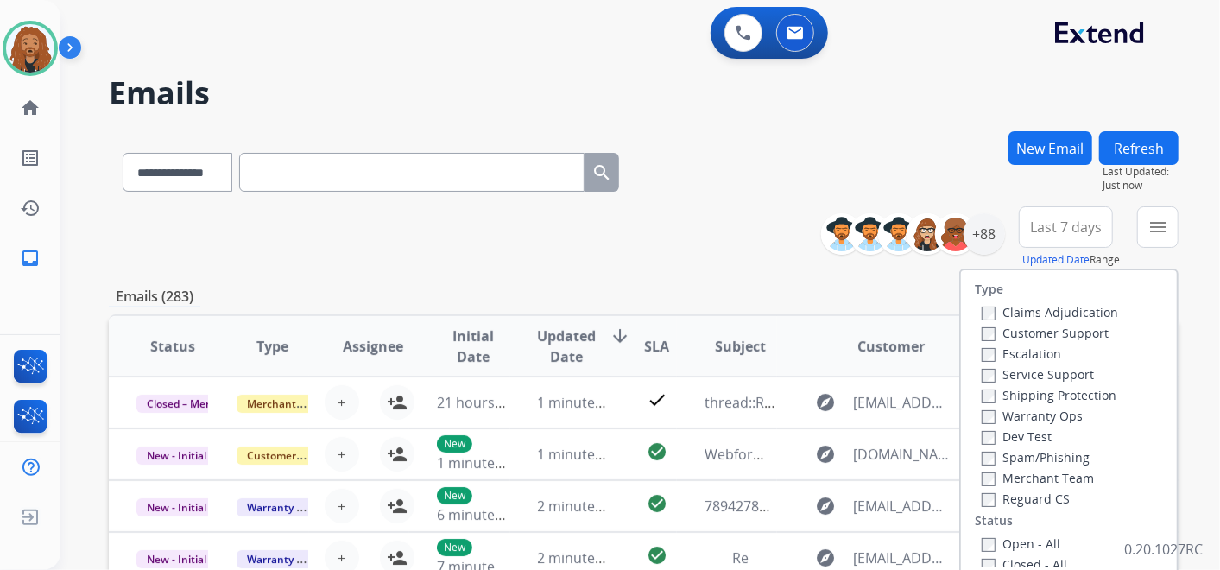
click at [985, 542] on label "Open - All" at bounding box center [1021, 543] width 79 height 16
click at [989, 501] on label "Reguard CS" at bounding box center [1026, 498] width 88 height 16
click at [1014, 394] on label "Shipping Protection" at bounding box center [1049, 395] width 135 height 16
click at [1019, 340] on label "Customer Support" at bounding box center [1045, 333] width 127 height 16
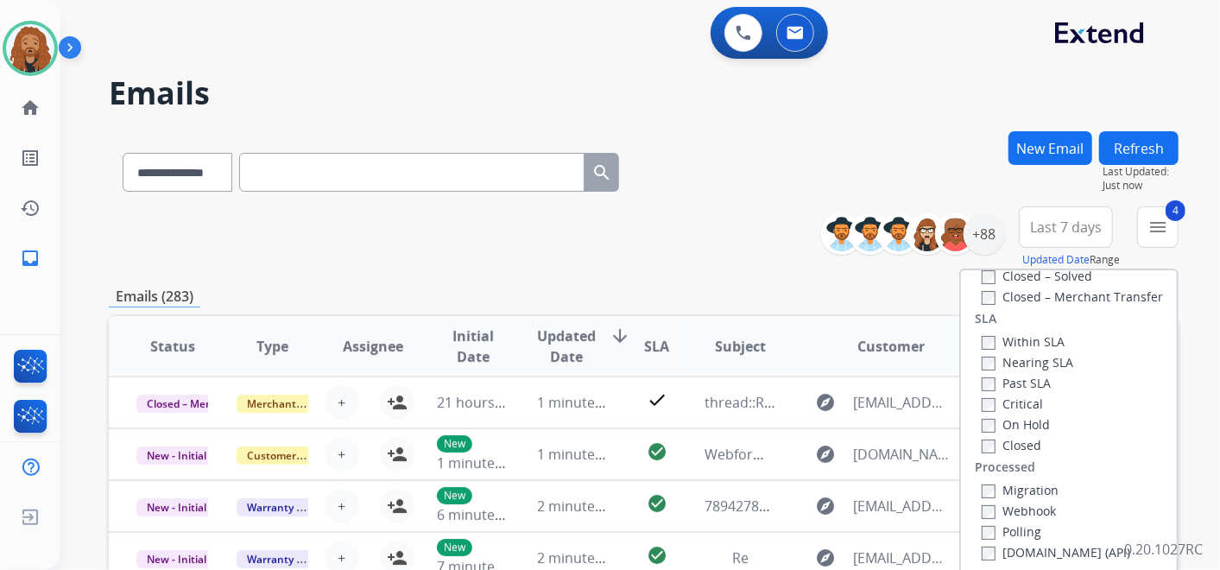
scroll to position [287, 0]
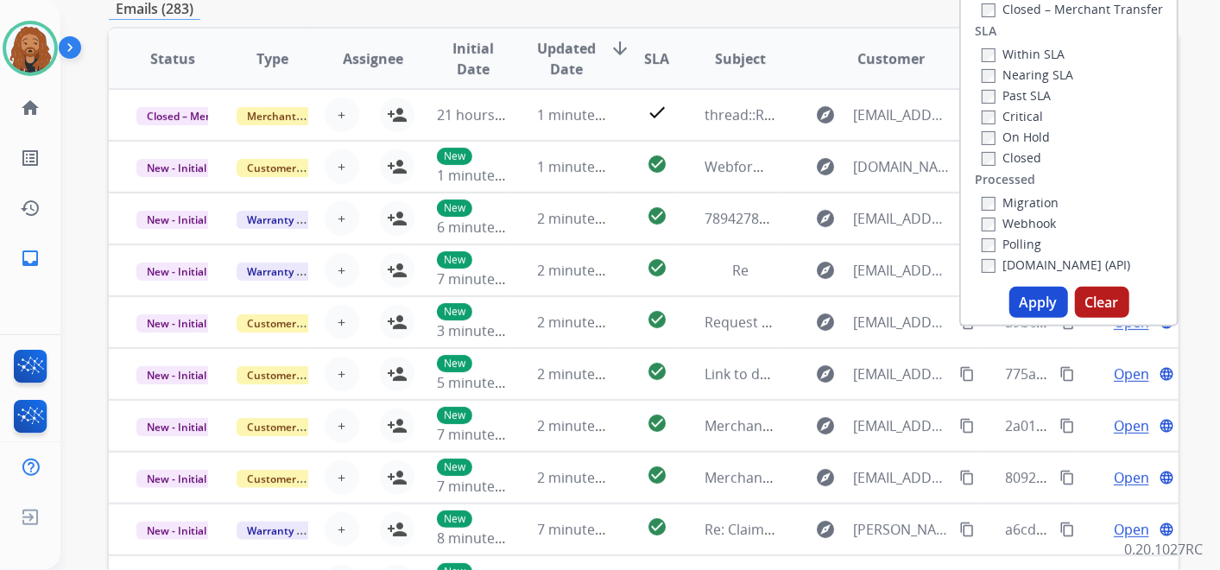
click at [1028, 309] on button "Apply" at bounding box center [1038, 302] width 59 height 31
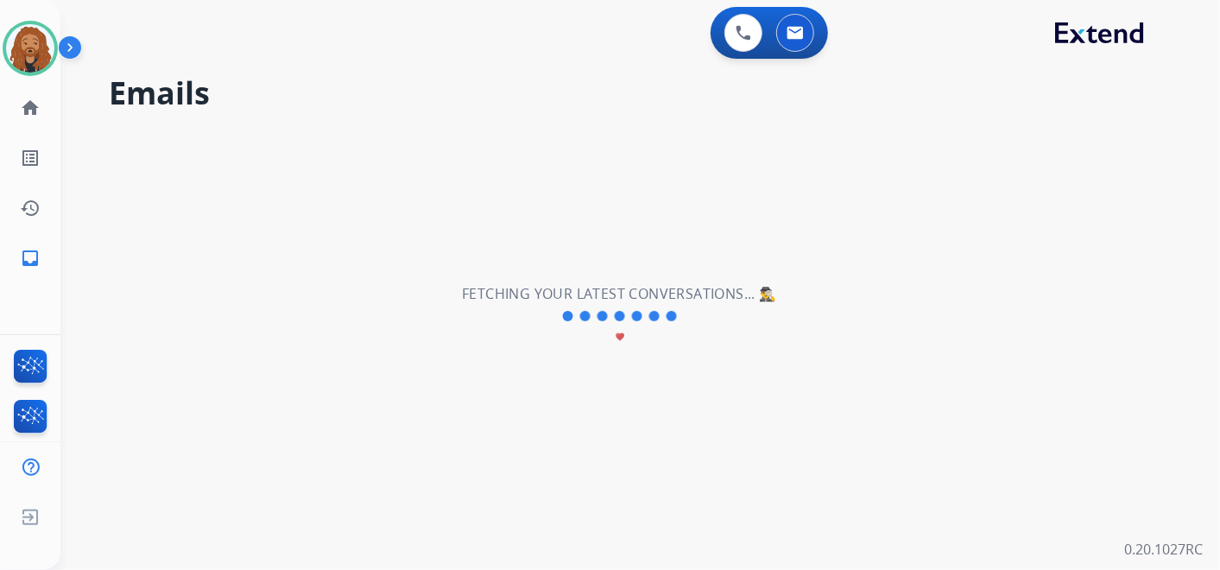
scroll to position [0, 0]
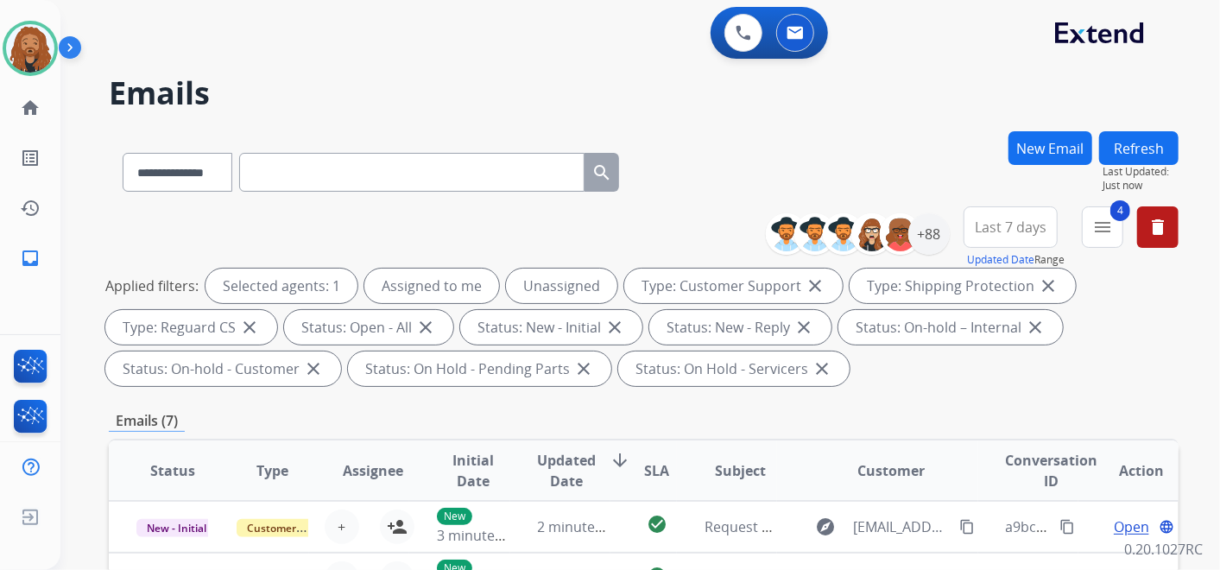
click at [1035, 230] on span "Last 7 days" at bounding box center [1011, 227] width 72 height 7
click at [978, 433] on div "Last 90 days" at bounding box center [1004, 437] width 95 height 26
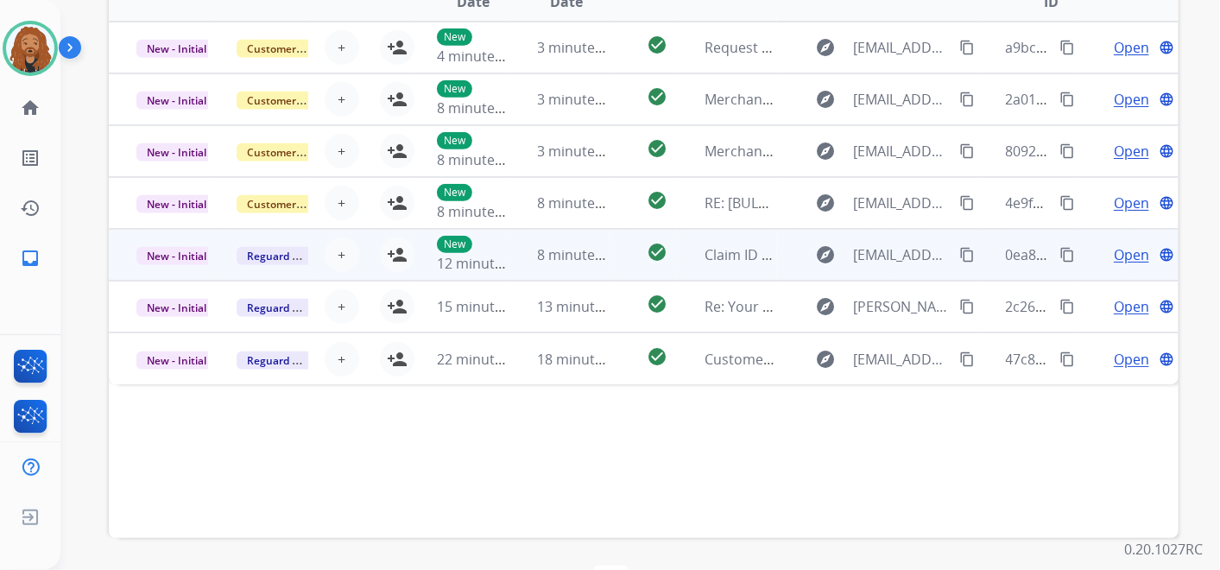
scroll to position [287, 0]
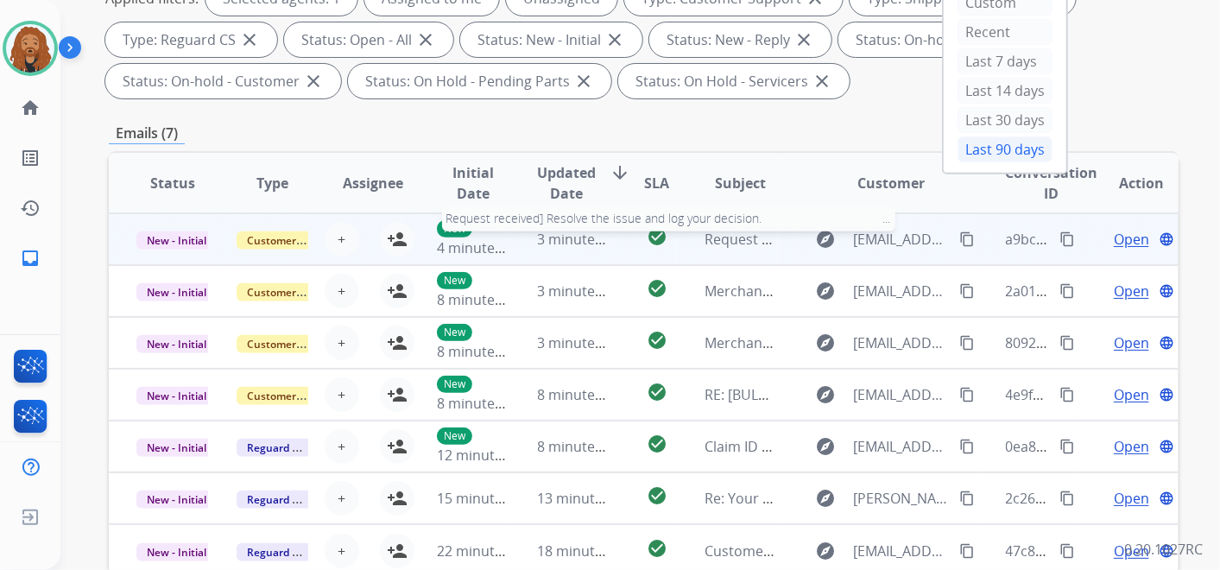
click at [730, 242] on span "Request received] Resolve the issue and log your decision. ͏‌ ͏‌ ͏‌ ͏‌ ͏‌ ͏‌ ͏‌…" at bounding box center [960, 239] width 510 height 19
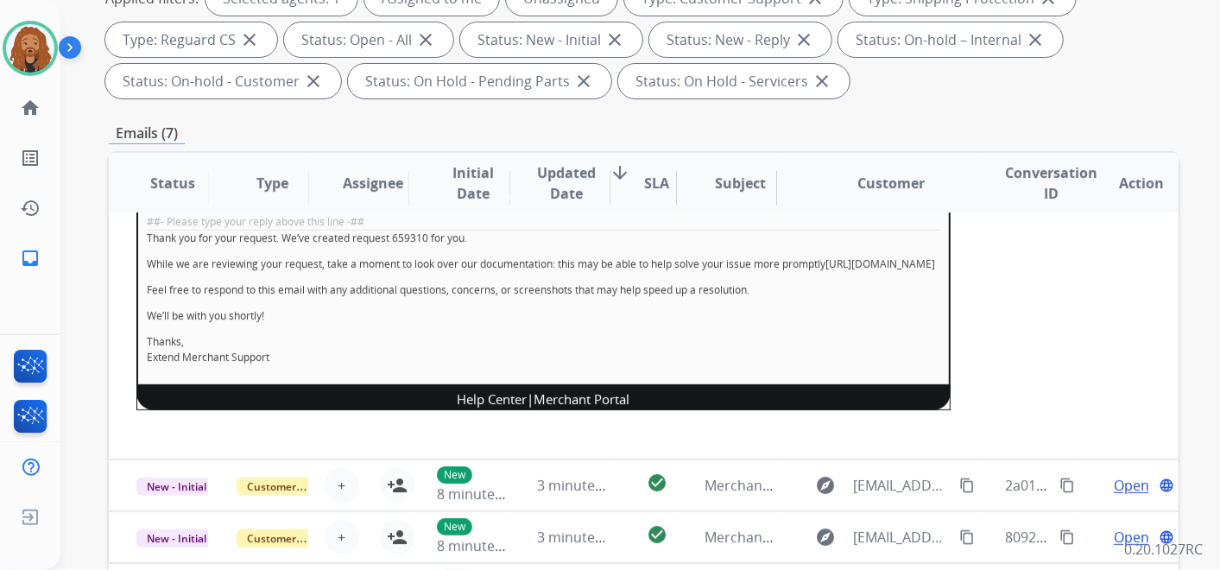
scroll to position [176, 0]
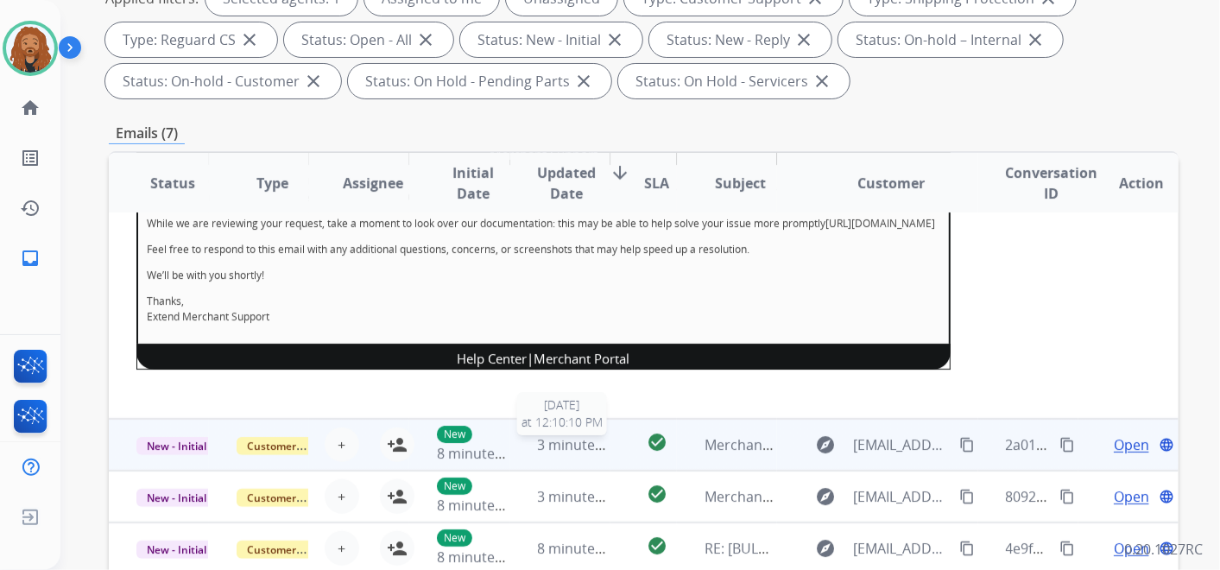
click at [577, 441] on span "3 minutes ago" at bounding box center [584, 444] width 92 height 19
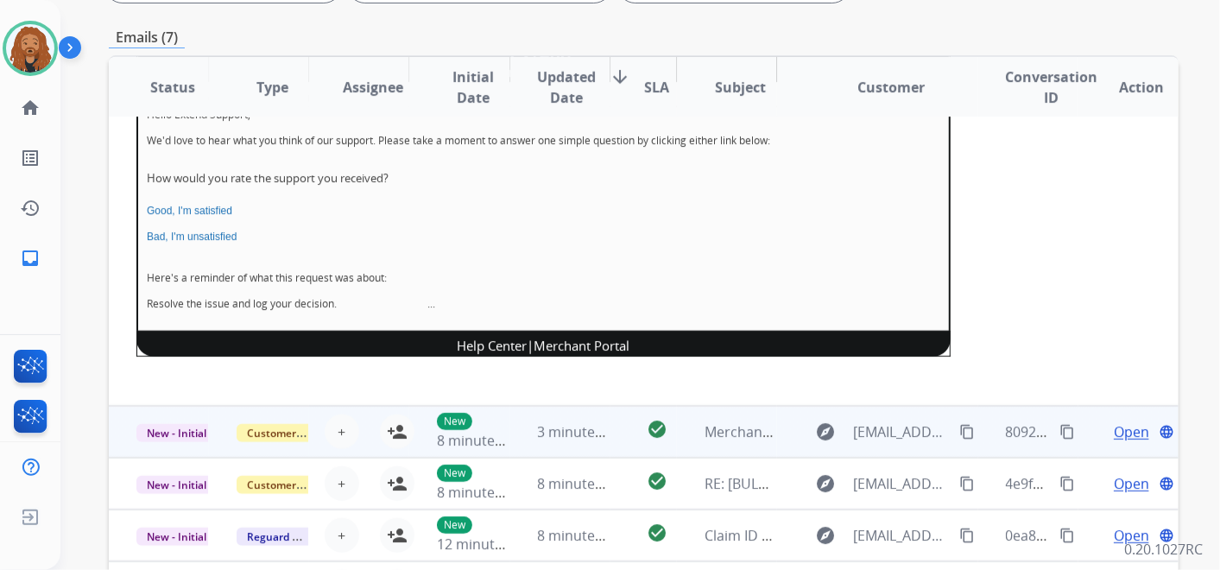
scroll to position [230, 0]
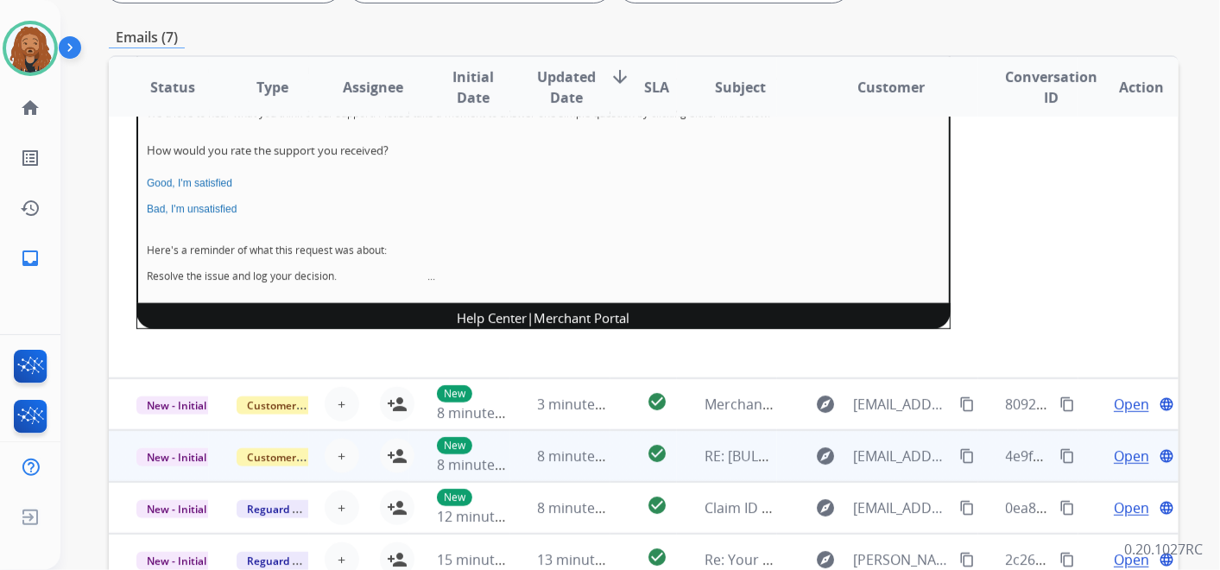
click at [521, 451] on td "8 minutes ago" at bounding box center [560, 456] width 100 height 52
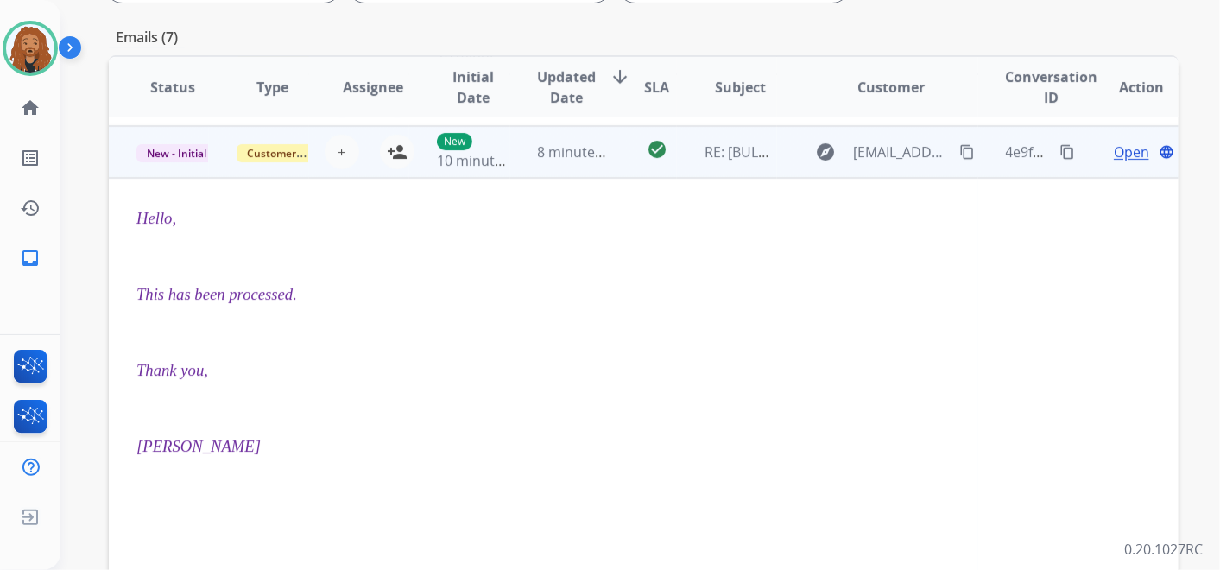
scroll to position [155, 0]
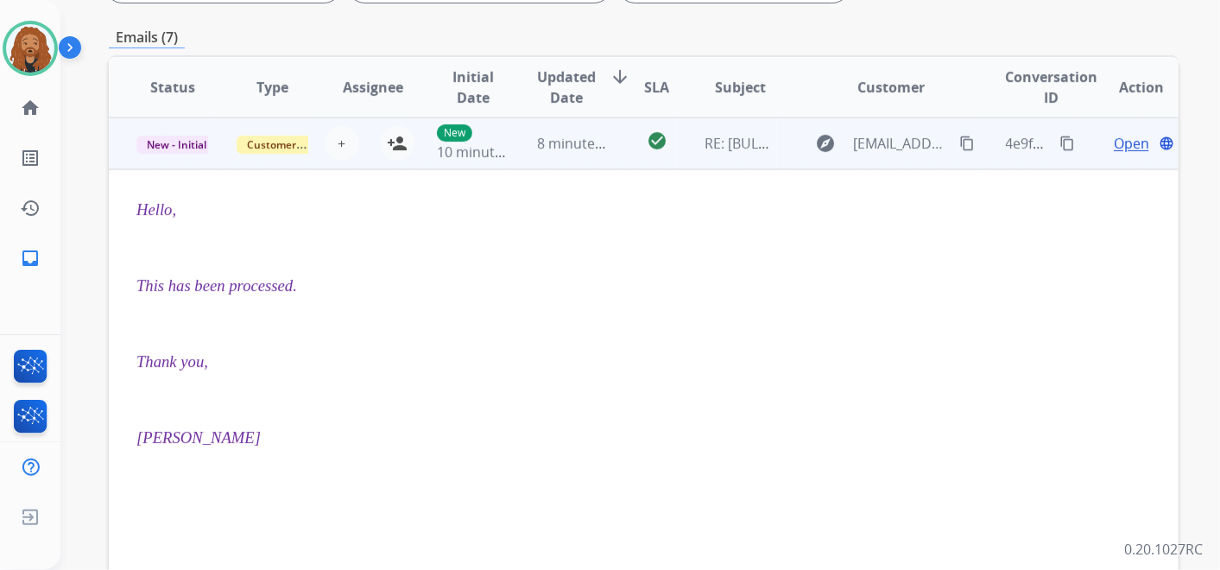
click at [1121, 143] on span "Open" at bounding box center [1131, 143] width 35 height 21
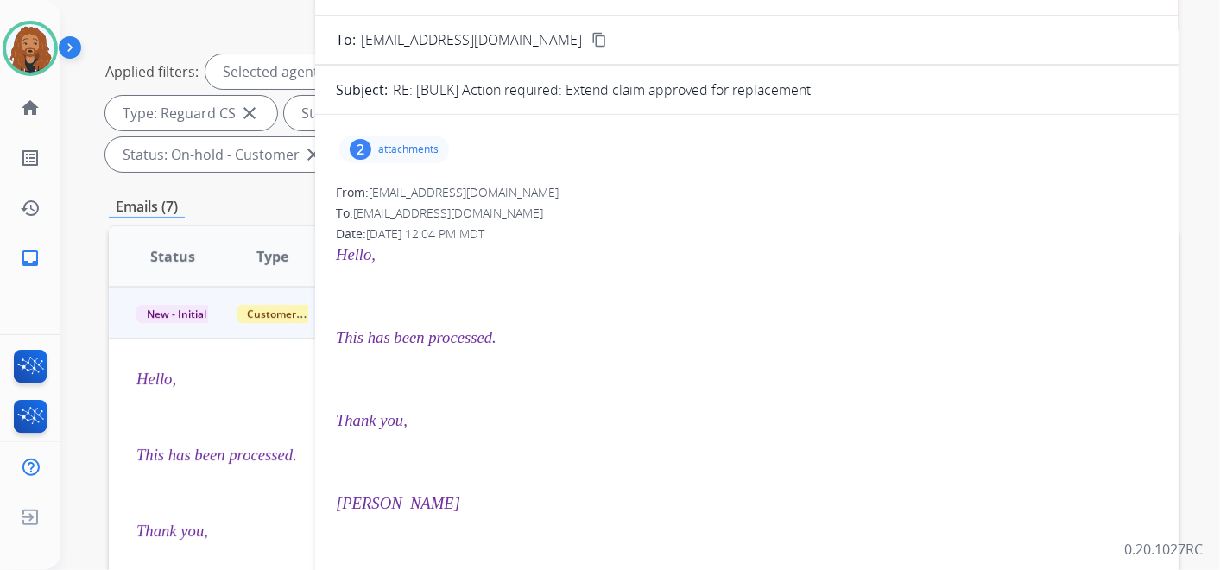
scroll to position [96, 0]
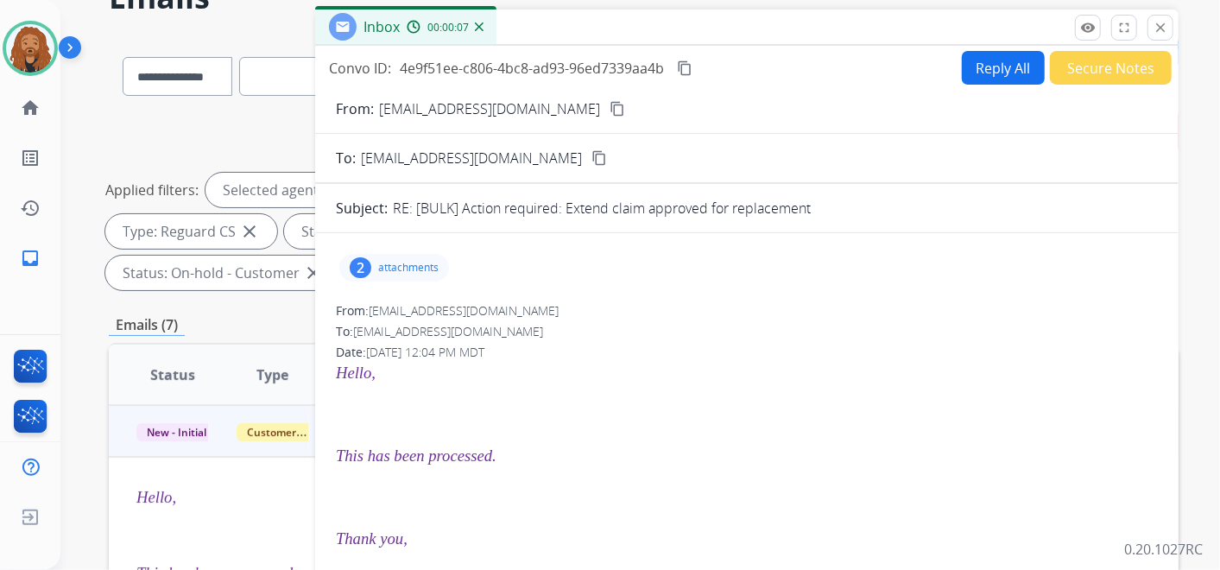
click at [1159, 27] on mat-icon "close" at bounding box center [1161, 28] width 16 height 16
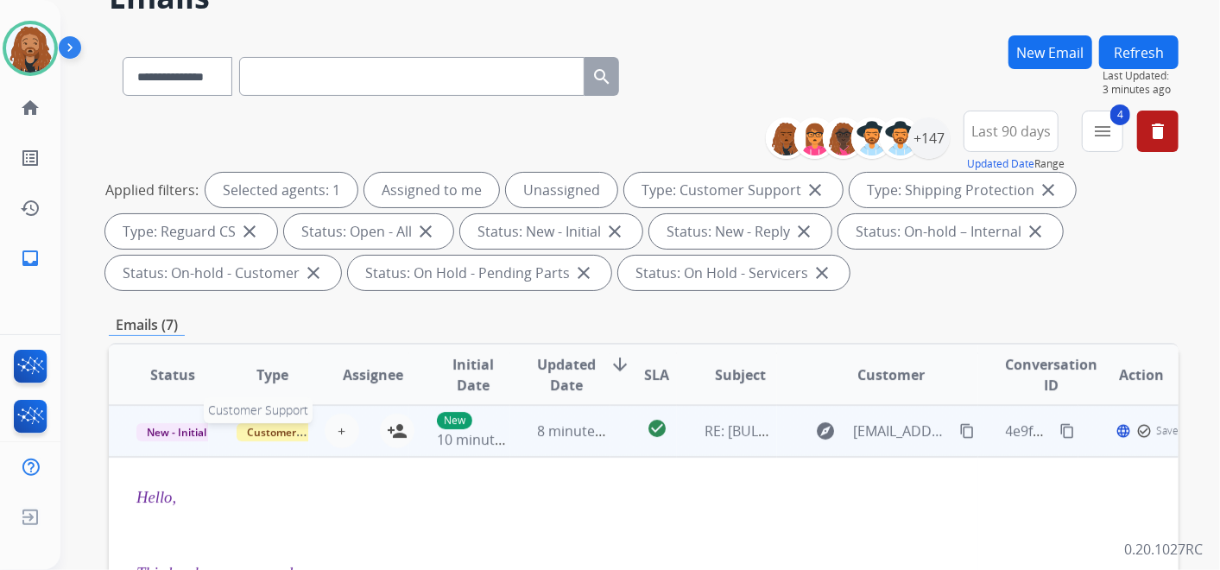
click at [276, 433] on span "Customer Support" at bounding box center [293, 432] width 112 height 18
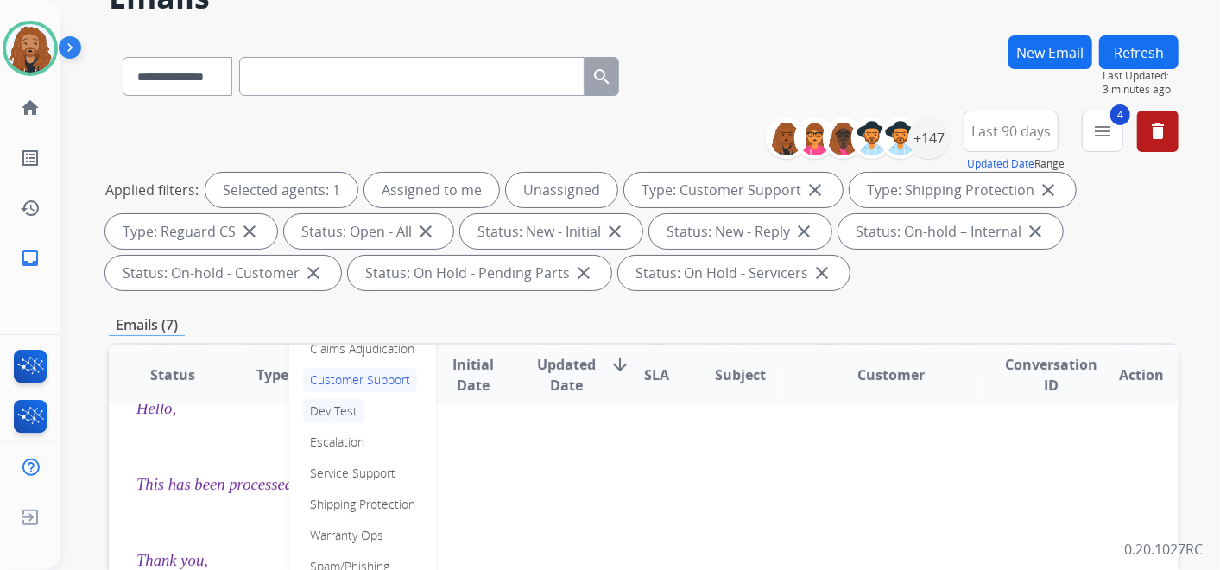
scroll to position [347, 0]
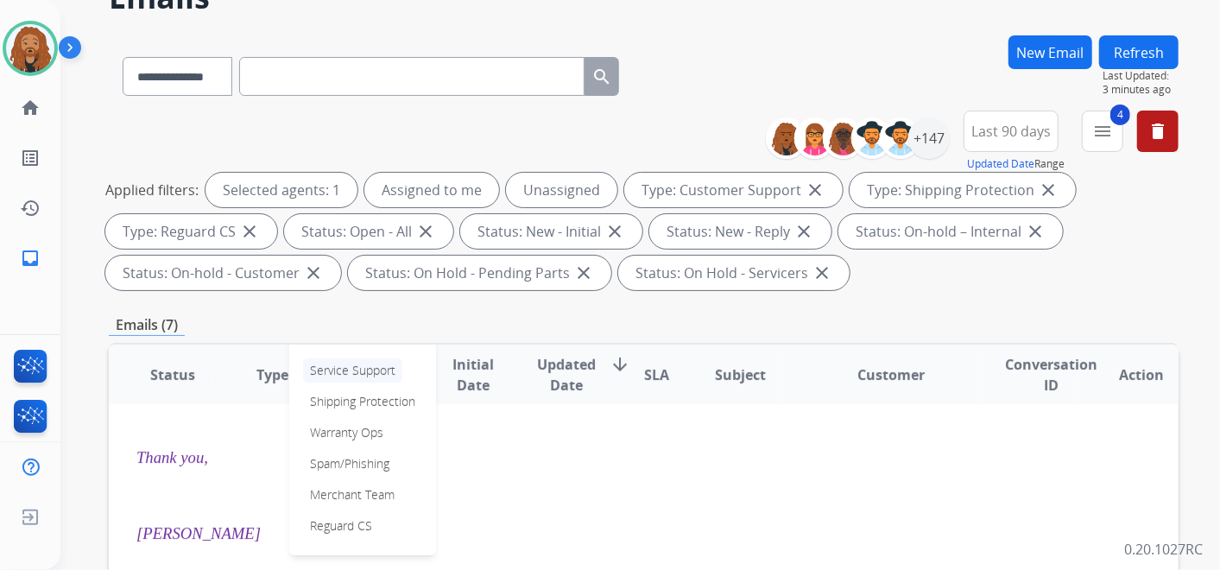
click at [350, 367] on p "Service Support" at bounding box center [352, 370] width 99 height 24
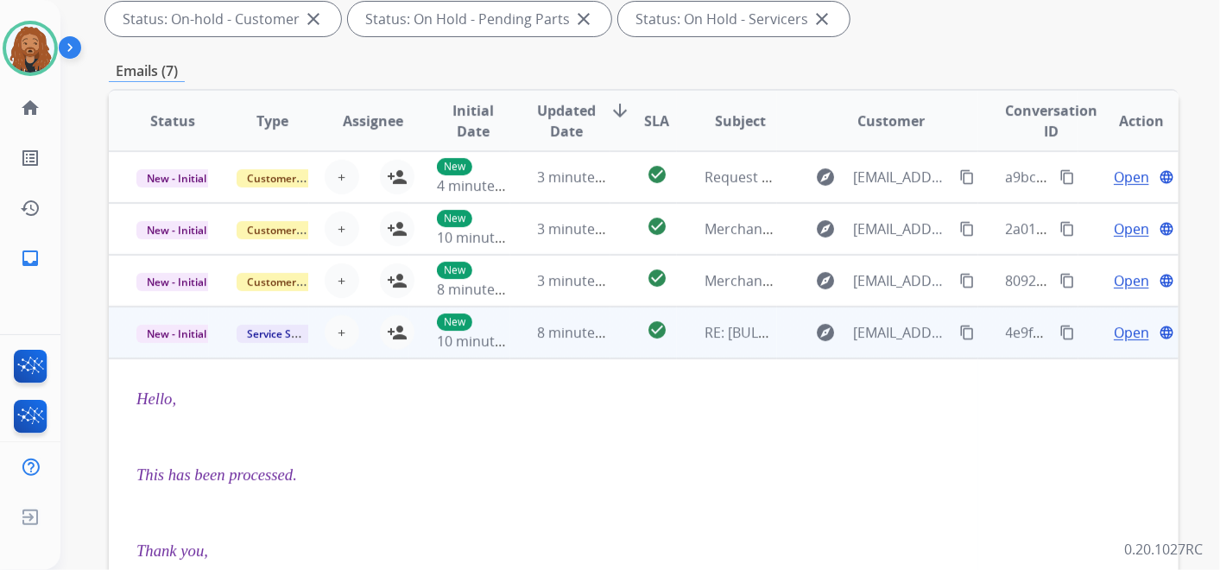
scroll to position [479, 0]
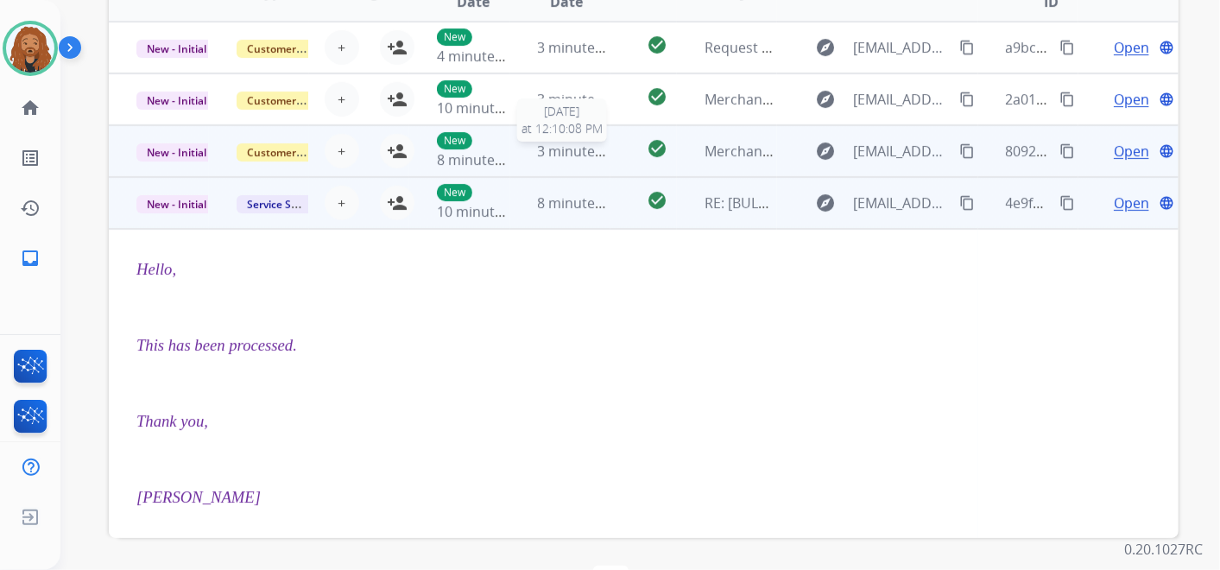
click at [569, 153] on span "3 minutes ago" at bounding box center [584, 151] width 92 height 19
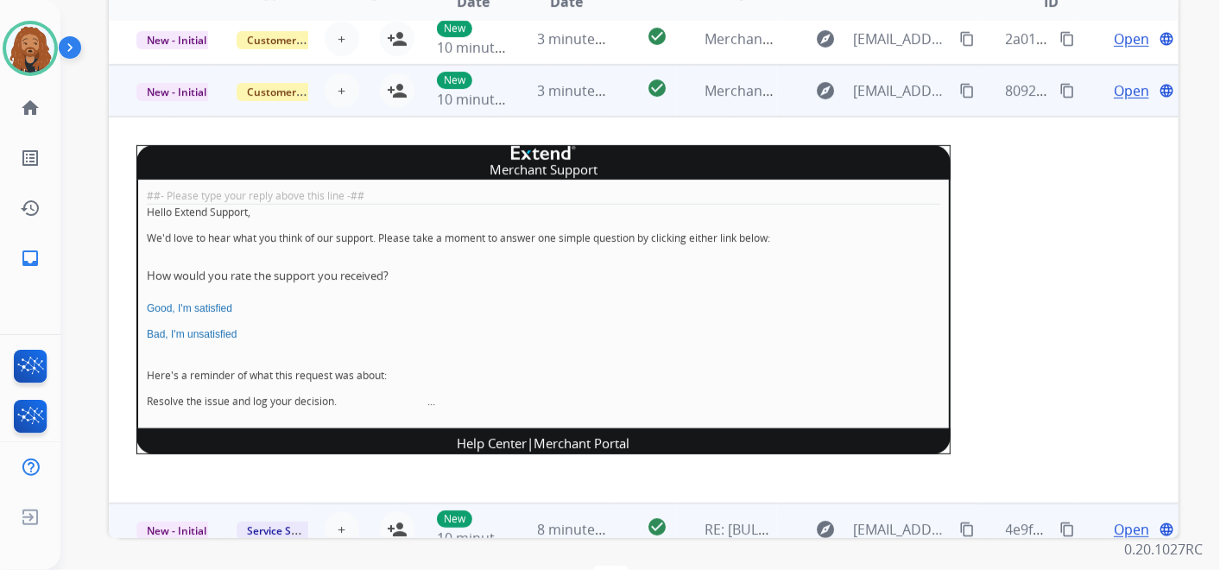
scroll to position [104, 0]
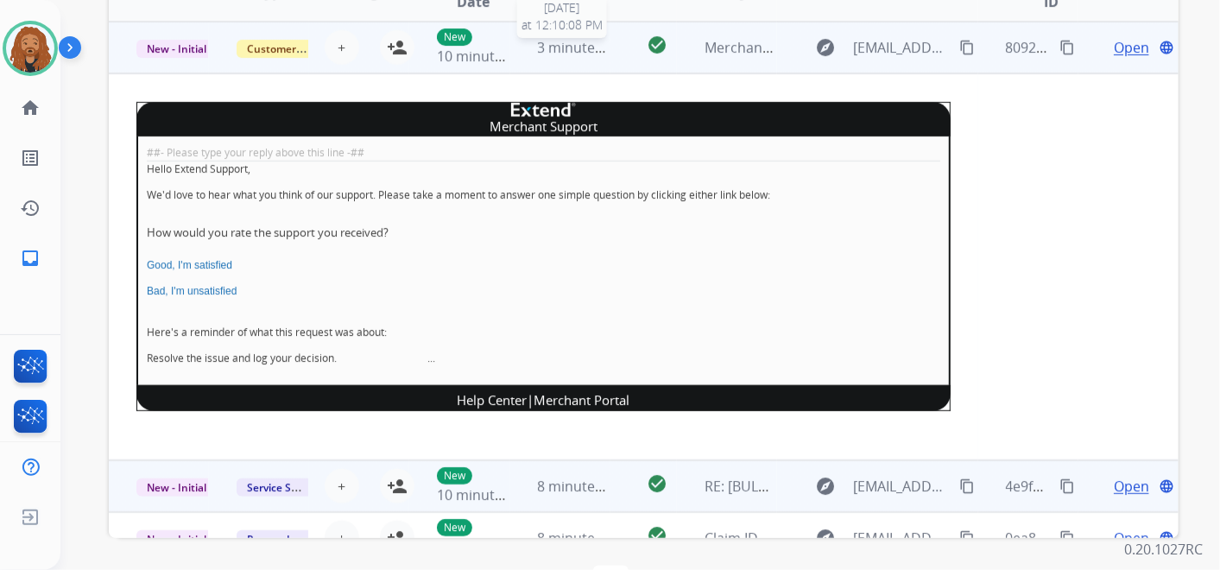
click at [567, 52] on span "3 minutes ago" at bounding box center [584, 47] width 92 height 19
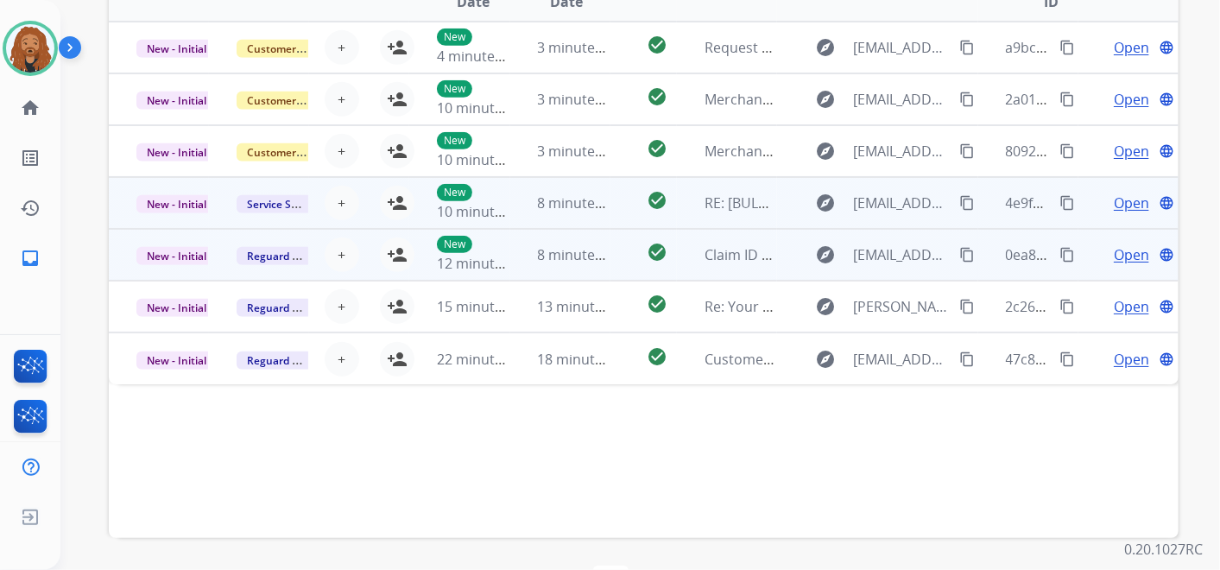
scroll to position [536, 0]
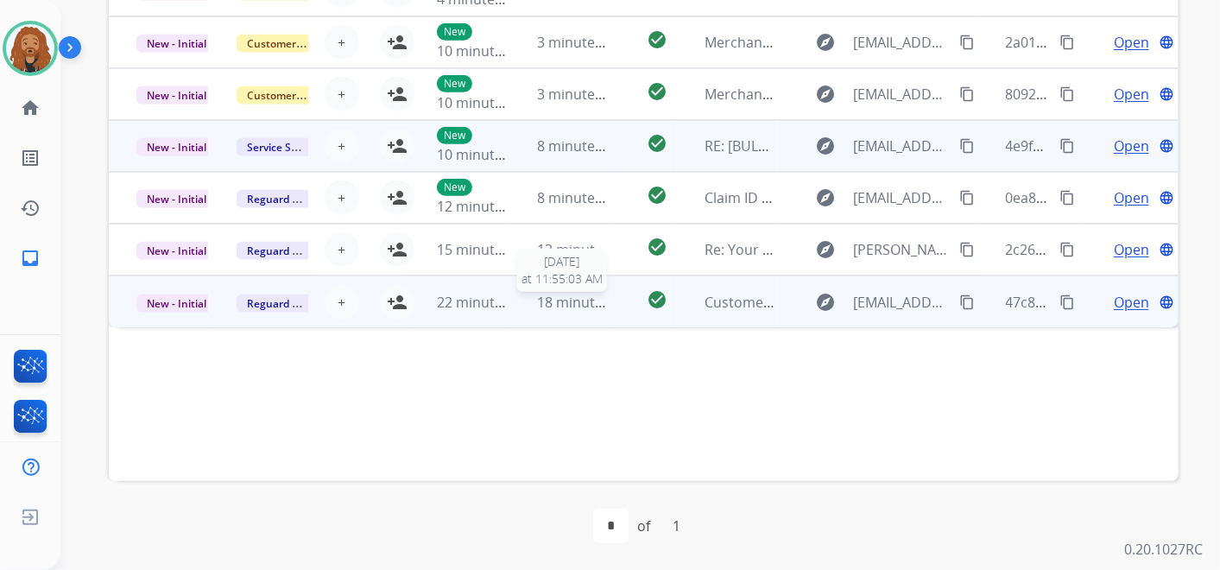
click at [555, 298] on span "18 minutes ago" at bounding box center [588, 302] width 100 height 19
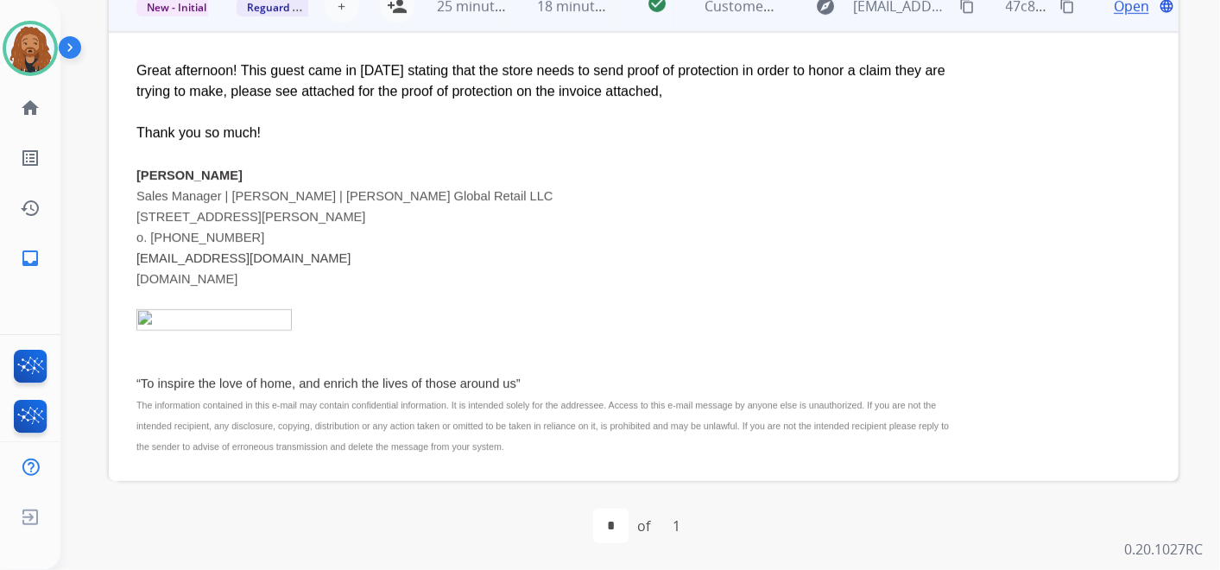
scroll to position [199, 0]
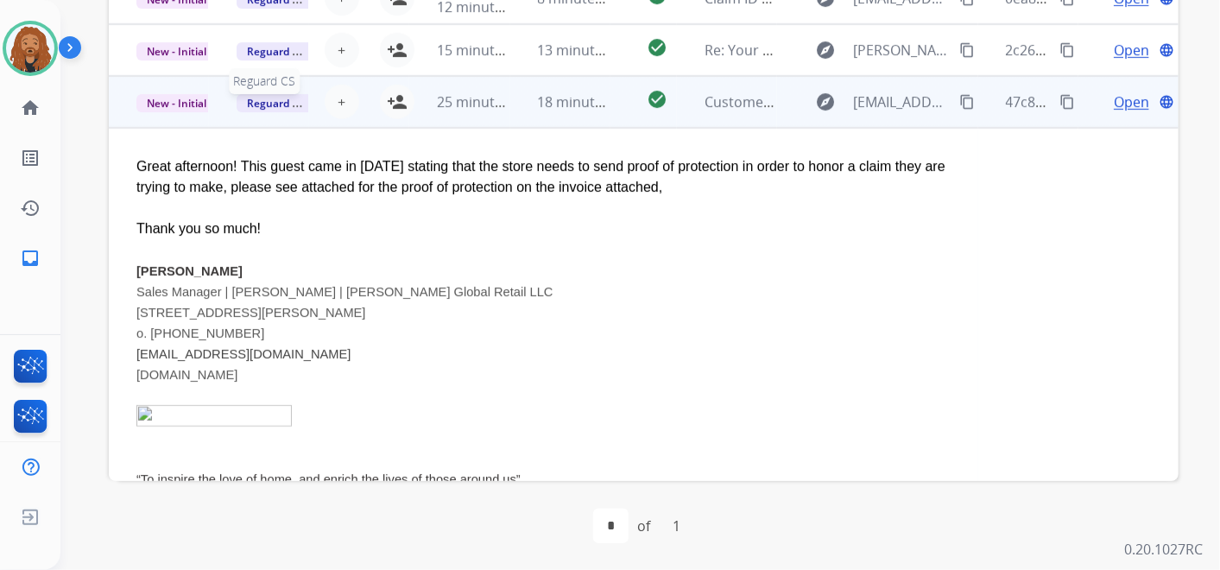
click at [269, 101] on span "Reguard CS" at bounding box center [276, 103] width 79 height 18
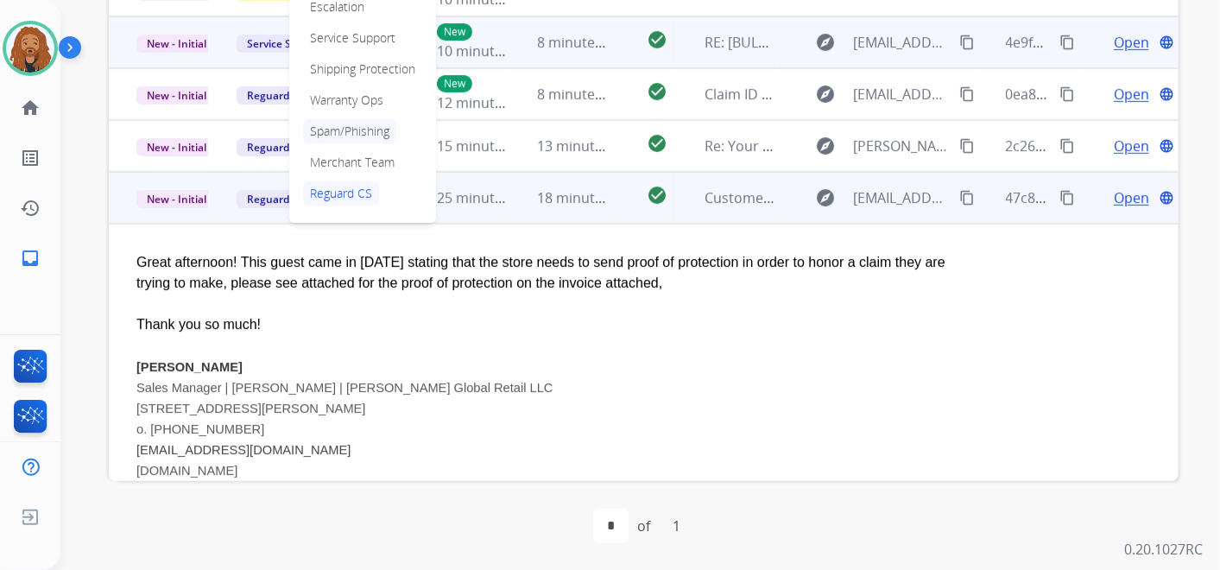
scroll to position [0, 0]
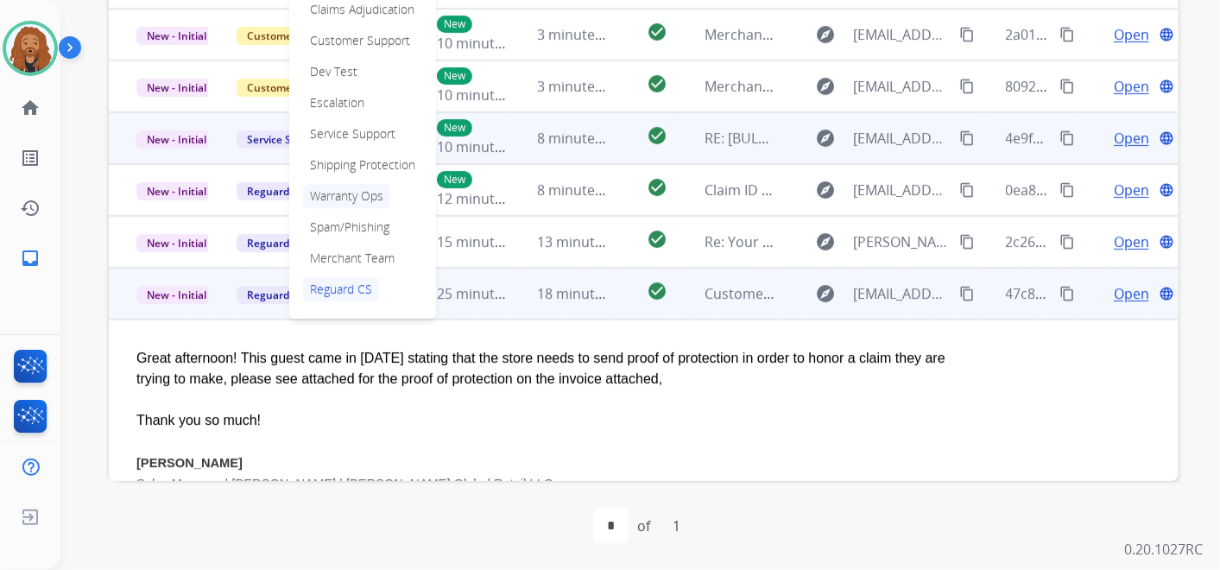
click at [344, 195] on p "Warranty Ops" at bounding box center [346, 196] width 87 height 24
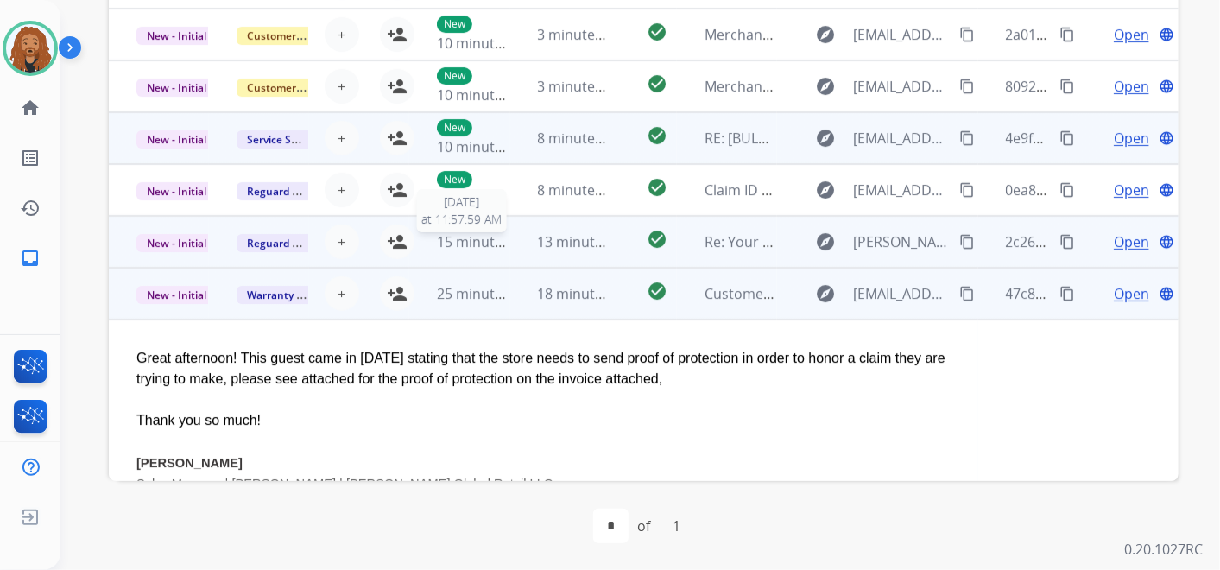
click at [498, 240] on span "15 minutes ago" at bounding box center [487, 241] width 100 height 19
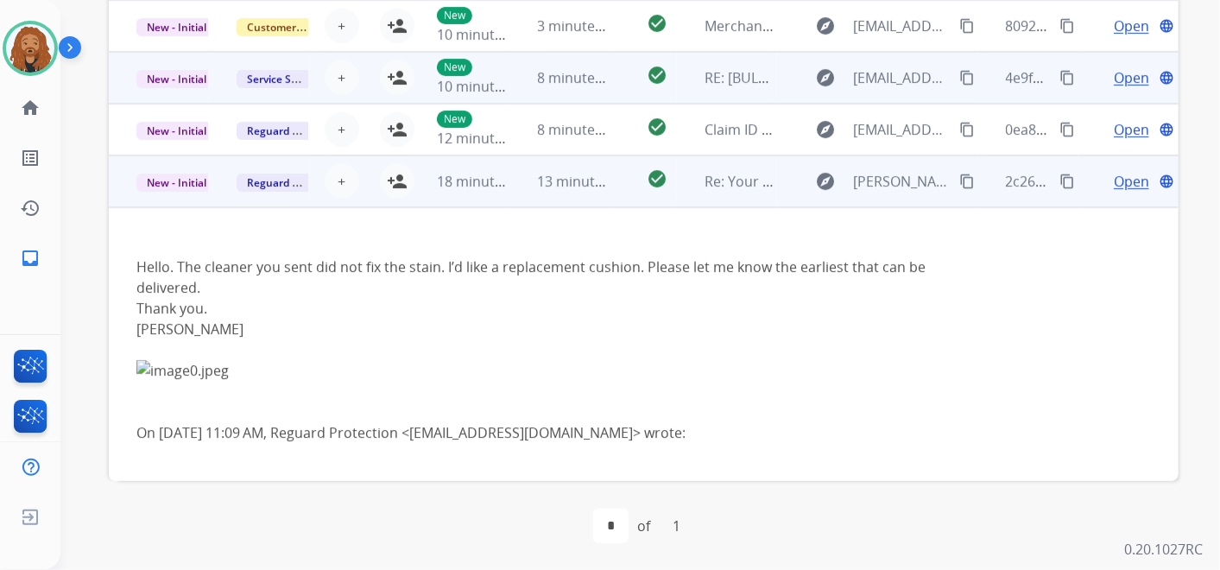
scroll to position [66, 0]
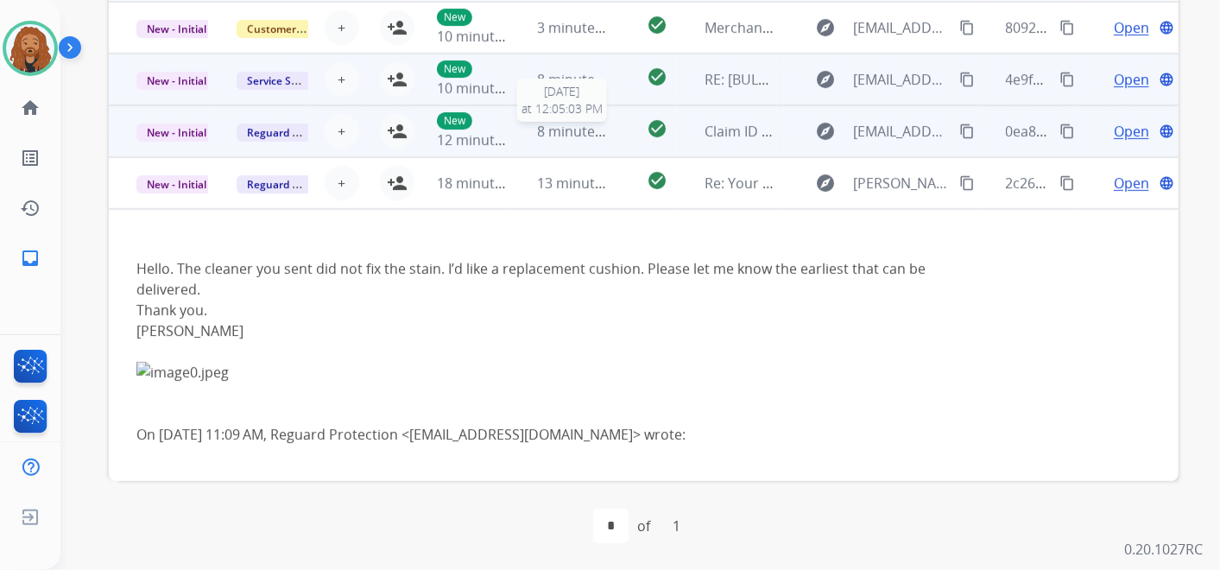
click at [542, 138] on span "8 minutes ago" at bounding box center [584, 131] width 92 height 19
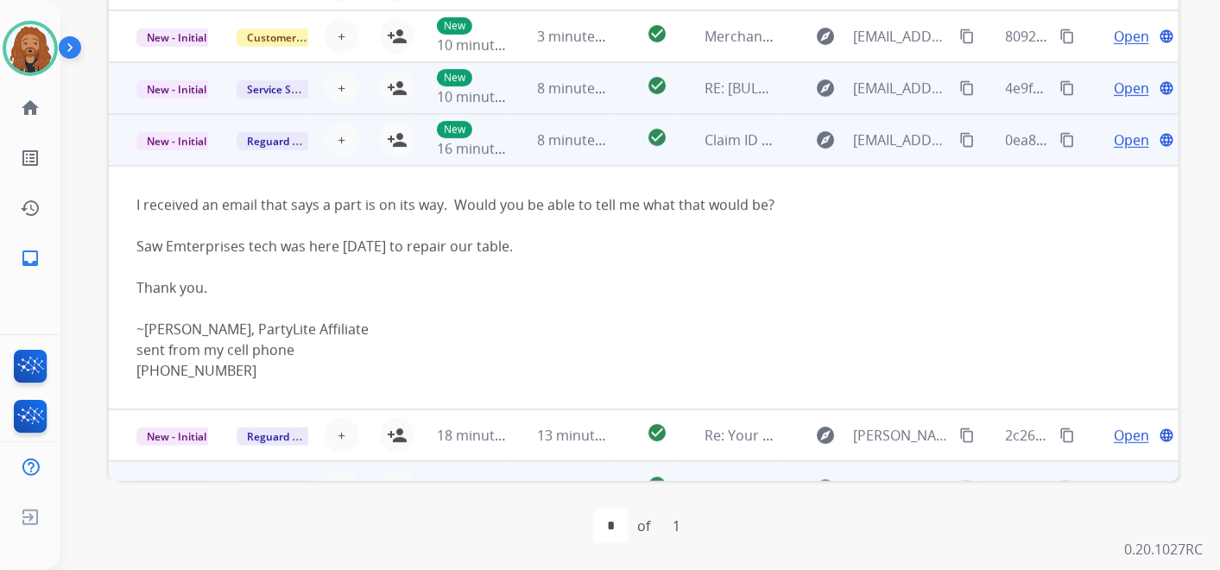
scroll to position [88, 0]
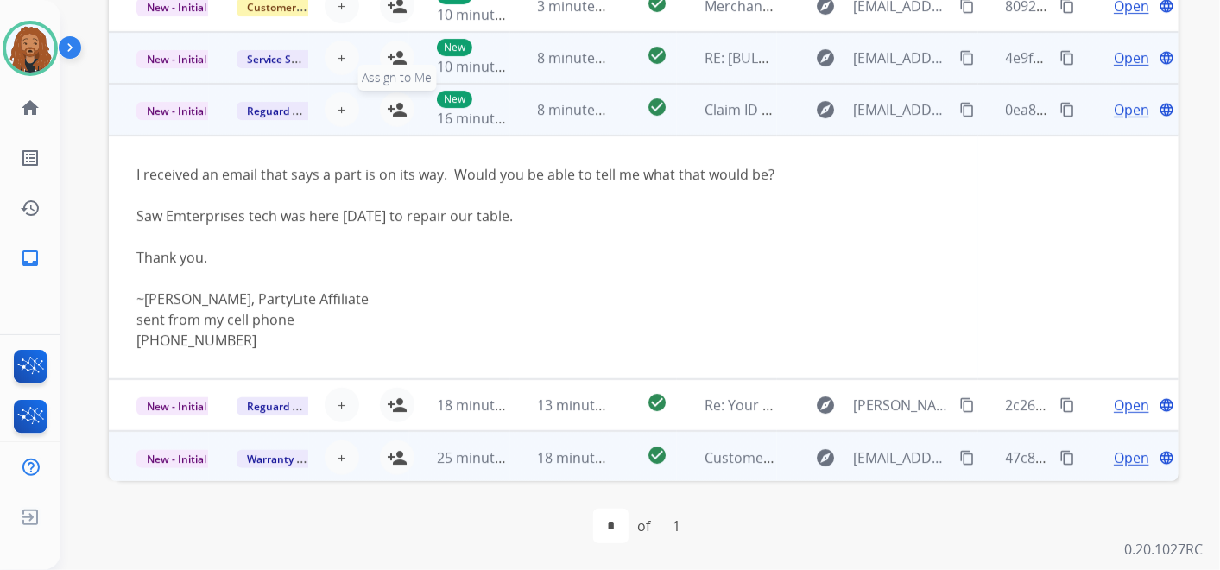
click at [392, 108] on mat-icon "person_add" at bounding box center [397, 109] width 21 height 21
click at [1114, 111] on span "Open" at bounding box center [1131, 109] width 35 height 21
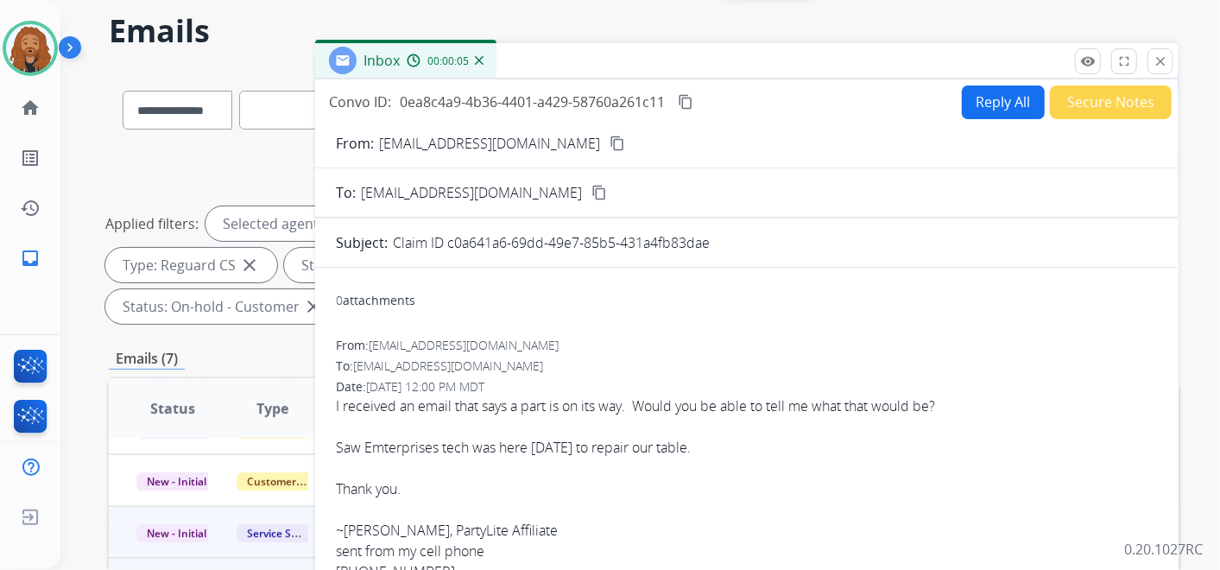
scroll to position [0, 0]
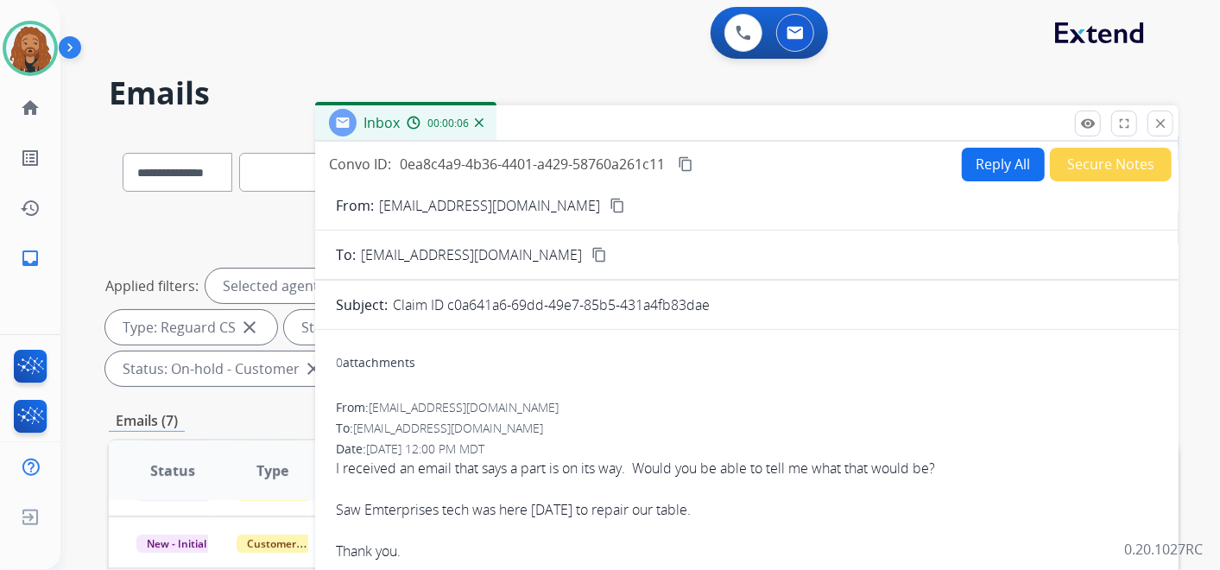
click at [977, 168] on button "Reply All" at bounding box center [1003, 165] width 83 height 34
select select "**********"
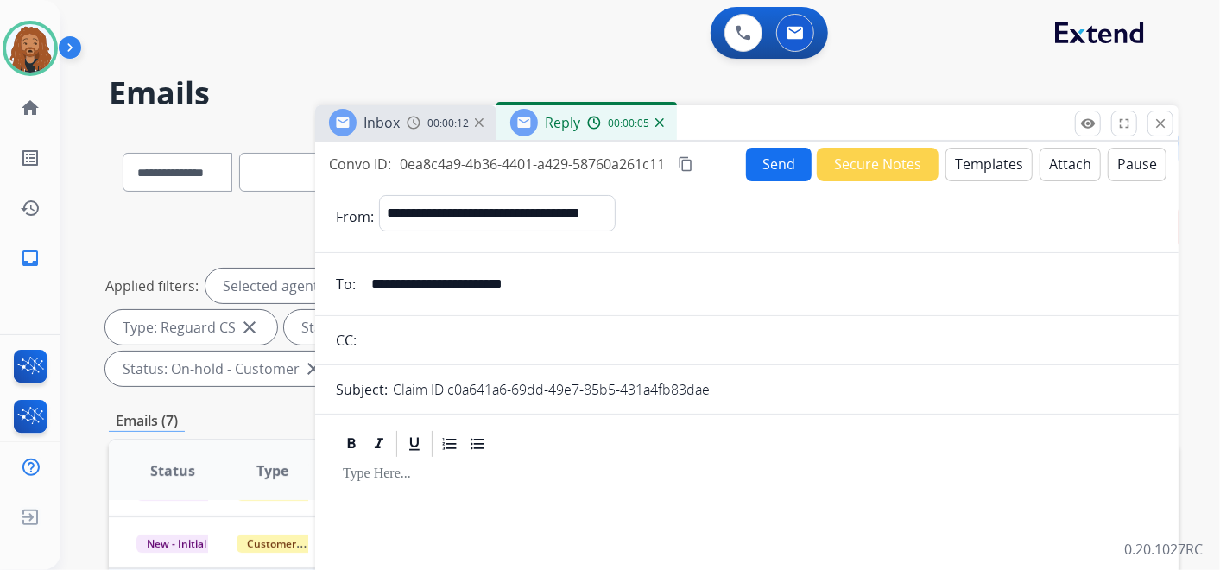
click at [472, 292] on input "**********" at bounding box center [759, 284] width 797 height 35
drag, startPoint x: 554, startPoint y: 286, endPoint x: 318, endPoint y: 287, distance: 236.6
click at [318, 287] on div "**********" at bounding box center [746, 284] width 863 height 35
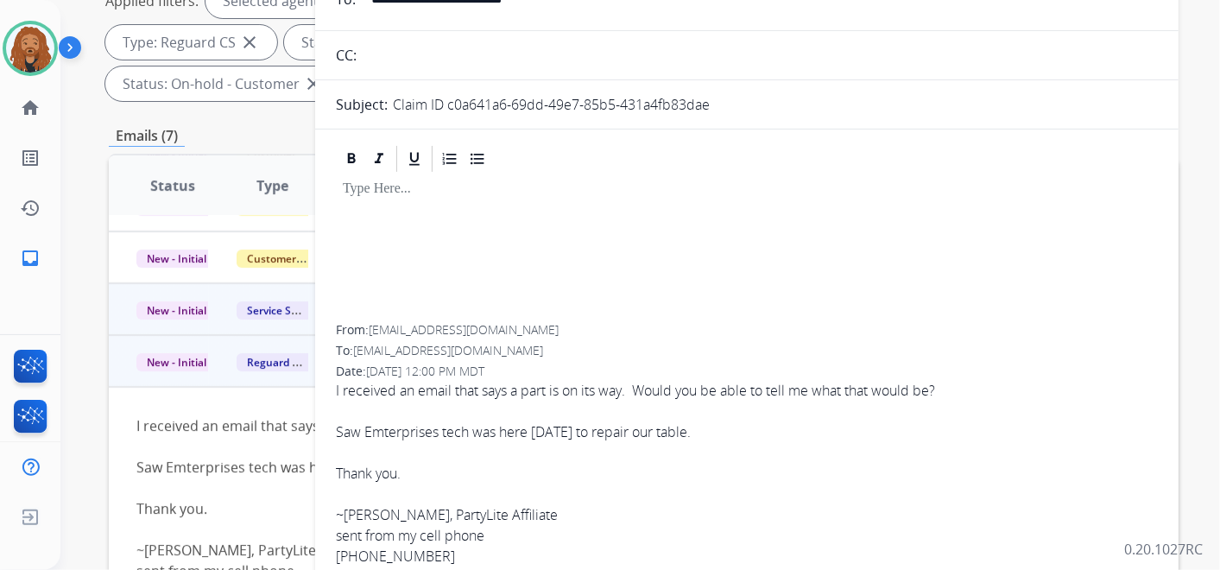
scroll to position [287, 0]
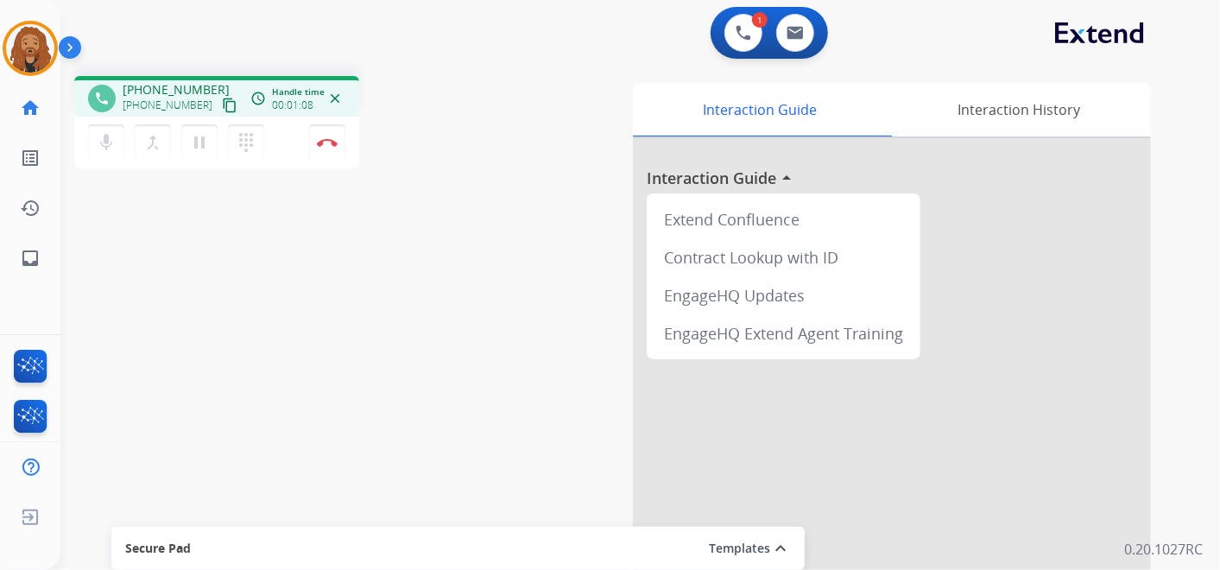
click at [222, 108] on mat-icon "content_copy" at bounding box center [230, 106] width 16 height 16
click at [222, 109] on mat-icon "content_copy" at bounding box center [230, 106] width 16 height 16
click at [327, 140] on img at bounding box center [327, 142] width 21 height 9
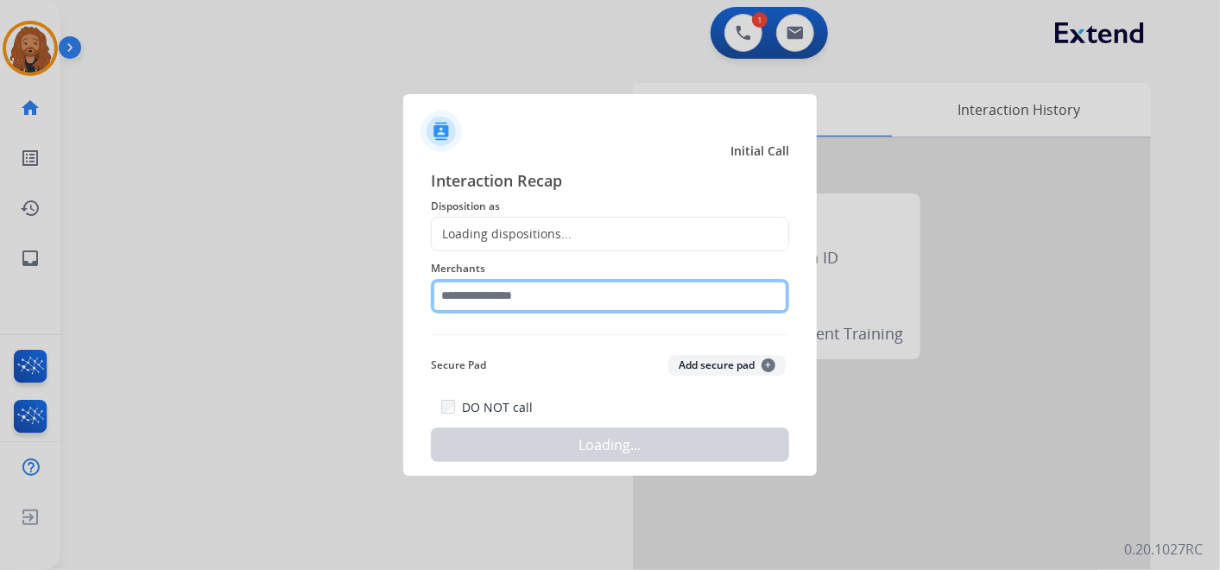
click at [515, 298] on input "text" at bounding box center [610, 296] width 358 height 35
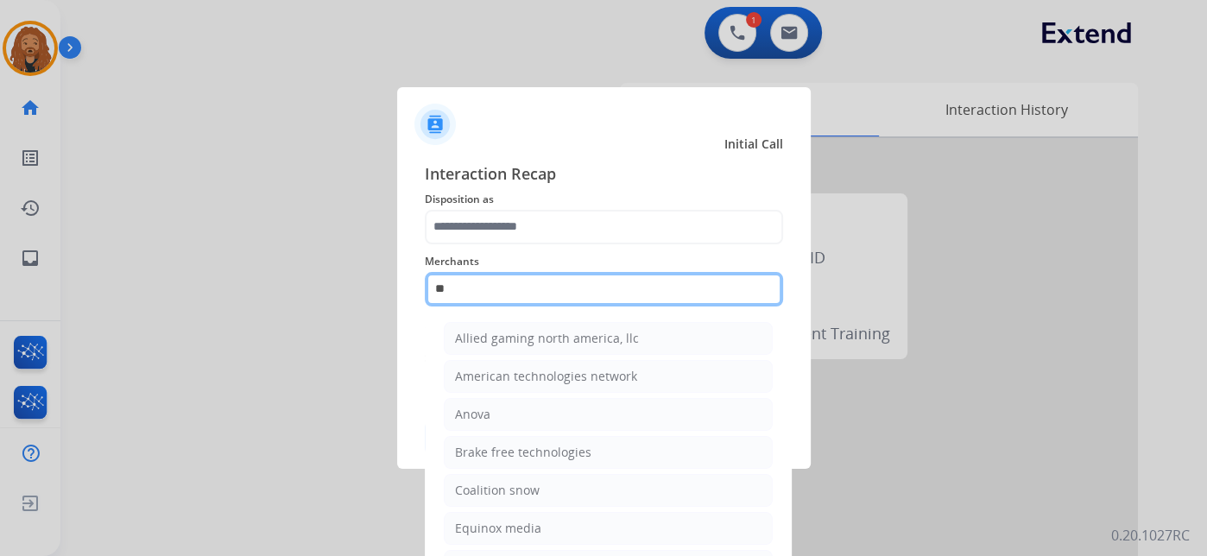
type input "*"
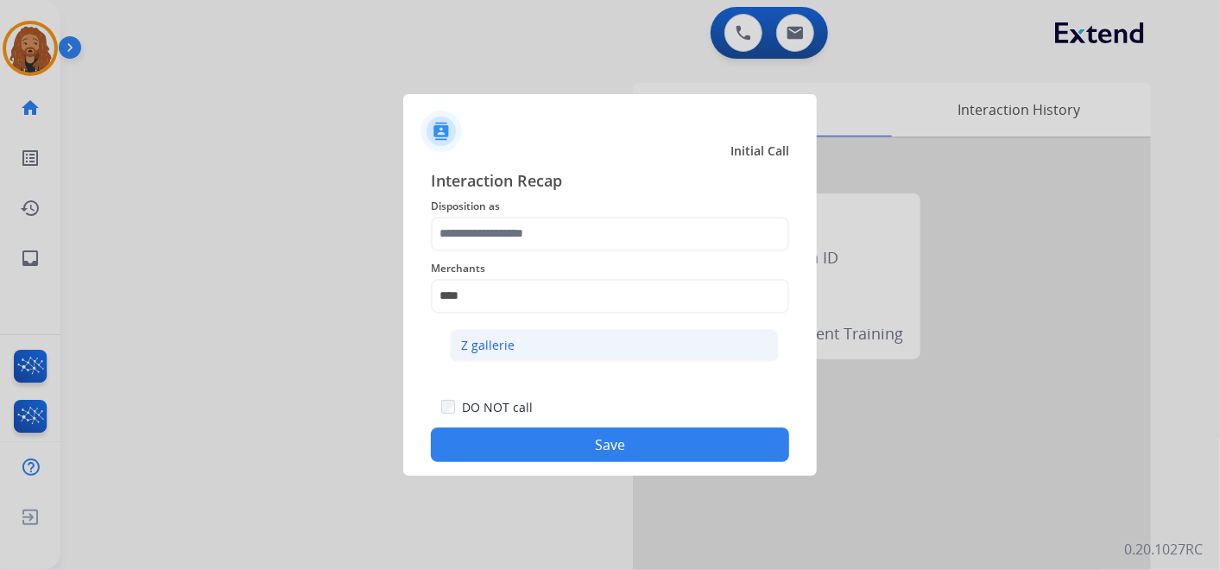
click at [510, 344] on div "Z gallerie" at bounding box center [488, 345] width 54 height 17
type input "**********"
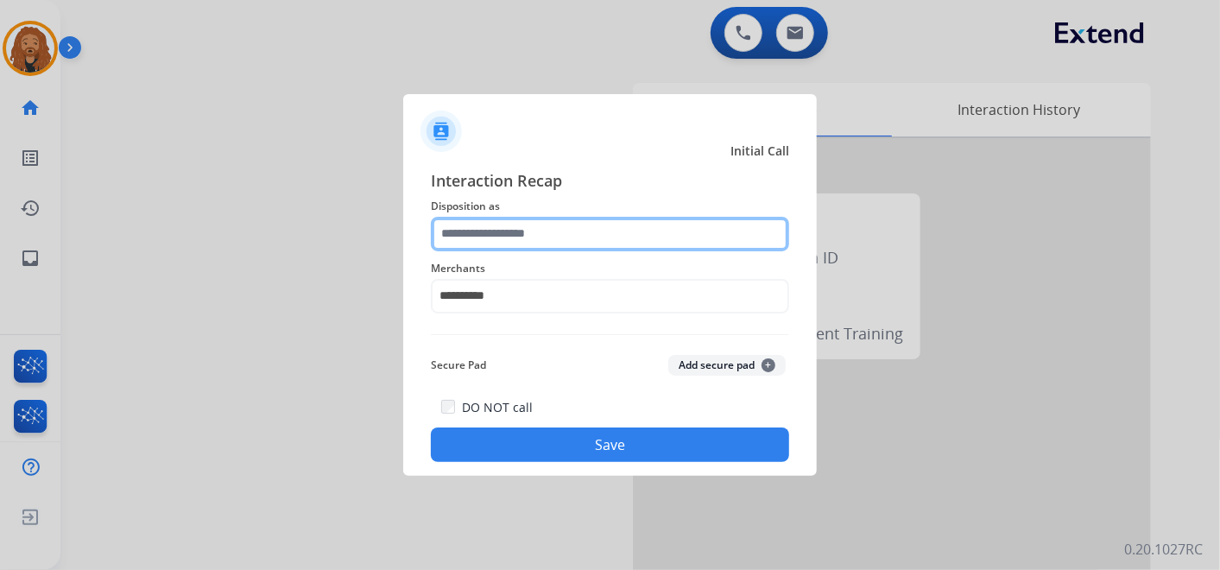
click at [510, 242] on input "text" at bounding box center [610, 234] width 358 height 35
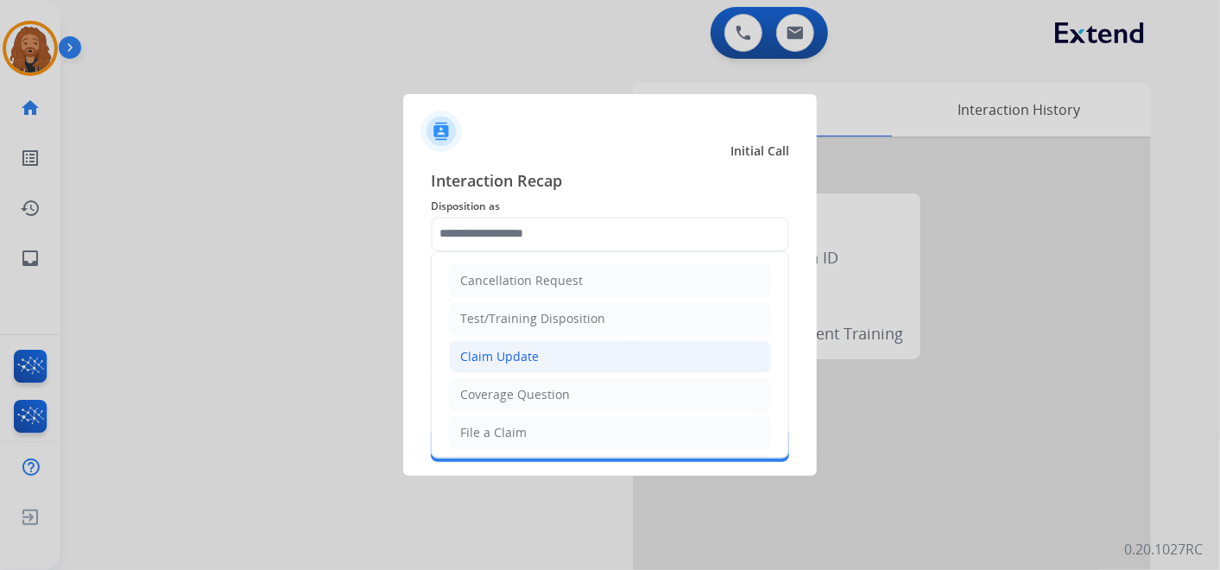
click at [540, 360] on li "Claim Update" at bounding box center [610, 356] width 322 height 33
type input "**********"
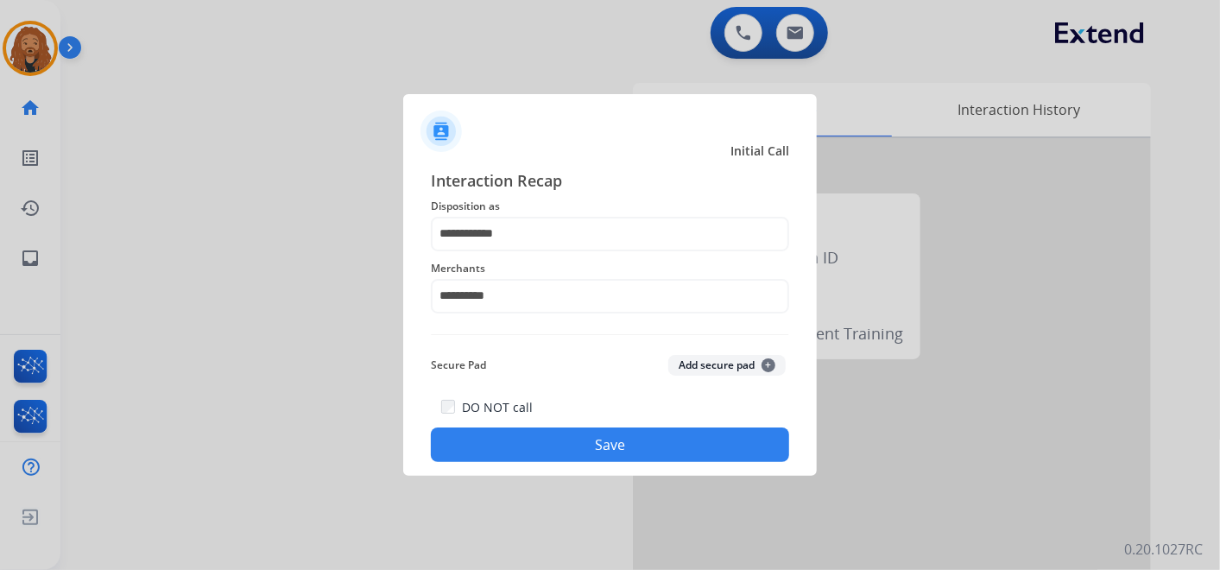
click at [533, 434] on button "Save" at bounding box center [610, 444] width 358 height 35
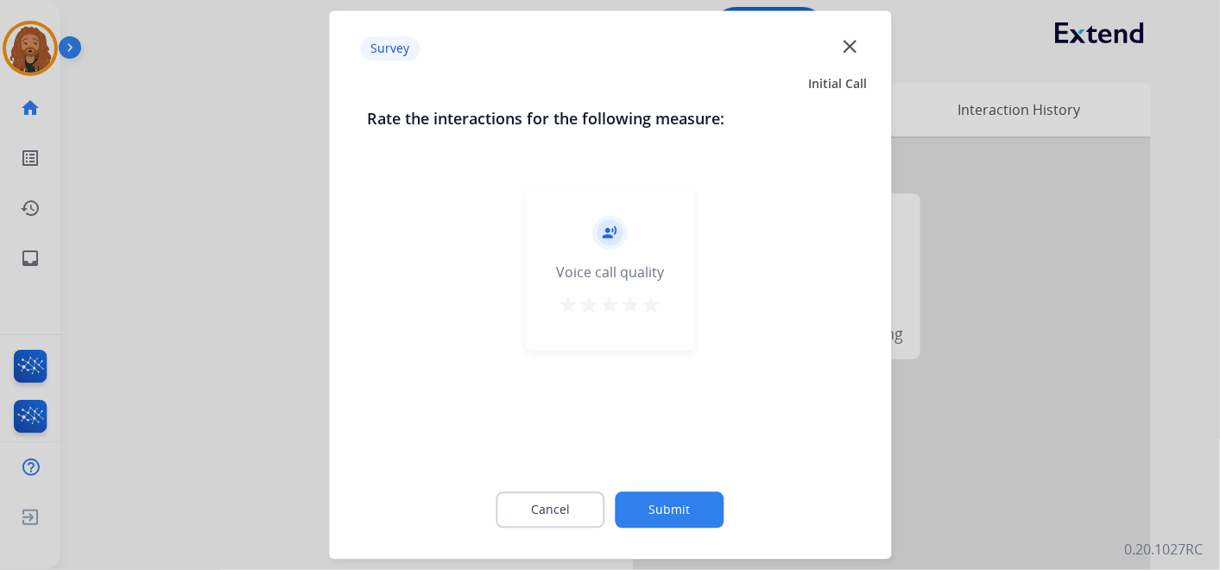
click at [654, 306] on mat-icon "star" at bounding box center [651, 305] width 21 height 21
click at [654, 502] on button "Submit" at bounding box center [670, 510] width 109 height 36
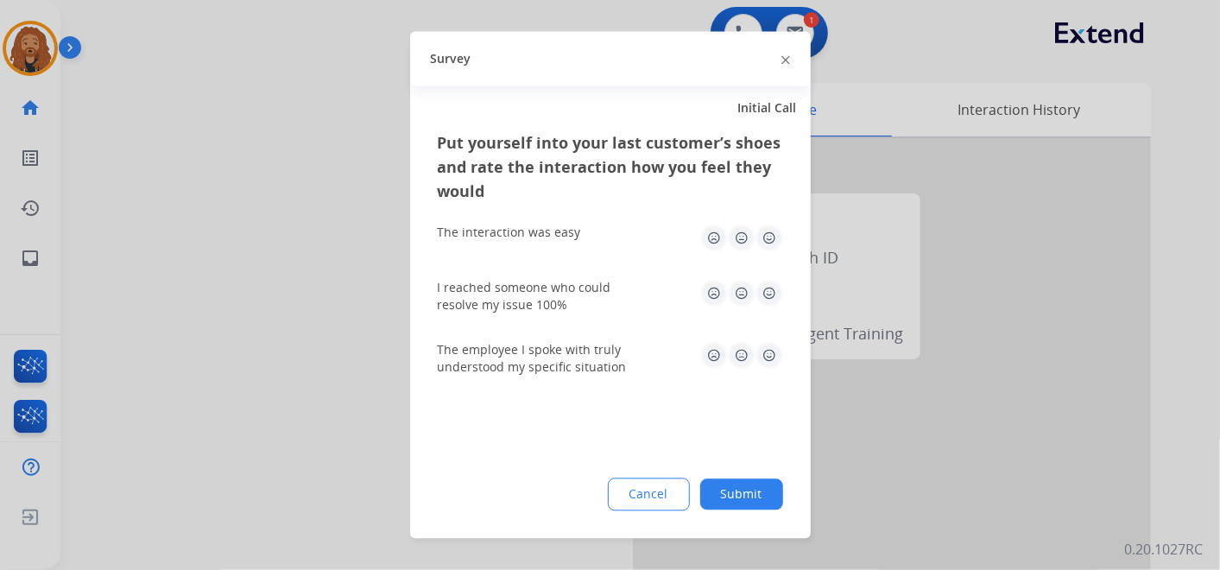
click at [774, 350] on img at bounding box center [769, 356] width 28 height 28
click at [768, 298] on img at bounding box center [769, 294] width 28 height 28
click at [766, 228] on img at bounding box center [769, 238] width 28 height 28
click at [749, 488] on button "Submit" at bounding box center [741, 494] width 83 height 31
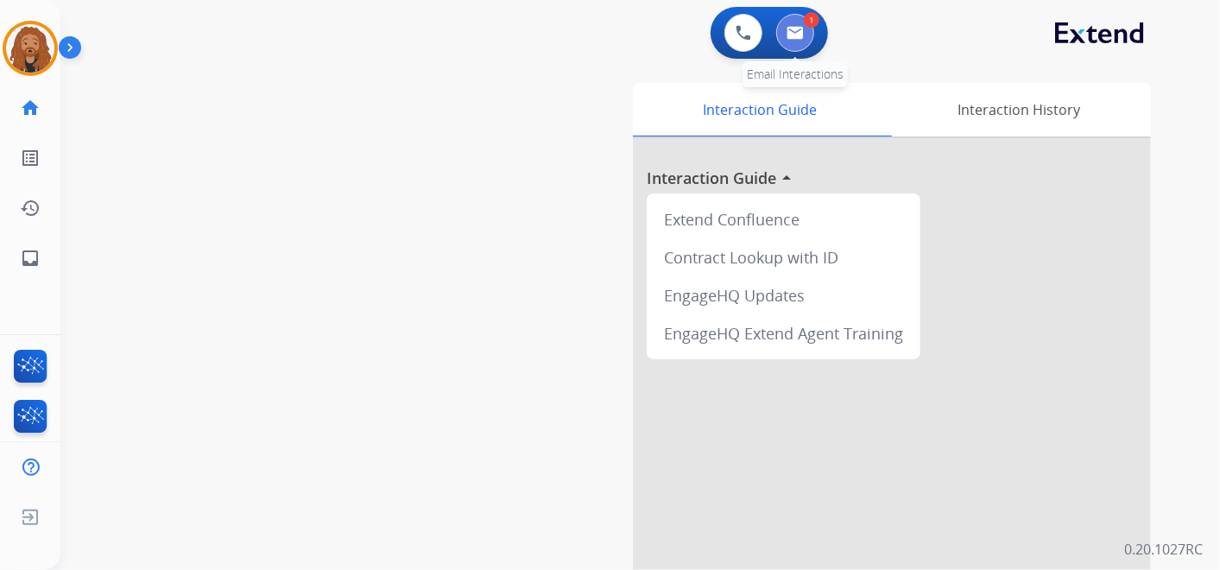
click at [808, 39] on button at bounding box center [795, 33] width 38 height 38
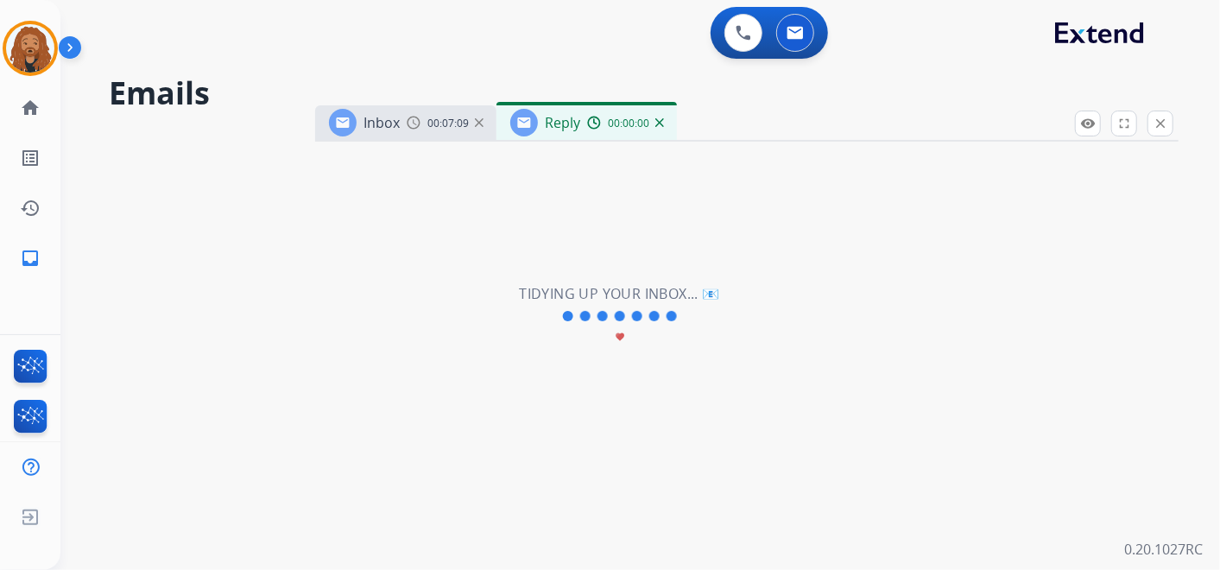
select select "**********"
click at [749, 43] on button at bounding box center [743, 33] width 38 height 38
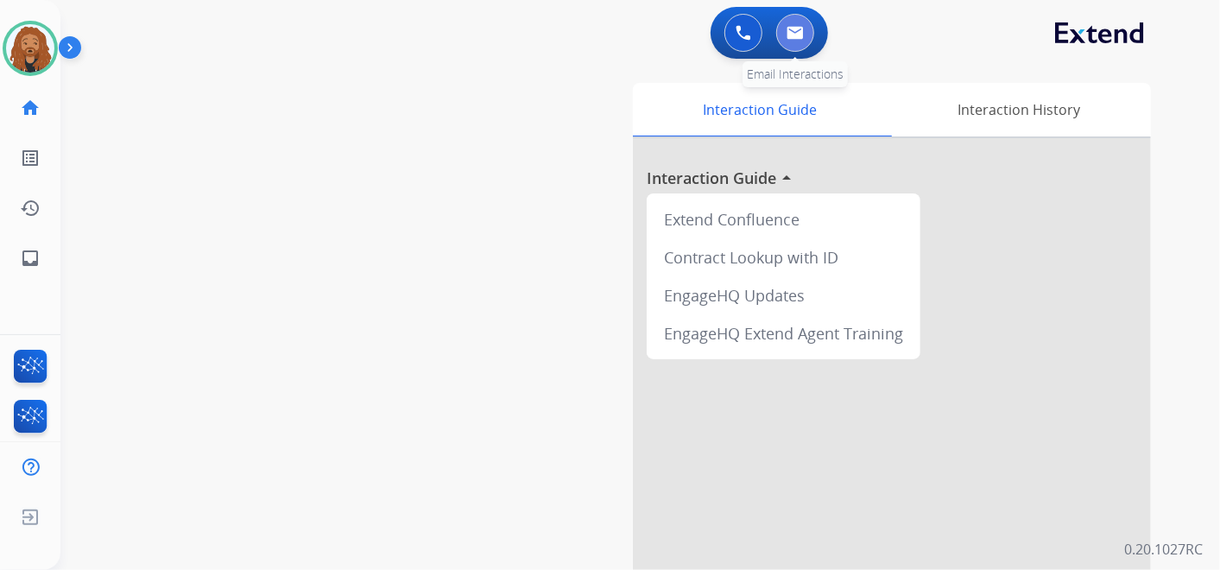
click at [797, 27] on img at bounding box center [795, 33] width 17 height 14
select select "**********"
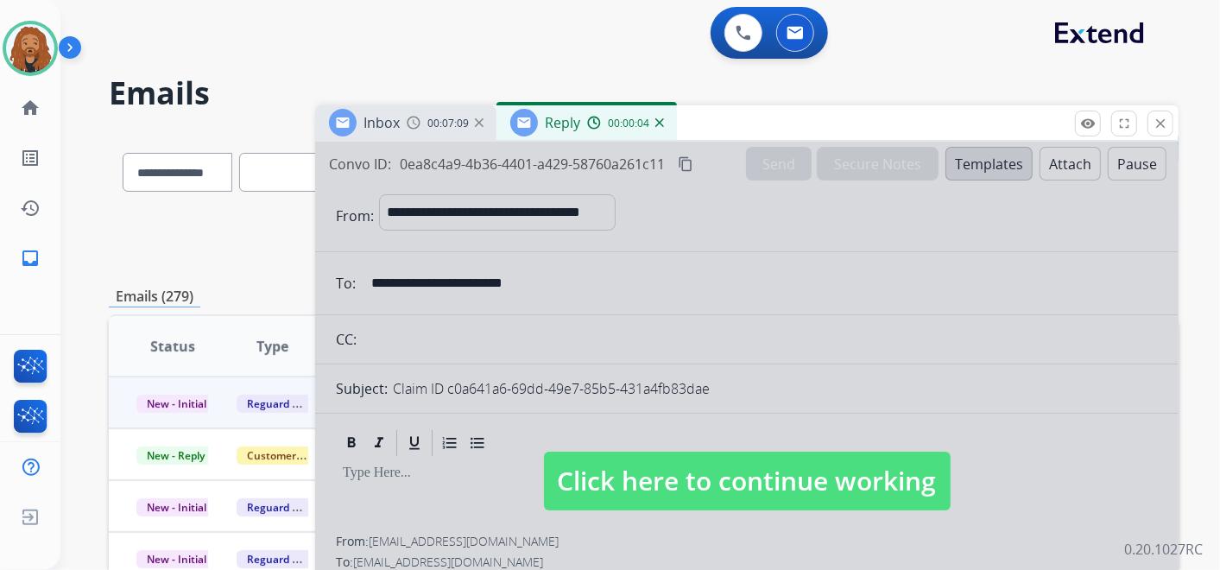
click at [666, 466] on span "Click here to continue working" at bounding box center [747, 481] width 407 height 59
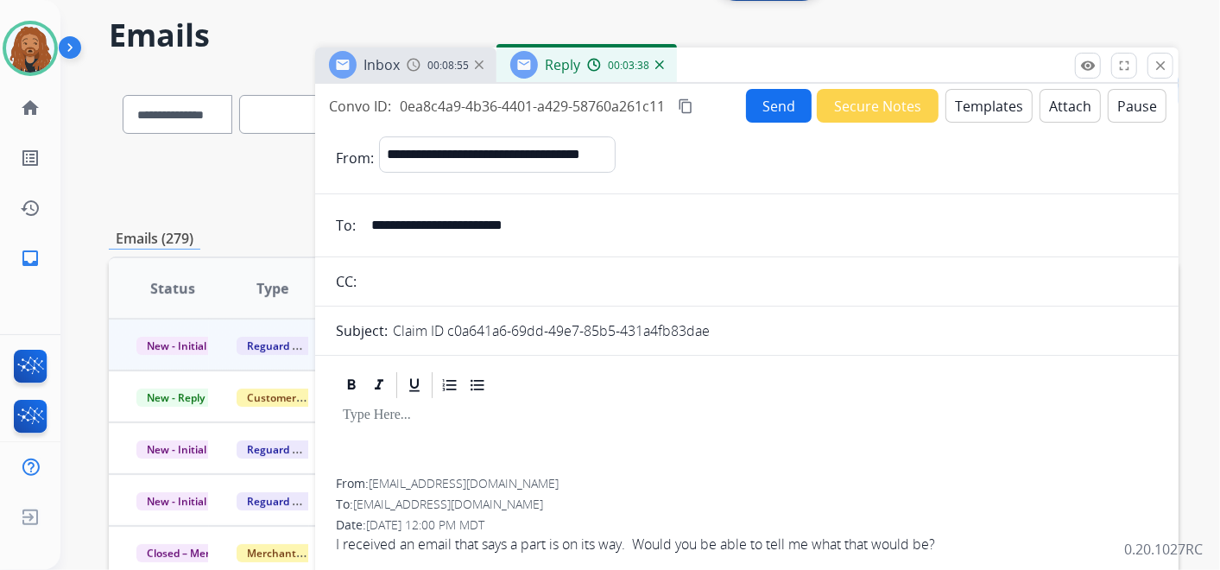
scroll to position [28, 0]
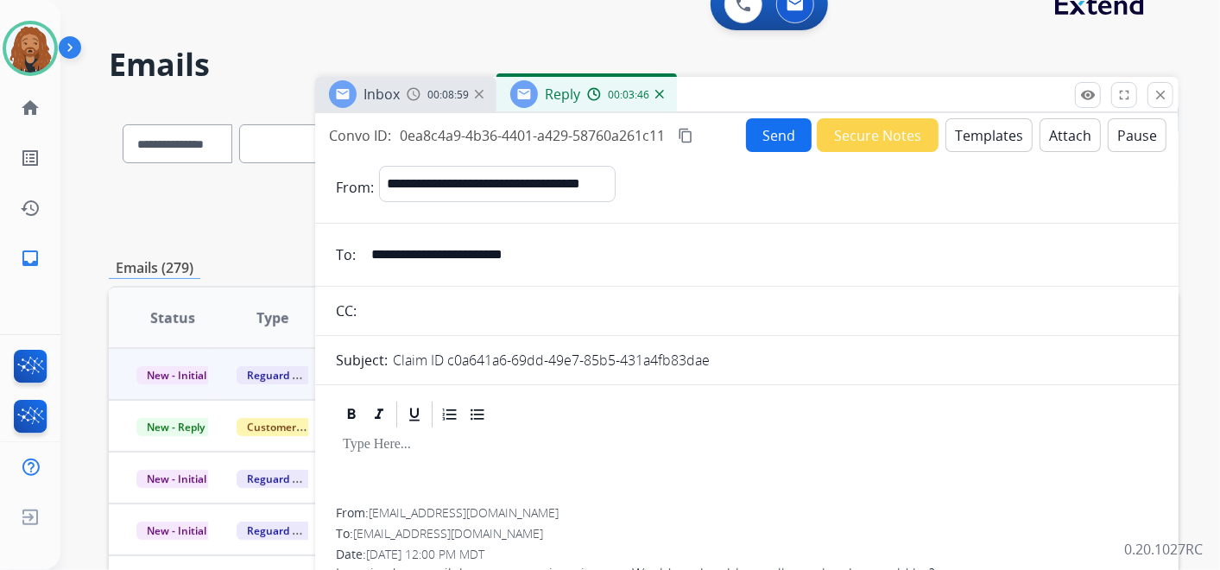
click at [981, 118] on button "Templates" at bounding box center [988, 135] width 87 height 34
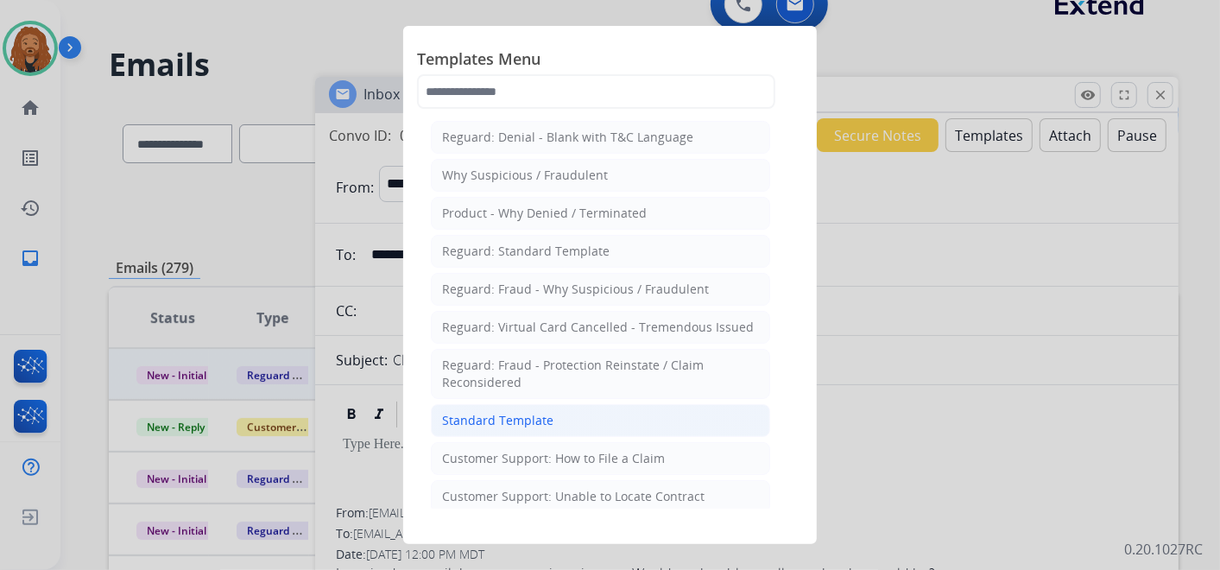
click at [508, 415] on div "Standard Template" at bounding box center [497, 420] width 111 height 17
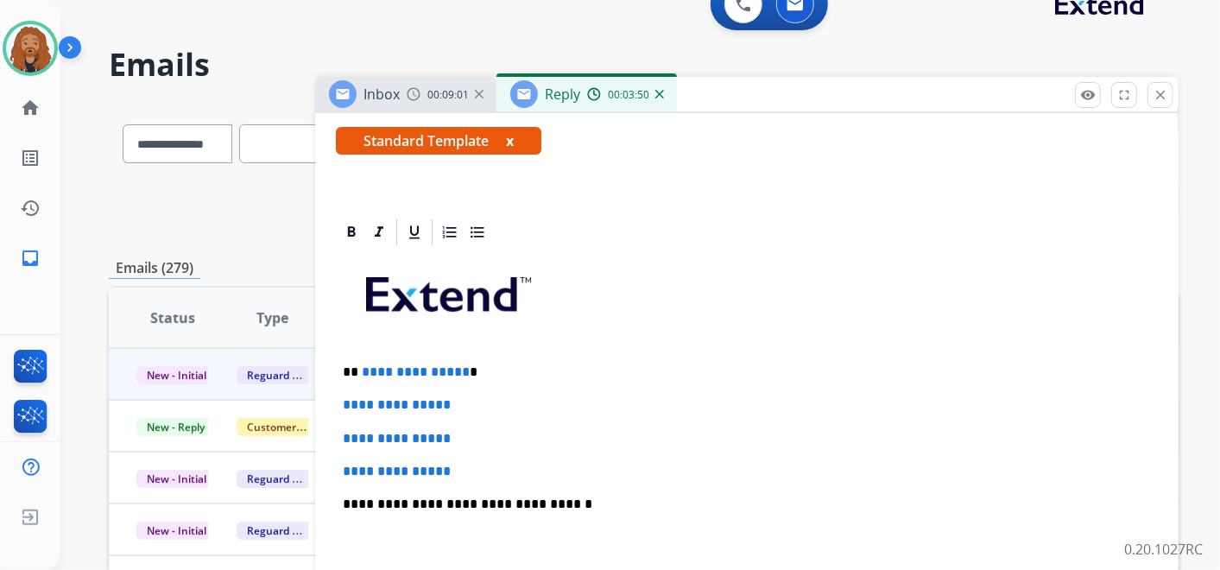
scroll to position [383, 0]
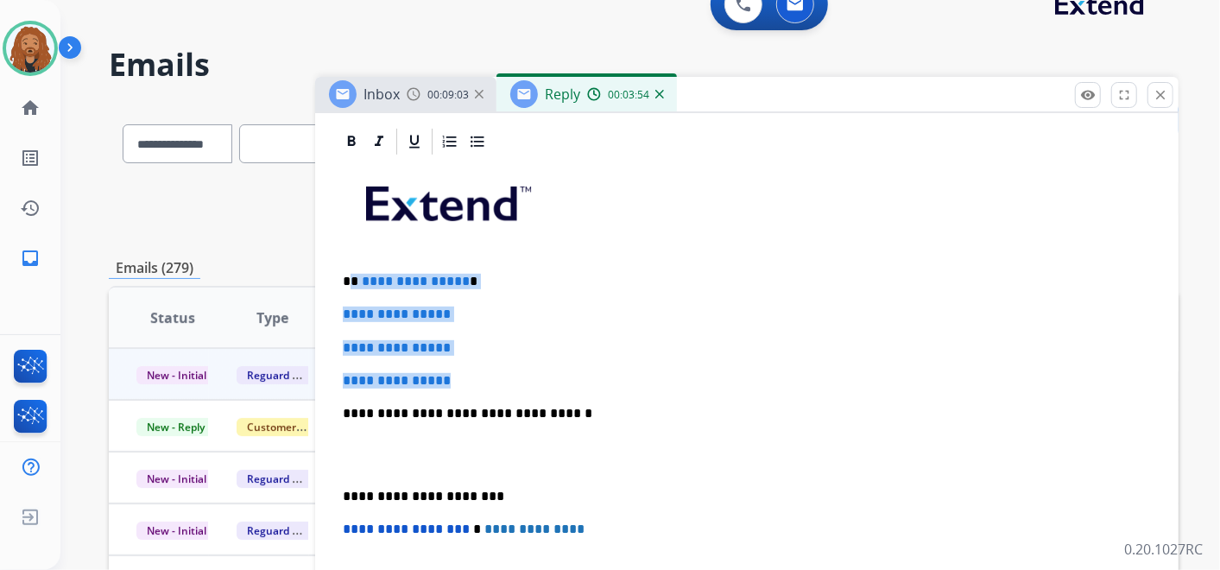
drag, startPoint x: 461, startPoint y: 380, endPoint x: 351, endPoint y: 282, distance: 147.4
click at [351, 282] on div "**********" at bounding box center [747, 454] width 822 height 594
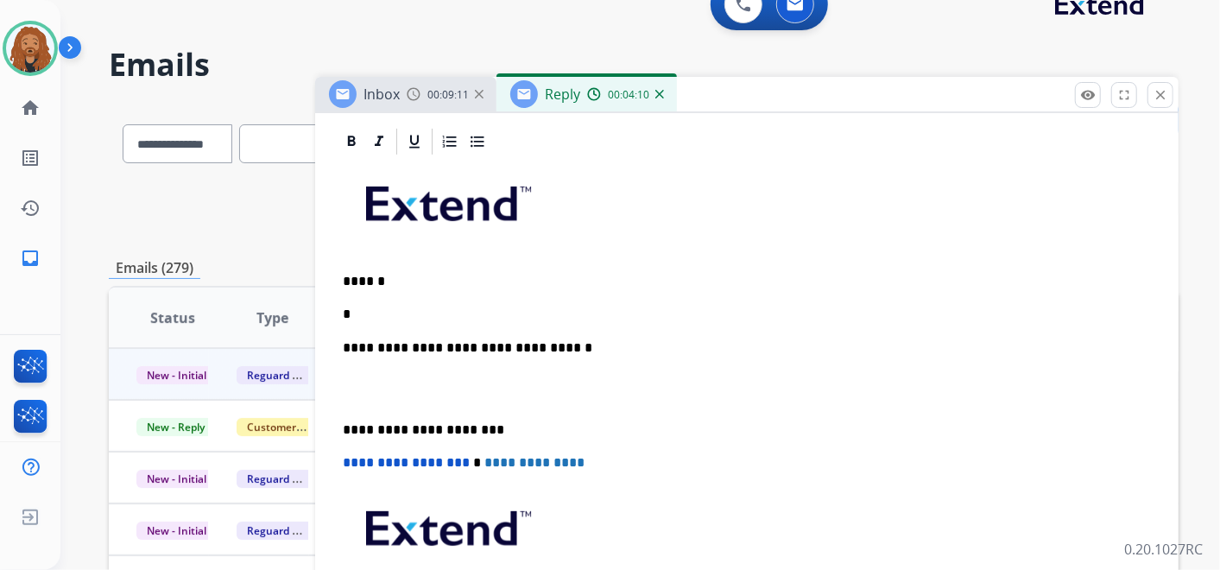
click at [394, 395] on p at bounding box center [747, 389] width 808 height 32
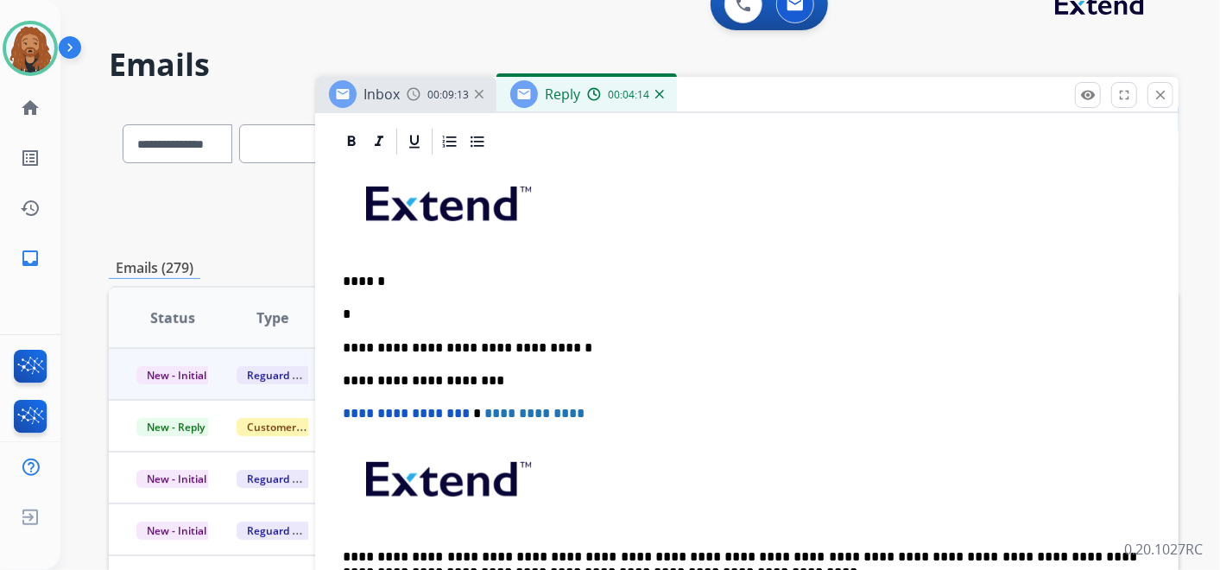
click at [406, 295] on div "**********" at bounding box center [747, 396] width 822 height 478
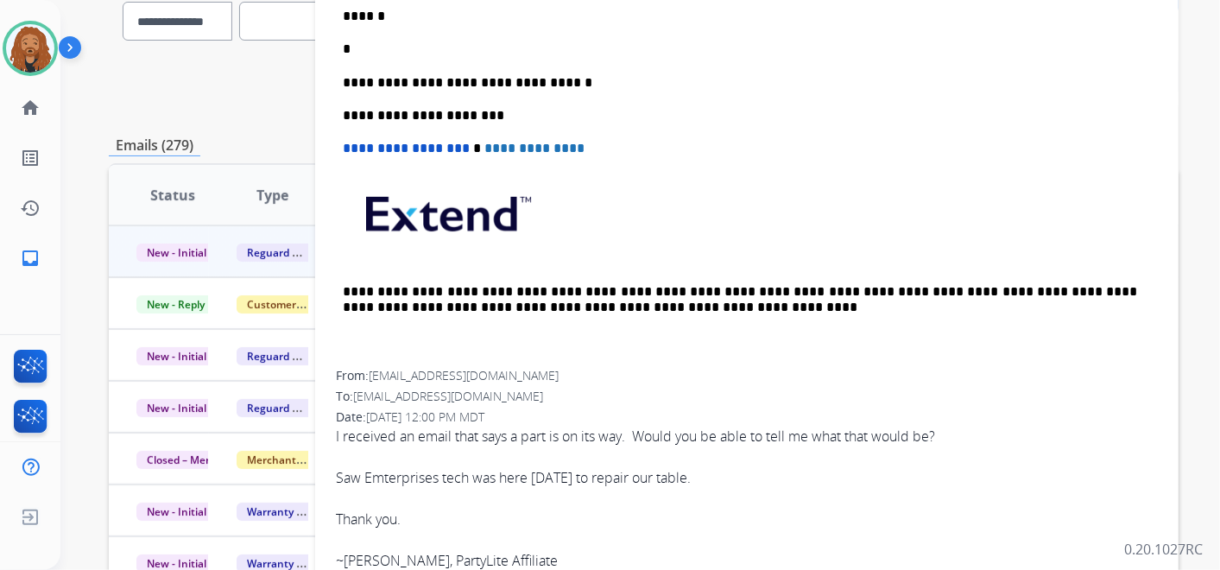
scroll to position [0, 0]
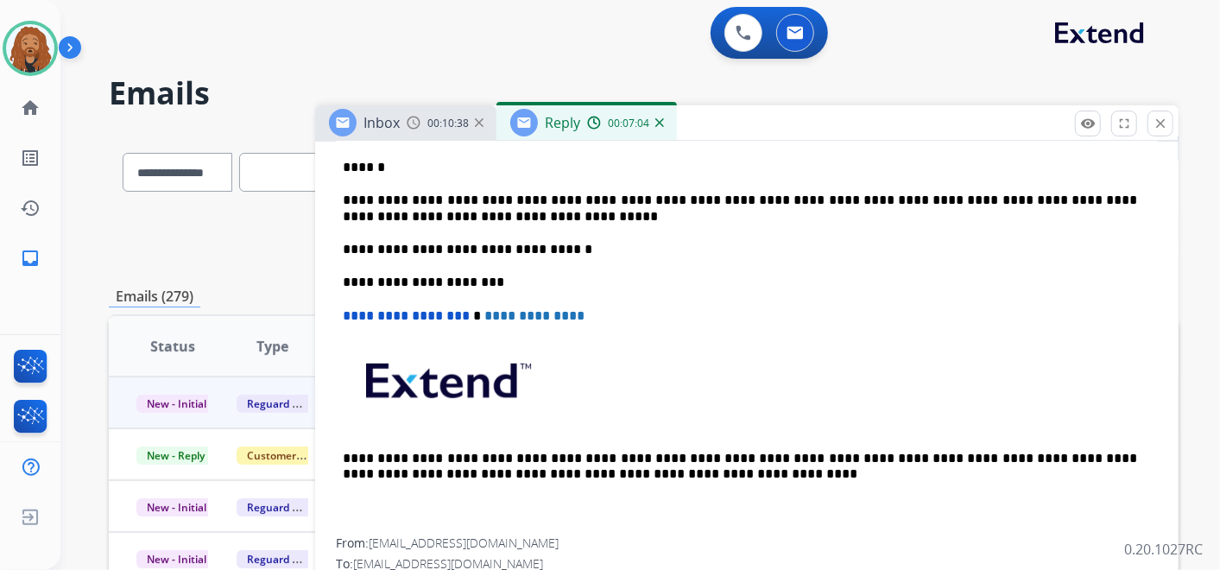
click at [466, 209] on p "**********" at bounding box center [740, 209] width 794 height 32
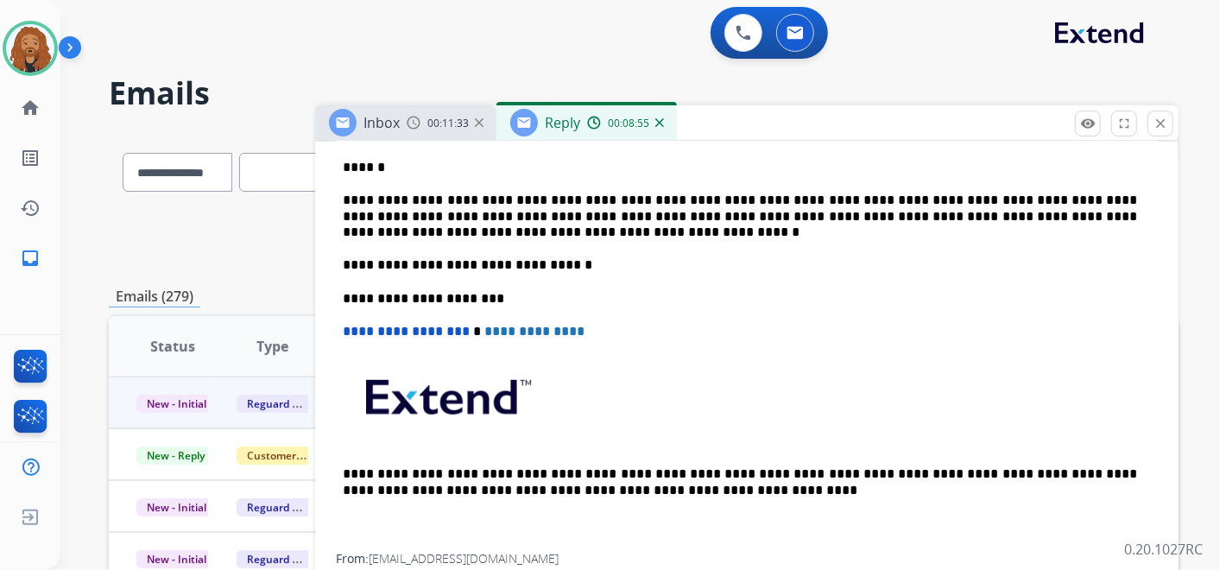
click at [896, 212] on p "**********" at bounding box center [740, 216] width 794 height 47
click at [962, 209] on p "**********" at bounding box center [740, 216] width 794 height 47
click at [1020, 210] on p "**********" at bounding box center [740, 216] width 794 height 47
drag, startPoint x: 1088, startPoint y: 207, endPoint x: 1015, endPoint y: 222, distance: 74.0
click at [1089, 207] on p "**********" at bounding box center [740, 216] width 794 height 47
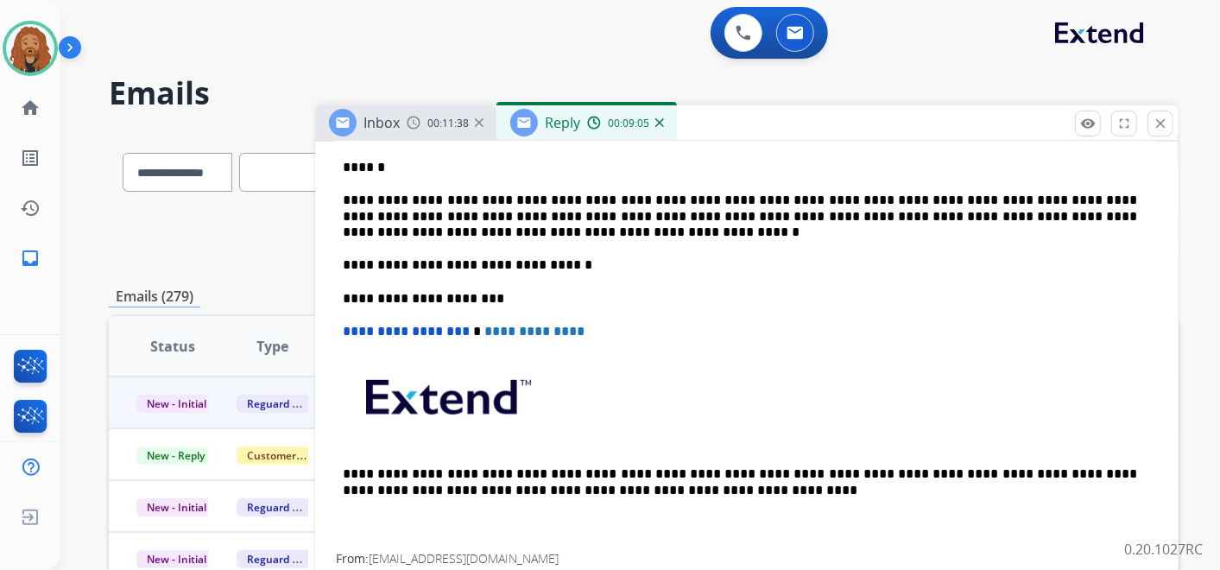
click at [964, 217] on p "**********" at bounding box center [740, 216] width 794 height 47
click at [433, 193] on p "**********" at bounding box center [740, 216] width 794 height 47
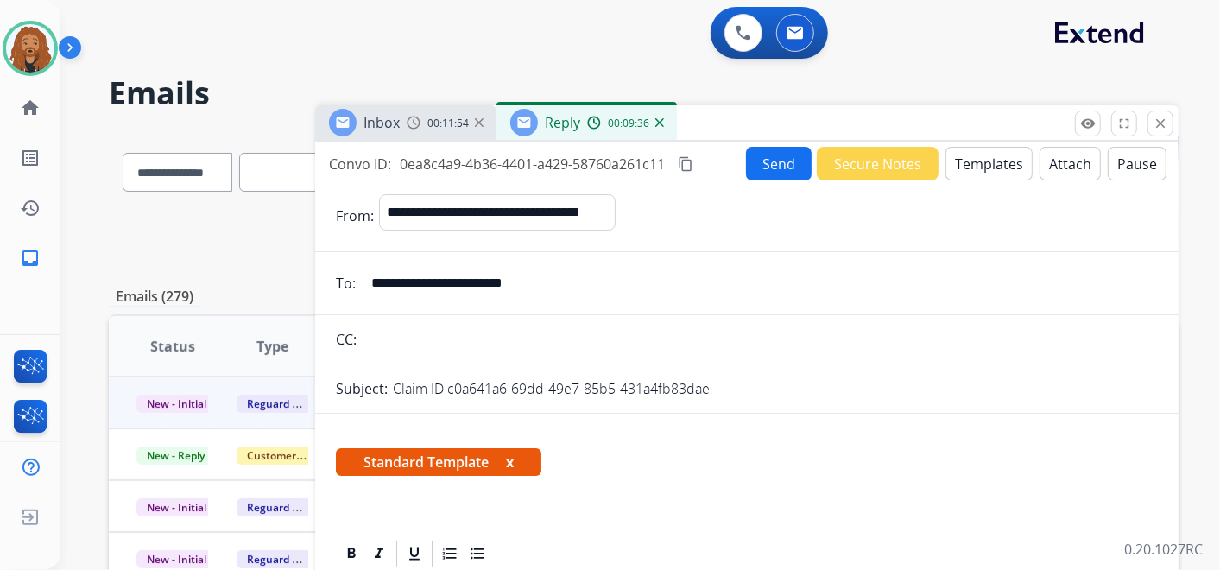
click at [766, 162] on button "Send" at bounding box center [779, 164] width 66 height 34
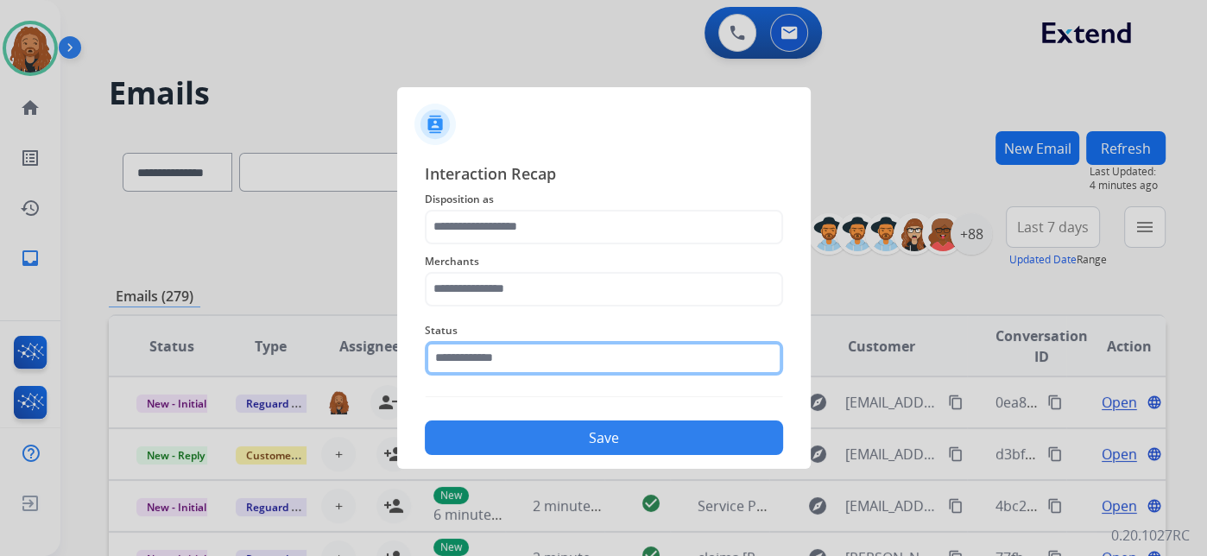
click at [503, 375] on input "text" at bounding box center [604, 358] width 358 height 35
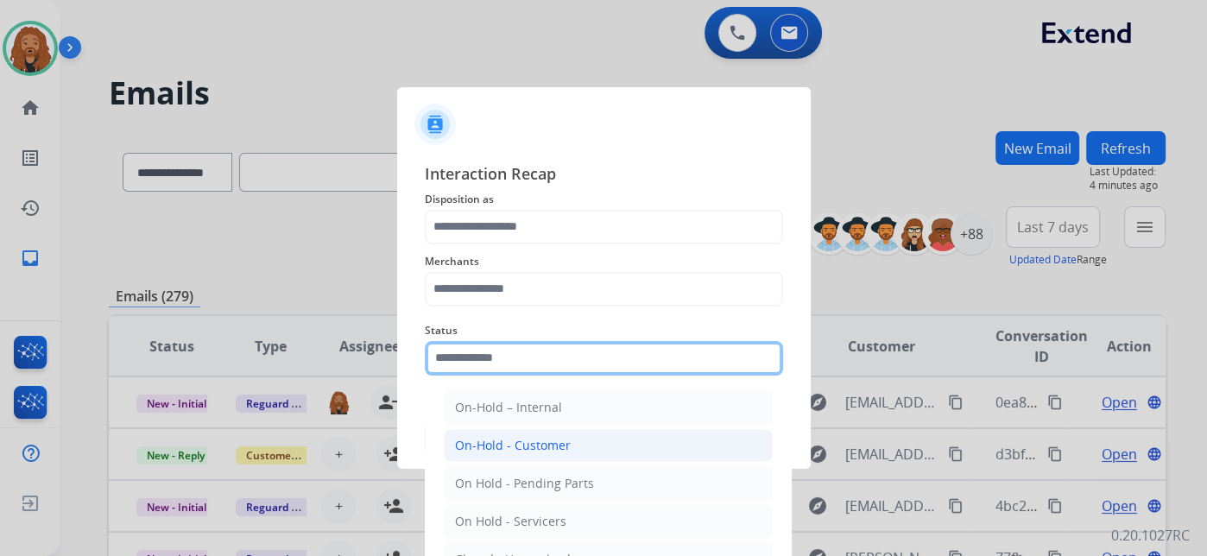
scroll to position [98, 0]
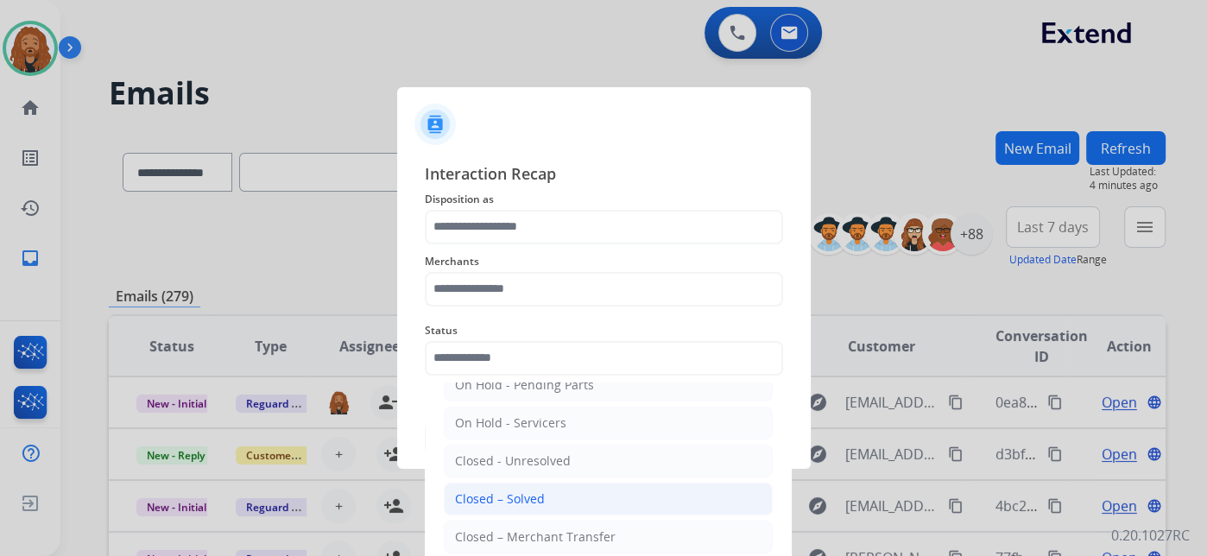
click at [524, 494] on div "Closed – Solved" at bounding box center [500, 498] width 90 height 17
type input "**********"
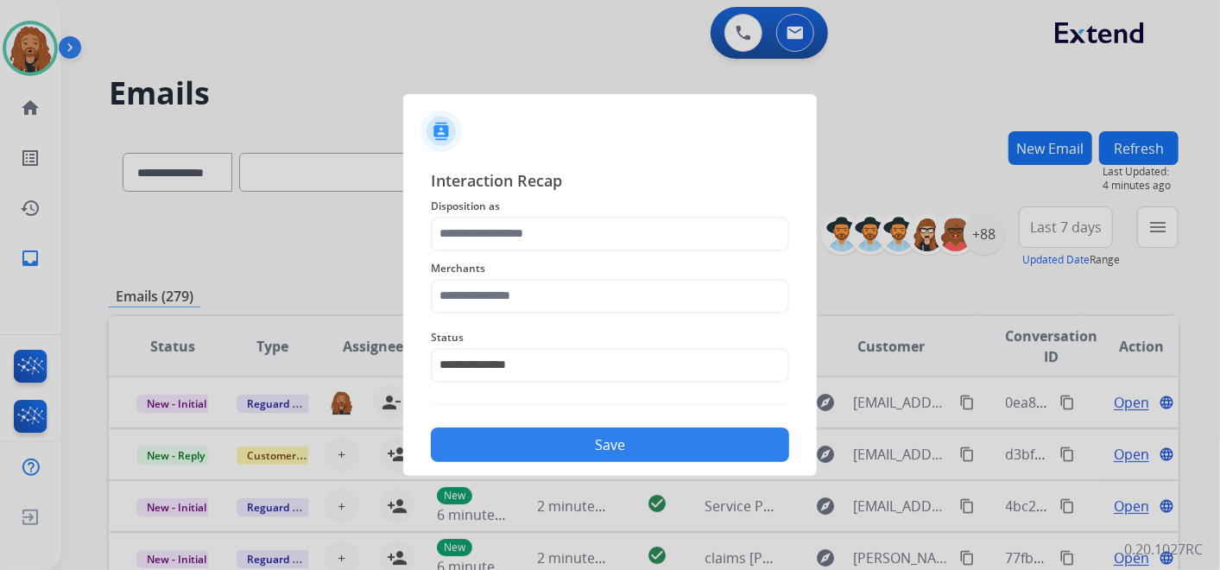
drag, startPoint x: 468, startPoint y: 259, endPoint x: 485, endPoint y: 288, distance: 34.1
click at [471, 259] on span "Merchants" at bounding box center [610, 268] width 358 height 21
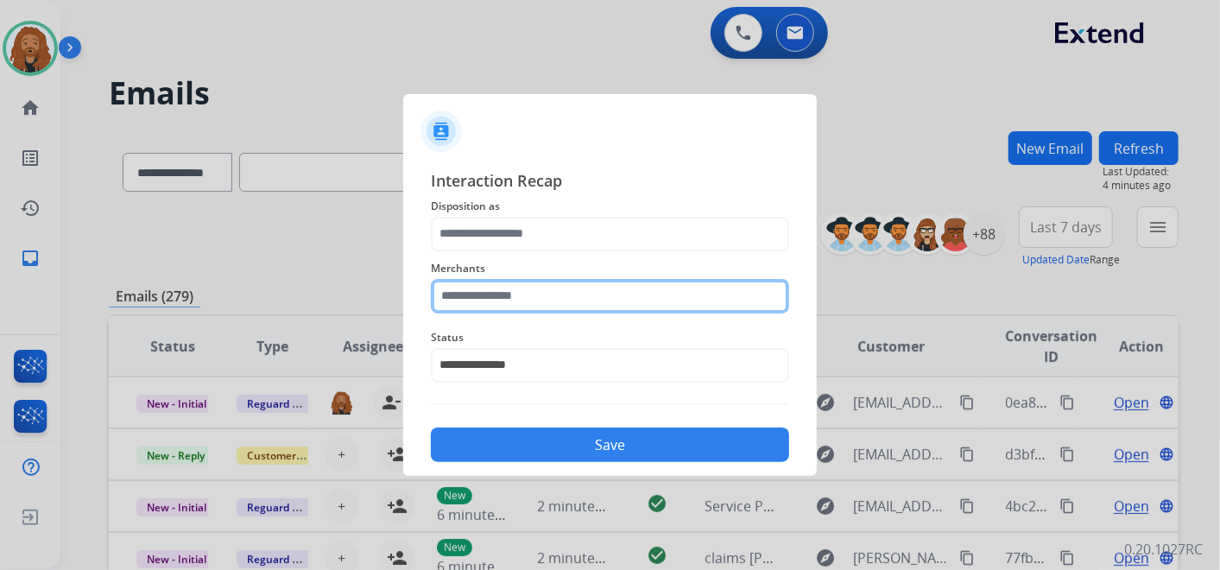
click at [485, 288] on input "text" at bounding box center [610, 296] width 358 height 35
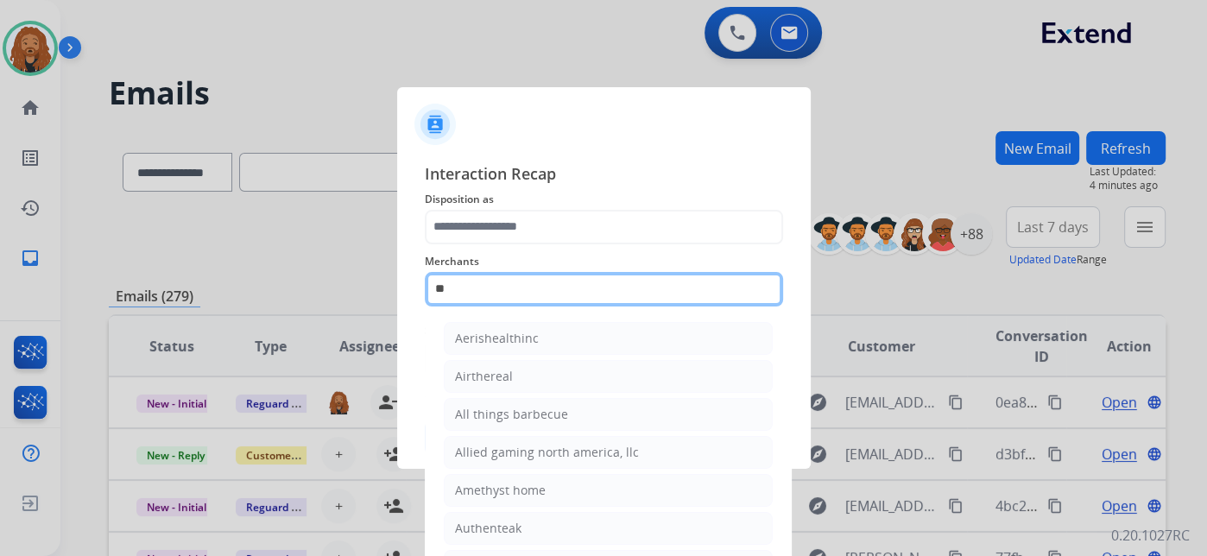
type input "*"
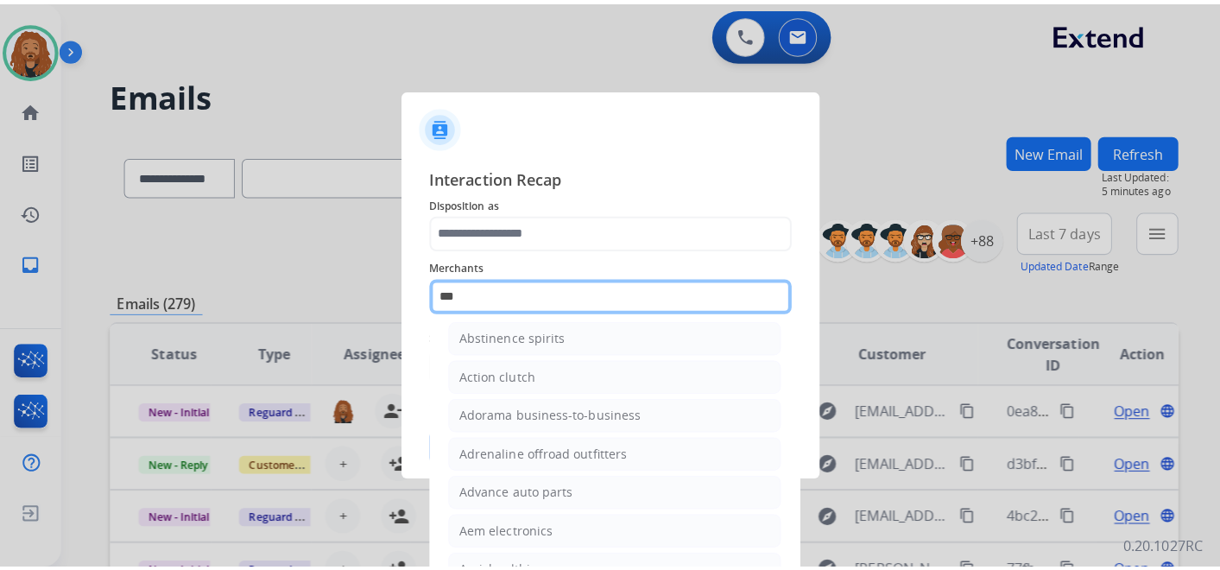
scroll to position [0, 0]
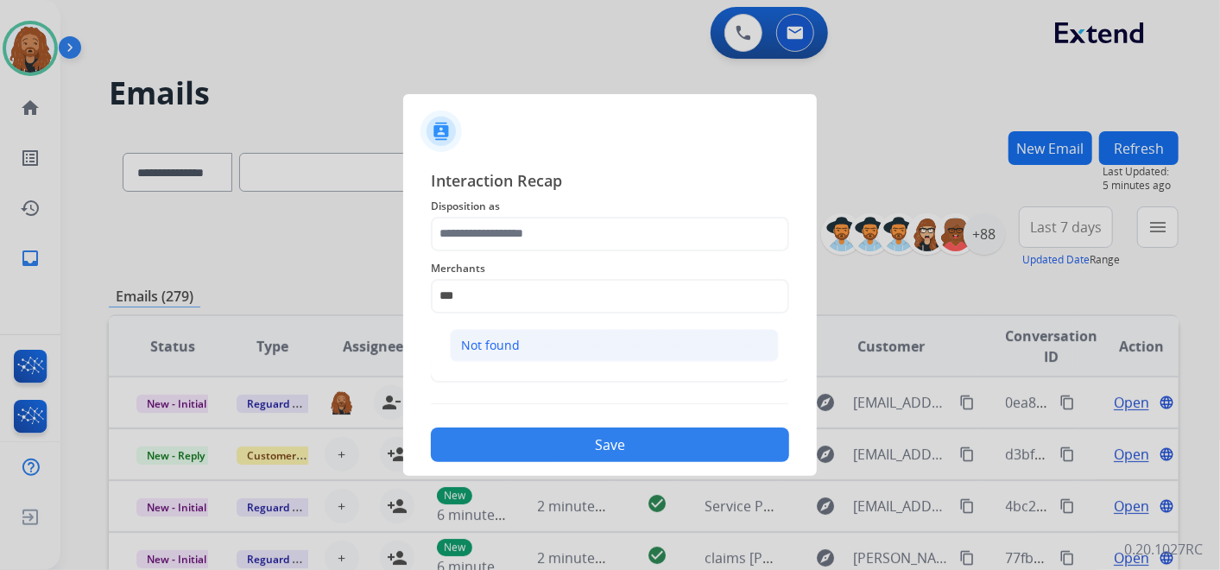
click at [513, 339] on div "Not found" at bounding box center [490, 345] width 59 height 17
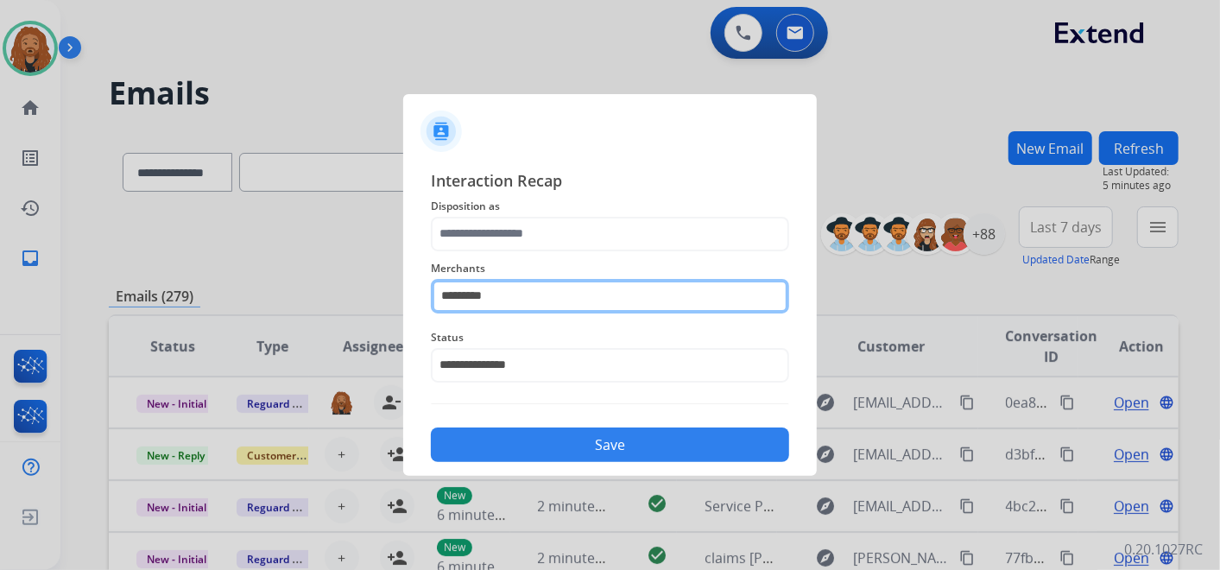
drag, startPoint x: 507, startPoint y: 294, endPoint x: 418, endPoint y: 271, distance: 91.7
click at [418, 271] on div "**********" at bounding box center [610, 316] width 414 height 322
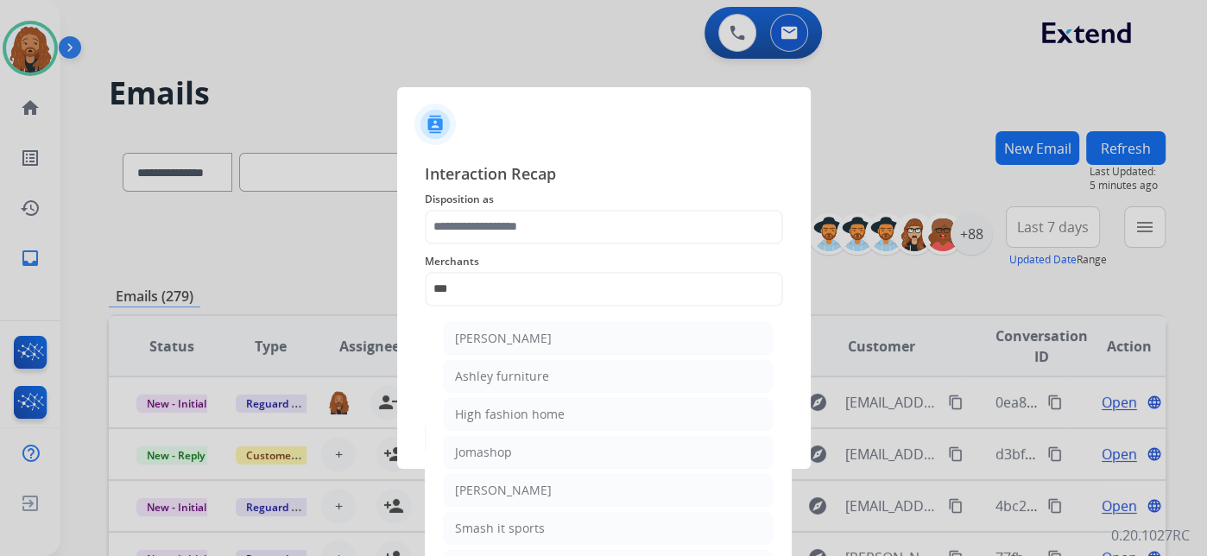
click at [537, 336] on div "[PERSON_NAME]" at bounding box center [503, 338] width 97 height 17
type input "**********"
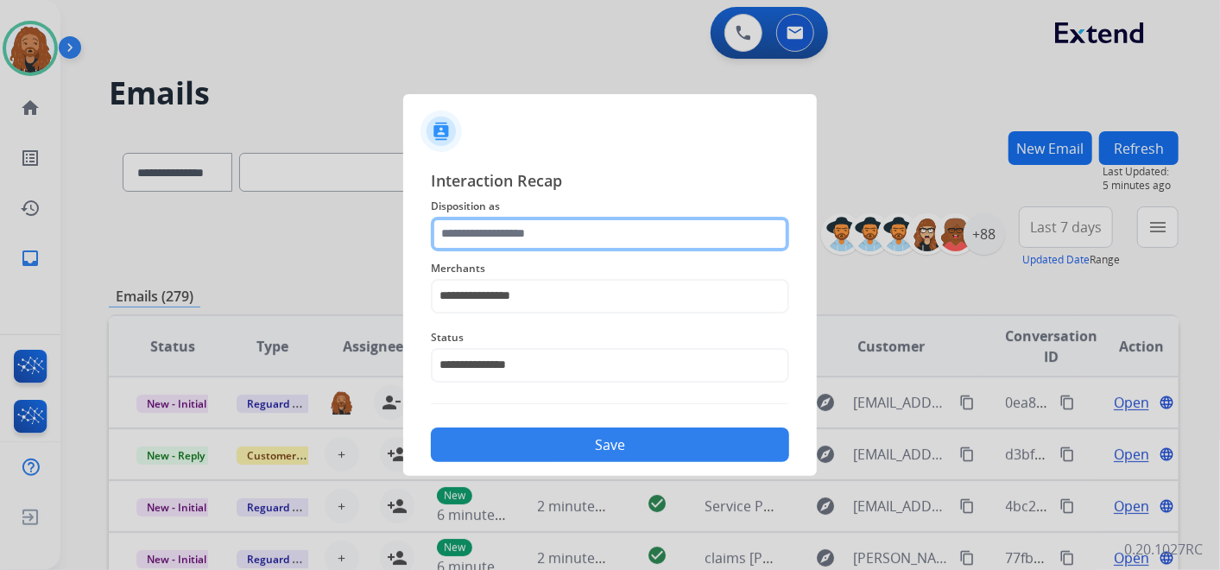
click at [541, 217] on input "text" at bounding box center [610, 234] width 358 height 35
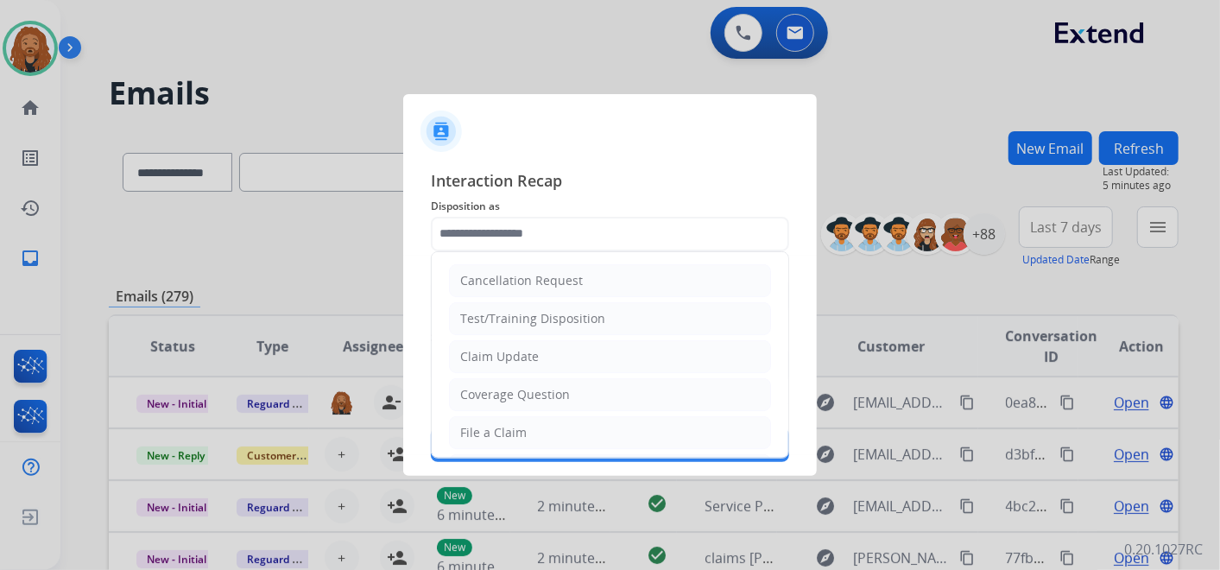
click at [511, 355] on div "Claim Update" at bounding box center [499, 356] width 79 height 17
type input "**********"
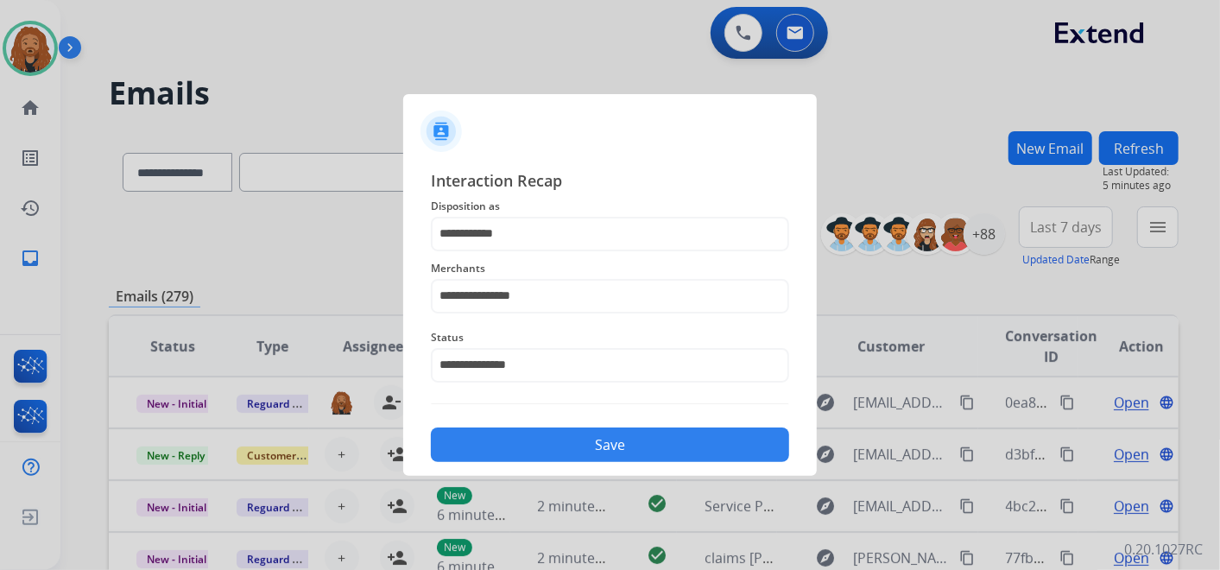
click at [558, 468] on div "**********" at bounding box center [610, 316] width 414 height 322
click at [564, 452] on button "Save" at bounding box center [610, 444] width 358 height 35
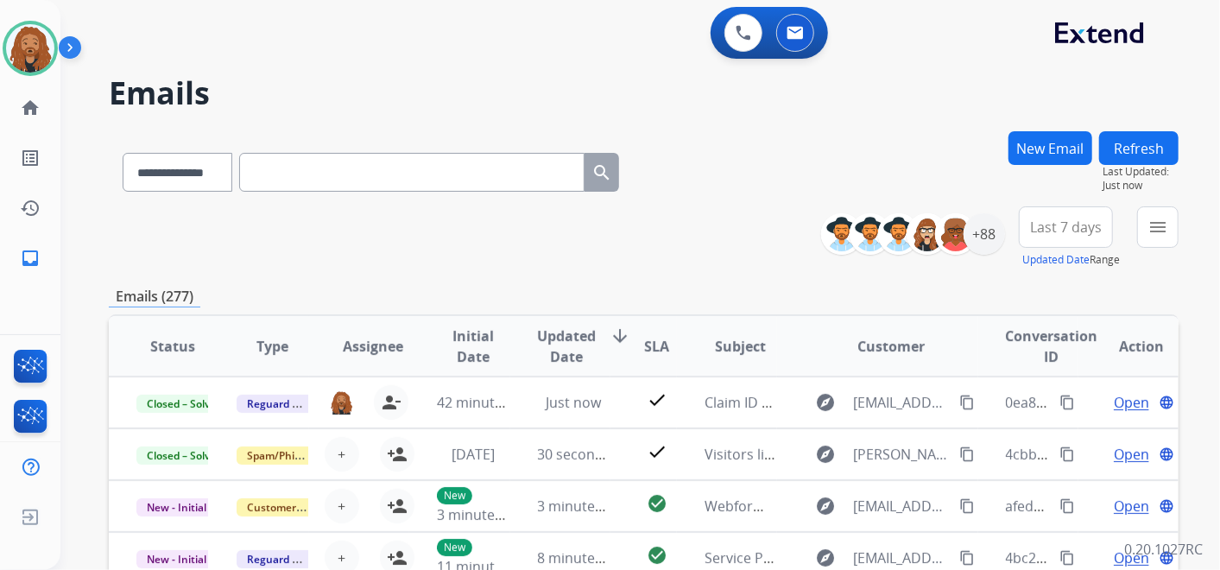
scroll to position [1, 0]
click at [996, 231] on div "+88" at bounding box center [984, 233] width 41 height 41
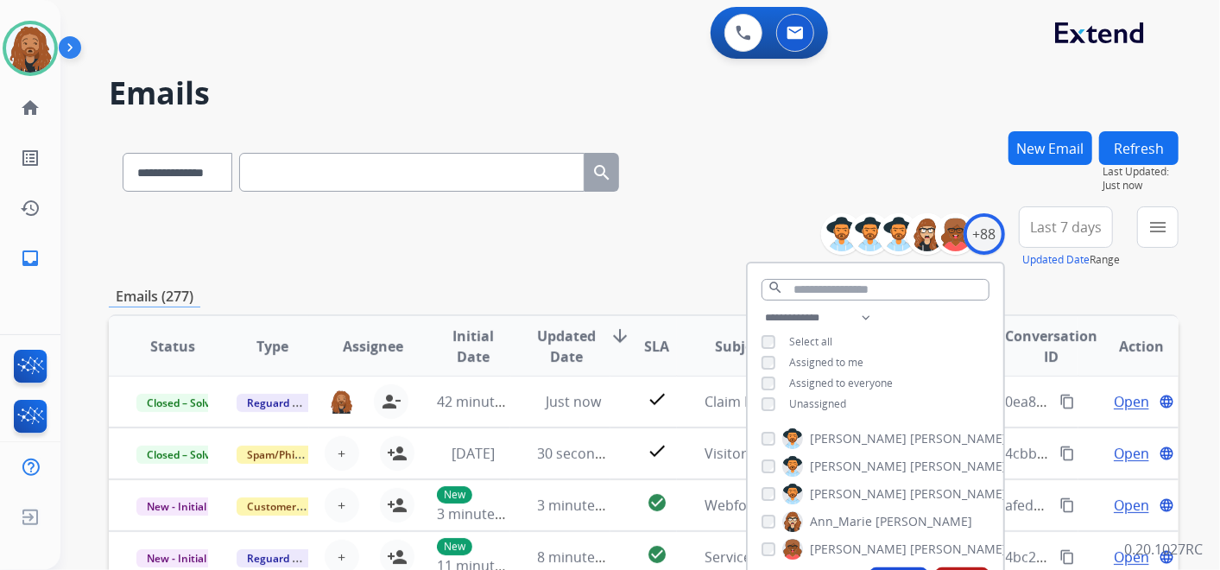
drag, startPoint x: 749, startPoint y: 389, endPoint x: 757, endPoint y: 395, distance: 9.8
click at [750, 389] on div "**********" at bounding box center [876, 362] width 256 height 111
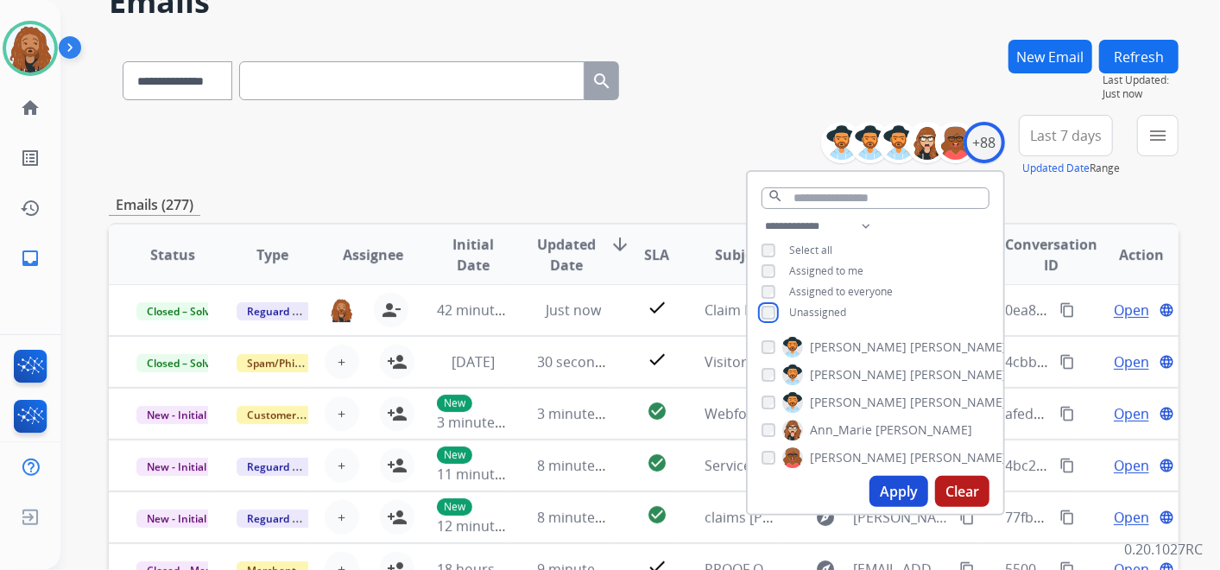
scroll to position [287, 0]
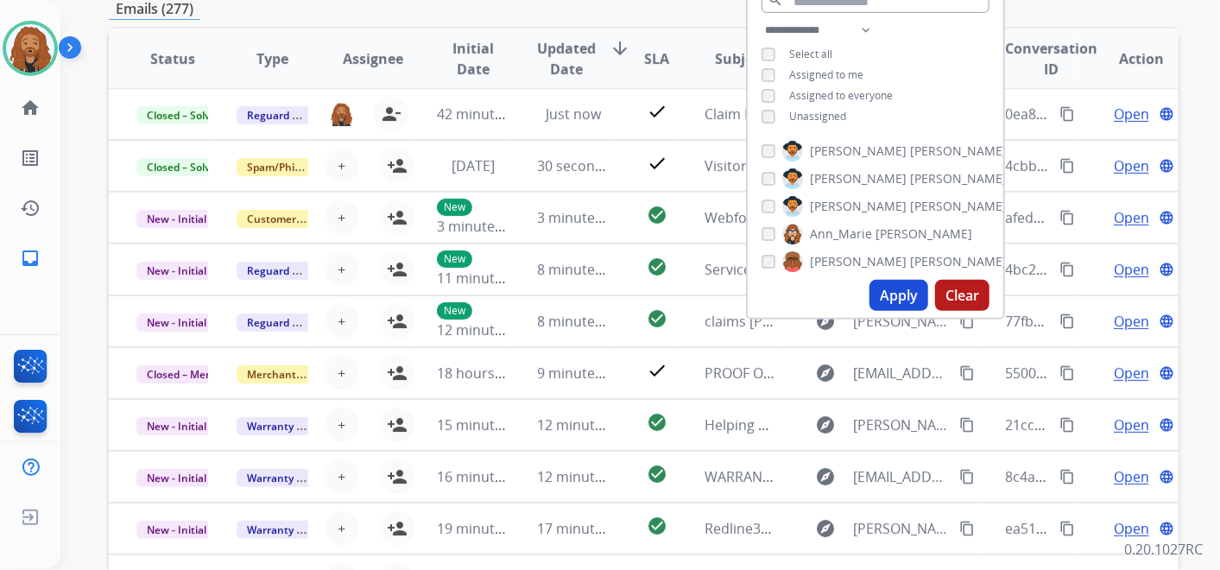
click at [898, 291] on button "Apply" at bounding box center [898, 295] width 59 height 31
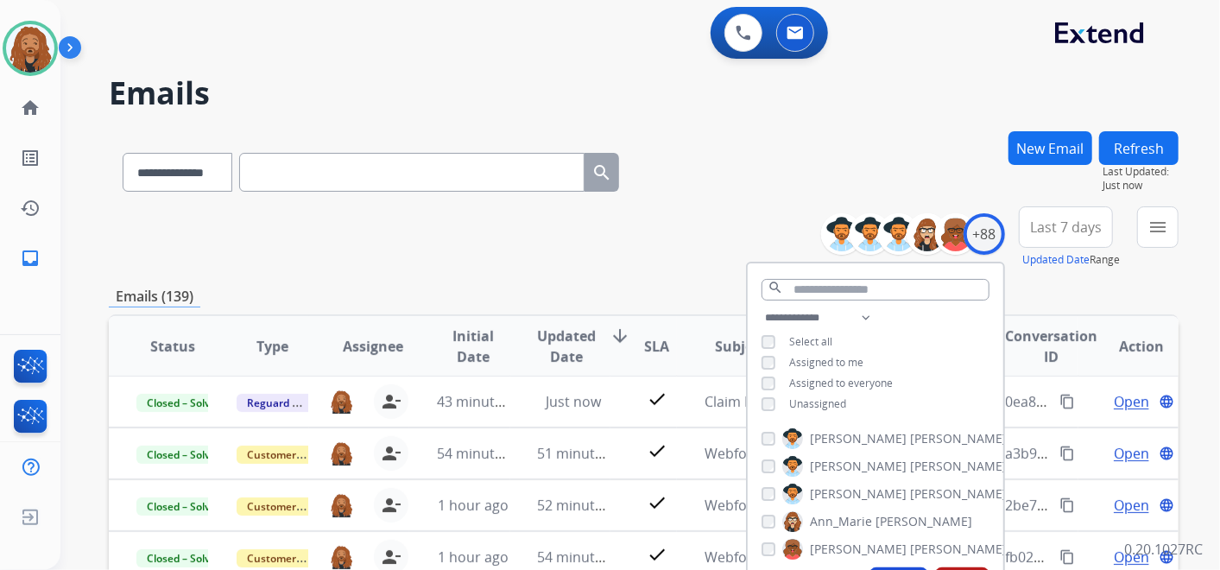
click at [1104, 207] on button "Last 7 days" at bounding box center [1066, 226] width 94 height 41
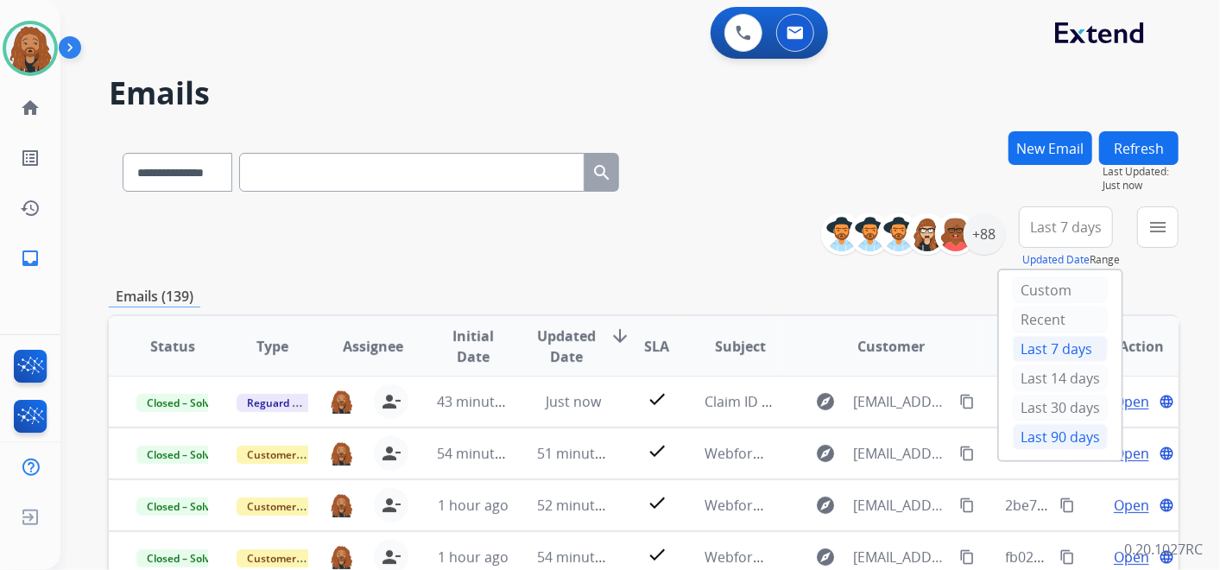
click at [1024, 435] on div "Last 90 days" at bounding box center [1060, 437] width 95 height 26
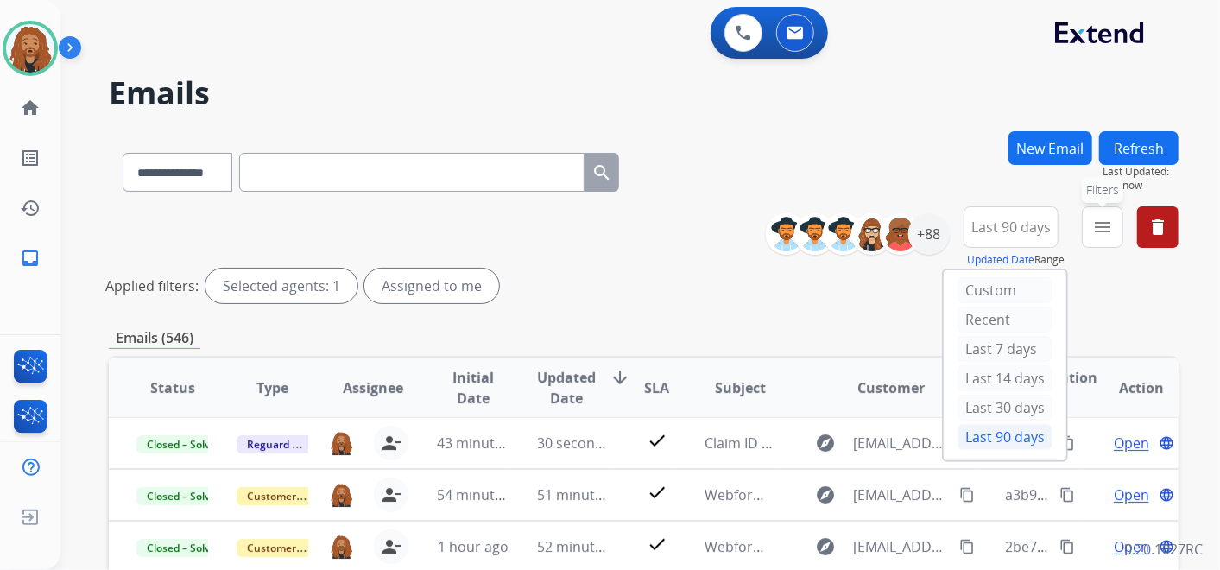
click at [1100, 228] on mat-icon "menu" at bounding box center [1102, 227] width 21 height 21
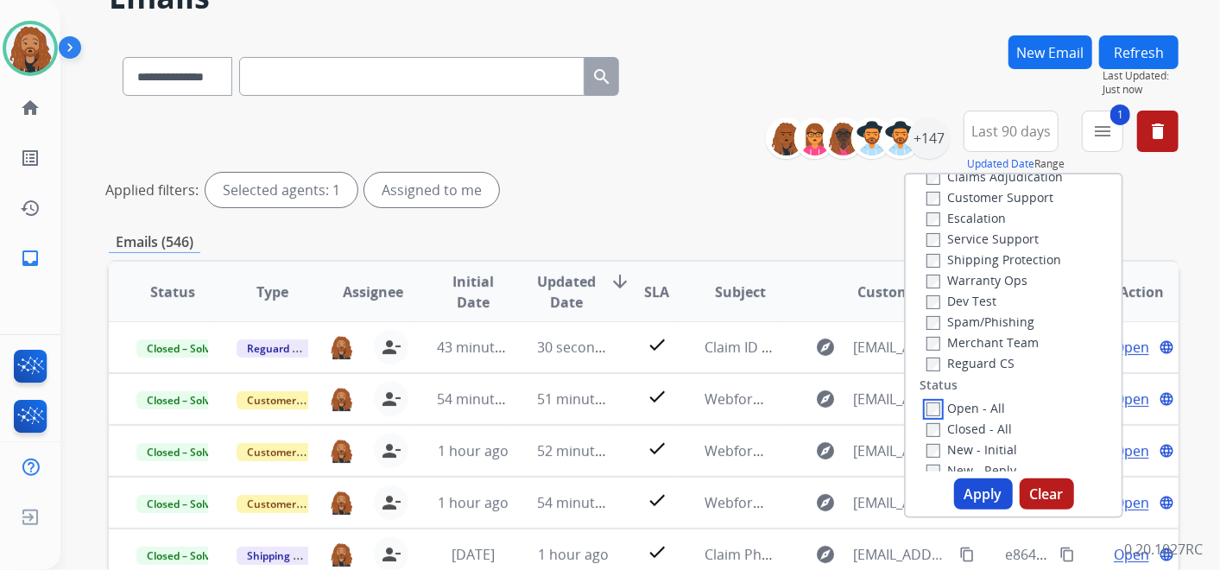
scroll to position [287, 0]
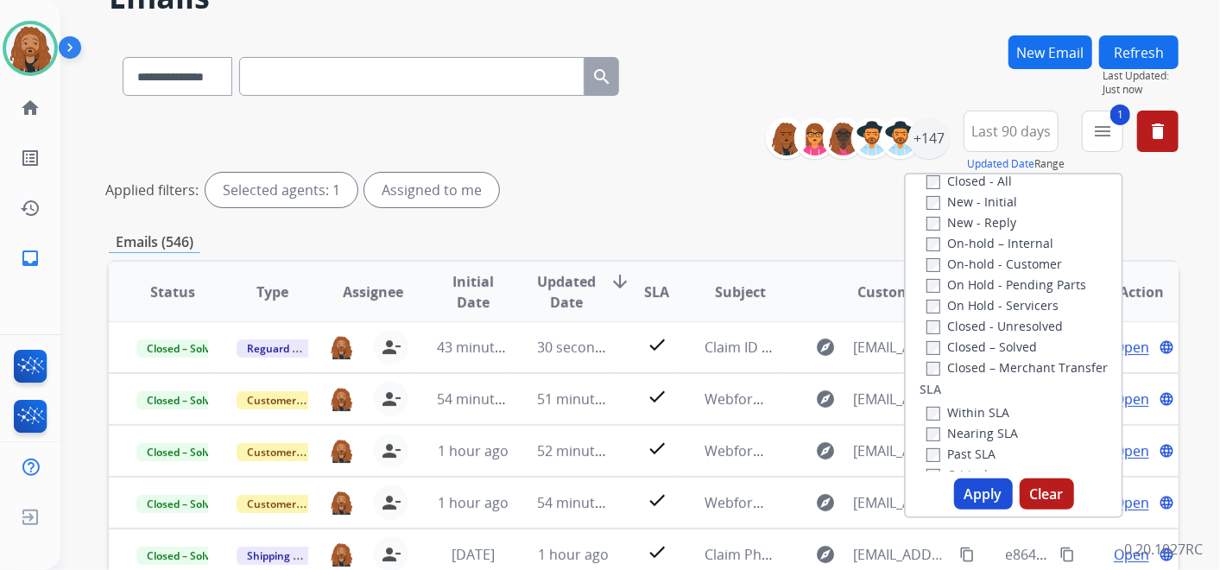
click at [979, 497] on button "Apply" at bounding box center [983, 493] width 59 height 31
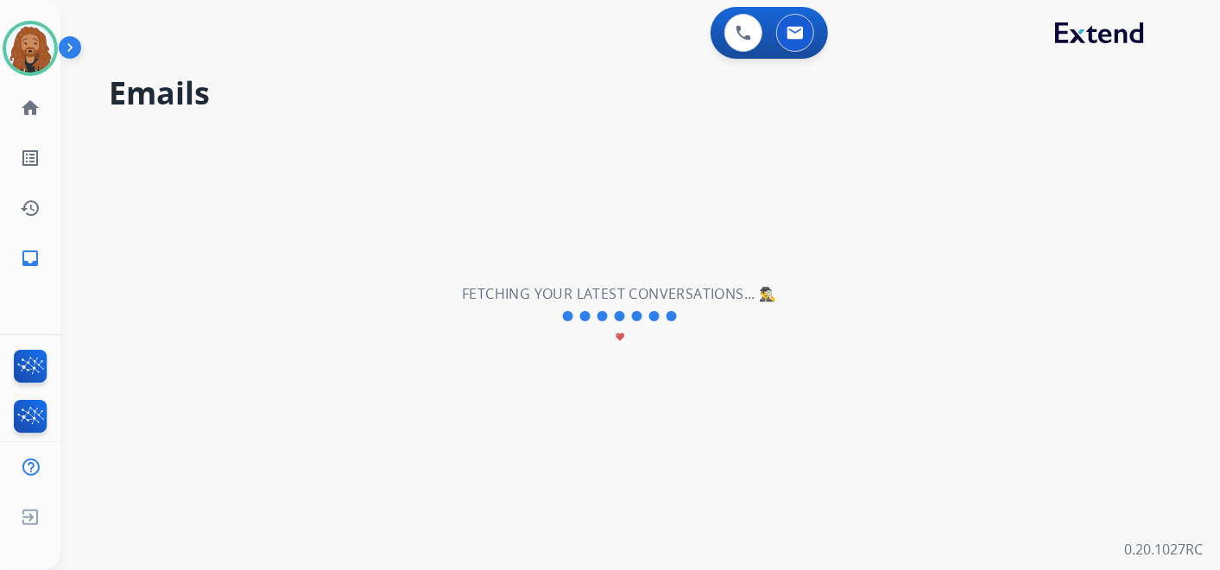
scroll to position [0, 0]
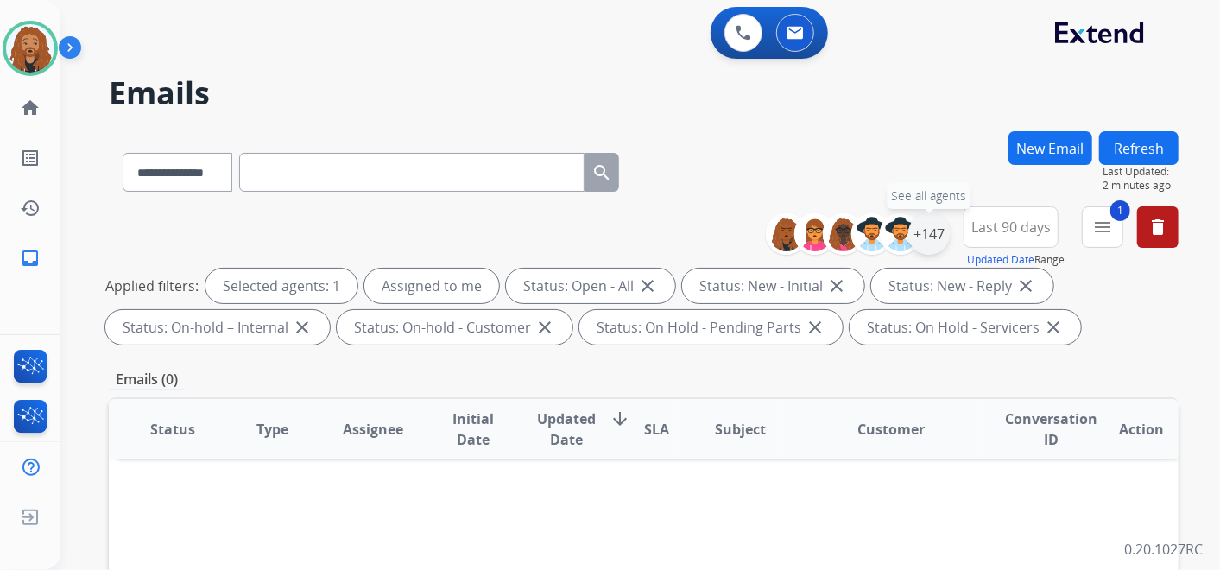
click at [926, 245] on div "+147" at bounding box center [928, 233] width 41 height 41
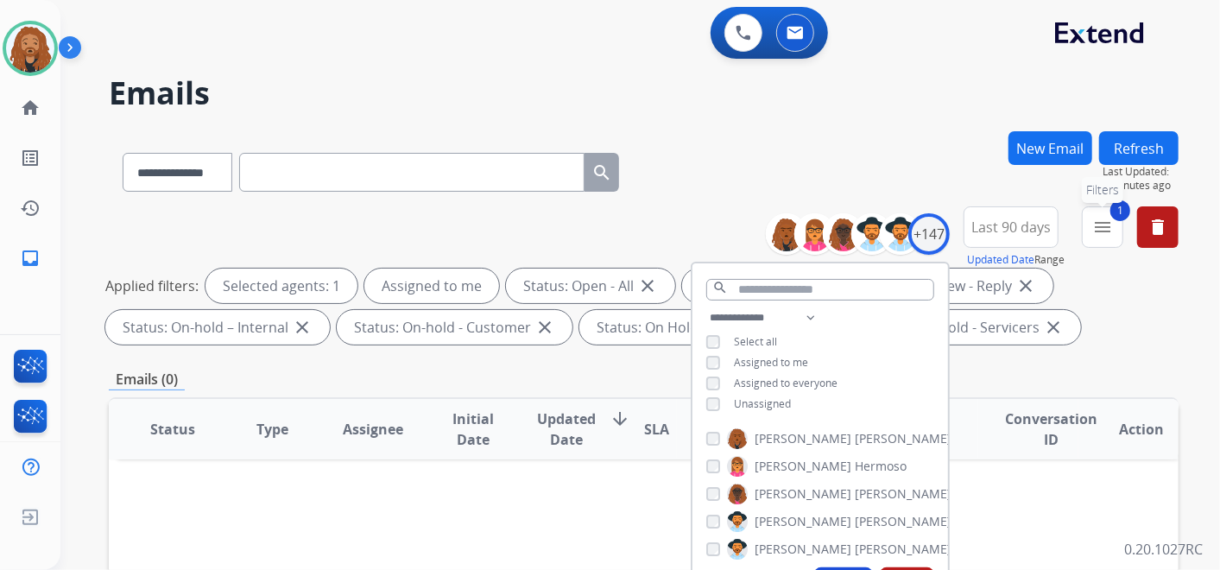
click at [1096, 231] on mat-icon "menu" at bounding box center [1102, 227] width 21 height 21
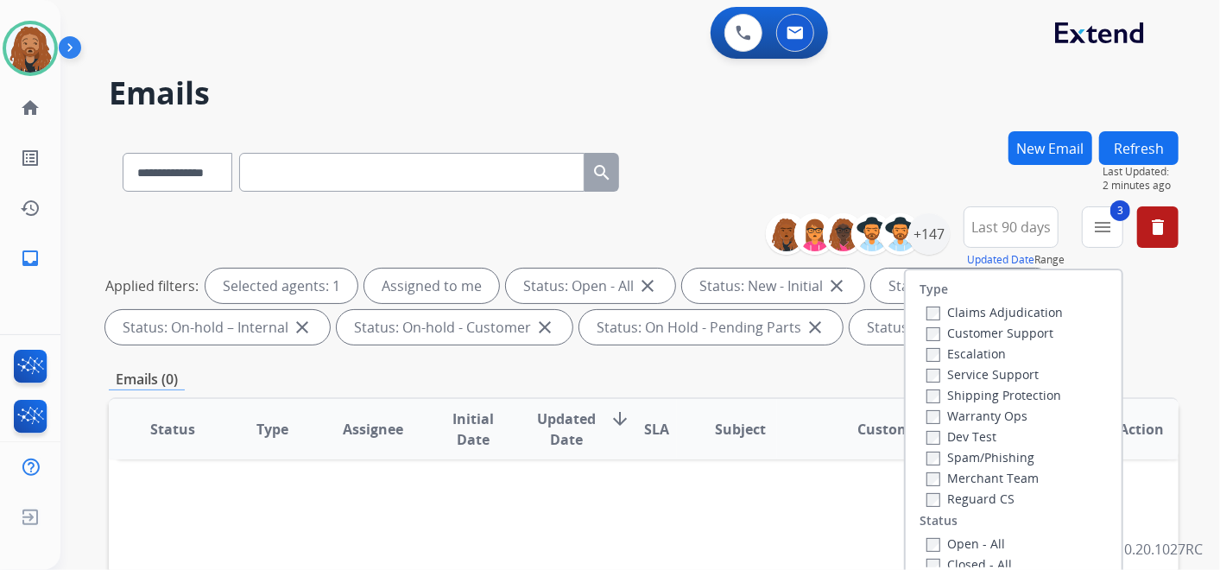
click at [919, 389] on div "Claims Adjudication Customer Support Escalation Service Support Shipping Protec…" at bounding box center [990, 404] width 143 height 207
click at [930, 391] on label "Shipping Protection" at bounding box center [993, 395] width 135 height 16
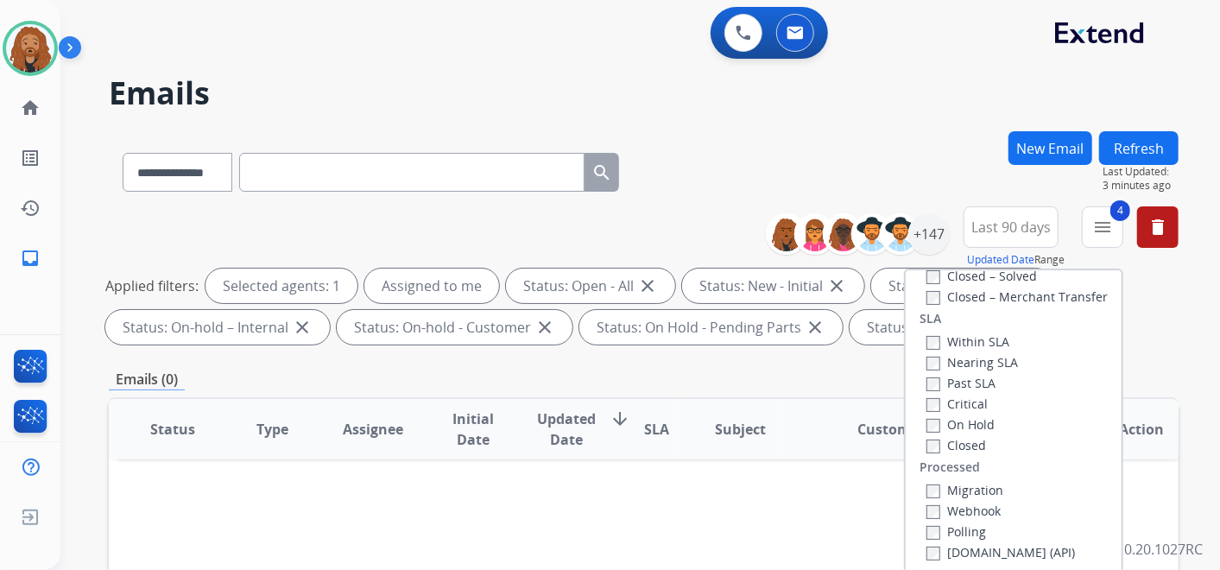
scroll to position [383, 0]
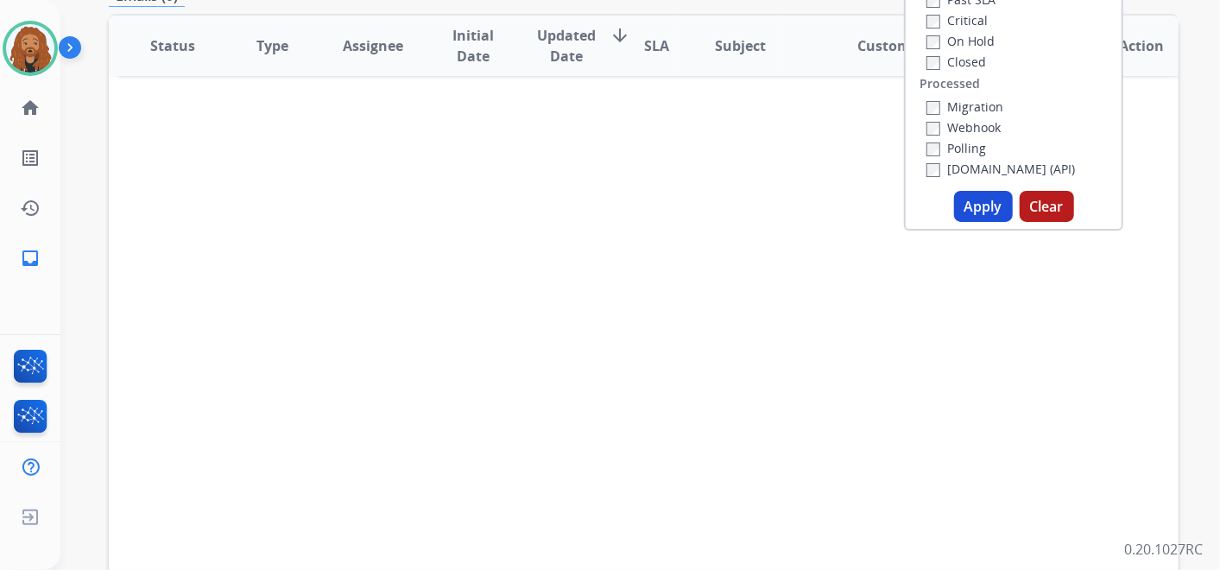
click at [967, 221] on div "Apply Clear" at bounding box center [1014, 206] width 216 height 31
click at [967, 229] on div "Type Claims Adjudication Customer Support Escalation Service Support Shipping P…" at bounding box center [1013, 57] width 219 height 345
click at [965, 218] on button "Apply" at bounding box center [983, 206] width 59 height 31
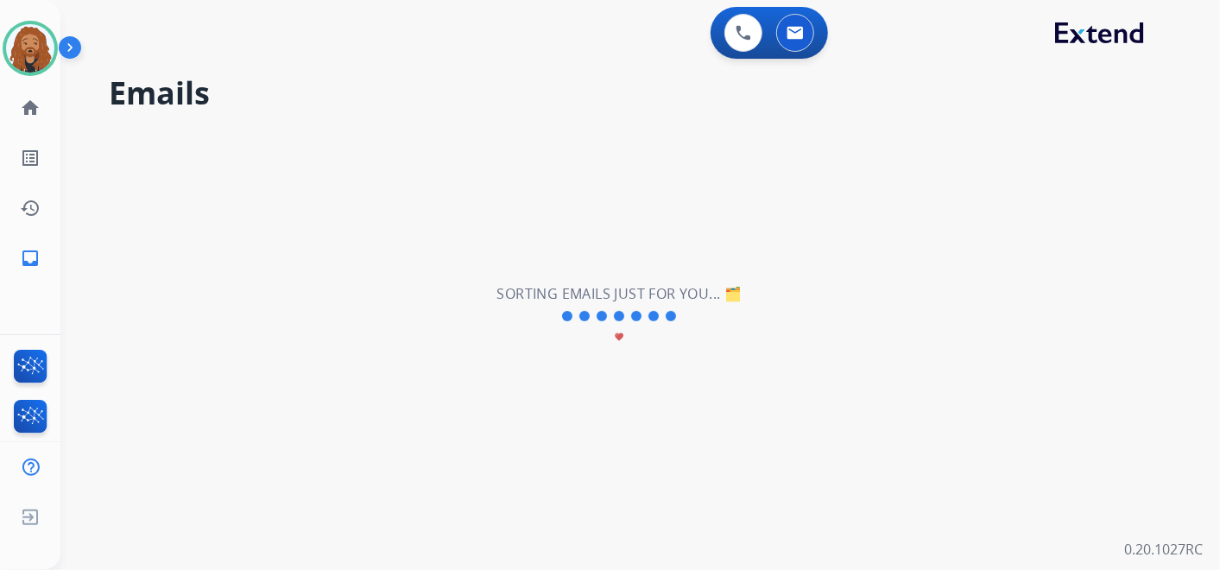
scroll to position [0, 0]
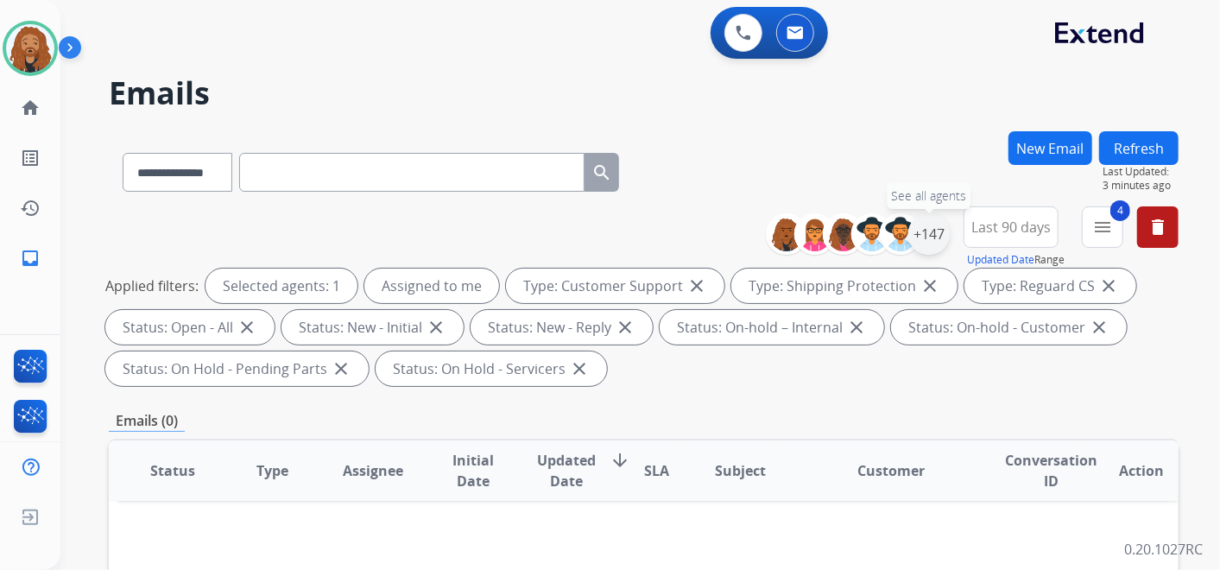
click at [922, 231] on div "+147" at bounding box center [928, 233] width 41 height 41
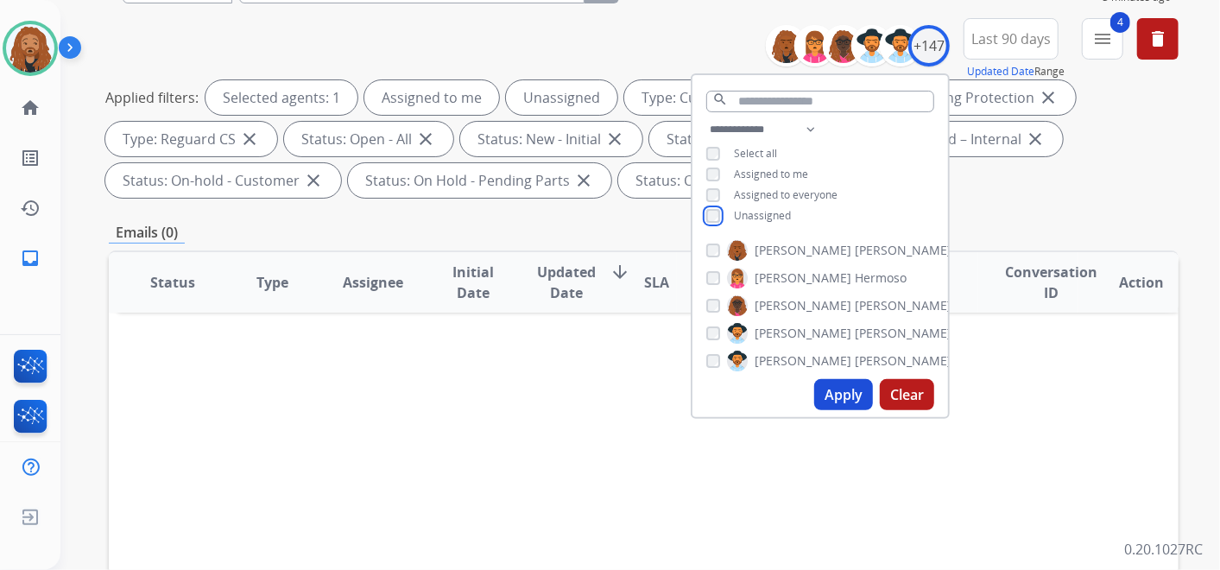
scroll to position [192, 0]
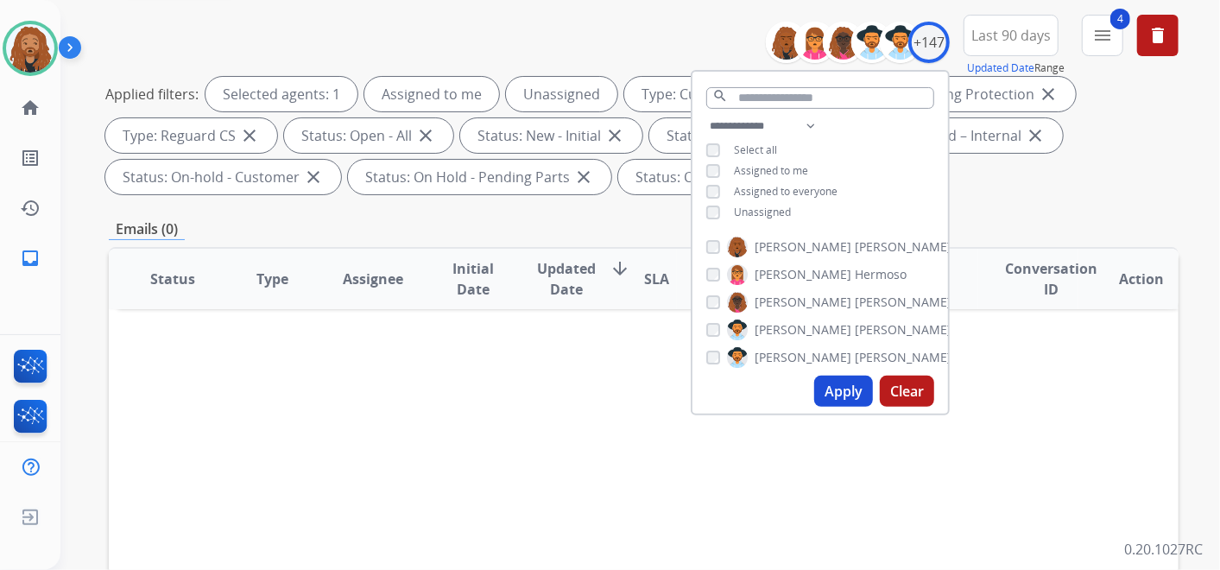
click at [835, 400] on button "Apply" at bounding box center [843, 391] width 59 height 31
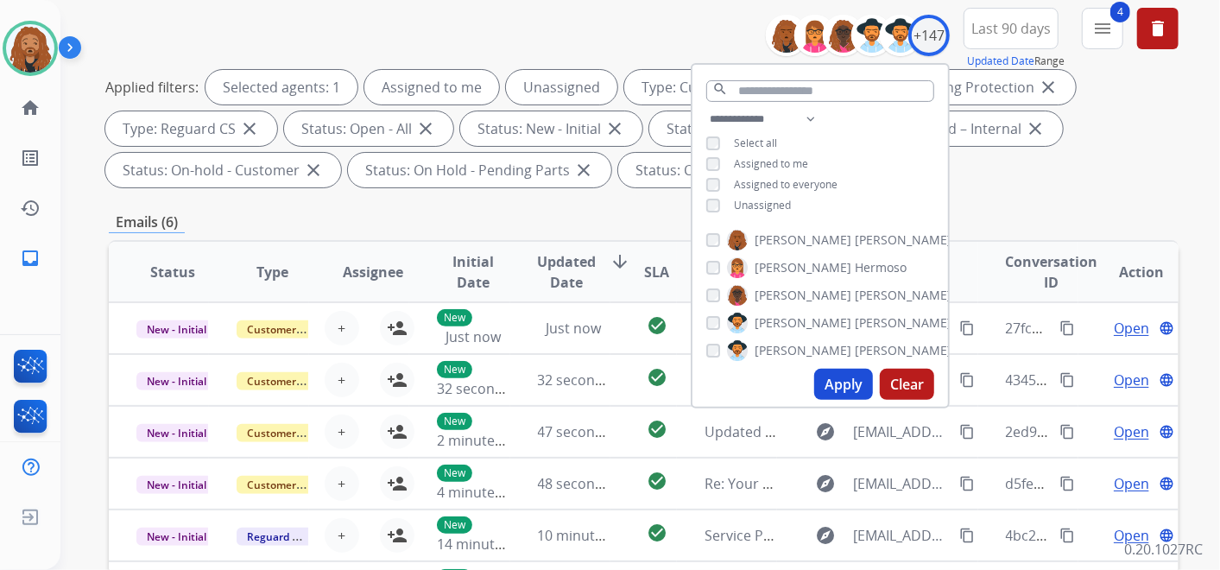
scroll to position [383, 0]
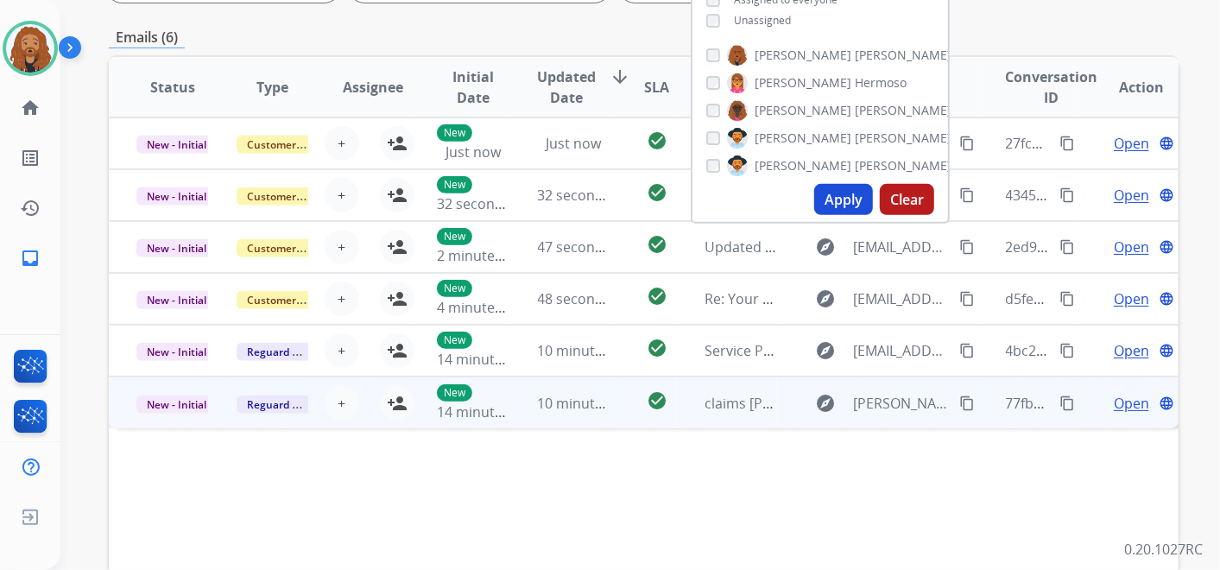
click at [573, 413] on td "10 minutes ago" at bounding box center [560, 402] width 100 height 52
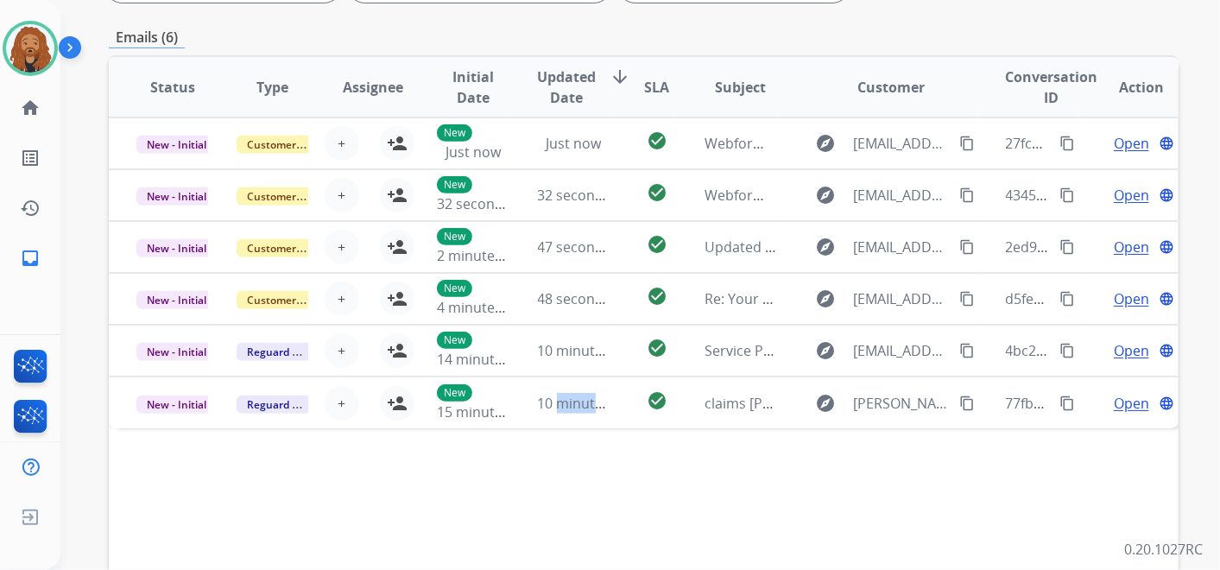
drag, startPoint x: 573, startPoint y: 413, endPoint x: 700, endPoint y: 492, distance: 149.7
click at [700, 492] on div "Status Type Assignee Initial Date Updated Date arrow_downward SLA Subject Custo…" at bounding box center [644, 344] width 1070 height 578
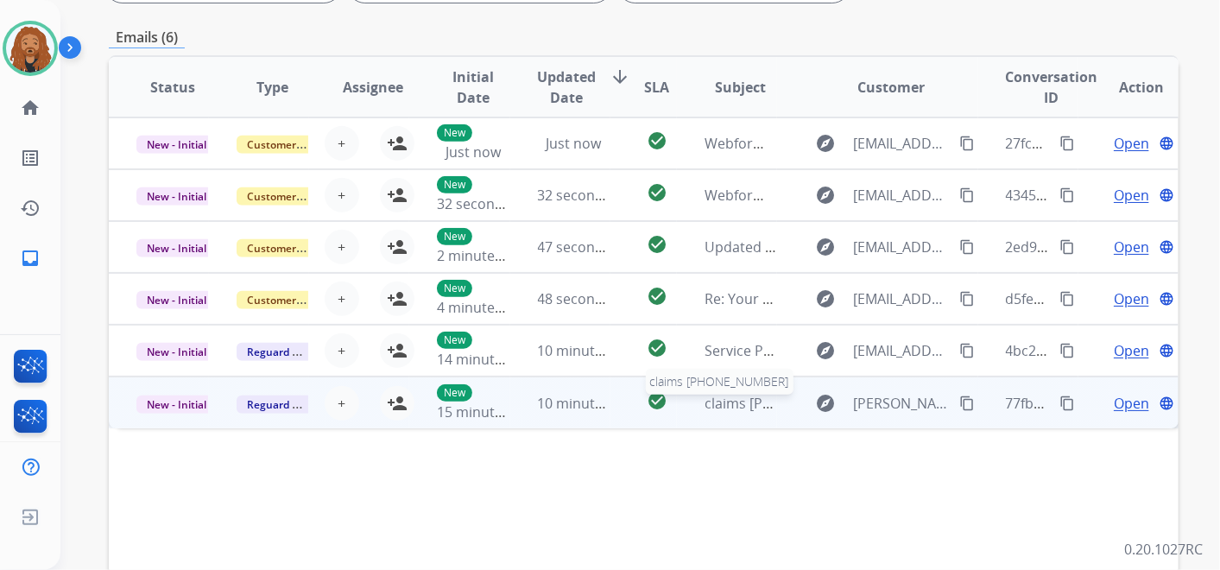
click at [744, 395] on span "claims [PHONE_NUMBER]" at bounding box center [787, 403] width 165 height 19
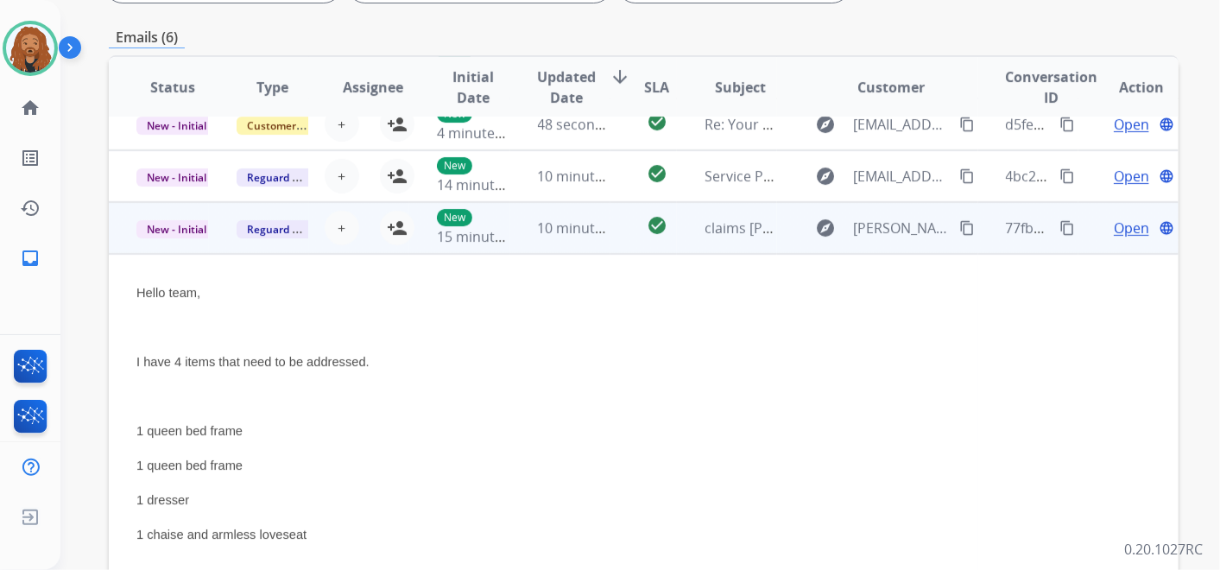
scroll to position [0, 0]
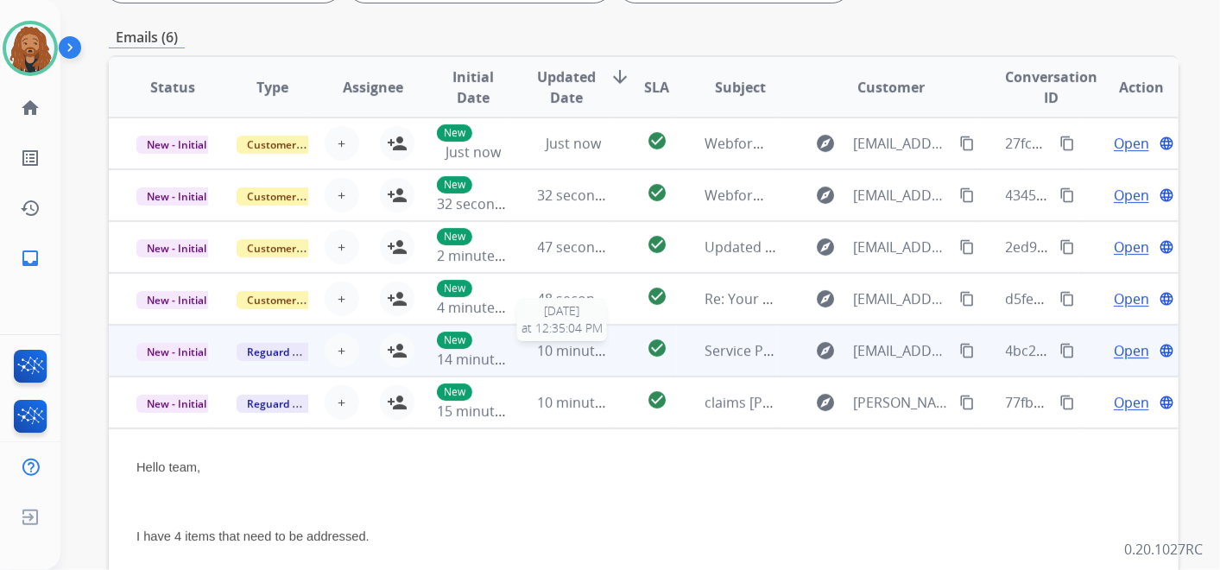
click at [591, 345] on span "10 minutes ago" at bounding box center [588, 350] width 100 height 19
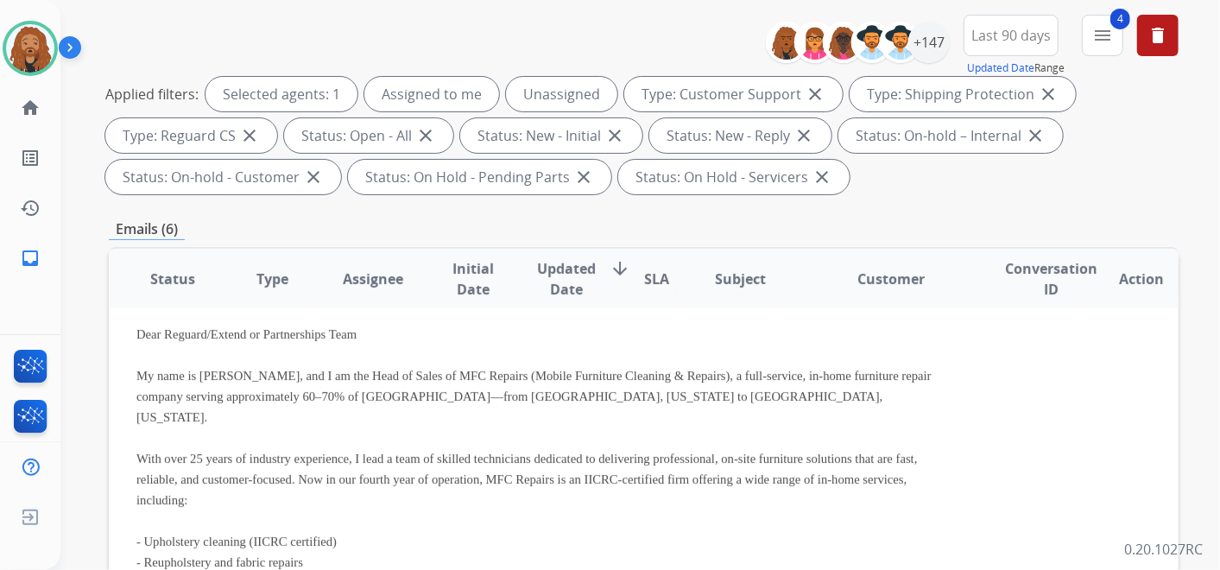
scroll to position [192, 0]
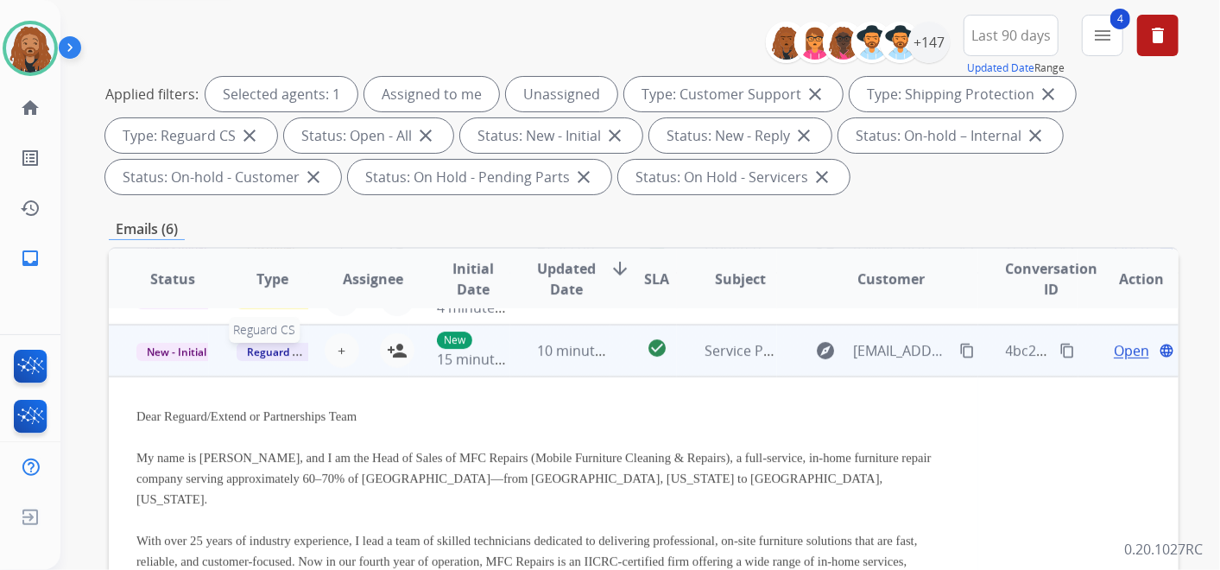
click at [269, 352] on span "Reguard CS" at bounding box center [276, 352] width 79 height 18
click at [371, 310] on p "Merchant Team" at bounding box center [352, 315] width 98 height 24
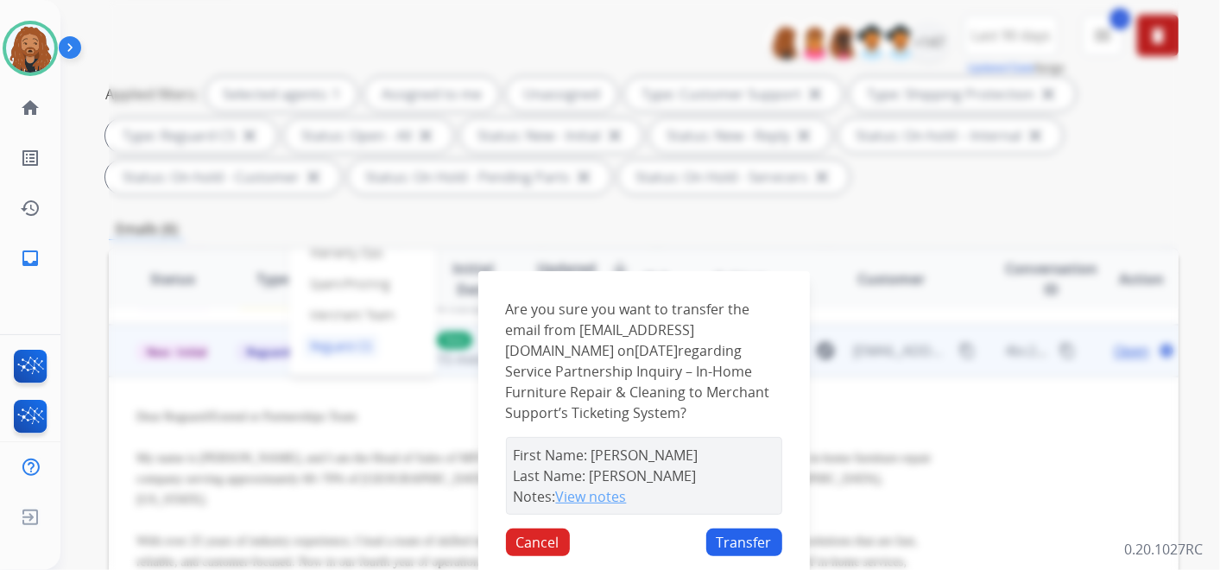
click at [608, 493] on button "View notes" at bounding box center [591, 496] width 71 height 21
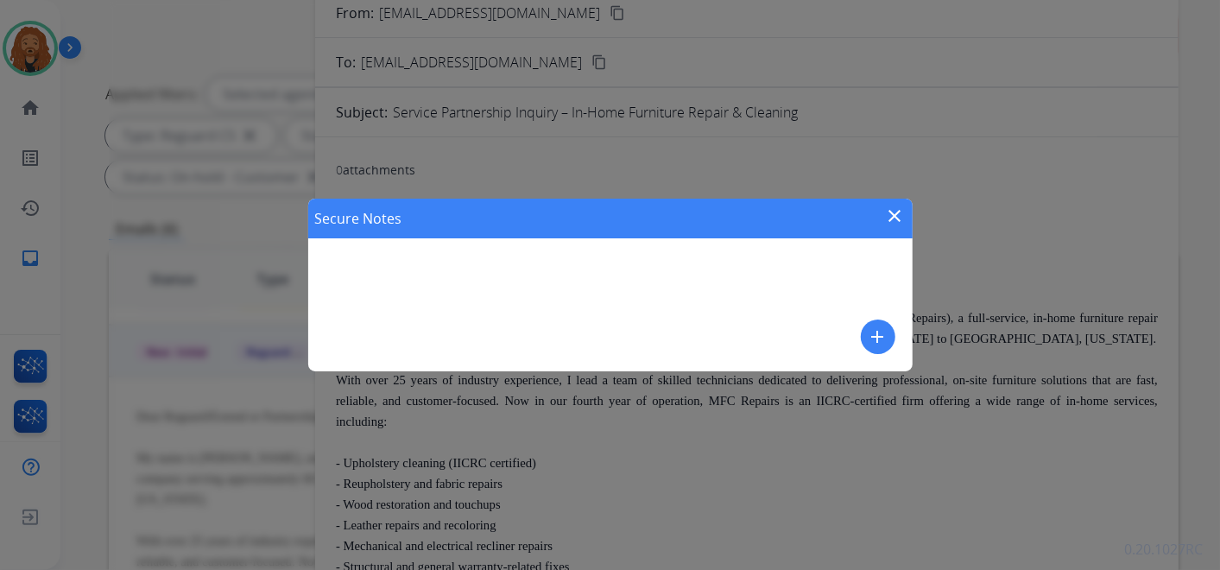
click at [869, 329] on mat-icon "add" at bounding box center [878, 336] width 21 height 21
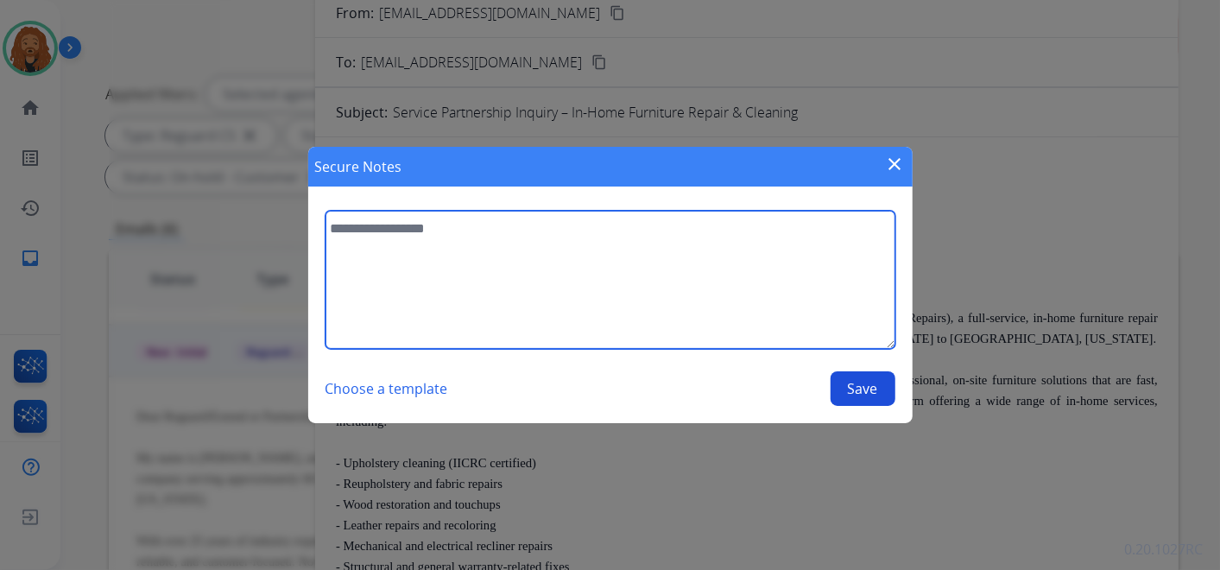
click at [607, 256] on textarea at bounding box center [610, 280] width 570 height 138
type textarea "**********"
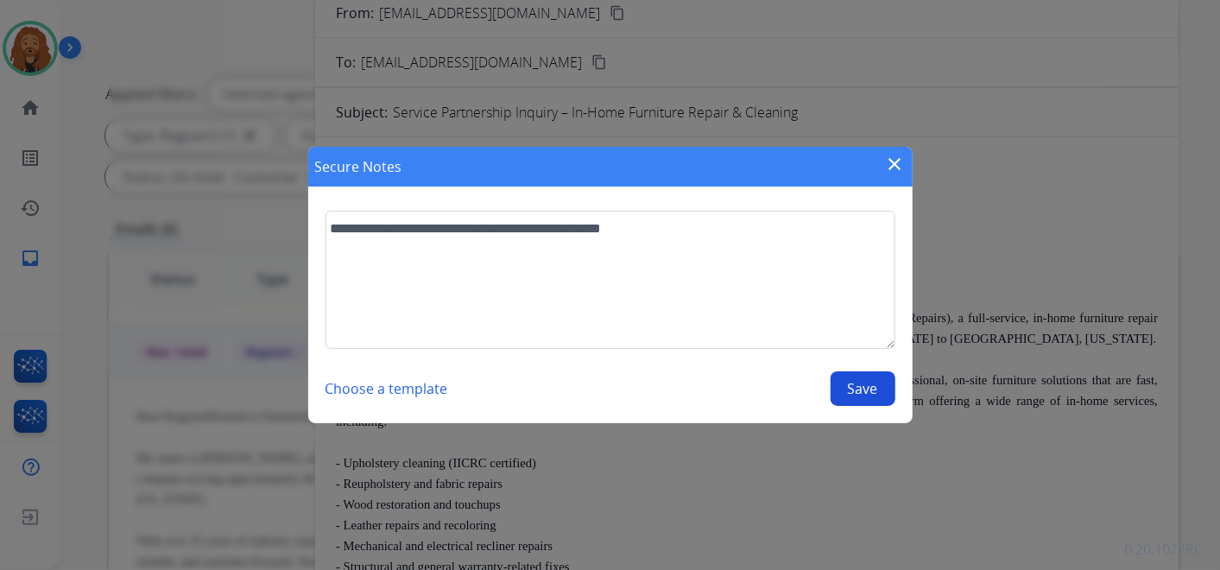
click at [845, 384] on button "Save" at bounding box center [863, 388] width 65 height 35
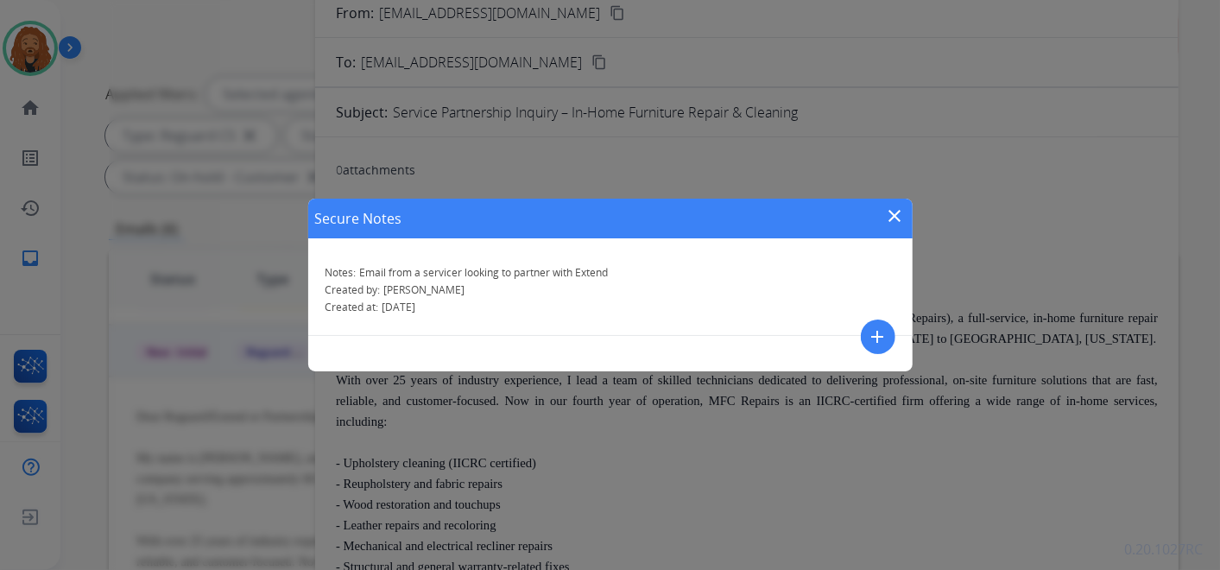
click at [890, 215] on mat-icon "close" at bounding box center [895, 215] width 21 height 21
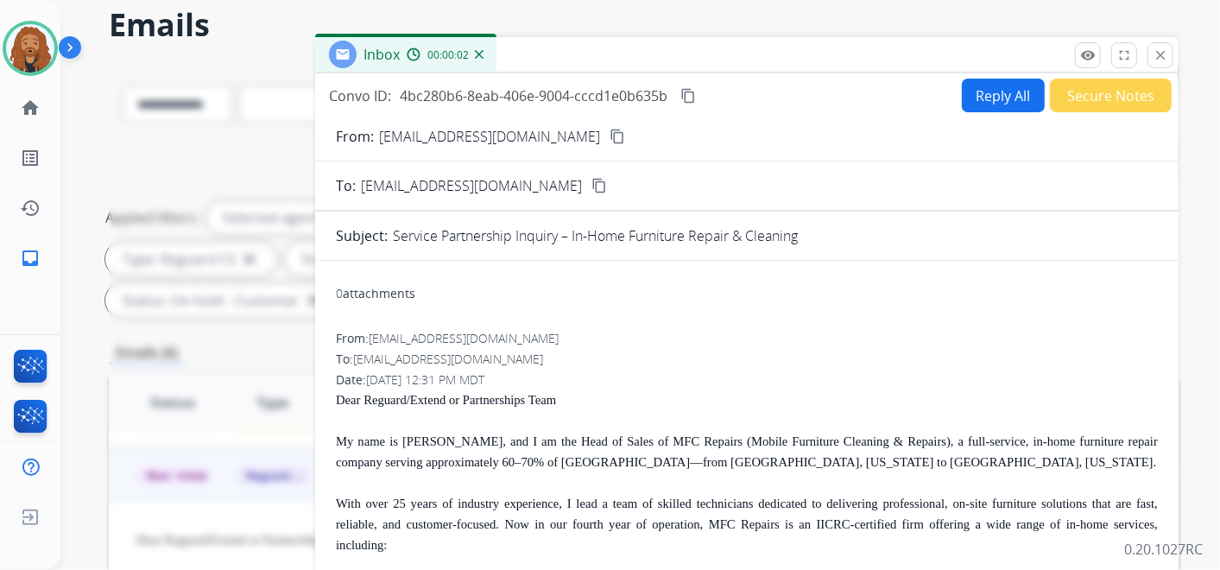
scroll to position [0, 0]
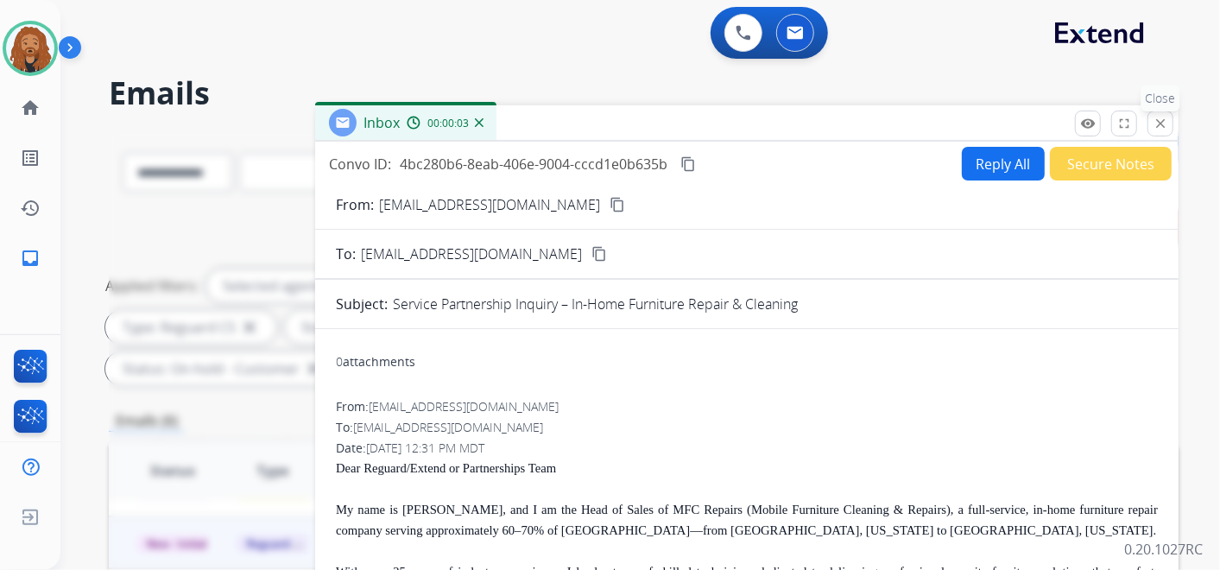
click at [1166, 123] on mat-icon "close" at bounding box center [1161, 124] width 16 height 16
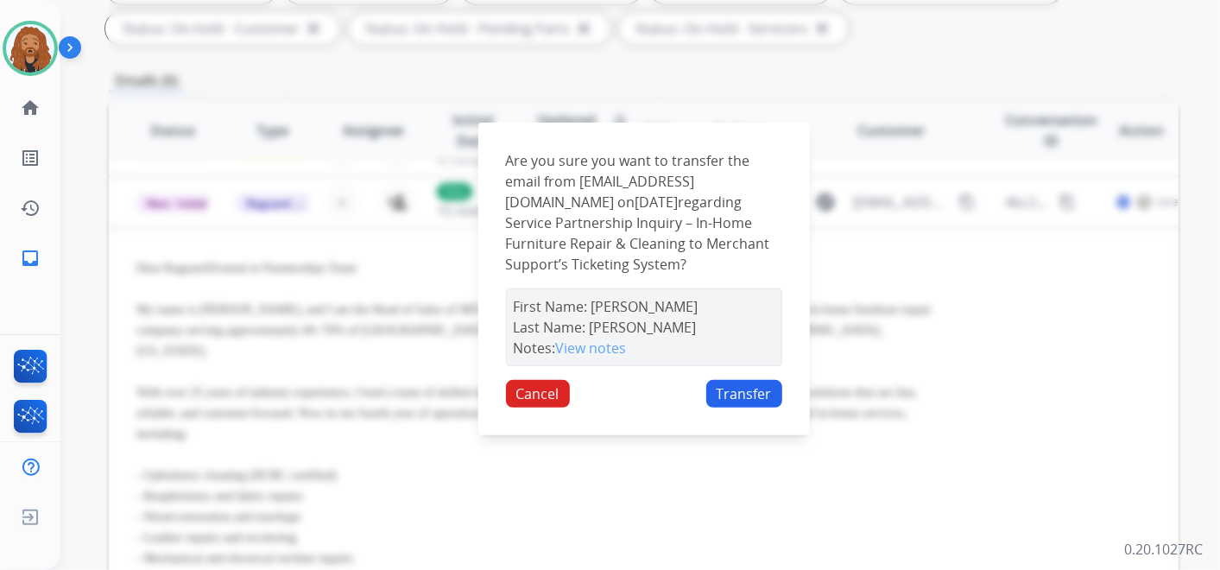
scroll to position [383, 0]
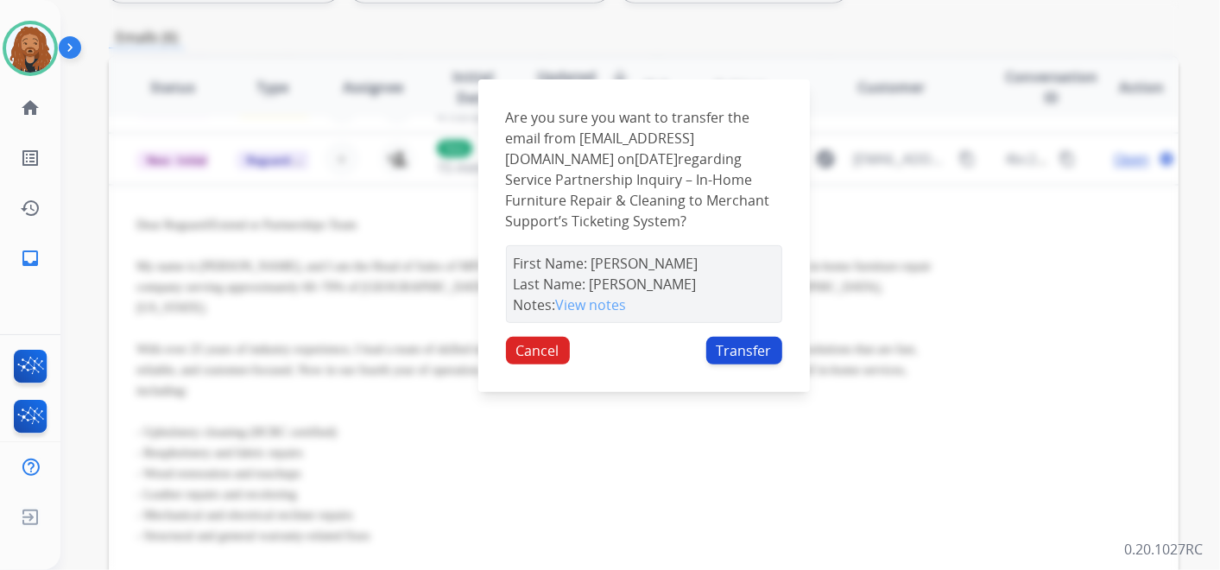
click at [737, 347] on button "Transfer" at bounding box center [744, 351] width 76 height 28
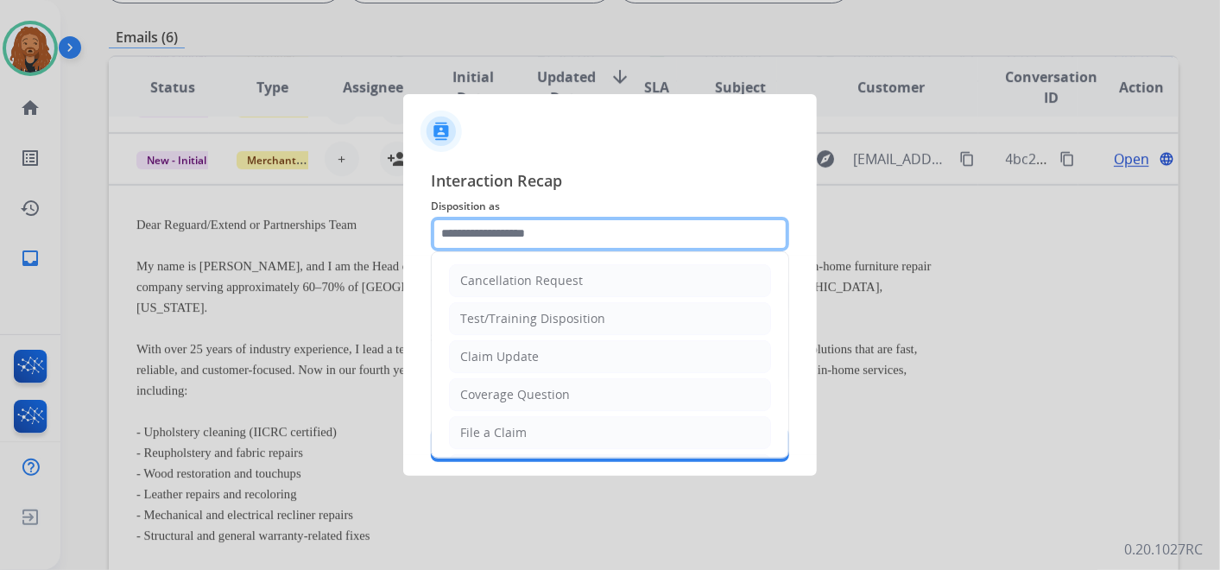
click at [670, 237] on input "text" at bounding box center [610, 234] width 358 height 35
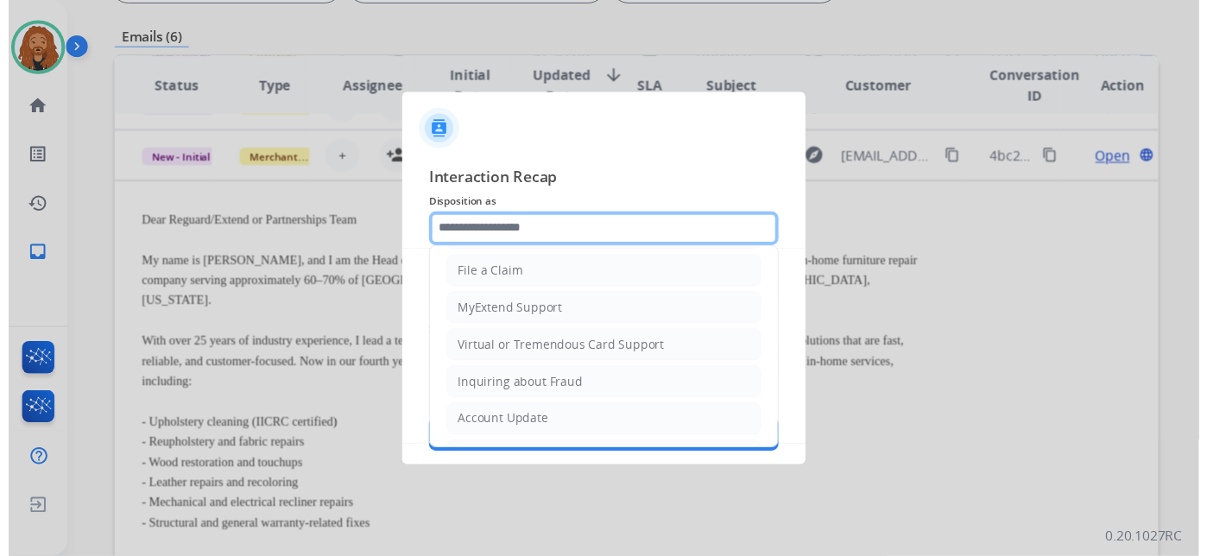
scroll to position [263, 0]
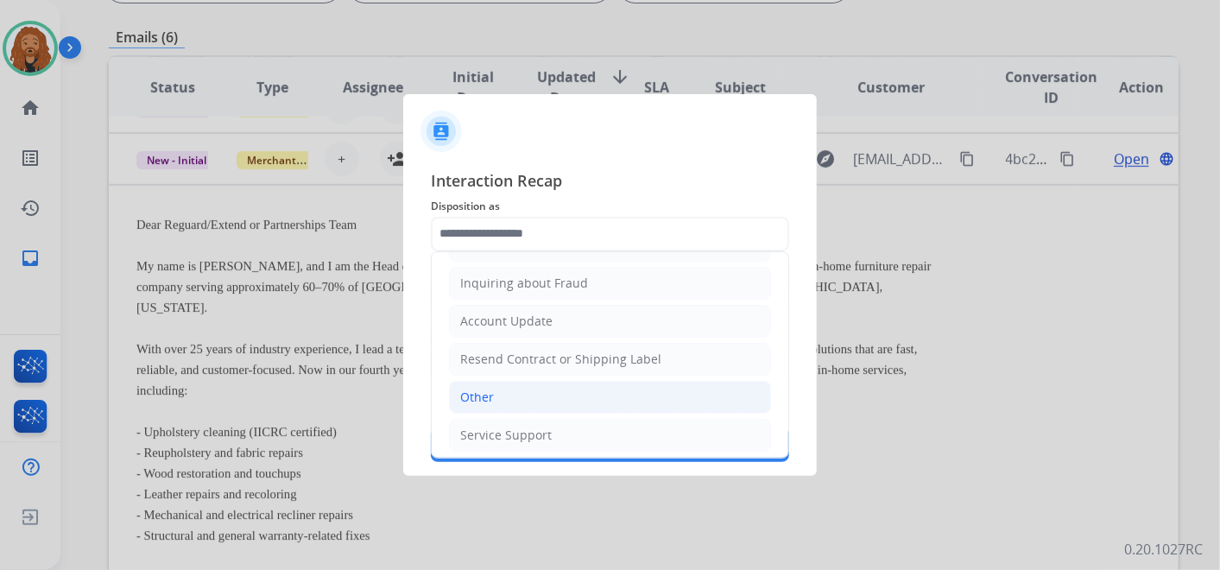
click at [462, 404] on li "Other" at bounding box center [610, 397] width 322 height 33
type input "*****"
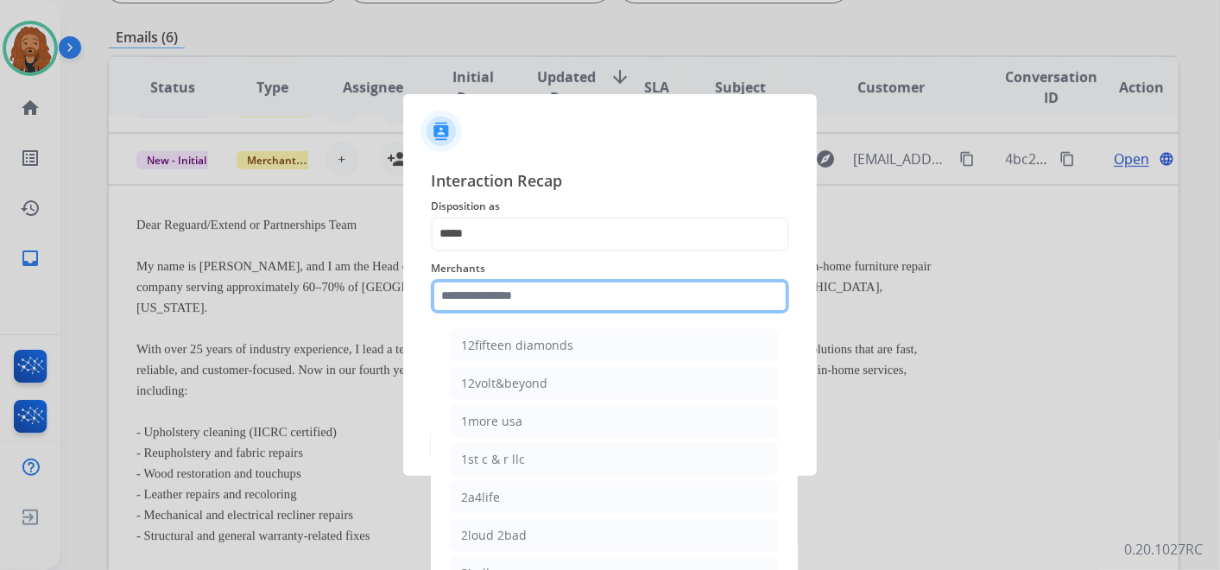
click at [500, 281] on input "text" at bounding box center [610, 296] width 358 height 35
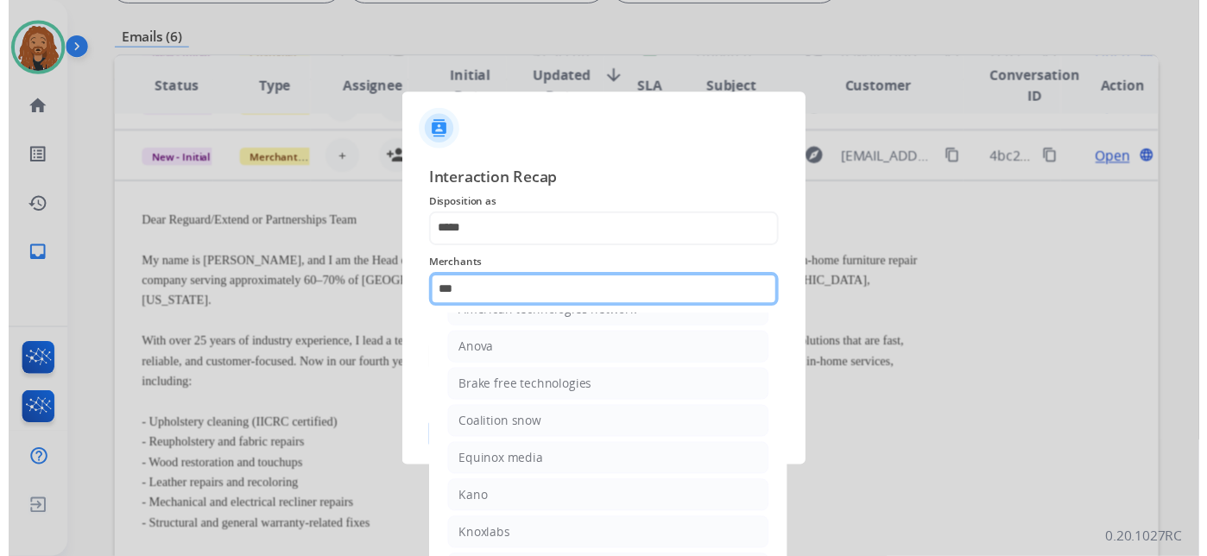
scroll to position [0, 0]
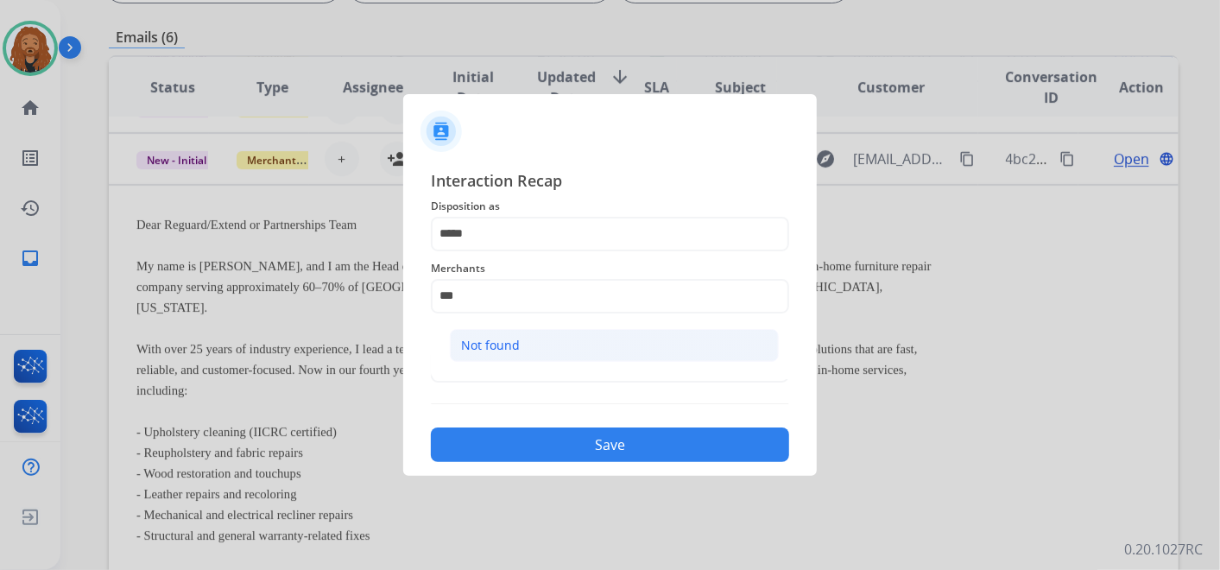
click at [518, 340] on li "Not found" at bounding box center [614, 345] width 329 height 33
type input "*********"
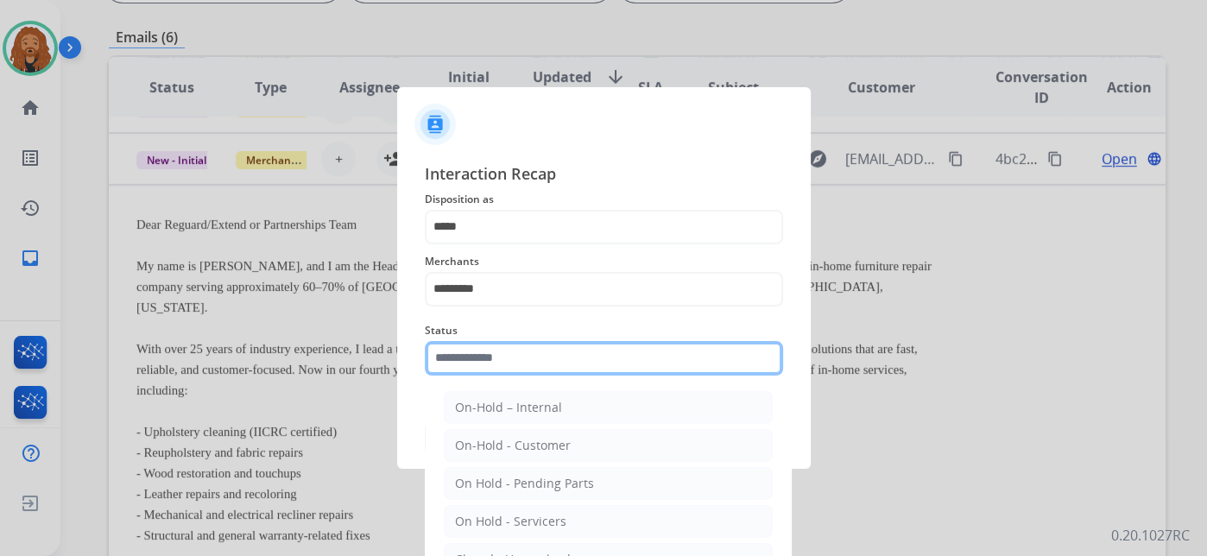
click at [491, 349] on input "text" at bounding box center [604, 358] width 358 height 35
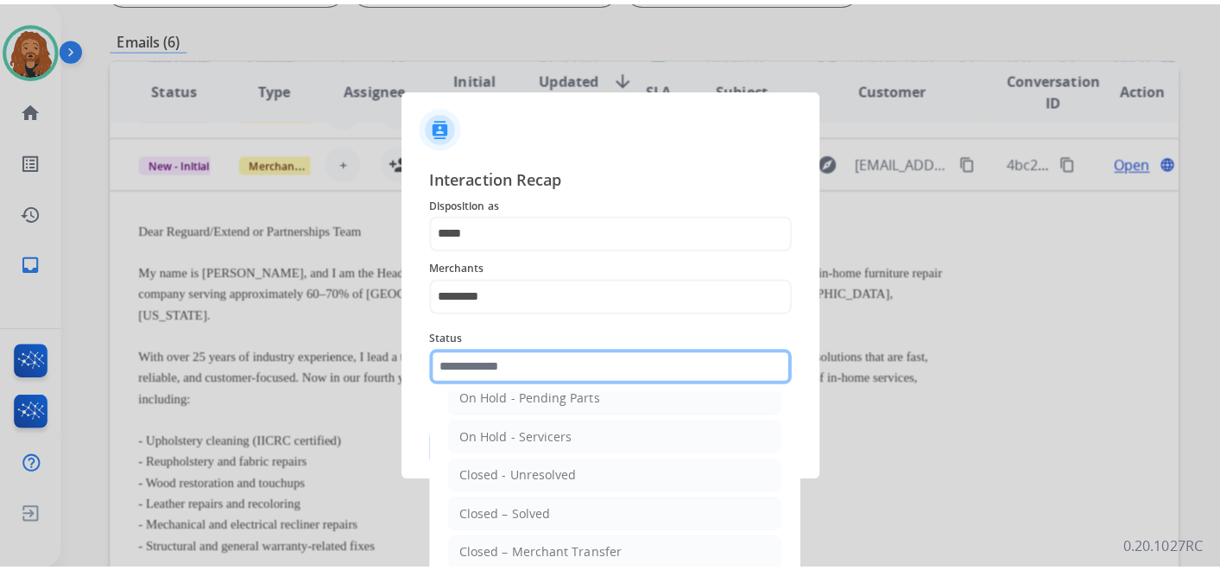
scroll to position [98, 0]
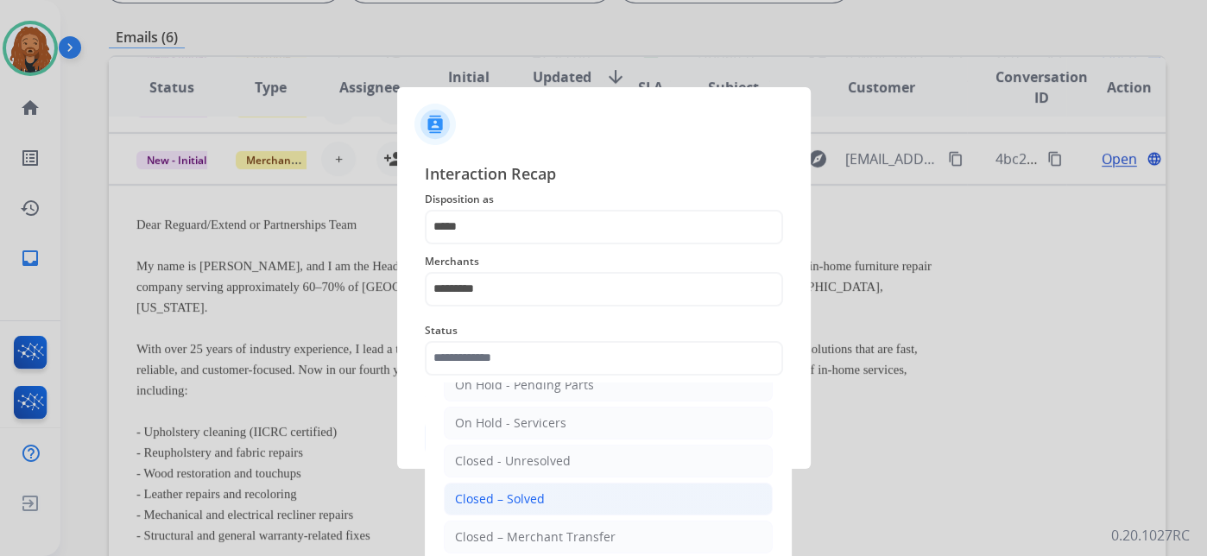
click at [463, 503] on div "Closed – Solved" at bounding box center [500, 498] width 90 height 17
type input "**********"
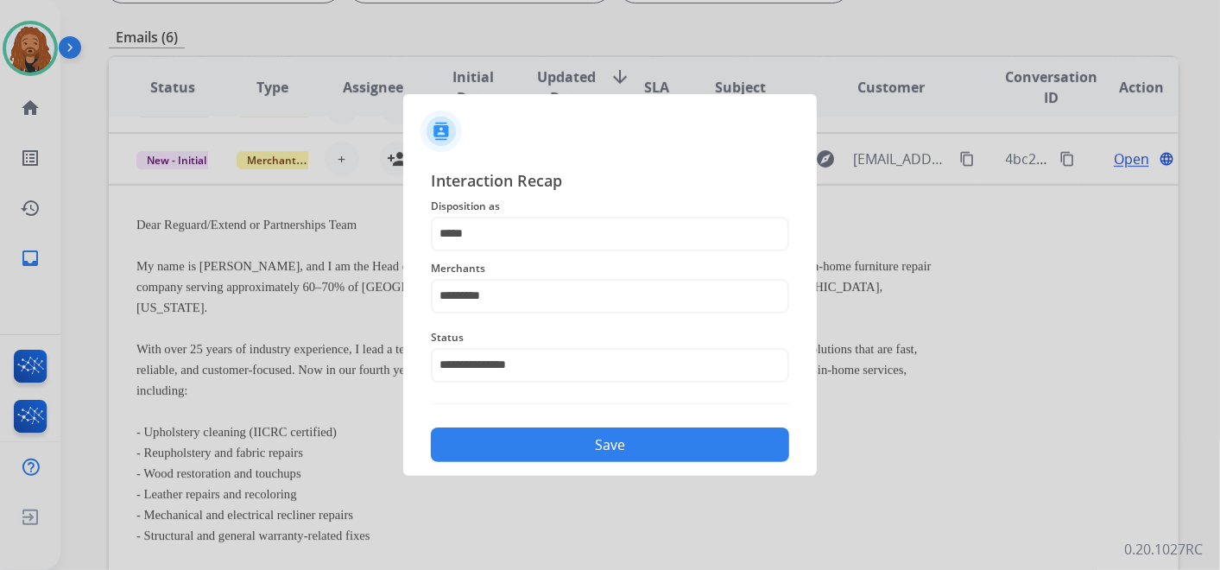
click at [483, 439] on button "Save" at bounding box center [610, 444] width 358 height 35
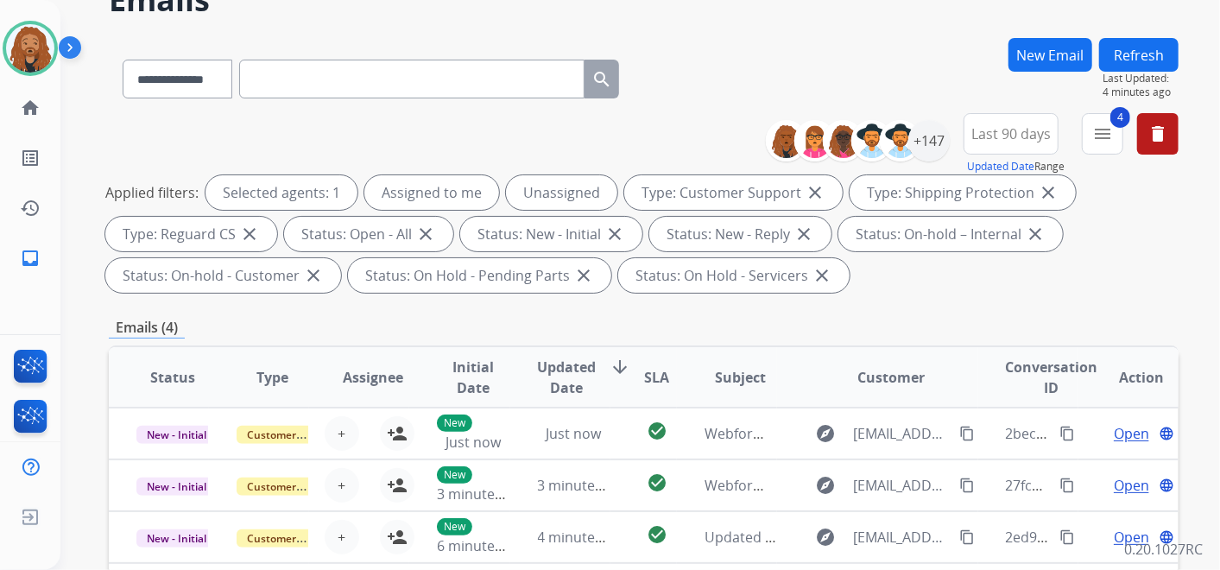
scroll to position [192, 0]
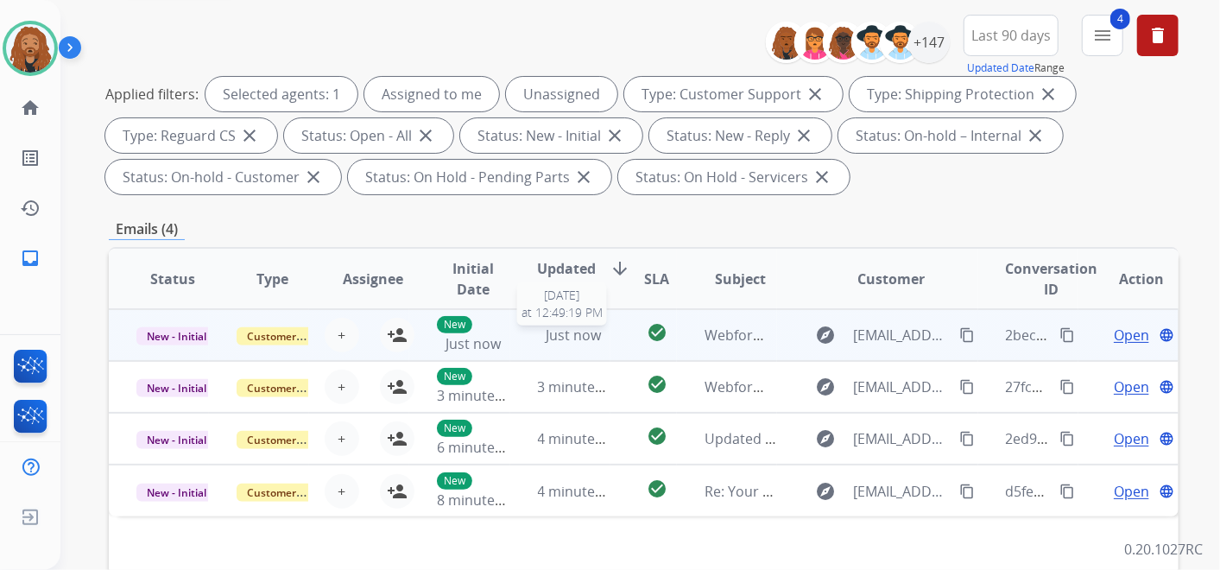
click at [570, 338] on span "Just now" at bounding box center [573, 334] width 55 height 19
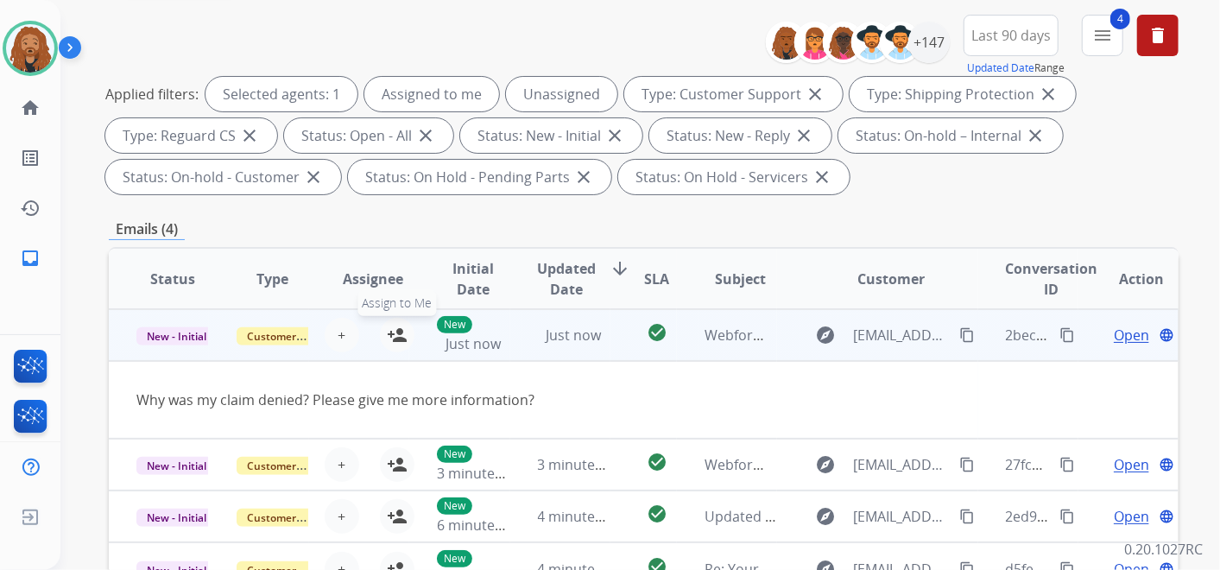
click at [397, 333] on mat-icon "person_add" at bounding box center [397, 335] width 21 height 21
click at [1127, 338] on span "Open" at bounding box center [1131, 335] width 35 height 21
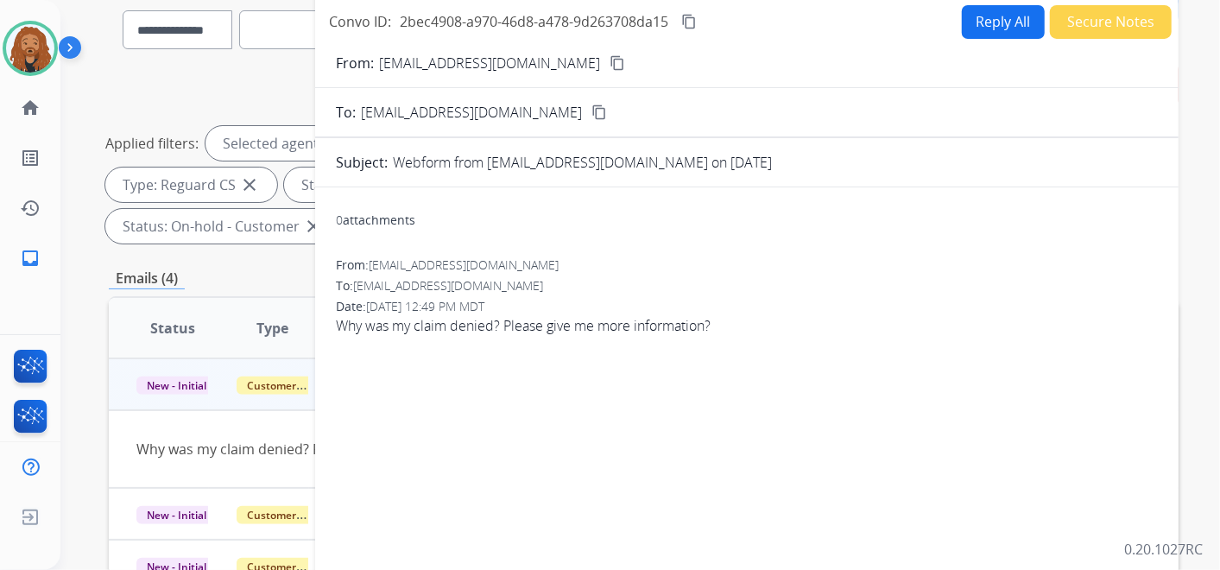
scroll to position [0, 0]
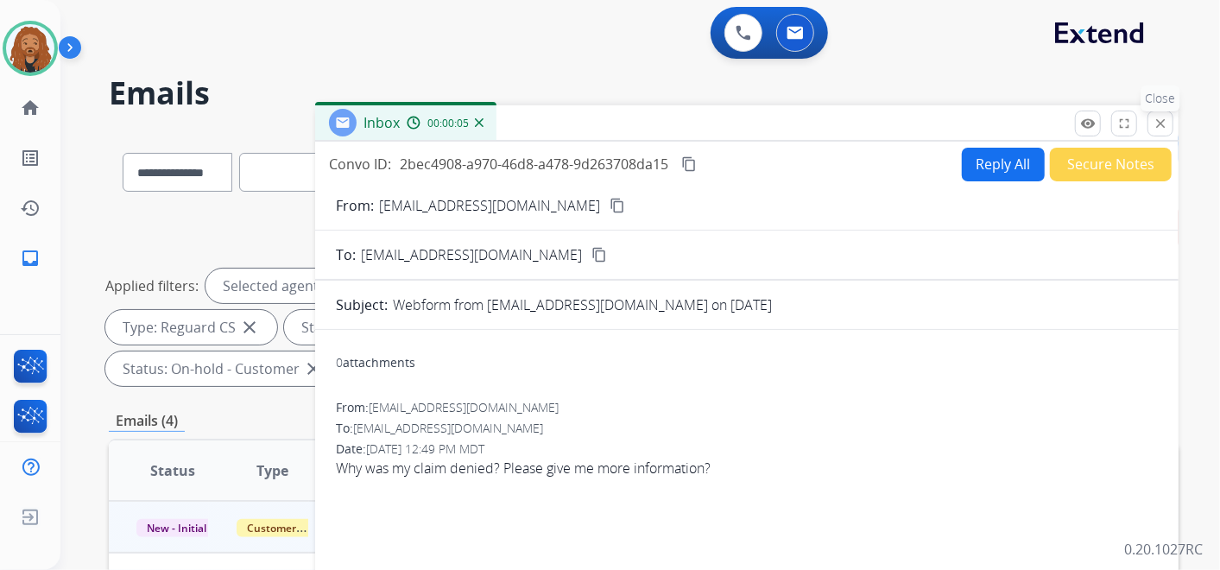
click at [1170, 111] on div "remove_red_eye Logs fullscreen Expand close Close" at bounding box center [1124, 124] width 98 height 26
click at [1161, 118] on mat-icon "close" at bounding box center [1161, 124] width 16 height 16
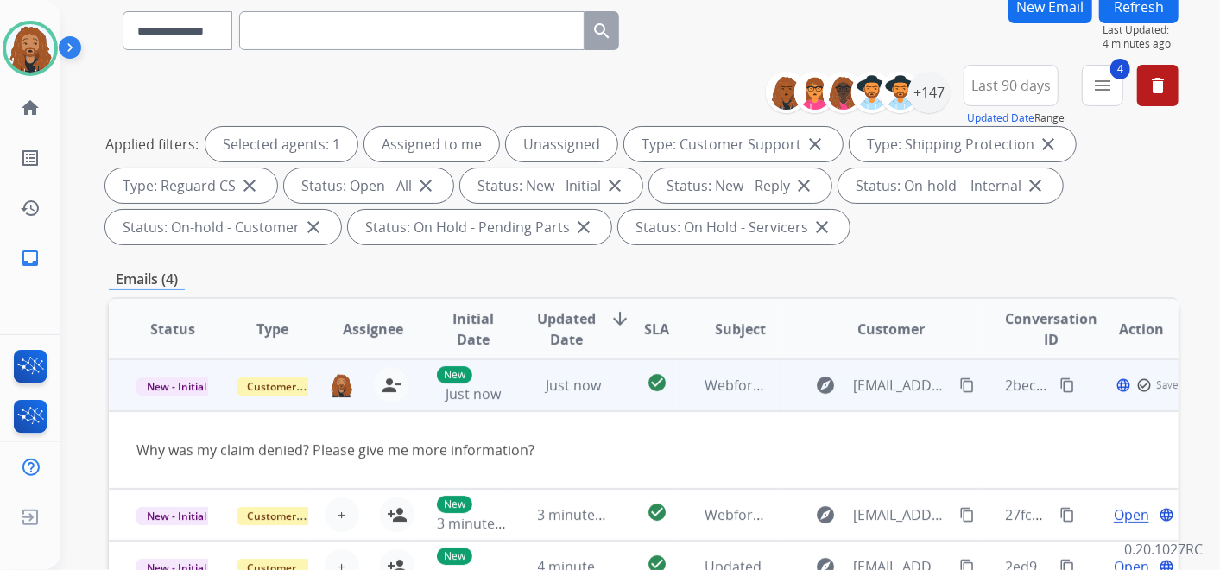
scroll to position [287, 0]
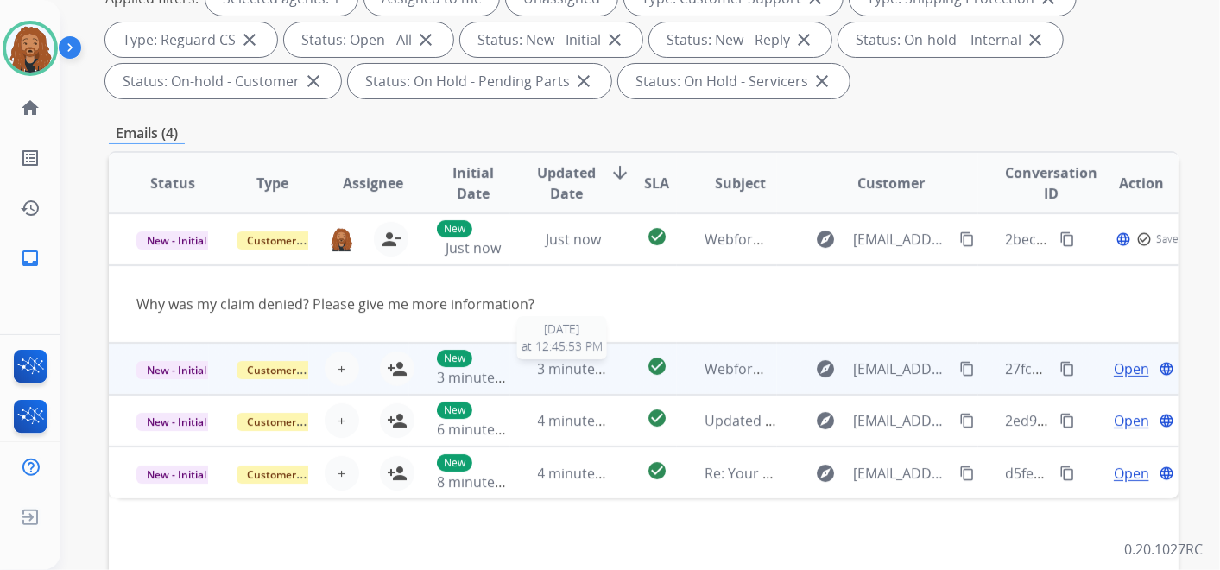
click at [602, 359] on span "3 minutes ago" at bounding box center [584, 368] width 92 height 19
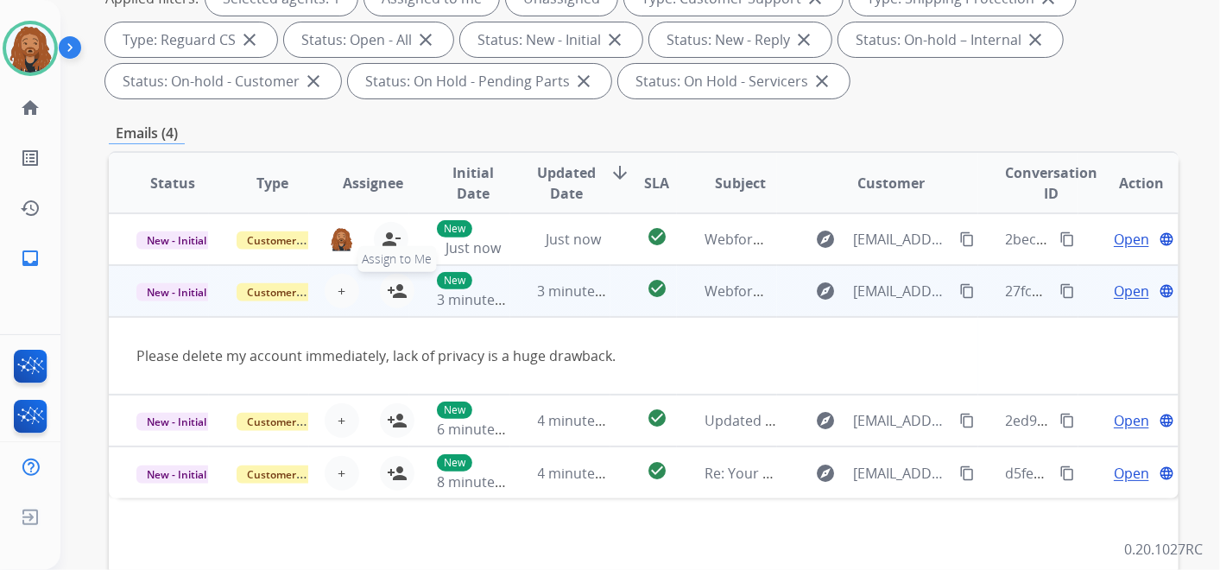
click at [401, 295] on mat-icon "person_add" at bounding box center [397, 291] width 21 height 21
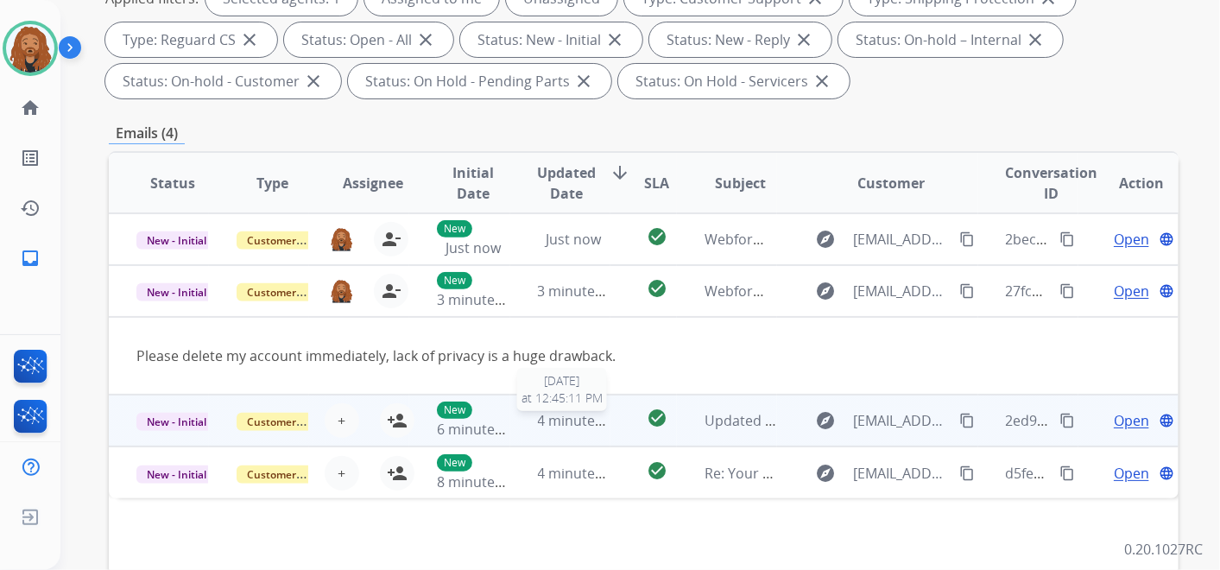
click at [578, 414] on span "4 minutes ago" at bounding box center [584, 420] width 92 height 19
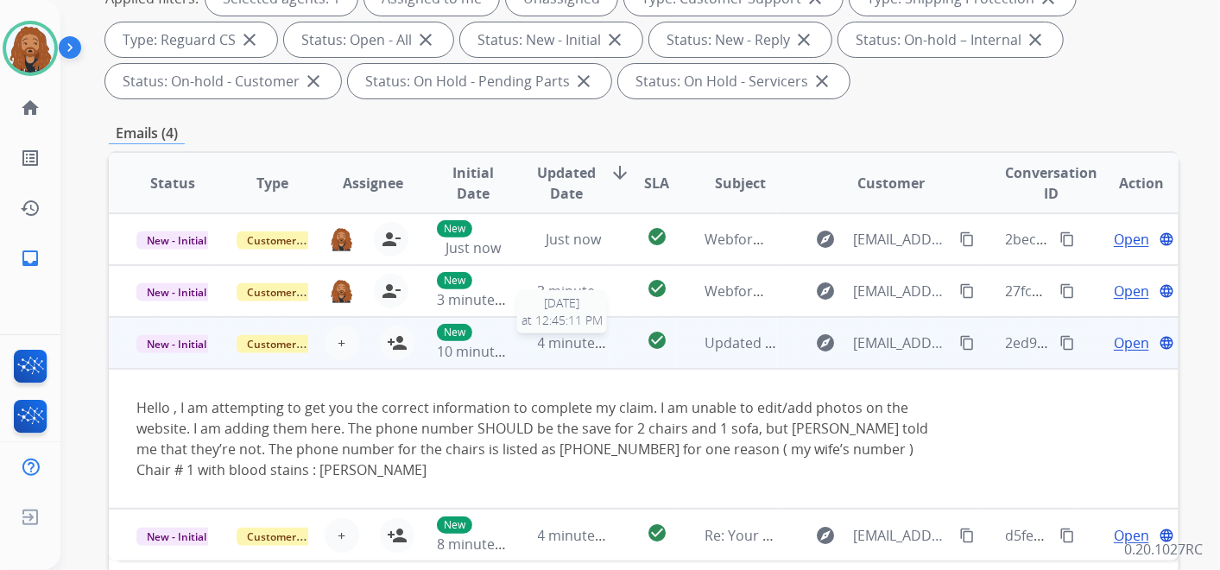
click at [557, 340] on span "4 minutes ago" at bounding box center [584, 342] width 92 height 19
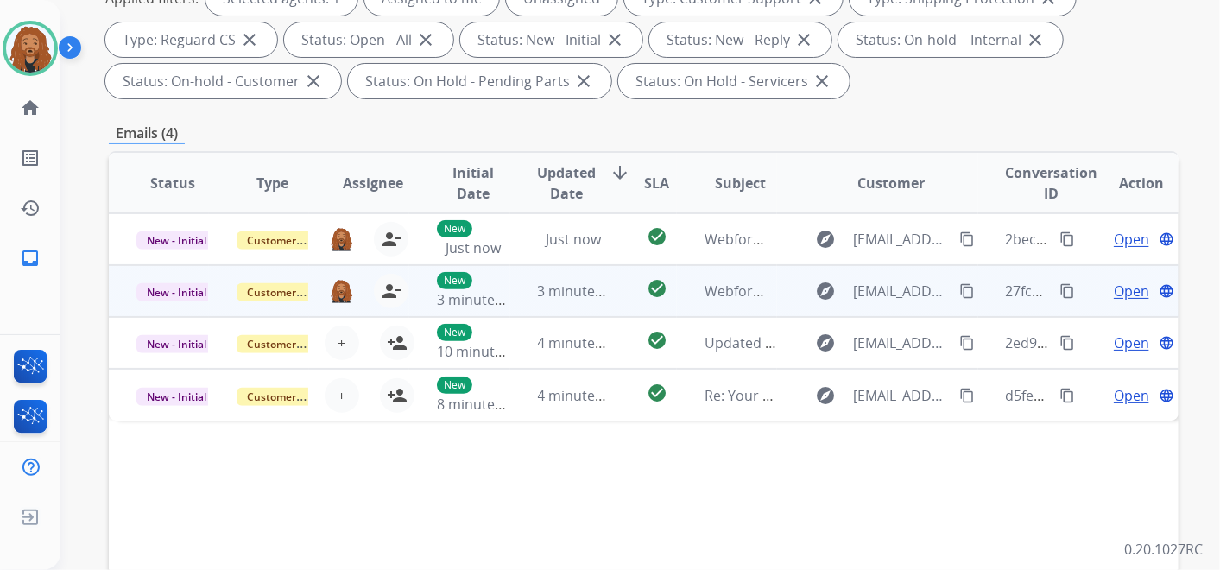
click at [1120, 287] on span "Open" at bounding box center [1131, 291] width 35 height 21
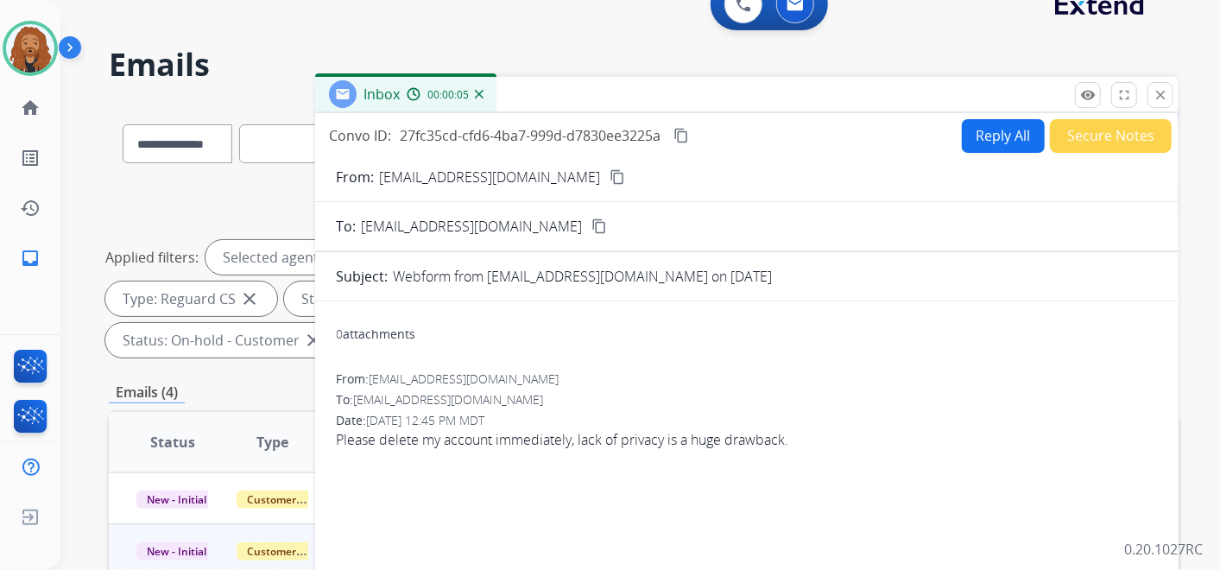
scroll to position [0, 0]
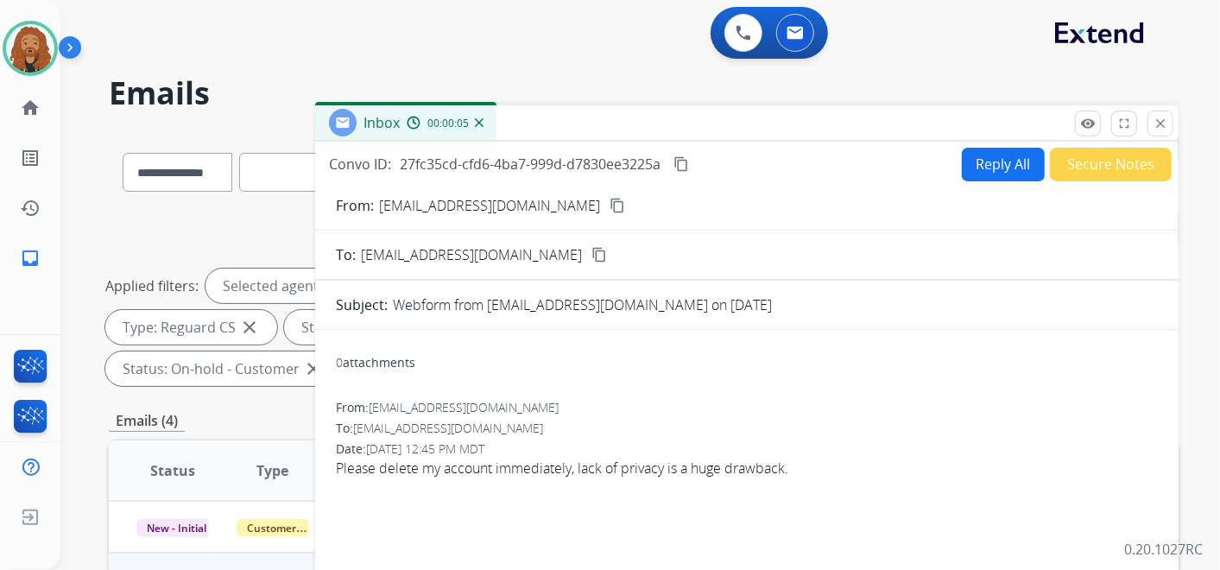
click at [976, 173] on button "Reply All" at bounding box center [1003, 165] width 83 height 34
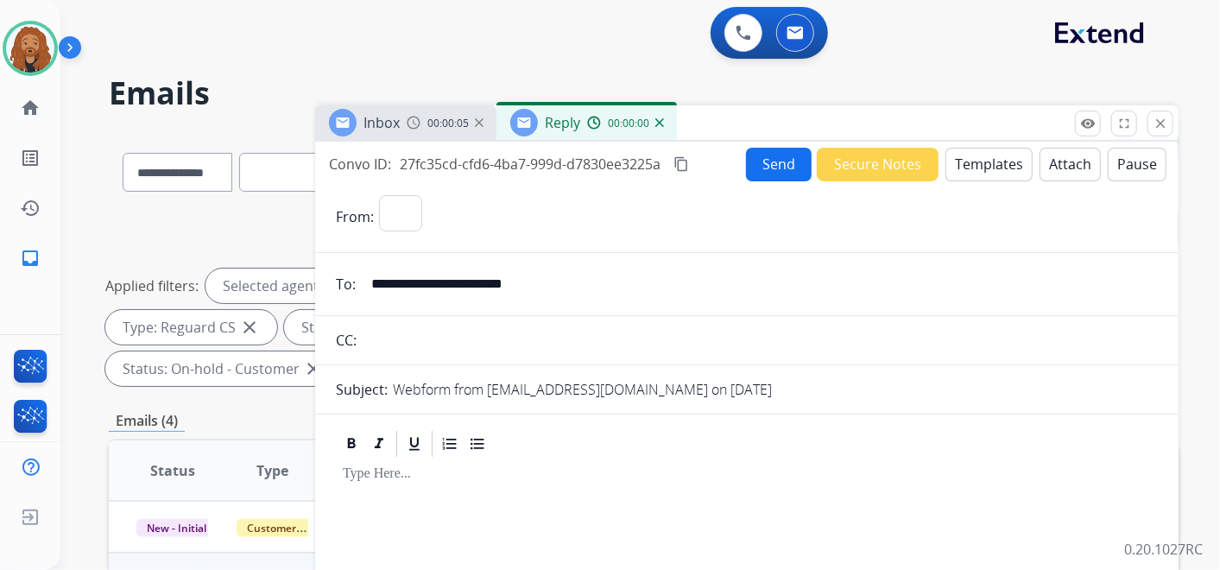
select select "**********"
click at [989, 148] on button "Templates" at bounding box center [988, 165] width 87 height 34
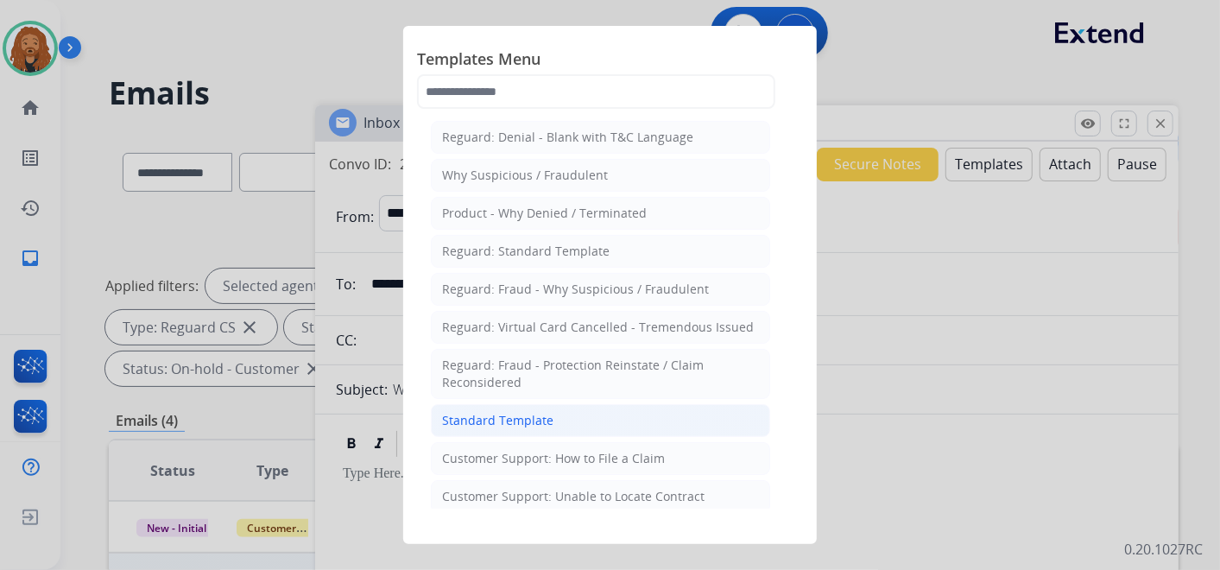
click at [562, 427] on li "Standard Template" at bounding box center [600, 420] width 339 height 33
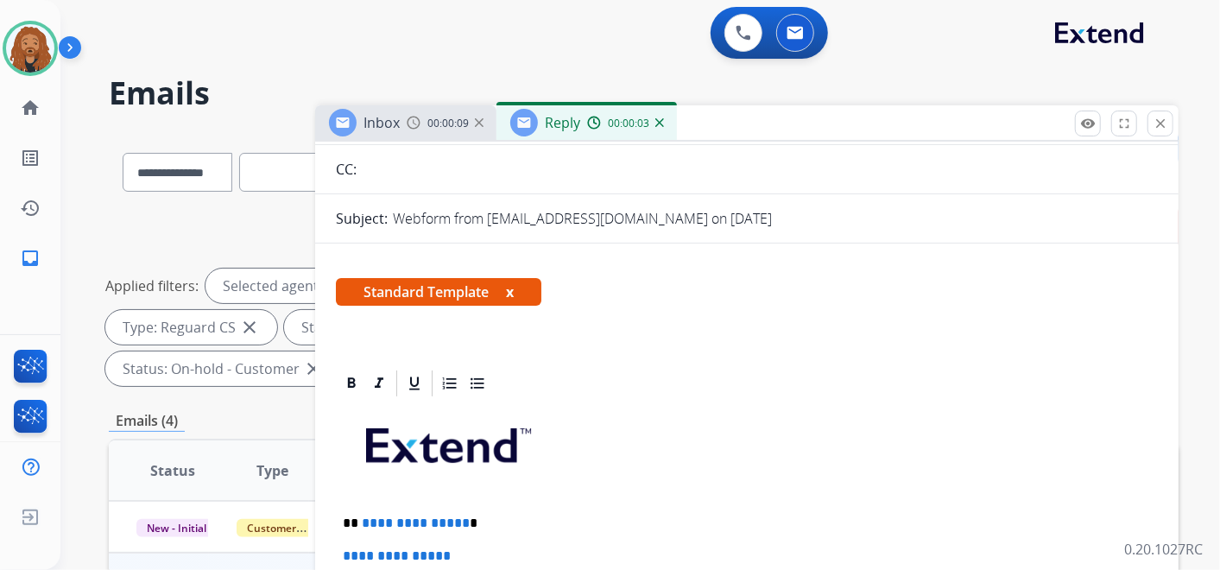
scroll to position [287, 0]
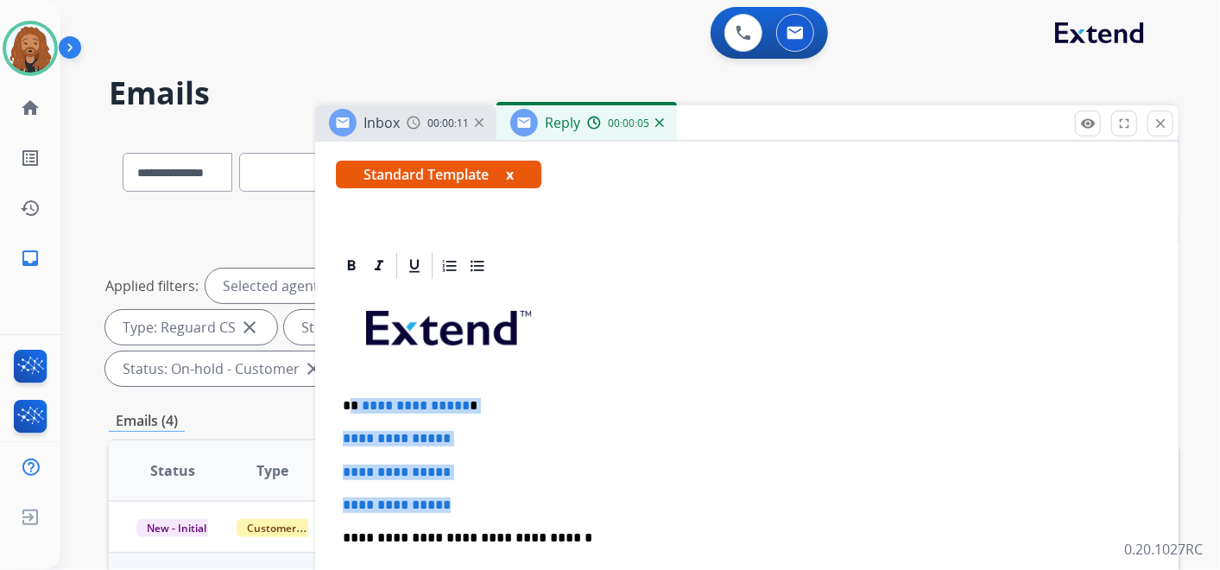
drag, startPoint x: 466, startPoint y: 509, endPoint x: 350, endPoint y: 401, distance: 158.8
click at [350, 401] on div "**********" at bounding box center [747, 578] width 822 height 594
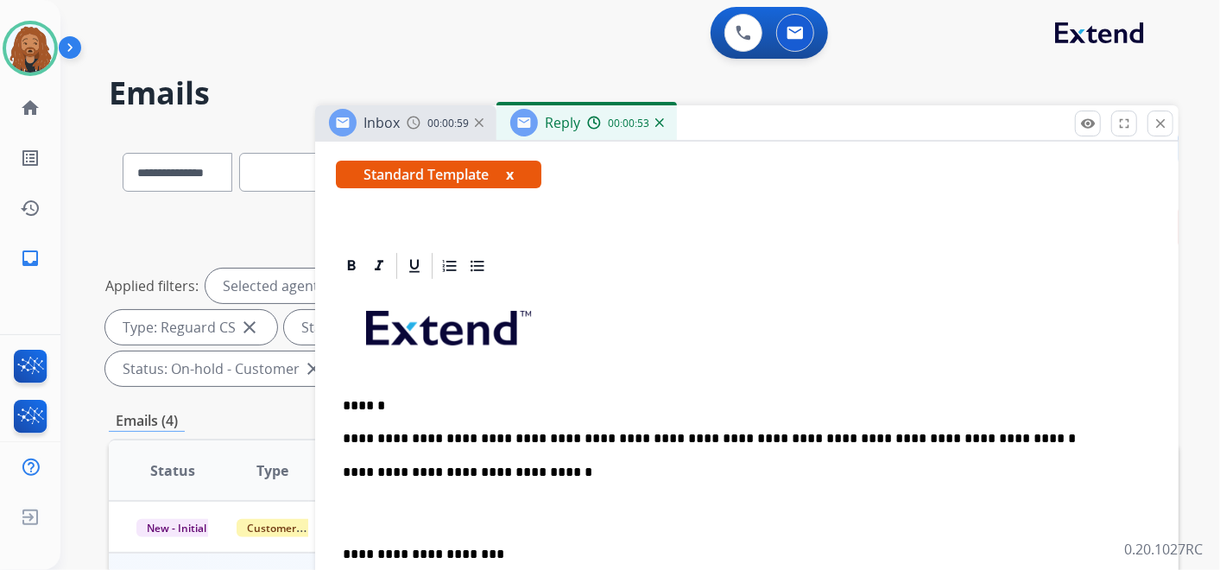
click at [458, 519] on p at bounding box center [747, 513] width 808 height 32
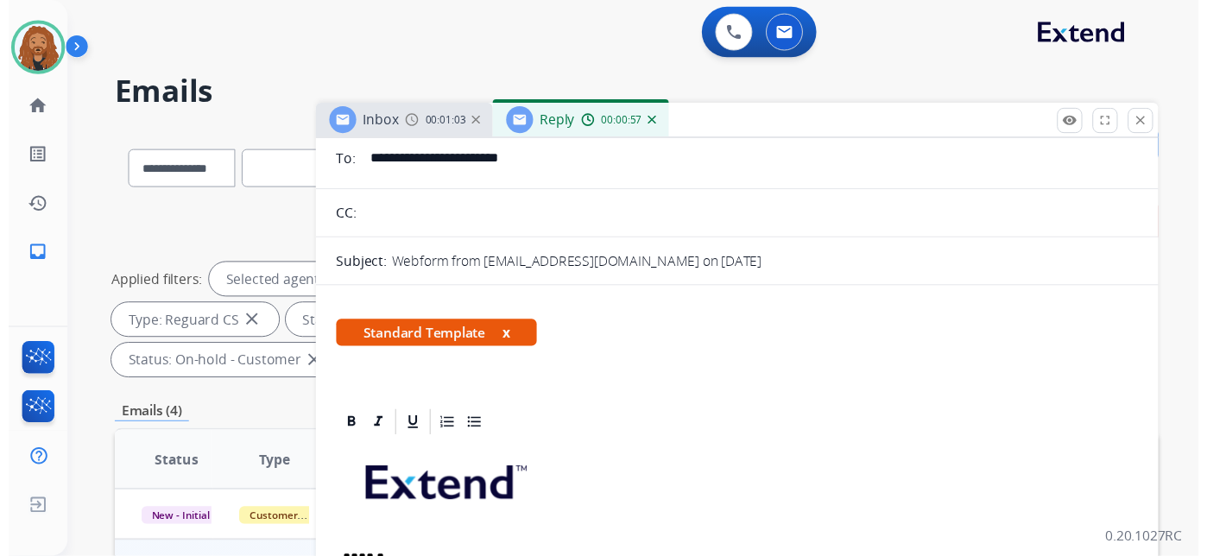
scroll to position [0, 0]
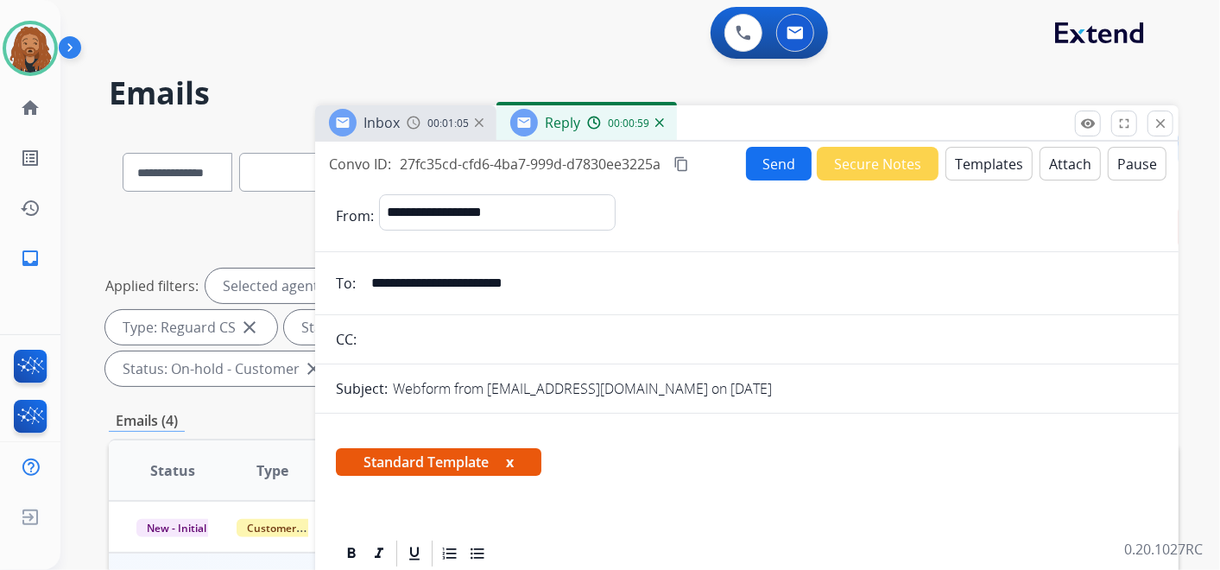
click at [793, 162] on button "Send" at bounding box center [779, 164] width 66 height 34
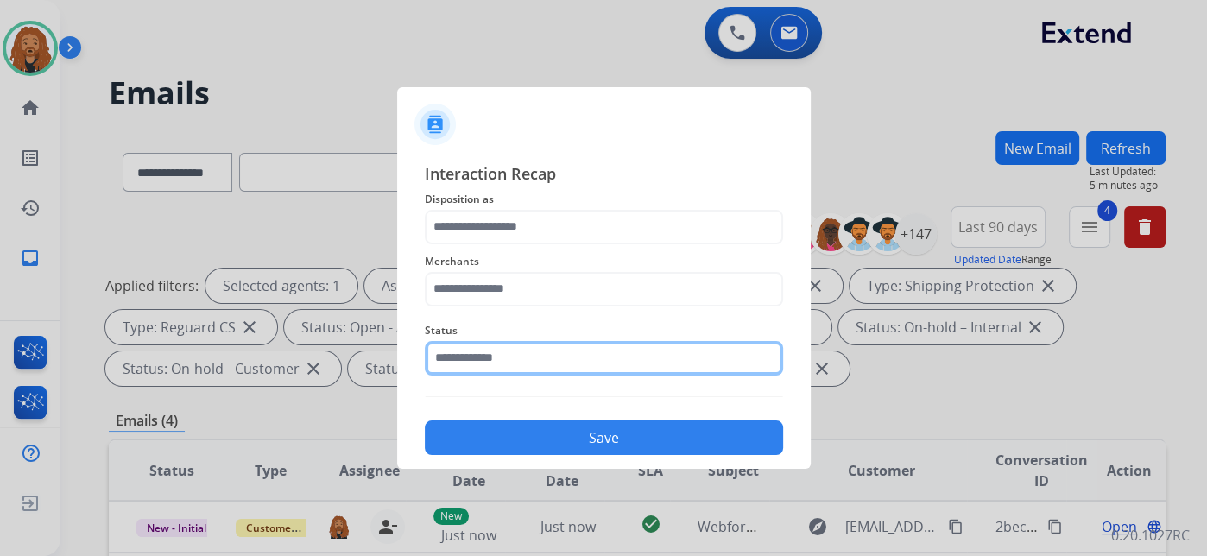
click at [521, 360] on input "text" at bounding box center [604, 358] width 358 height 35
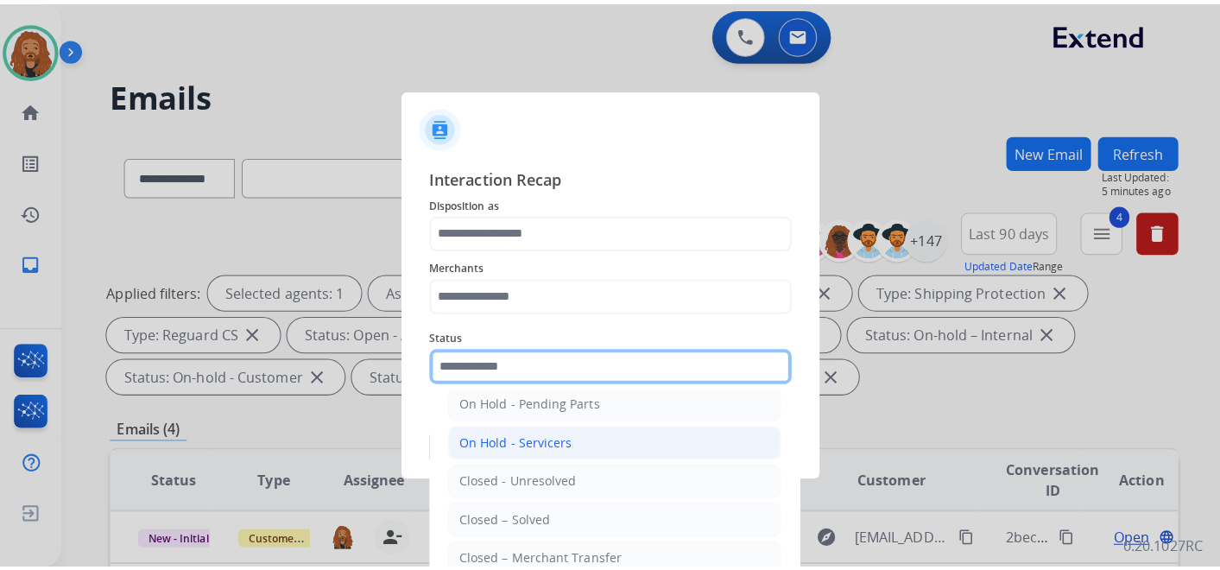
scroll to position [98, 0]
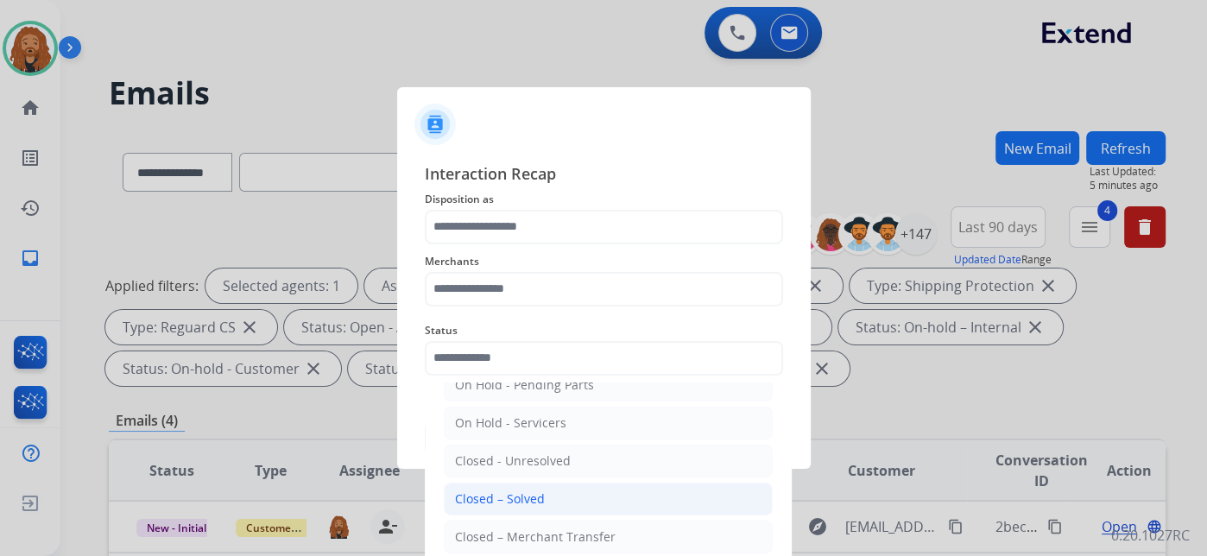
click at [523, 490] on div "Closed – Solved" at bounding box center [500, 498] width 90 height 17
type input "**********"
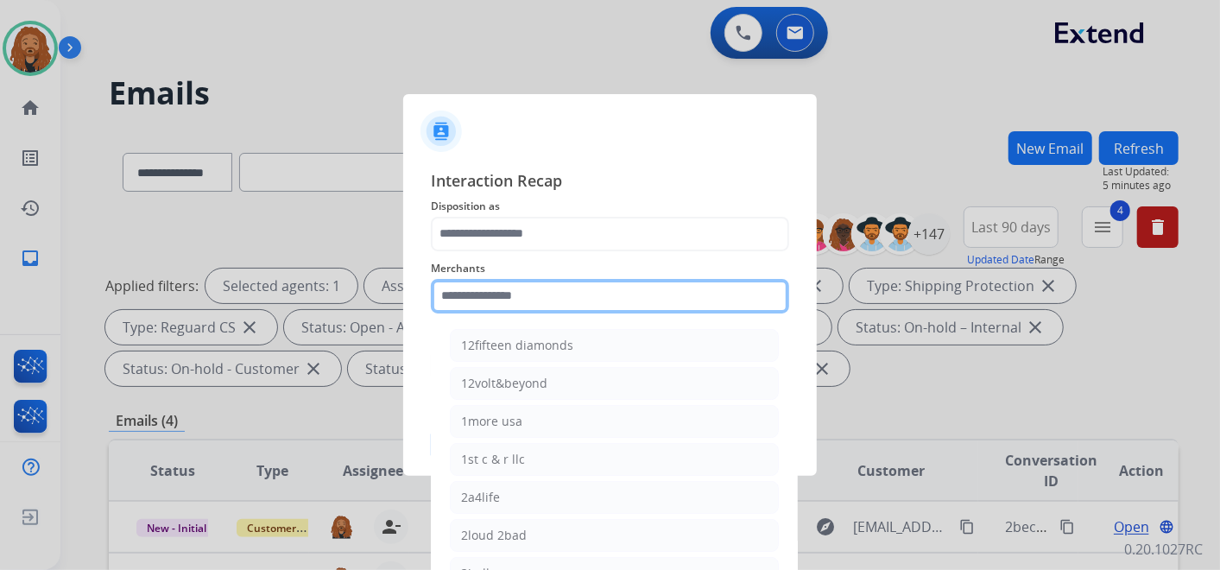
click at [513, 280] on input "text" at bounding box center [610, 296] width 358 height 35
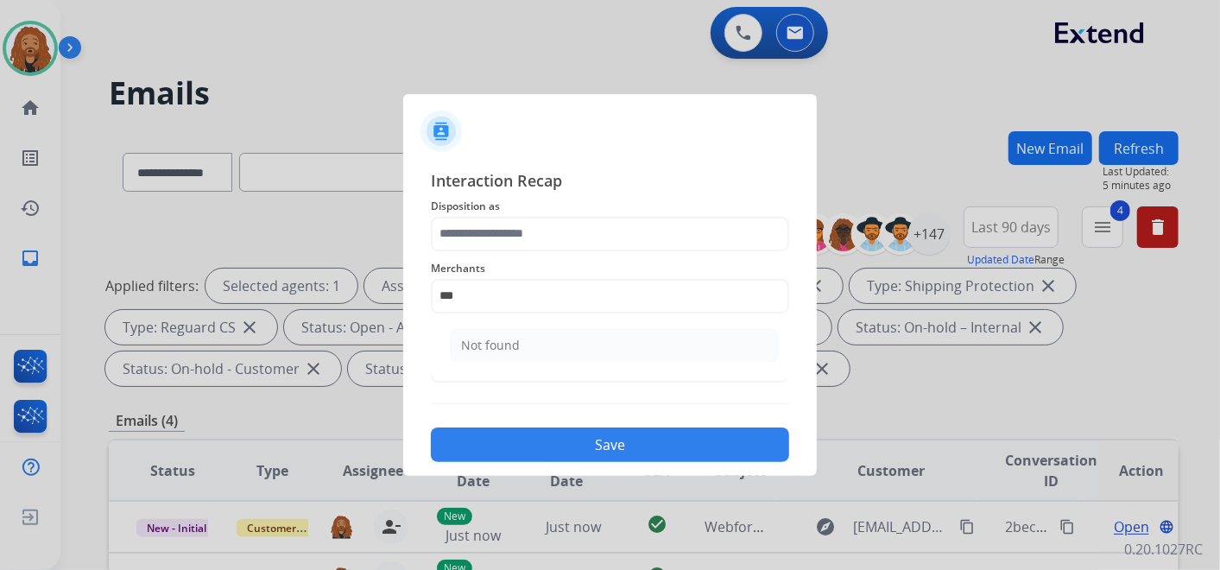
drag, startPoint x: 496, startPoint y: 352, endPoint x: 494, endPoint y: 334, distance: 18.2
click at [496, 352] on div "Not found" at bounding box center [490, 345] width 59 height 17
type input "*********"
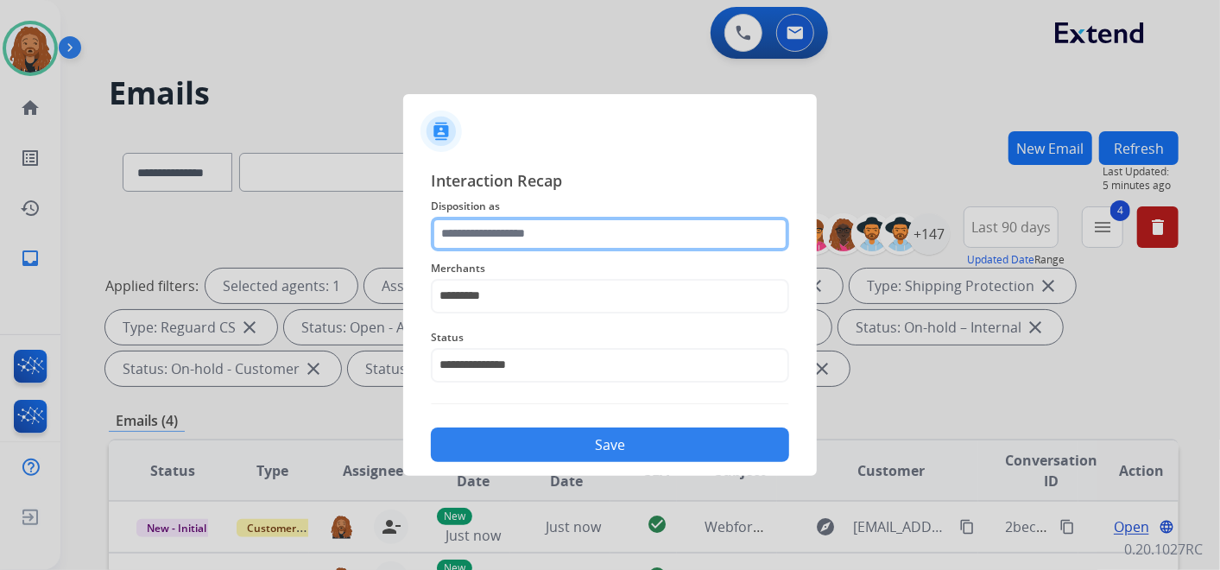
click at [481, 244] on input "text" at bounding box center [610, 234] width 358 height 35
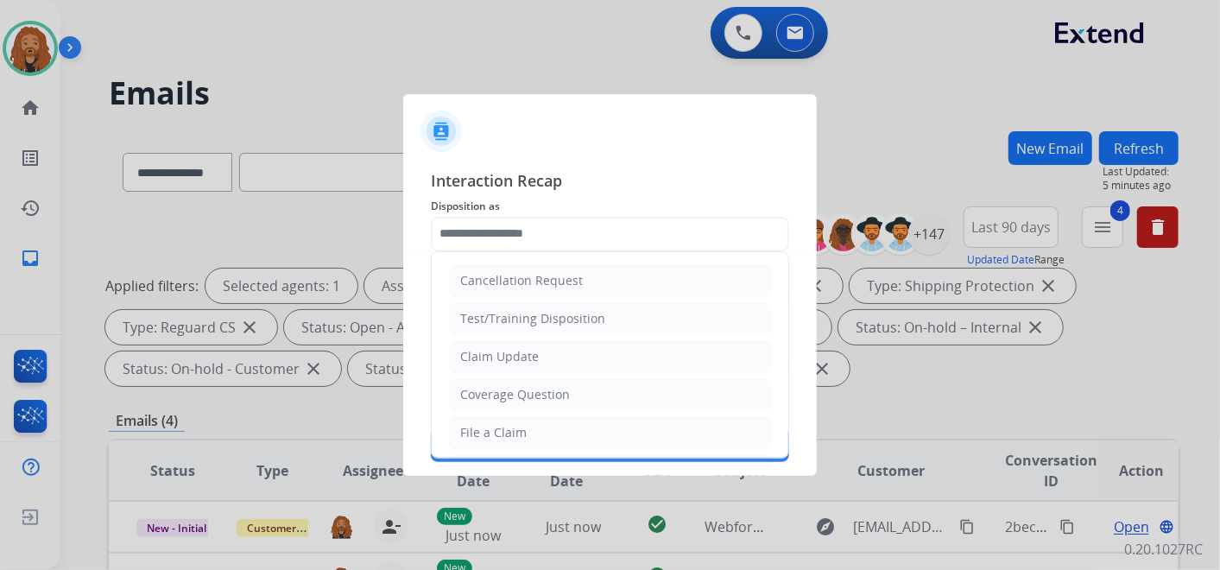
click at [485, 425] on div "File a Claim" at bounding box center [493, 432] width 66 height 17
type input "**********"
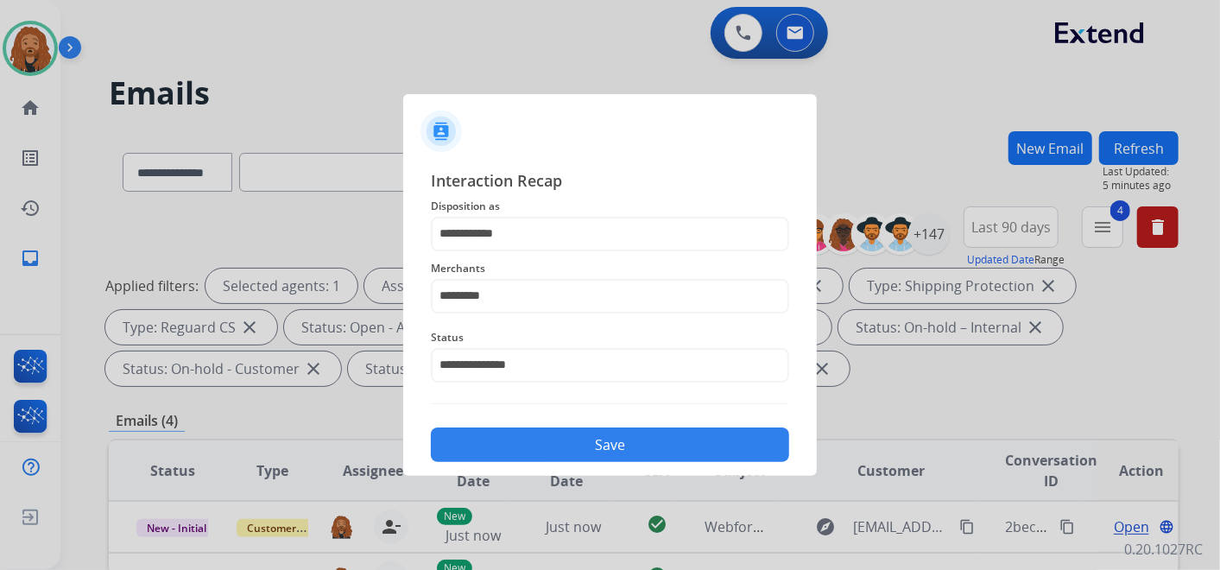
click at [516, 432] on button "Save" at bounding box center [610, 444] width 358 height 35
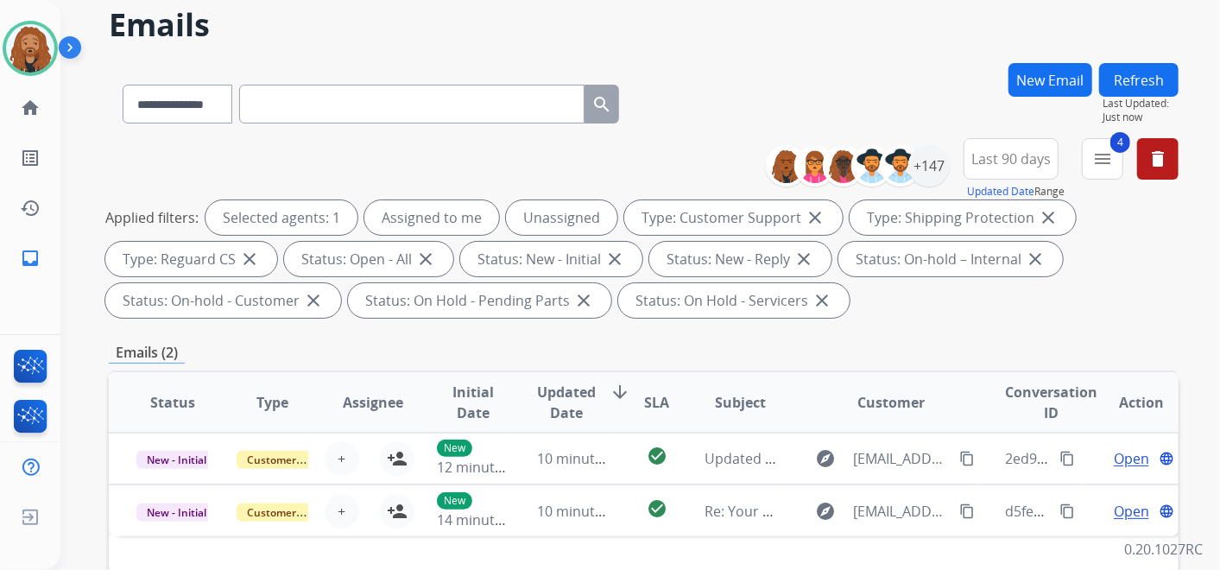
scroll to position [0, 0]
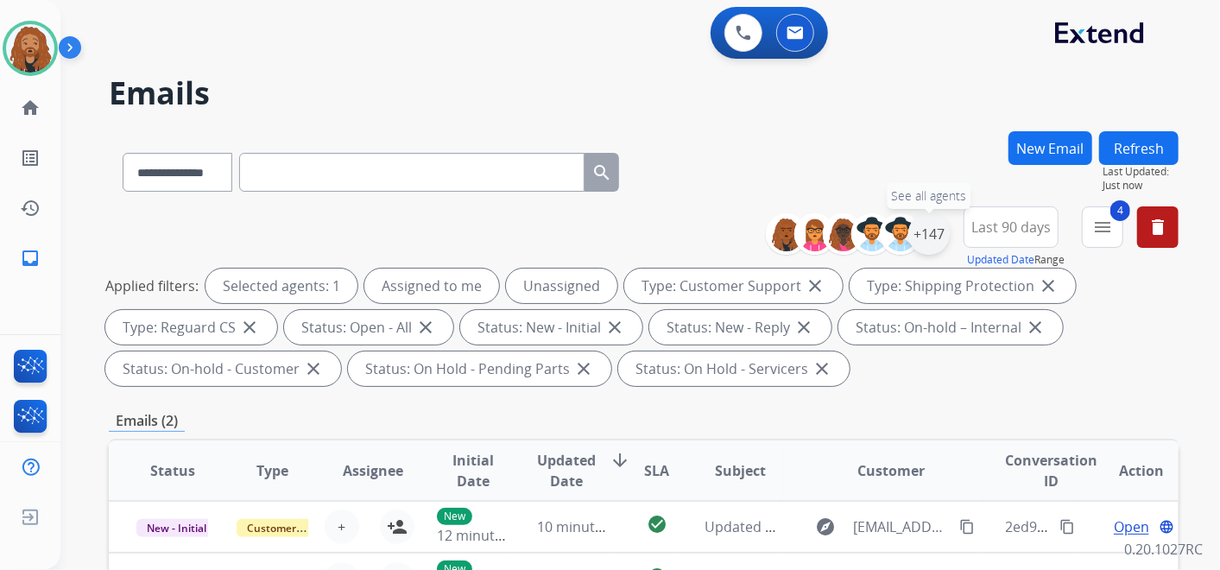
click at [925, 245] on div "+147" at bounding box center [928, 233] width 41 height 41
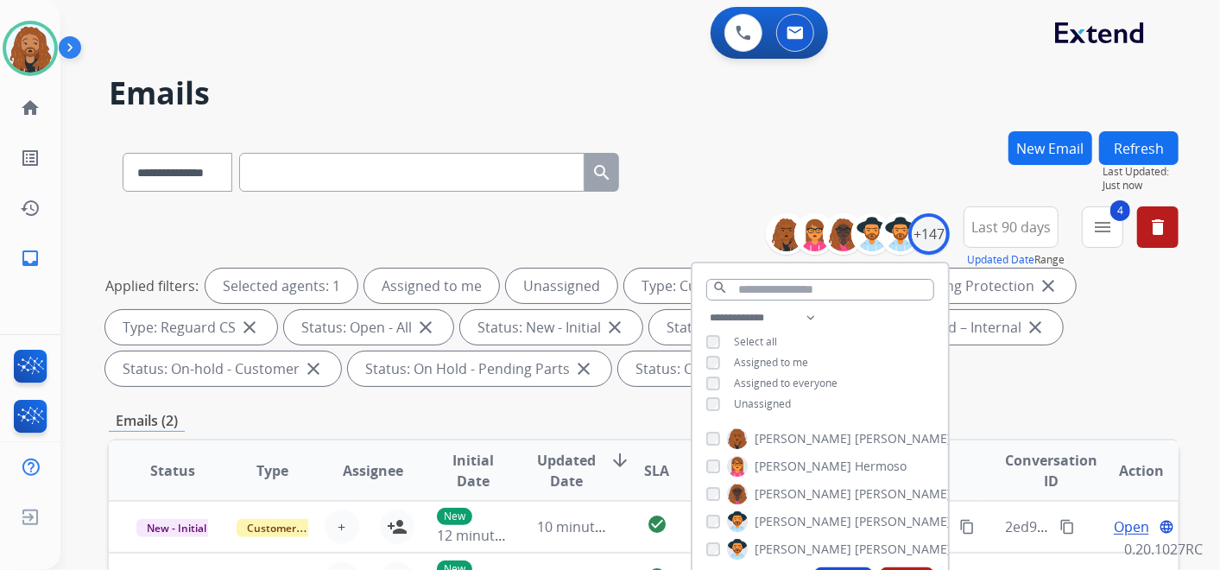
click at [710, 394] on div "**********" at bounding box center [820, 362] width 256 height 111
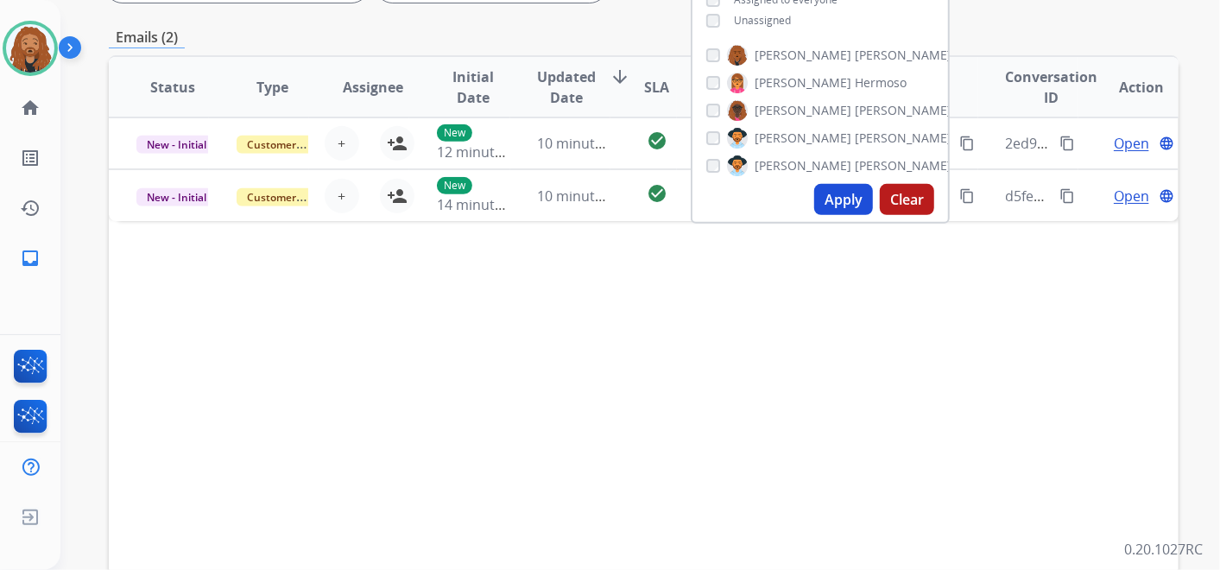
click at [838, 214] on div "Apply Clear" at bounding box center [820, 199] width 256 height 45
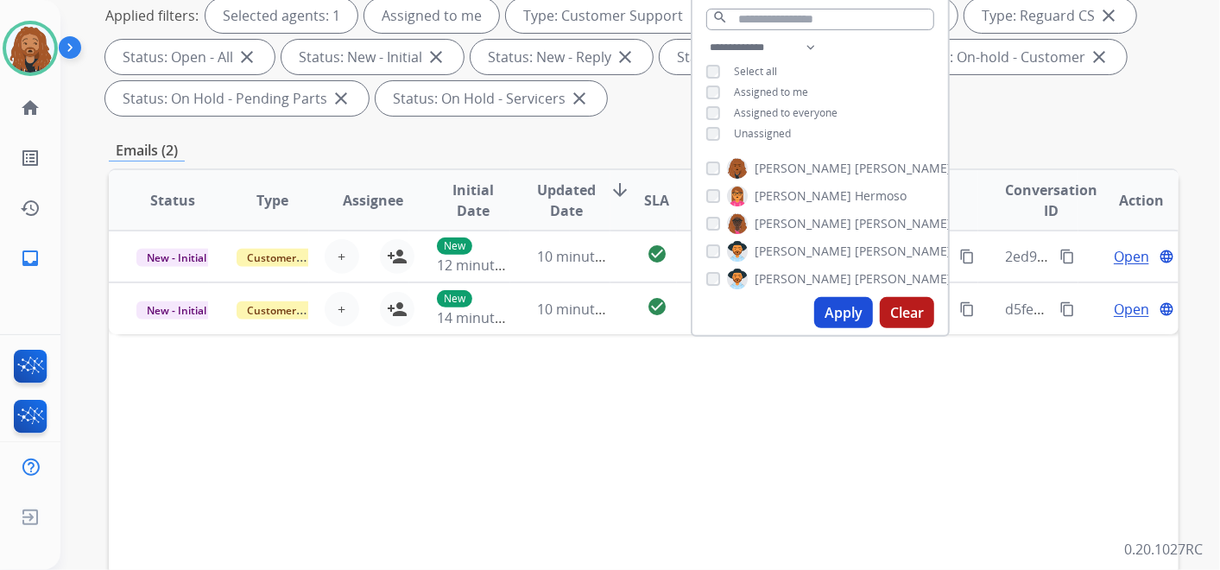
scroll to position [192, 0]
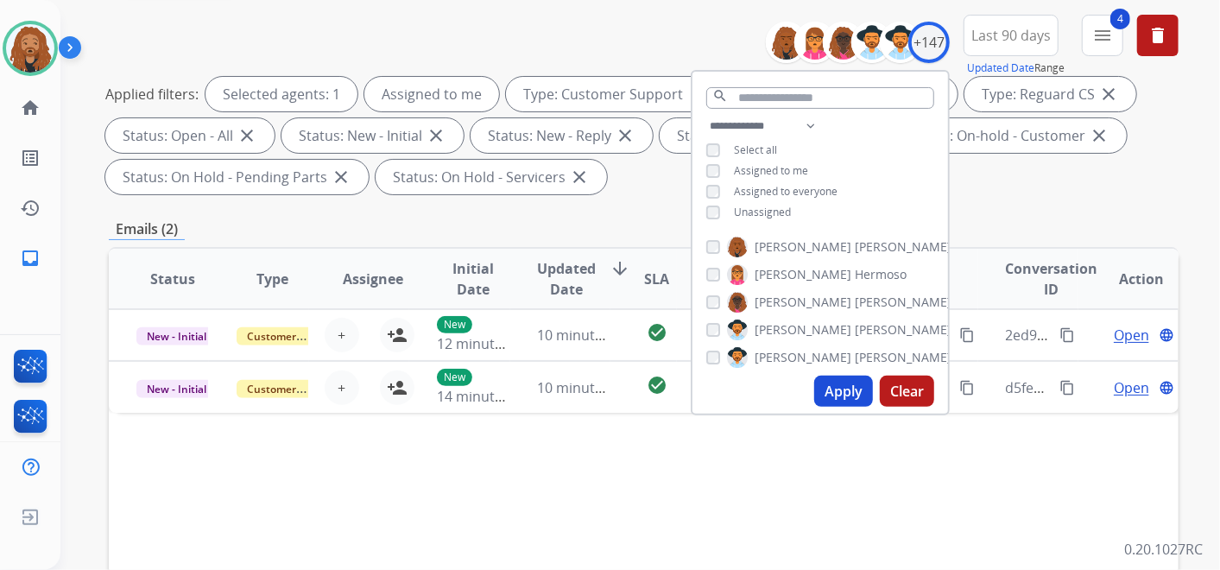
click at [839, 384] on button "Apply" at bounding box center [843, 391] width 59 height 31
click at [839, 384] on div "**********" at bounding box center [619, 155] width 1118 height 570
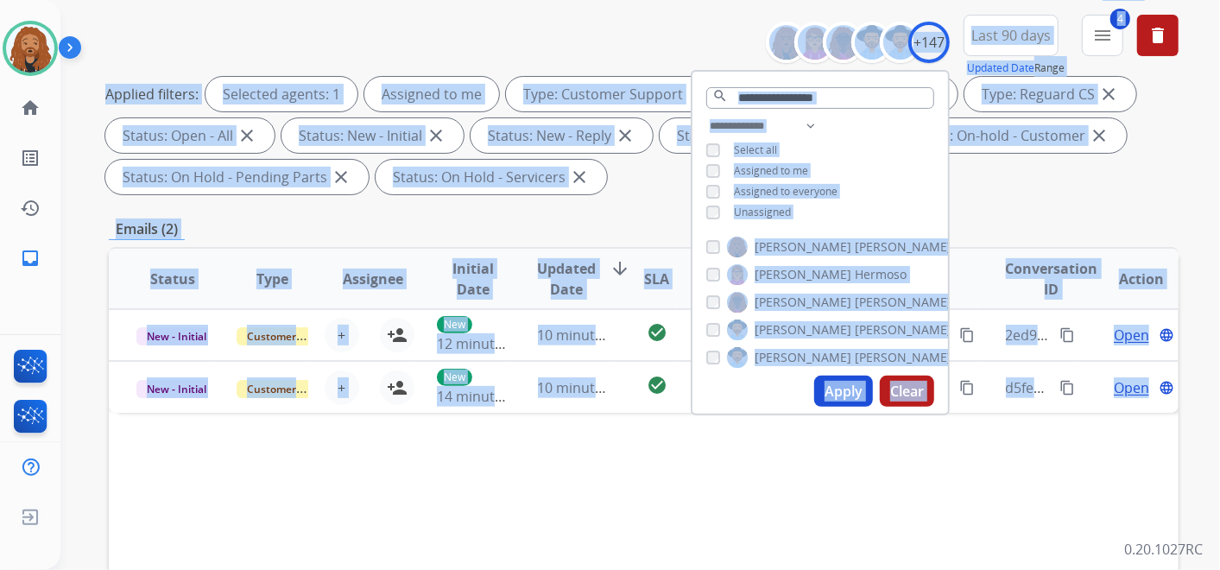
scroll to position [0, 0]
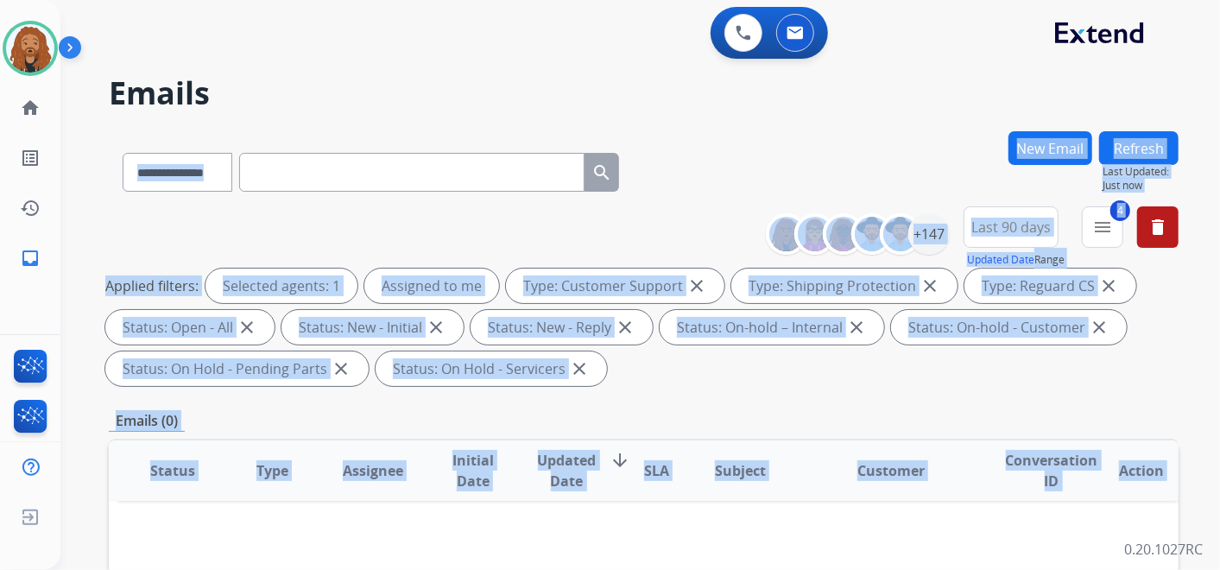
drag, startPoint x: 955, startPoint y: 410, endPoint x: 719, endPoint y: 182, distance: 327.9
click at [719, 182] on div "**********" at bounding box center [644, 168] width 1070 height 75
click at [717, 167] on div "**********" at bounding box center [644, 168] width 1070 height 75
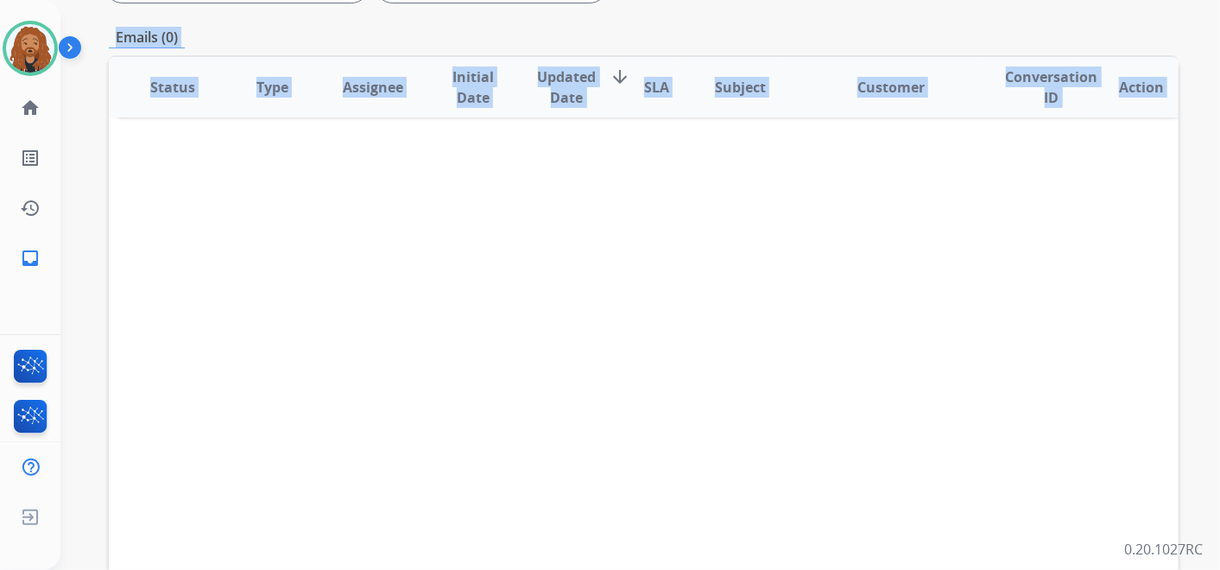
click at [681, 256] on div "Status Type Assignee Initial Date Updated Date arrow_downward SLA Subject Custo…" at bounding box center [644, 344] width 1070 height 578
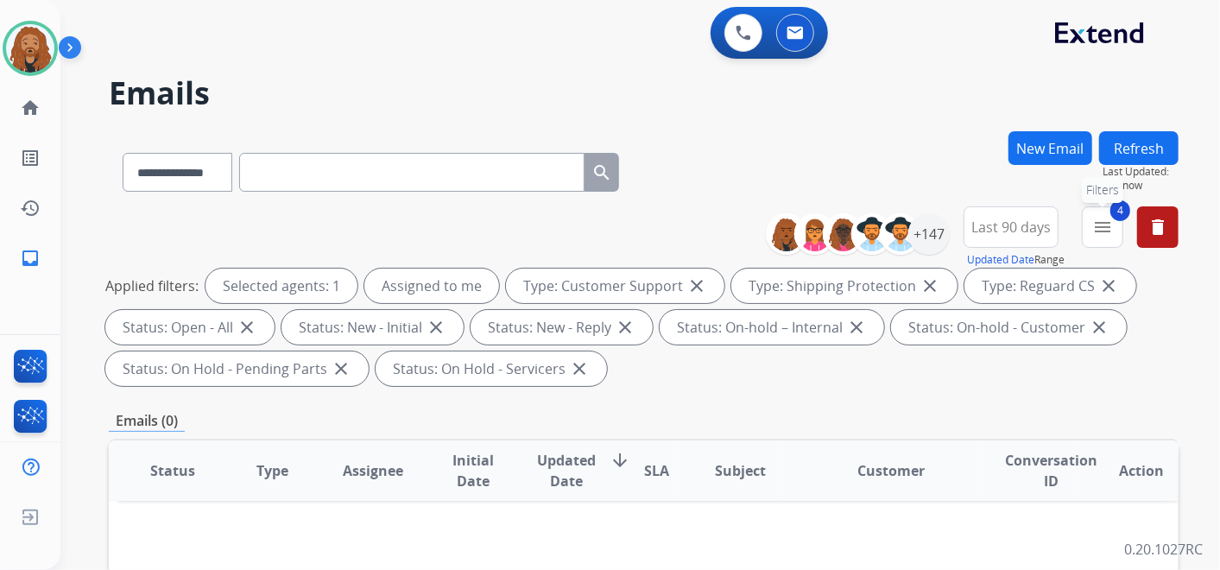
click at [1107, 230] on mat-icon "menu" at bounding box center [1102, 227] width 21 height 21
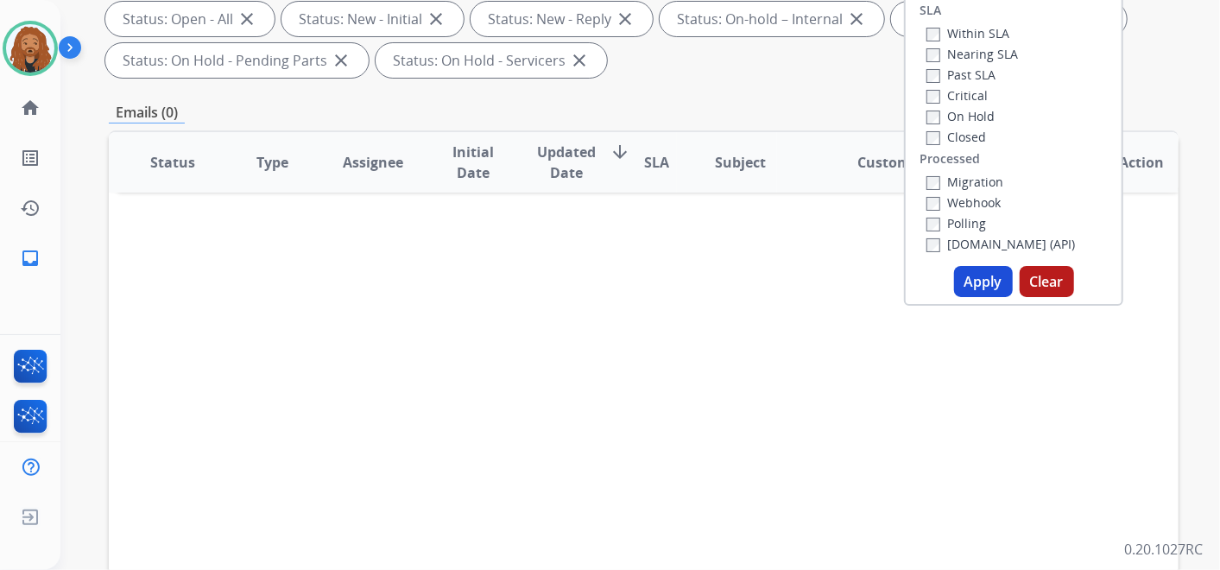
scroll to position [479, 0]
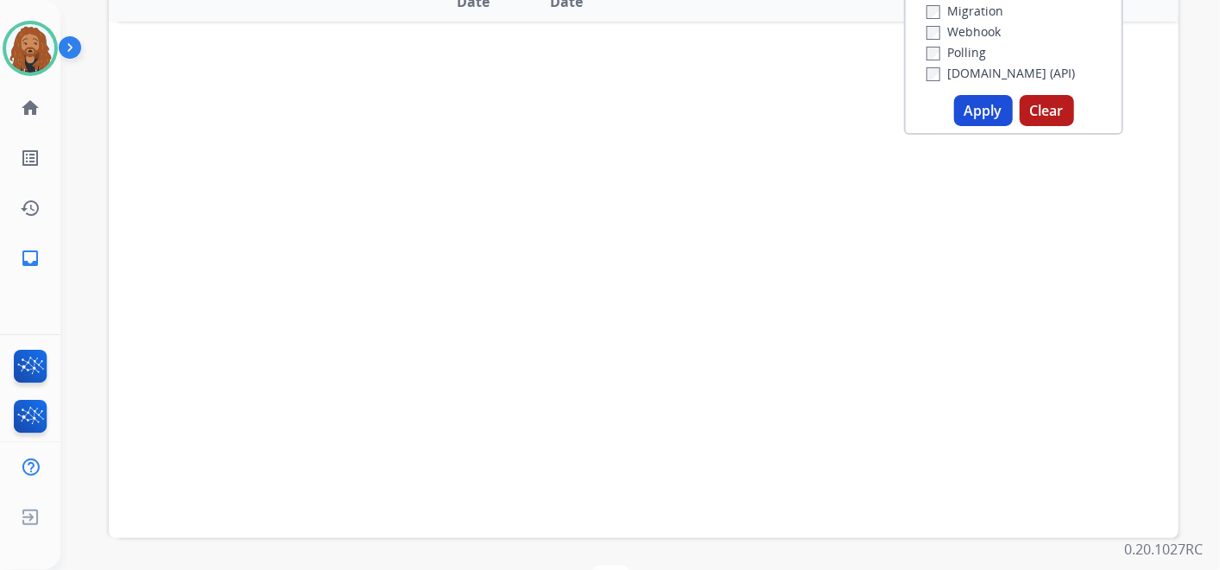
click at [964, 113] on button "Apply" at bounding box center [983, 110] width 59 height 31
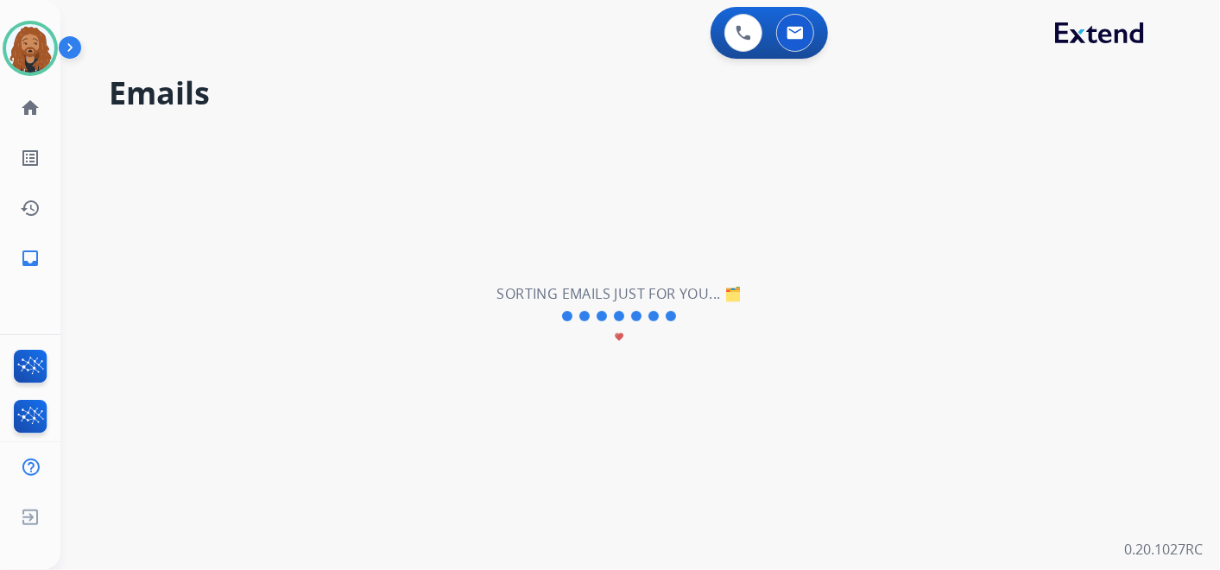
scroll to position [0, 0]
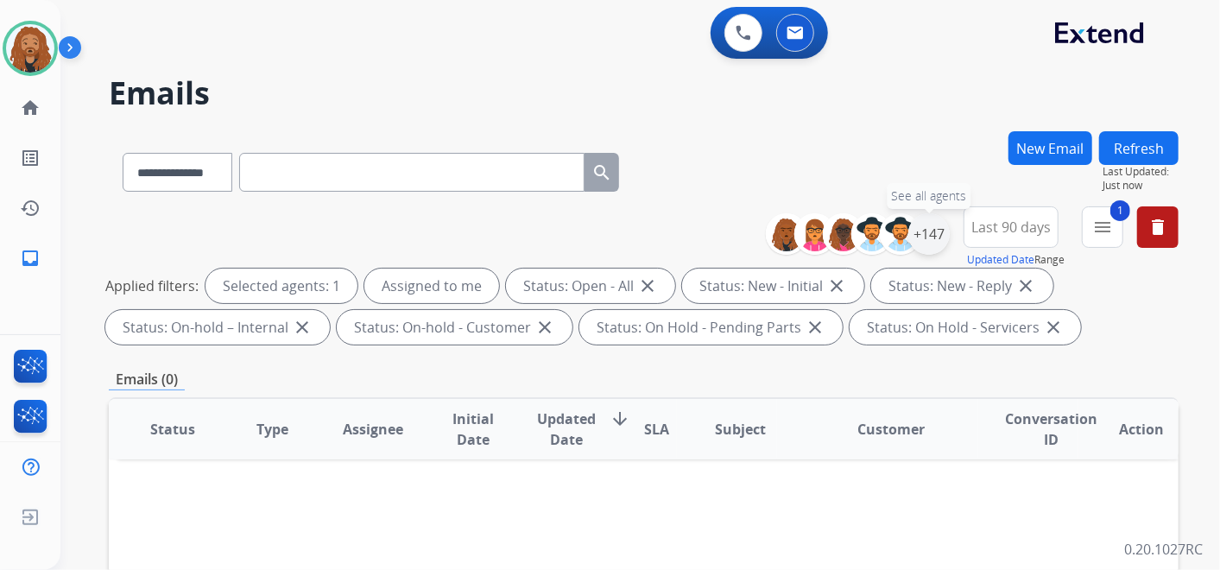
click at [928, 232] on div "+147" at bounding box center [928, 233] width 41 height 41
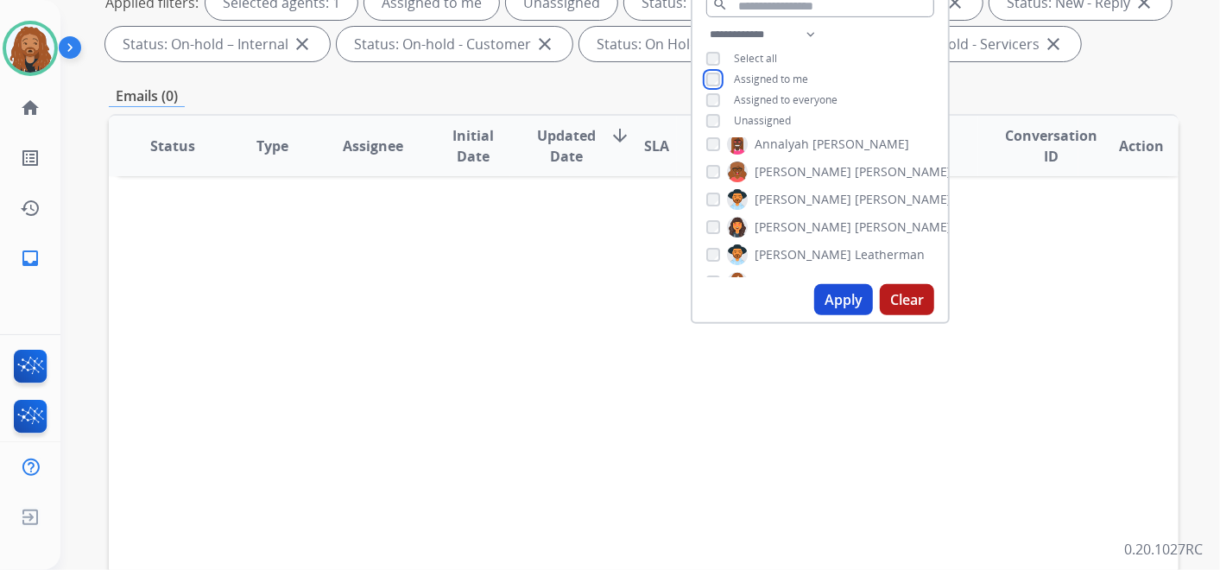
scroll to position [287, 0]
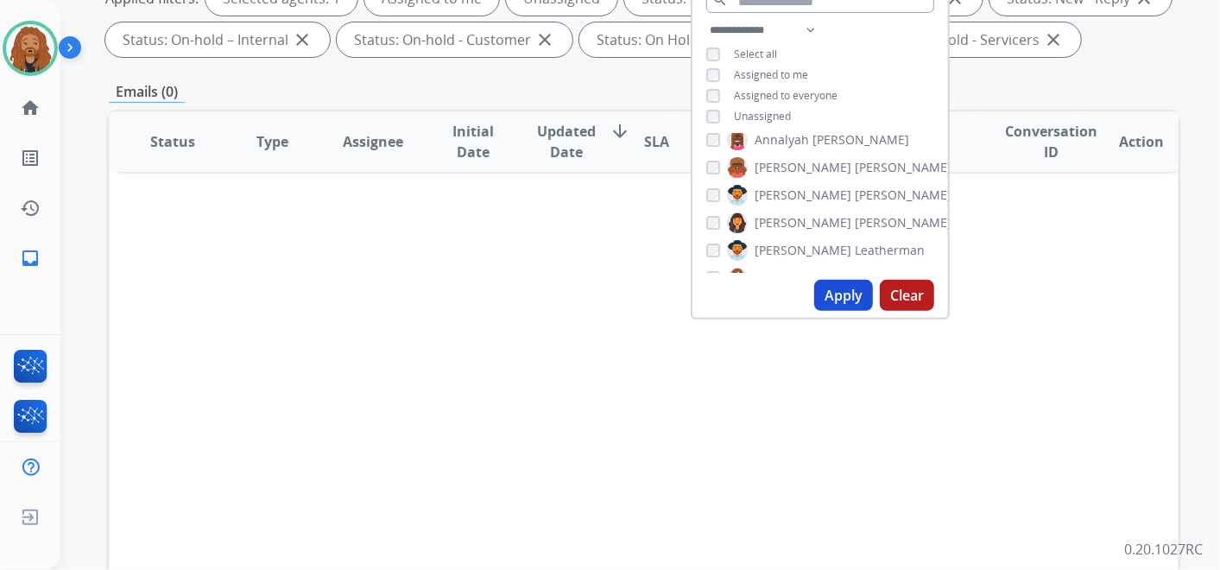
click at [834, 289] on button "Apply" at bounding box center [843, 295] width 59 height 31
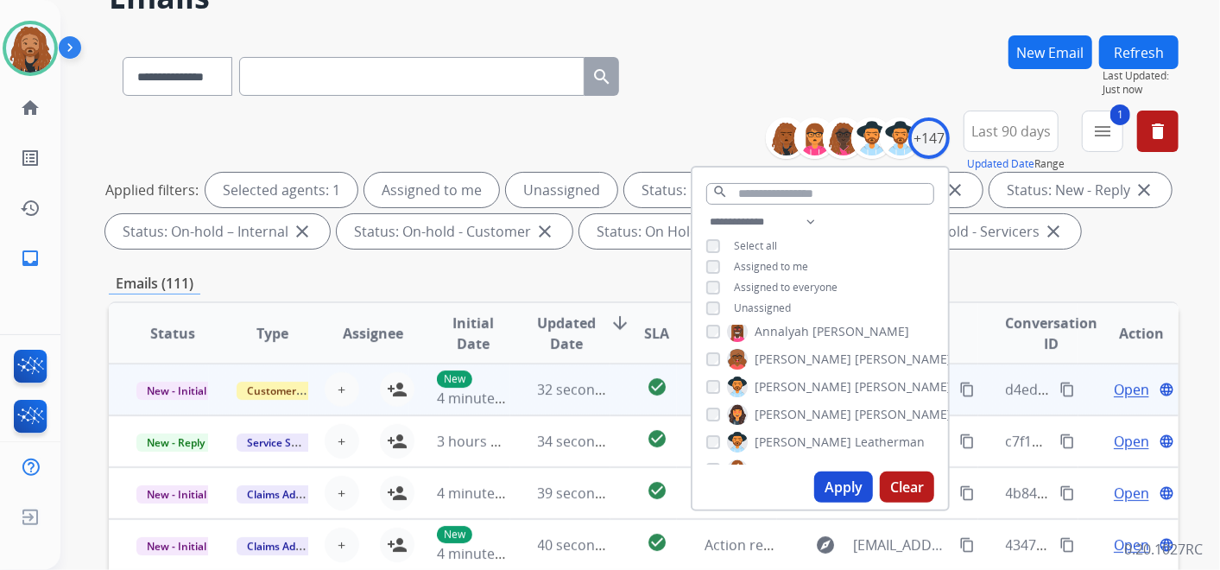
scroll to position [1, 0]
click at [545, 399] on td "32 seconds ago" at bounding box center [560, 389] width 100 height 52
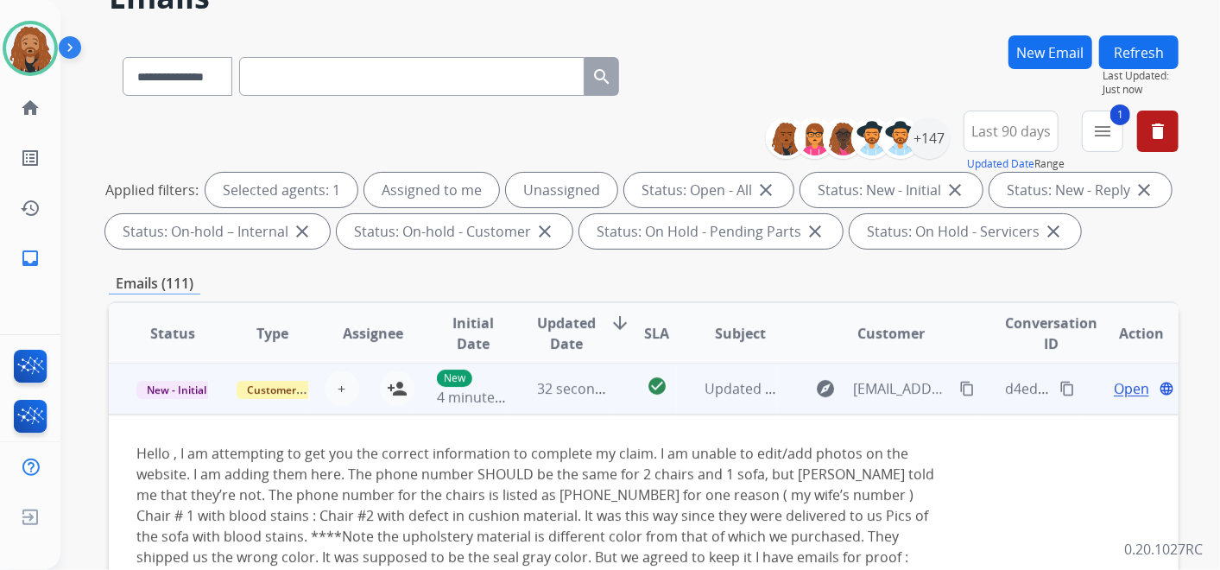
scroll to position [0, 0]
click at [559, 394] on span "32 seconds ago" at bounding box center [588, 389] width 101 height 19
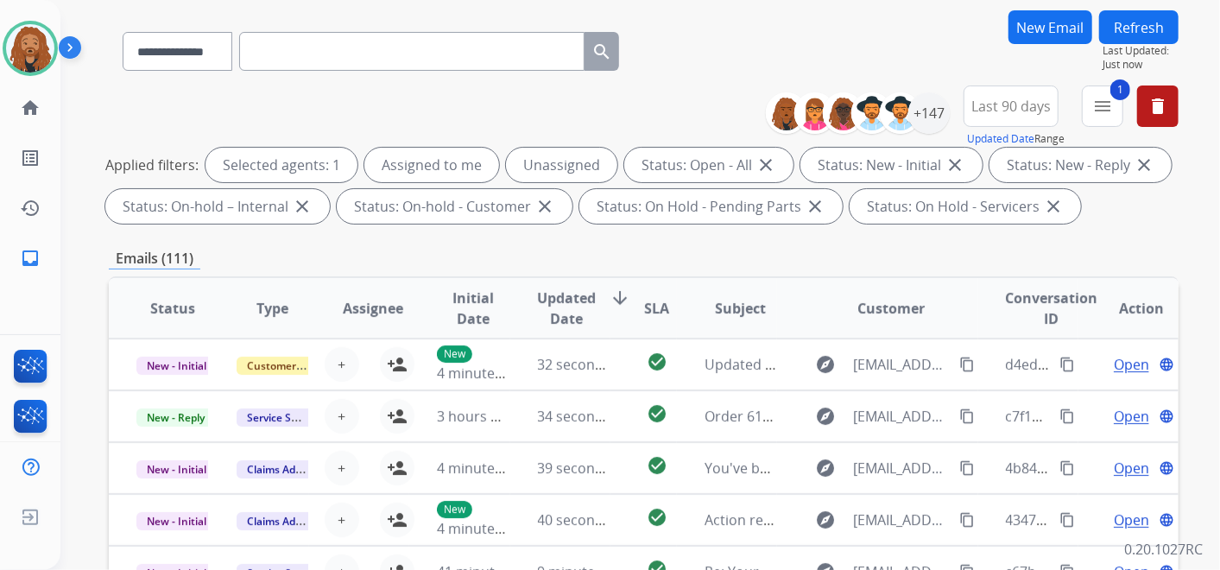
scroll to position [15, 0]
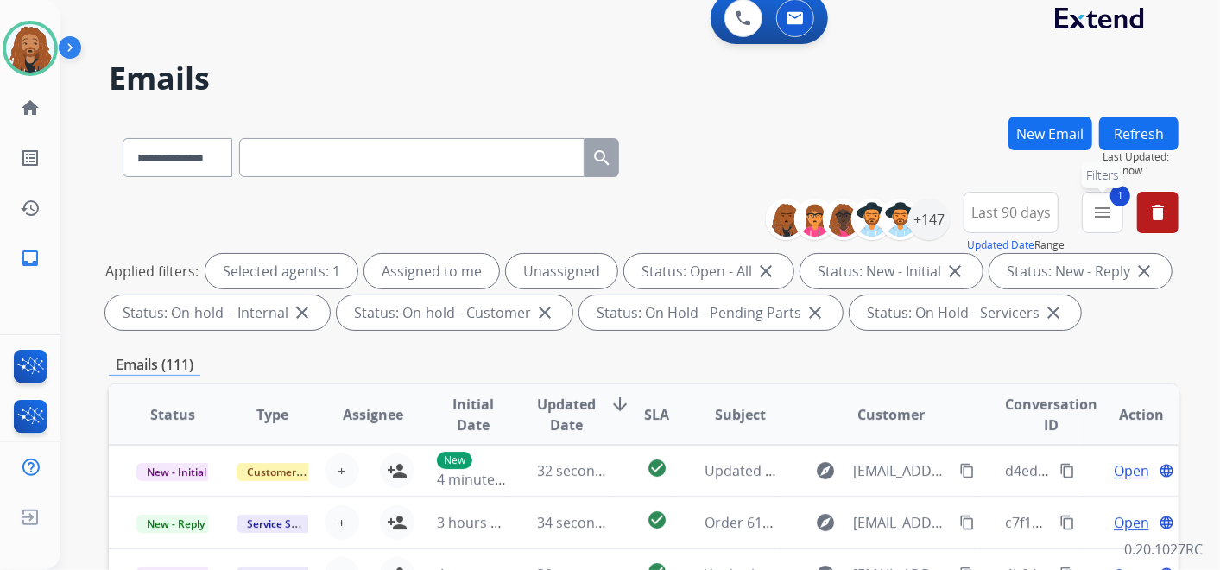
click at [1103, 202] on mat-icon "menu" at bounding box center [1102, 212] width 21 height 21
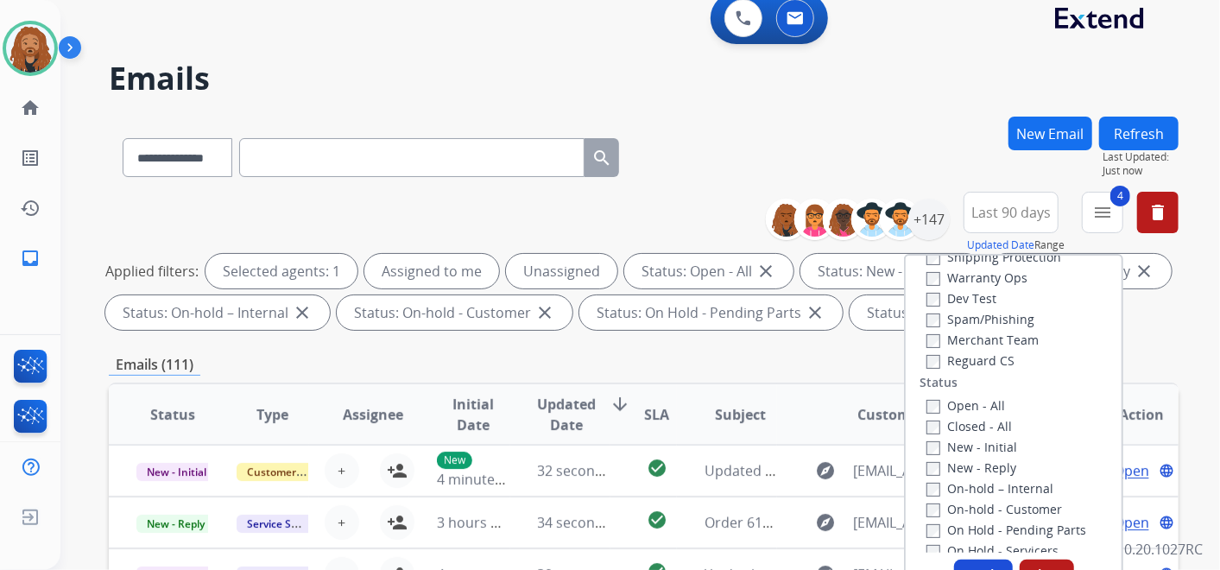
scroll to position [192, 0]
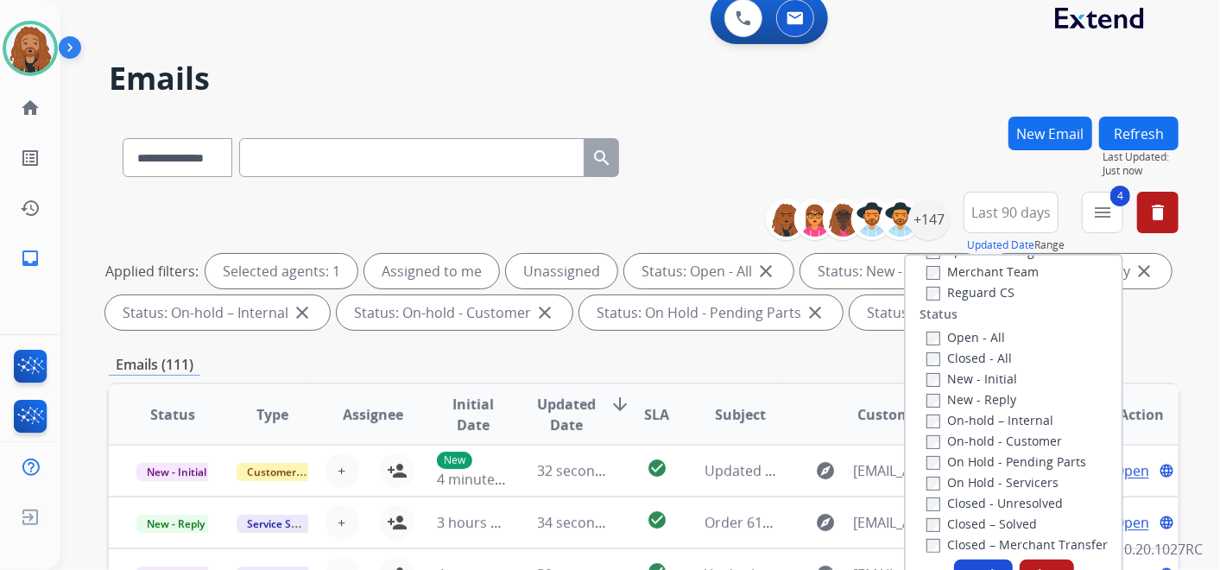
click at [978, 559] on div "Apply Clear" at bounding box center [1014, 574] width 216 height 31
click at [978, 565] on button "Apply" at bounding box center [983, 574] width 59 height 31
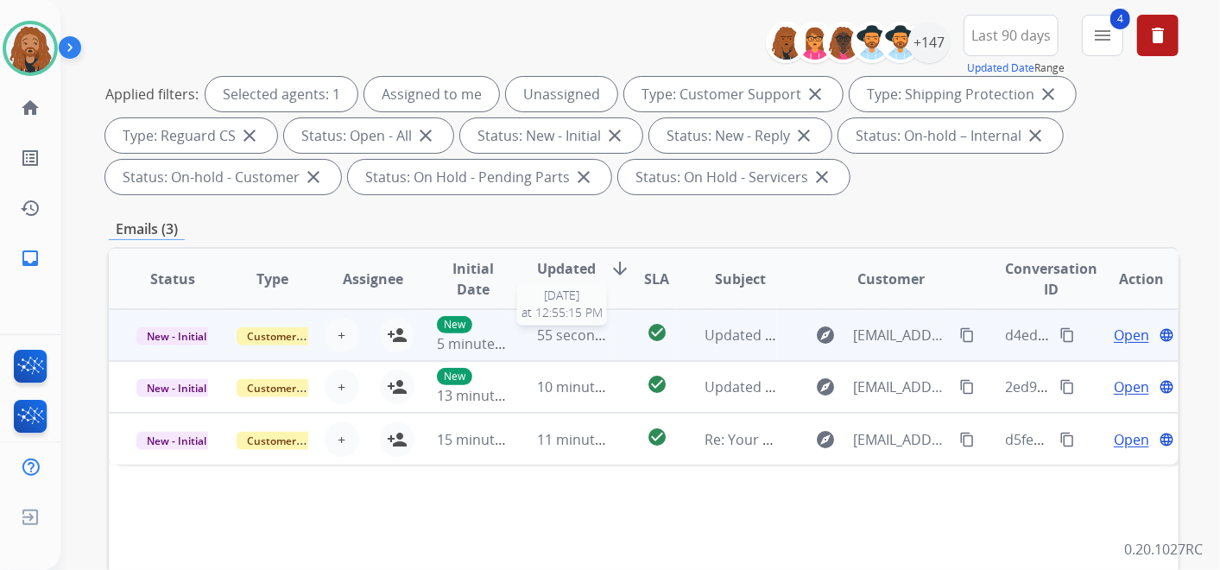
click at [555, 342] on span "55 seconds ago" at bounding box center [588, 334] width 101 height 19
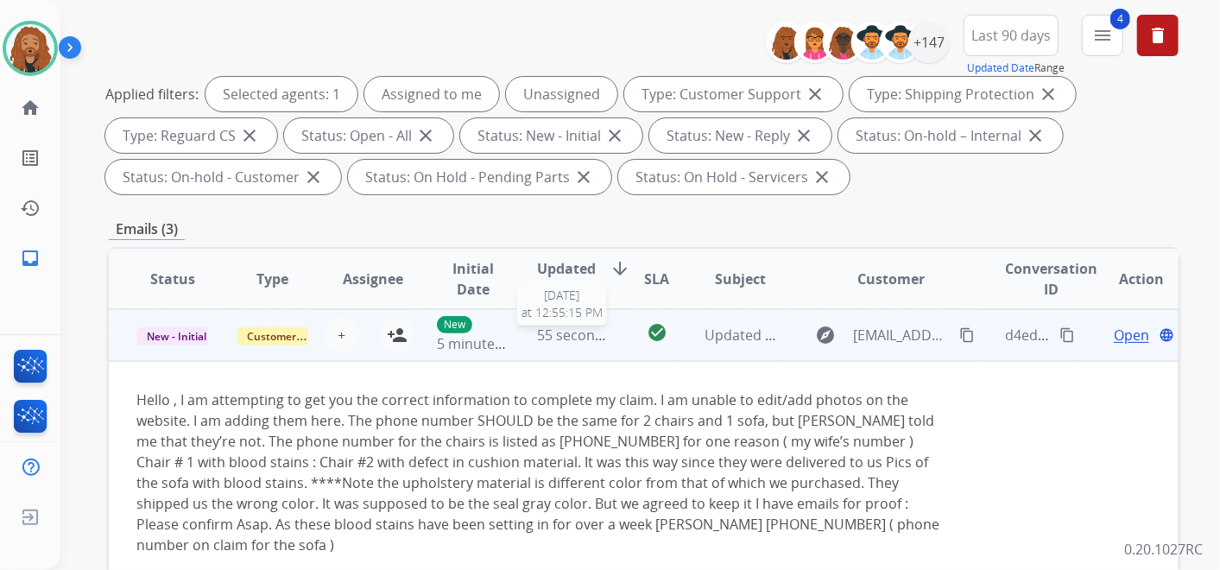
click at [555, 342] on span "55 seconds ago" at bounding box center [588, 334] width 101 height 19
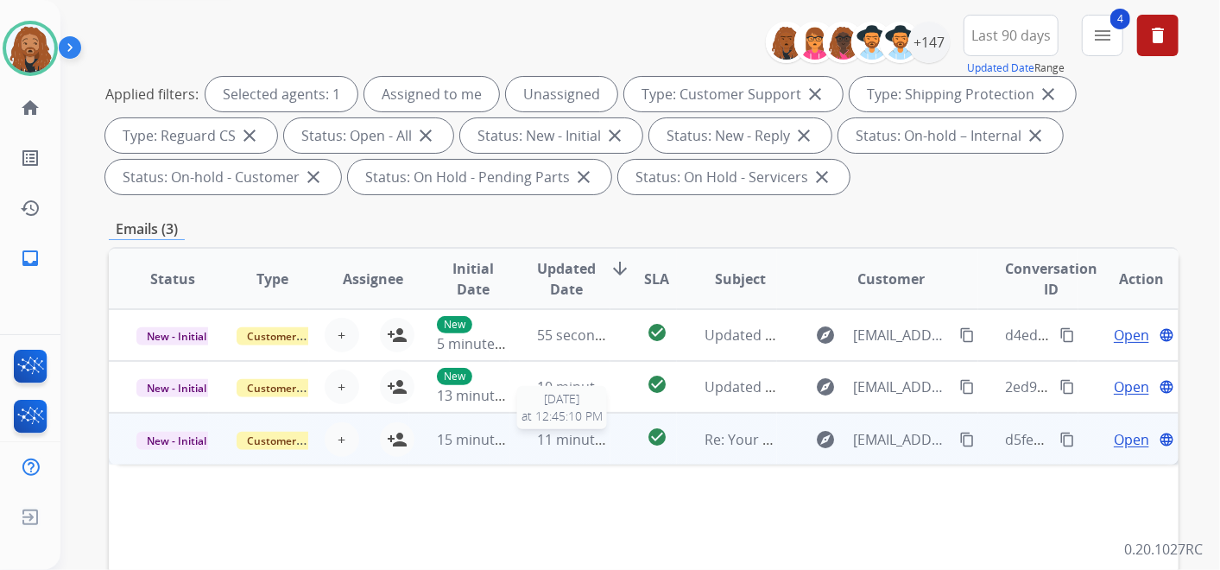
click at [567, 440] on span "11 minutes ago" at bounding box center [588, 439] width 100 height 19
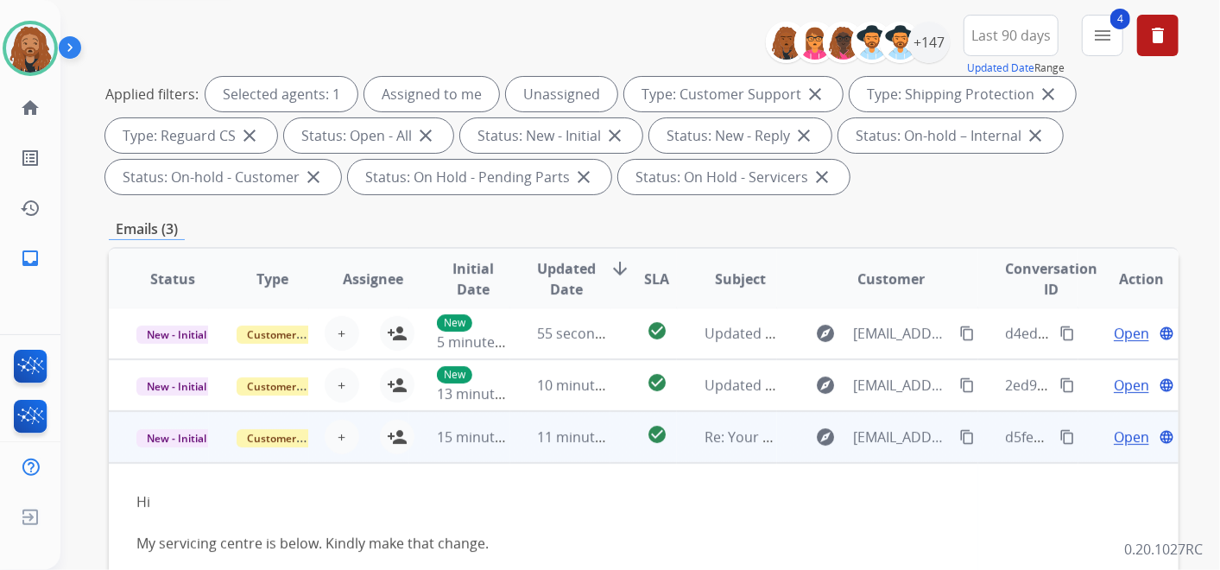
scroll to position [0, 0]
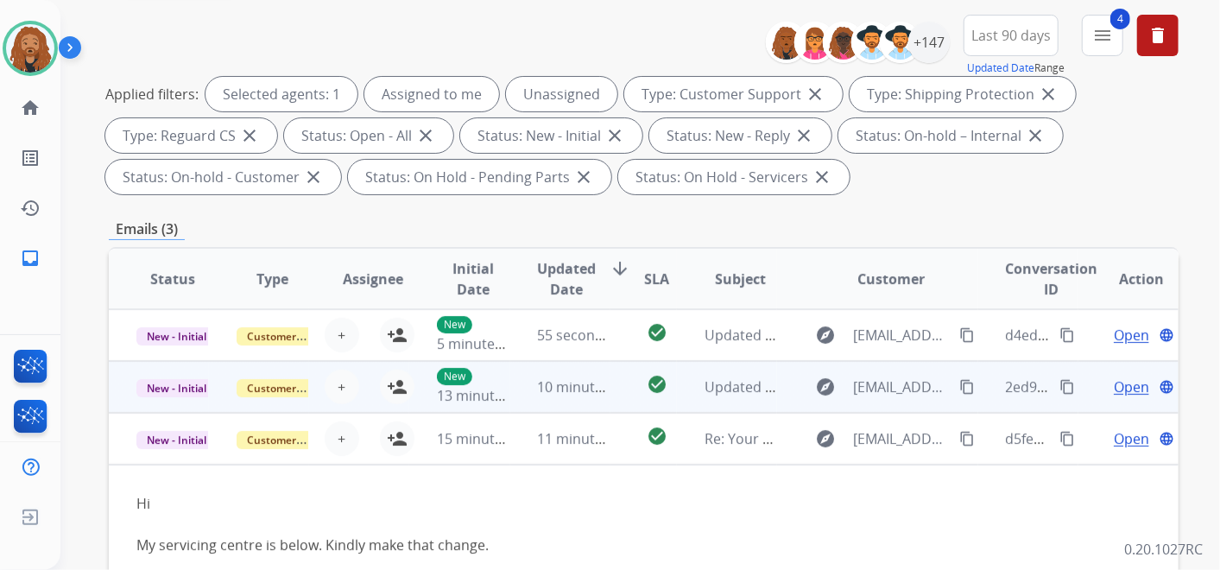
click at [538, 384] on span "10 minutes ago" at bounding box center [588, 386] width 100 height 19
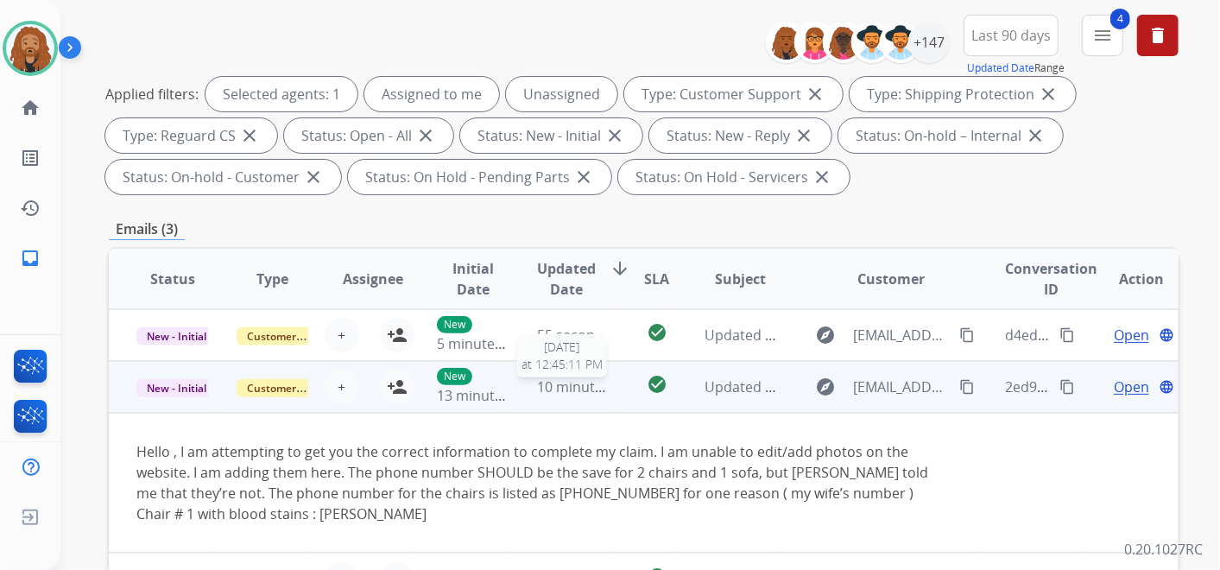
click at [538, 384] on span "10 minutes ago" at bounding box center [588, 386] width 100 height 19
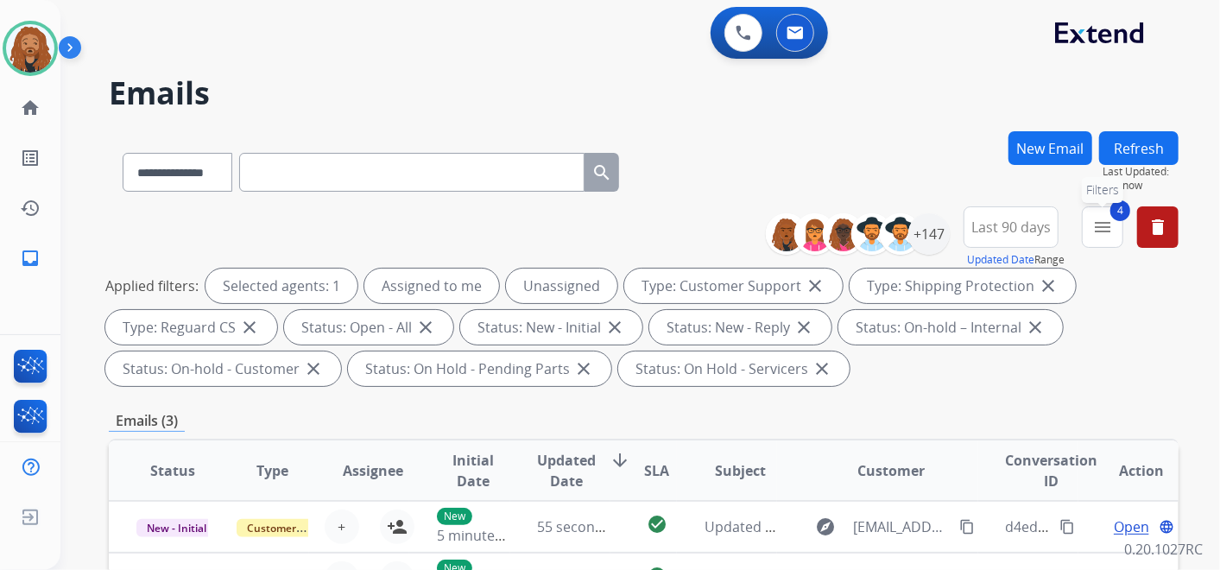
click at [1107, 227] on mat-icon "menu" at bounding box center [1102, 227] width 21 height 21
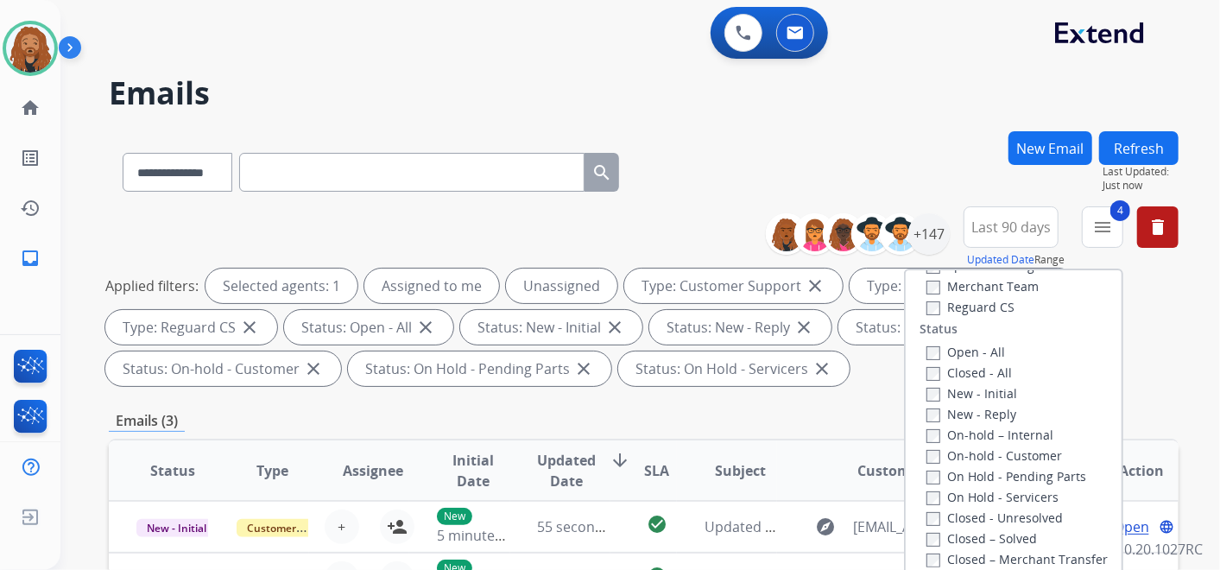
click at [900, 174] on div "**********" at bounding box center [644, 168] width 1070 height 75
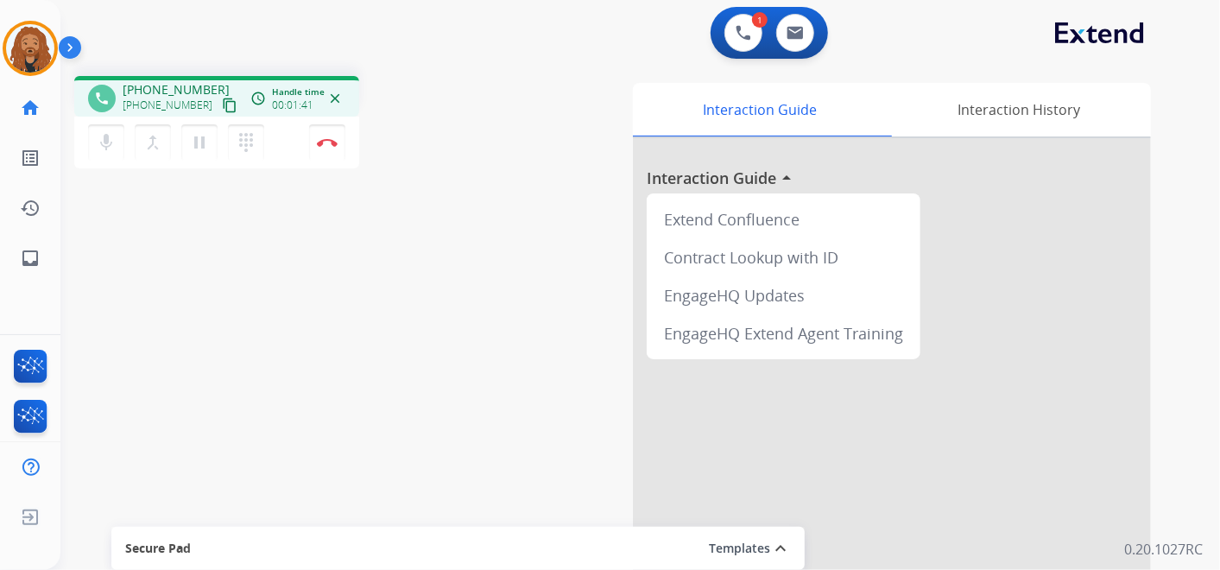
drag, startPoint x: 234, startPoint y: 113, endPoint x: 193, endPoint y: 93, distance: 45.2
drag, startPoint x: 193, startPoint y: 93, endPoint x: 507, endPoint y: 47, distance: 316.7
click at [507, 47] on div "1 Voice Interactions 0 Email Interactions" at bounding box center [629, 34] width 1097 height 55
click at [342, 150] on button "Disconnect" at bounding box center [327, 142] width 36 height 36
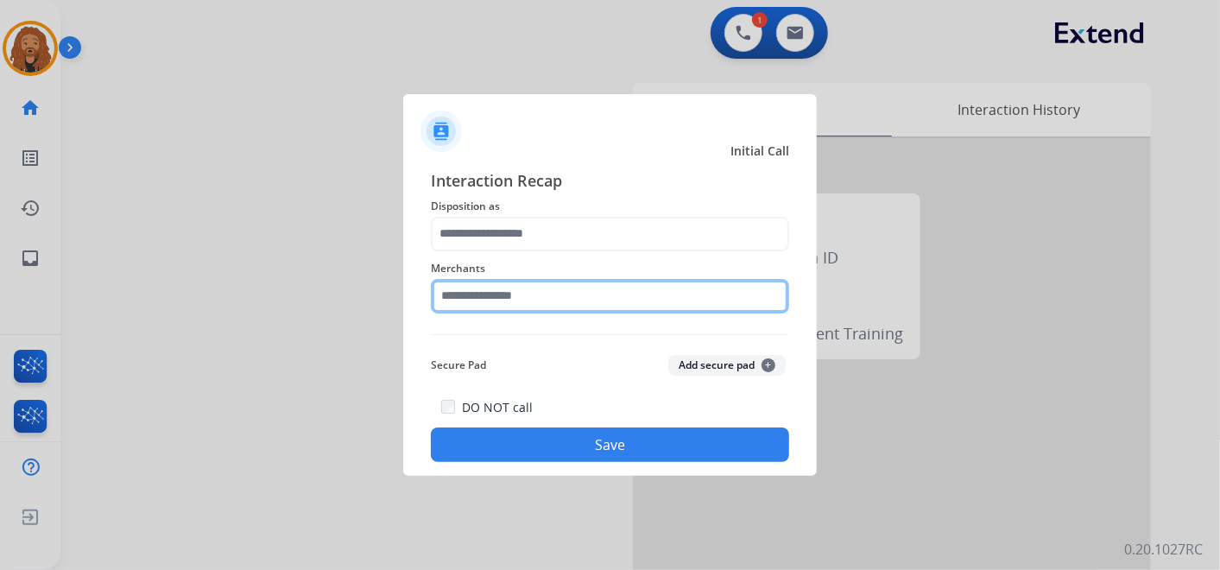
click at [540, 306] on div "Merchants" at bounding box center [610, 285] width 358 height 69
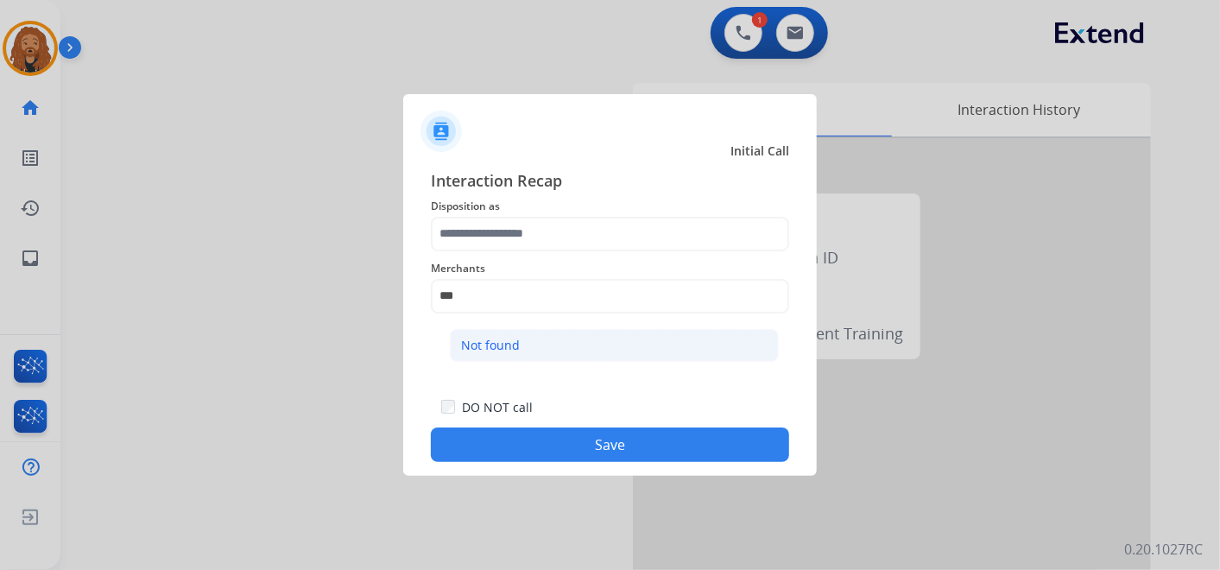
click at [566, 335] on li "Not found" at bounding box center [614, 345] width 329 height 33
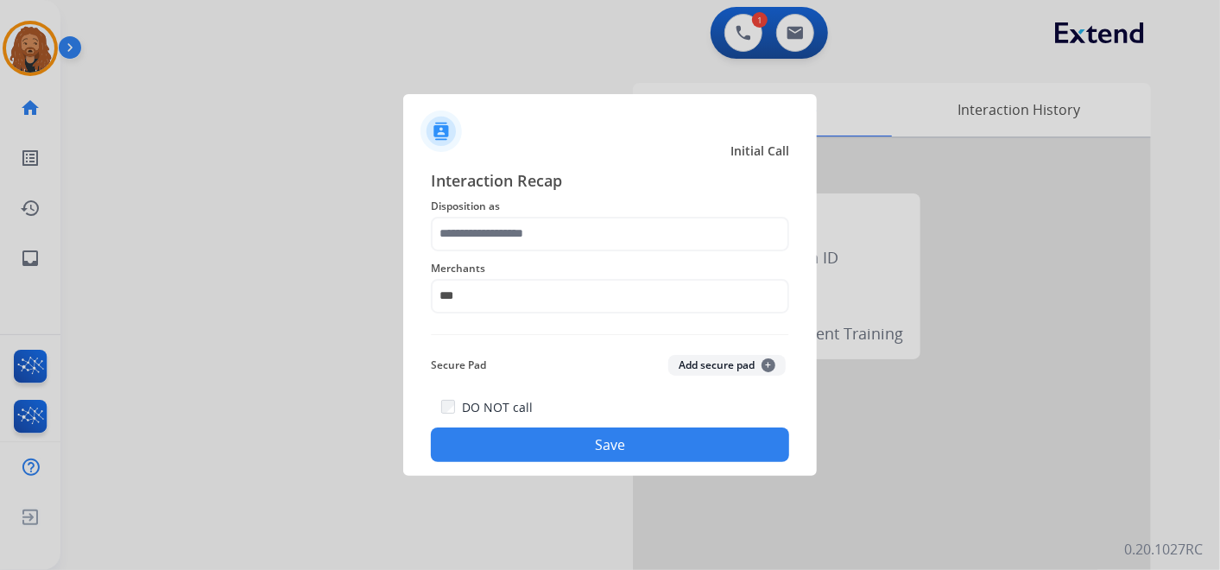
type input "*********"
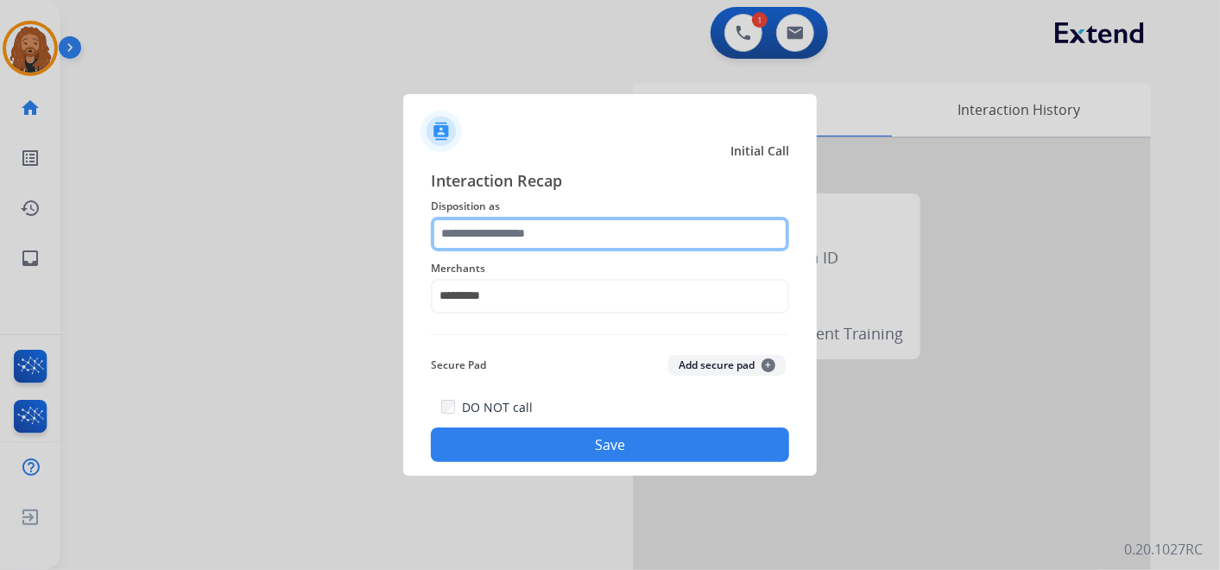
click at [537, 246] on input "text" at bounding box center [610, 234] width 358 height 35
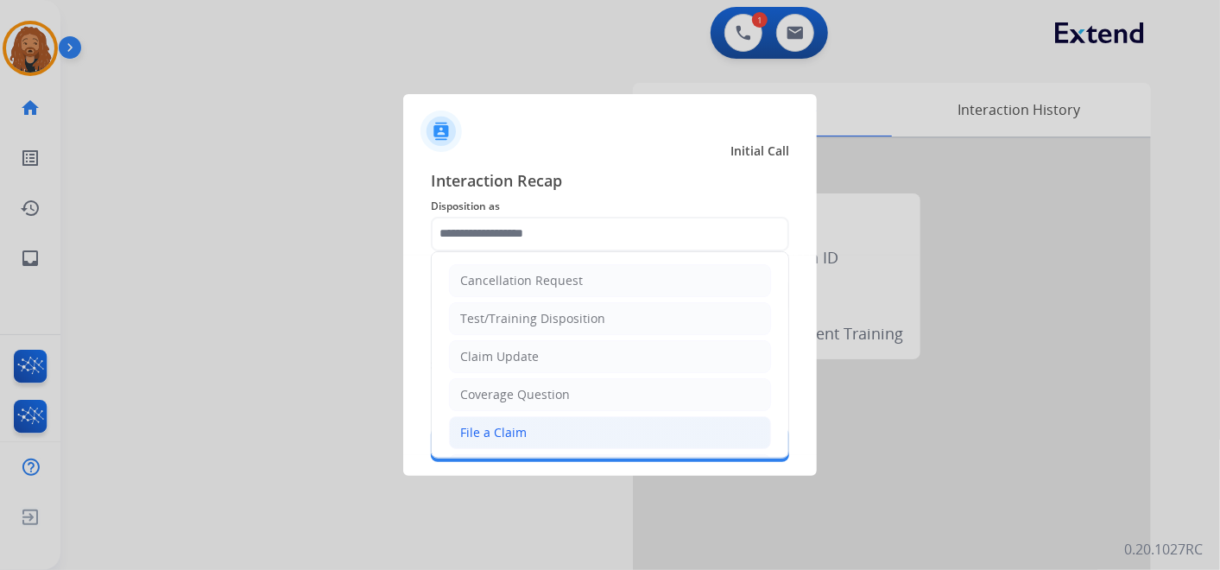
click at [508, 441] on li "File a Claim" at bounding box center [610, 432] width 322 height 33
type input "**********"
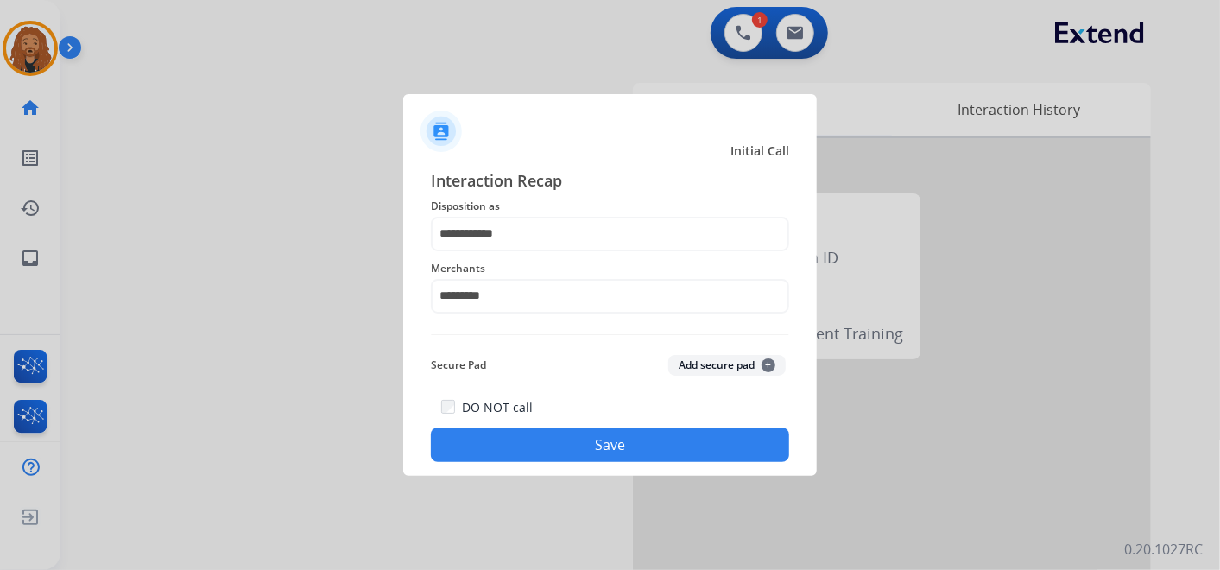
click at [506, 440] on button "Save" at bounding box center [610, 444] width 358 height 35
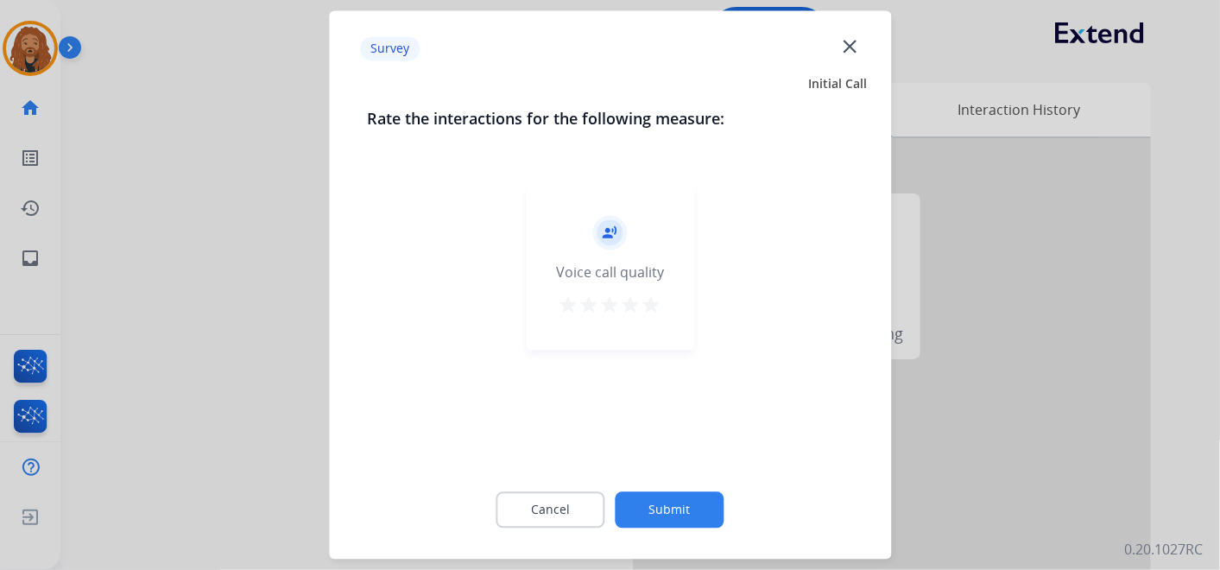
click at [658, 310] on mat-icon "star" at bounding box center [651, 305] width 21 height 21
click at [645, 522] on button "Submit" at bounding box center [670, 510] width 109 height 36
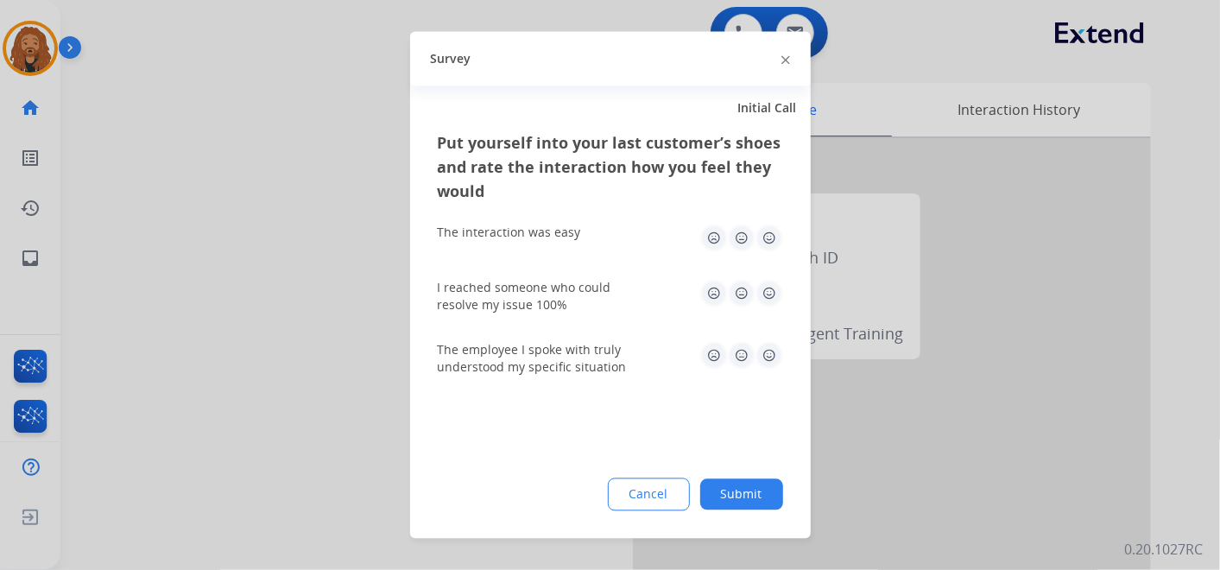
drag, startPoint x: 778, startPoint y: 357, endPoint x: 764, endPoint y: 335, distance: 26.4
click at [778, 358] on img at bounding box center [769, 356] width 28 height 28
drag, startPoint x: 761, startPoint y: 300, endPoint x: 763, endPoint y: 281, distance: 18.3
click at [761, 299] on img at bounding box center [769, 294] width 28 height 28
click at [764, 241] on img at bounding box center [769, 238] width 28 height 28
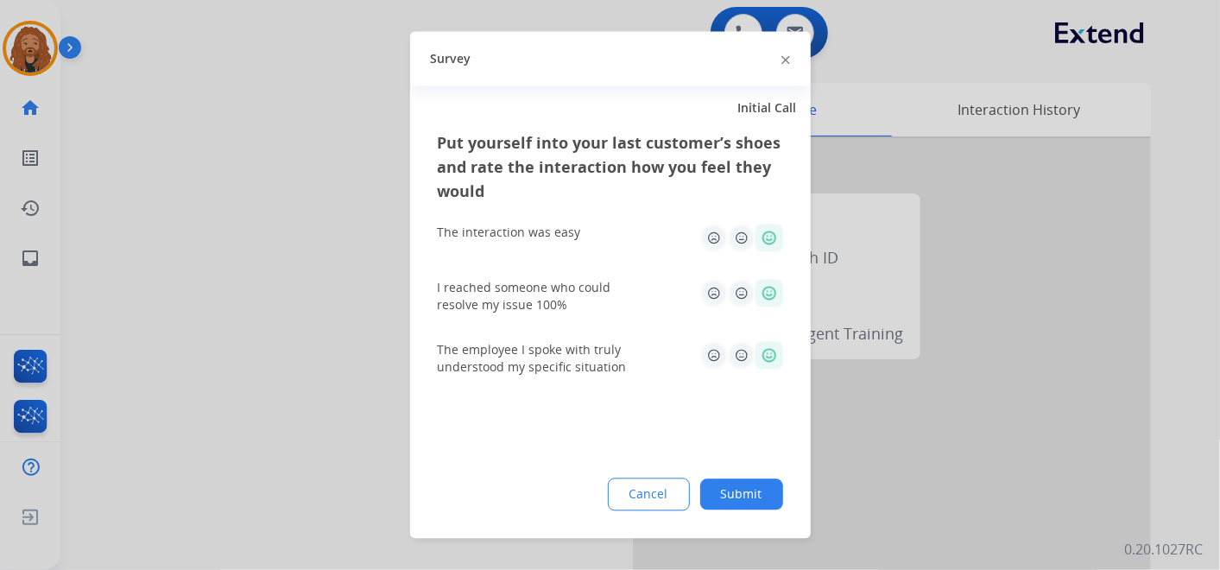
click at [753, 493] on button "Submit" at bounding box center [741, 494] width 83 height 31
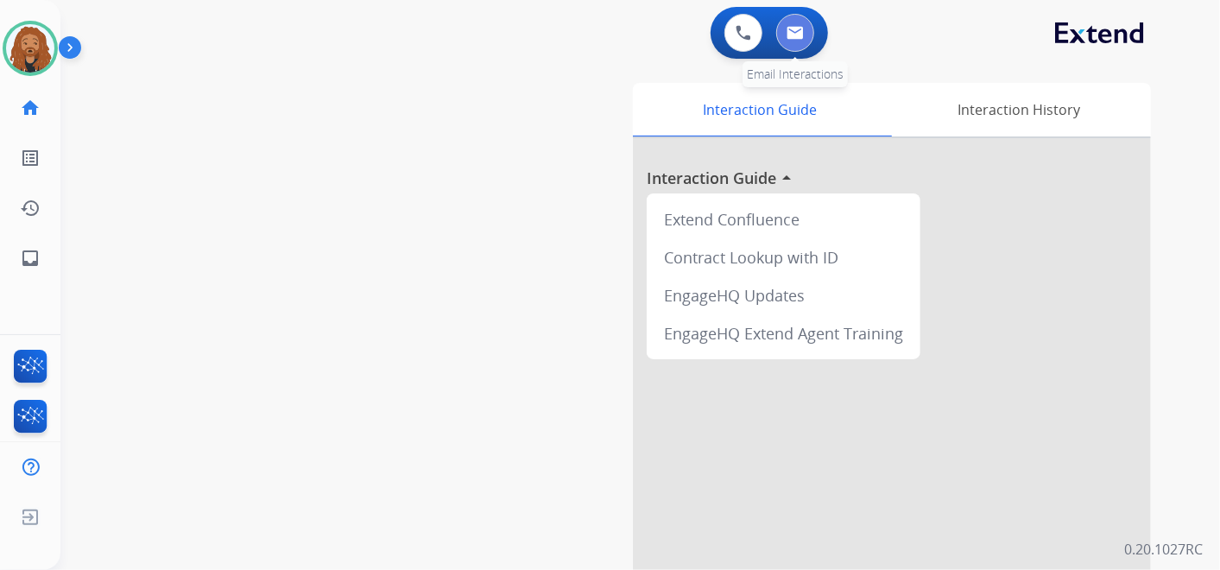
click at [781, 41] on button at bounding box center [795, 33] width 38 height 38
select select "**********"
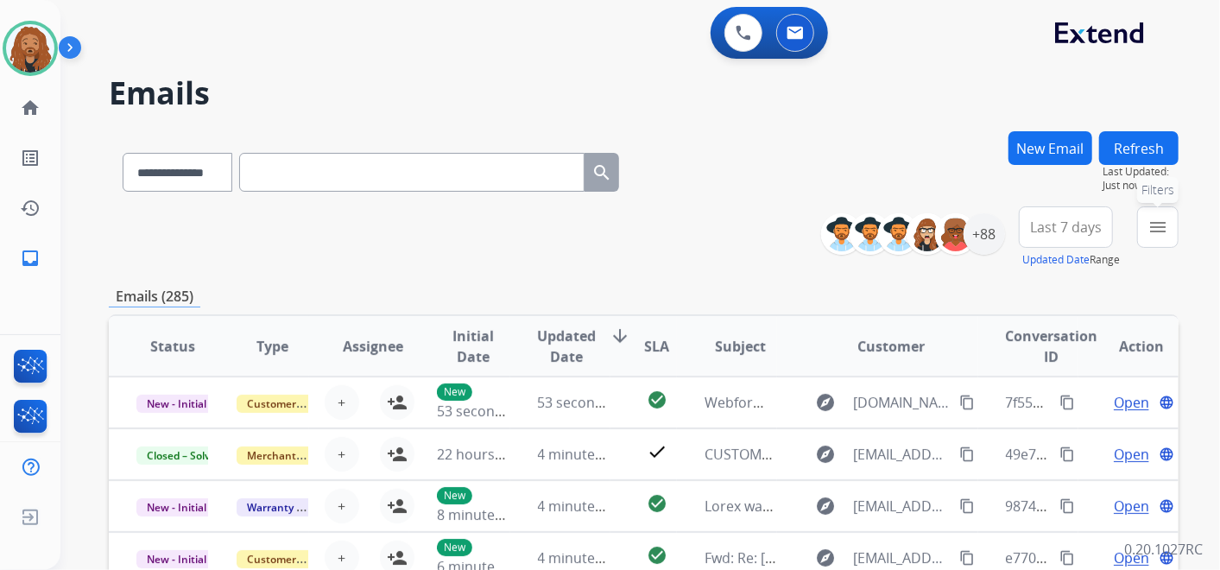
click at [1166, 222] on mat-icon "menu" at bounding box center [1157, 227] width 21 height 21
click at [1156, 234] on mat-icon "menu" at bounding box center [1157, 227] width 21 height 21
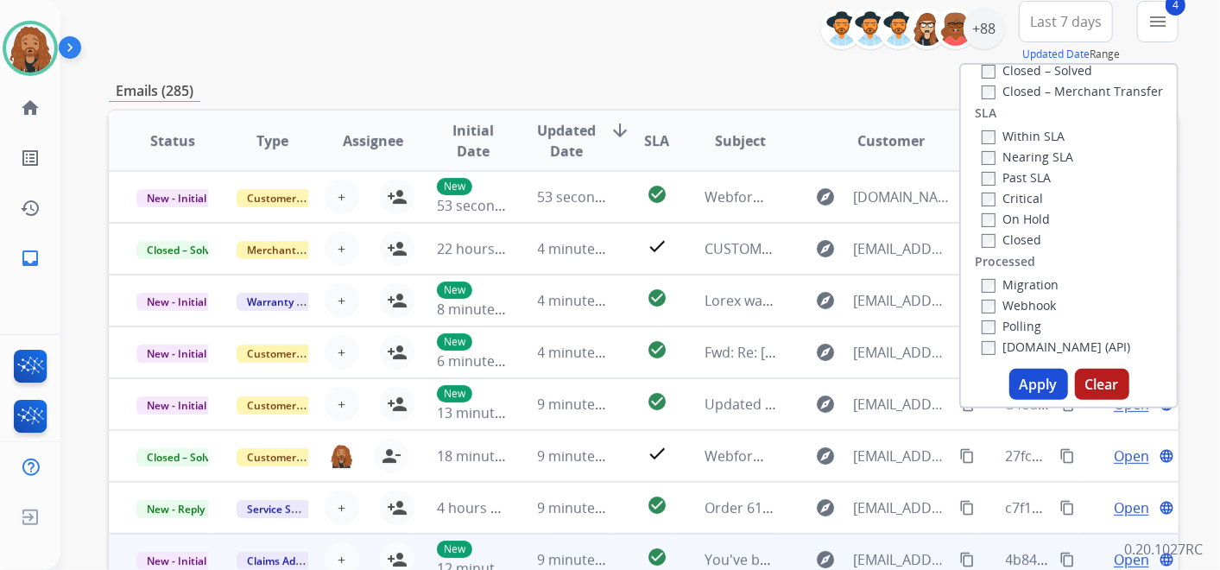
scroll to position [287, 0]
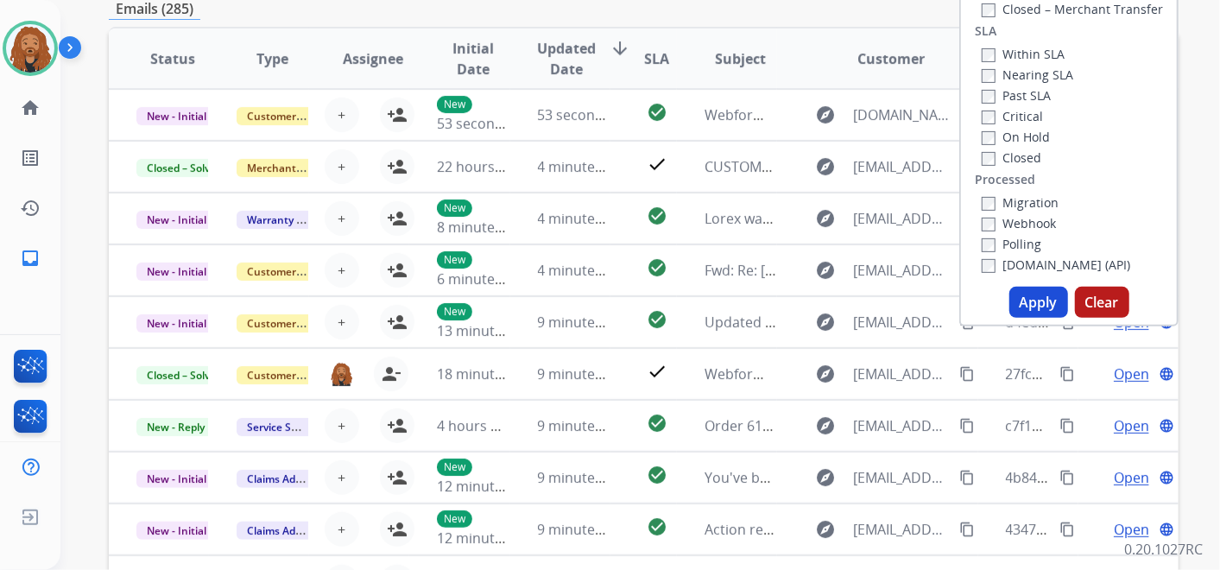
click at [1019, 296] on button "Apply" at bounding box center [1038, 302] width 59 height 31
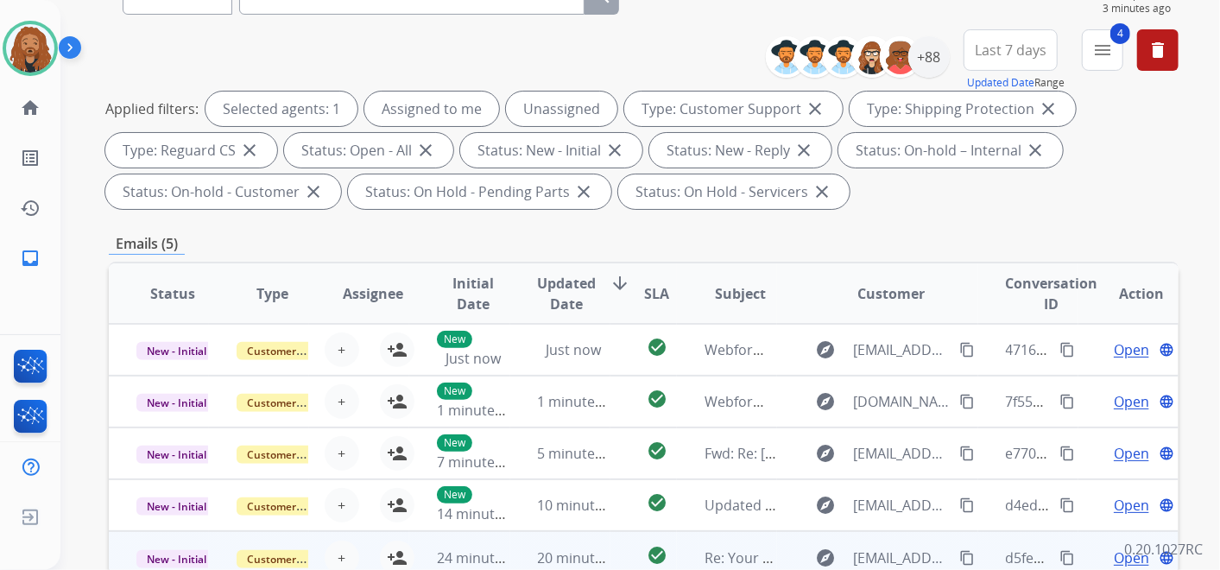
scroll to position [383, 0]
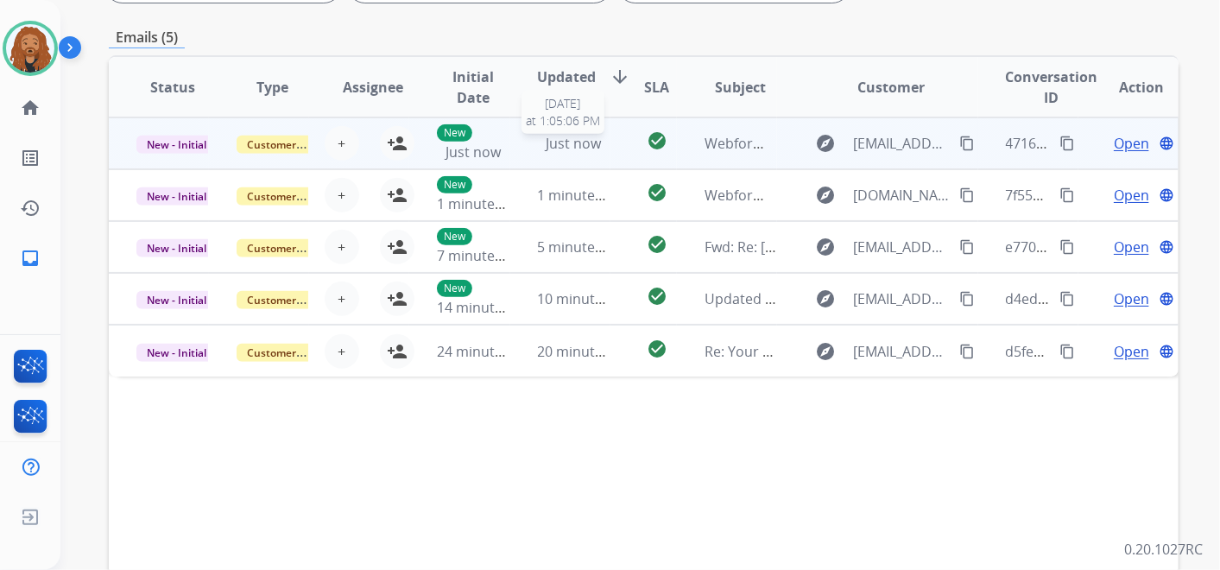
click at [567, 148] on span "Just now" at bounding box center [573, 143] width 55 height 19
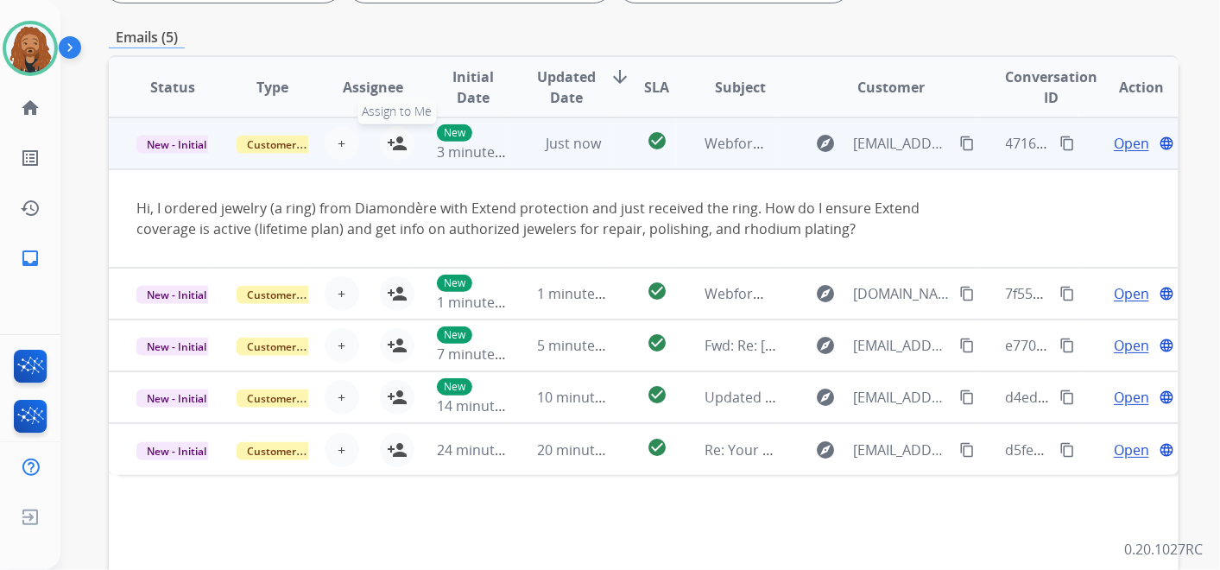
click at [392, 140] on mat-icon "person_add" at bounding box center [397, 143] width 21 height 21
click at [1114, 145] on span "Open" at bounding box center [1131, 143] width 35 height 21
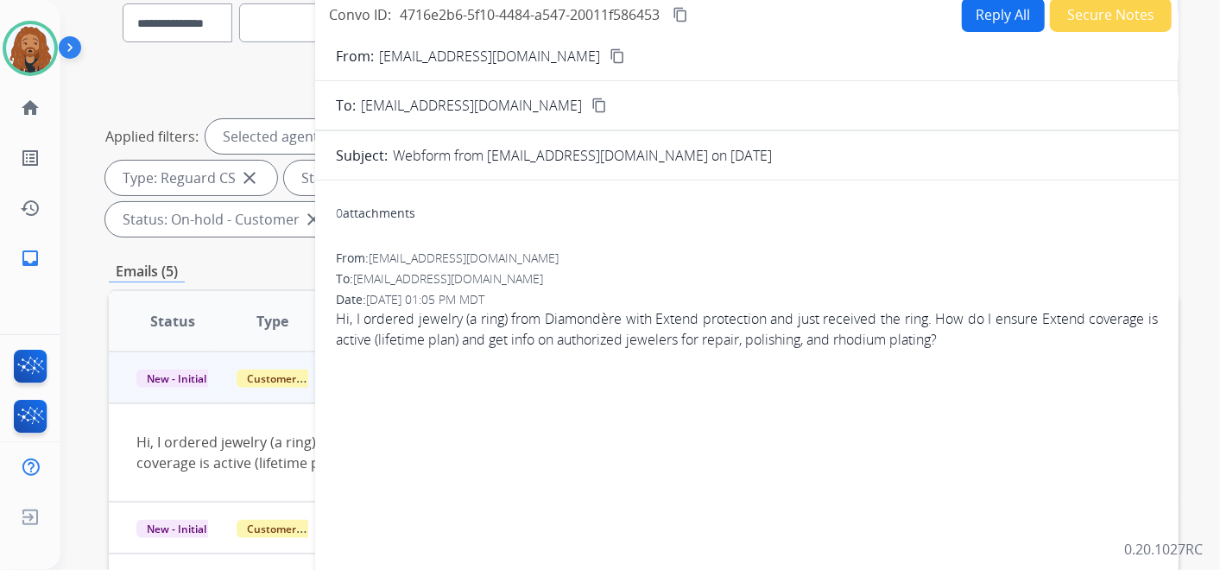
scroll to position [96, 0]
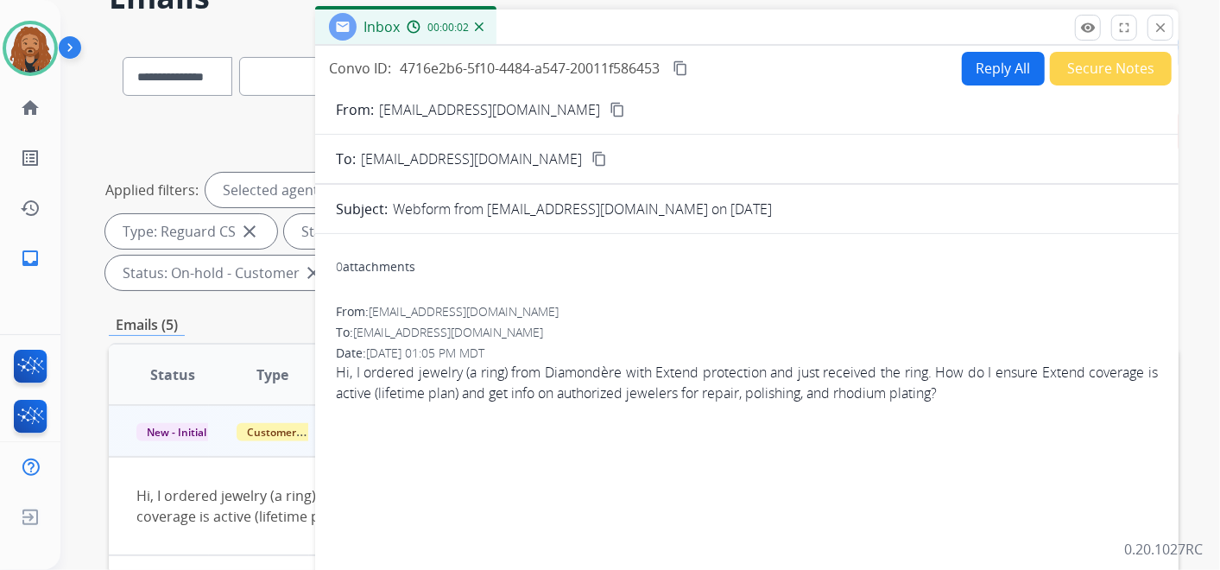
click at [610, 113] on mat-icon "content_copy" at bounding box center [618, 110] width 16 height 16
click at [973, 71] on button "Reply All" at bounding box center [1003, 69] width 83 height 34
select select "**********"
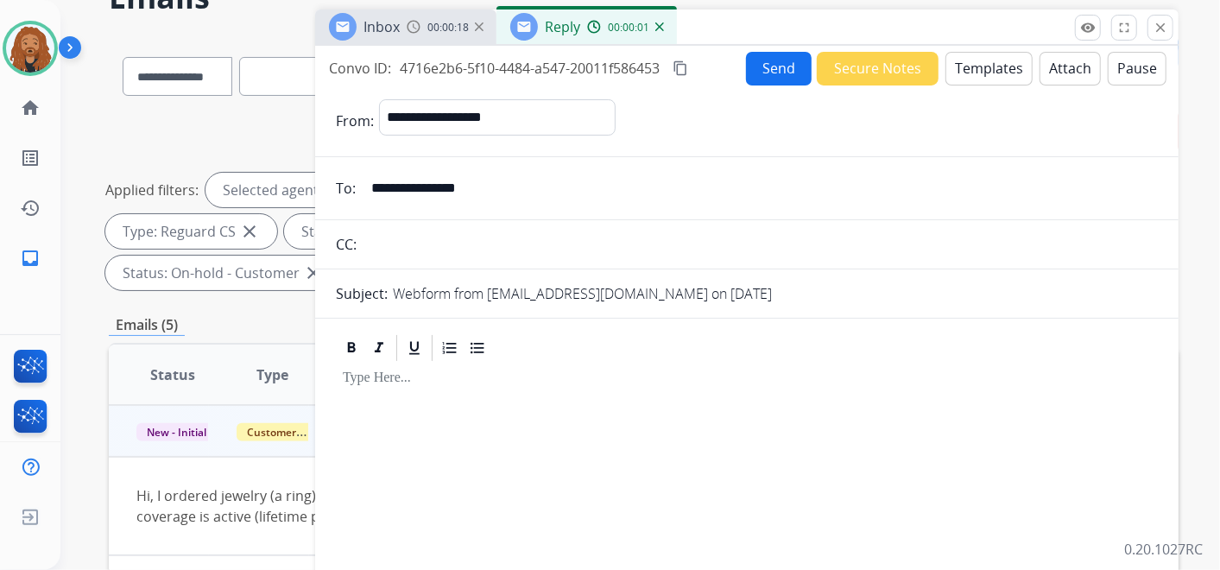
click at [1001, 59] on button "Templates" at bounding box center [988, 69] width 87 height 34
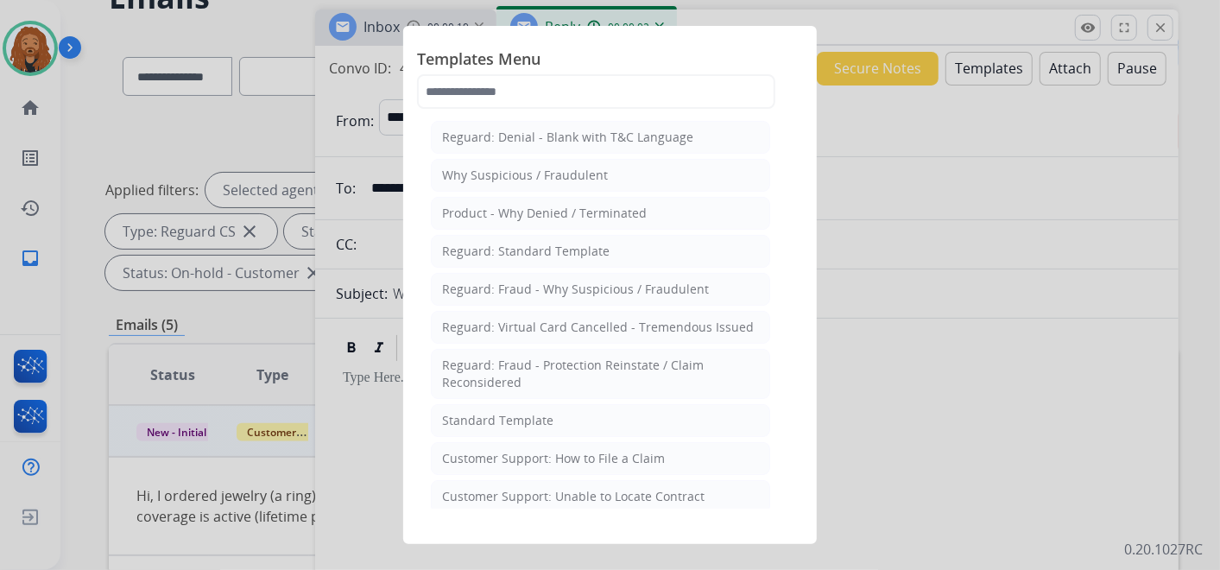
drag, startPoint x: 587, startPoint y: 451, endPoint x: 610, endPoint y: 429, distance: 31.1
click at [586, 451] on div "Customer Support: How to File a Claim" at bounding box center [553, 458] width 223 height 17
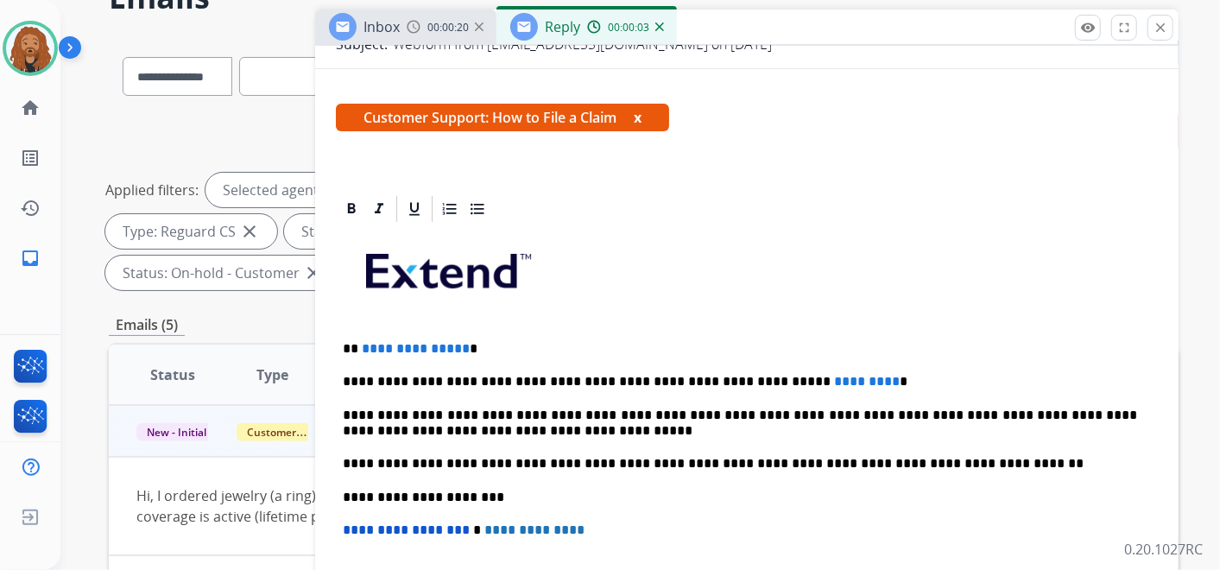
scroll to position [331, 0]
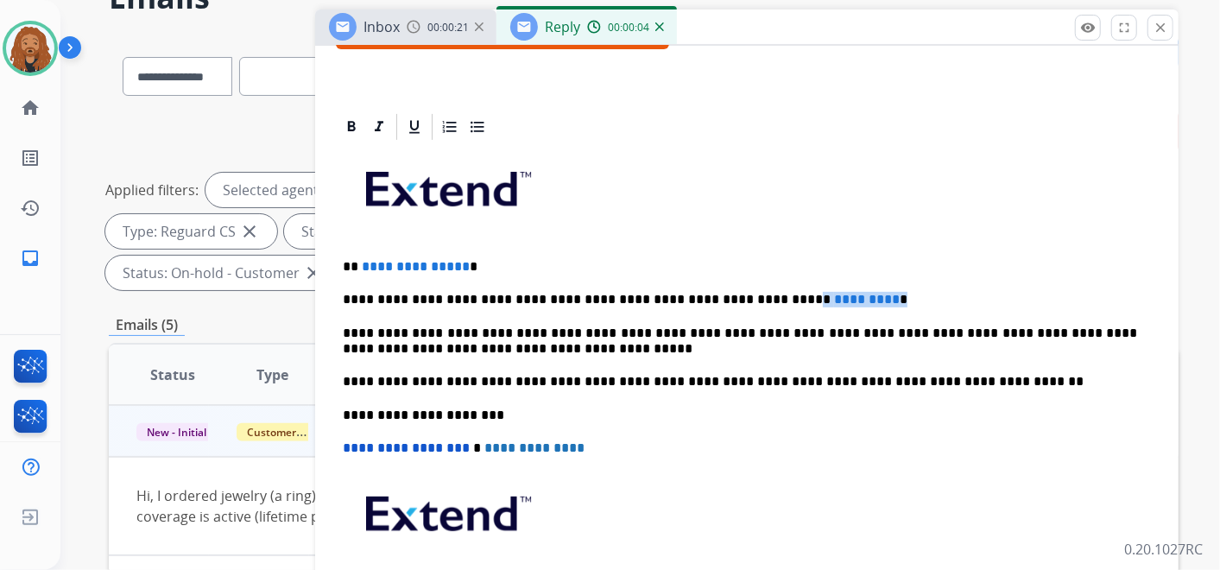
click at [730, 292] on p "**********" at bounding box center [740, 300] width 794 height 16
drag, startPoint x: 461, startPoint y: 254, endPoint x: 355, endPoint y: 256, distance: 106.2
click at [355, 256] on div "**********" at bounding box center [747, 406] width 822 height 528
click at [822, 299] on p "**********" at bounding box center [740, 300] width 794 height 16
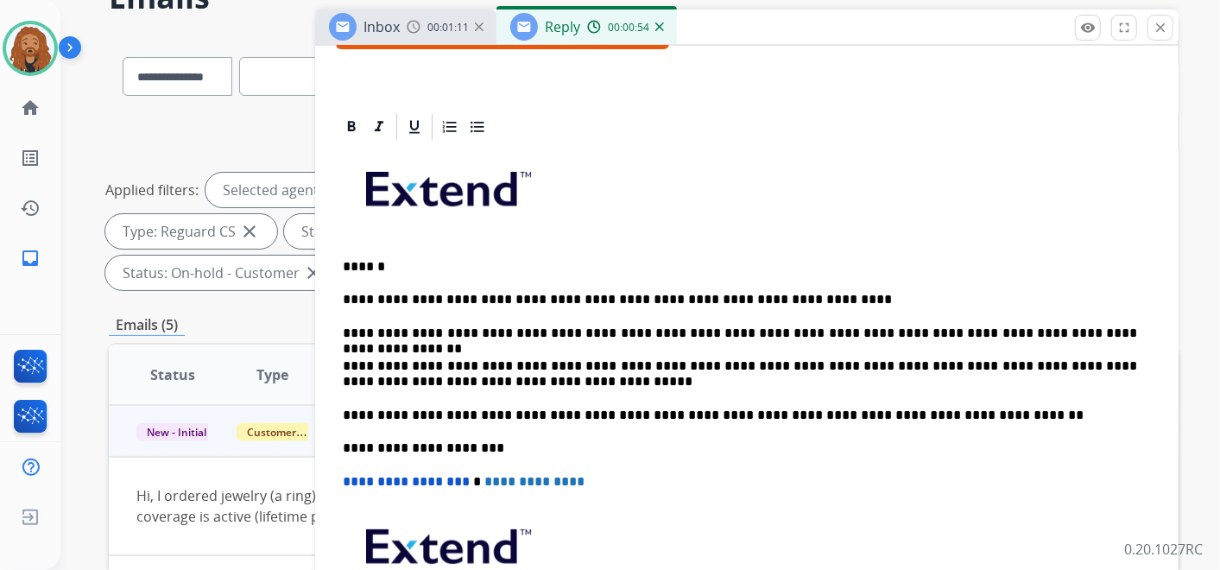
click at [659, 334] on p "**********" at bounding box center [740, 333] width 794 height 16
click at [1141, 323] on div "**********" at bounding box center [747, 422] width 822 height 561
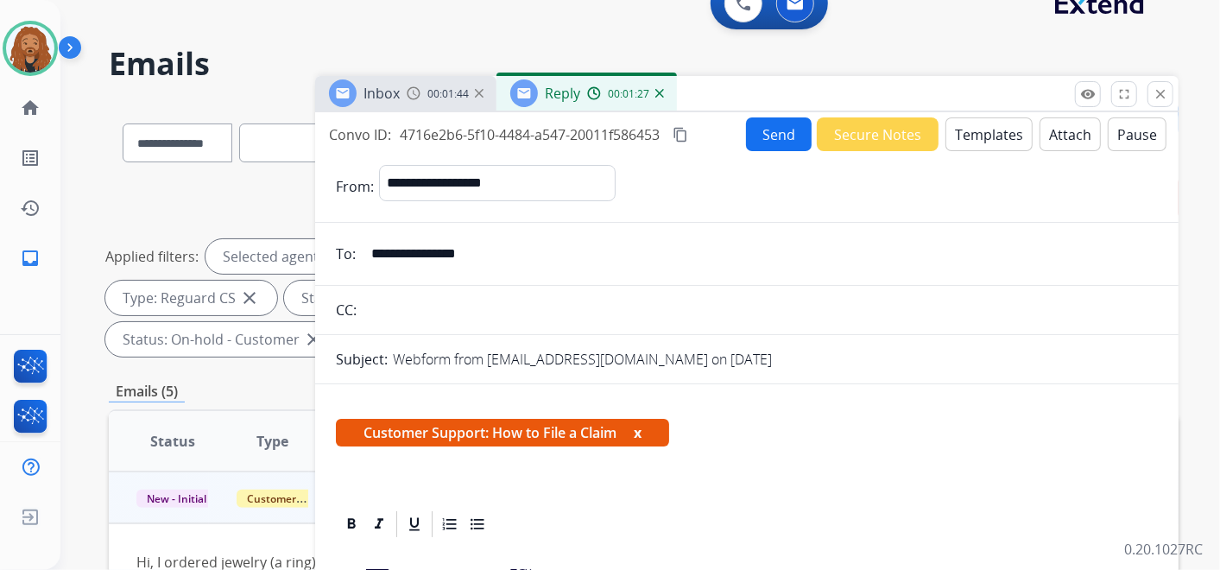
scroll to position [0, 0]
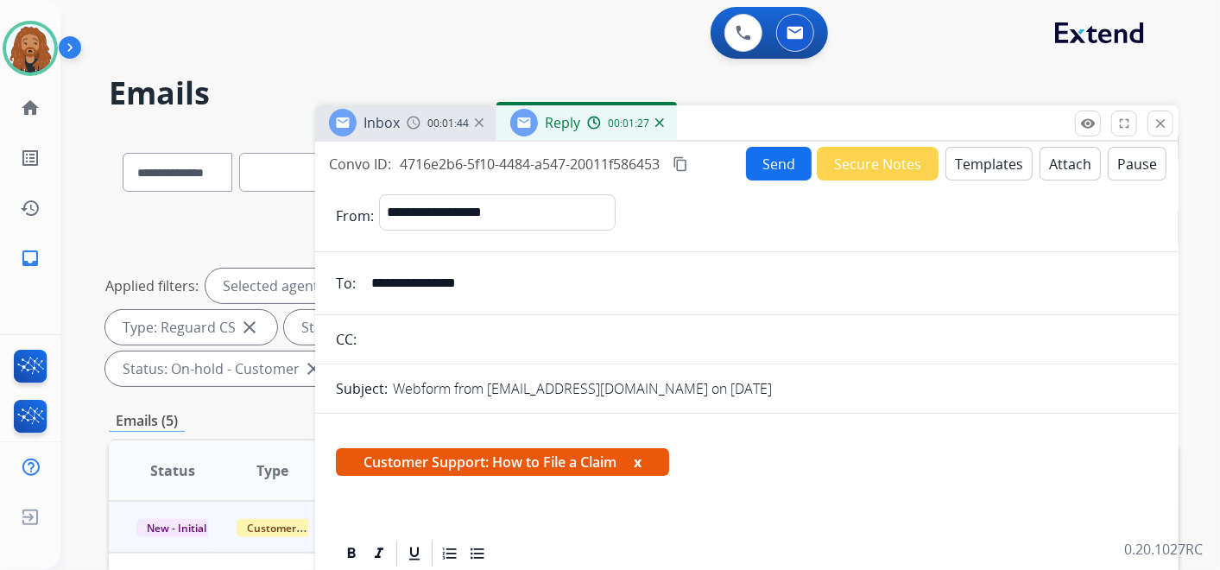
click at [768, 157] on button "Send" at bounding box center [779, 164] width 66 height 34
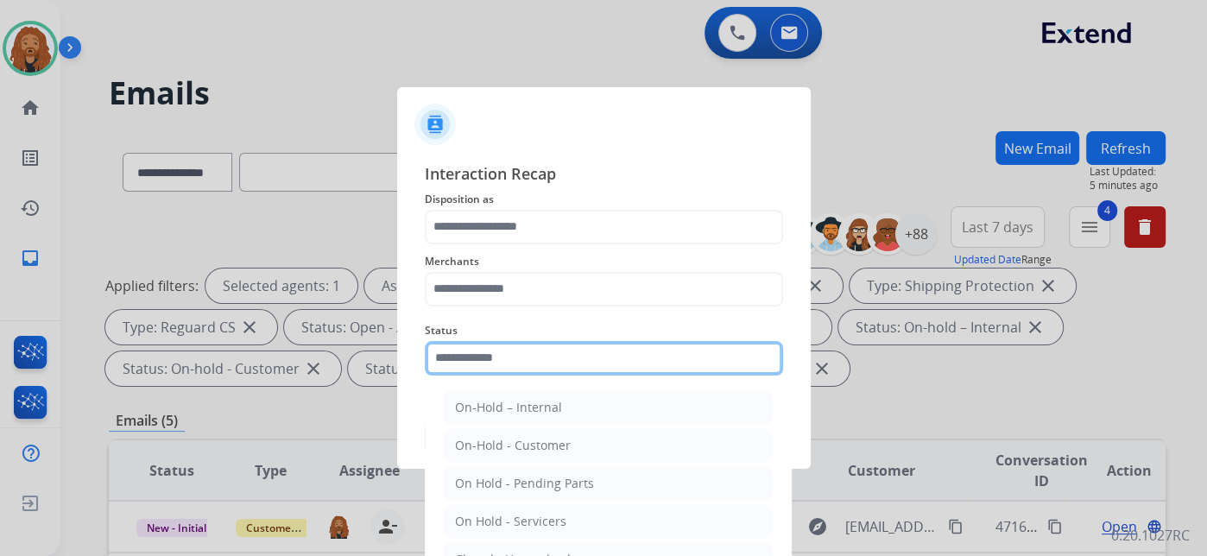
click at [545, 352] on input "text" at bounding box center [604, 358] width 358 height 35
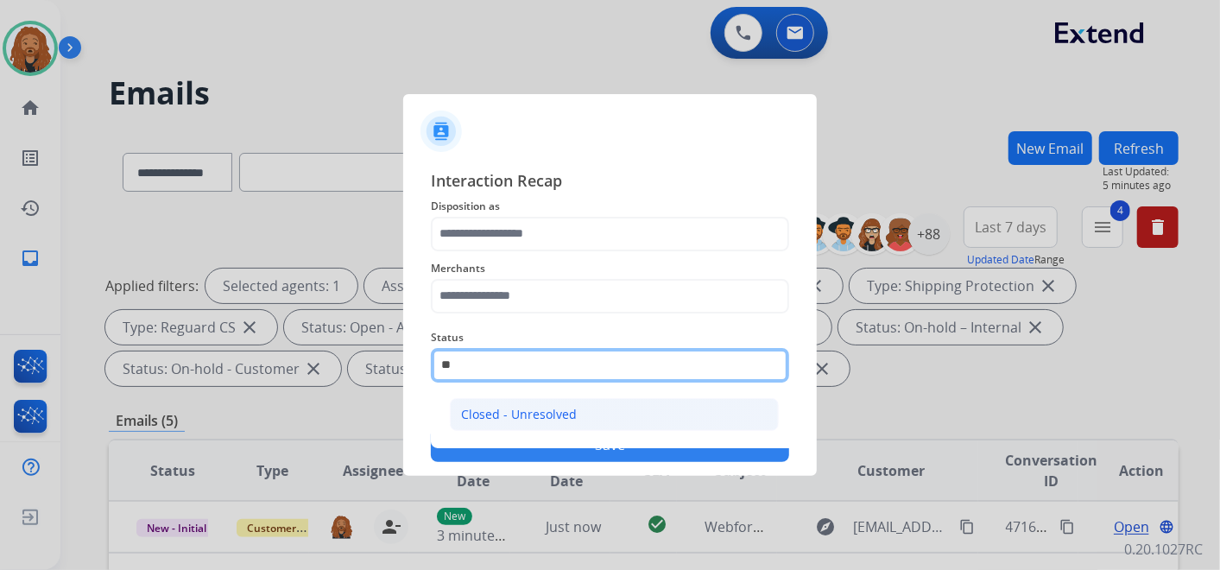
type input "*"
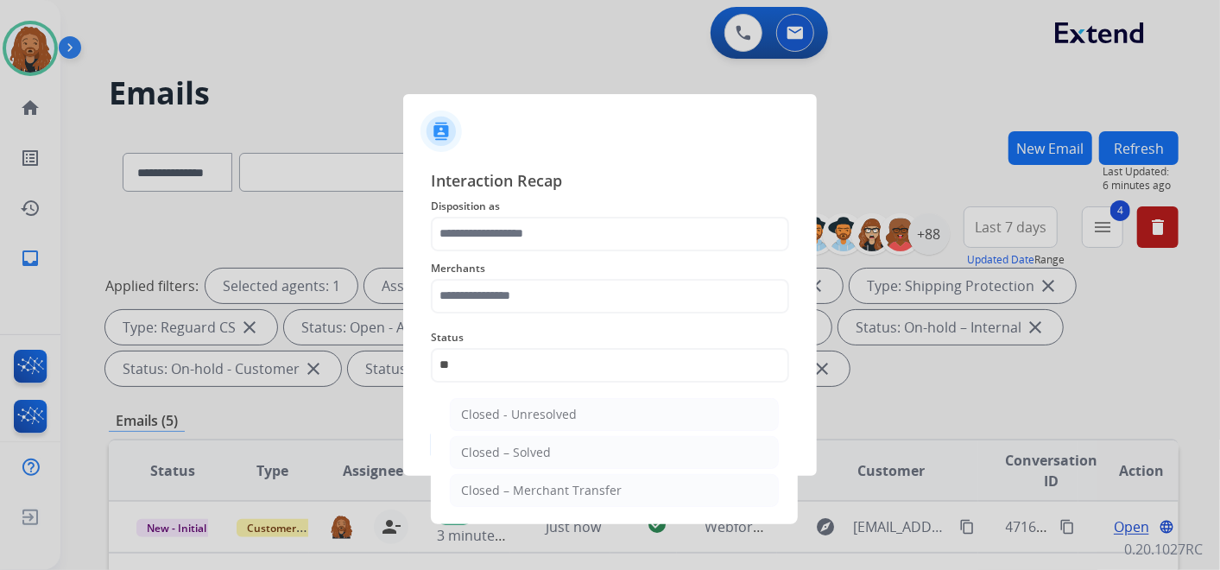
click at [513, 446] on div "Closed – Solved" at bounding box center [506, 452] width 90 height 17
type input "**********"
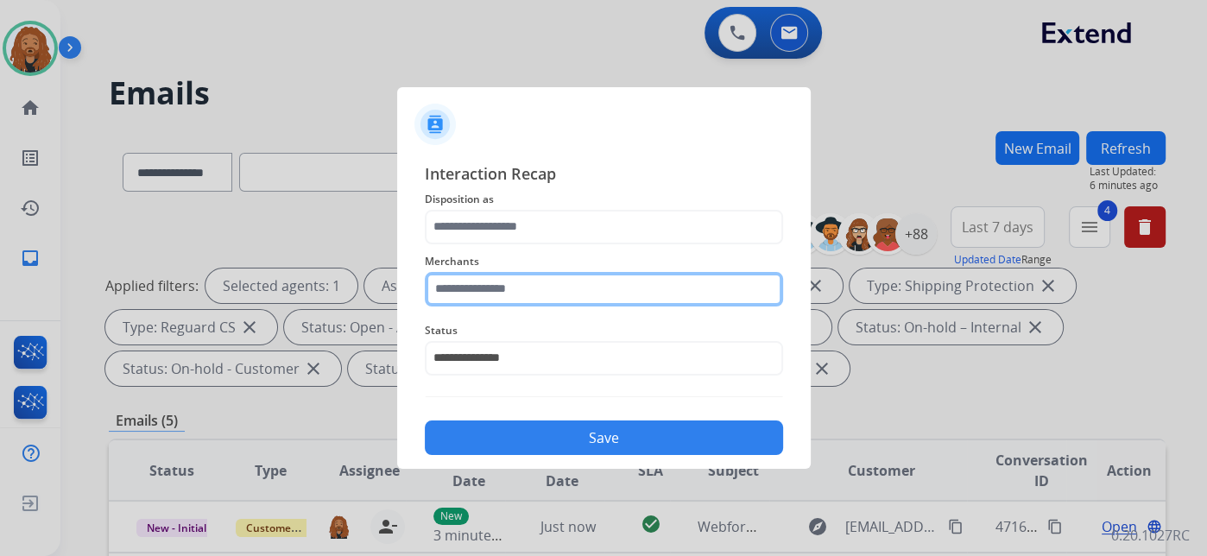
click at [493, 295] on input "text" at bounding box center [604, 289] width 358 height 35
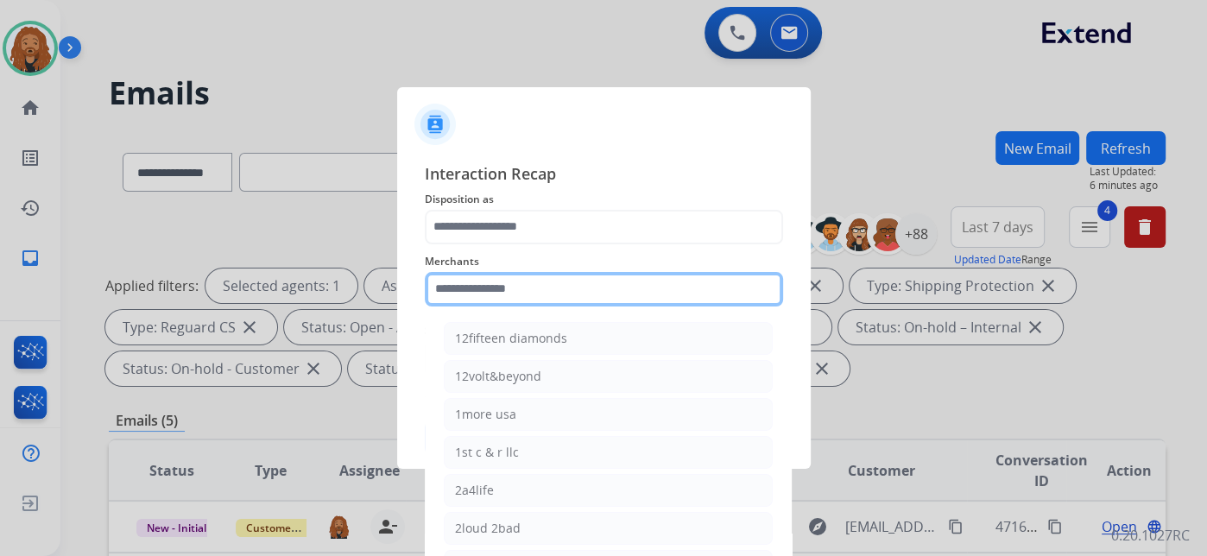
type input "*"
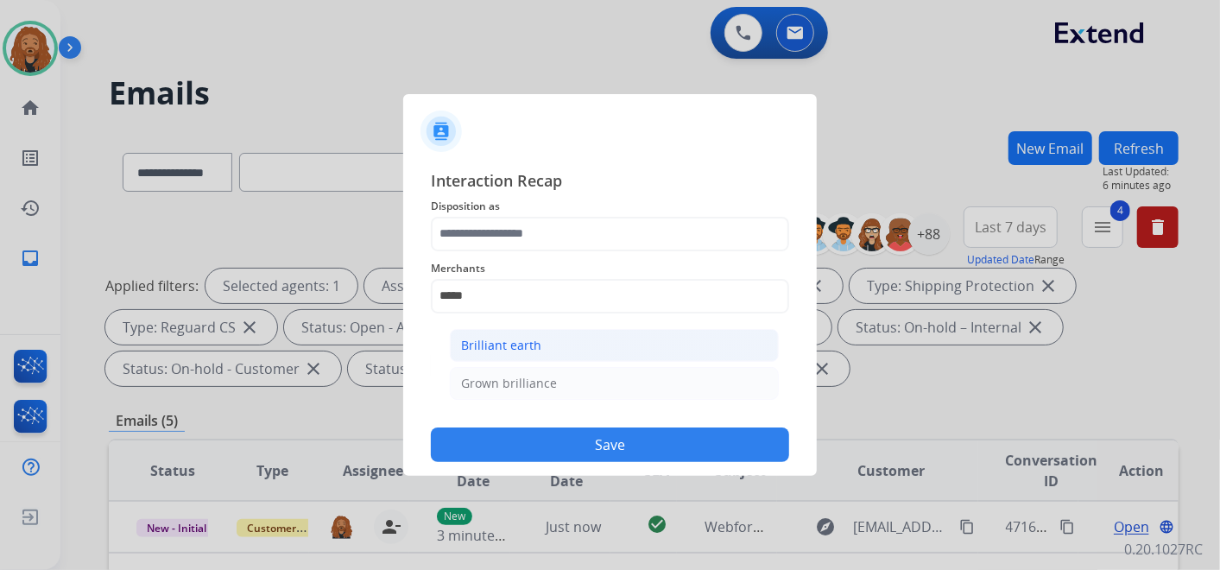
click at [566, 350] on li "Brilliant earth" at bounding box center [614, 345] width 329 height 33
type input "**********"
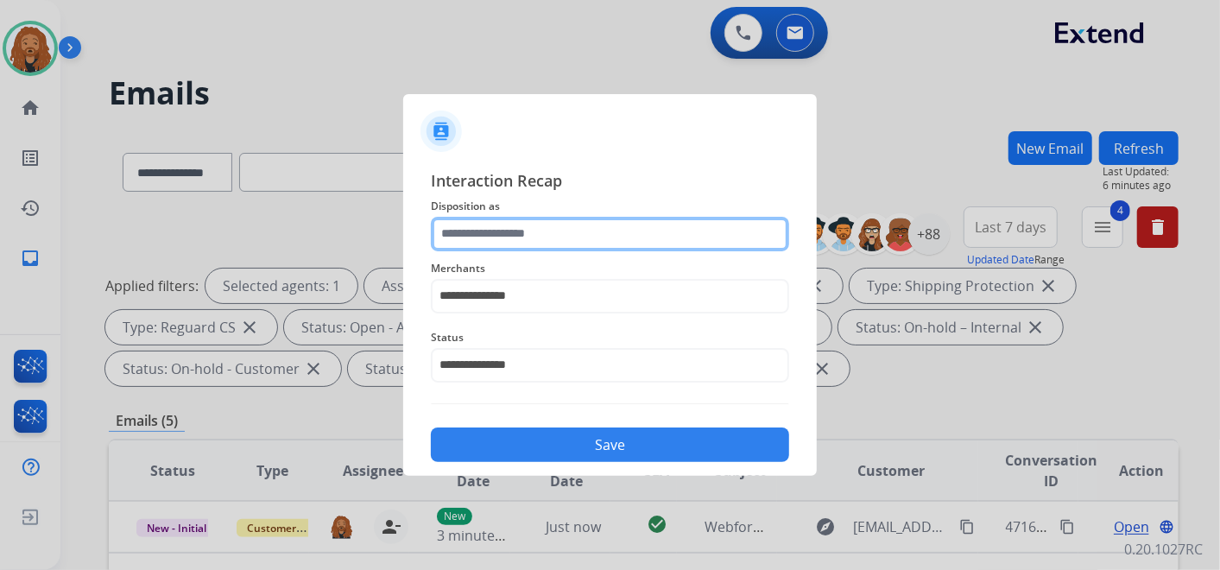
click at [466, 230] on input "text" at bounding box center [610, 234] width 358 height 35
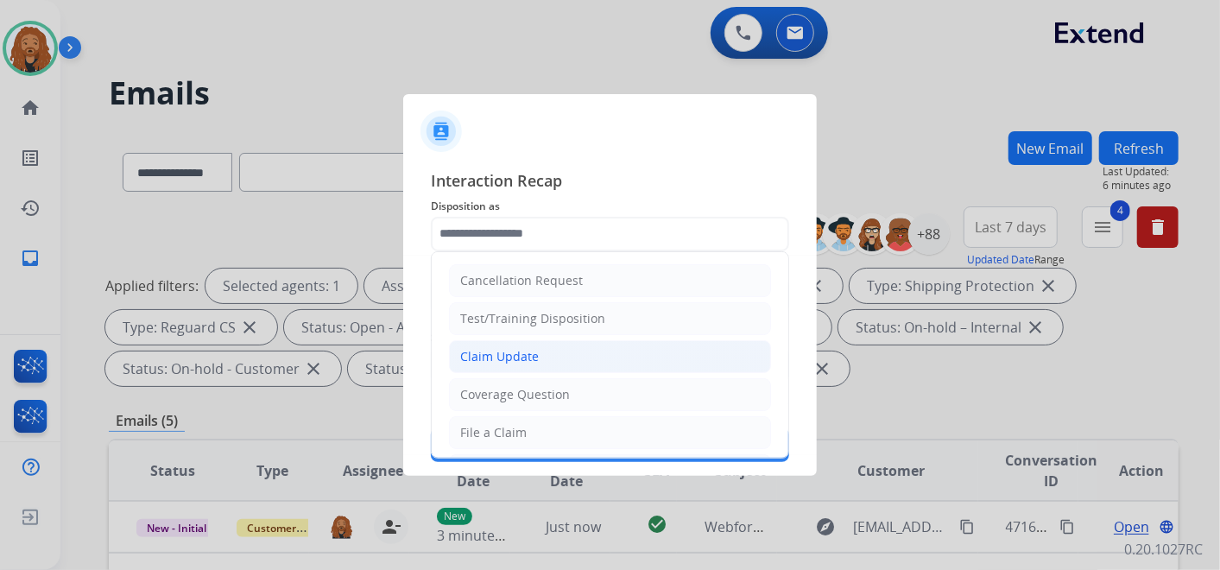
click at [515, 360] on div "Claim Update" at bounding box center [499, 356] width 79 height 17
type input "**********"
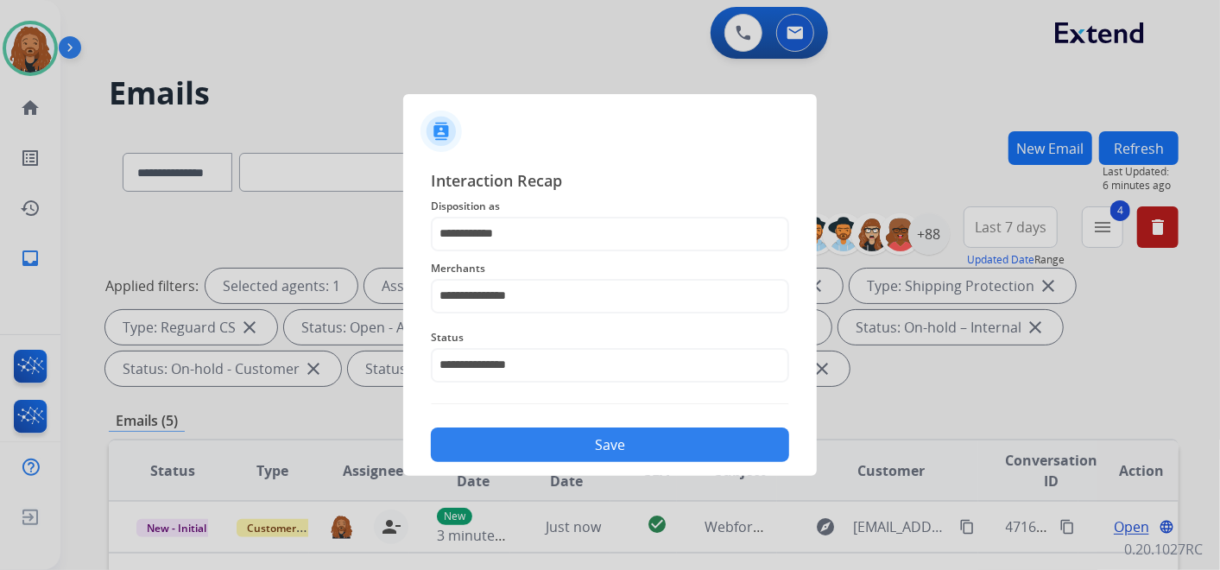
click at [552, 449] on button "Save" at bounding box center [610, 444] width 358 height 35
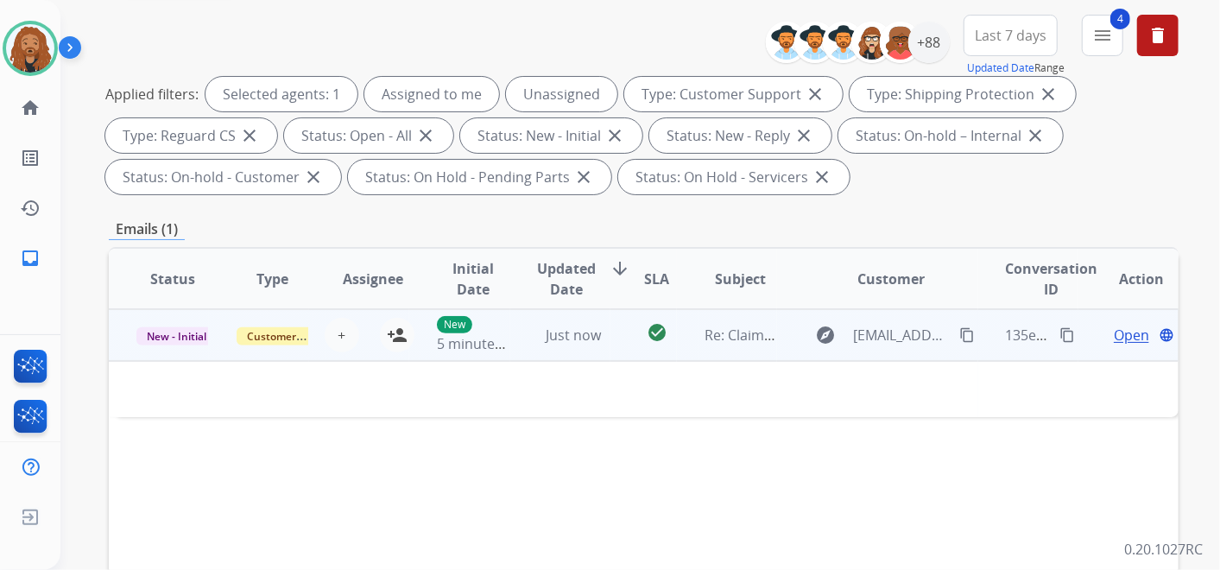
scroll to position [287, 0]
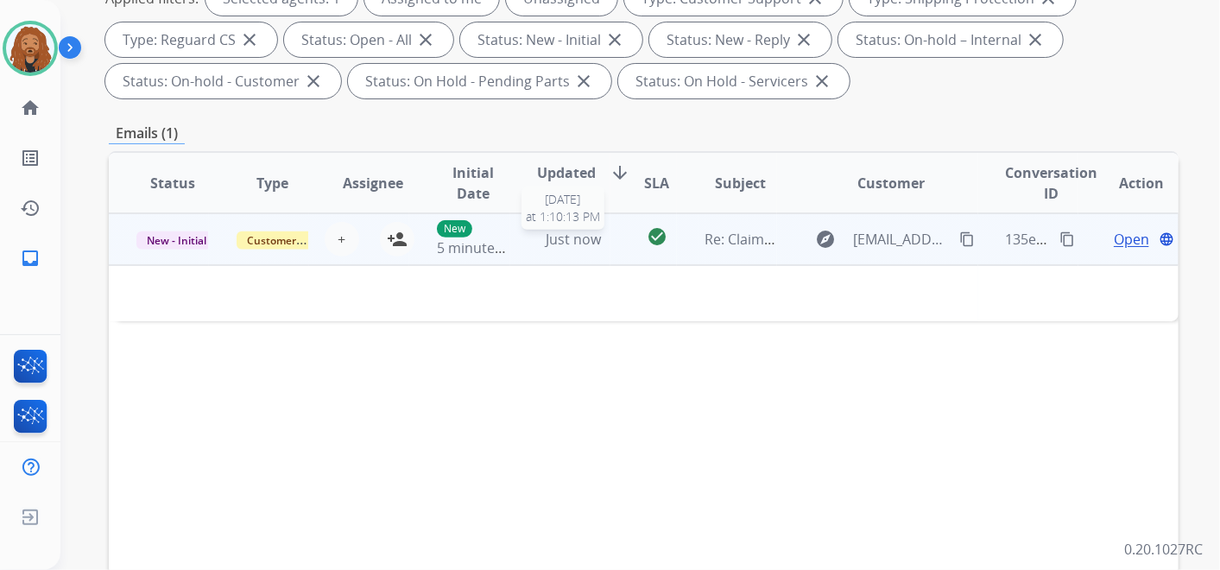
click at [582, 236] on span "Just now" at bounding box center [573, 239] width 55 height 19
click at [577, 242] on span "Just now" at bounding box center [573, 240] width 55 height 19
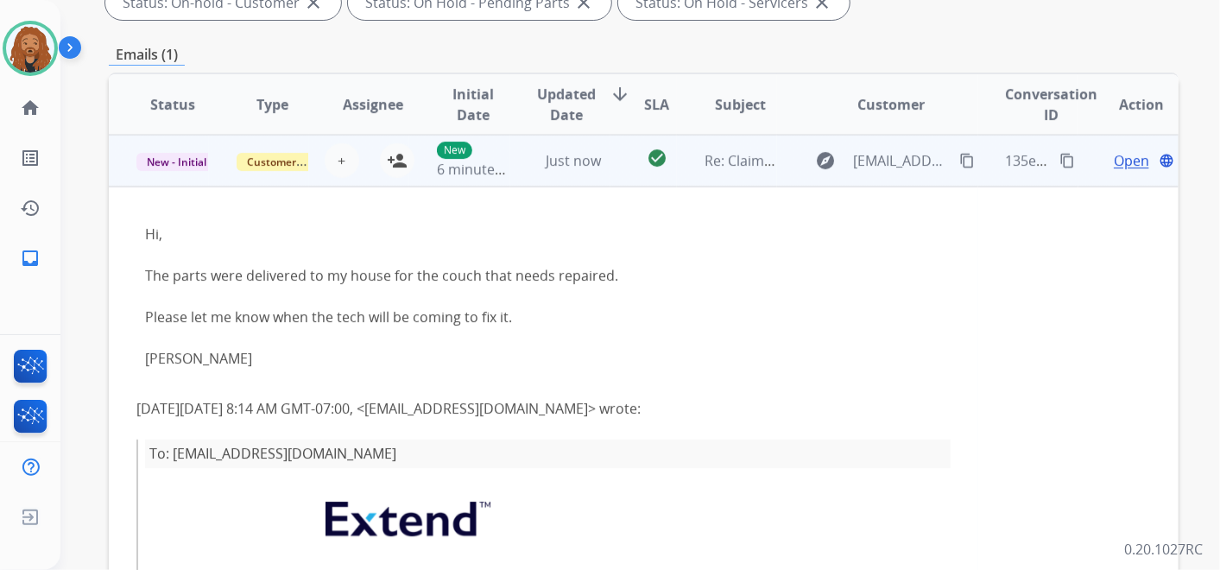
scroll to position [383, 0]
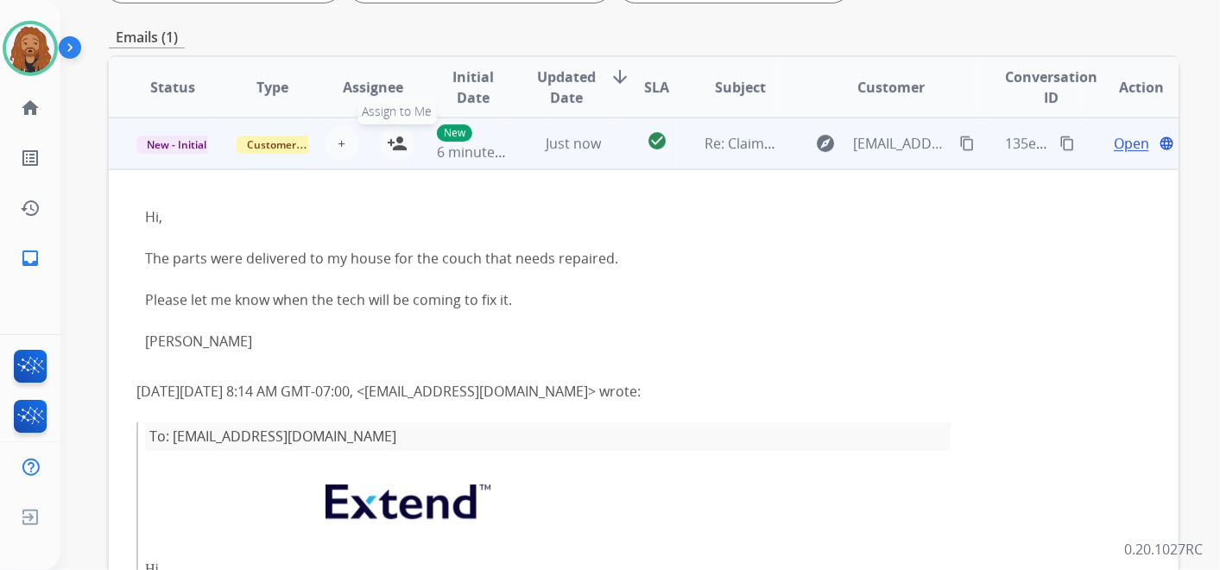
click at [394, 143] on mat-icon "person_add" at bounding box center [397, 143] width 21 height 21
click at [1114, 146] on span "Open" at bounding box center [1131, 143] width 35 height 21
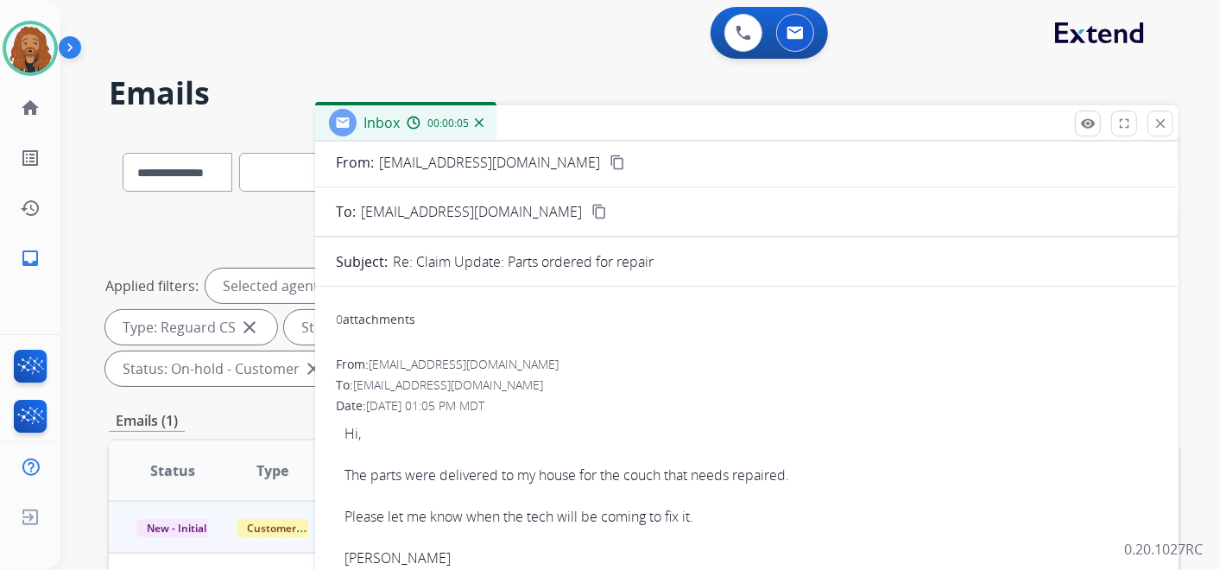
scroll to position [0, 0]
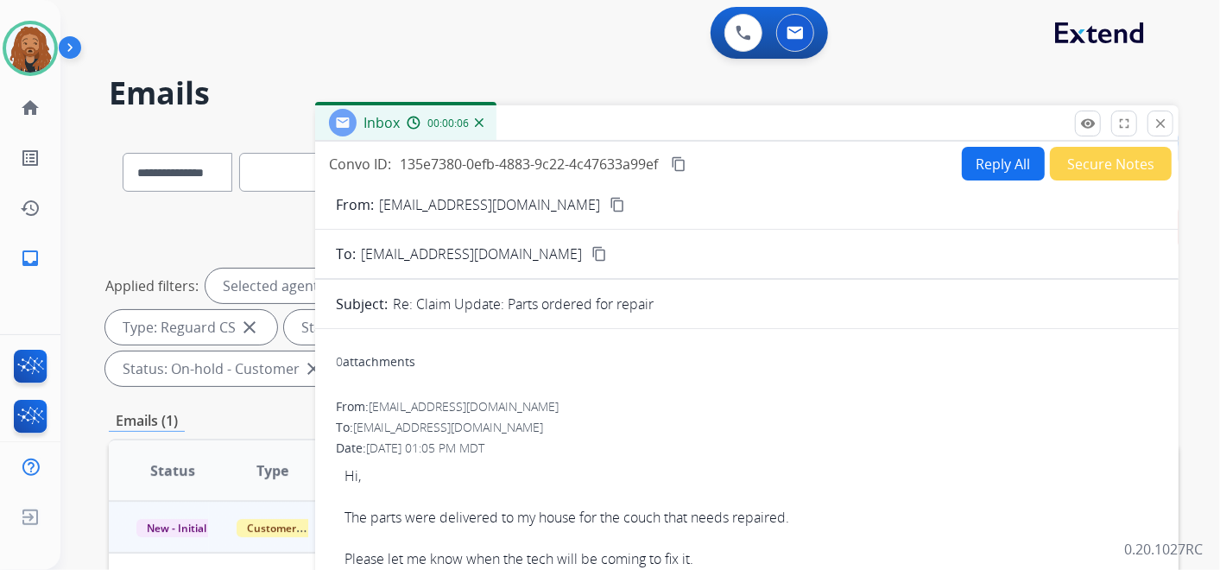
click at [610, 209] on mat-icon "content_copy" at bounding box center [618, 205] width 16 height 16
click at [607, 212] on button "content_copy" at bounding box center [617, 204] width 21 height 21
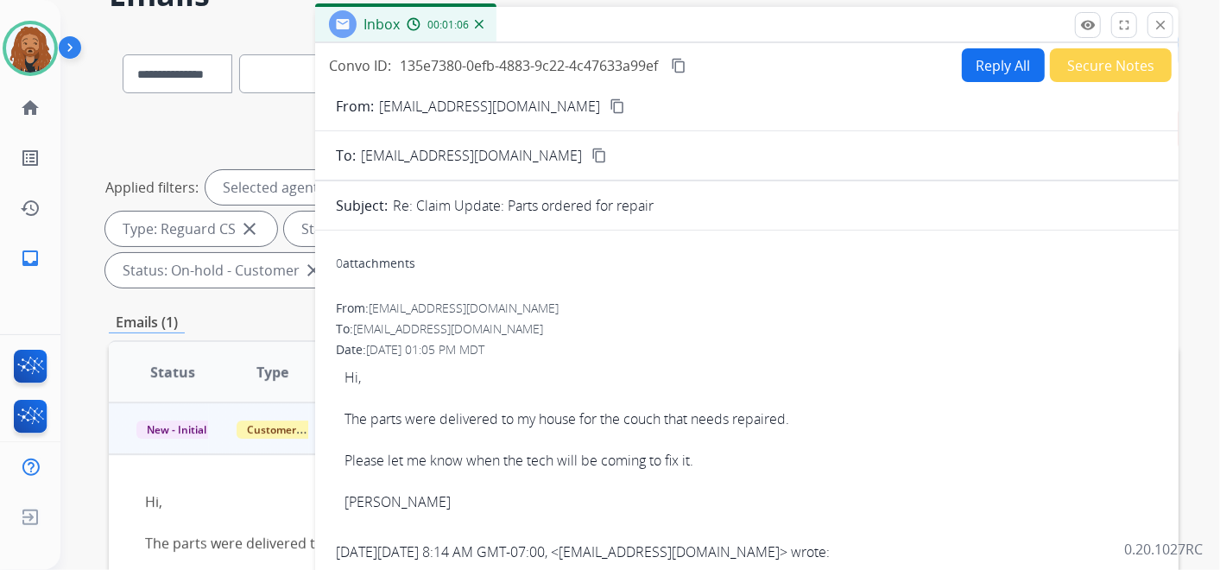
scroll to position [96, 0]
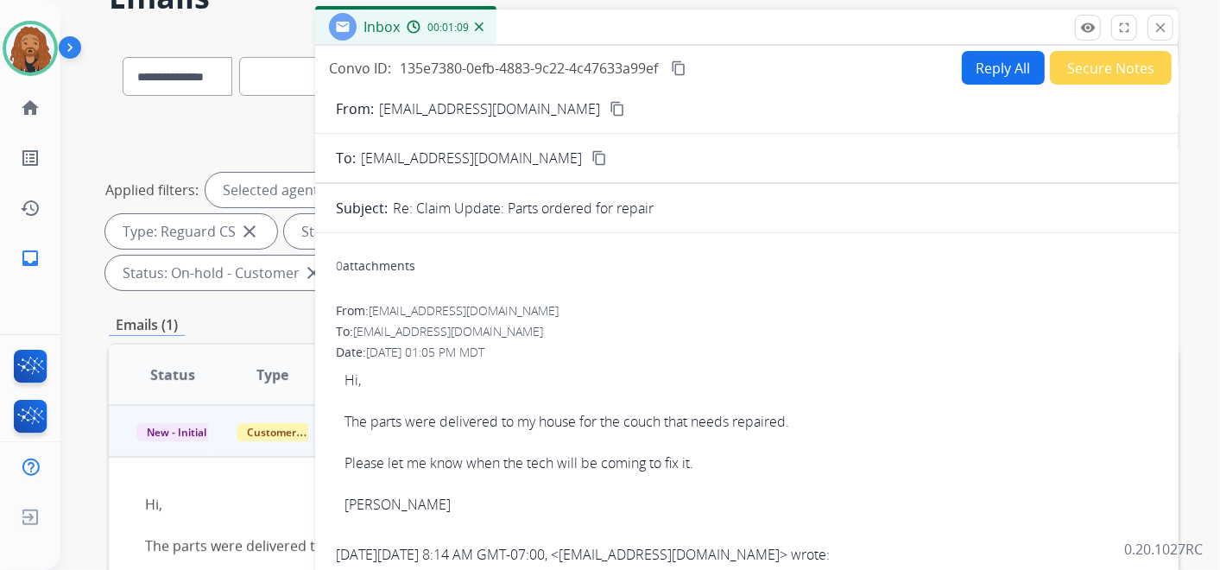
click at [610, 104] on mat-icon "content_copy" at bounding box center [618, 109] width 16 height 16
click at [991, 56] on button "Reply All" at bounding box center [1003, 68] width 83 height 34
select select "**********"
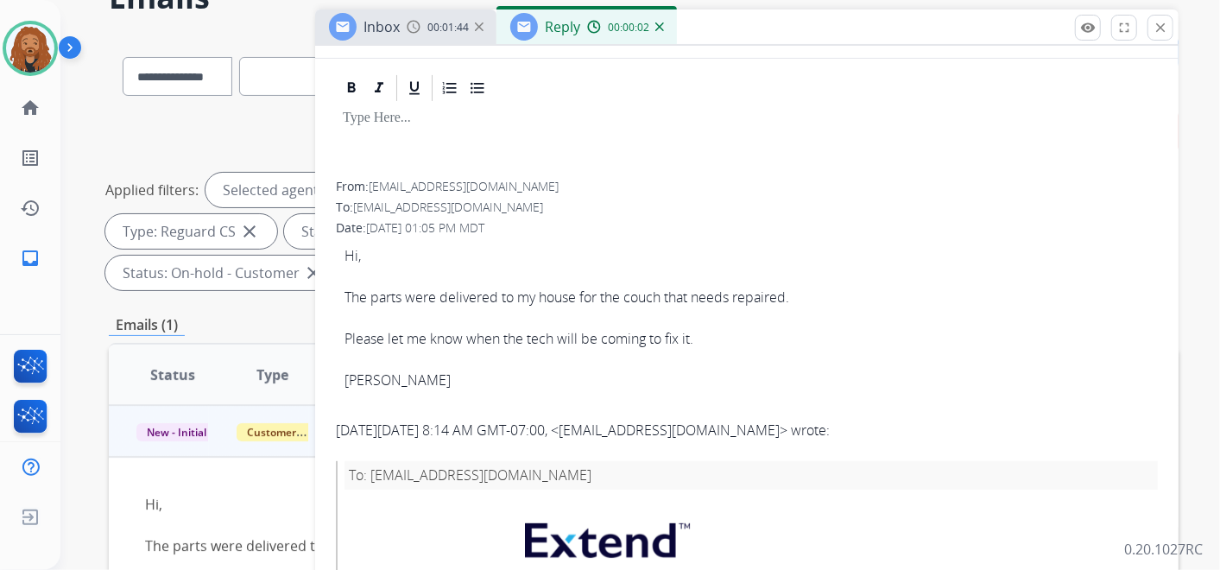
scroll to position [0, 0]
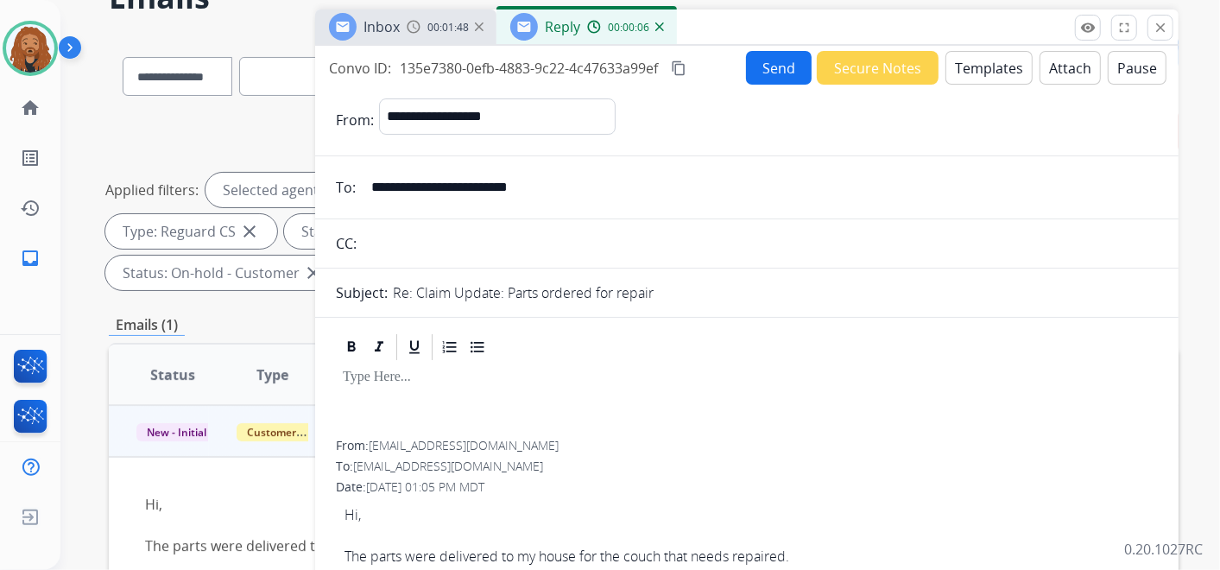
click at [972, 62] on button "Templates" at bounding box center [988, 68] width 87 height 34
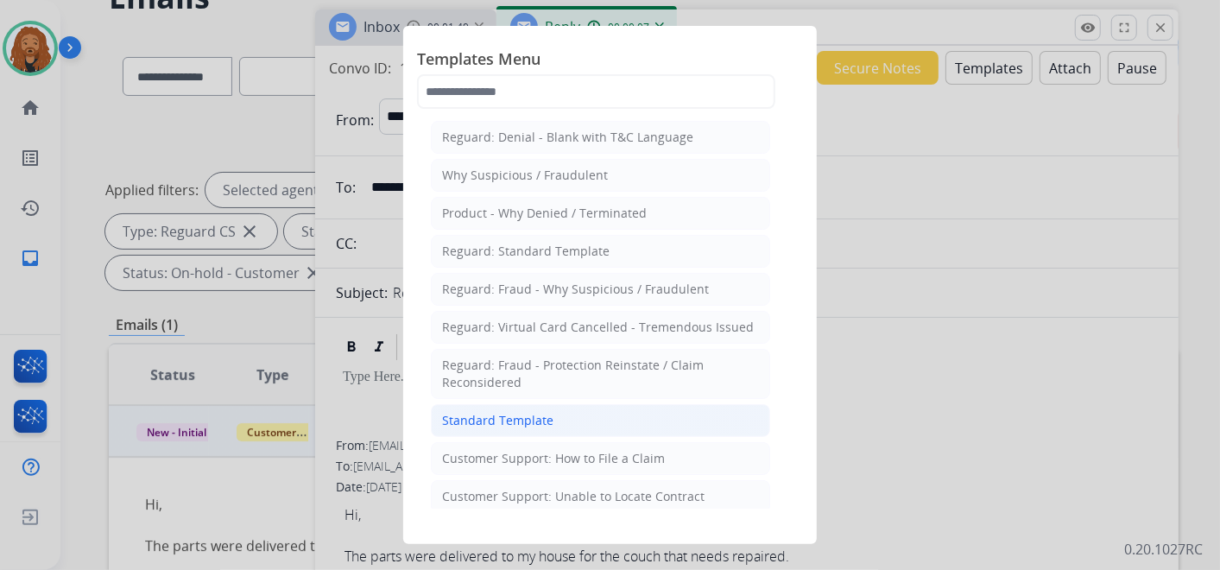
click at [489, 412] on div "Standard Template" at bounding box center [497, 420] width 111 height 17
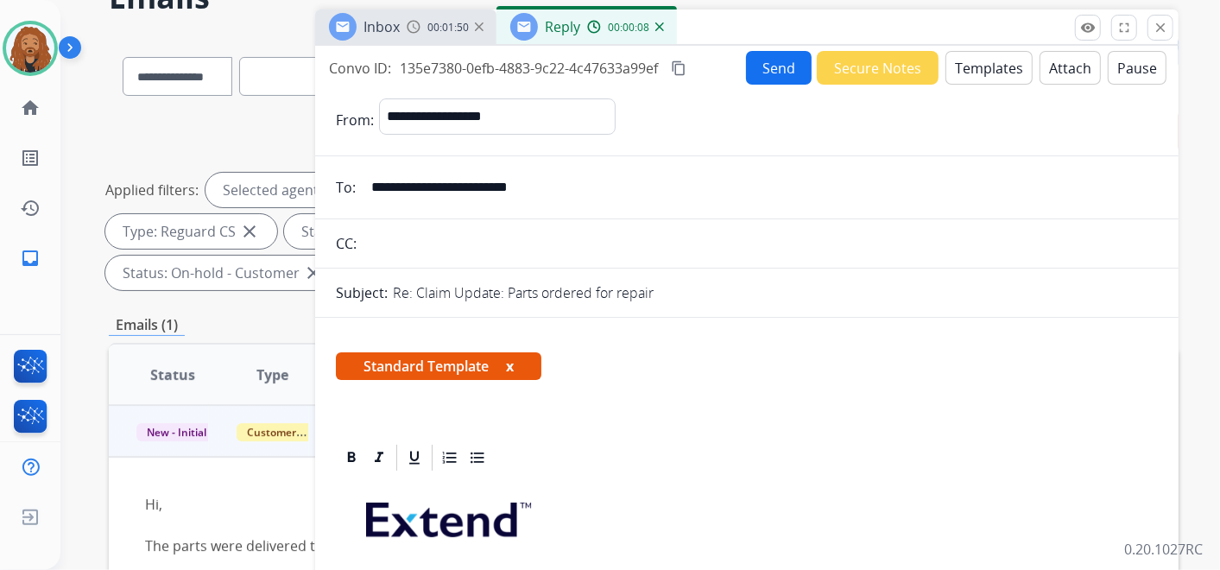
scroll to position [383, 0]
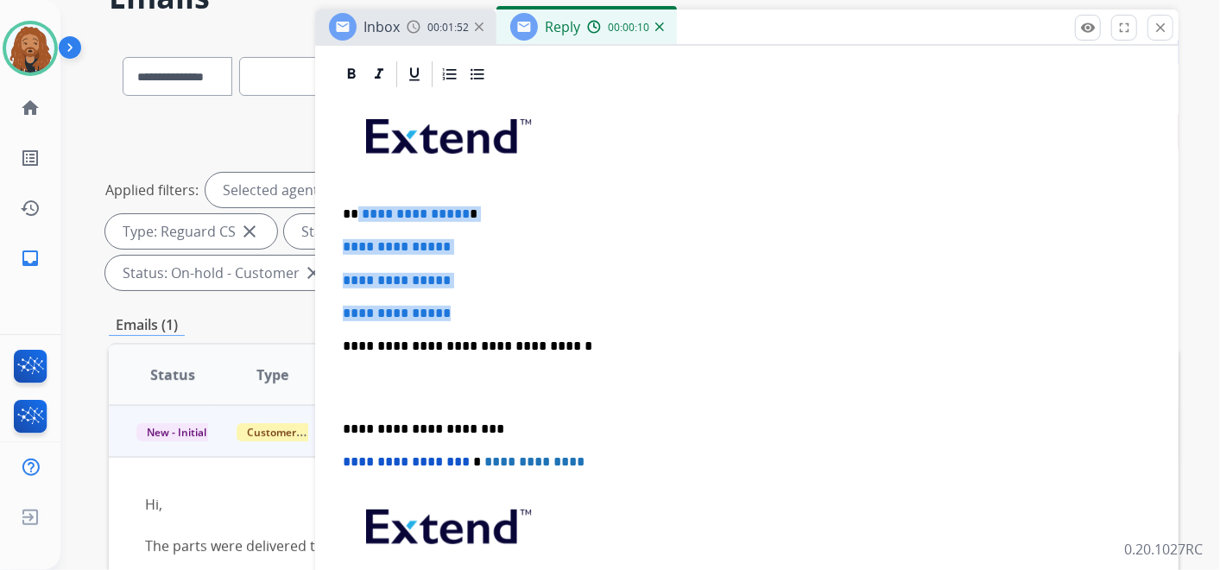
drag, startPoint x: 473, startPoint y: 308, endPoint x: 355, endPoint y: 212, distance: 152.8
click at [355, 212] on div "**********" at bounding box center [747, 387] width 822 height 594
click at [355, 212] on p "**********" at bounding box center [740, 214] width 794 height 16
drag, startPoint x: 349, startPoint y: 210, endPoint x: 432, endPoint y: 259, distance: 96.4
click at [464, 311] on div "**********" at bounding box center [747, 387] width 822 height 594
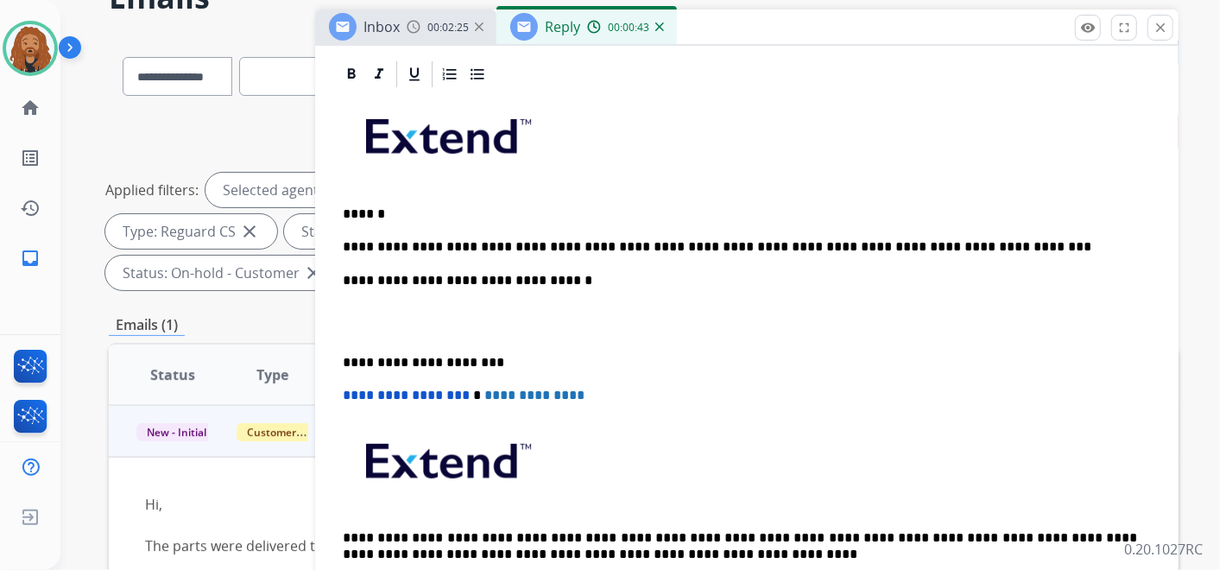
click at [742, 239] on p "**********" at bounding box center [740, 247] width 794 height 16
click at [1053, 239] on p "**********" at bounding box center [740, 247] width 794 height 16
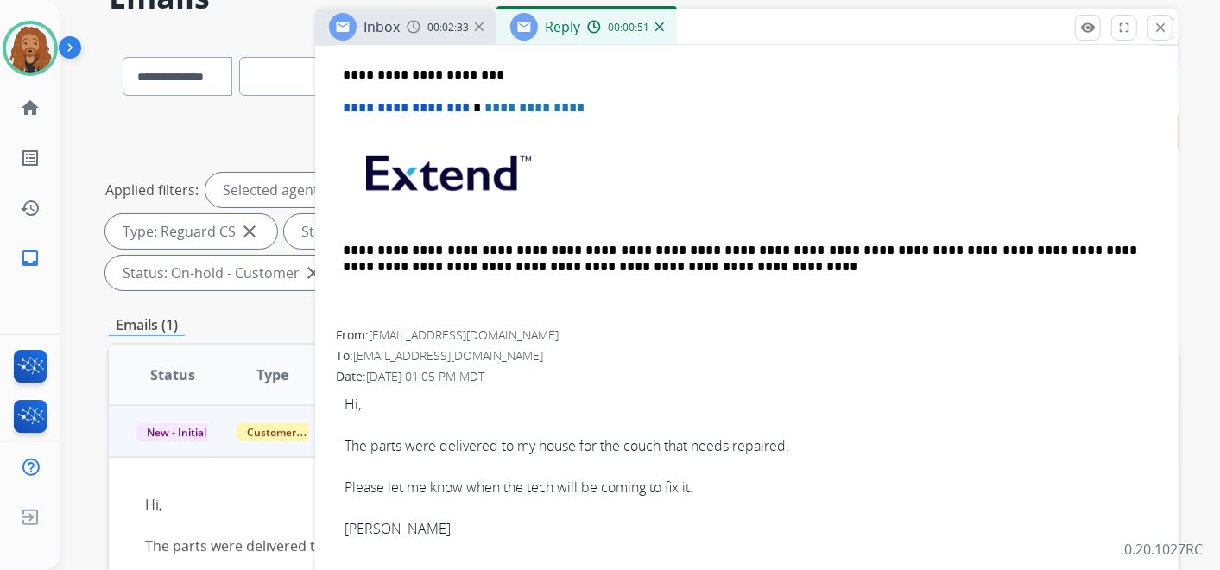
scroll to position [479, 0]
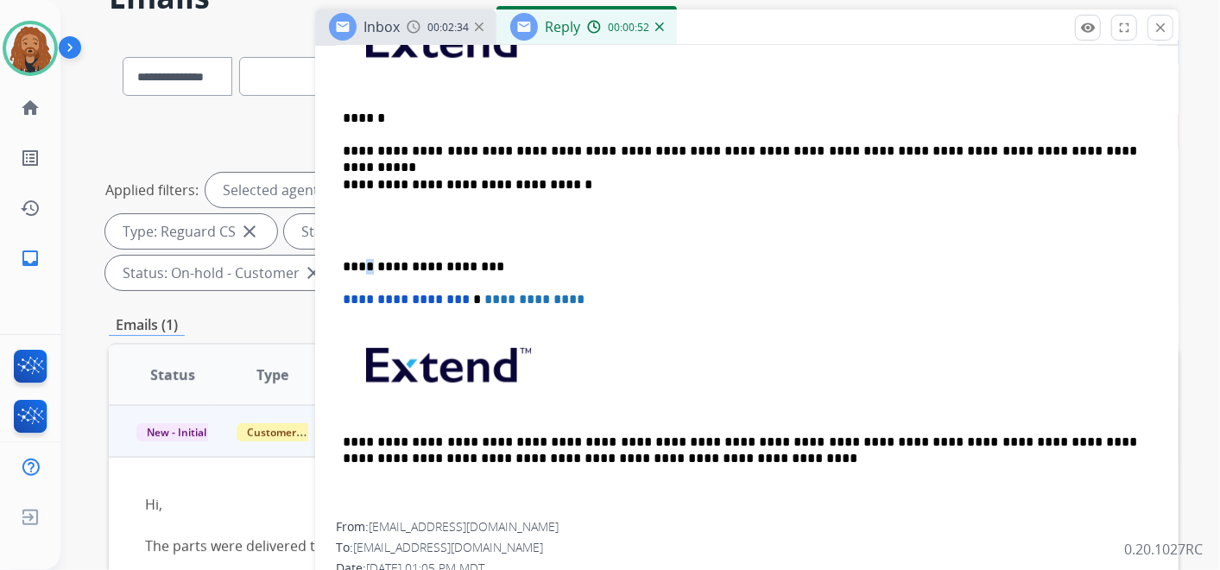
click at [365, 242] on div "**********" at bounding box center [747, 258] width 822 height 528
click at [361, 231] on p at bounding box center [747, 226] width 808 height 32
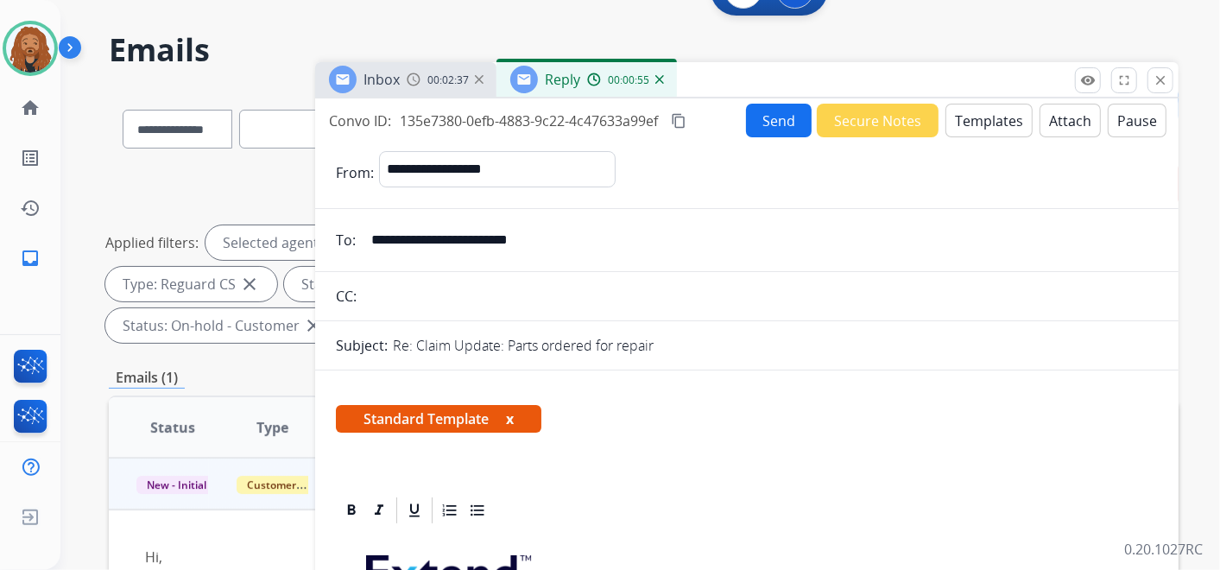
scroll to position [0, 0]
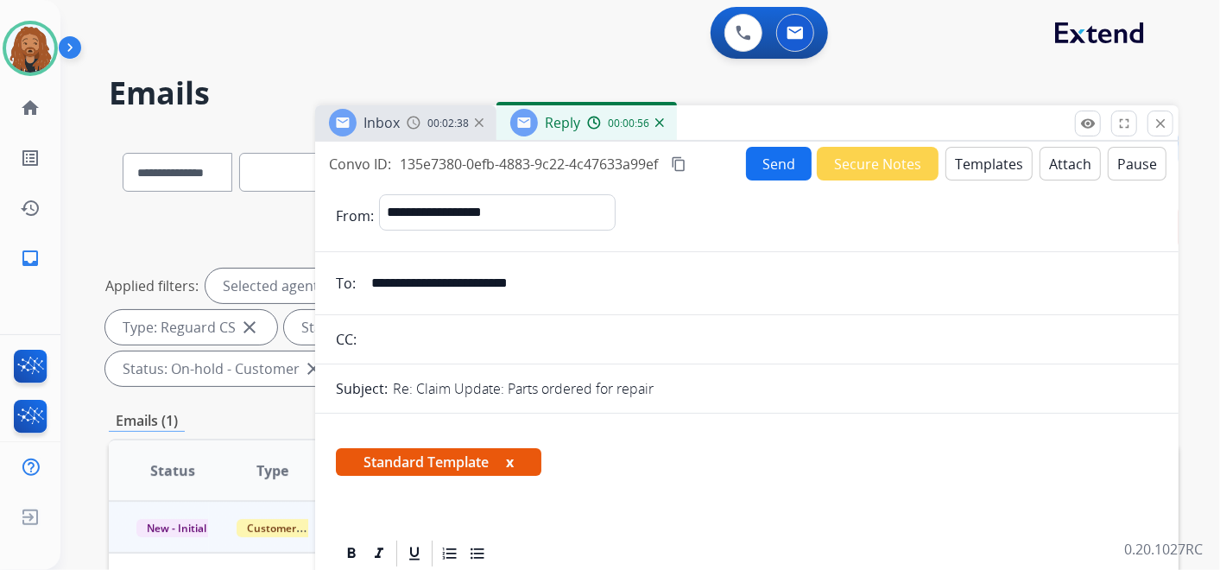
click at [781, 157] on button "Send" at bounding box center [779, 164] width 66 height 34
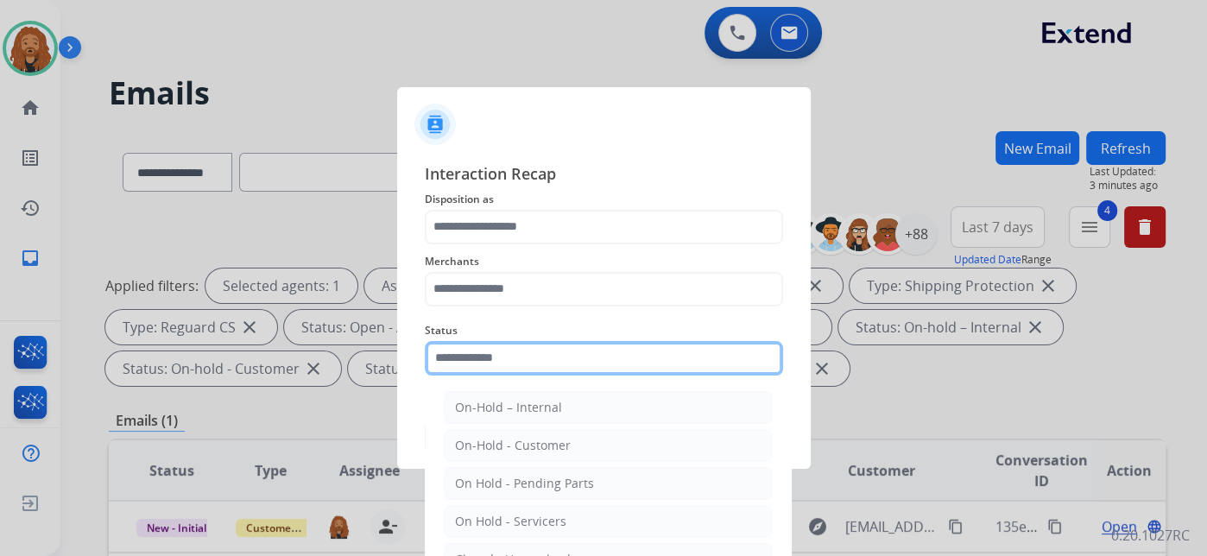
click at [513, 369] on input "text" at bounding box center [604, 358] width 358 height 35
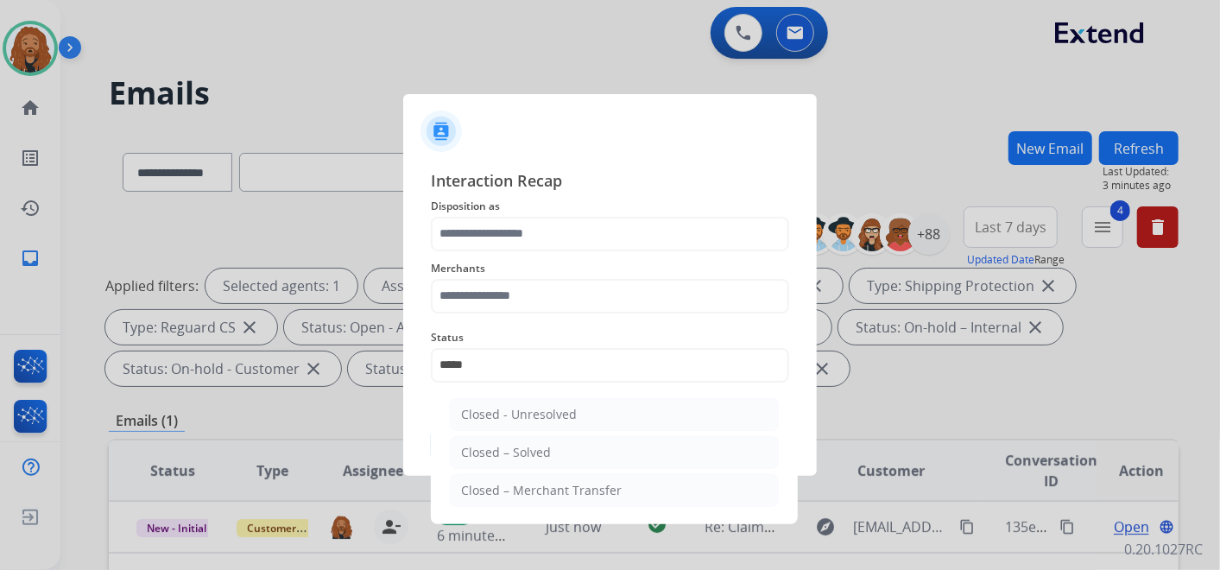
click at [503, 456] on div "Closed – Solved" at bounding box center [506, 452] width 90 height 17
type input "**********"
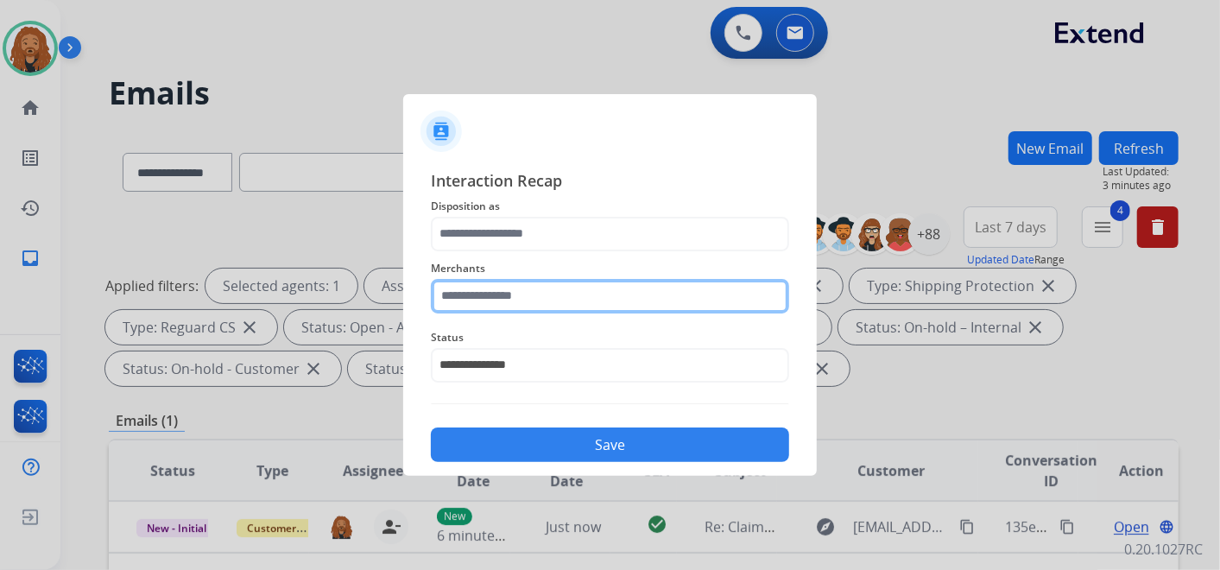
click at [508, 299] on input "text" at bounding box center [610, 296] width 358 height 35
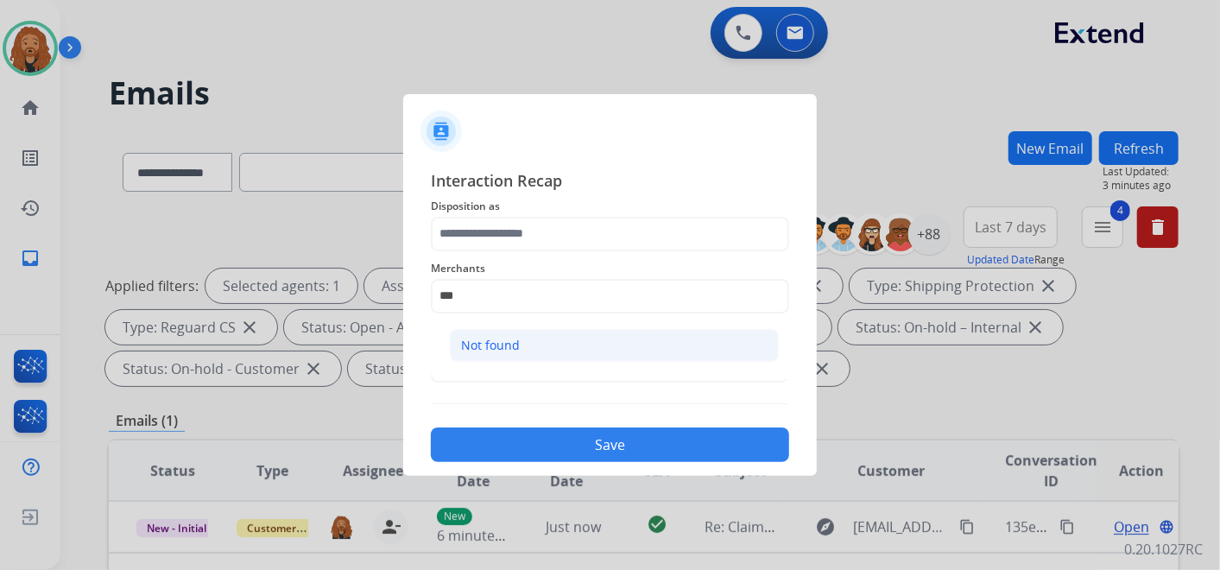
click at [466, 348] on div "Not found" at bounding box center [490, 345] width 59 height 17
type input "*********"
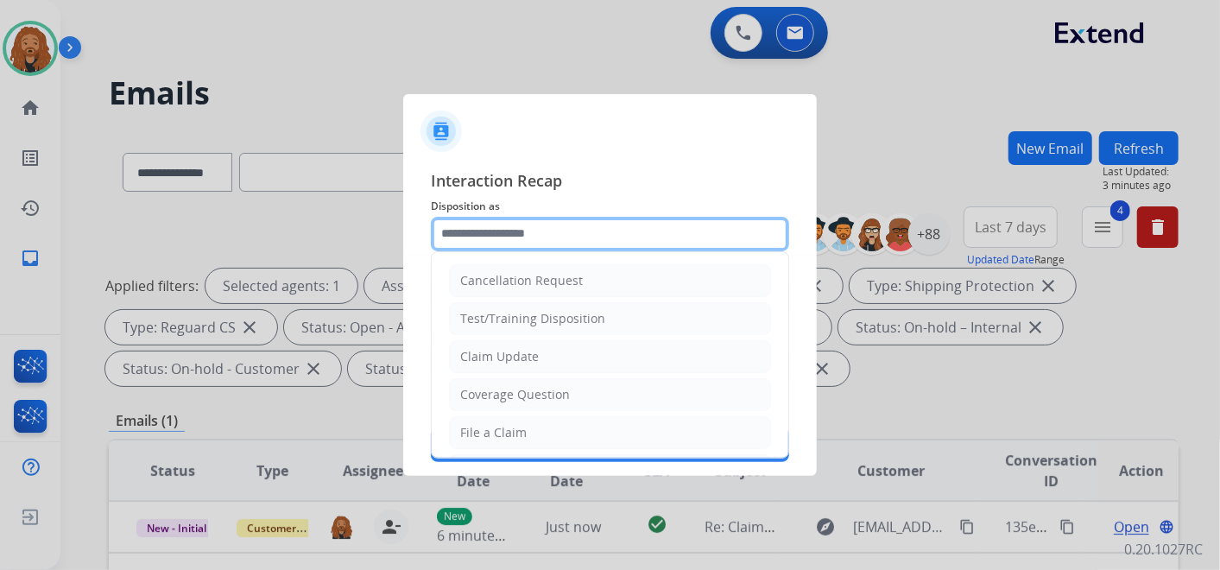
click at [491, 237] on input "text" at bounding box center [610, 234] width 358 height 35
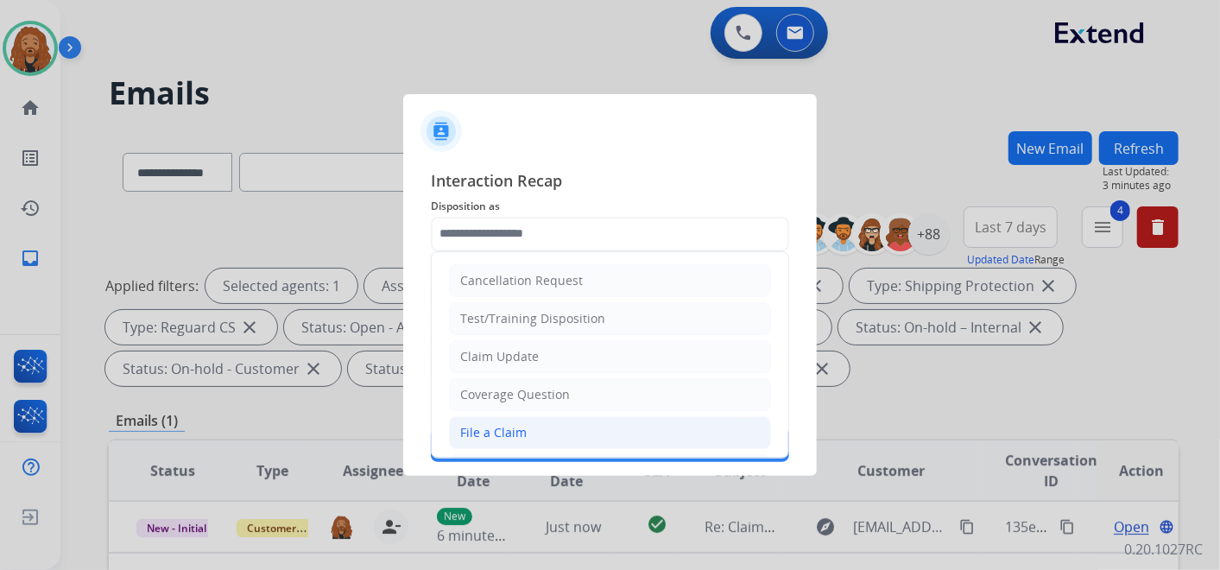
drag, startPoint x: 502, startPoint y: 427, endPoint x: 511, endPoint y: 417, distance: 13.5
click at [502, 429] on div "File a Claim" at bounding box center [493, 432] width 66 height 17
type input "**********"
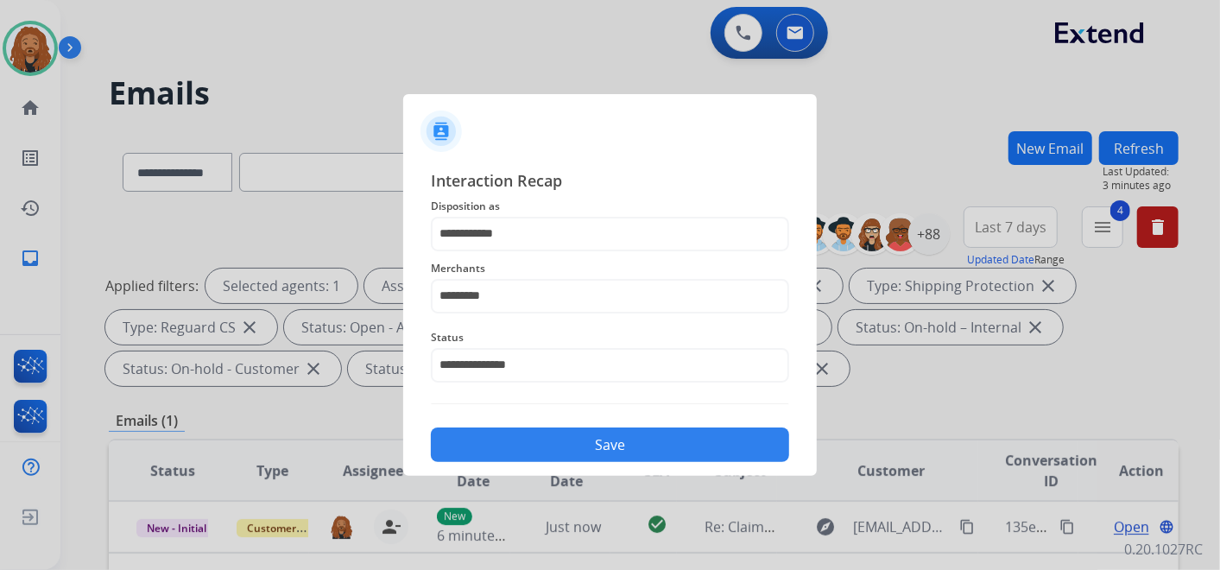
click at [522, 448] on button "Save" at bounding box center [610, 444] width 358 height 35
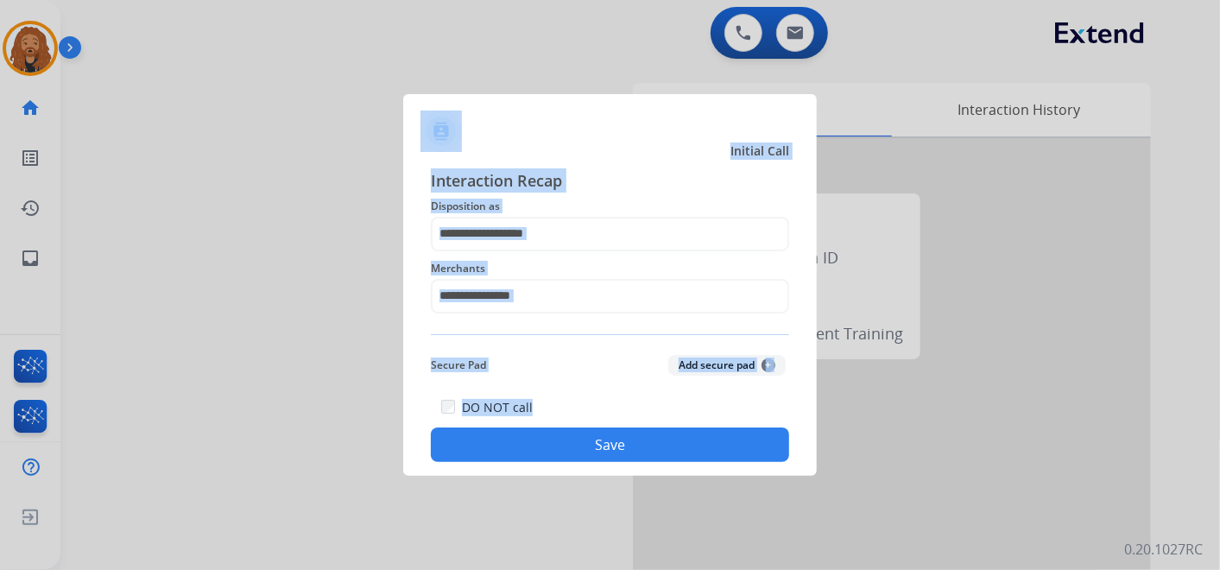
drag, startPoint x: 1165, startPoint y: 274, endPoint x: 598, endPoint y: 461, distance: 596.5
click at [0, 461] on app-contact-recap-modal "Initial Call Interaction Recap Disposition as Merchants Secure Pad Add secure p…" at bounding box center [0, 285] width 0 height 570
click at [598, 461] on button "Save" at bounding box center [610, 444] width 358 height 35
click at [603, 456] on button "Save" at bounding box center [610, 444] width 358 height 35
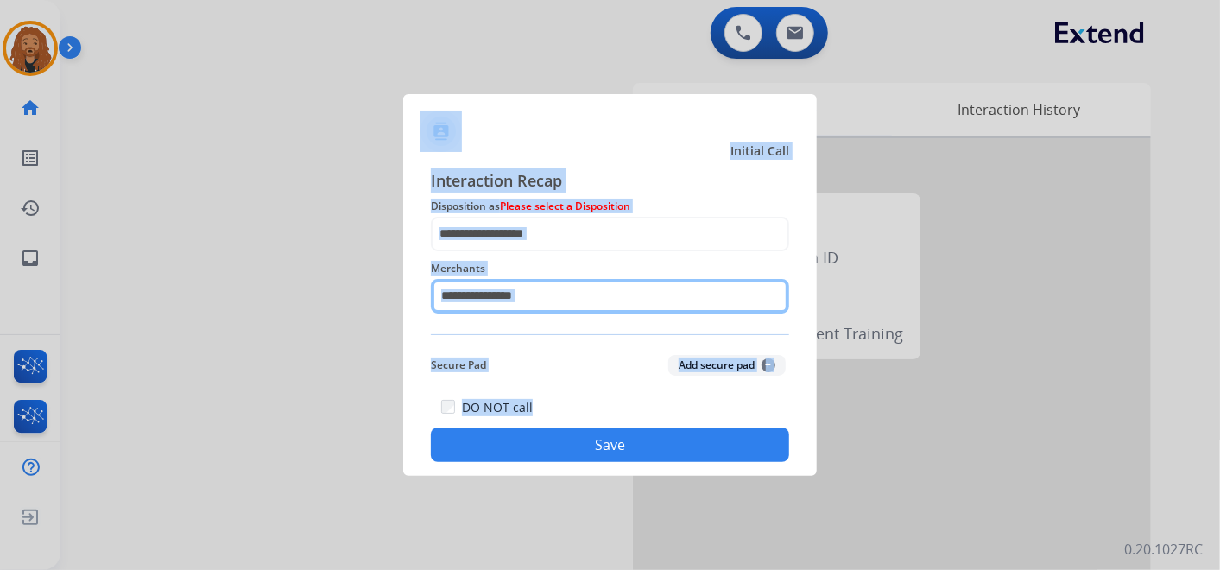
click at [556, 295] on input "text" at bounding box center [610, 296] width 358 height 35
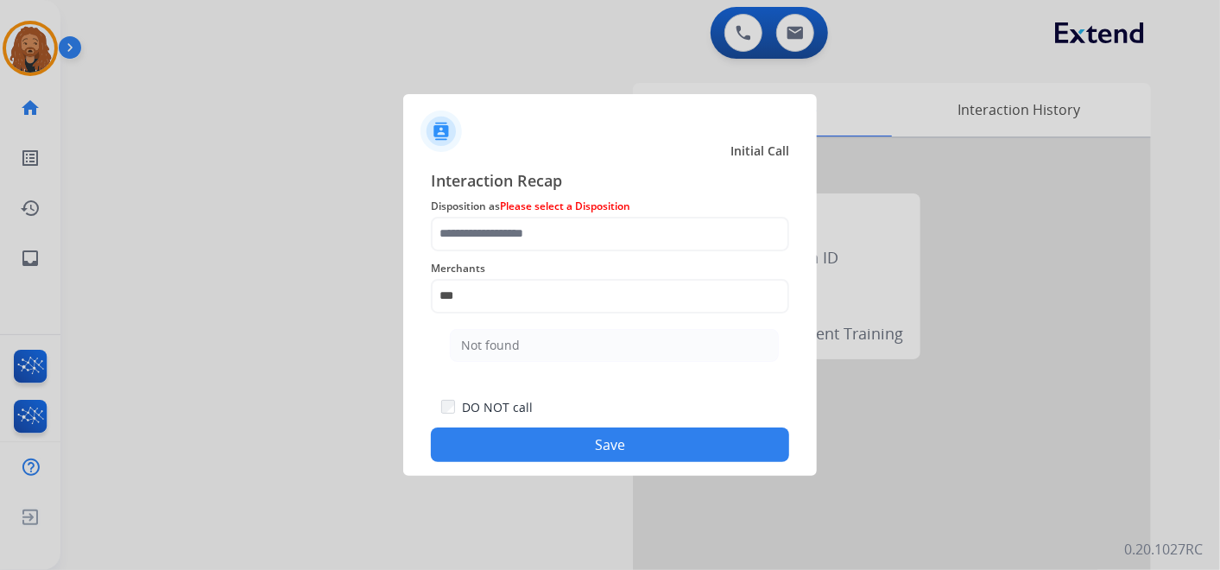
drag, startPoint x: 548, startPoint y: 340, endPoint x: 529, endPoint y: 294, distance: 50.3
click at [547, 340] on li "Not found" at bounding box center [614, 345] width 329 height 33
type input "*********"
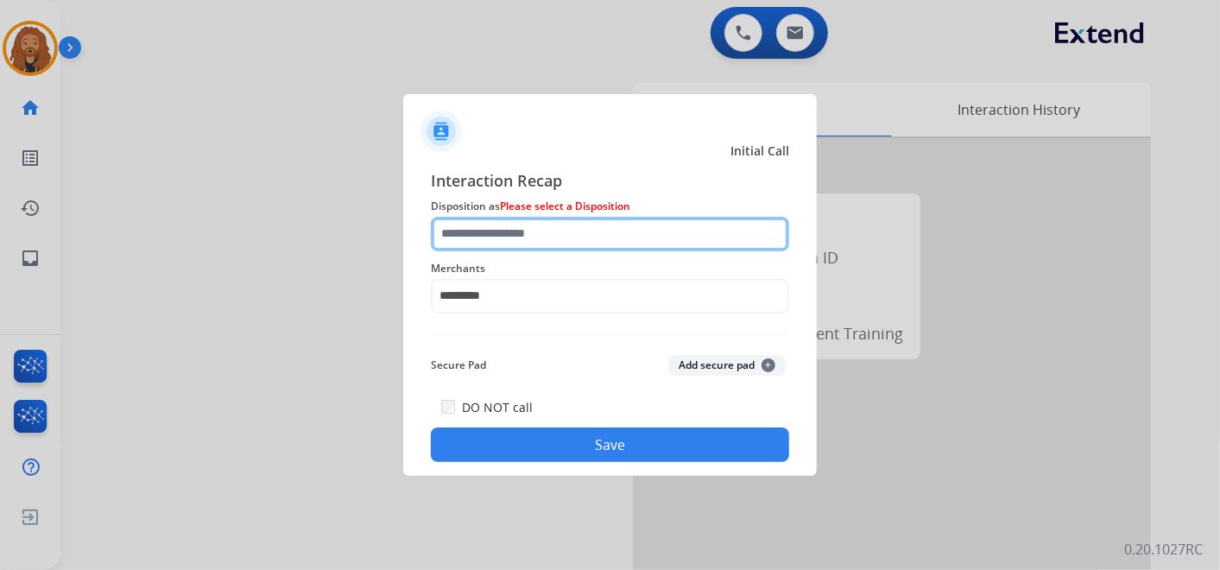
click at [515, 226] on input "text" at bounding box center [610, 234] width 358 height 35
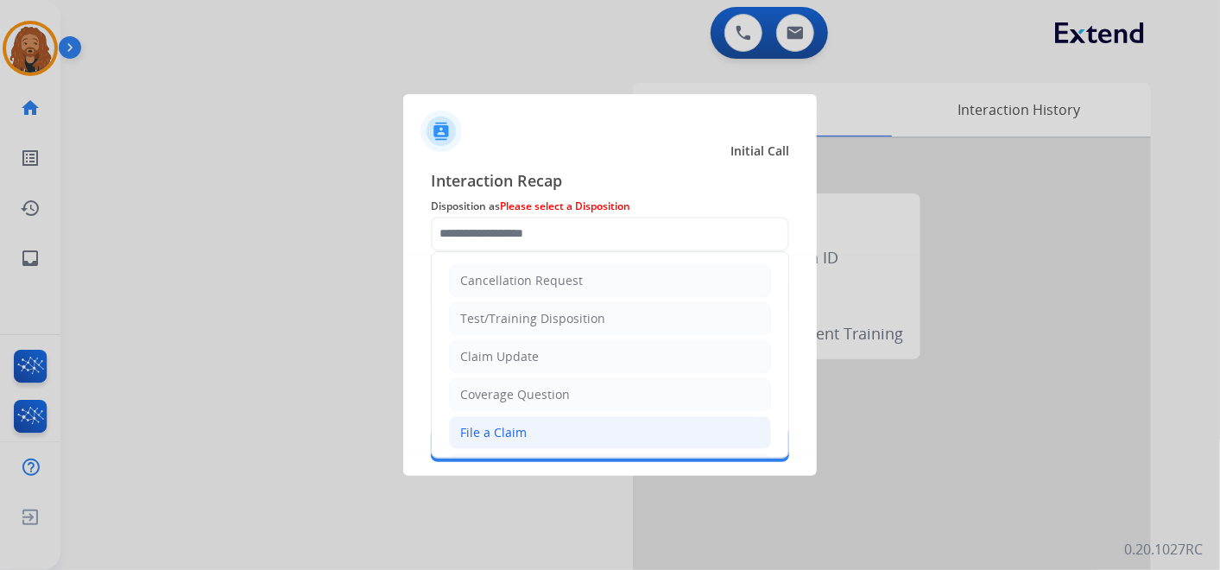
click at [488, 437] on div "File a Claim" at bounding box center [493, 432] width 66 height 17
type input "**********"
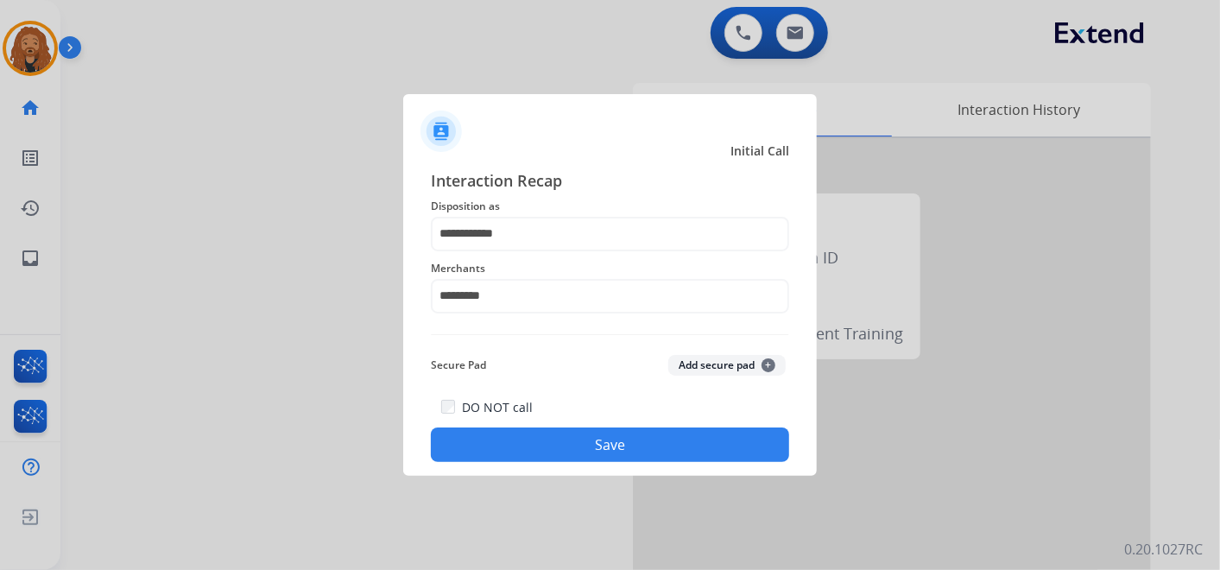
click at [529, 444] on button "Save" at bounding box center [610, 444] width 358 height 35
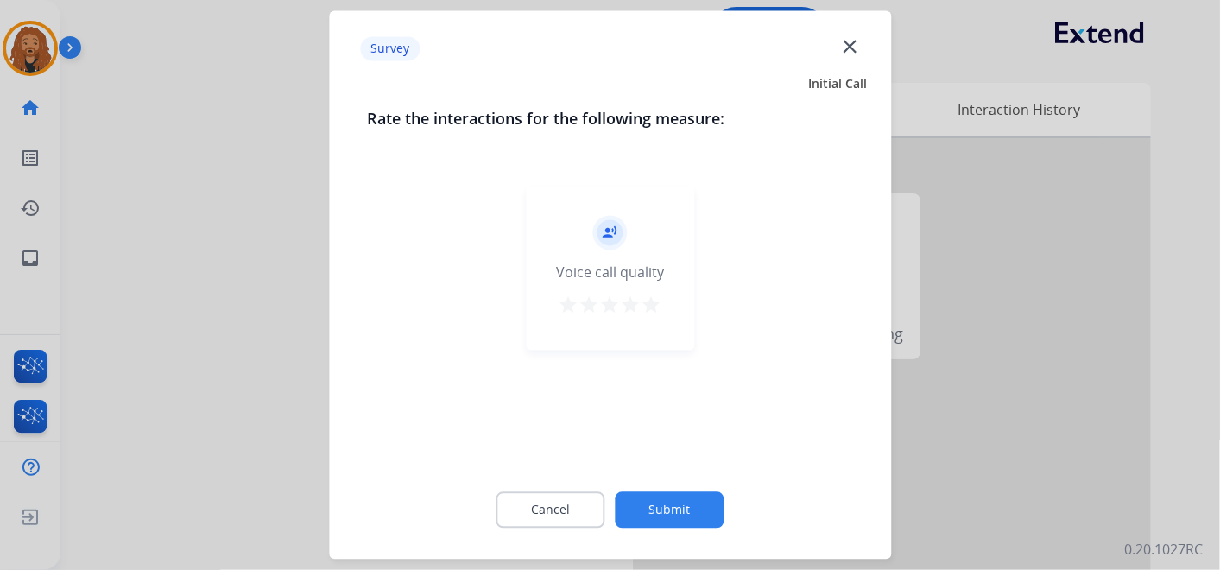
click at [651, 306] on mat-icon "star" at bounding box center [651, 305] width 21 height 21
click at [664, 497] on button "Submit" at bounding box center [670, 510] width 109 height 36
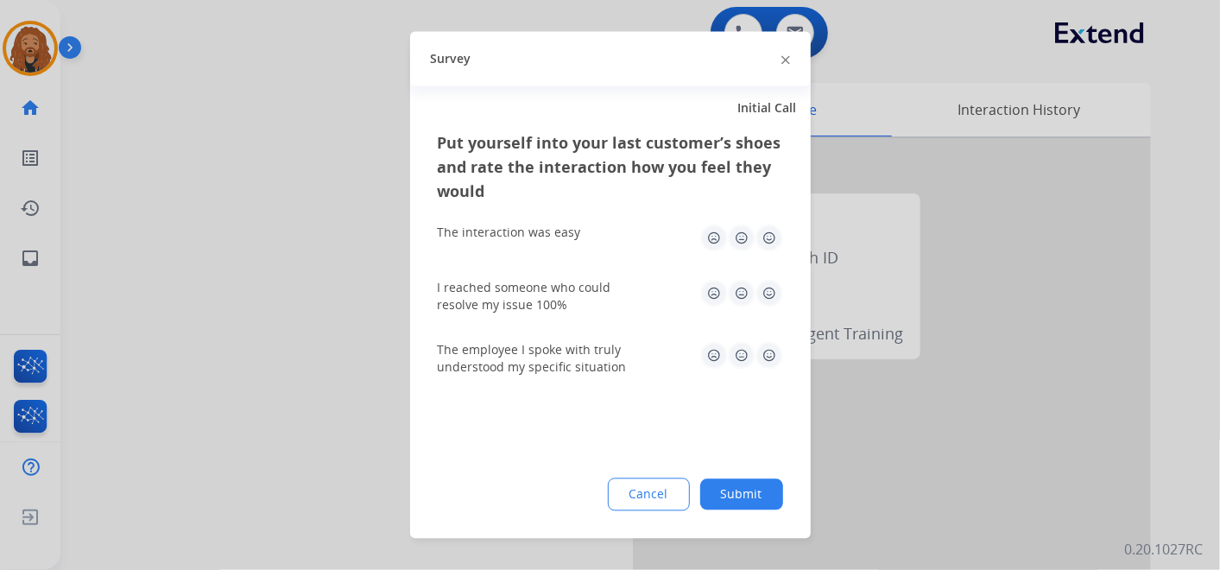
click at [768, 353] on img at bounding box center [769, 356] width 28 height 28
click at [758, 276] on div "I reached someone who could resolve my issue 100%" at bounding box center [610, 297] width 345 height 62
click at [764, 295] on img at bounding box center [769, 294] width 28 height 28
click at [744, 493] on button "Submit" at bounding box center [741, 494] width 83 height 31
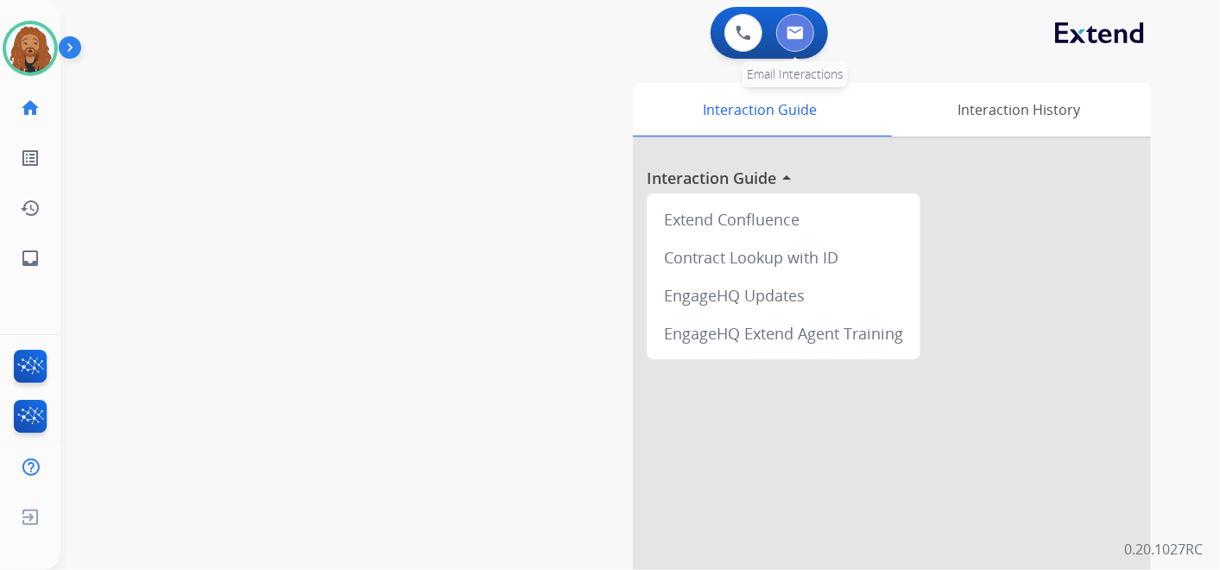
click at [802, 30] on img at bounding box center [795, 33] width 17 height 14
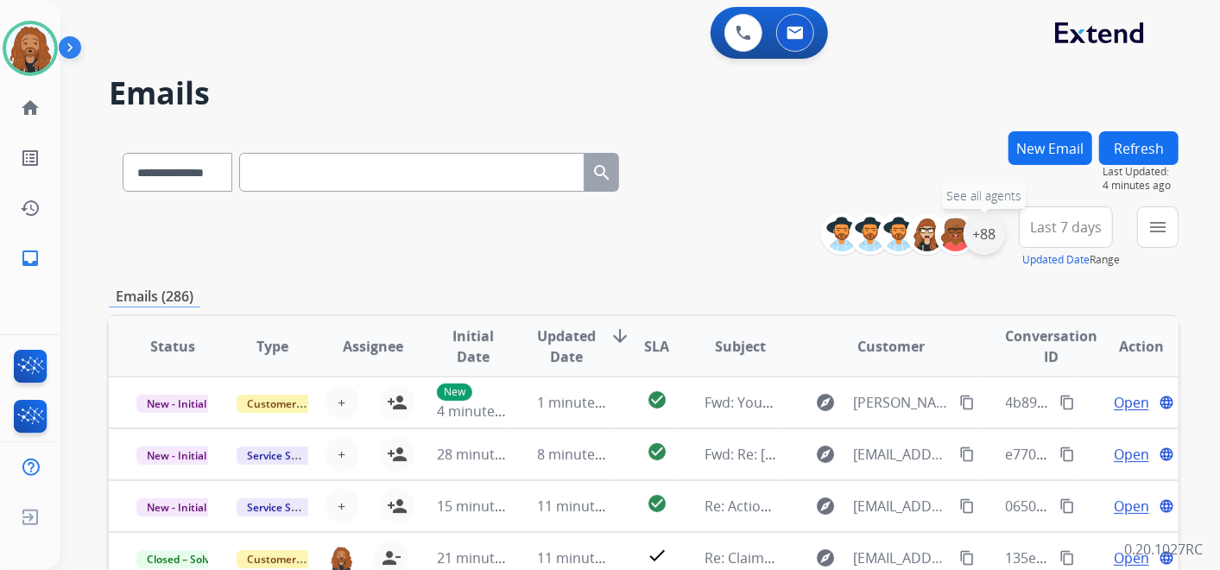
click at [986, 240] on div "+88" at bounding box center [984, 233] width 41 height 41
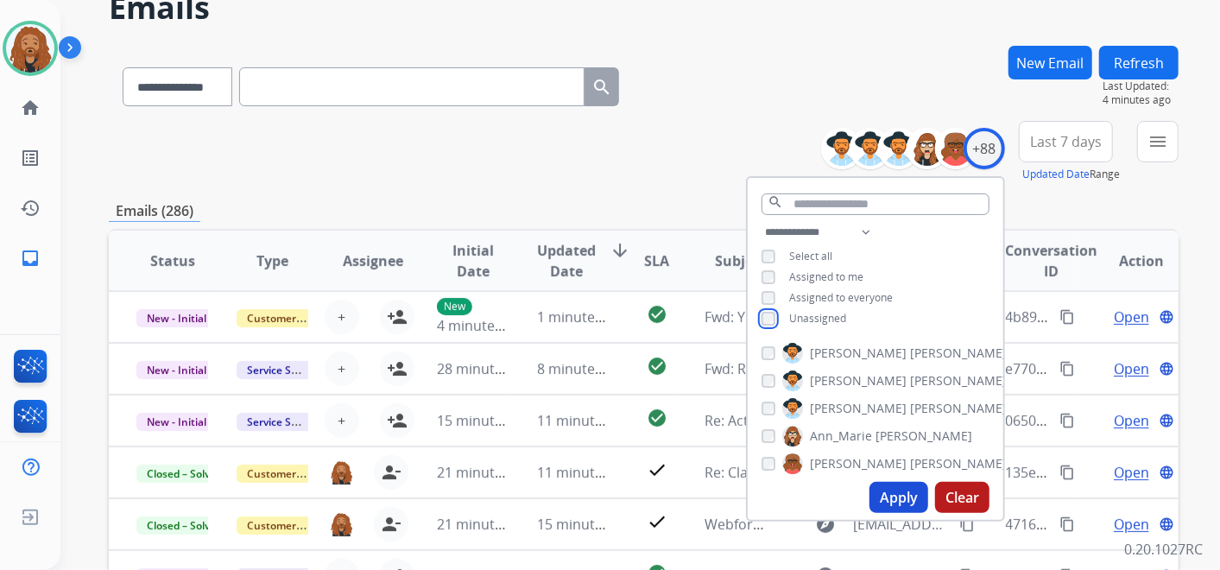
scroll to position [287, 0]
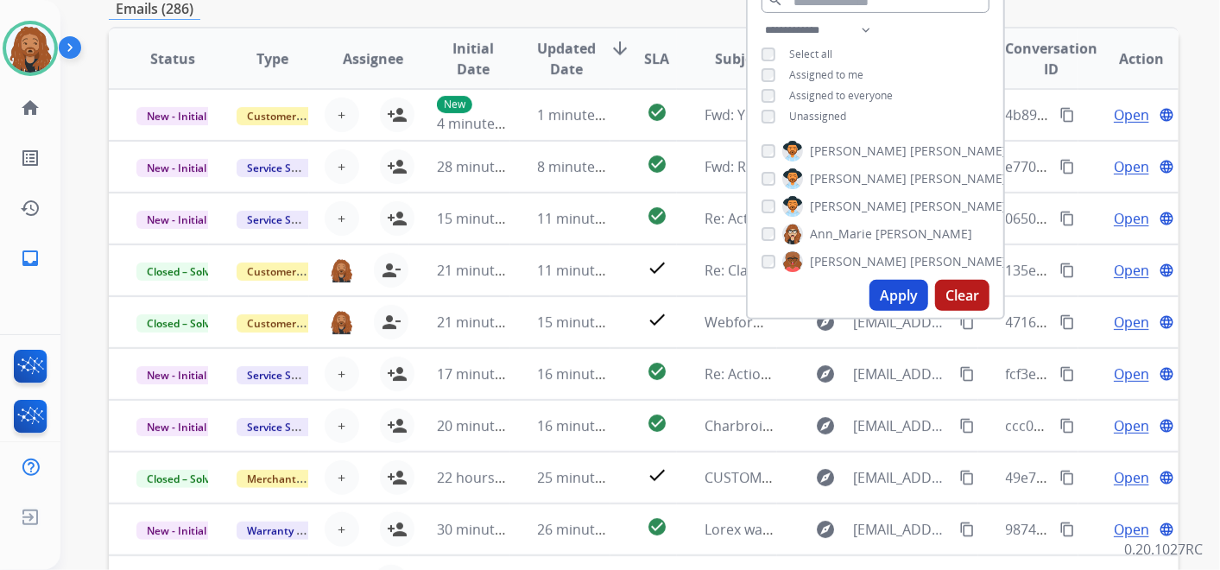
click at [902, 300] on button "Apply" at bounding box center [898, 295] width 59 height 31
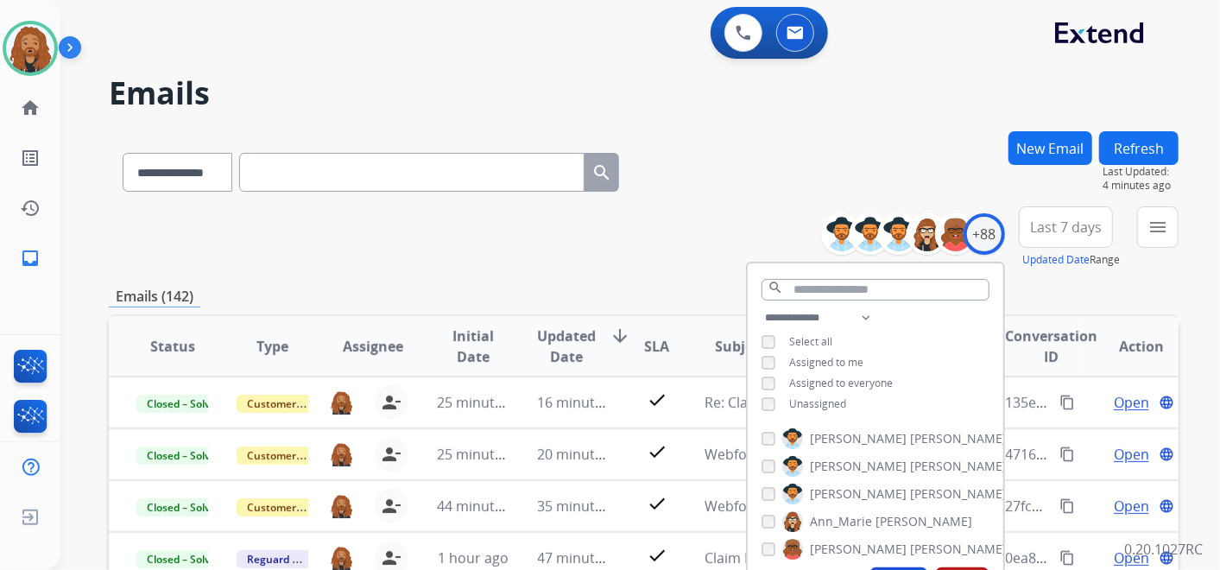
click at [1033, 224] on span "Last 7 days" at bounding box center [1066, 227] width 72 height 7
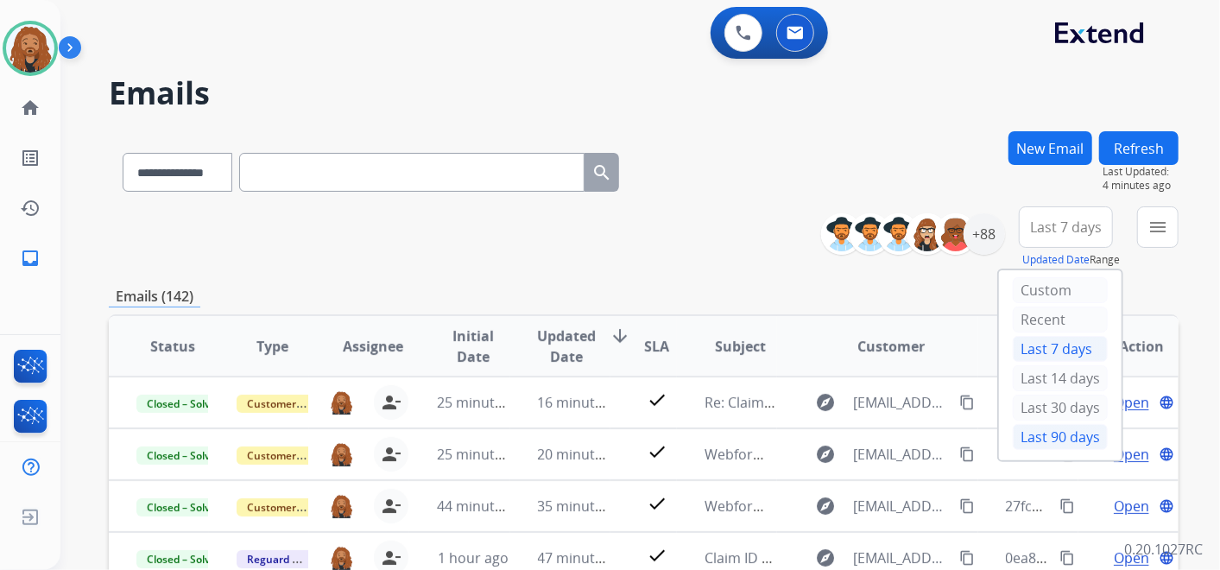
click at [1029, 441] on div "Last 90 days" at bounding box center [1060, 437] width 95 height 26
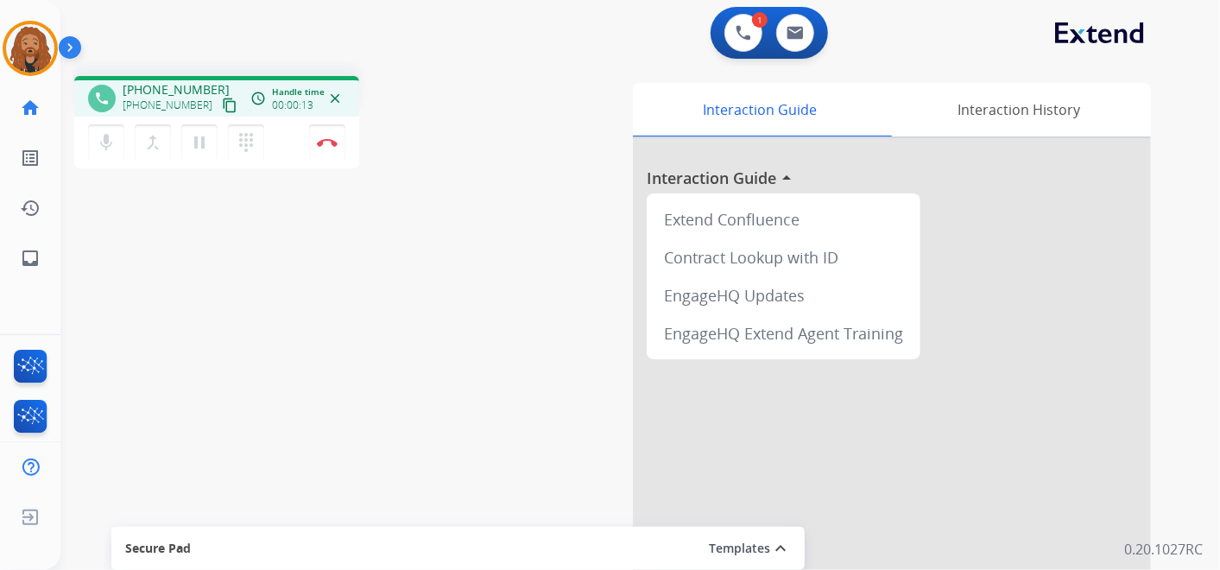
drag, startPoint x: 685, startPoint y: 209, endPoint x: 663, endPoint y: -72, distance: 281.4
click at [222, 101] on mat-icon "content_copy" at bounding box center [230, 106] width 16 height 16
click at [222, 100] on mat-icon "content_copy" at bounding box center [230, 106] width 16 height 16
click at [222, 104] on mat-icon "content_copy" at bounding box center [230, 106] width 16 height 16
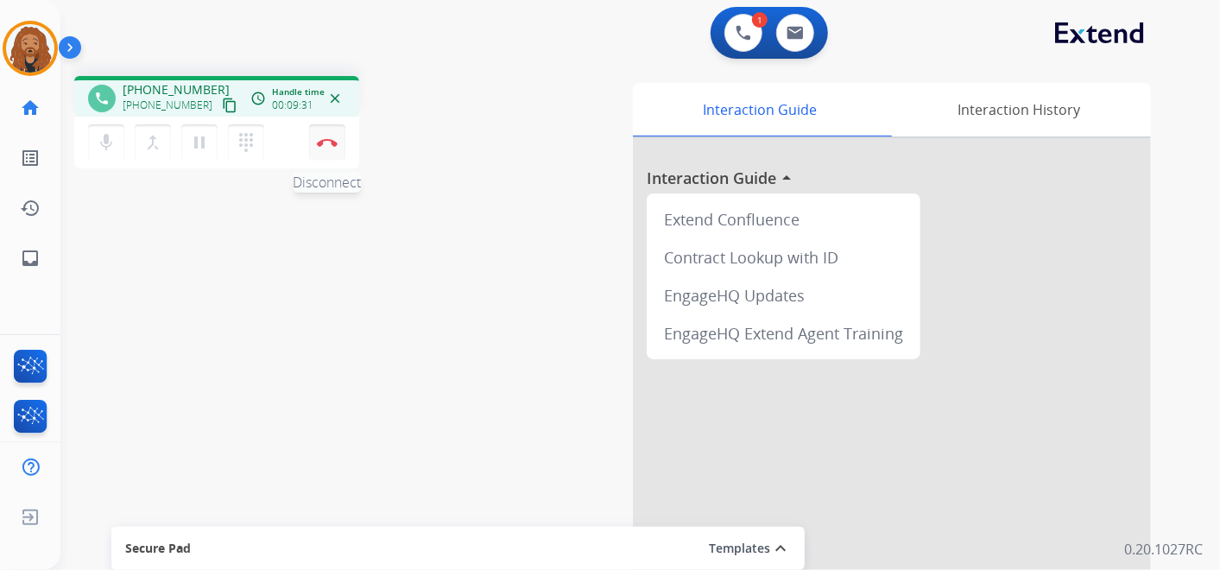
click at [335, 144] on img at bounding box center [327, 142] width 21 height 9
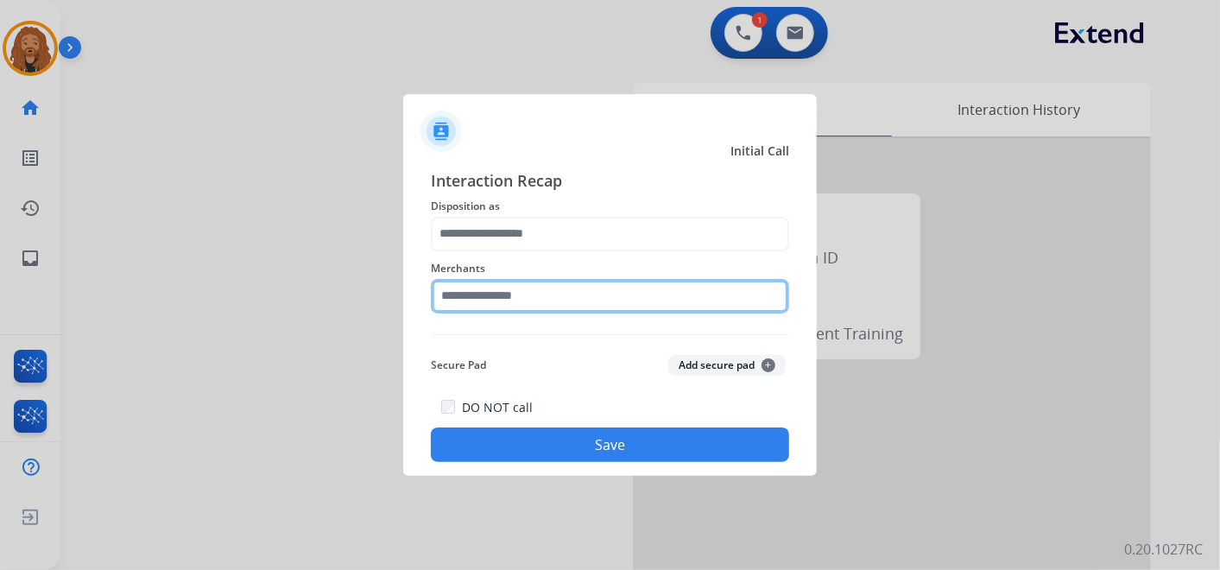
click at [483, 298] on input "text" at bounding box center [610, 296] width 358 height 35
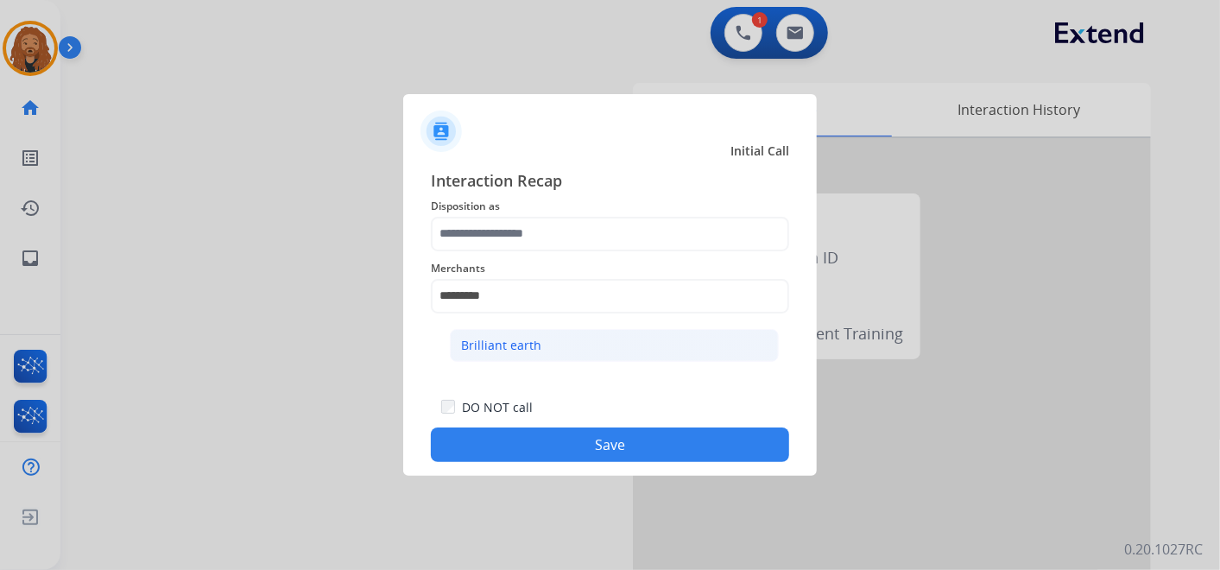
click at [493, 340] on div "Brilliant earth" at bounding box center [501, 345] width 80 height 17
type input "**********"
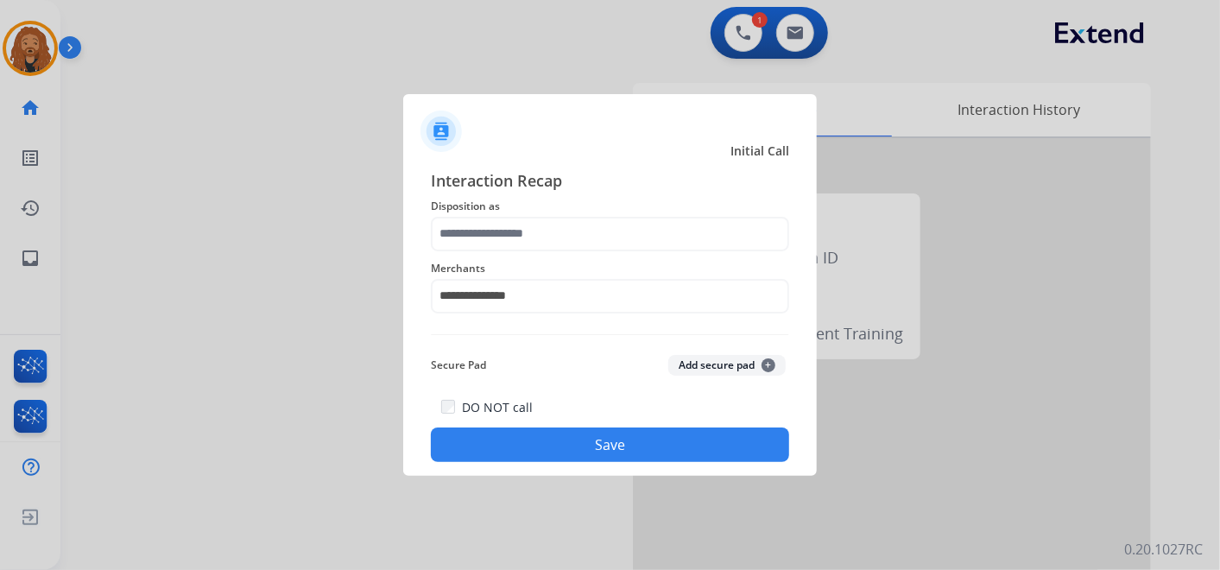
click at [544, 444] on button "Save" at bounding box center [610, 444] width 358 height 35
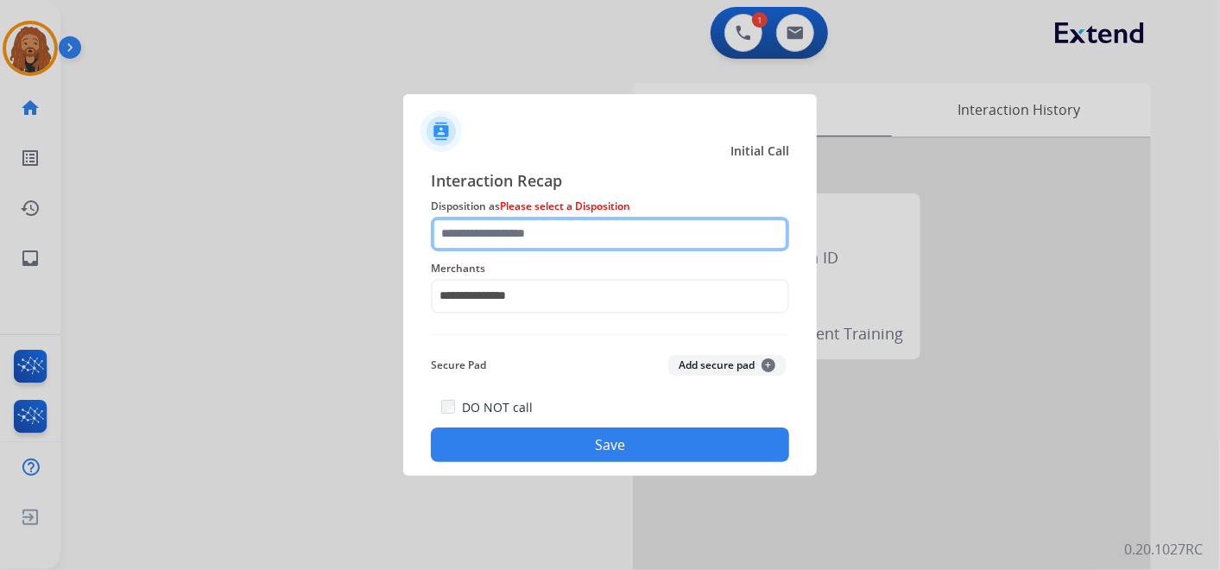
click at [490, 239] on input "text" at bounding box center [610, 234] width 358 height 35
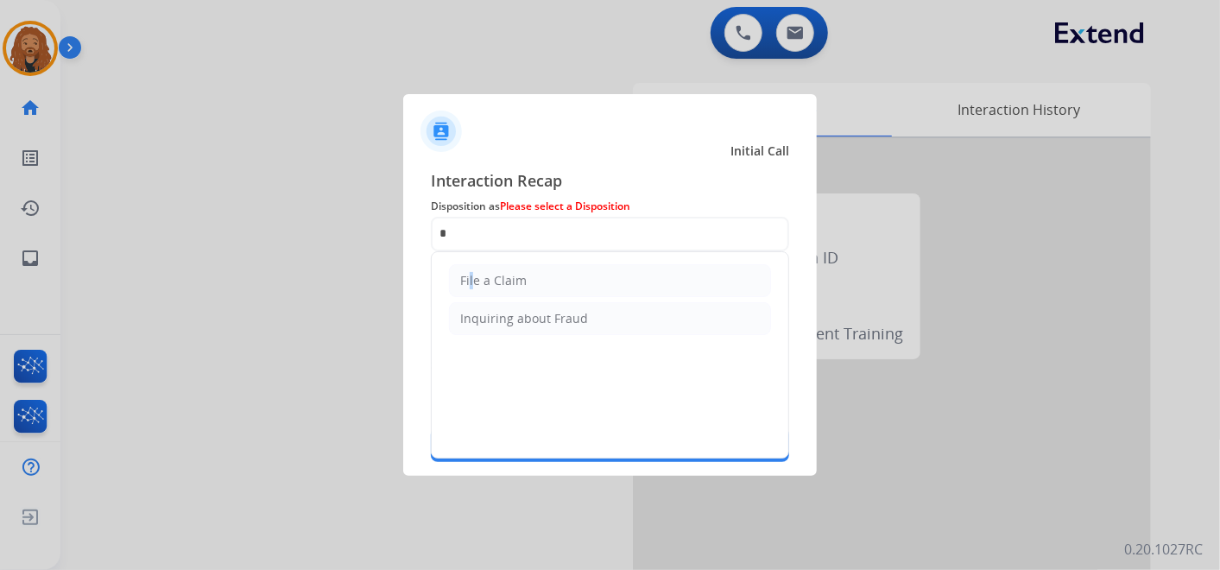
click at [468, 283] on div "File a Claim" at bounding box center [493, 280] width 66 height 17
type input "**********"
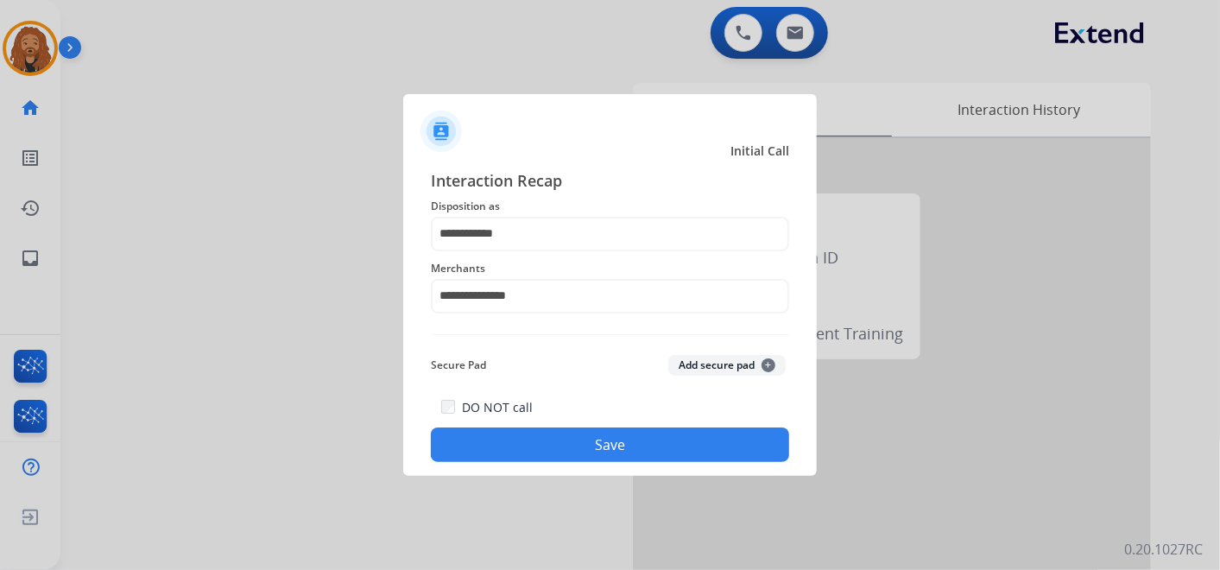
click at [498, 453] on button "Save" at bounding box center [610, 444] width 358 height 35
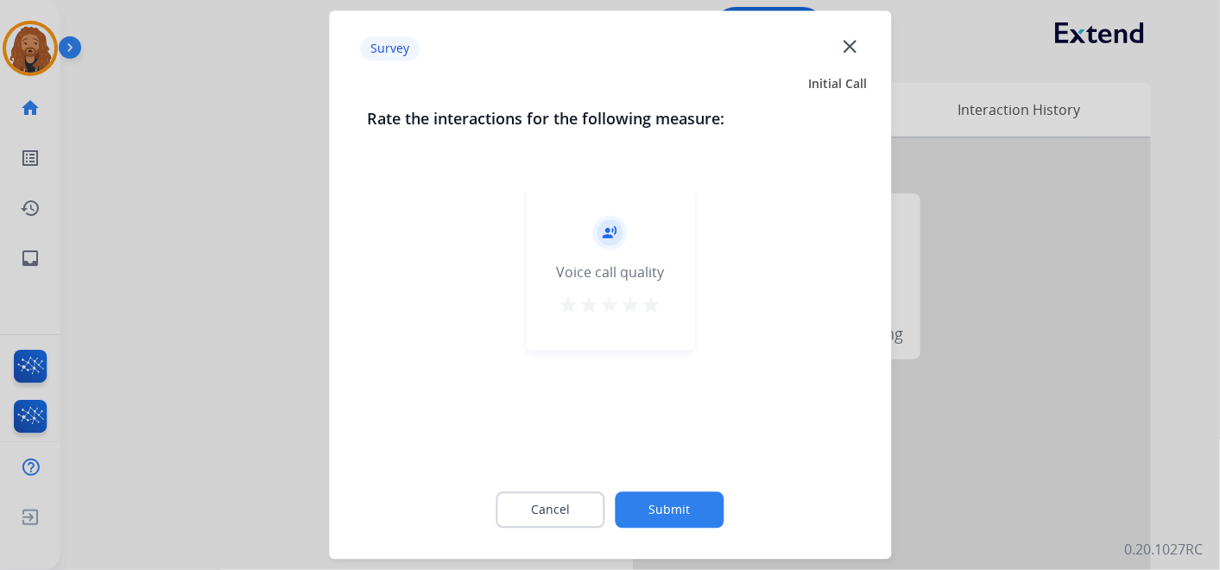
click at [651, 304] on mat-icon "star" at bounding box center [651, 305] width 21 height 21
click at [651, 509] on button "Submit" at bounding box center [670, 510] width 109 height 36
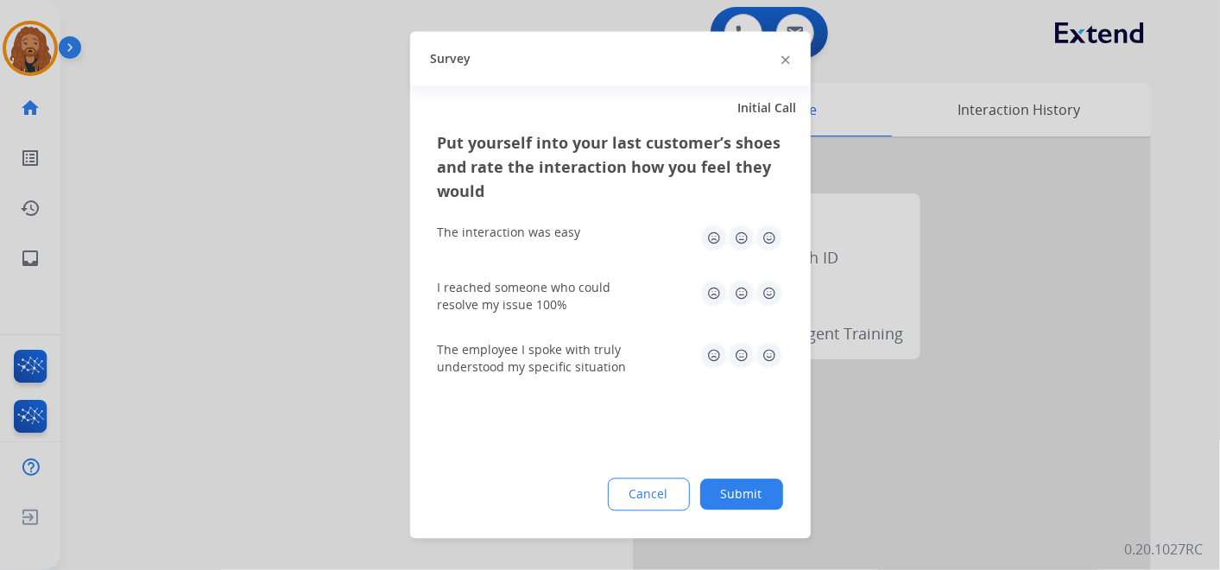
click at [768, 355] on img at bounding box center [769, 356] width 28 height 28
click at [780, 294] on img at bounding box center [769, 294] width 28 height 28
click at [769, 238] on img at bounding box center [769, 238] width 28 height 28
click at [746, 487] on button "Submit" at bounding box center [741, 494] width 83 height 31
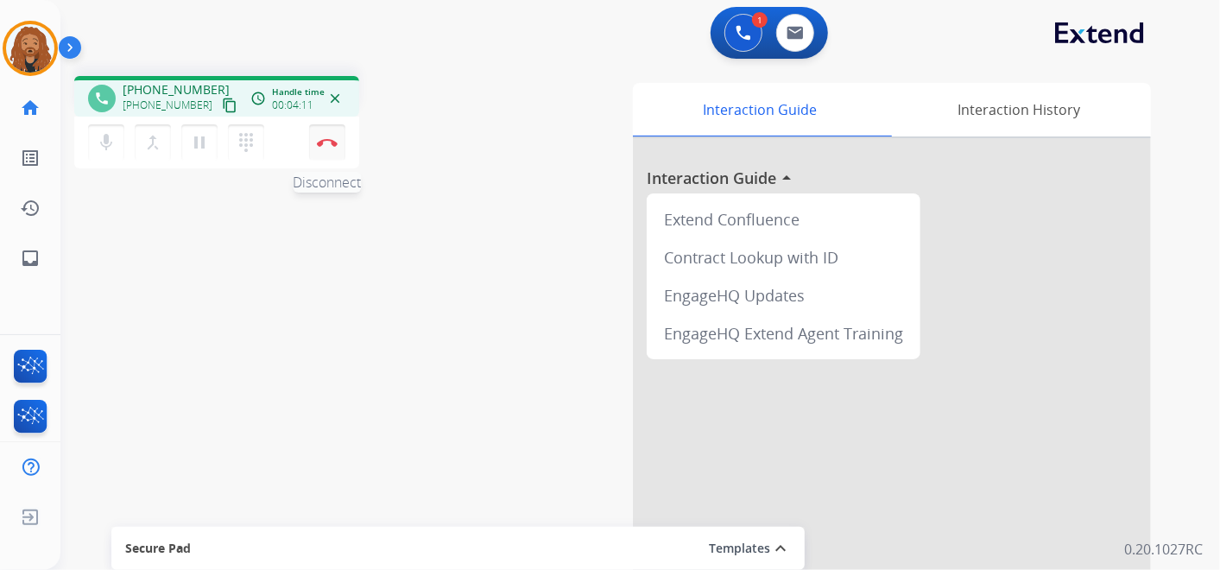
click at [325, 142] on img at bounding box center [327, 142] width 21 height 9
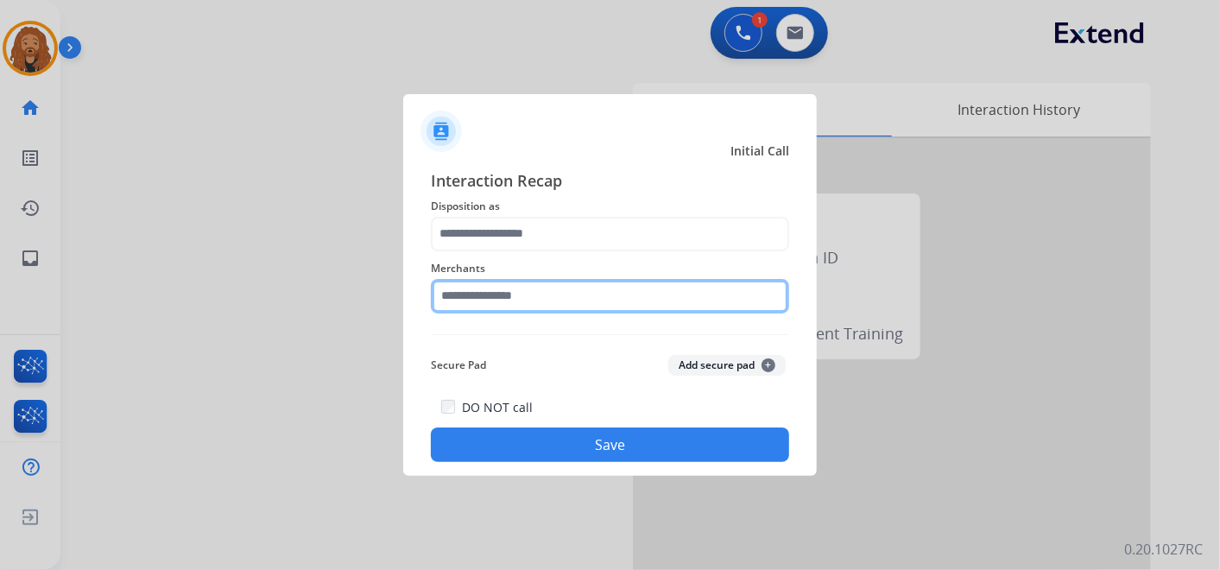
drag, startPoint x: 481, startPoint y: 307, endPoint x: 473, endPoint y: 303, distance: 8.9
click at [479, 306] on div "Merchants" at bounding box center [610, 285] width 358 height 69
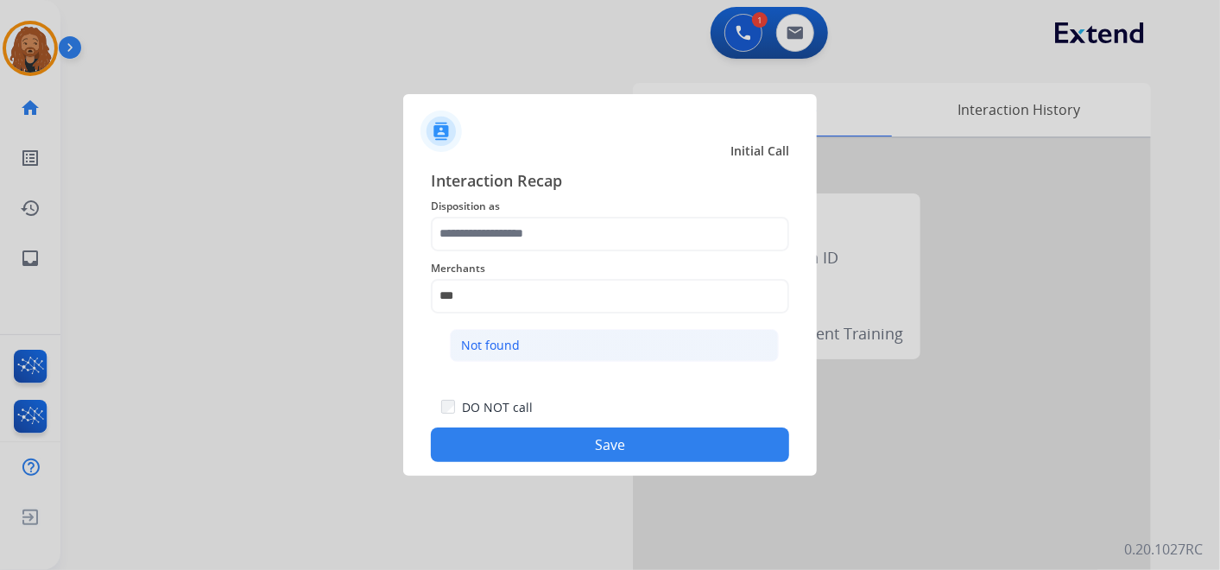
click at [531, 356] on li "Not found" at bounding box center [614, 345] width 329 height 33
type input "*********"
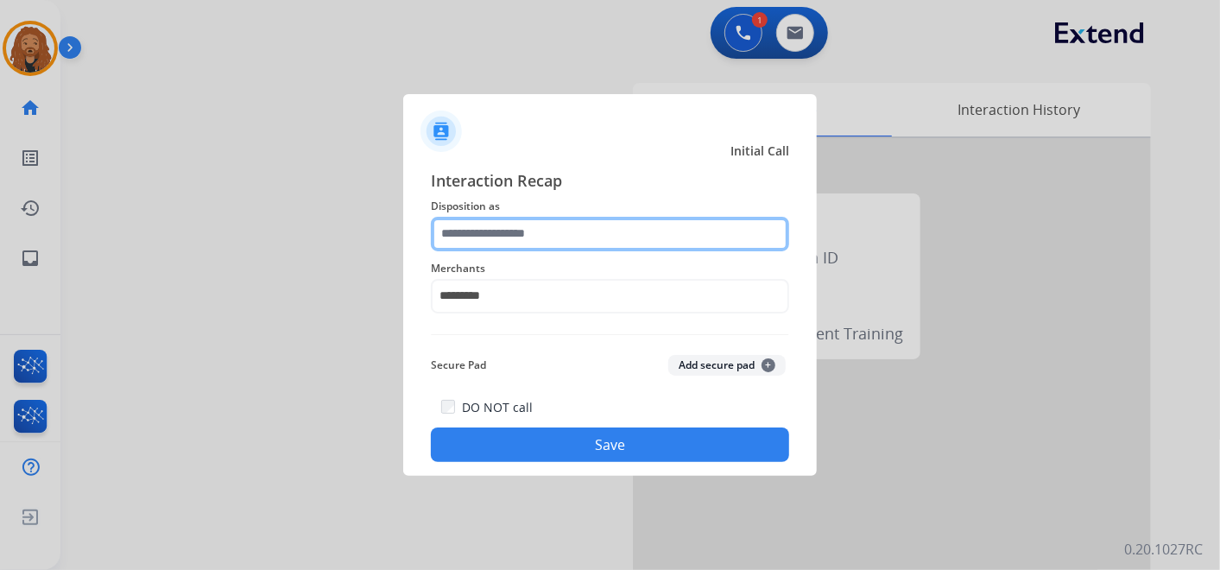
click at [508, 243] on input "text" at bounding box center [610, 234] width 358 height 35
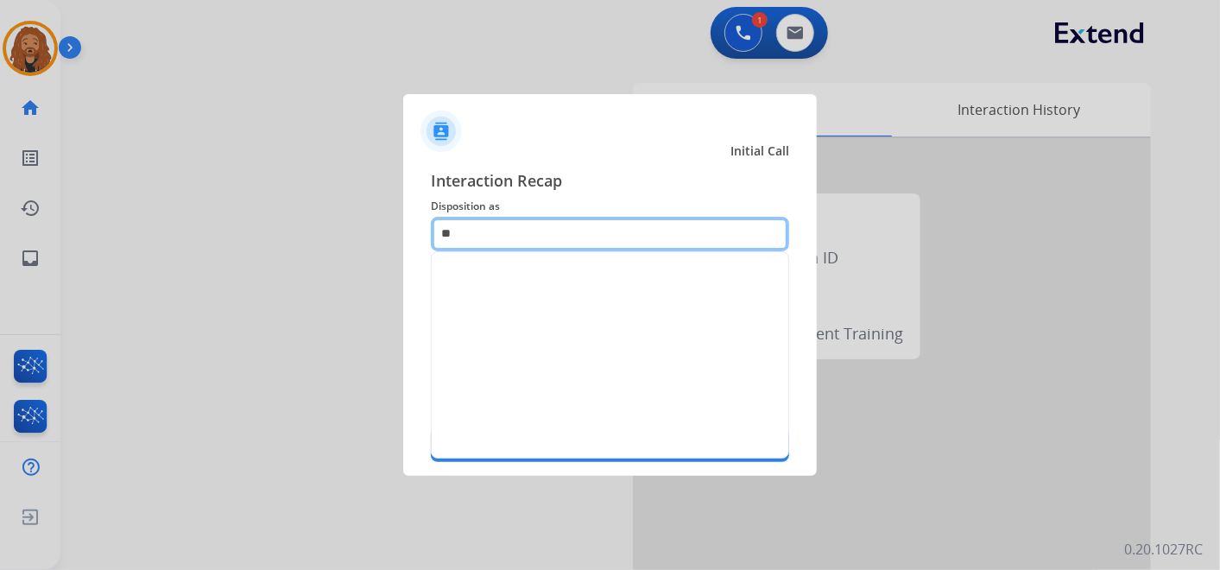
type input "*"
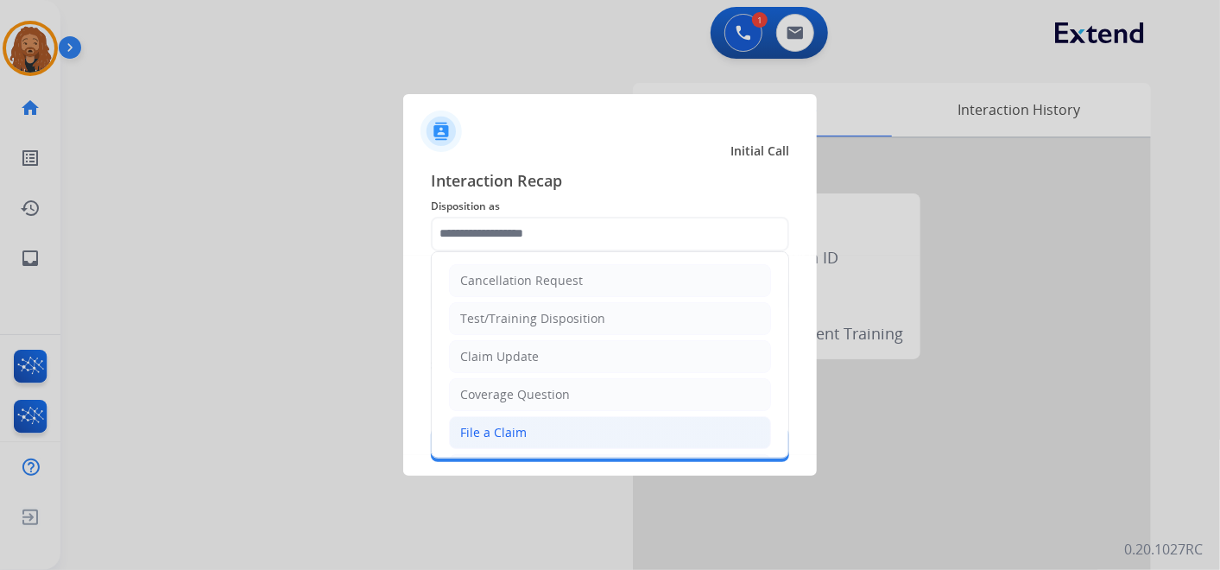
click at [479, 425] on div "File a Claim" at bounding box center [493, 432] width 66 height 17
type input "**********"
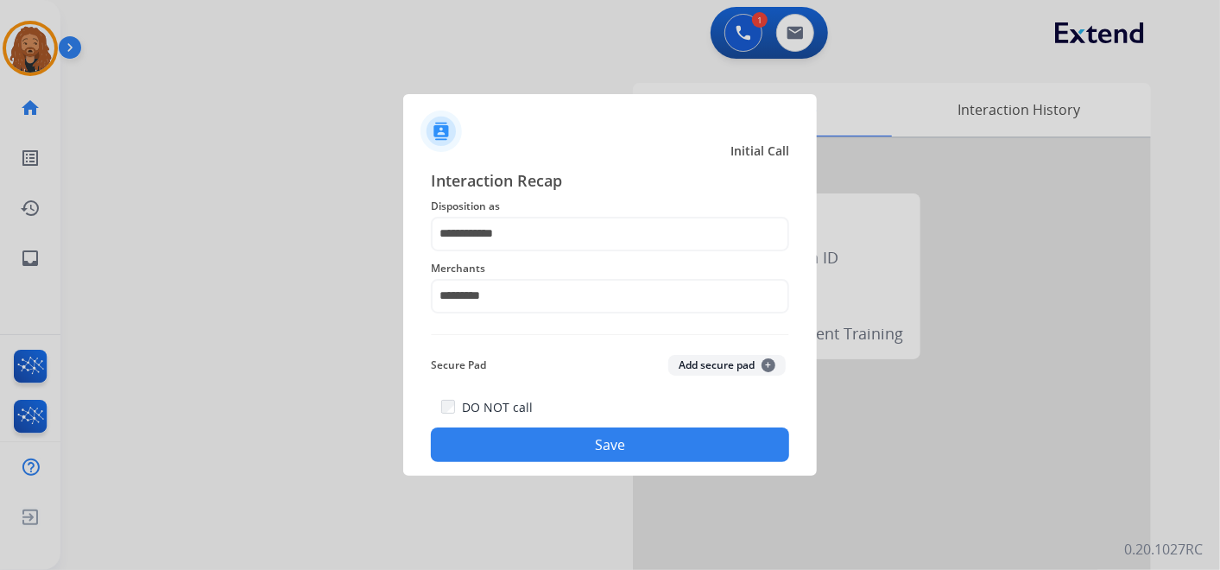
click at [536, 434] on button "Save" at bounding box center [610, 444] width 358 height 35
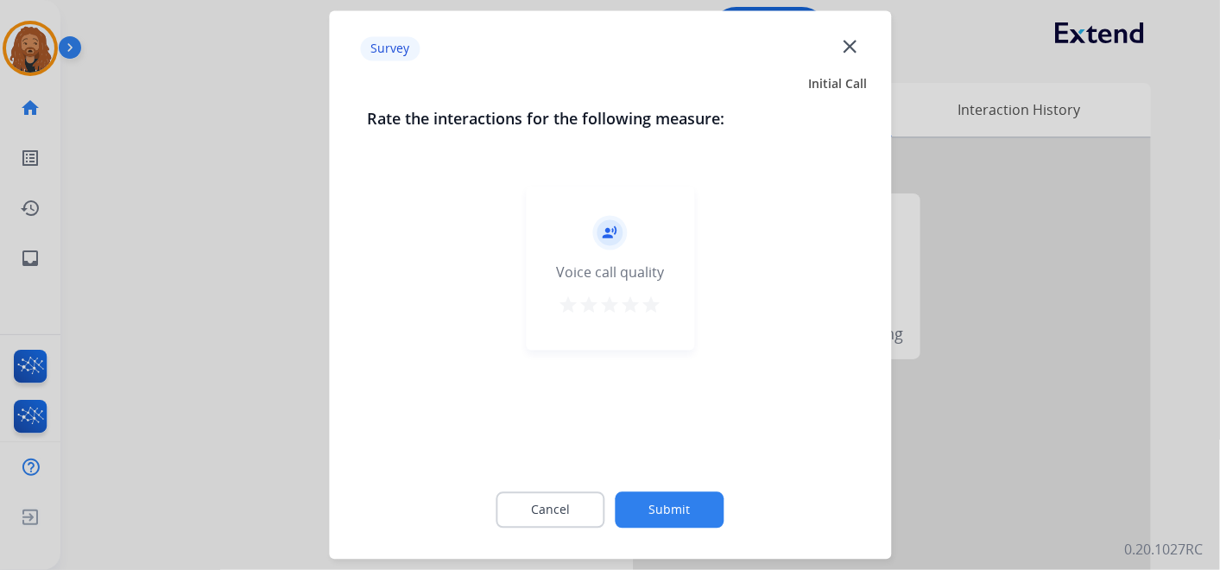
drag, startPoint x: 657, startPoint y: 306, endPoint x: 671, endPoint y: 392, distance: 87.4
click at [656, 305] on mat-icon "star" at bounding box center [651, 305] width 21 height 21
click at [688, 518] on button "Submit" at bounding box center [670, 510] width 109 height 36
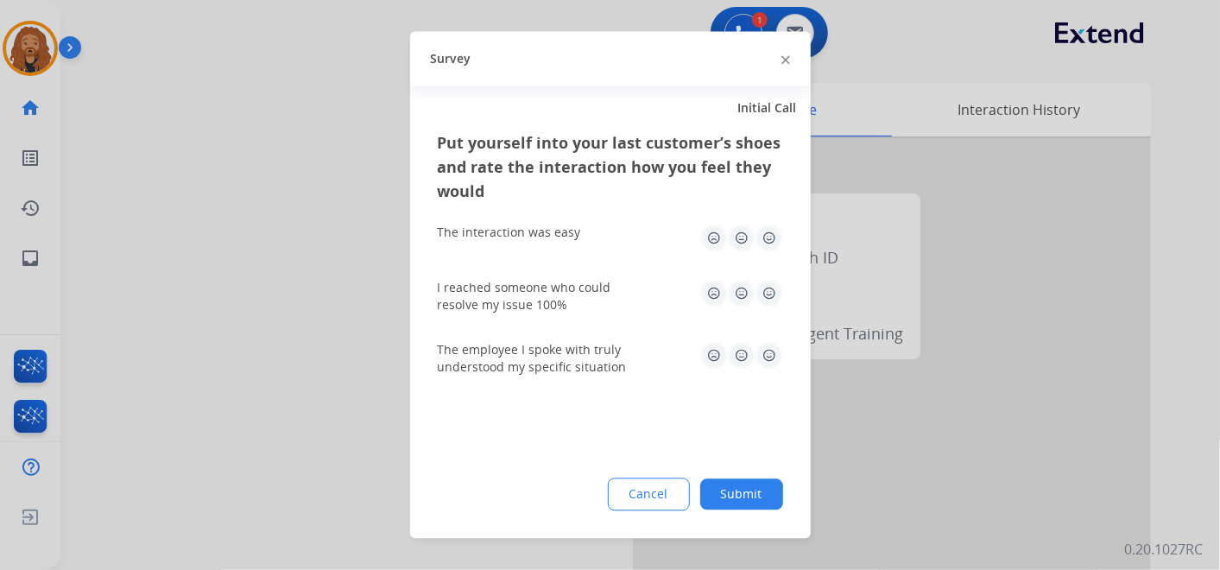
click at [774, 293] on img at bounding box center [769, 294] width 28 height 28
click at [752, 214] on div "The interaction was easy" at bounding box center [610, 238] width 345 height 55
drag, startPoint x: 764, startPoint y: 351, endPoint x: 764, endPoint y: 304, distance: 46.6
click at [764, 350] on img at bounding box center [769, 356] width 28 height 28
drag, startPoint x: 774, startPoint y: 243, endPoint x: 774, endPoint y: 290, distance: 47.5
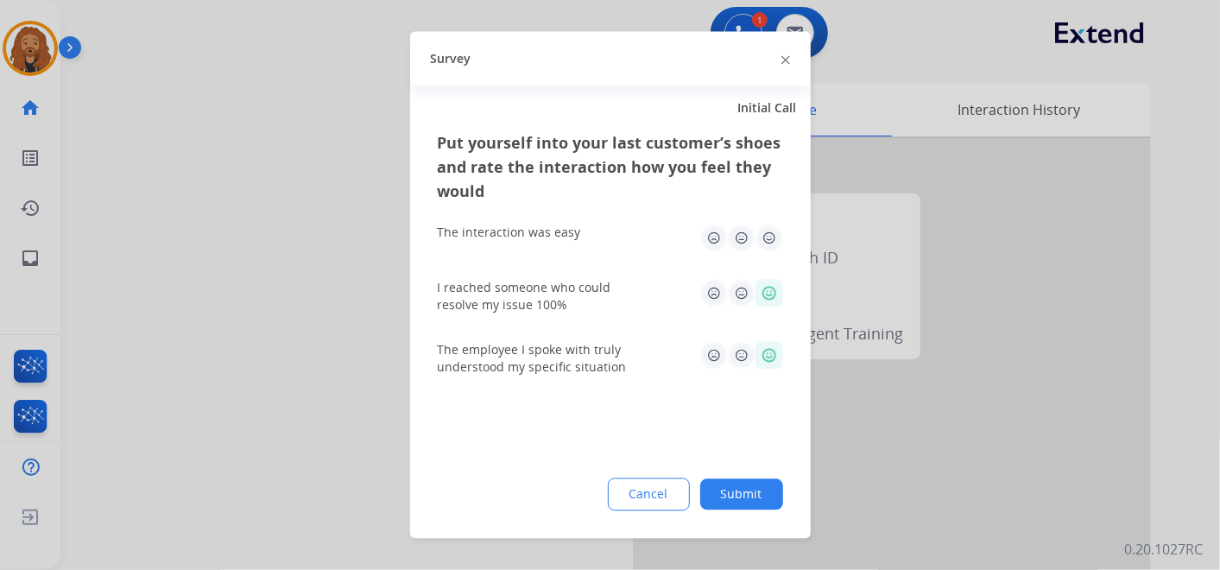
click at [772, 243] on img at bounding box center [769, 238] width 28 height 28
click at [735, 494] on button "Submit" at bounding box center [741, 494] width 83 height 31
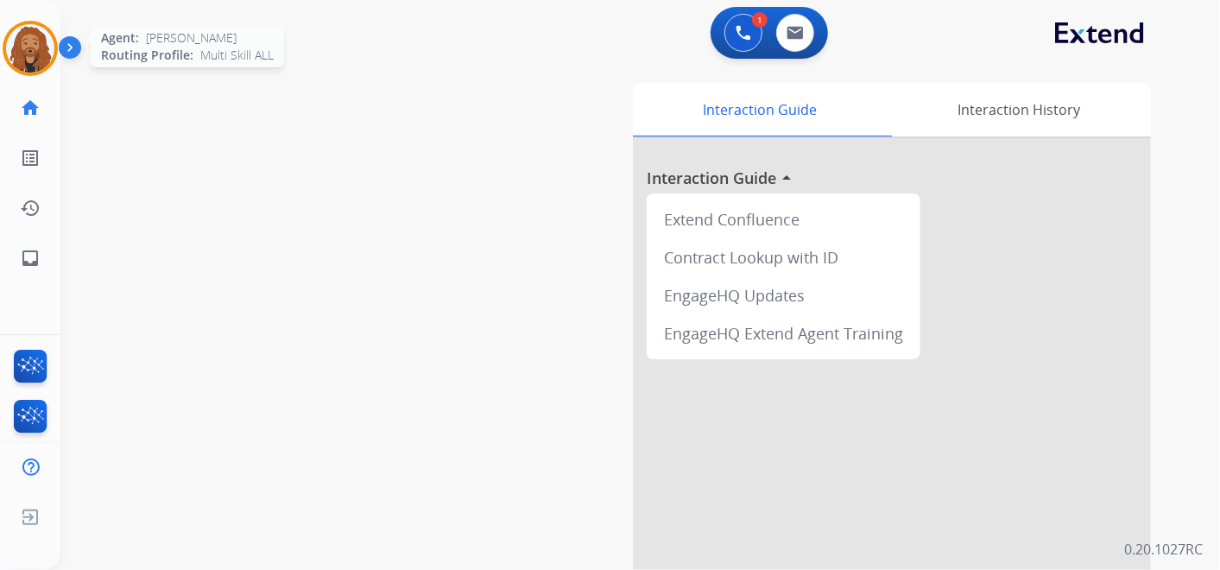
drag, startPoint x: 28, startPoint y: 56, endPoint x: 48, endPoint y: 59, distance: 20.9
click at [28, 56] on img at bounding box center [30, 48] width 48 height 48
click at [9, 50] on img at bounding box center [30, 48] width 48 height 48
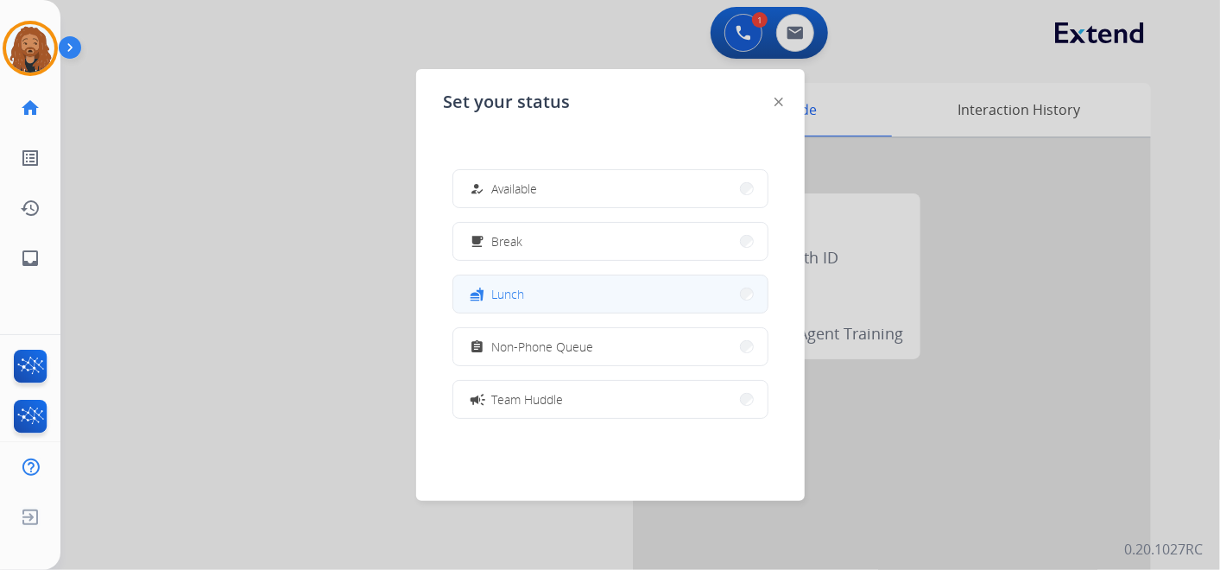
click at [598, 306] on button "fastfood Lunch" at bounding box center [610, 293] width 314 height 37
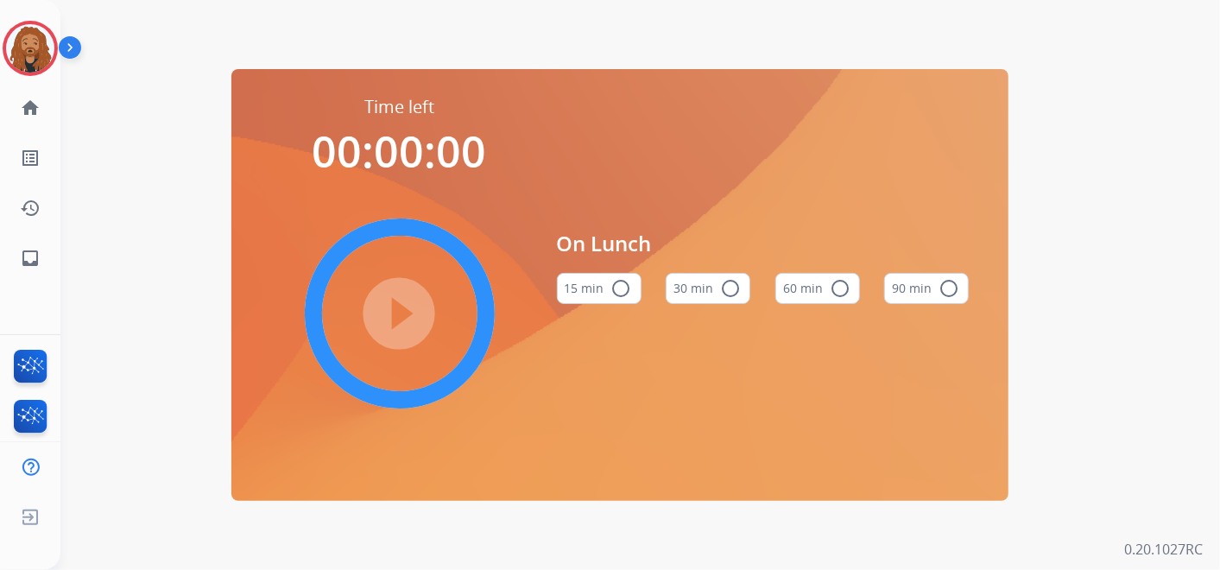
click at [828, 297] on button "60 min radio_button_unchecked" at bounding box center [817, 288] width 85 height 31
click at [410, 312] on mat-icon "play_circle_filled" at bounding box center [399, 313] width 21 height 21
